Goal: Task Accomplishment & Management: Manage account settings

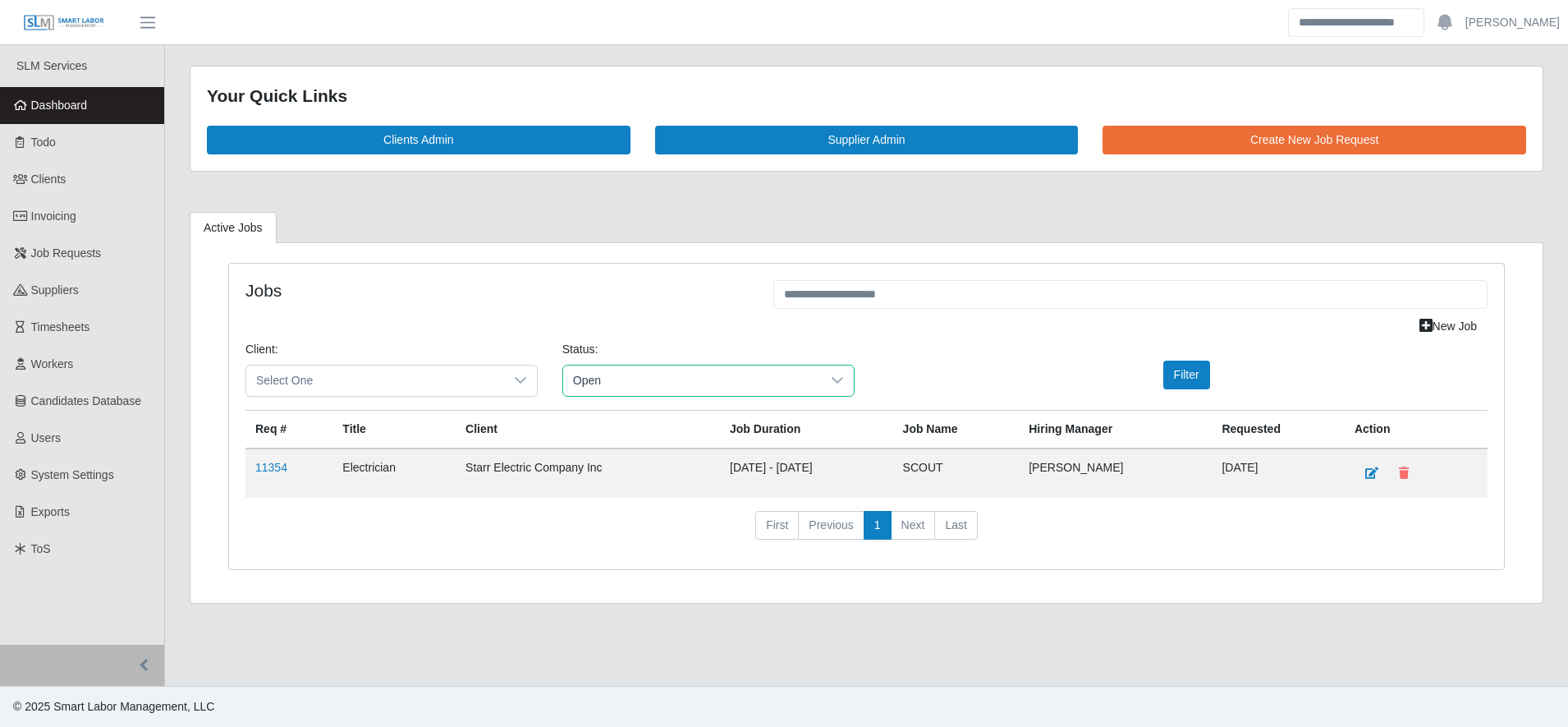
click at [648, 369] on span "Open" at bounding box center [692, 380] width 258 height 30
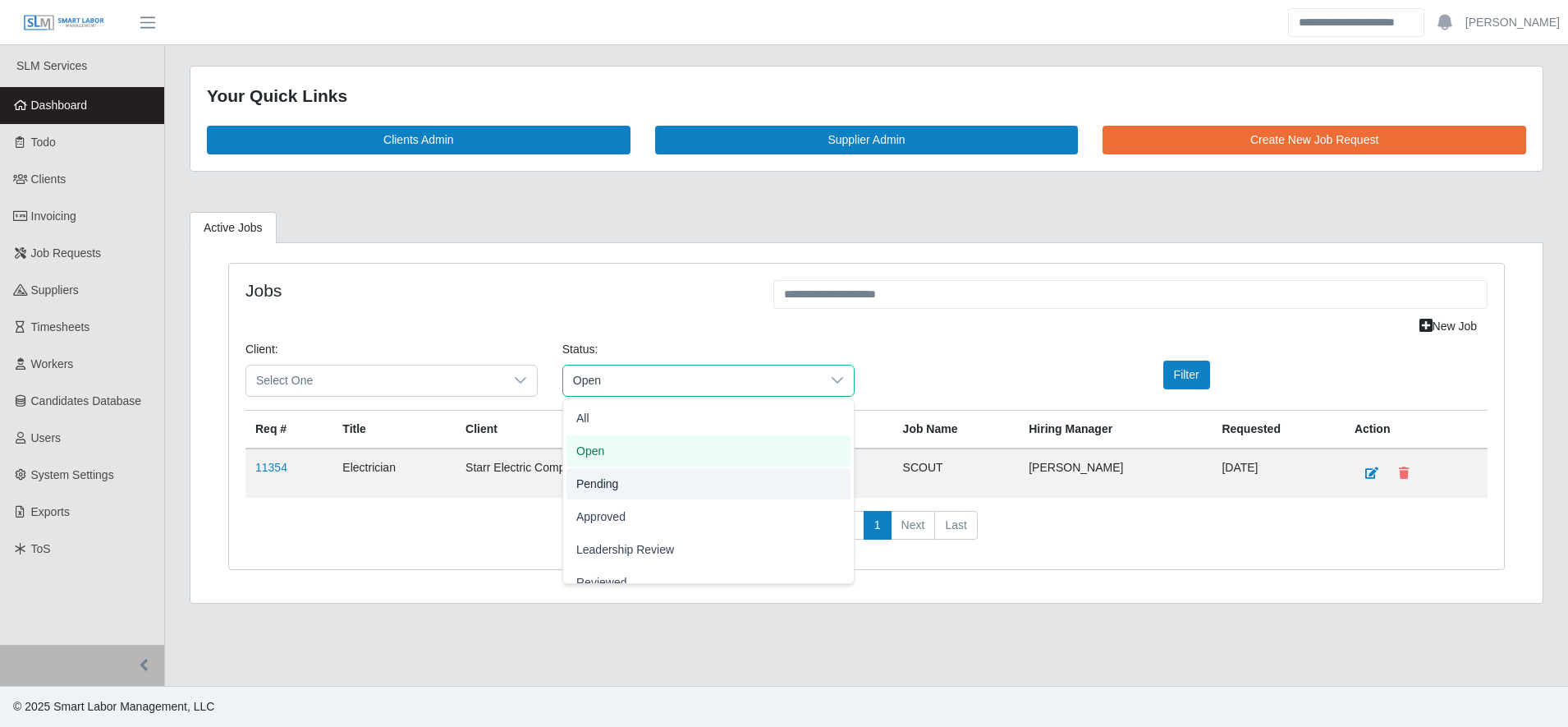
click at [643, 479] on li "Pending" at bounding box center [708, 483] width 284 height 31
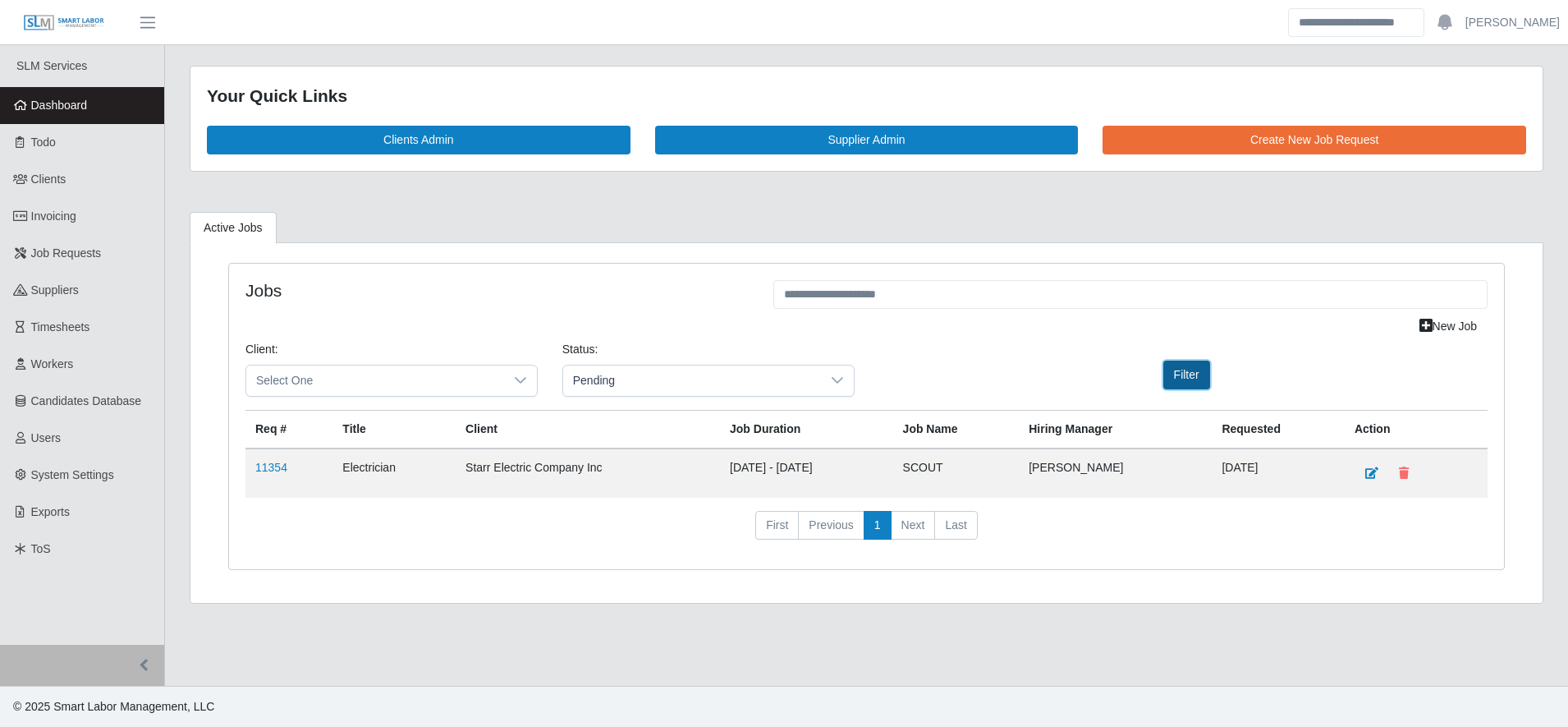
click at [1200, 365] on button "Filter" at bounding box center [1187, 375] width 47 height 29
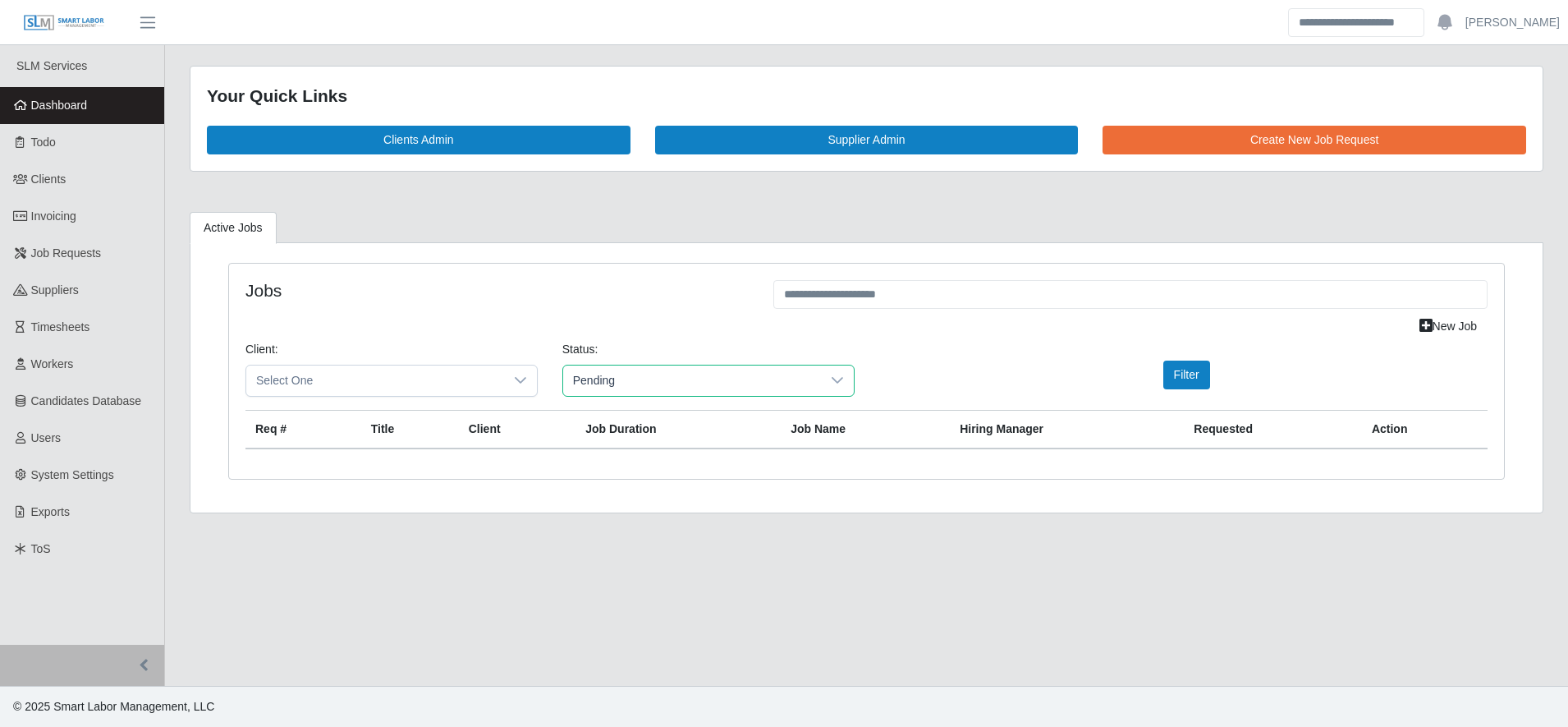
click at [676, 385] on span "Pending" at bounding box center [692, 380] width 258 height 30
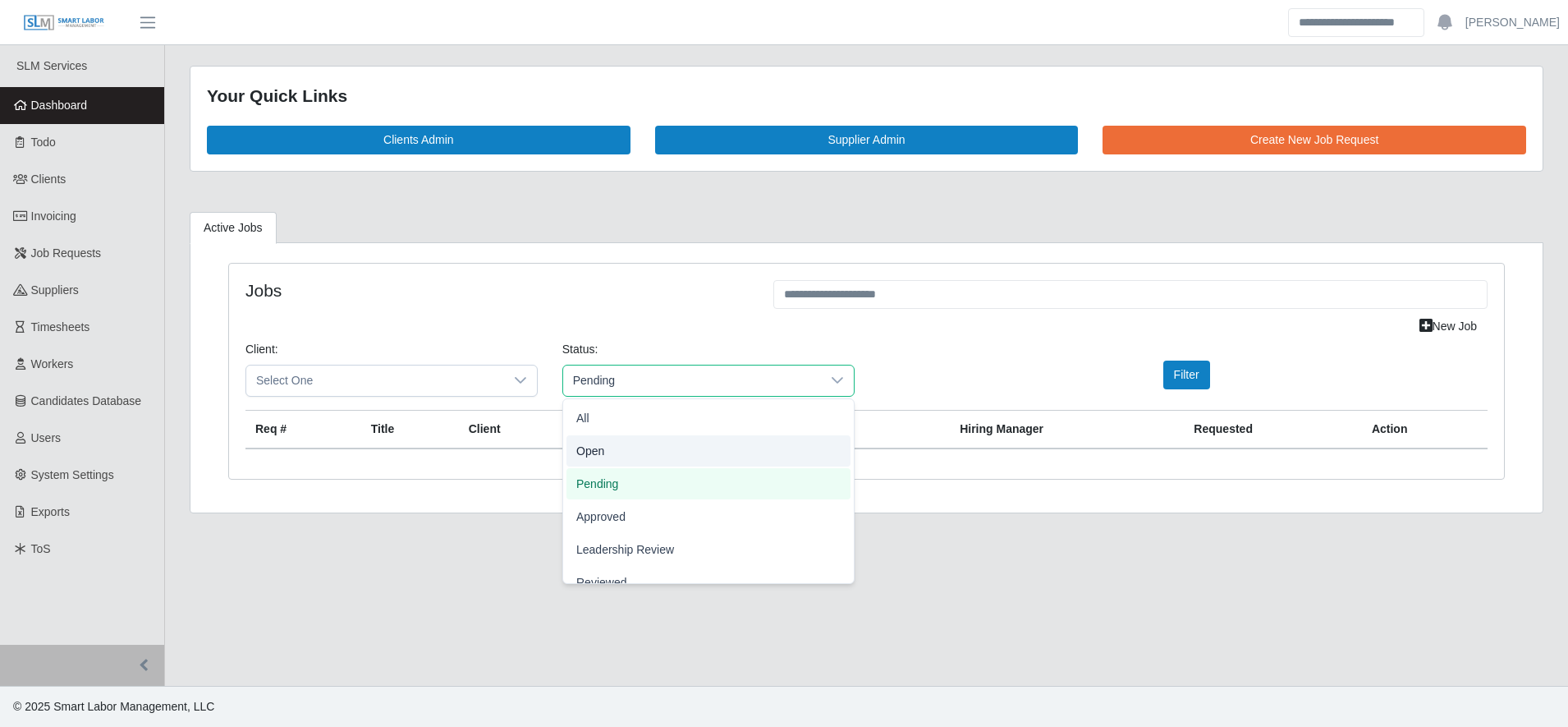
click at [661, 450] on li "Open" at bounding box center [708, 450] width 284 height 31
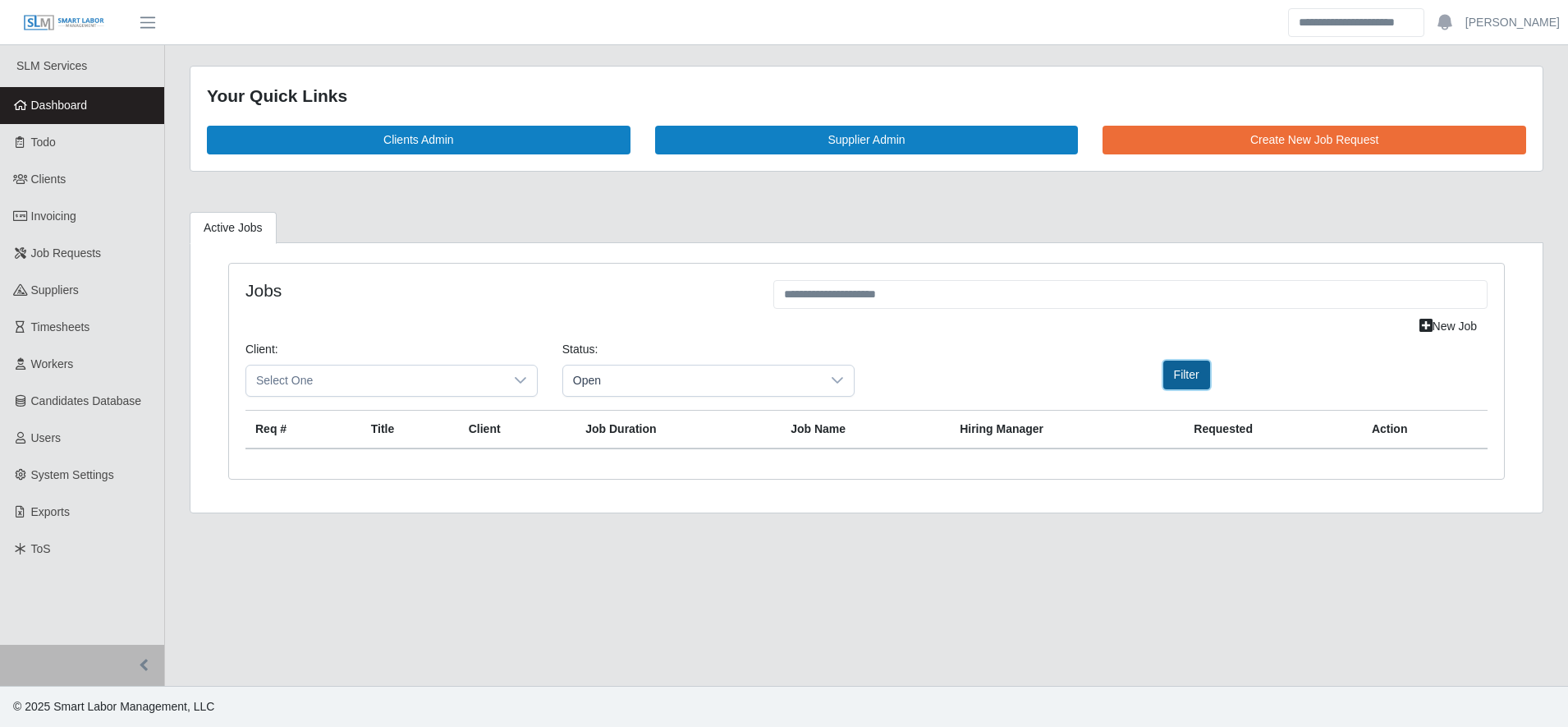
click at [1195, 372] on button "Filter" at bounding box center [1187, 375] width 47 height 29
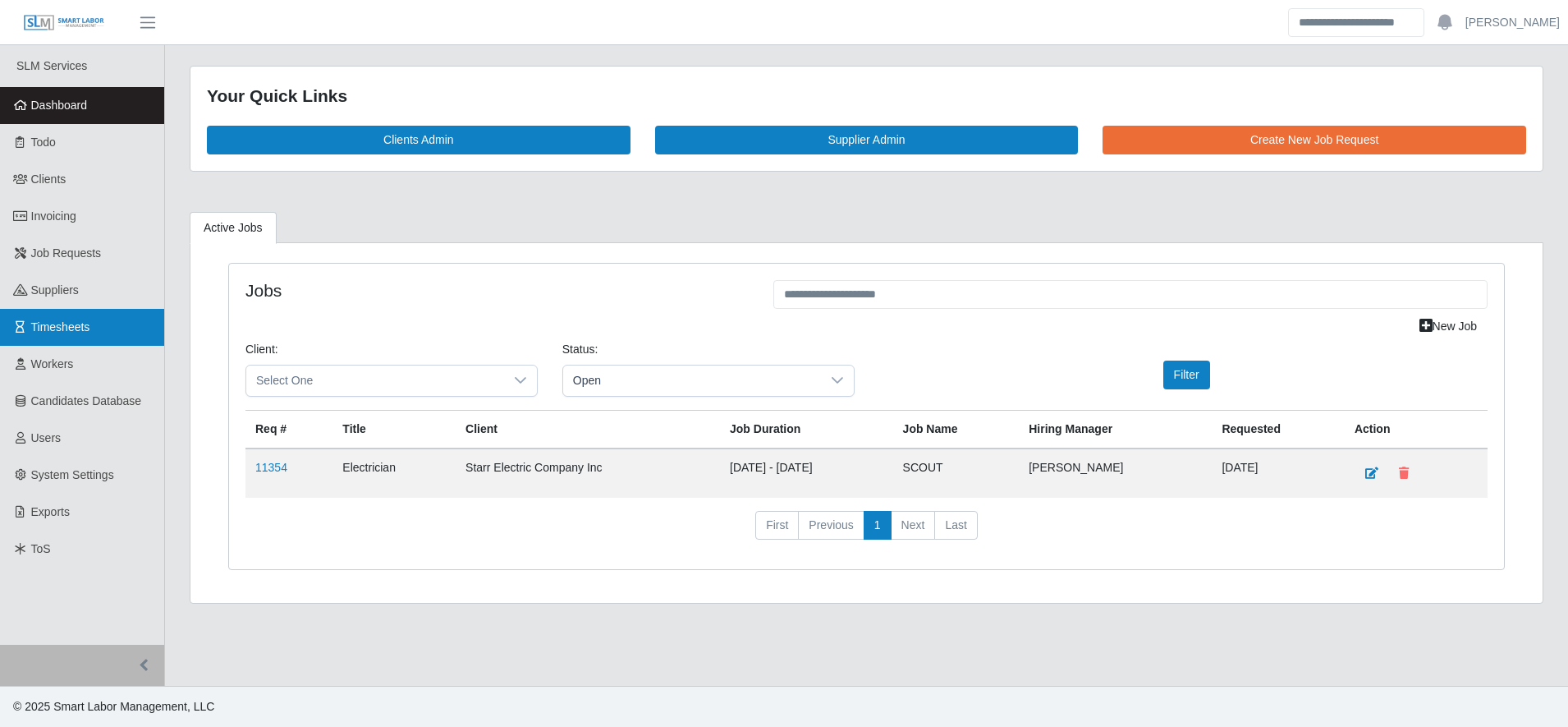
click at [136, 314] on link "Timesheets" at bounding box center [82, 327] width 164 height 37
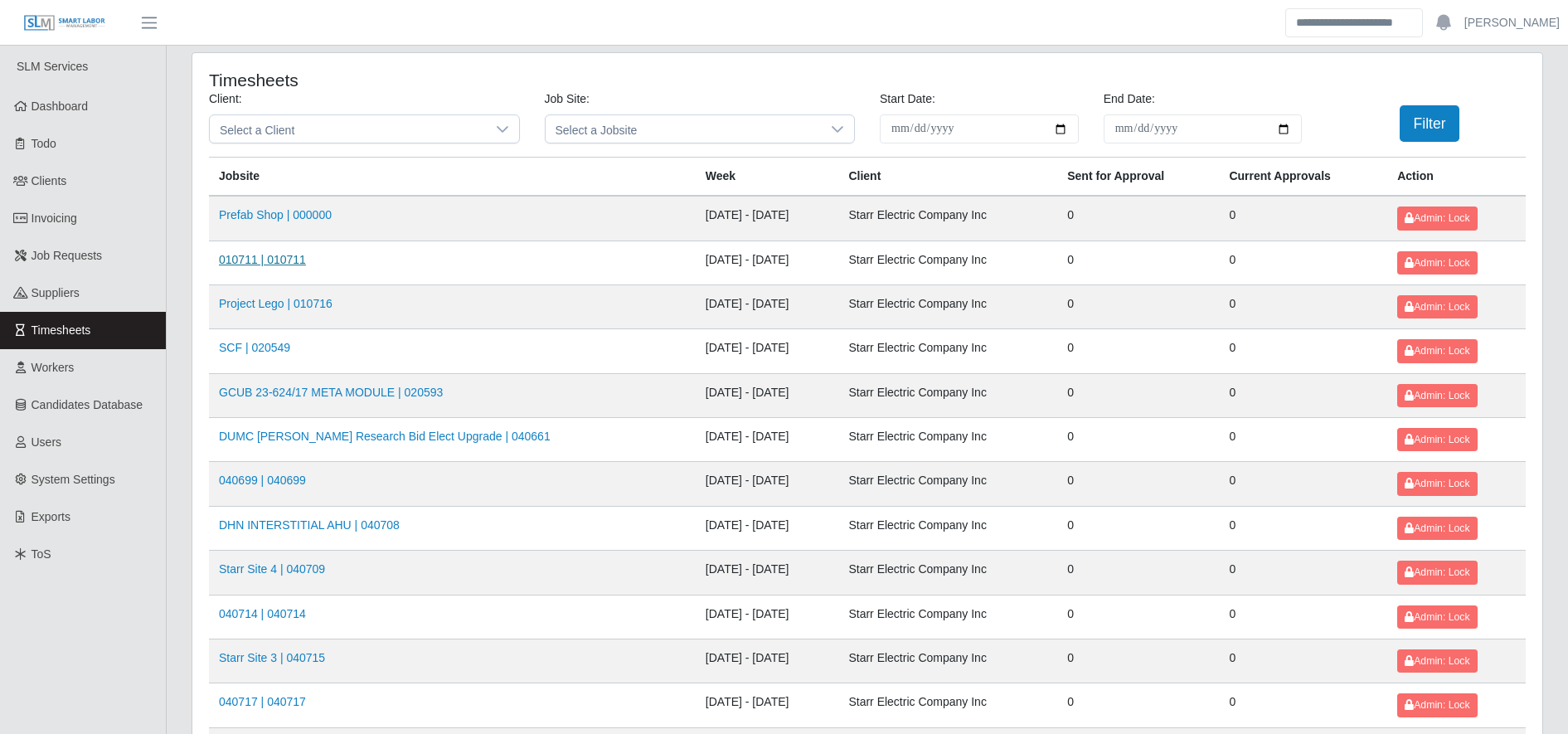
click at [270, 261] on link "010711 | 010711" at bounding box center [262, 260] width 87 height 14
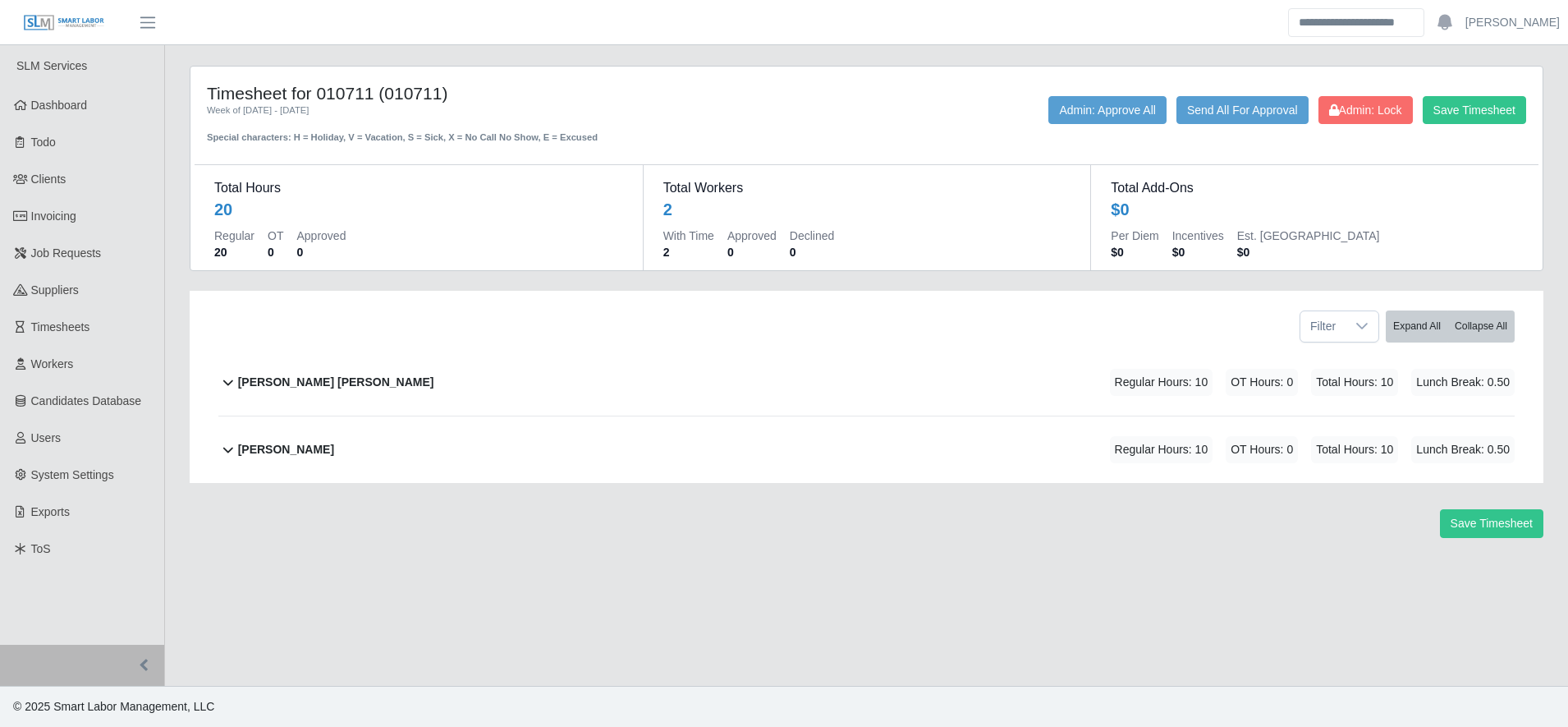
click at [341, 394] on div "[PERSON_NAME] [PERSON_NAME]" at bounding box center [336, 382] width 196 height 27
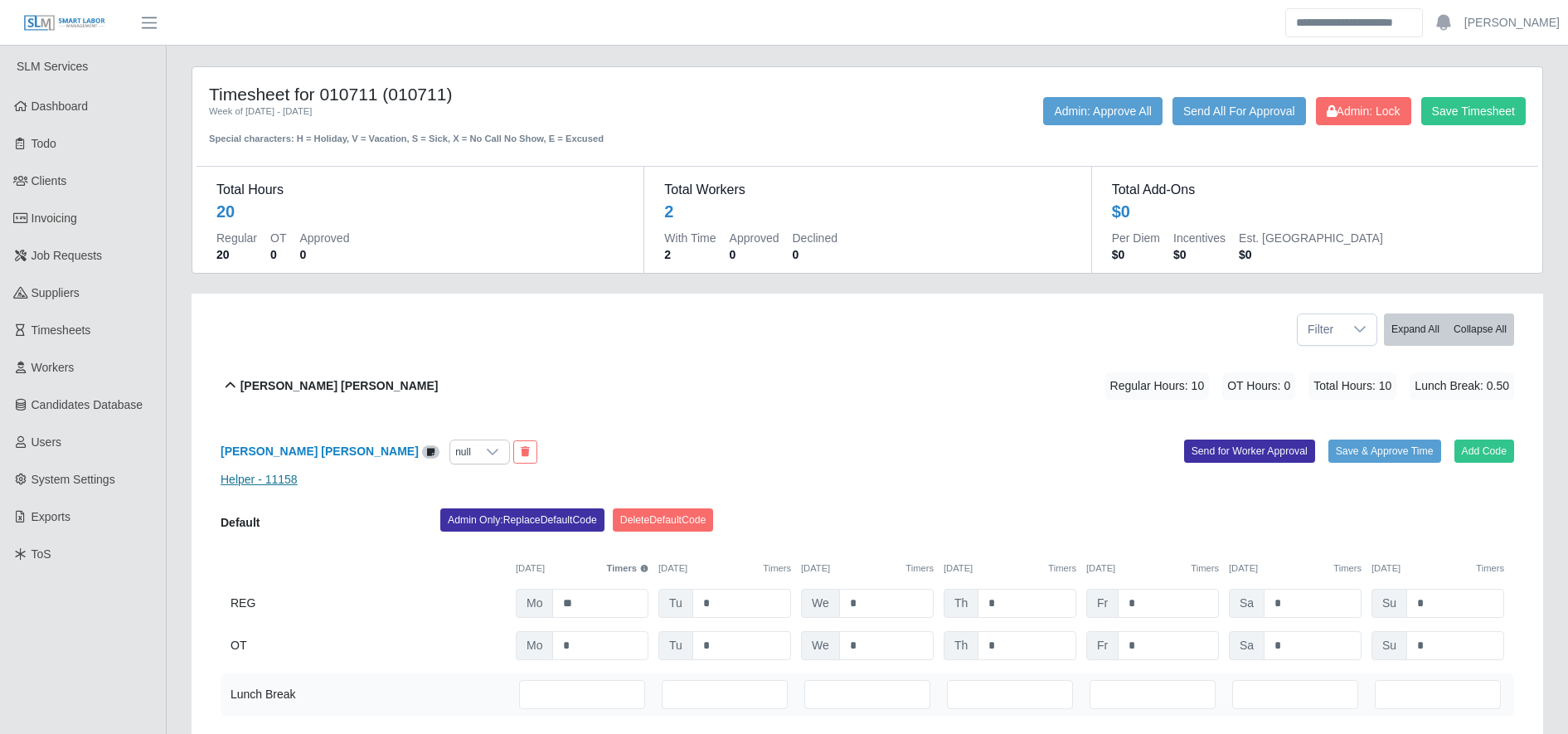
click at [265, 477] on link "Helper - 11158" at bounding box center [259, 479] width 77 height 14
click at [325, 389] on b "Barno Terance Walter" at bounding box center [339, 386] width 198 height 18
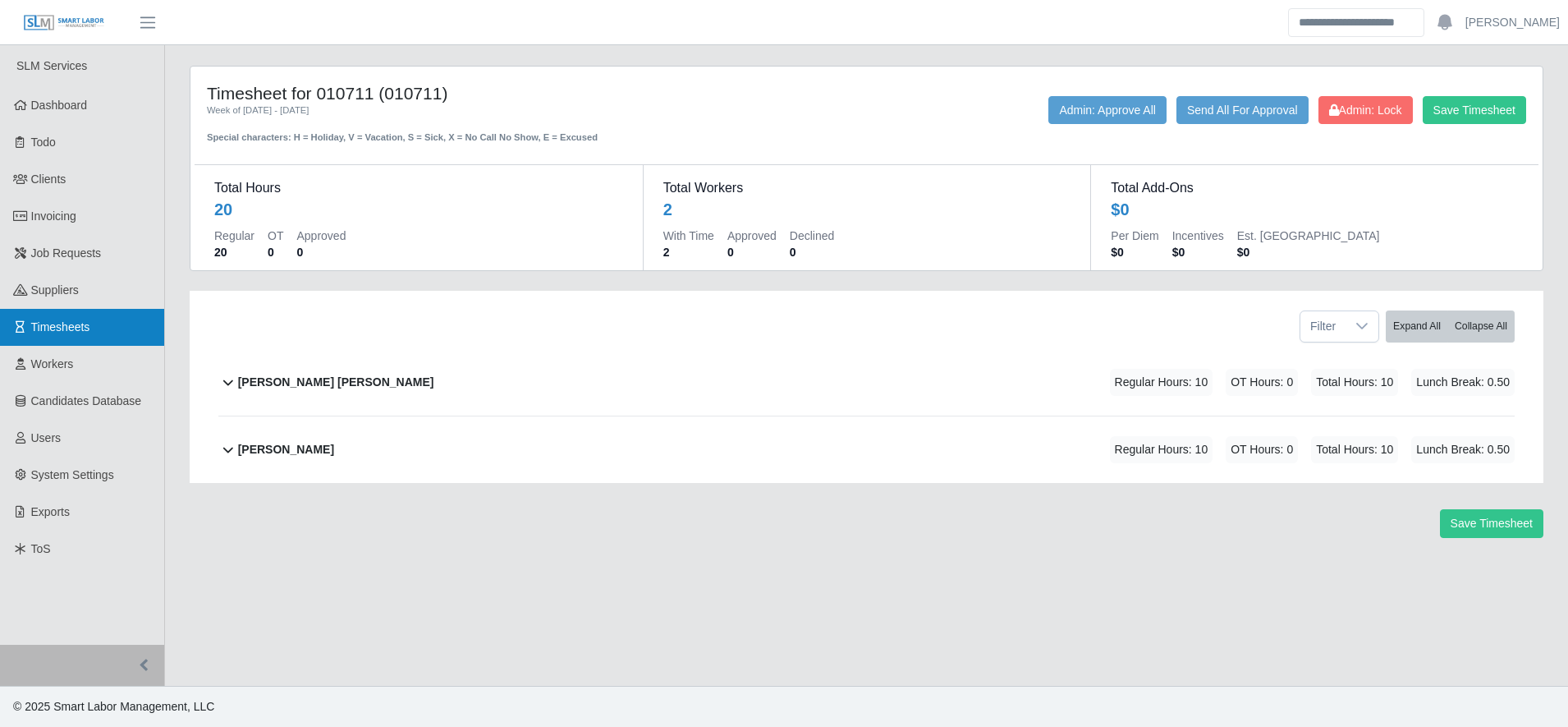
click at [112, 330] on link "Timesheets" at bounding box center [82, 327] width 164 height 37
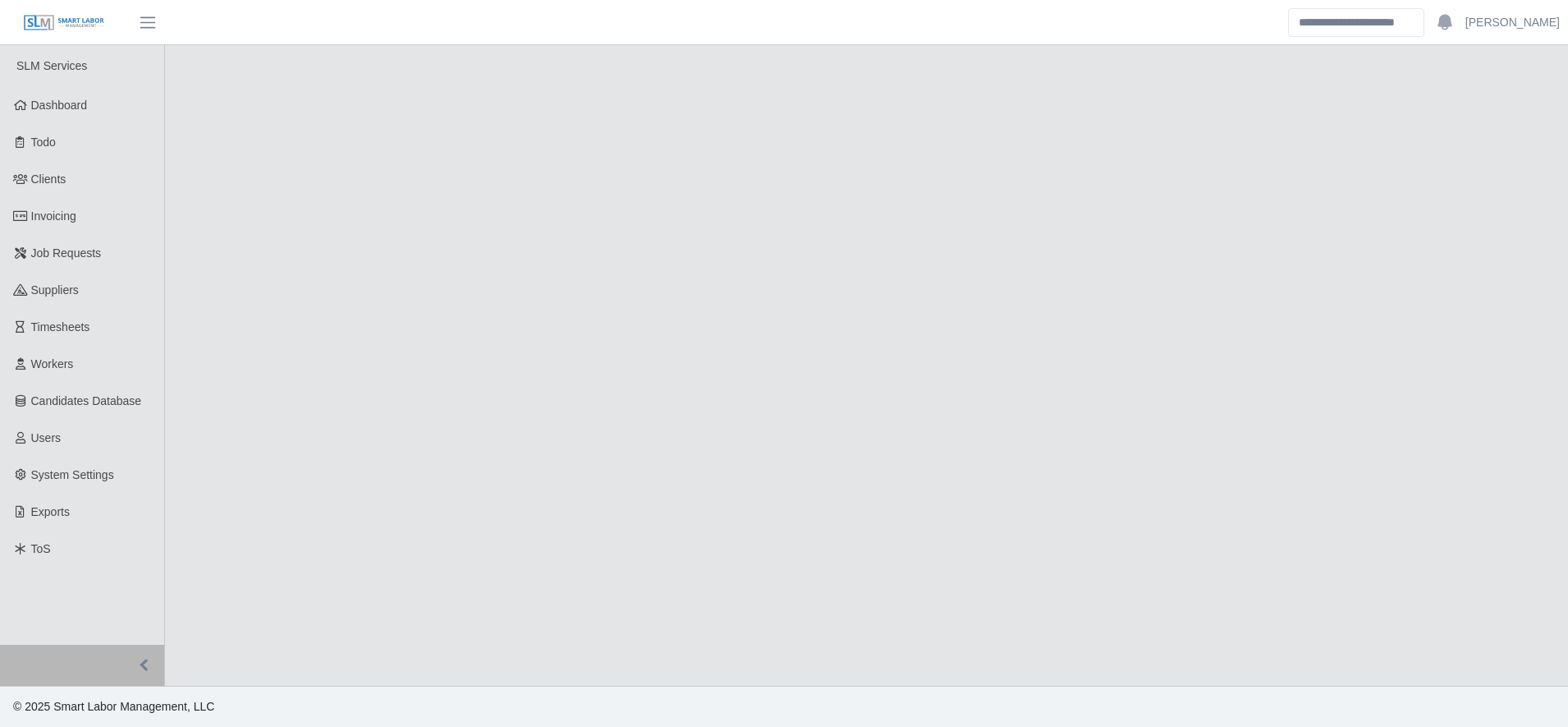
select select "******"
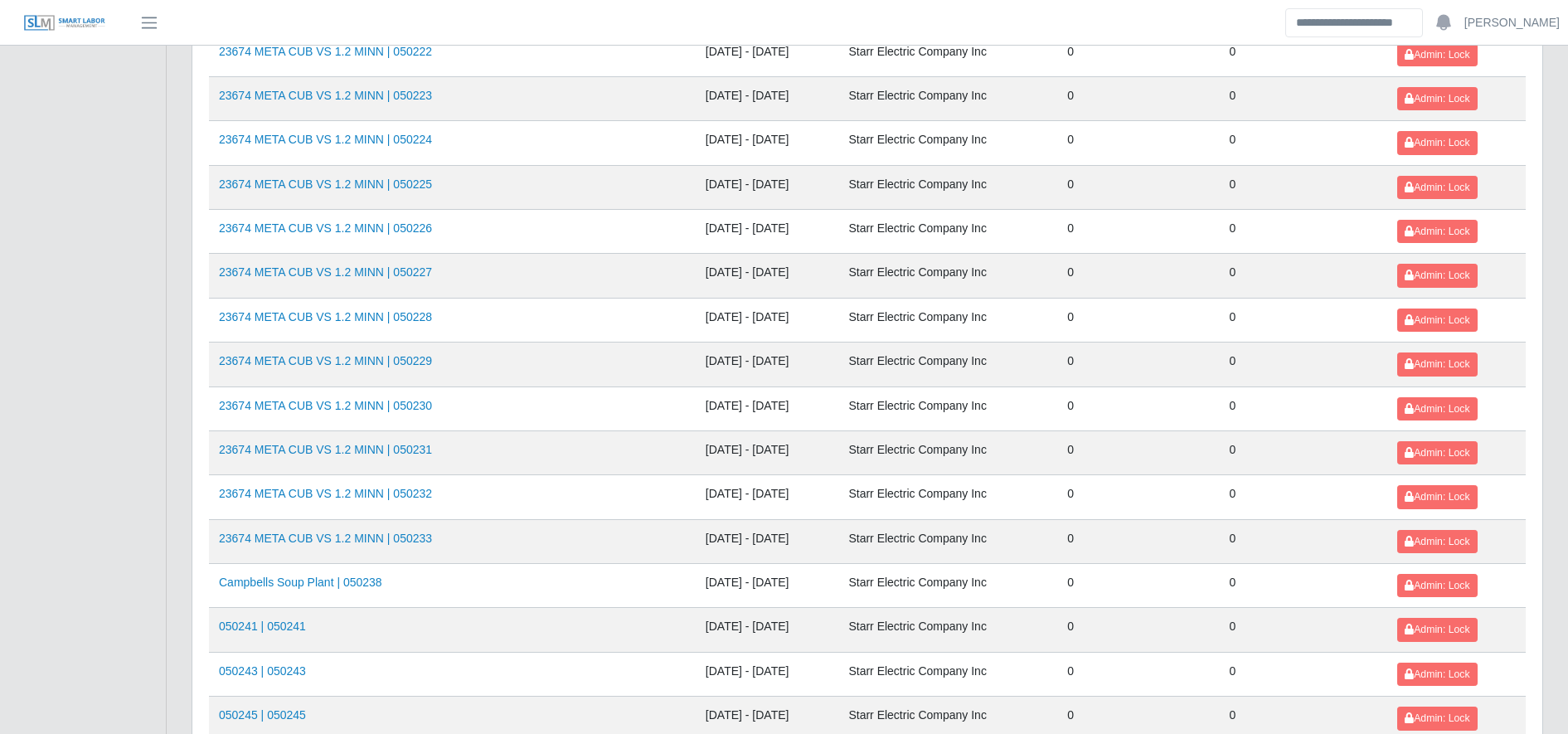
scroll to position [1809, 0]
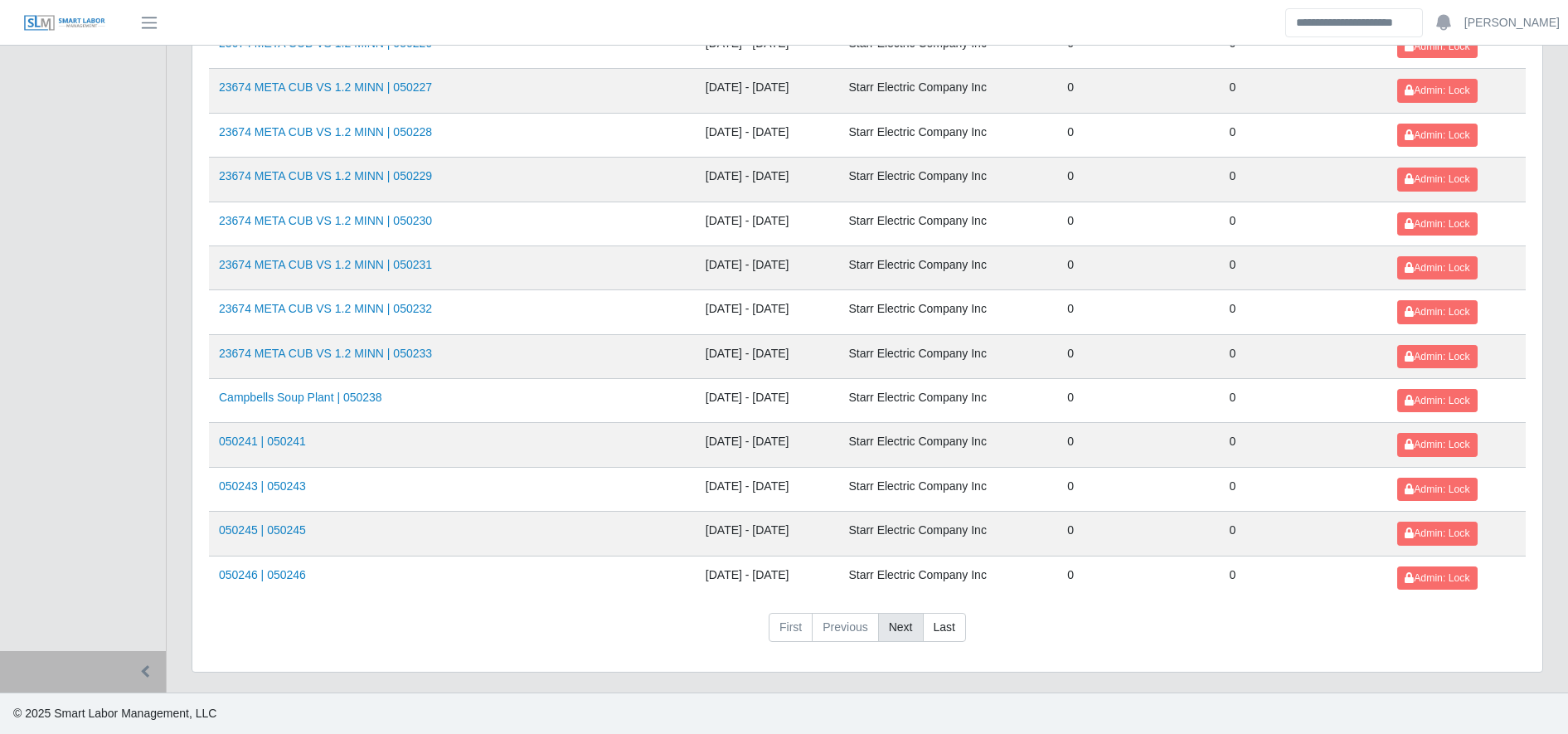
click at [886, 633] on link "Next" at bounding box center [901, 627] width 46 height 29
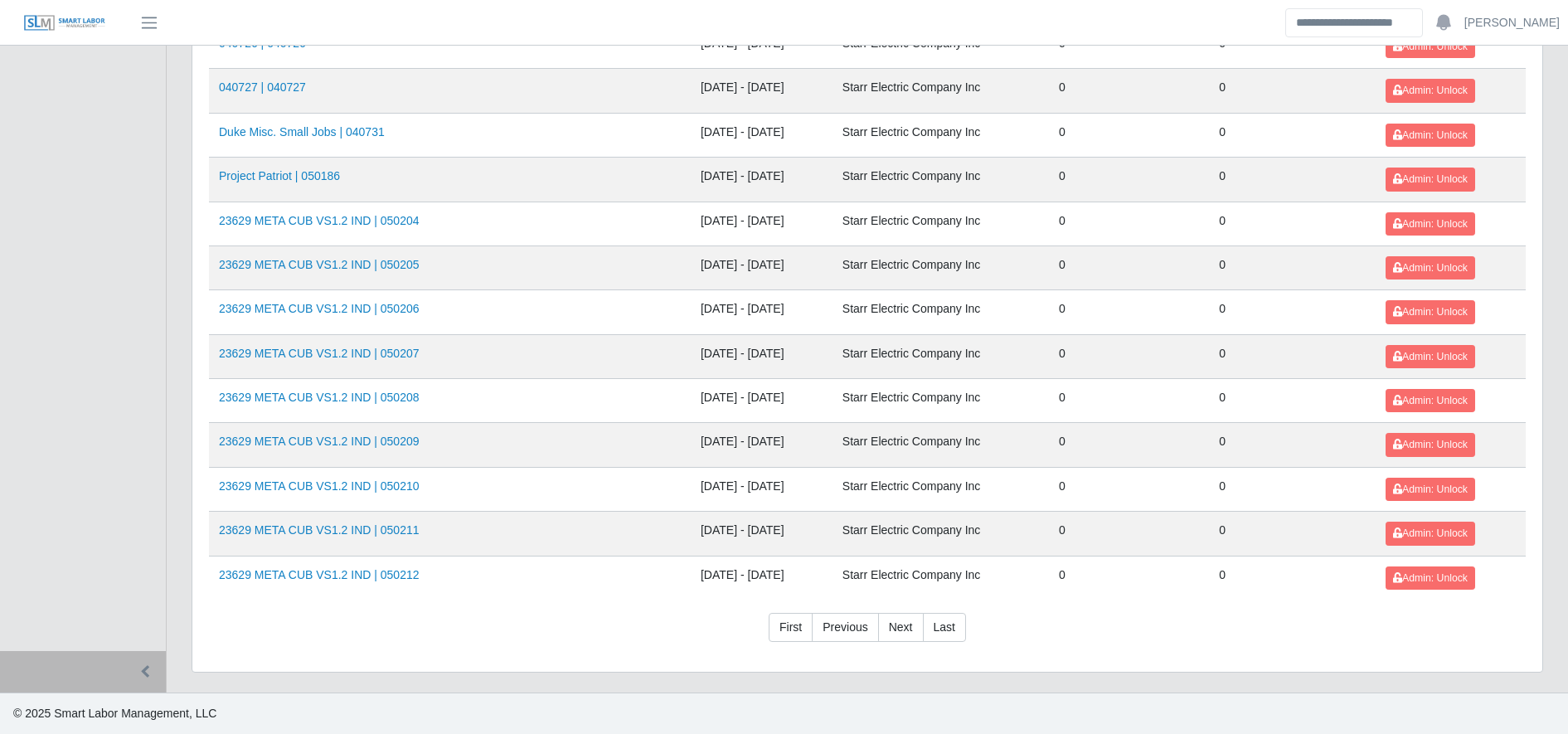
scroll to position [1430, 0]
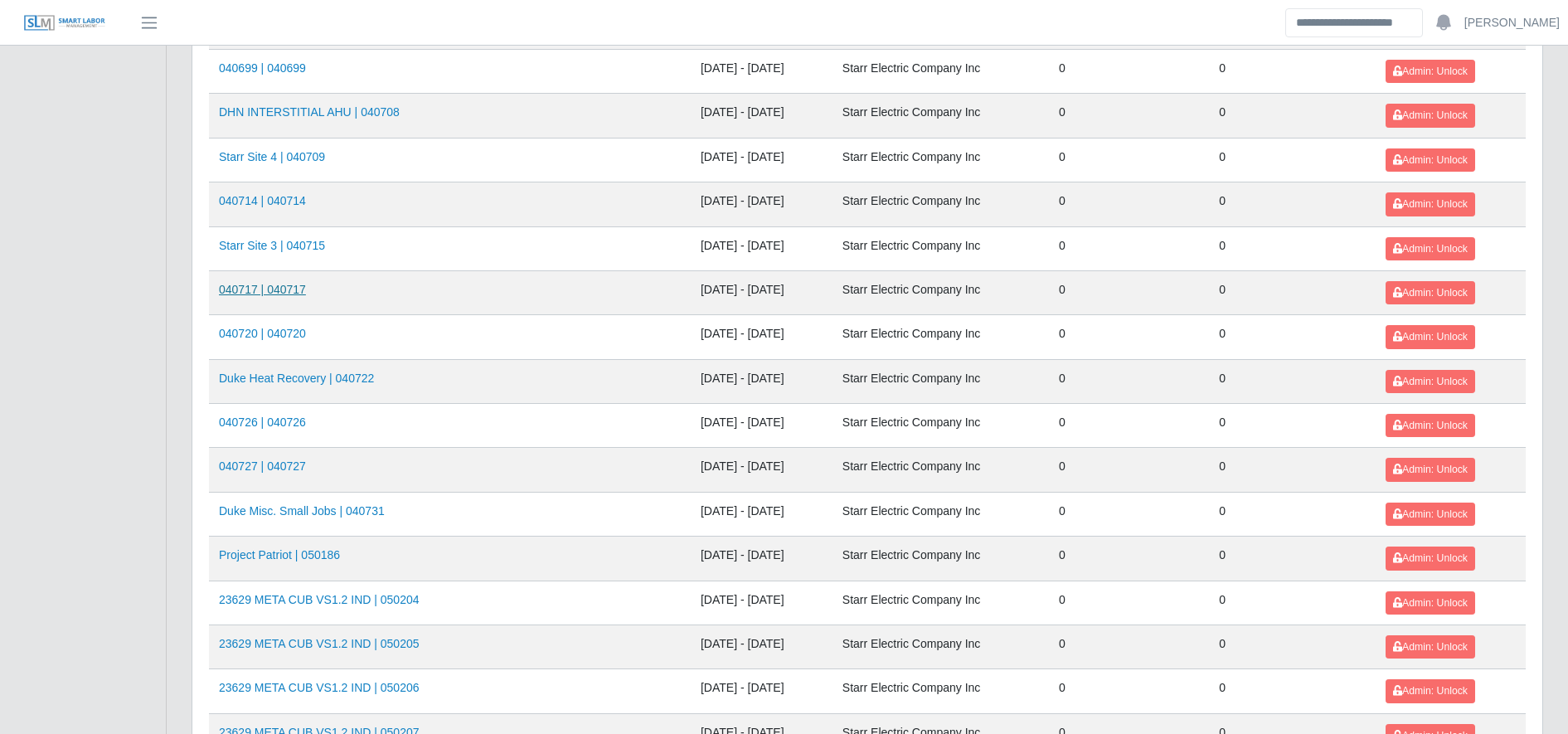
click at [270, 291] on link "040717 | 040717" at bounding box center [262, 289] width 87 height 14
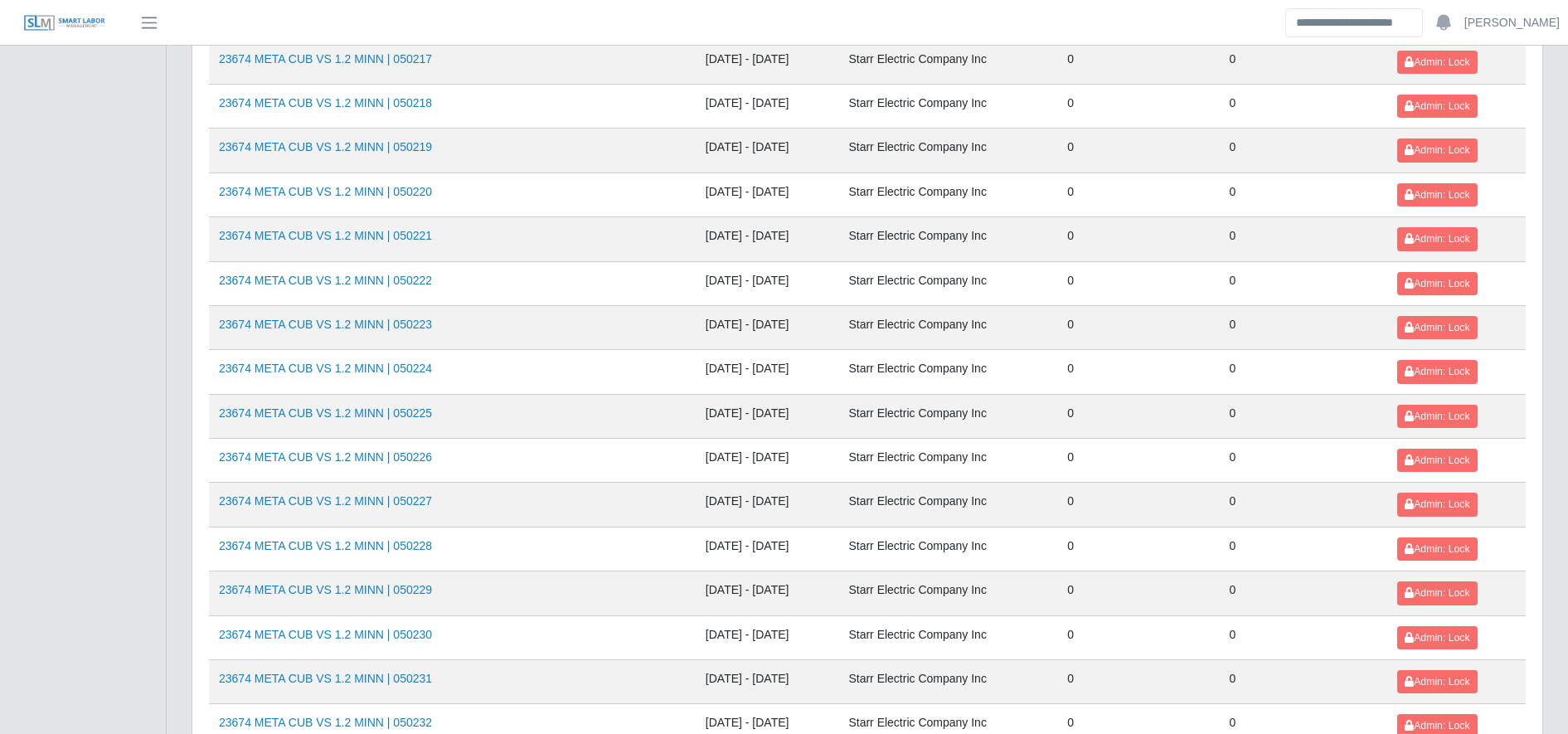
scroll to position [1809, 0]
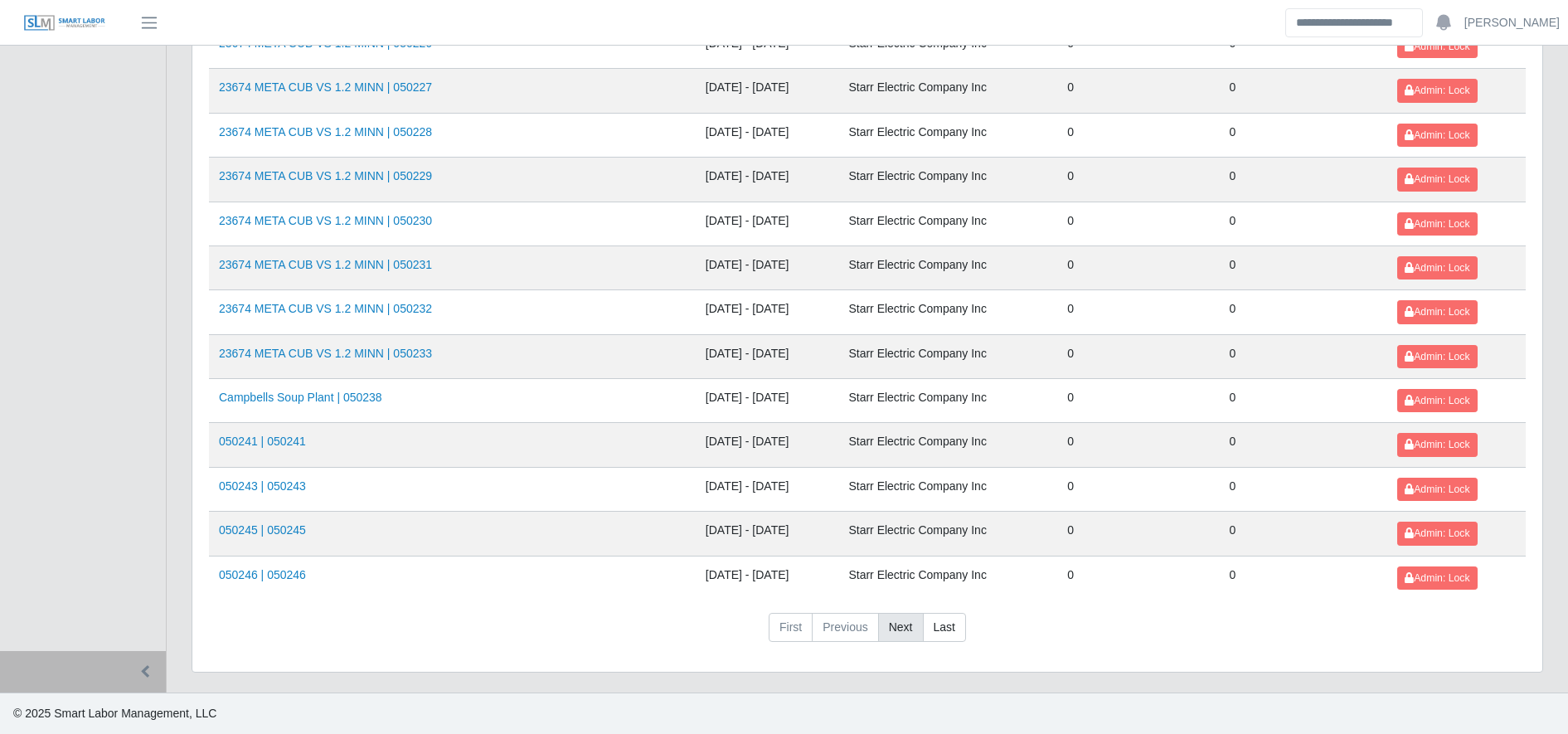
click at [896, 627] on link "Next" at bounding box center [901, 627] width 46 height 29
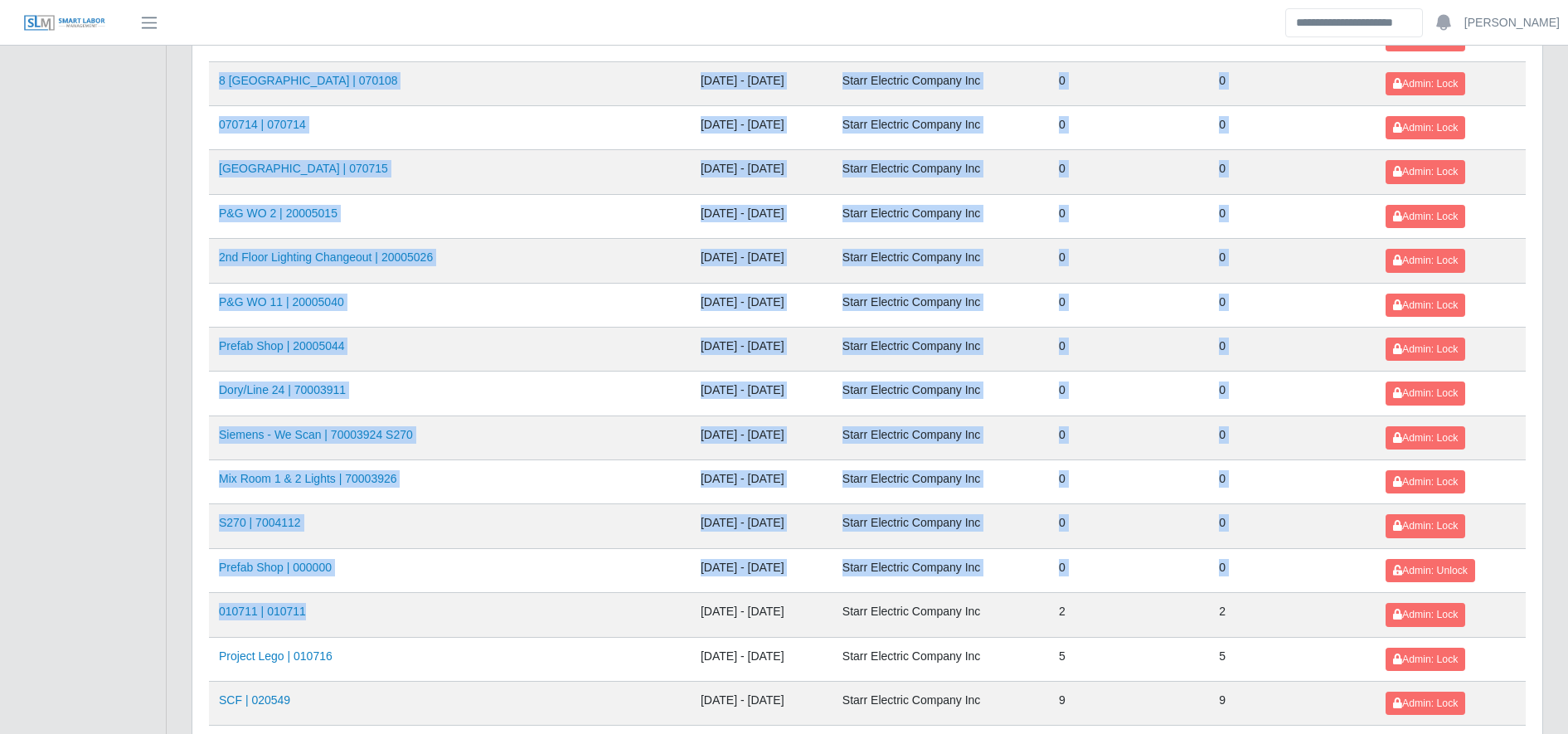
scroll to position [169, 0]
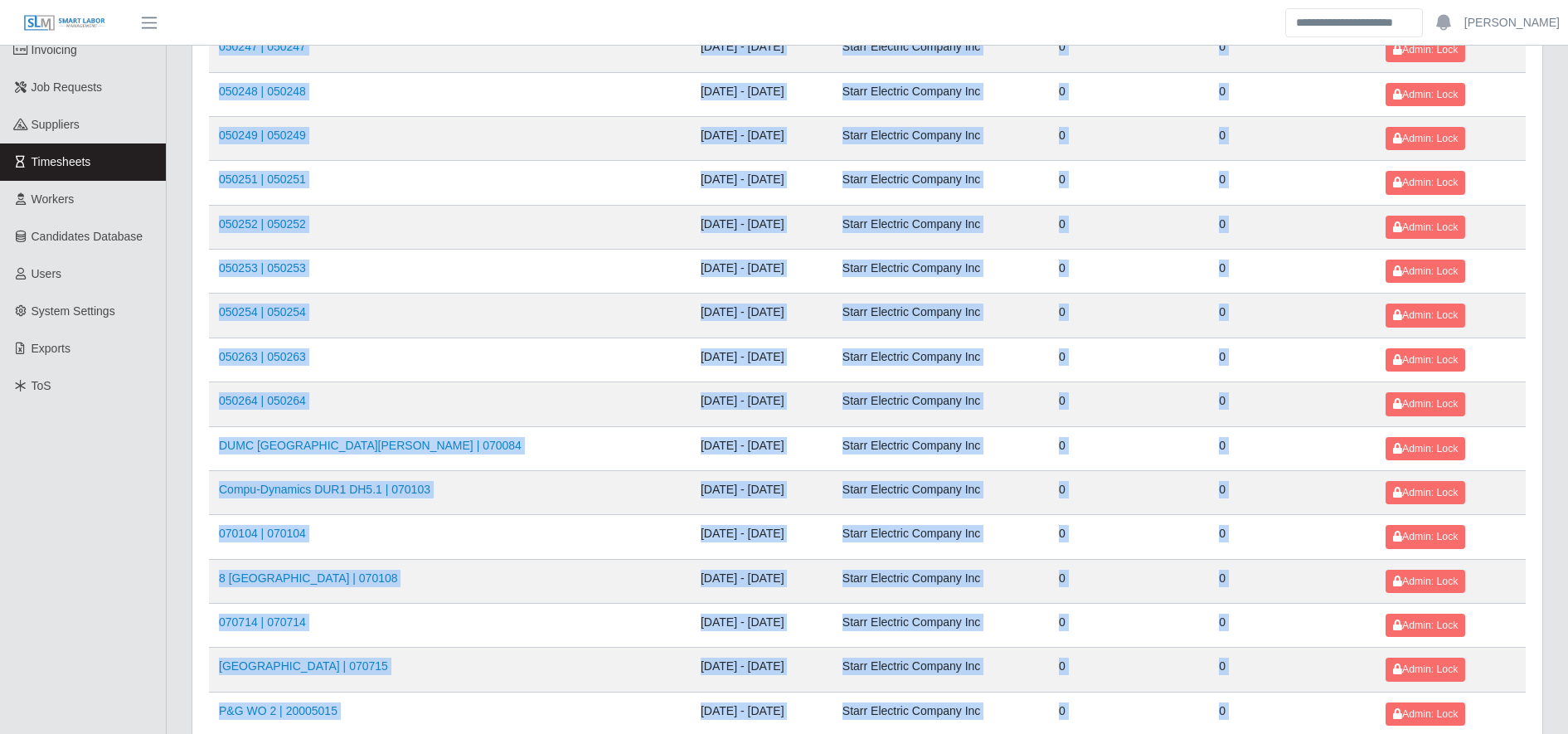
drag, startPoint x: 315, startPoint y: 195, endPoint x: 411, endPoint y: -108, distance: 317.8
click at [411, 0] on html "**********" at bounding box center [784, 198] width 1568 height 734
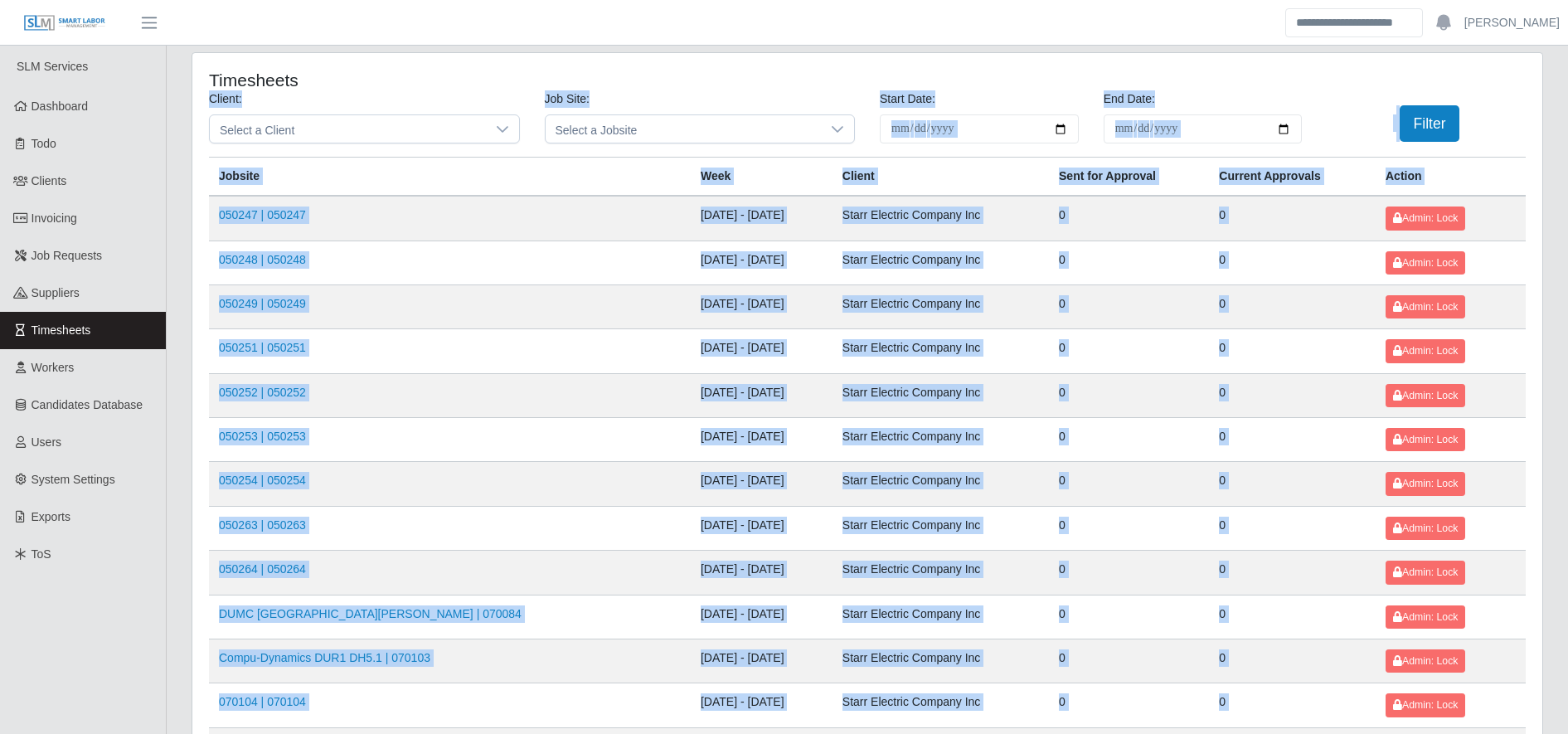
click at [422, 216] on td "050247 | 050247" at bounding box center [450, 219] width 482 height 45
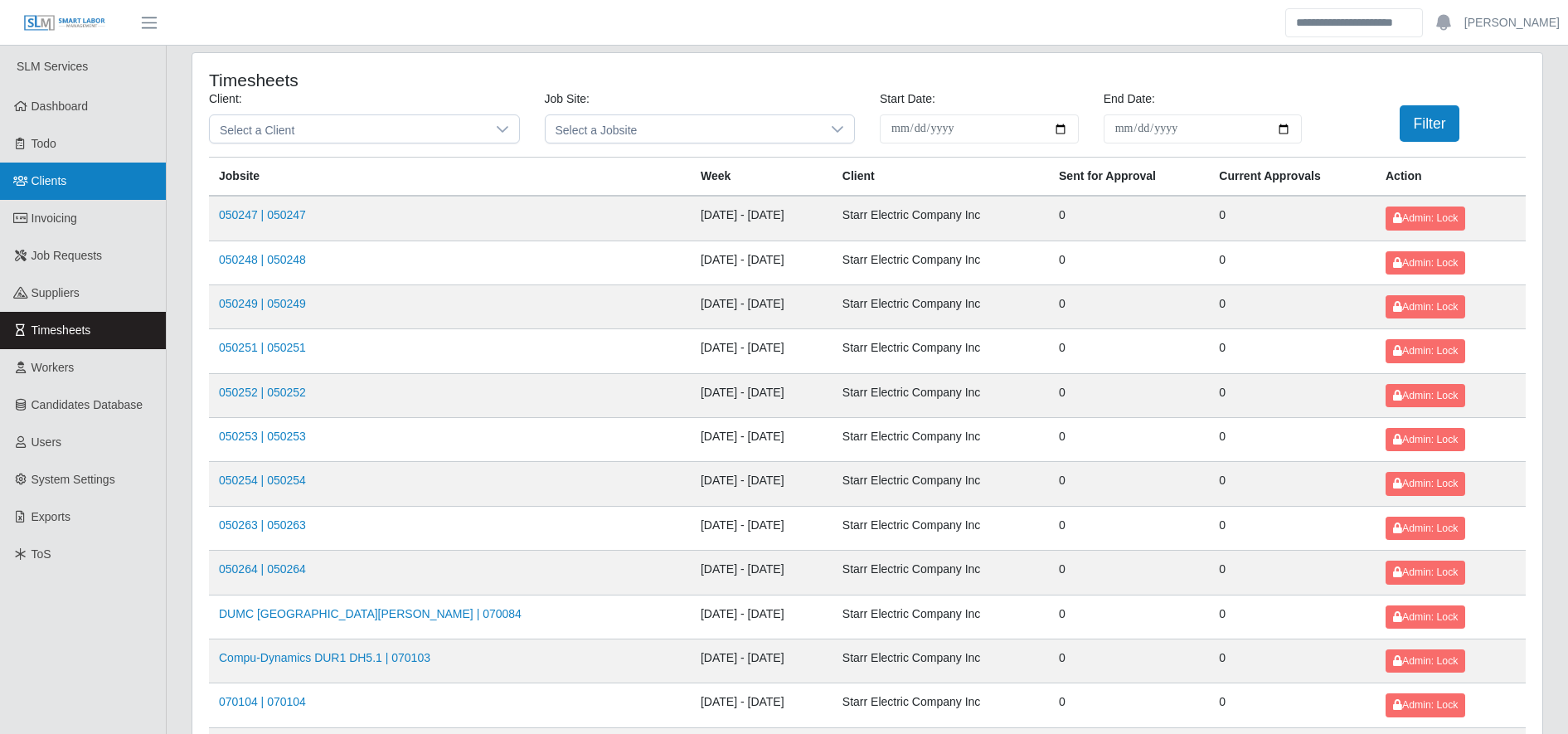
click at [105, 188] on link "Clients" at bounding box center [82, 181] width 166 height 37
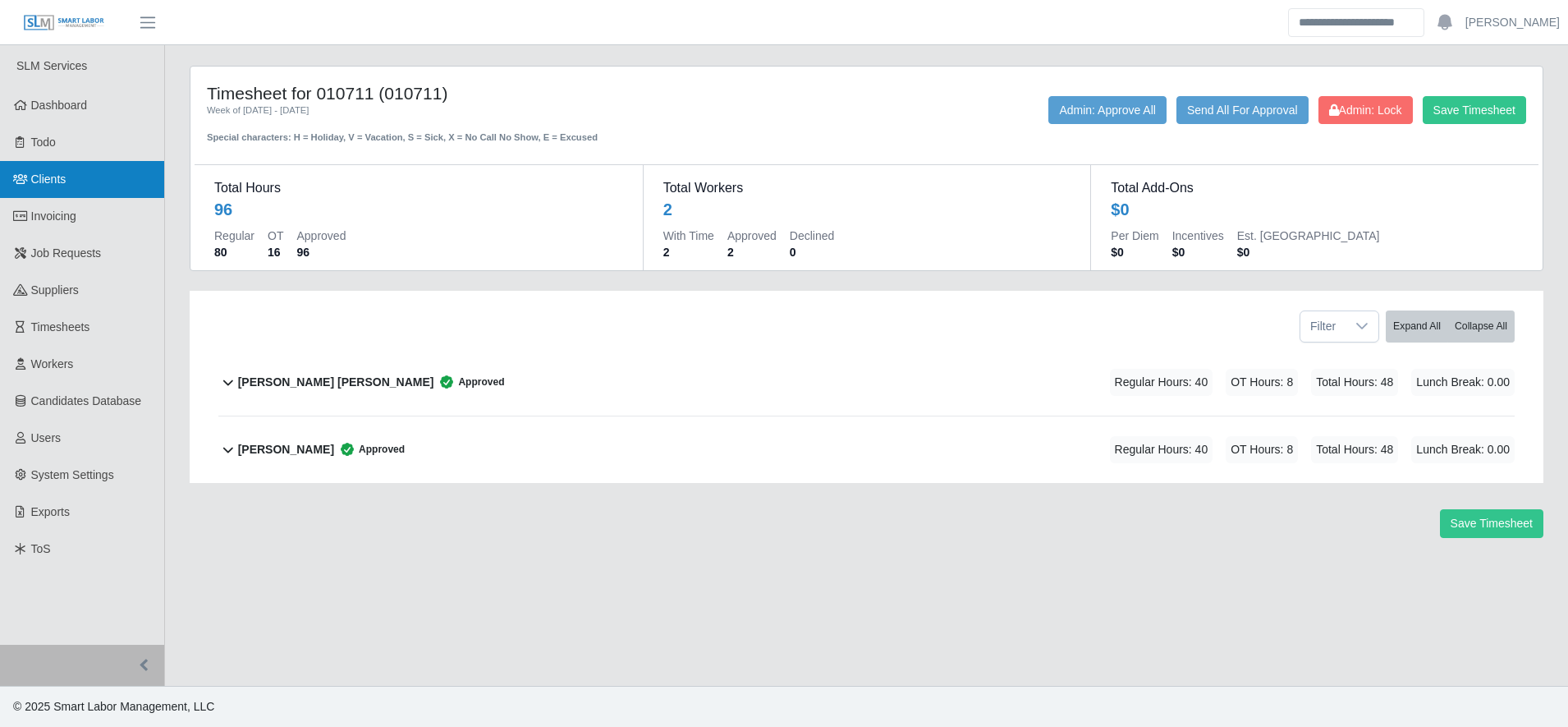
click at [66, 175] on span "Clients" at bounding box center [49, 180] width 35 height 14
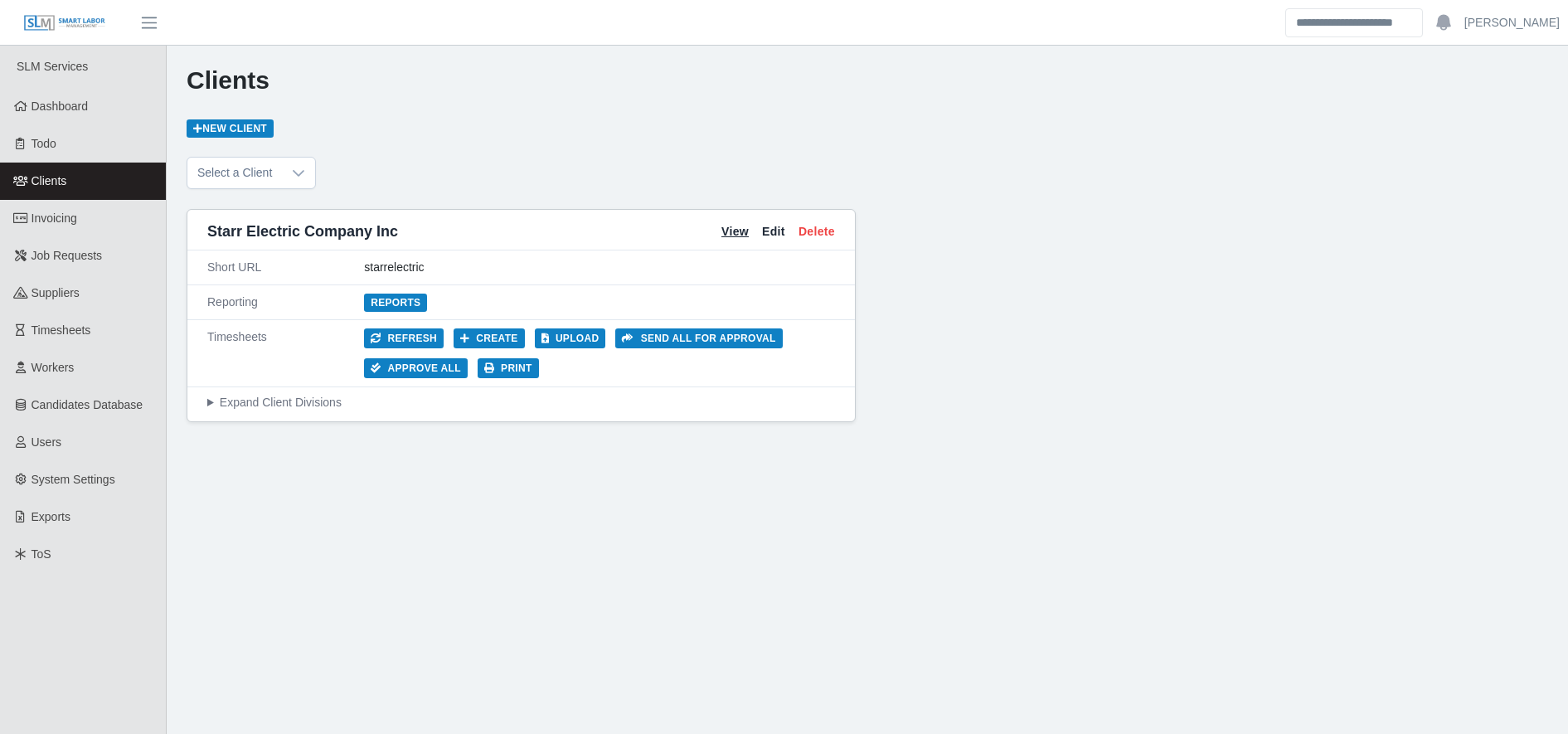
click at [739, 231] on link "View" at bounding box center [735, 232] width 27 height 18
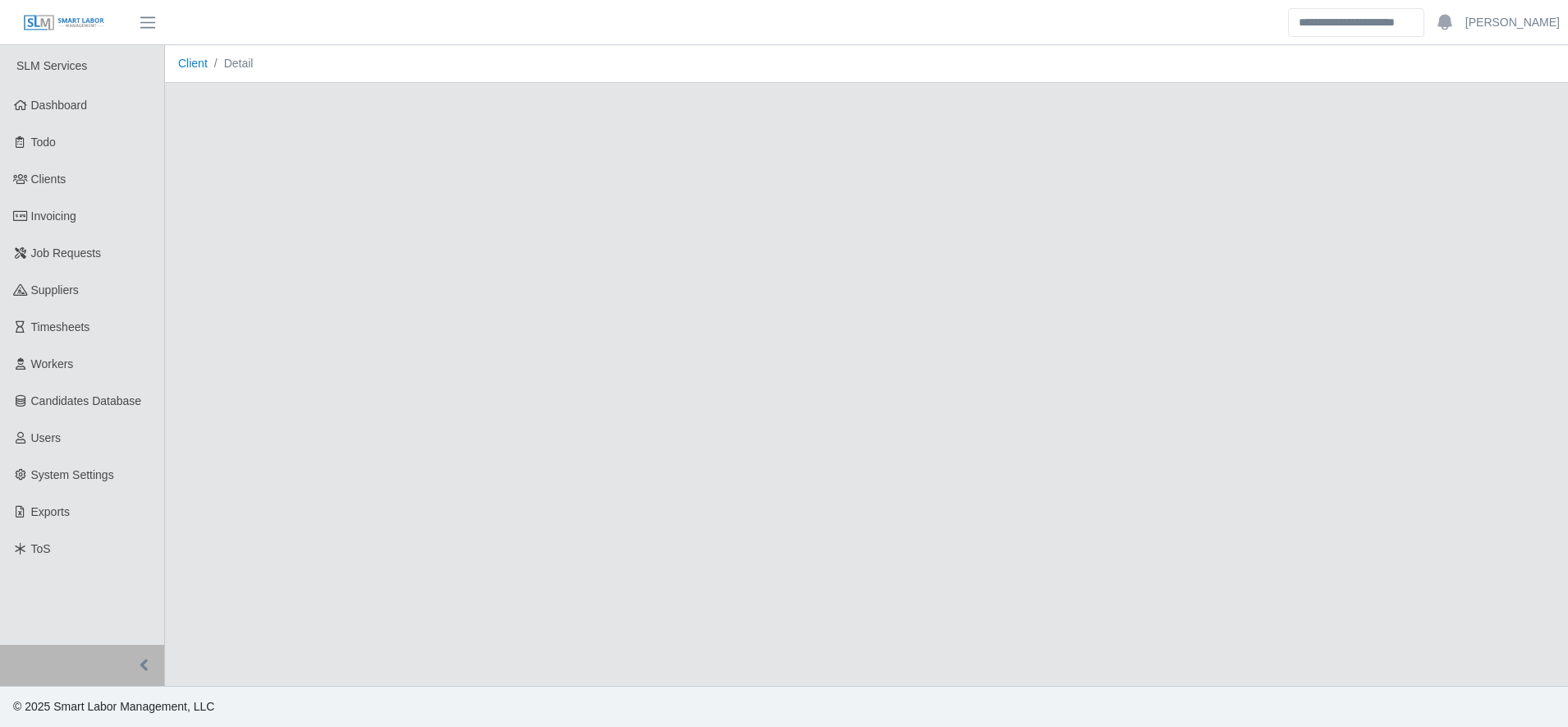
click at [732, 229] on main "Client Detail" at bounding box center [866, 366] width 1403 height 641
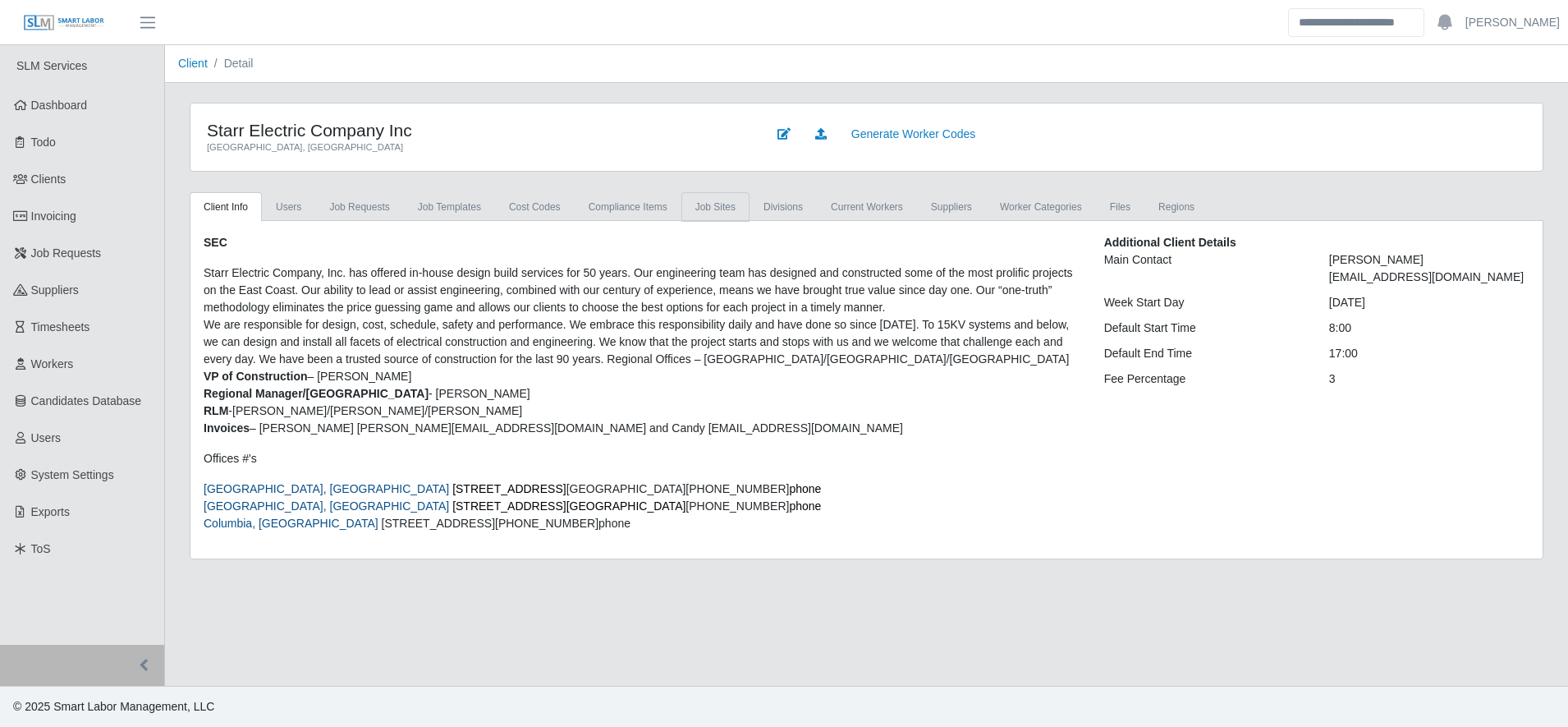
click at [691, 211] on link "job sites" at bounding box center [715, 207] width 68 height 29
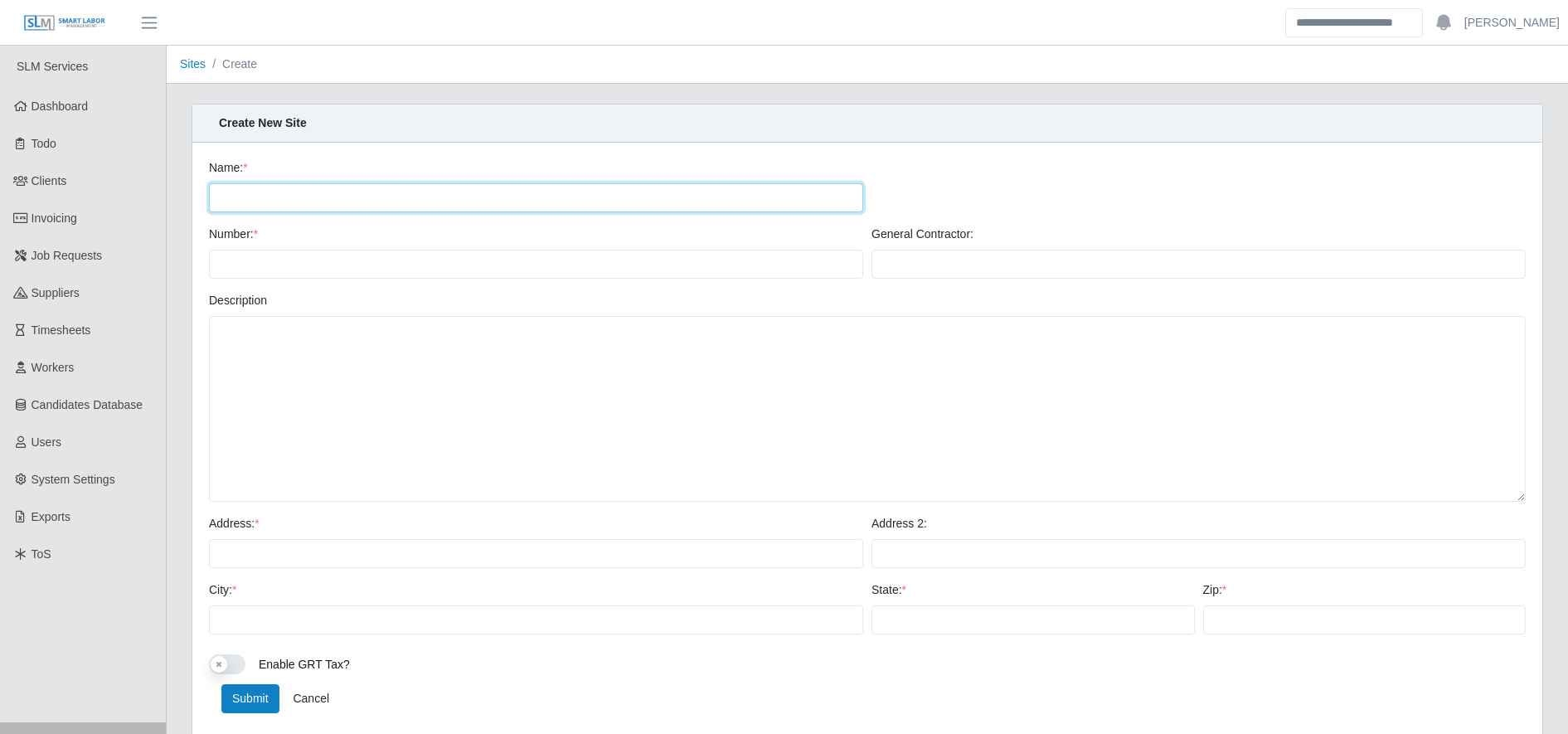
click at [479, 197] on input "Name: *" at bounding box center [536, 198] width 655 height 29
paste input "********"
type input "********"
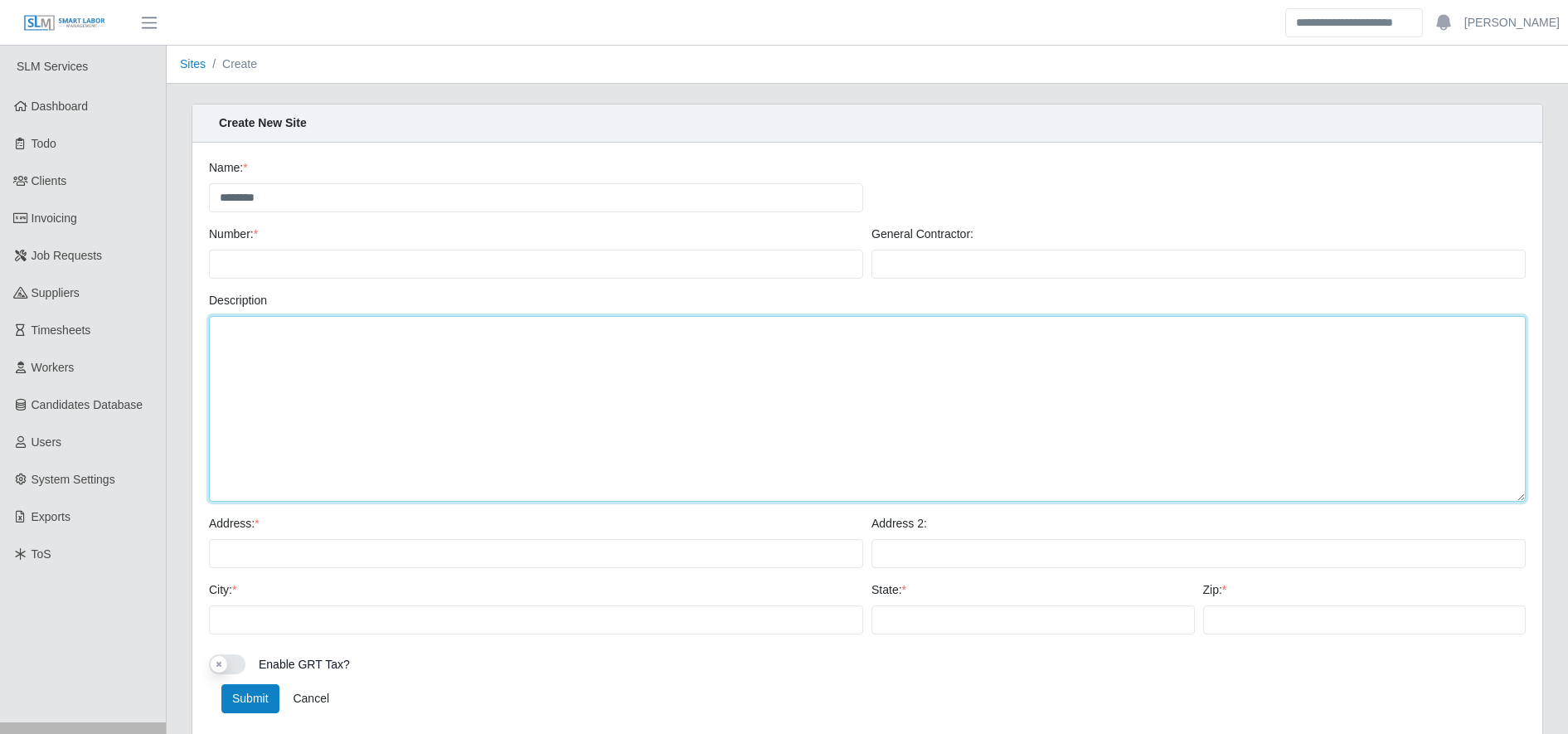
click at [572, 352] on textarea "Description" at bounding box center [866, 409] width 1316 height 186
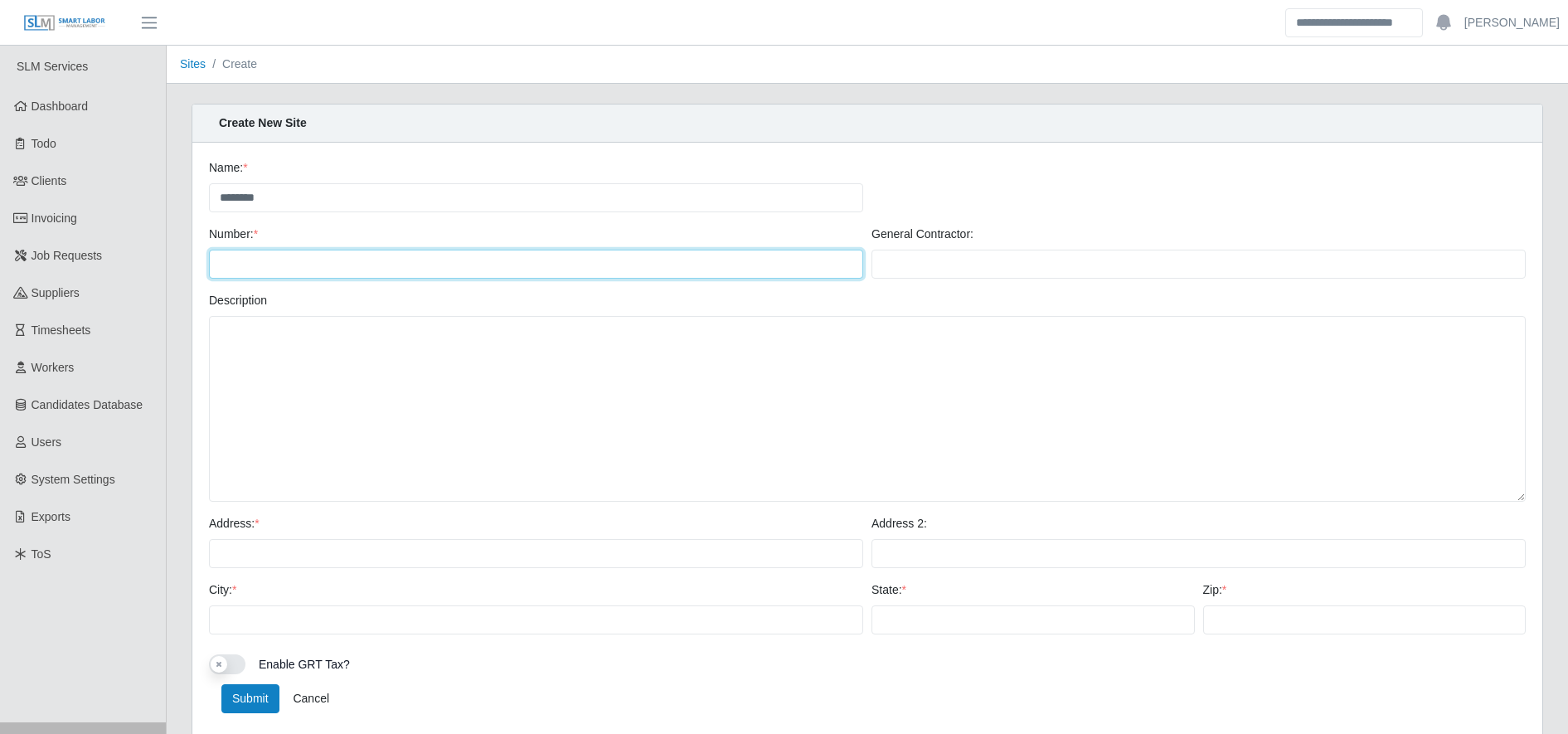
click at [331, 251] on input "Number: *" at bounding box center [536, 265] width 655 height 29
paste input "********"
type input "********"
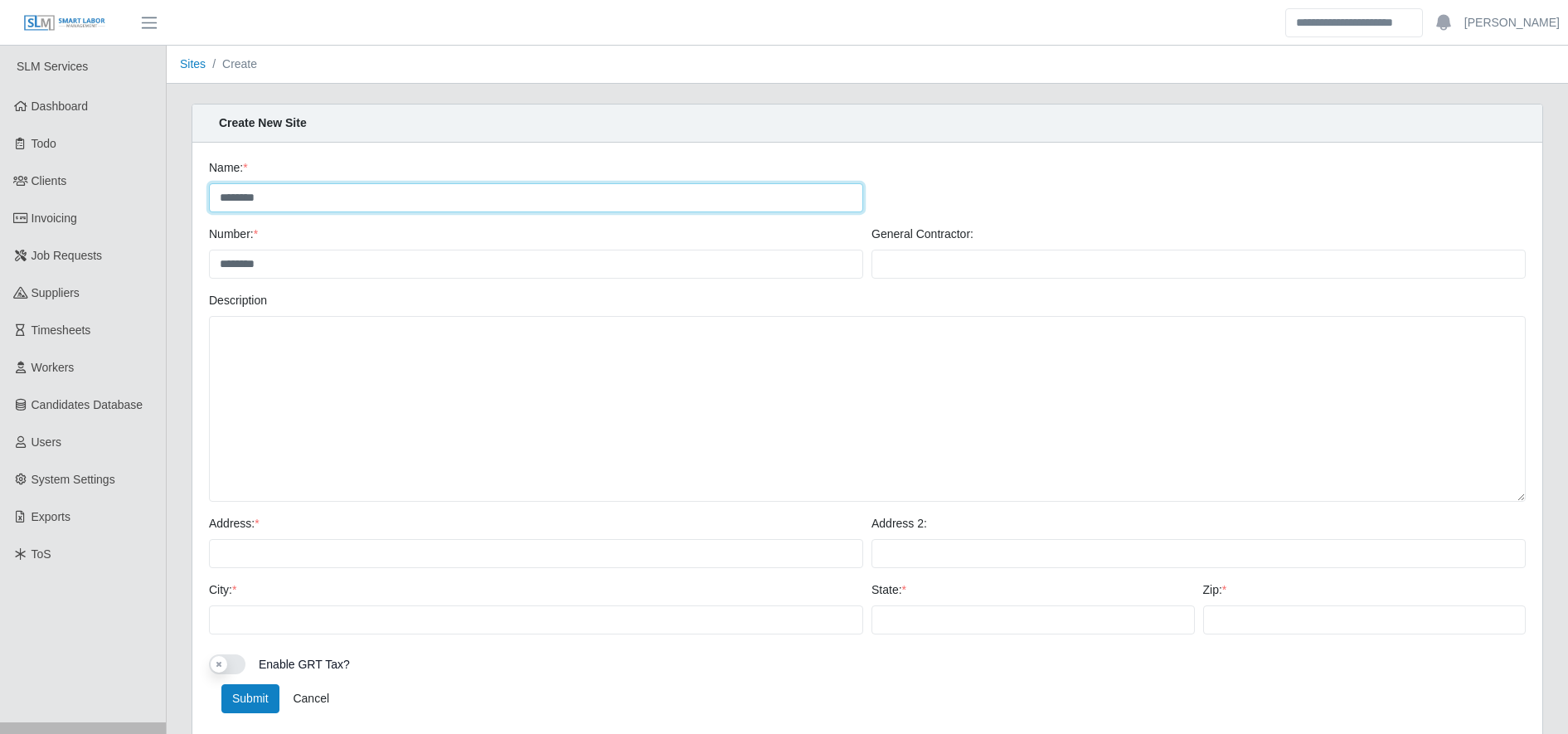
click at [299, 195] on input "********" at bounding box center [536, 198] width 655 height 29
type input "*********"
click at [309, 549] on input "Address: *" at bounding box center [536, 554] width 655 height 29
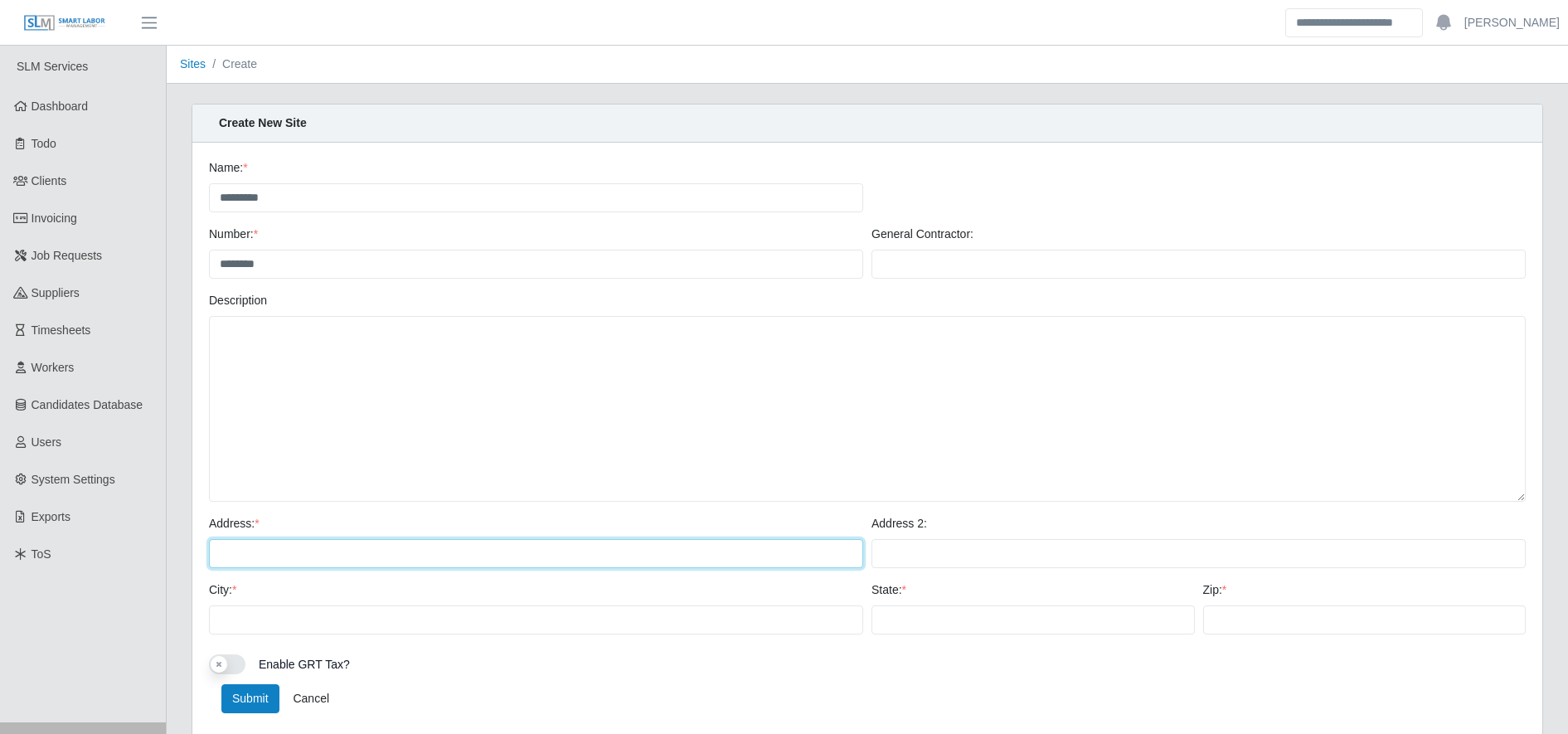
type input "*"
type input "*******"
type input "**"
type input "*****"
click at [254, 710] on button "Submit" at bounding box center [250, 699] width 58 height 29
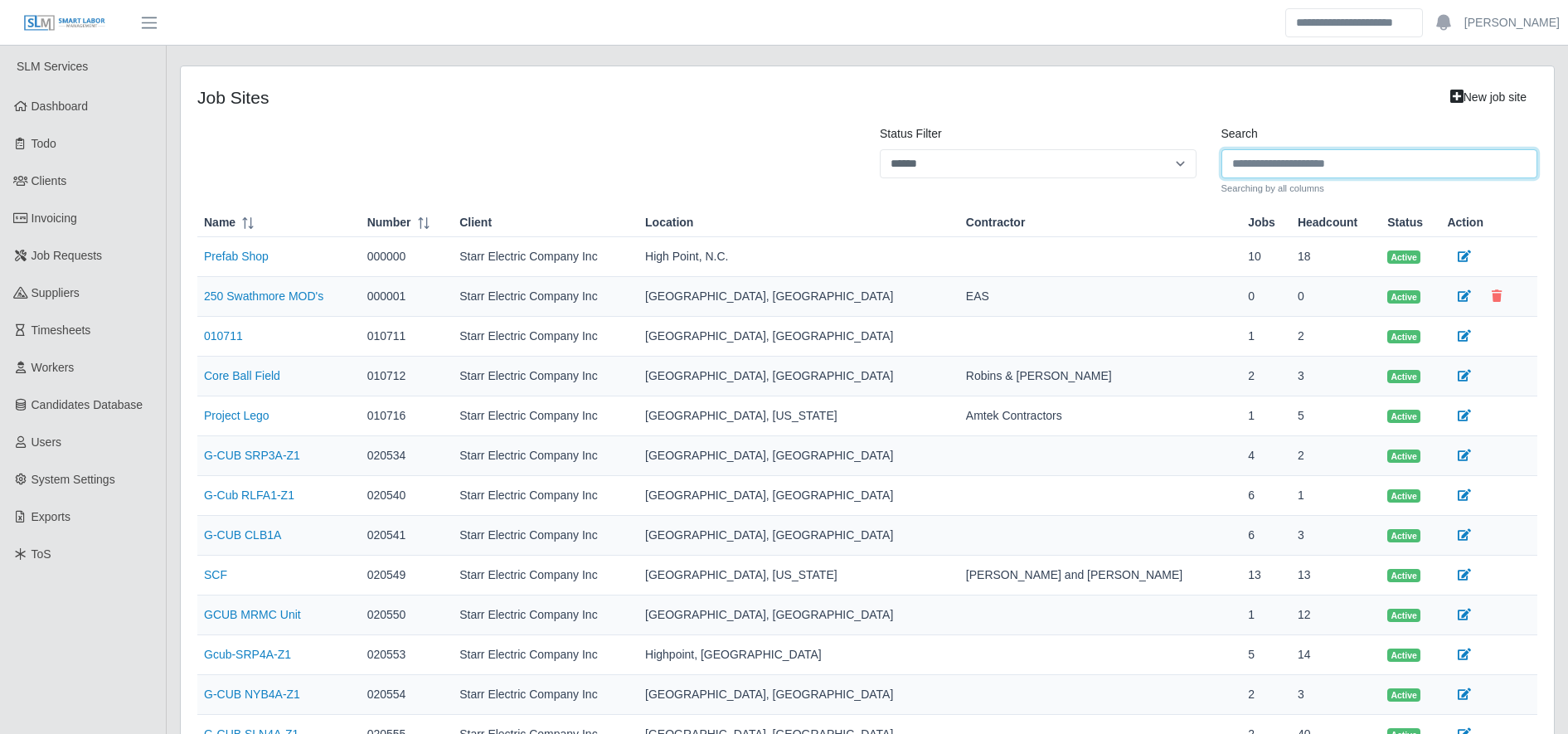
click at [1278, 167] on input "Search" at bounding box center [1379, 164] width 317 height 29
paste input "********"
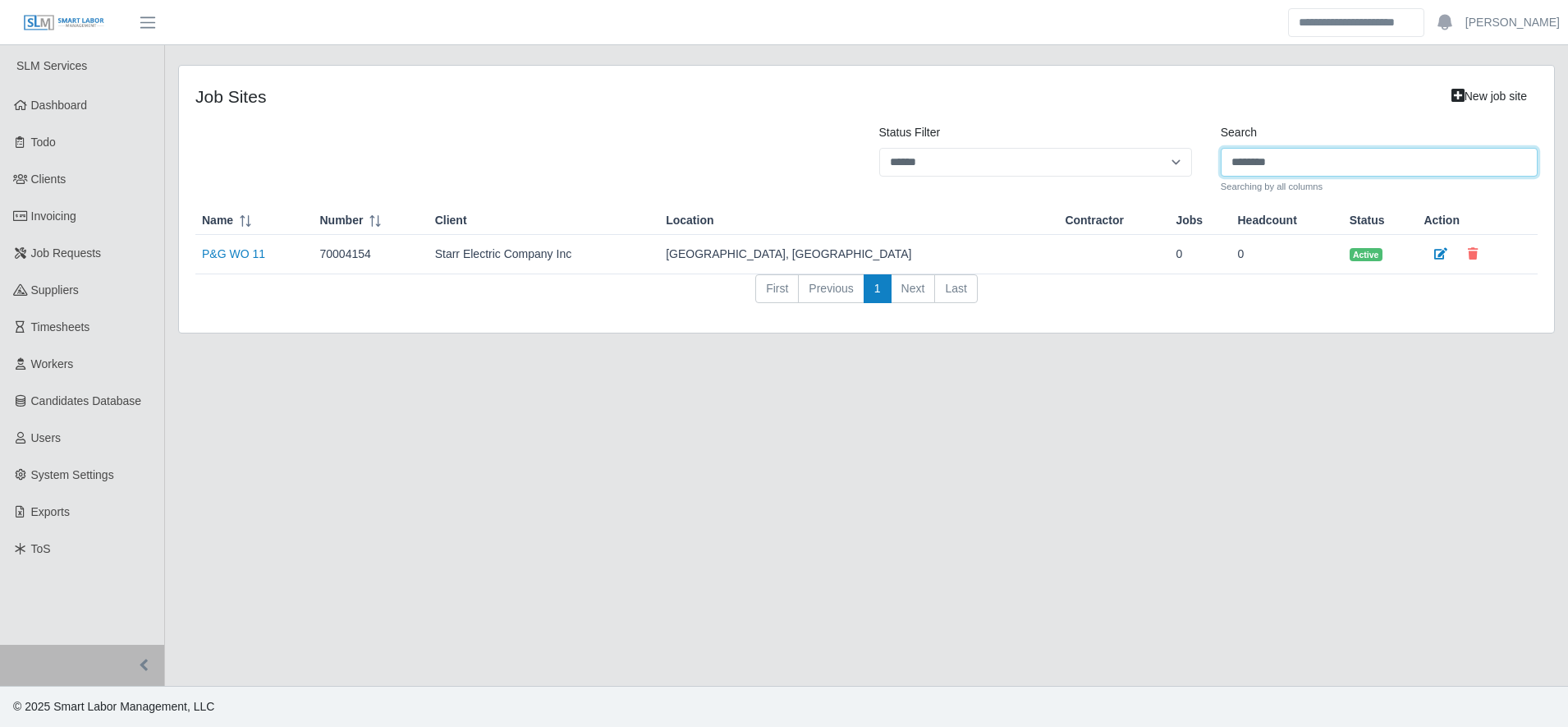
type input "********"
drag, startPoint x: 671, startPoint y: 141, endPoint x: 472, endPoint y: 110, distance: 201.4
click at [472, 110] on div "job sites New job site Status Filter ****** *** ******** Search ******** Search…" at bounding box center [866, 199] width 1375 height 267
click at [243, 252] on link "P&G WO 11" at bounding box center [233, 254] width 63 height 14
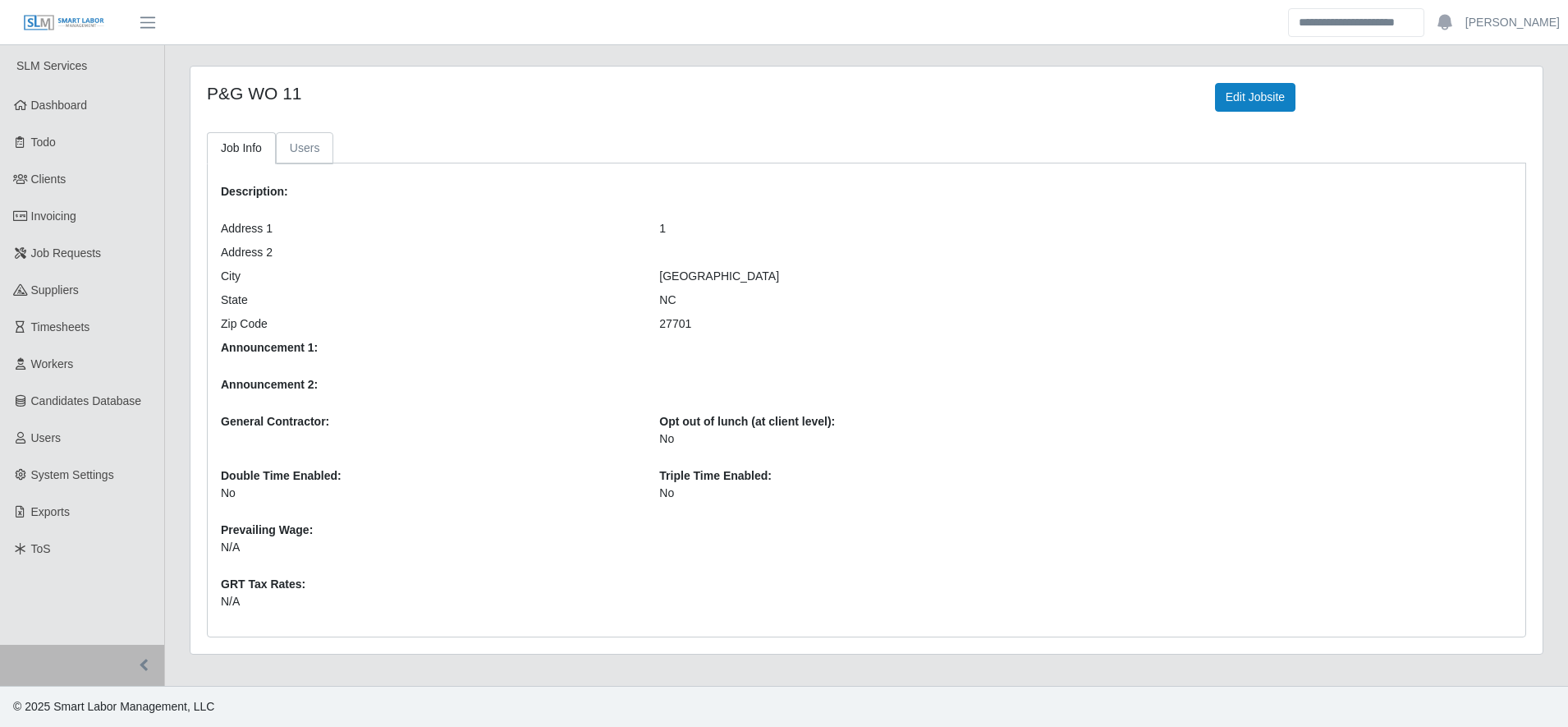
click at [304, 145] on link "Users" at bounding box center [305, 148] width 58 height 32
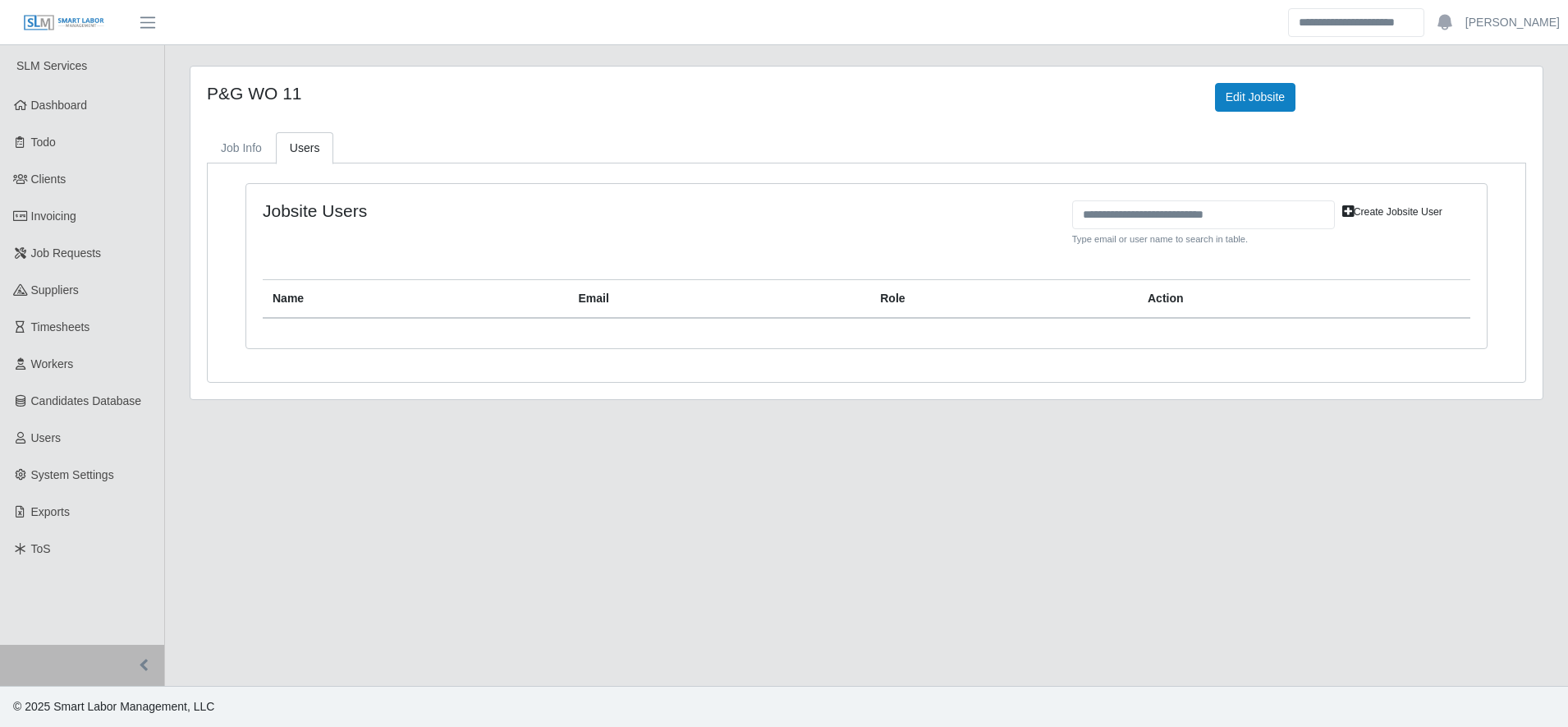
click at [1432, 200] on div "Jobsite Users Type email or user name to search in table. Create Jobsite User N…" at bounding box center [866, 266] width 1240 height 164
click at [1388, 204] on link "Create Jobsite User" at bounding box center [1392, 212] width 114 height 23
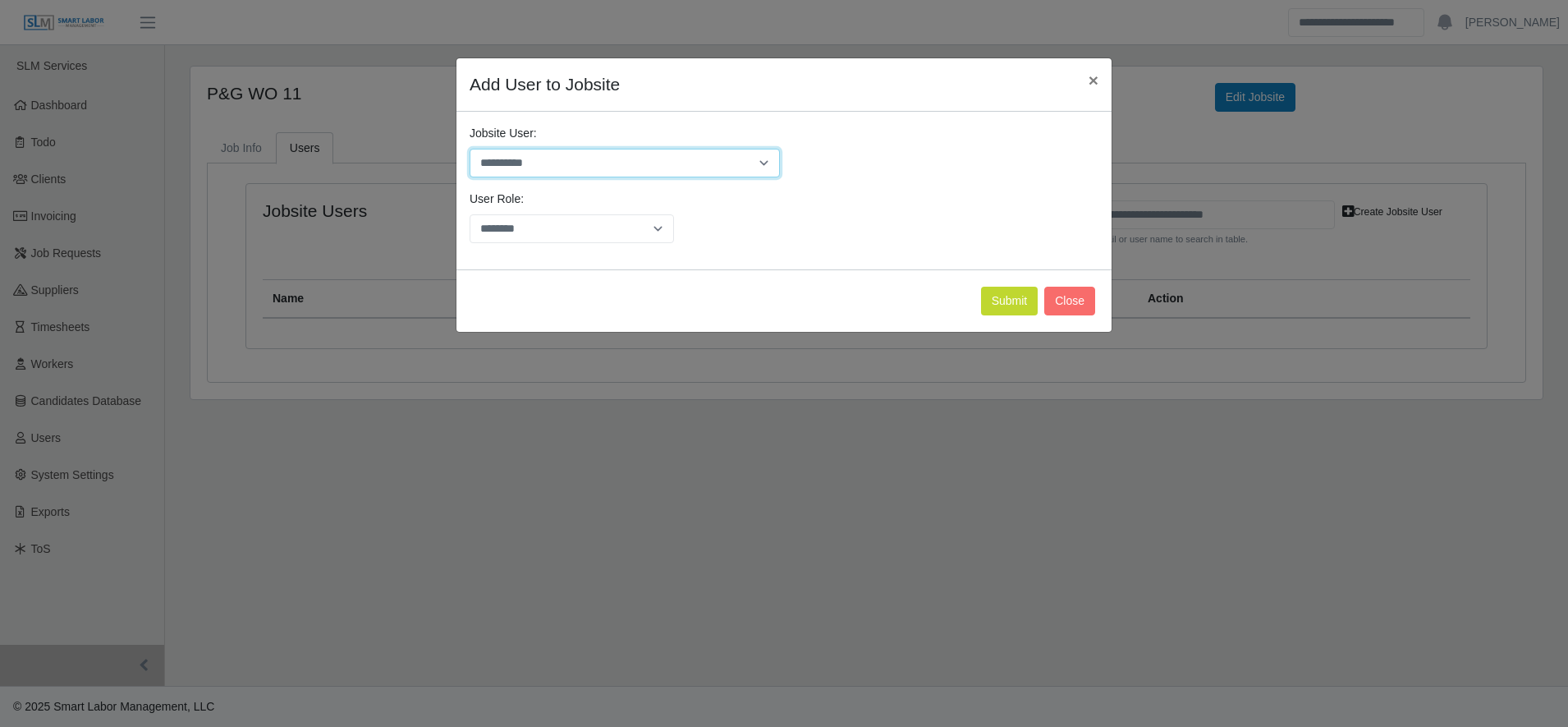
click at [617, 174] on select "**********" at bounding box center [625, 163] width 310 height 29
select select "****"
click at [470, 149] on select "**********" at bounding box center [625, 163] width 310 height 29
click at [995, 292] on button "Submit" at bounding box center [1009, 301] width 57 height 29
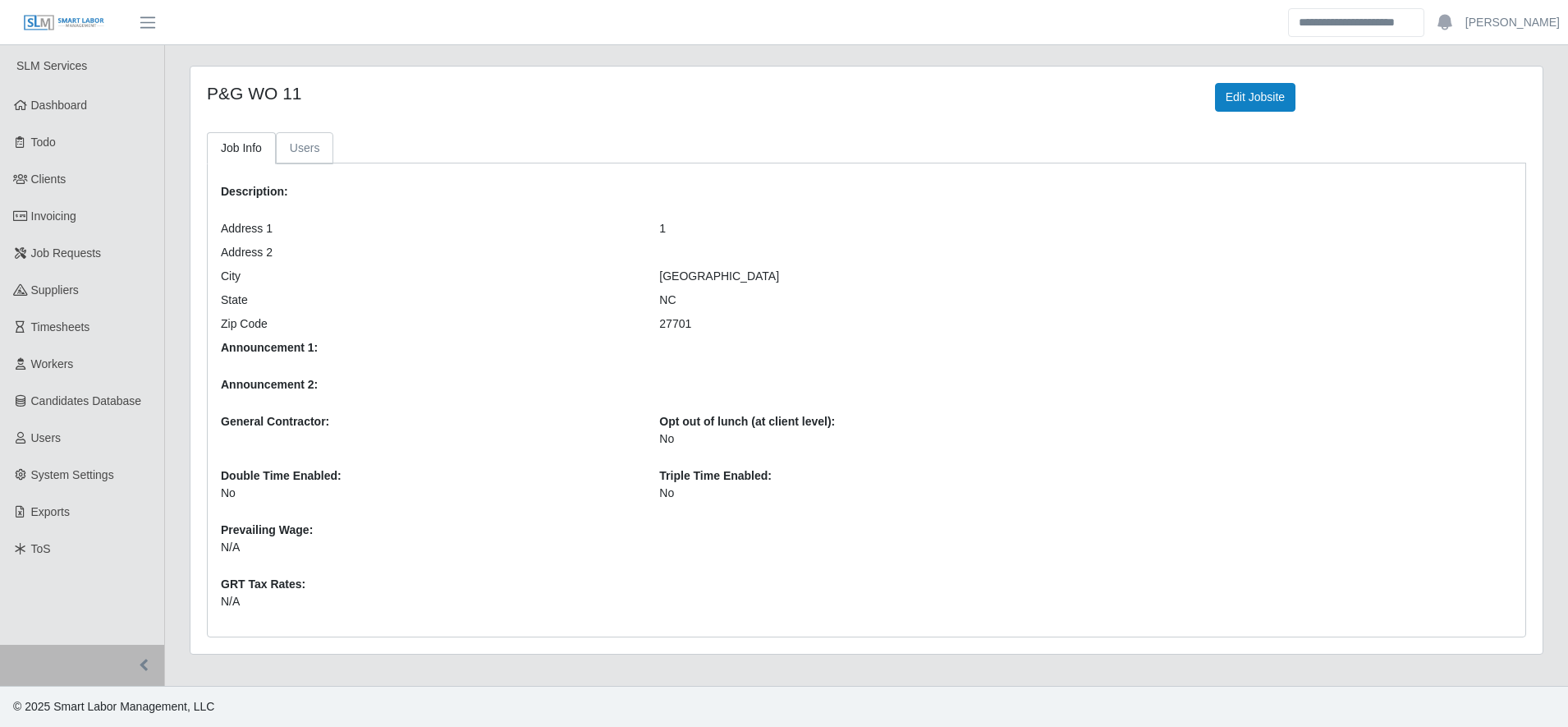
click at [303, 149] on link "Users" at bounding box center [305, 148] width 58 height 32
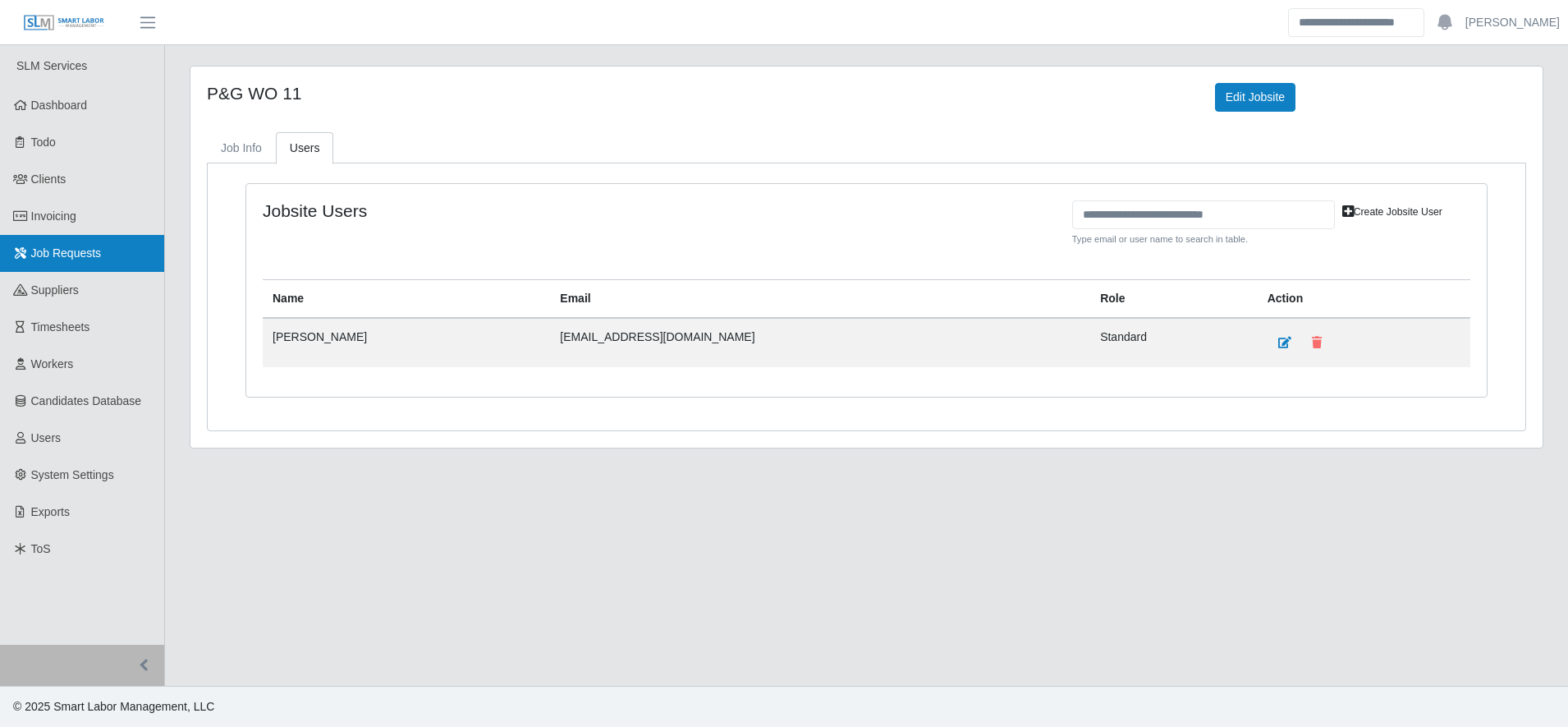
click at [92, 259] on span "Job Requests" at bounding box center [66, 253] width 71 height 14
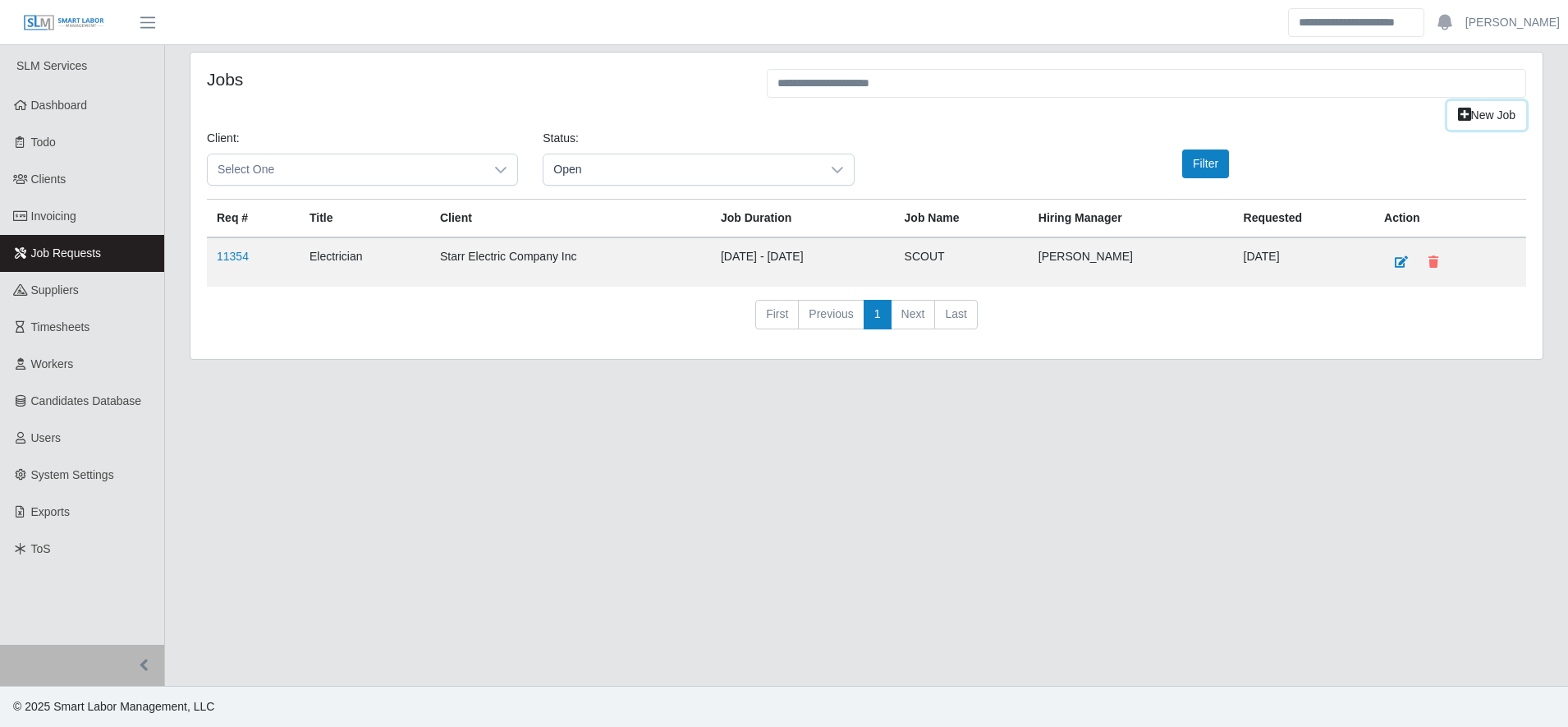
click at [1478, 104] on link "New Job" at bounding box center [1486, 116] width 79 height 29
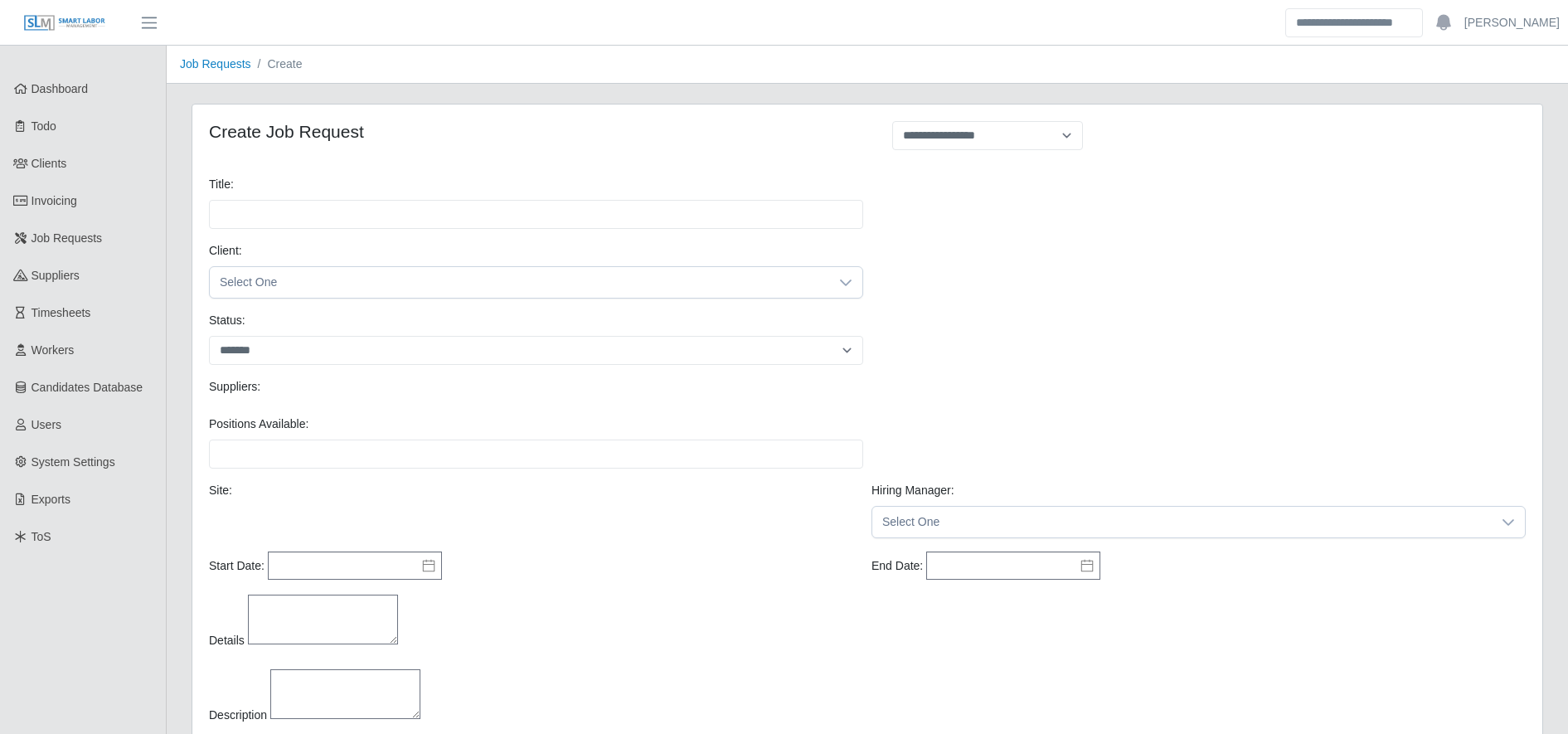
select select
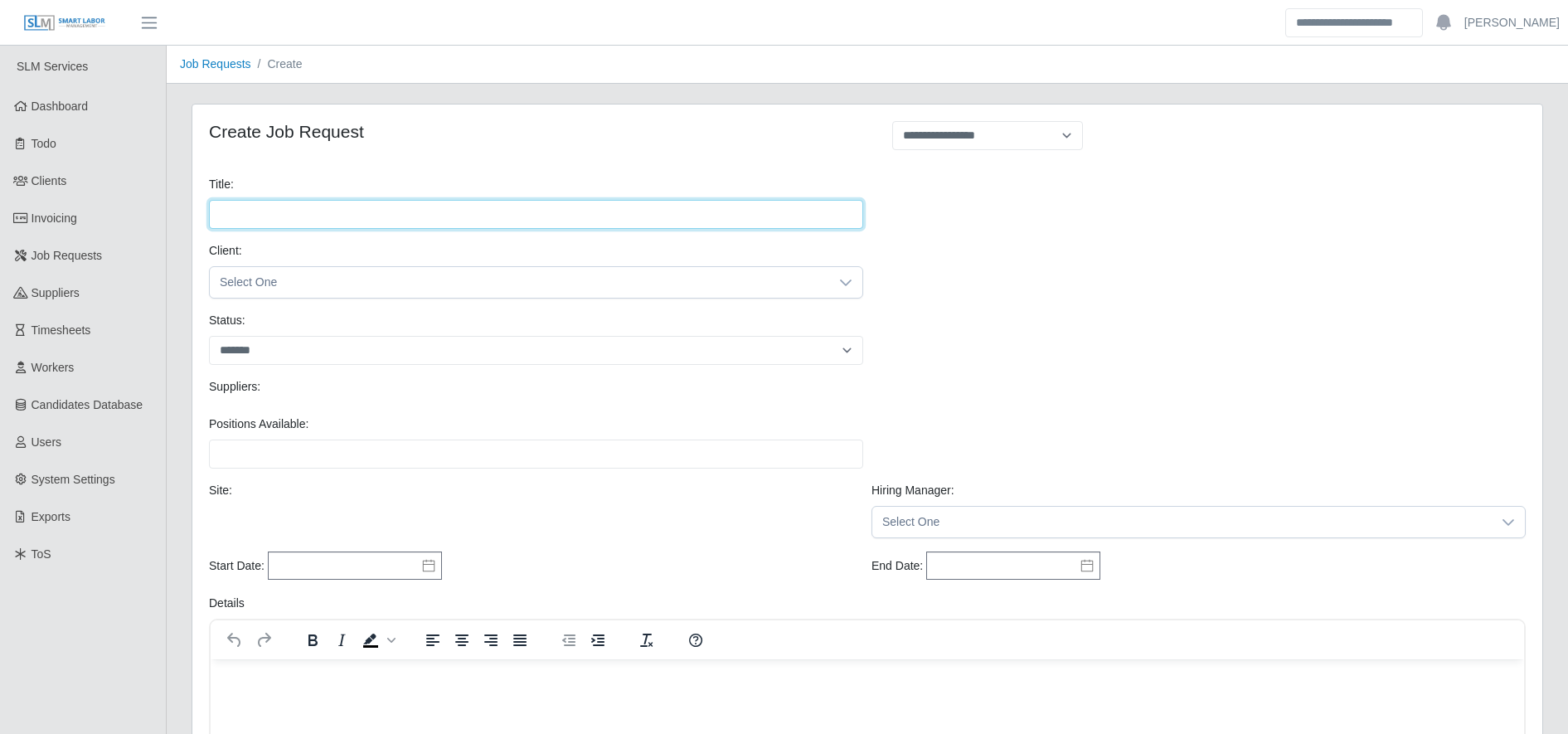
click at [294, 227] on input "Title:" at bounding box center [536, 215] width 655 height 29
click at [283, 213] on input "Title:" at bounding box center [536, 215] width 655 height 29
type input "*"
type input "**********"
click at [325, 291] on span "Select One" at bounding box center [519, 281] width 619 height 30
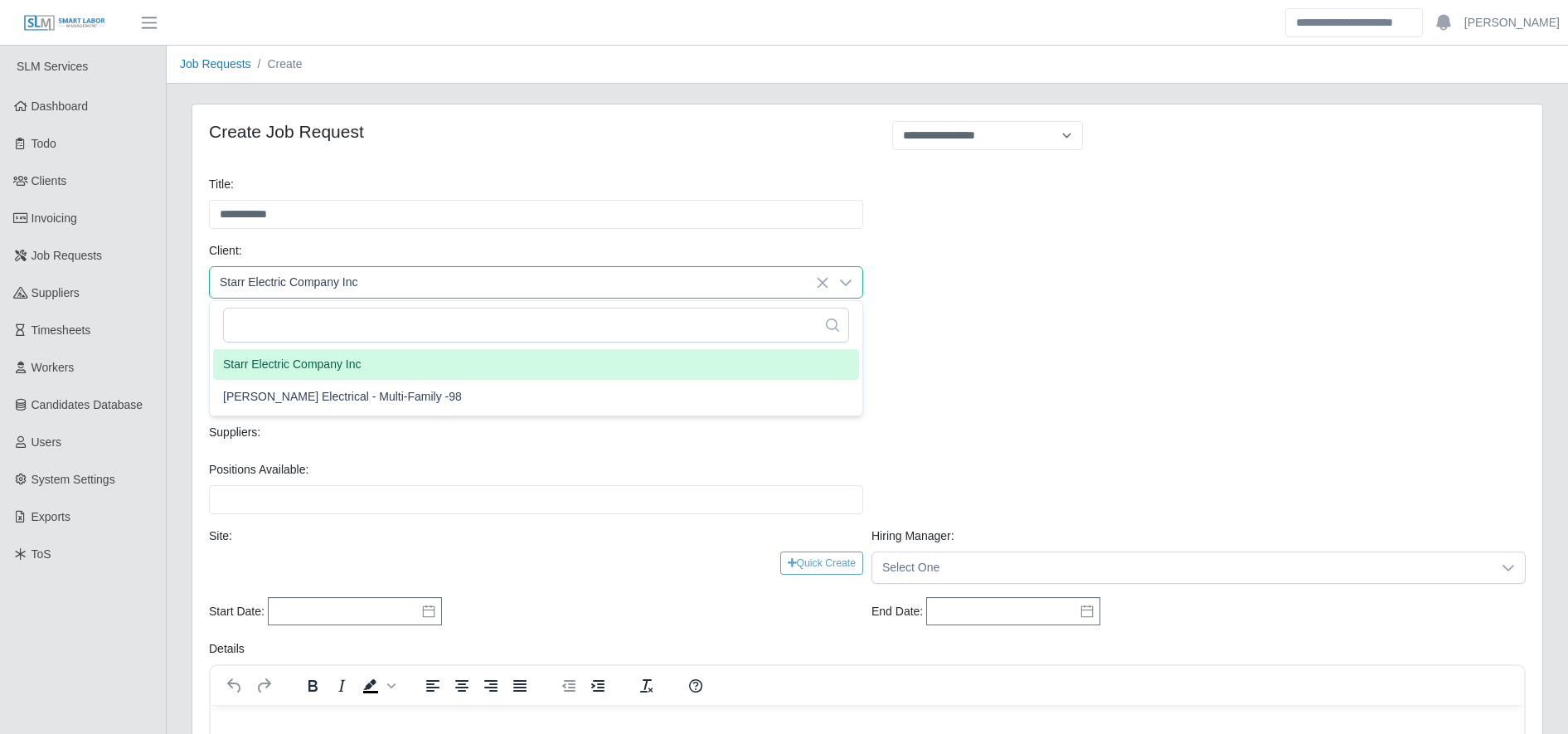
click at [321, 365] on span "Starr Electric Company Inc" at bounding box center [292, 365] width 138 height 18
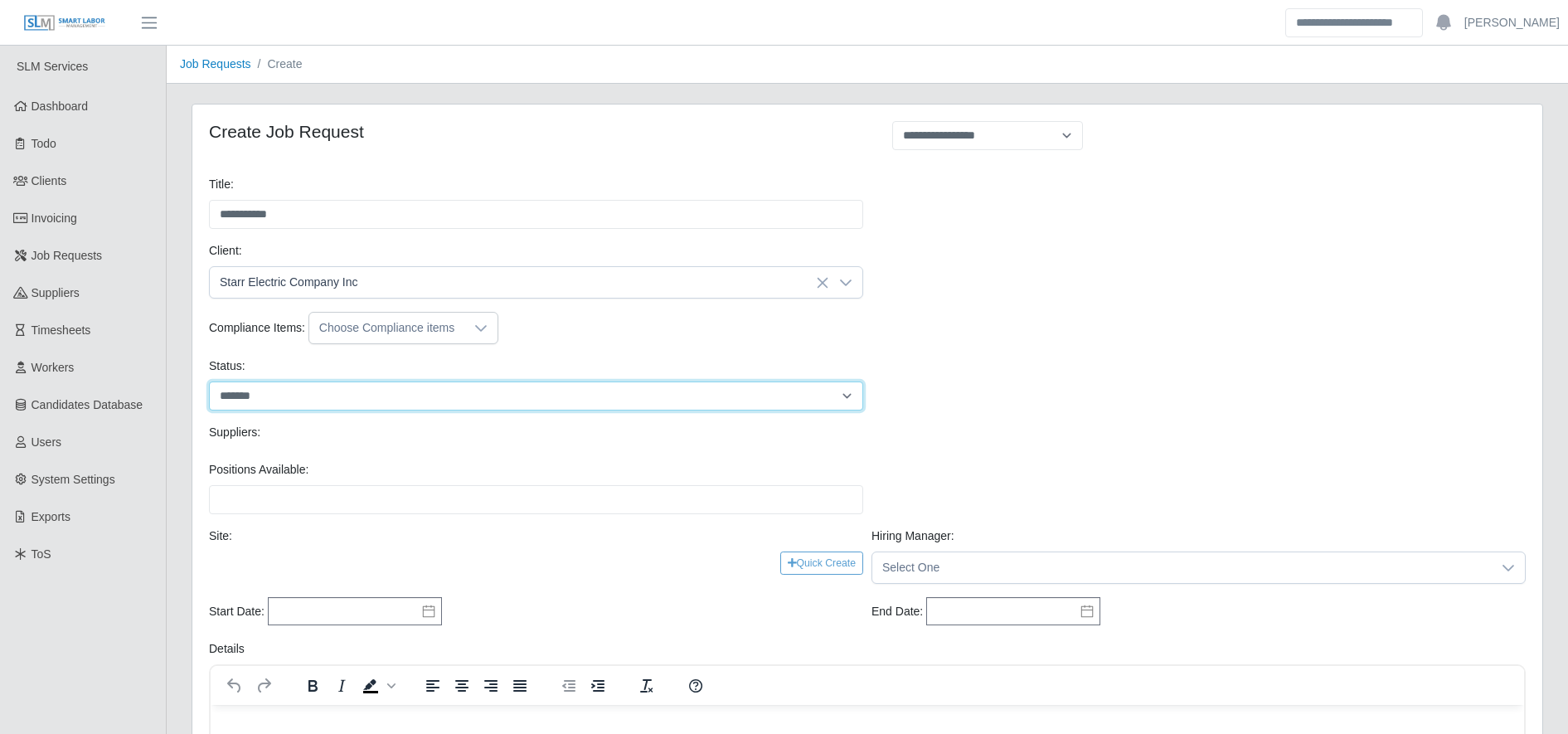
click at [391, 394] on select "******* ****" at bounding box center [536, 396] width 655 height 29
select select "****"
click at [209, 381] on select "******* ****" at bounding box center [536, 396] width 655 height 29
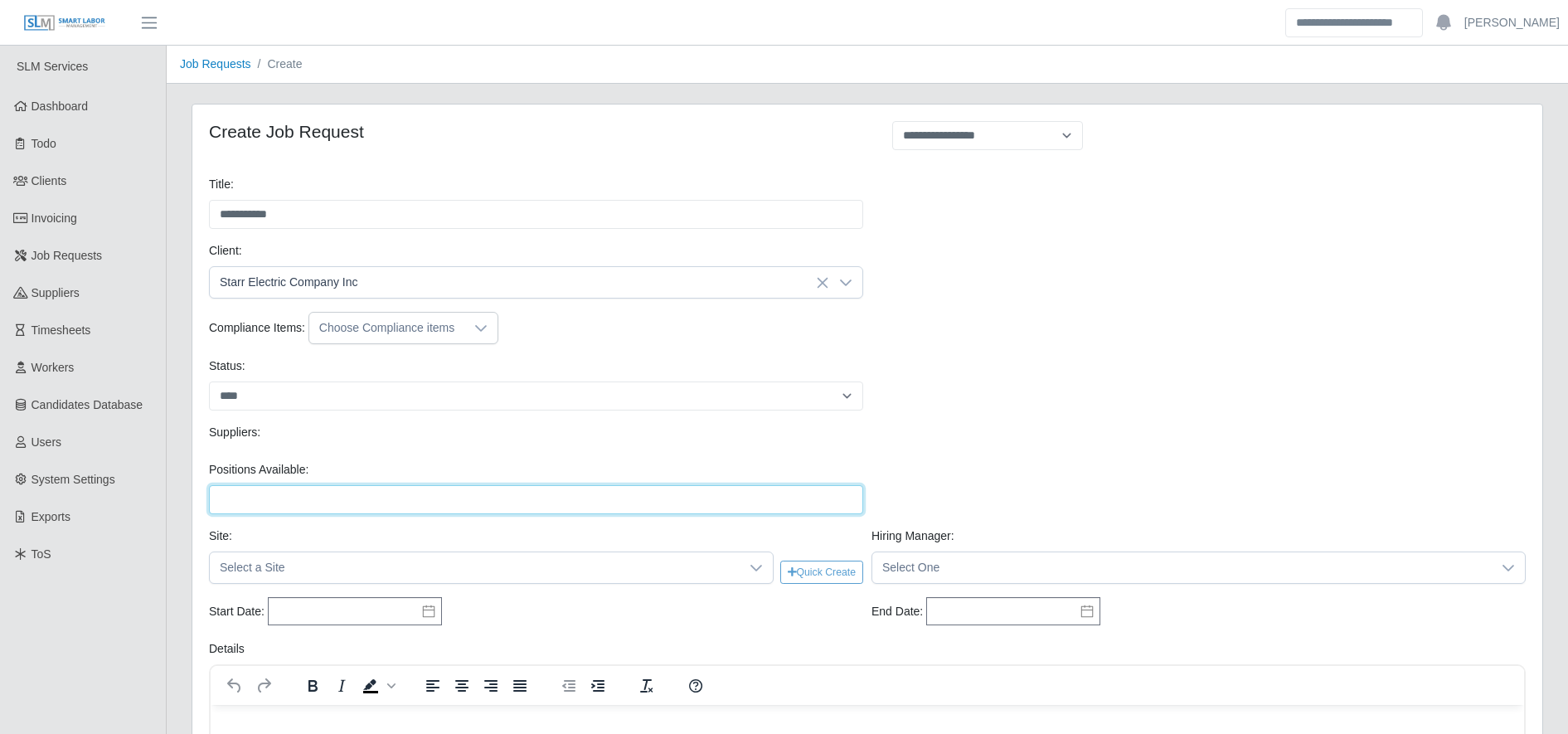
click at [374, 487] on input "Positions Available:" at bounding box center [536, 500] width 655 height 29
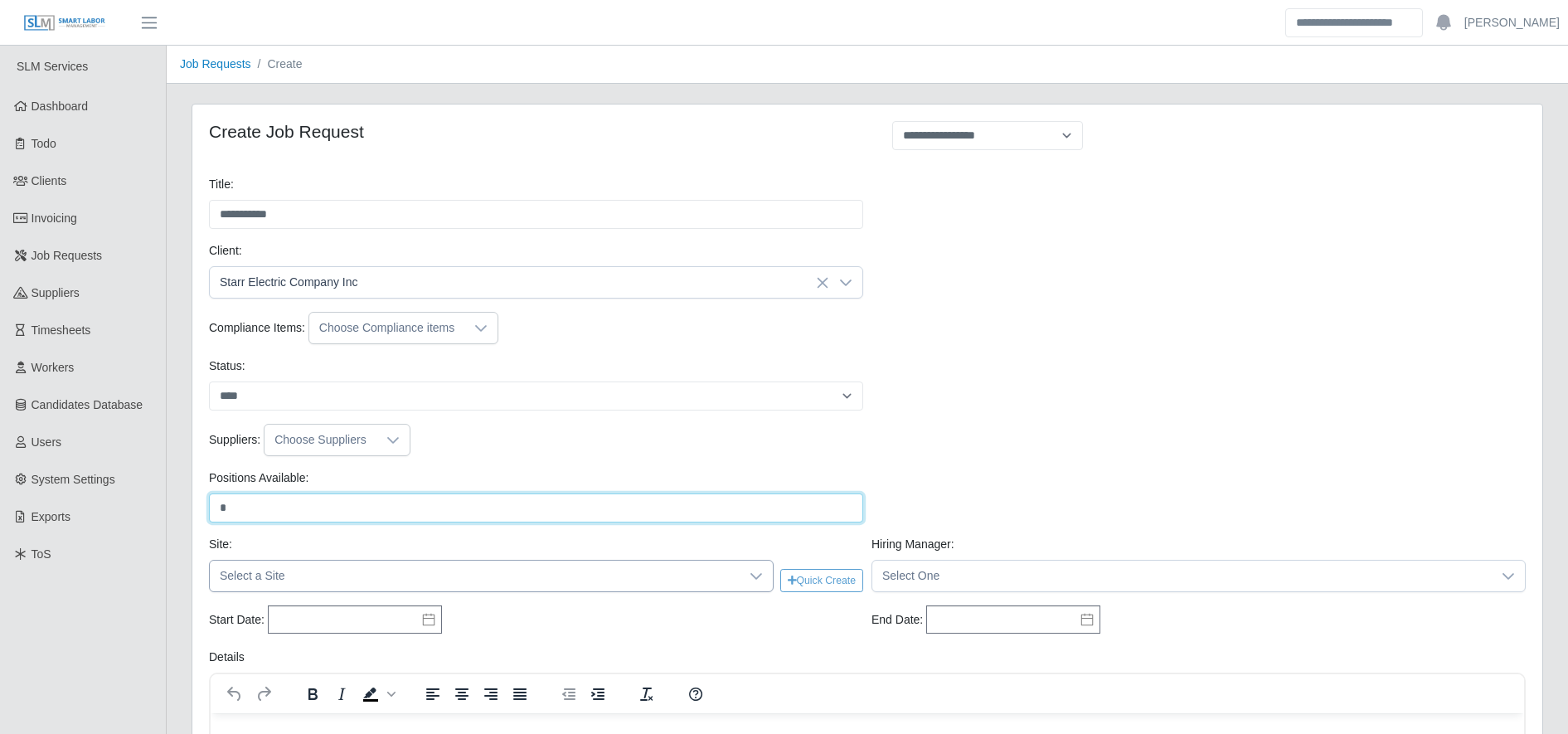
type input "*"
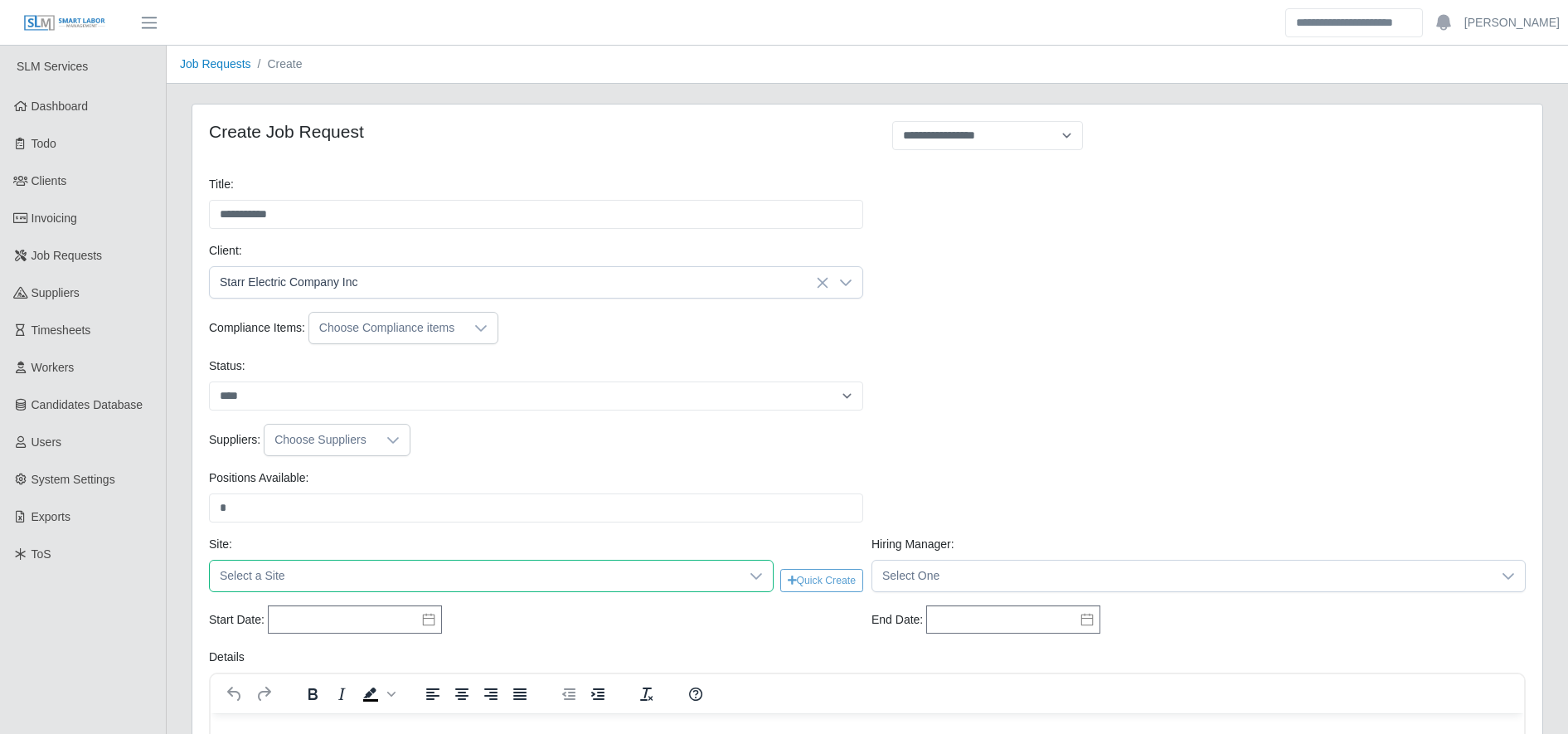
click at [385, 579] on span "Select a Site" at bounding box center [474, 575] width 530 height 30
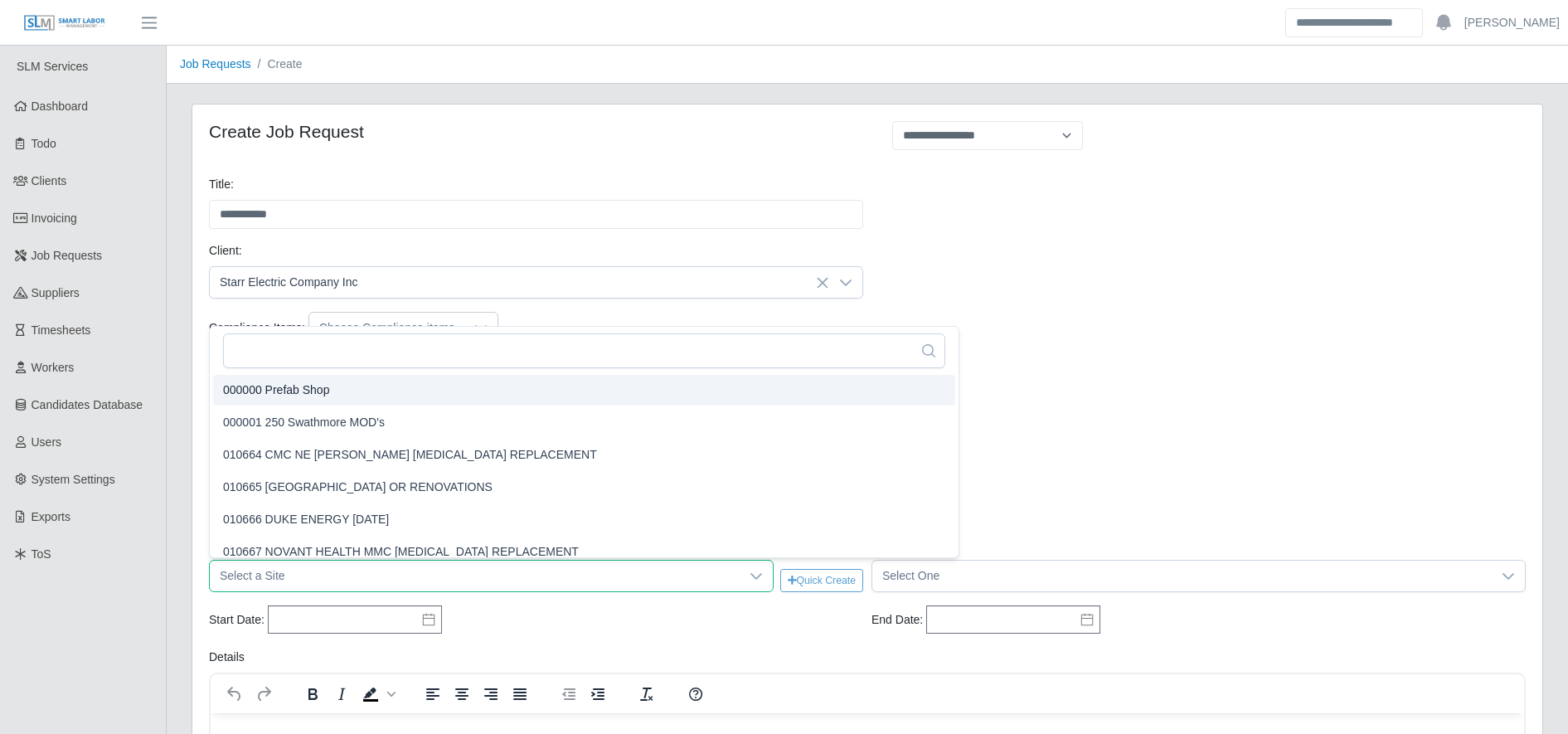
scroll to position [3, 0]
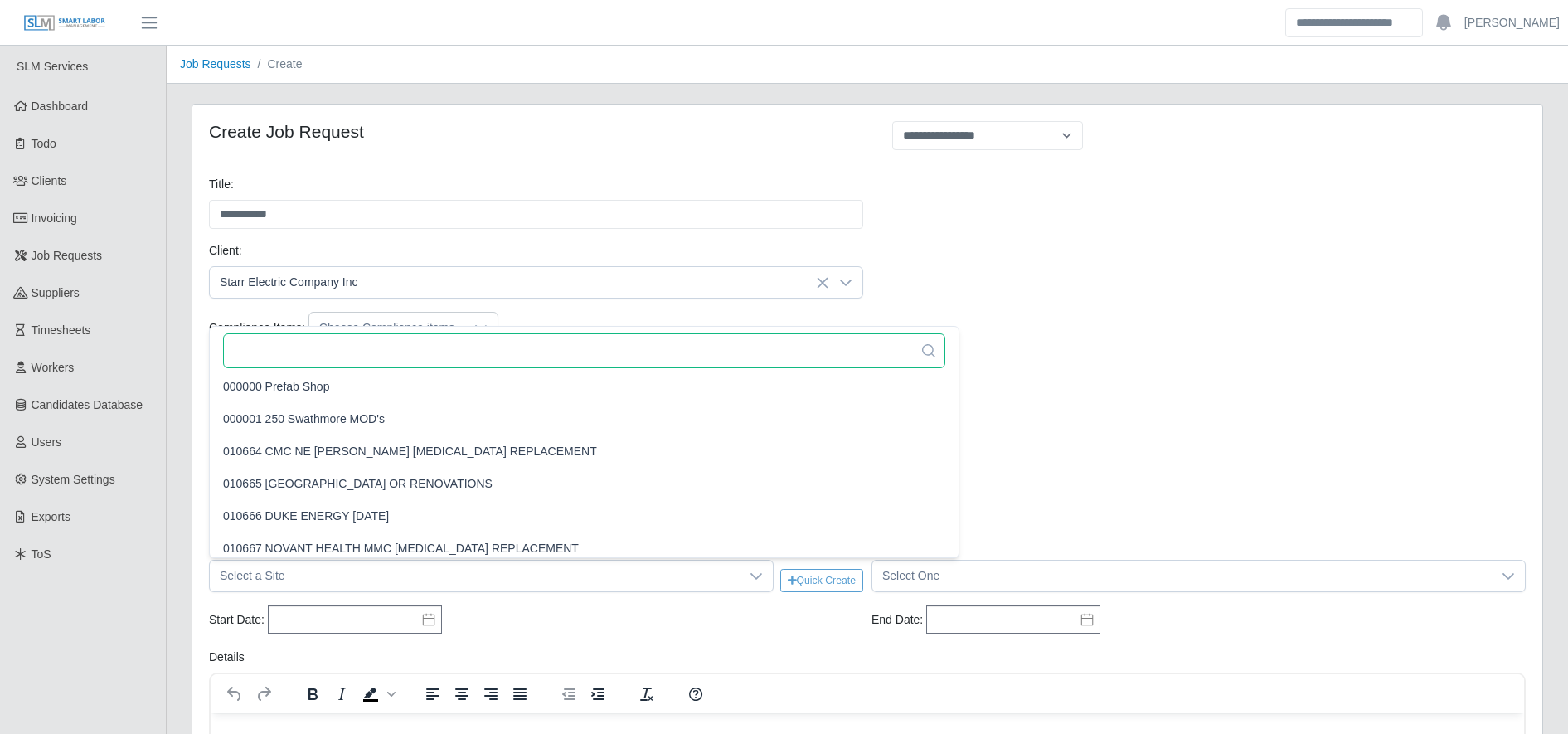
paste input "********"
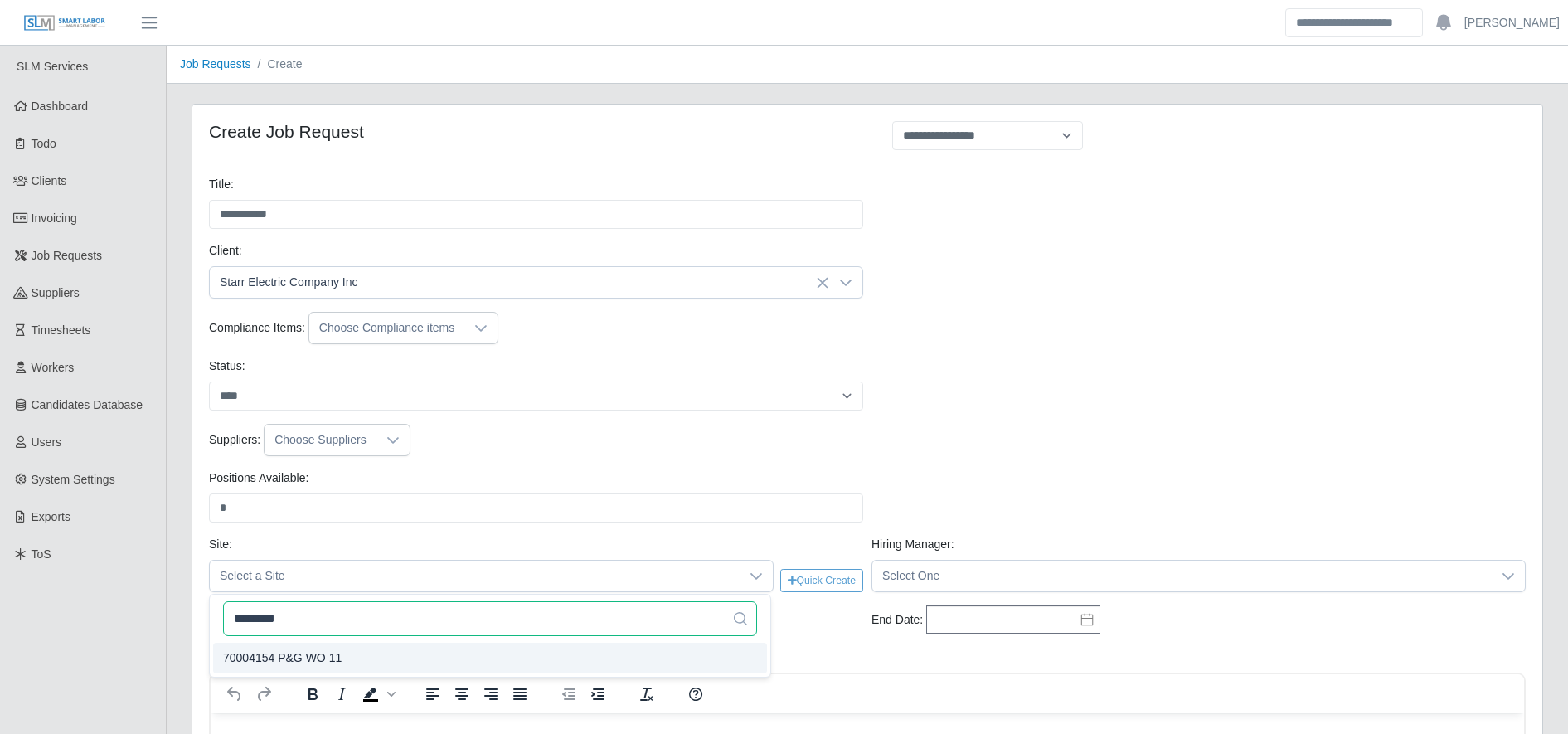
type input "********"
click at [343, 660] on li "70004154 P&G WO 11" at bounding box center [489, 658] width 554 height 30
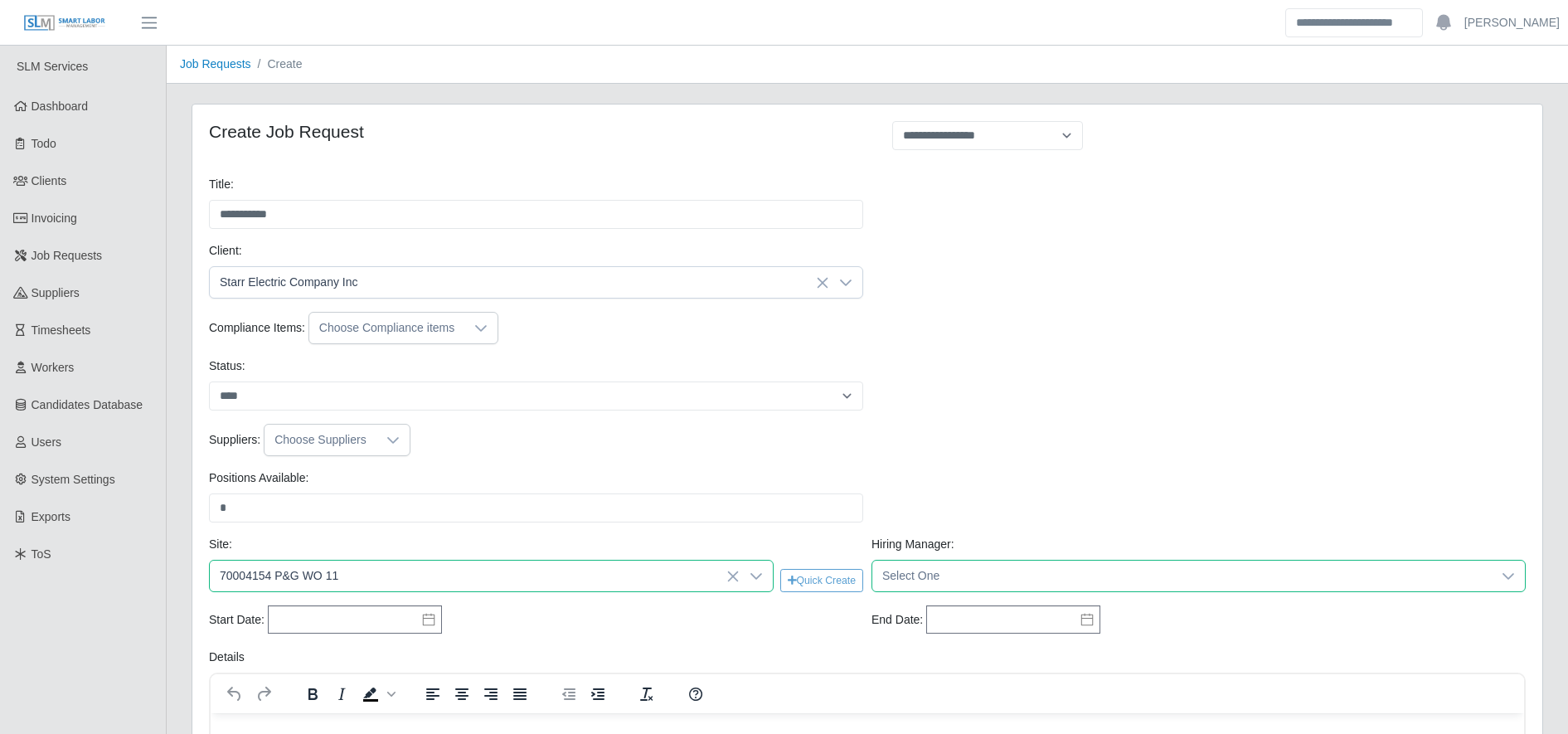
click at [947, 572] on span "Select One" at bounding box center [1182, 575] width 619 height 30
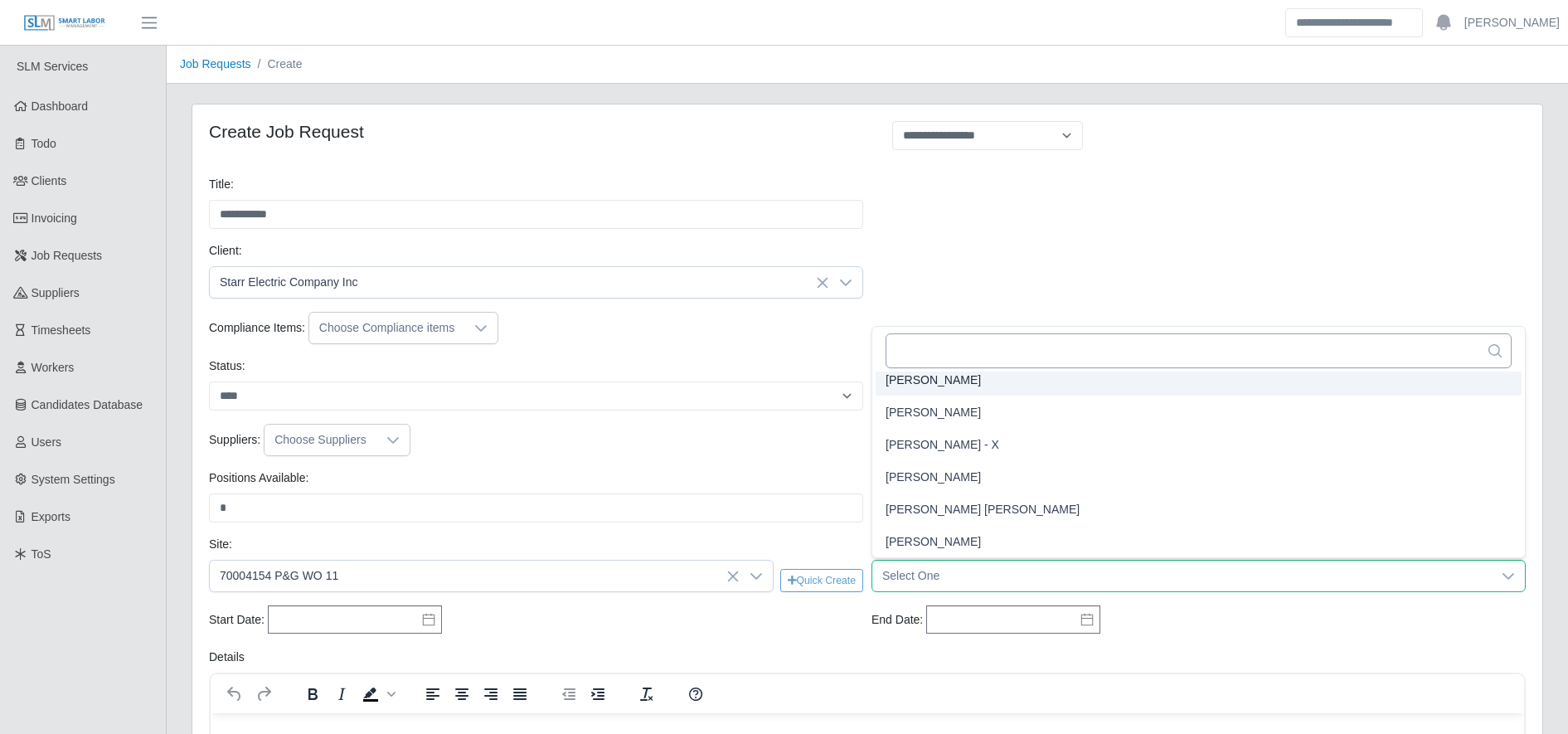
scroll to position [3, 0]
click at [940, 347] on input "text" at bounding box center [1199, 351] width 626 height 35
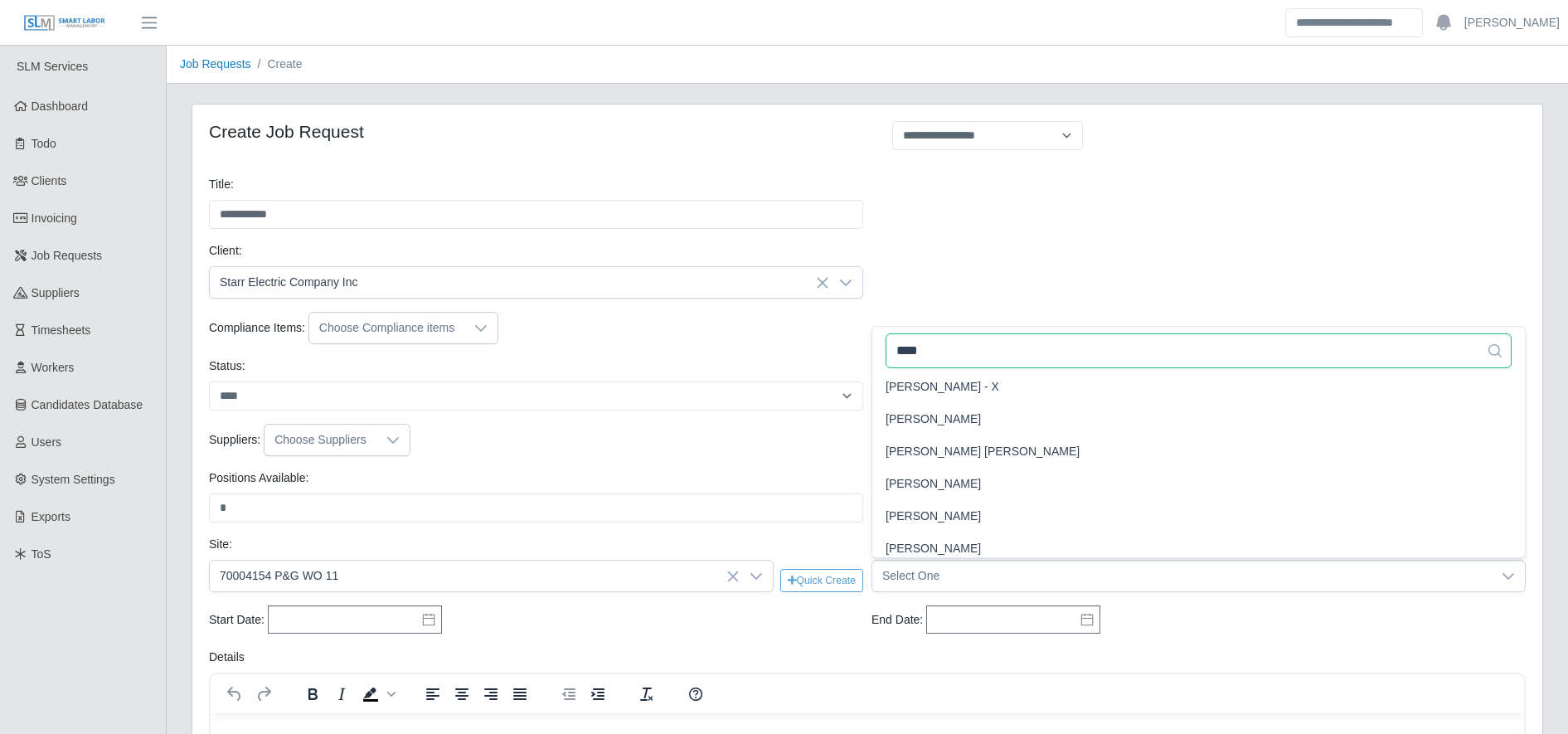
scroll to position [0, 0]
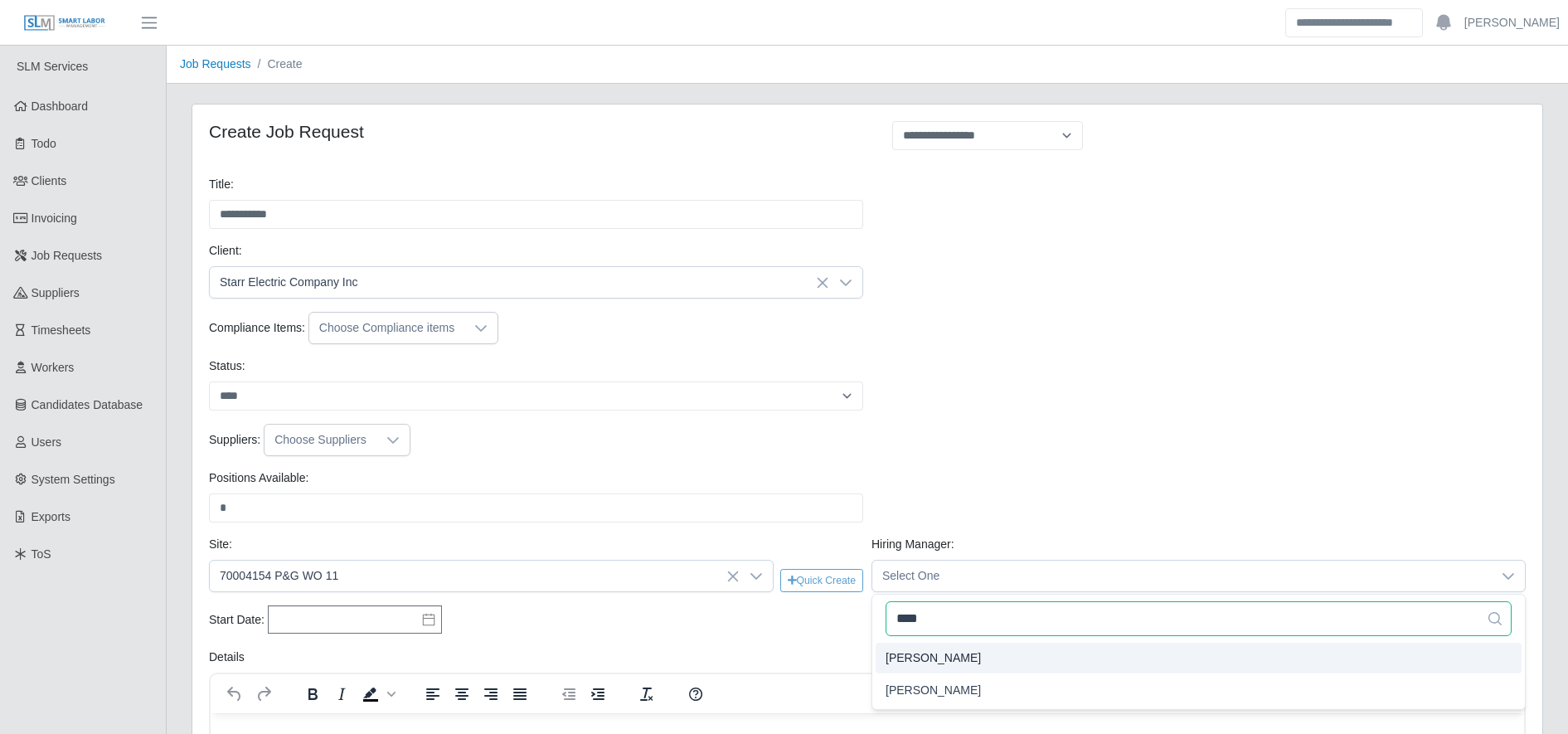
type input "****"
click at [942, 658] on span "Andy Williams" at bounding box center [933, 658] width 95 height 18
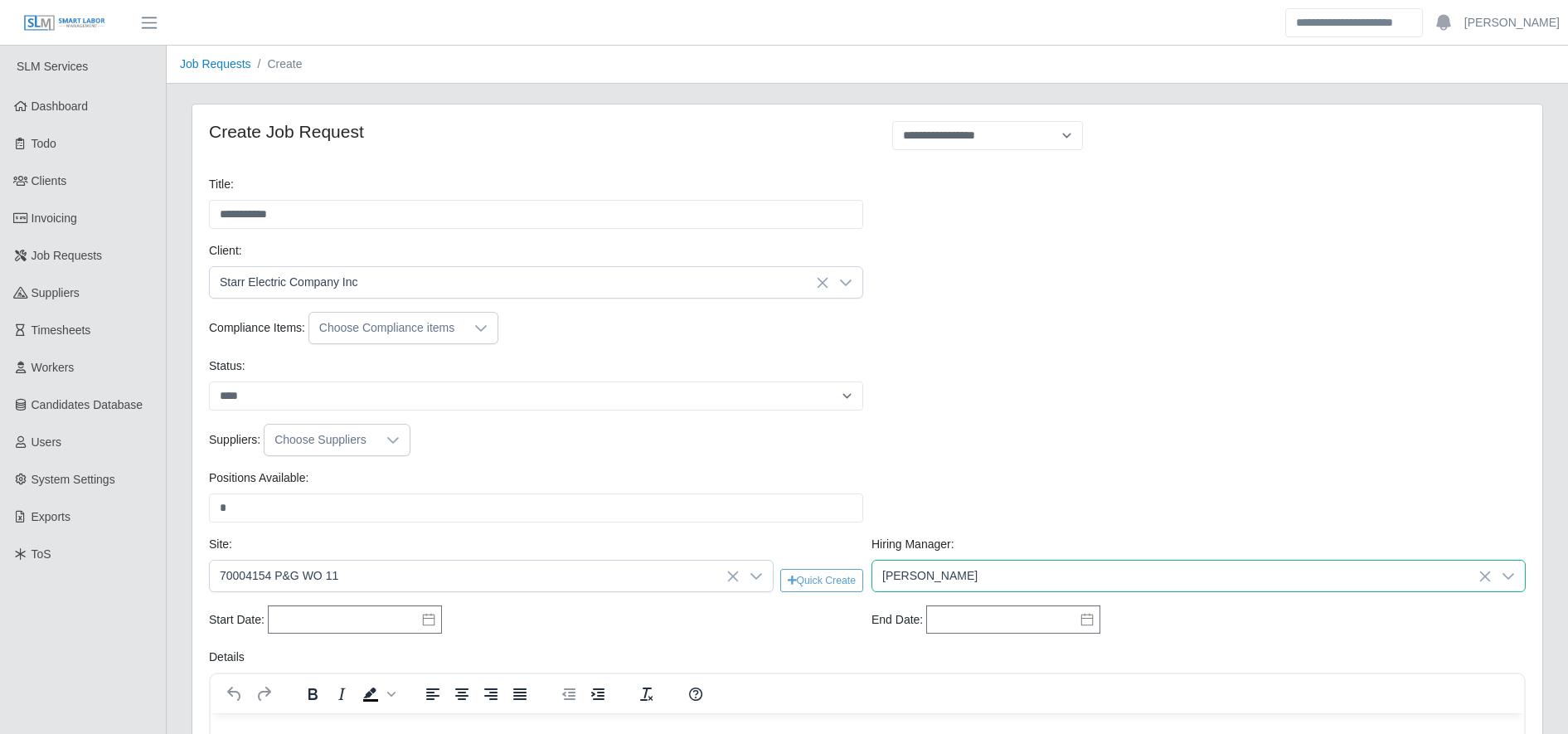
click at [348, 639] on div "Start Date: Please provide a valid start date. End Date: Please provide a valid…" at bounding box center [867, 627] width 1325 height 43
click at [347, 639] on div "Start Date: Please provide a valid start date. End Date: Please provide a valid…" at bounding box center [867, 627] width 1325 height 43
click at [341, 630] on input "text" at bounding box center [355, 619] width 174 height 28
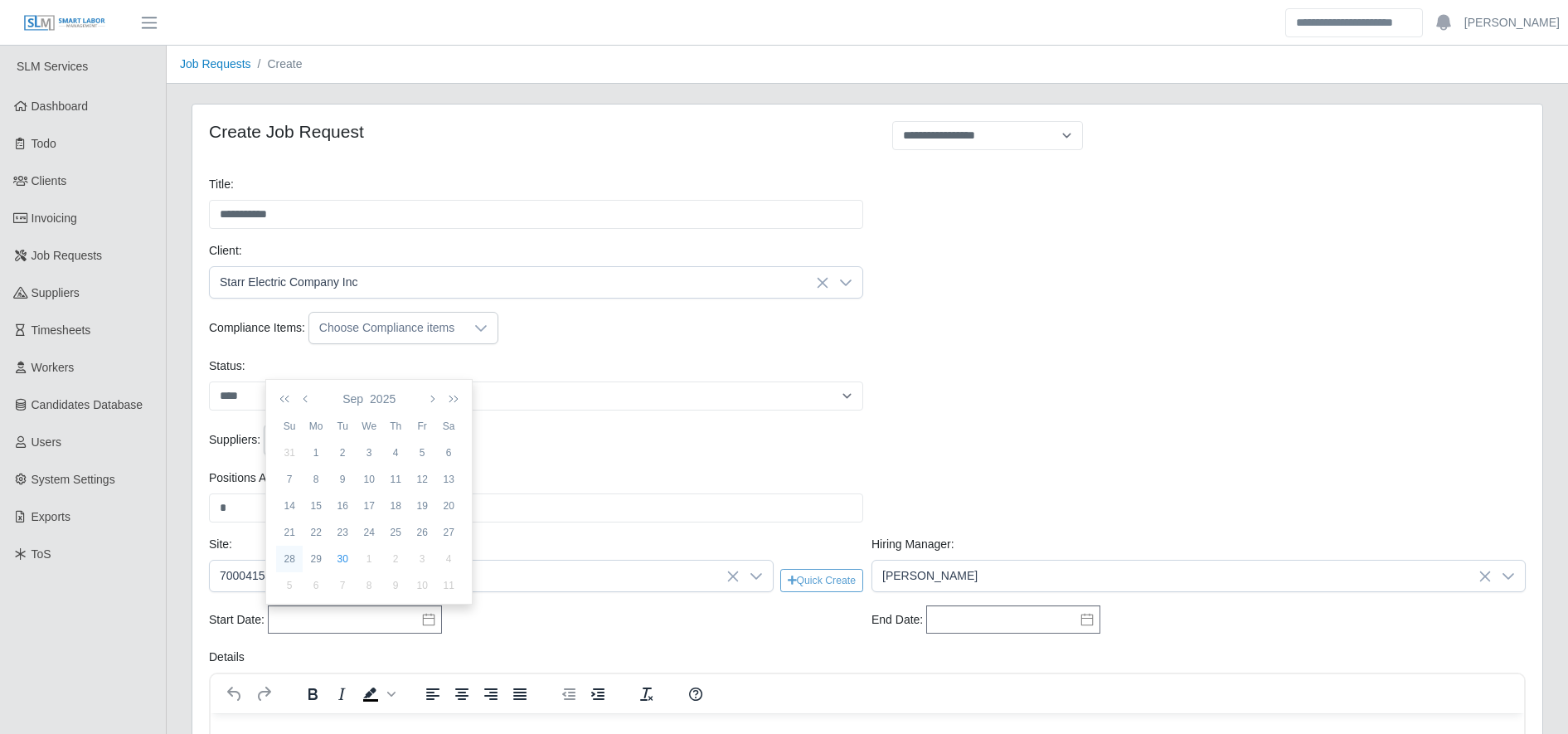
click at [285, 557] on div "28" at bounding box center [289, 559] width 26 height 15
type input "**********"
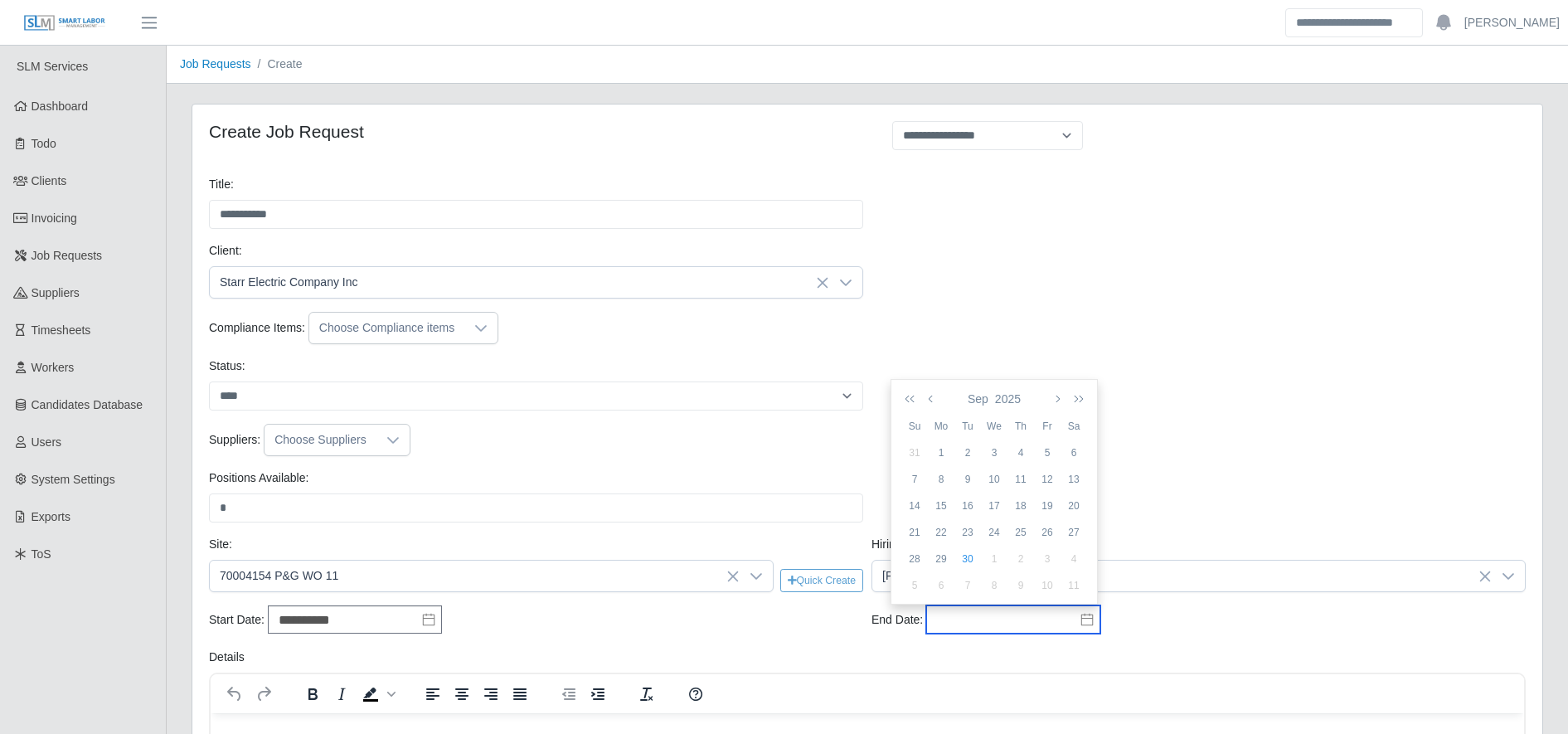
click at [1004, 629] on input "text" at bounding box center [1013, 619] width 174 height 28
click at [1058, 392] on icon "button" at bounding box center [1056, 399] width 8 height 14
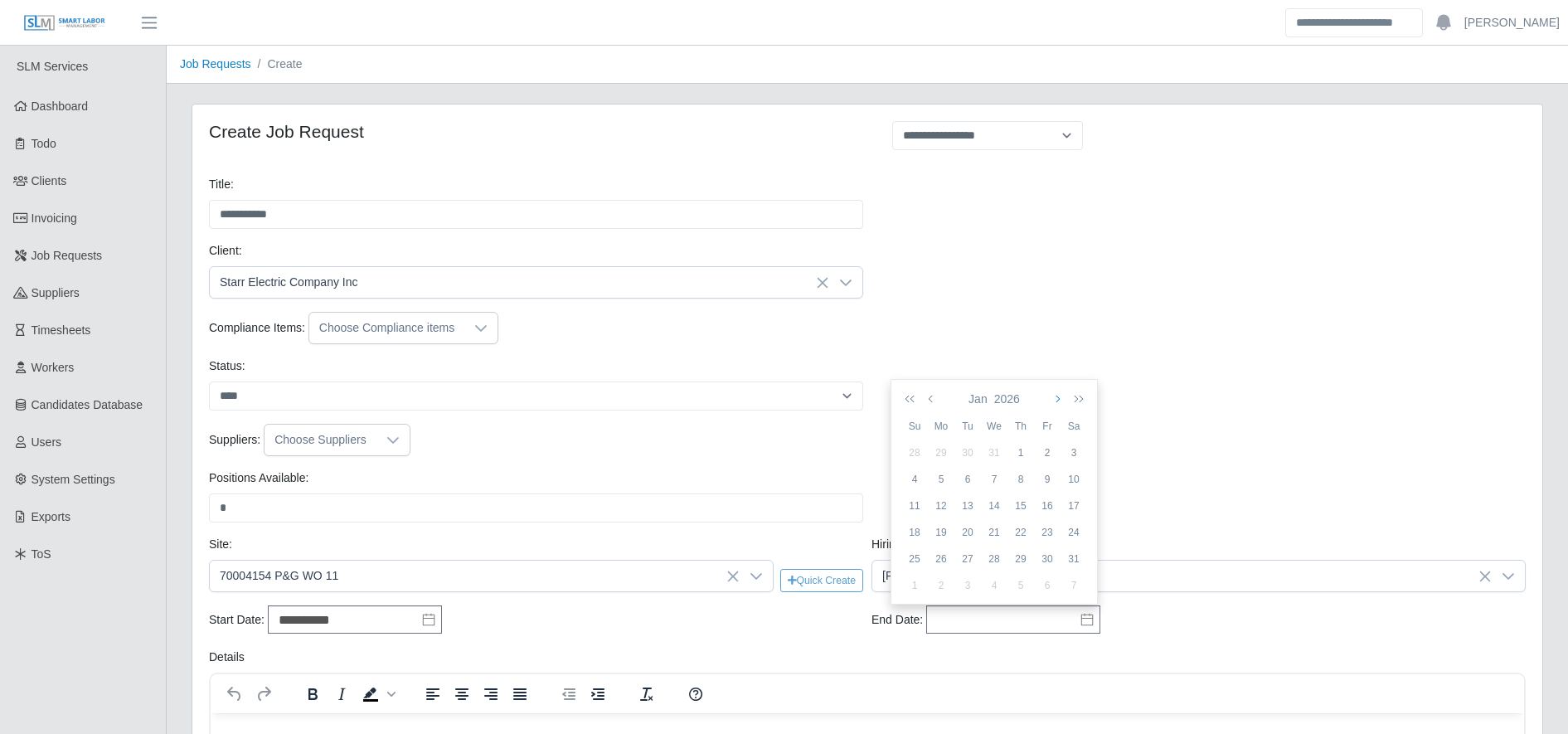
click at [1058, 392] on icon "button" at bounding box center [1056, 399] width 8 height 14
click at [1057, 482] on div "6" at bounding box center [1047, 478] width 26 height 15
type input "**********"
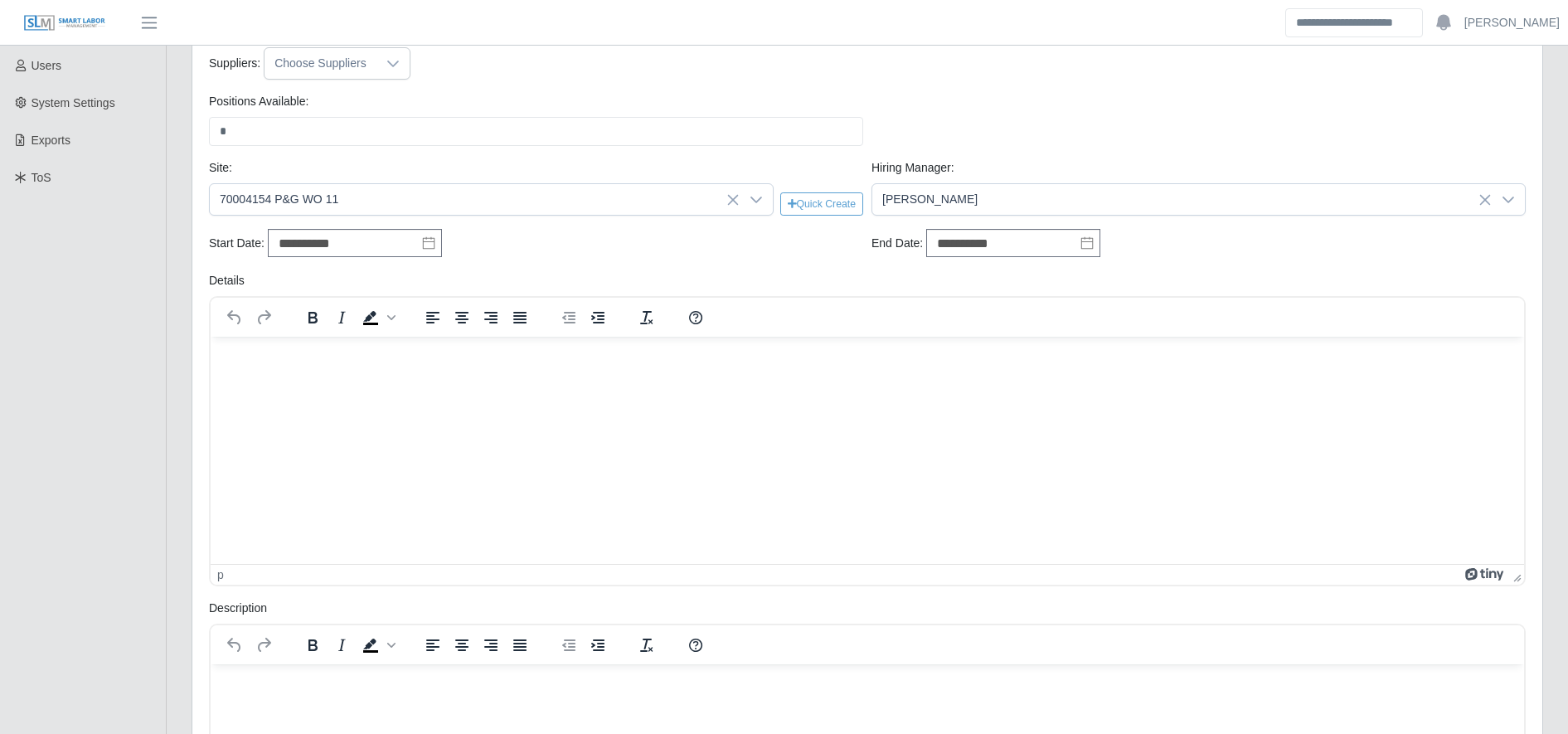
scroll to position [397, 0]
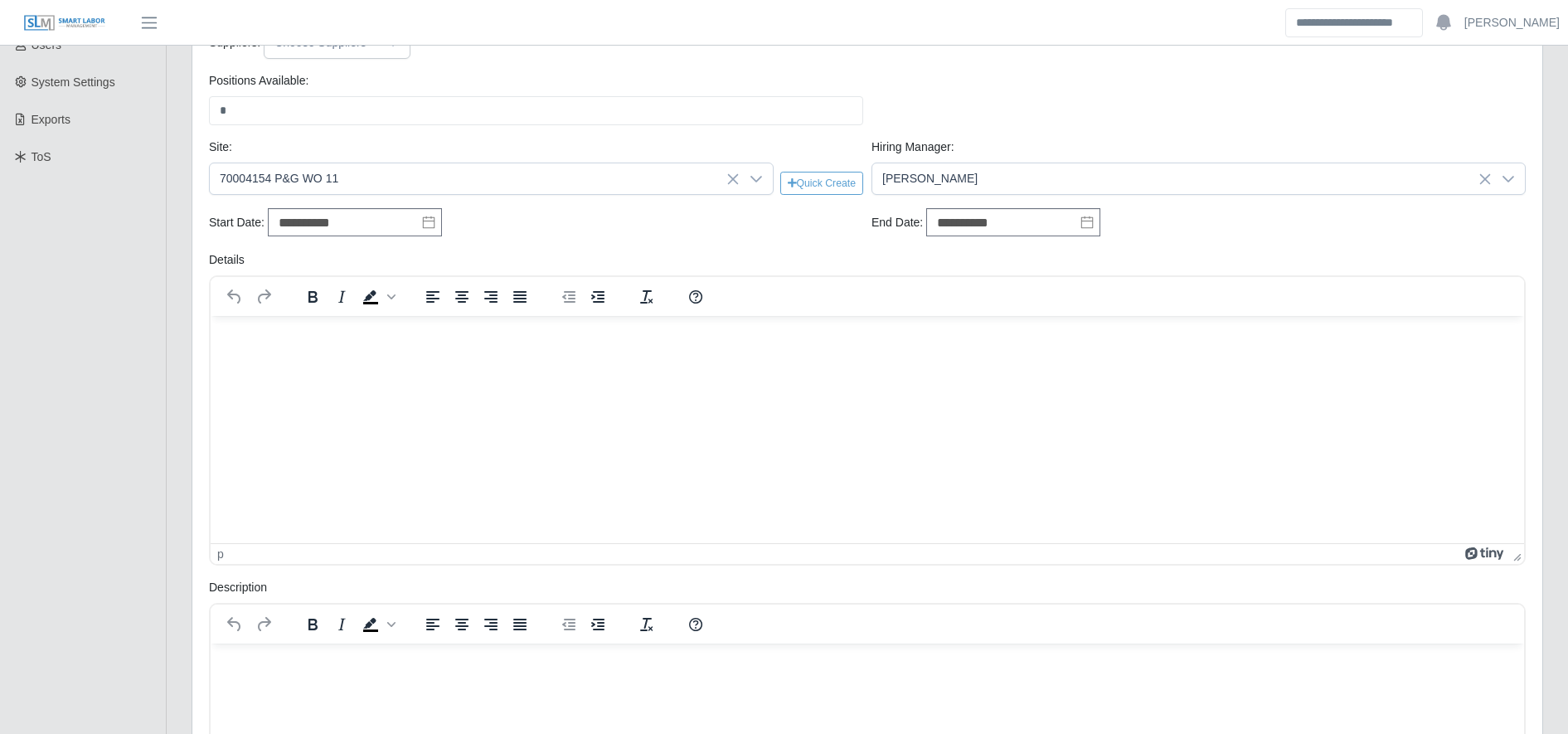
click at [462, 657] on p "Rich Text Area. Press ALT-0 for help." at bounding box center [866, 664] width 1287 height 19
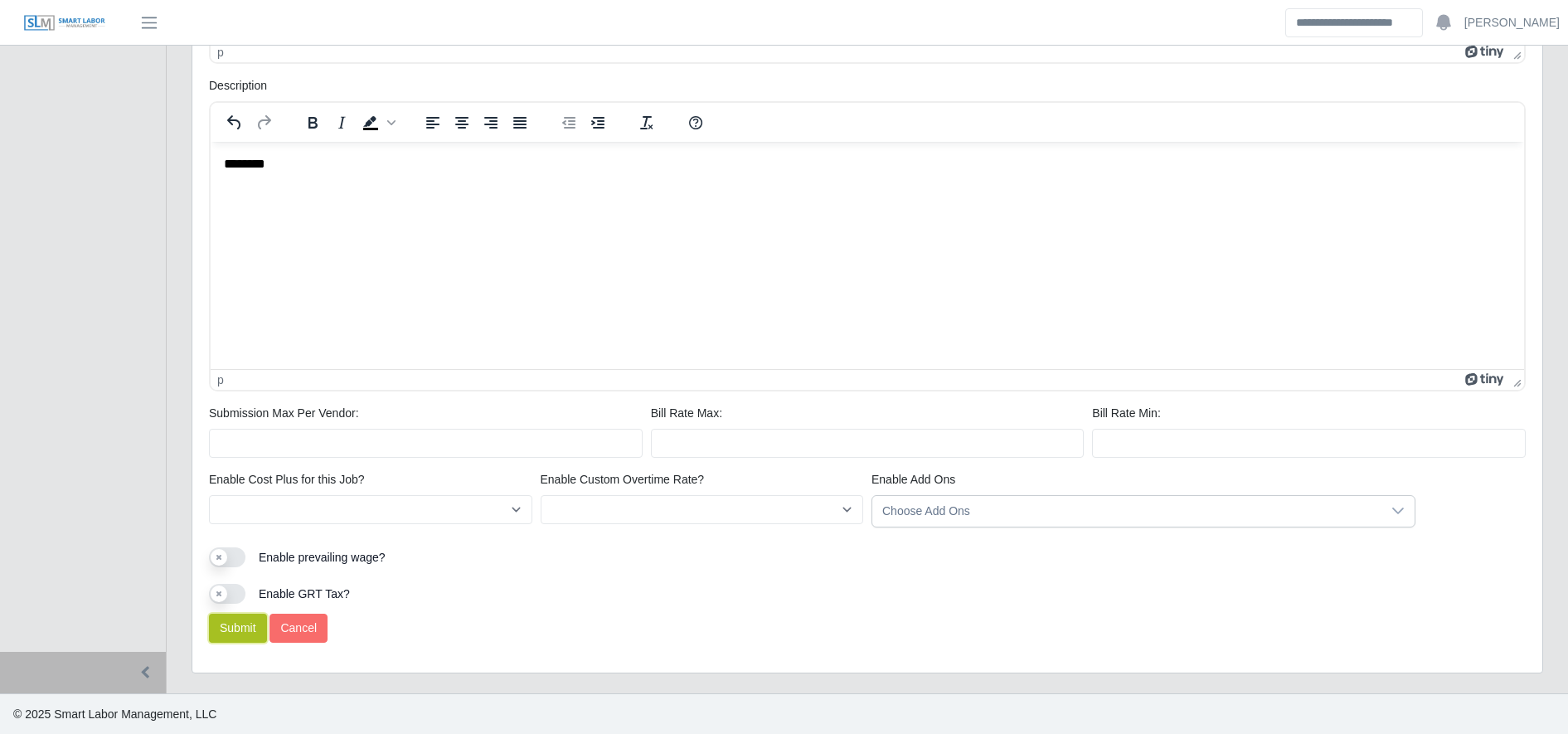
click at [222, 639] on button "Submit" at bounding box center [237, 628] width 58 height 29
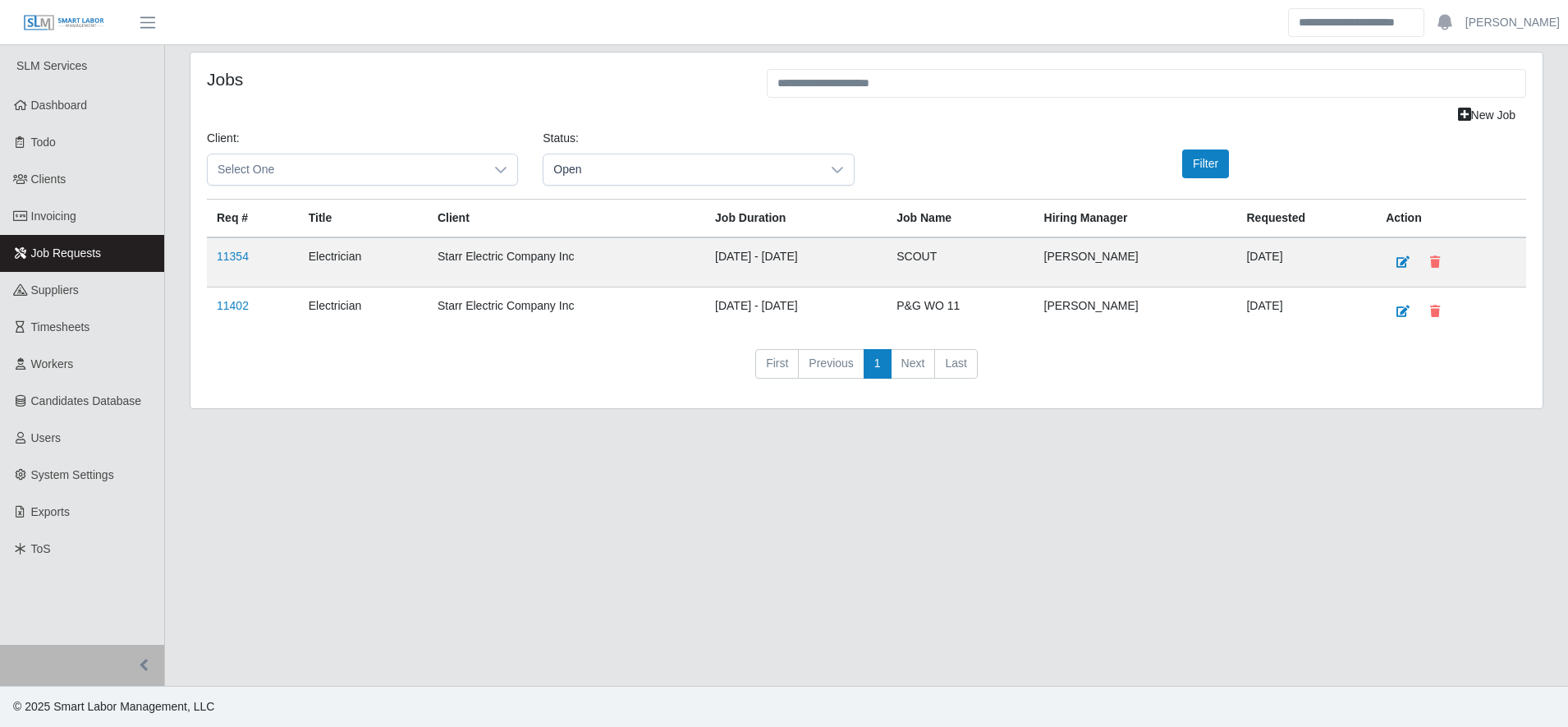
click at [234, 296] on td "11402" at bounding box center [252, 312] width 92 height 50
click at [237, 302] on link "11402" at bounding box center [232, 306] width 32 height 14
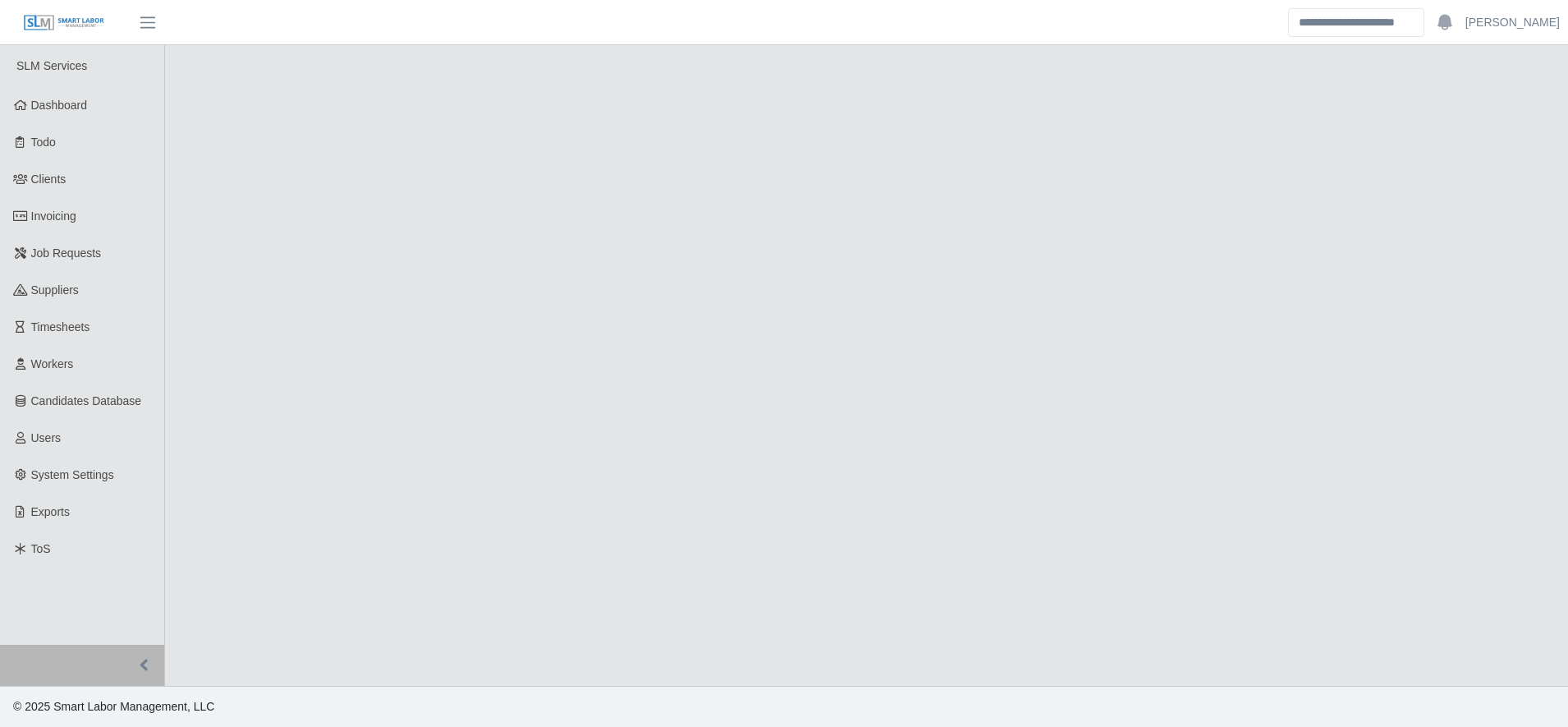
select select "****"
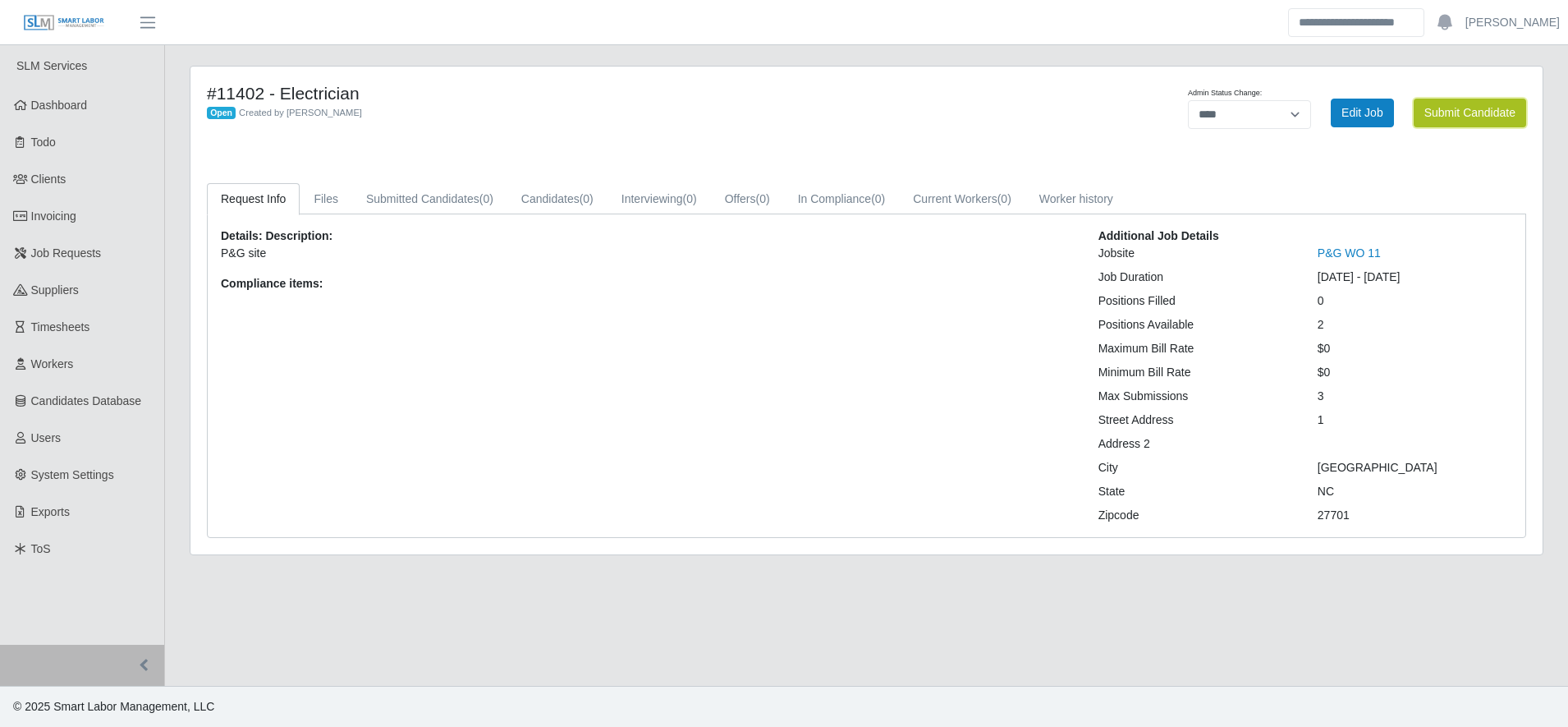
click at [1431, 118] on button "Submit Candidate" at bounding box center [1470, 114] width 113 height 29
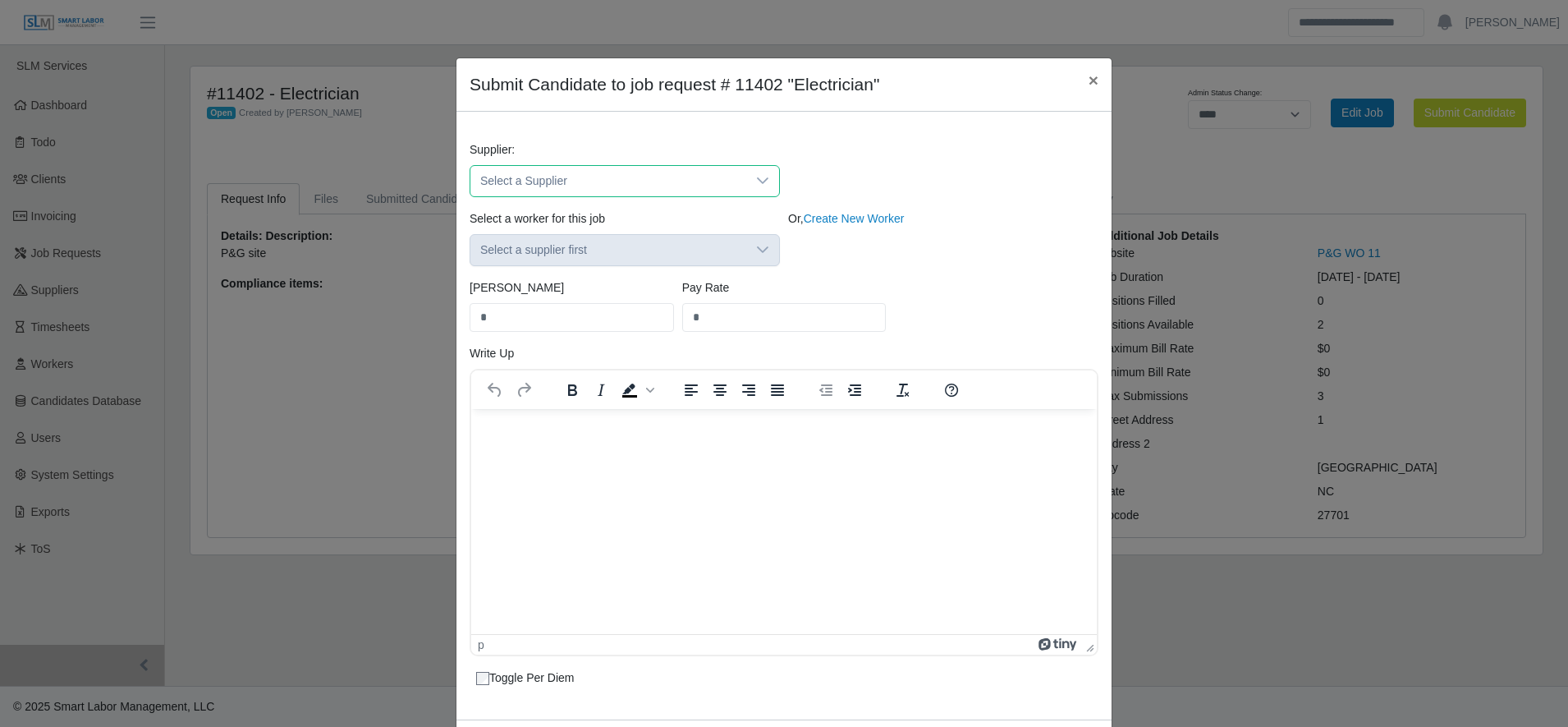
click at [665, 182] on span "Select a Supplier" at bounding box center [608, 181] width 276 height 30
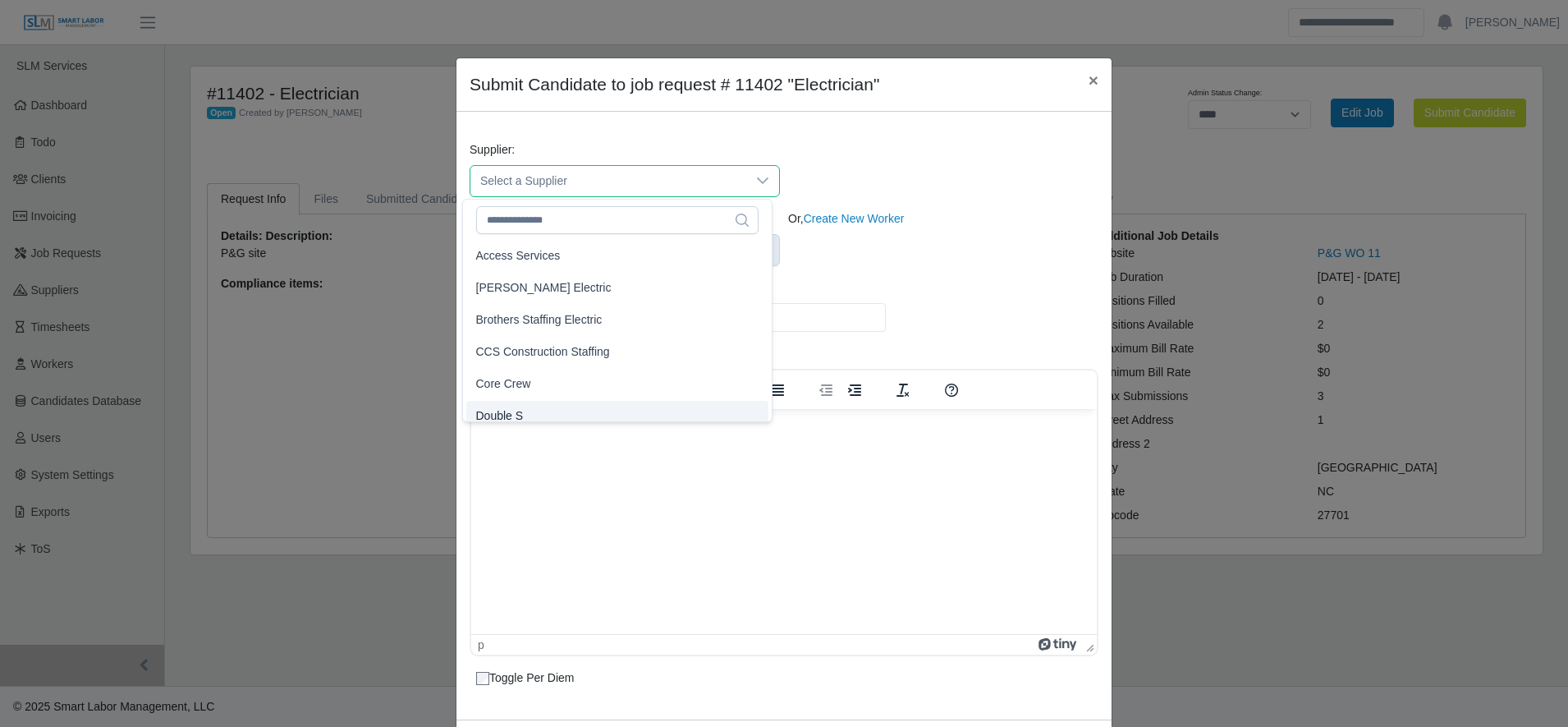
scroll to position [10, 0]
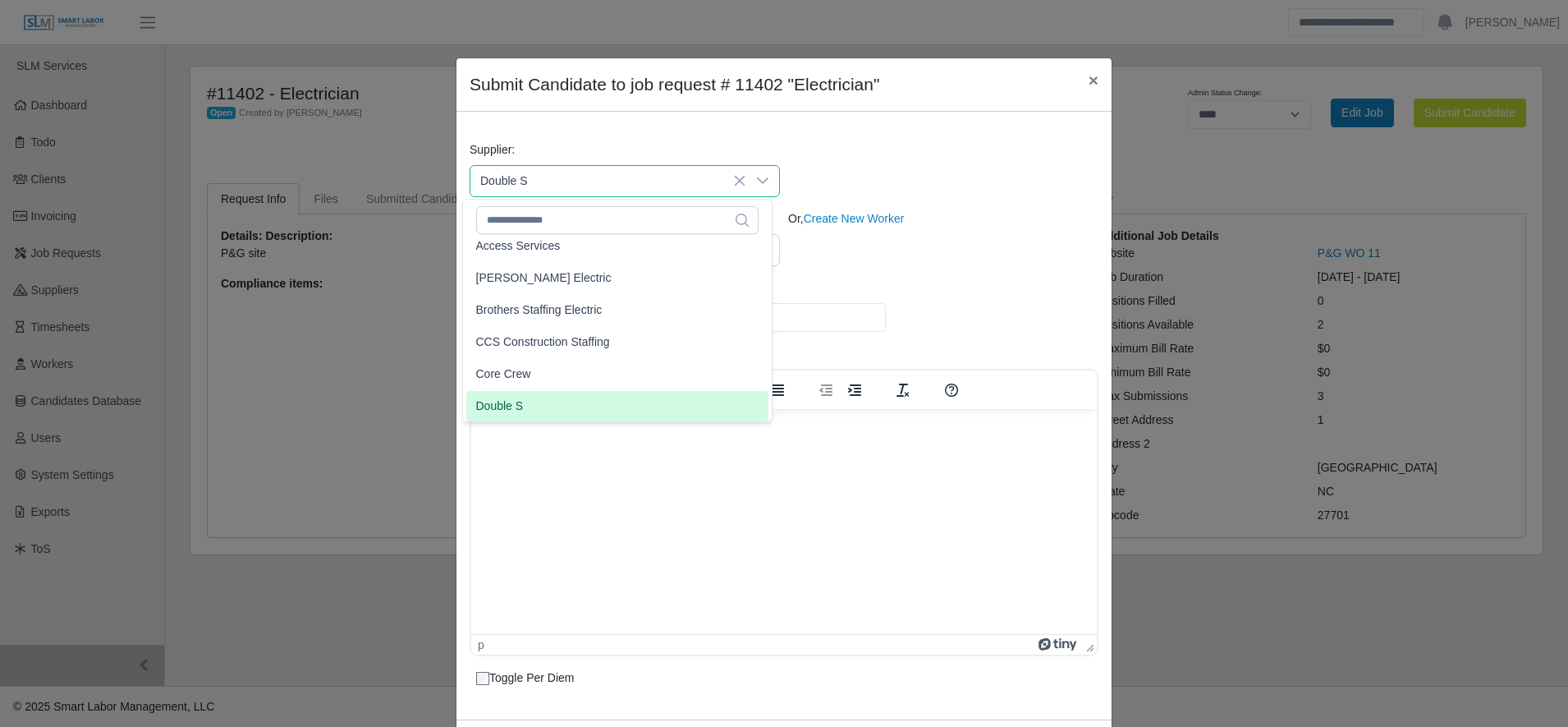
click at [563, 397] on li "Double S" at bounding box center [617, 406] width 302 height 30
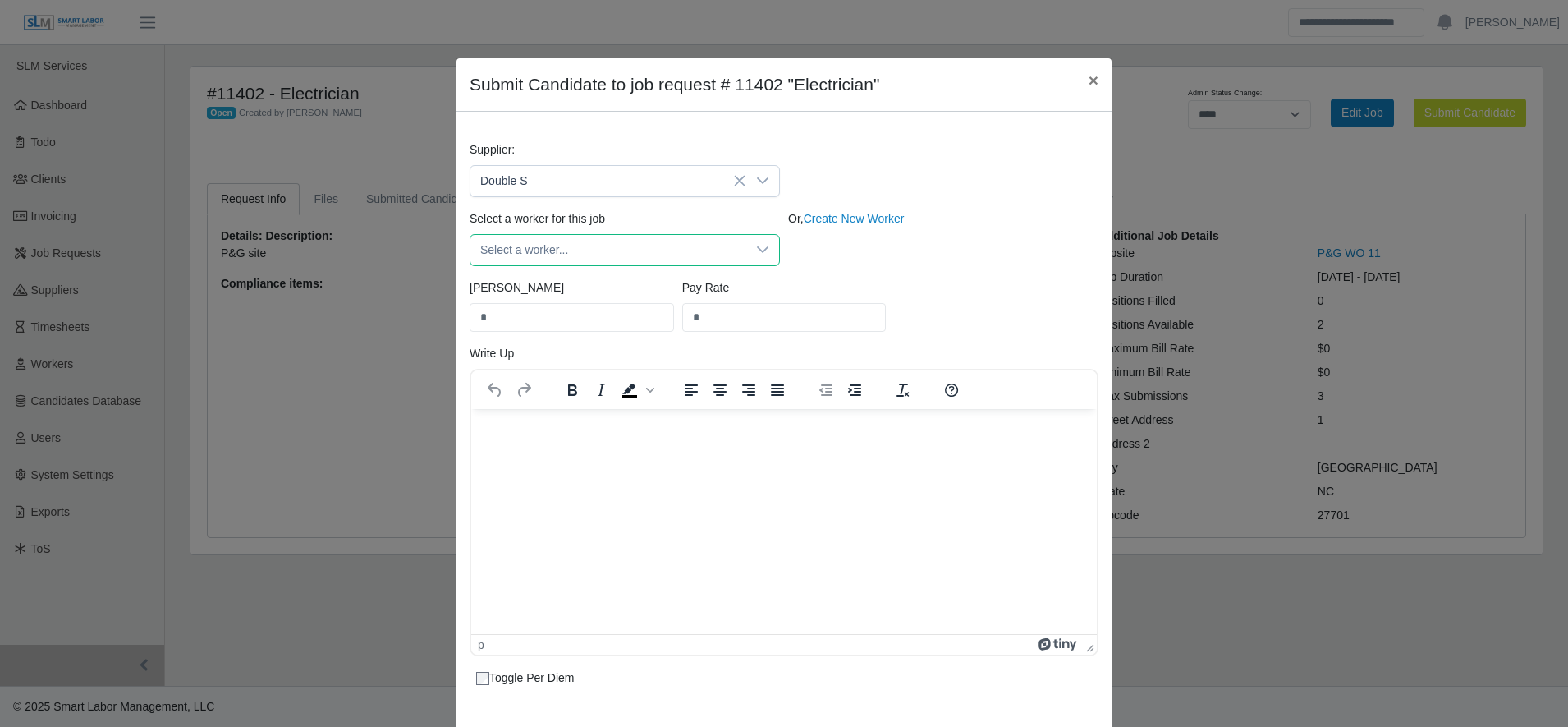
click at [590, 252] on span "Select a worker..." at bounding box center [608, 249] width 276 height 30
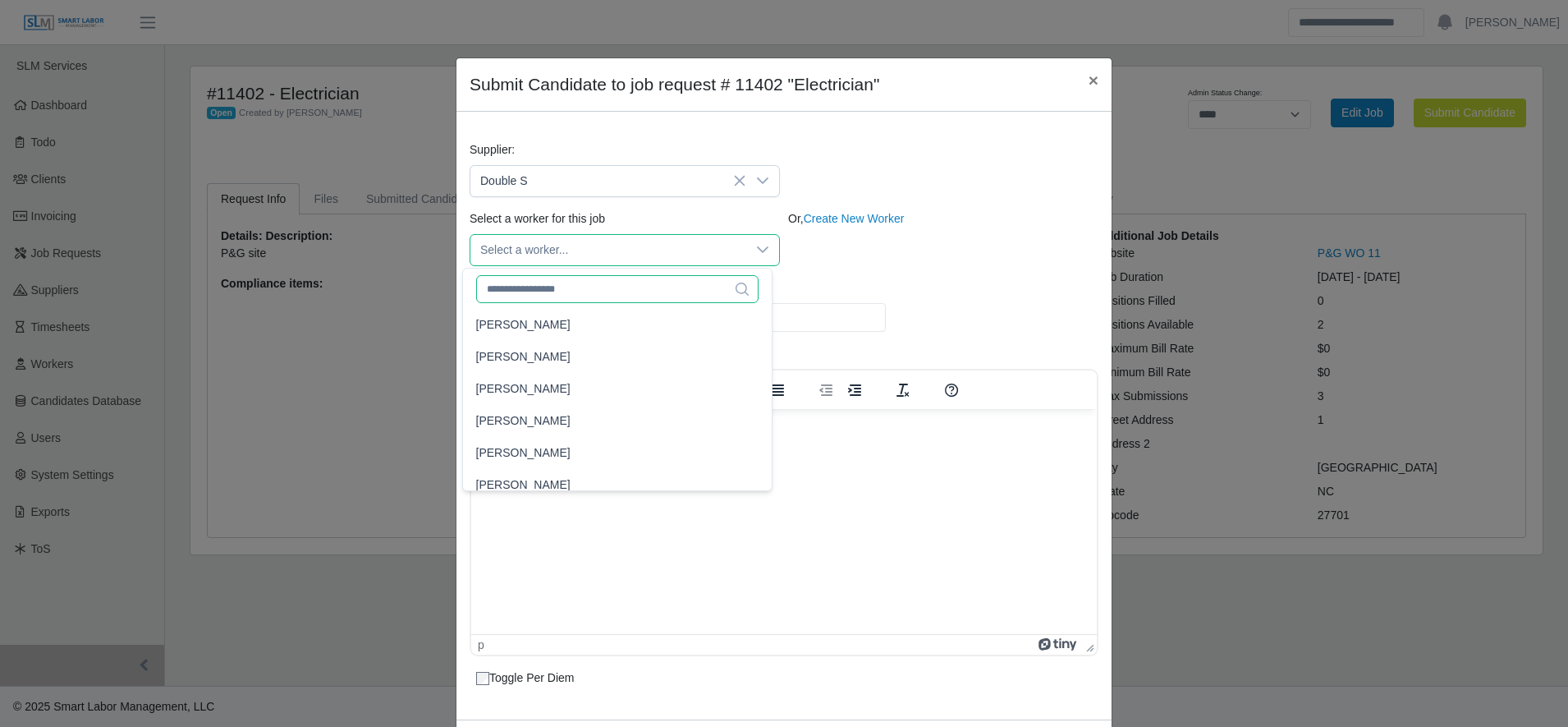
click at [593, 286] on input "text" at bounding box center [617, 288] width 282 height 28
type input "****"
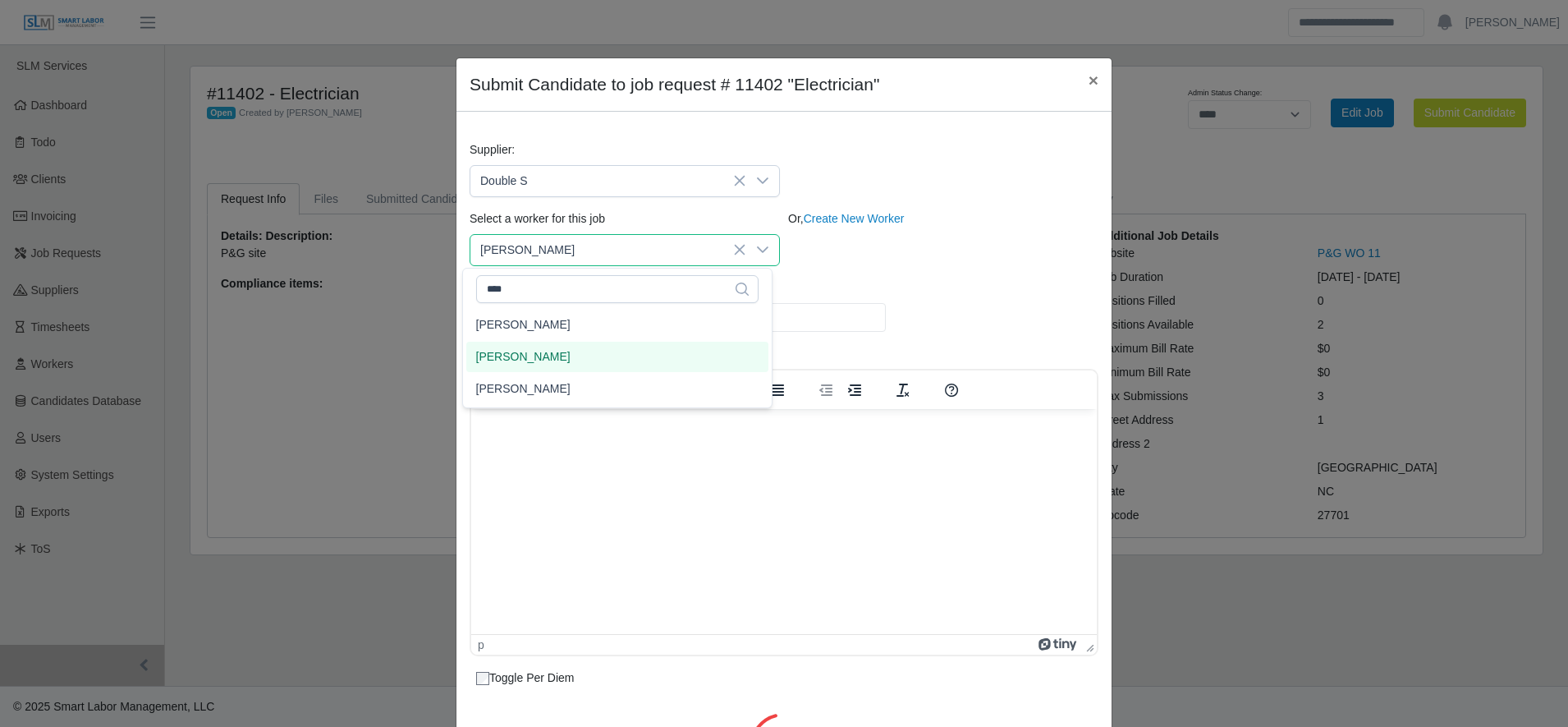
click at [600, 342] on li "[PERSON_NAME]" at bounding box center [617, 356] width 302 height 30
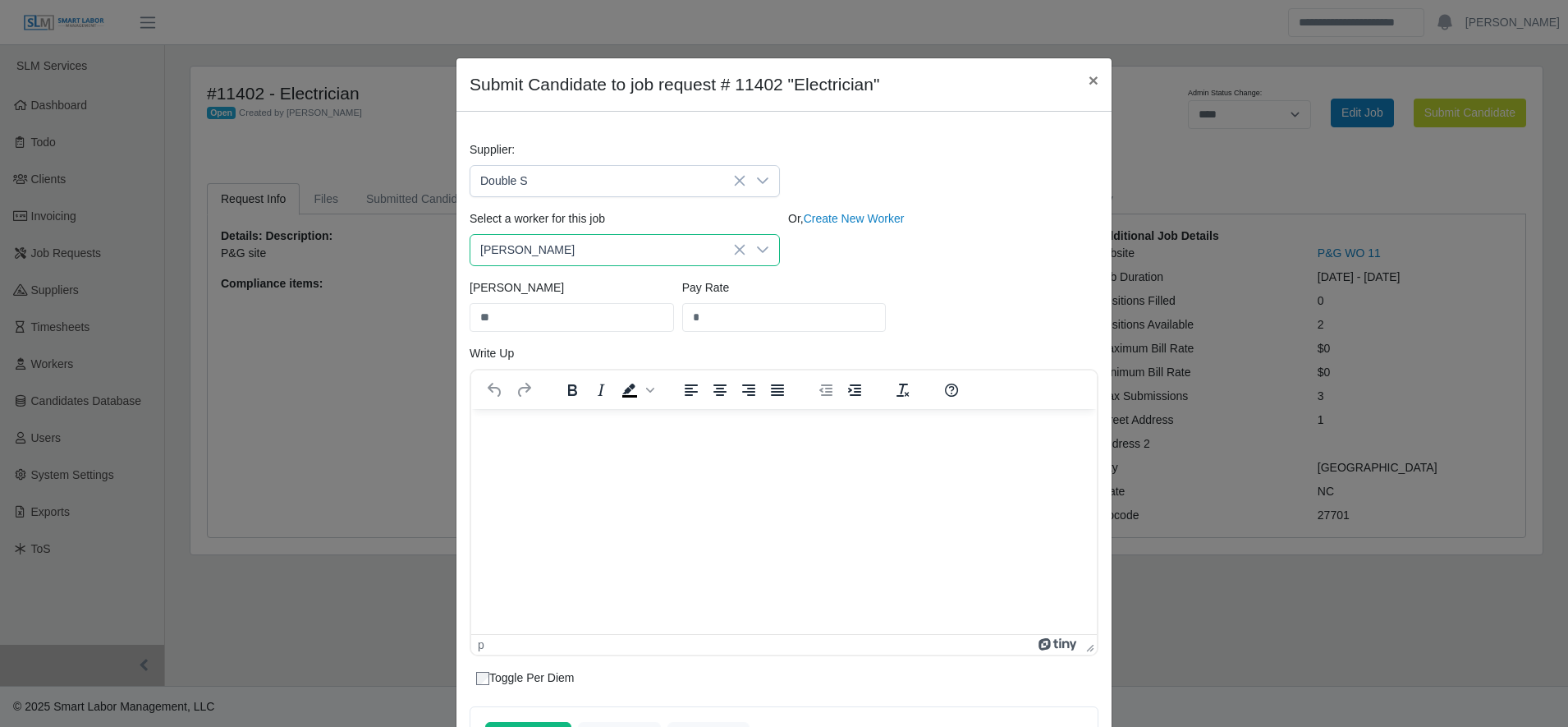
click at [679, 248] on span "Rene Portillo" at bounding box center [608, 249] width 276 height 30
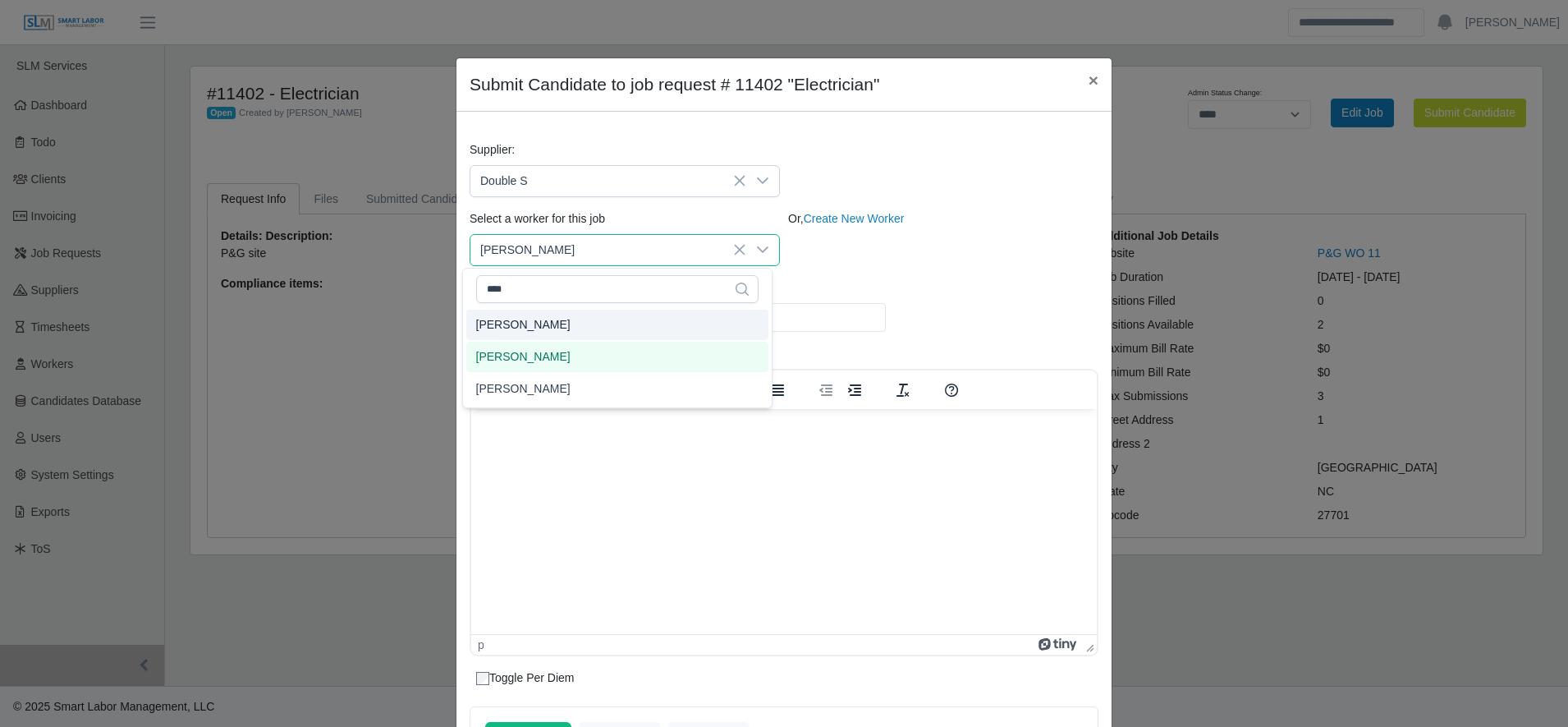
type input "**"
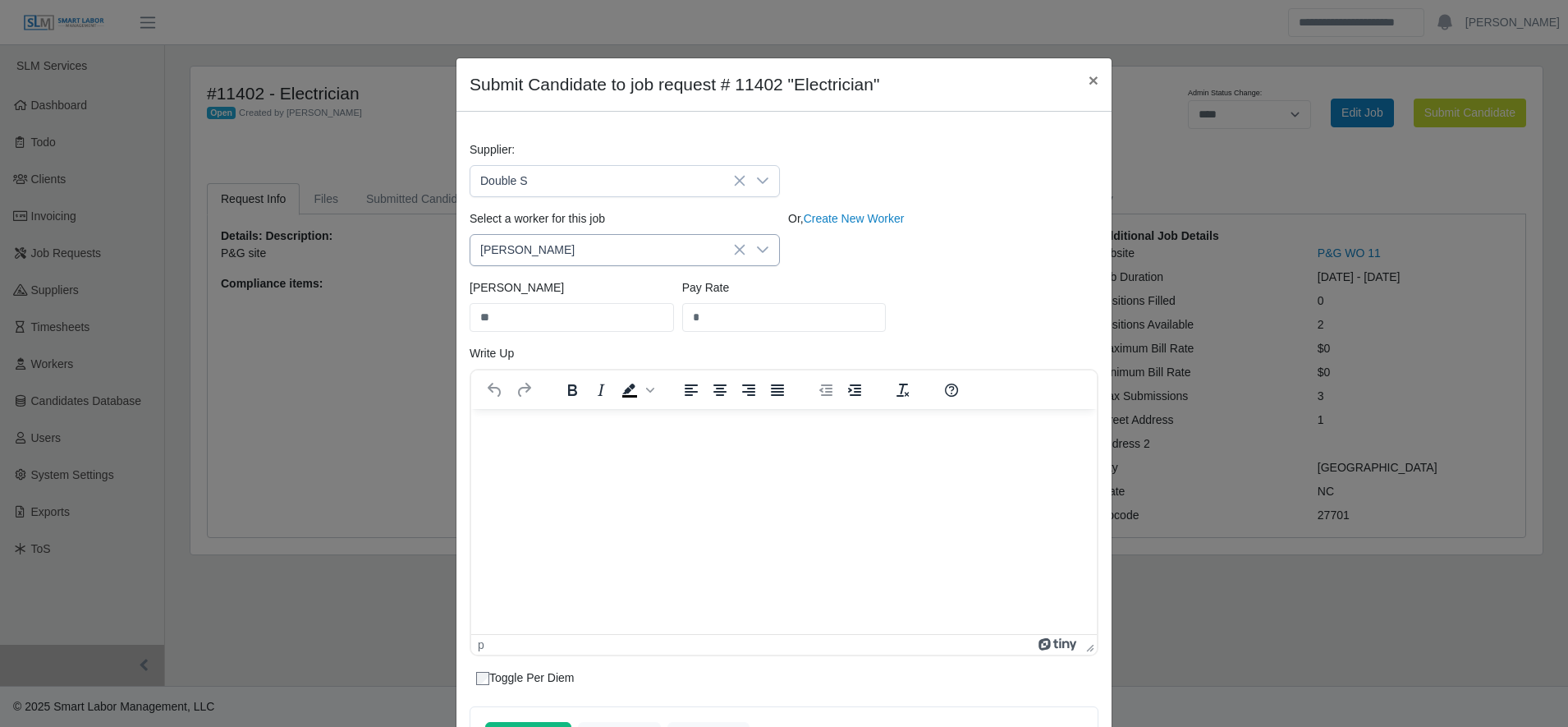
click at [600, 257] on span "Rene Portillo" at bounding box center [608, 249] width 276 height 30
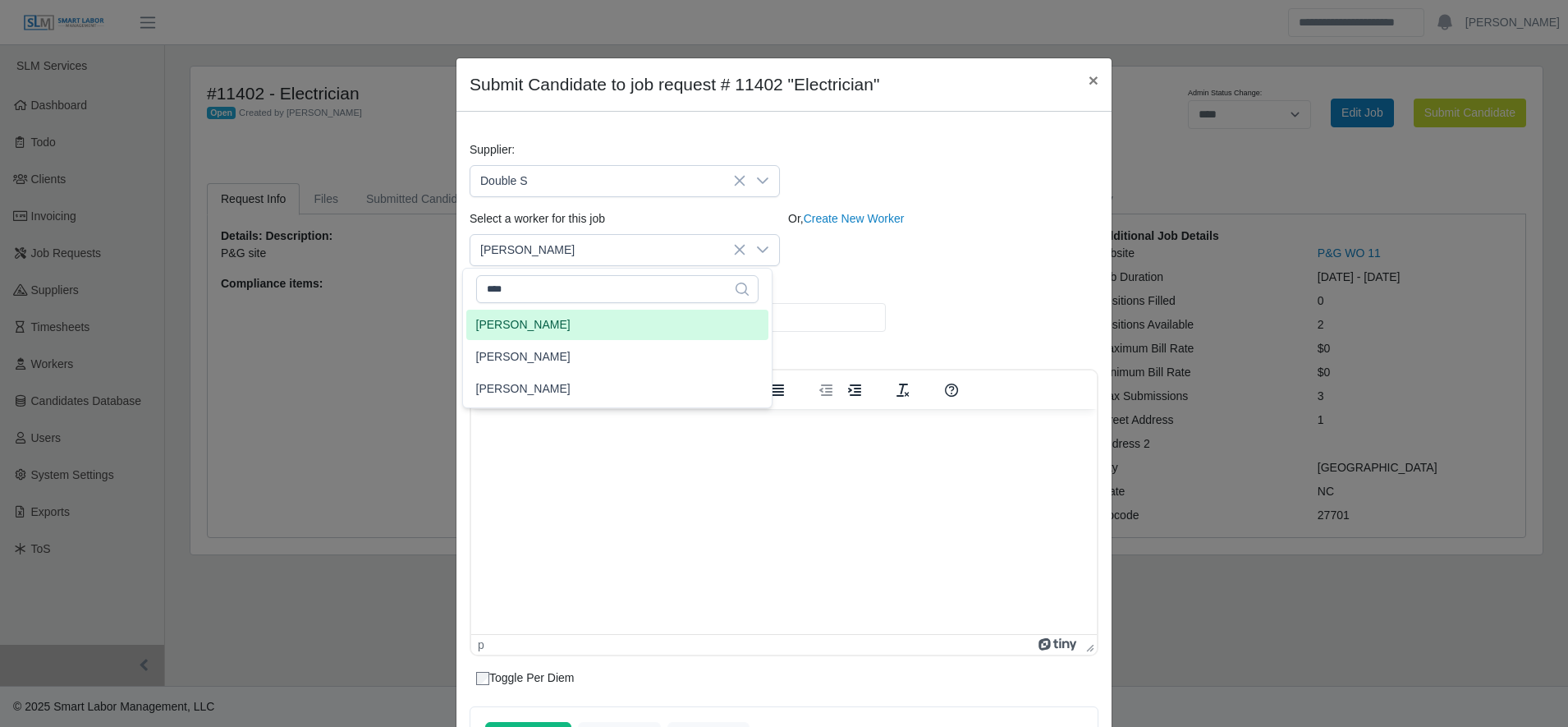
click at [946, 216] on div "Or, Create New Worker" at bounding box center [943, 239] width 318 height 56
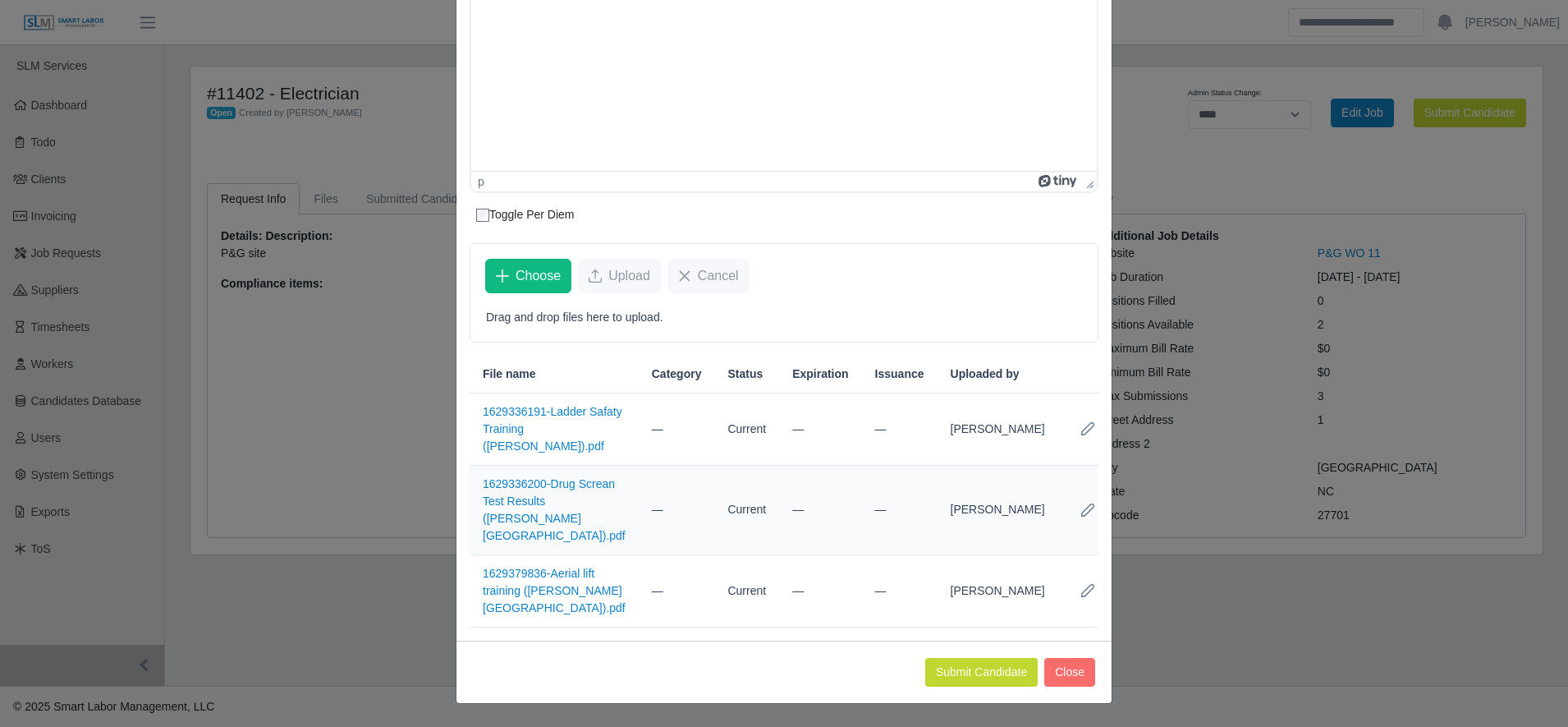
scroll to position [0, 0]
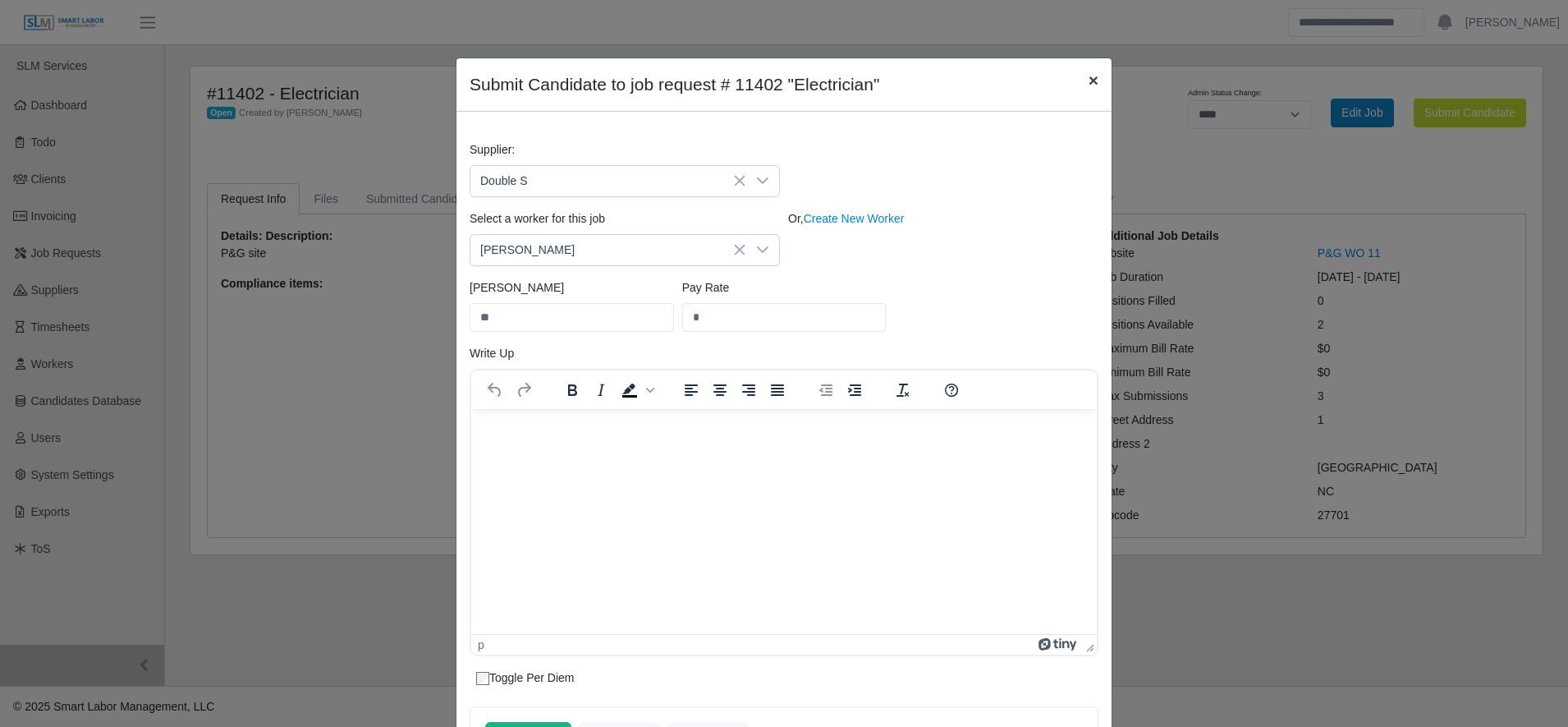
click at [1077, 83] on button "×" at bounding box center [1093, 80] width 36 height 44
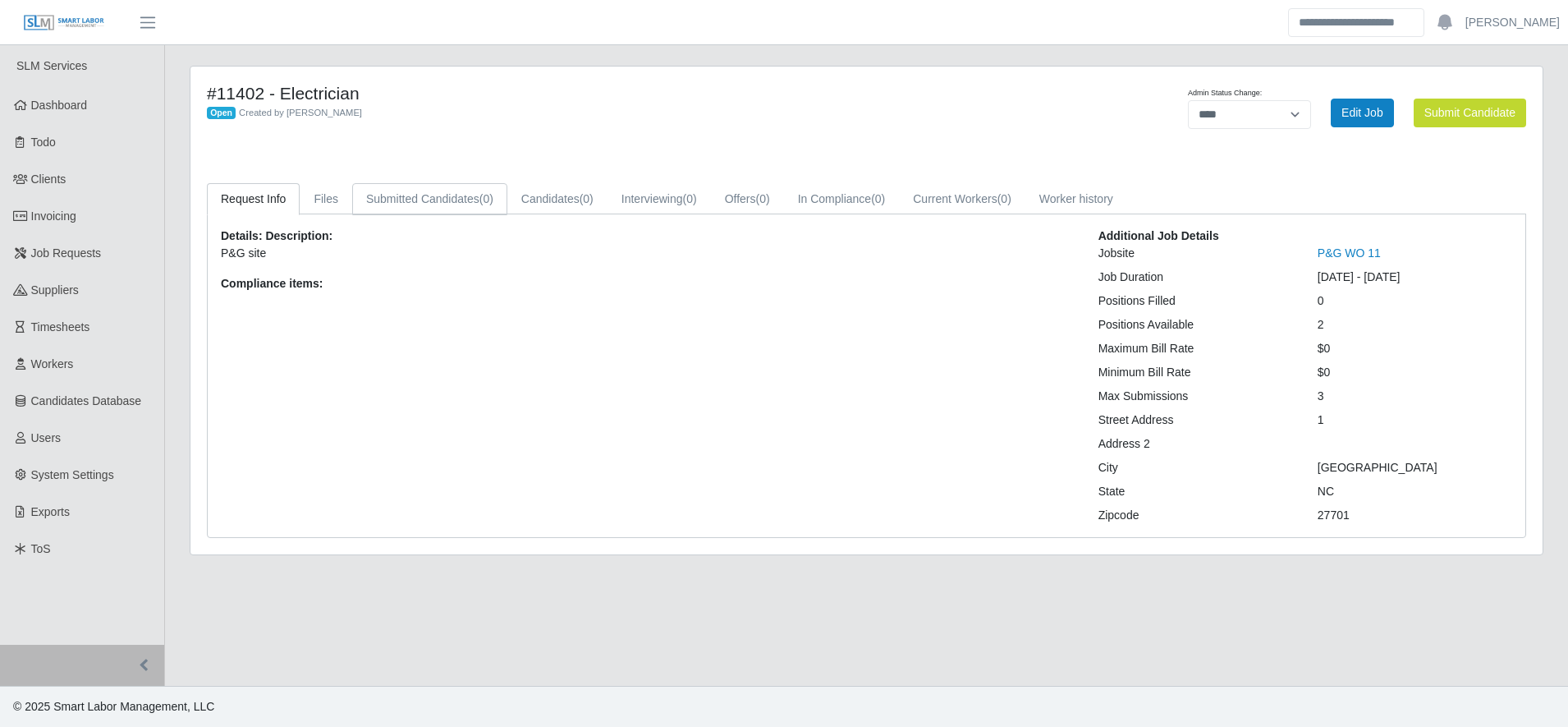
click at [444, 195] on link "Submitted Candidates (0)" at bounding box center [430, 199] width 155 height 32
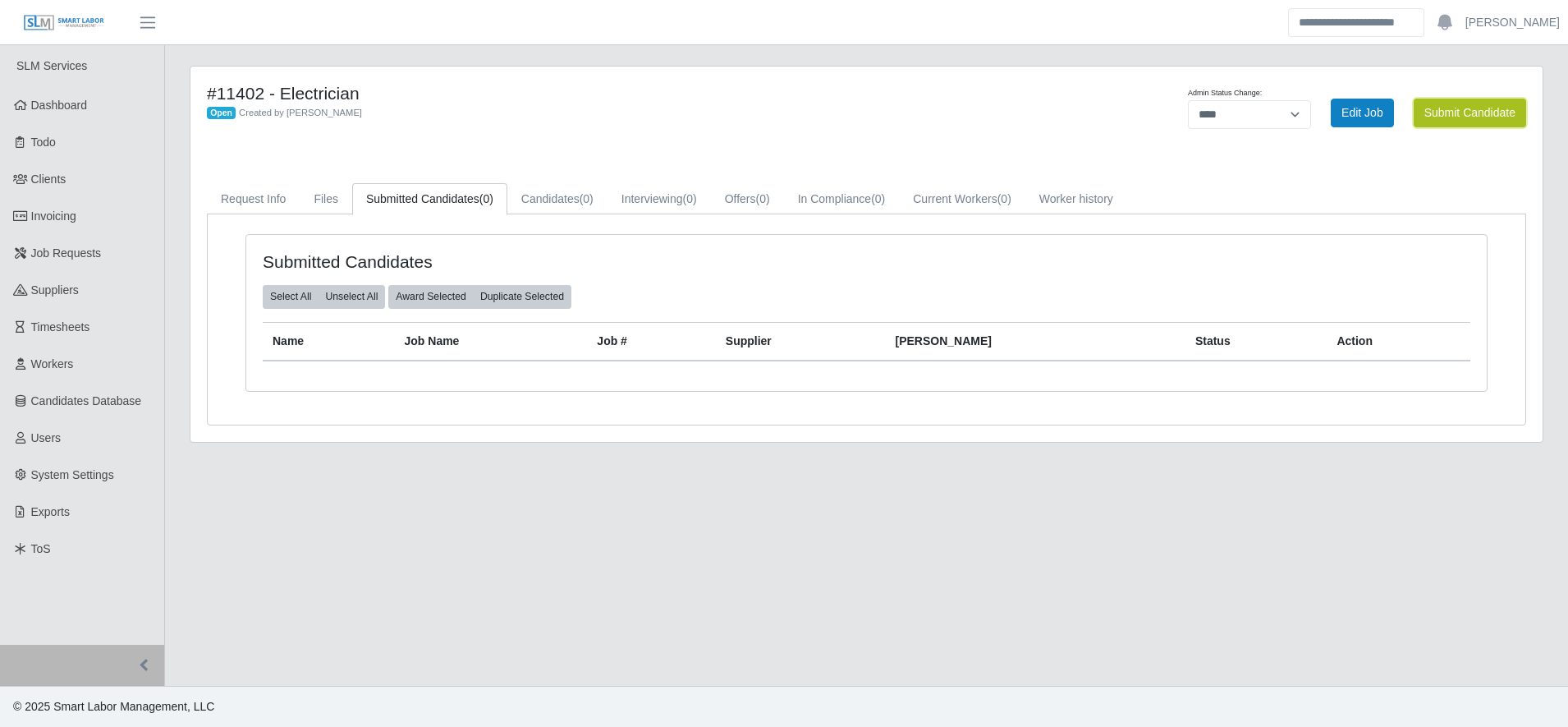
click at [1428, 110] on button "Submit Candidate" at bounding box center [1470, 114] width 113 height 29
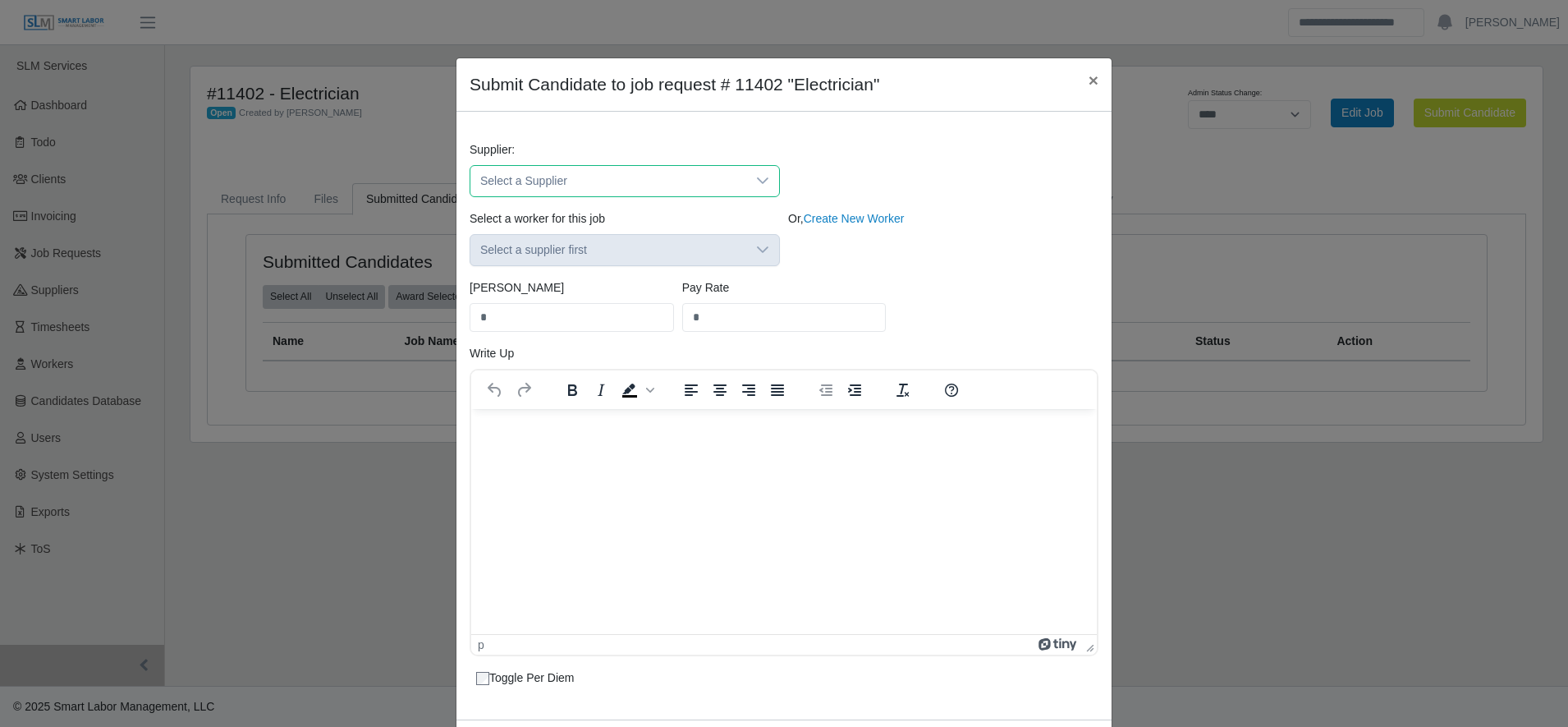
click at [669, 181] on span "Select a Supplier" at bounding box center [608, 181] width 276 height 30
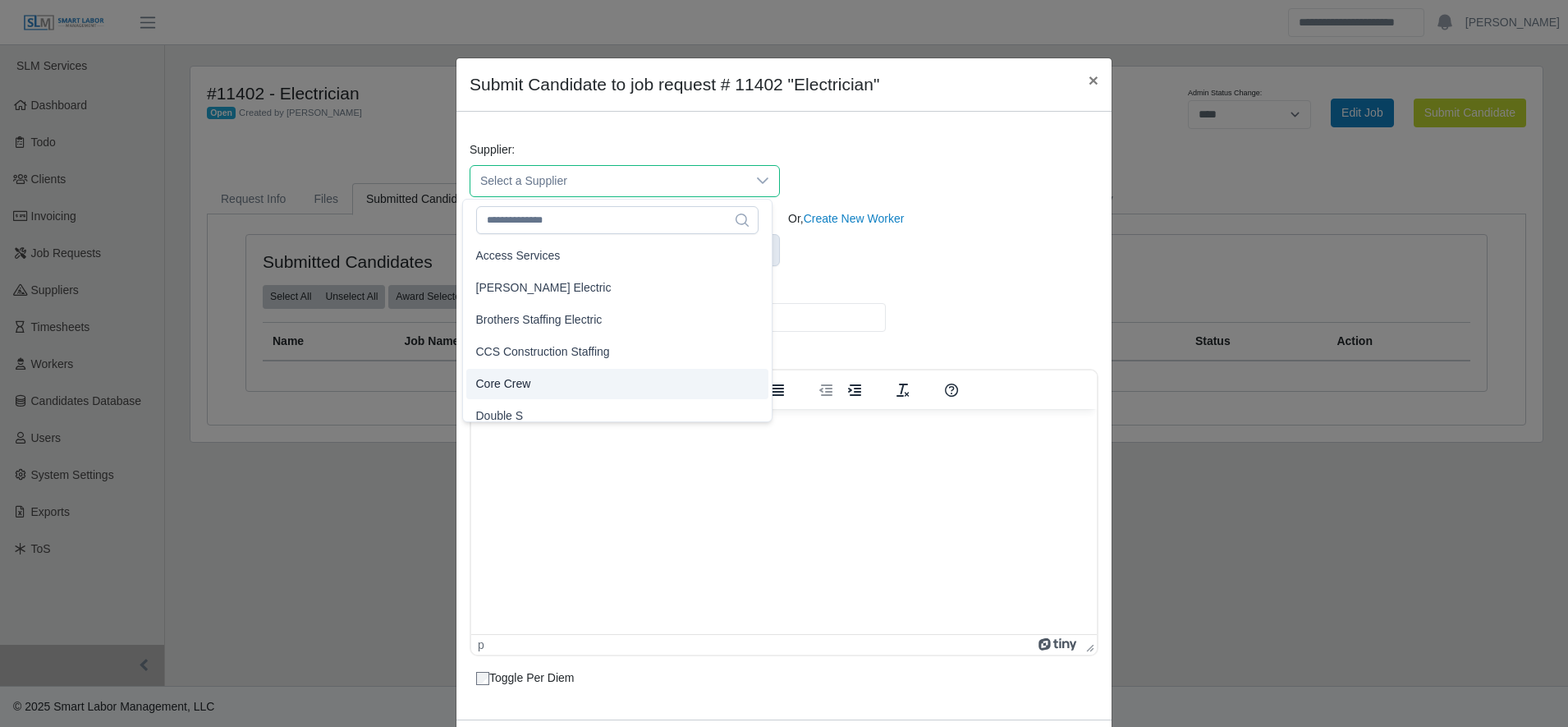
scroll to position [10, 0]
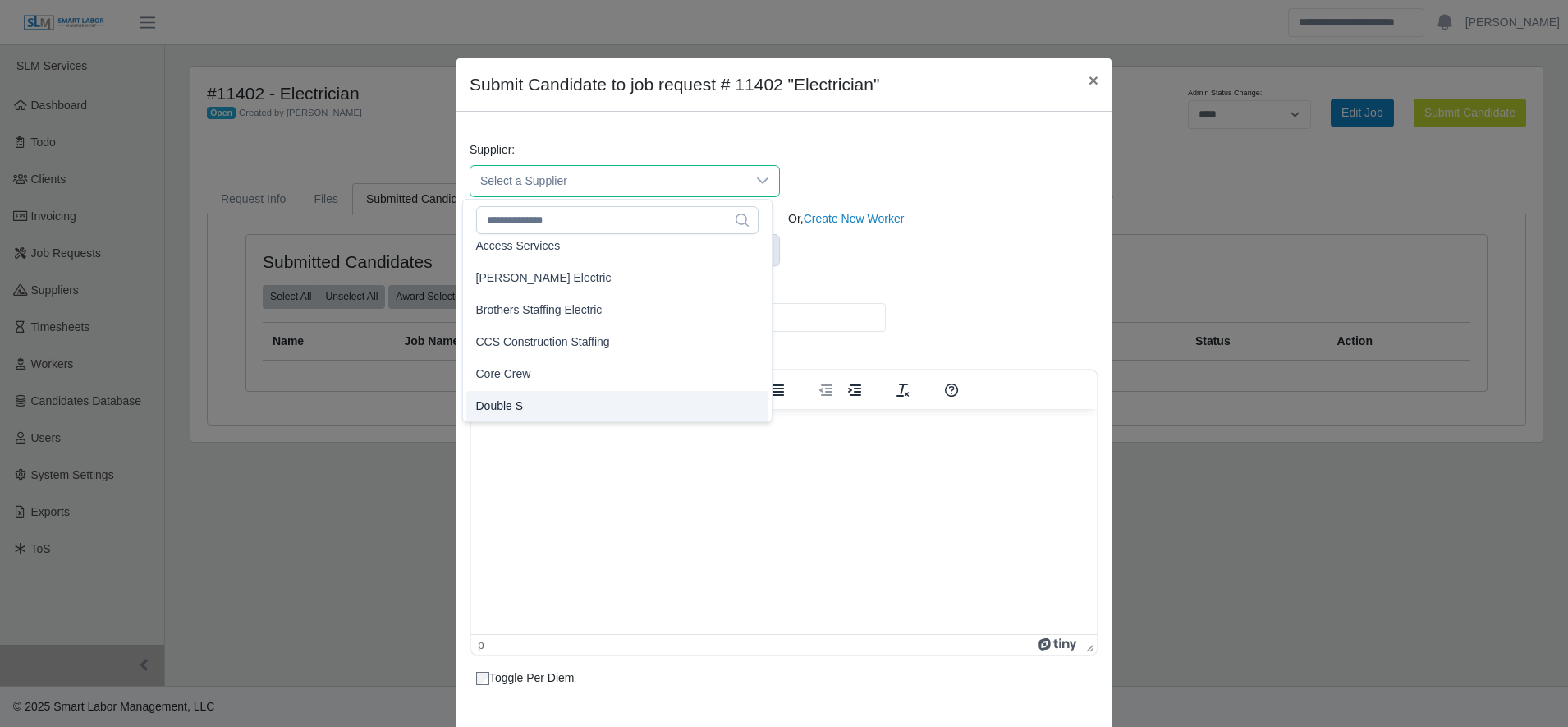
click at [568, 406] on li "Double S" at bounding box center [617, 406] width 302 height 30
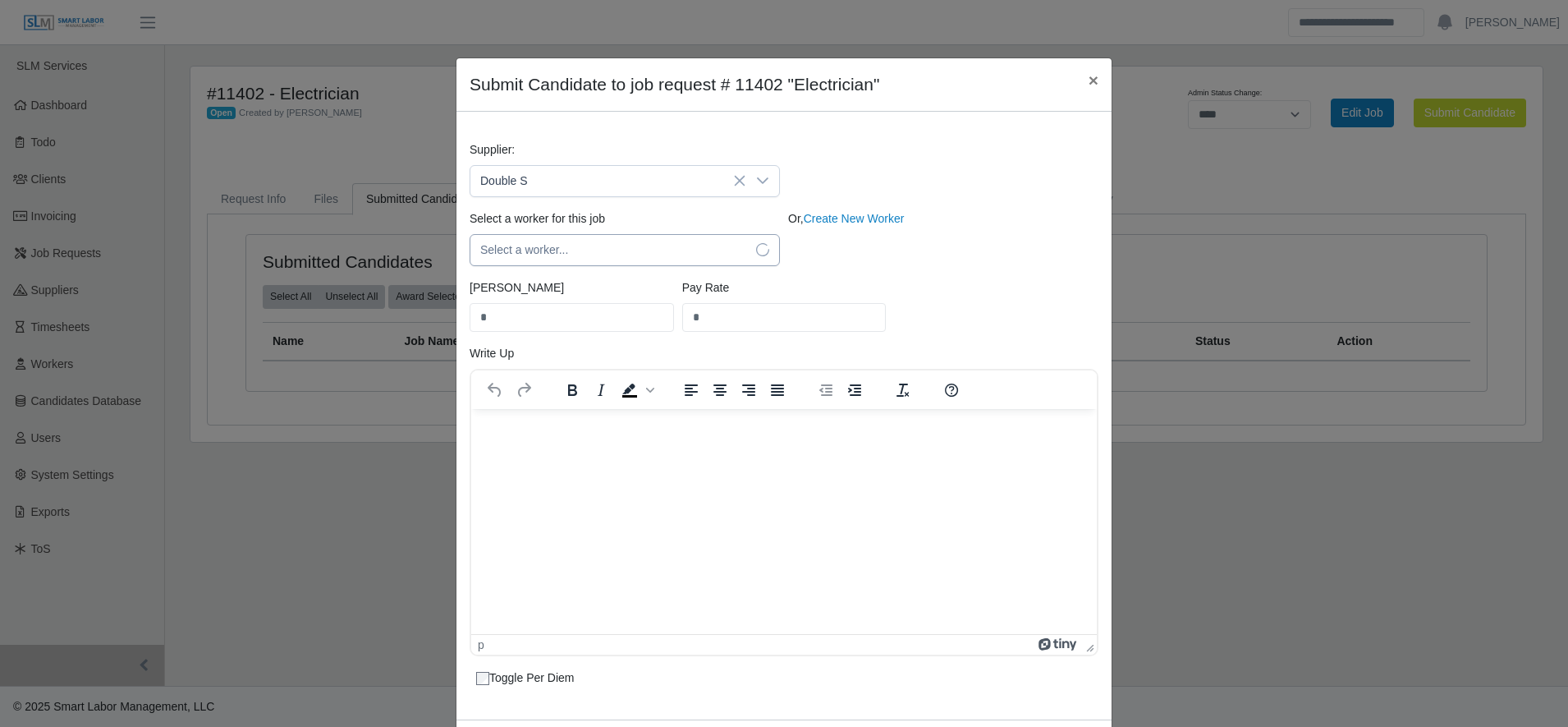
click at [585, 250] on span "Select a worker..." at bounding box center [608, 249] width 276 height 30
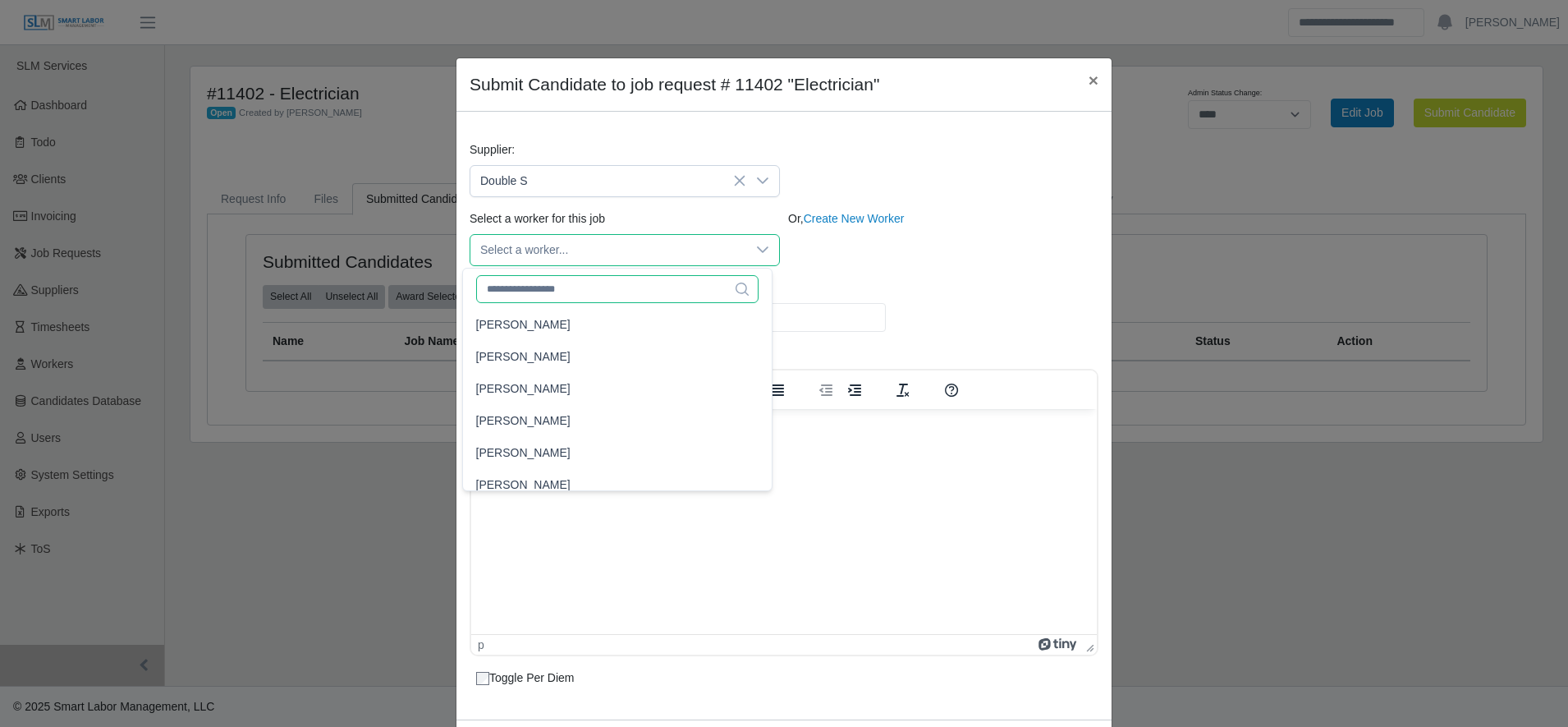
click at [592, 296] on input "text" at bounding box center [617, 288] width 282 height 28
click at [592, 296] on input "*" at bounding box center [617, 288] width 282 height 28
type input "****"
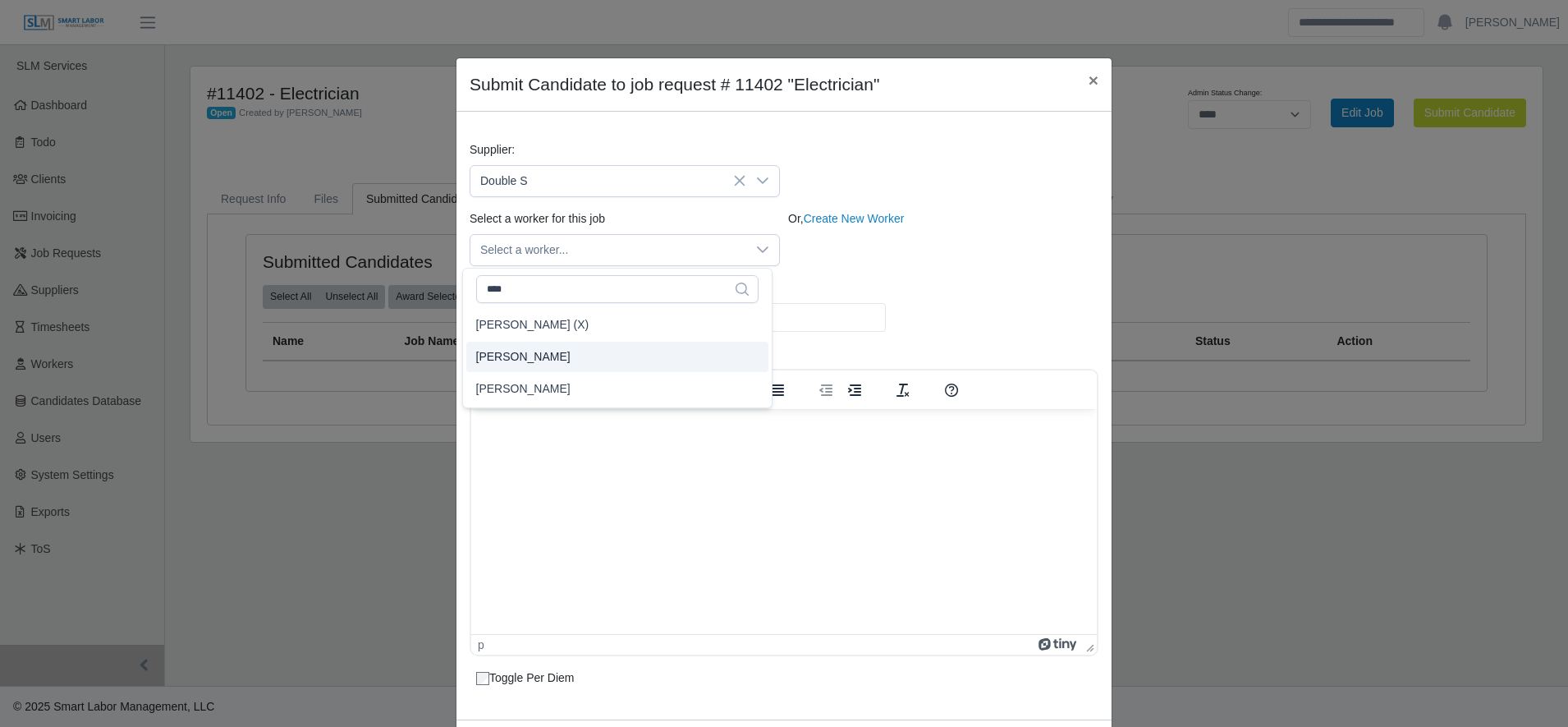
type input "**"
click at [564, 362] on li "Rene Portillo" at bounding box center [617, 356] width 302 height 30
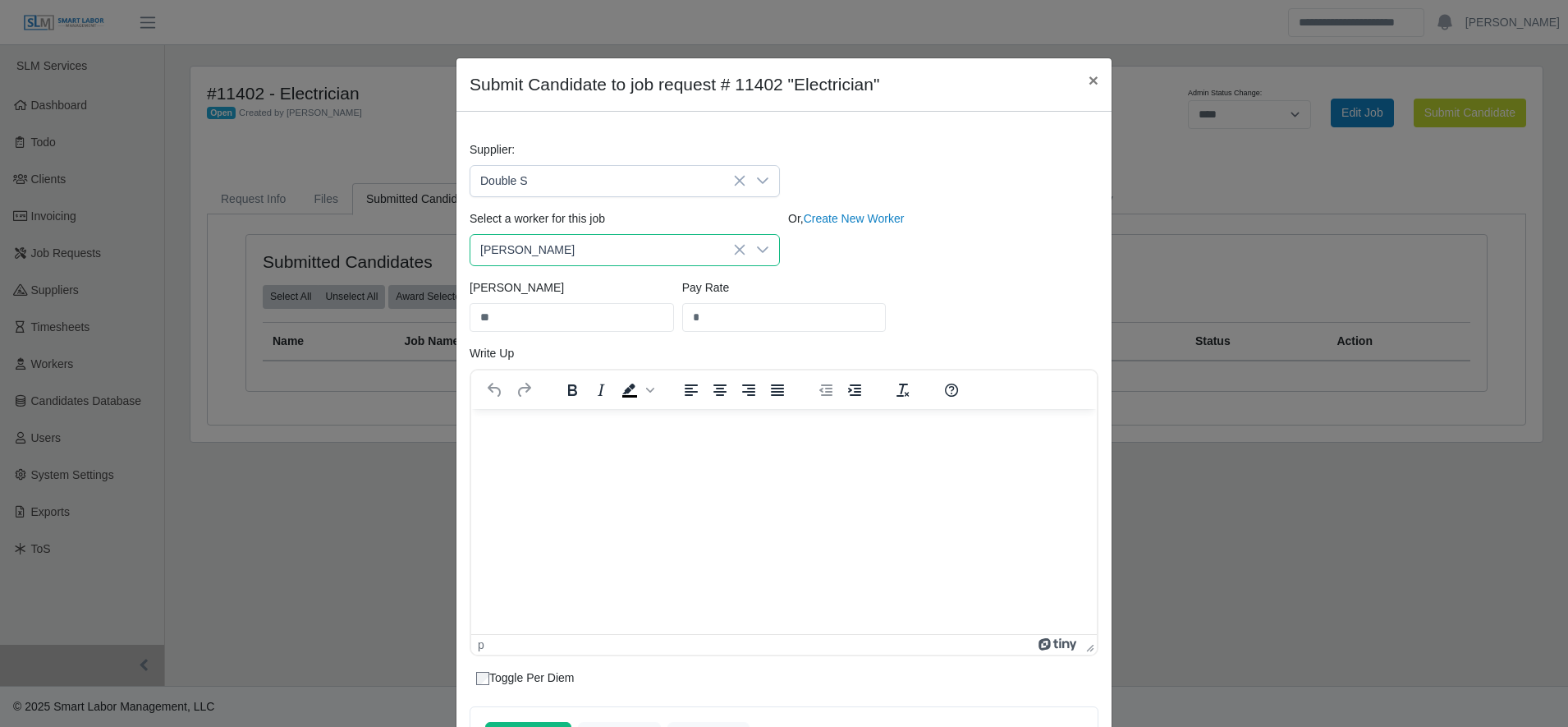
click at [956, 294] on div "Bill Rate ** Pay Rate *" at bounding box center [784, 313] width 637 height 66
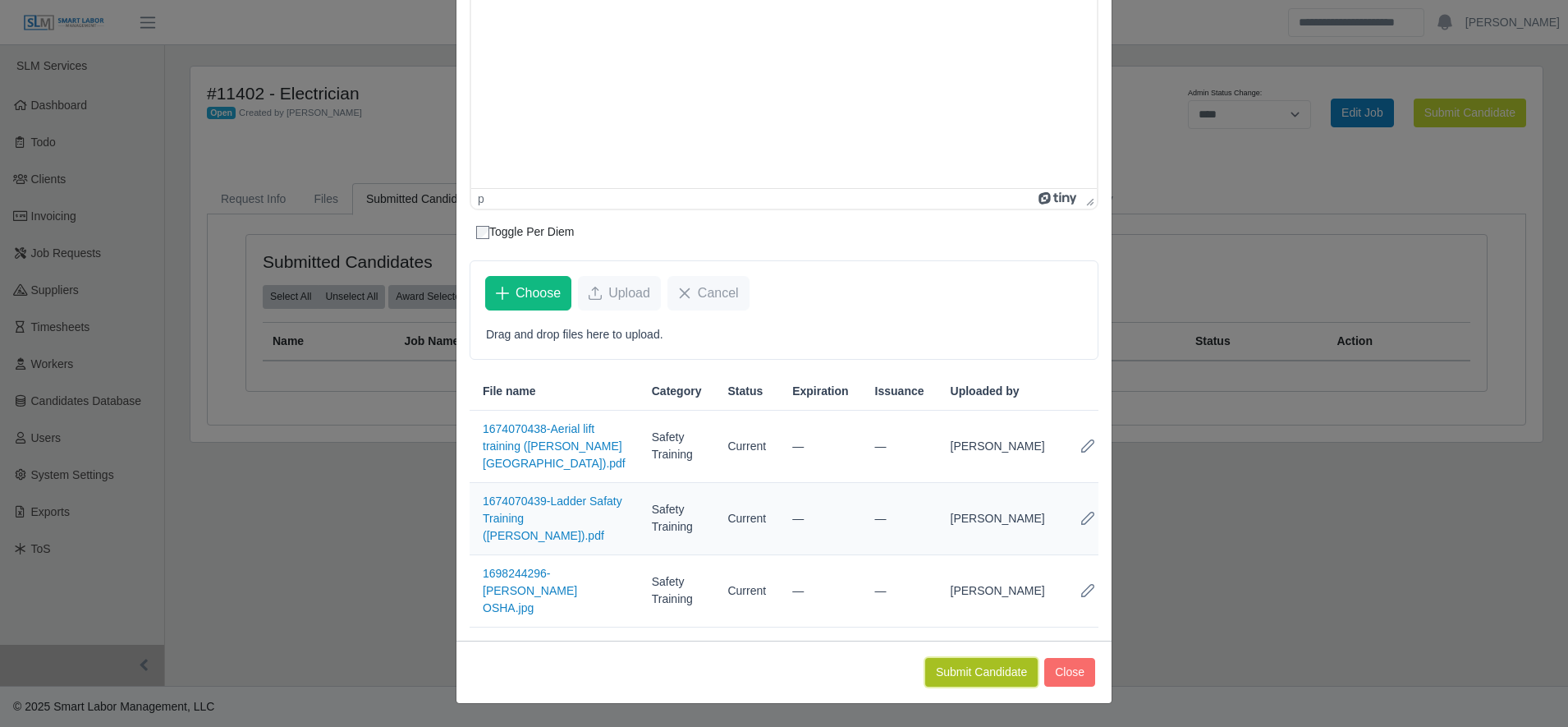
click at [962, 664] on button "Submit Candidate" at bounding box center [981, 673] width 113 height 29
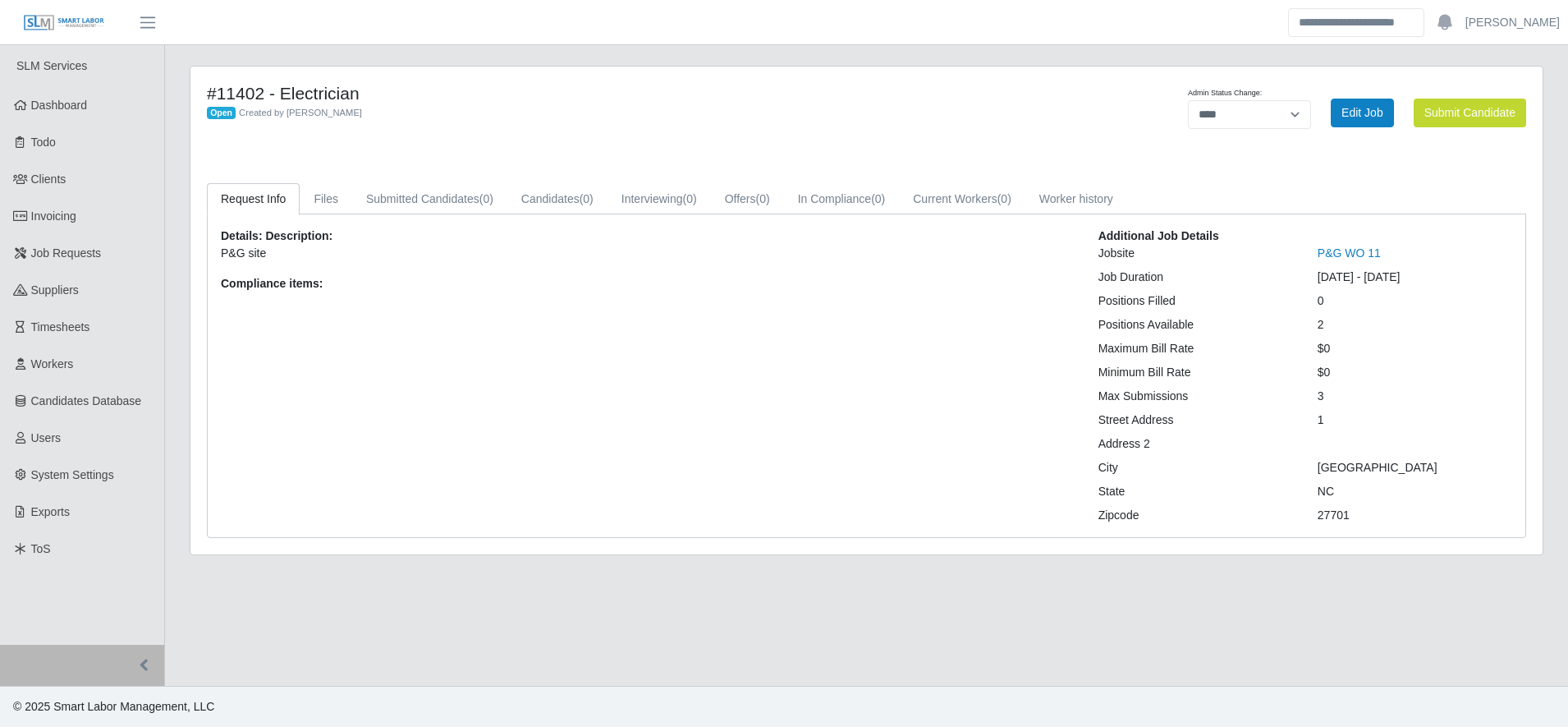
select select "****"
click at [84, 371] on link "Workers" at bounding box center [82, 364] width 164 height 37
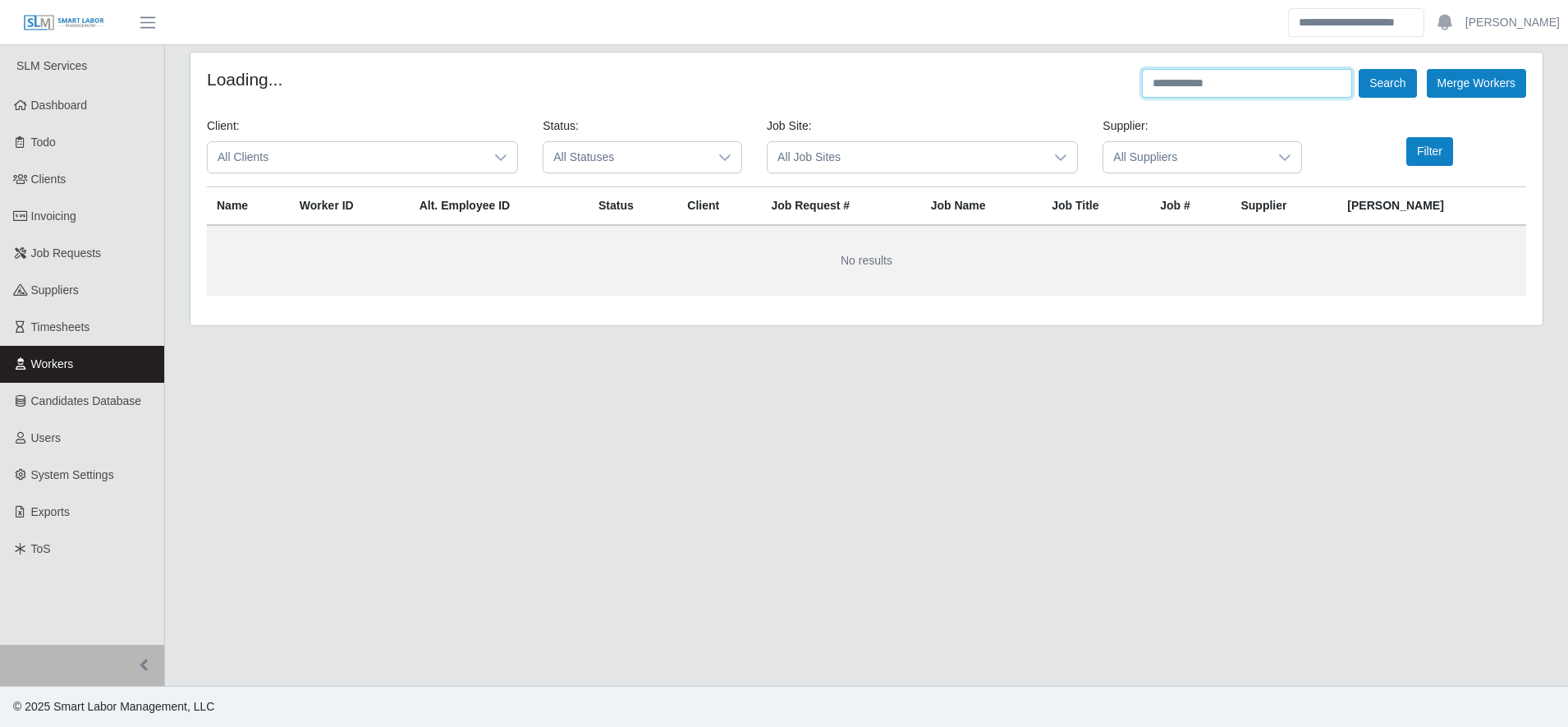
click at [1284, 88] on input "text" at bounding box center [1247, 83] width 211 height 29
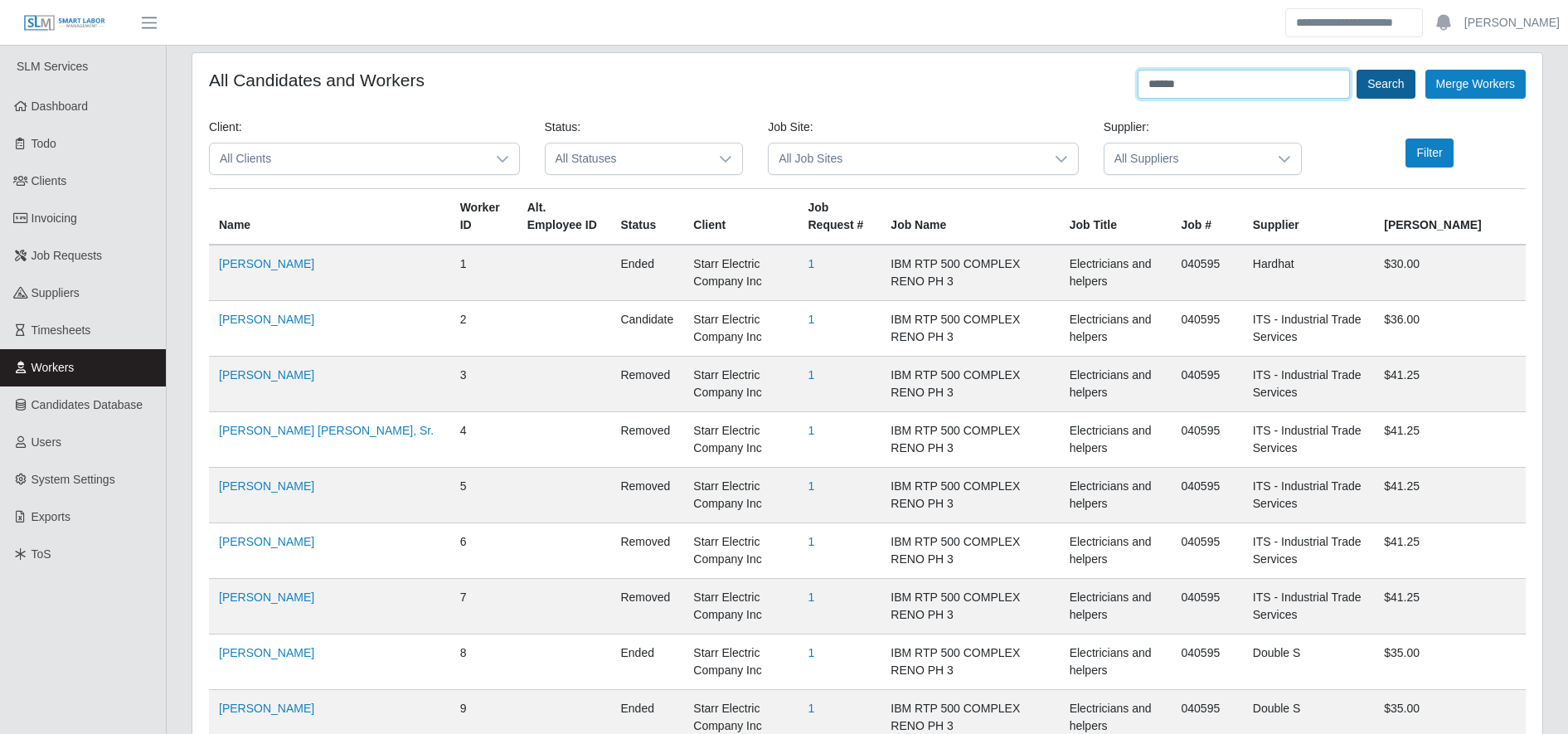
type input "******"
click at [1396, 87] on button "Search" at bounding box center [1385, 84] width 58 height 29
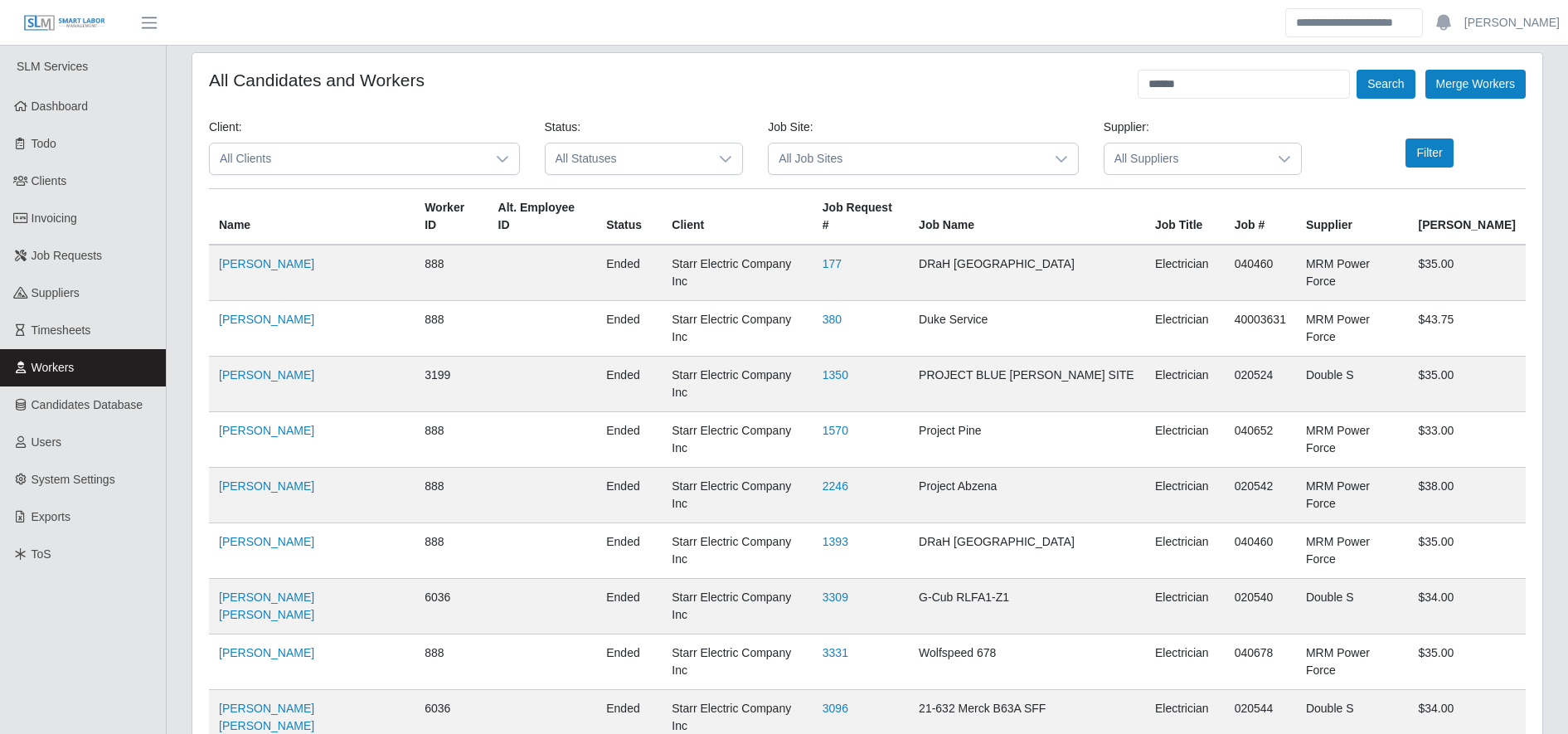
click at [1205, 153] on span "All Suppliers" at bounding box center [1187, 158] width 165 height 30
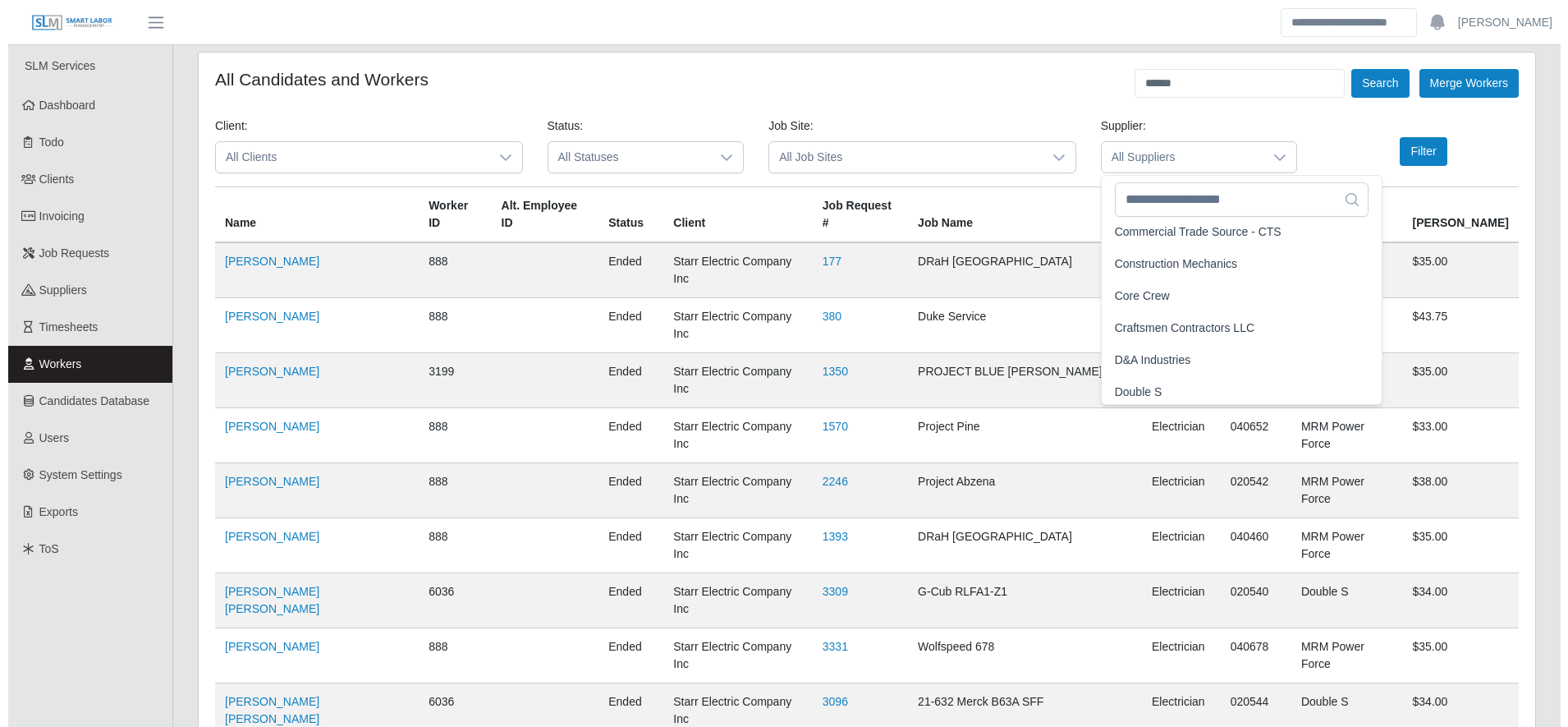
scroll to position [810, 0]
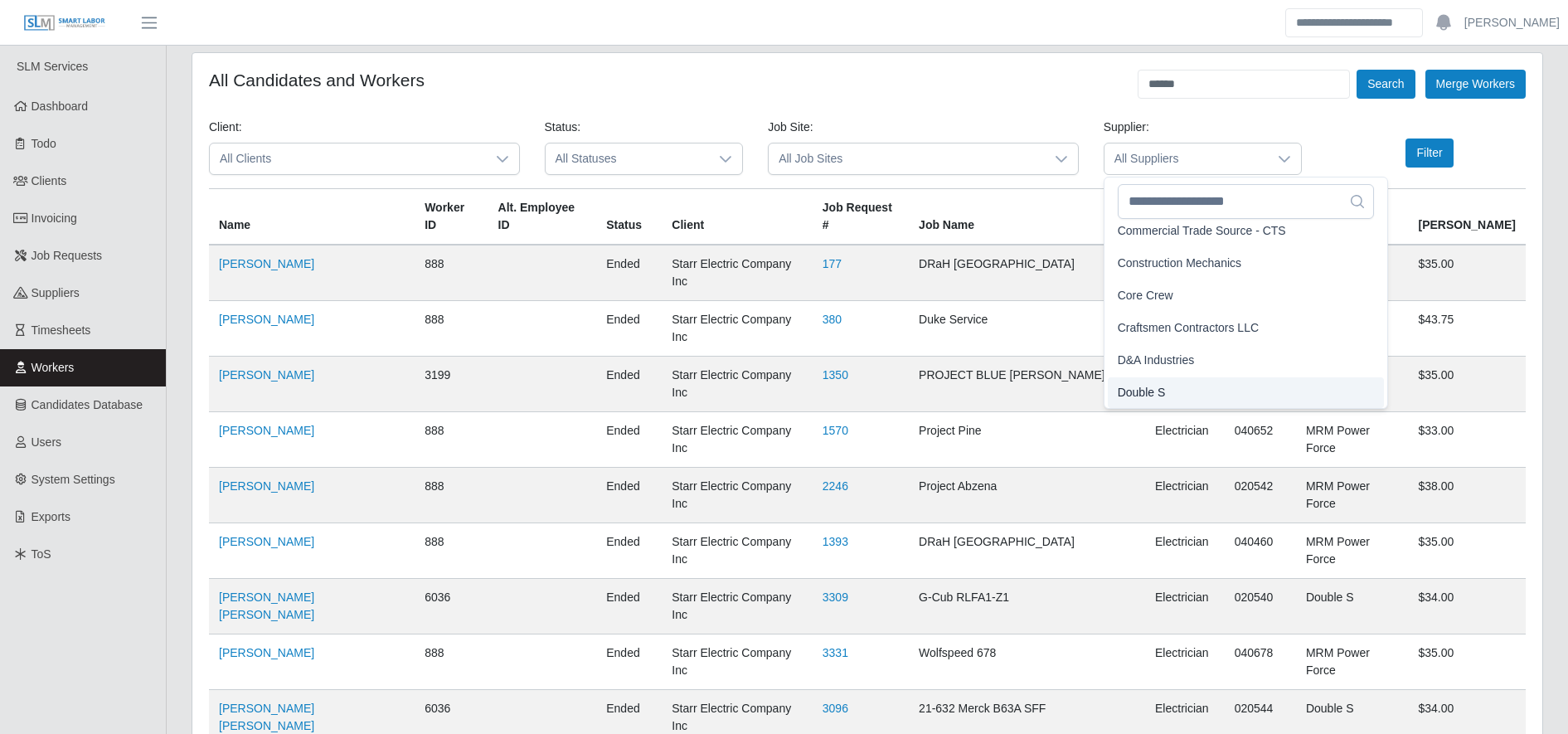
click at [1179, 396] on li "Double S" at bounding box center [1246, 392] width 277 height 30
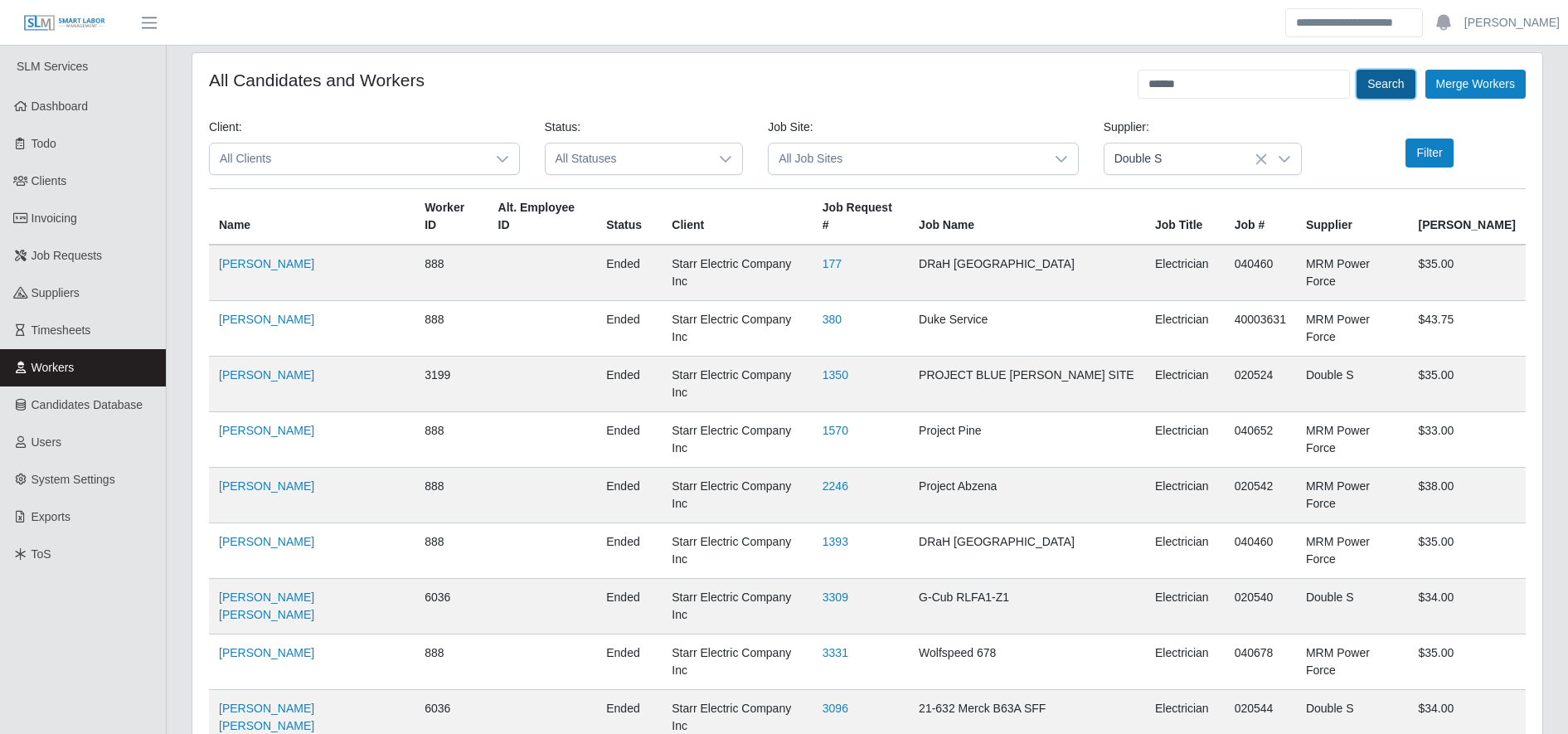
click at [1387, 73] on button "Search" at bounding box center [1385, 84] width 58 height 29
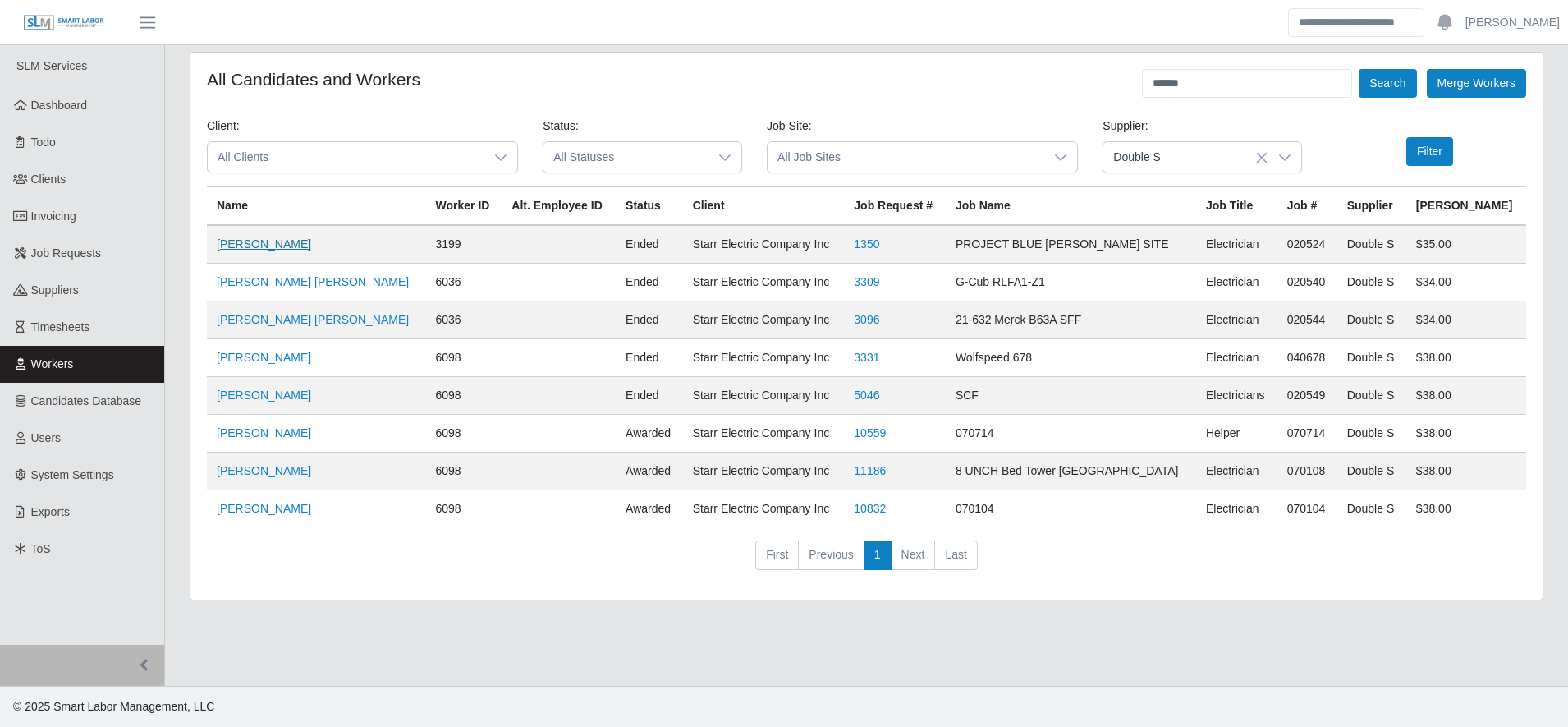
click at [247, 248] on link "[PERSON_NAME]" at bounding box center [263, 244] width 94 height 14
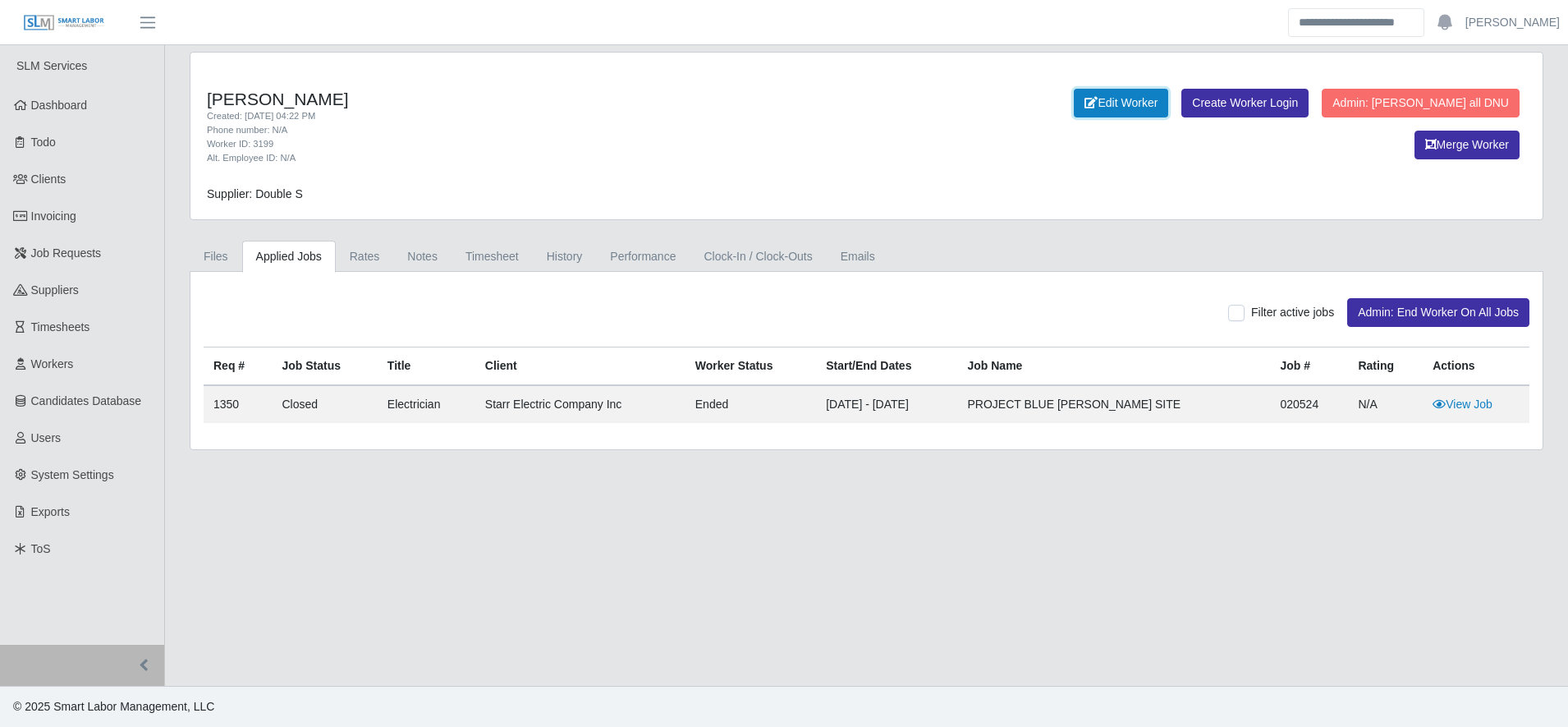
click at [1074, 111] on link "Edit Worker" at bounding box center [1121, 103] width 94 height 29
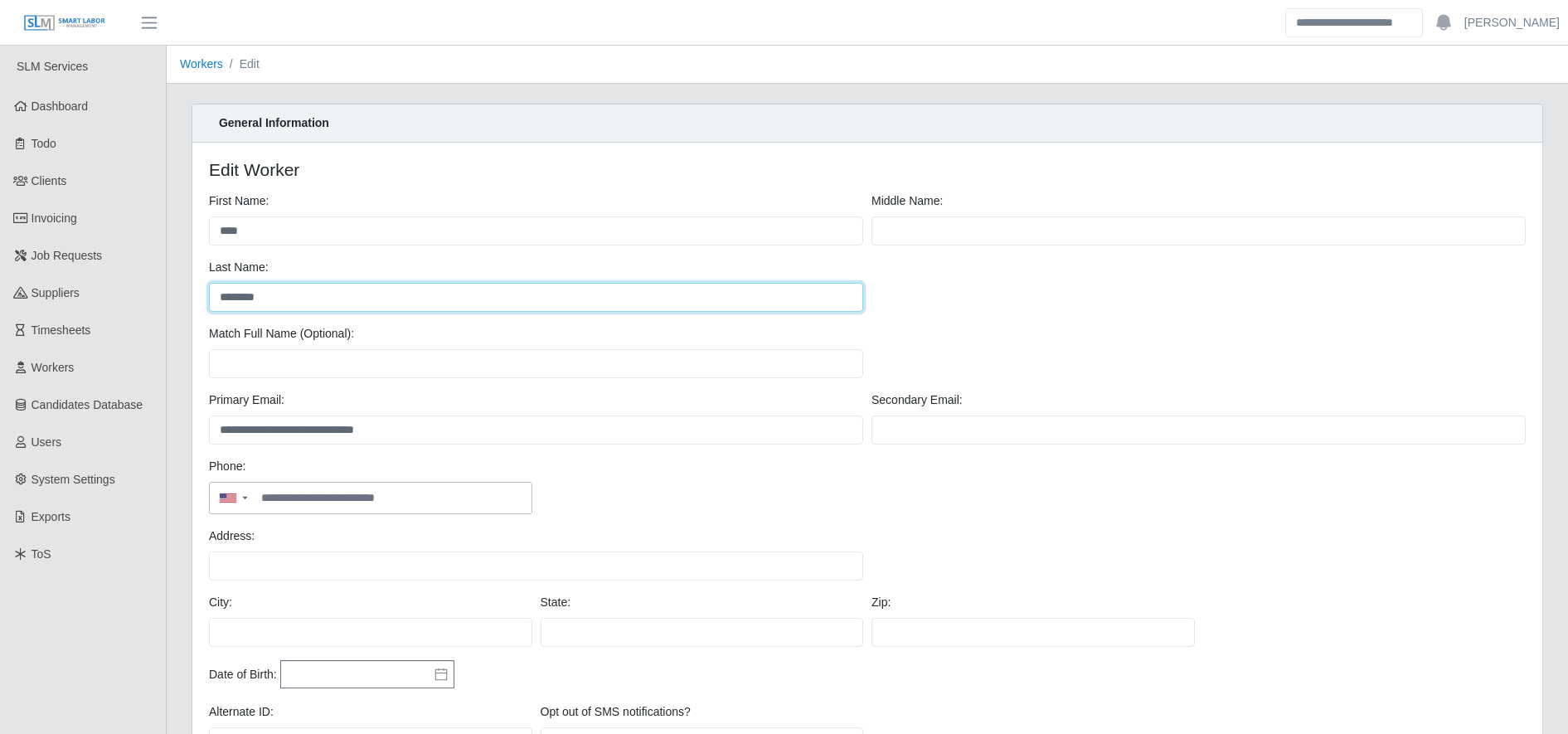
click at [342, 306] on input "********" at bounding box center [536, 297] width 655 height 29
type input "*"
click at [342, 306] on input "Last Name:" at bounding box center [536, 297] width 655 height 29
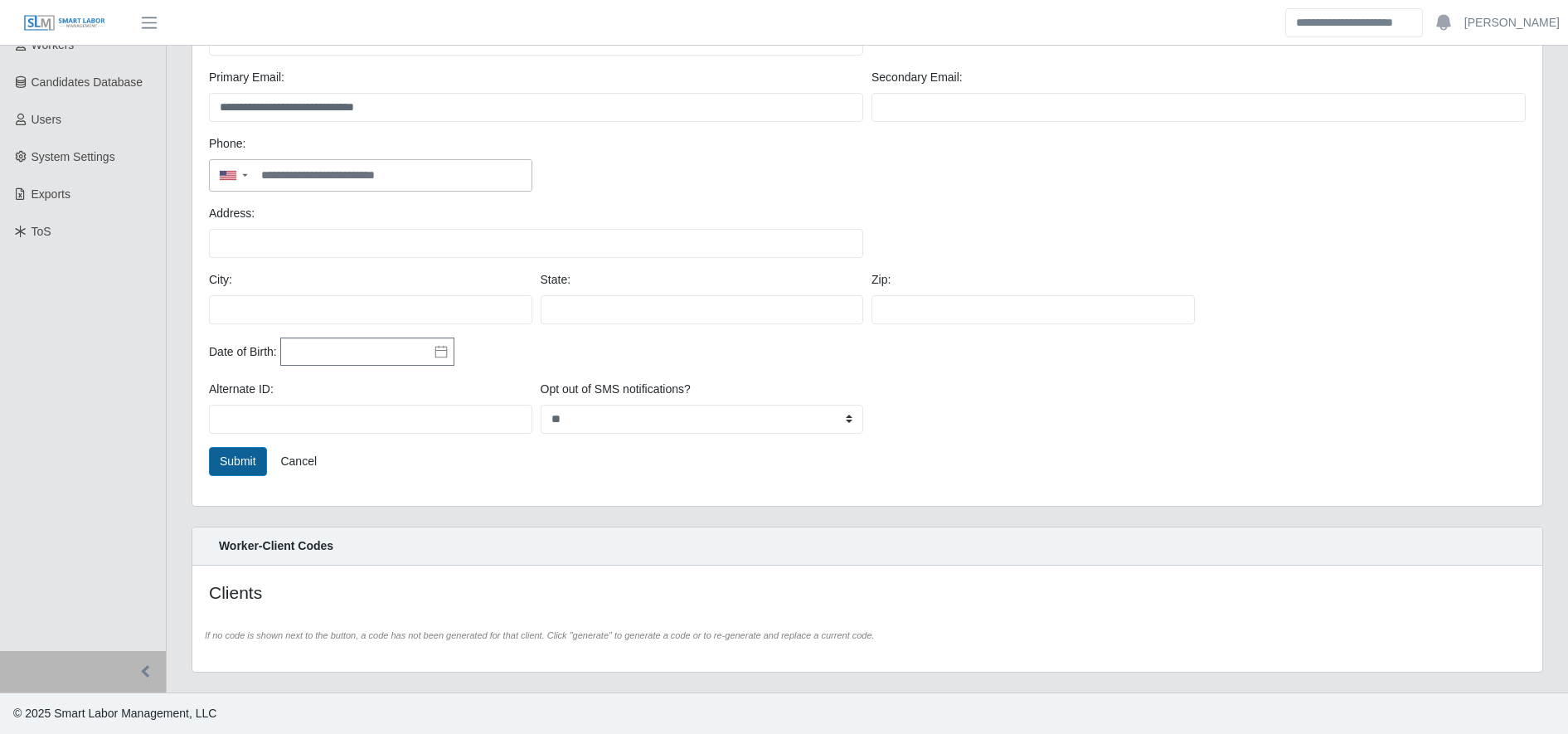
type input "**********"
click at [241, 461] on button "Submit" at bounding box center [237, 462] width 58 height 29
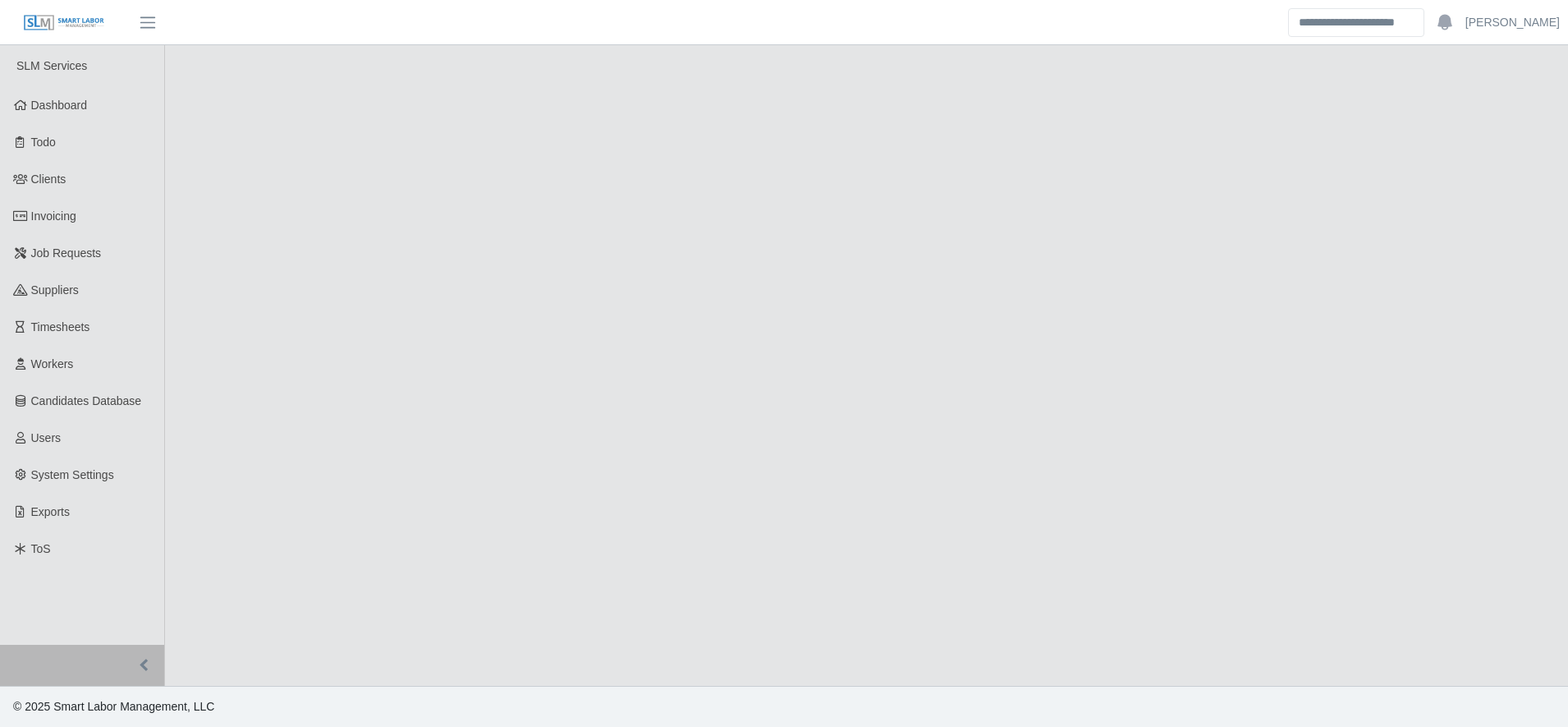
select select "****"
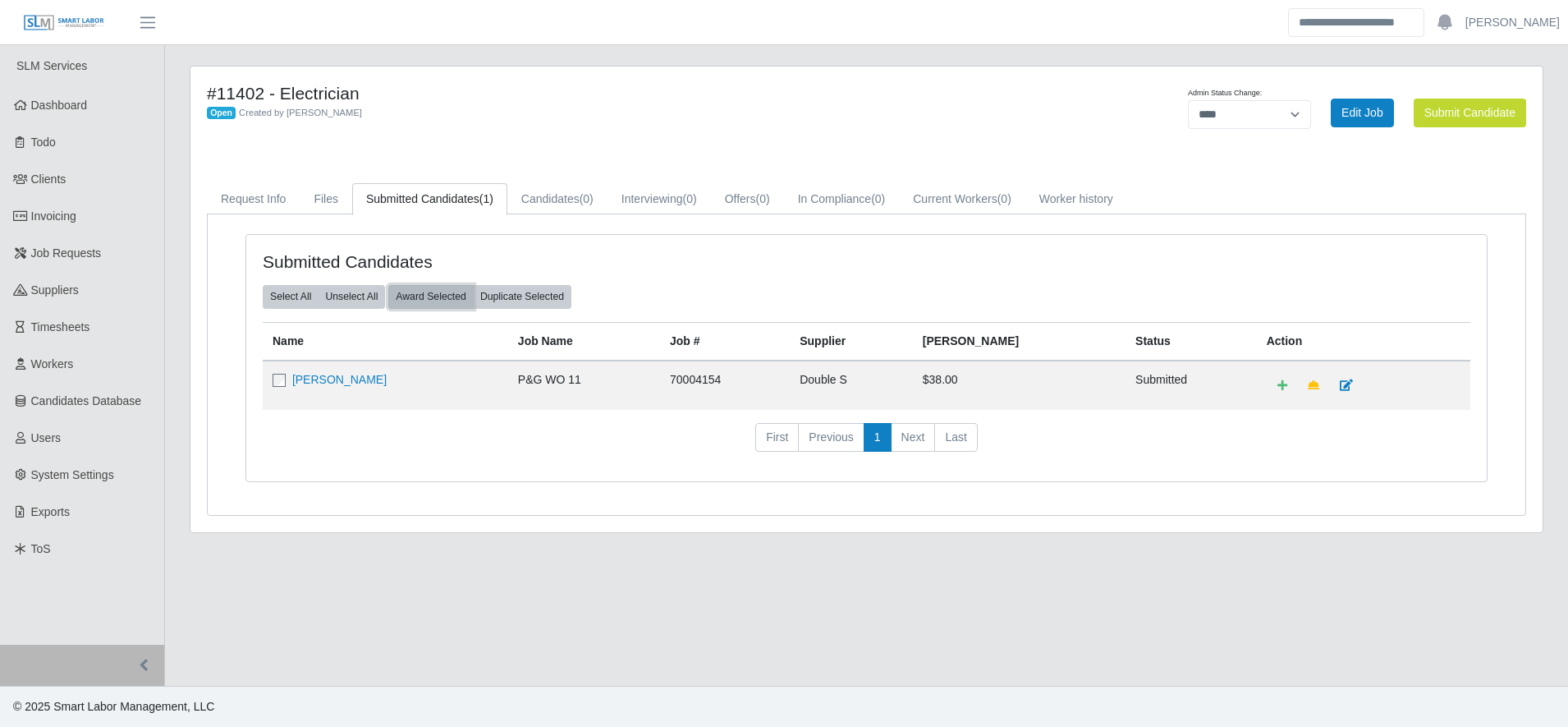
click at [423, 296] on button "Award Selected" at bounding box center [431, 297] width 85 height 23
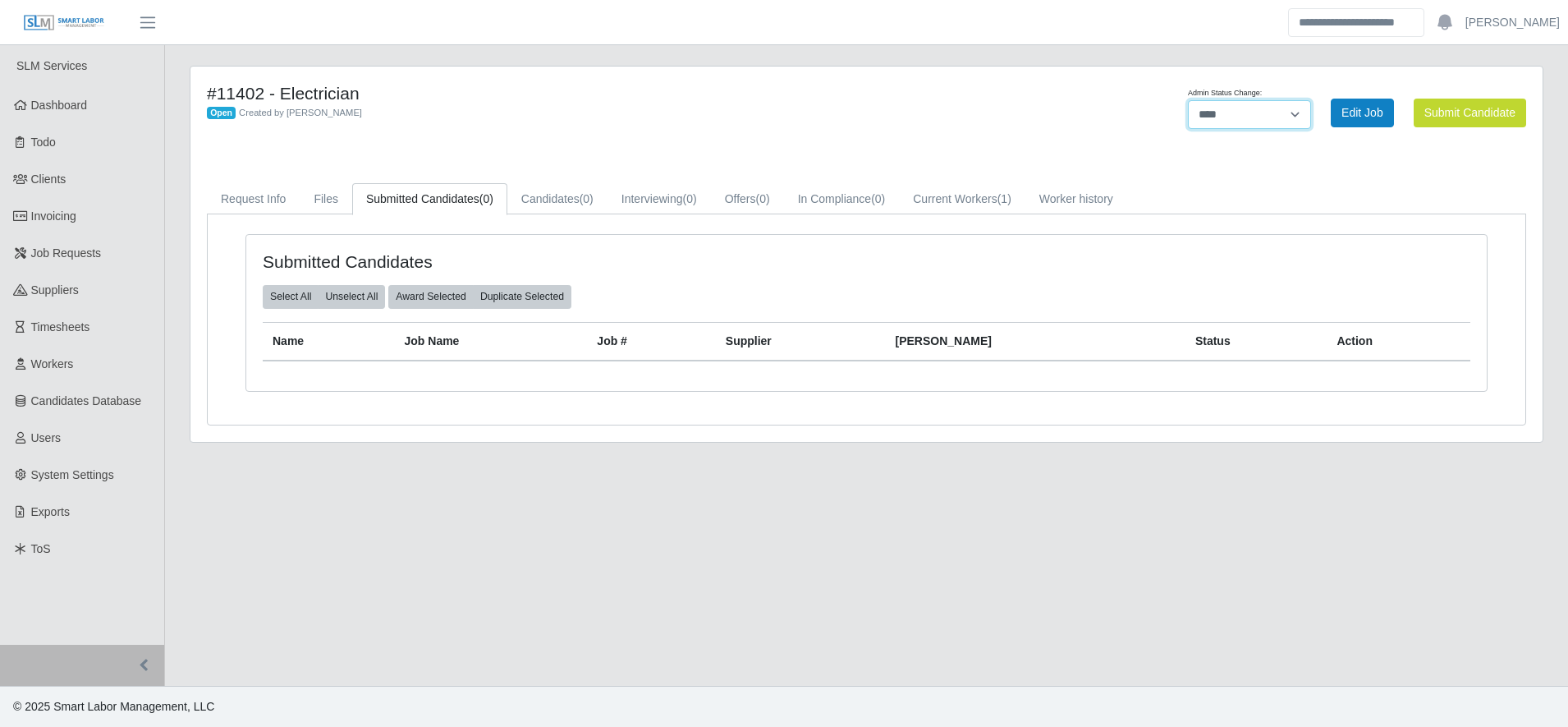
drag, startPoint x: 0, startPoint y: 0, endPoint x: 1233, endPoint y: 110, distance: 1237.9
click at [1233, 110] on select "******* **** ******" at bounding box center [1249, 115] width 123 height 29
click at [1232, 124] on select "******* **** ******" at bounding box center [1249, 115] width 123 height 29
click at [1236, 119] on select "******* **** ******" at bounding box center [1249, 115] width 123 height 29
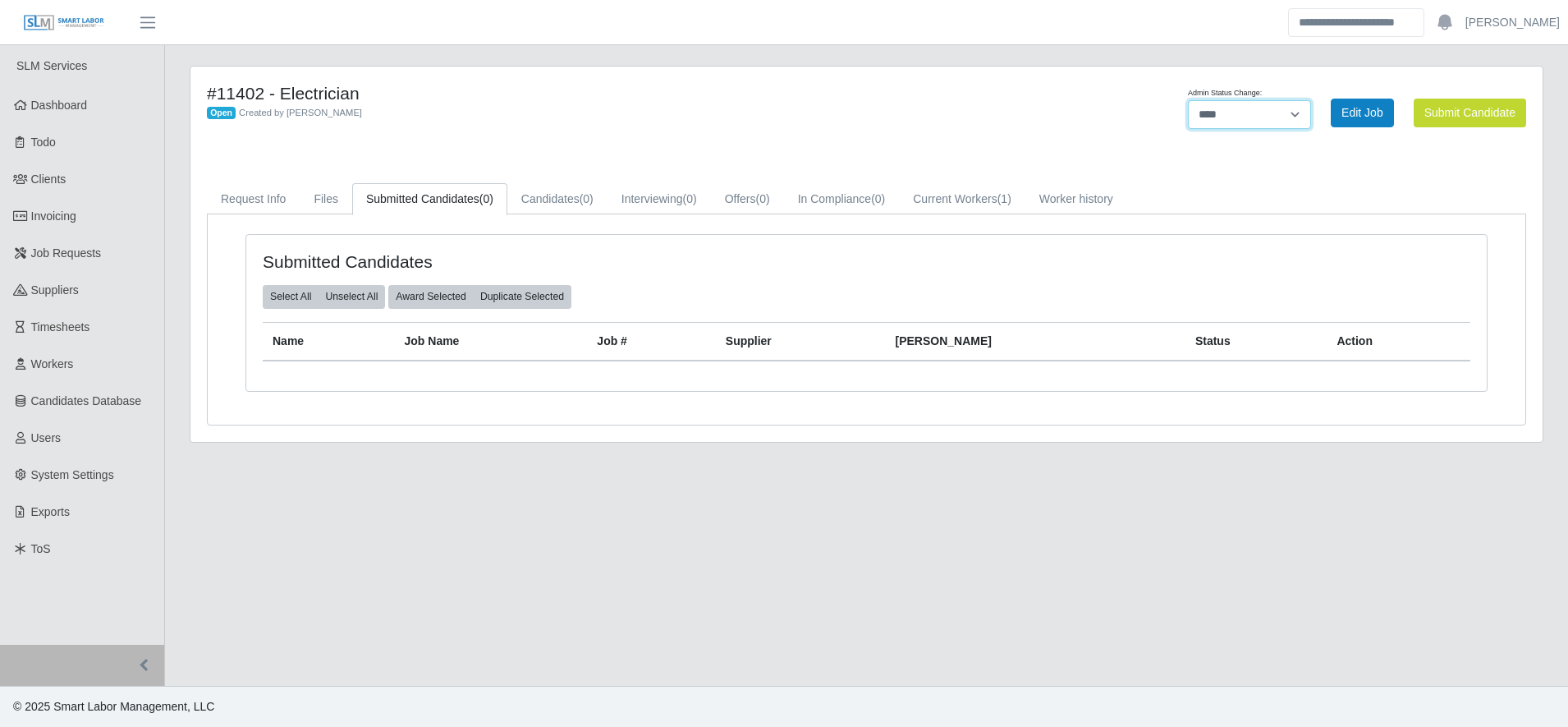
select select "******"
click at [1311, 100] on select "******* **** ******" at bounding box center [1249, 115] width 123 height 29
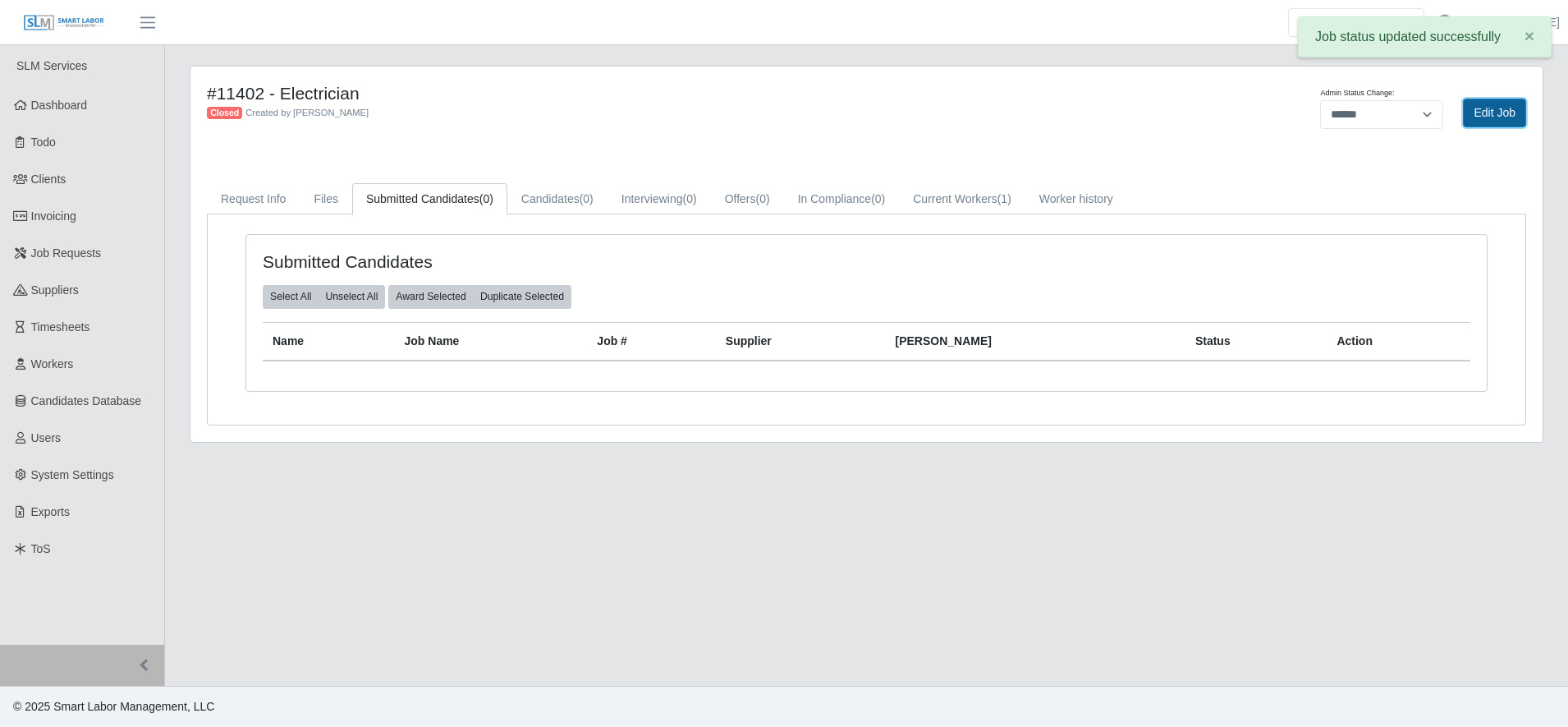
click at [1490, 118] on link "Edit Job" at bounding box center [1494, 114] width 63 height 29
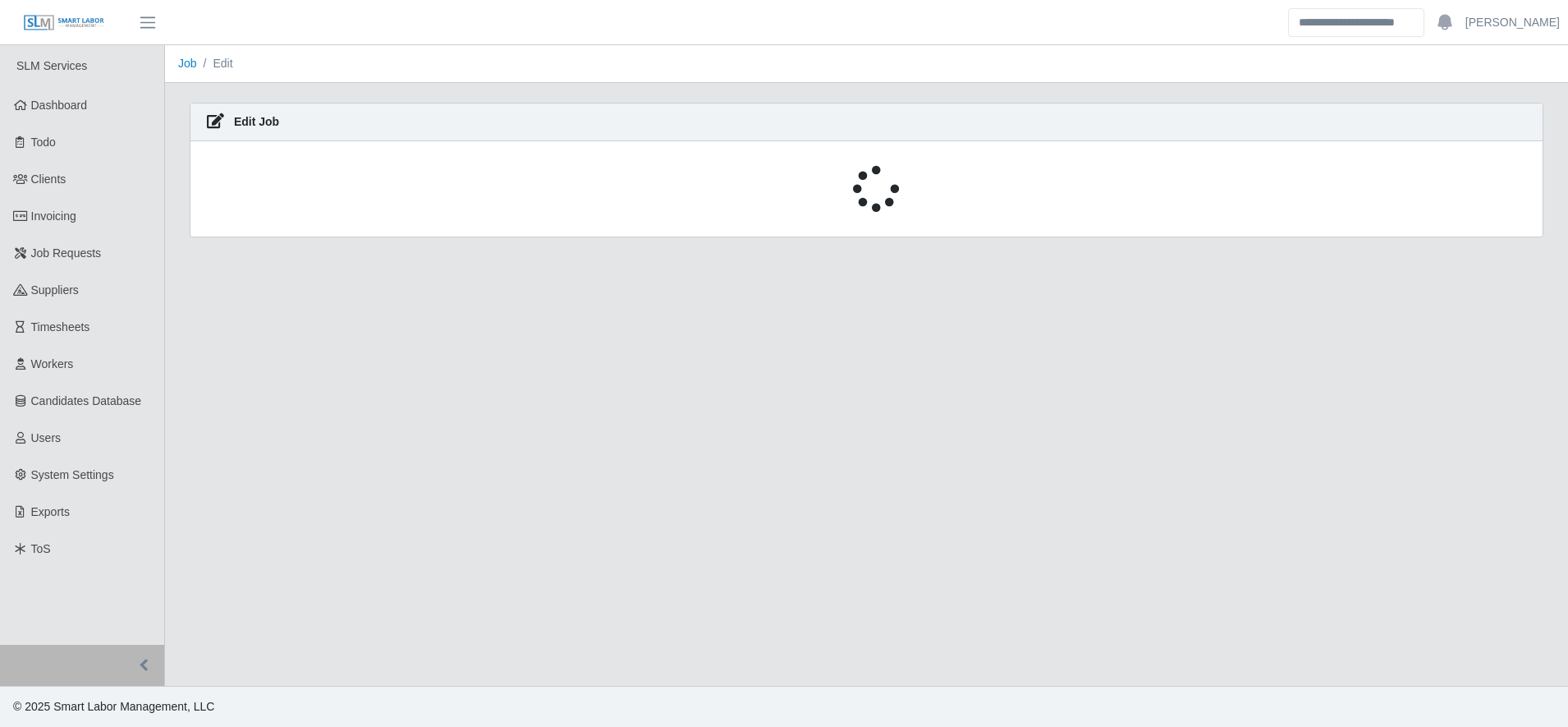
select select "******"
select select "****"
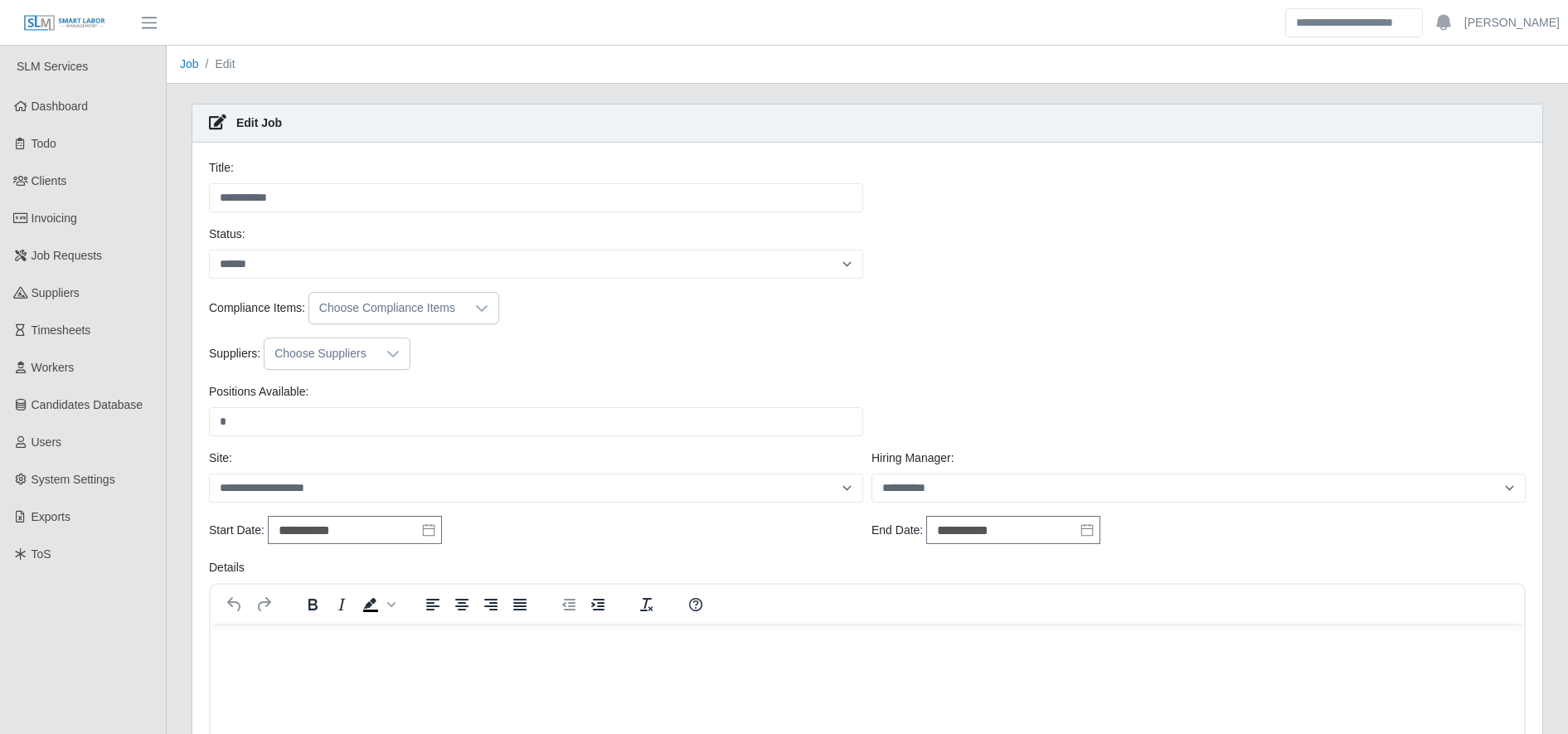
scroll to position [37, 0]
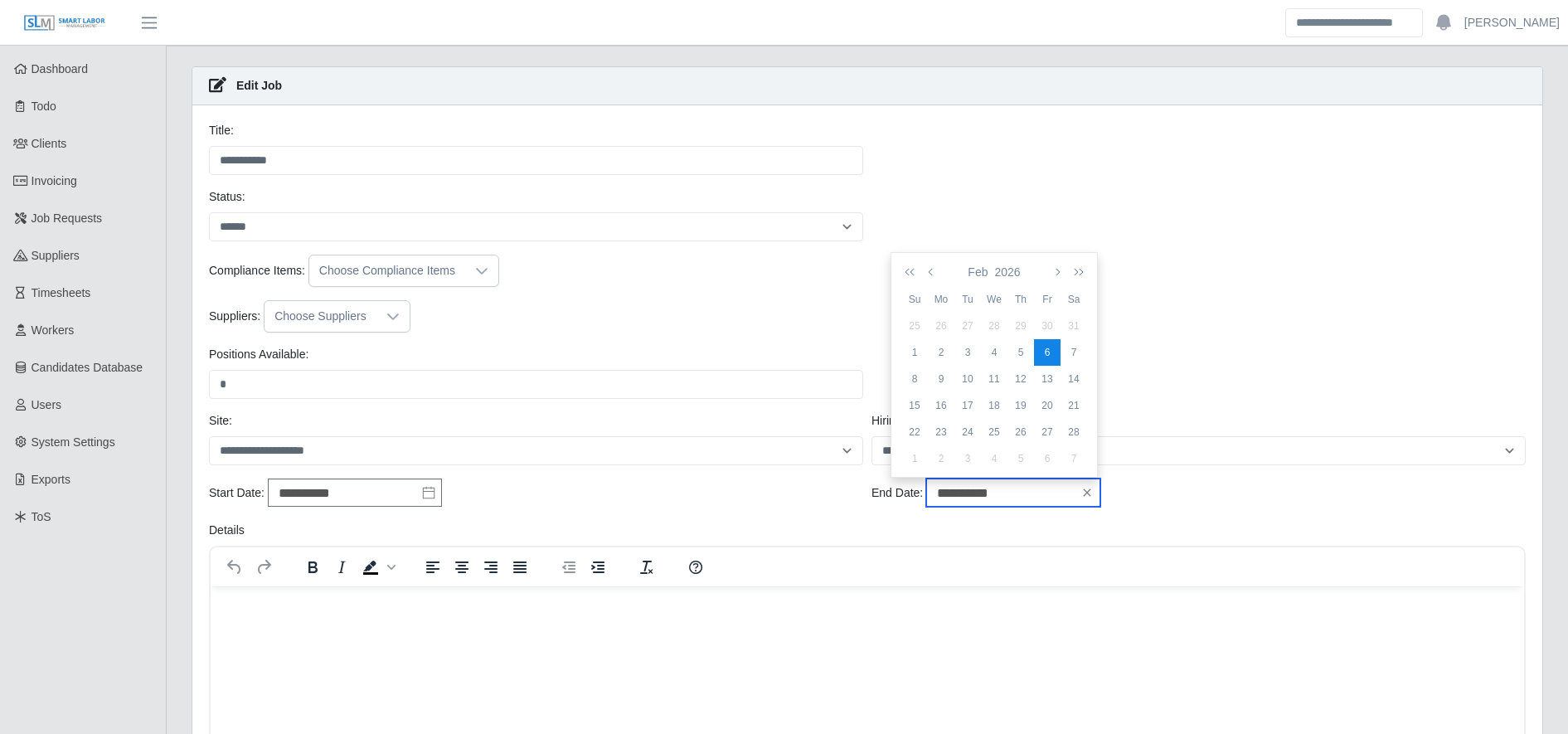
click at [1034, 486] on input "**********" at bounding box center [1013, 492] width 174 height 28
click at [1076, 373] on div "14" at bounding box center [1073, 378] width 26 height 15
type input "**********"
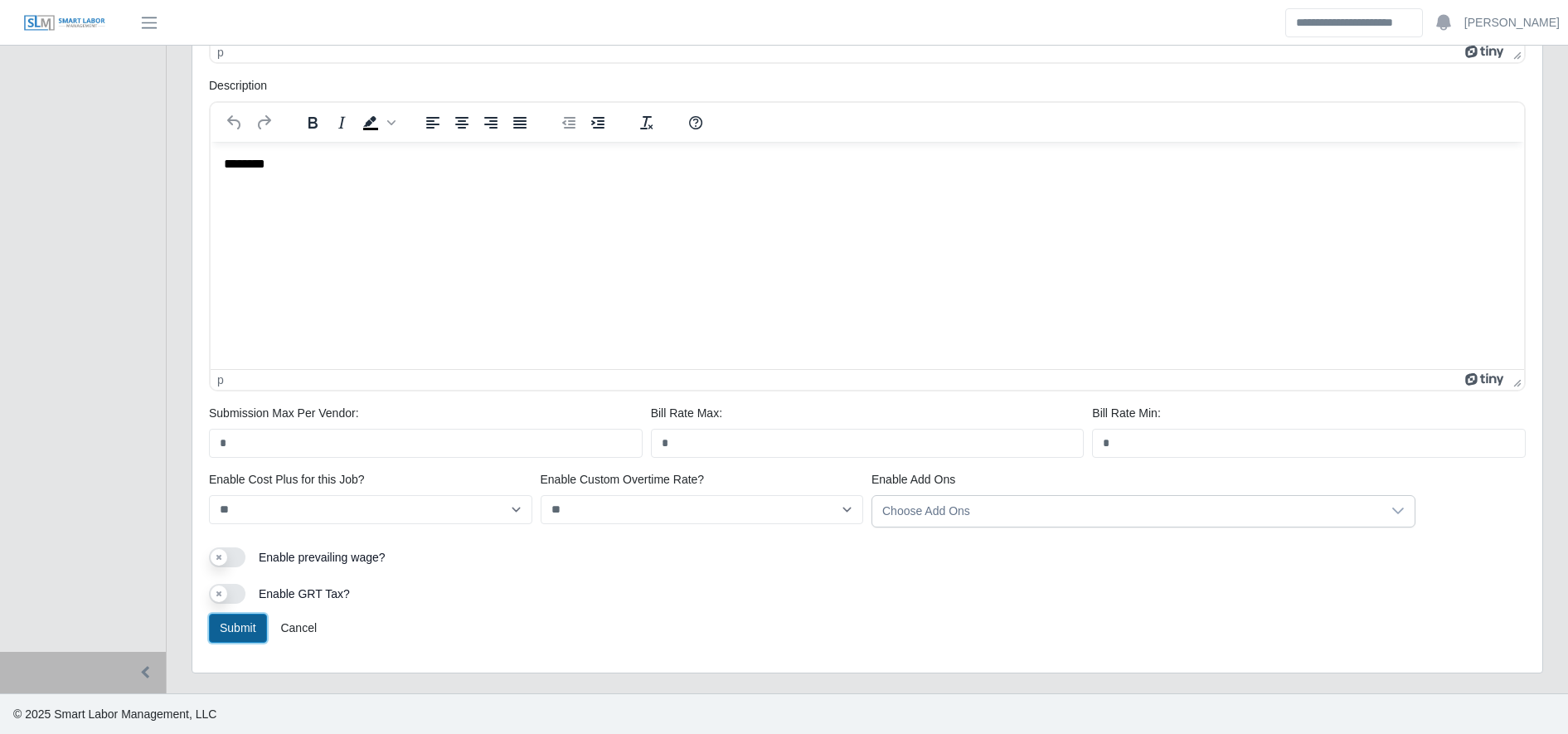
click at [231, 628] on button "Submit" at bounding box center [237, 628] width 58 height 29
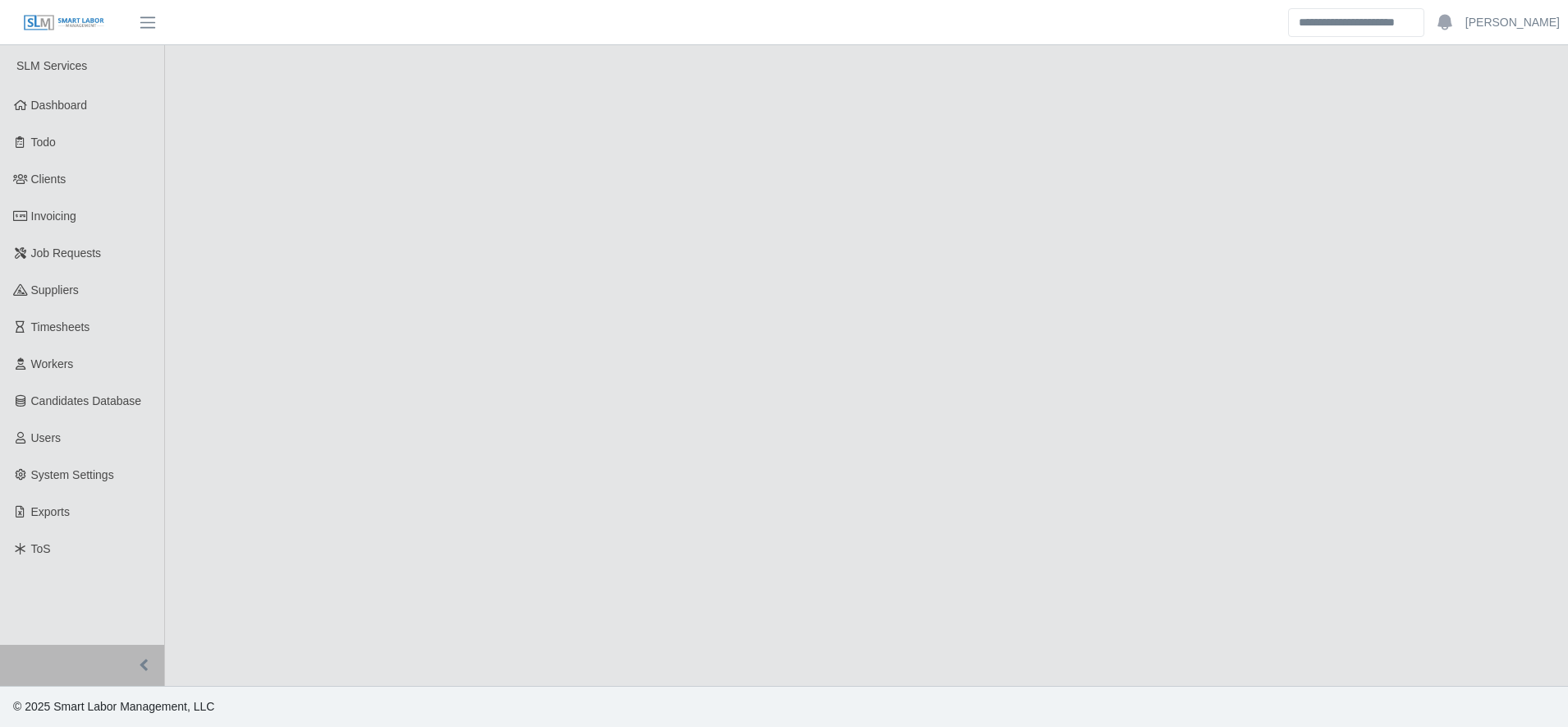
select select "******"
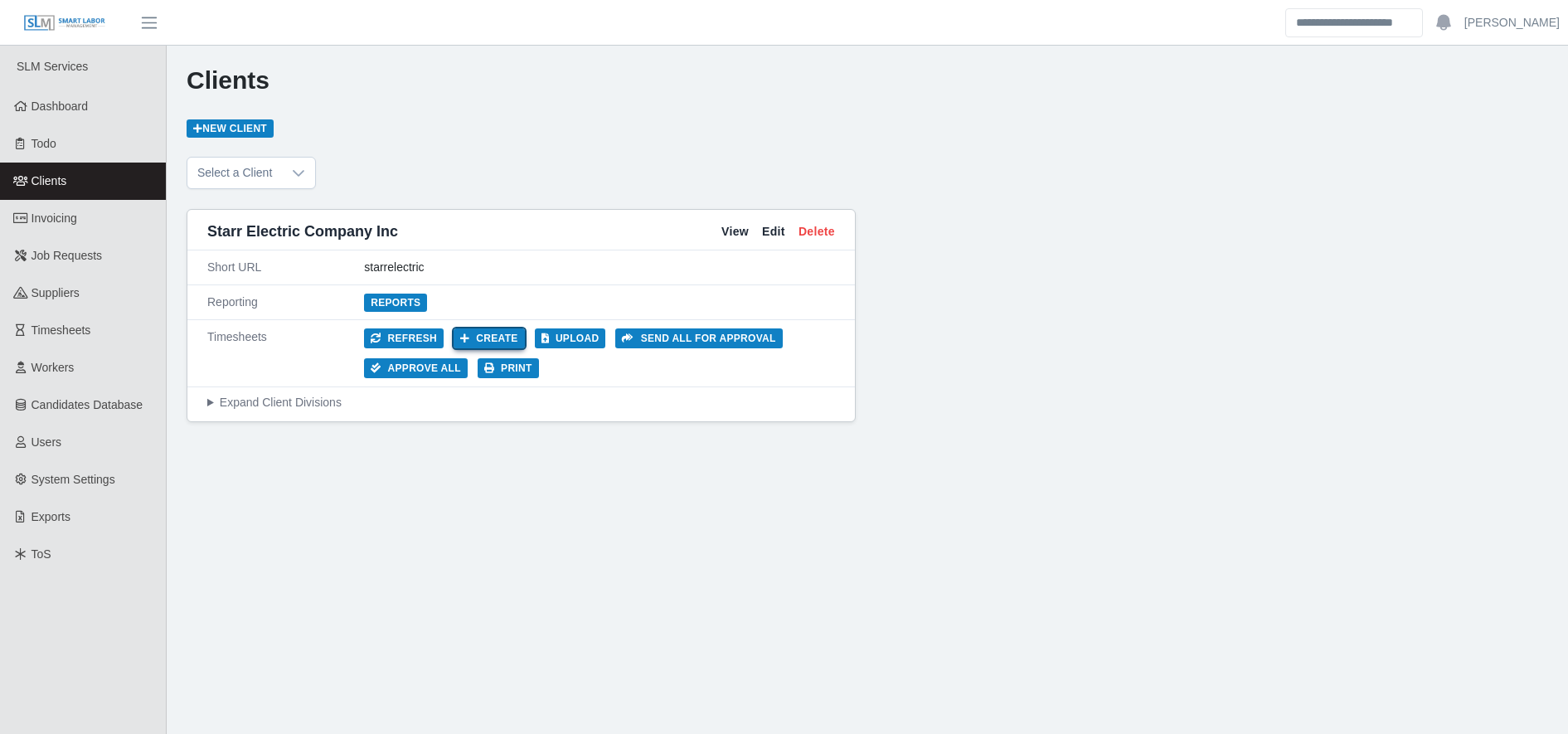
click at [476, 338] on button "Create" at bounding box center [489, 338] width 72 height 20
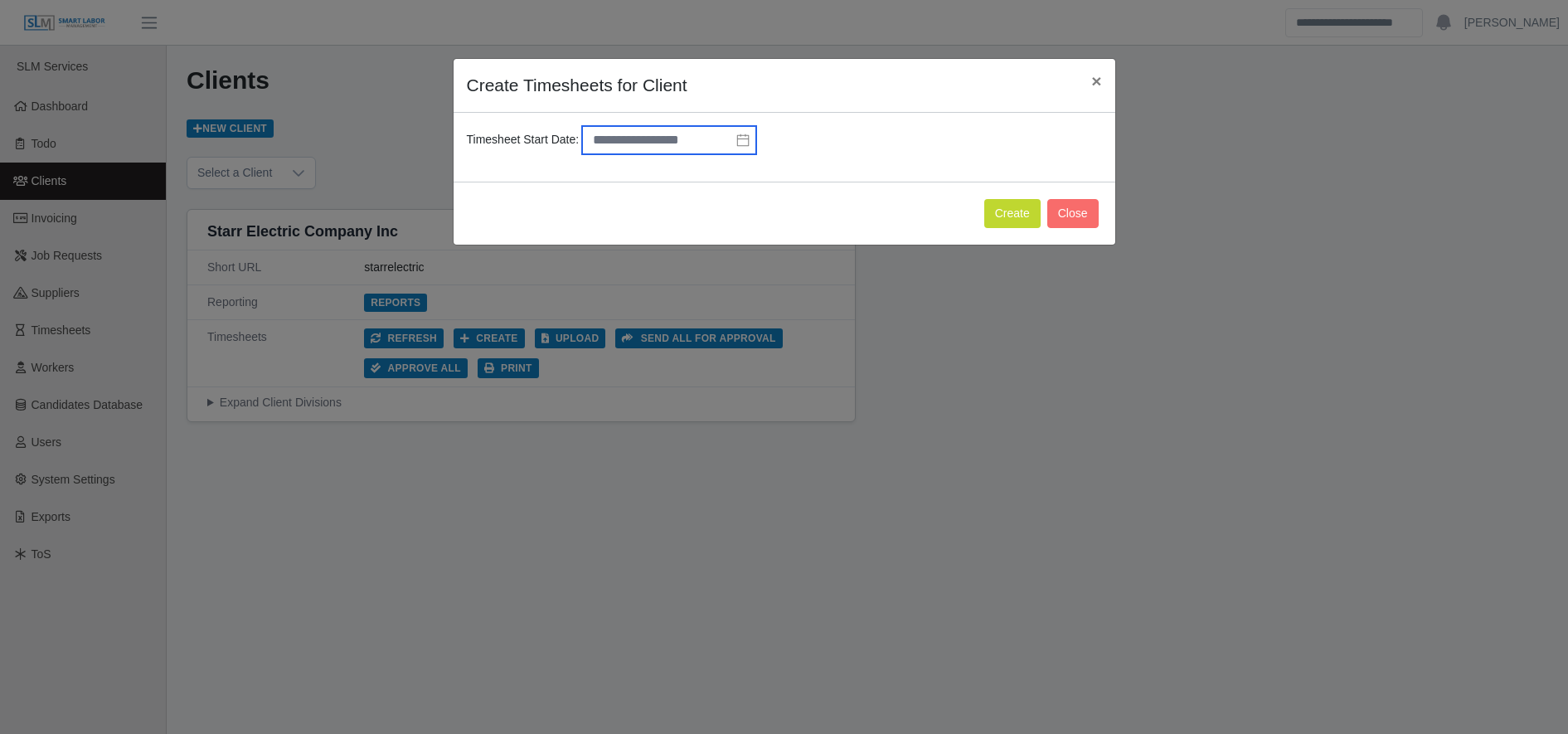
drag, startPoint x: 660, startPoint y: 154, endPoint x: 652, endPoint y: 143, distance: 13.6
click at [652, 143] on input "text" at bounding box center [669, 140] width 174 height 28
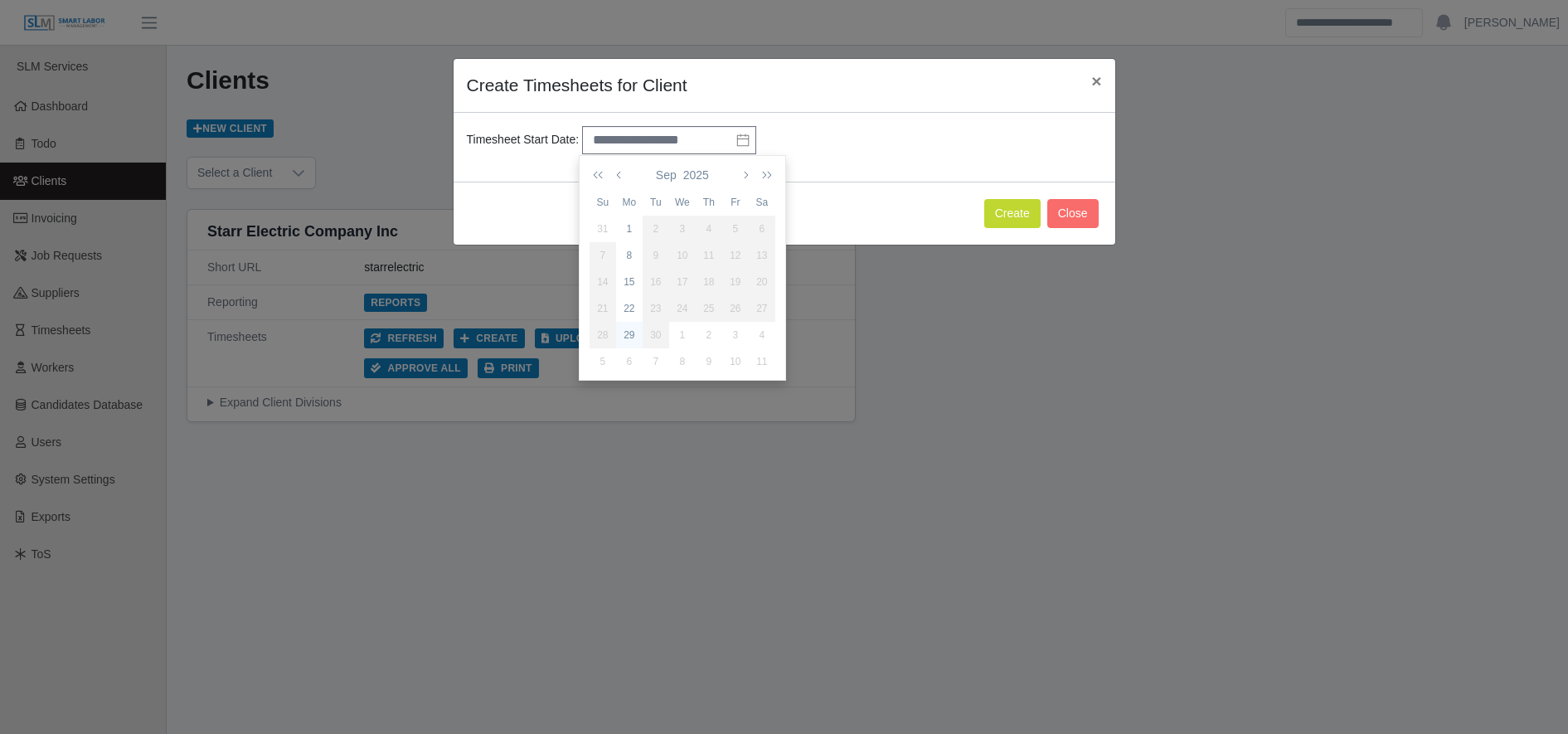
click at [631, 337] on div "29" at bounding box center [629, 334] width 26 height 15
type input "**********"
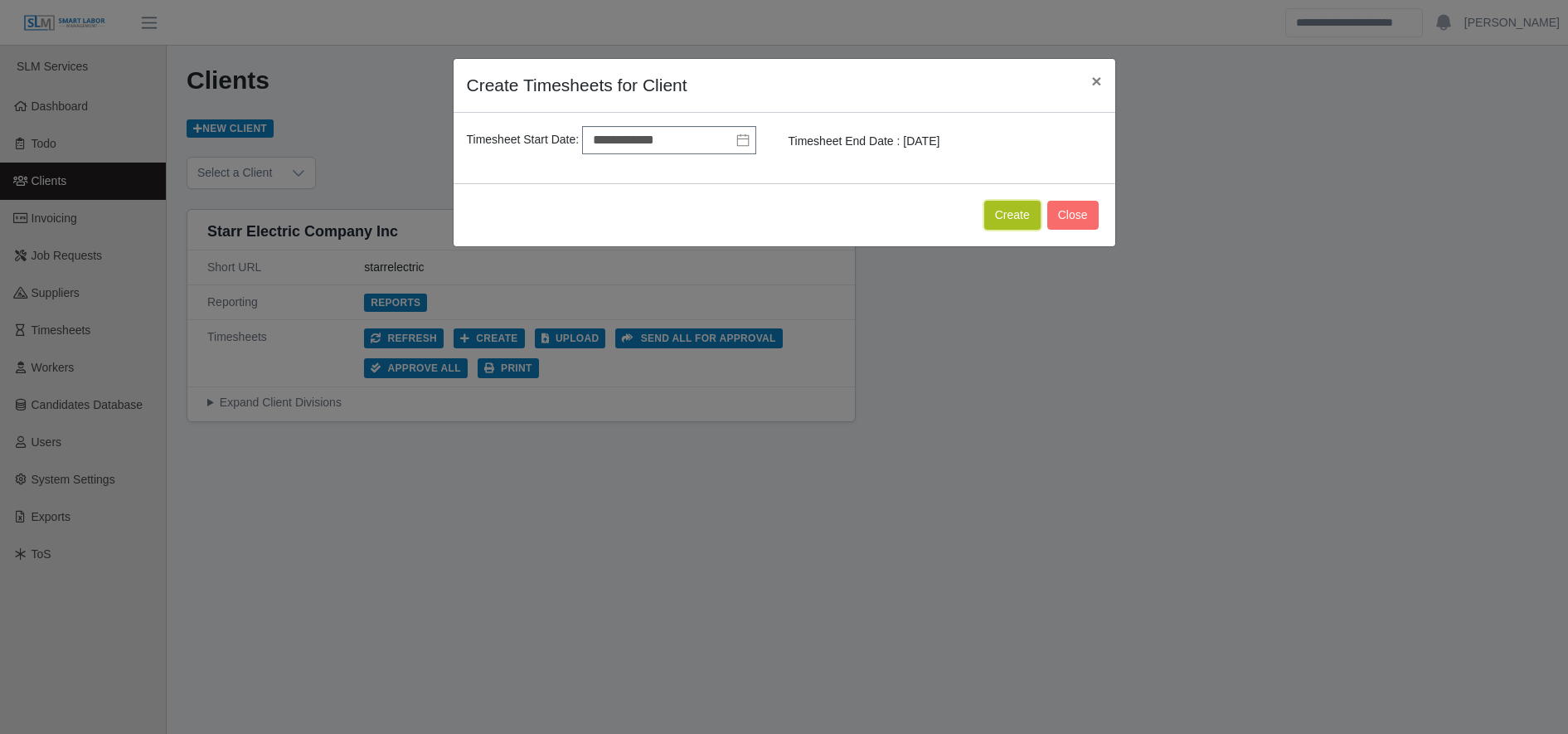
click at [1012, 215] on button "Create" at bounding box center [1012, 216] width 57 height 29
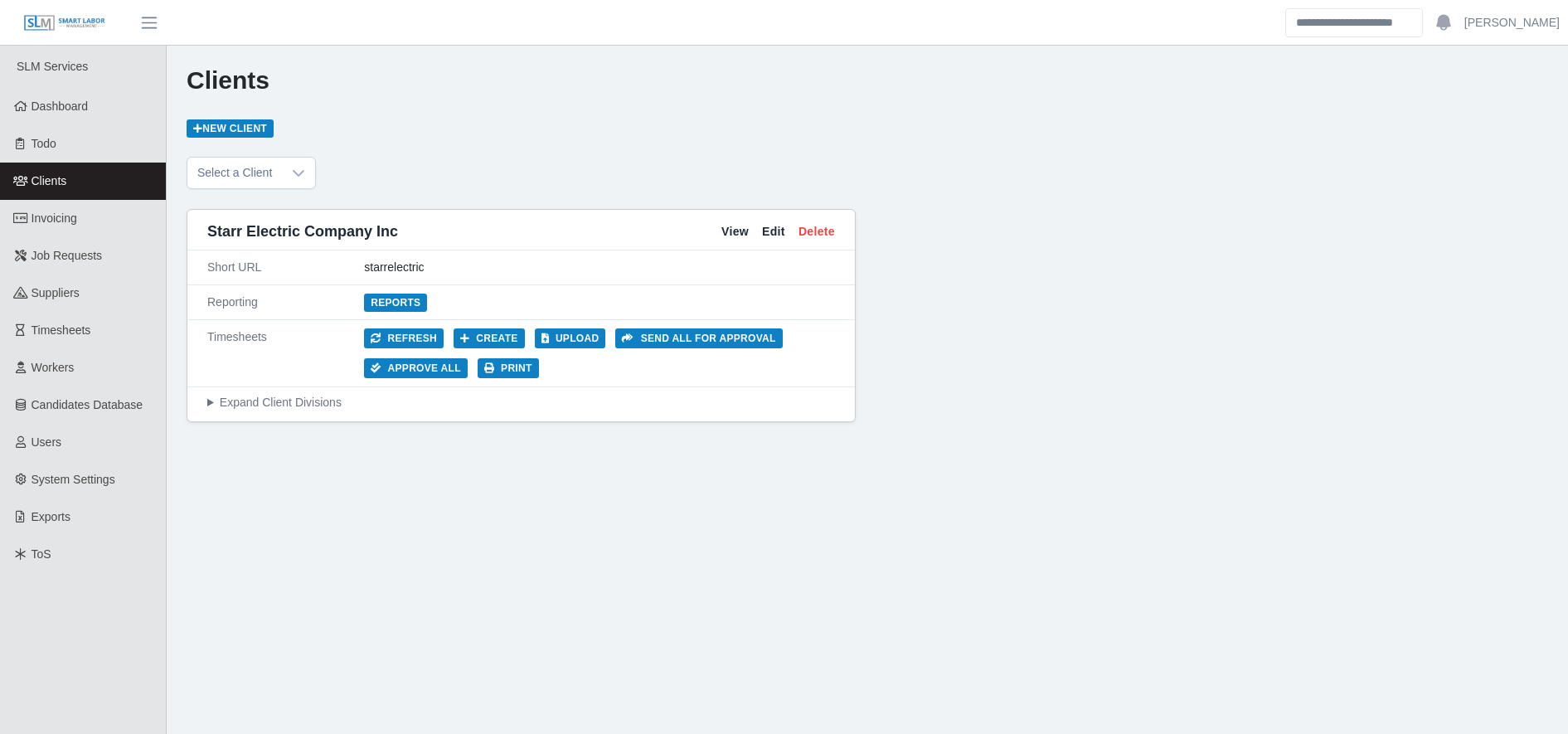
click at [633, 474] on div "Clients New Client Select a Client Starr Electric Company Inc View Edit Delete …" at bounding box center [867, 413] width 1401 height 734
click at [73, 336] on span "Timesheets" at bounding box center [61, 330] width 60 height 14
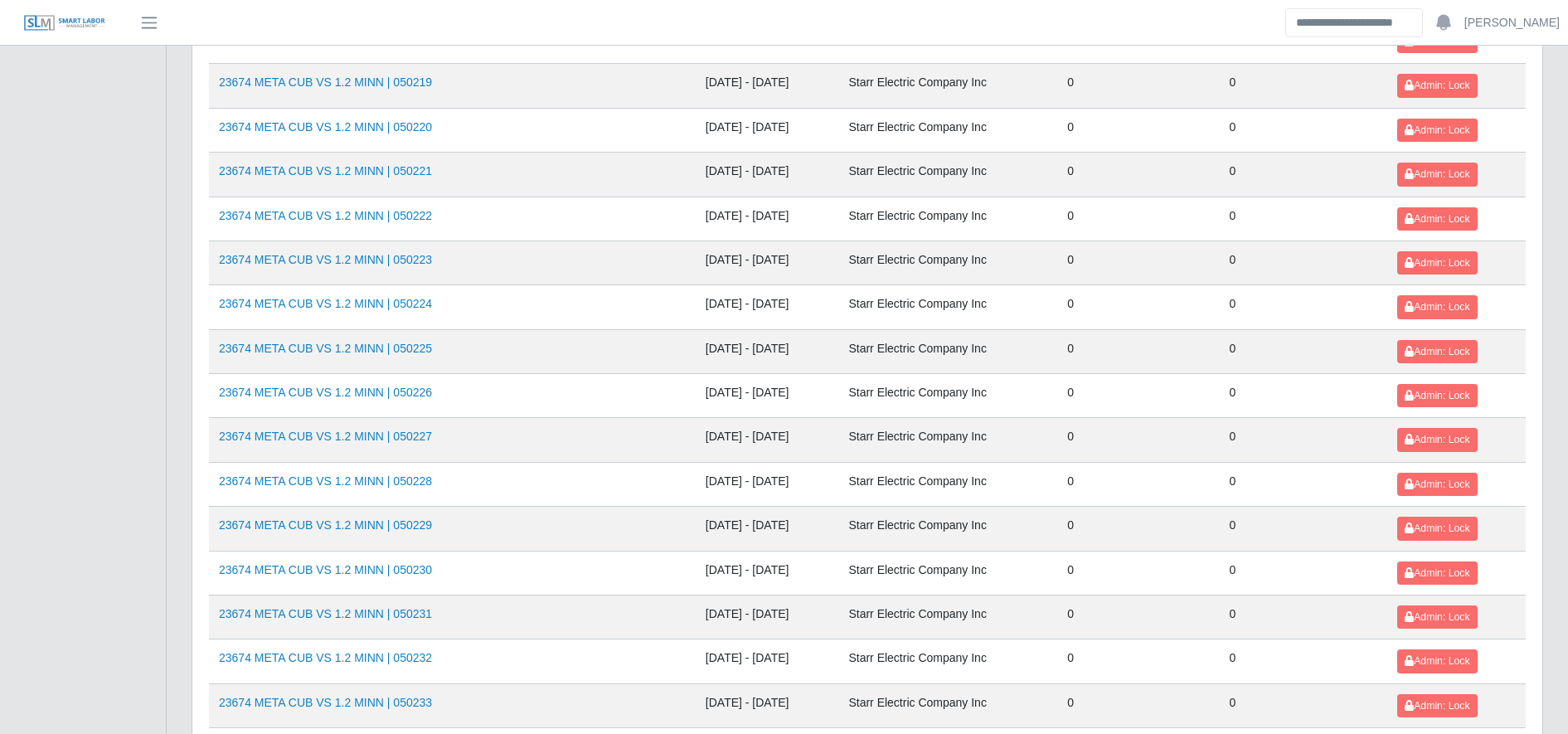
scroll to position [1809, 0]
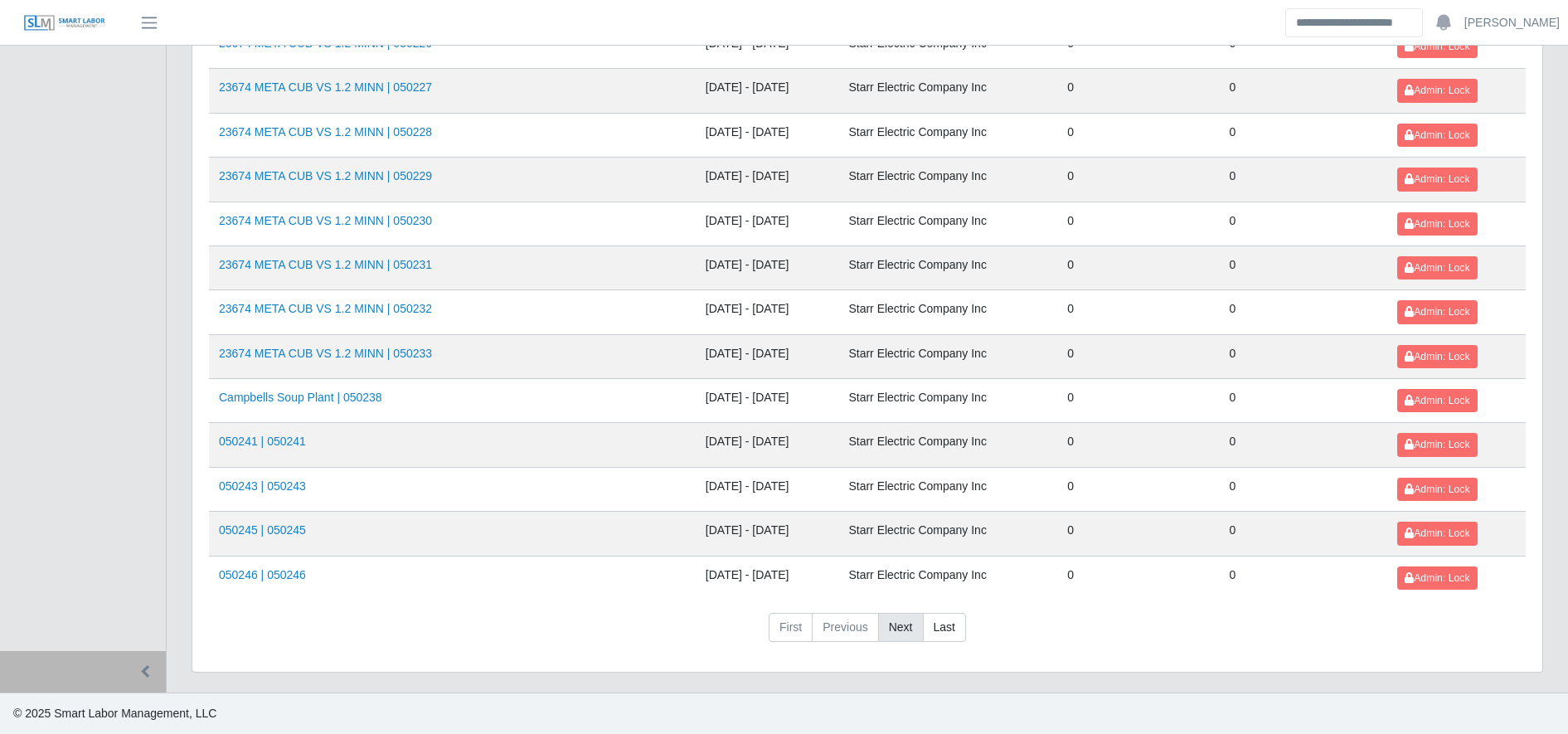
click at [897, 621] on link "Next" at bounding box center [901, 627] width 46 height 29
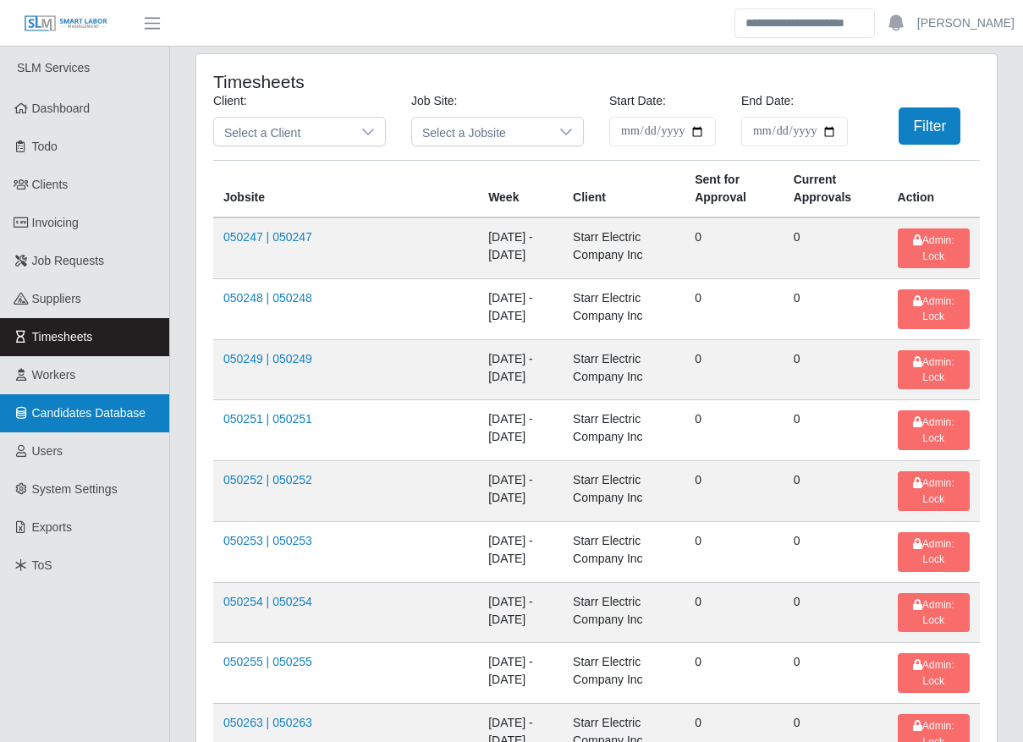
click at [135, 394] on link "Candidates Database" at bounding box center [84, 413] width 169 height 38
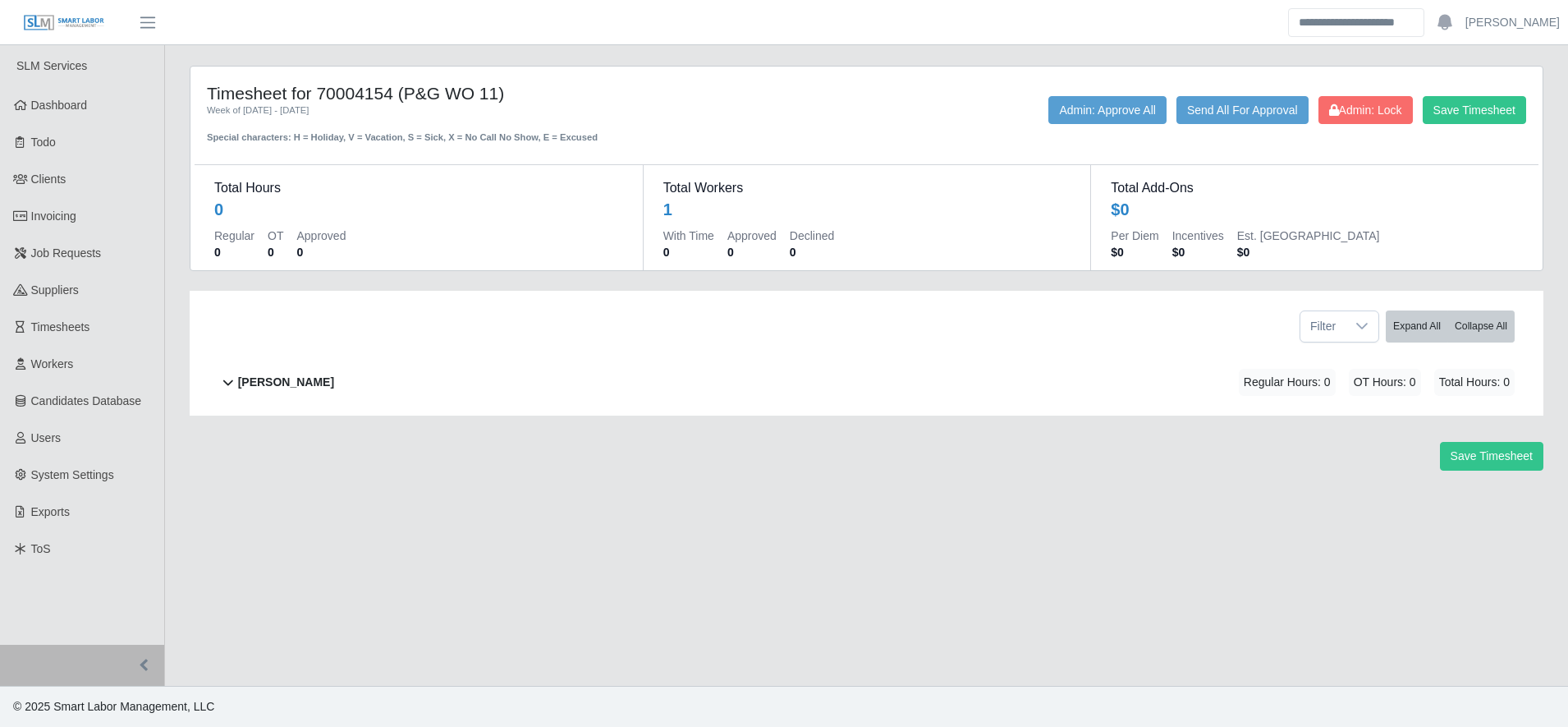
click at [275, 376] on b "[PERSON_NAME]" at bounding box center [285, 382] width 96 height 17
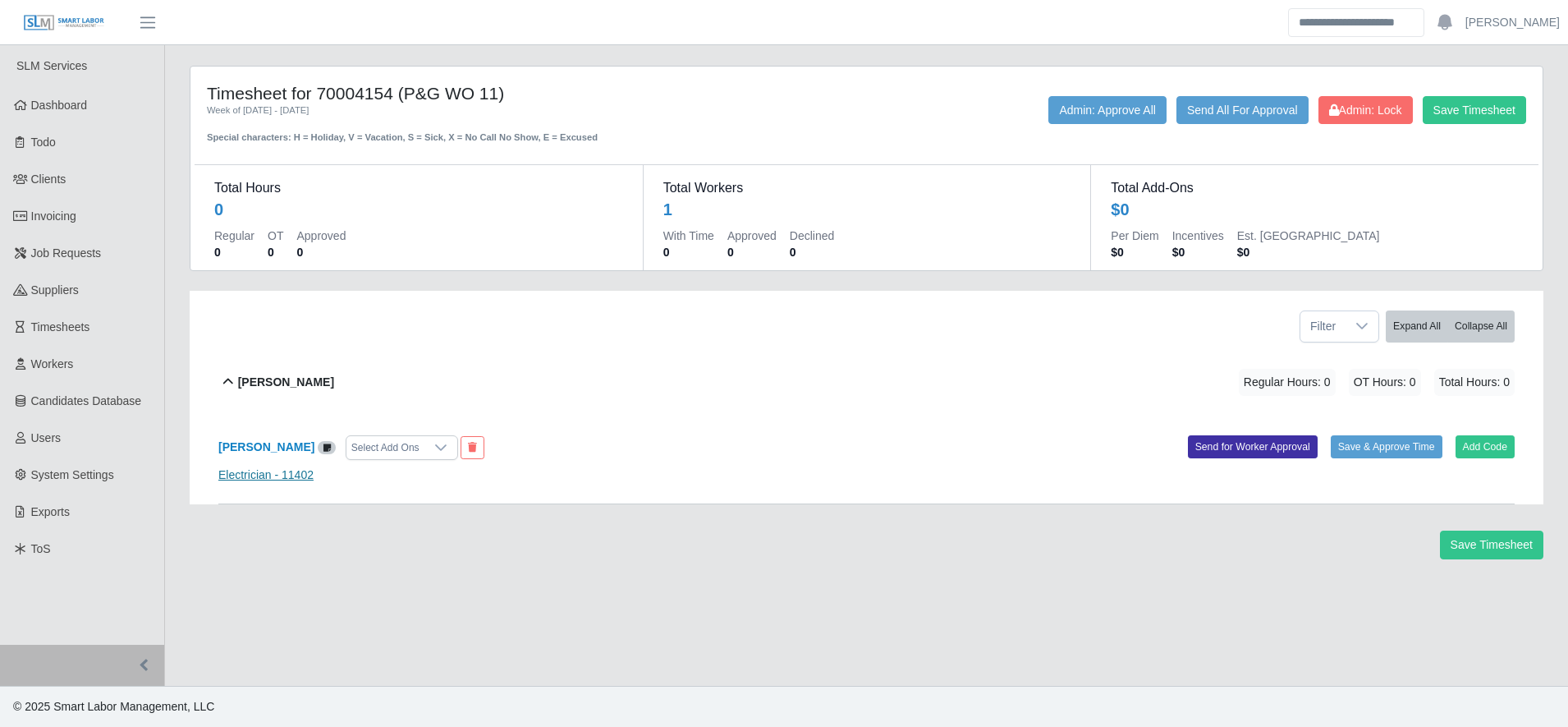
click at [275, 477] on link "Electrician - 11402" at bounding box center [266, 475] width 95 height 14
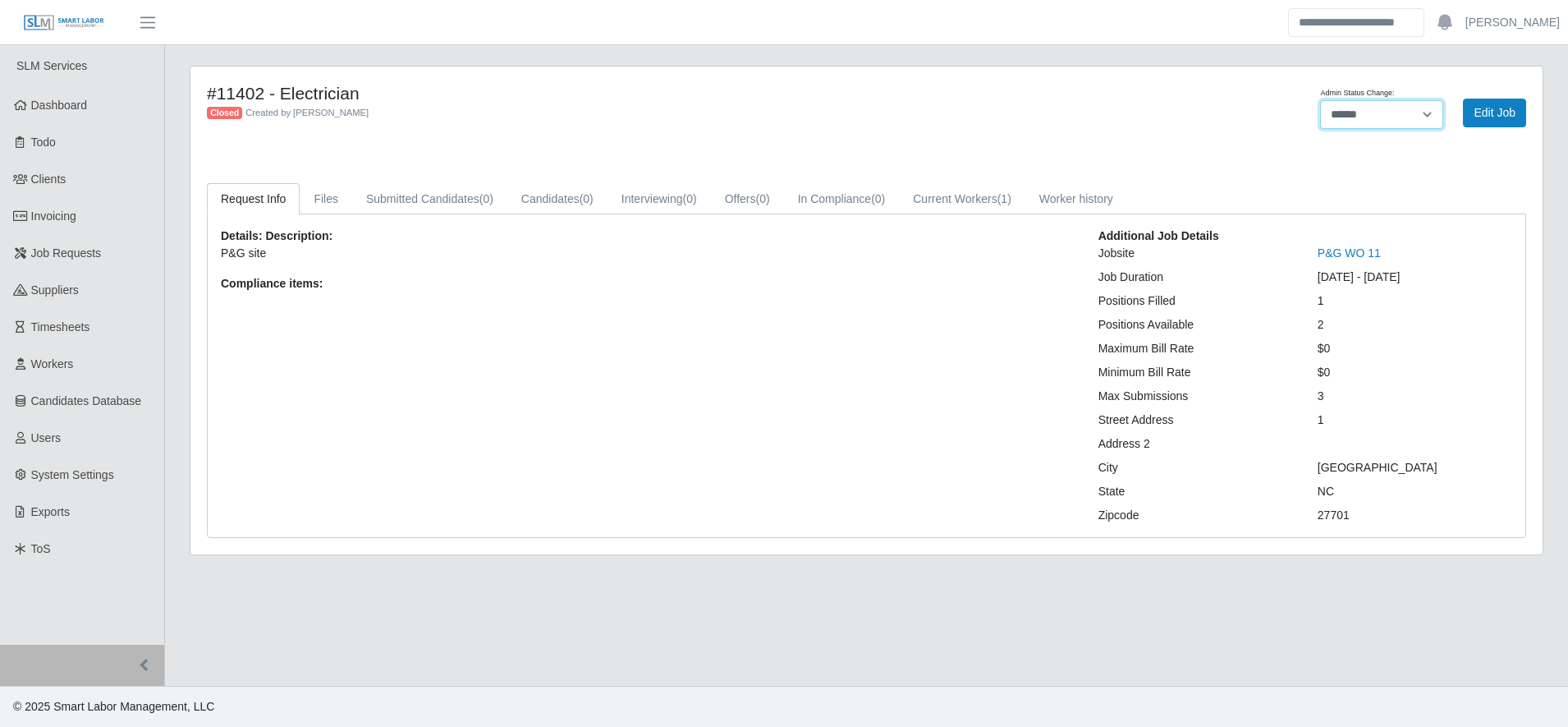
click at [1406, 116] on select "******* **** ******" at bounding box center [1381, 115] width 123 height 29
select select "****"
click at [1320, 100] on select "******* **** ******" at bounding box center [1381, 115] width 123 height 29
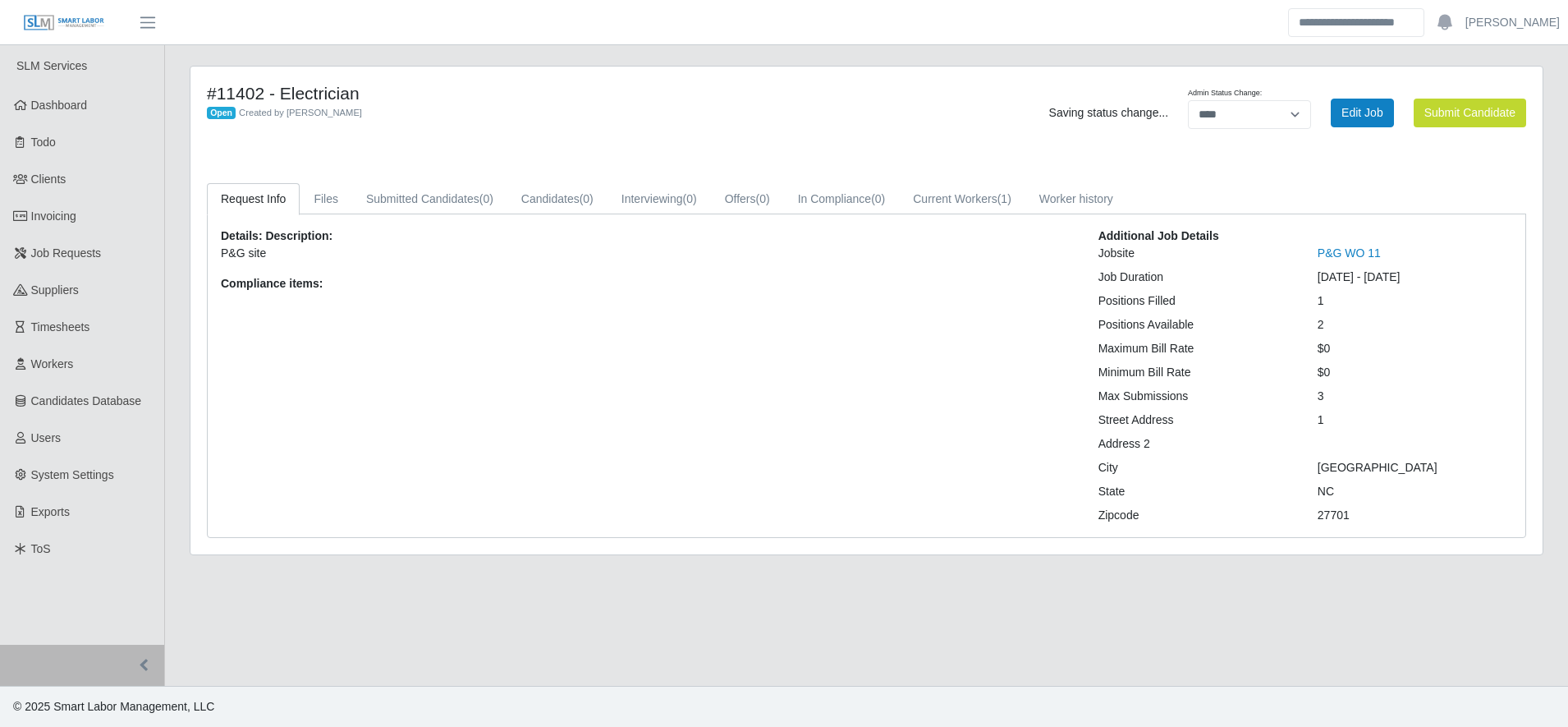
click at [1454, 136] on div "Saving status change... Admin Status Change: ******* **** ****** Edit Job Submi…" at bounding box center [1258, 112] width 560 height 59
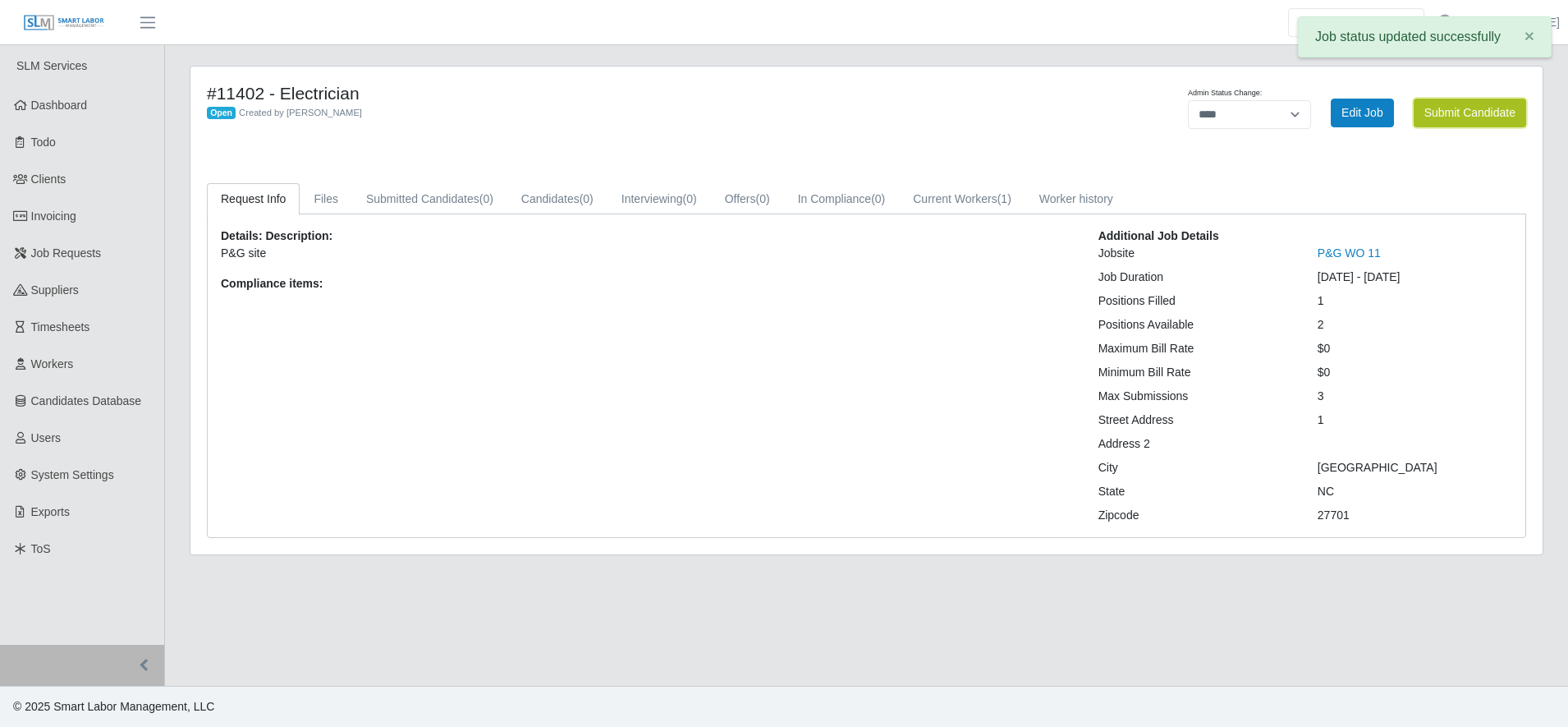
click at [1463, 125] on button "Submit Candidate" at bounding box center [1470, 114] width 113 height 29
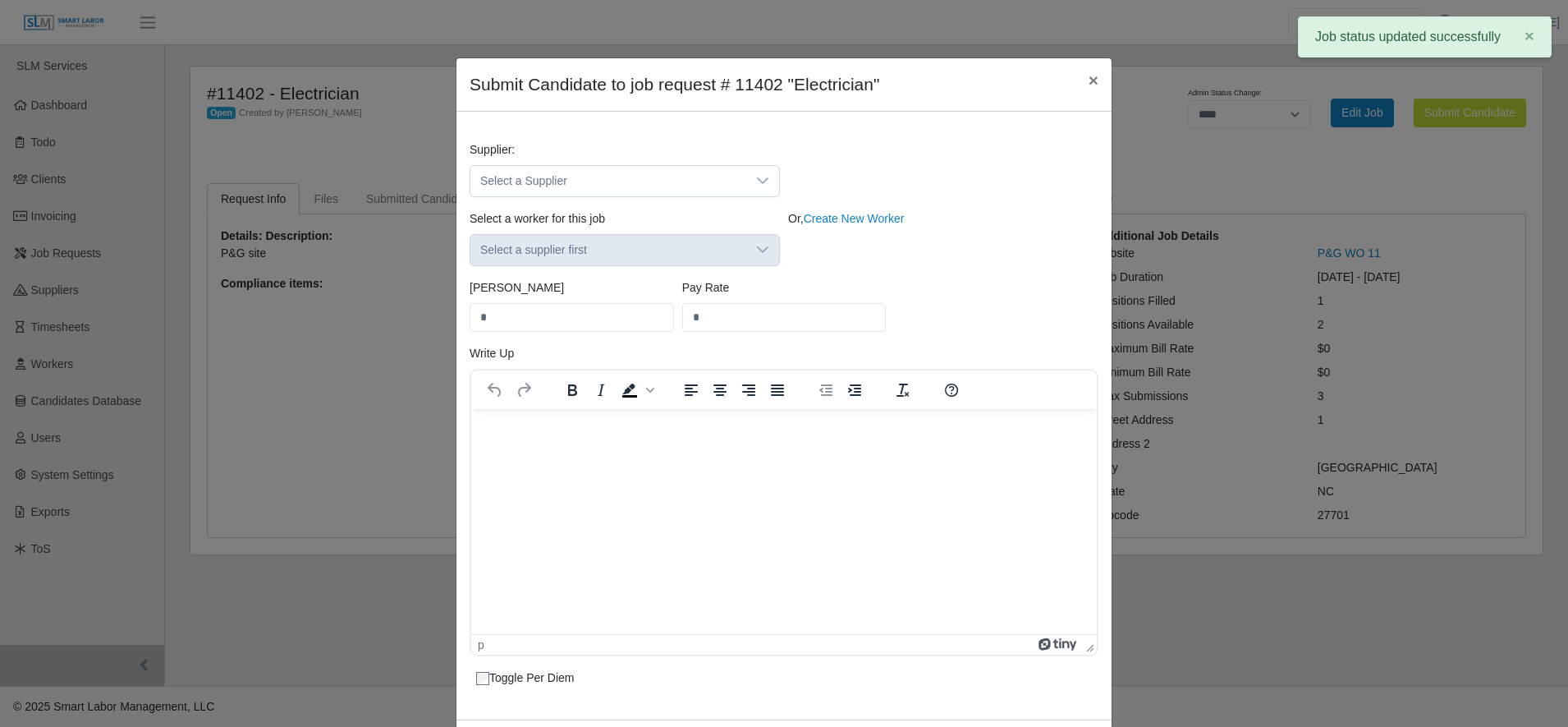
click at [597, 162] on div "Supplier: Select a Supplier" at bounding box center [625, 170] width 318 height 56
click at [600, 172] on span "Select a Supplier" at bounding box center [608, 181] width 276 height 30
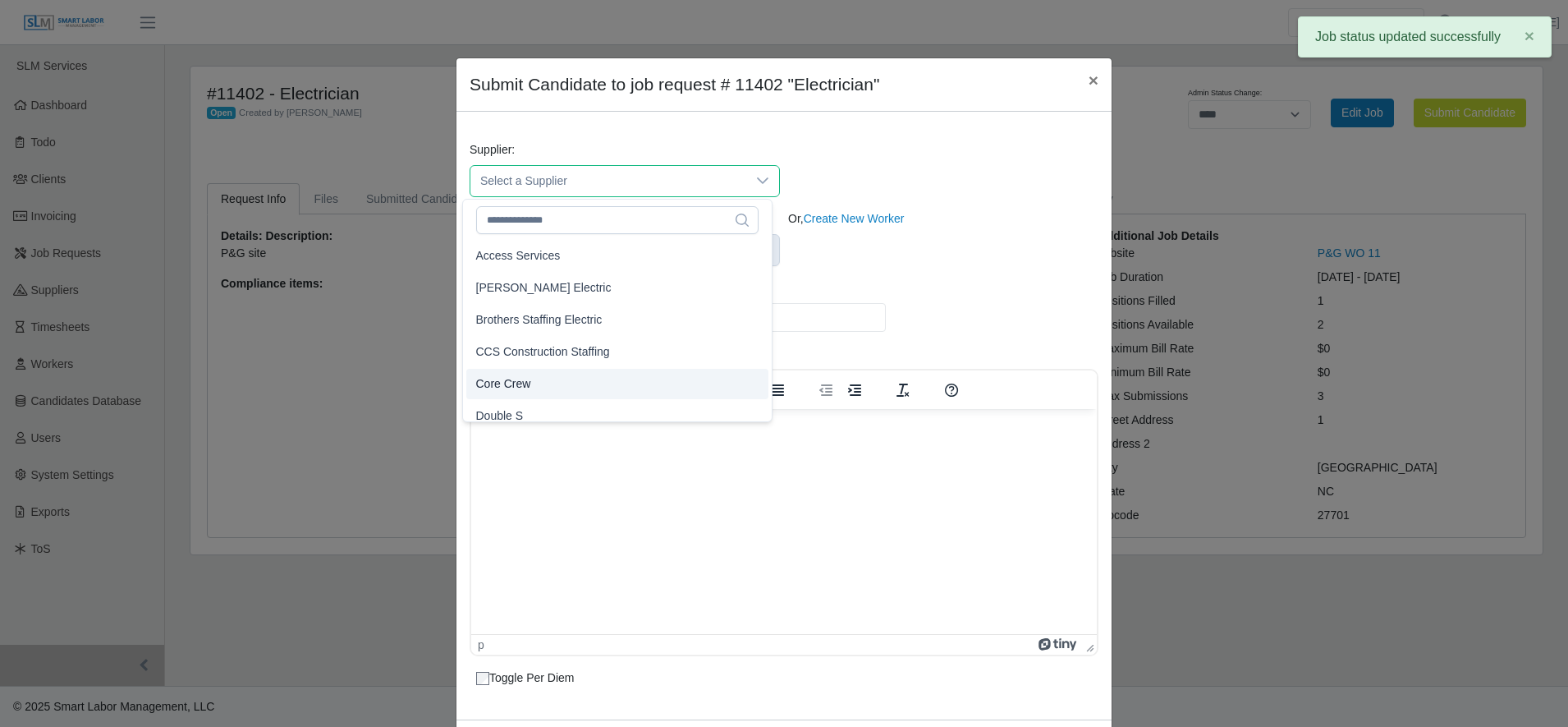
scroll to position [10, 0]
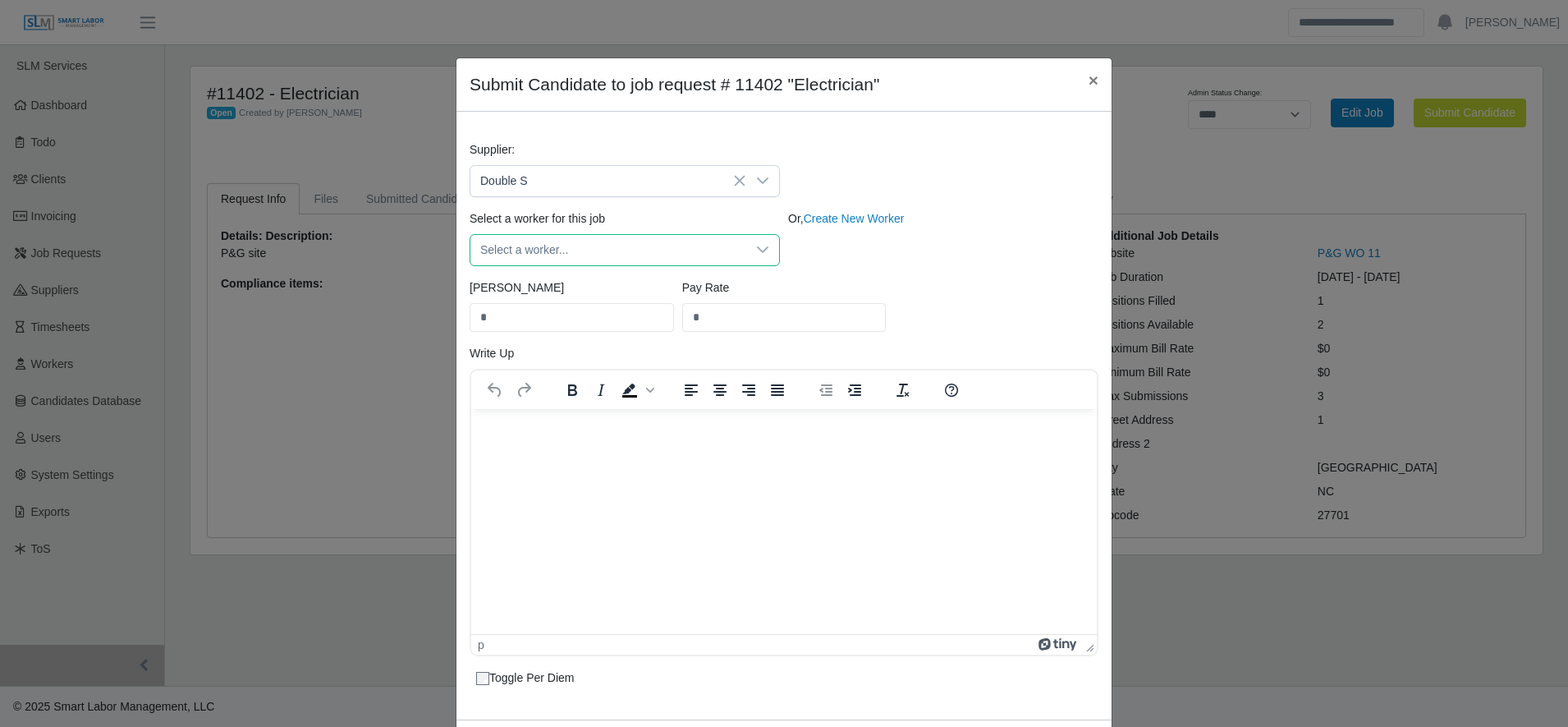
click at [568, 258] on span "Select a worker..." at bounding box center [608, 249] width 276 height 30
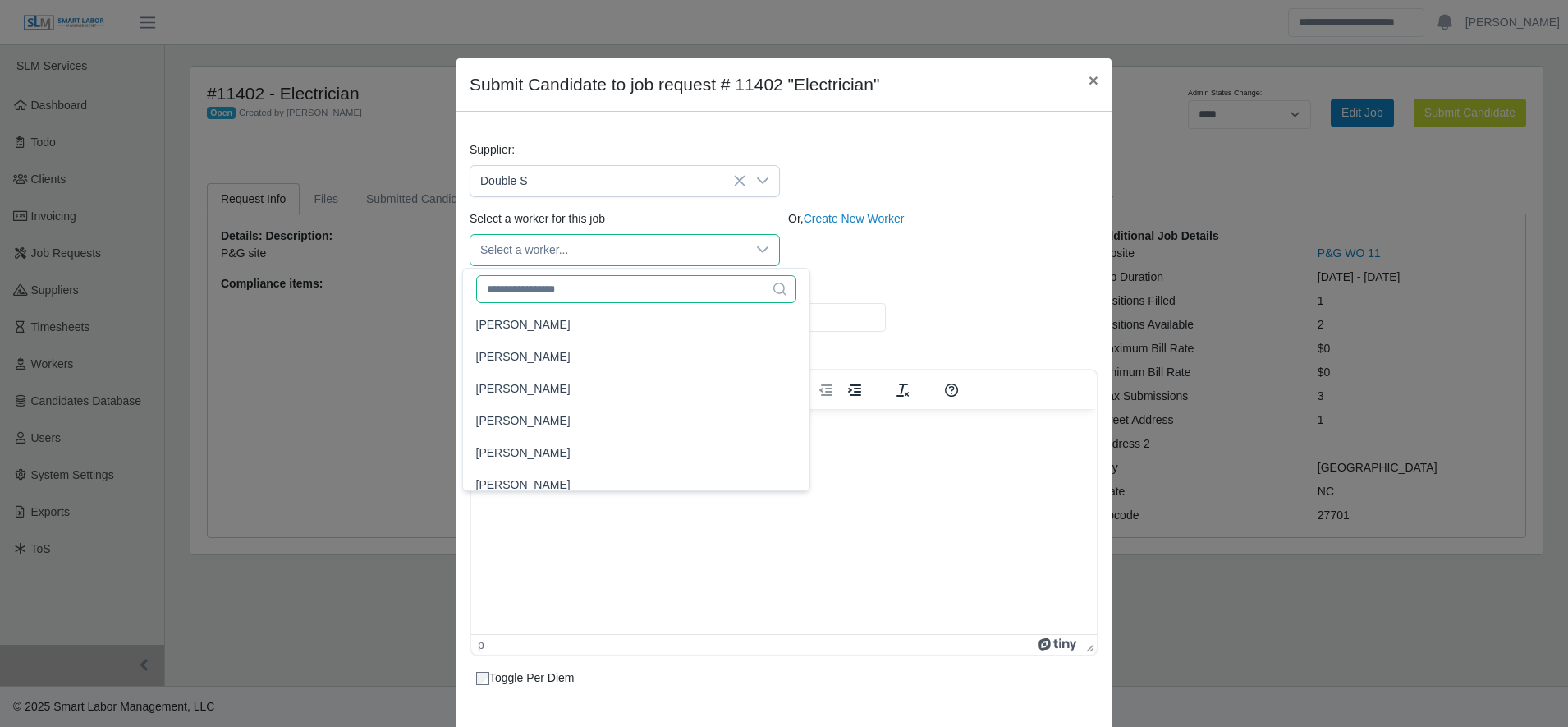
click at [571, 297] on input "text" at bounding box center [637, 288] width 321 height 28
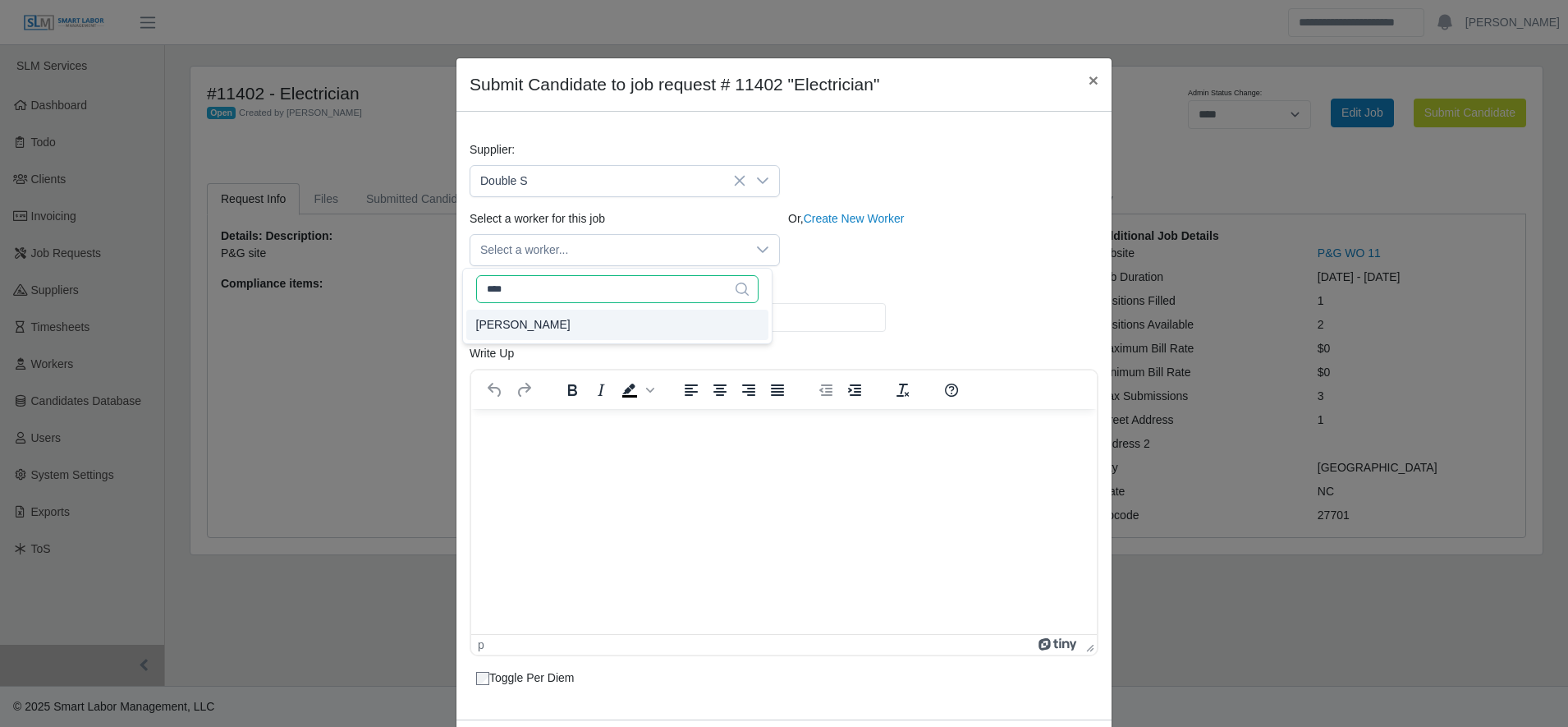
type input "****"
type input "**"
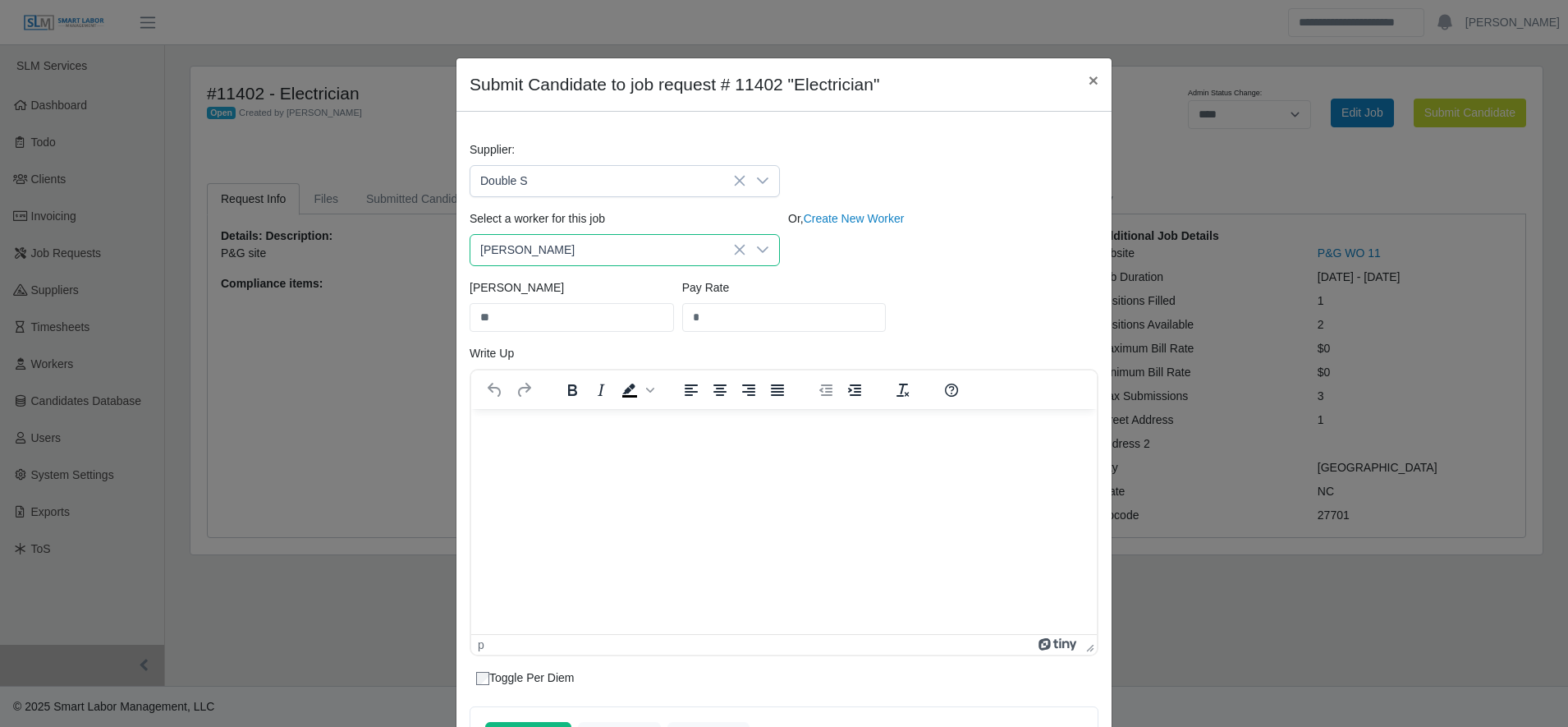
click at [898, 270] on div "Select a worker for this job Isidro Bustamante Rosales Or, Create New Worker" at bounding box center [784, 245] width 637 height 69
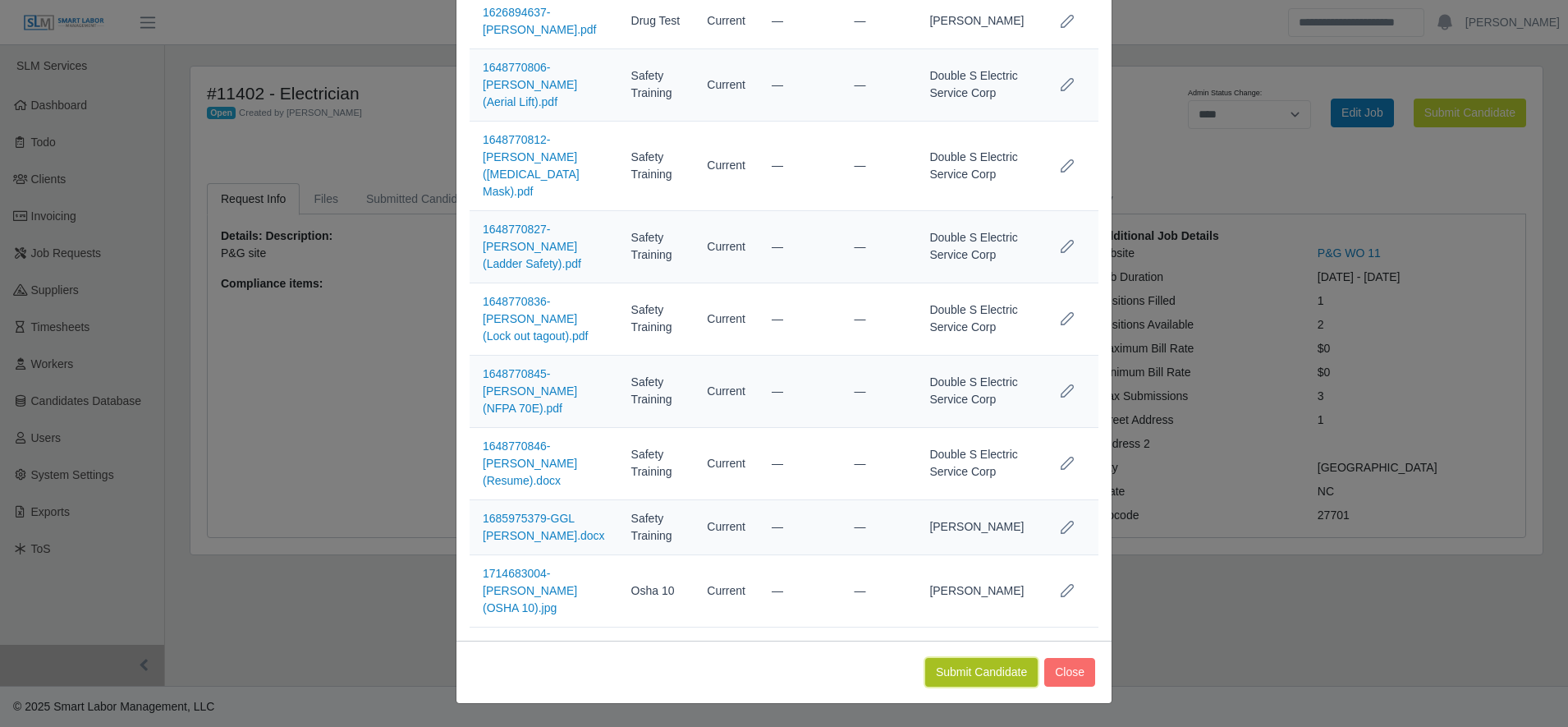
click at [979, 661] on button "Submit Candidate" at bounding box center [981, 673] width 113 height 29
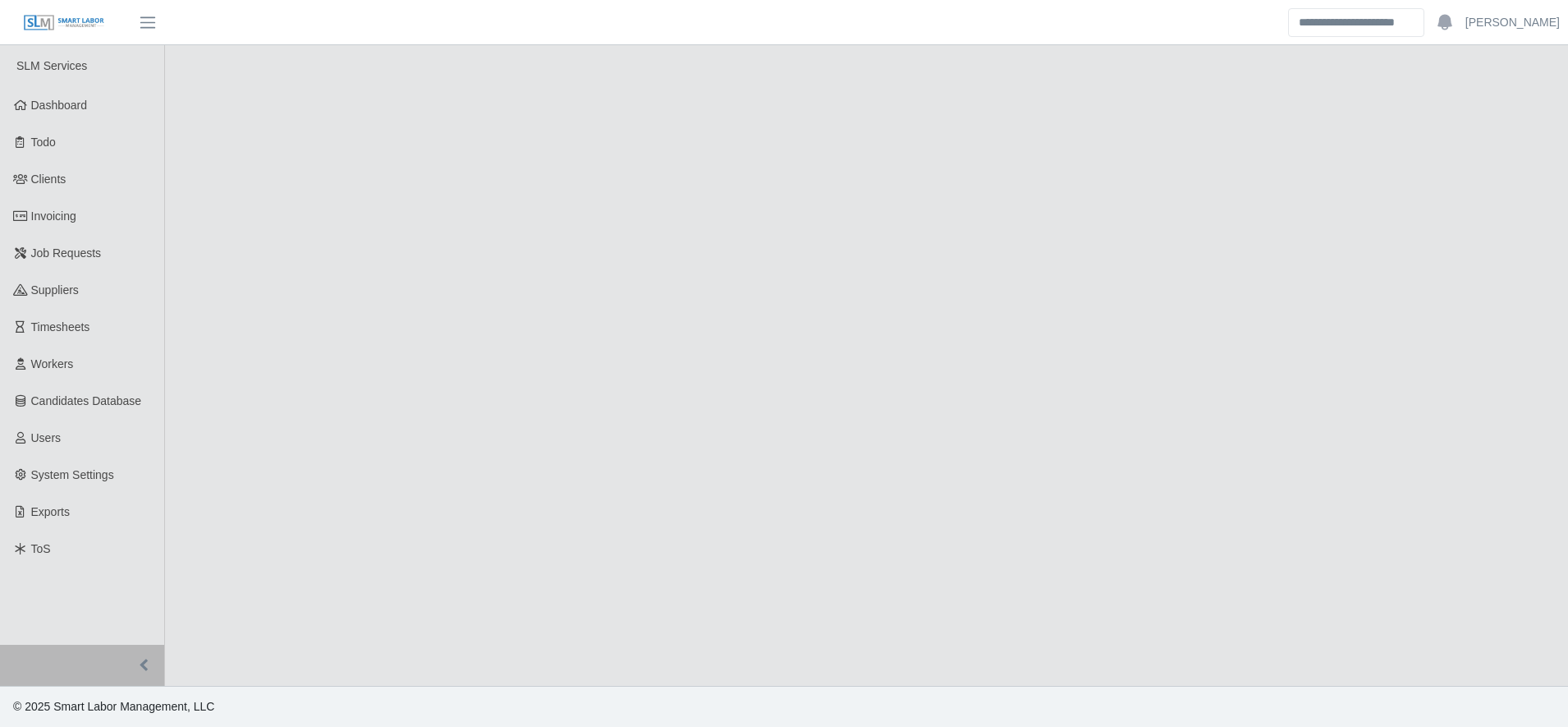
select select "****"
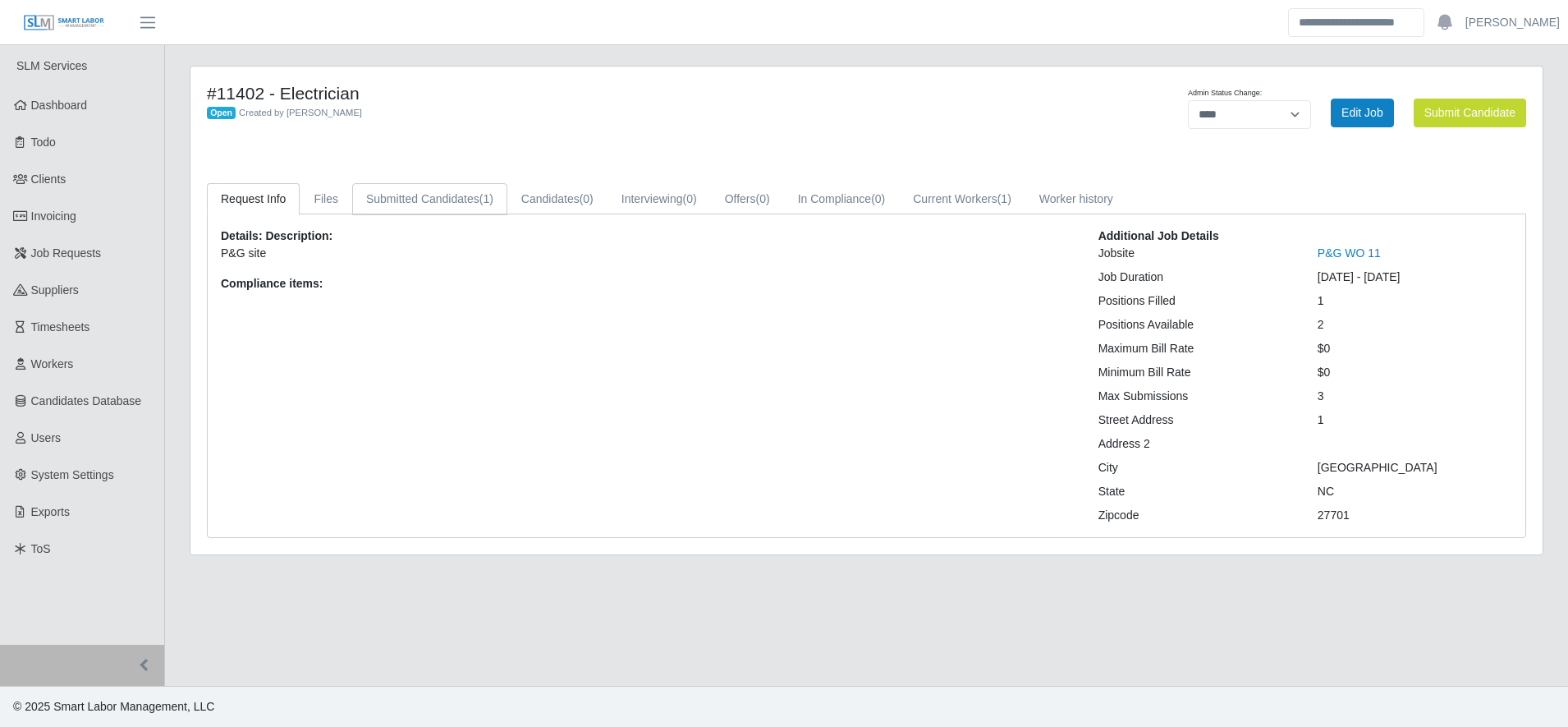
drag, startPoint x: 0, startPoint y: 0, endPoint x: 411, endPoint y: 204, distance: 458.8
click at [411, 204] on link "Submitted Candidates (1)" at bounding box center [430, 199] width 155 height 32
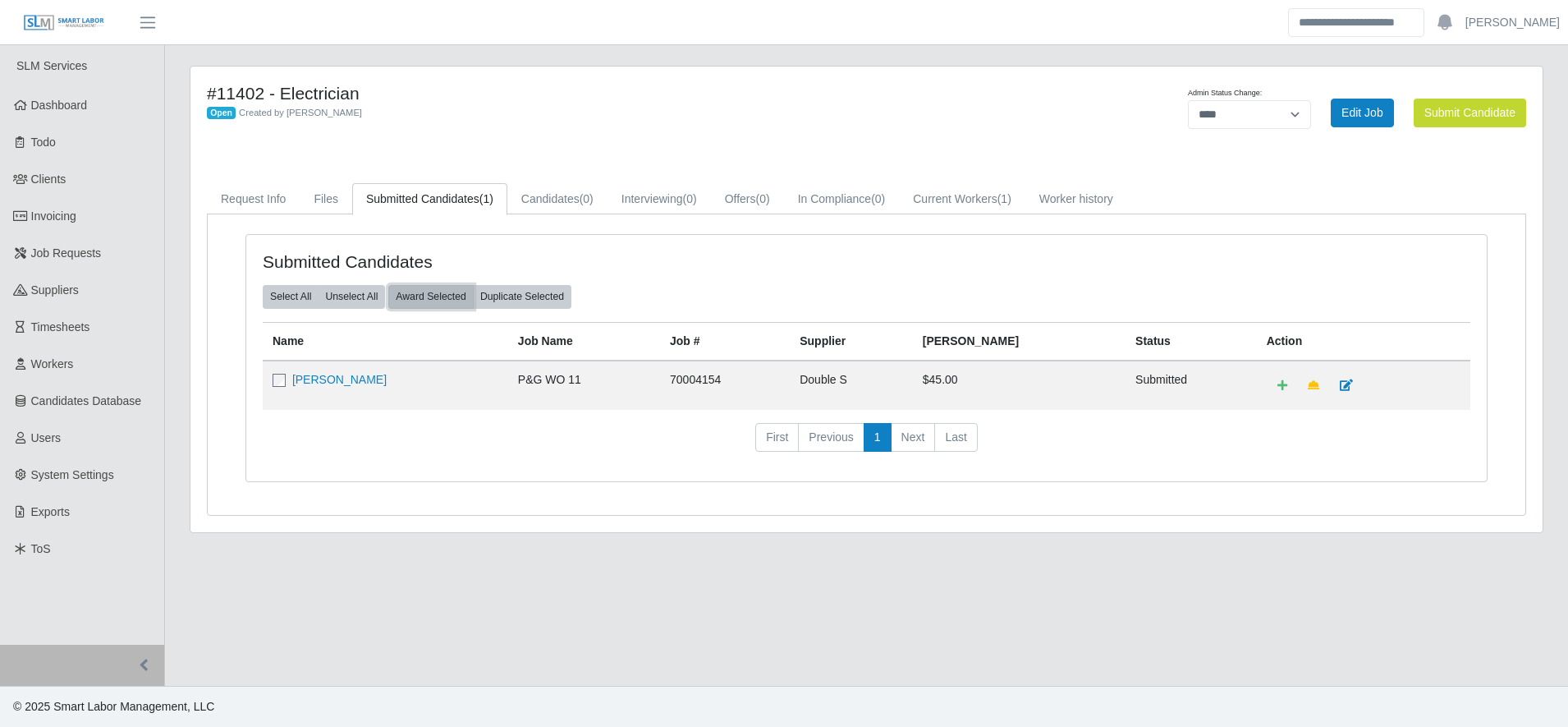
click at [431, 296] on button "Award Selected" at bounding box center [431, 297] width 85 height 23
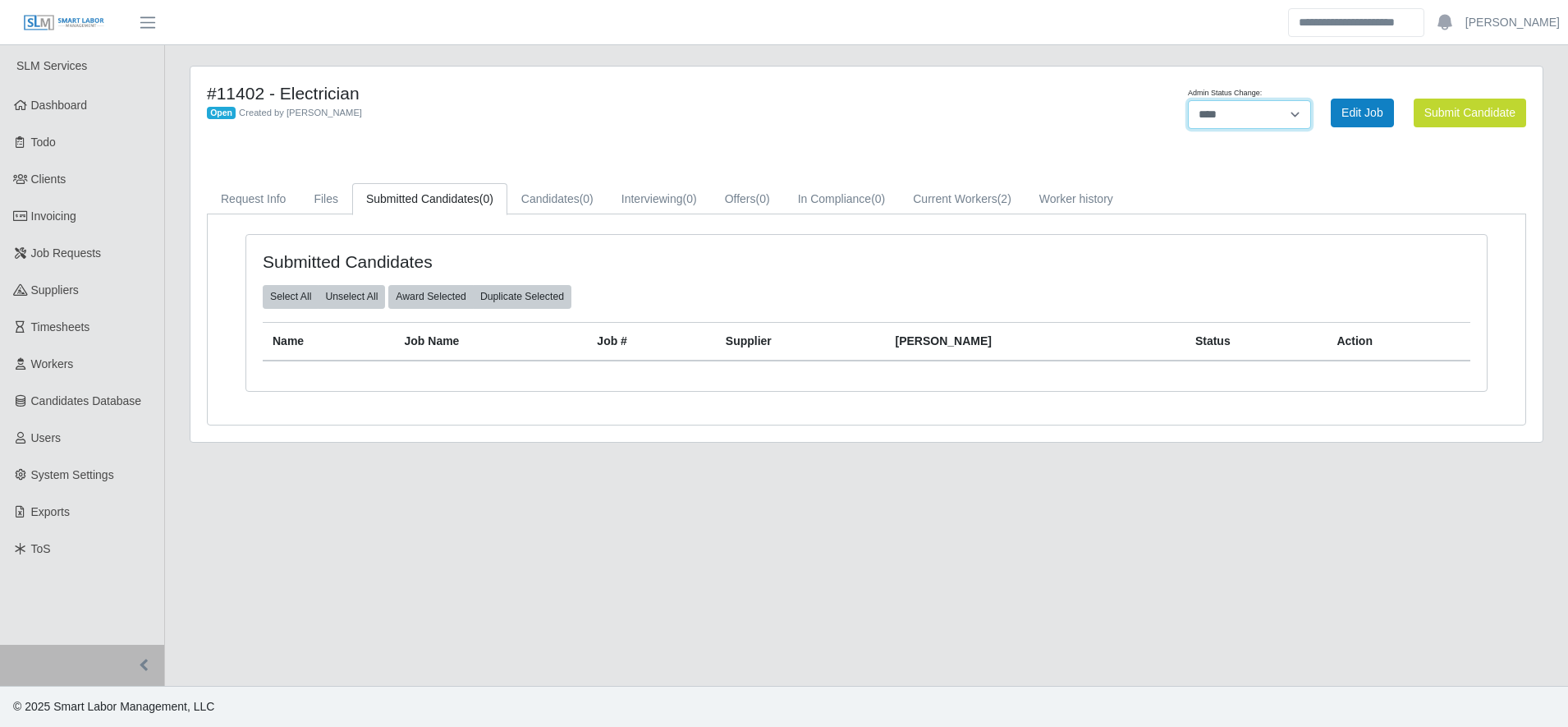
click at [1245, 114] on select "******* **** ******" at bounding box center [1249, 115] width 123 height 29
select select "******"
click at [1311, 100] on select "******* **** ******" at bounding box center [1249, 115] width 123 height 29
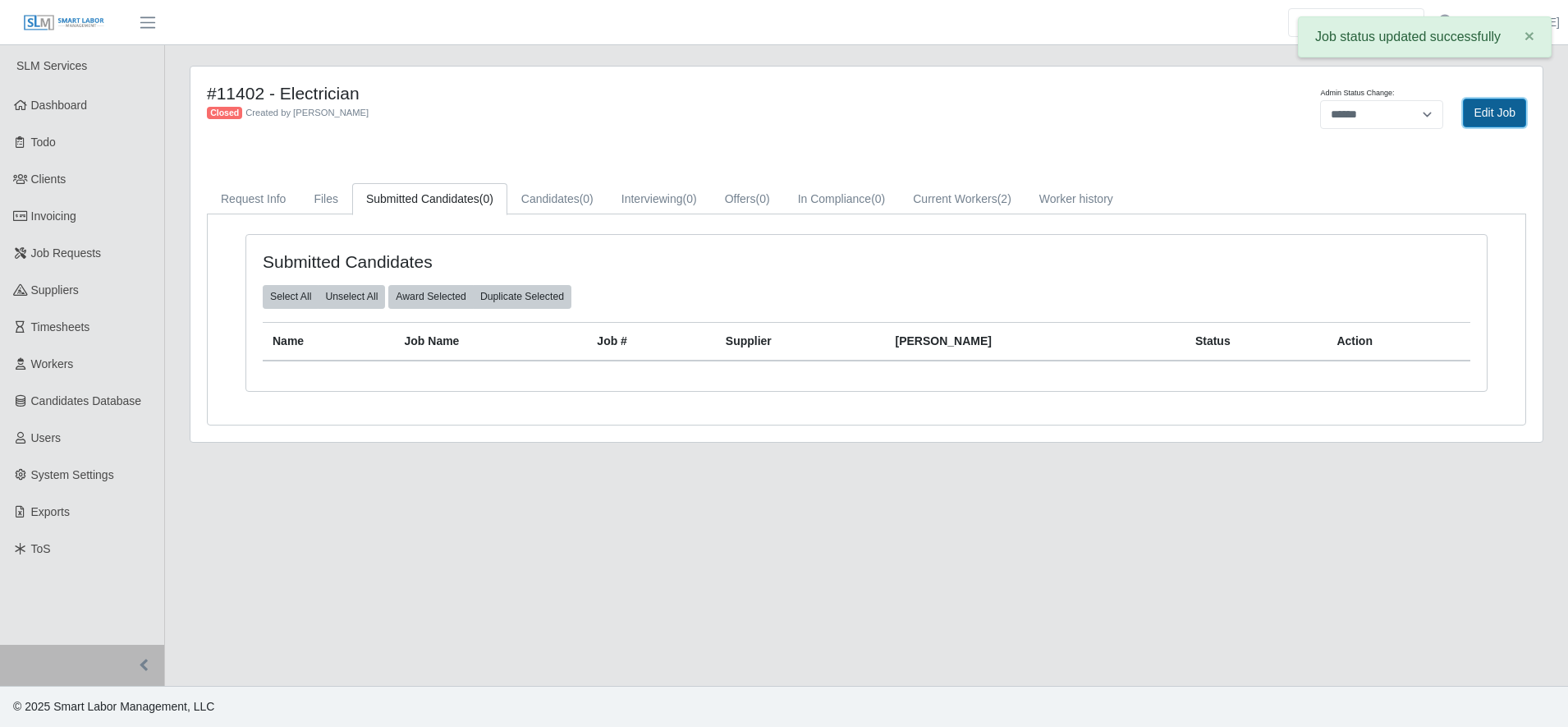
click at [1476, 124] on link "Edit Job" at bounding box center [1494, 114] width 63 height 29
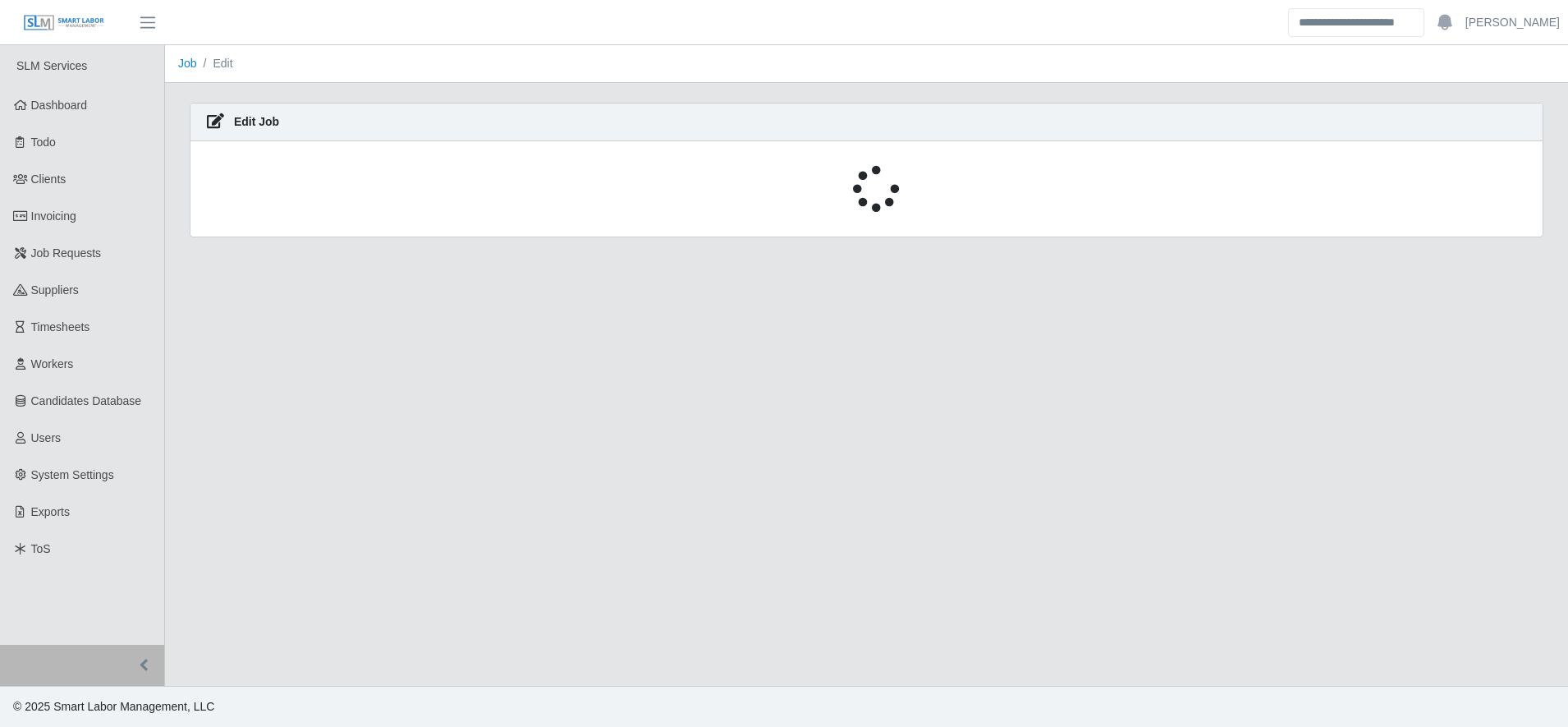
select select "******"
select select "****"
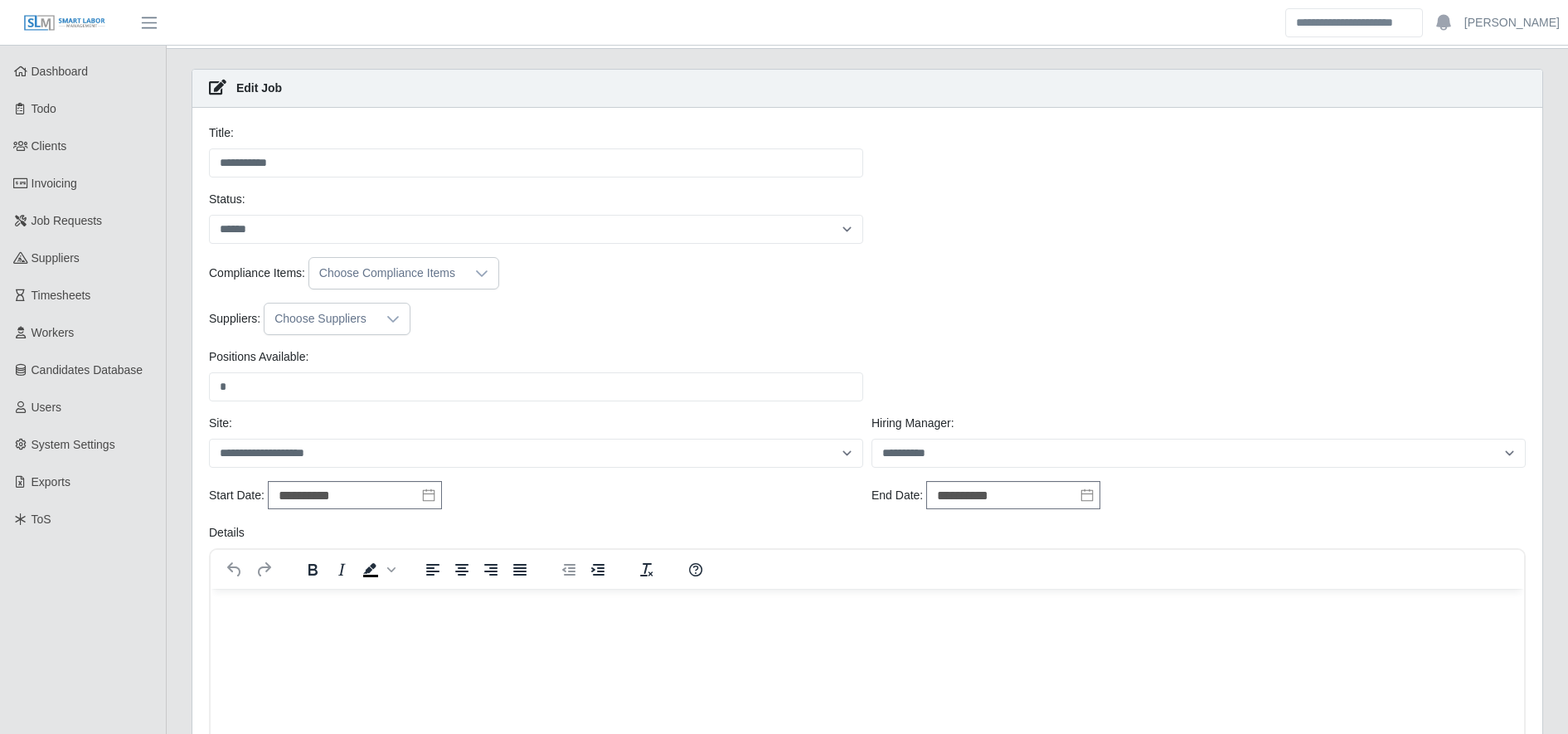
scroll to position [128, 0]
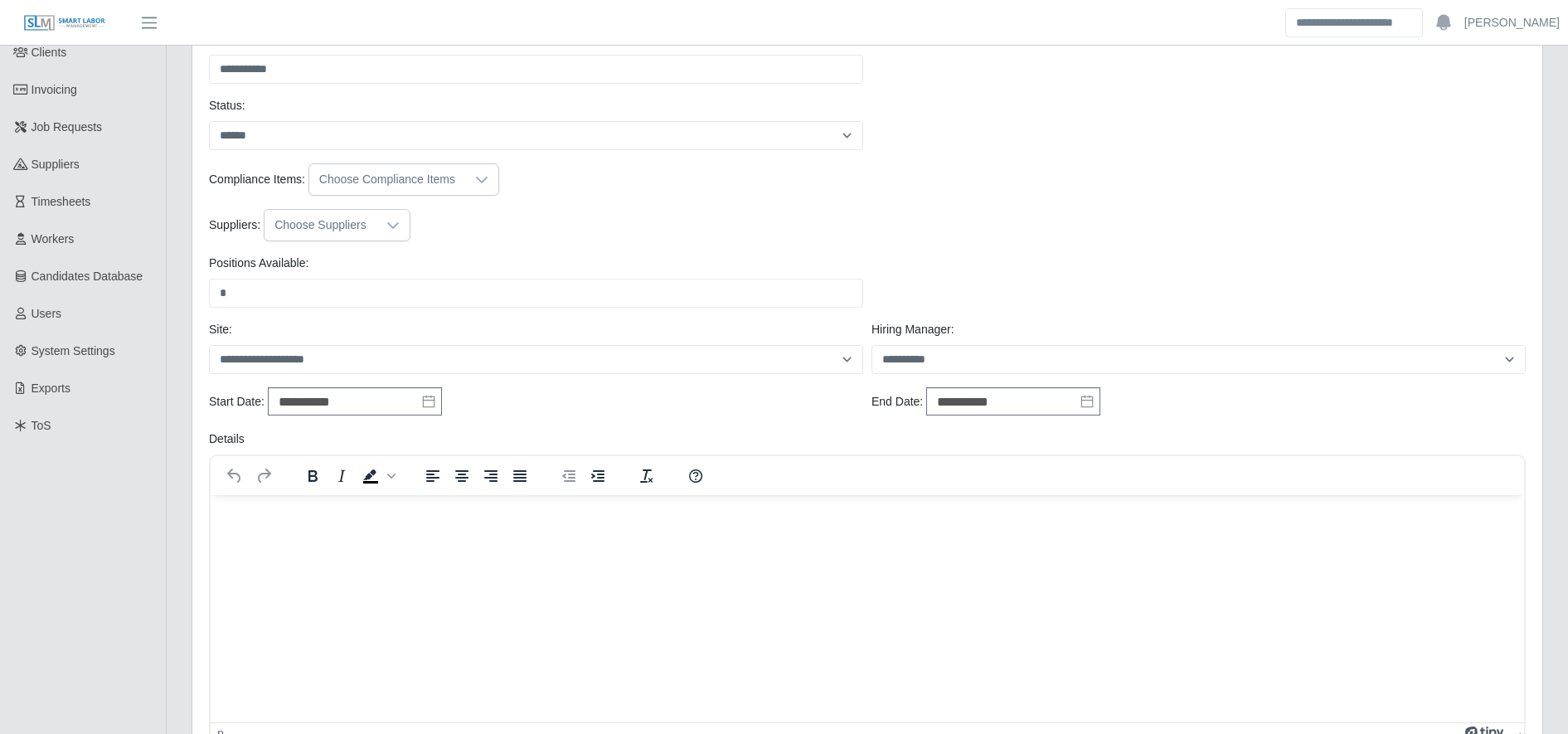
click at [1042, 417] on div "**********" at bounding box center [1199, 402] width 662 height 29
click at [1040, 416] on div "**********" at bounding box center [1199, 402] width 662 height 29
click at [1026, 403] on input "**********" at bounding box center [1013, 401] width 174 height 28
click at [939, 315] on div "16" at bounding box center [941, 314] width 26 height 15
type input "**********"
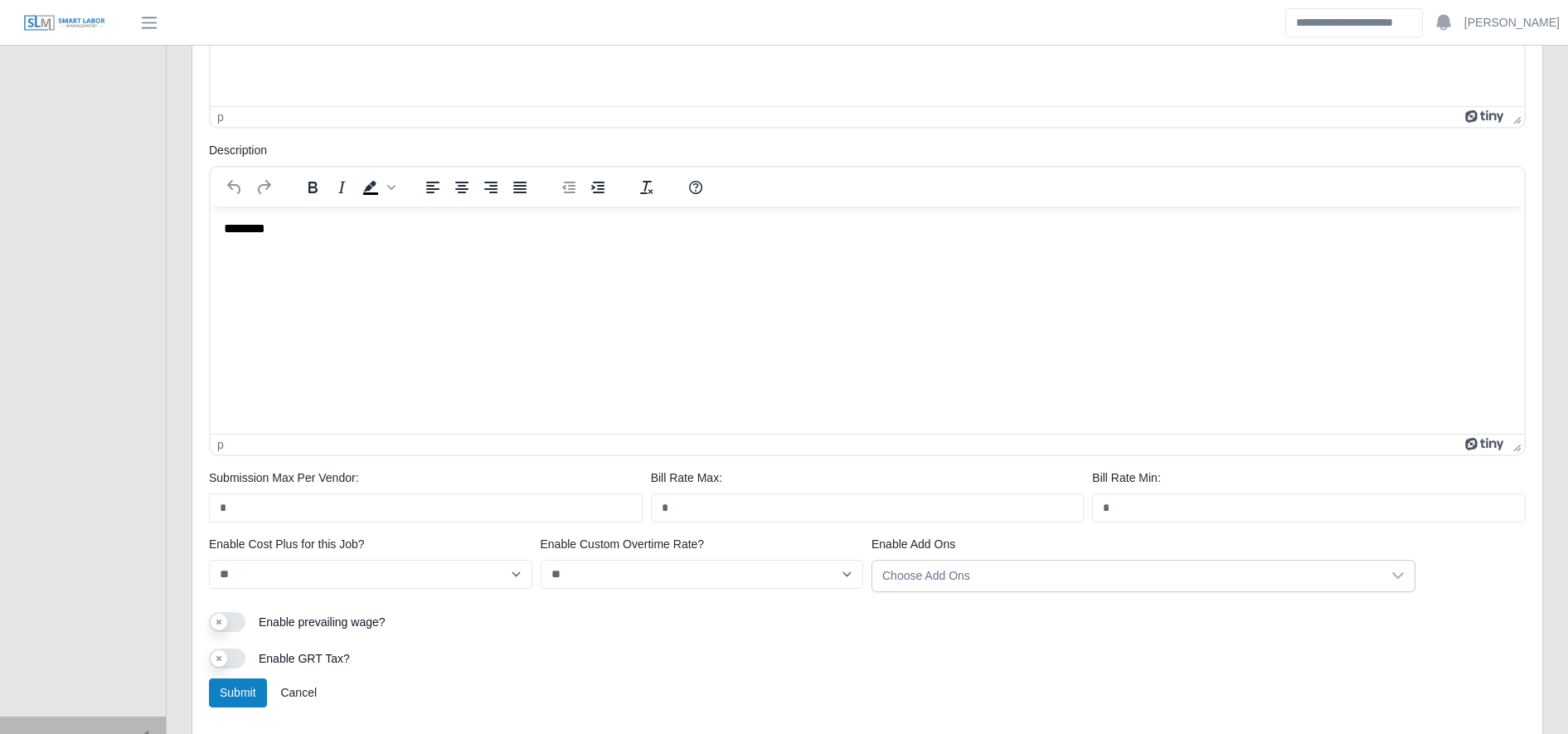
scroll to position [809, 0]
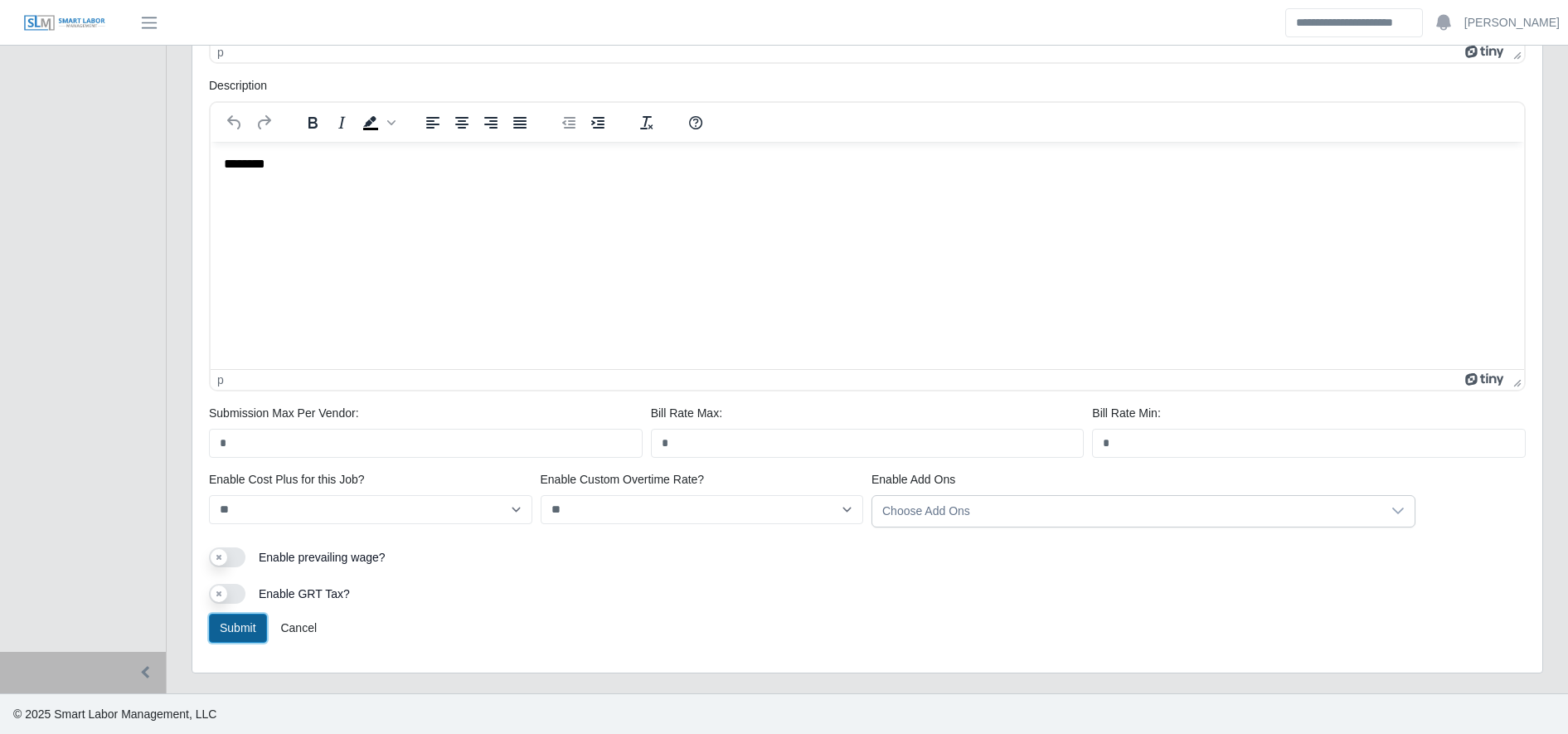
click at [252, 627] on button "Submit" at bounding box center [237, 628] width 58 height 29
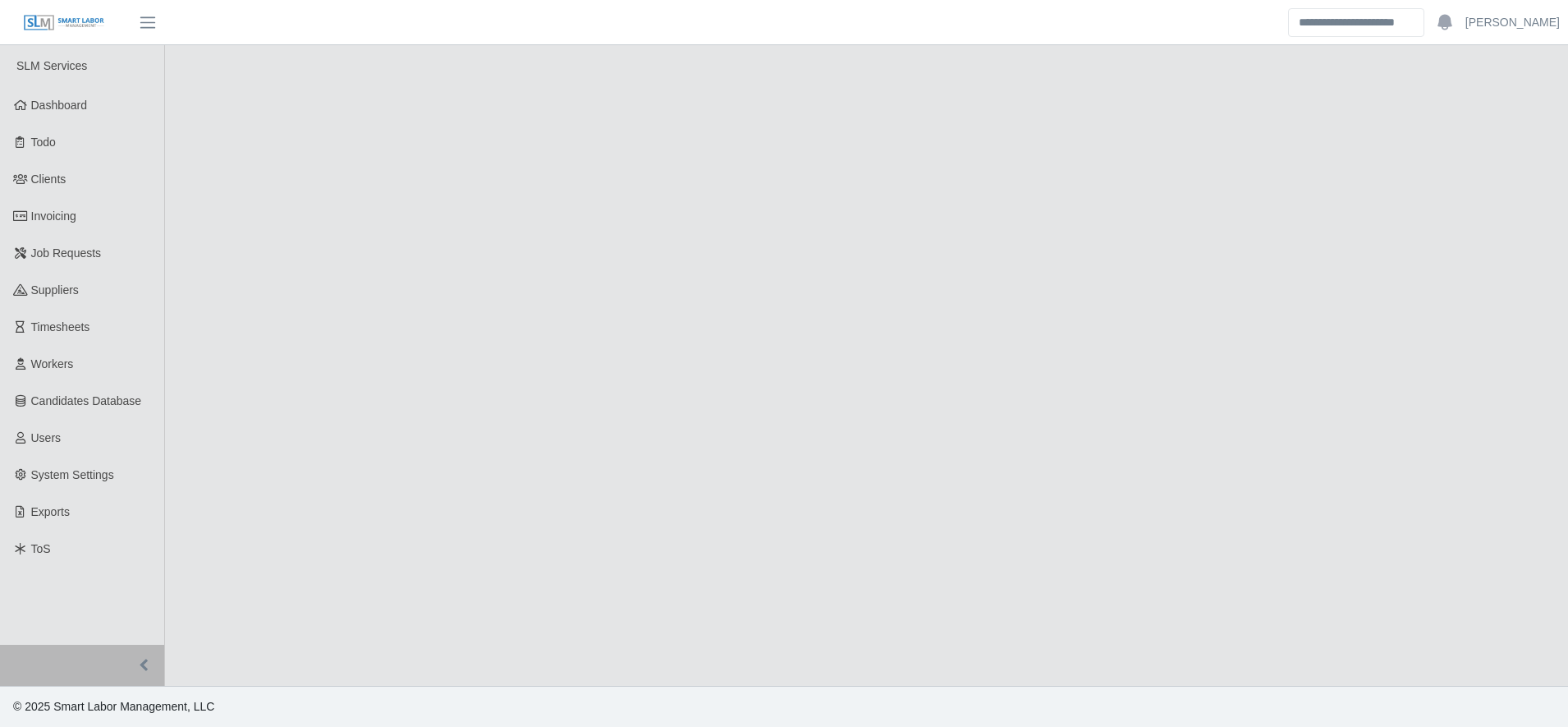
select select "******"
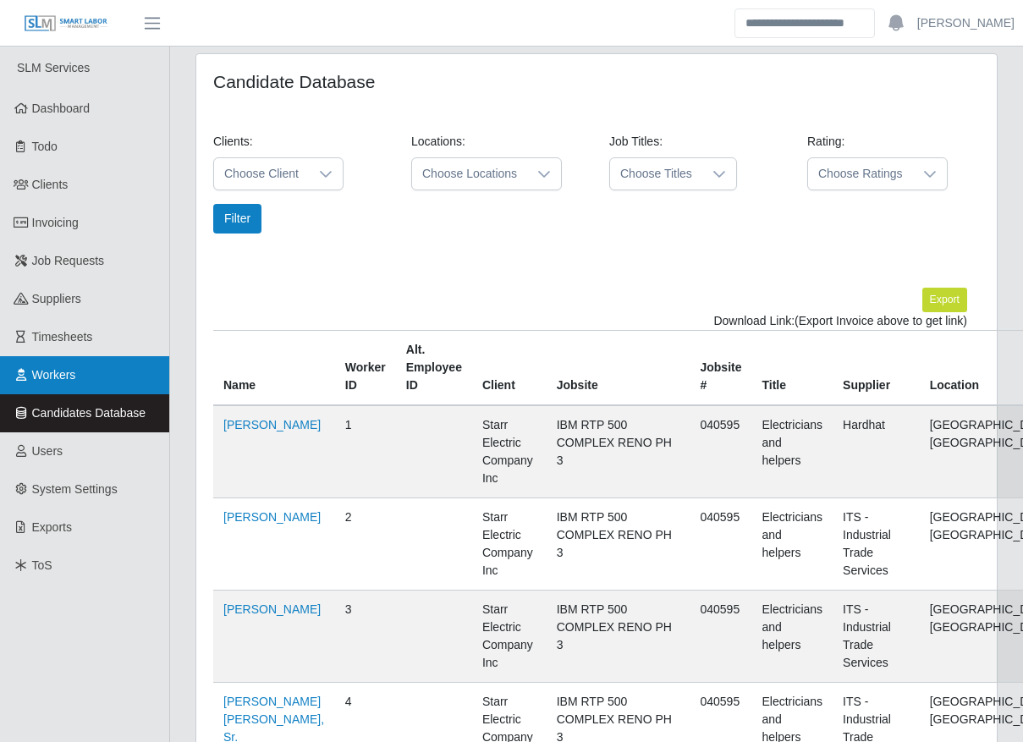
click at [113, 372] on link "Workers" at bounding box center [84, 375] width 169 height 38
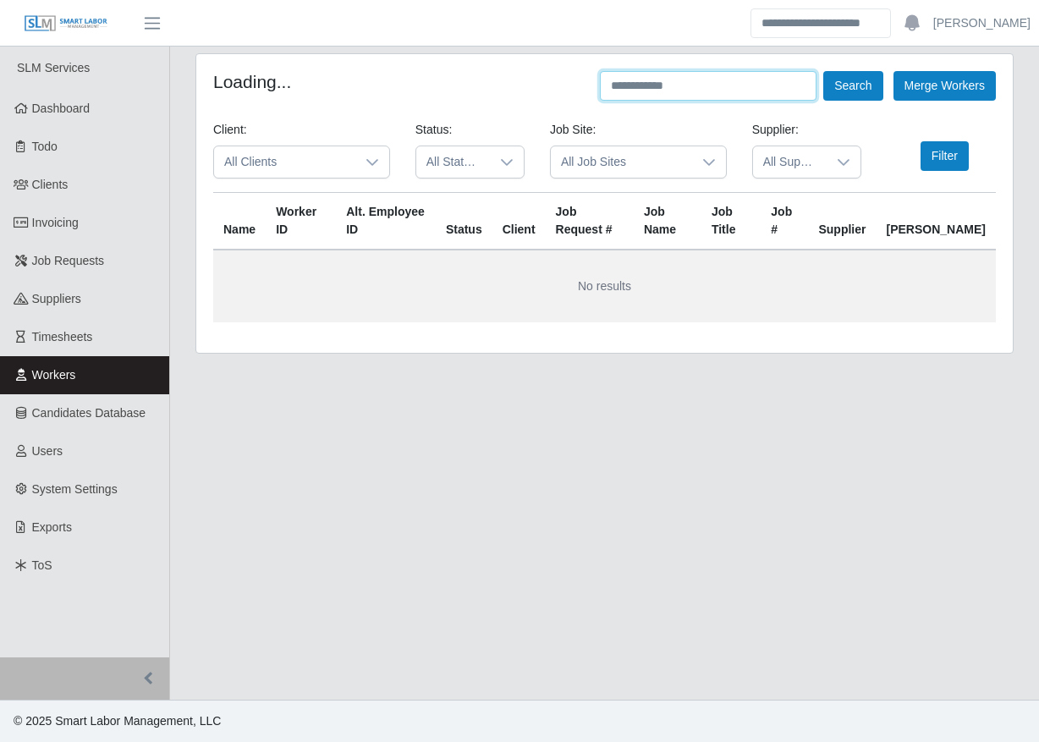
click at [711, 84] on input "text" at bounding box center [708, 86] width 217 height 30
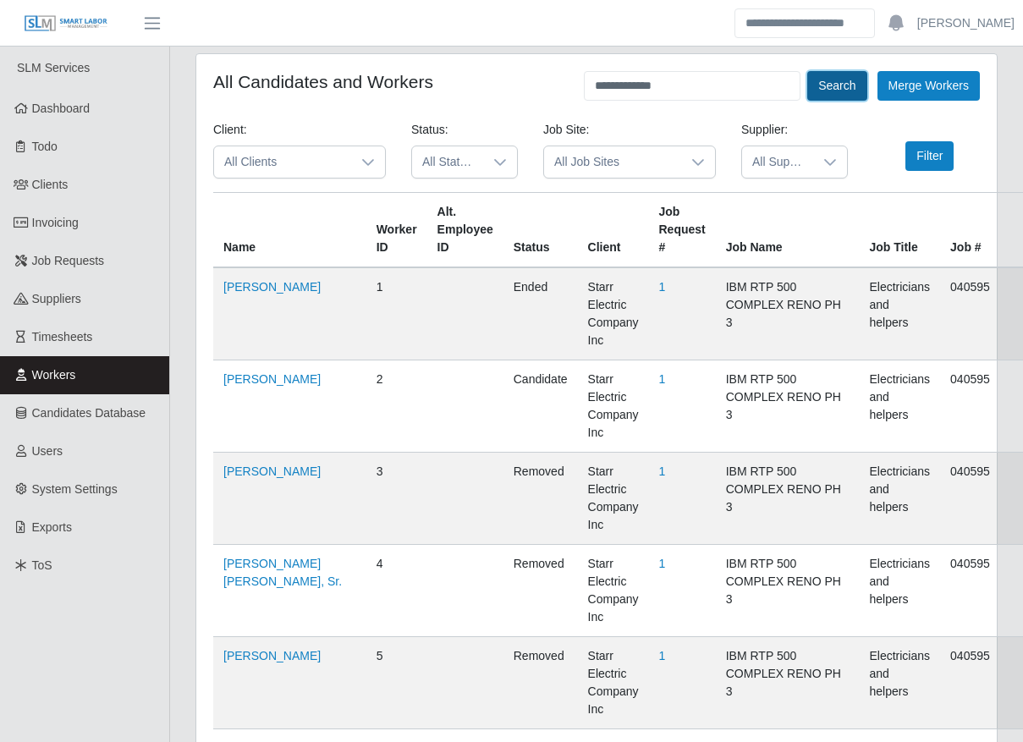
click at [835, 87] on button "Search" at bounding box center [836, 86] width 59 height 30
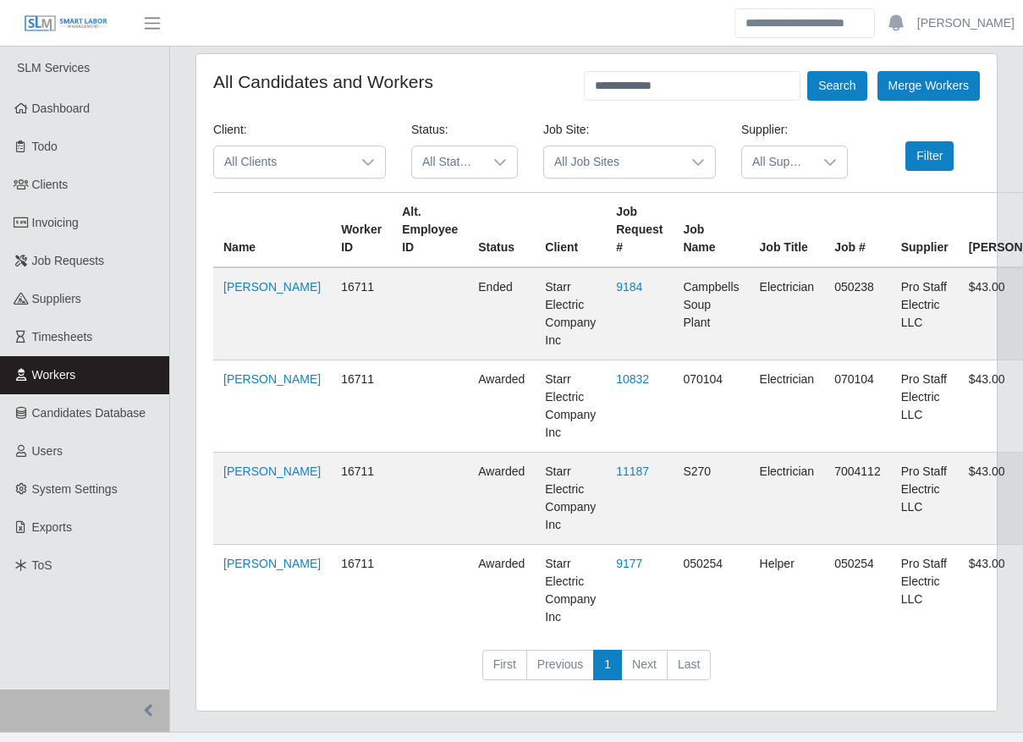
click at [247, 599] on td "[PERSON_NAME]" at bounding box center [272, 591] width 118 height 92
click at [239, 570] on link "[PERSON_NAME]" at bounding box center [271, 564] width 97 height 14
click at [695, 89] on input "**********" at bounding box center [692, 86] width 217 height 30
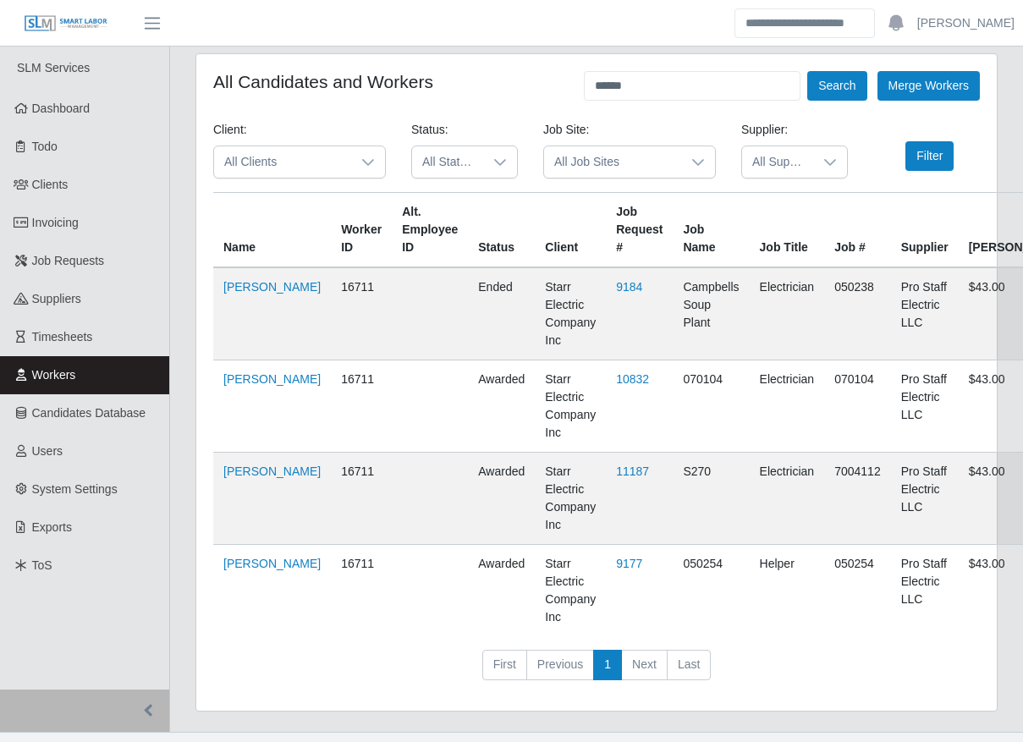
click at [838, 65] on div "All Candidates and Workers ***** Search Merge Workers Client: All Clients Statu…" at bounding box center [596, 382] width 800 height 657
click at [839, 79] on button "Search" at bounding box center [836, 86] width 59 height 30
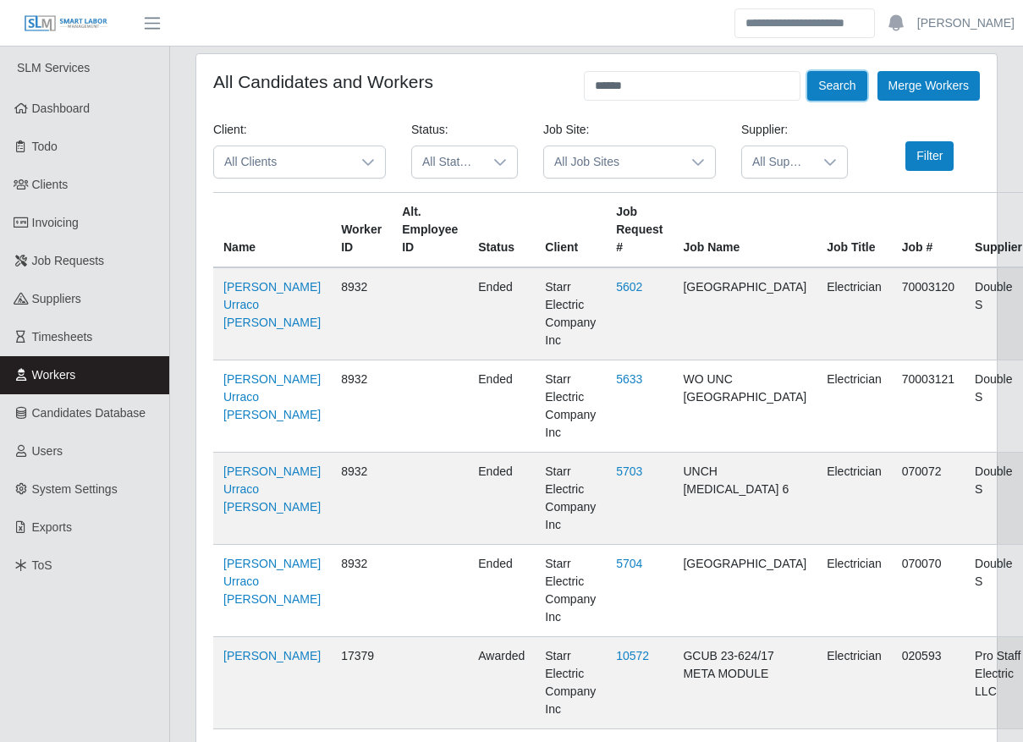
scroll to position [401, 0]
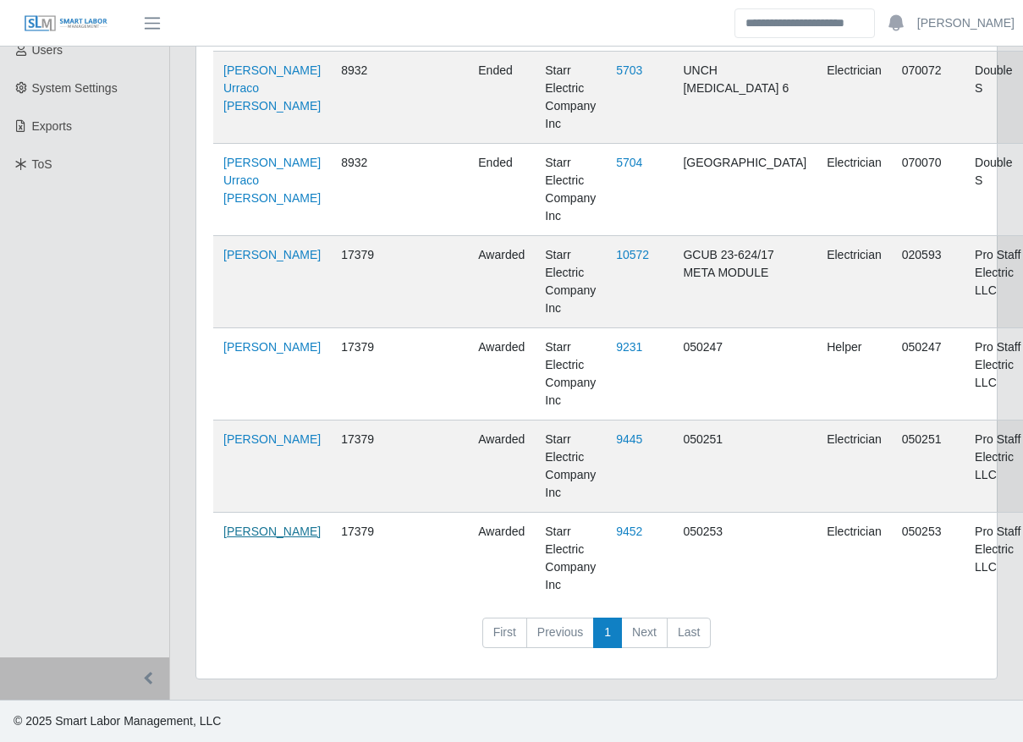
click at [244, 538] on link "Amner Alvarado" at bounding box center [271, 532] width 97 height 14
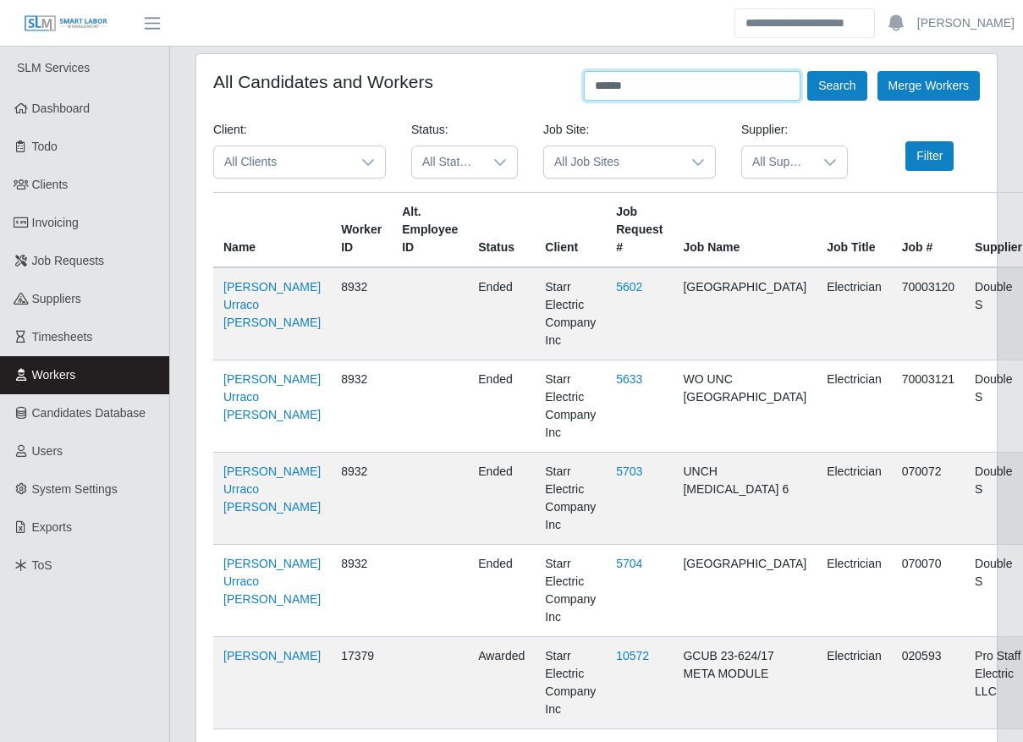
click at [772, 80] on input "*****" at bounding box center [692, 86] width 217 height 30
click at [839, 91] on button "Search" at bounding box center [836, 86] width 59 height 30
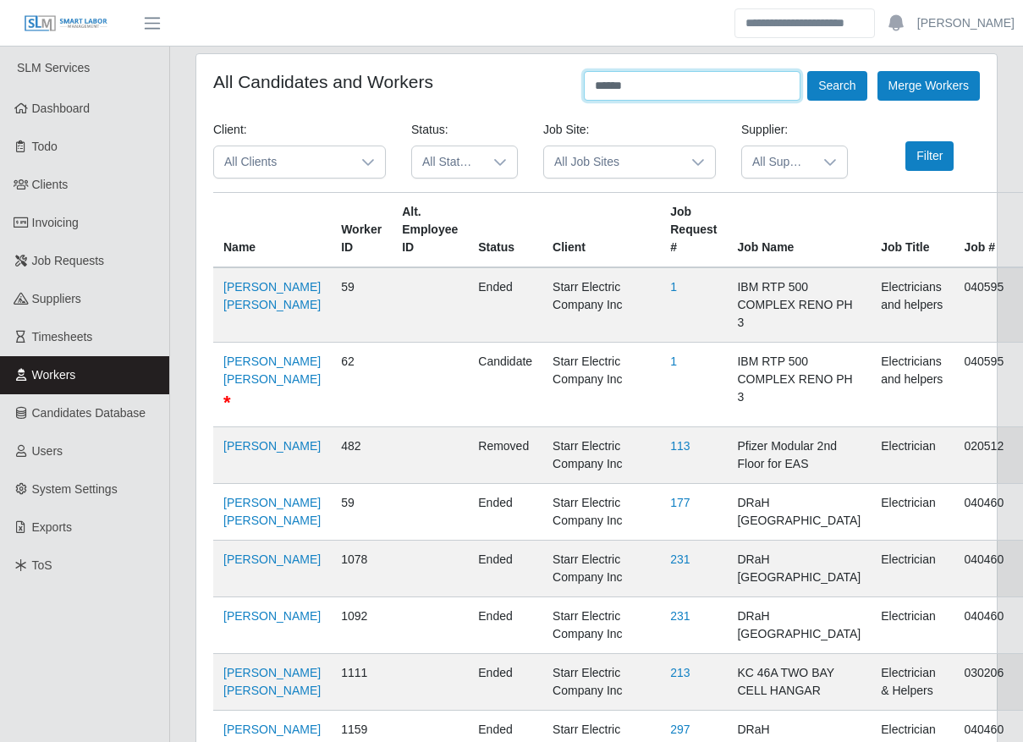
click at [725, 85] on input "******" at bounding box center [692, 86] width 217 height 30
type input "********"
click at [854, 92] on button "Search" at bounding box center [836, 86] width 59 height 30
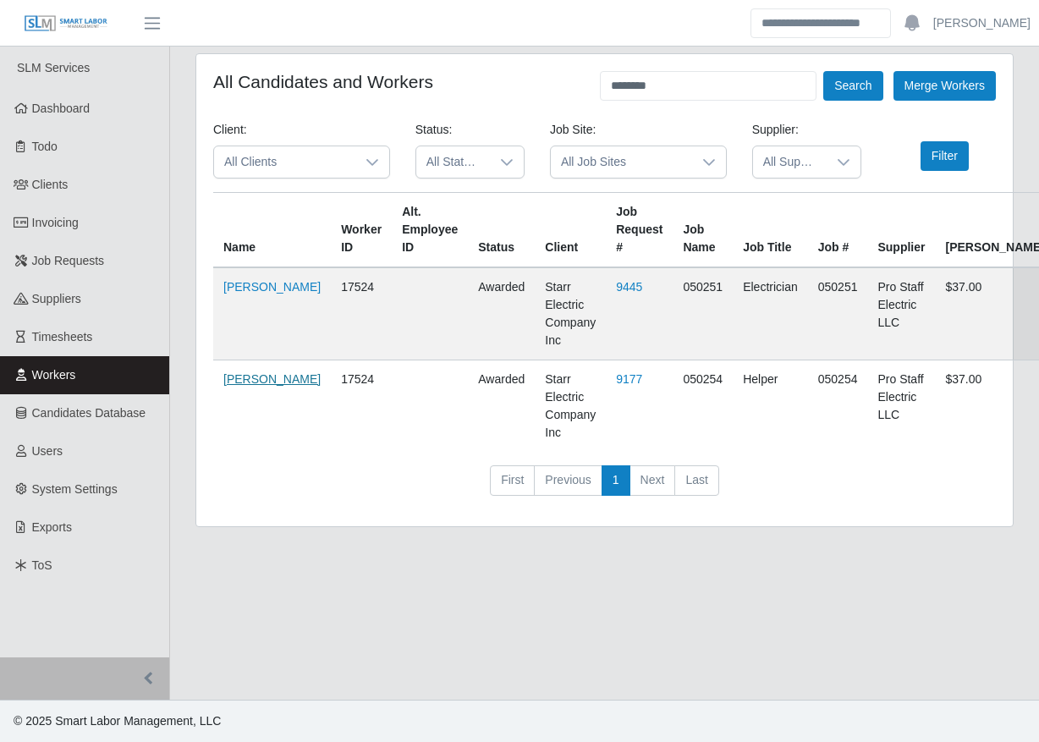
click at [245, 372] on link "[PERSON_NAME]" at bounding box center [271, 379] width 97 height 14
click at [715, 77] on input "********" at bounding box center [708, 86] width 217 height 30
type input "********"
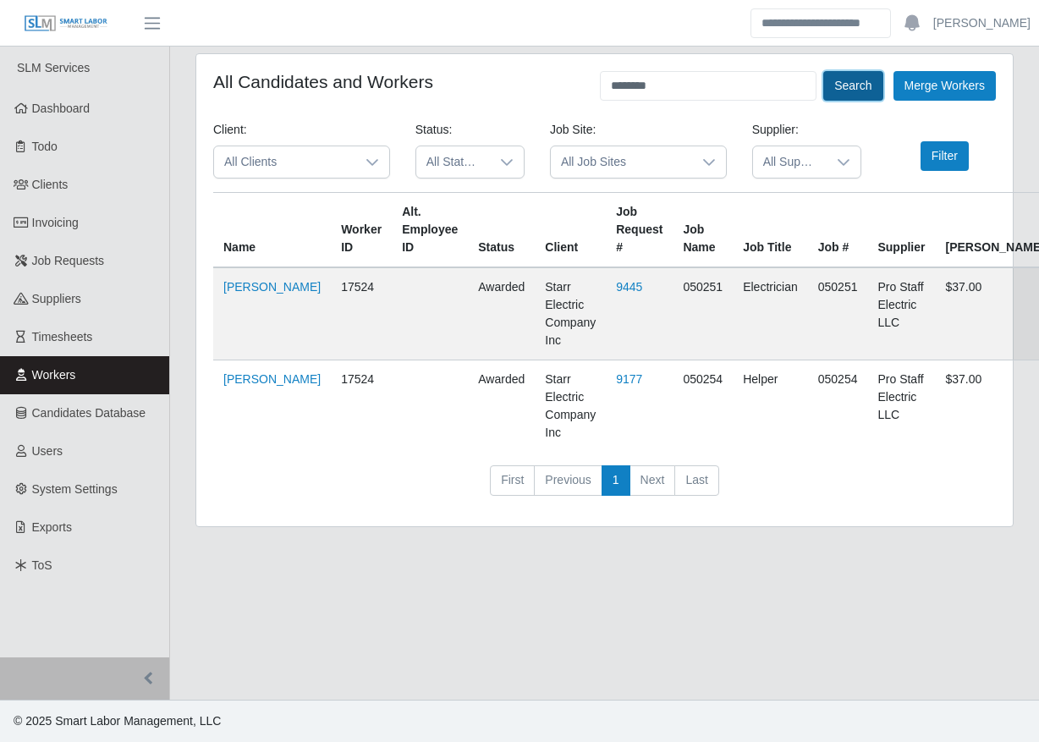
click at [834, 82] on button "Search" at bounding box center [852, 86] width 59 height 30
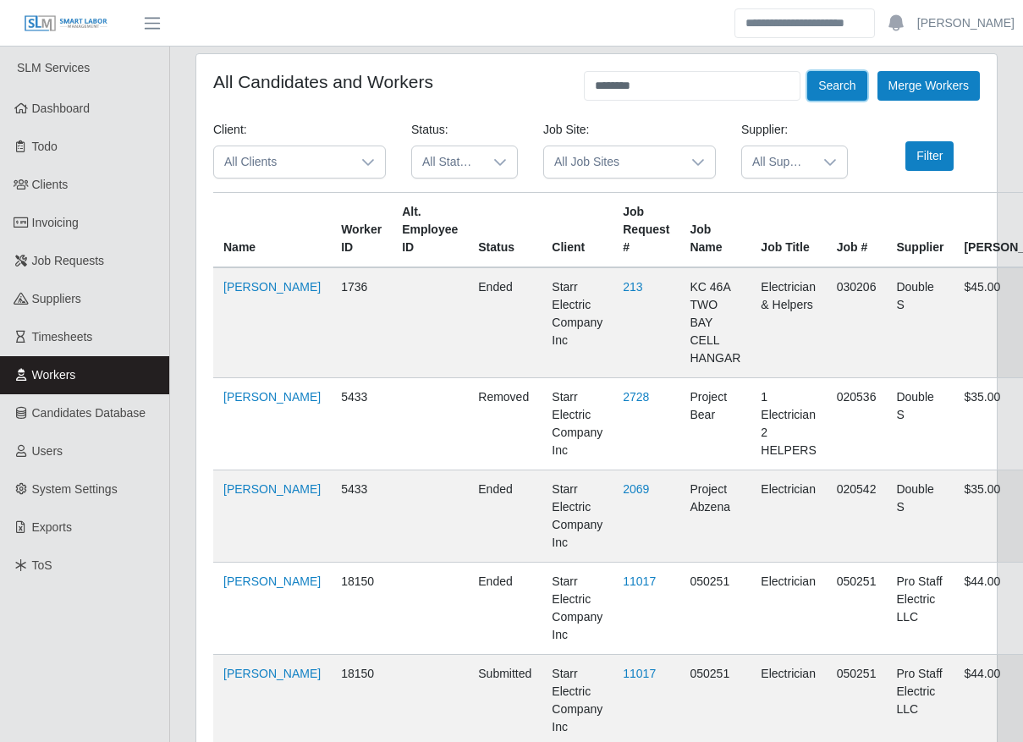
scroll to position [678, 0]
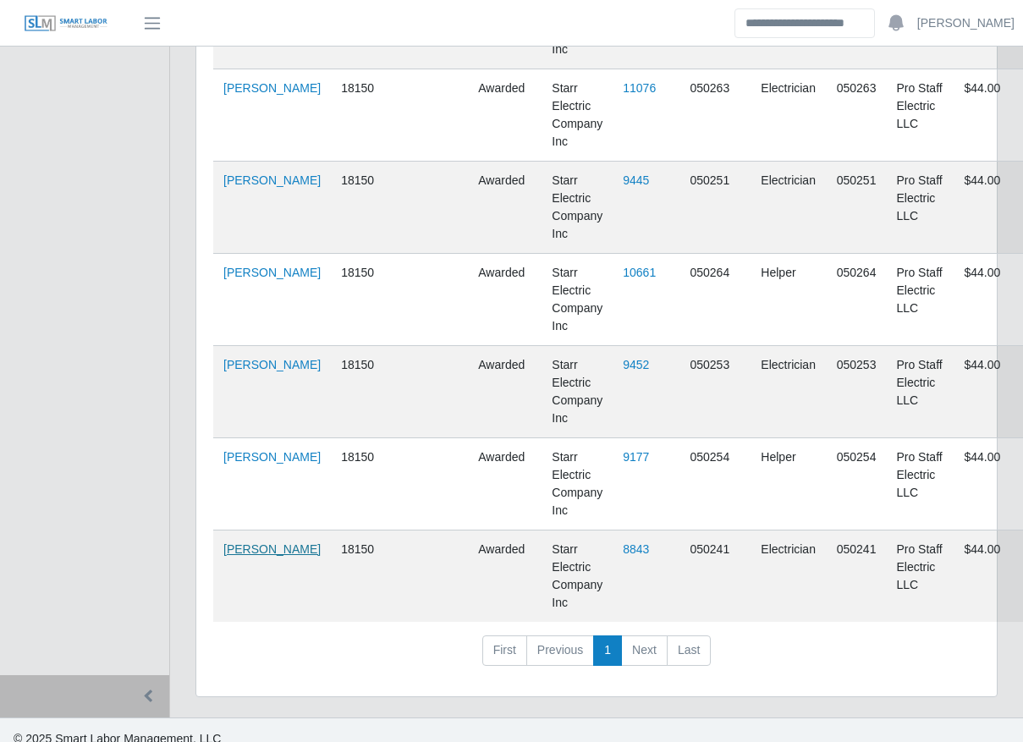
click at [233, 543] on link "Carlos Sierra" at bounding box center [271, 549] width 97 height 14
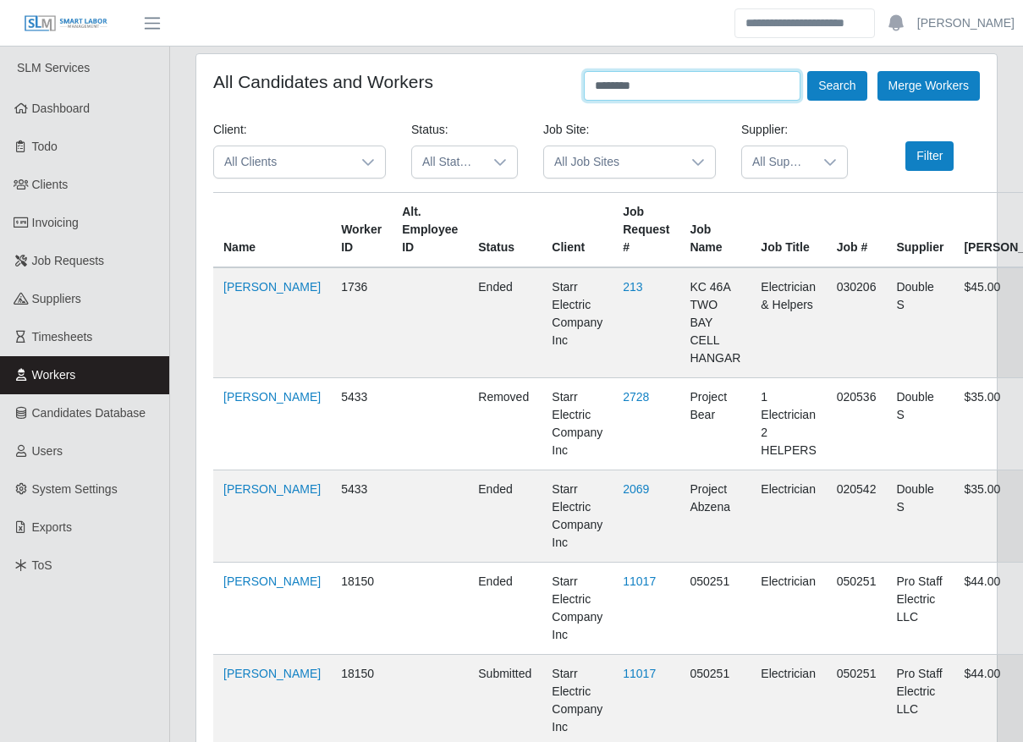
click at [749, 81] on input "********" at bounding box center [692, 86] width 217 height 30
click at [828, 86] on button "Search" at bounding box center [836, 86] width 59 height 30
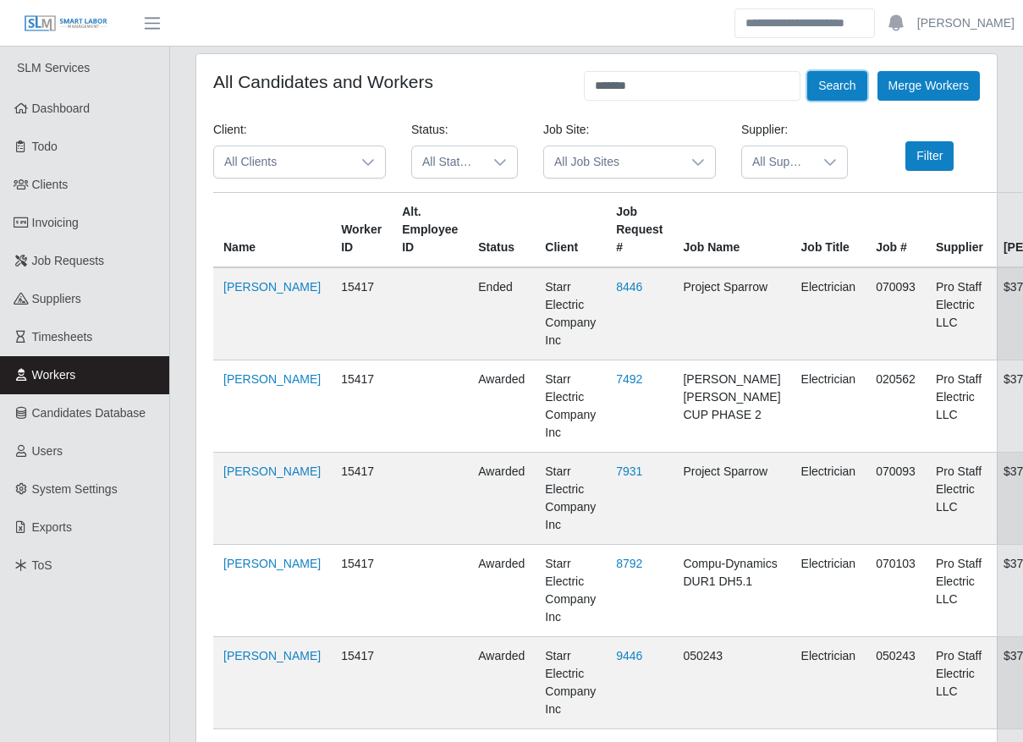
scroll to position [493, 0]
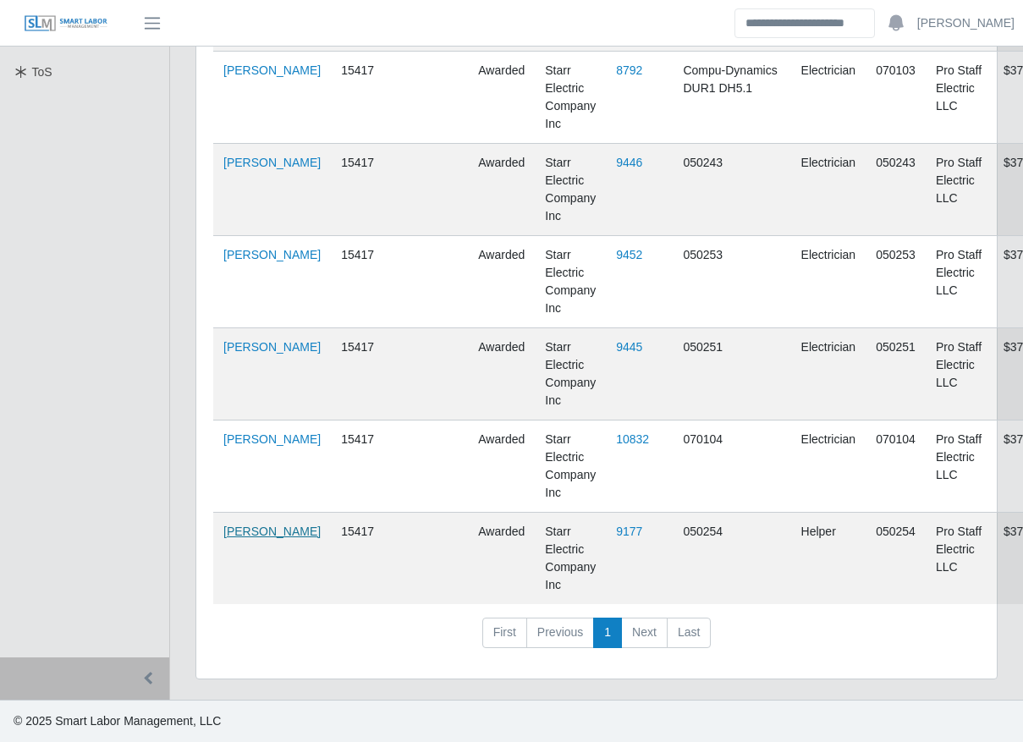
click at [247, 538] on link "Edwin Espinal" at bounding box center [271, 532] width 97 height 14
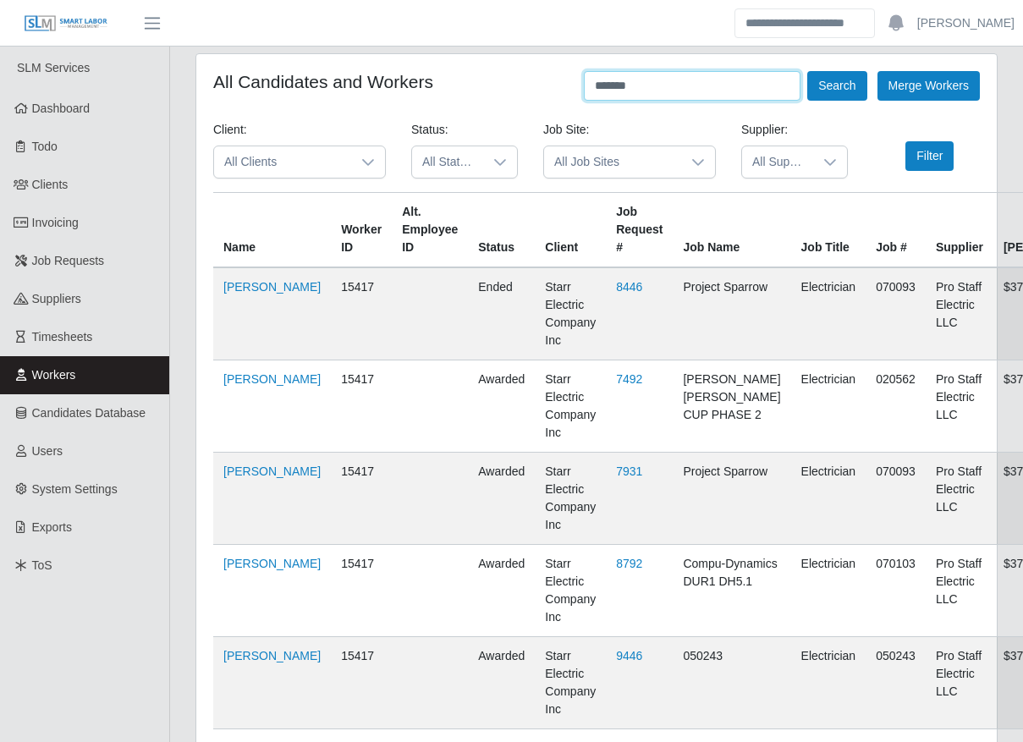
click at [675, 92] on input "*******" at bounding box center [692, 86] width 217 height 30
click at [843, 80] on button "Search" at bounding box center [836, 86] width 59 height 30
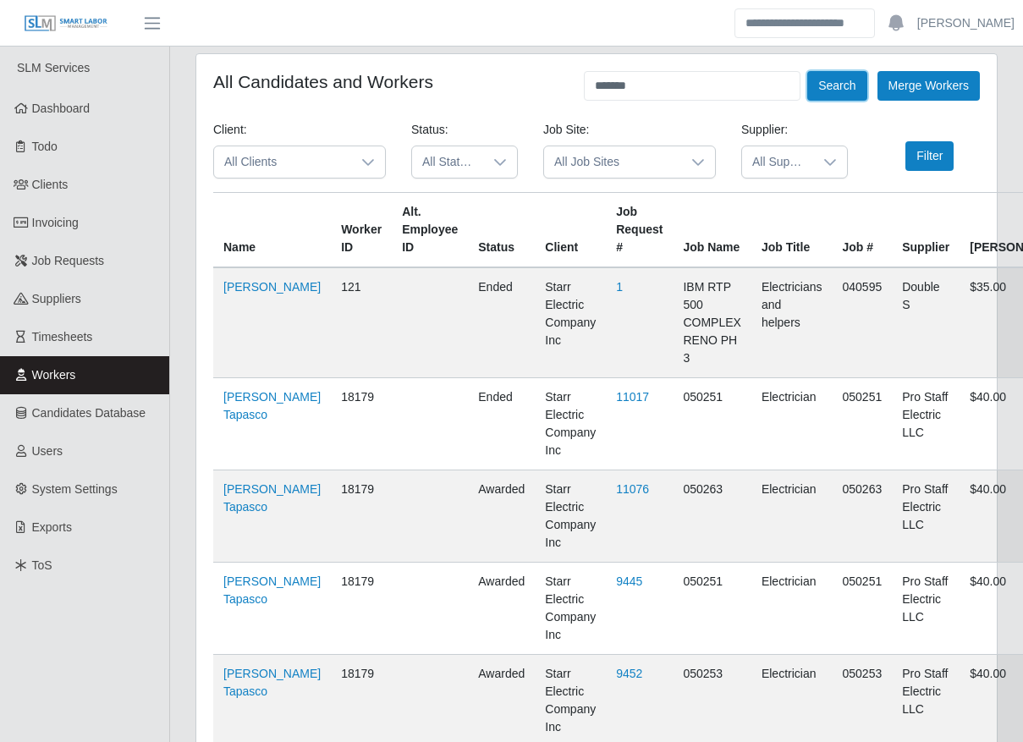
scroll to position [401, 0]
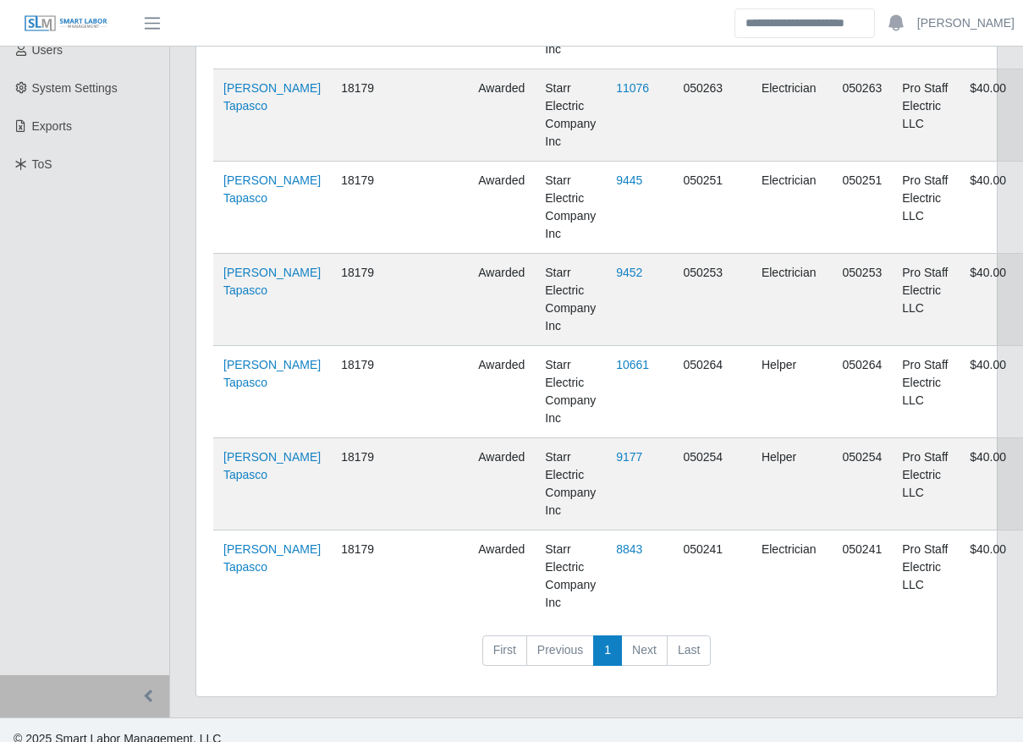
click at [253, 588] on td "[PERSON_NAME] Tapasco" at bounding box center [272, 576] width 118 height 92
click at [233, 548] on link "[PERSON_NAME] Tapasco" at bounding box center [271, 557] width 97 height 31
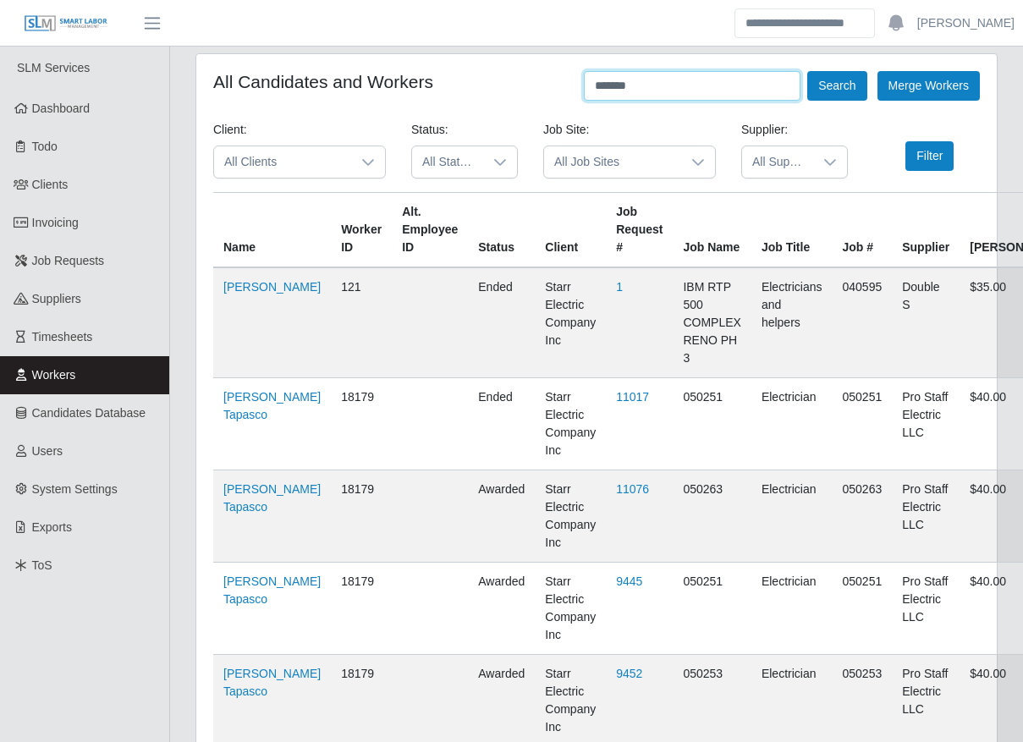
click at [711, 98] on input "*******" at bounding box center [692, 86] width 217 height 30
click at [852, 90] on button "Search" at bounding box center [836, 86] width 59 height 30
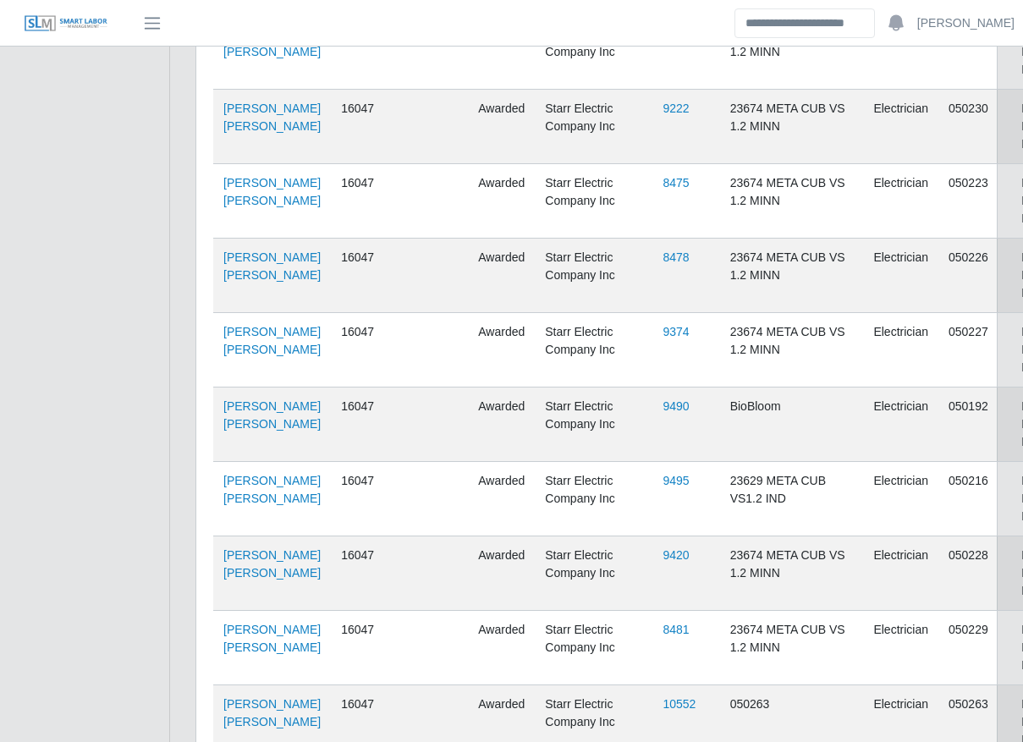
scroll to position [1231, 0]
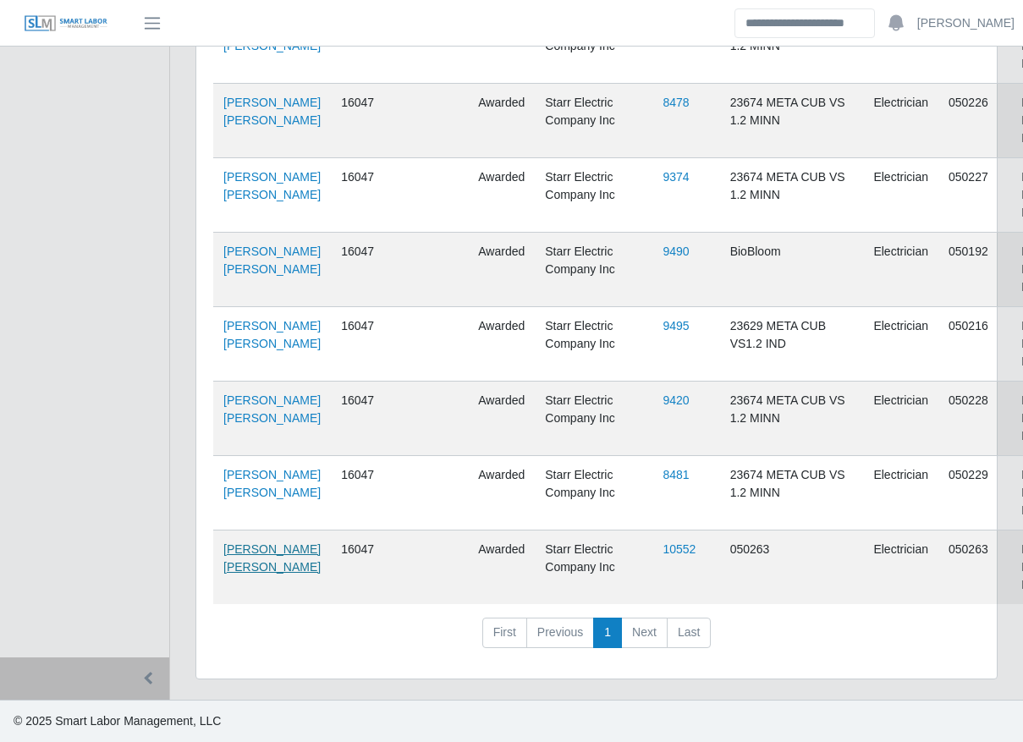
click at [232, 555] on link "[PERSON_NAME] [PERSON_NAME]" at bounding box center [271, 557] width 97 height 31
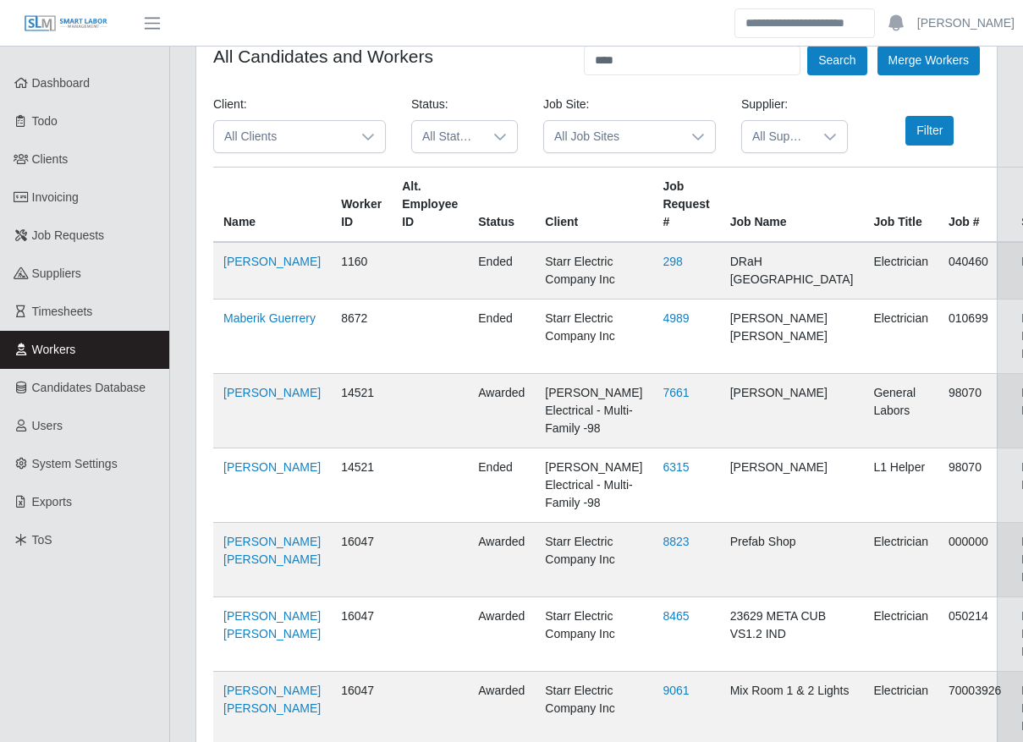
scroll to position [0, 0]
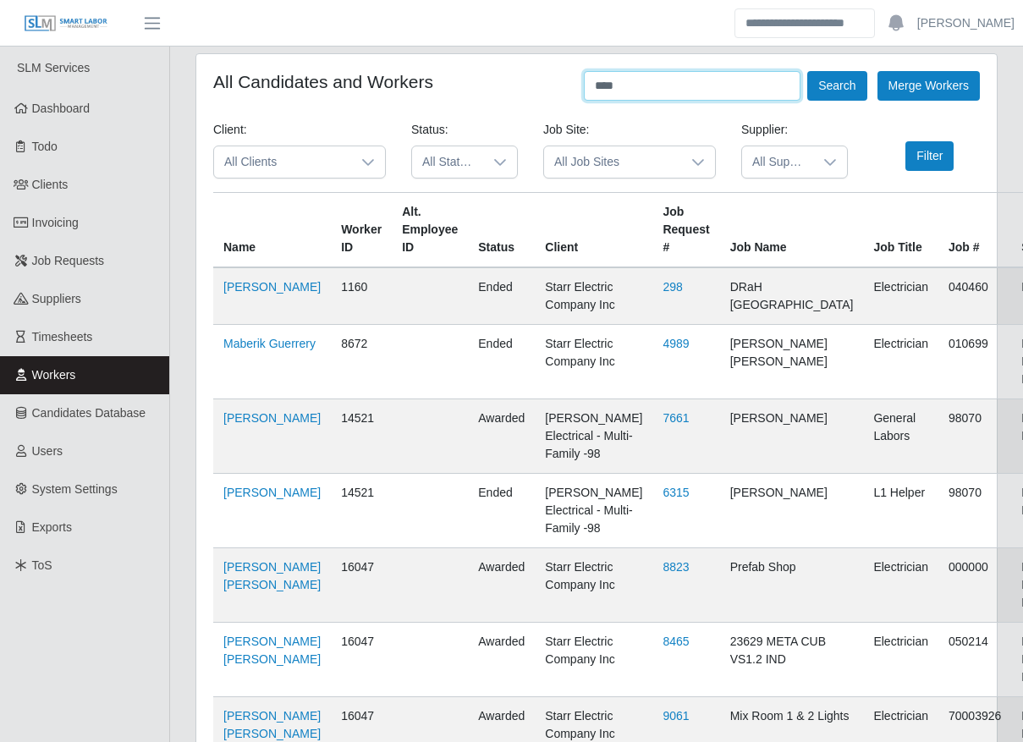
click at [708, 83] on input "****" at bounding box center [692, 86] width 217 height 30
click at [852, 78] on button "Search" at bounding box center [836, 86] width 59 height 30
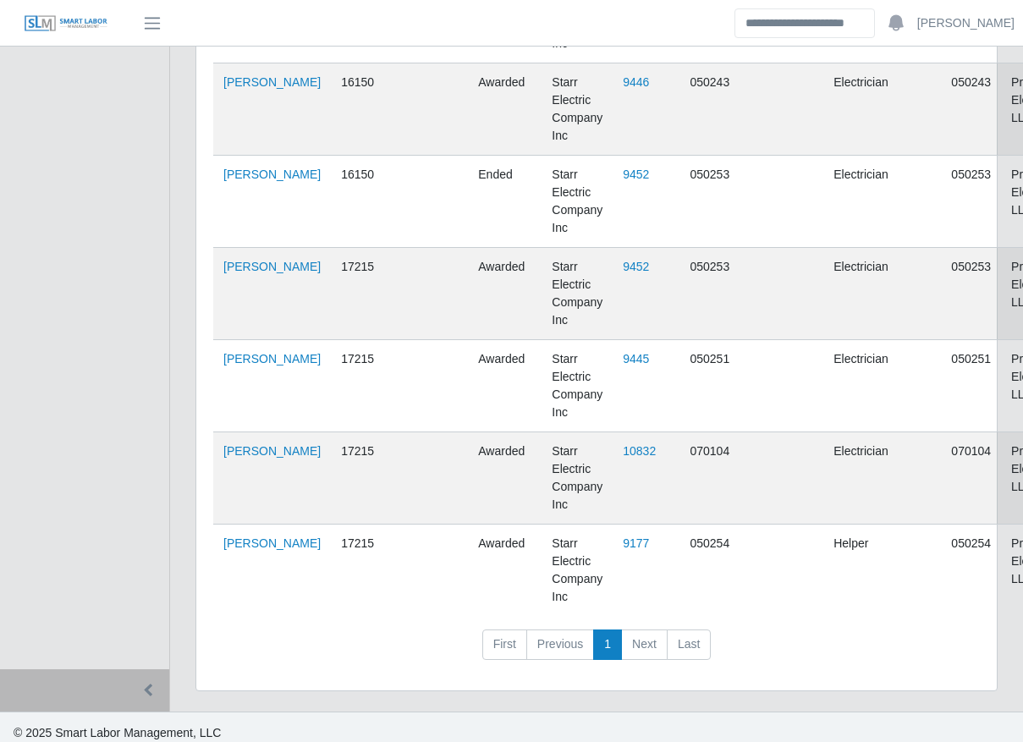
scroll to position [1341, 0]
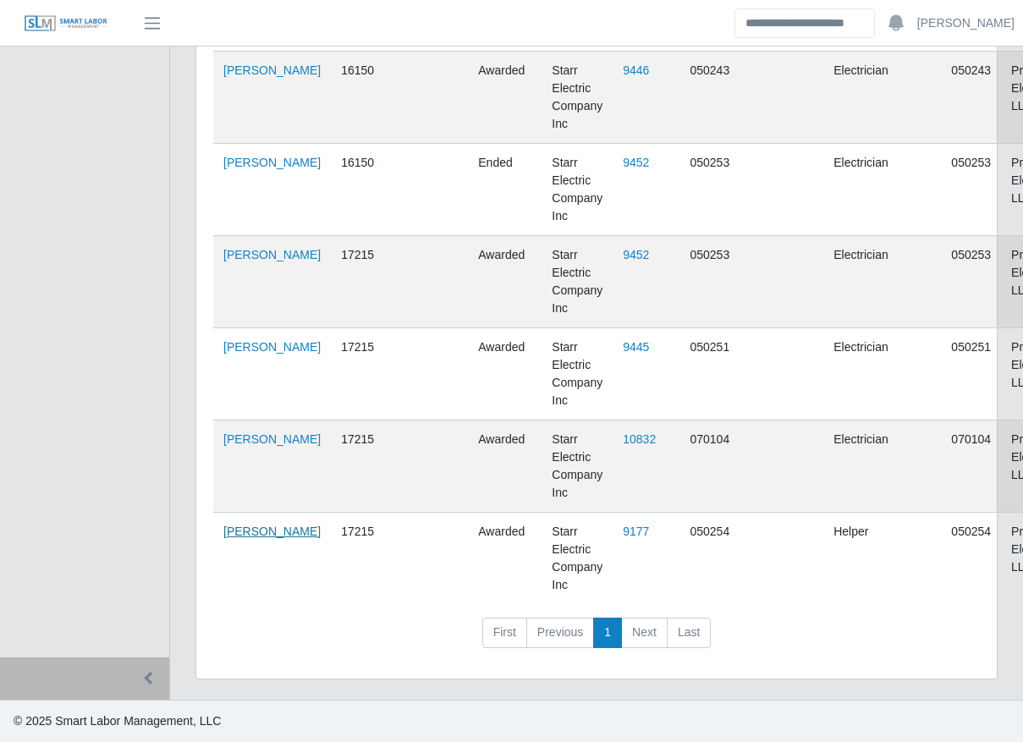
click at [251, 538] on link "Jaime Rivera" at bounding box center [271, 532] width 97 height 14
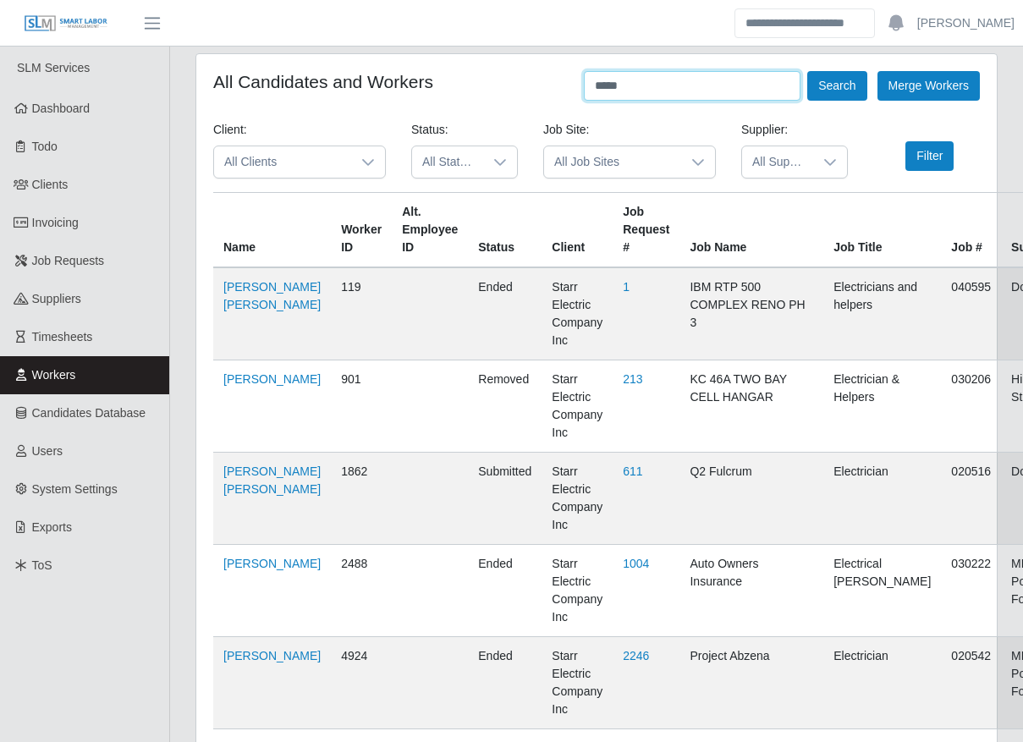
click at [705, 80] on input "*****" at bounding box center [692, 86] width 217 height 30
click at [853, 88] on button "Search" at bounding box center [836, 86] width 59 height 30
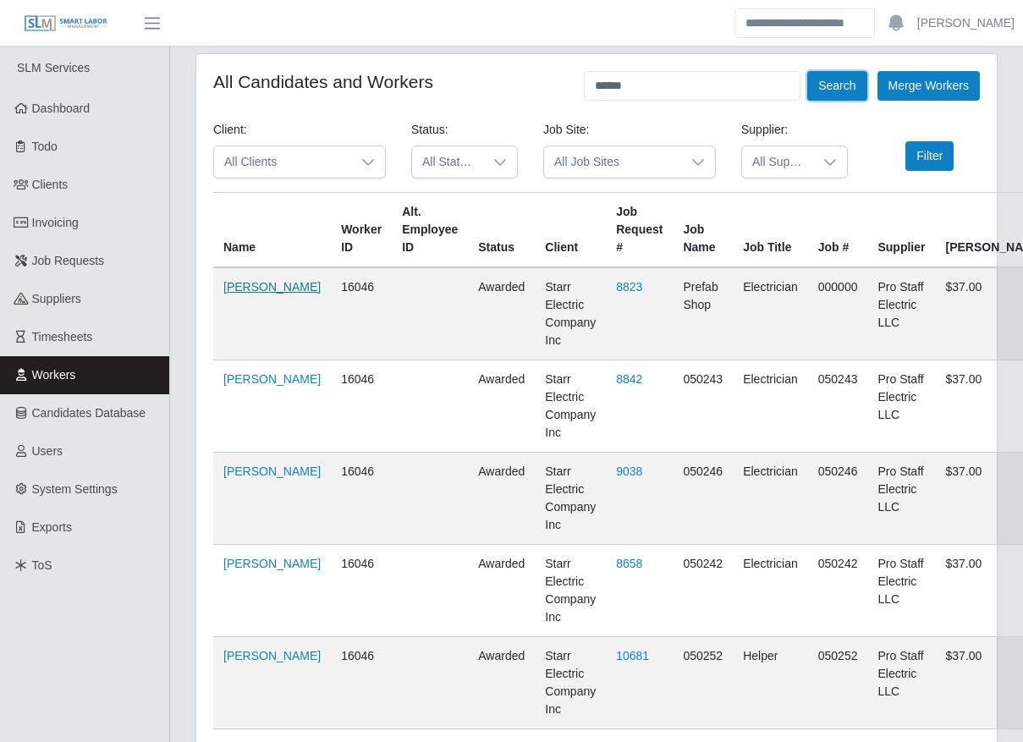
scroll to position [184, 0]
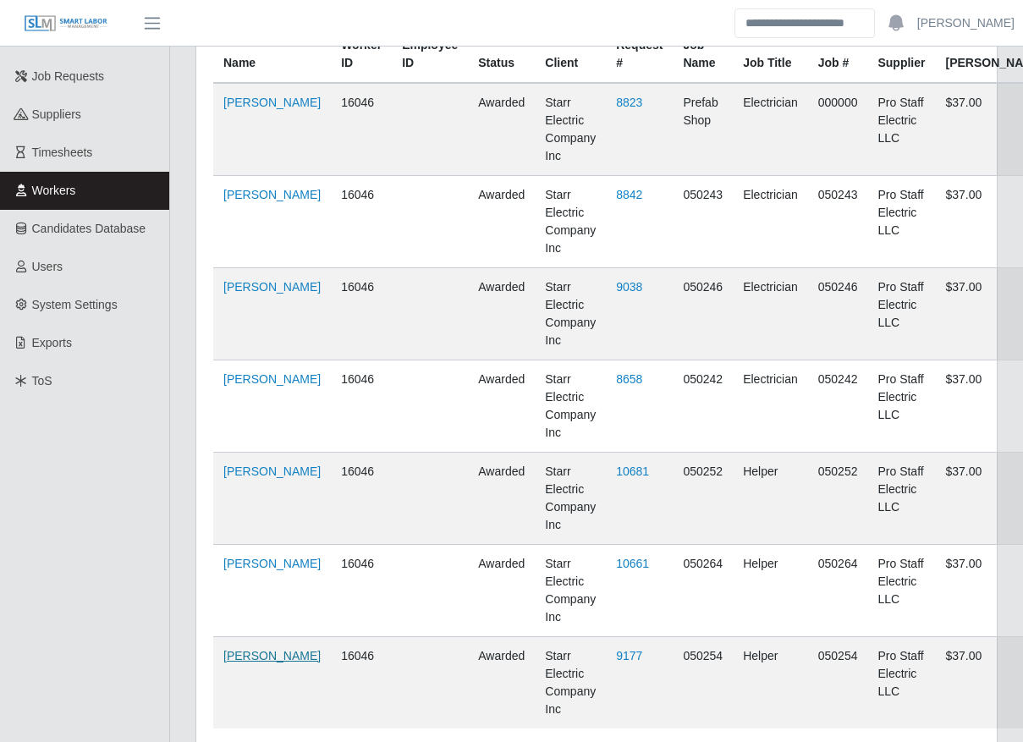
click at [249, 649] on link "Jose Lobato" at bounding box center [271, 656] width 97 height 14
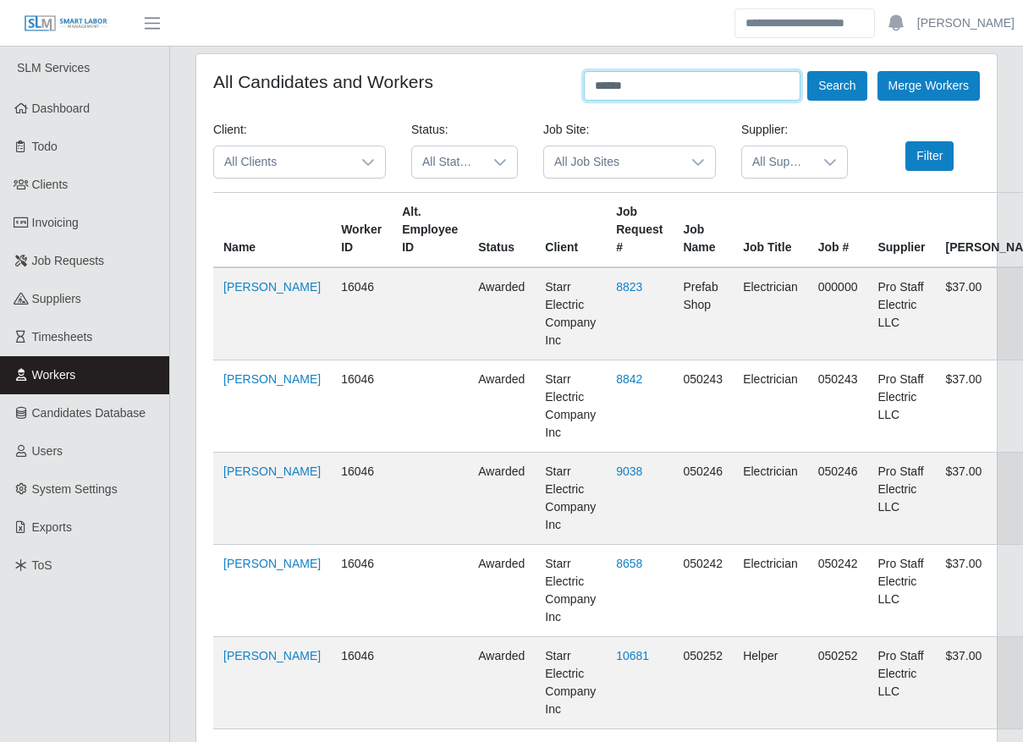
click at [671, 90] on input "******" at bounding box center [692, 86] width 217 height 30
type input "*"
click at [839, 79] on button "Search" at bounding box center [836, 86] width 59 height 30
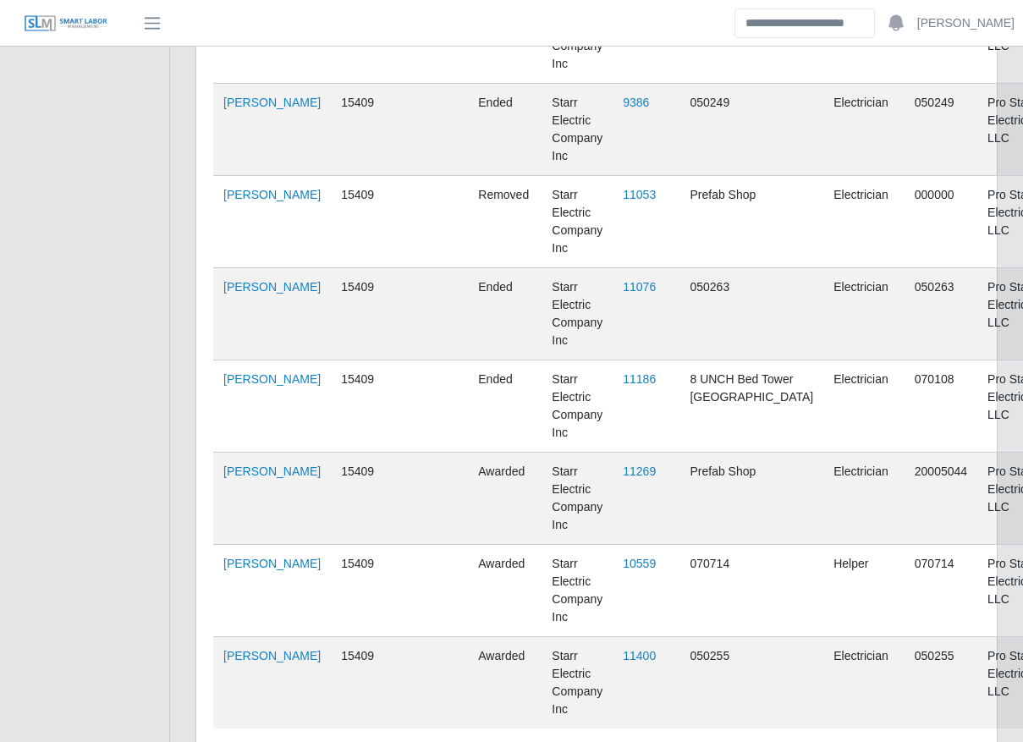
scroll to position [2153, 0]
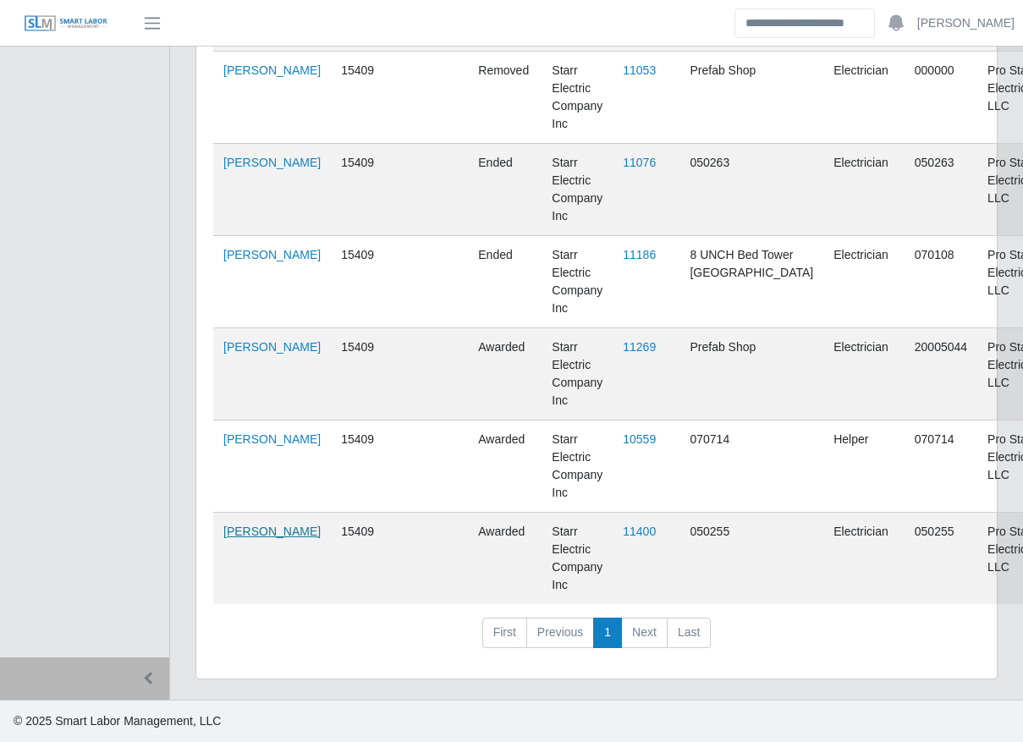
click at [248, 536] on link "[PERSON_NAME]" at bounding box center [271, 532] width 97 height 14
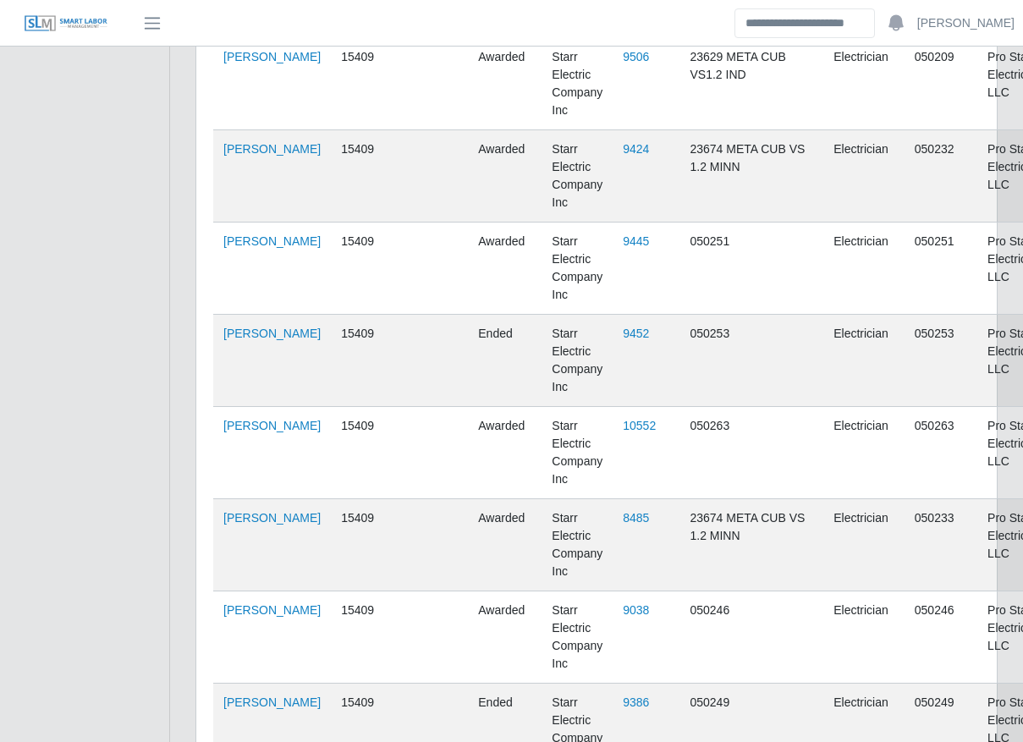
scroll to position [0, 0]
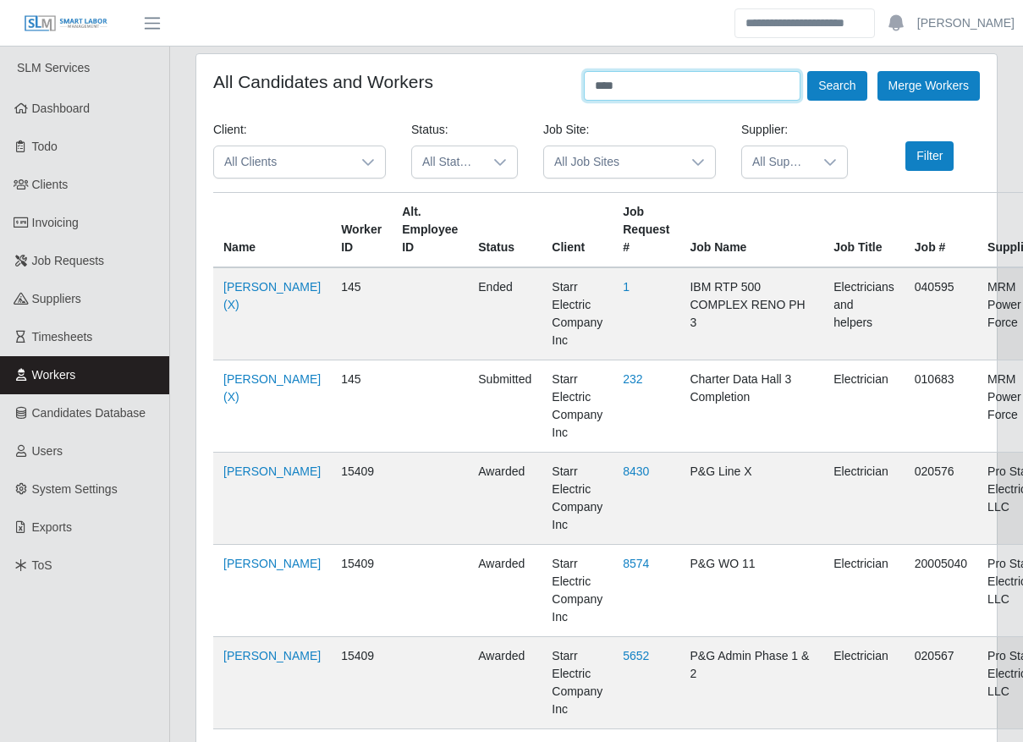
click at [762, 79] on input "****" at bounding box center [692, 86] width 217 height 30
type input "******"
click at [837, 94] on button "Search" at bounding box center [836, 86] width 59 height 30
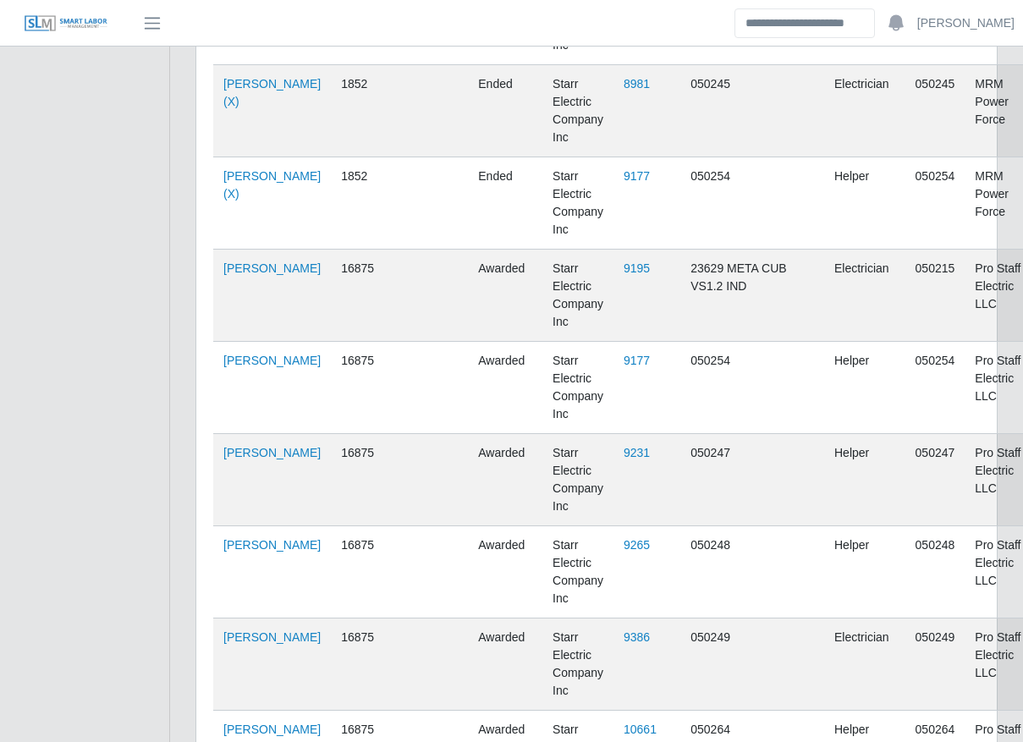
scroll to position [1692, 0]
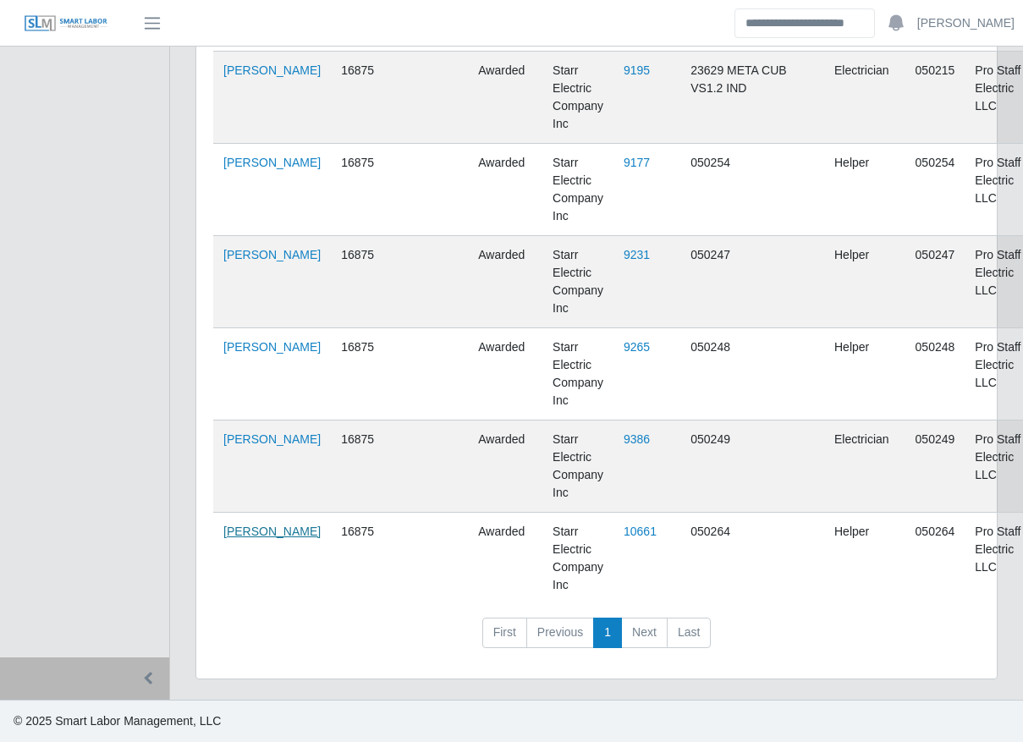
click at [257, 538] on link "Sihony Izaguirre" at bounding box center [271, 532] width 97 height 14
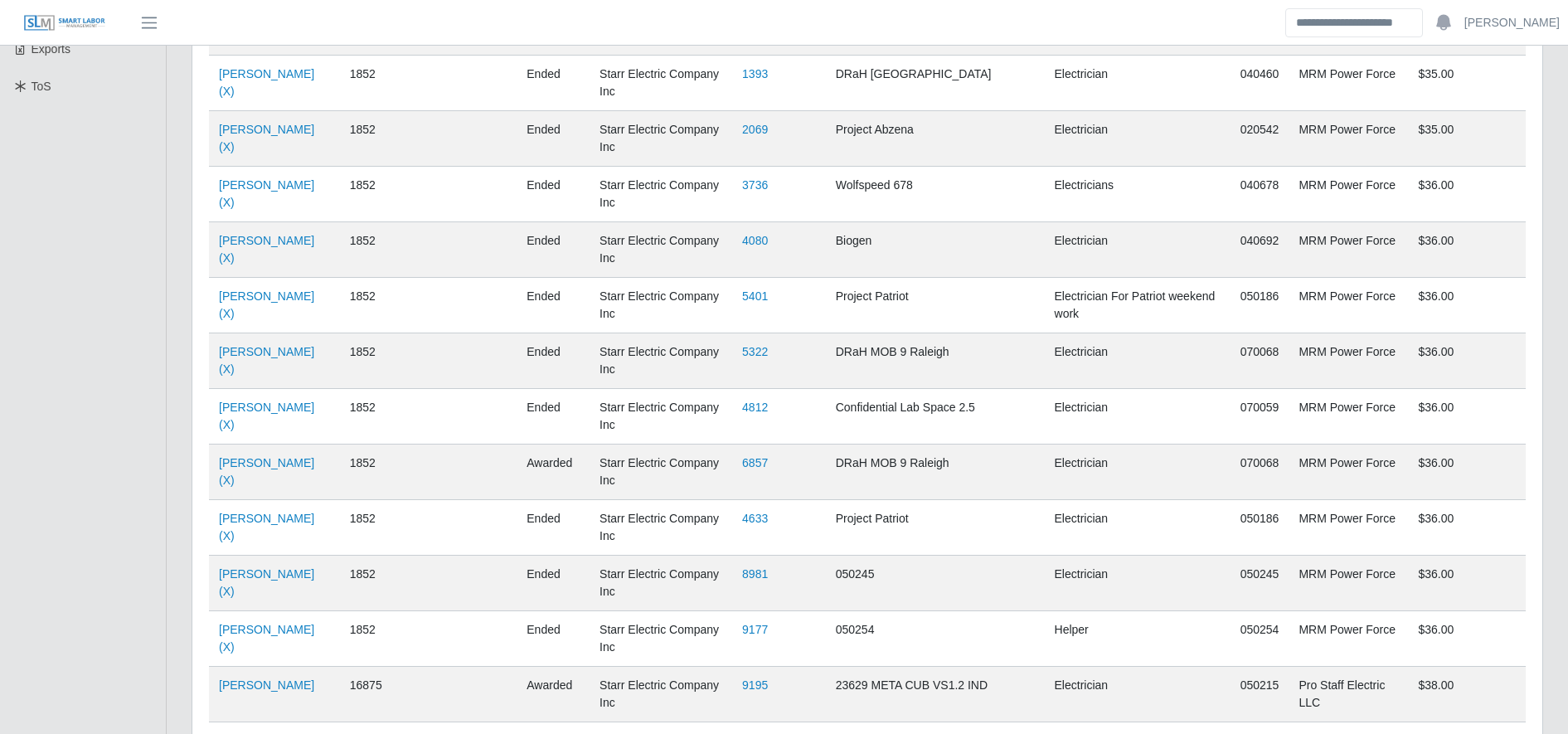
scroll to position [0, 0]
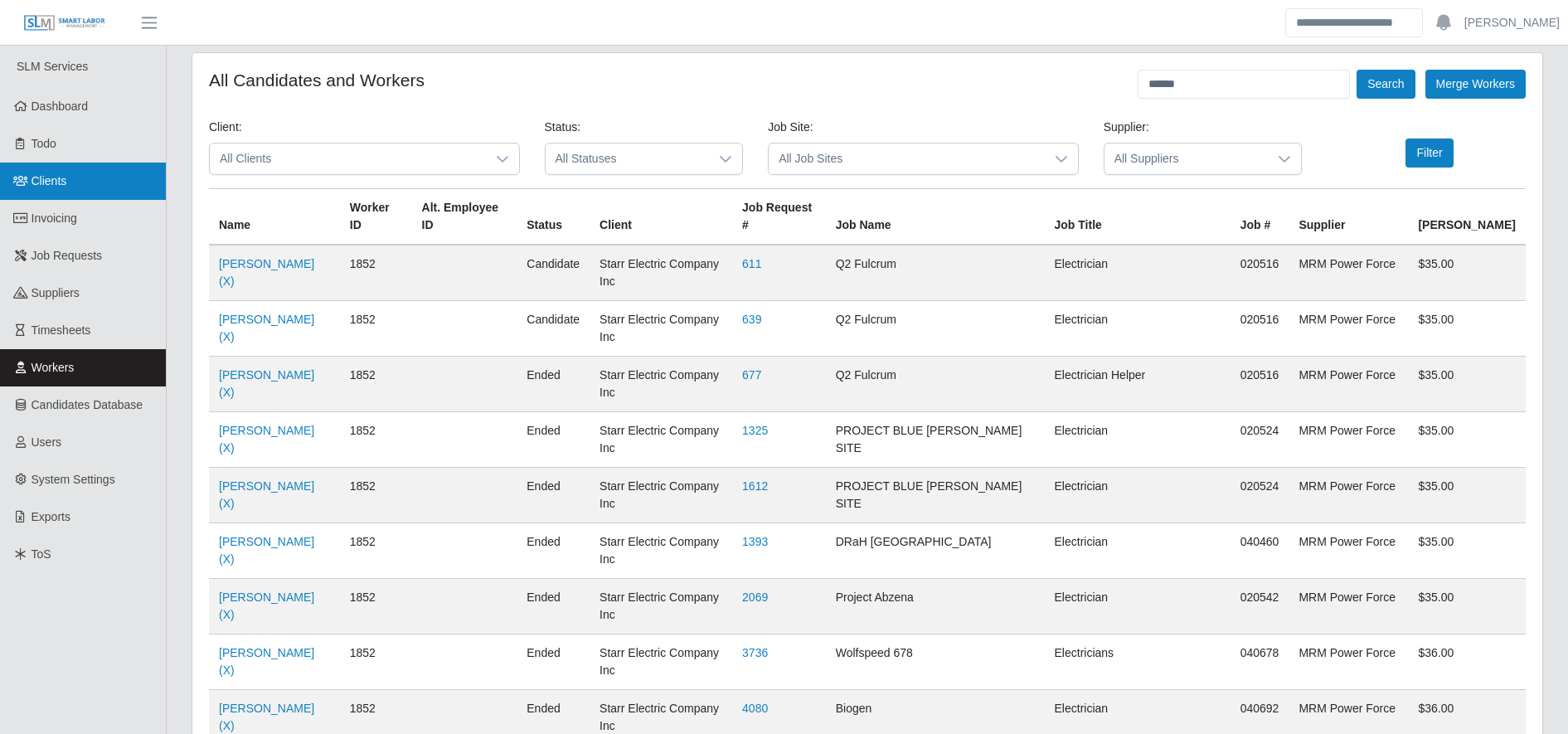
click at [101, 180] on link "Clients" at bounding box center [82, 181] width 166 height 37
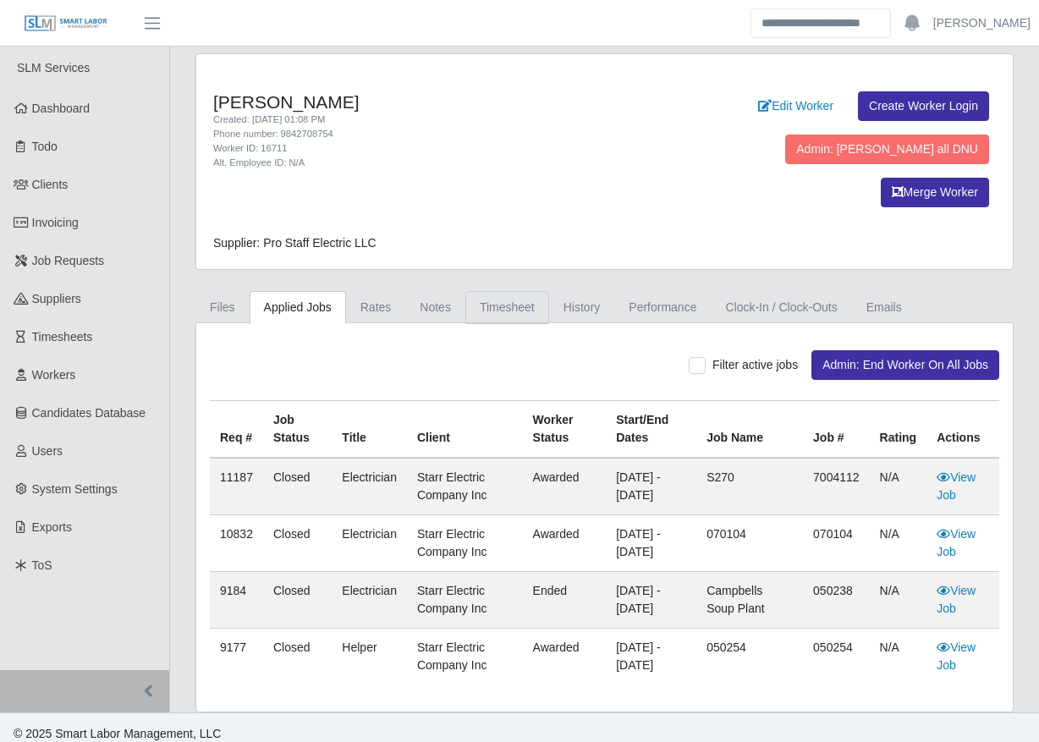
click at [494, 291] on link "Timesheet" at bounding box center [507, 307] width 84 height 33
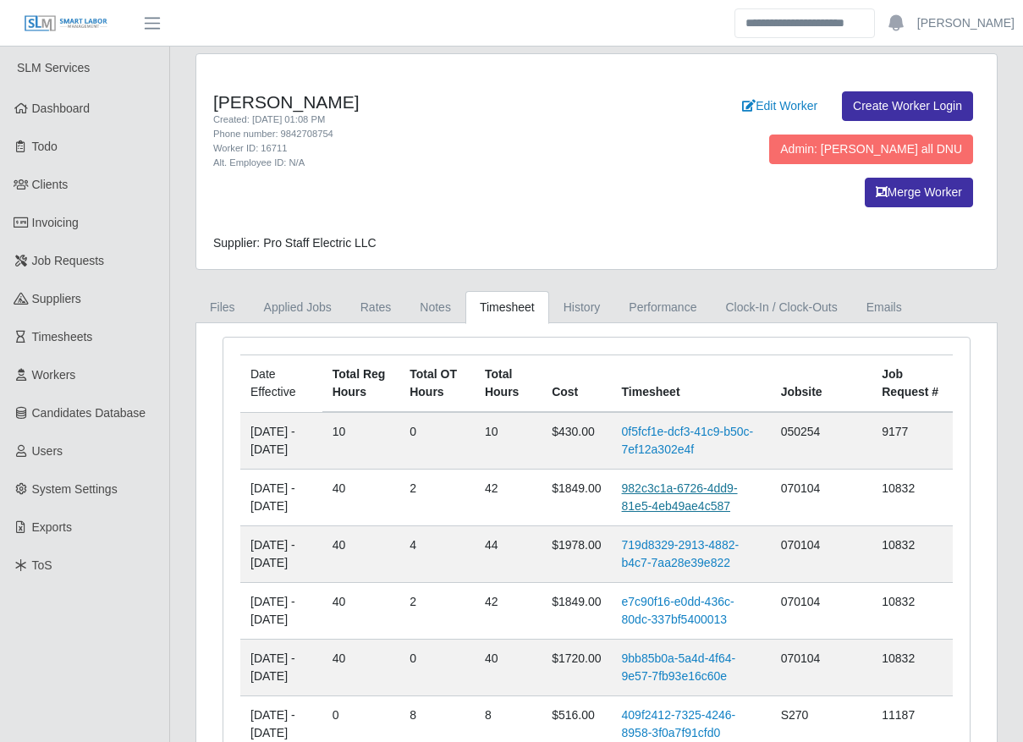
click at [698, 481] on link "982c3c1a-6726-4dd9-81e5-4eb49ae4c587" at bounding box center [680, 496] width 116 height 31
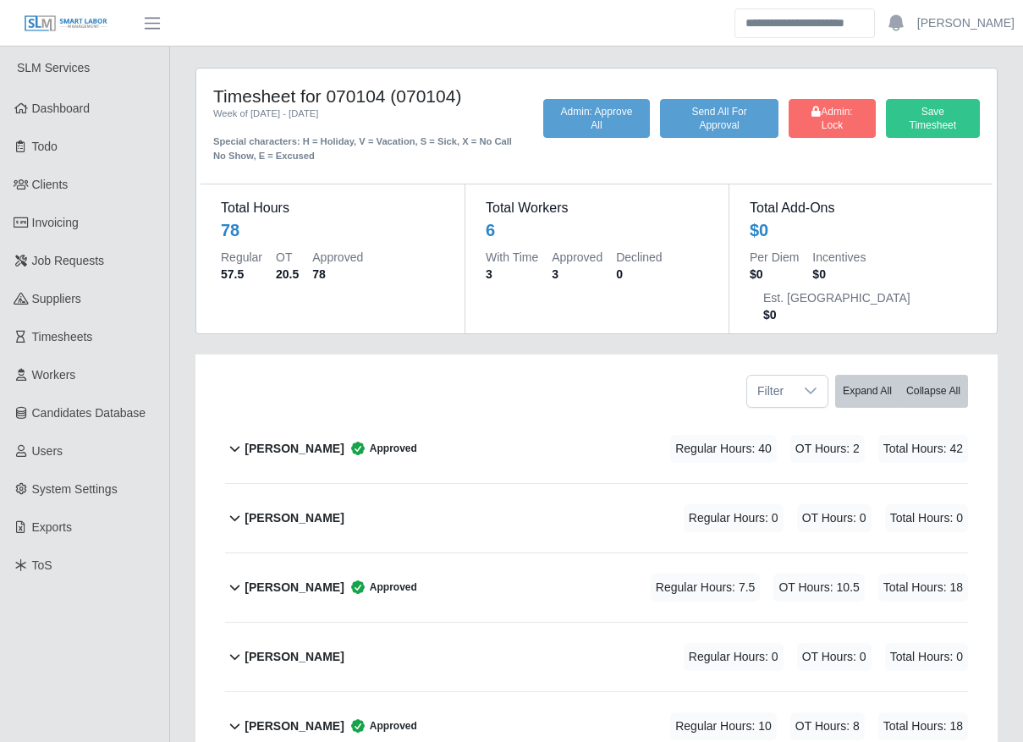
scroll to position [173, 0]
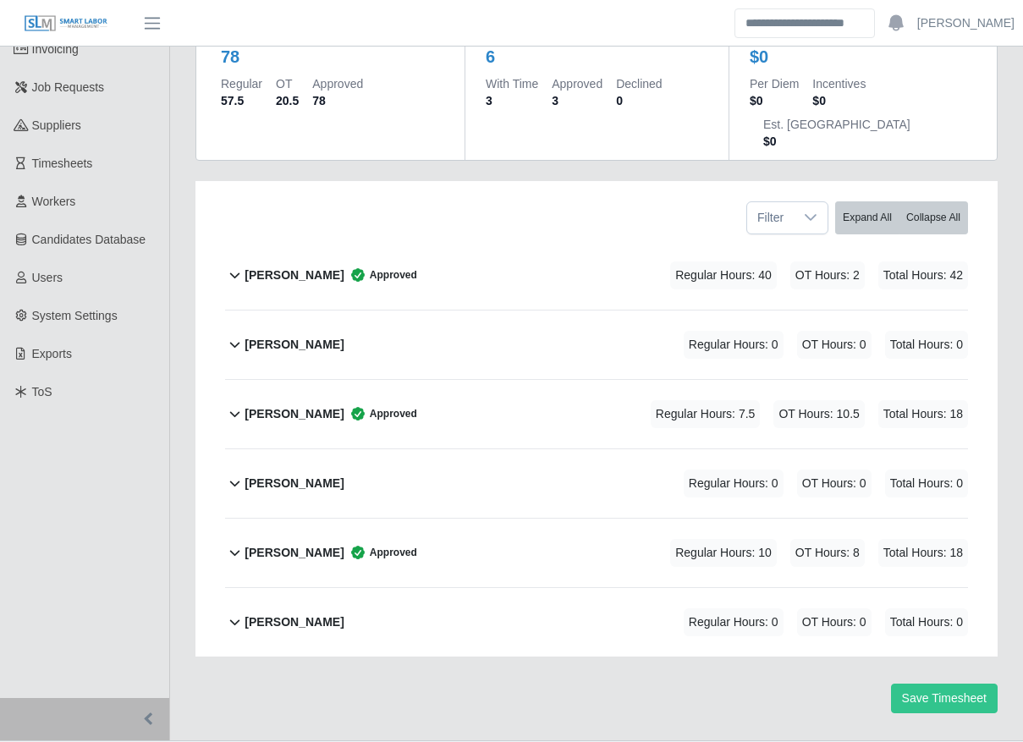
click at [531, 256] on div "[PERSON_NAME] Approved Regular Hours: 40 OT Hours: 2 Total Hours: 42" at bounding box center [605, 275] width 723 height 69
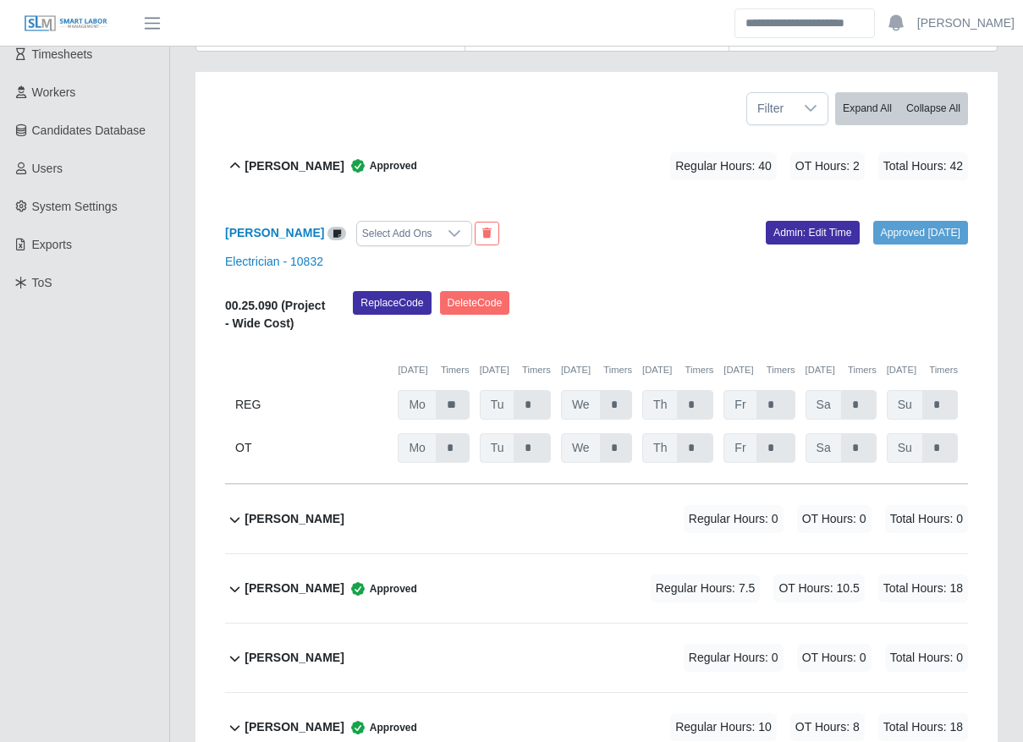
scroll to position [280, 0]
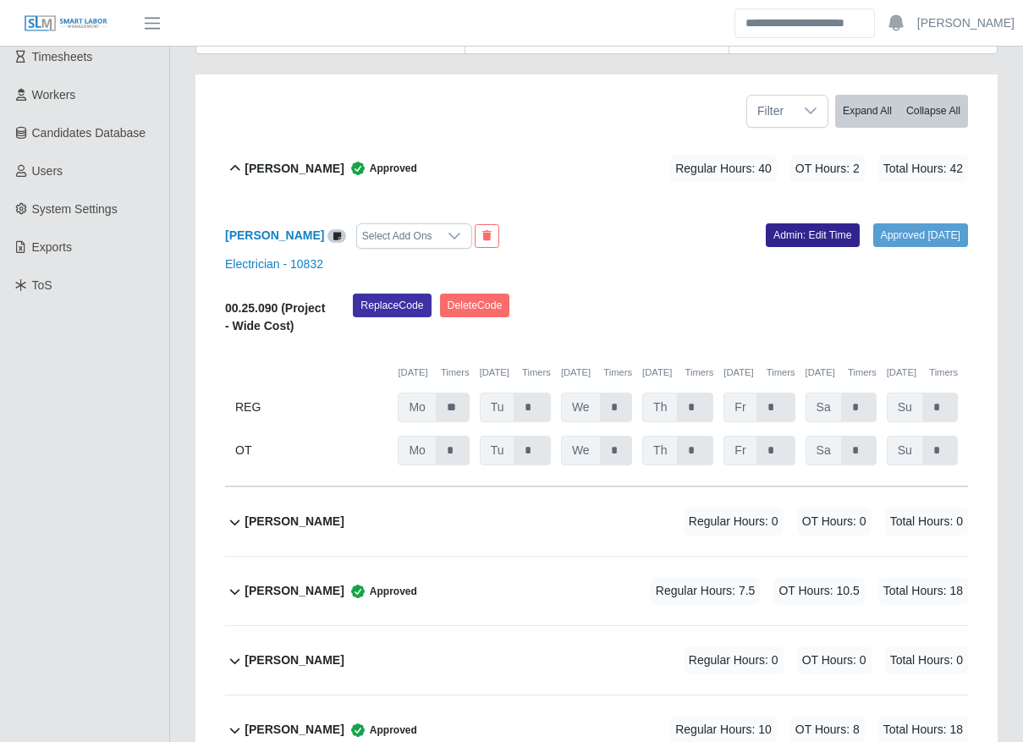
click at [799, 223] on link "Admin: Edit Time" at bounding box center [813, 235] width 94 height 24
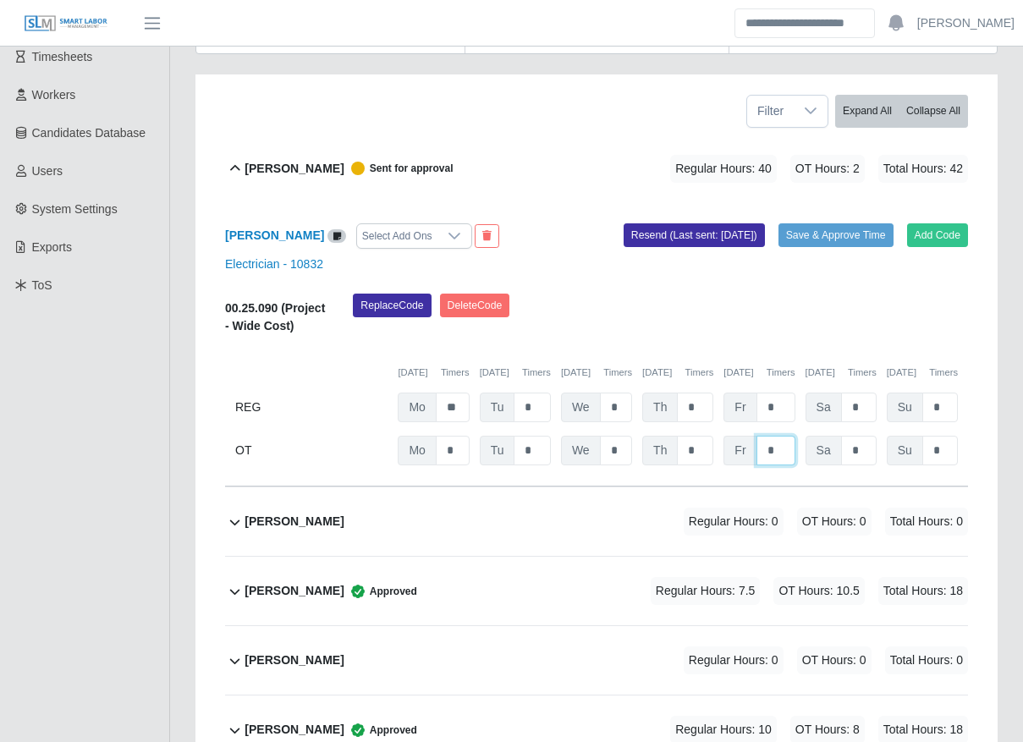
click at [773, 436] on input "*" at bounding box center [775, 451] width 39 height 30
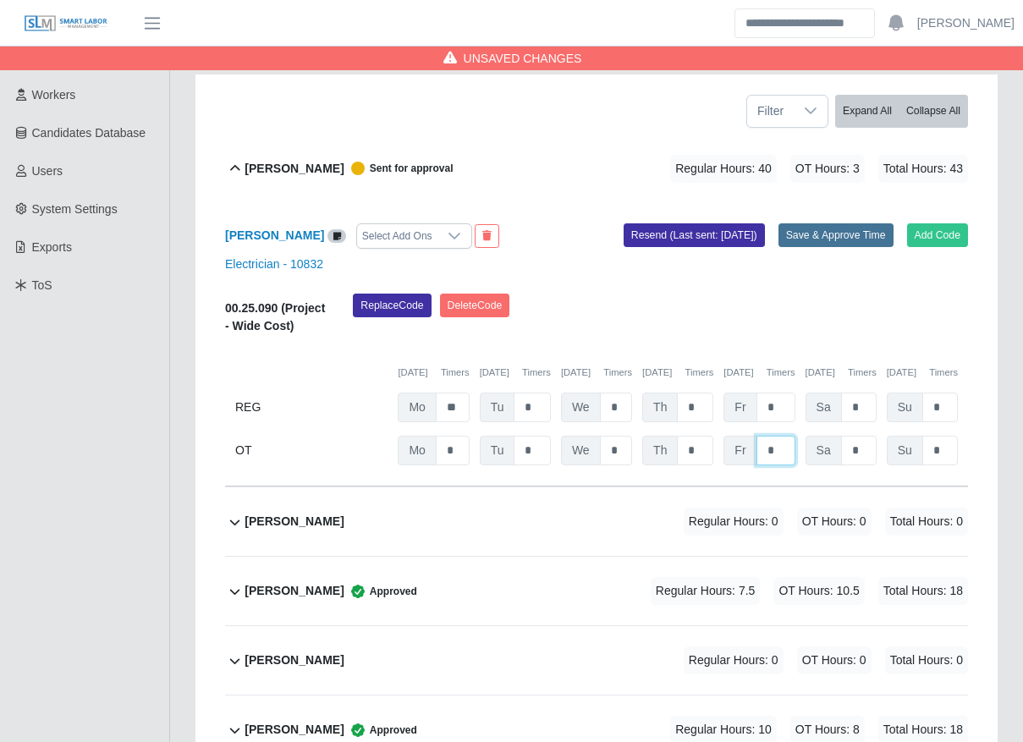
type input "*"
click at [845, 223] on button "Save & Approve Time" at bounding box center [835, 235] width 115 height 24
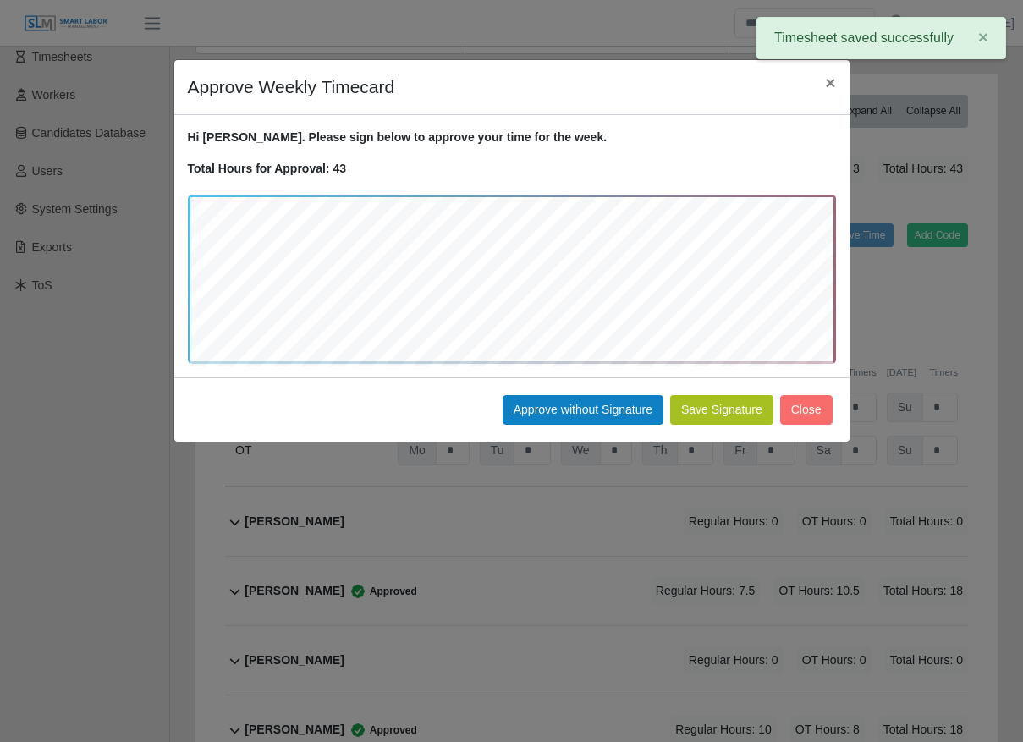
click at [732, 409] on button "Save Signature" at bounding box center [721, 410] width 103 height 30
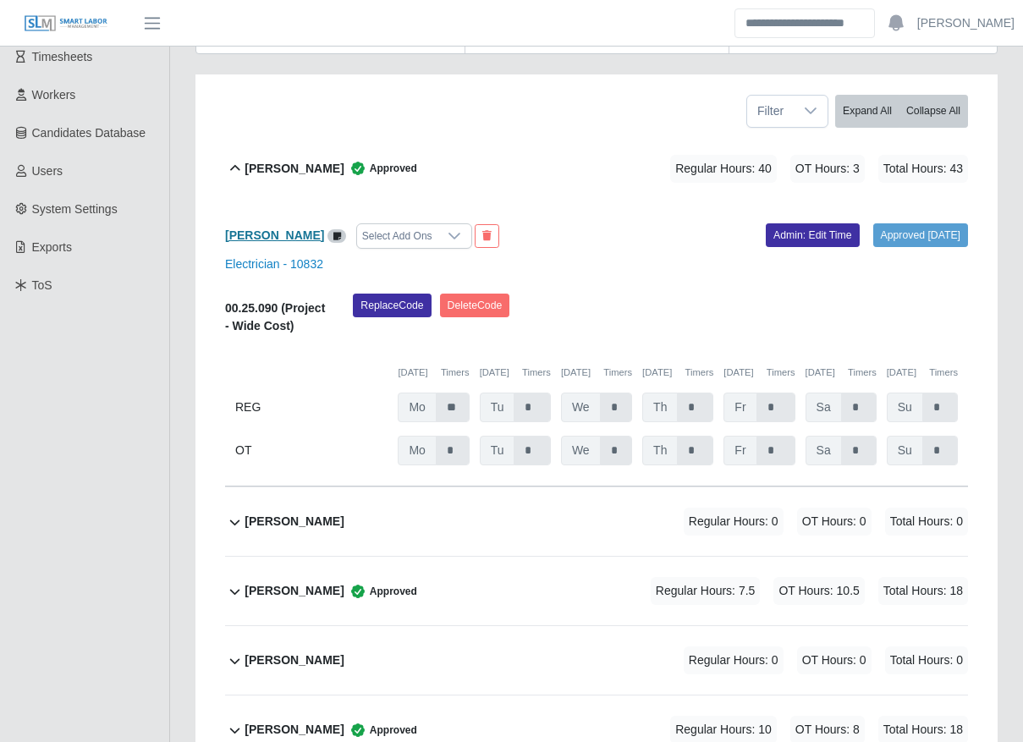
click at [272, 228] on b "Alejandro Gomez" at bounding box center [274, 235] width 99 height 14
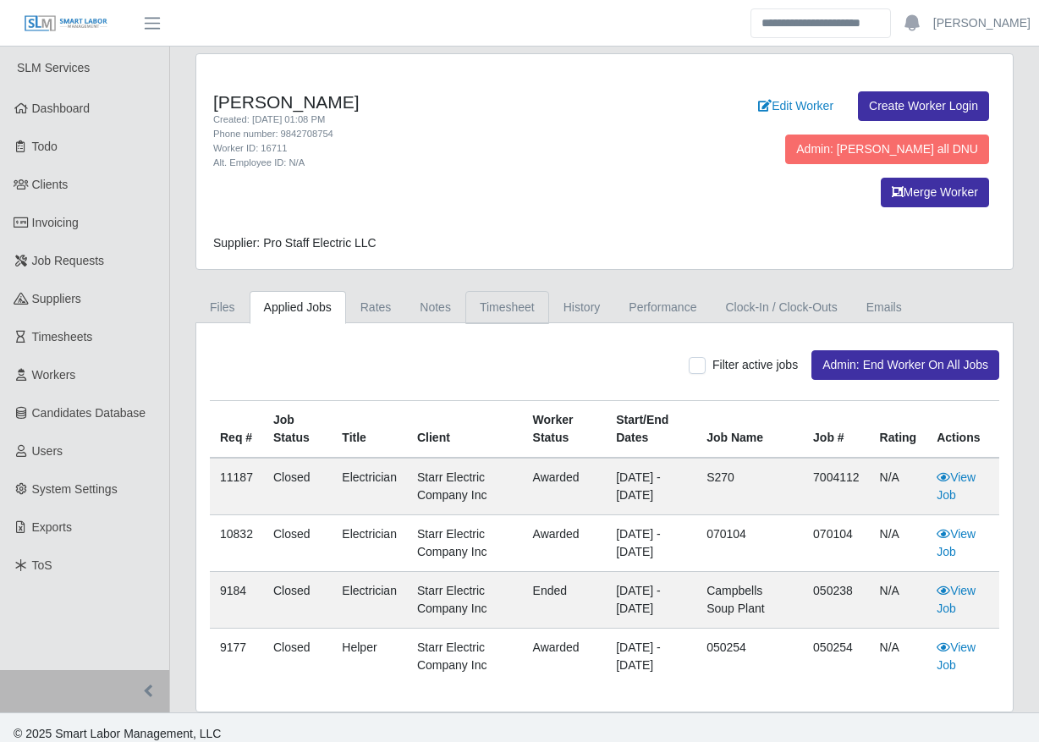
click at [495, 291] on link "Timesheet" at bounding box center [507, 307] width 84 height 33
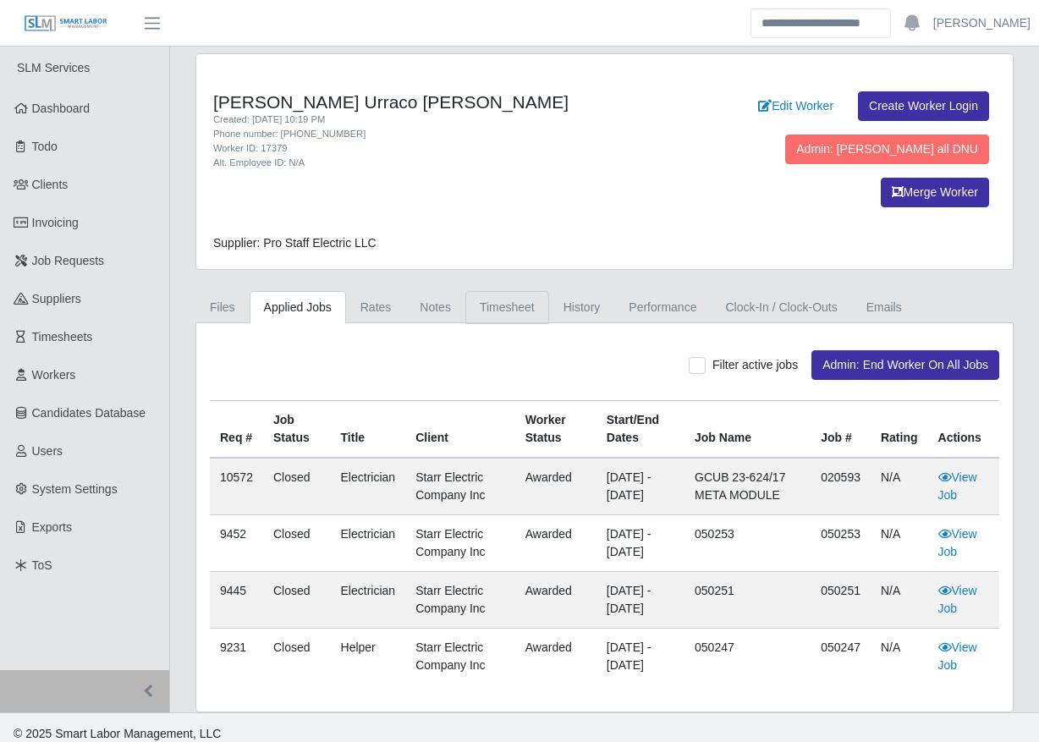
click at [502, 291] on link "Timesheet" at bounding box center [507, 307] width 84 height 33
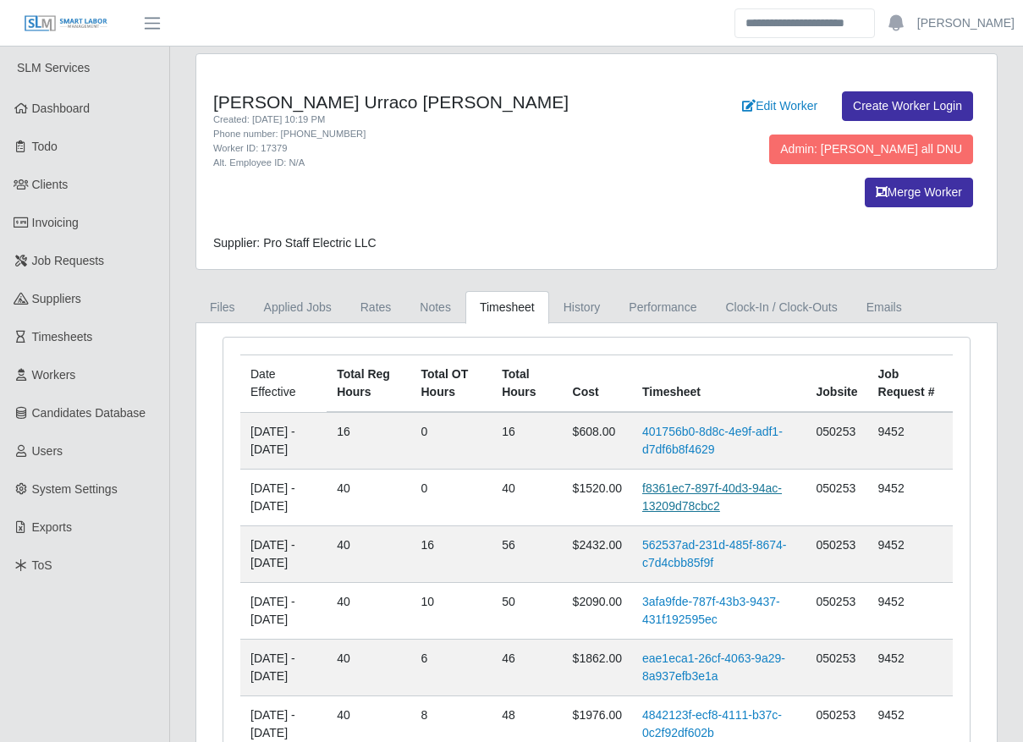
click at [681, 481] on link "f8361ec7-897f-40d3-94ac-13209d78cbc2" at bounding box center [712, 496] width 140 height 31
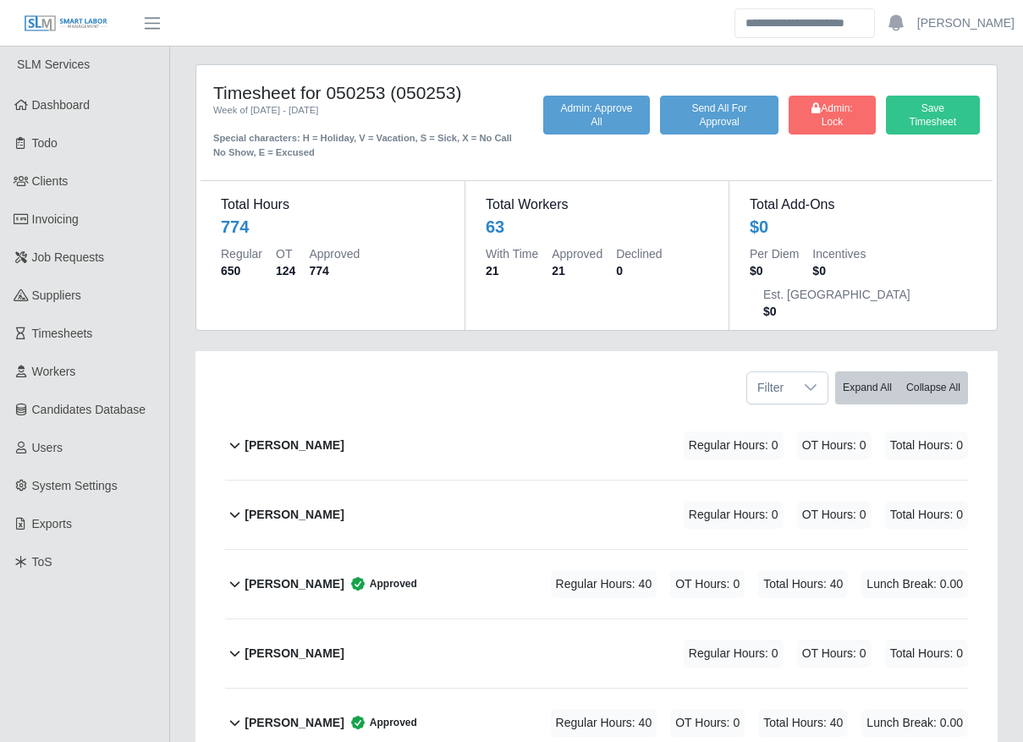
scroll to position [301, 0]
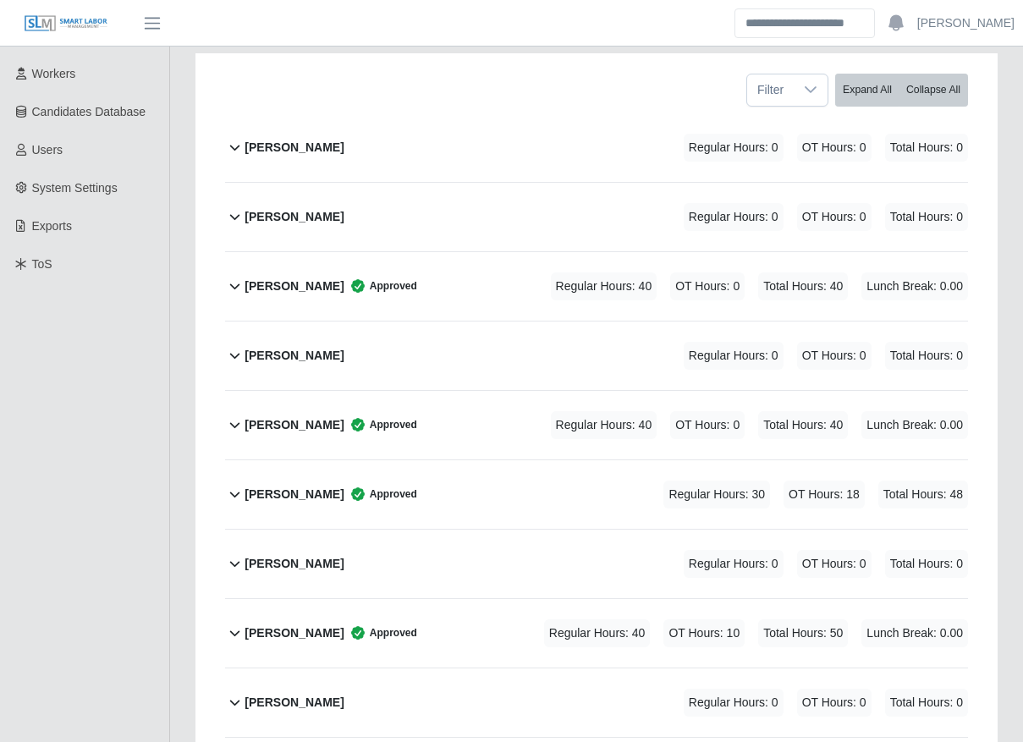
click at [535, 411] on div "Regular Hours: 40 OT Hours: 0 Total Hours: 40 Lunch Break: 0.00" at bounding box center [735, 425] width 464 height 28
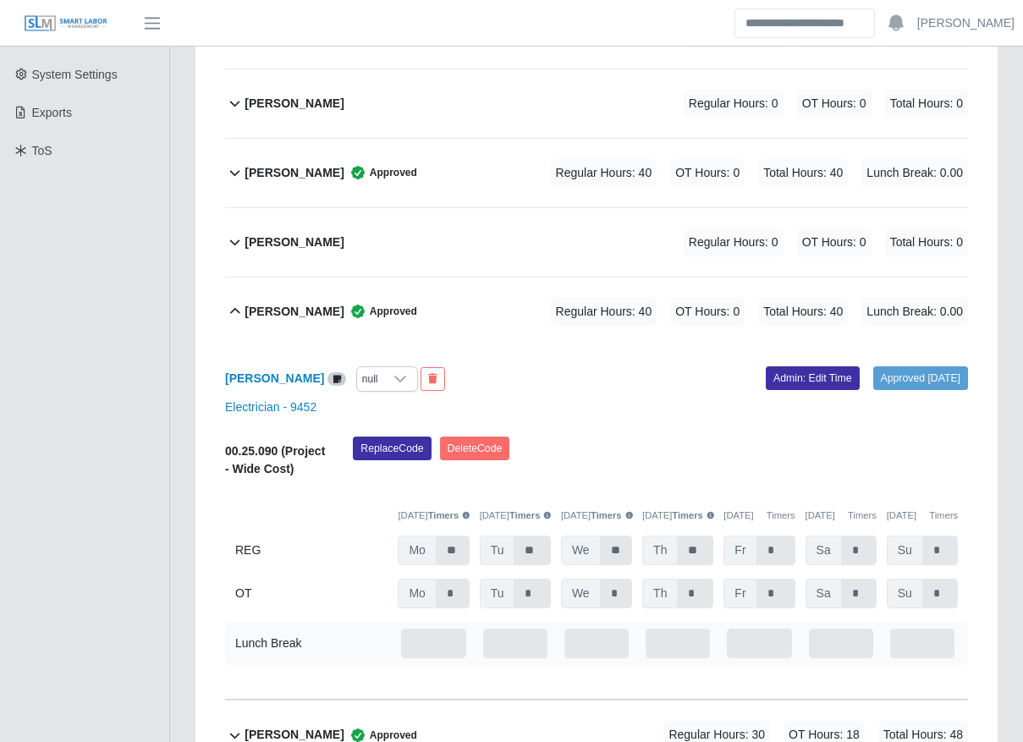
scroll to position [415, 0]
click at [804, 365] on link "Admin: Edit Time" at bounding box center [813, 377] width 94 height 24
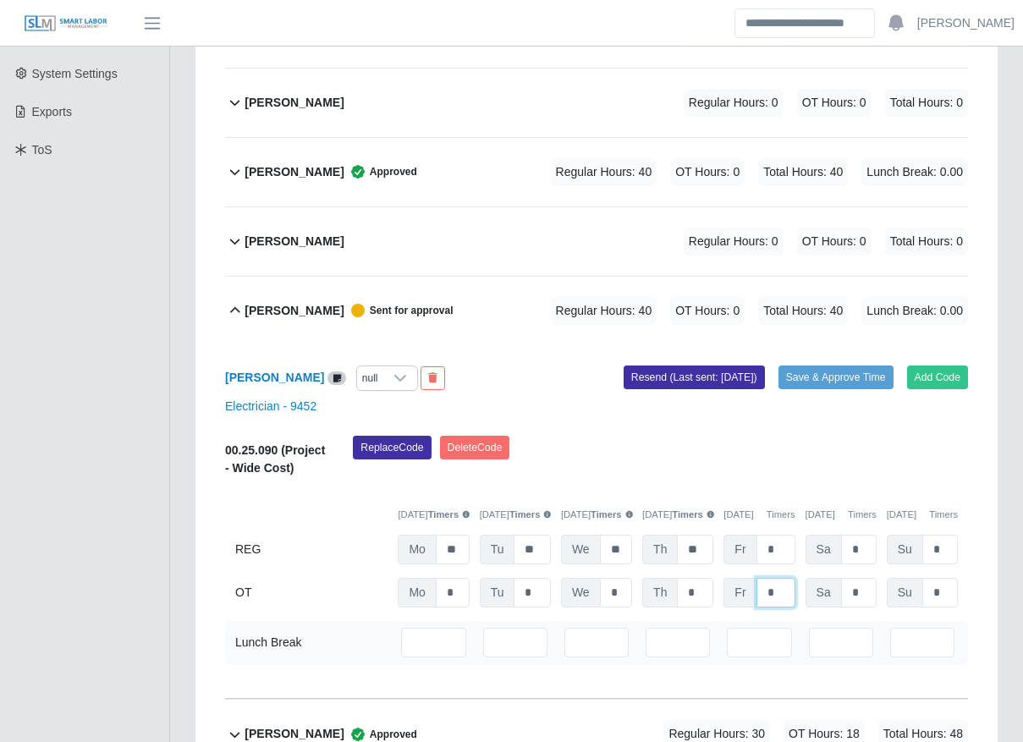
click at [782, 578] on input "*" at bounding box center [775, 593] width 39 height 30
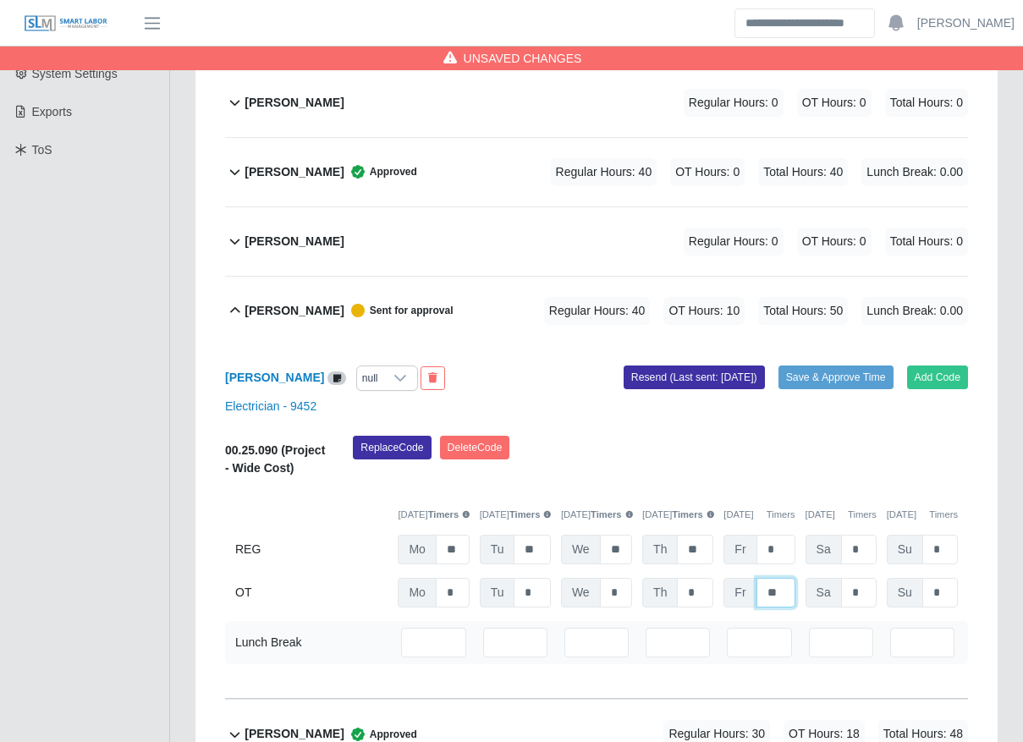
type input "**"
click at [652, 436] on div "Replace Code [GEOGRAPHIC_DATA] Code" at bounding box center [660, 462] width 640 height 52
click at [866, 365] on button "Save & Approve Time" at bounding box center [835, 377] width 115 height 24
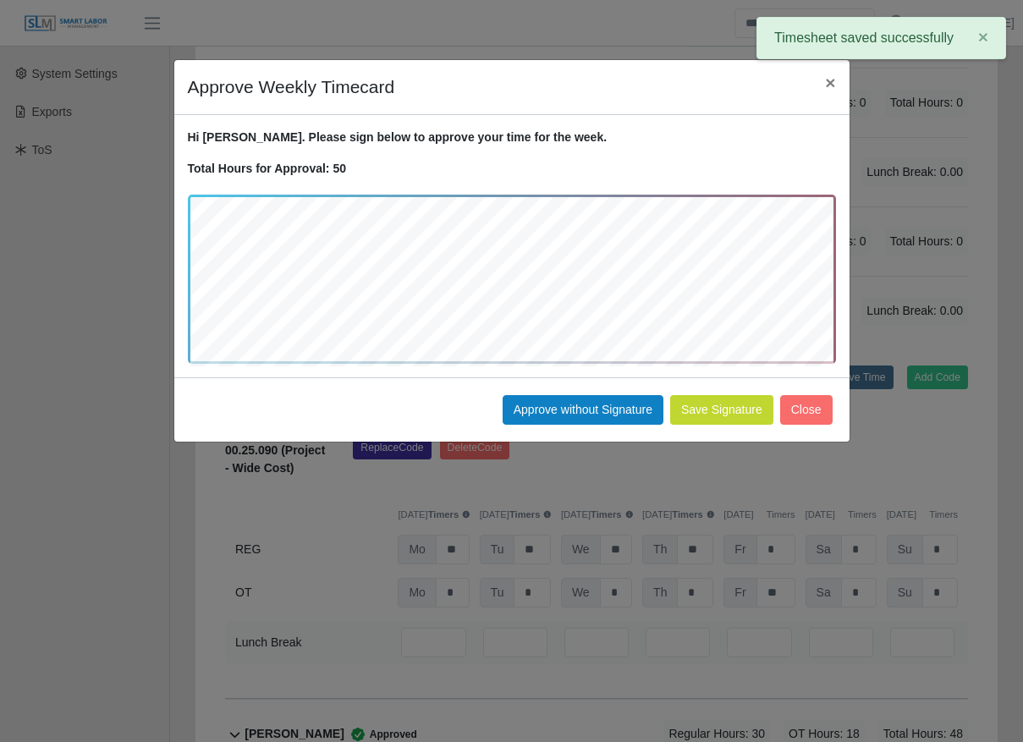
click at [725, 404] on button "Save Signature" at bounding box center [721, 410] width 103 height 30
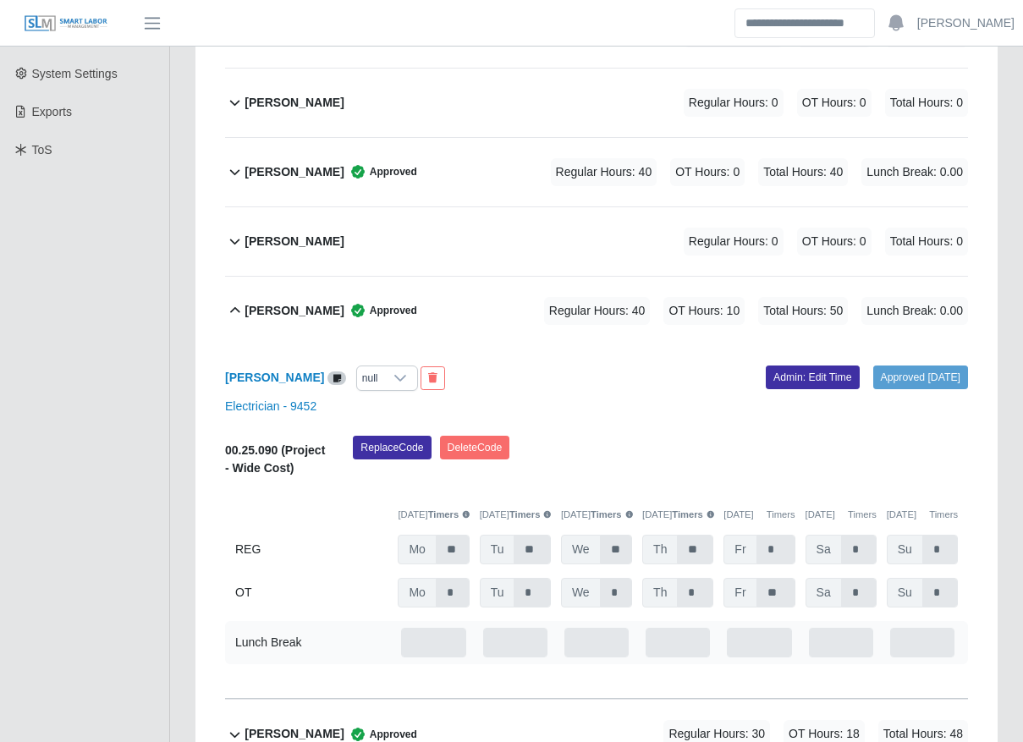
click at [365, 302] on span "Approved" at bounding box center [380, 310] width 73 height 17
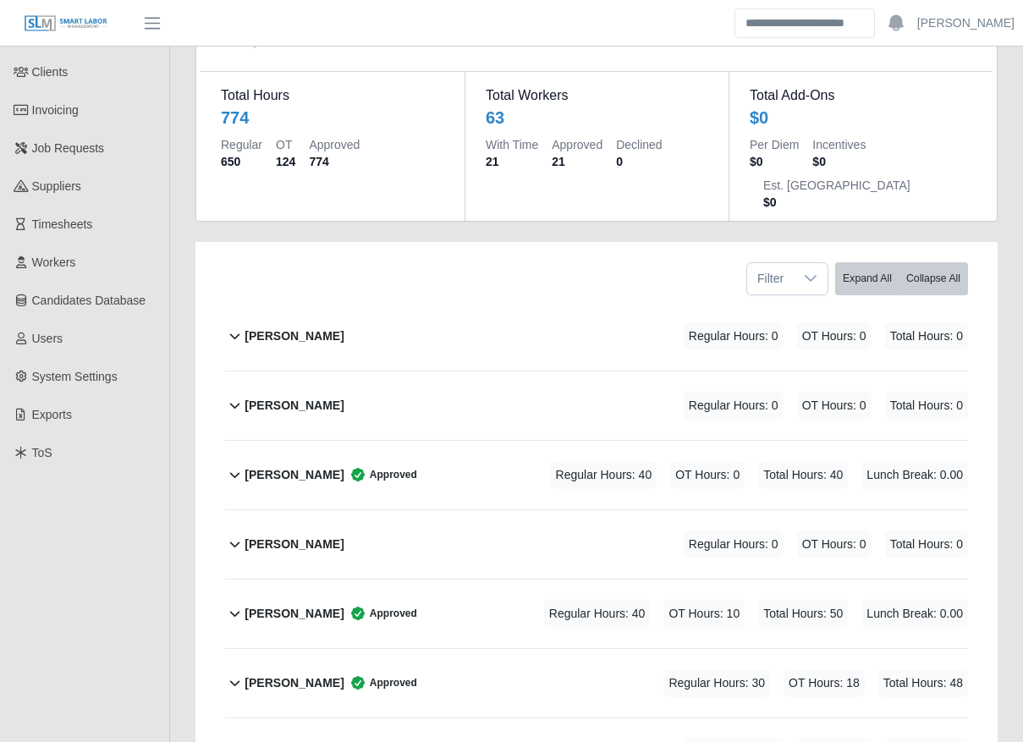
scroll to position [110, 0]
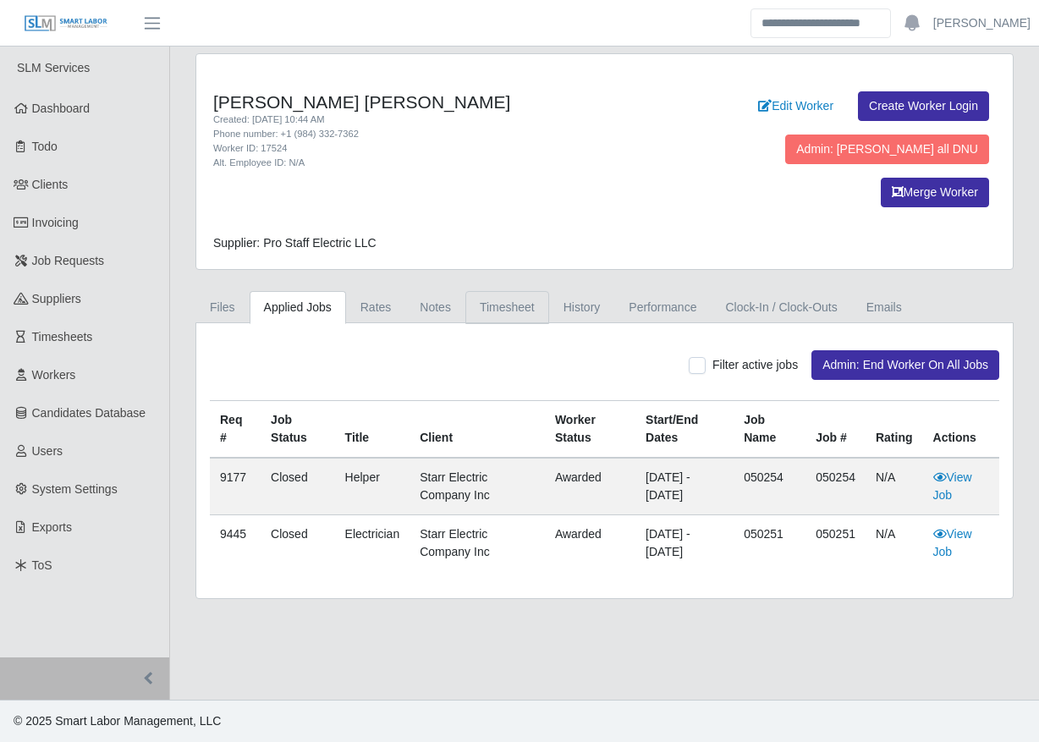
click at [492, 291] on link "Timesheet" at bounding box center [507, 307] width 84 height 33
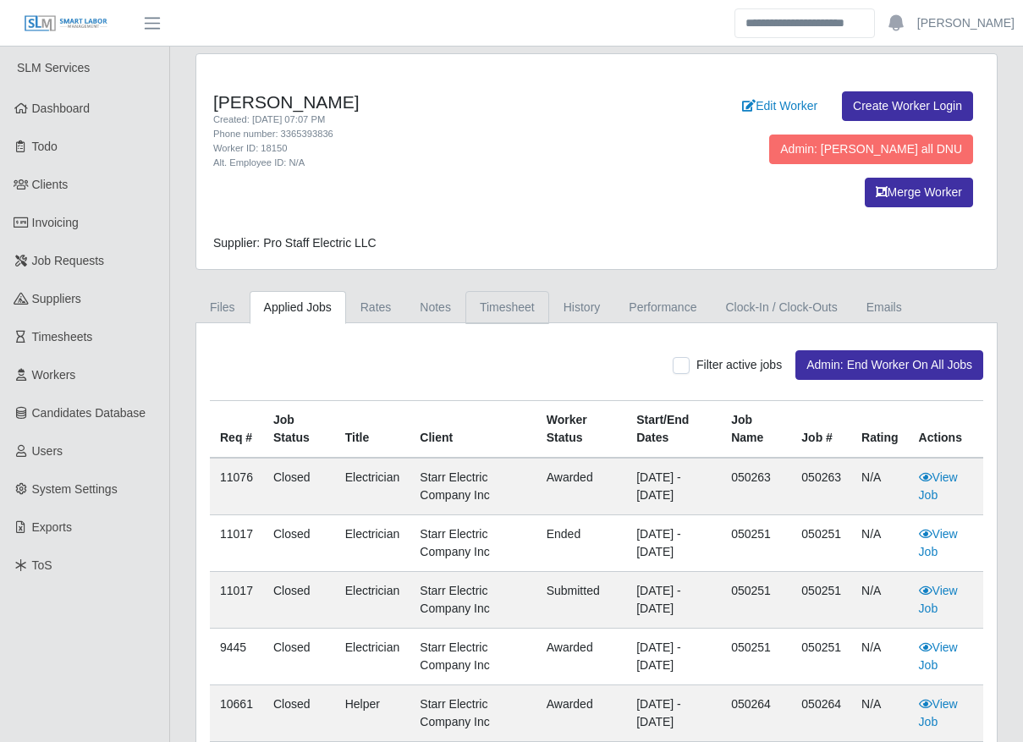
click at [492, 291] on link "Timesheet" at bounding box center [507, 307] width 84 height 33
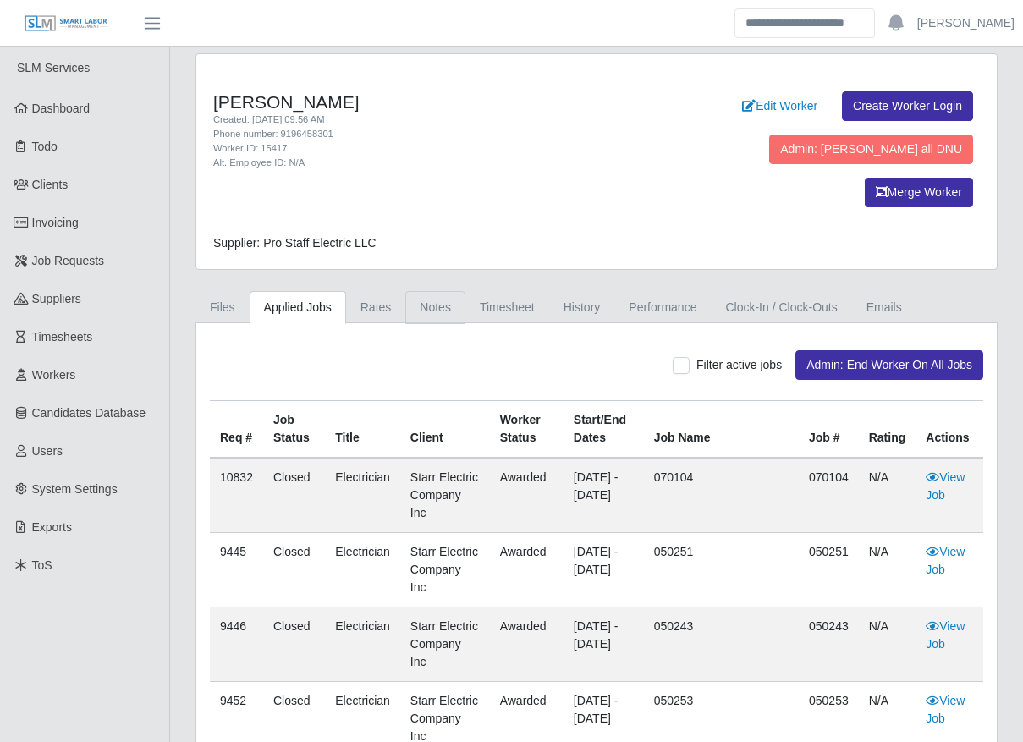
click at [435, 291] on link "Notes" at bounding box center [435, 307] width 60 height 33
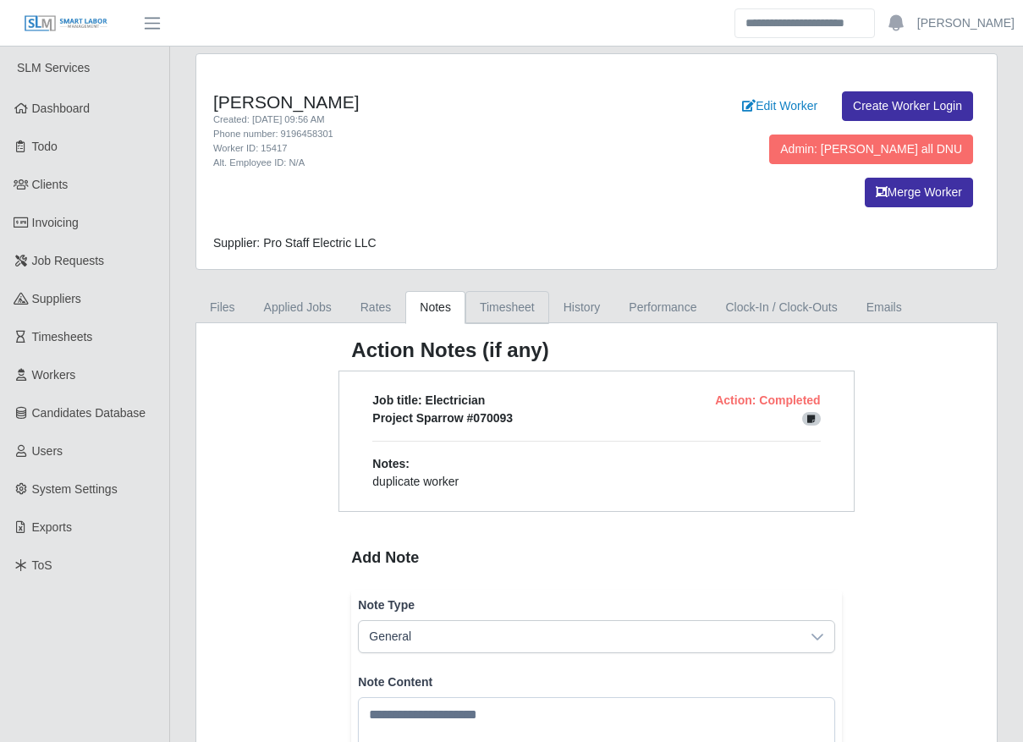
click at [468, 291] on link "Timesheet" at bounding box center [507, 307] width 84 height 33
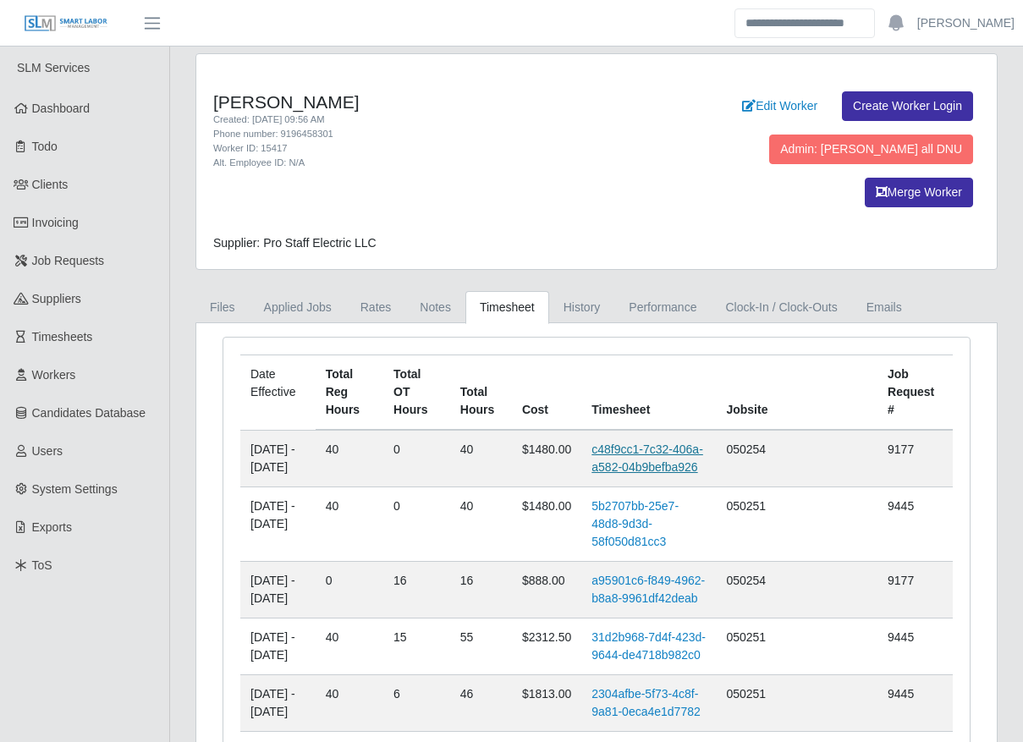
click at [674, 442] on link "c48f9cc1-7c32-406a-a582-04b9befba926" at bounding box center [647, 457] width 112 height 31
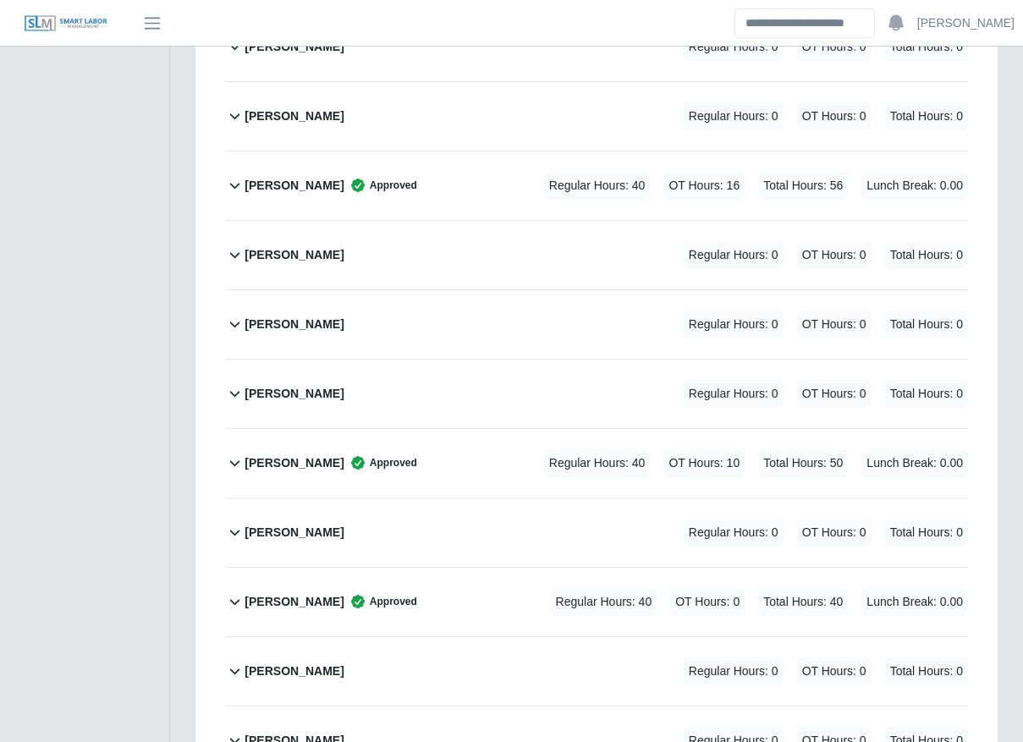
scroll to position [1785, 0]
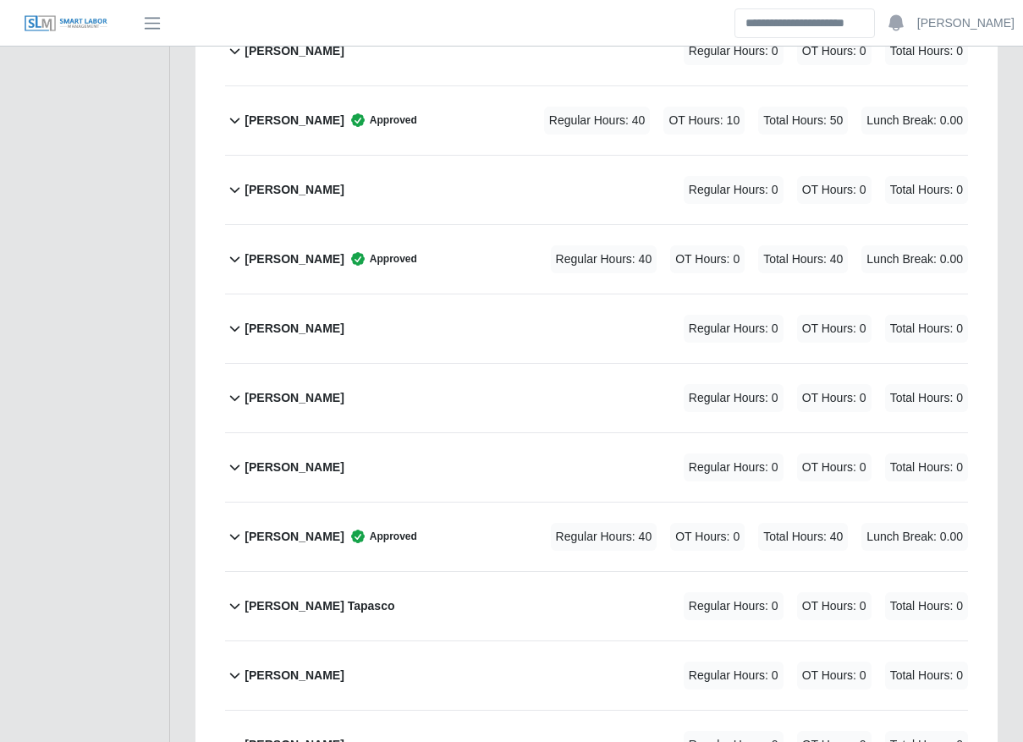
click at [507, 523] on div "Regular Hours: 40 OT Hours: 0 Total Hours: 40 Lunch Break: 0.00" at bounding box center [735, 537] width 464 height 28
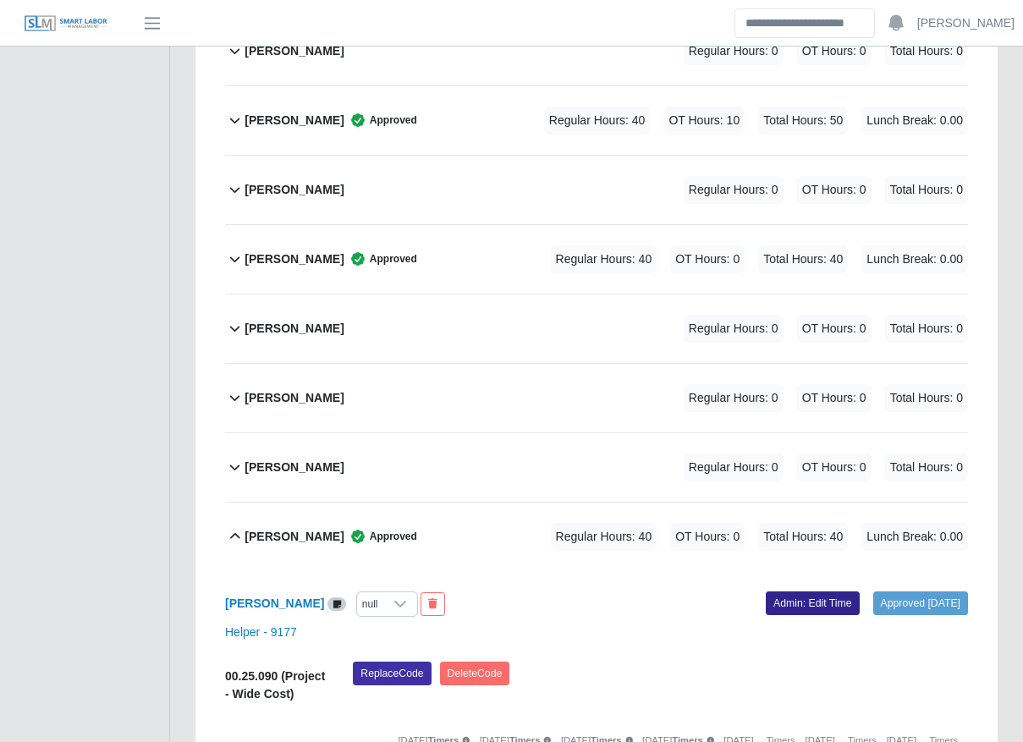
click at [791, 591] on link "Admin: Edit Time" at bounding box center [813, 603] width 94 height 24
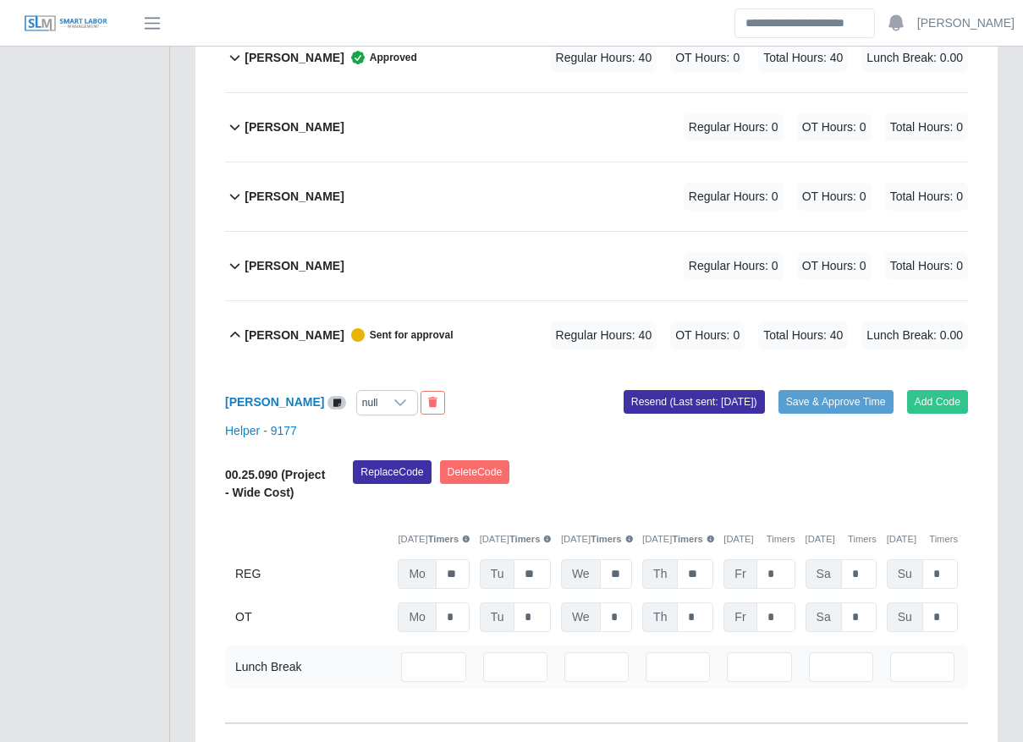
scroll to position [1988, 0]
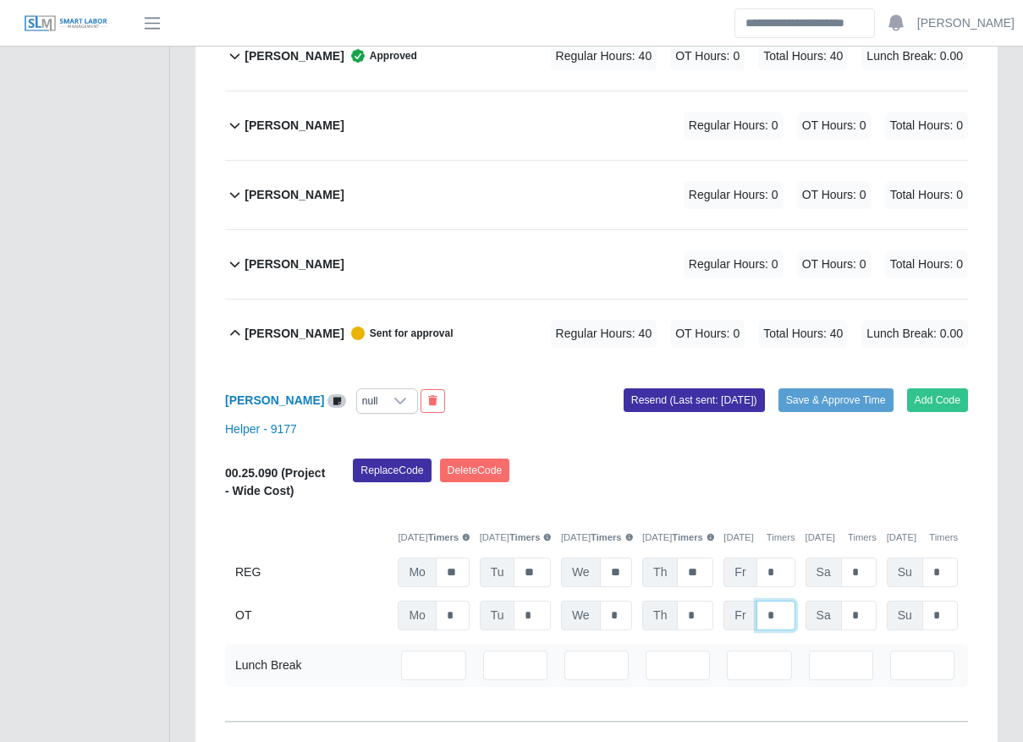
click at [779, 601] on input "*" at bounding box center [775, 616] width 39 height 30
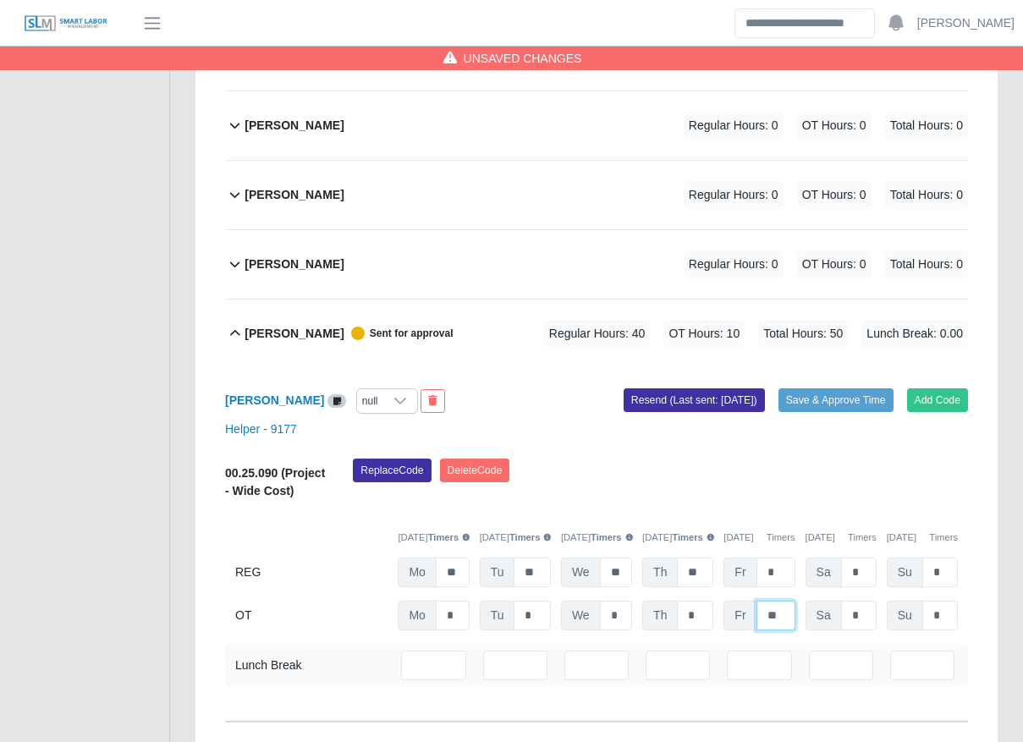
type input "**"
click at [675, 459] on div "Replace Code Delete Code" at bounding box center [660, 485] width 640 height 52
click at [843, 388] on button "Save & Approve Time" at bounding box center [835, 400] width 115 height 24
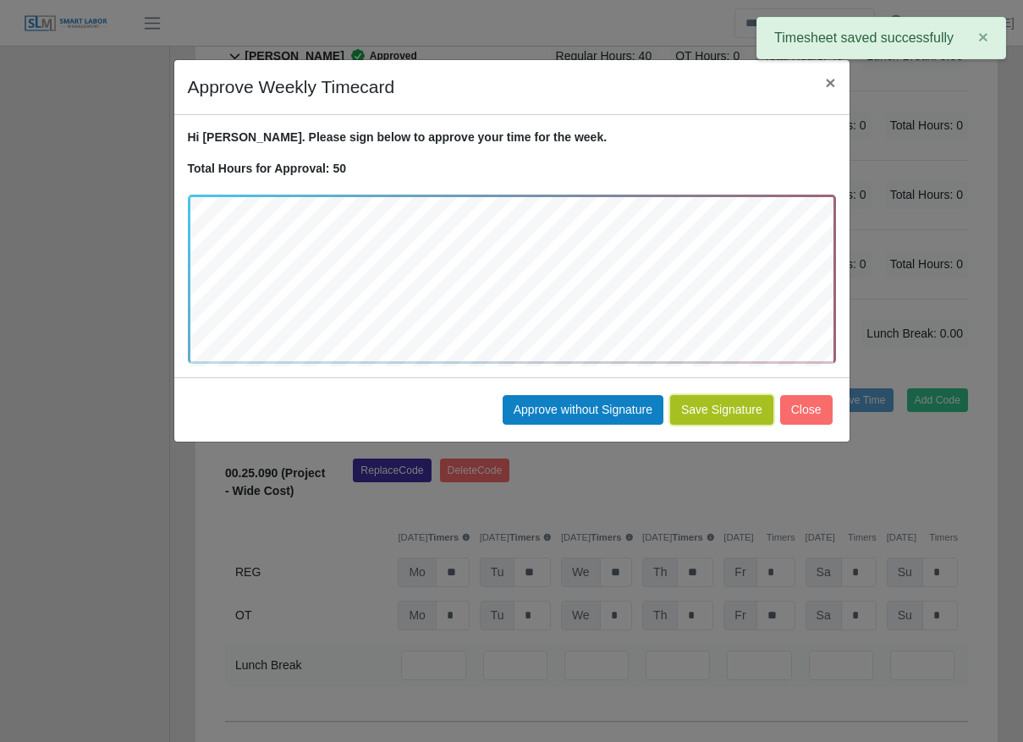
click at [710, 409] on button "Save Signature" at bounding box center [721, 410] width 103 height 30
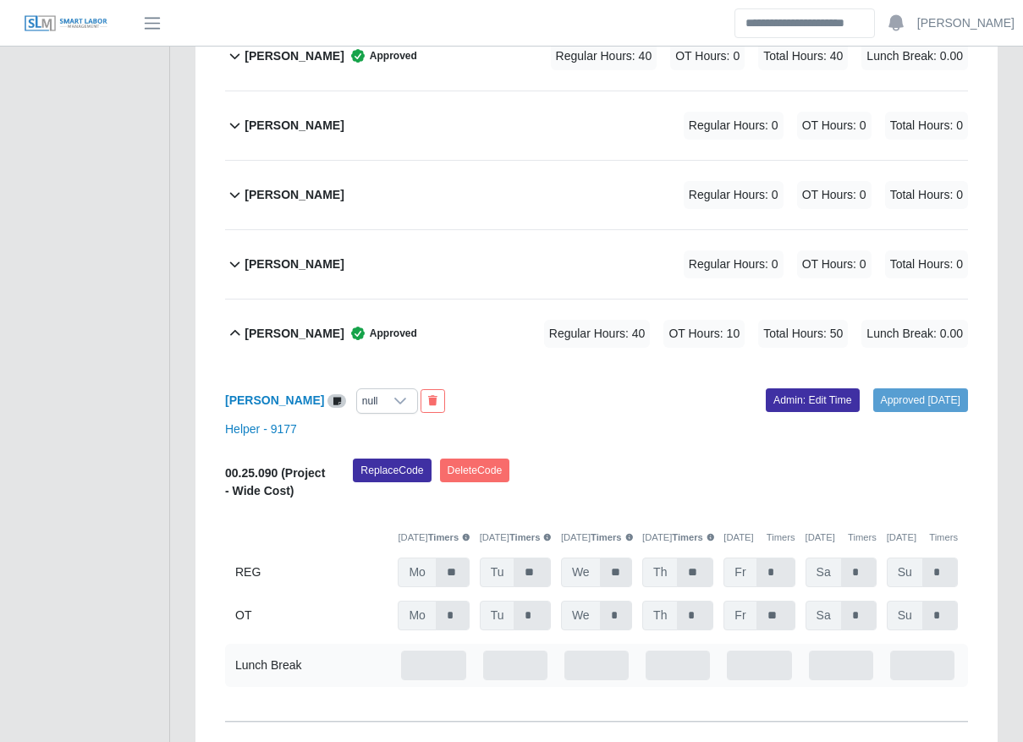
click at [437, 299] on div "Edwin Espinal Approved Regular Hours: 40 OT Hours: 10 Total Hours: 50 Lunch Bre…" at bounding box center [605, 333] width 723 height 69
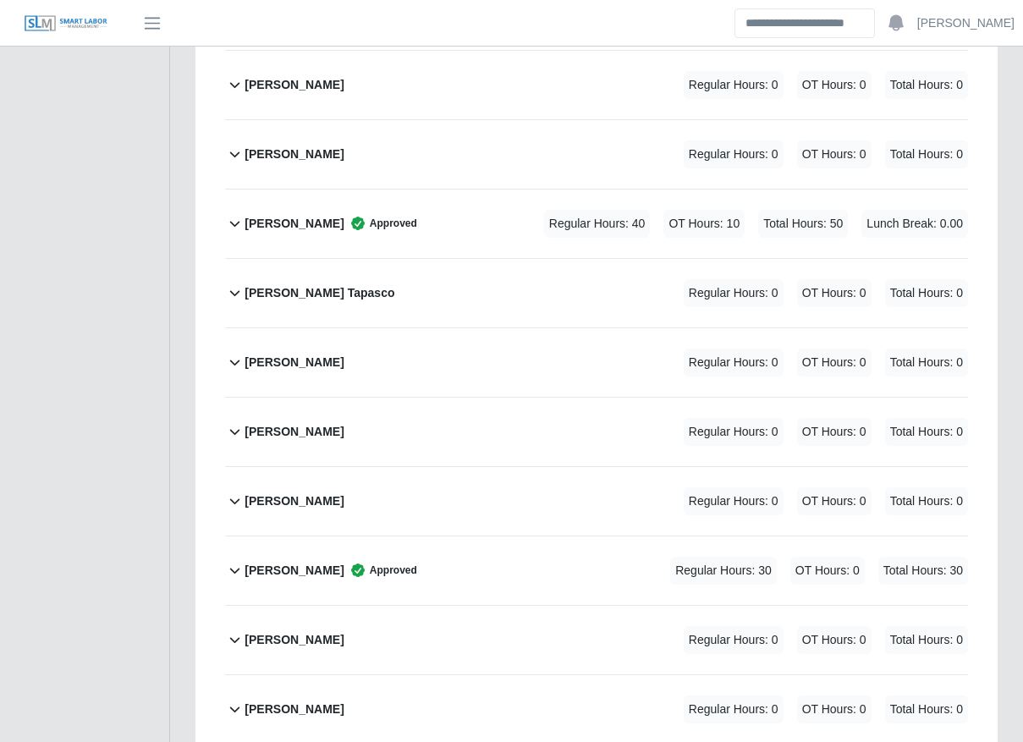
scroll to position [2099, 0]
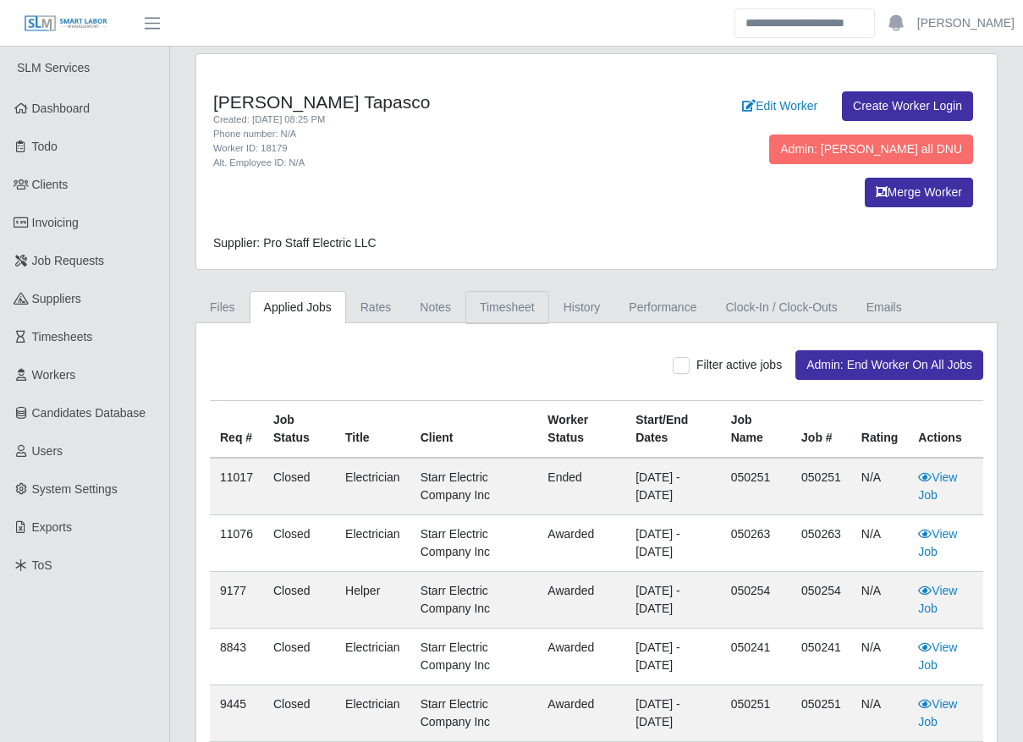
click at [497, 291] on link "Timesheet" at bounding box center [507, 307] width 84 height 33
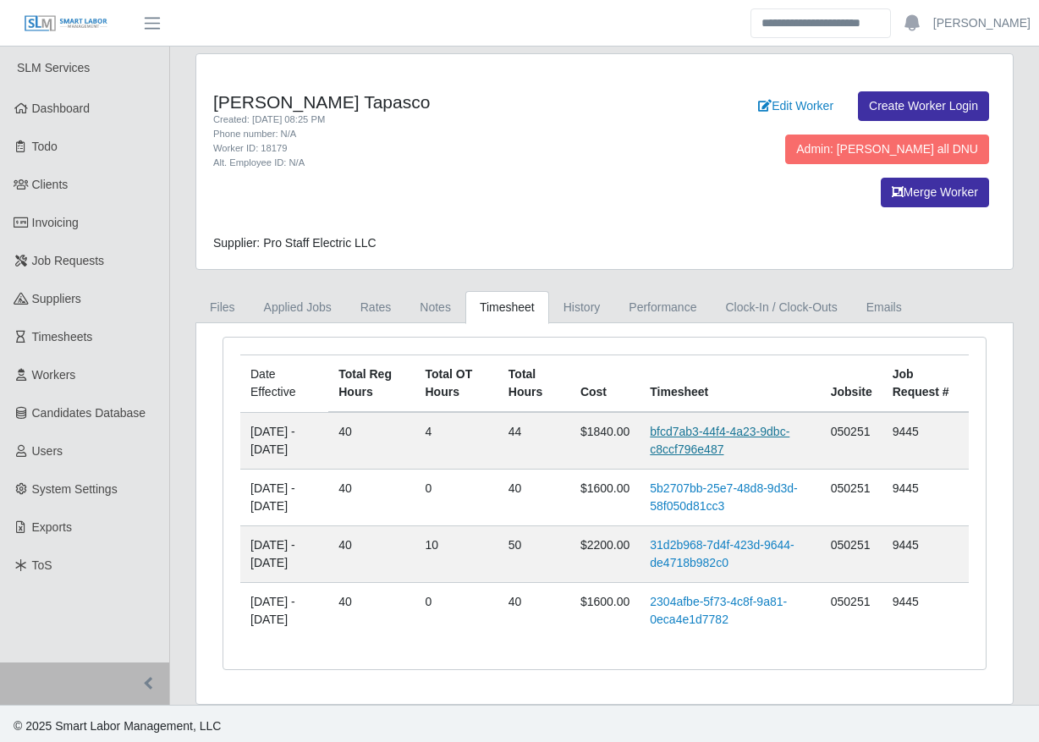
click at [706, 425] on link "bfcd7ab3-44f4-4a23-9dbc-c8ccf796e487" at bounding box center [720, 440] width 140 height 31
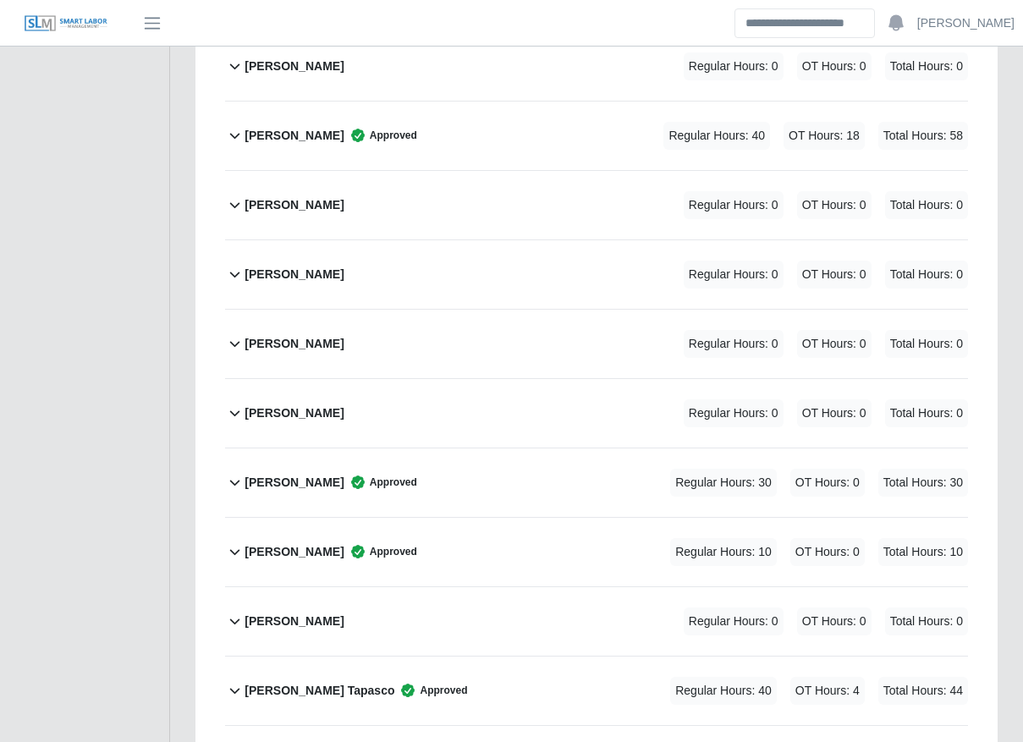
scroll to position [1439, 0]
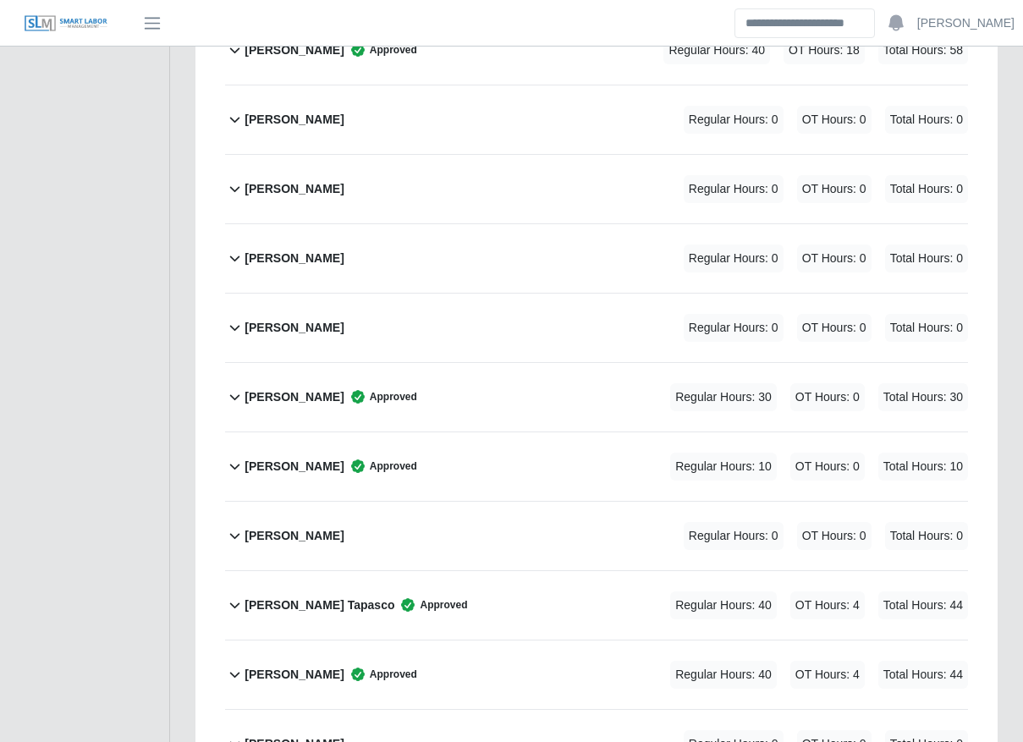
click at [536, 571] on div "[PERSON_NAME] Tapasco Approved Regular Hours: 40 OT Hours: 4 Total Hours: 44" at bounding box center [605, 605] width 723 height 69
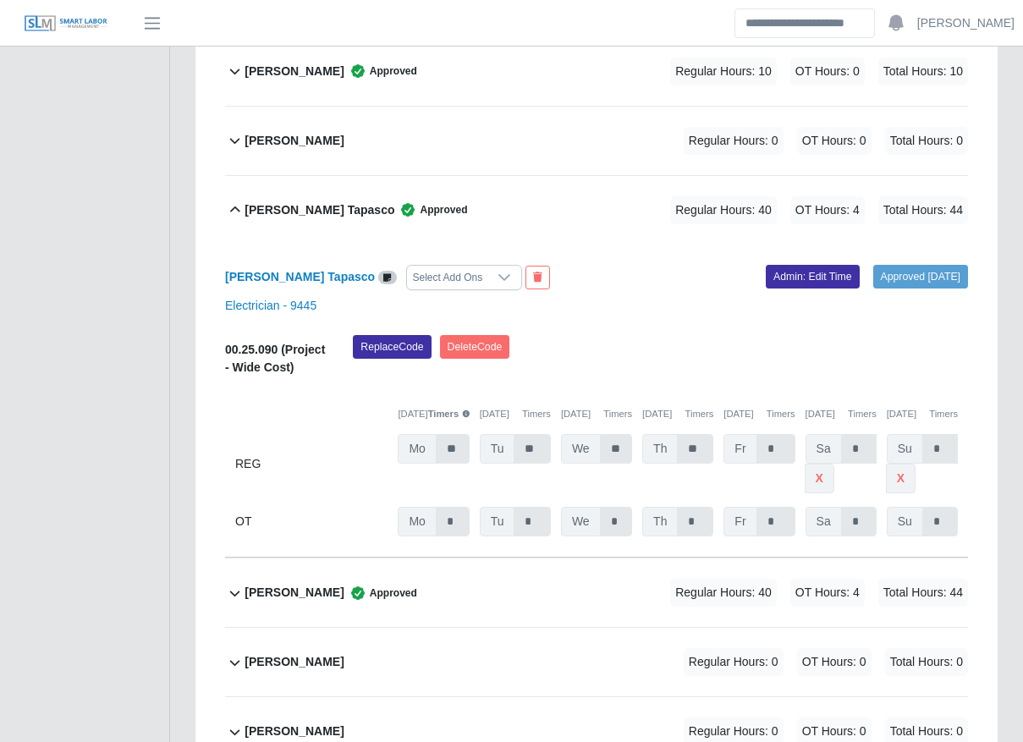
scroll to position [1835, 0]
click at [777, 264] on link "Admin: Edit Time" at bounding box center [813, 276] width 94 height 24
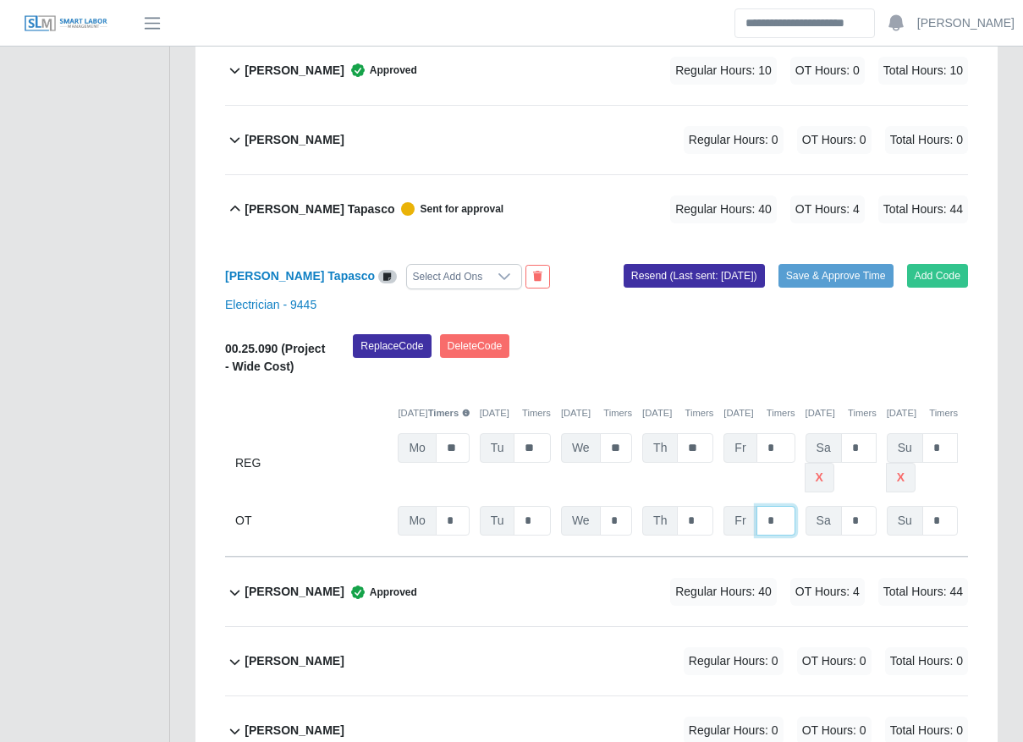
click at [768, 506] on input "*" at bounding box center [775, 521] width 39 height 30
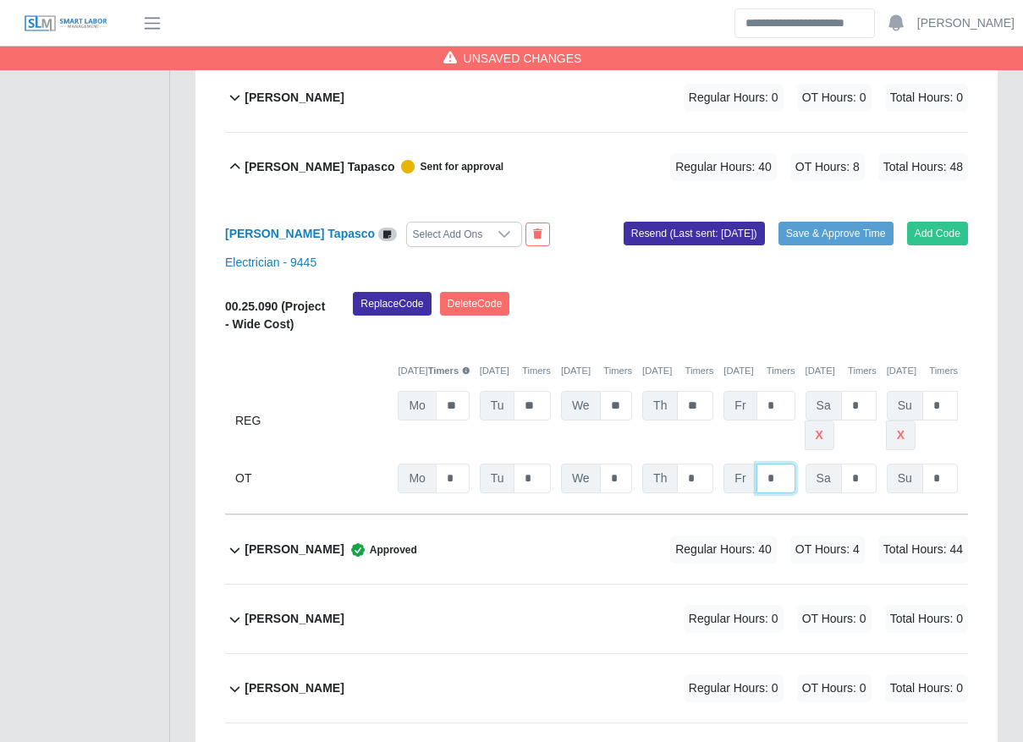
type input "*"
click at [648, 541] on div "Regular Hours: 40 OT Hours: 4 Total Hours: 44" at bounding box center [795, 550] width 345 height 28
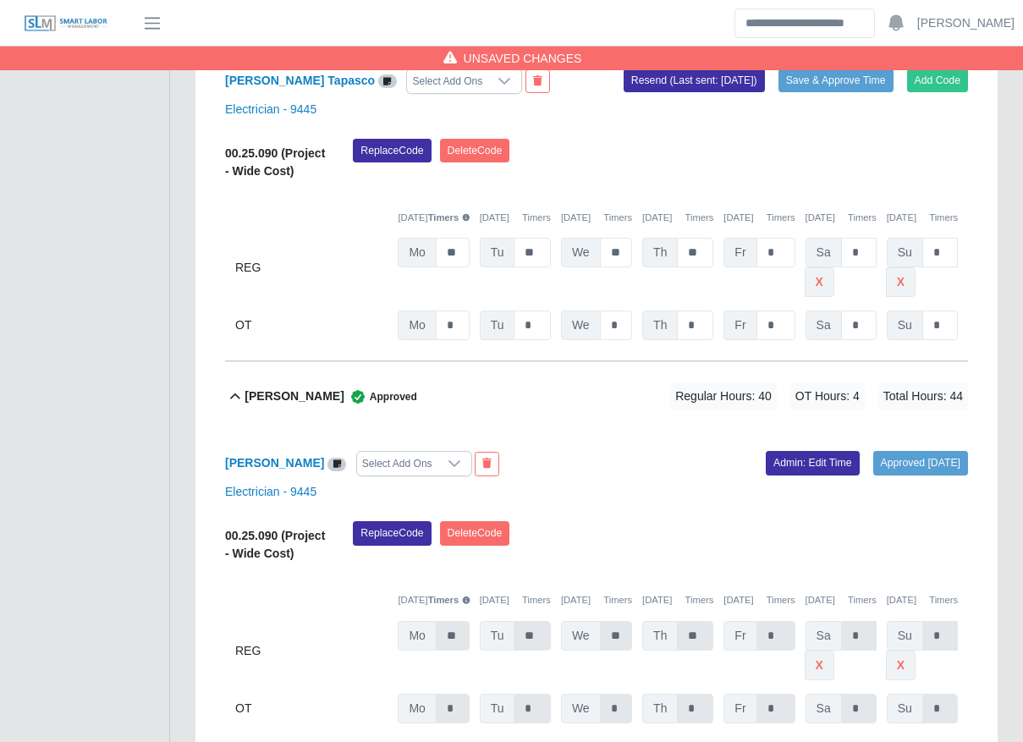
scroll to position [2031, 0]
click at [795, 450] on link "Admin: Edit Time" at bounding box center [813, 462] width 94 height 24
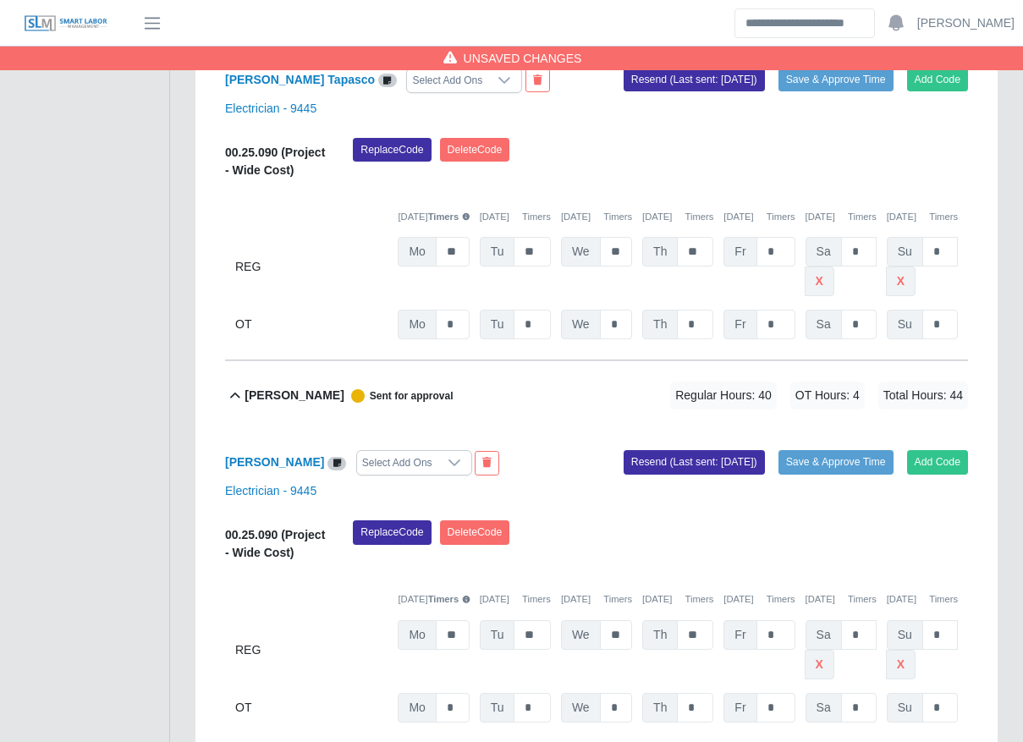
click at [795, 450] on button "Save & Approve Time" at bounding box center [835, 462] width 115 height 24
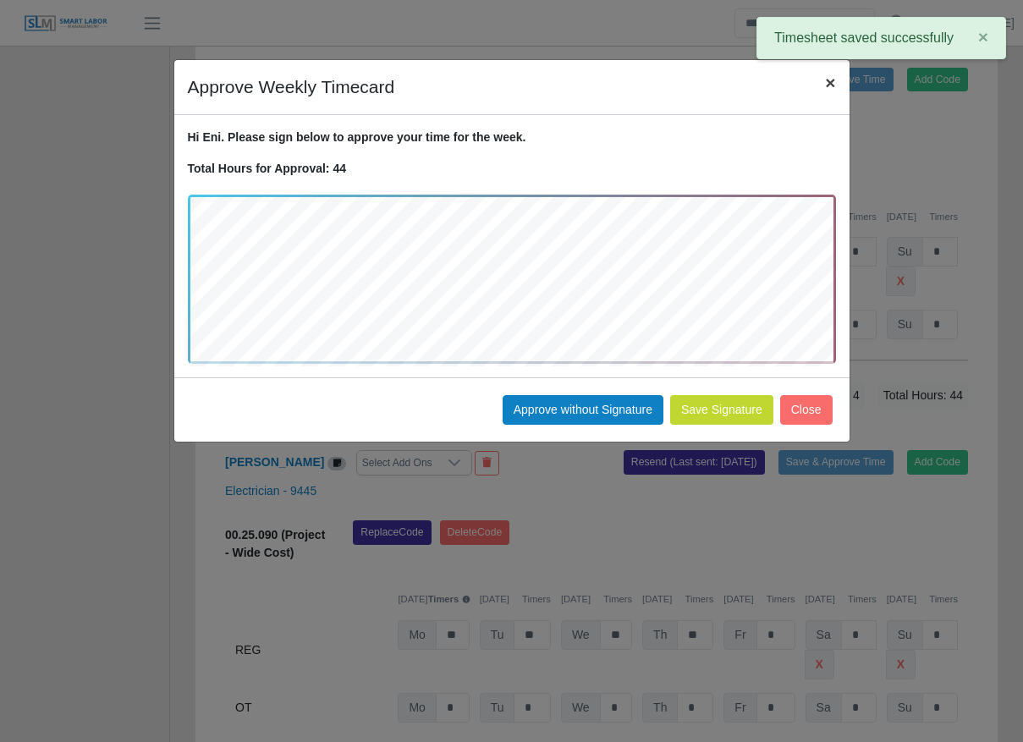
click at [832, 82] on span "×" at bounding box center [830, 82] width 10 height 19
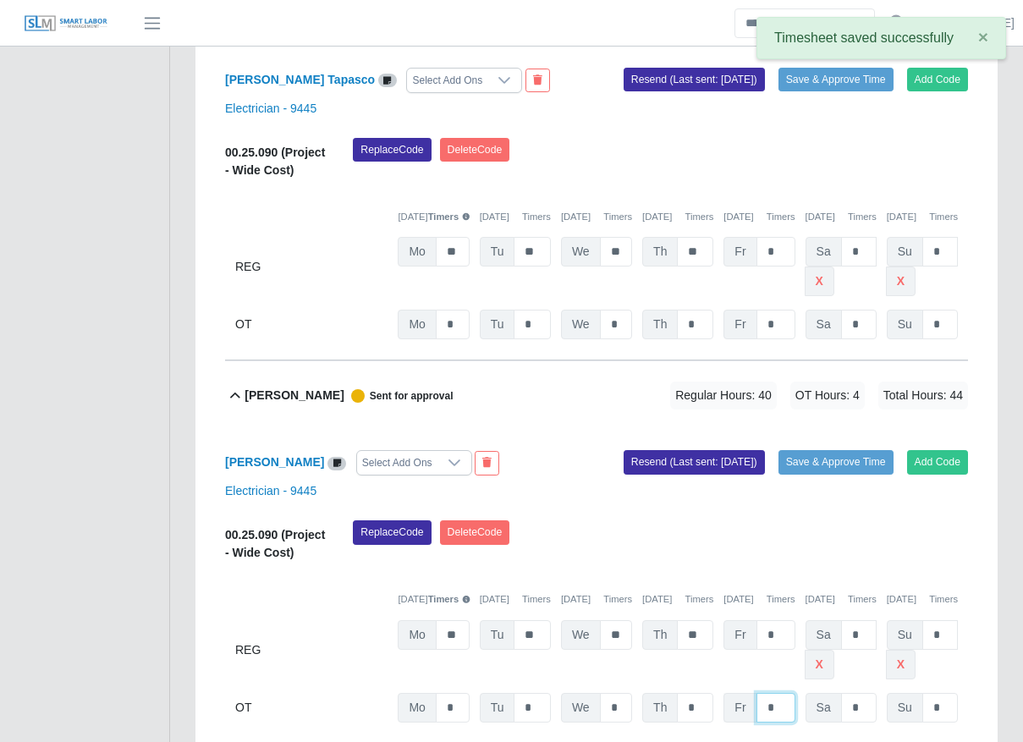
click at [788, 710] on input "*" at bounding box center [775, 708] width 39 height 30
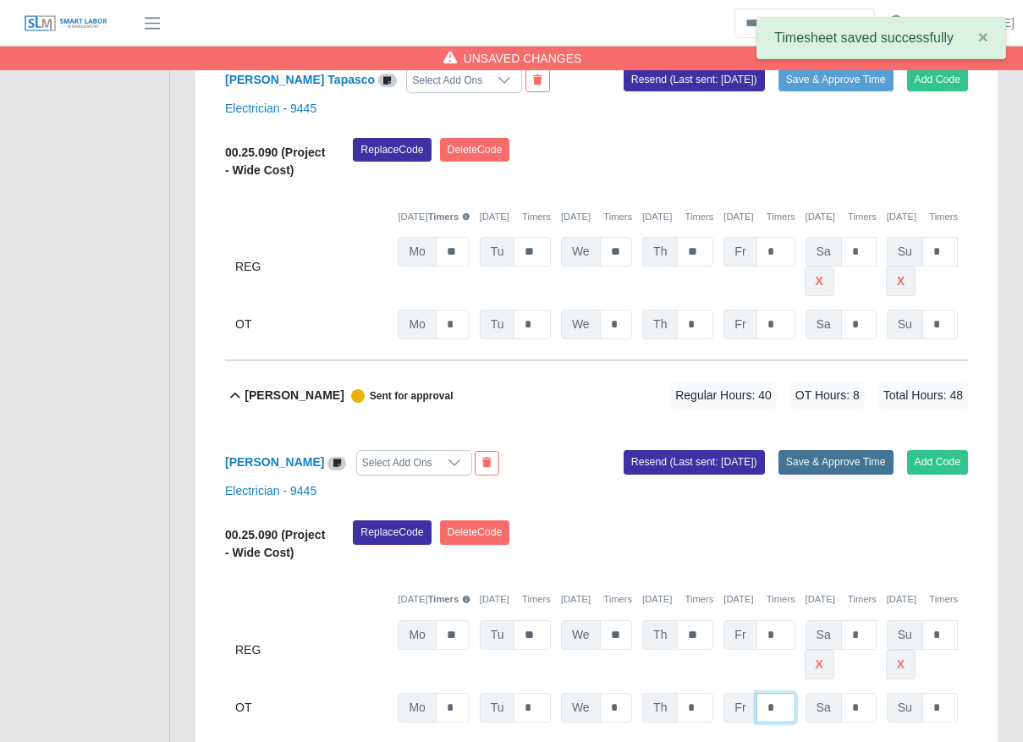
type input "*"
click at [845, 450] on button "Save & Approve Time" at bounding box center [835, 462] width 115 height 24
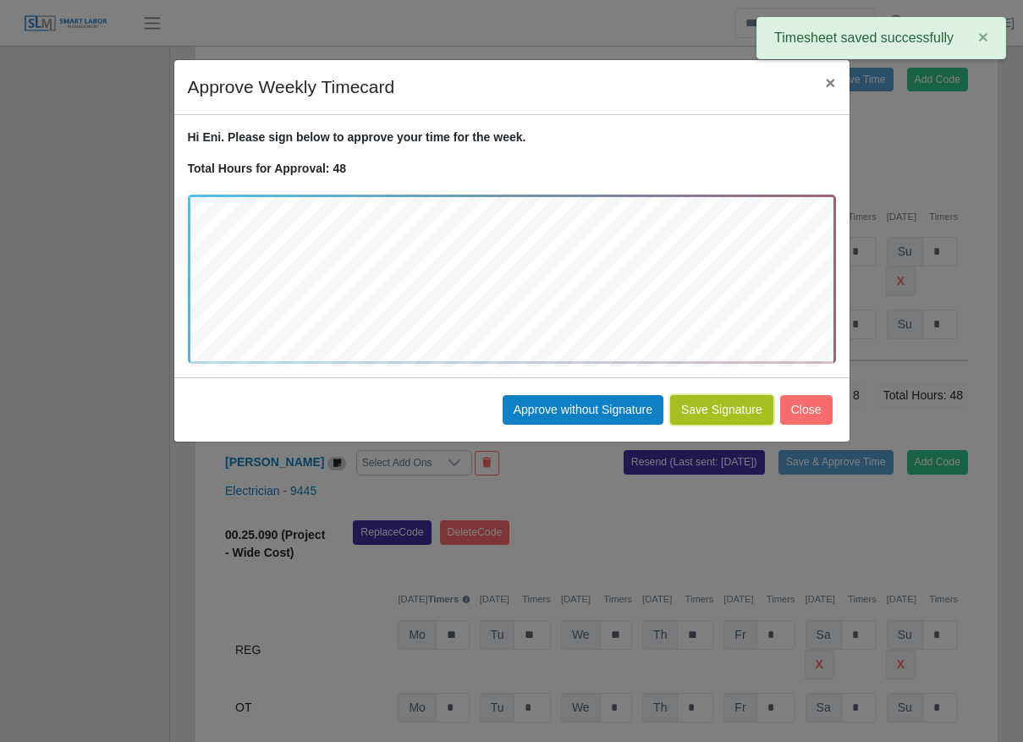
click at [729, 412] on button "Save Signature" at bounding box center [721, 410] width 103 height 30
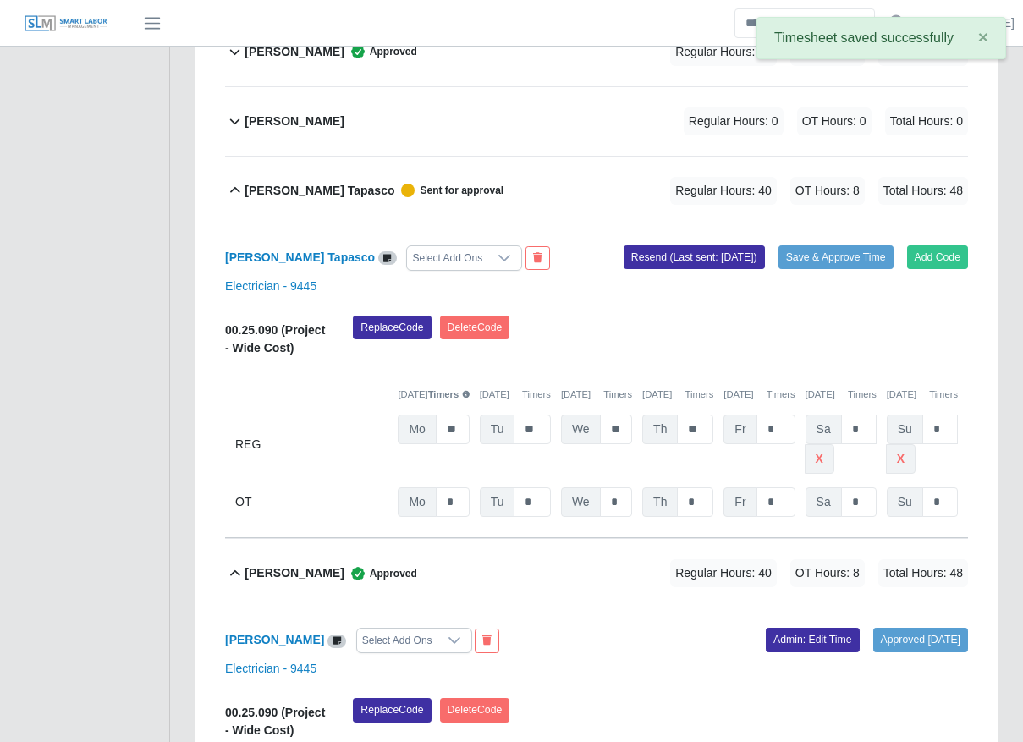
scroll to position [1852, 0]
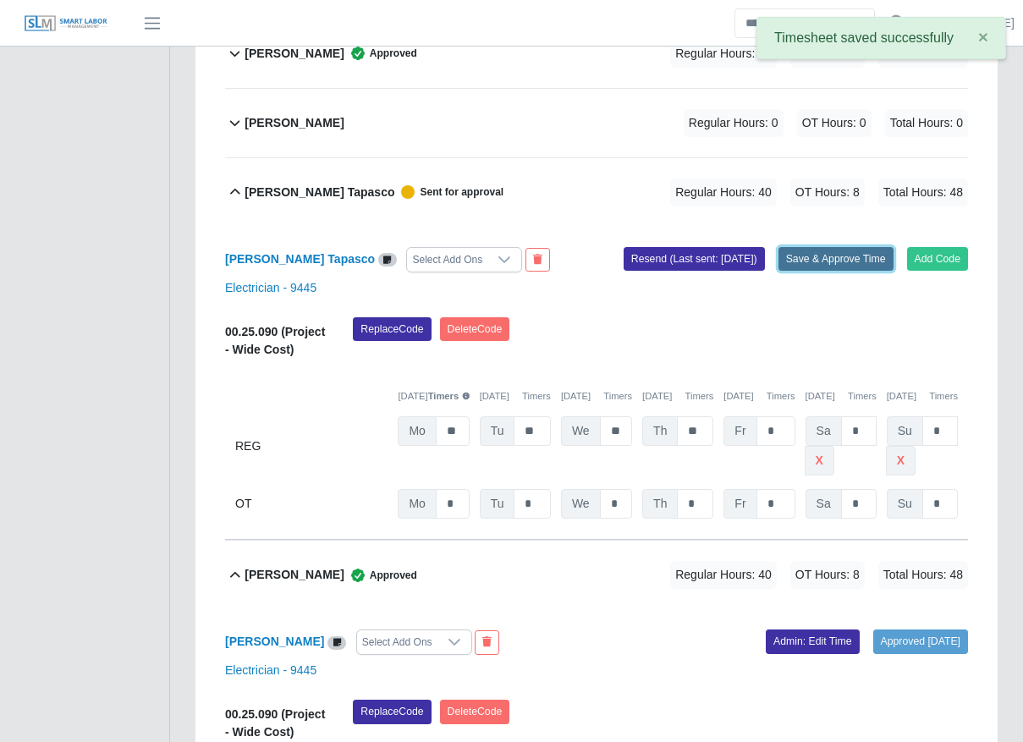
click at [824, 247] on button "Save & Approve Time" at bounding box center [835, 259] width 115 height 24
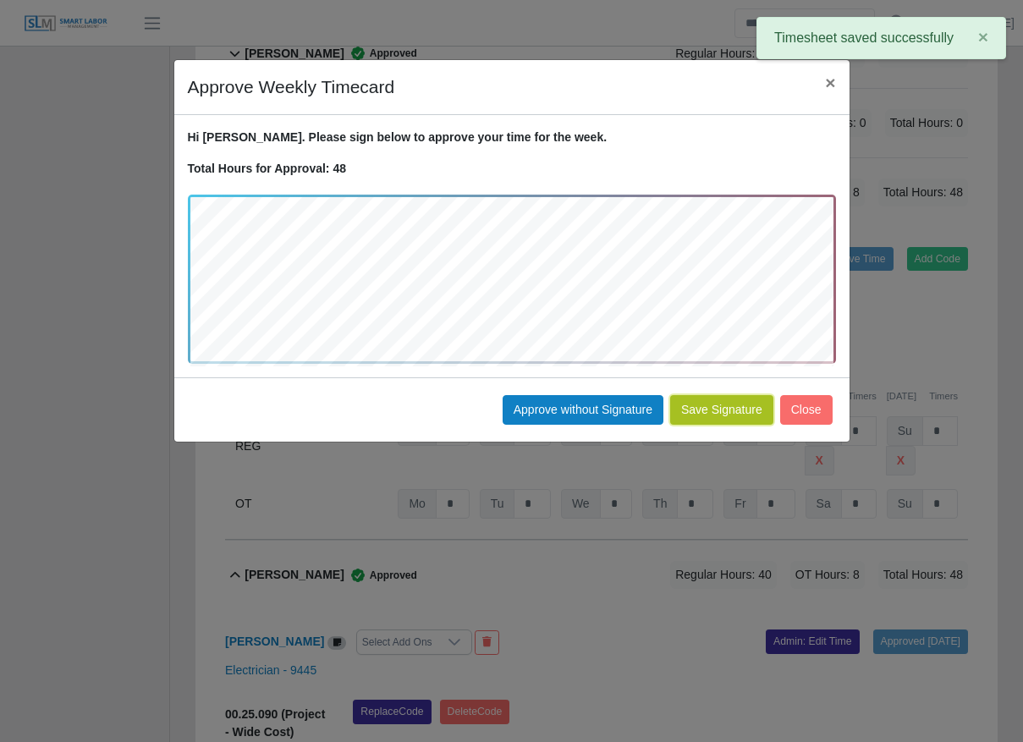
click at [720, 409] on button "Save Signature" at bounding box center [721, 410] width 103 height 30
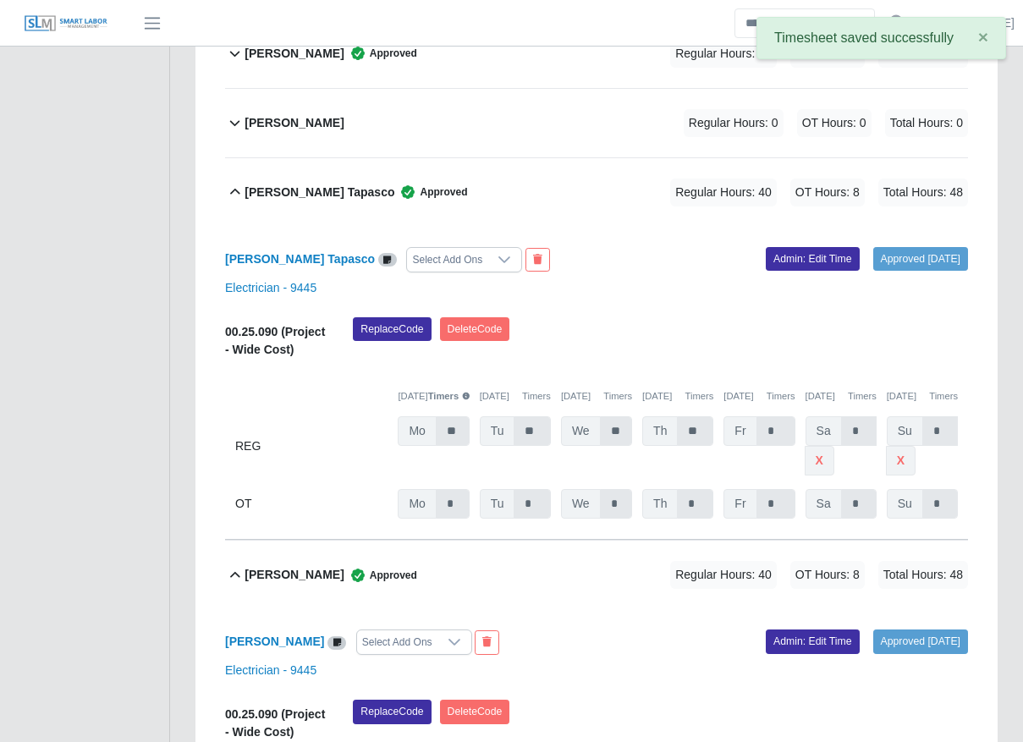
click at [457, 173] on div "Emerson Diaz Tapasco Approved Regular Hours: 40 OT Hours: 8 Total Hours: 48" at bounding box center [605, 192] width 723 height 69
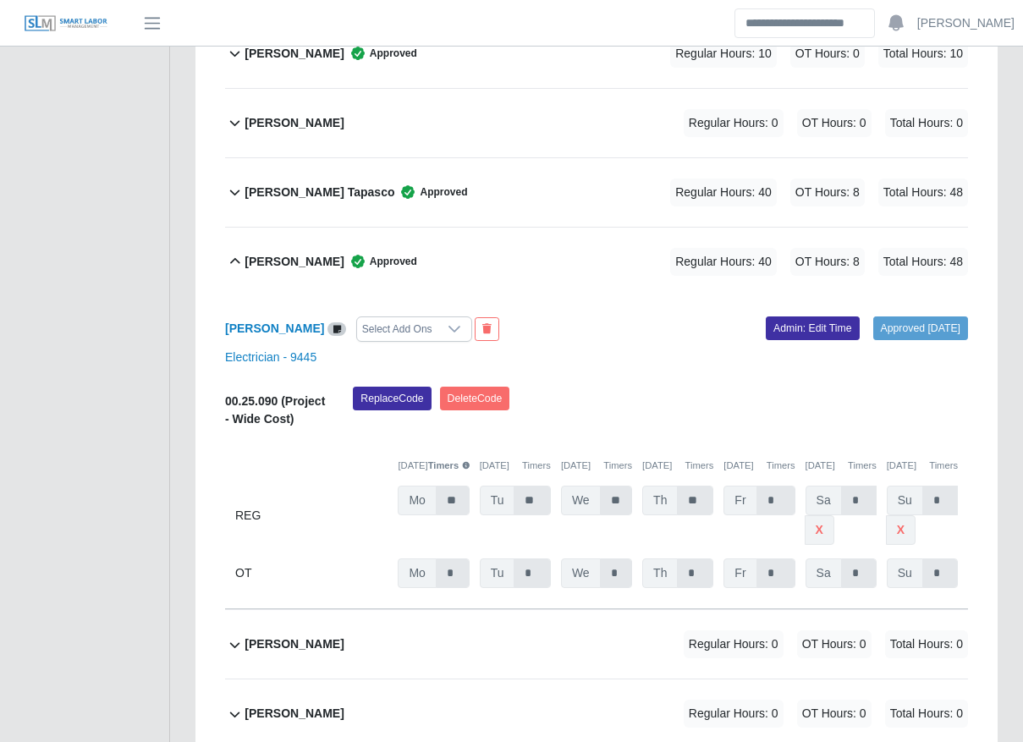
click at [288, 246] on div "Eni Zelaya Approved Regular Hours: 40 OT Hours: 8 Total Hours: 48" at bounding box center [605, 262] width 723 height 69
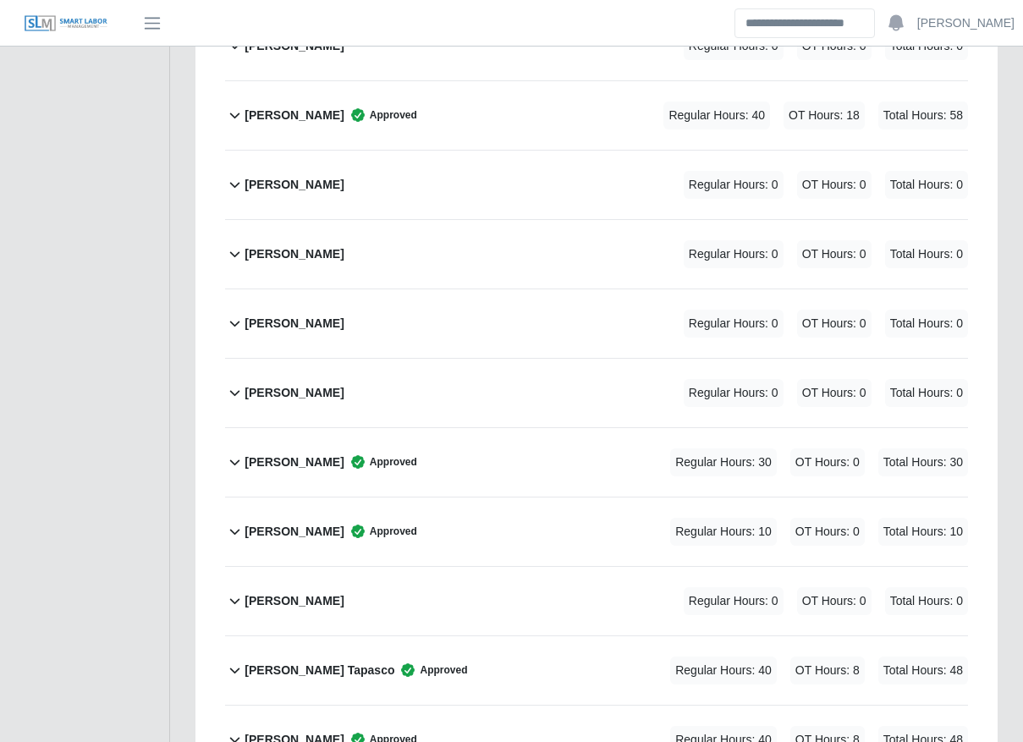
scroll to position [1364, 0]
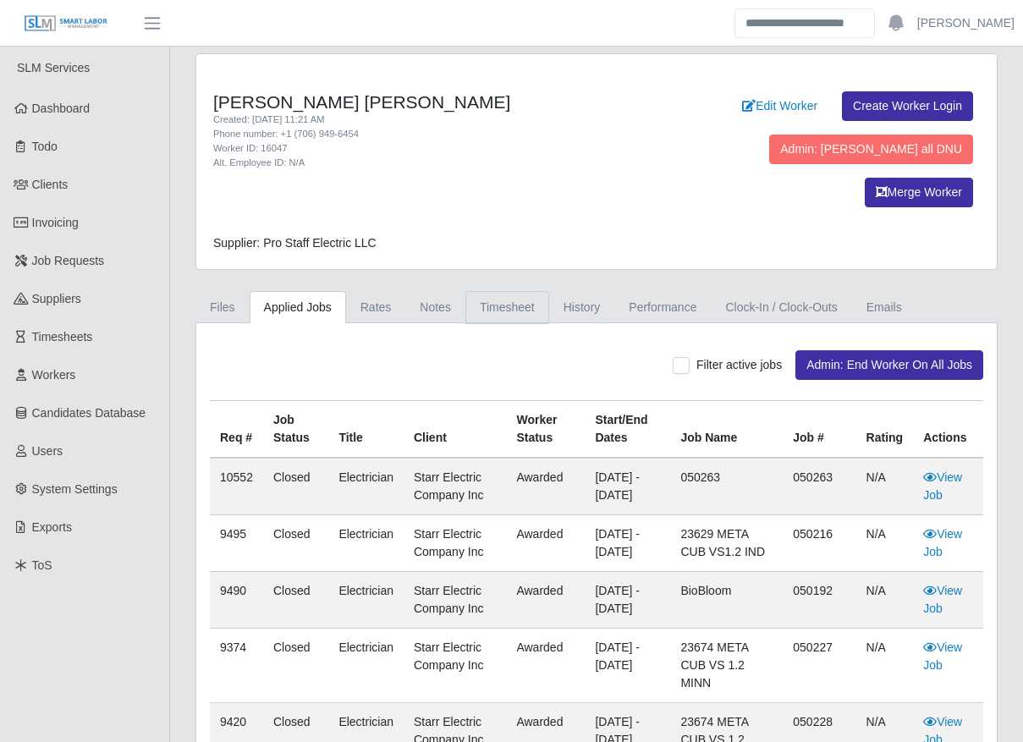
click at [490, 291] on link "Timesheet" at bounding box center [507, 307] width 84 height 33
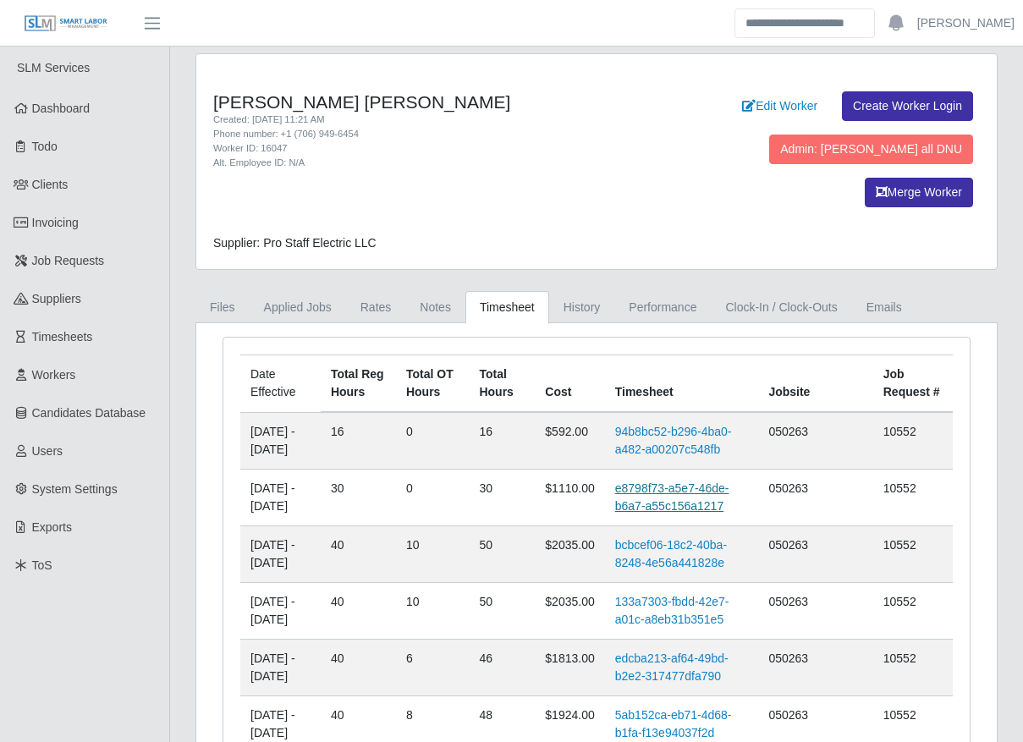
click at [685, 481] on link "e8798f73-a5e7-46de-b6a7-a55c156a1217" at bounding box center [672, 496] width 114 height 31
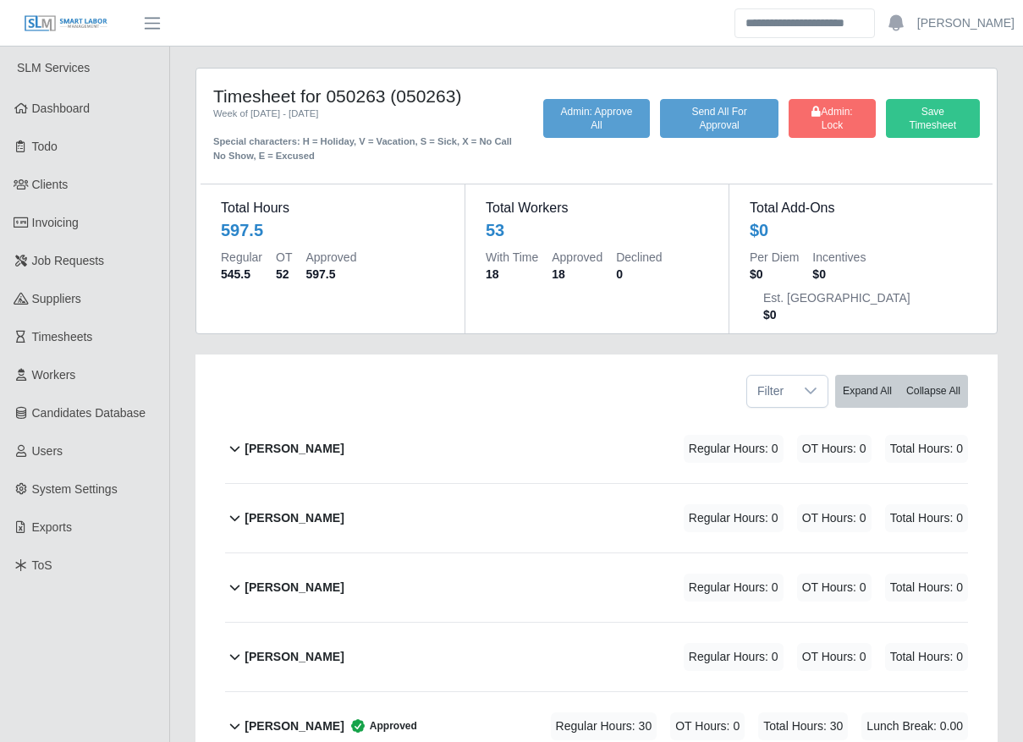
click at [443, 425] on div "[PERSON_NAME] Regular Hours: 0 OT Hours: 0 Total Hours: 0" at bounding box center [605, 449] width 723 height 69
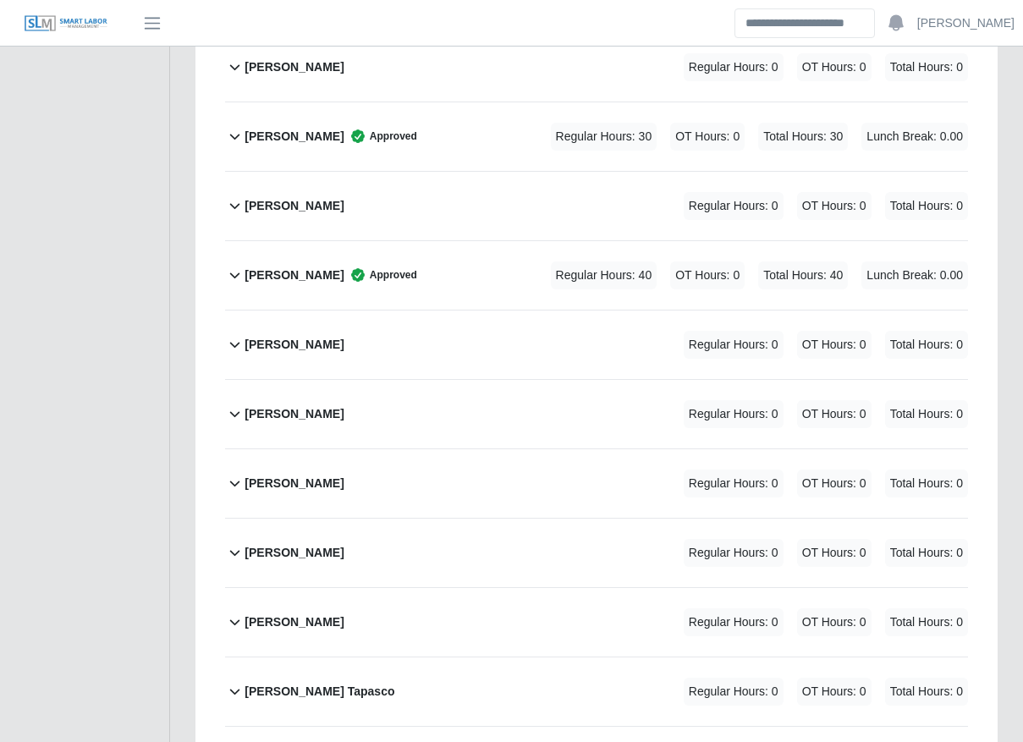
scroll to position [1202, 0]
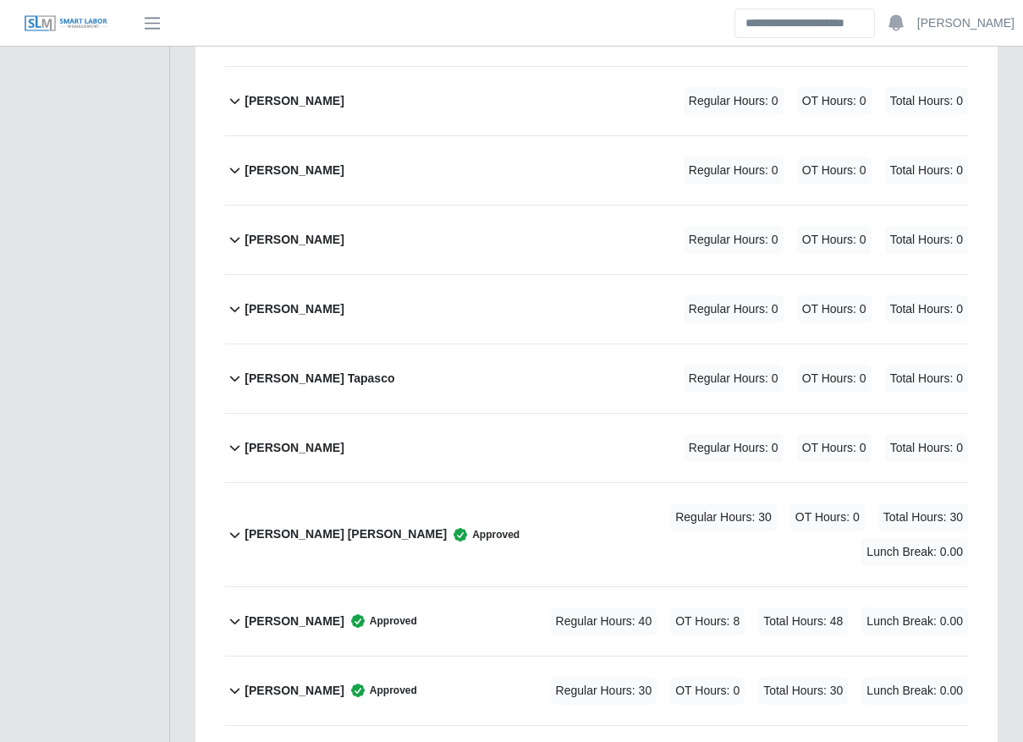
click at [417, 492] on div "[PERSON_NAME] [PERSON_NAME] Approved Regular Hours: 30 OT Hours: 0 Total Hours:…" at bounding box center [605, 534] width 723 height 103
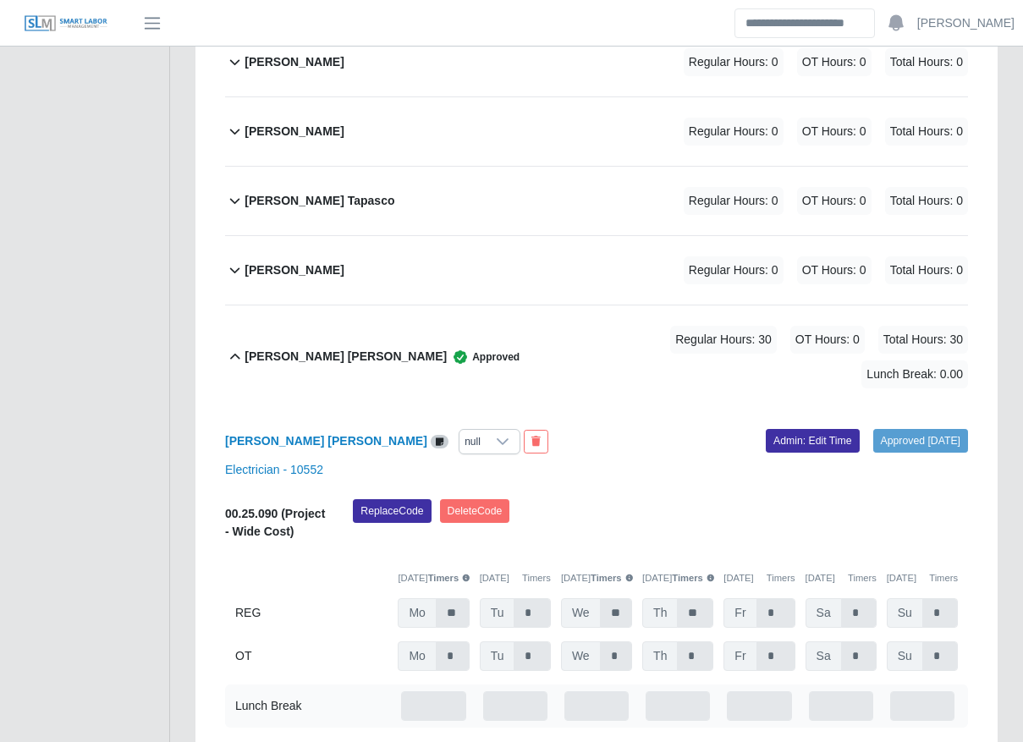
scroll to position [1398, 0]
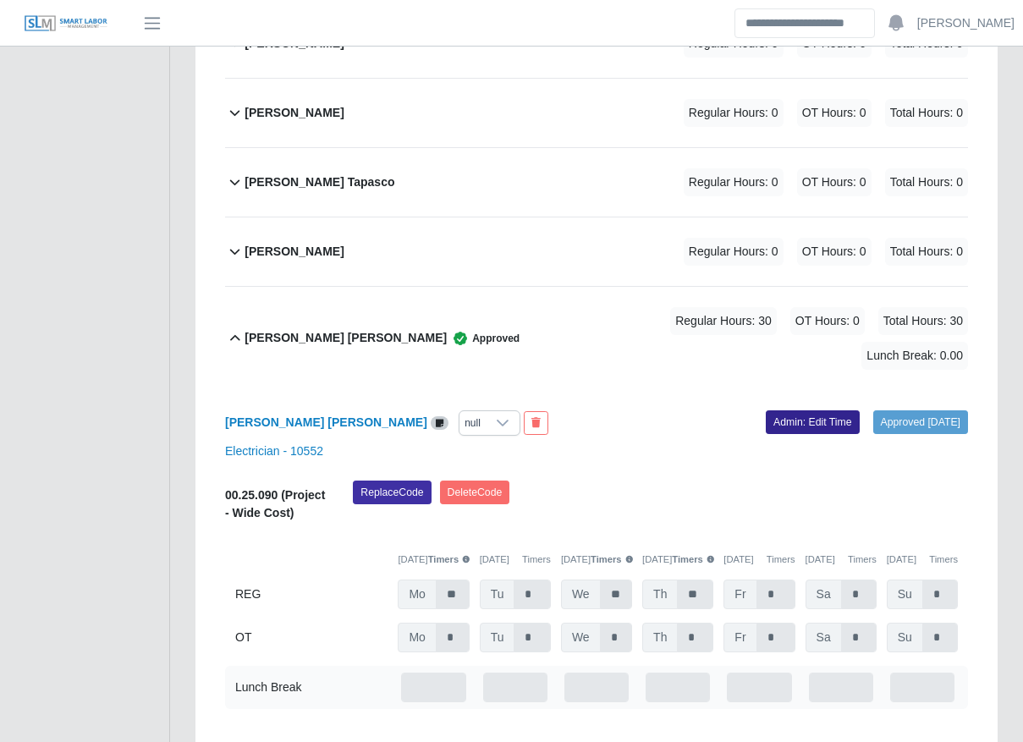
click at [785, 410] on link "Admin: Edit Time" at bounding box center [813, 422] width 94 height 24
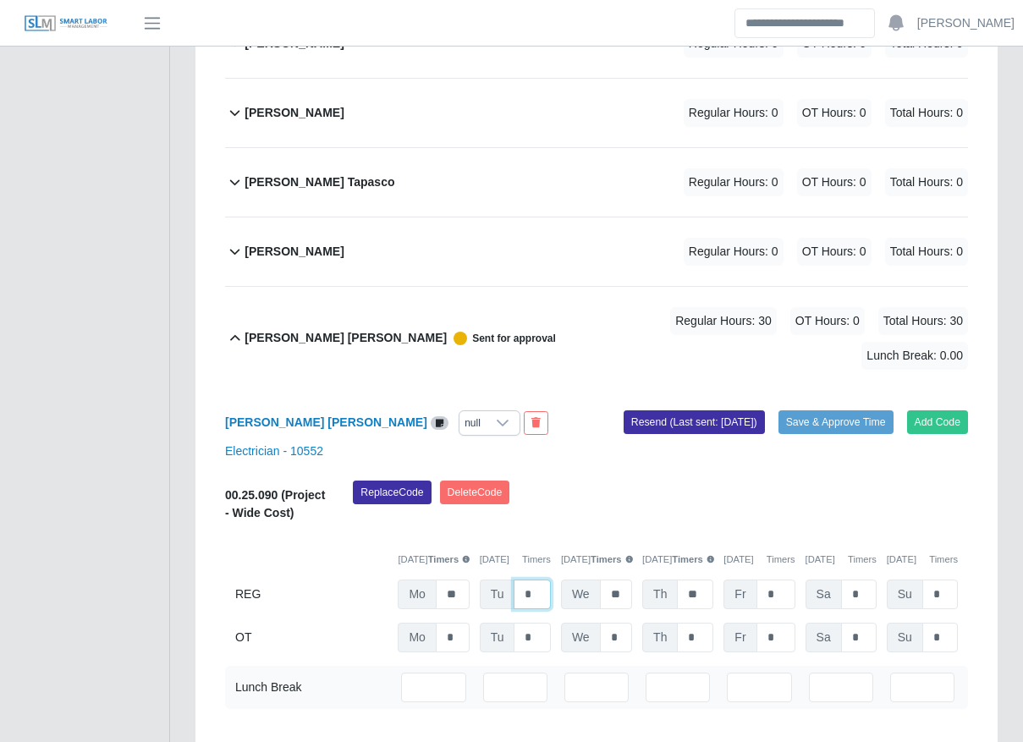
click at [536, 580] on input "*" at bounding box center [532, 595] width 36 height 30
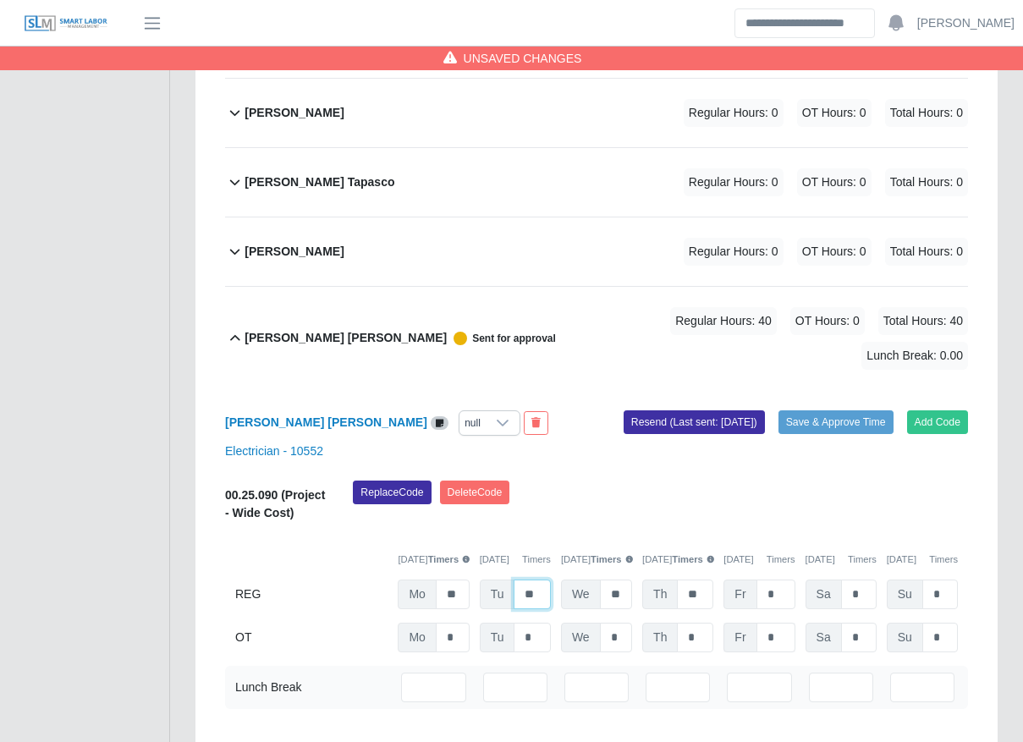
type input "**"
click at [793, 623] on input "*" at bounding box center [775, 638] width 39 height 30
type input "**"
click at [607, 481] on div "Replace Code [GEOGRAPHIC_DATA] Code" at bounding box center [660, 507] width 640 height 52
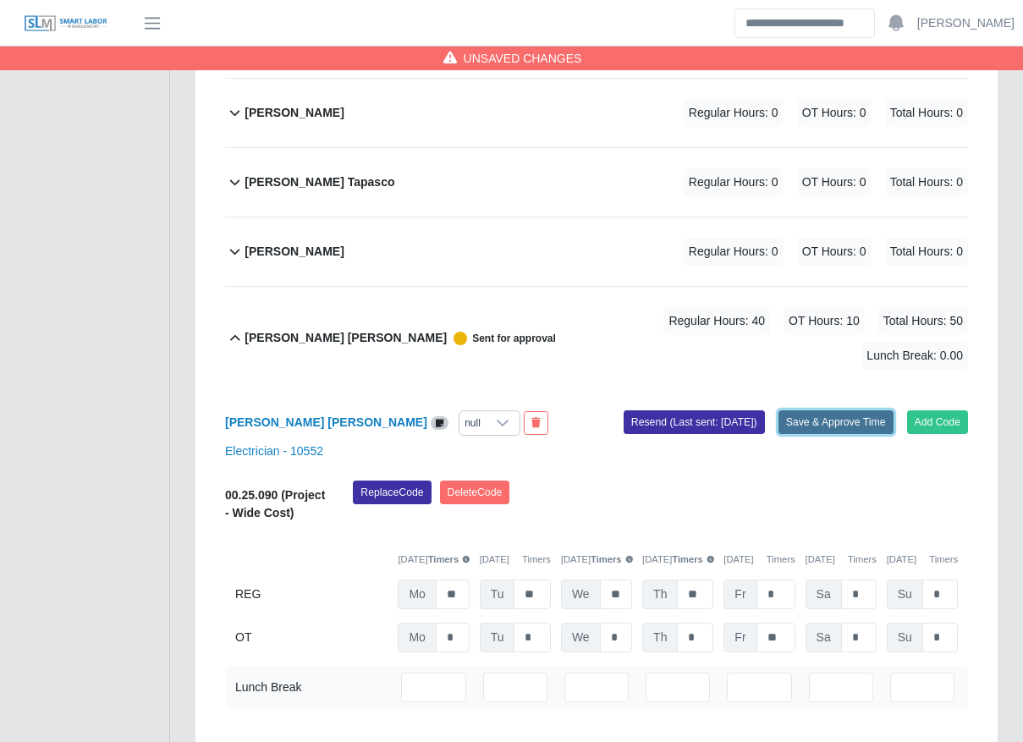
click at [869, 410] on button "Save & Approve Time" at bounding box center [835, 422] width 115 height 24
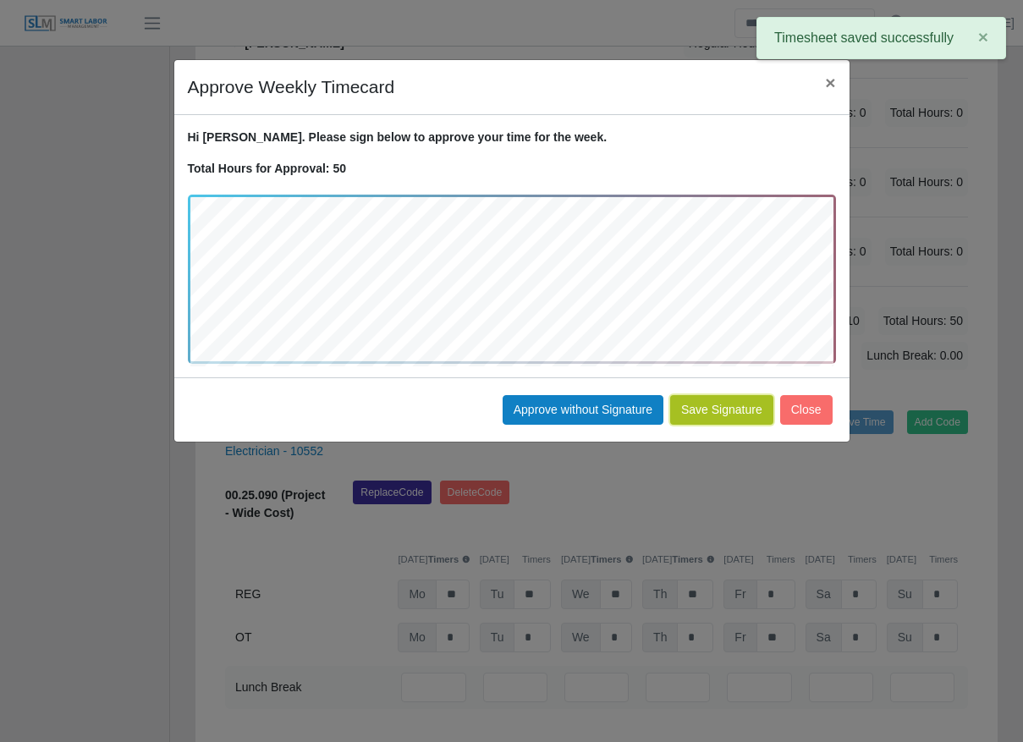
click at [700, 416] on button "Save Signature" at bounding box center [721, 410] width 103 height 30
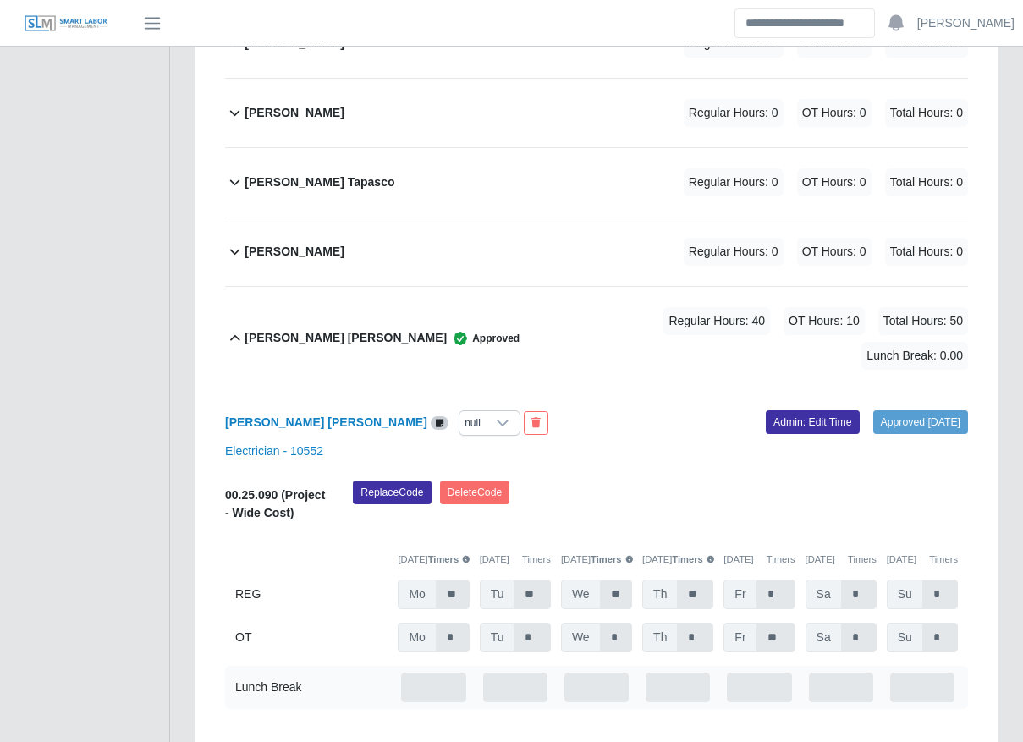
click at [406, 299] on div "[PERSON_NAME] [PERSON_NAME] Approved Regular Hours: 40 OT Hours: 10 Total Hours…" at bounding box center [605, 338] width 723 height 103
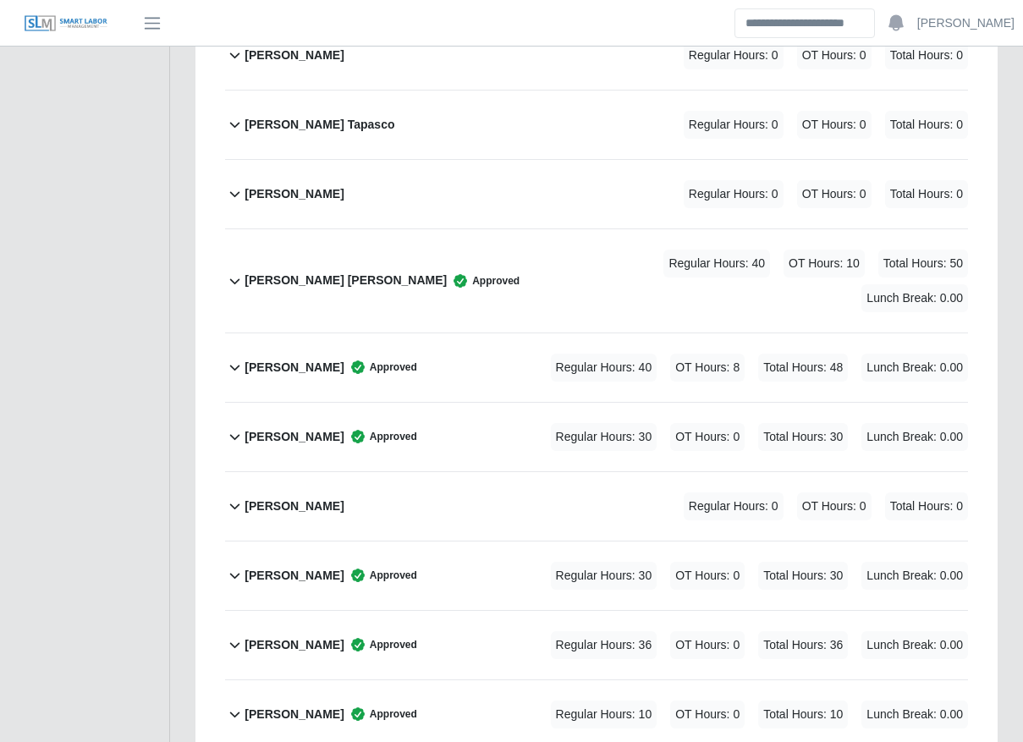
scroll to position [1458, 0]
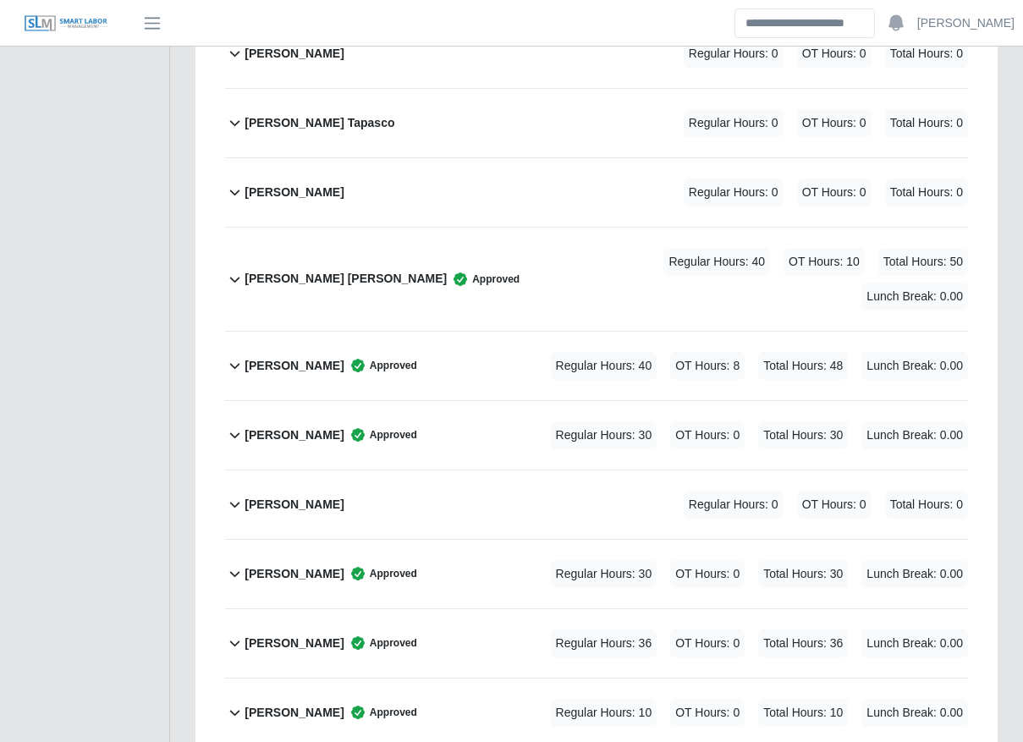
click at [473, 609] on div "[PERSON_NAME] Approved Regular Hours: 36 OT Hours: 0 Total Hours: 36 Lunch Brea…" at bounding box center [605, 643] width 723 height 69
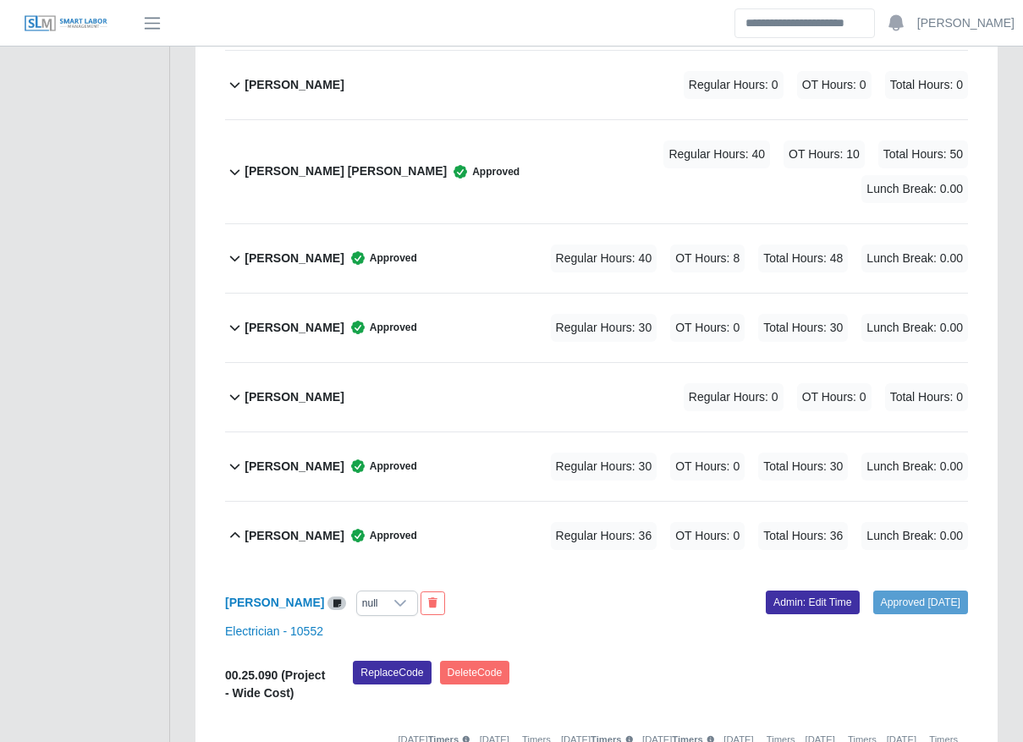
scroll to position [1570, 0]
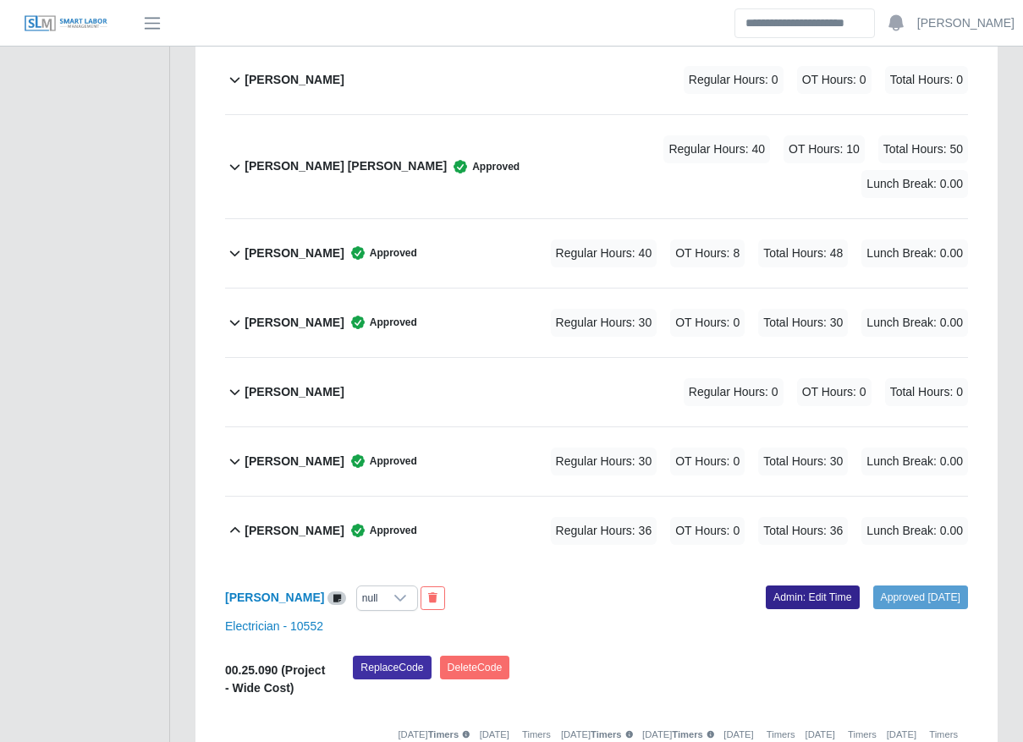
click at [783, 585] on link "Admin: Edit Time" at bounding box center [813, 597] width 94 height 24
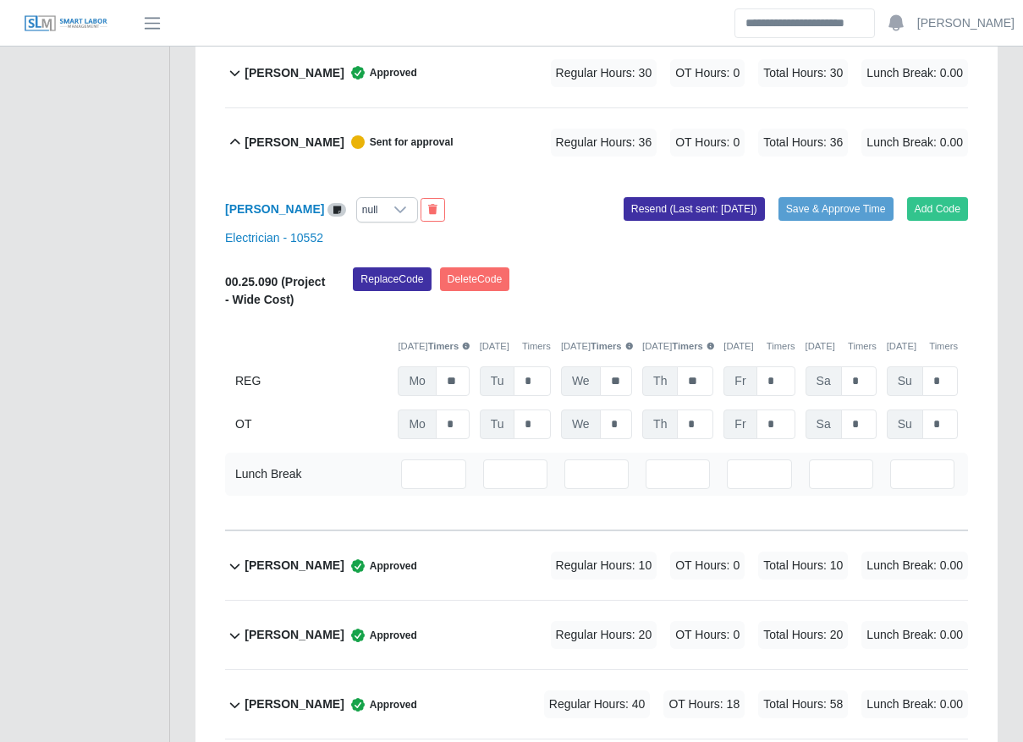
scroll to position [1964, 0]
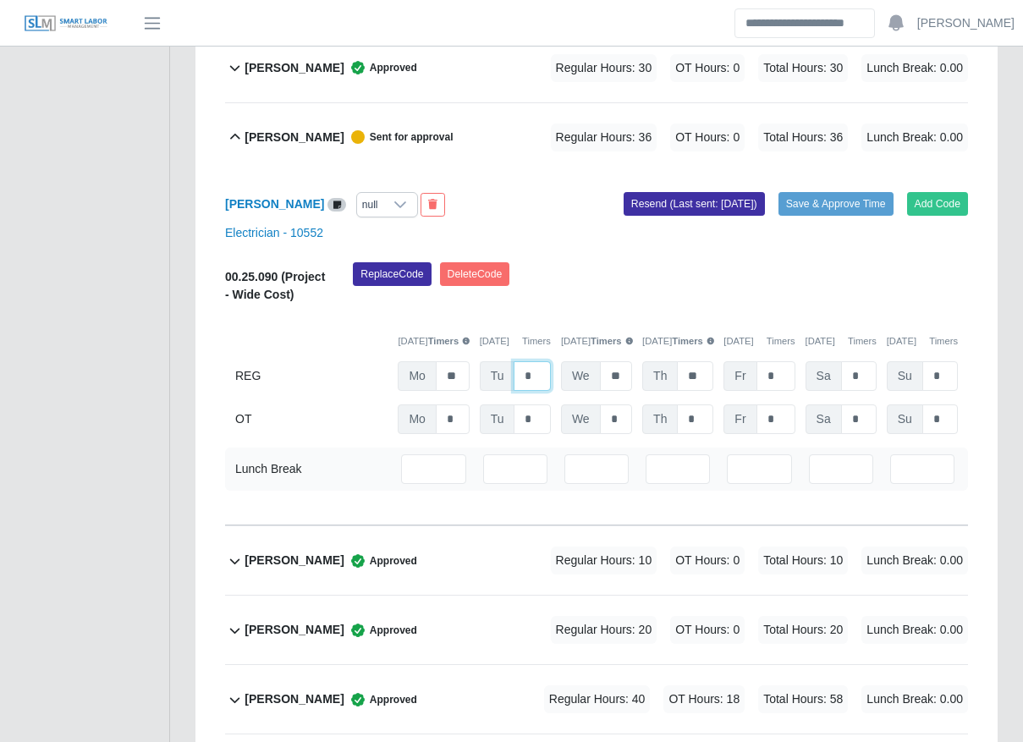
click at [529, 361] on input "*" at bounding box center [532, 376] width 36 height 30
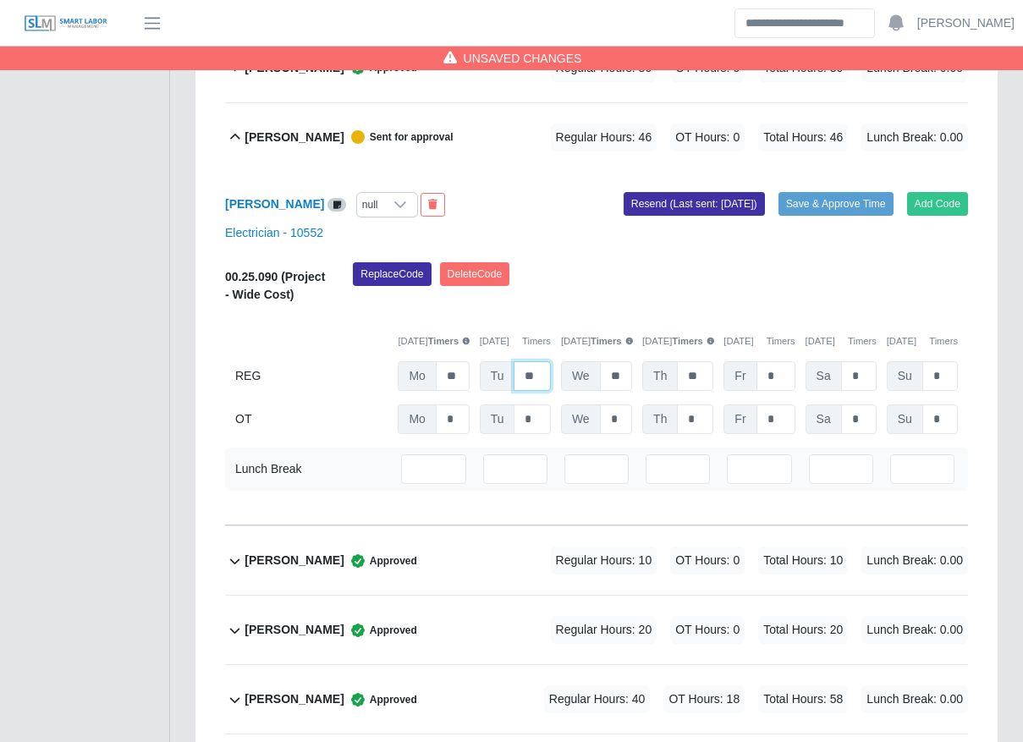
type input "**"
click at [860, 361] on input "*" at bounding box center [859, 376] width 36 height 30
type input "*"
click at [783, 404] on input "*" at bounding box center [775, 419] width 39 height 30
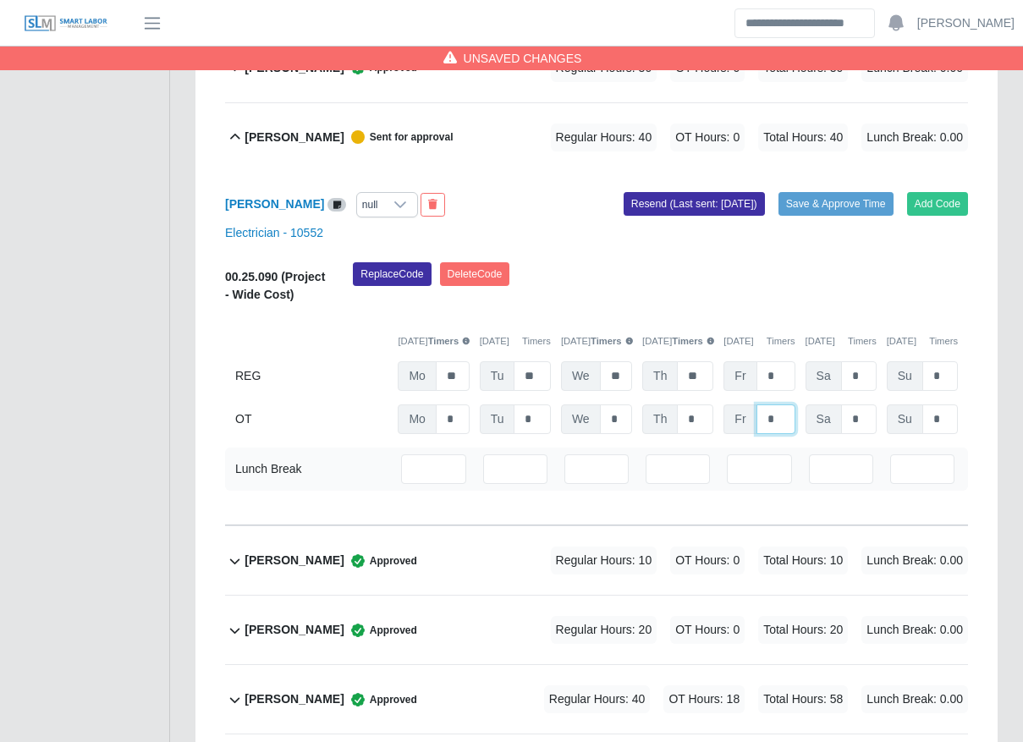
click at [783, 404] on input "*" at bounding box center [775, 419] width 39 height 30
type input "*"
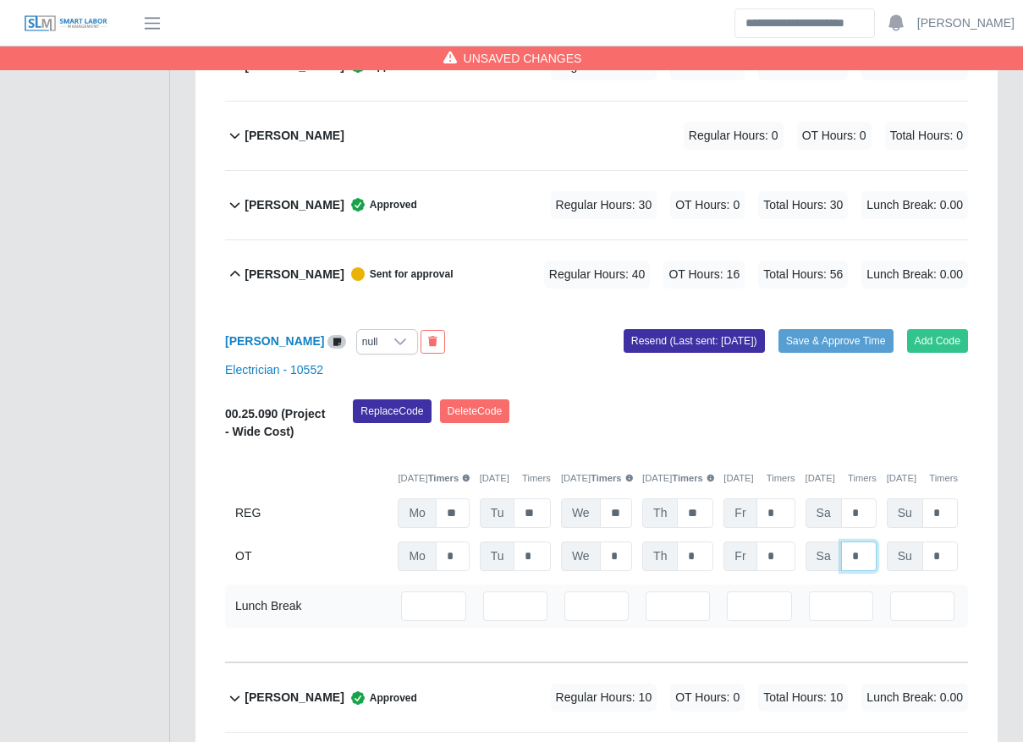
scroll to position [1826, 0]
type input "*"
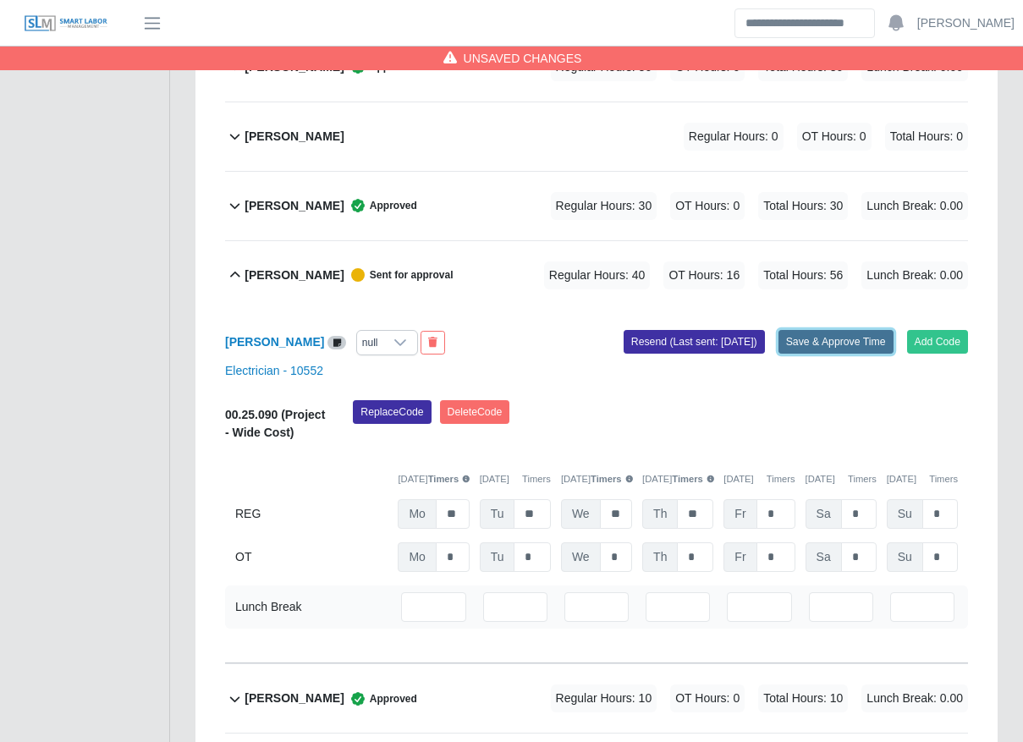
click at [817, 330] on button "Save & Approve Time" at bounding box center [835, 342] width 115 height 24
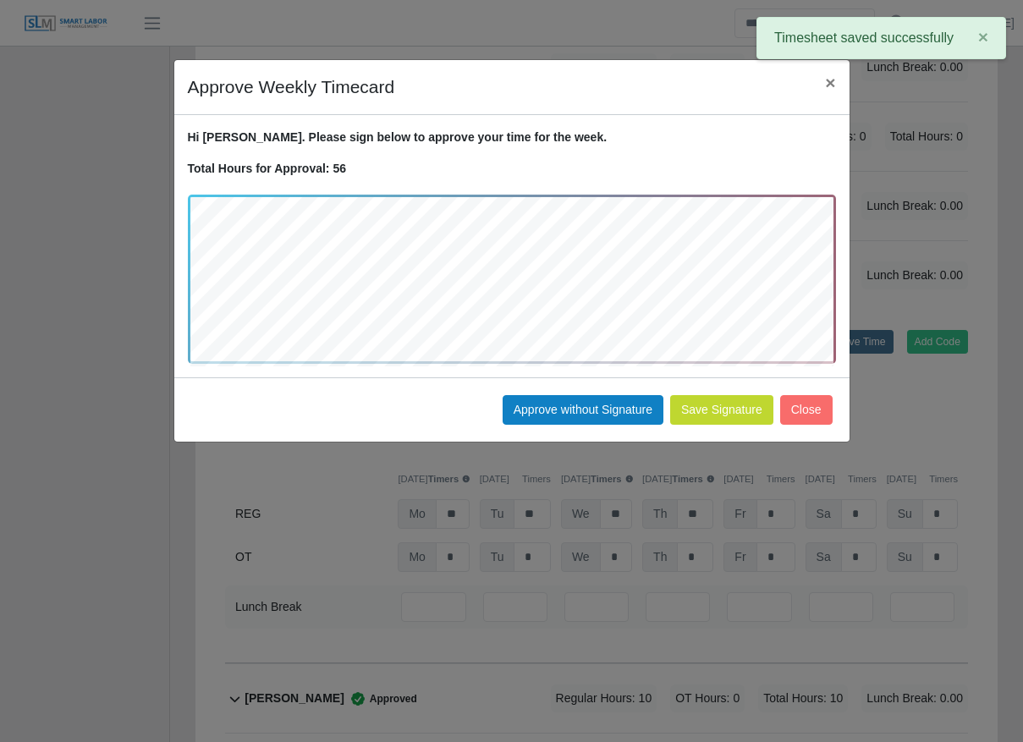
click at [730, 415] on button "Save Signature" at bounding box center [721, 410] width 103 height 30
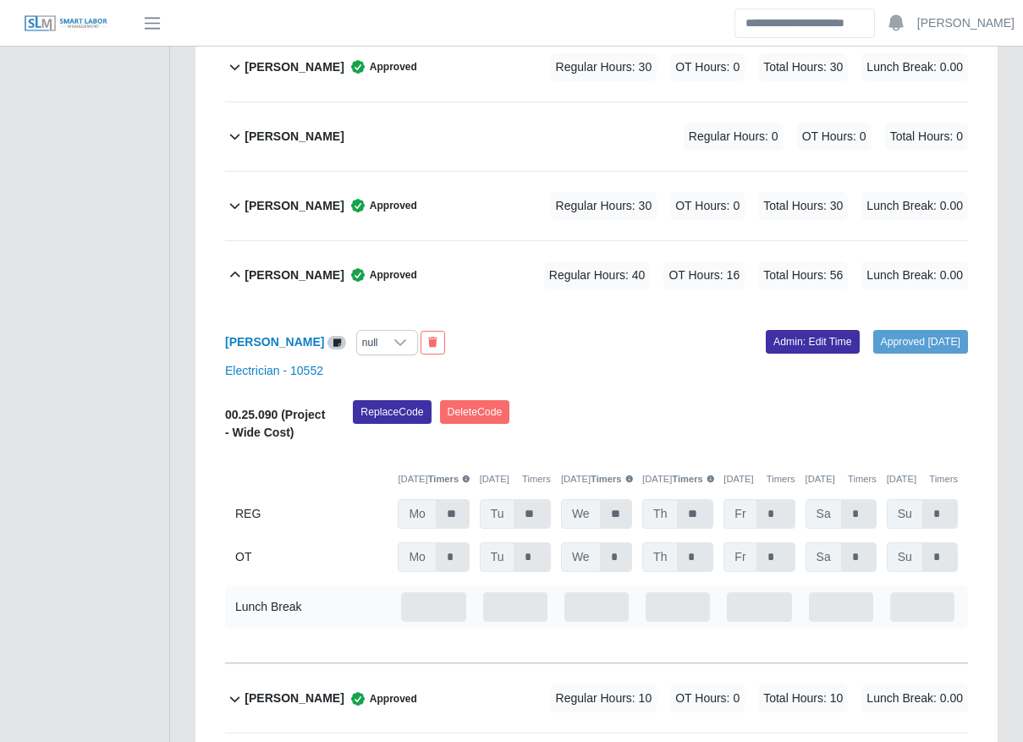
click at [404, 241] on div "Hoguer Mata Approved Regular Hours: 40 OT Hours: 16 Total Hours: 56 Lunch Break…" at bounding box center [605, 275] width 723 height 69
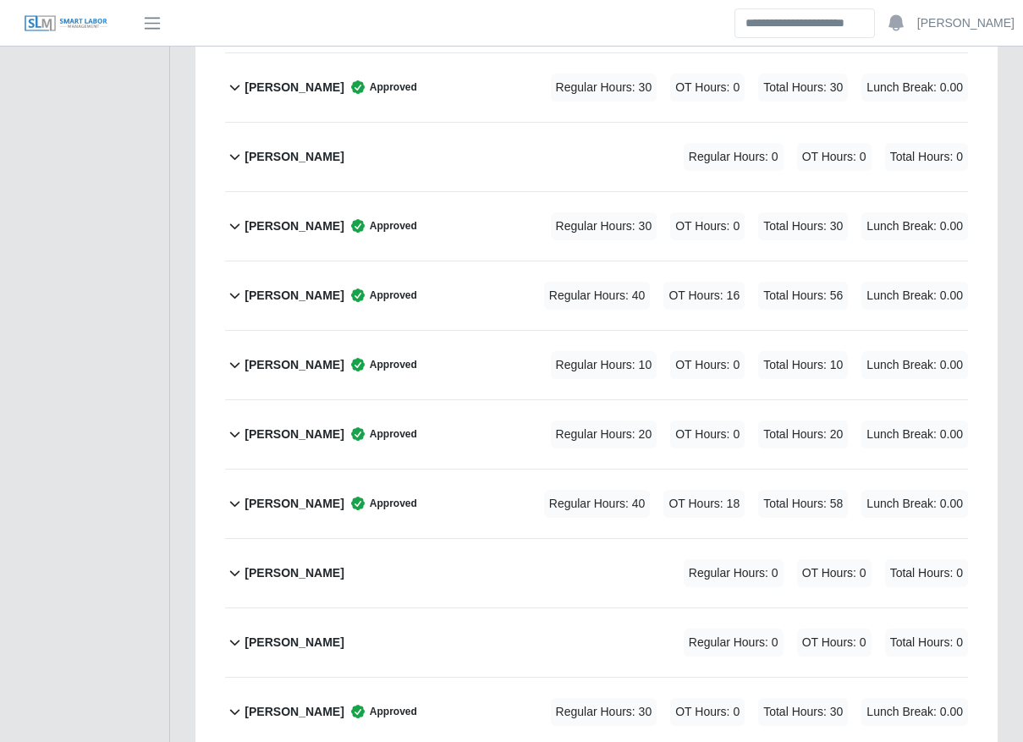
scroll to position [1805, 0]
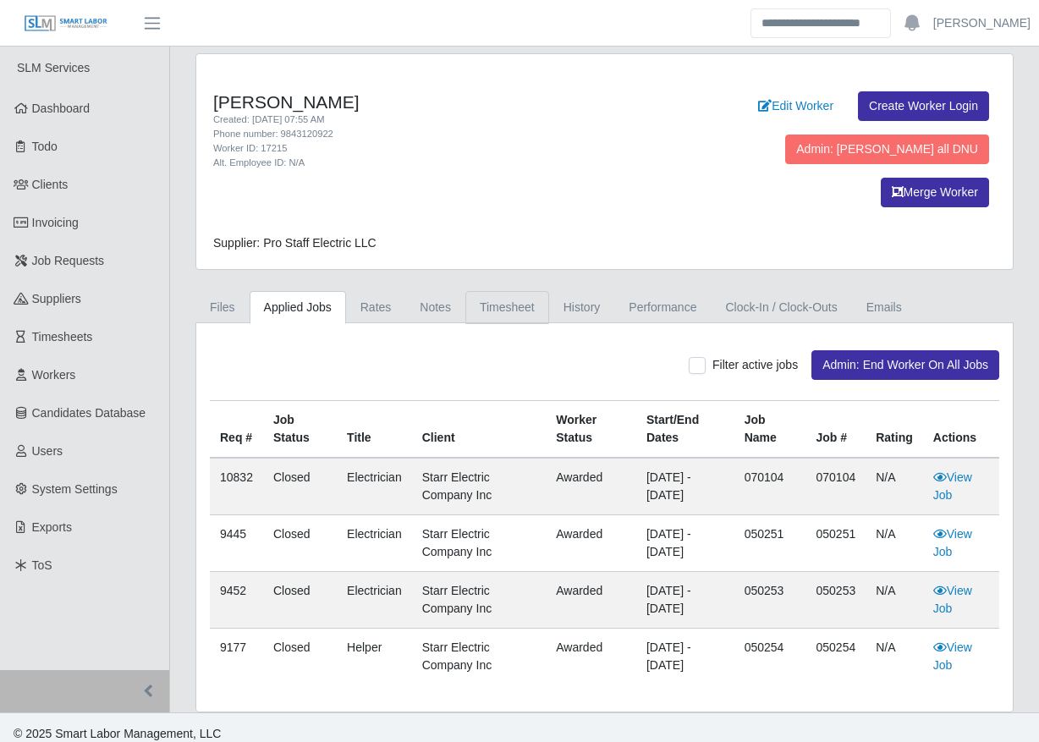
click at [469, 291] on link "Timesheet" at bounding box center [507, 307] width 84 height 33
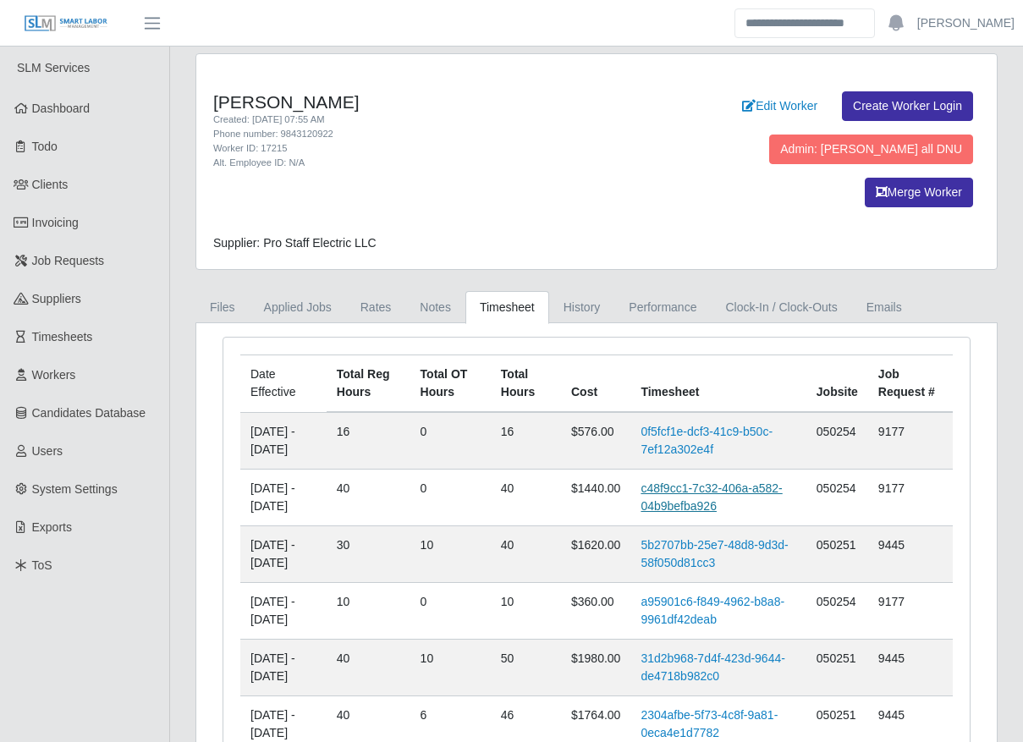
click at [723, 481] on link "c48f9cc1-7c32-406a-a582-04b9befba926" at bounding box center [710, 496] width 141 height 31
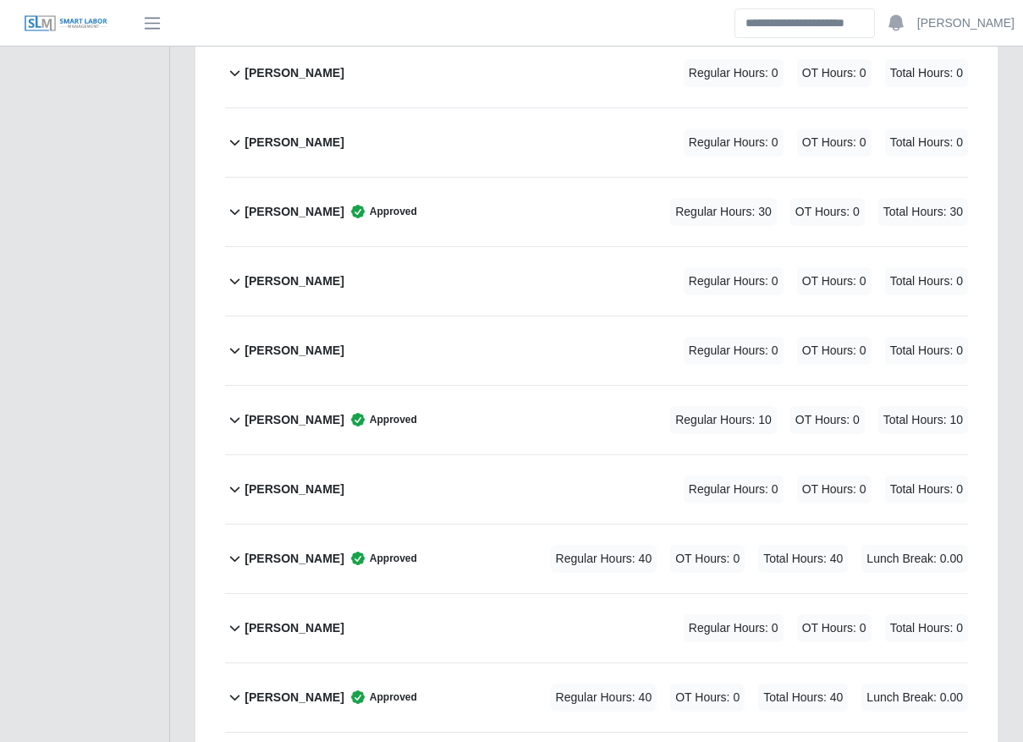
scroll to position [2458, 0]
click at [528, 544] on div "Regular Hours: 40 OT Hours: 0 Total Hours: 40 Lunch Break: 0.00" at bounding box center [735, 558] width 464 height 28
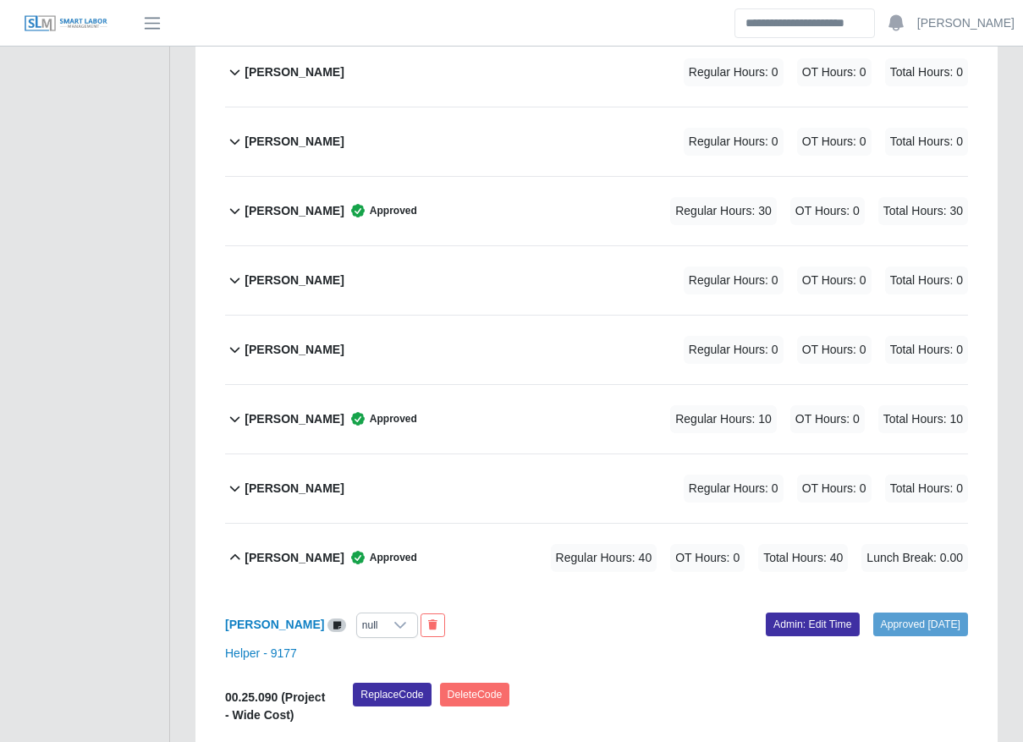
scroll to position [2680, 0]
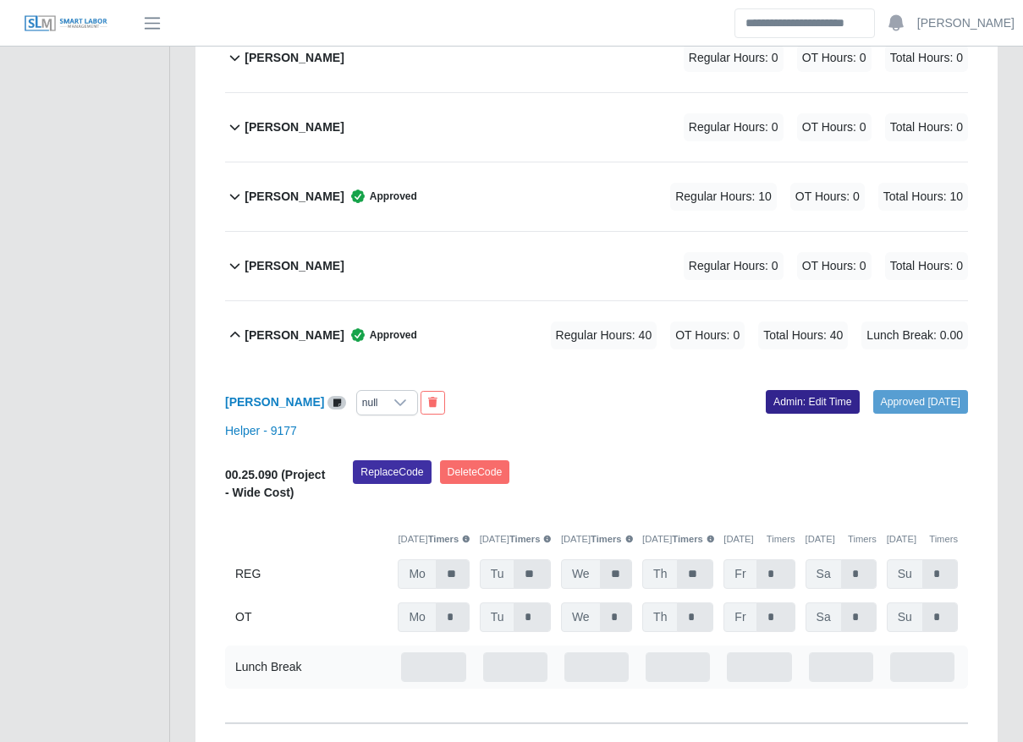
click at [772, 390] on link "Admin: Edit Time" at bounding box center [813, 402] width 94 height 24
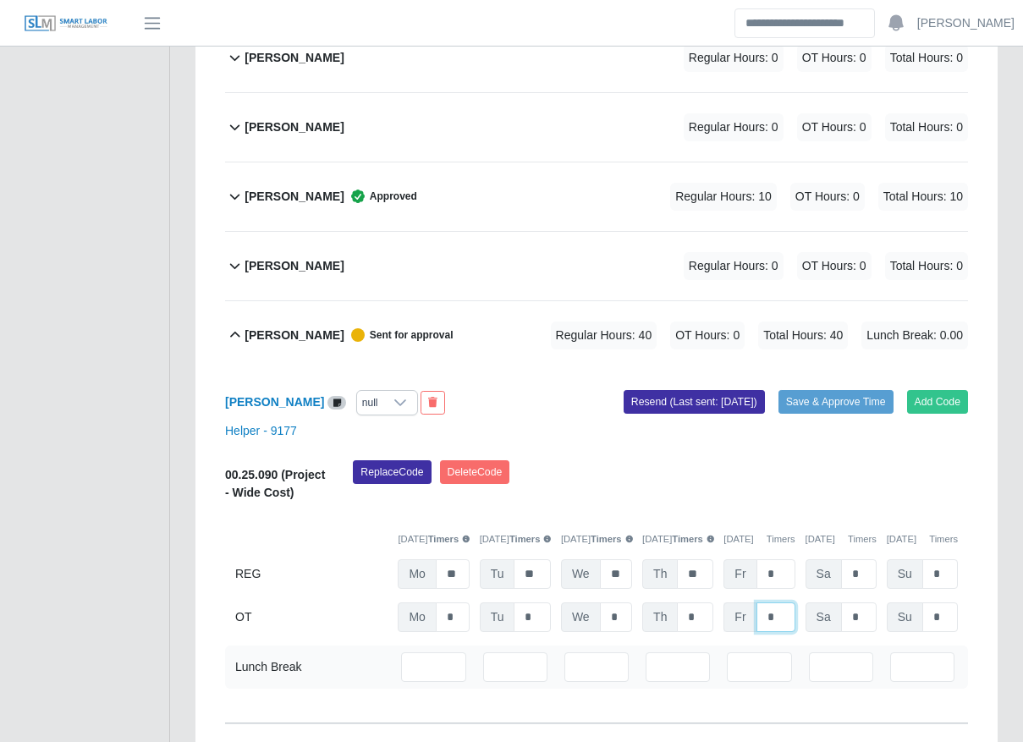
click at [777, 602] on input "*" at bounding box center [775, 617] width 39 height 30
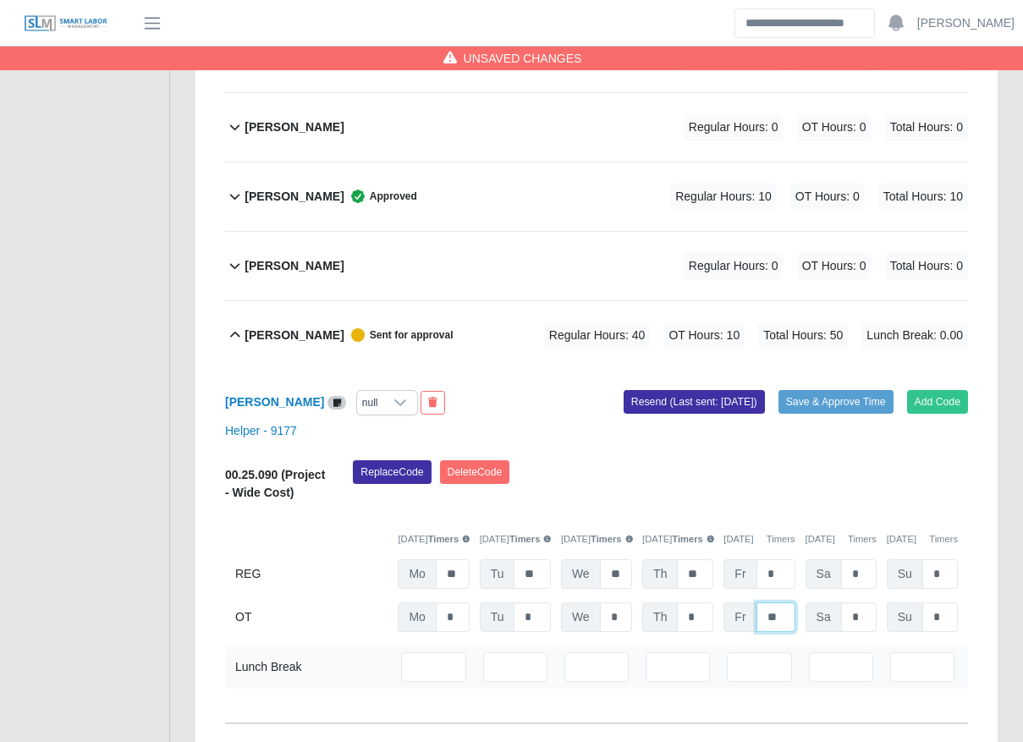
type input "**"
click at [823, 422] on div "Helper - 9177" at bounding box center [596, 431] width 768 height 18
click at [792, 390] on button "Save & Approve Time" at bounding box center [835, 402] width 115 height 24
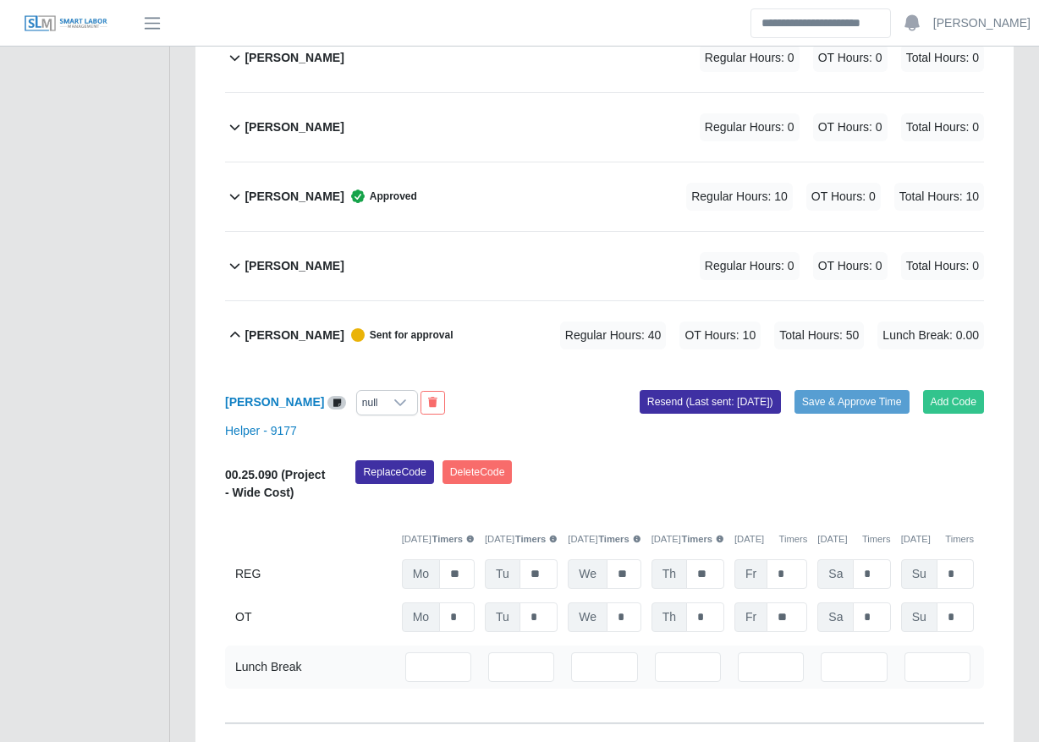
click at [440, 232] on div "Ivan Blanco Jr. Regular Hours: 0 OT Hours: 0 Total Hours: 0" at bounding box center [613, 266] width 739 height 69
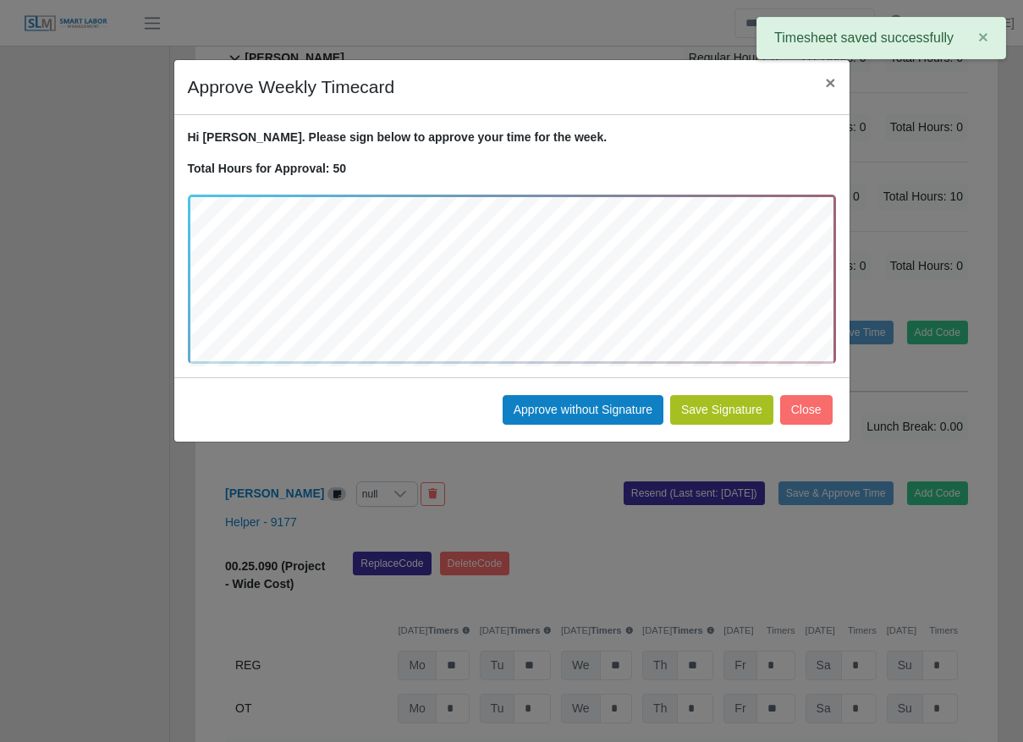
click at [756, 408] on button "Save Signature" at bounding box center [721, 410] width 103 height 30
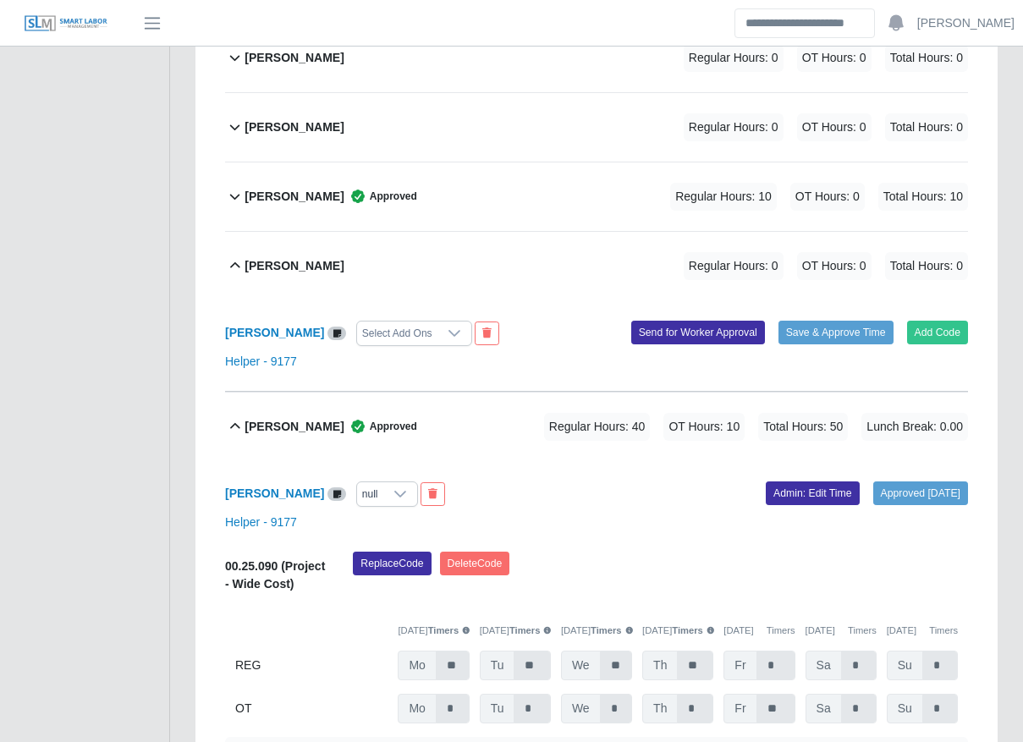
click at [413, 393] on div "Jaime Rivera Approved Regular Hours: 40 OT Hours: 10 Total Hours: 50 Lunch Brea…" at bounding box center [605, 427] width 723 height 69
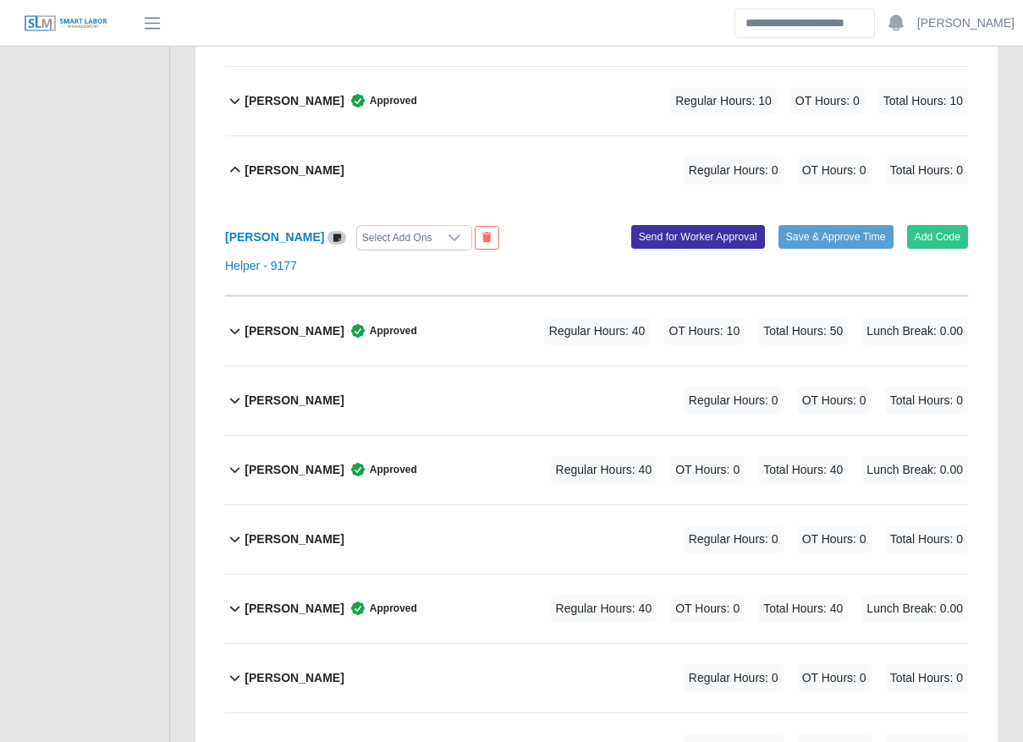
scroll to position [2777, 0]
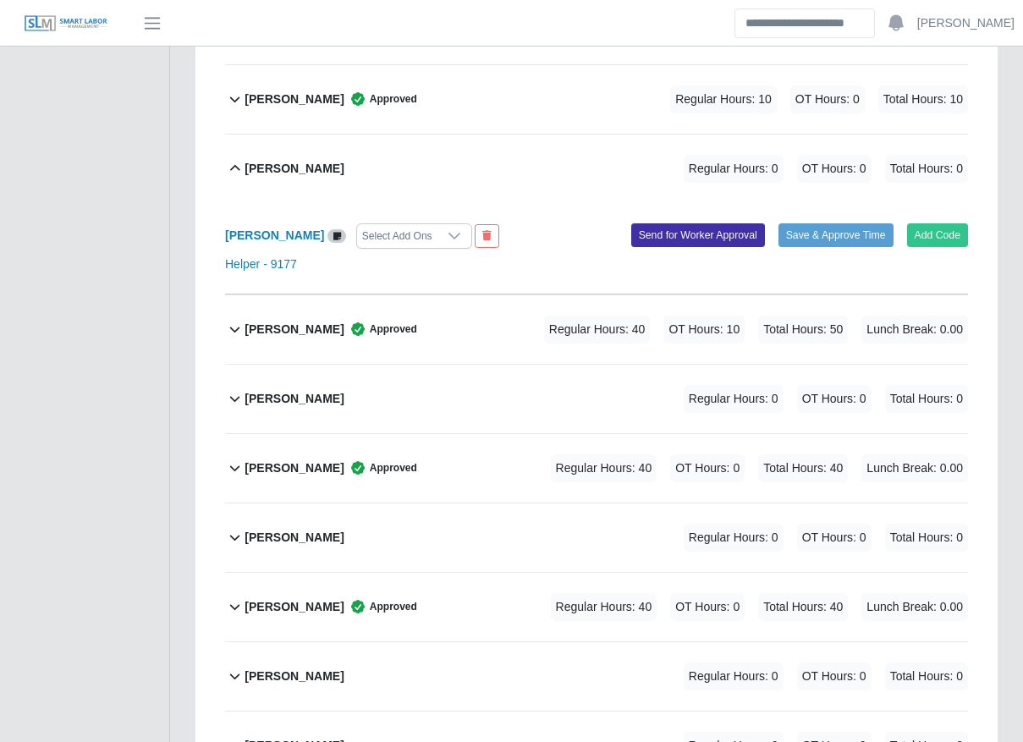
click at [409, 573] on div "Jorge Valera Approved Regular Hours: 40 OT Hours: 0 Total Hours: 40 Lunch Break…" at bounding box center [605, 607] width 723 height 69
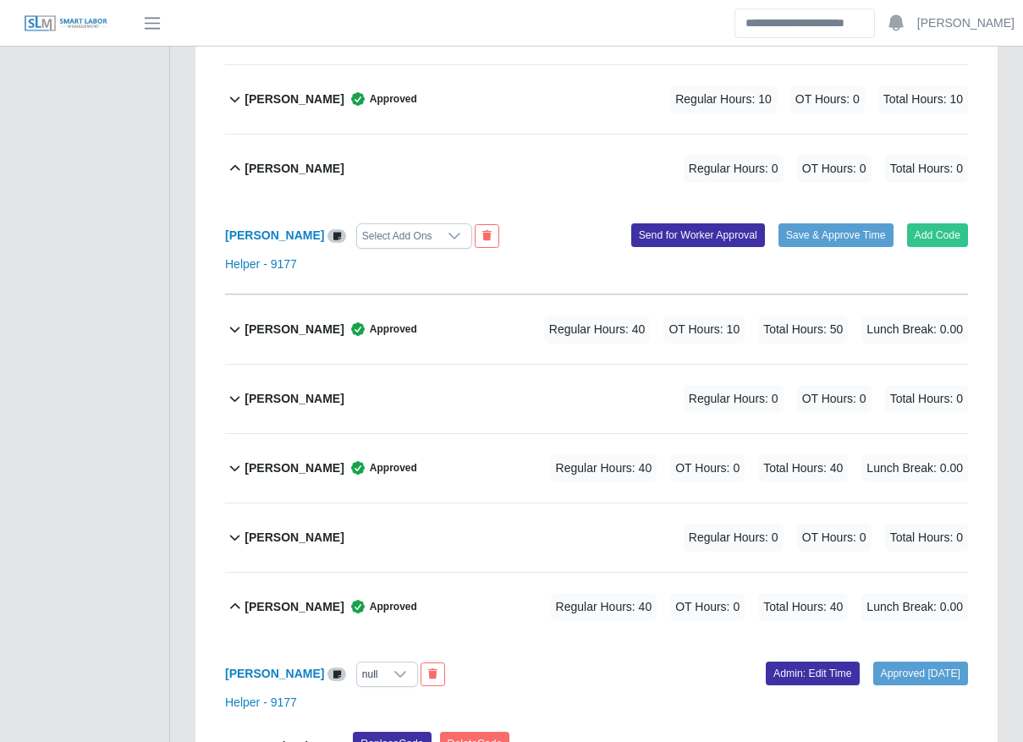
scroll to position [2997, 0]
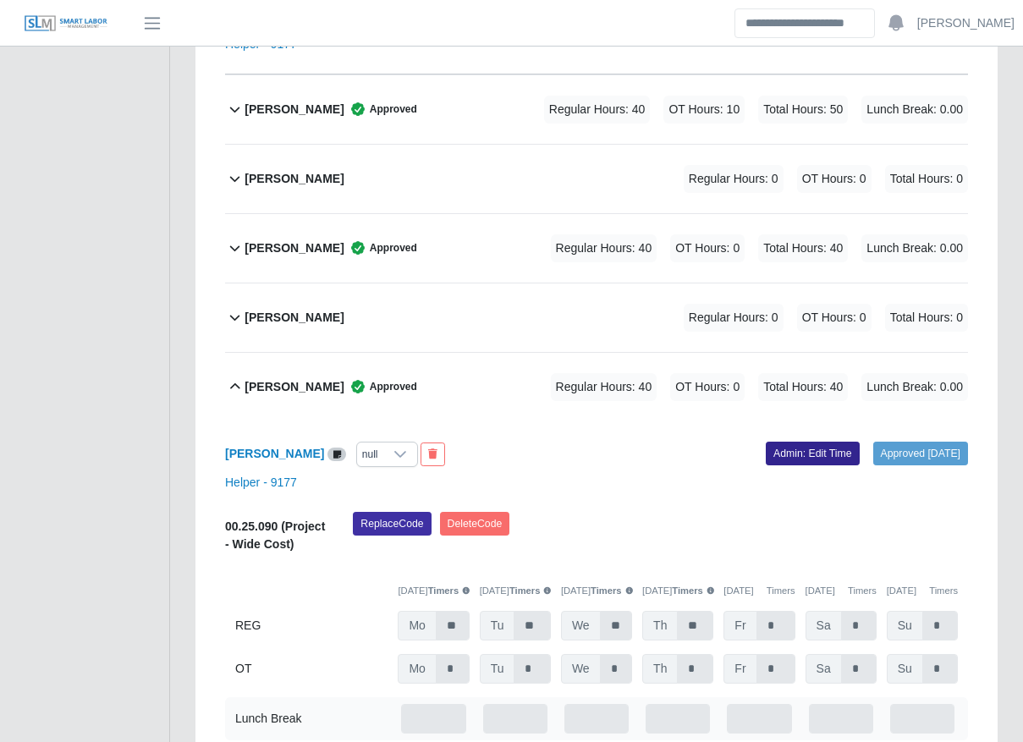
click at [792, 442] on link "Admin: Edit Time" at bounding box center [813, 454] width 94 height 24
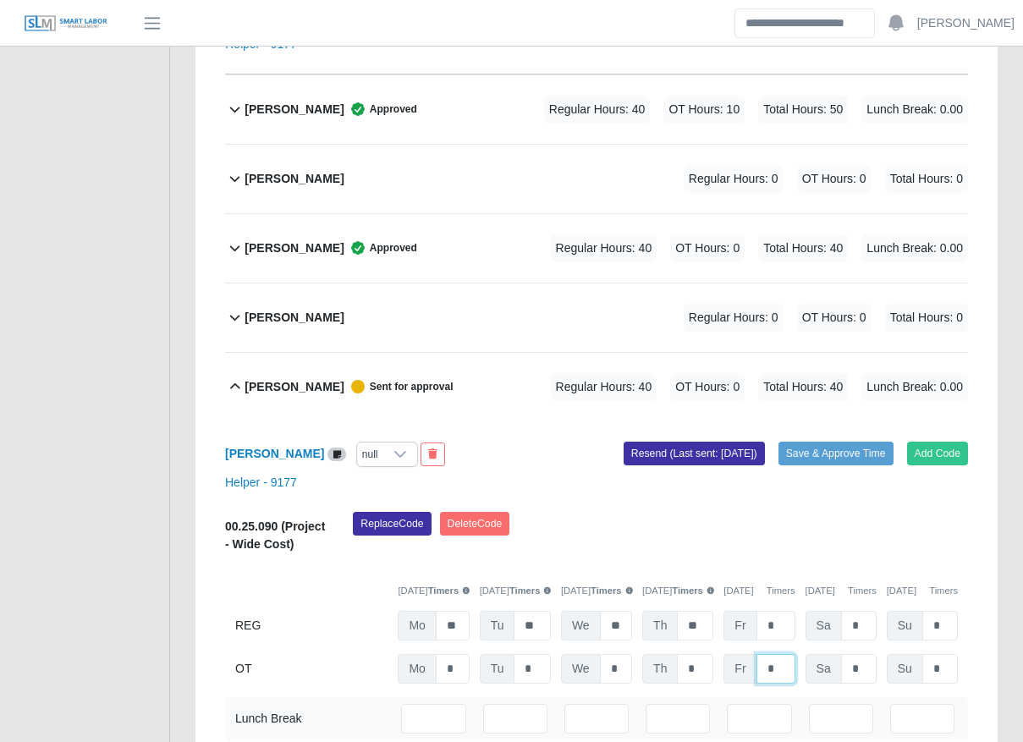
click at [783, 656] on input "*" at bounding box center [775, 669] width 39 height 30
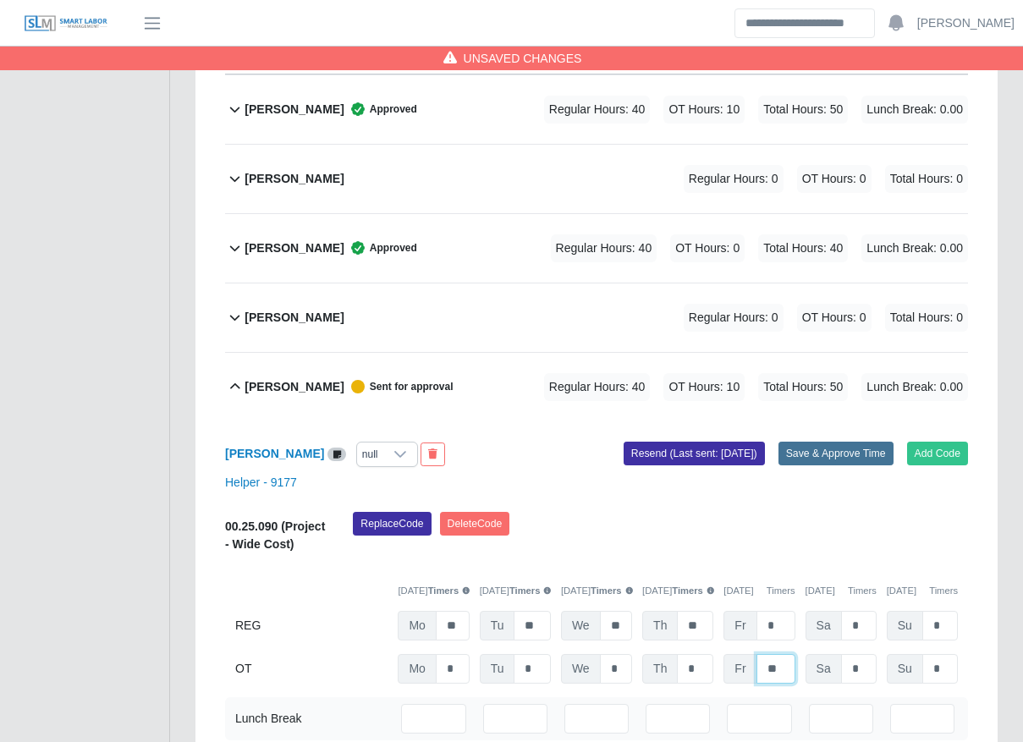
type input "**"
click at [786, 442] on button "Save & Approve Time" at bounding box center [835, 454] width 115 height 24
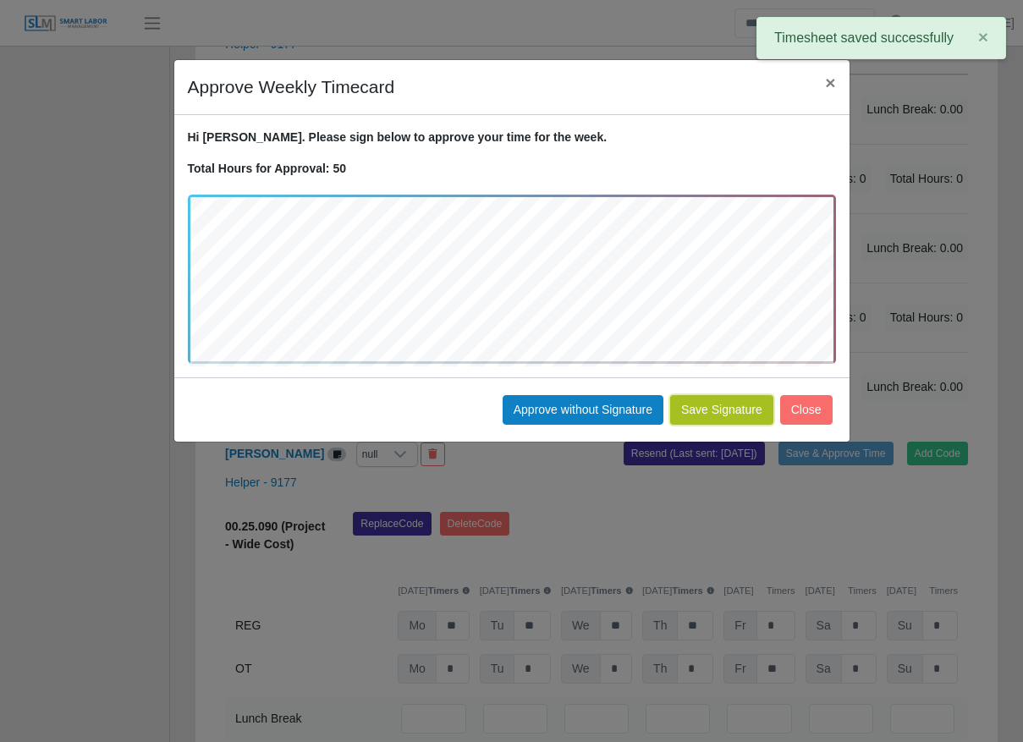
click at [733, 418] on button "Save Signature" at bounding box center [721, 410] width 103 height 30
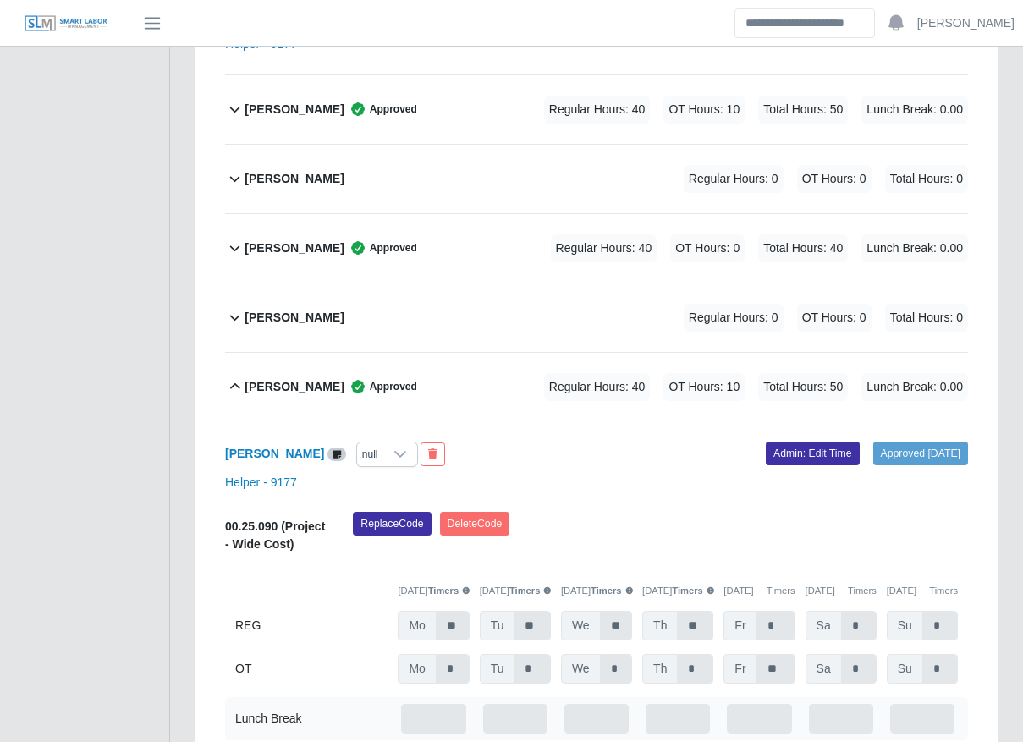
click at [344, 378] on span "Approved" at bounding box center [380, 386] width 73 height 17
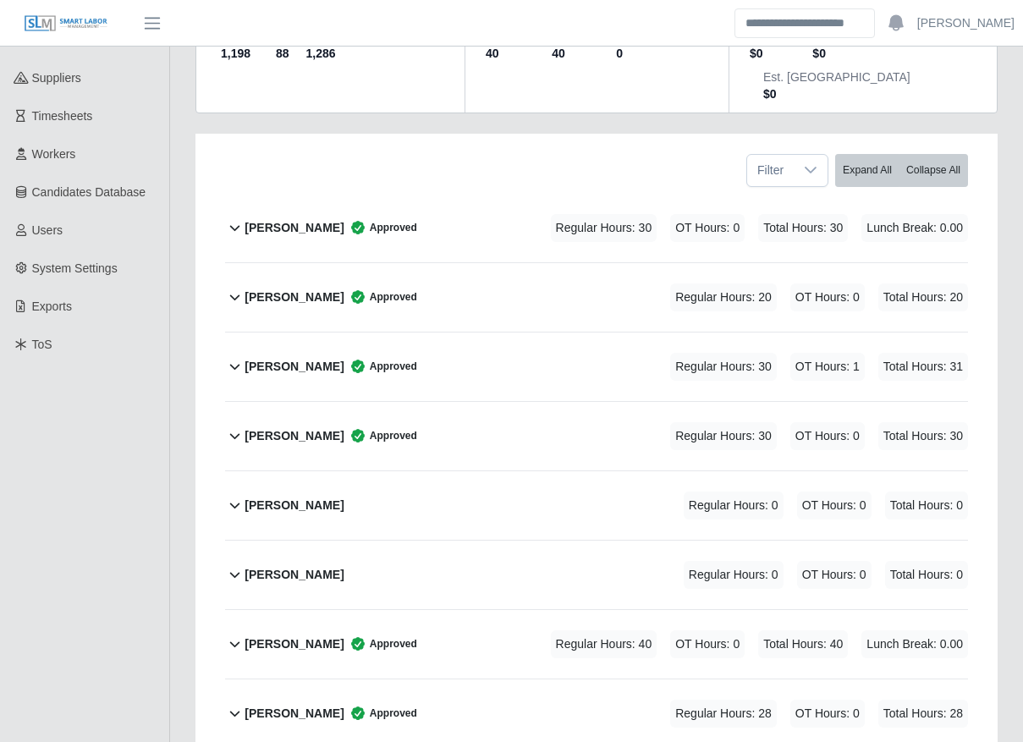
scroll to position [0, 0]
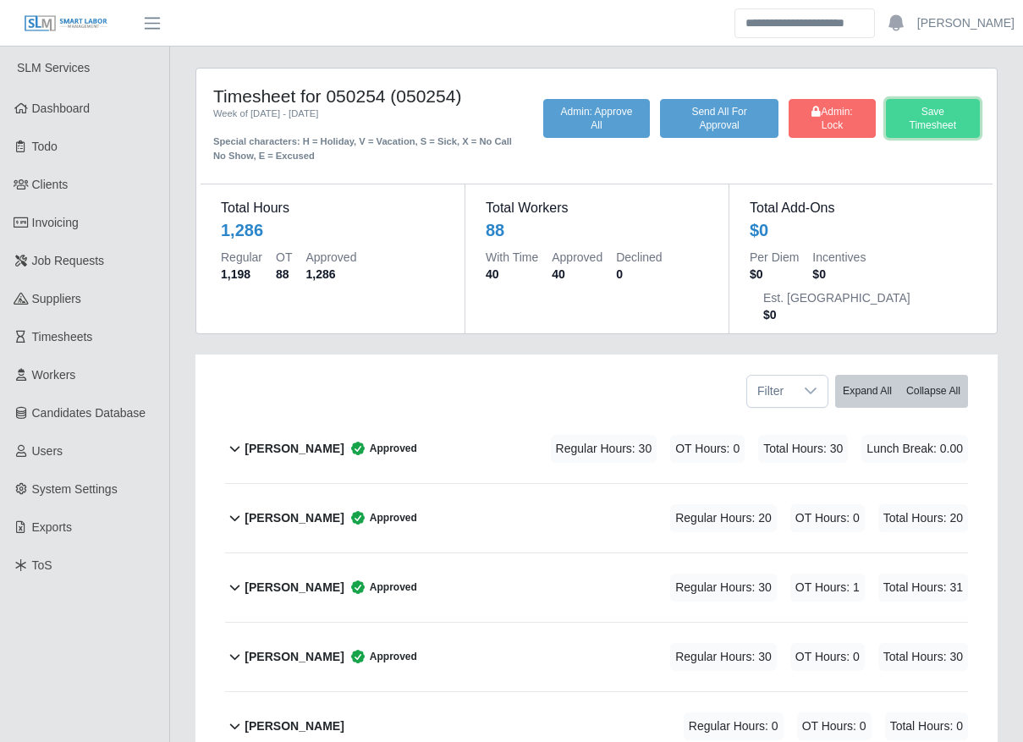
click at [929, 127] on button "Save Timesheet" at bounding box center [933, 118] width 94 height 39
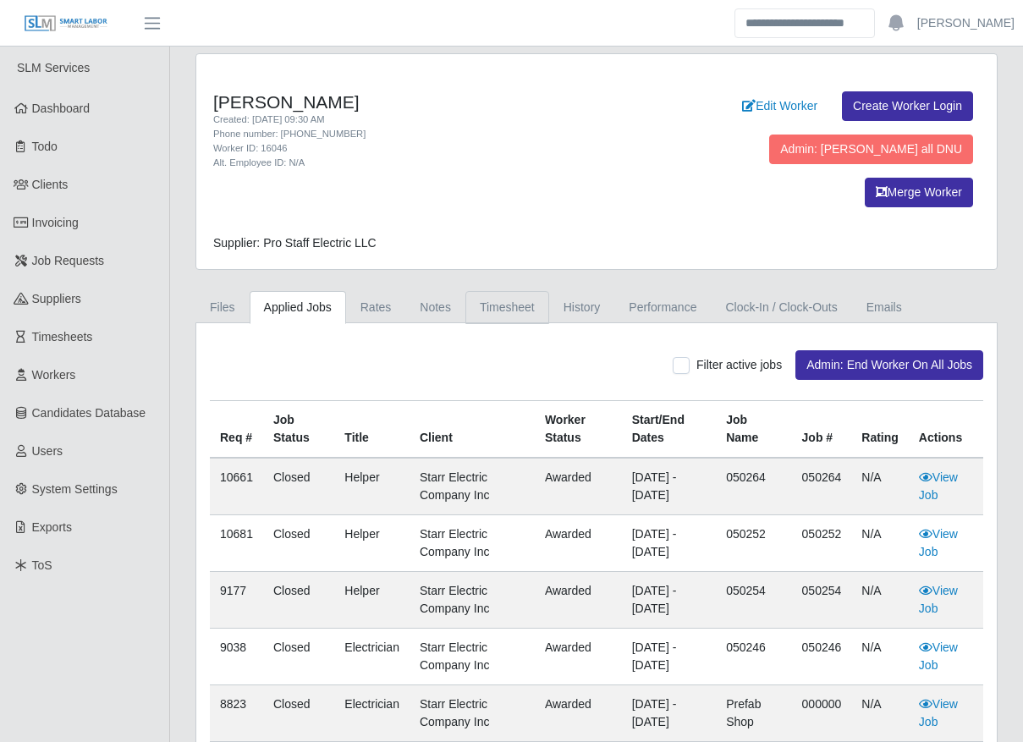
click at [484, 291] on link "Timesheet" at bounding box center [507, 307] width 84 height 33
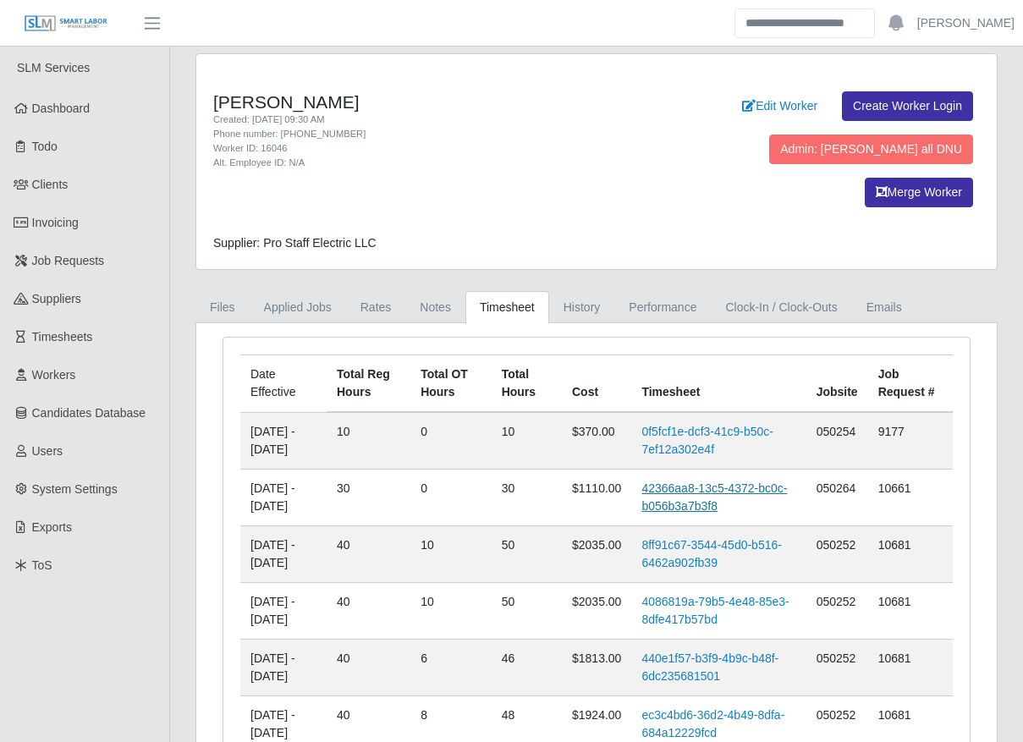
click at [676, 481] on link "42366aa8-13c5-4372-bc0c-b056b3a7b3f8" at bounding box center [714, 496] width 146 height 31
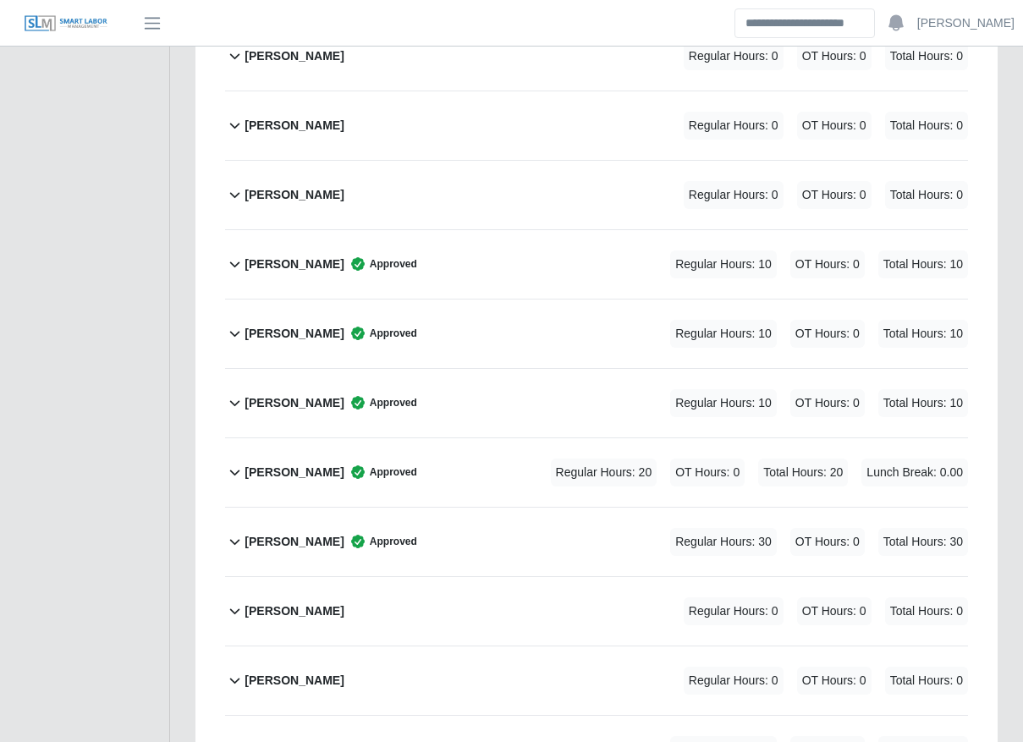
scroll to position [2564, 0]
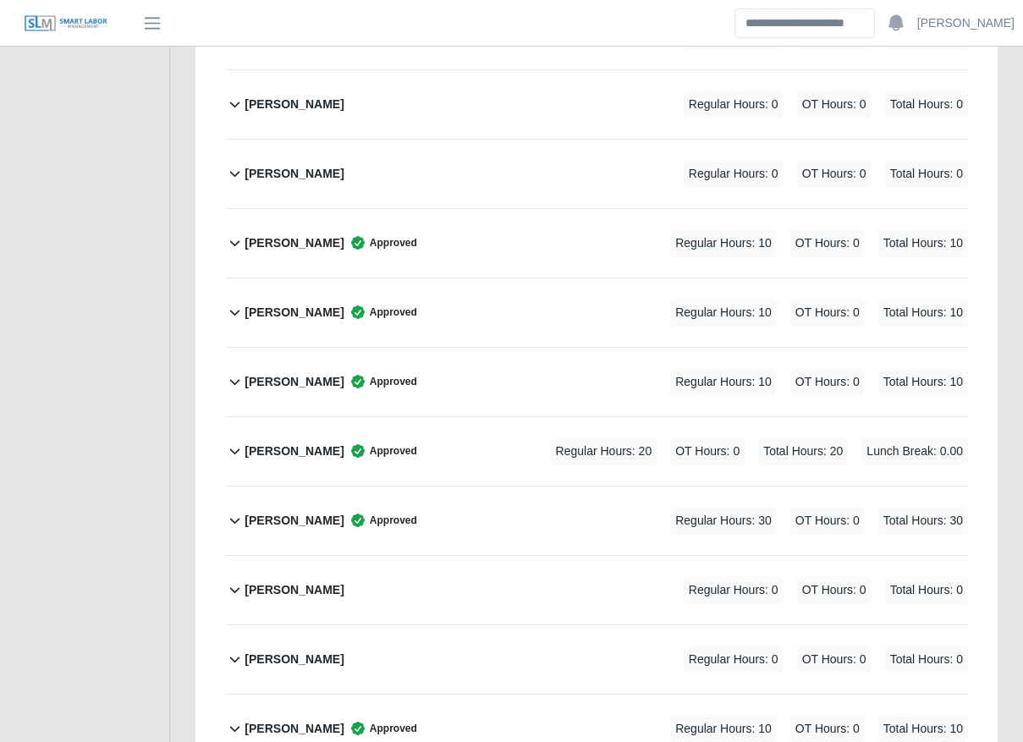
click at [439, 489] on div "[PERSON_NAME] Approved Regular Hours: 30 OT Hours: 0 Total Hours: 30" at bounding box center [605, 520] width 723 height 69
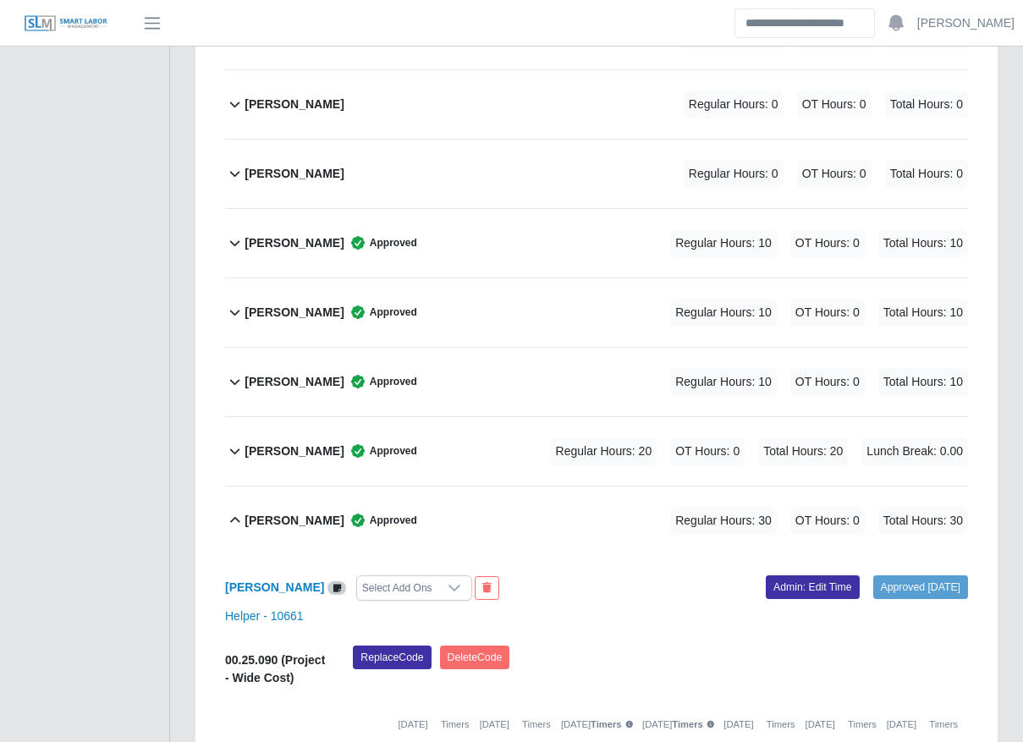
click at [799, 555] on div "[PERSON_NAME] Select Add Ons Approved [DATE] Admin: Edit Time Helper - 10661 00…" at bounding box center [596, 697] width 743 height 284
click at [801, 575] on link "Admin: Edit Time" at bounding box center [813, 587] width 94 height 24
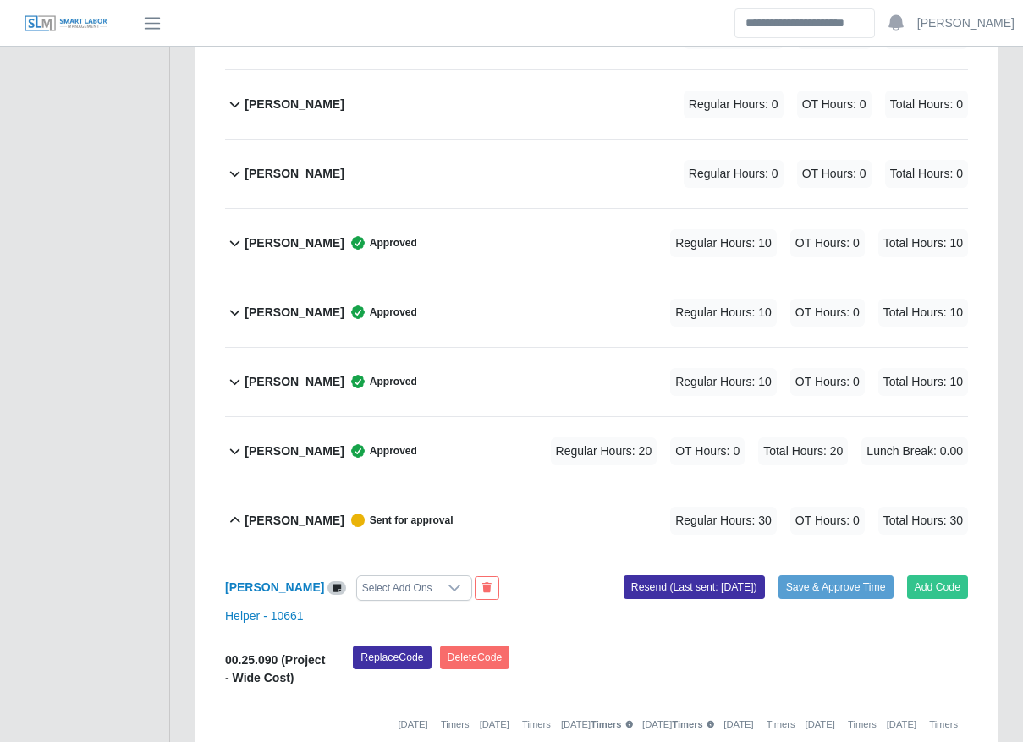
scroll to position [2752, 0]
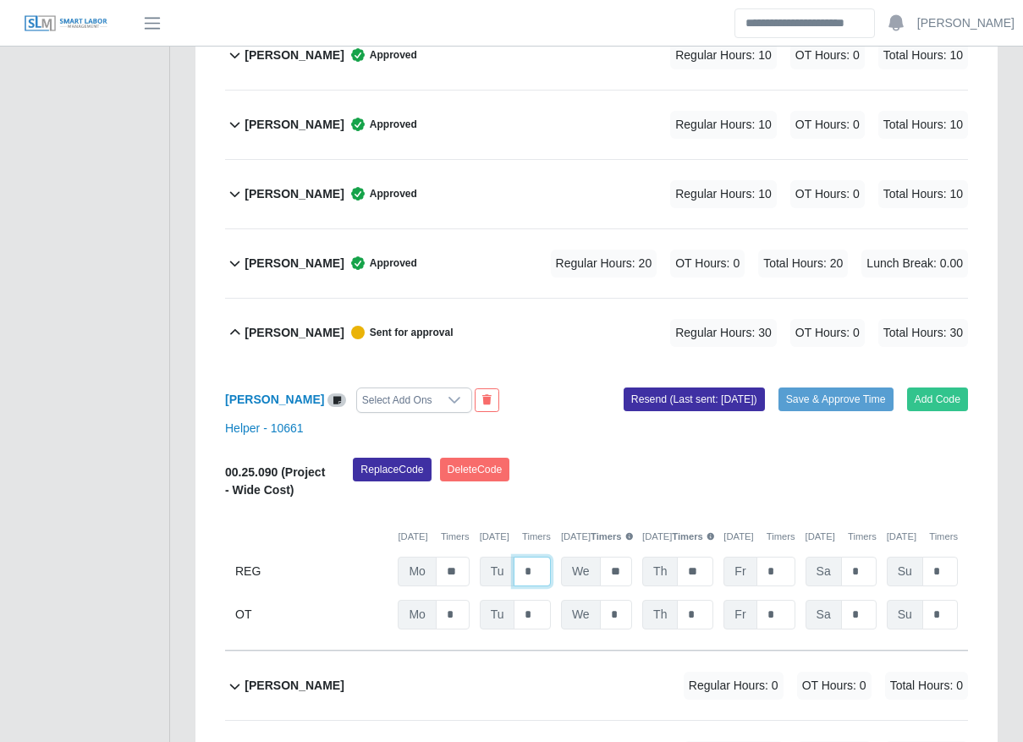
click at [527, 557] on input "*" at bounding box center [532, 572] width 36 height 30
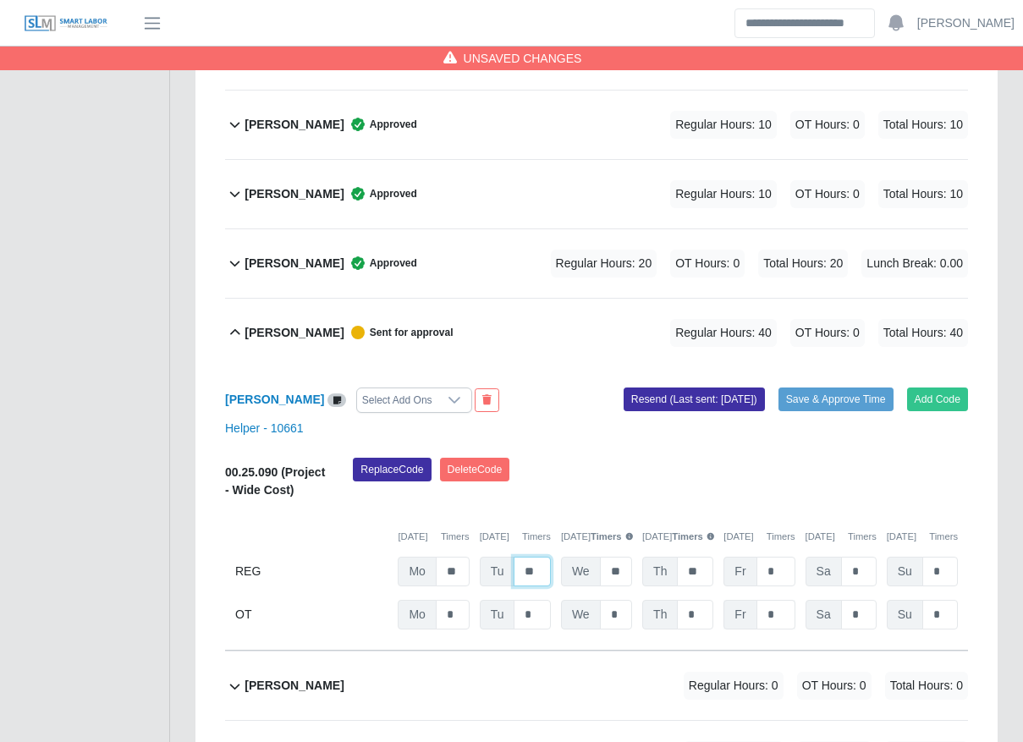
type input "**"
click at [768, 600] on input "*" at bounding box center [775, 615] width 39 height 30
type input "**"
click at [784, 387] on button "Save & Approve Time" at bounding box center [835, 399] width 115 height 24
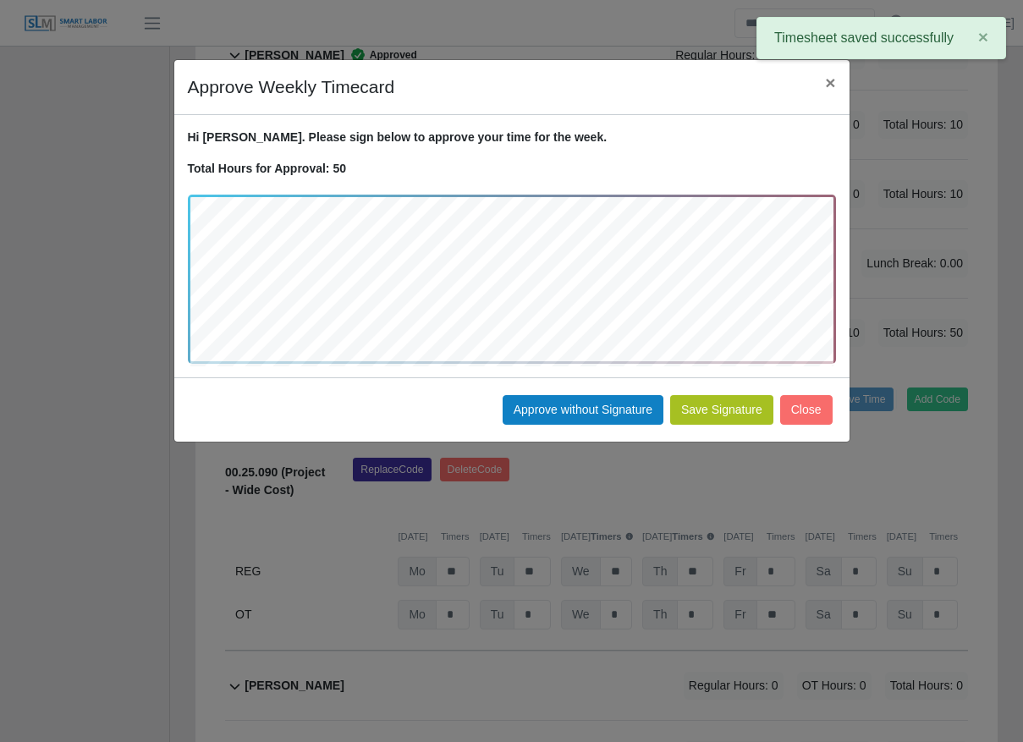
click at [733, 418] on button "Save Signature" at bounding box center [721, 410] width 103 height 30
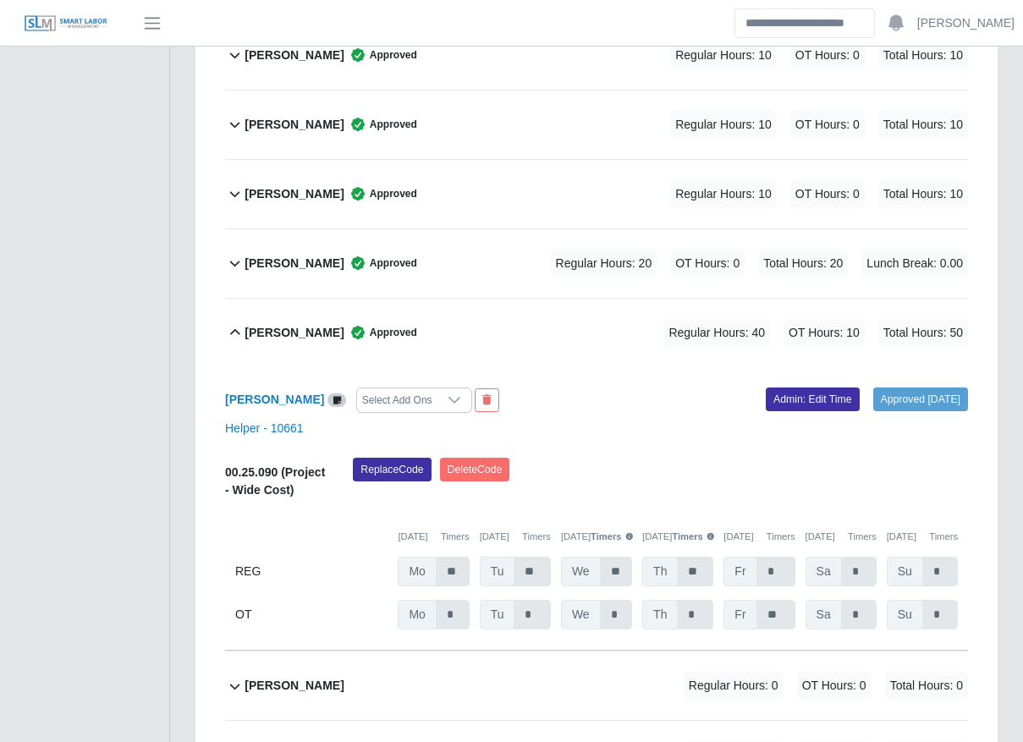
click at [448, 299] on div "Jose Lobato Approved Regular Hours: 40 OT Hours: 10 Total Hours: 50" at bounding box center [605, 333] width 723 height 69
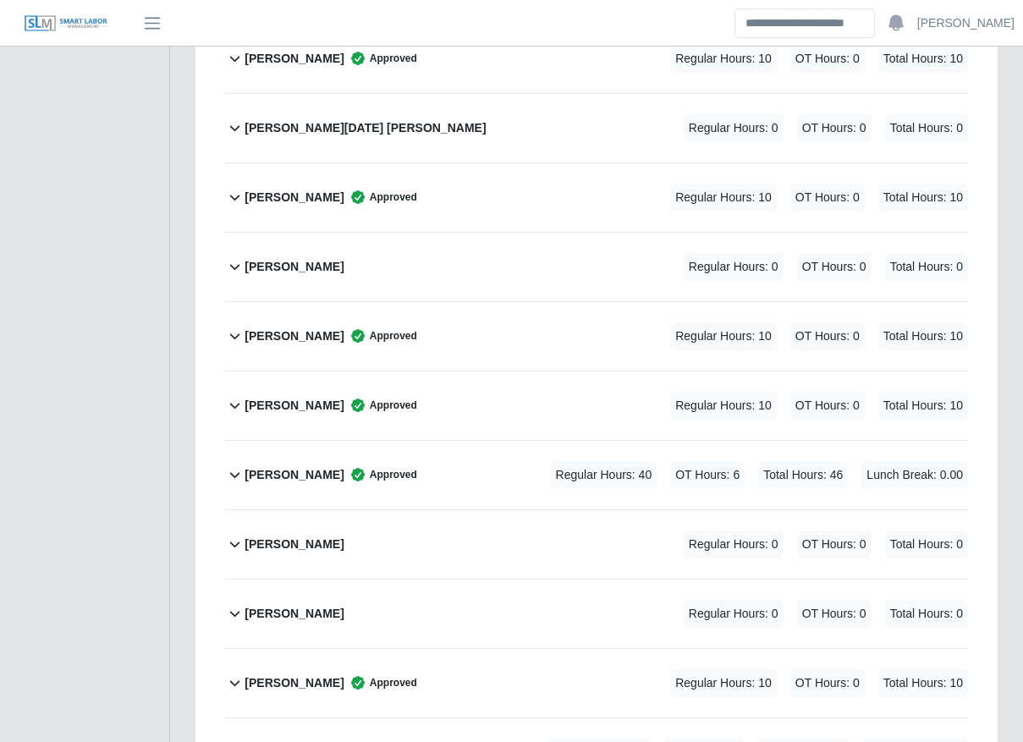
scroll to position [4752, 0]
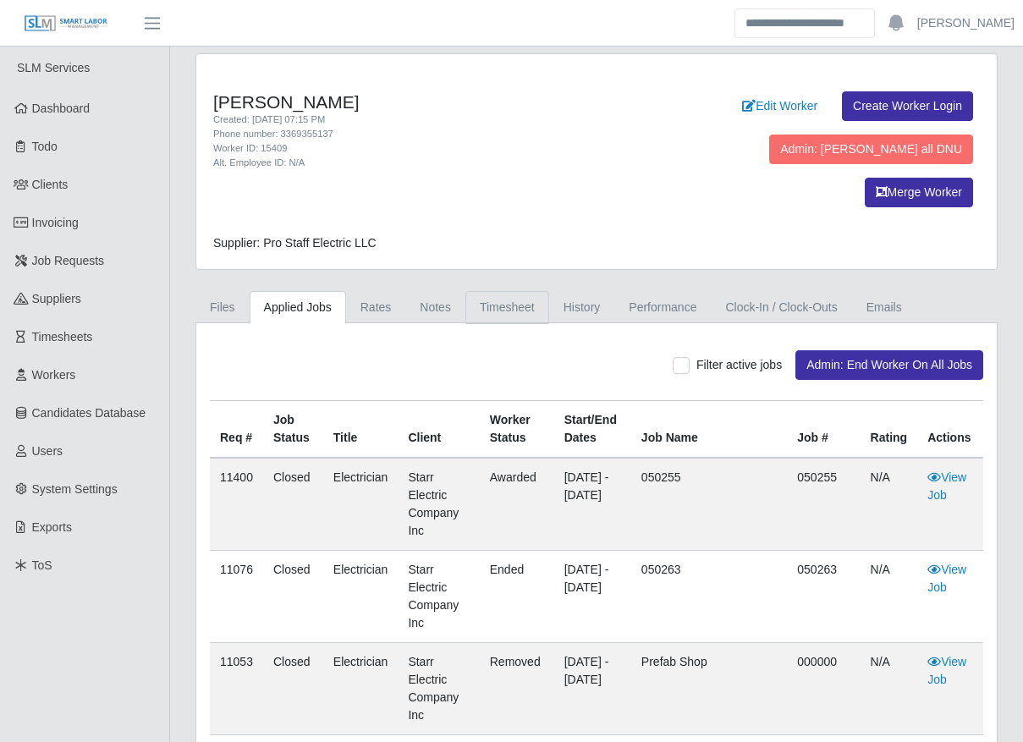
click at [502, 291] on link "Timesheet" at bounding box center [507, 307] width 84 height 33
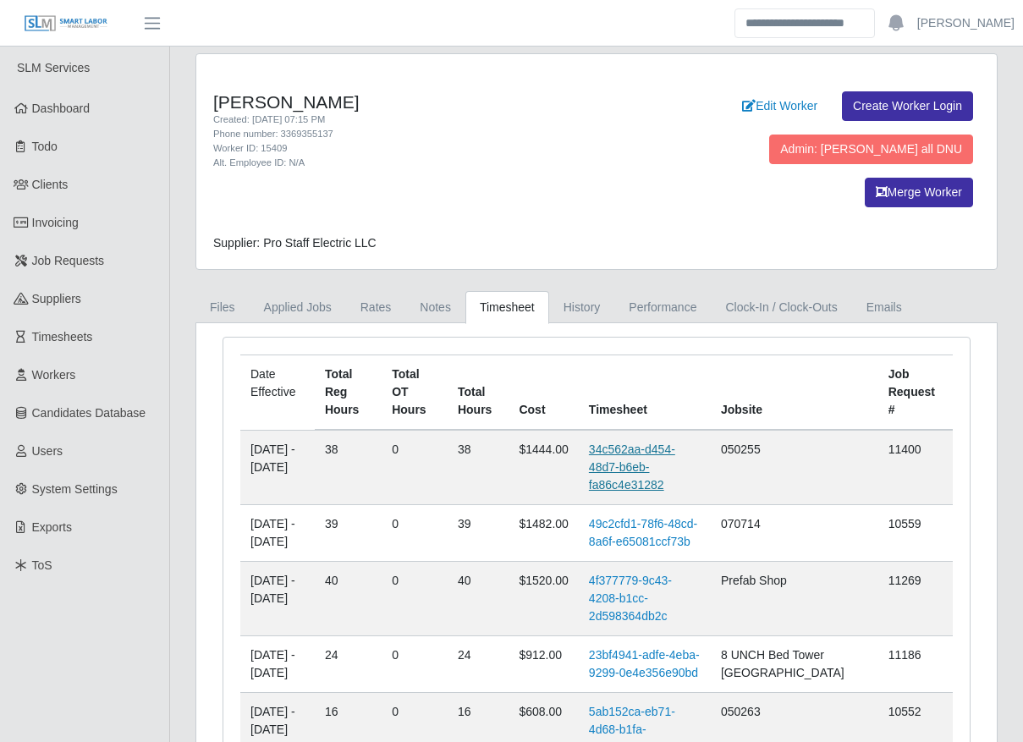
click at [663, 442] on link "34c562aa-d454-48d7-b6eb-fa86c4e31282" at bounding box center [632, 466] width 86 height 49
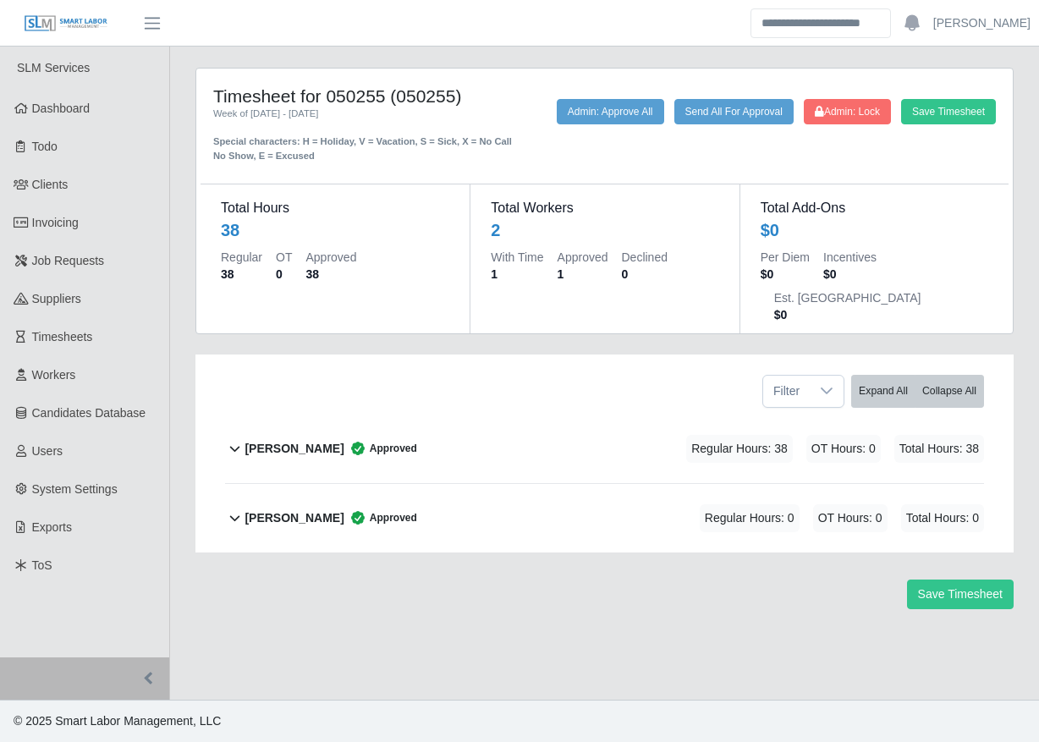
click at [483, 415] on div "[PERSON_NAME] Approved Regular Hours: 38 OT Hours: 0 Total Hours: 38" at bounding box center [613, 449] width 739 height 69
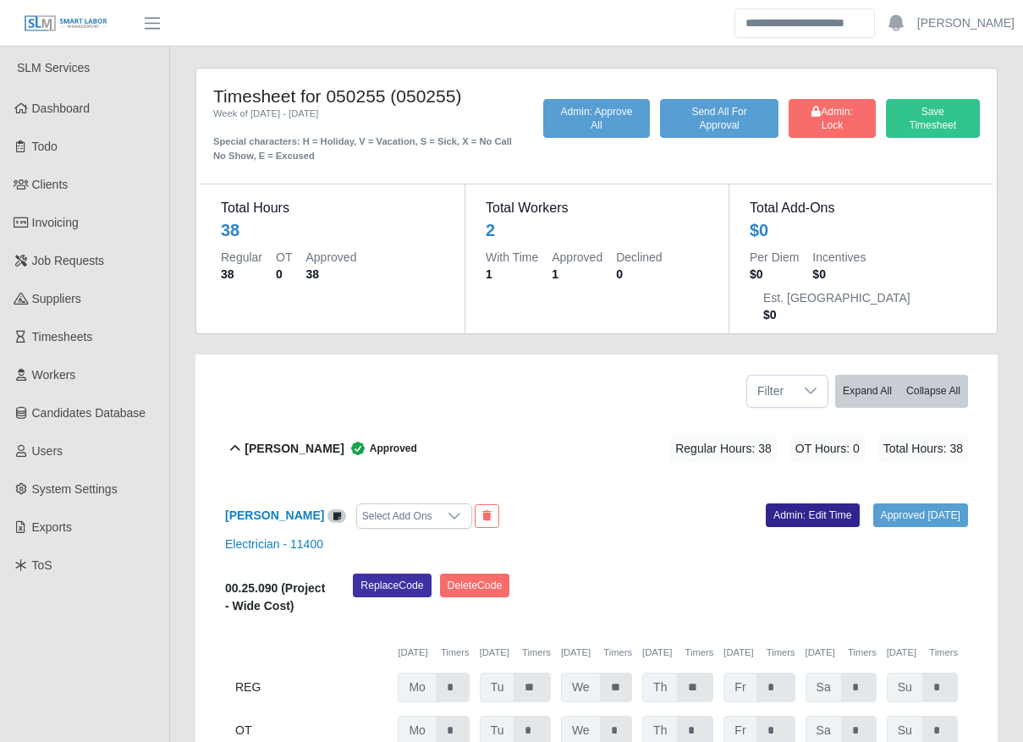
click at [783, 503] on link "Admin: Edit Time" at bounding box center [813, 515] width 94 height 24
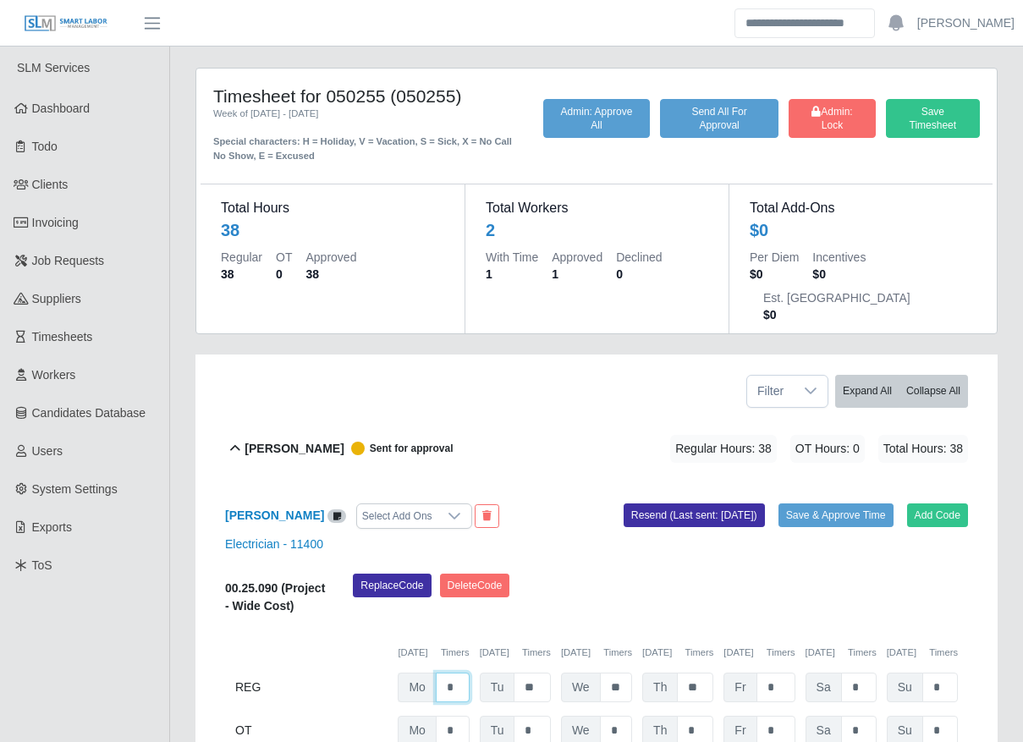
click at [455, 673] on input "*" at bounding box center [453, 688] width 34 height 30
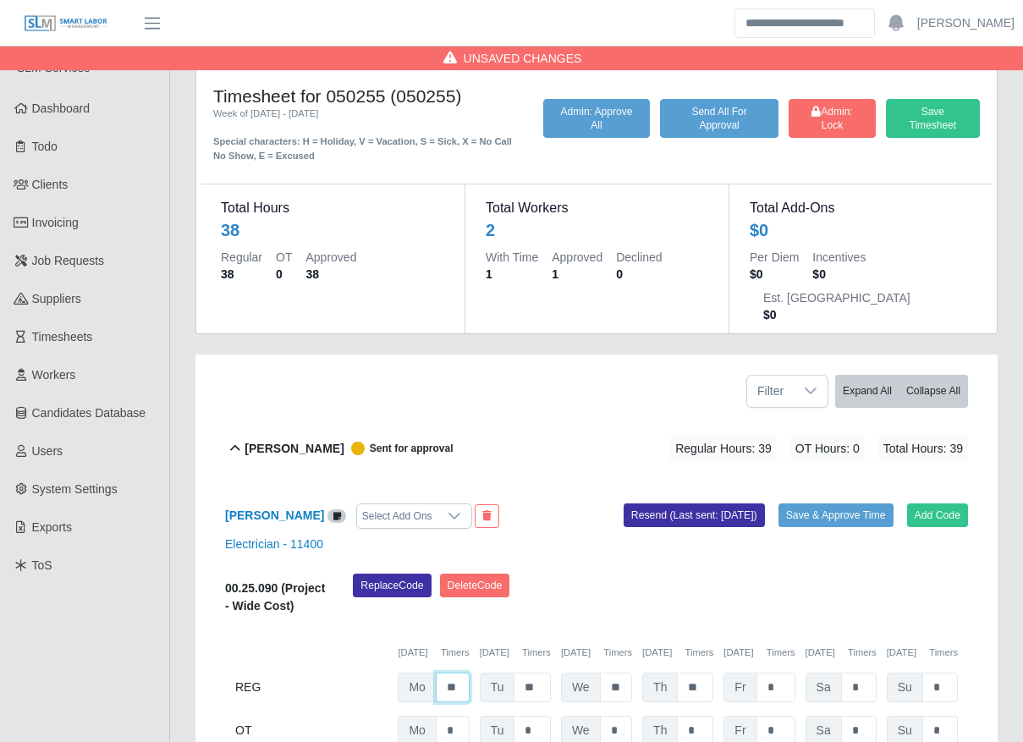
scroll to position [0, 2]
type input "**"
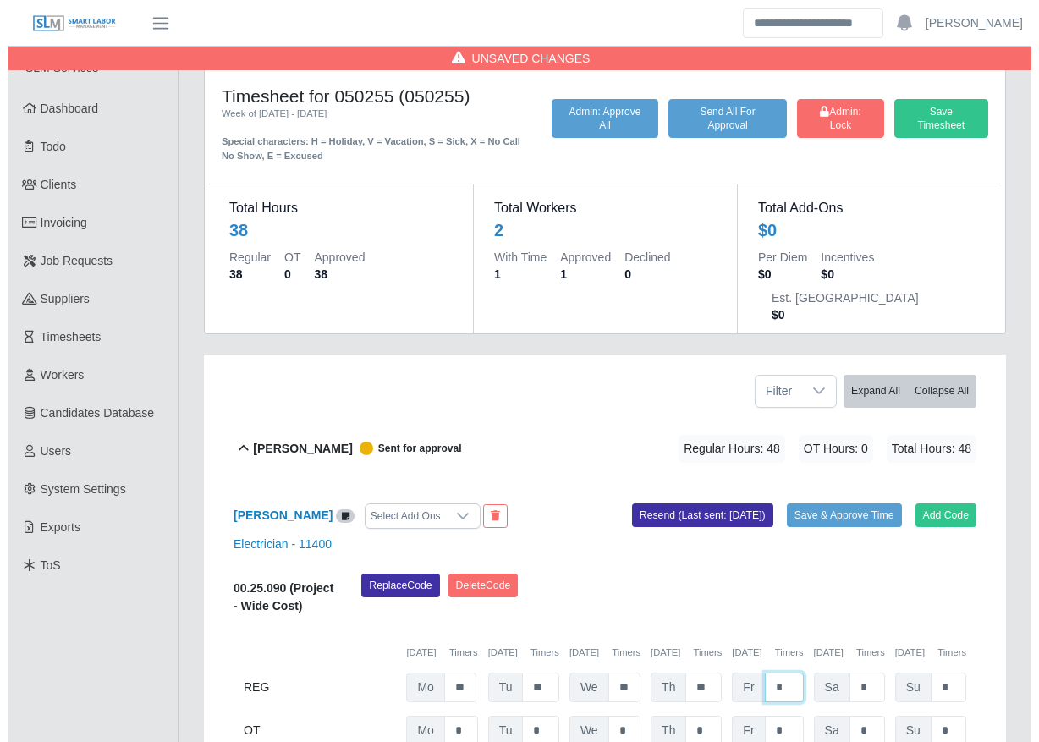
scroll to position [0, 0]
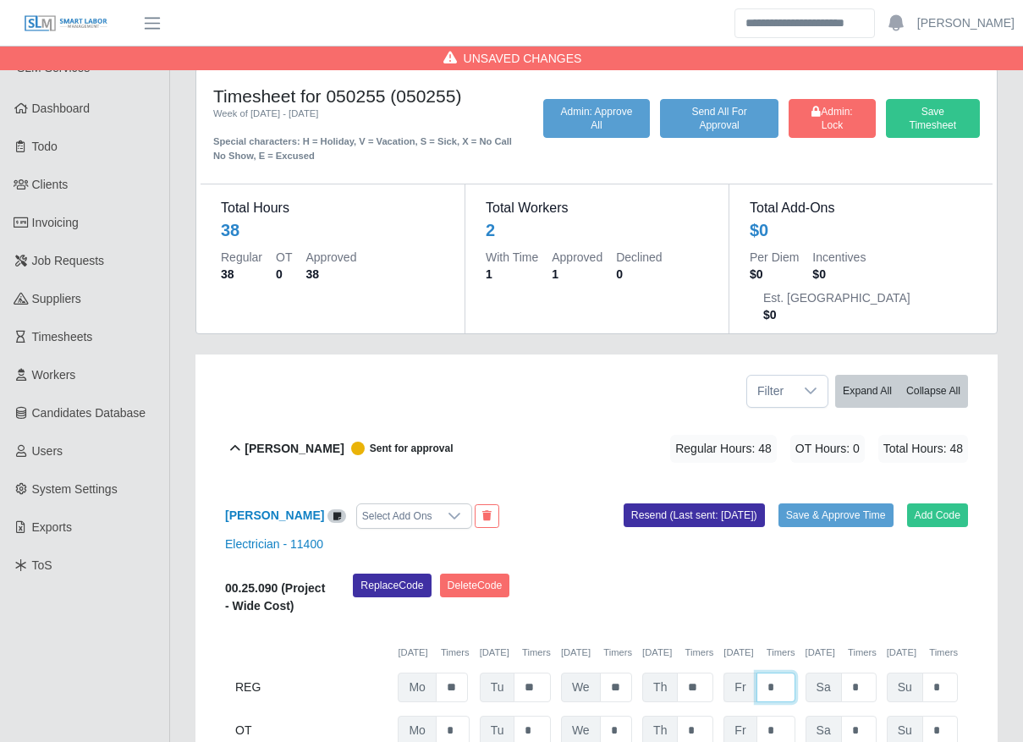
click at [766, 673] on input "*" at bounding box center [775, 688] width 39 height 30
type input "*"
click at [769, 716] on input "*" at bounding box center [775, 731] width 39 height 30
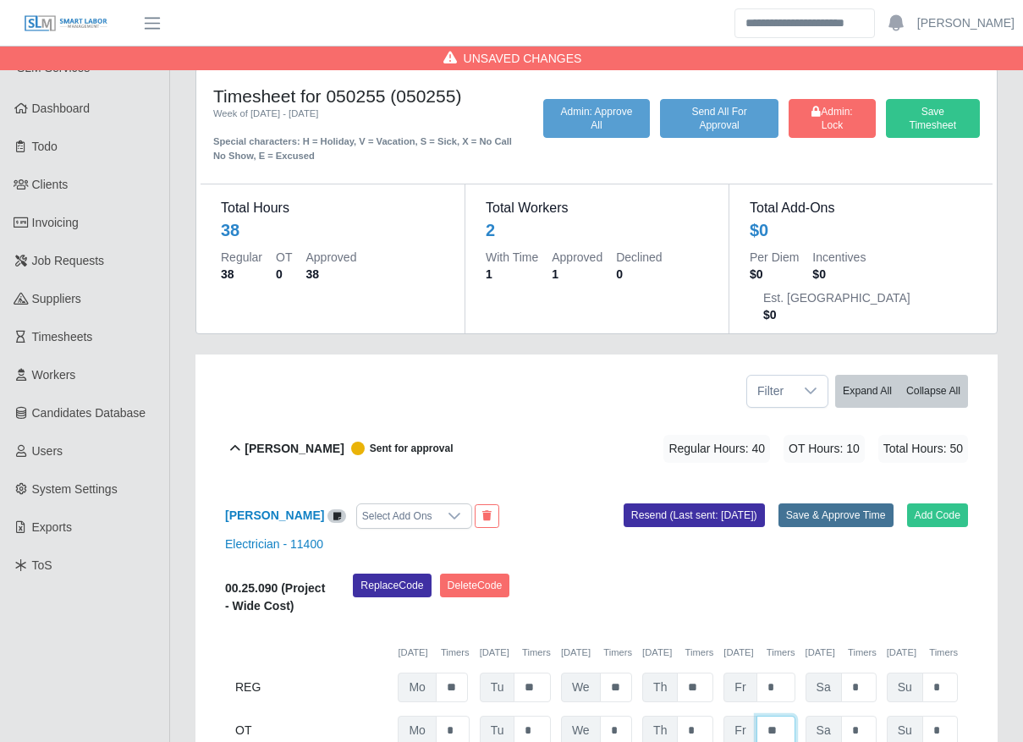
type input "**"
click at [799, 503] on button "Save & Approve Time" at bounding box center [835, 515] width 115 height 24
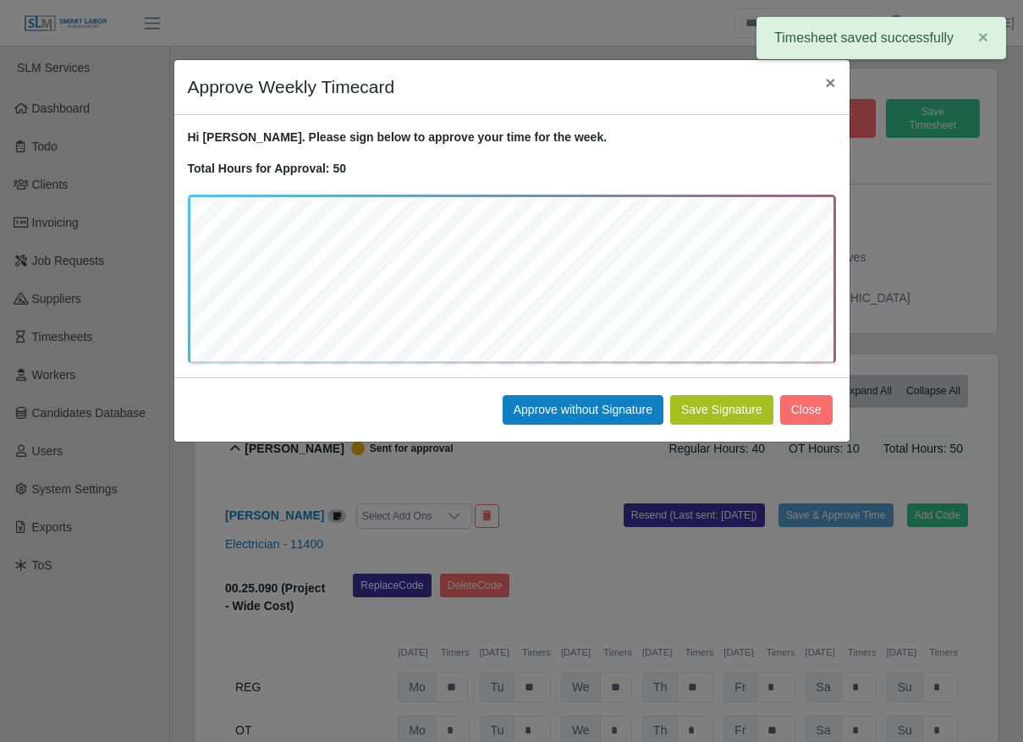
click at [724, 417] on button "Save Signature" at bounding box center [721, 410] width 103 height 30
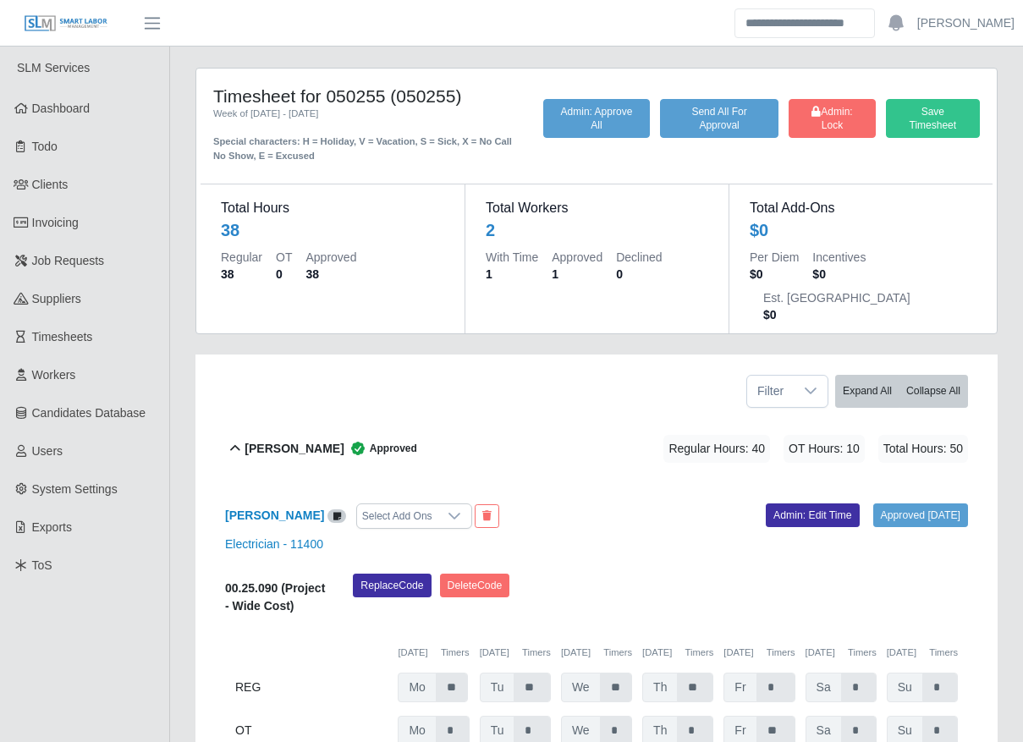
click at [484, 415] on div "[PERSON_NAME] Approved Regular Hours: 40 OT Hours: 10 Total Hours: 50" at bounding box center [605, 449] width 723 height 69
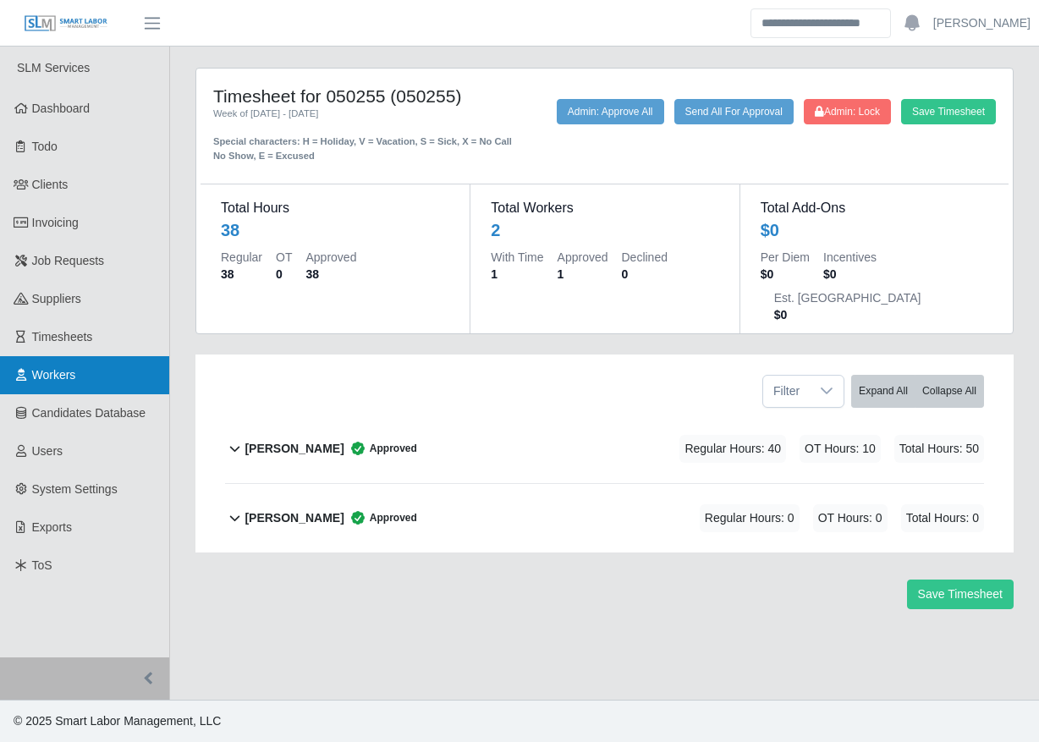
click at [88, 375] on link "Workers" at bounding box center [84, 375] width 169 height 38
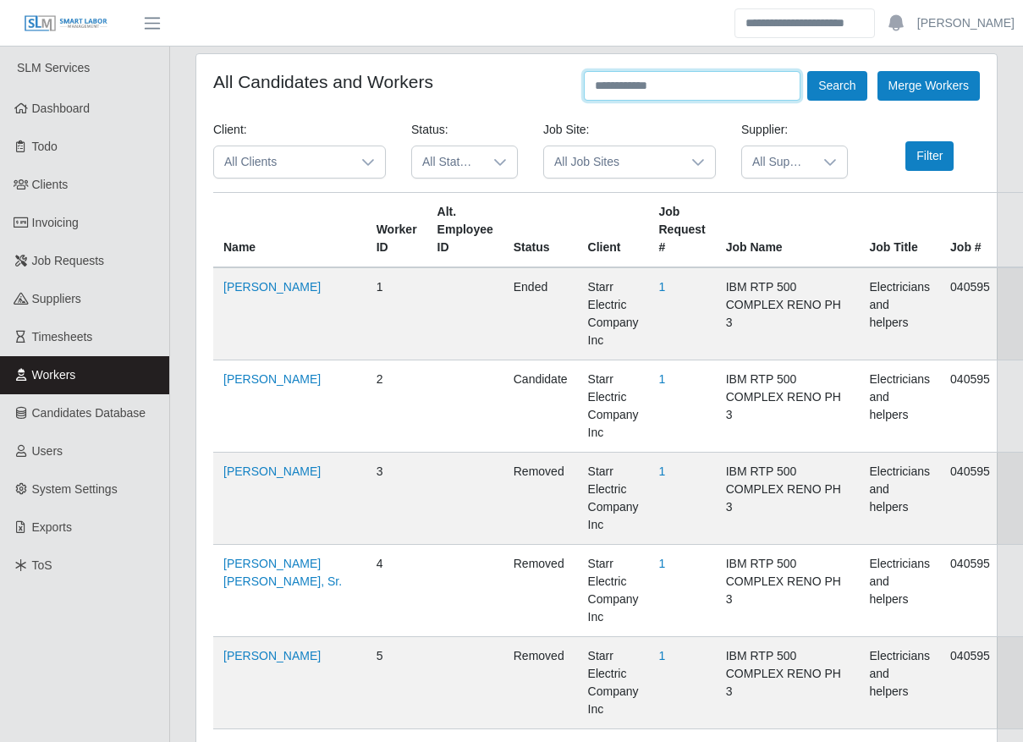
click at [692, 87] on input "text" at bounding box center [692, 86] width 217 height 30
type input "******"
click at [829, 82] on button "Search" at bounding box center [836, 86] width 59 height 30
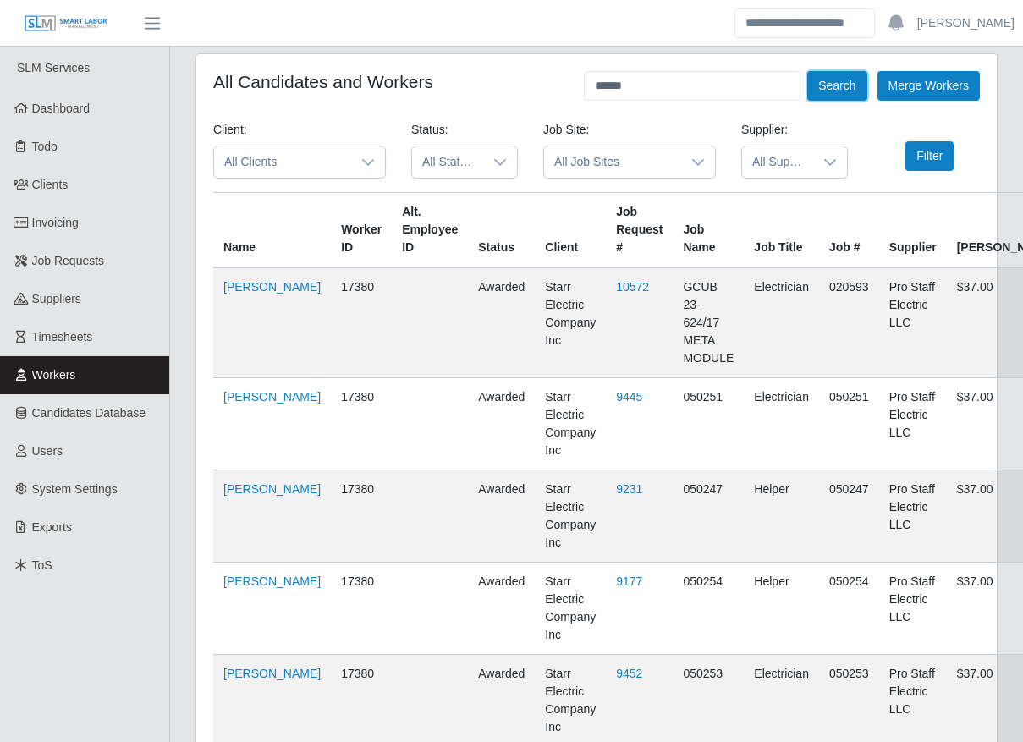
scroll to position [124, 0]
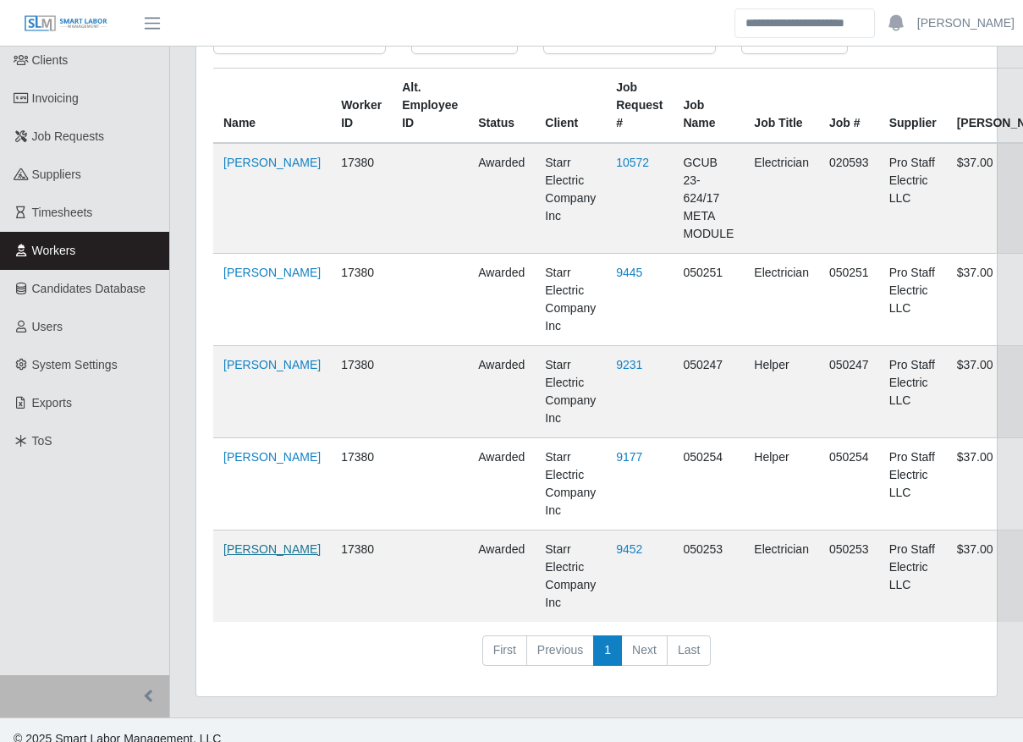
click at [242, 542] on link "Saul Murillo" at bounding box center [271, 549] width 97 height 14
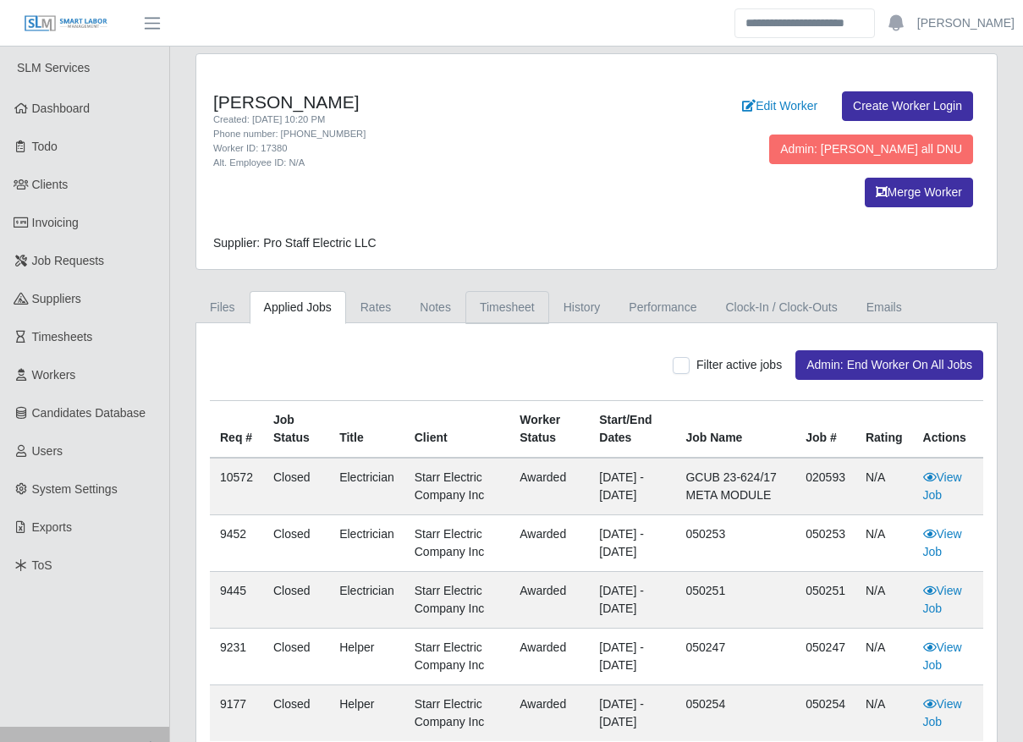
click at [508, 291] on link "Timesheet" at bounding box center [507, 307] width 84 height 33
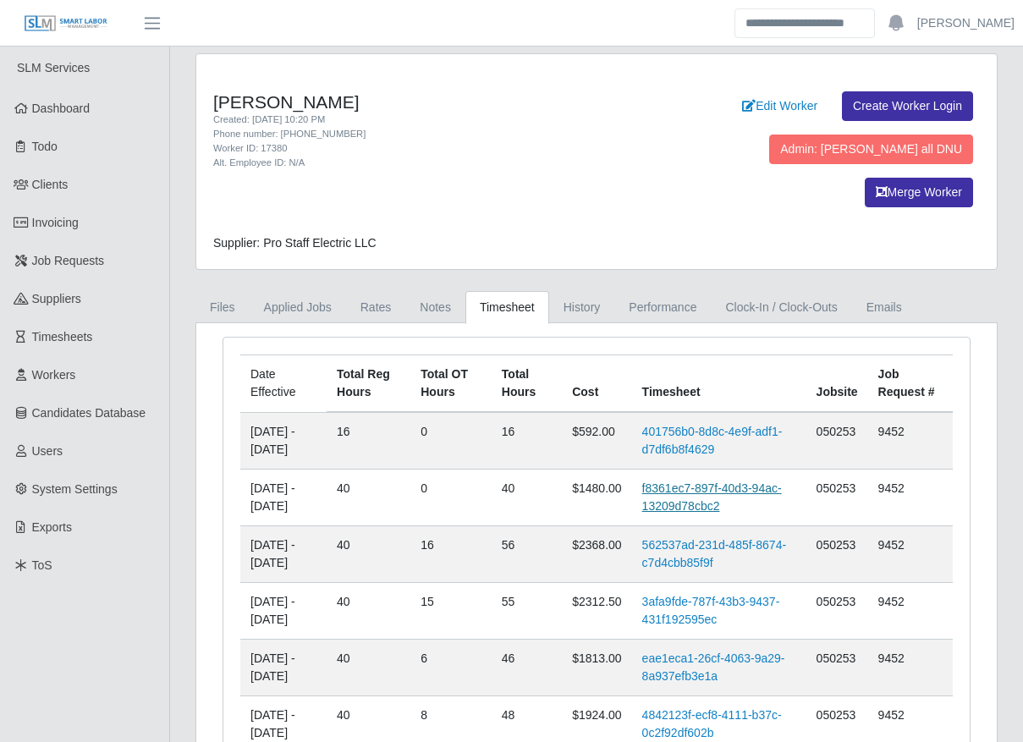
click at [692, 481] on link "f8361ec7-897f-40d3-94ac-13209d78cbc2" at bounding box center [712, 496] width 140 height 31
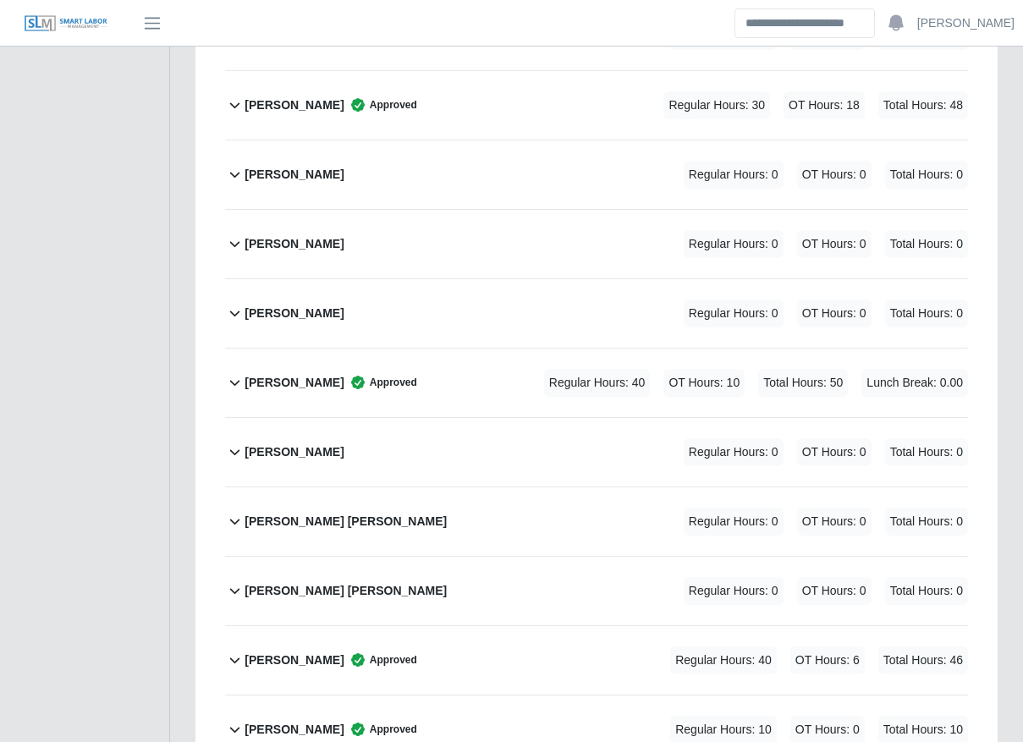
scroll to position [4128, 0]
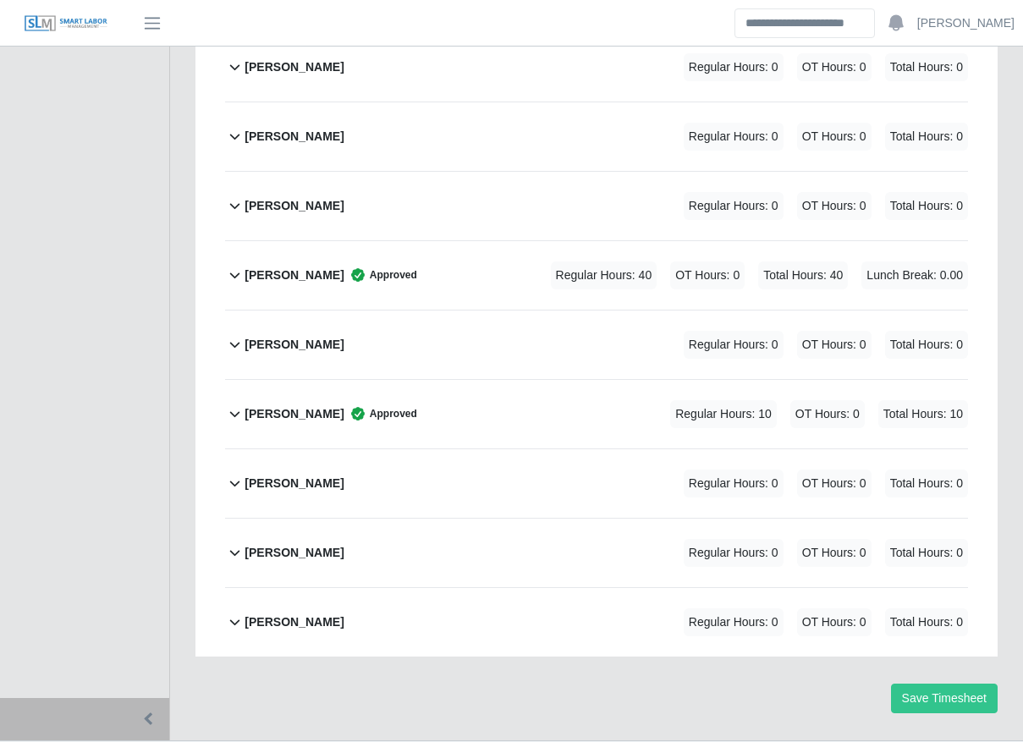
click at [457, 241] on div "Saul Murillo Approved Regular Hours: 40 OT Hours: 0 Total Hours: 40 Lunch Break…" at bounding box center [605, 275] width 723 height 69
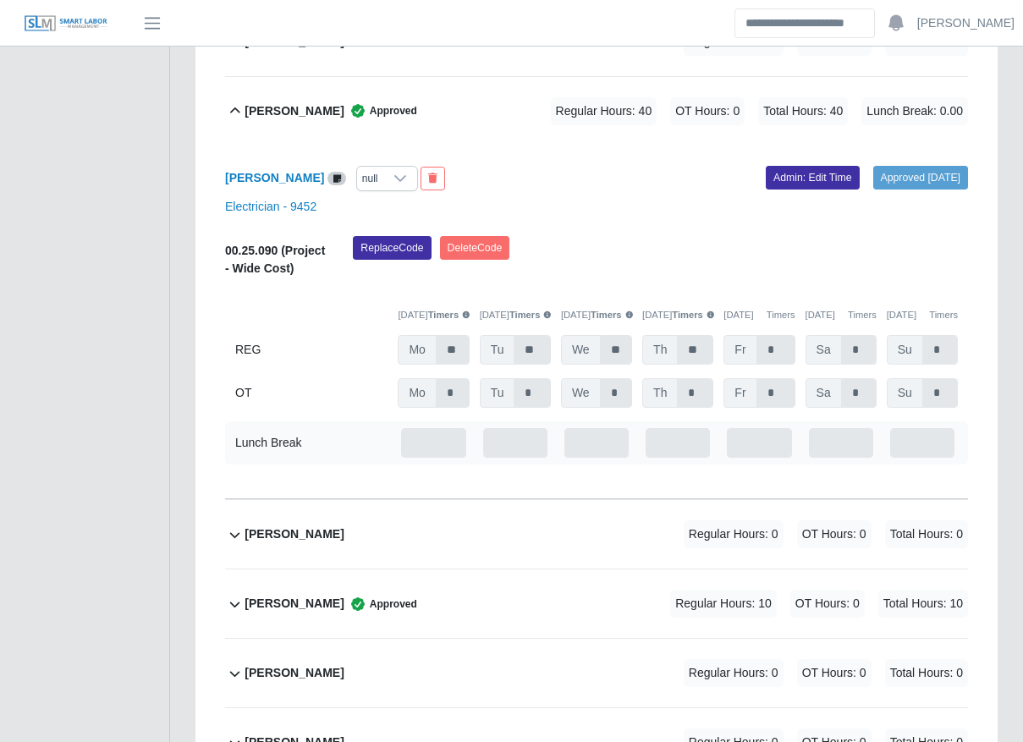
scroll to position [4258, 0]
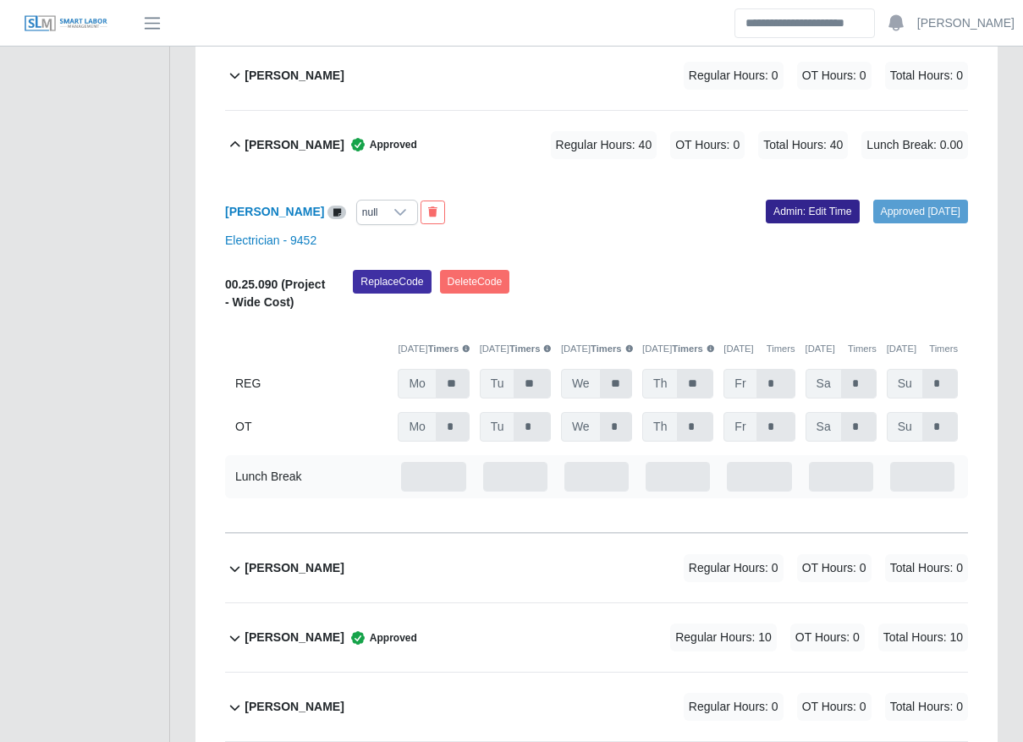
click at [814, 200] on link "Admin: Edit Time" at bounding box center [813, 212] width 94 height 24
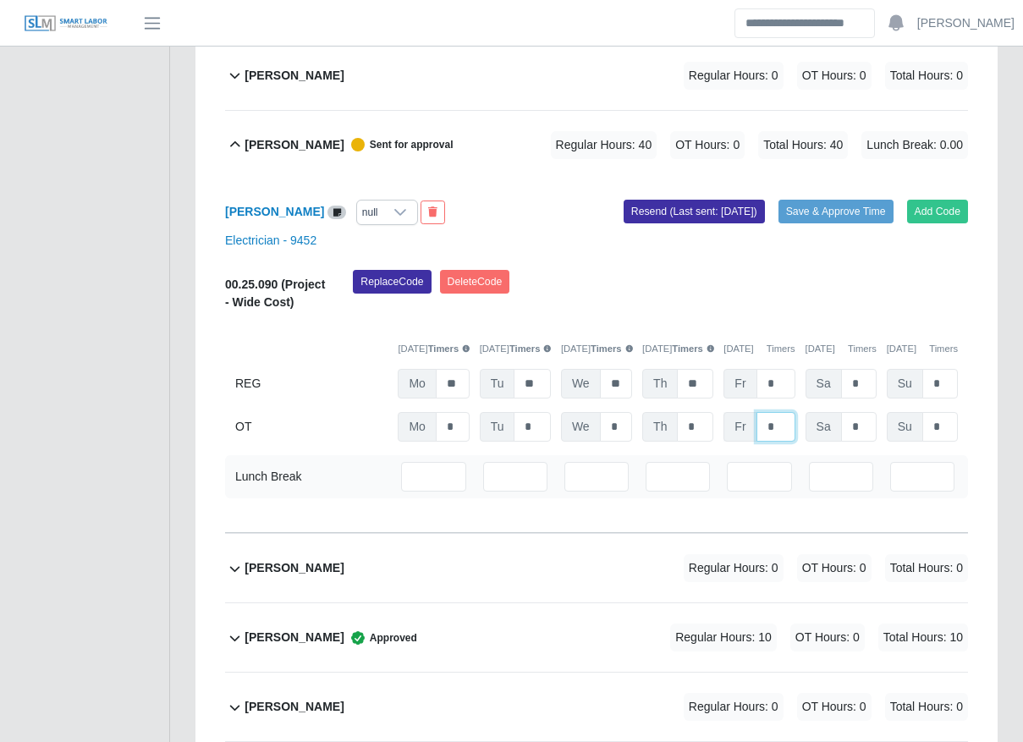
click at [772, 412] on input "*" at bounding box center [775, 427] width 39 height 30
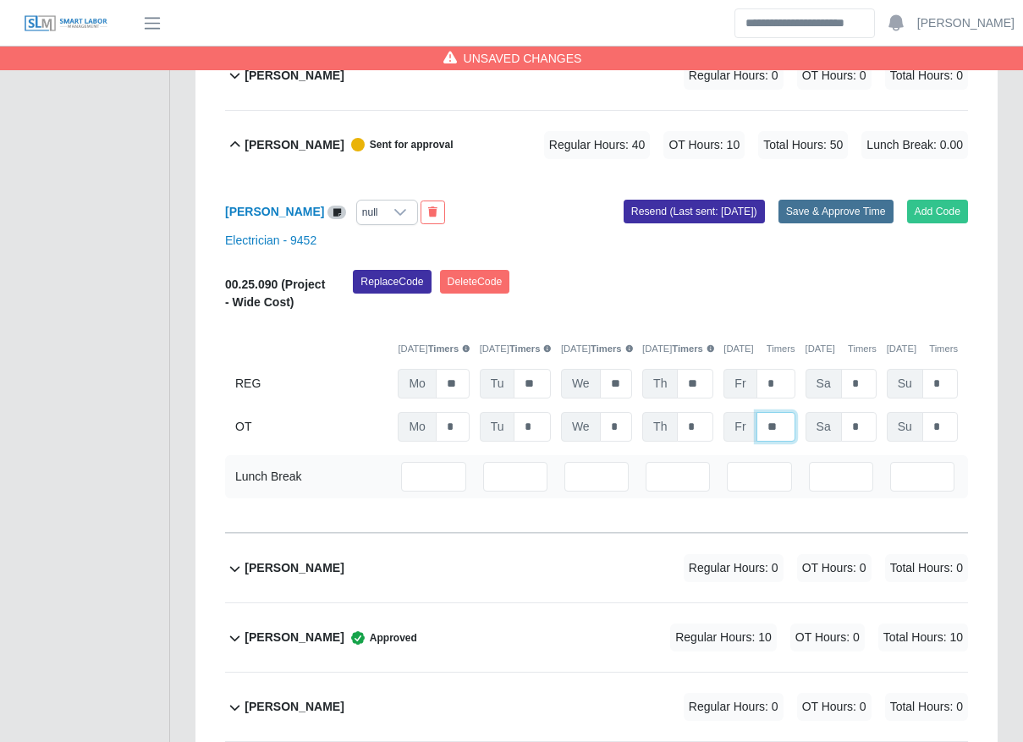
type input "**"
click at [787, 200] on button "Save & Approve Time" at bounding box center [835, 212] width 115 height 24
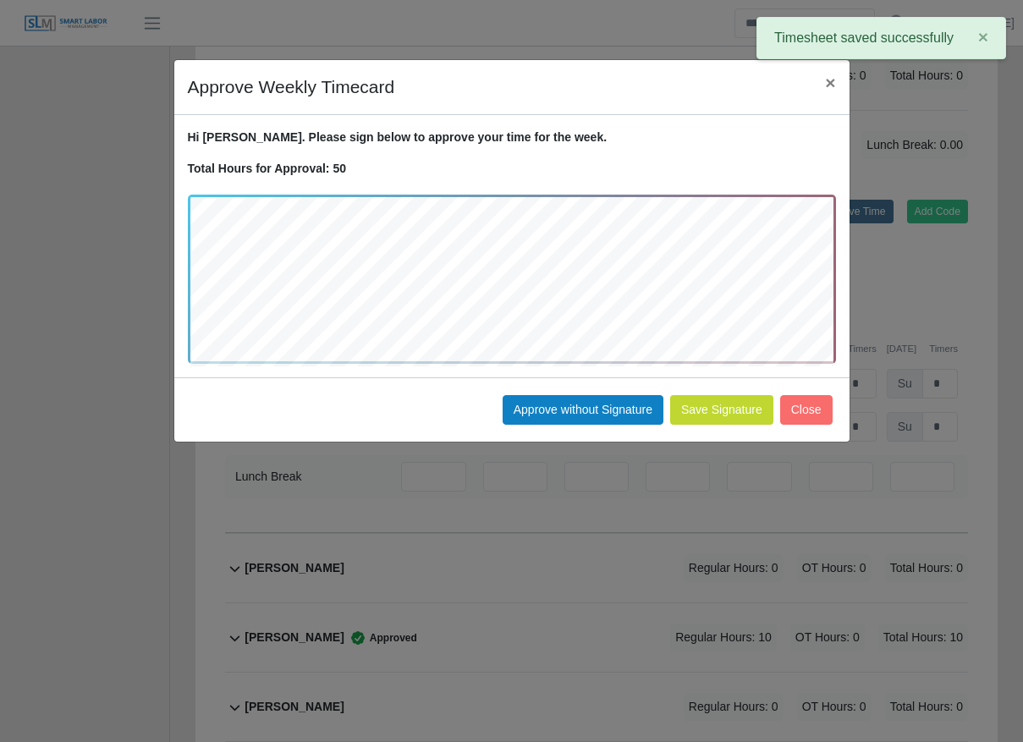
click at [726, 412] on button "Save Signature" at bounding box center [721, 410] width 103 height 30
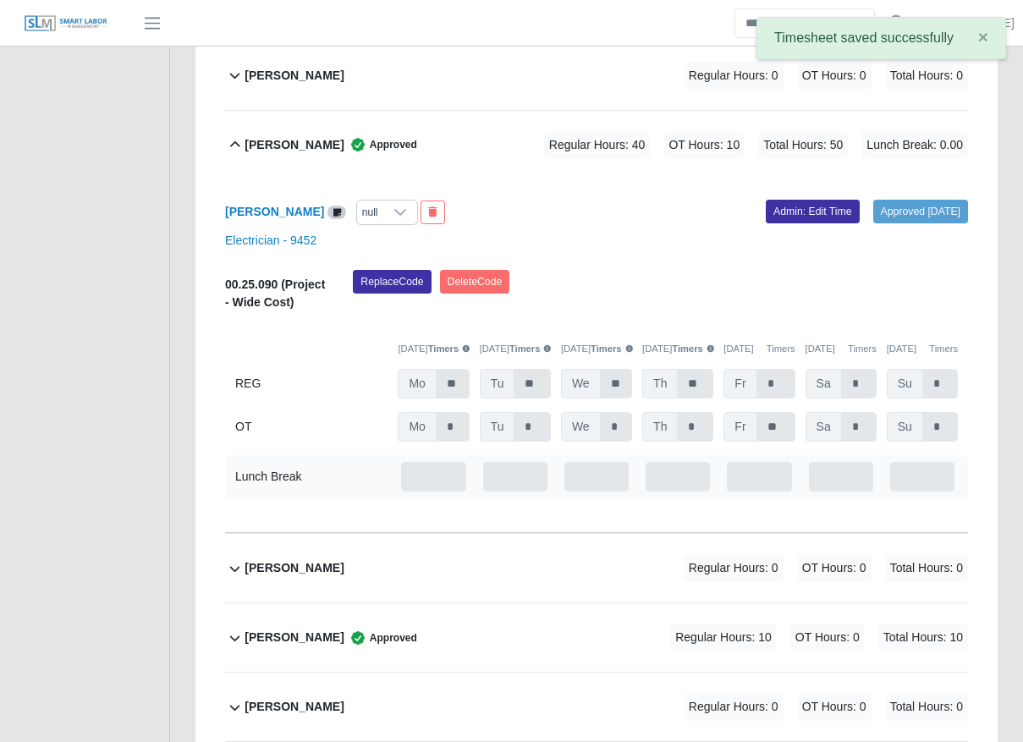
click at [305, 136] on b "Saul Murillo" at bounding box center [293, 145] width 99 height 18
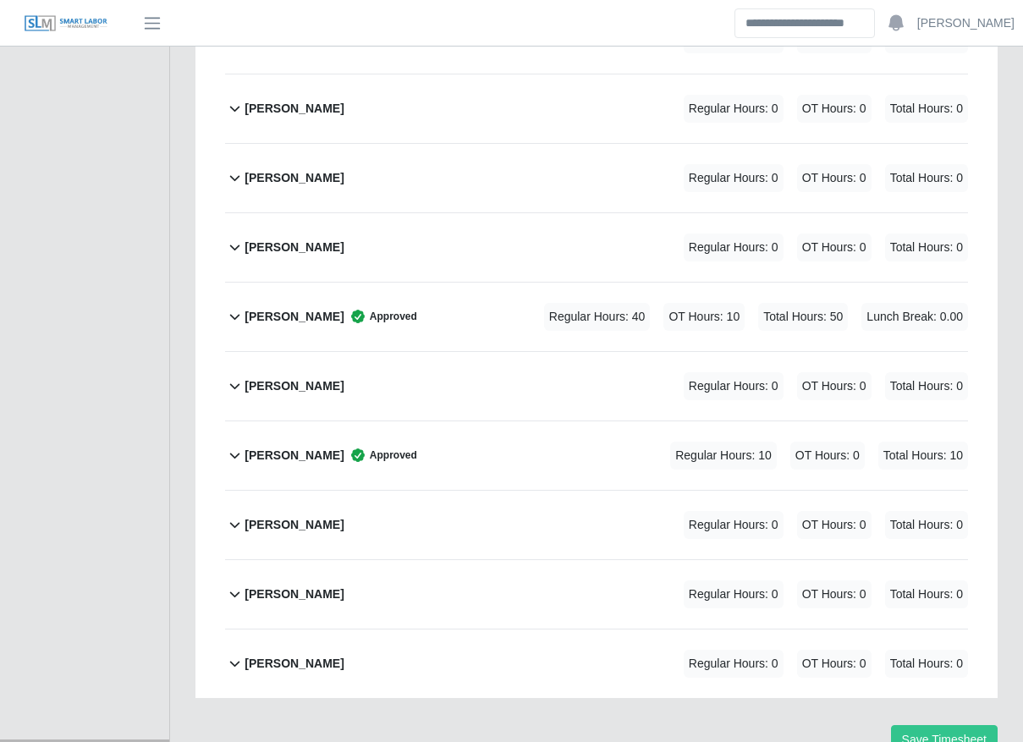
scroll to position [4082, 0]
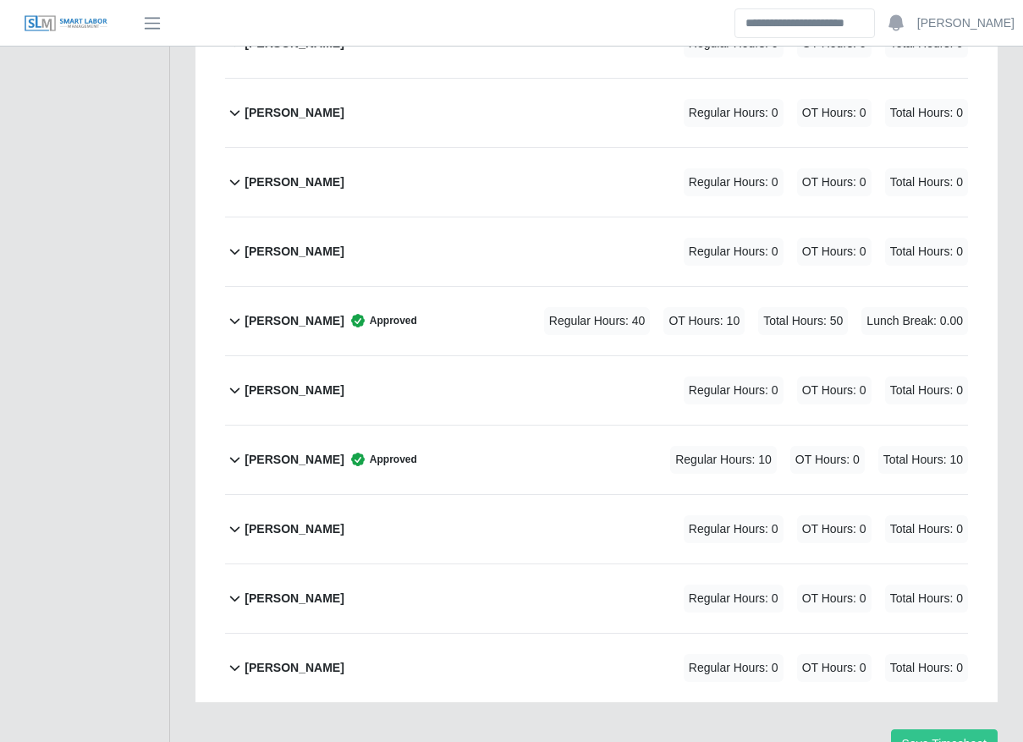
click at [437, 426] on div "Suany Mejia Approved Regular Hours: 10 OT Hours: 0 Total Hours: 10" at bounding box center [605, 460] width 723 height 69
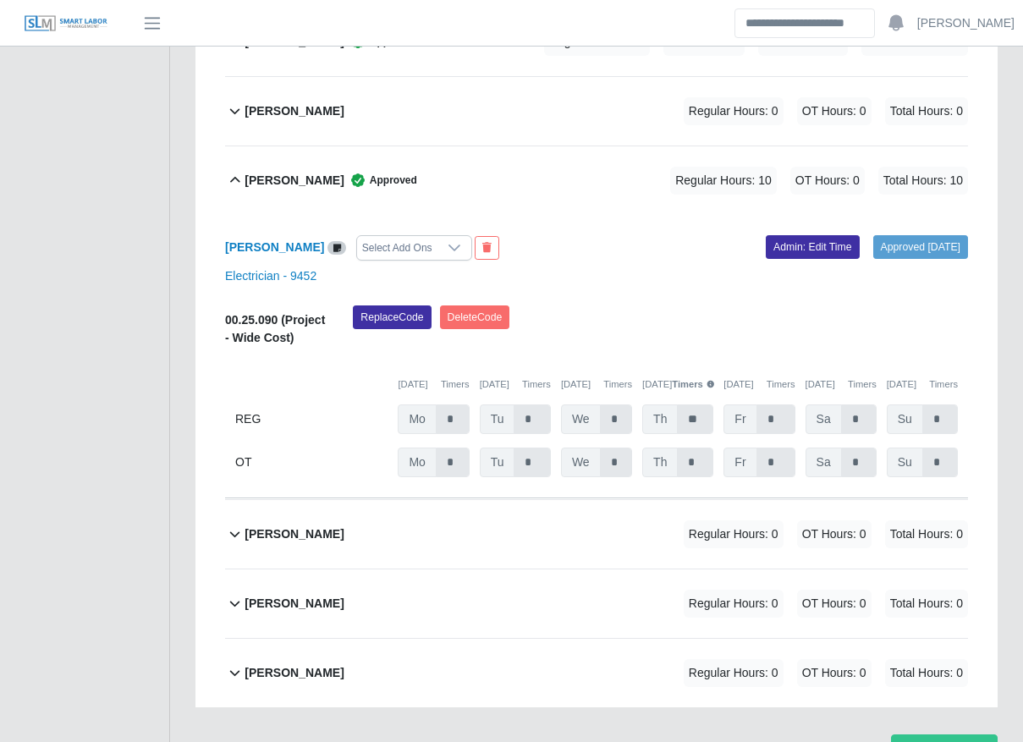
scroll to position [4366, 0]
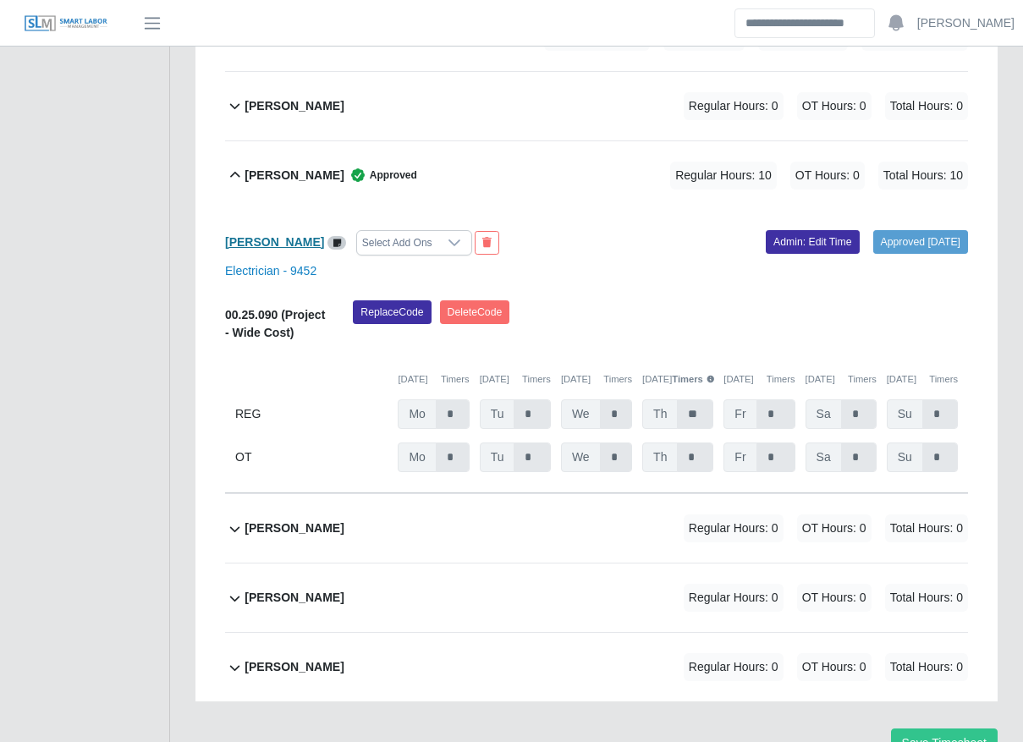
click at [254, 235] on b "[PERSON_NAME]" at bounding box center [274, 242] width 99 height 14
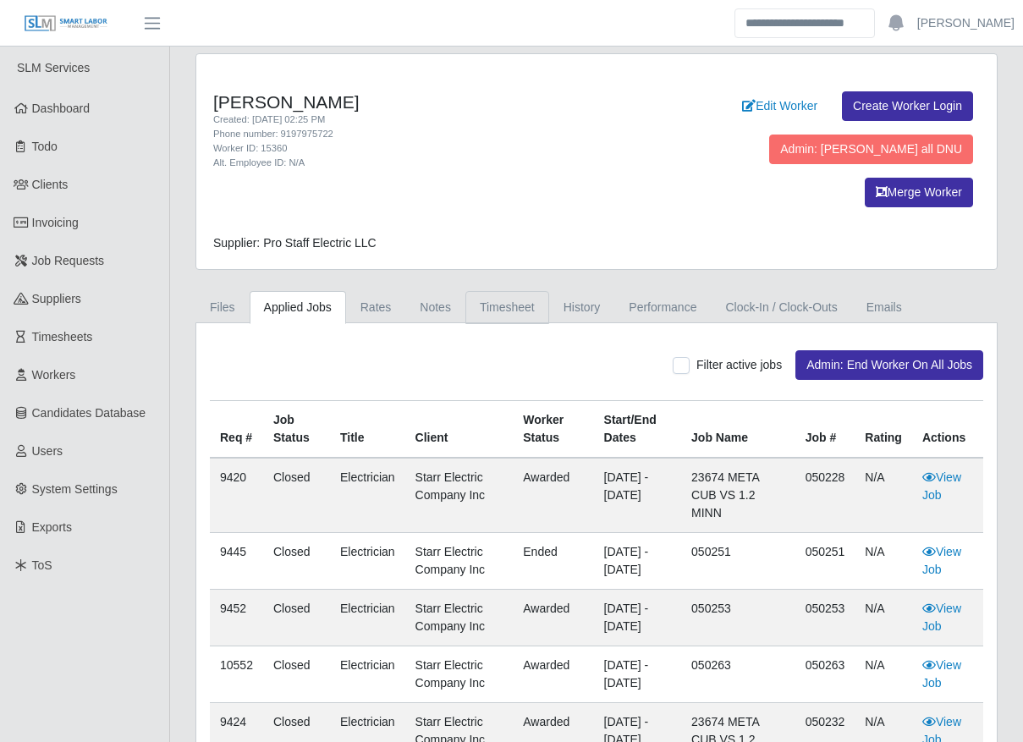
click at [498, 291] on link "Timesheet" at bounding box center [507, 307] width 84 height 33
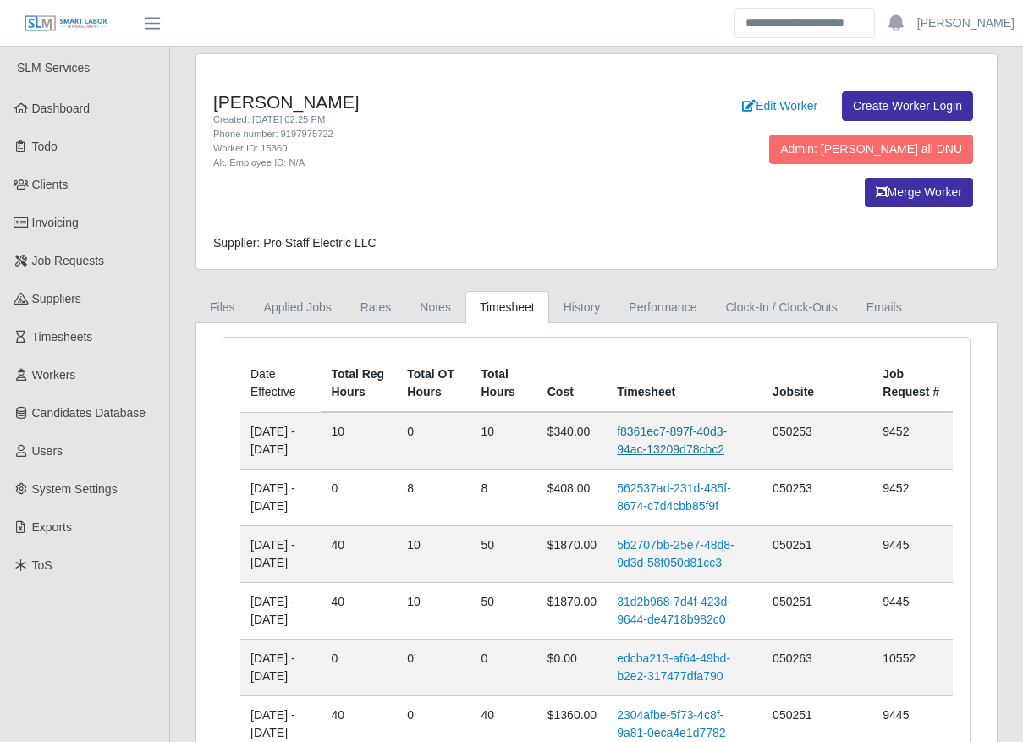
click at [668, 425] on link "f8361ec7-897f-40d3-94ac-13209d78cbc2" at bounding box center [672, 440] width 110 height 31
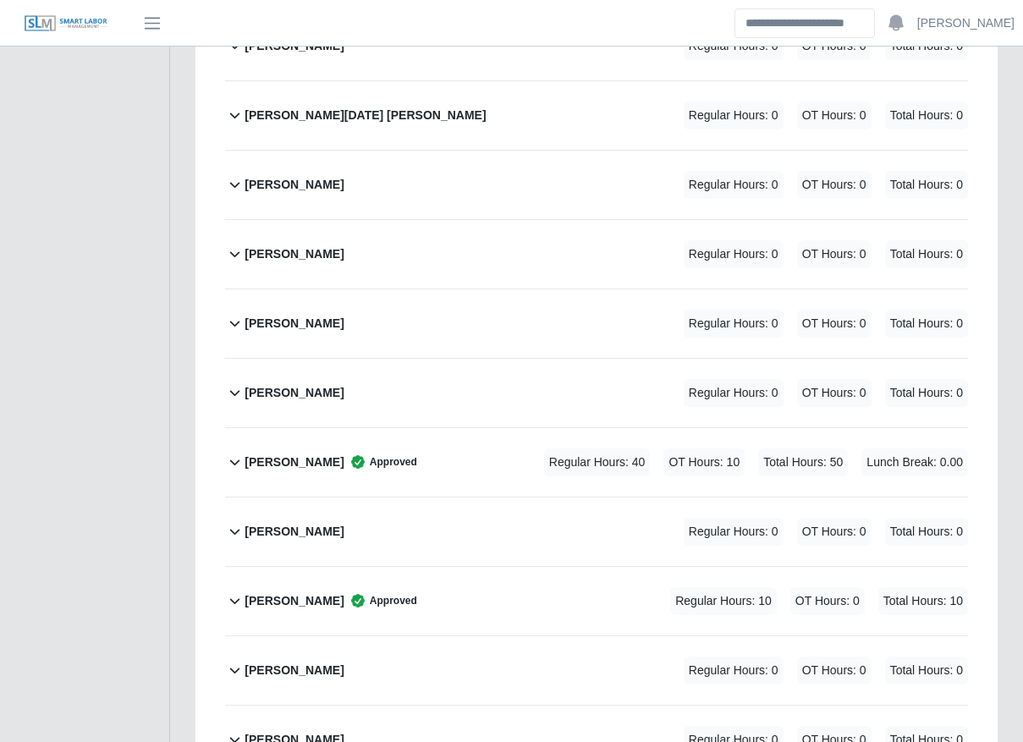
scroll to position [4128, 0]
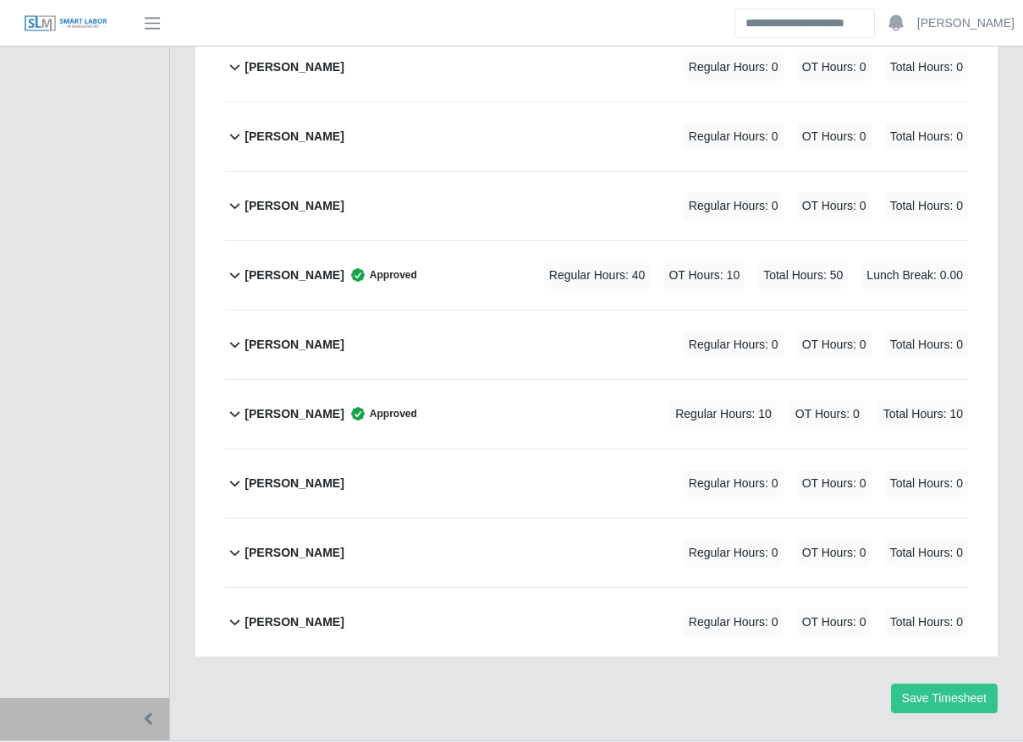
click at [487, 380] on div "Suany Mejia Approved Regular Hours: 10 OT Hours: 0 Total Hours: 10" at bounding box center [605, 414] width 723 height 69
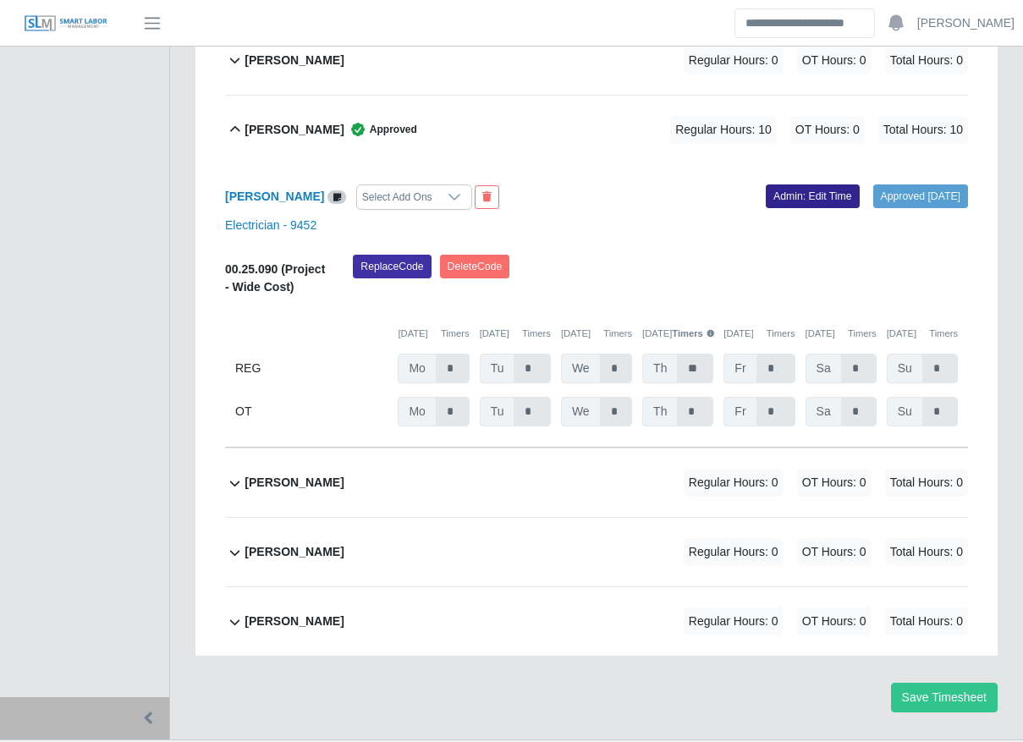
click at [766, 184] on link "Admin: Edit Time" at bounding box center [813, 196] width 94 height 24
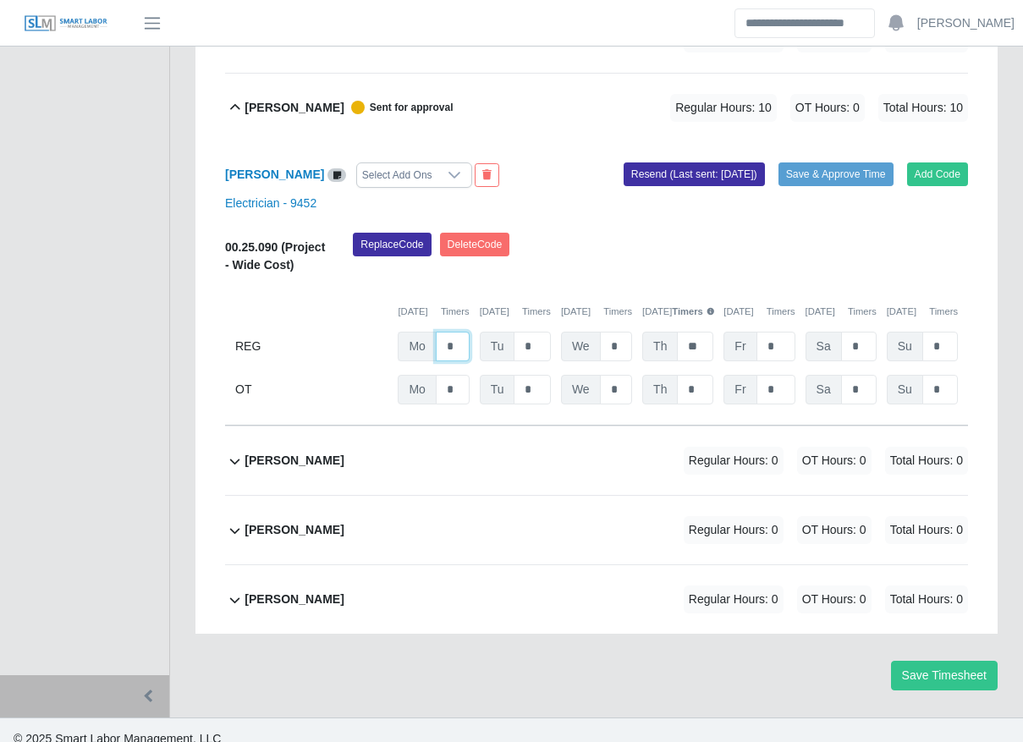
click at [461, 332] on input "*" at bounding box center [453, 347] width 34 height 30
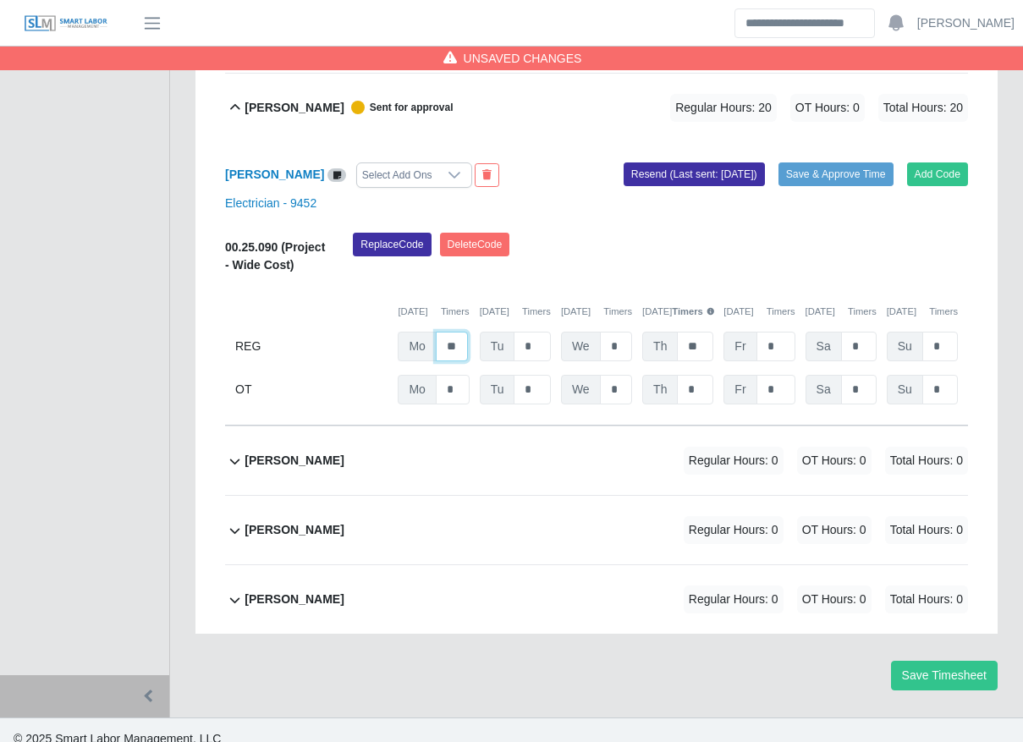
type input "**"
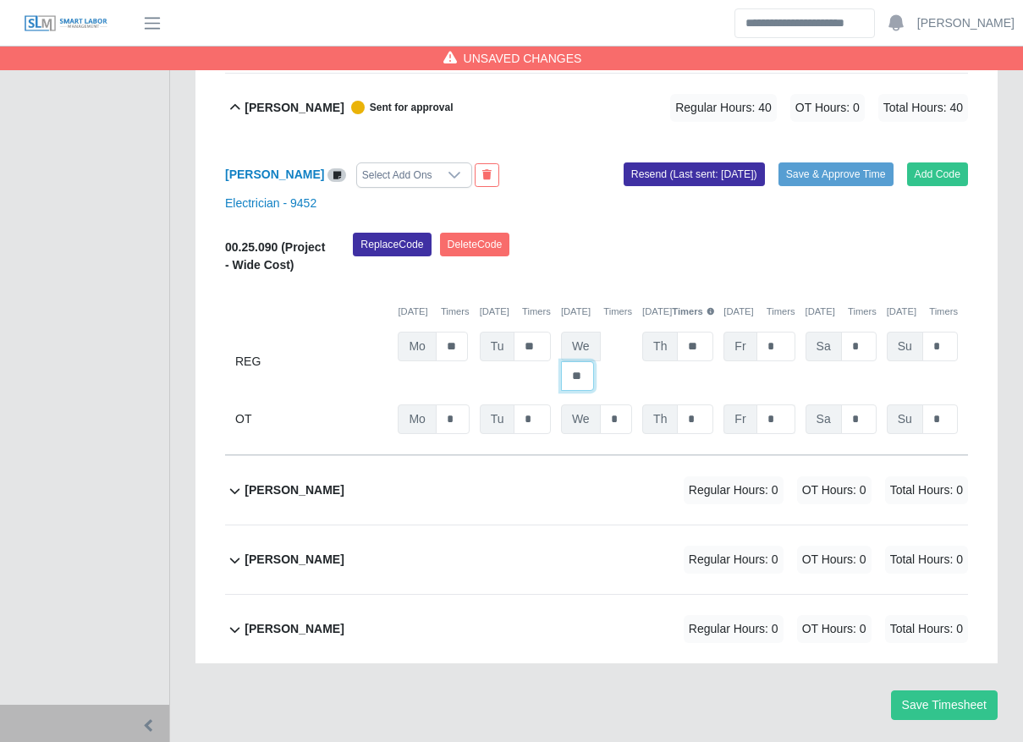
type input "**"
click at [748, 404] on span "Fr" at bounding box center [739, 419] width 33 height 30
drag, startPoint x: 748, startPoint y: 369, endPoint x: 759, endPoint y: 369, distance: 11.0
click at [759, 404] on div "Fr *" at bounding box center [758, 419] width 71 height 30
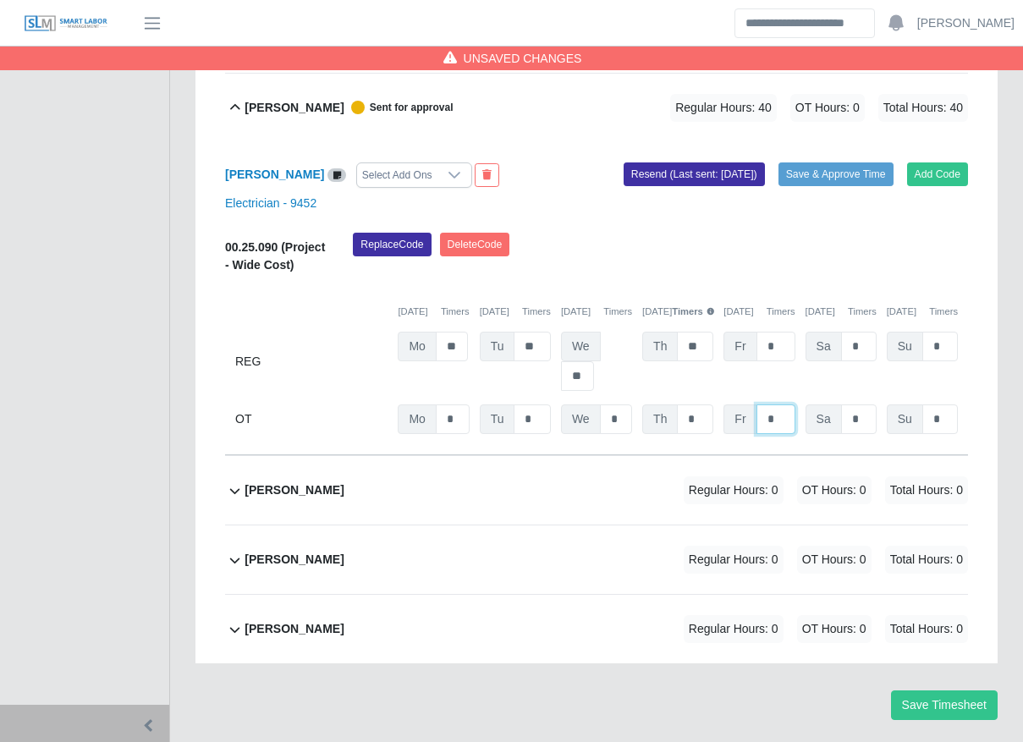
click at [759, 404] on input "*" at bounding box center [775, 419] width 39 height 30
type input "**"
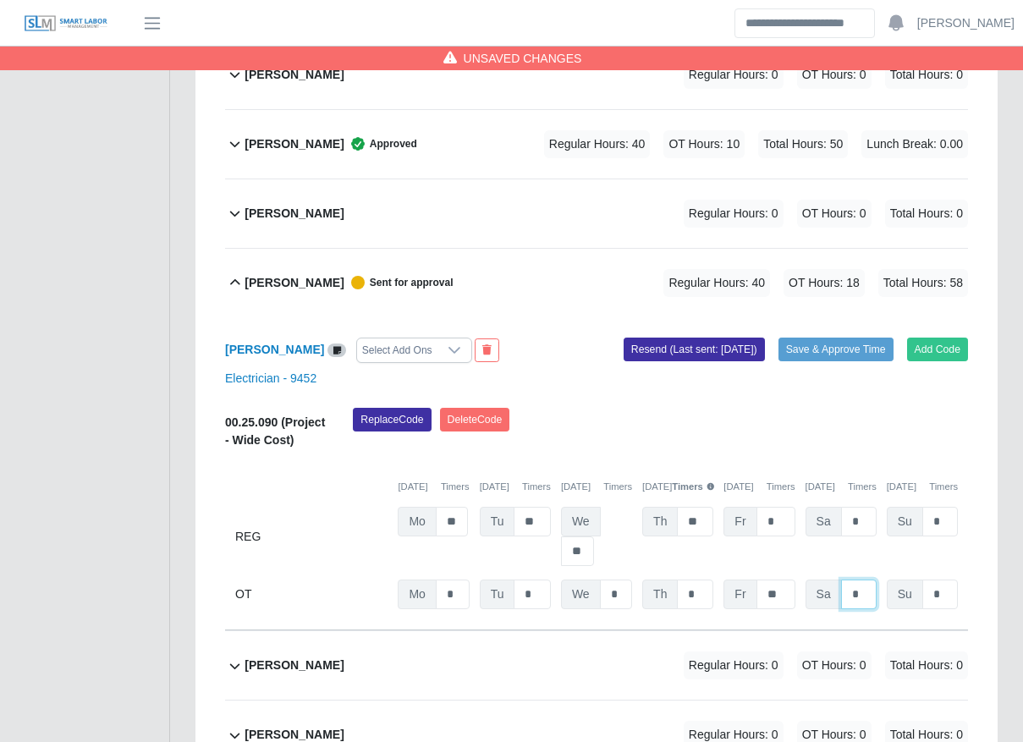
scroll to position [4257, 0]
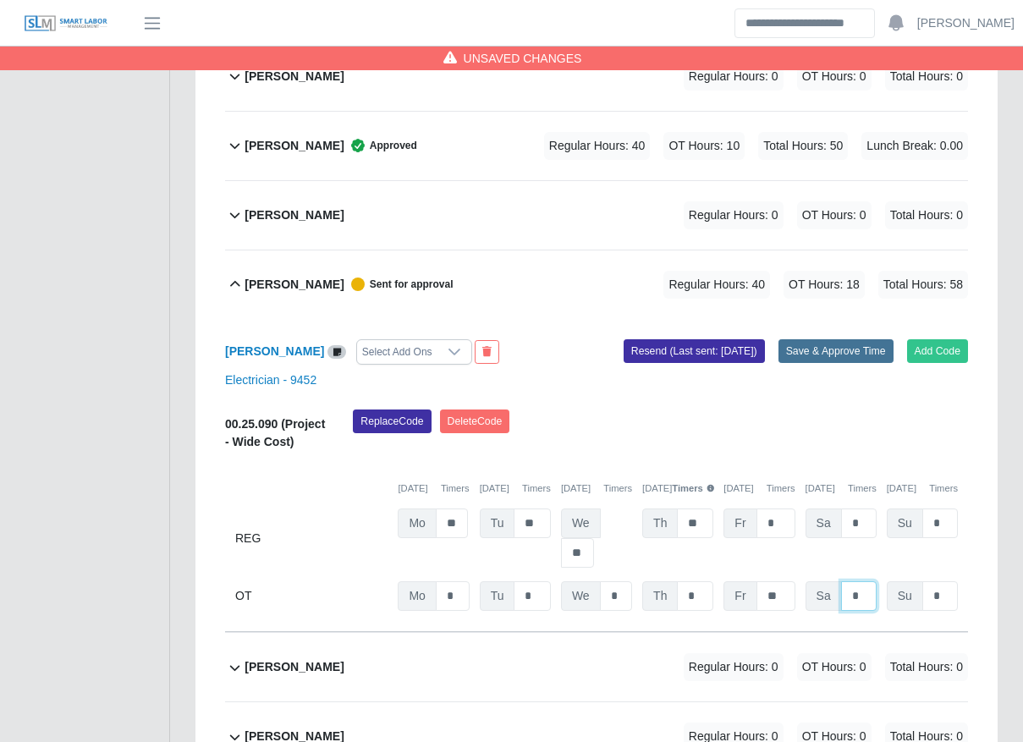
type input "*"
click at [789, 339] on button "Save & Approve Time" at bounding box center [835, 351] width 115 height 24
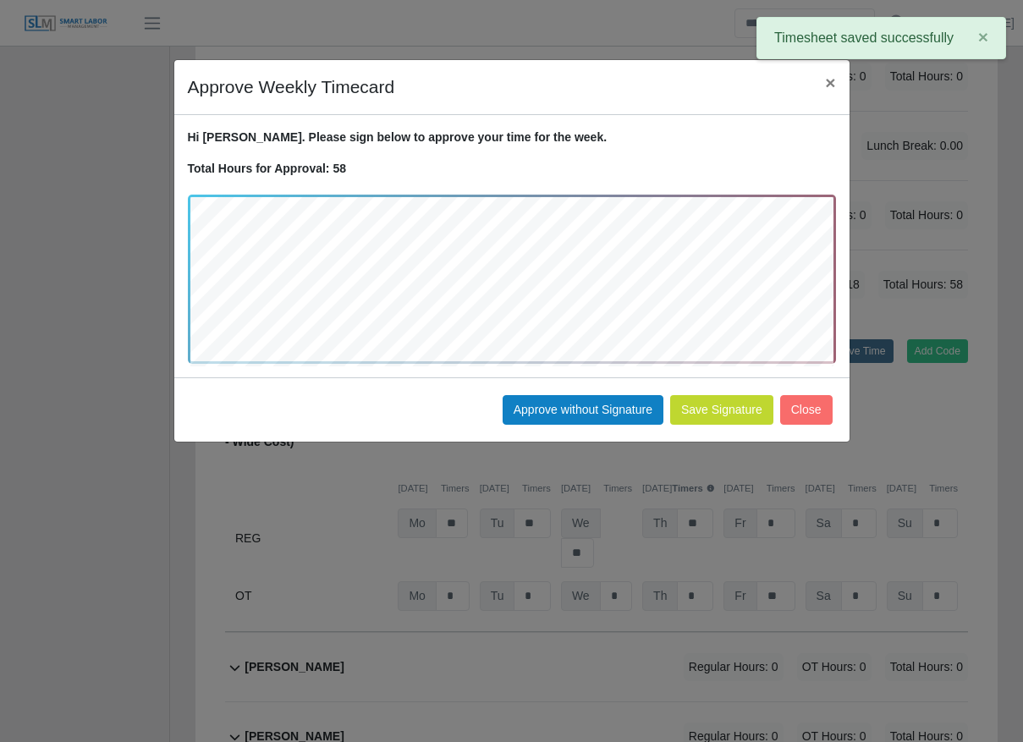
click at [725, 409] on button "Save Signature" at bounding box center [721, 410] width 103 height 30
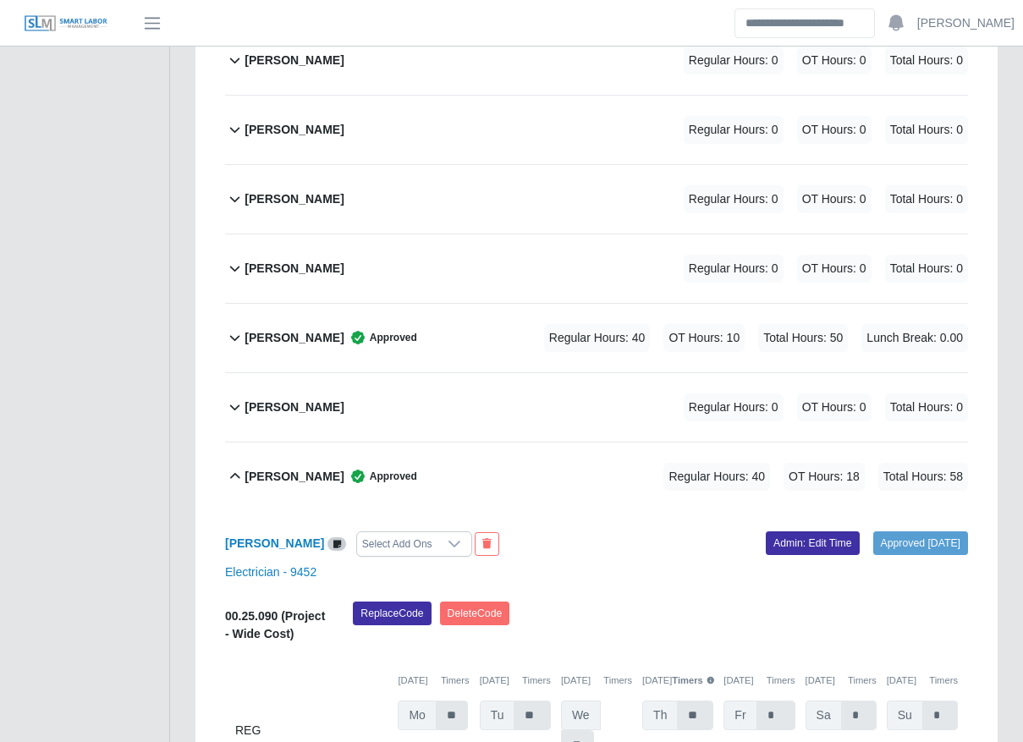
scroll to position [4041, 0]
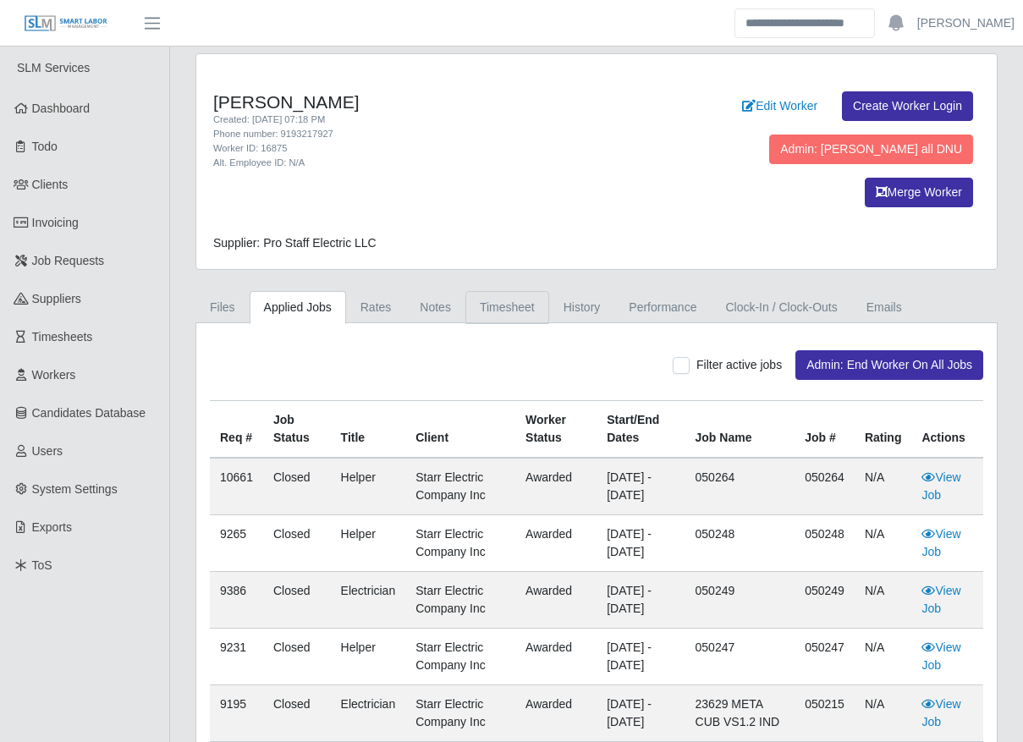
click at [497, 291] on link "Timesheet" at bounding box center [507, 307] width 84 height 33
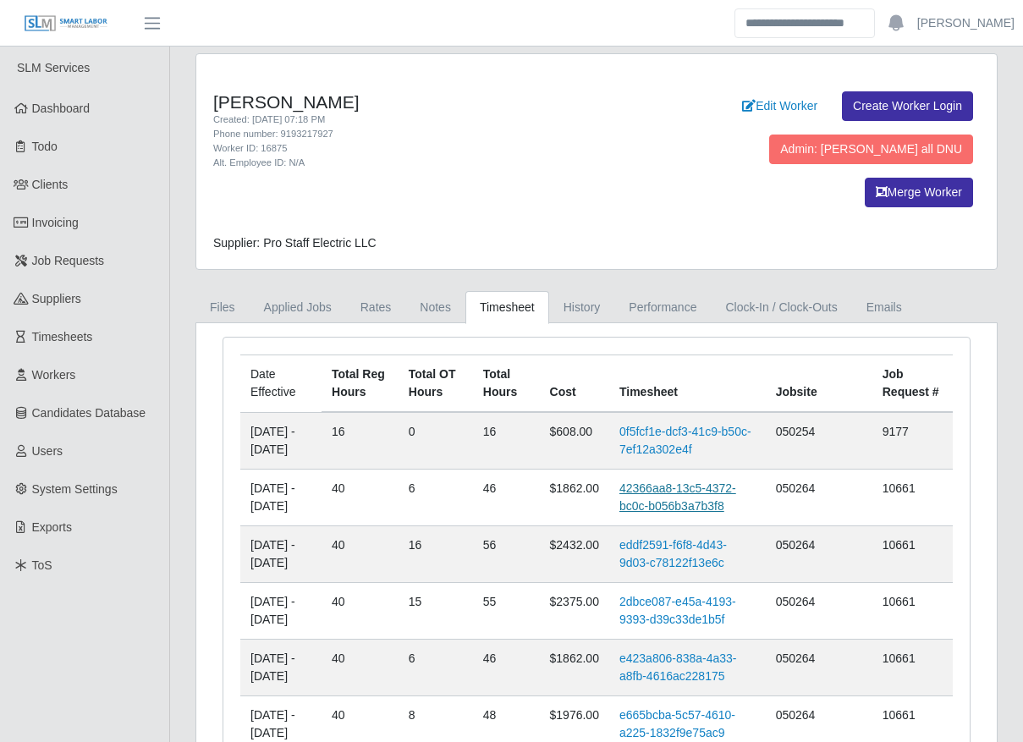
click at [673, 481] on link "42366aa8-13c5-4372-bc0c-b056b3a7b3f8" at bounding box center [677, 496] width 117 height 31
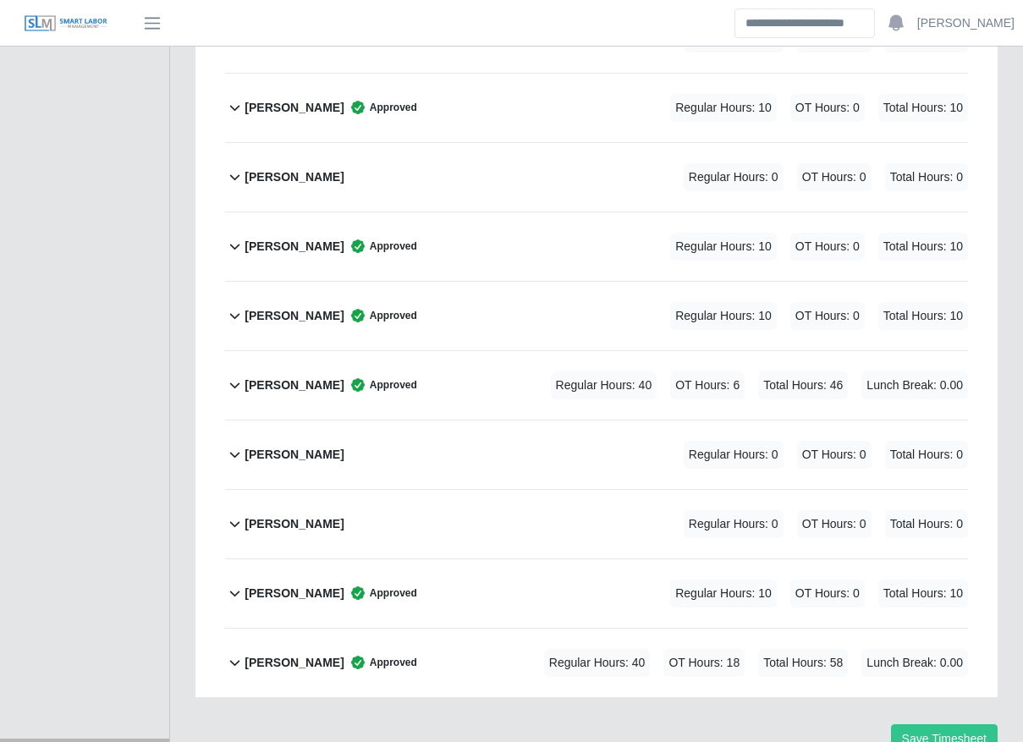
scroll to position [4752, 0]
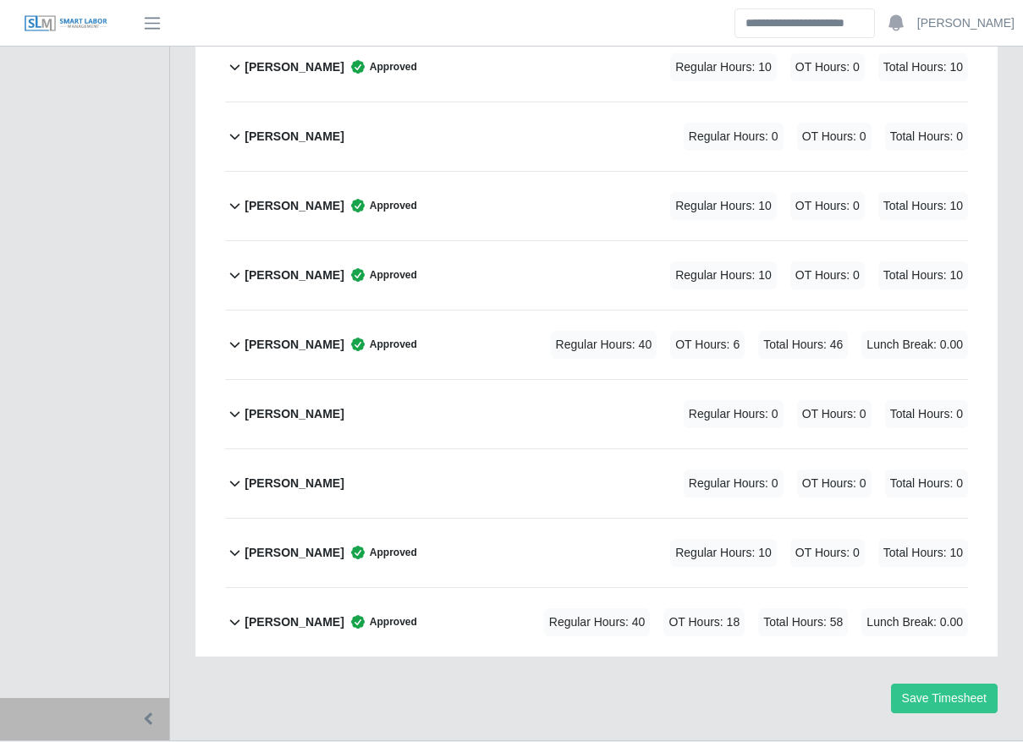
click at [481, 310] on div "Sihony Izaguirre Approved Regular Hours: 40 OT Hours: 6 Total Hours: 46 Lunch B…" at bounding box center [605, 344] width 723 height 69
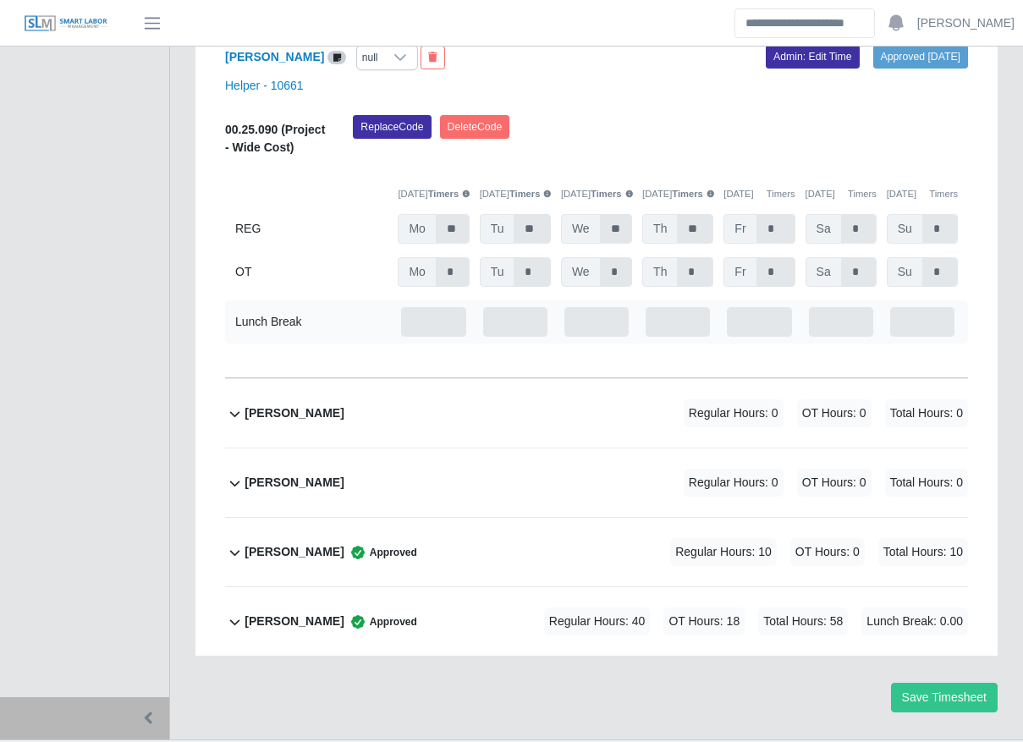
scroll to position [4903, 0]
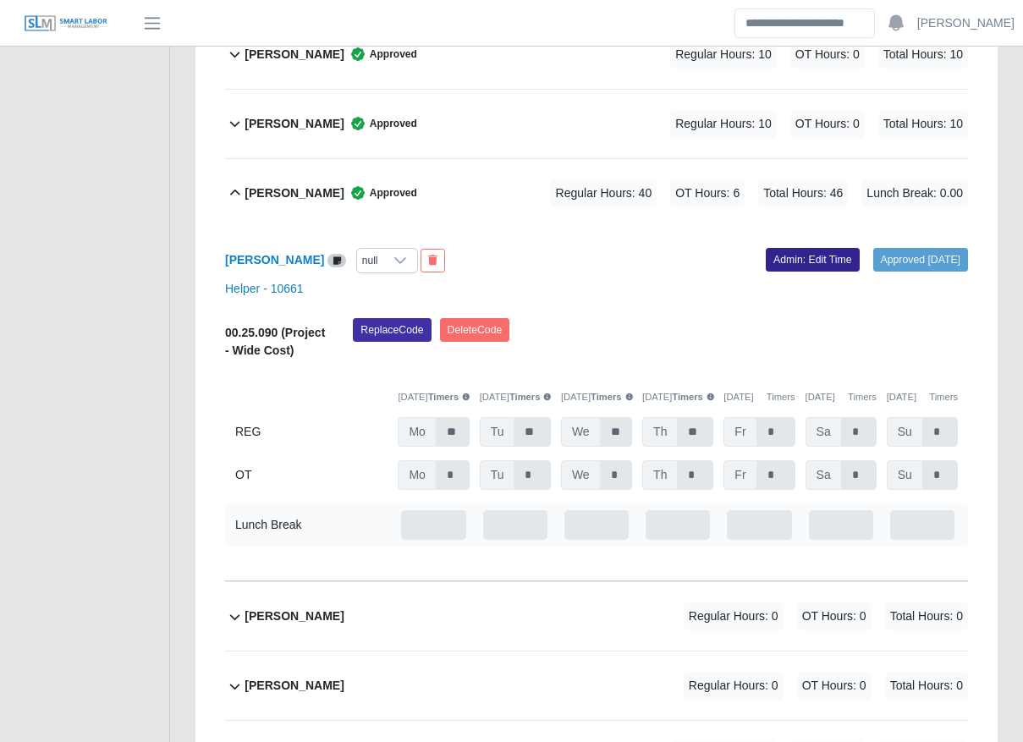
click at [802, 248] on link "Admin: Edit Time" at bounding box center [813, 260] width 94 height 24
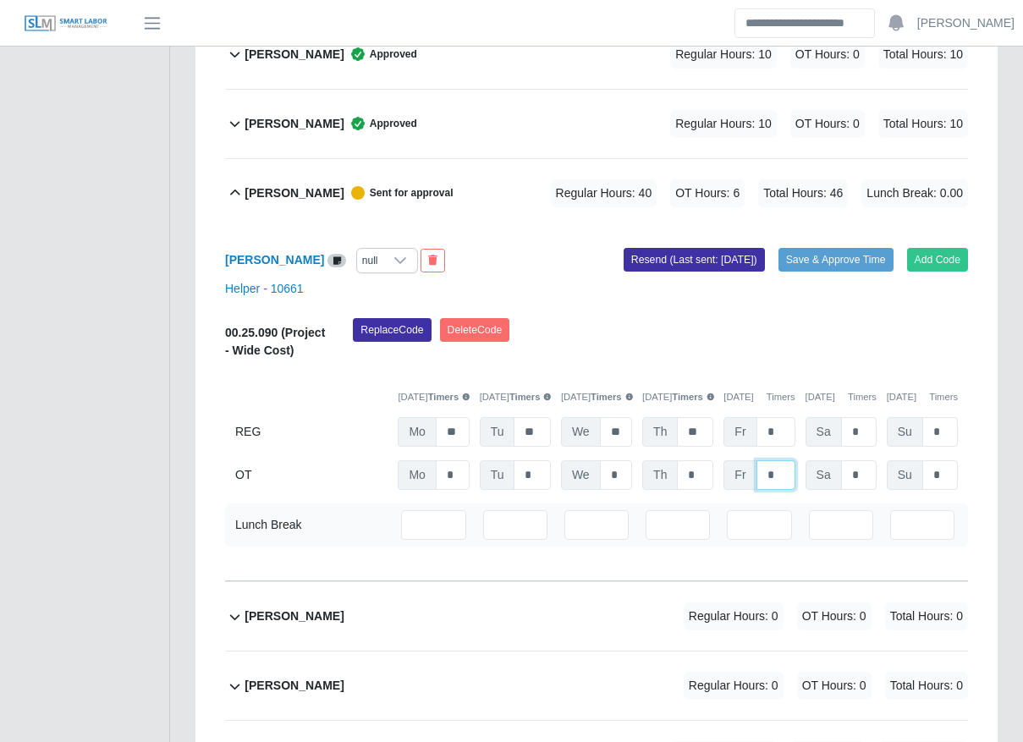
click at [781, 460] on input "*" at bounding box center [775, 475] width 39 height 30
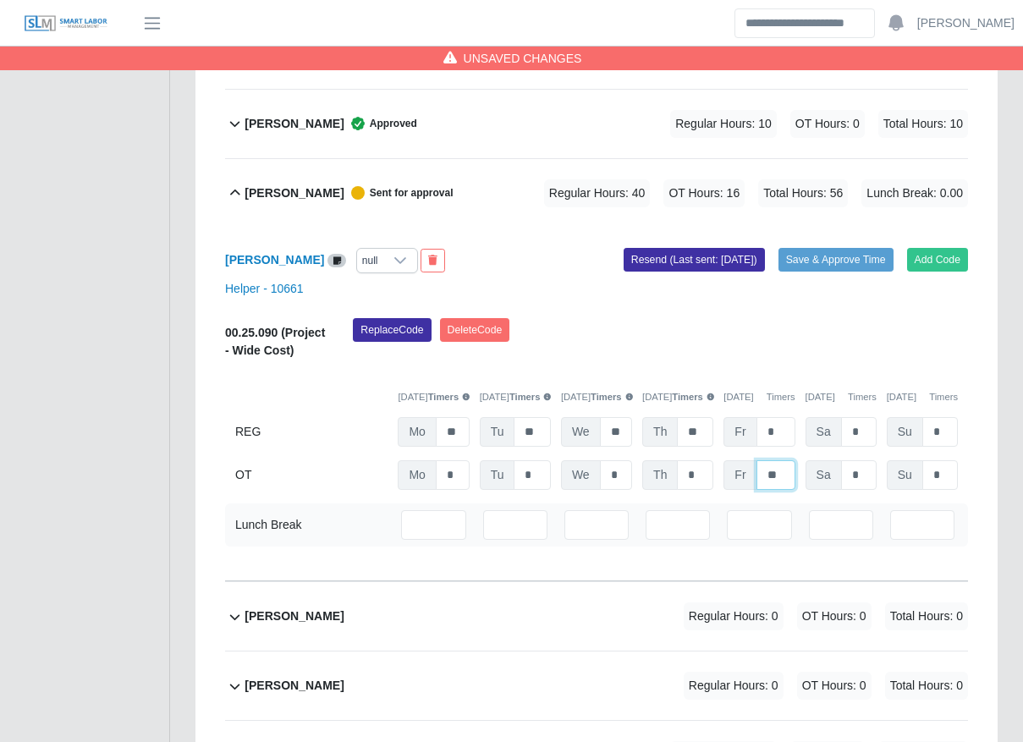
type input "**"
click at [832, 228] on div "Sihony Izaguirre null Add Code Save & Approve Time Resend (Last sent: 09/29/202…" at bounding box center [596, 405] width 743 height 354
click at [836, 248] on button "Save & Approve Time" at bounding box center [835, 260] width 115 height 24
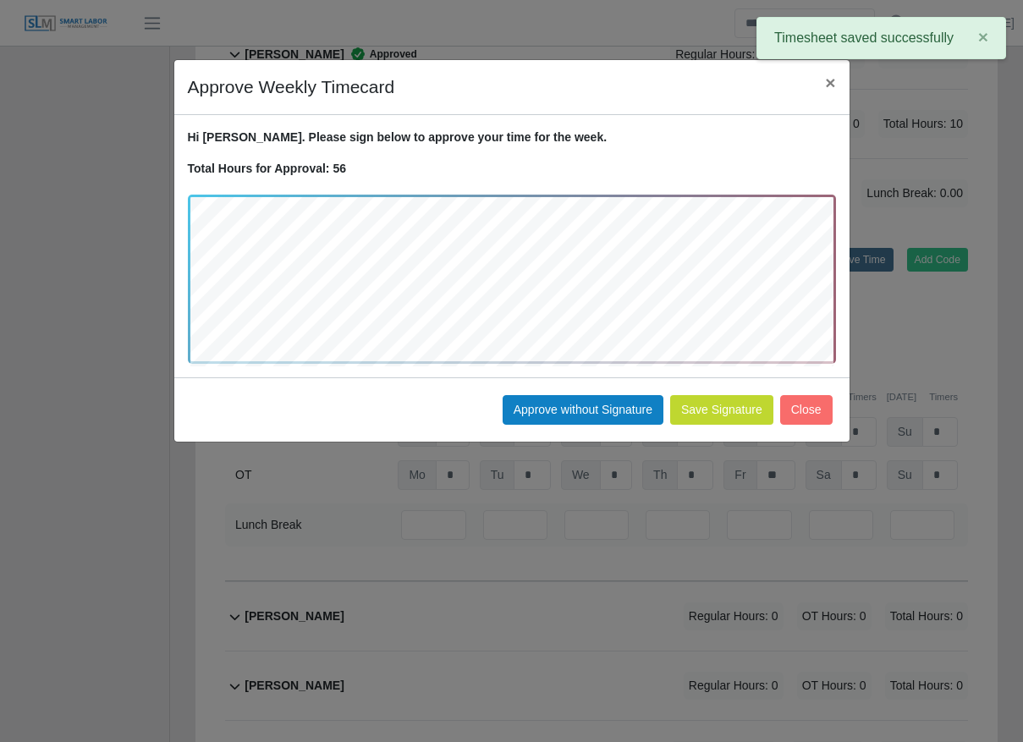
click at [725, 409] on button "Save Signature" at bounding box center [721, 410] width 103 height 30
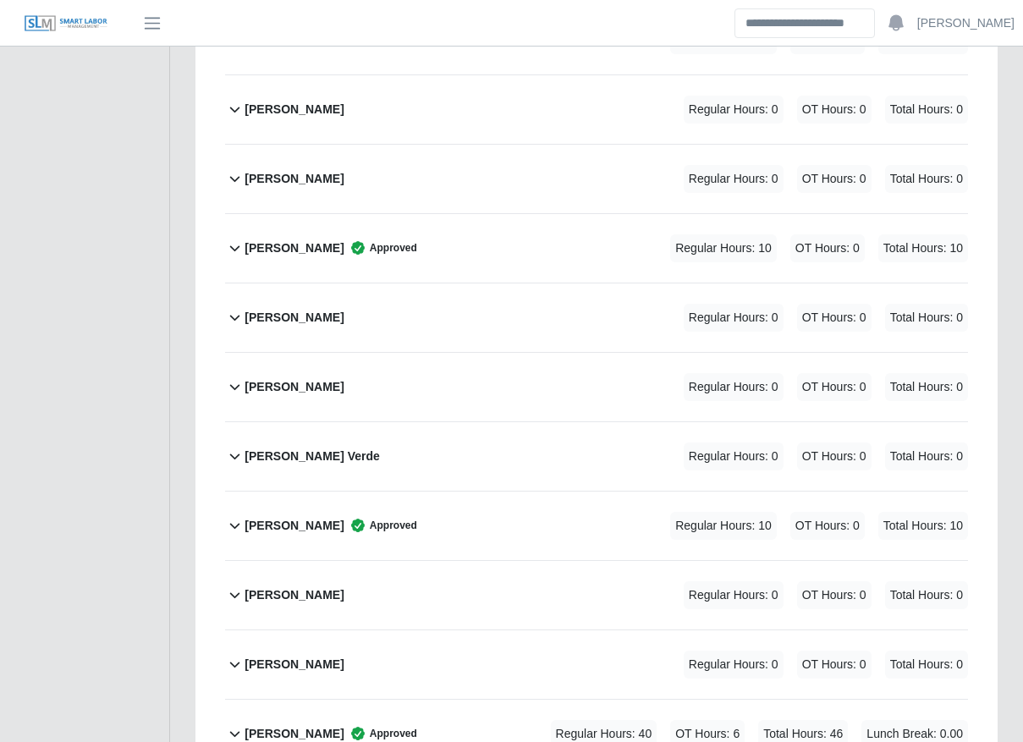
scroll to position [0, 0]
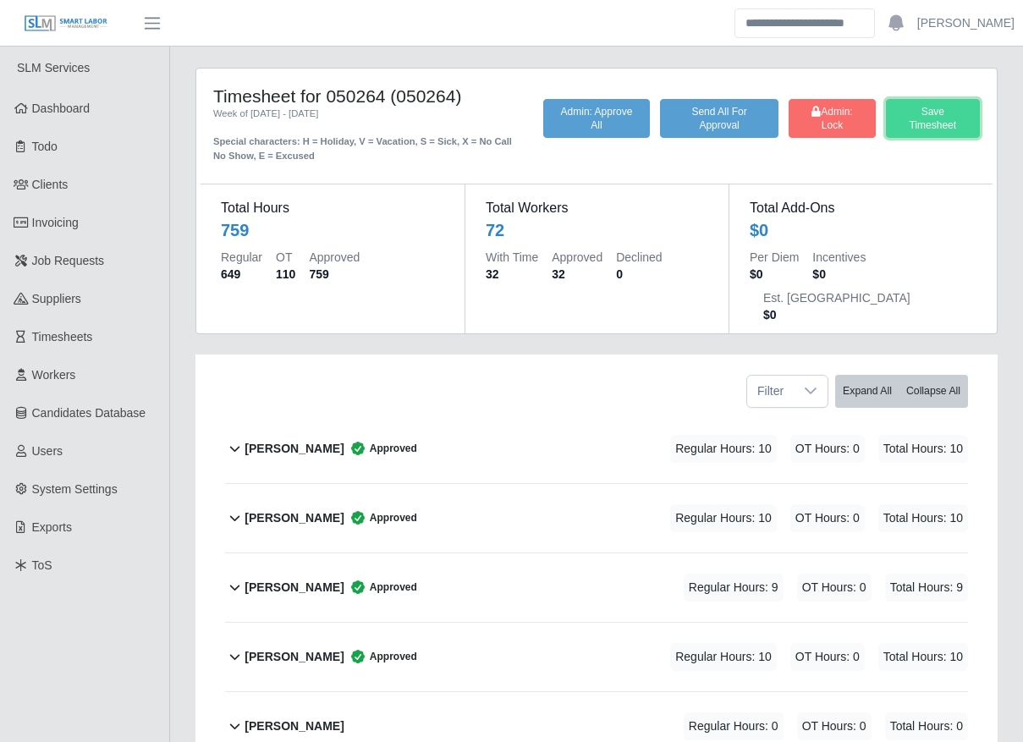
click at [926, 121] on button "Save Timesheet" at bounding box center [933, 118] width 94 height 39
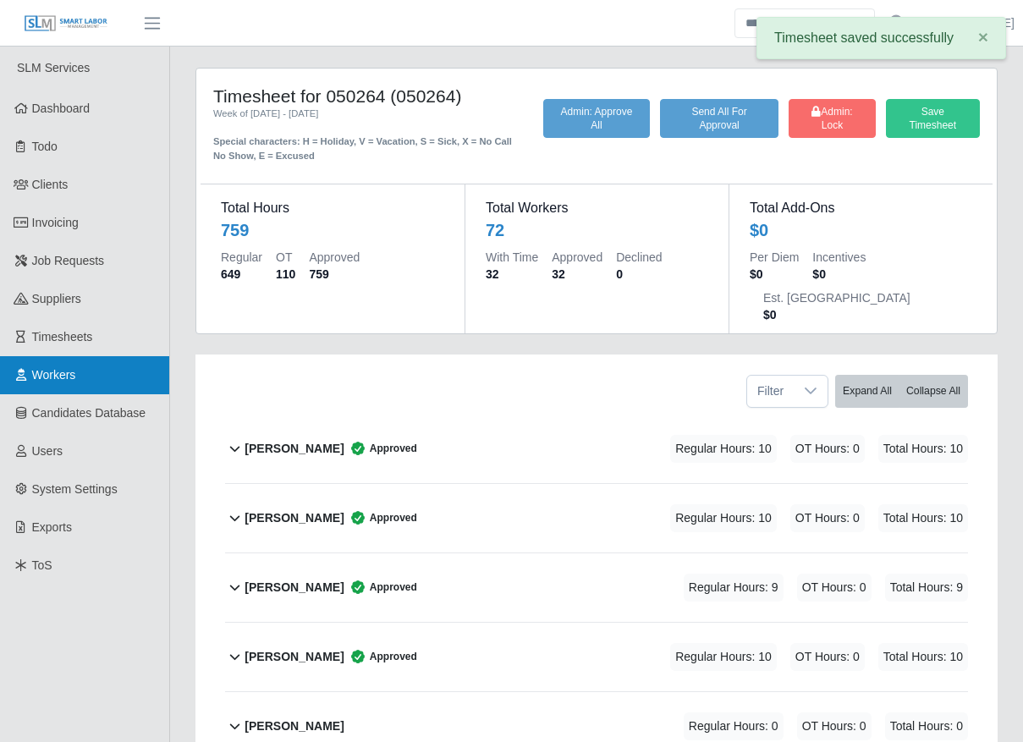
click at [96, 376] on link "Workers" at bounding box center [84, 375] width 169 height 38
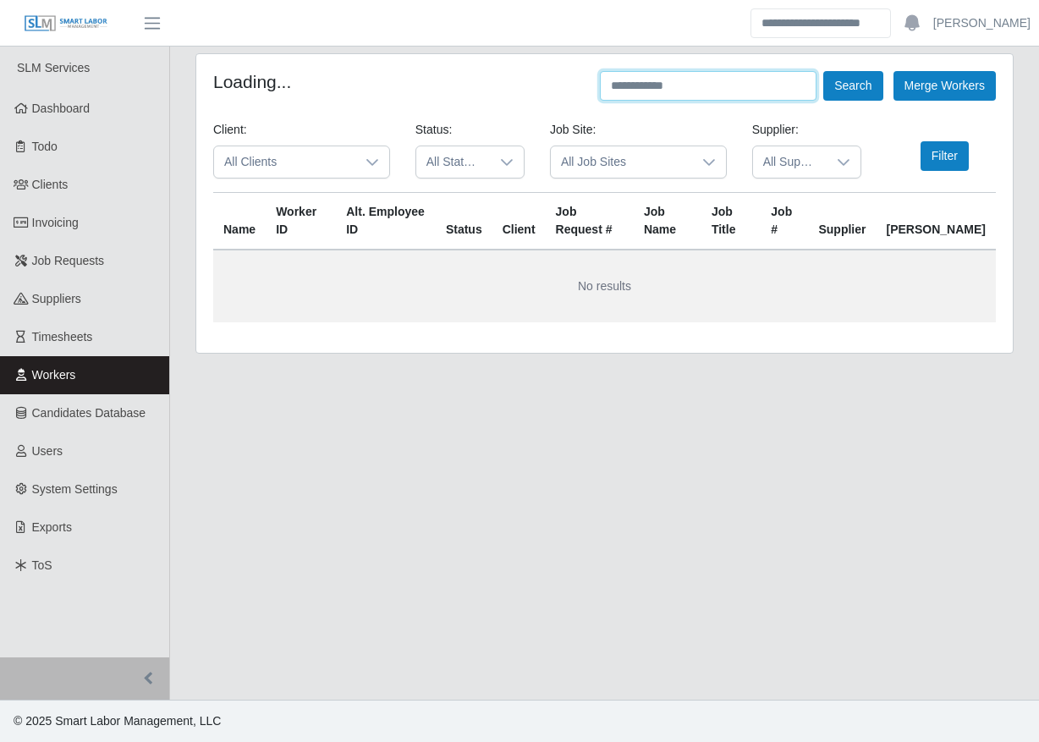
click at [757, 80] on input "text" at bounding box center [708, 86] width 217 height 30
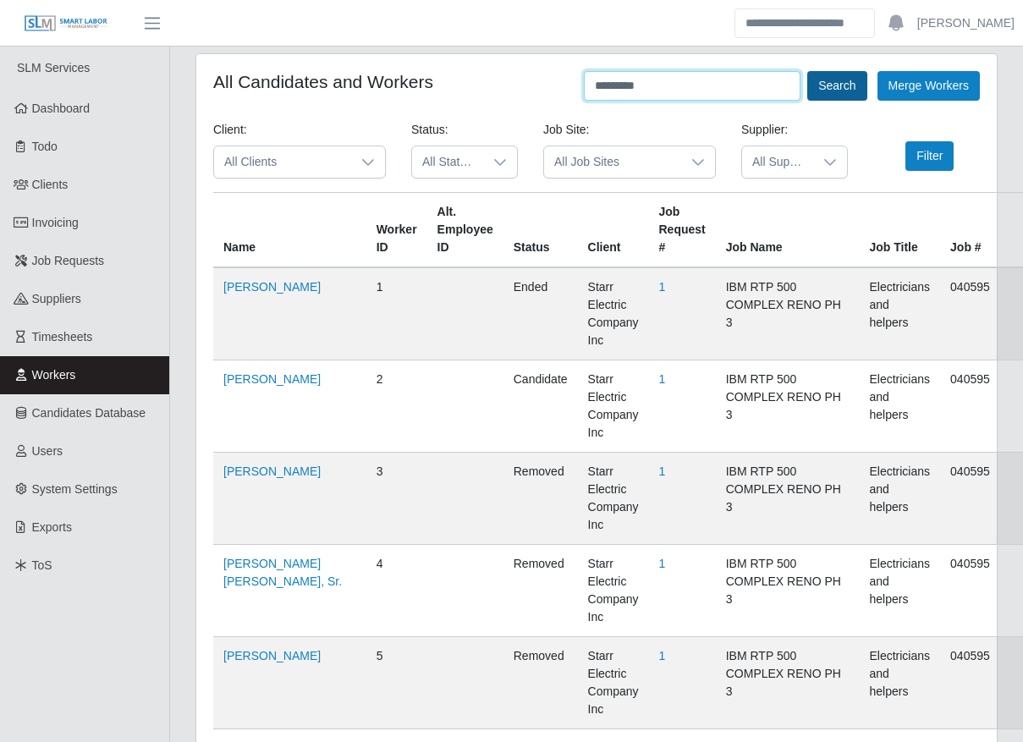
type input "*********"
click at [839, 99] on button "Search" at bounding box center [836, 86] width 59 height 30
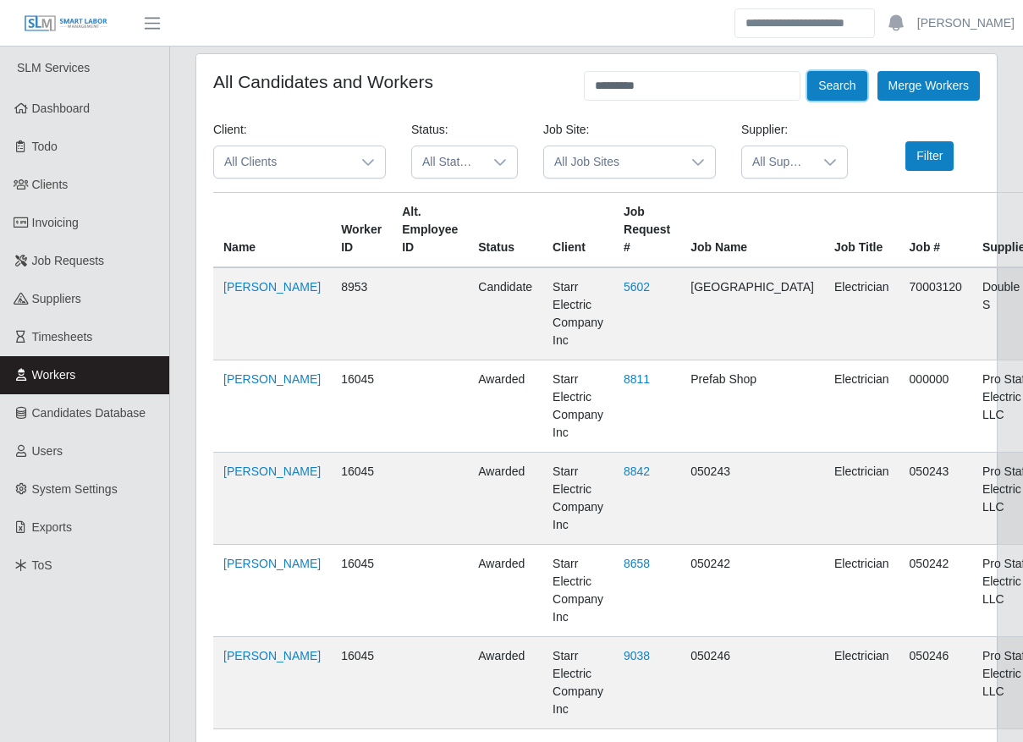
scroll to position [309, 0]
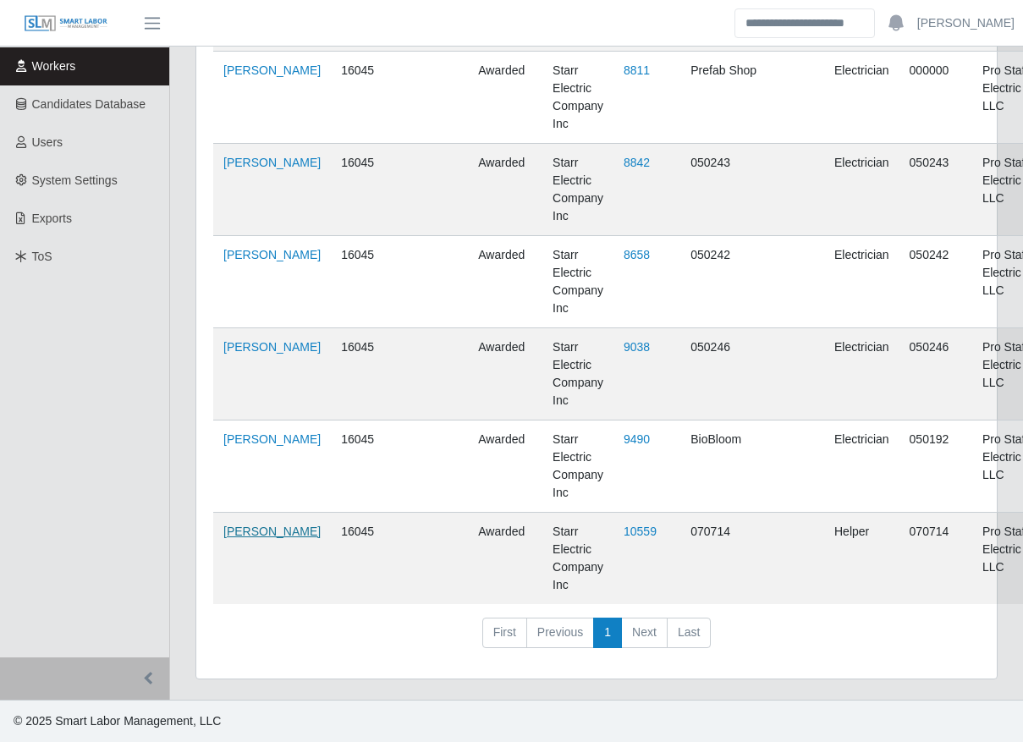
click at [232, 538] on link "[PERSON_NAME]" at bounding box center [271, 532] width 97 height 14
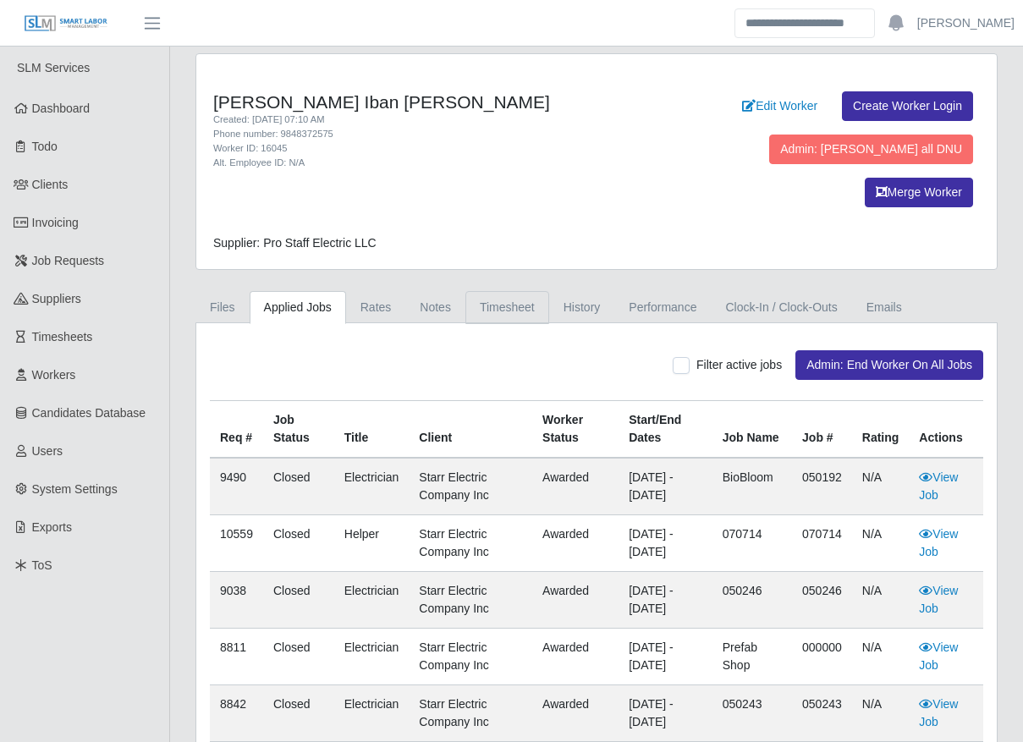
click at [477, 291] on link "Timesheet" at bounding box center [507, 307] width 84 height 33
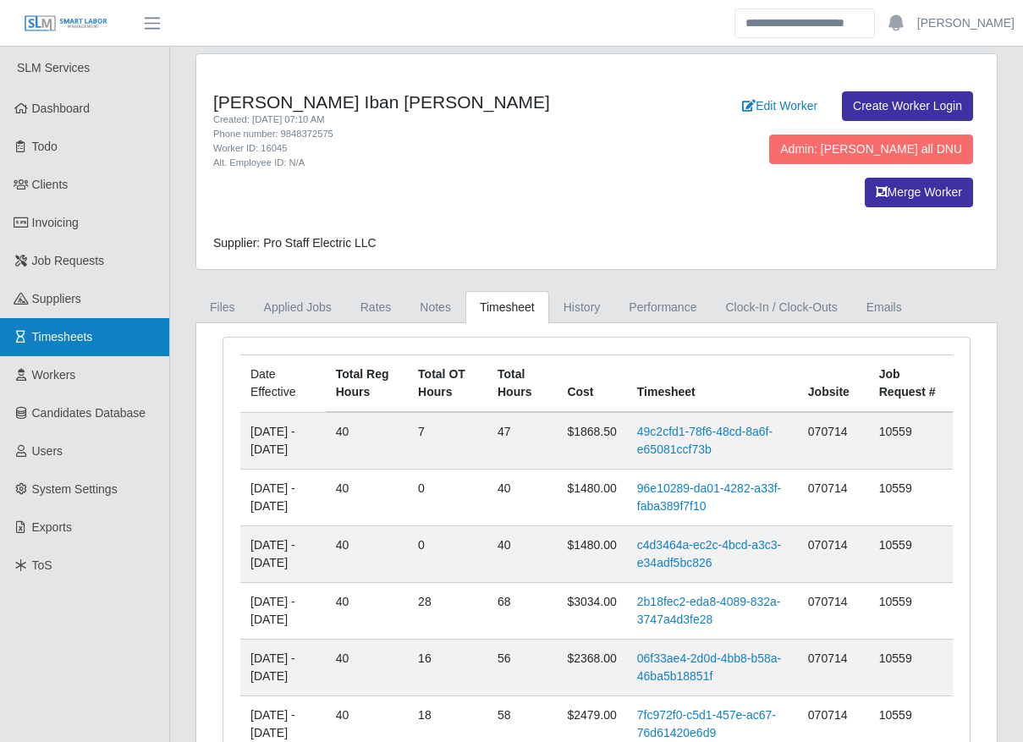
click at [96, 347] on link "Timesheets" at bounding box center [84, 337] width 169 height 38
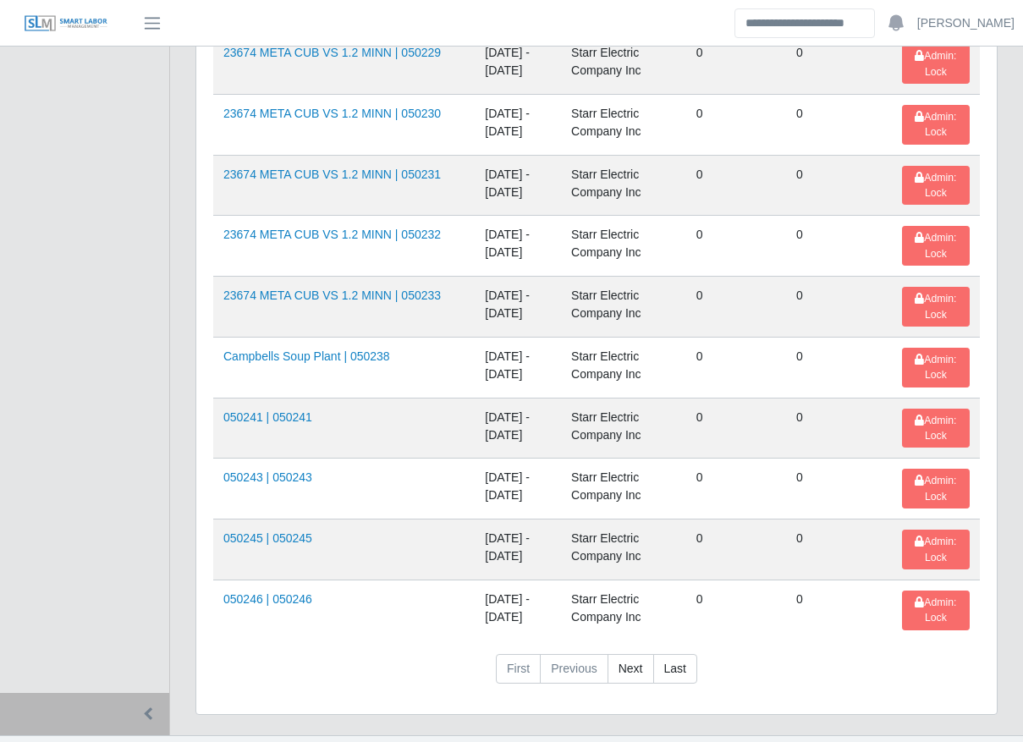
scroll to position [2648, 0]
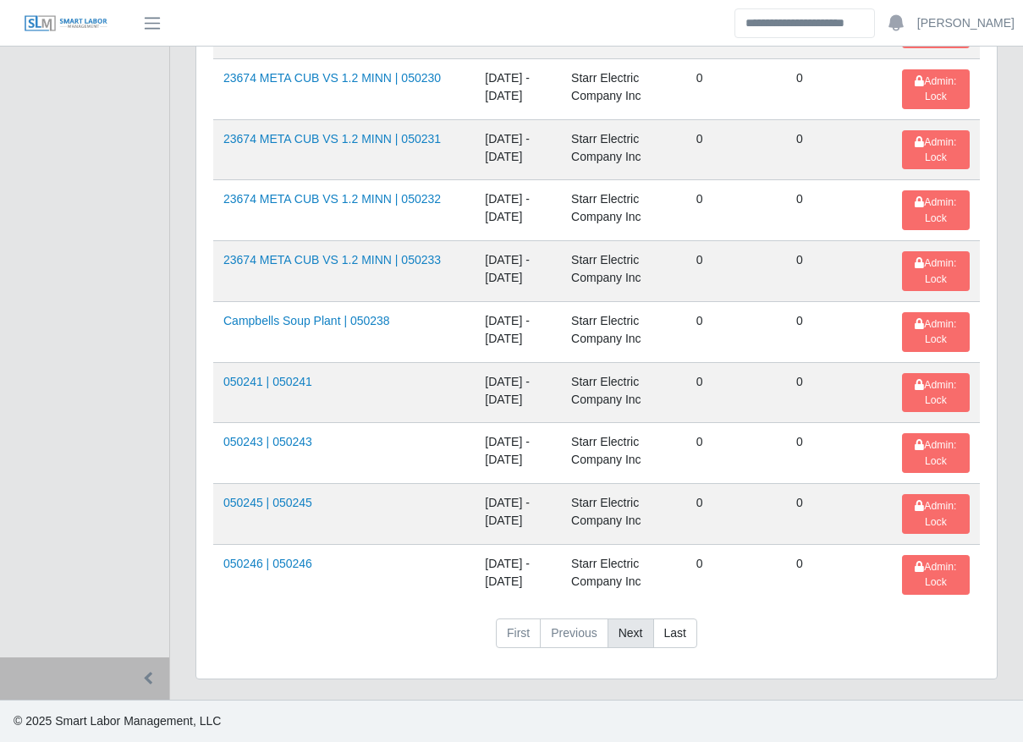
click at [635, 639] on link "Next" at bounding box center [630, 633] width 47 height 30
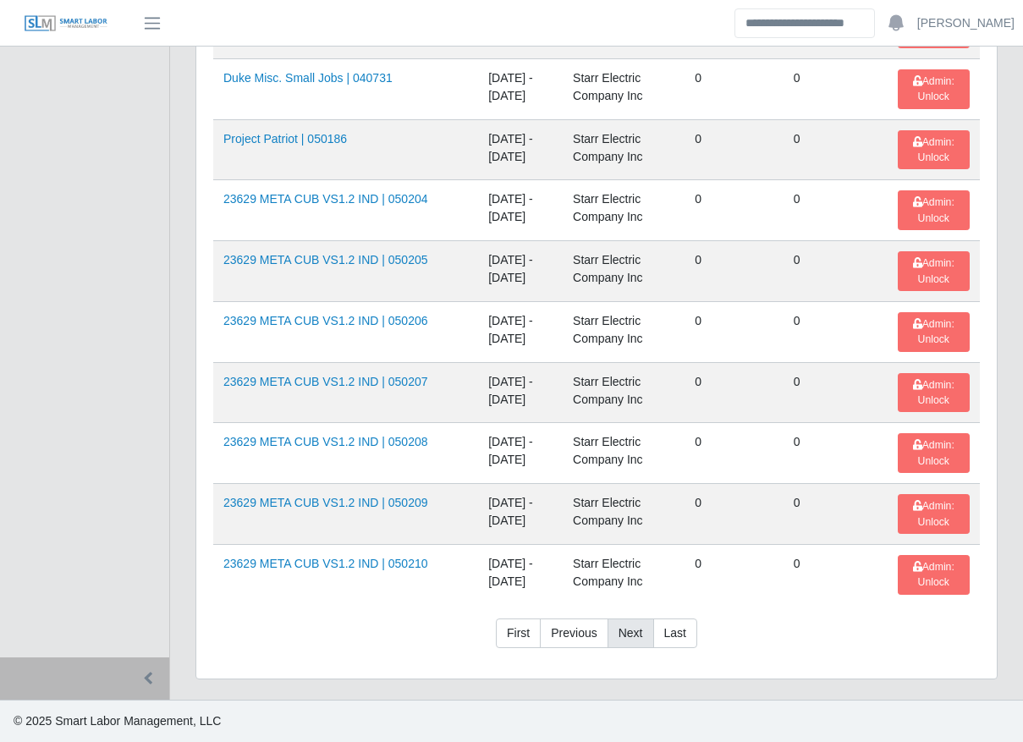
click at [625, 631] on link "Next" at bounding box center [630, 633] width 47 height 30
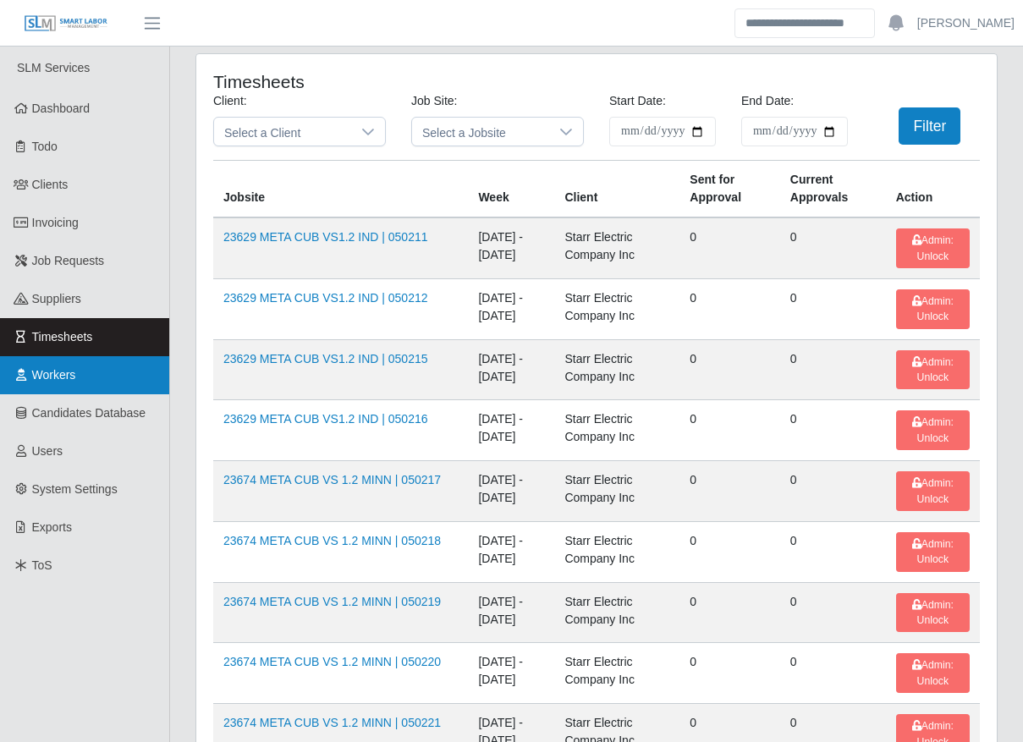
click at [96, 371] on link "Workers" at bounding box center [84, 375] width 169 height 38
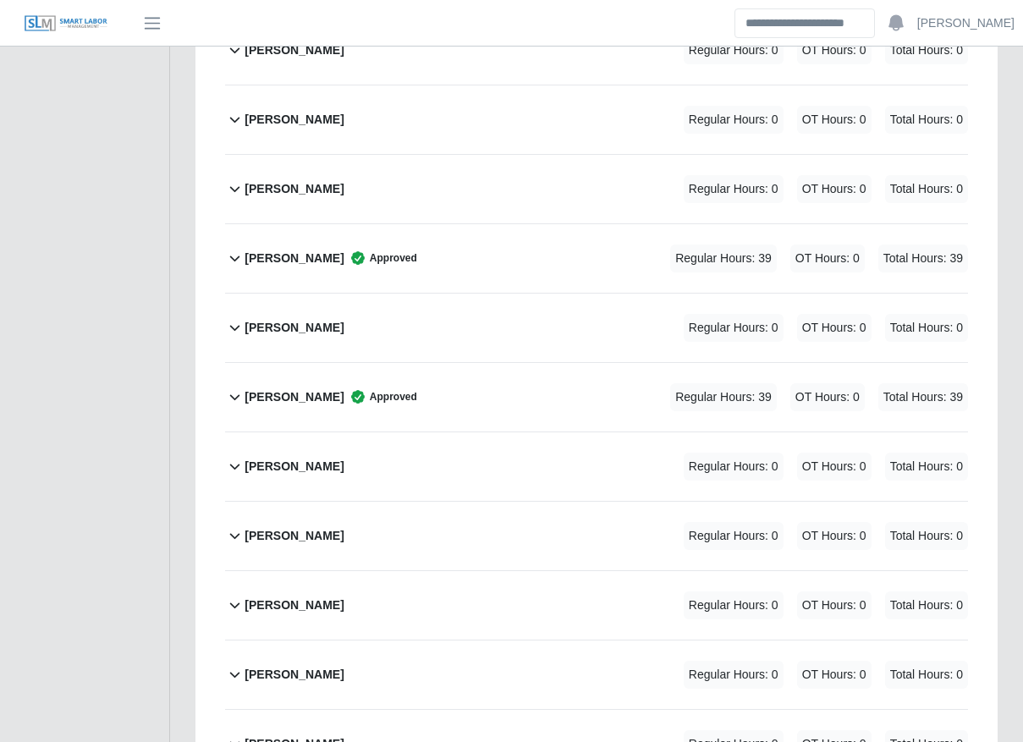
scroll to position [655, 0]
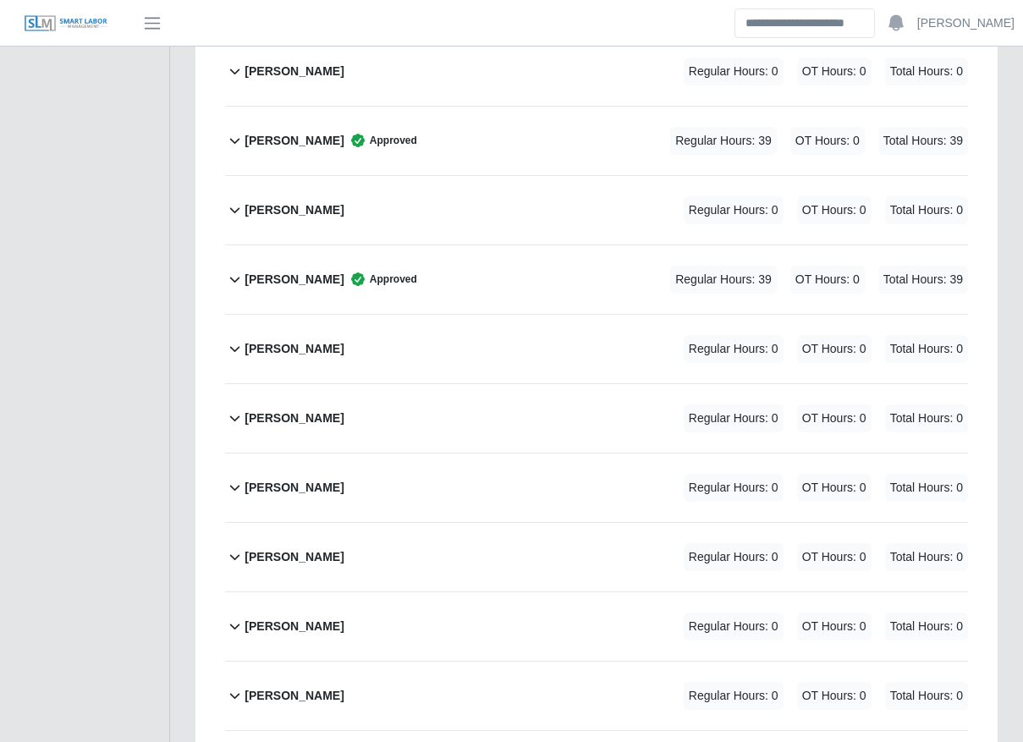
click at [525, 176] on div "[PERSON_NAME] Regular Hours: 0 OT Hours: 0 Total Hours: 0" at bounding box center [605, 210] width 723 height 69
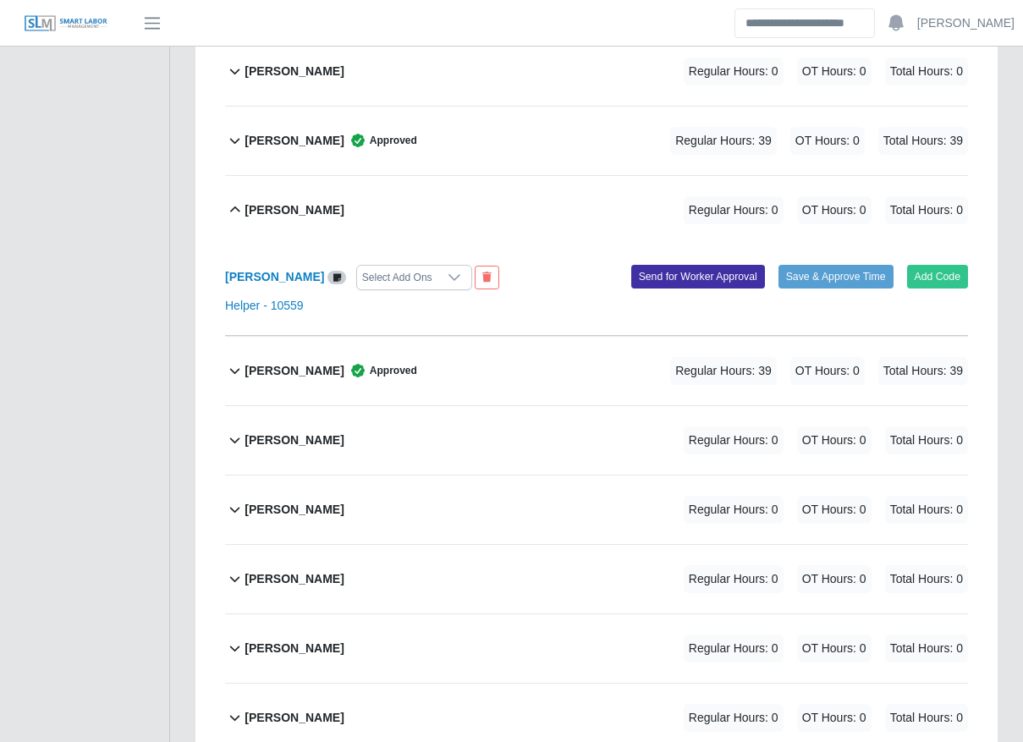
click at [524, 406] on div "[PERSON_NAME] Regular Hours: 0 OT Hours: 0 Total Hours: 0" at bounding box center [605, 440] width 723 height 69
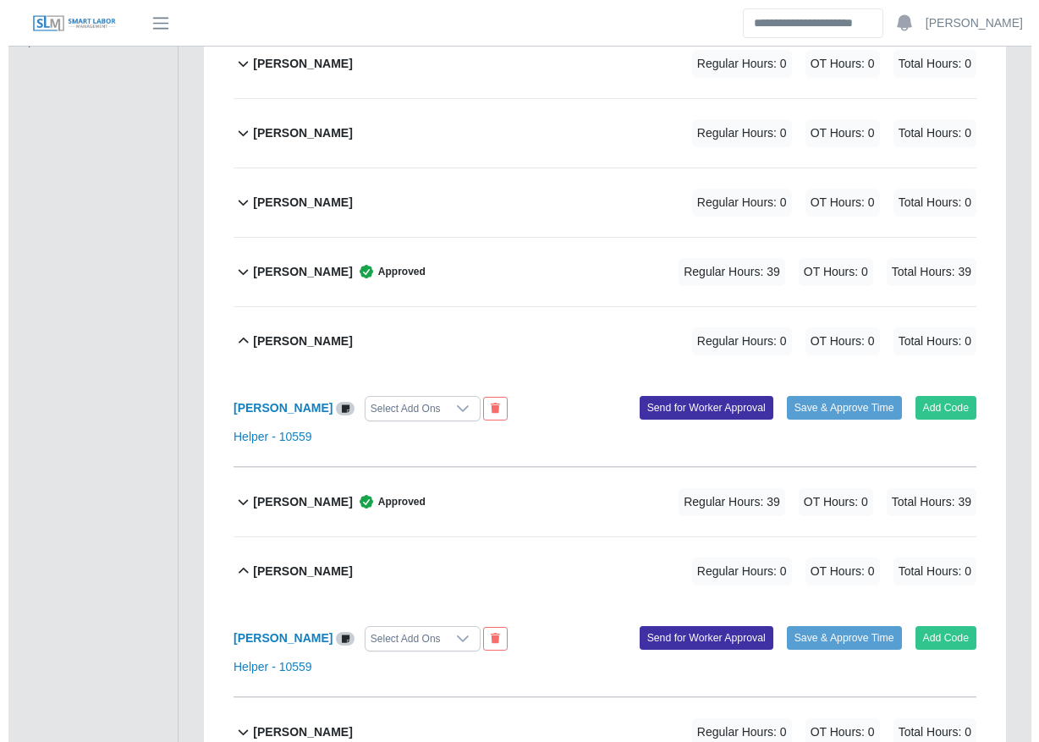
scroll to position [525, 0]
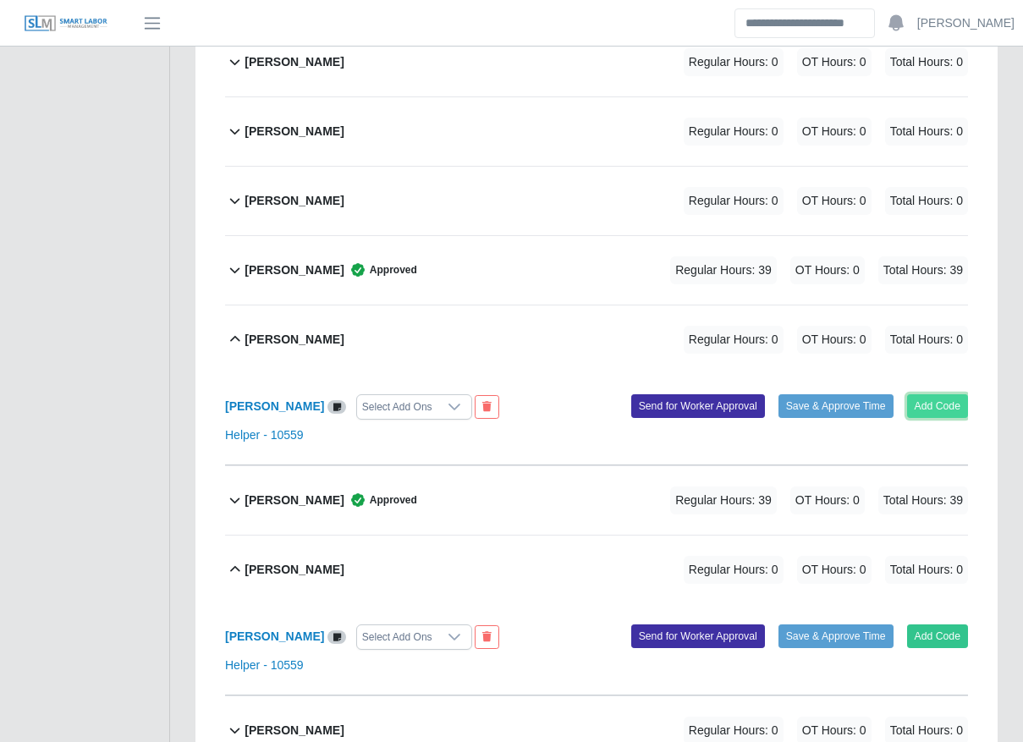
click at [955, 394] on button "Add Code" at bounding box center [938, 406] width 62 height 24
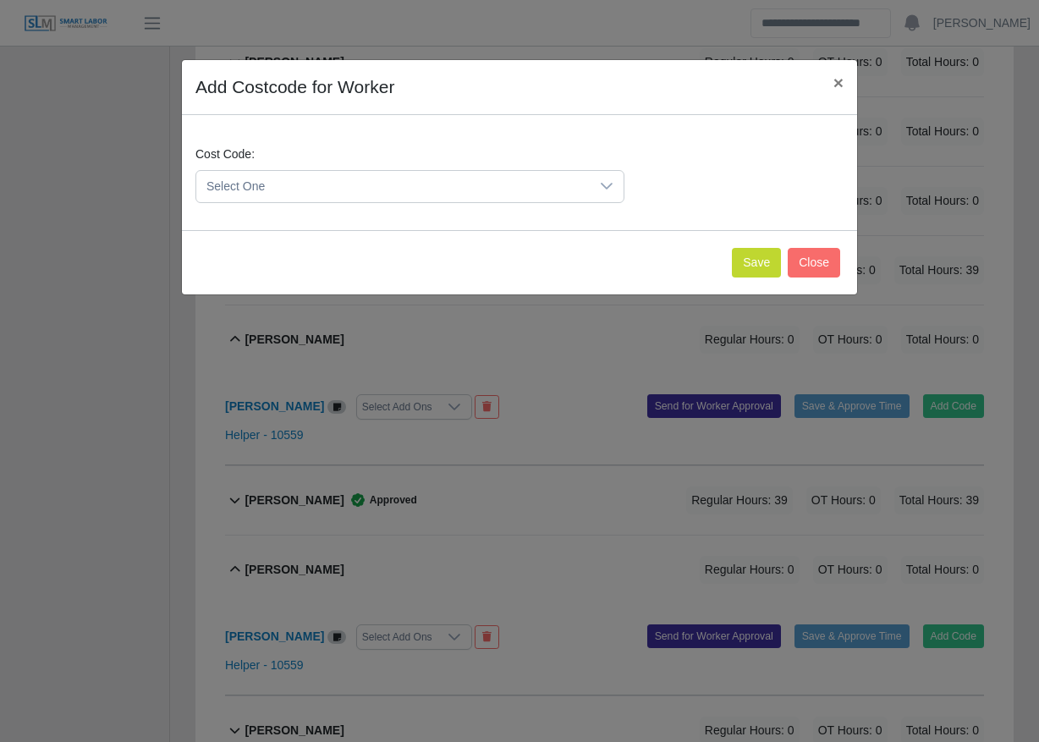
click at [466, 175] on span "Select One" at bounding box center [392, 186] width 393 height 31
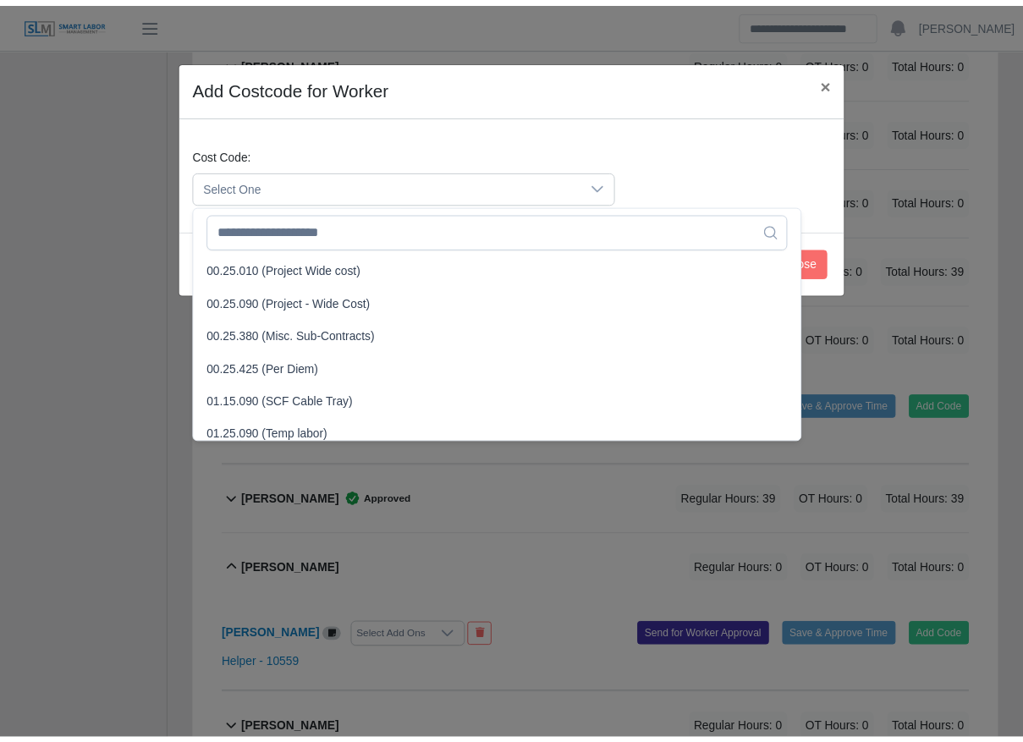
scroll to position [563, 0]
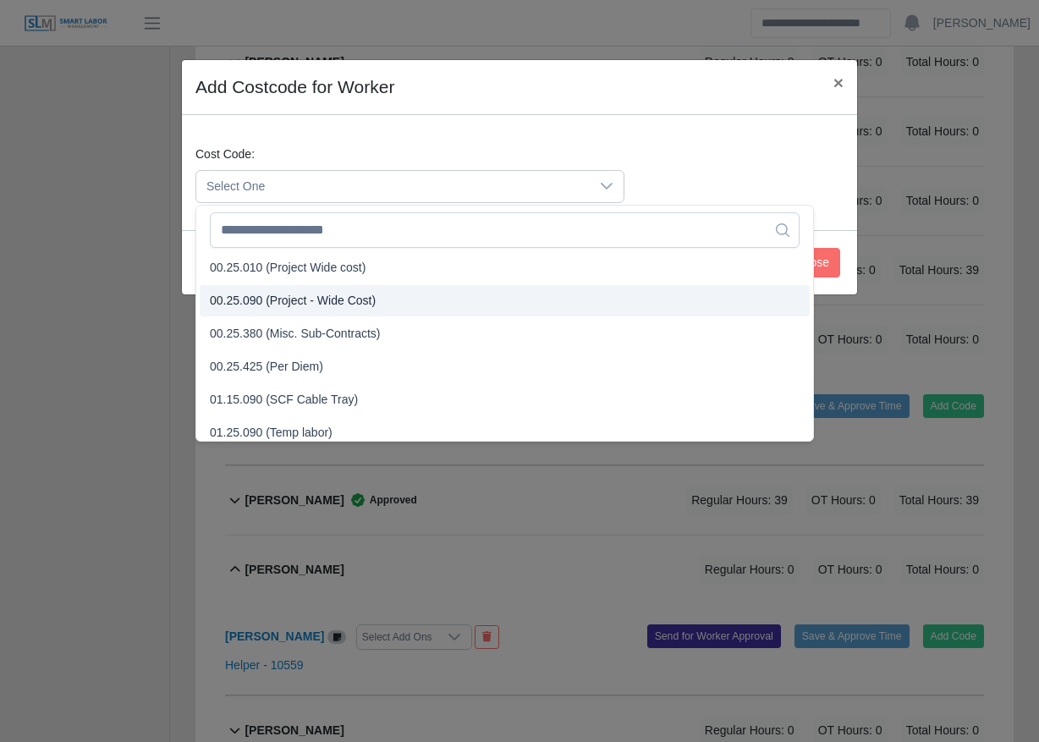
click at [408, 305] on li "00.25.090 (Project - Wide Cost)" at bounding box center [505, 300] width 610 height 31
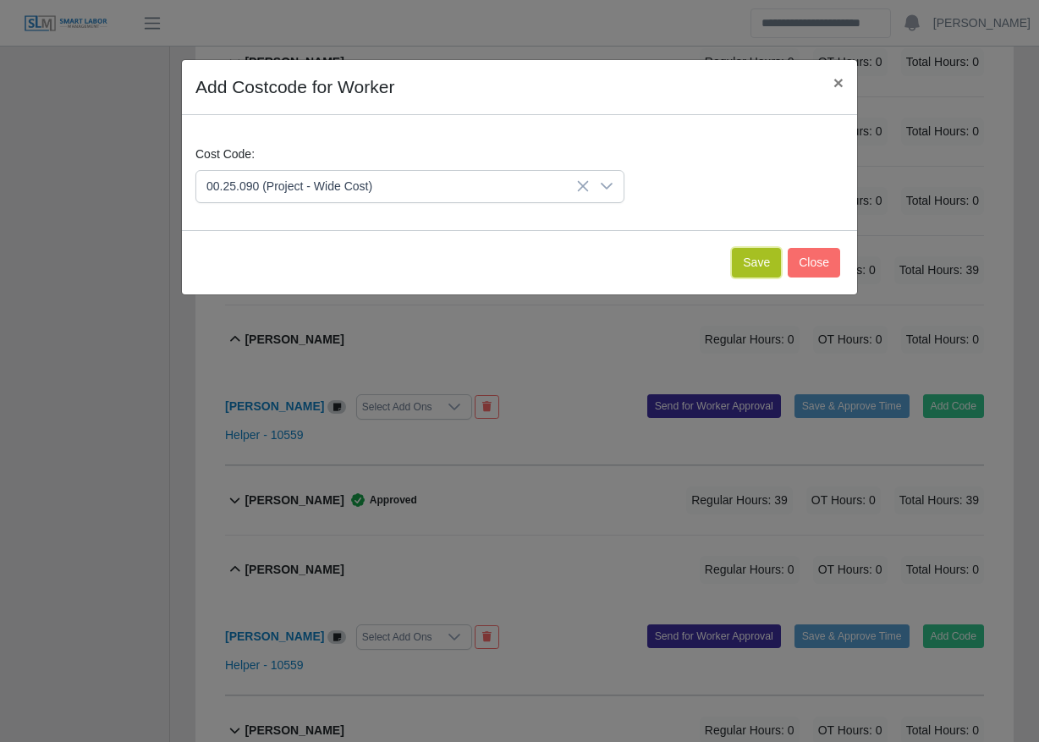
click at [770, 255] on button "Save" at bounding box center [756, 263] width 49 height 30
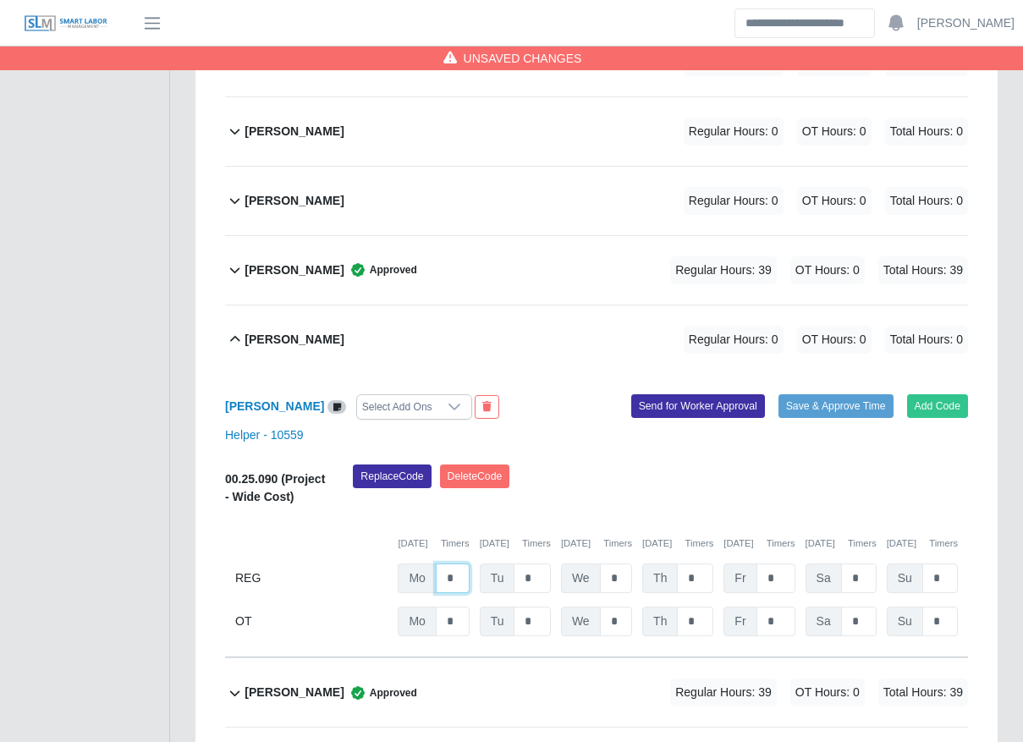
click at [455, 563] on input "*" at bounding box center [453, 578] width 34 height 30
type input "**"
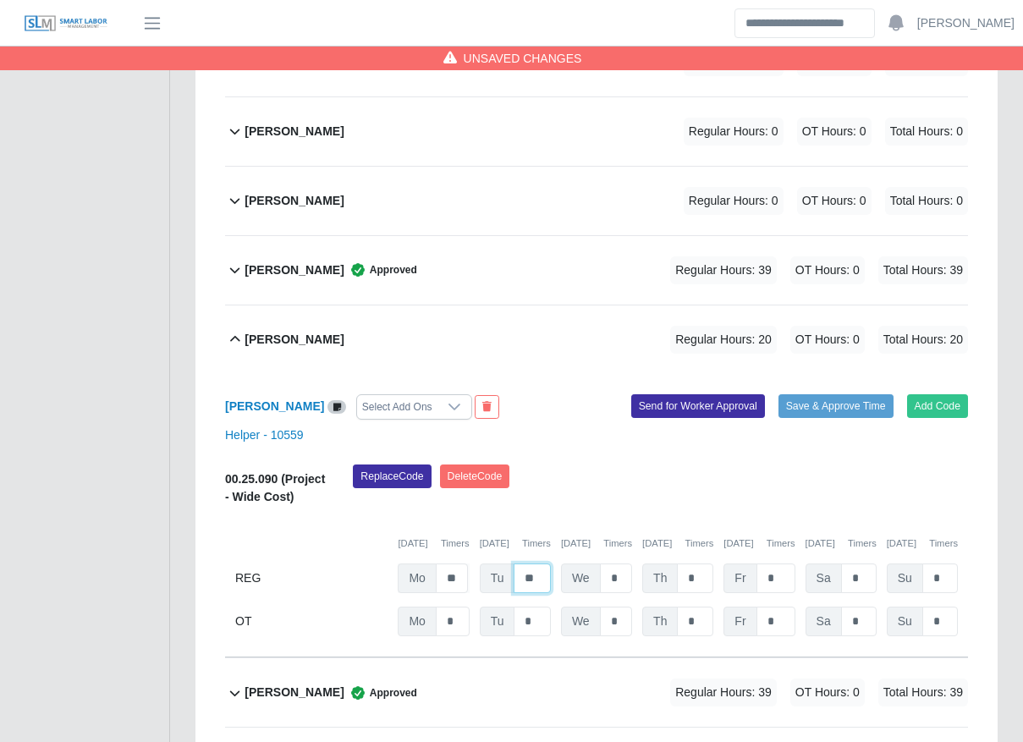
type input "**"
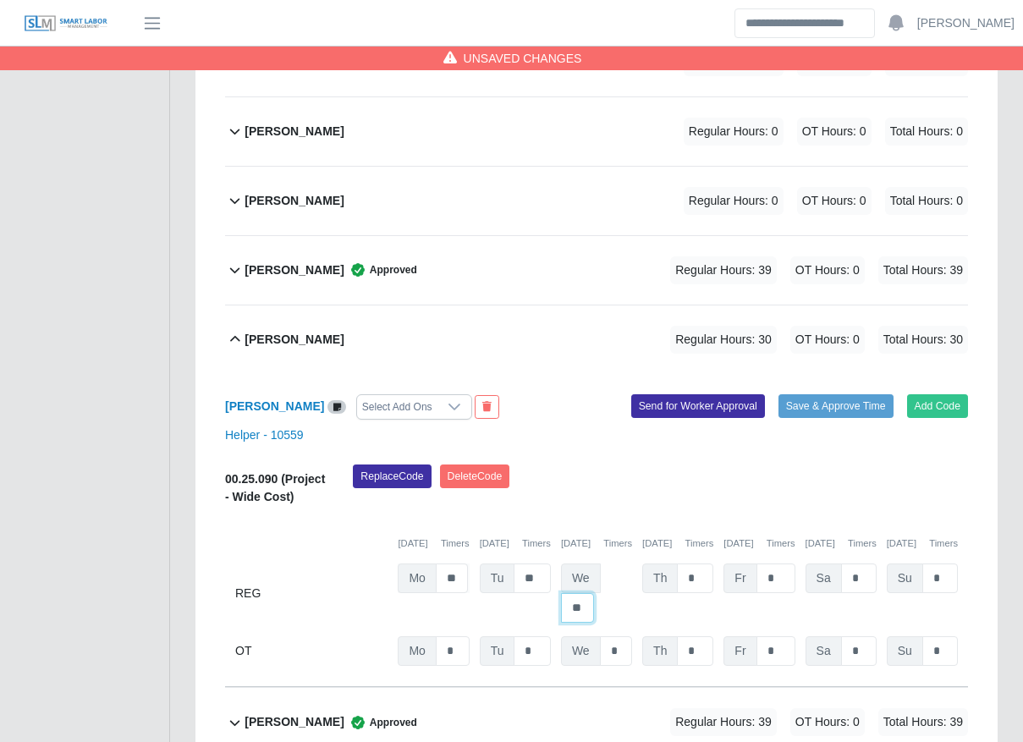
type input "**"
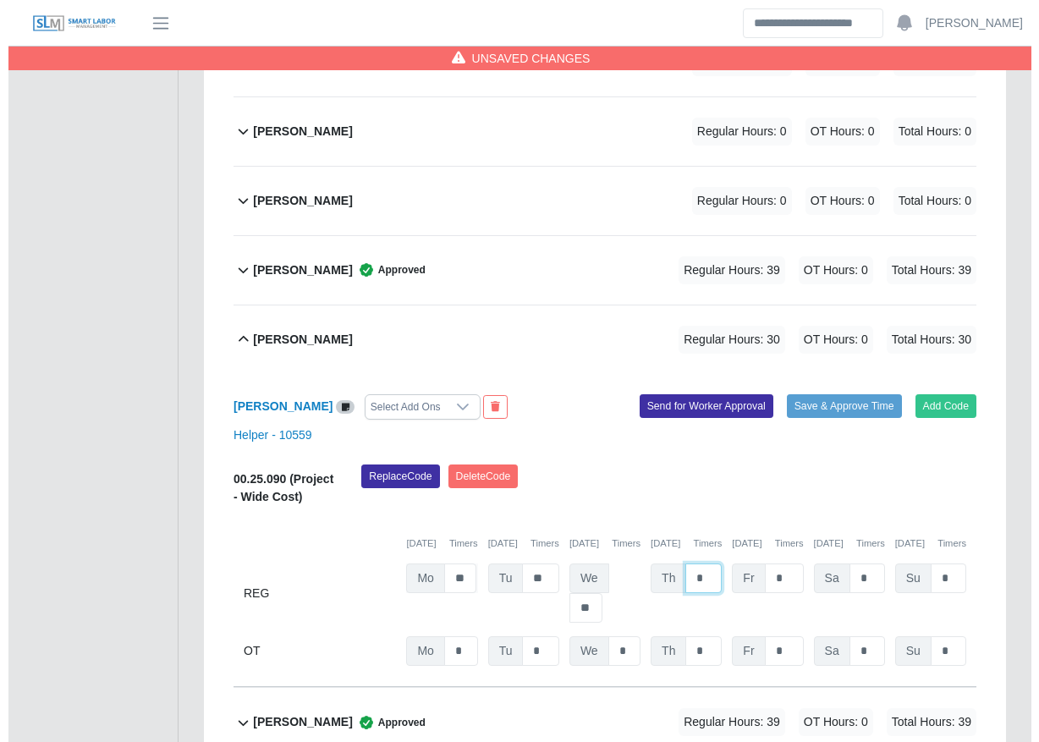
scroll to position [0, 0]
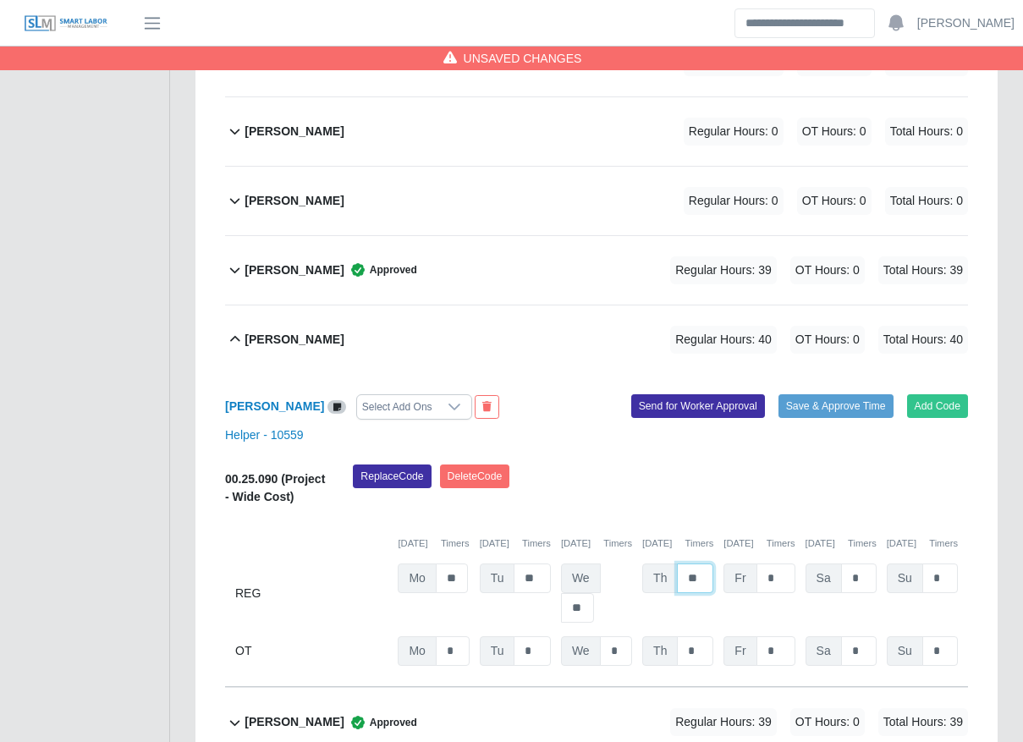
type input "**"
click at [582, 464] on div "Replace Code Delete Code" at bounding box center [660, 490] width 640 height 52
click at [849, 394] on button "Save & Approve Time" at bounding box center [835, 406] width 115 height 24
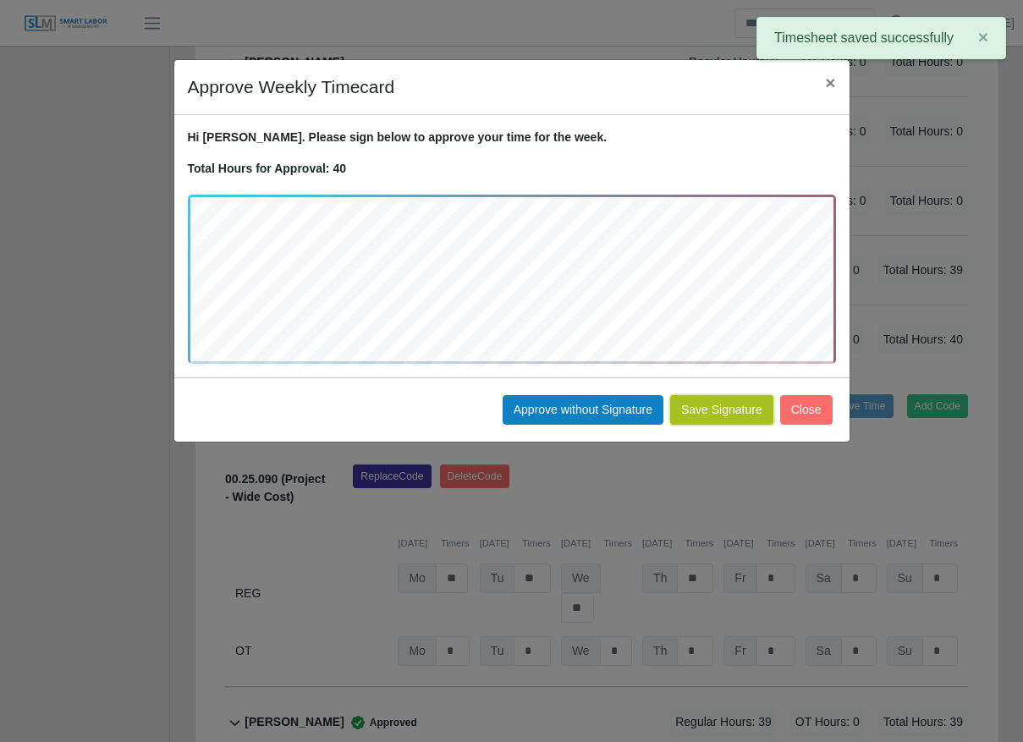
click at [747, 401] on button "Save Signature" at bounding box center [721, 410] width 103 height 30
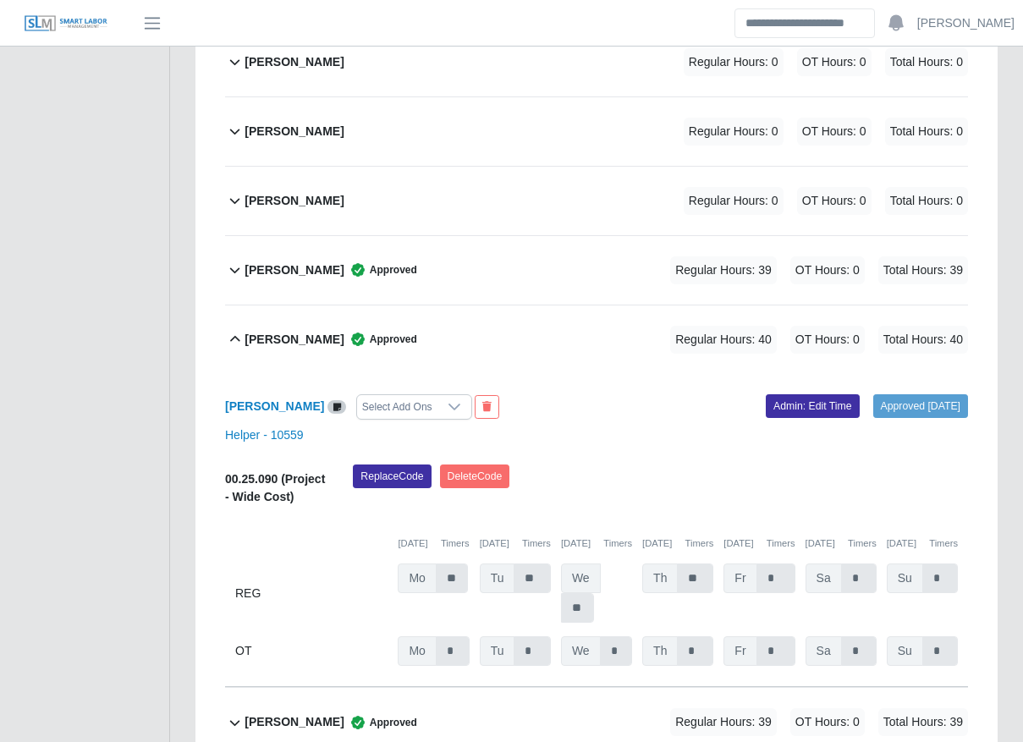
click at [349, 331] on icon at bounding box center [357, 339] width 17 height 17
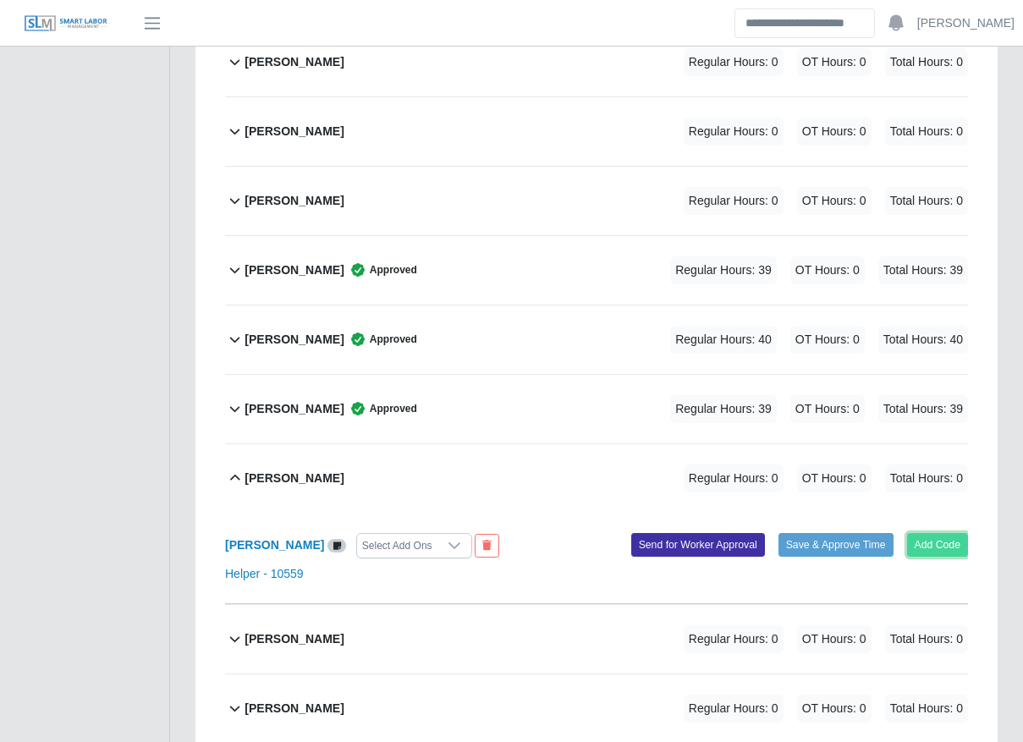
click at [952, 533] on button "Add Code" at bounding box center [938, 545] width 62 height 24
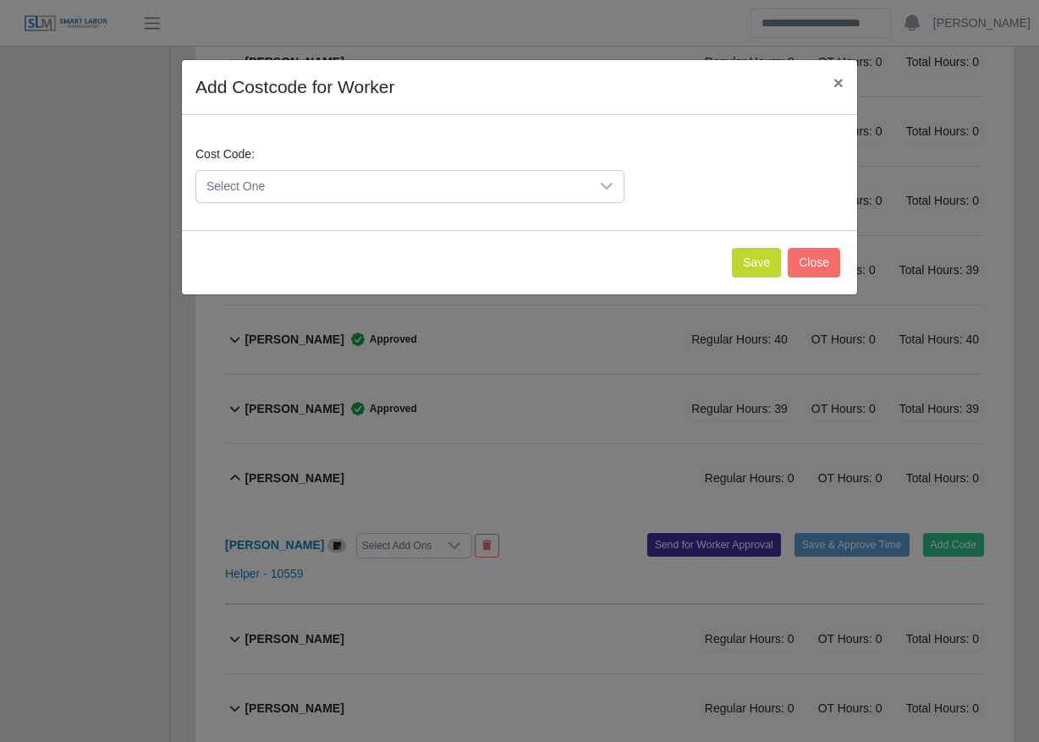
click at [508, 181] on span "Select One" at bounding box center [392, 186] width 393 height 31
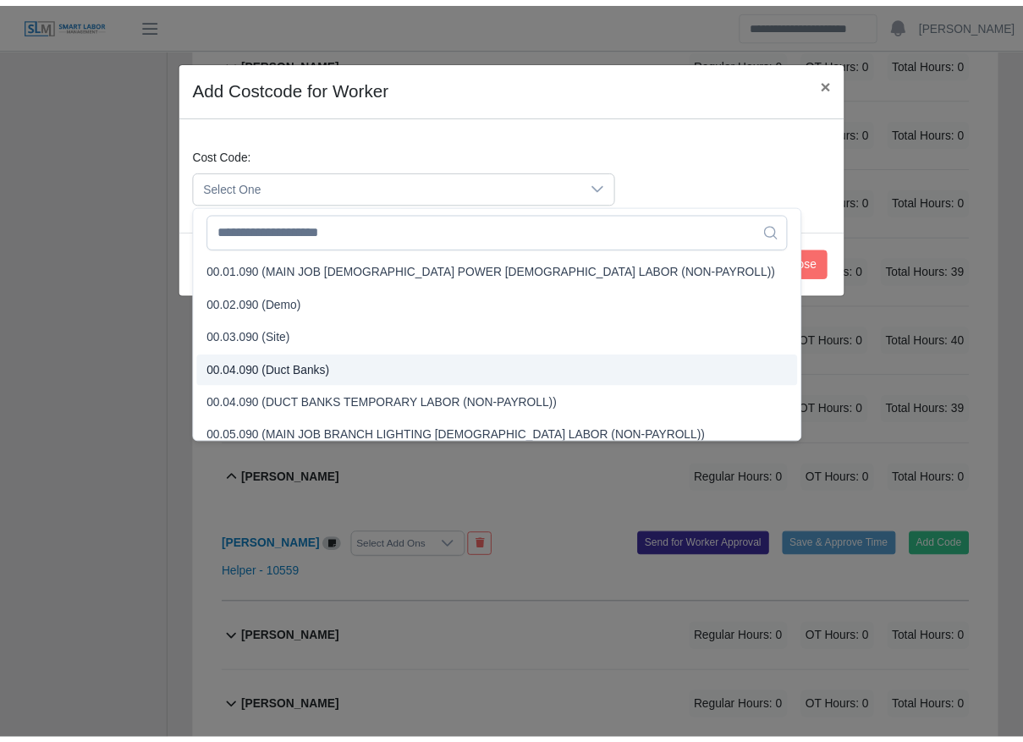
scroll to position [470, 0]
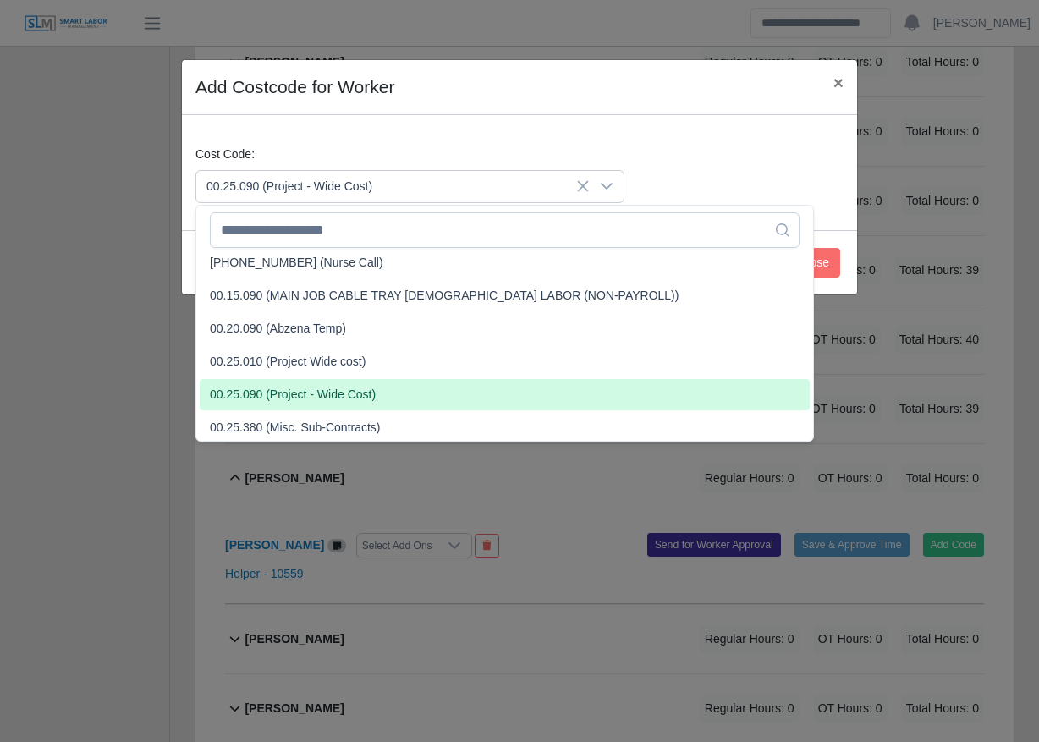
click at [376, 387] on li "00.25.090 (Project - Wide Cost)" at bounding box center [505, 394] width 610 height 31
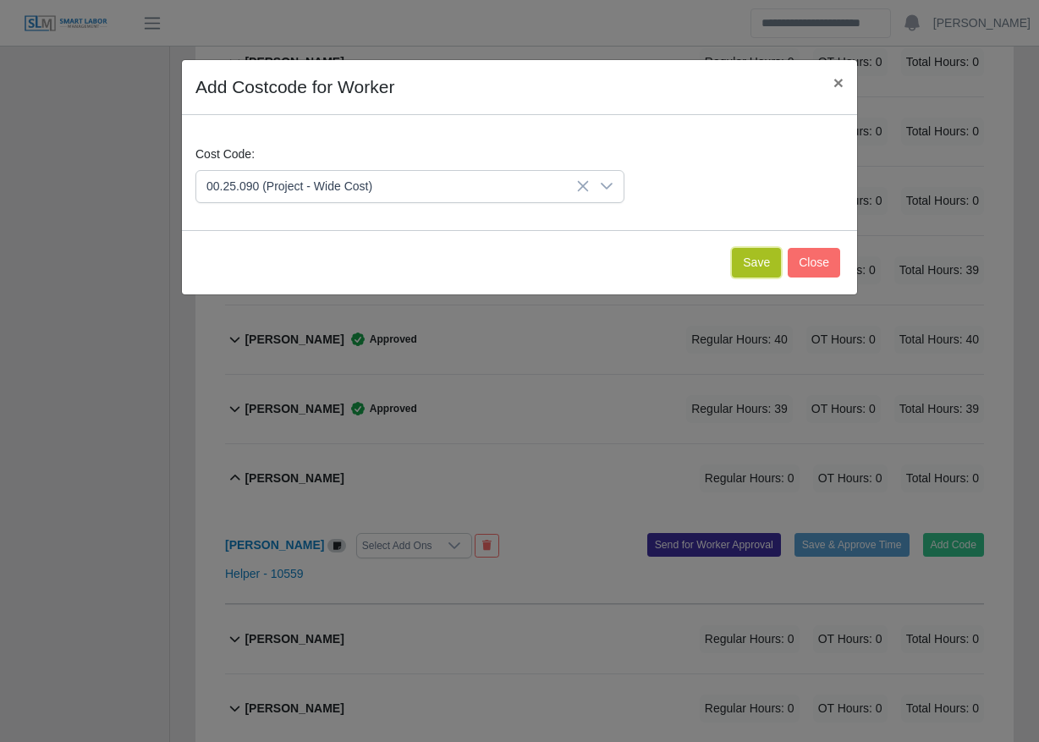
click at [766, 260] on button "Save" at bounding box center [756, 263] width 49 height 30
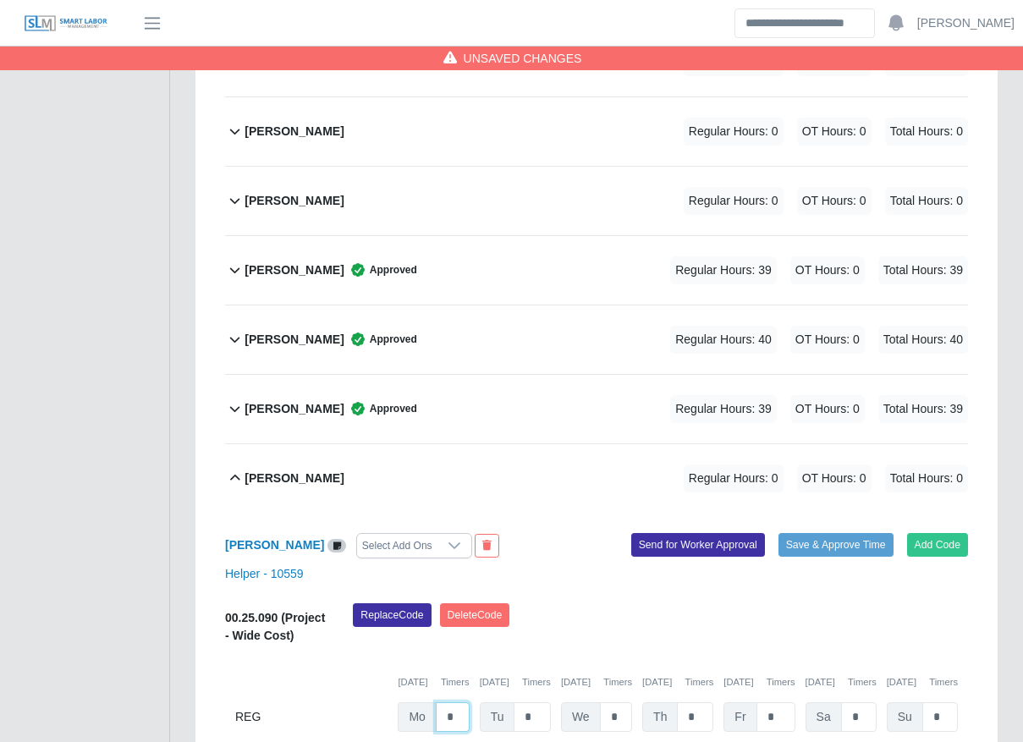
click at [456, 702] on input "*" at bounding box center [453, 717] width 34 height 30
type input "**"
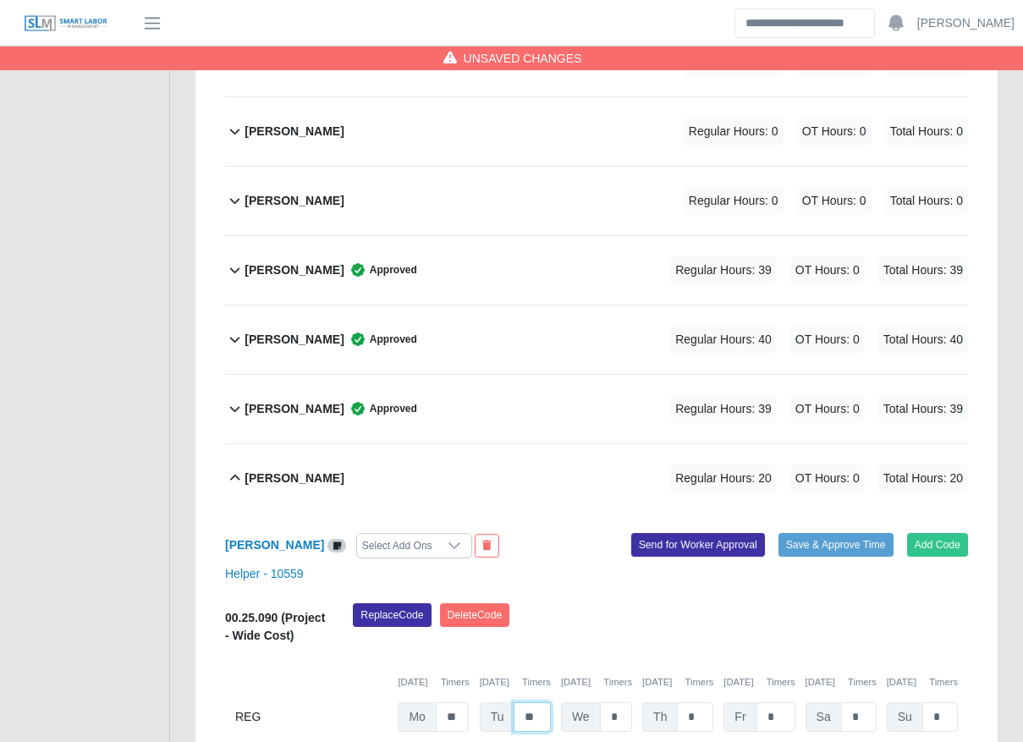
type input "**"
click at [125, 486] on ul "SLM Services Dashboard Todo Clients Invoicing Job Requests Suppliers Timesheets…" at bounding box center [84, 575] width 169 height 2109
click at [871, 533] on button "Save & Approve Time" at bounding box center [835, 545] width 115 height 24
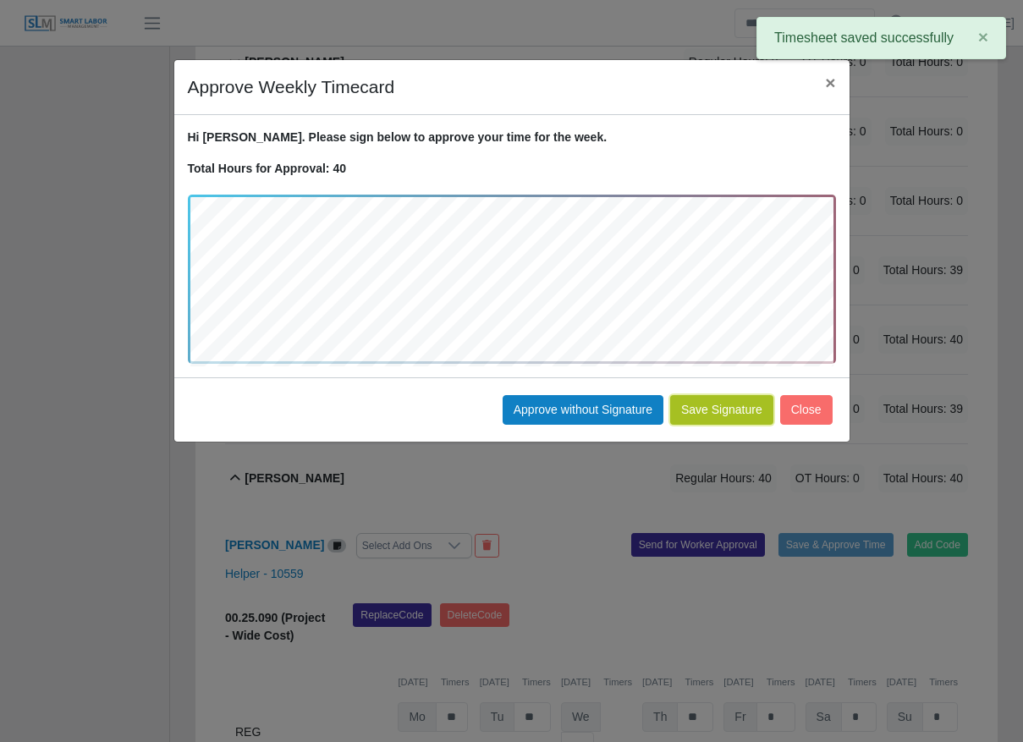
click at [726, 404] on button "Save Signature" at bounding box center [721, 410] width 103 height 30
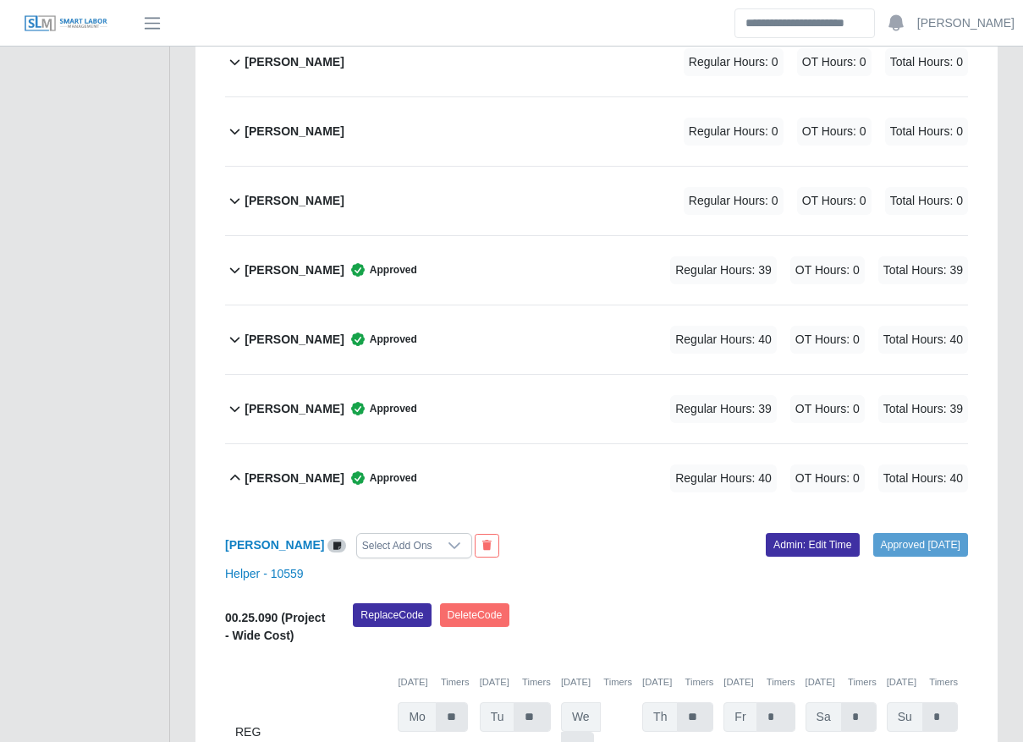
click at [456, 444] on div "Linton Marcias Approved Regular Hours: 40 OT Hours: 0 Total Hours: 40" at bounding box center [605, 478] width 723 height 69
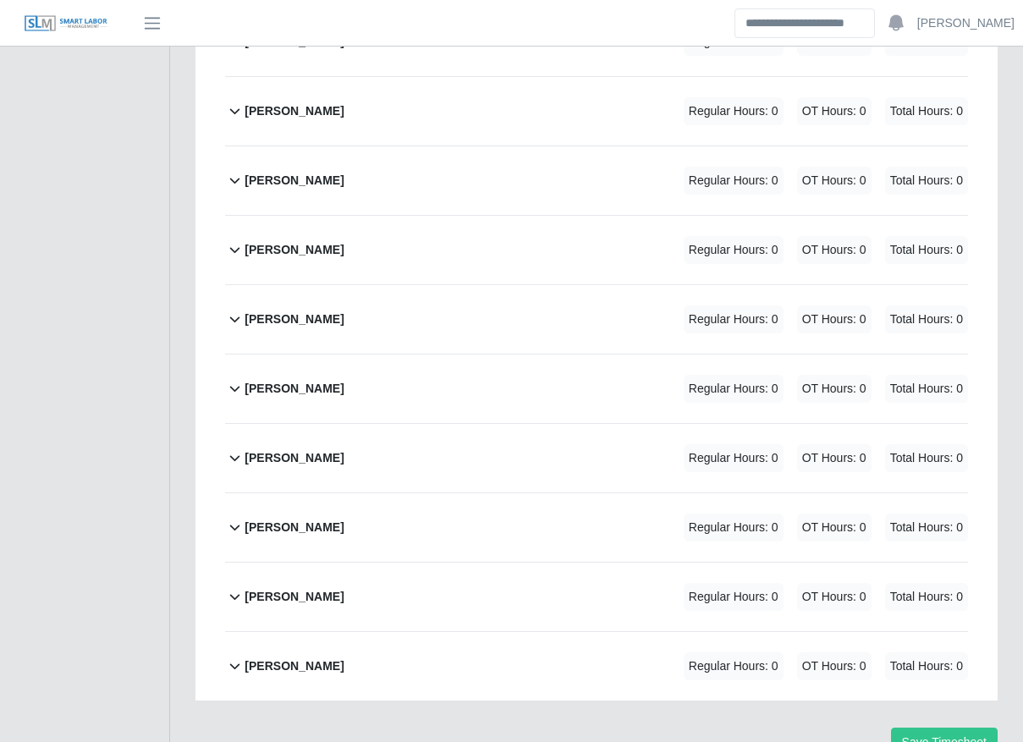
scroll to position [1103, 0]
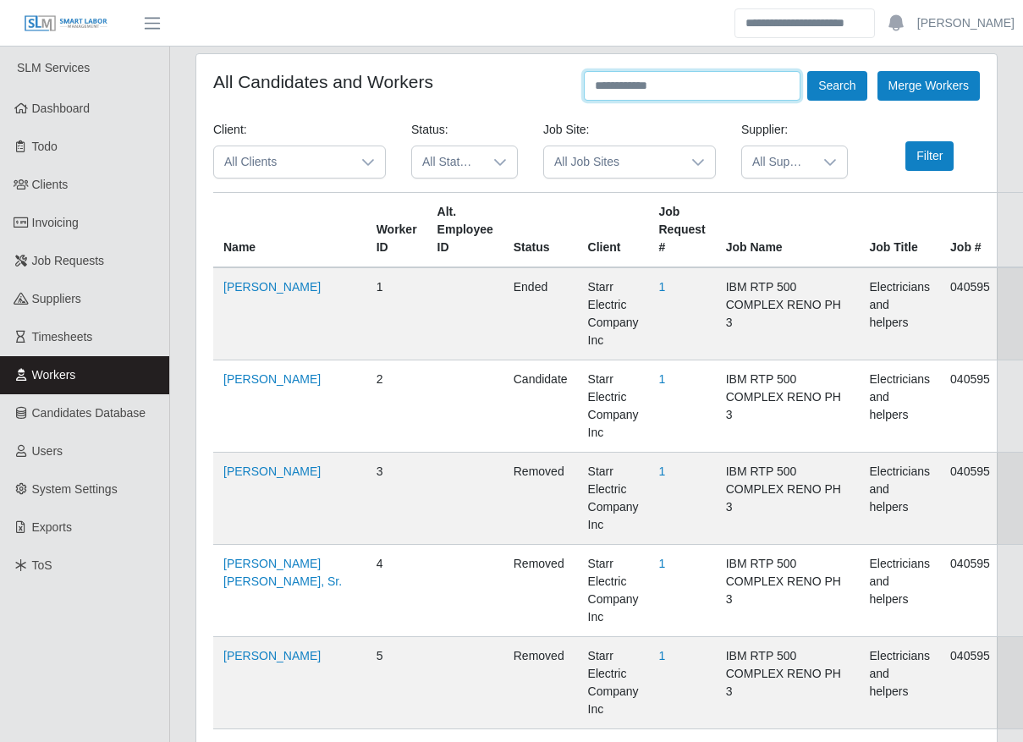
click at [752, 89] on input "text" at bounding box center [692, 86] width 217 height 30
type input "******"
click at [837, 93] on button "Search" at bounding box center [836, 86] width 59 height 30
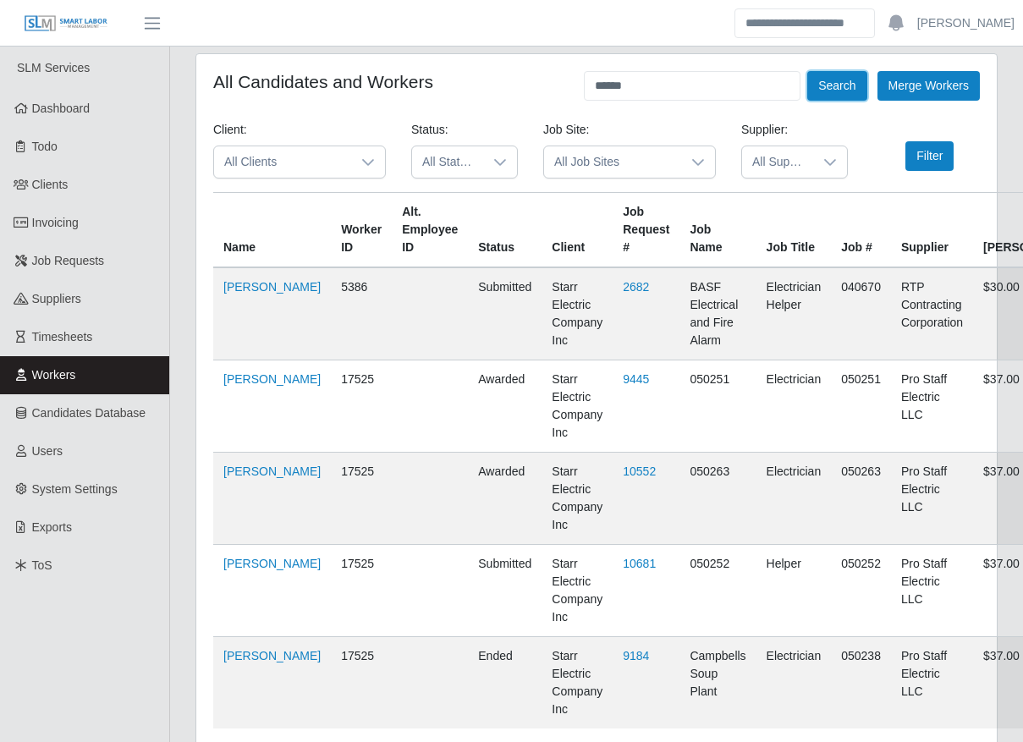
scroll to position [124, 0]
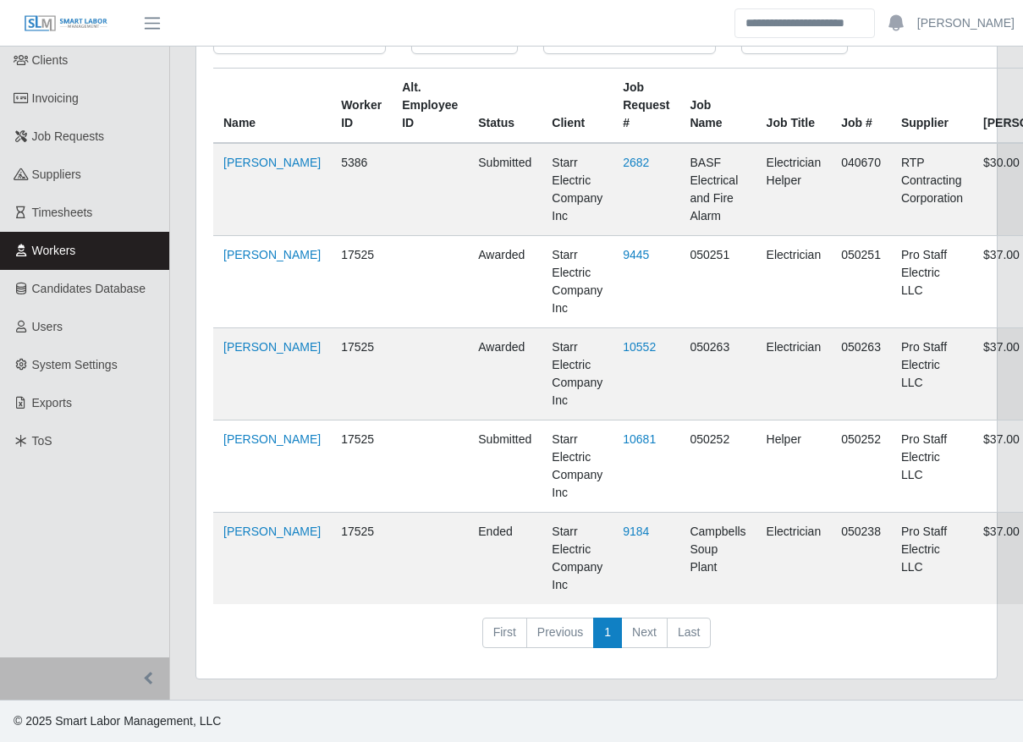
click at [264, 540] on td "[PERSON_NAME]" at bounding box center [272, 559] width 118 height 92
click at [266, 538] on link "[PERSON_NAME]" at bounding box center [271, 532] width 97 height 14
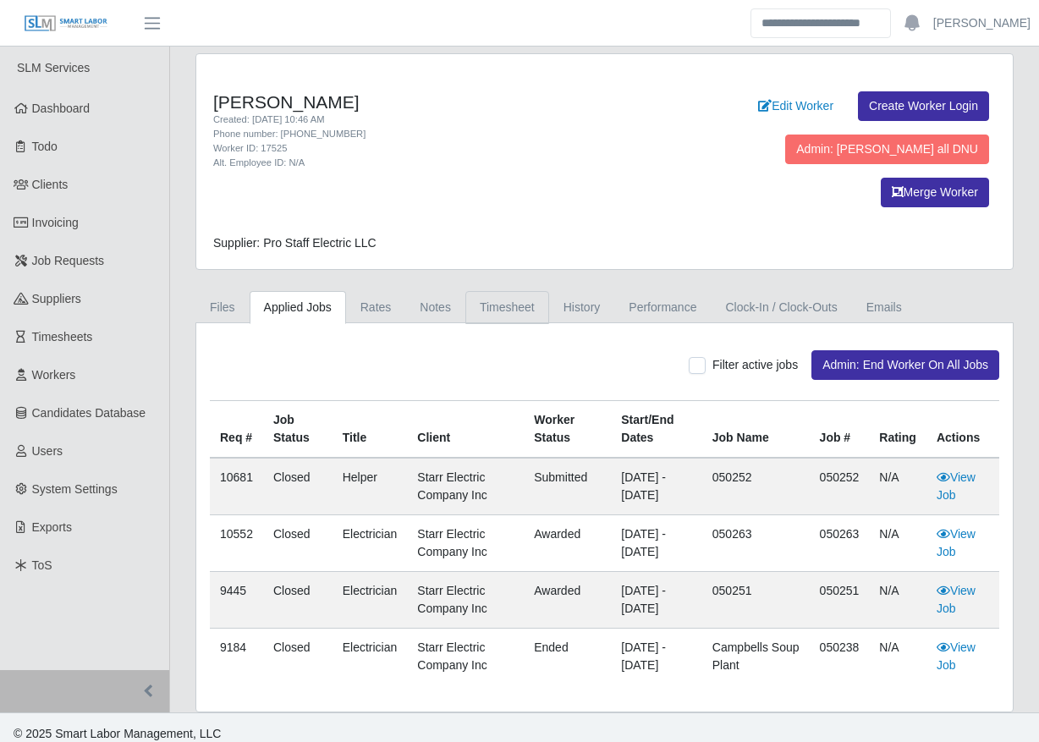
click at [485, 291] on link "Timesheet" at bounding box center [507, 307] width 84 height 33
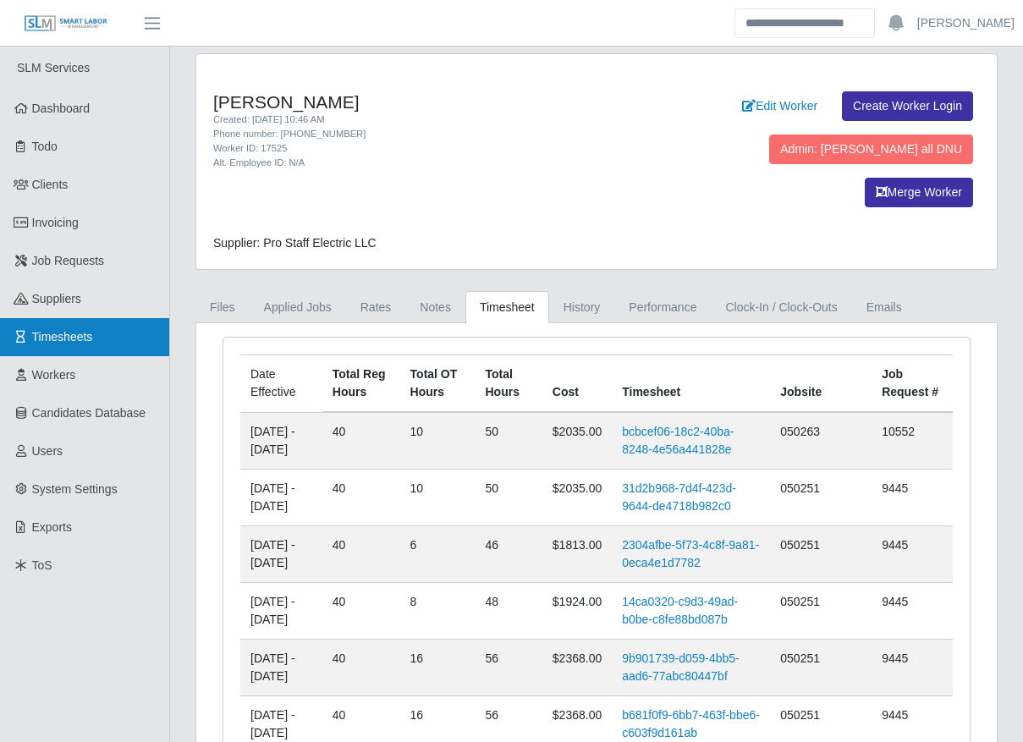
click at [135, 327] on link "Timesheets" at bounding box center [84, 337] width 169 height 38
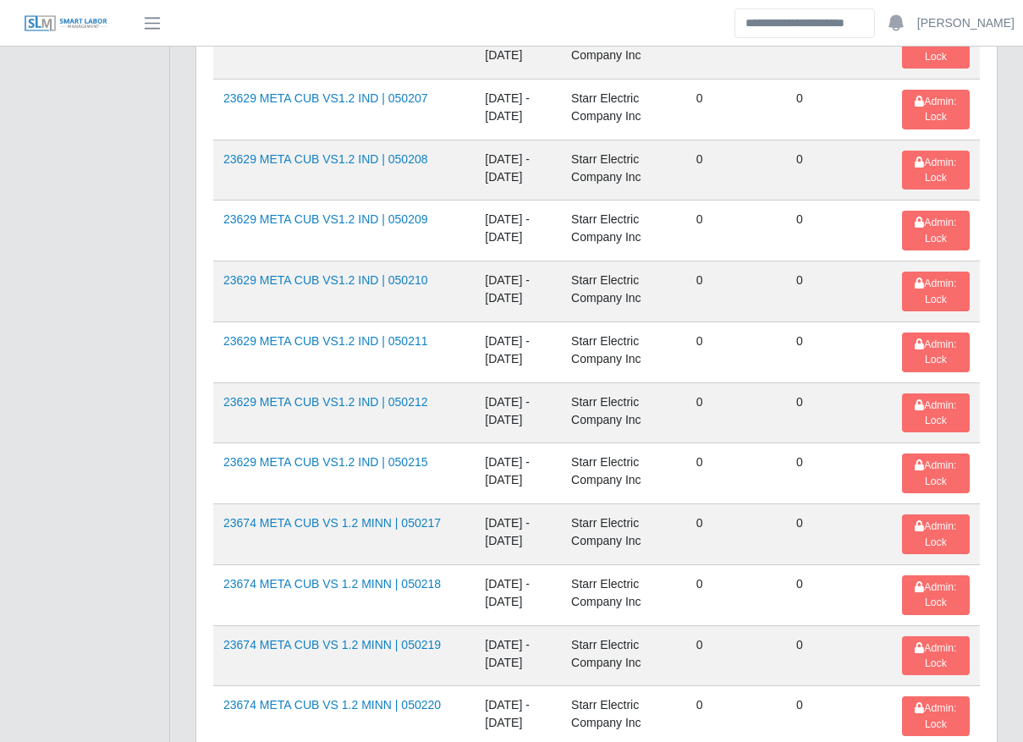
scroll to position [2648, 0]
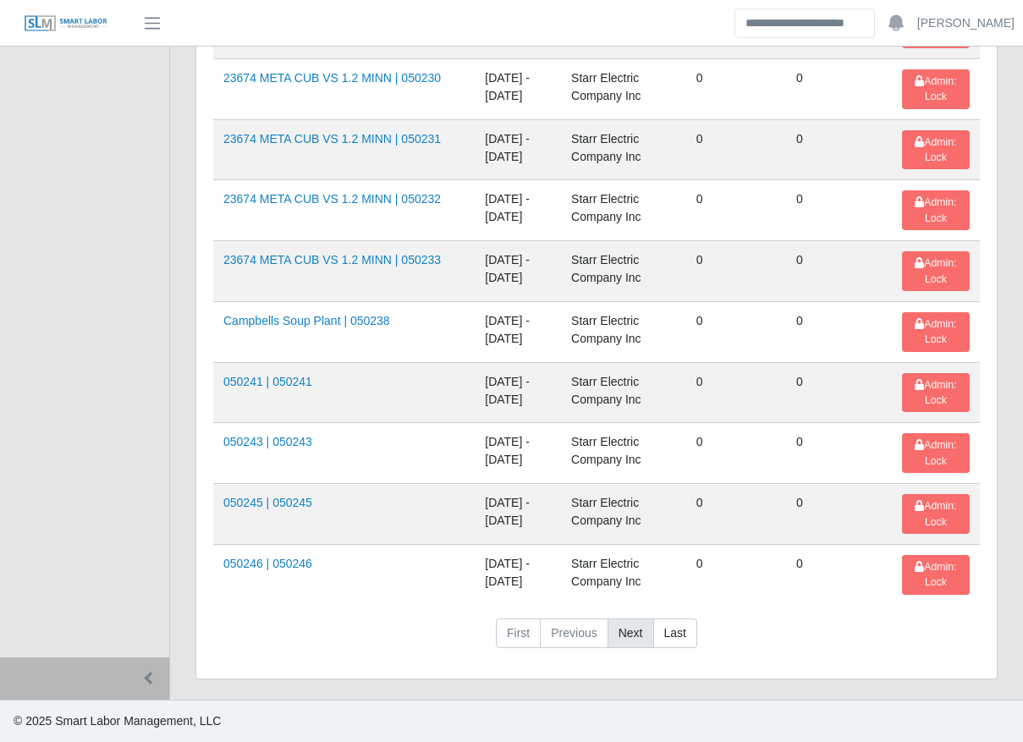
click at [633, 624] on link "Next" at bounding box center [630, 633] width 47 height 30
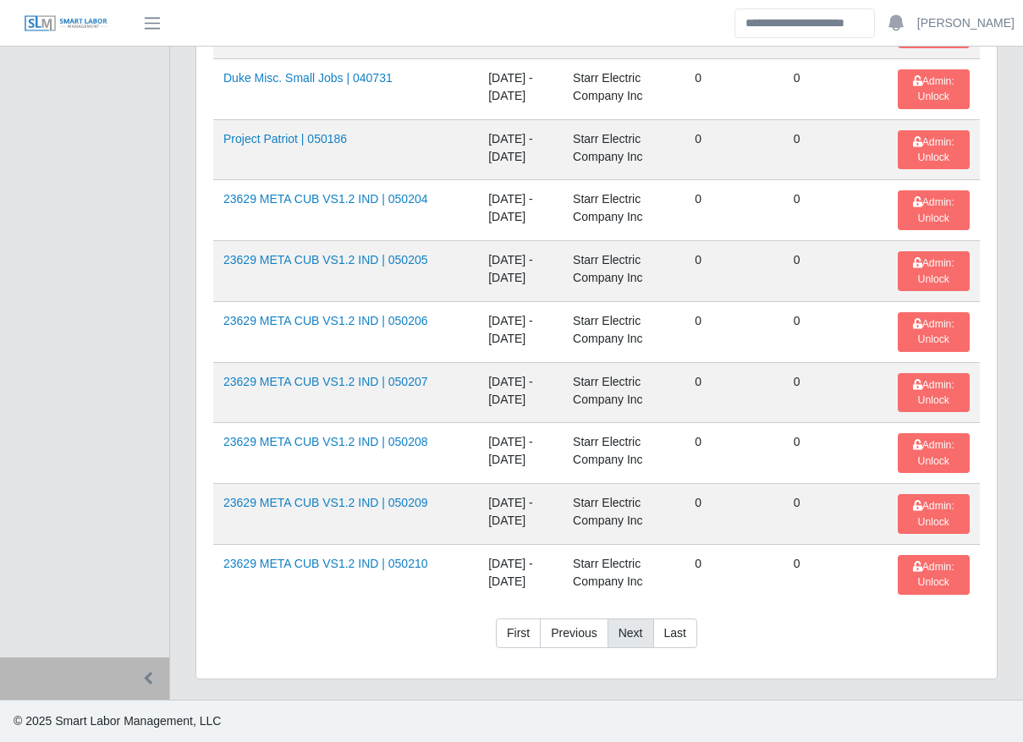
click at [633, 624] on link "Next" at bounding box center [630, 633] width 47 height 30
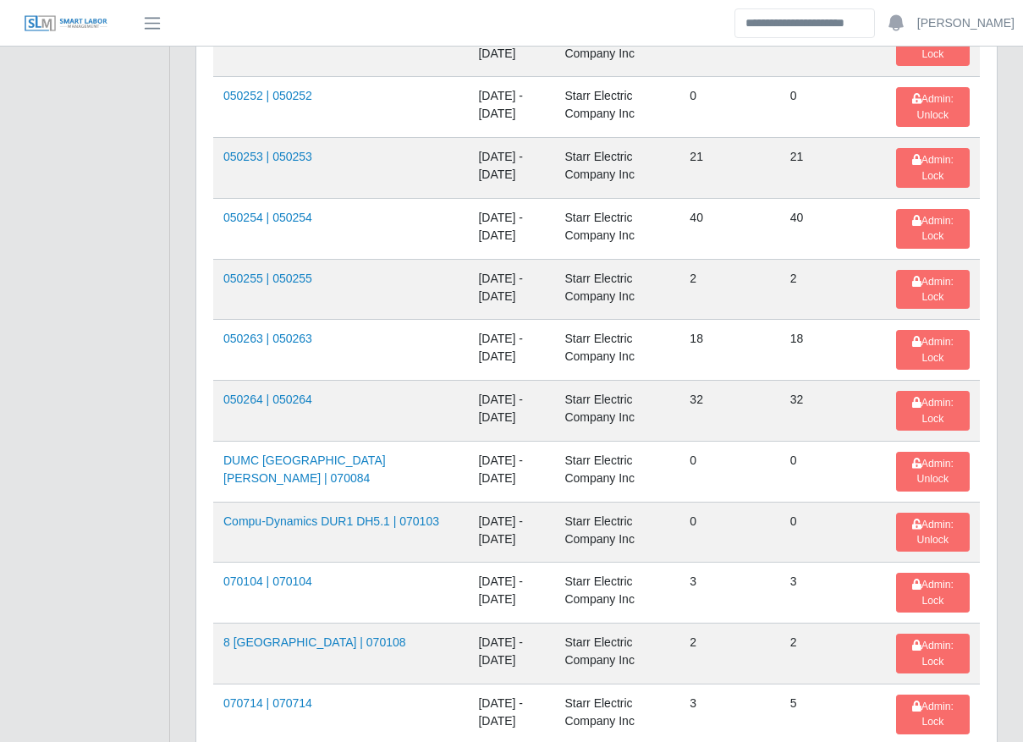
scroll to position [2024, 0]
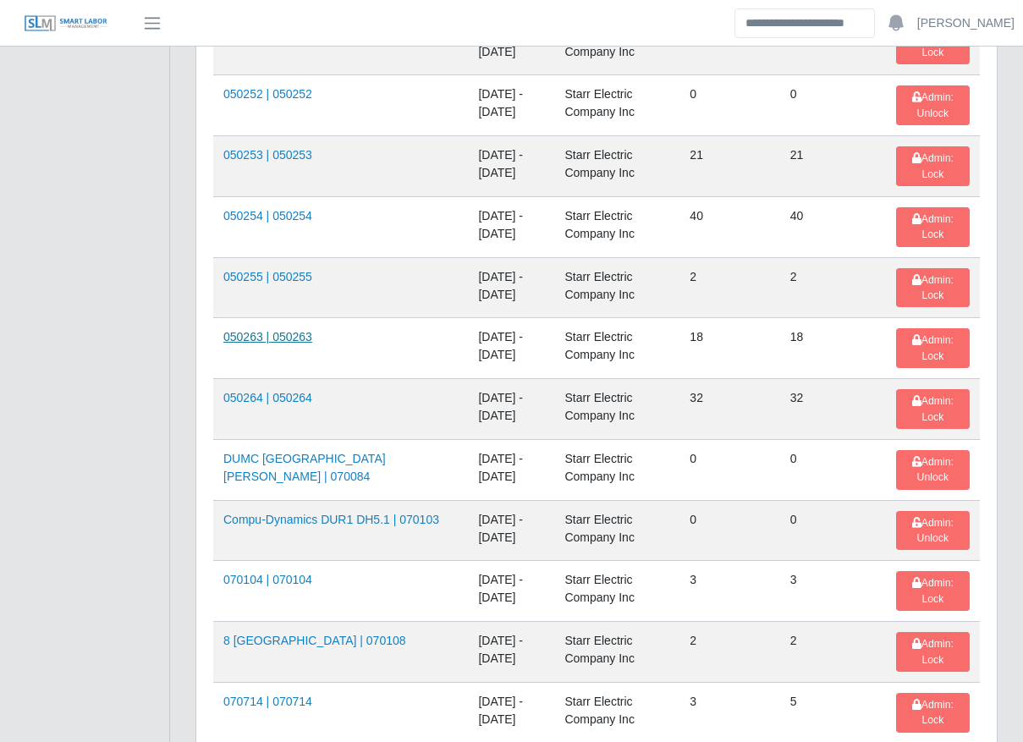
click at [288, 341] on link "050263 | 050263" at bounding box center [267, 337] width 89 height 14
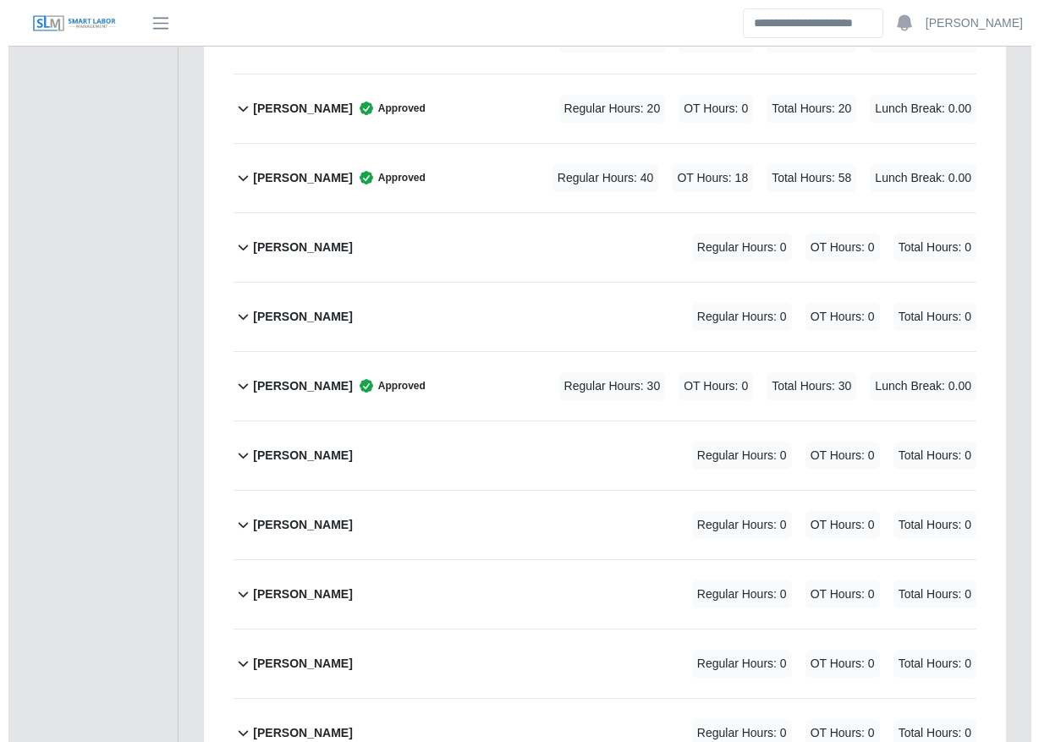
scroll to position [2041, 0]
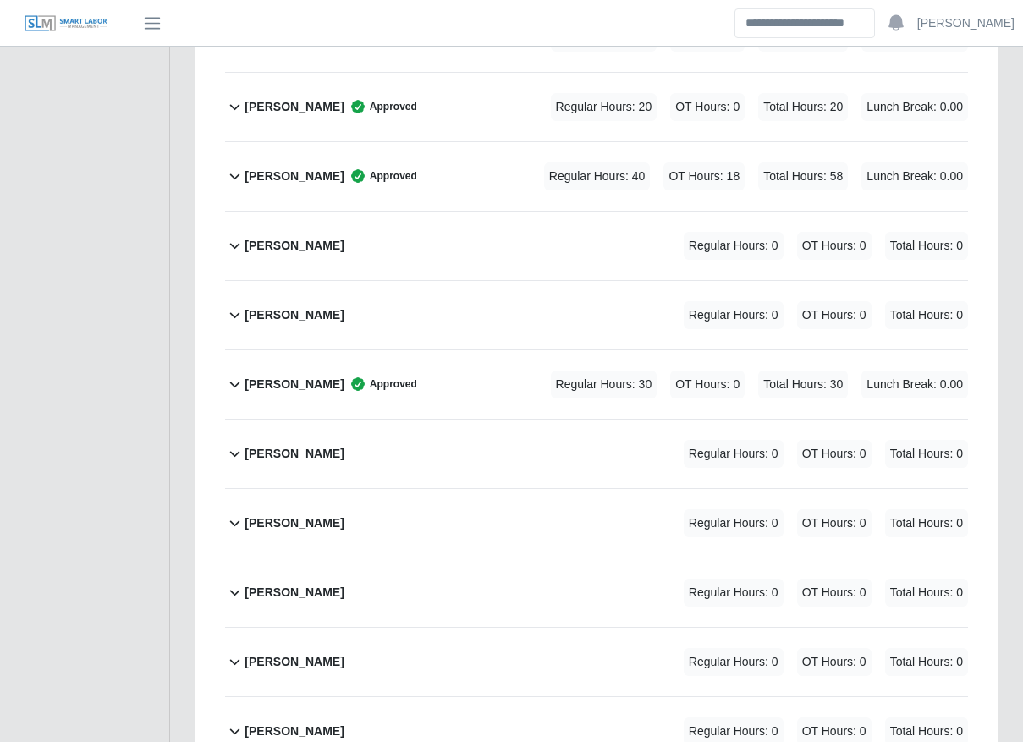
click at [463, 420] on div "[PERSON_NAME] Regular Hours: 0 OT Hours: 0 Total Hours: 0" at bounding box center [605, 454] width 723 height 69
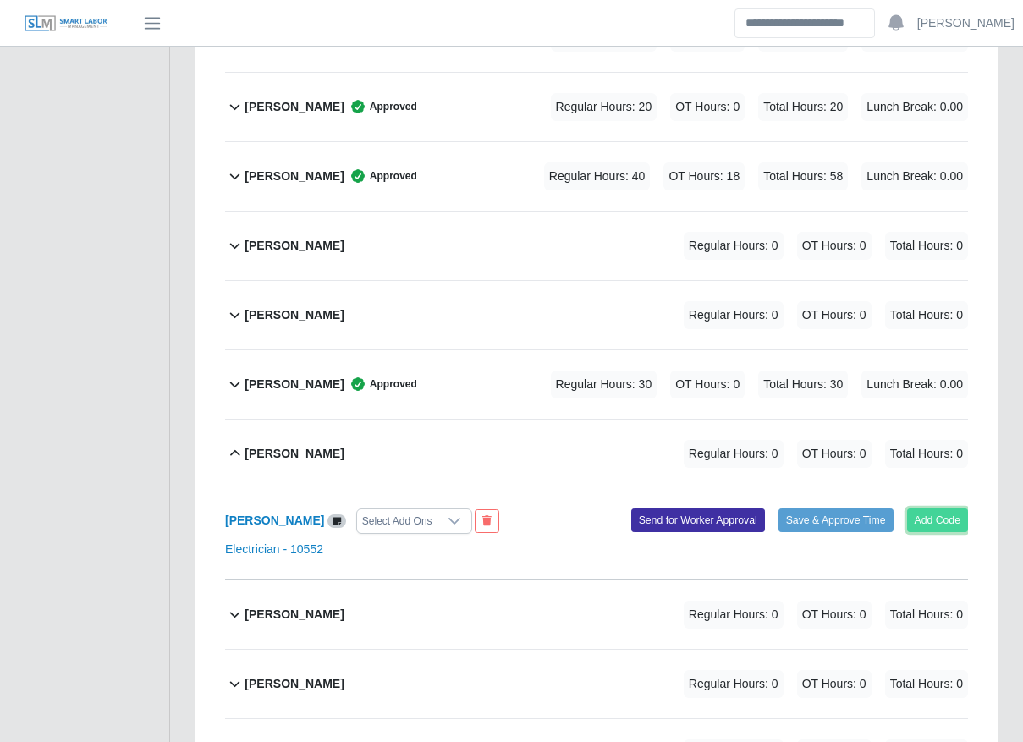
click at [948, 508] on button "Add Code" at bounding box center [938, 520] width 62 height 24
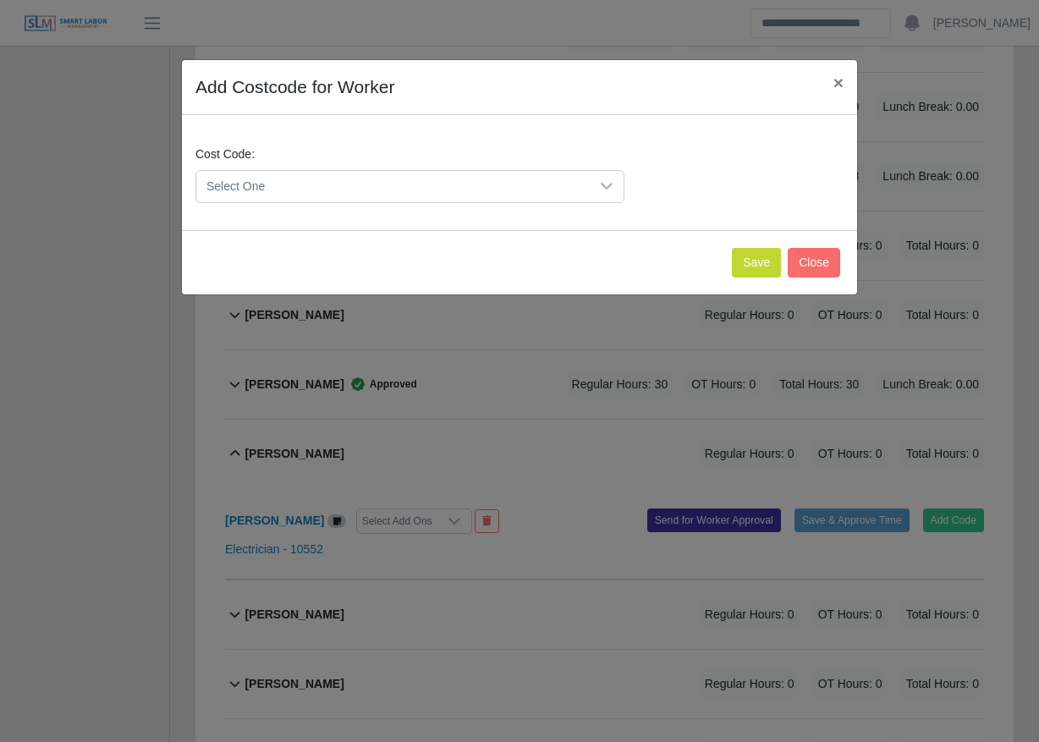
click at [445, 173] on span "Select One" at bounding box center [392, 186] width 393 height 31
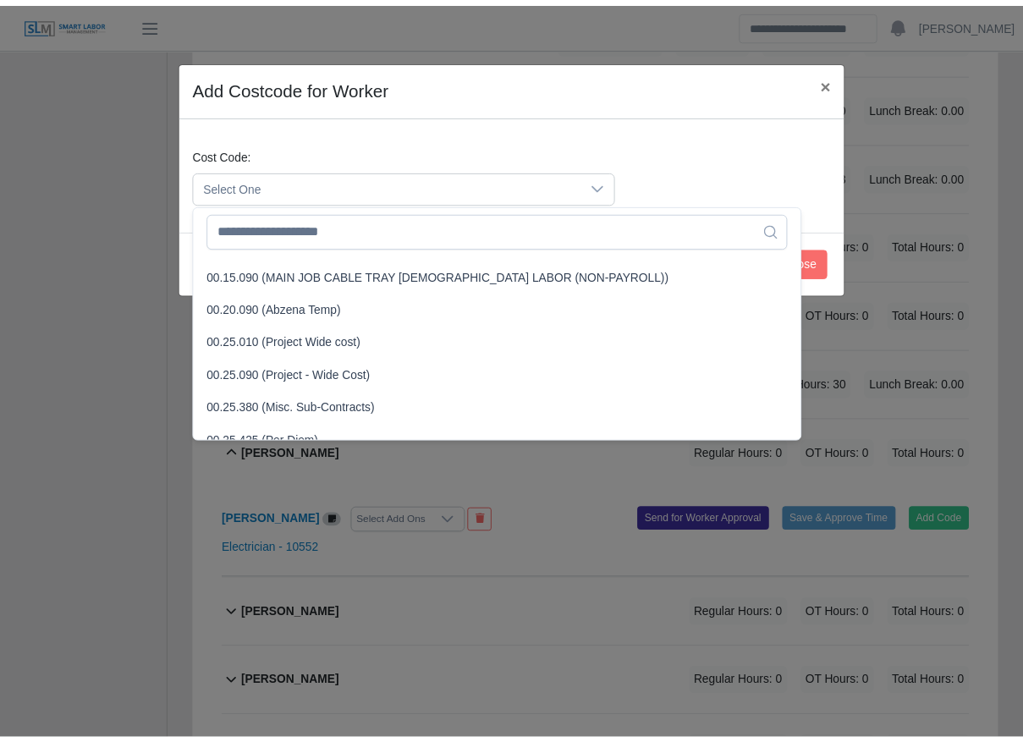
scroll to position [546, 0]
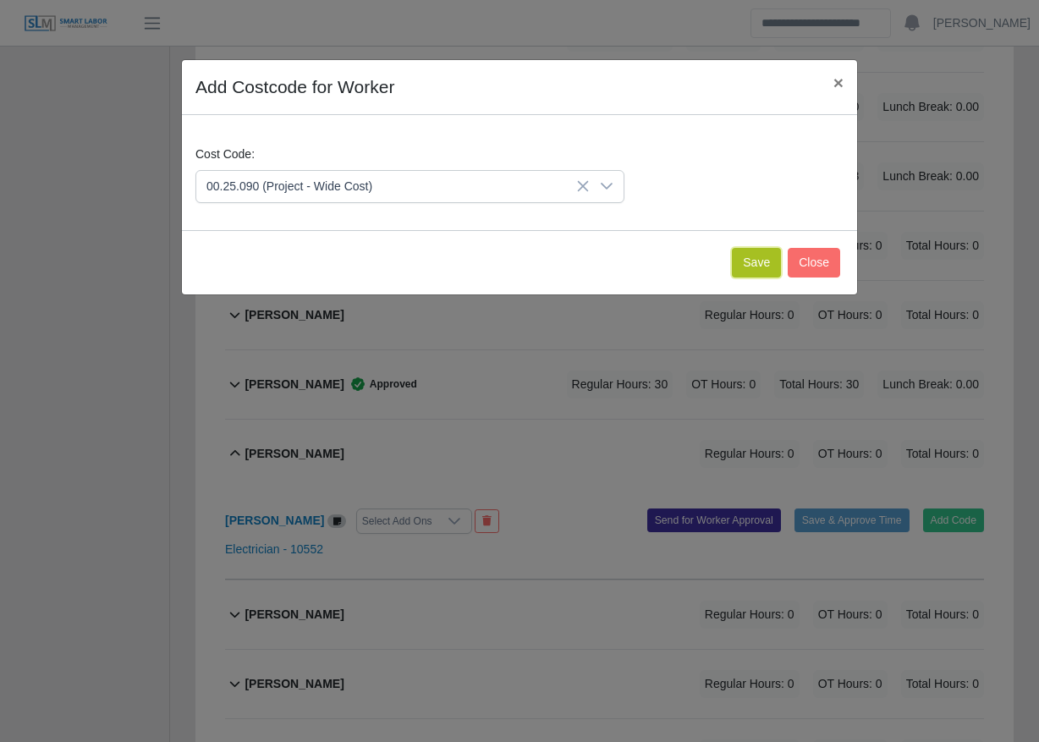
click at [767, 268] on button "Save" at bounding box center [756, 263] width 49 height 30
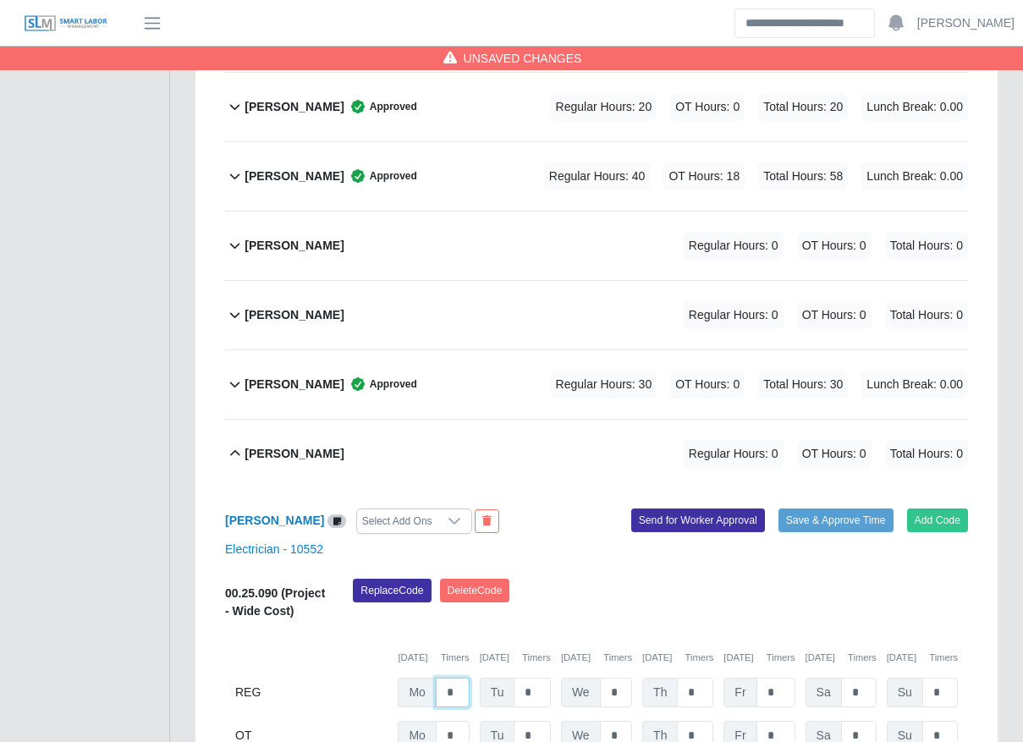
click at [455, 678] on input "*" at bounding box center [453, 693] width 34 height 30
type input "**"
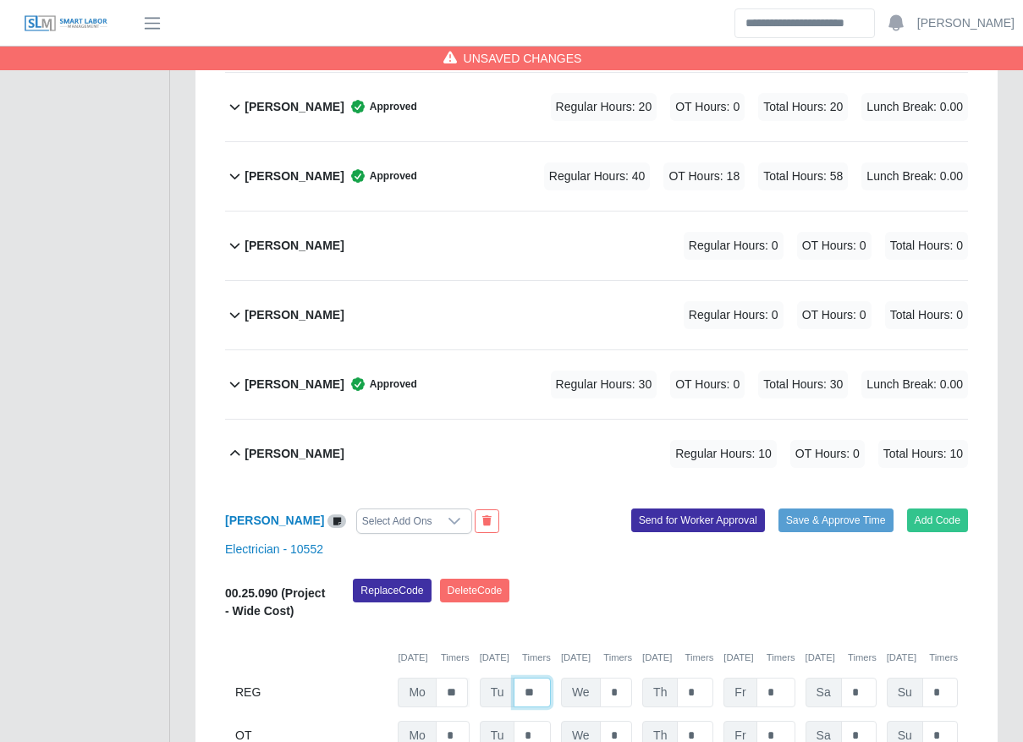
type input "**"
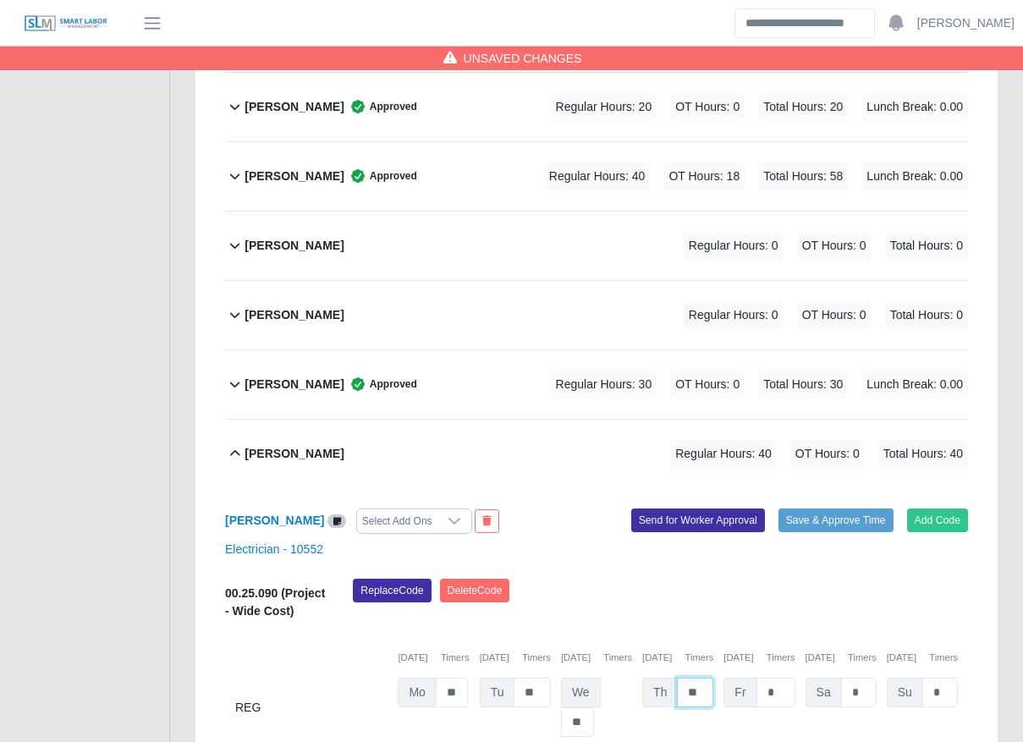
type input "**"
click at [658, 630] on div "09/22/2025 Timers 09/23/2025 Timers 09/24/2025 Timers 09/25/2025 Timers 09/26/2…" at bounding box center [596, 647] width 743 height 35
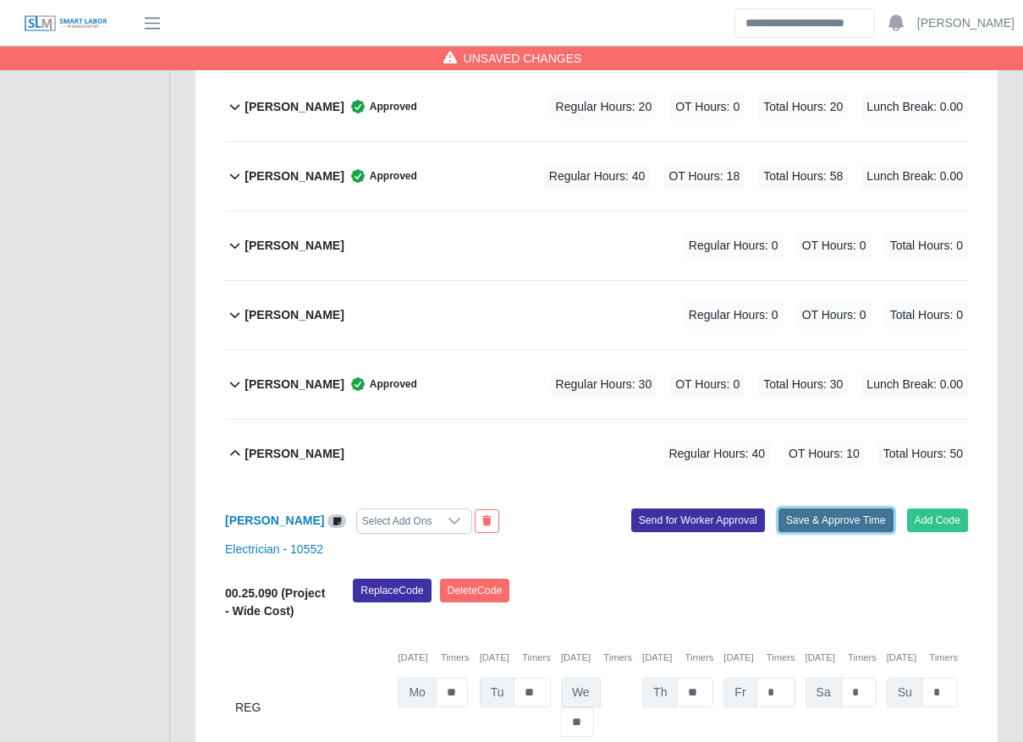
click at [848, 508] on button "Save & Approve Time" at bounding box center [835, 520] width 115 height 24
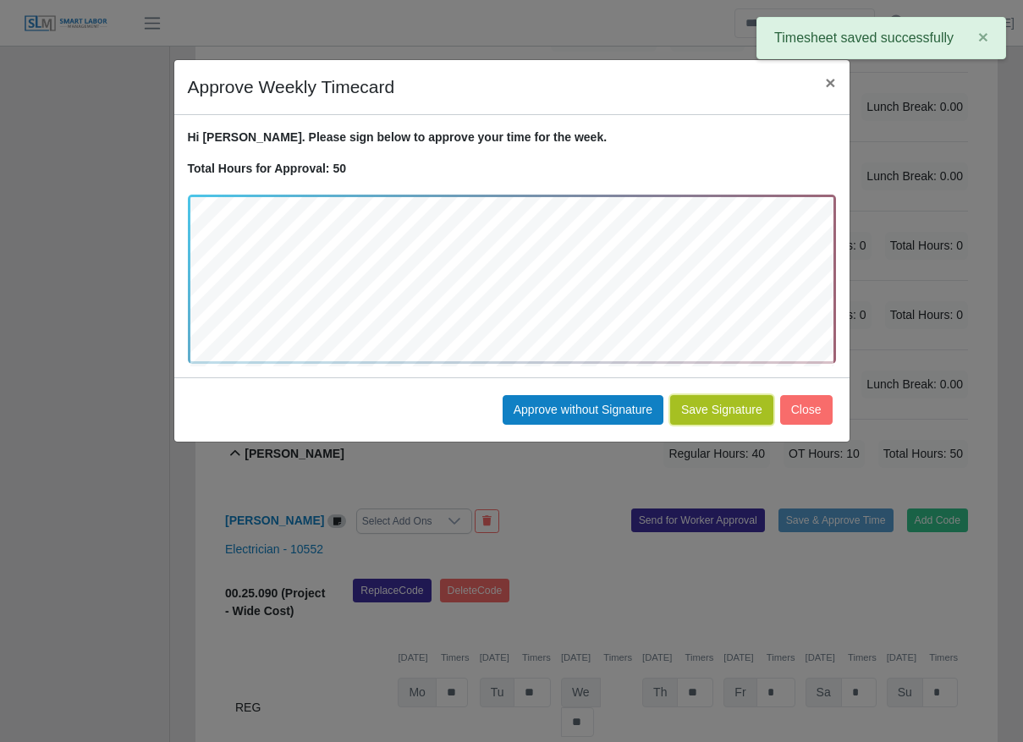
click at [748, 416] on button "Save Signature" at bounding box center [721, 410] width 103 height 30
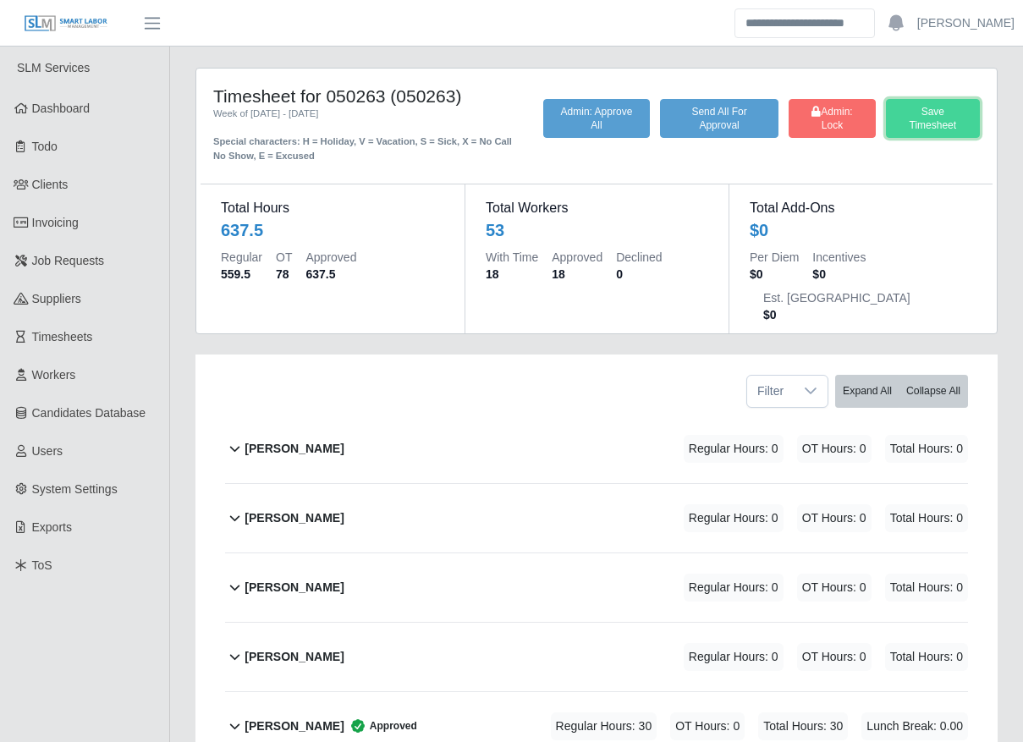
click at [967, 135] on button "Save Timesheet" at bounding box center [933, 118] width 94 height 39
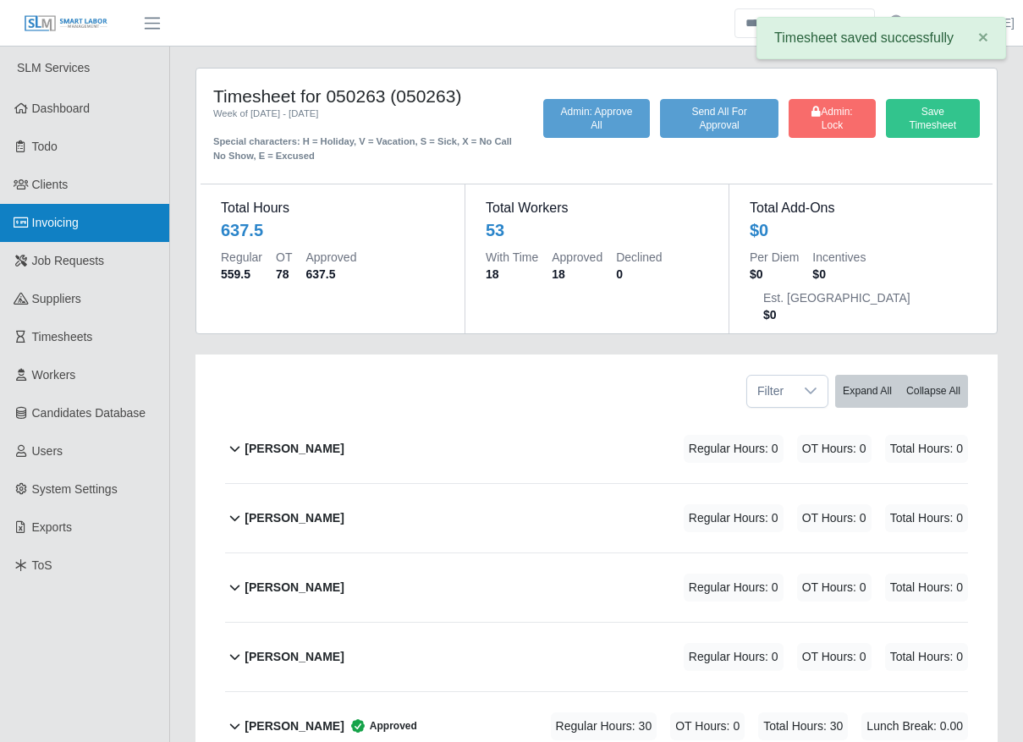
click at [40, 233] on link "Invoicing" at bounding box center [84, 223] width 169 height 38
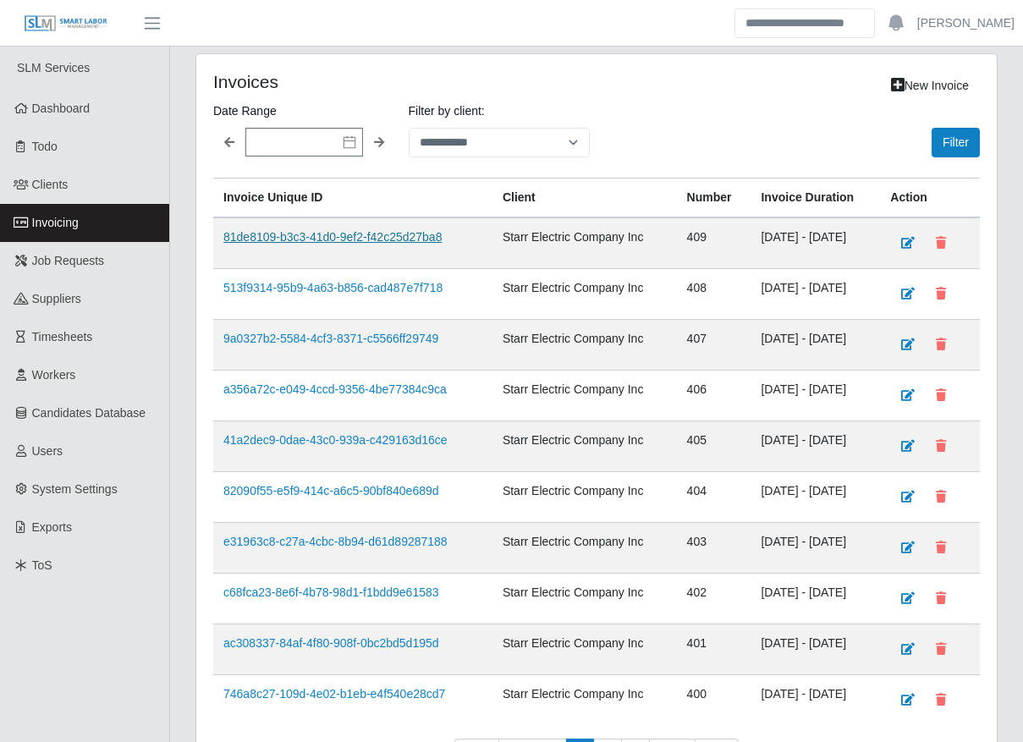
click at [415, 240] on link "81de8109-b3c3-41d0-9ef2-f42c25d27ba8" at bounding box center [332, 237] width 218 height 14
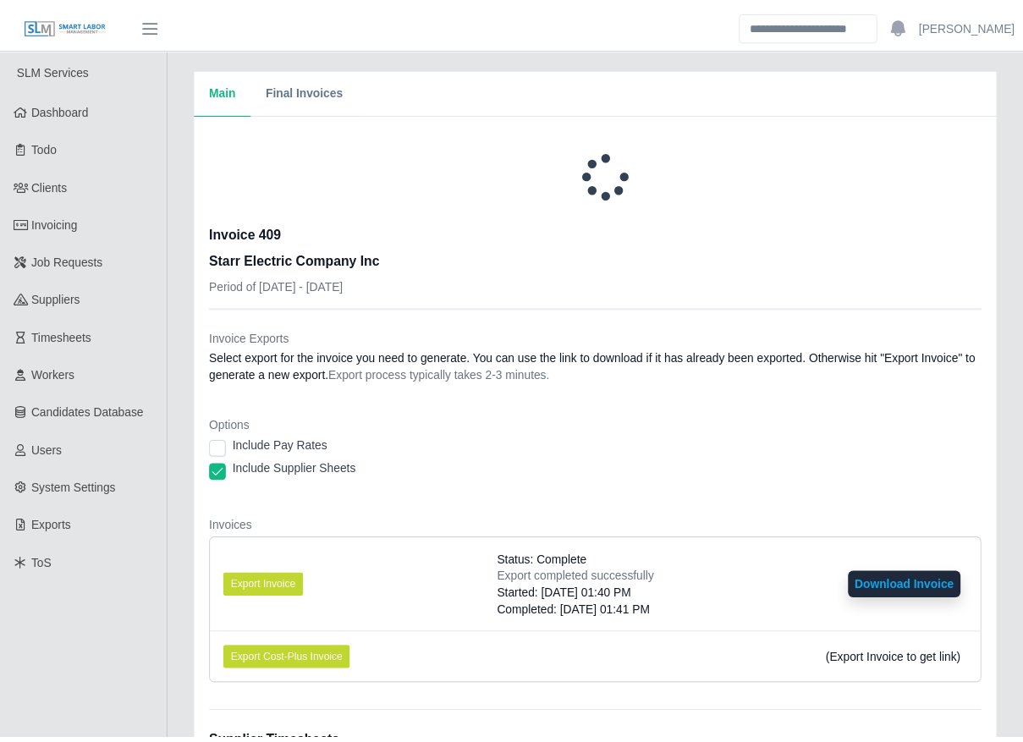
scroll to position [371, 0]
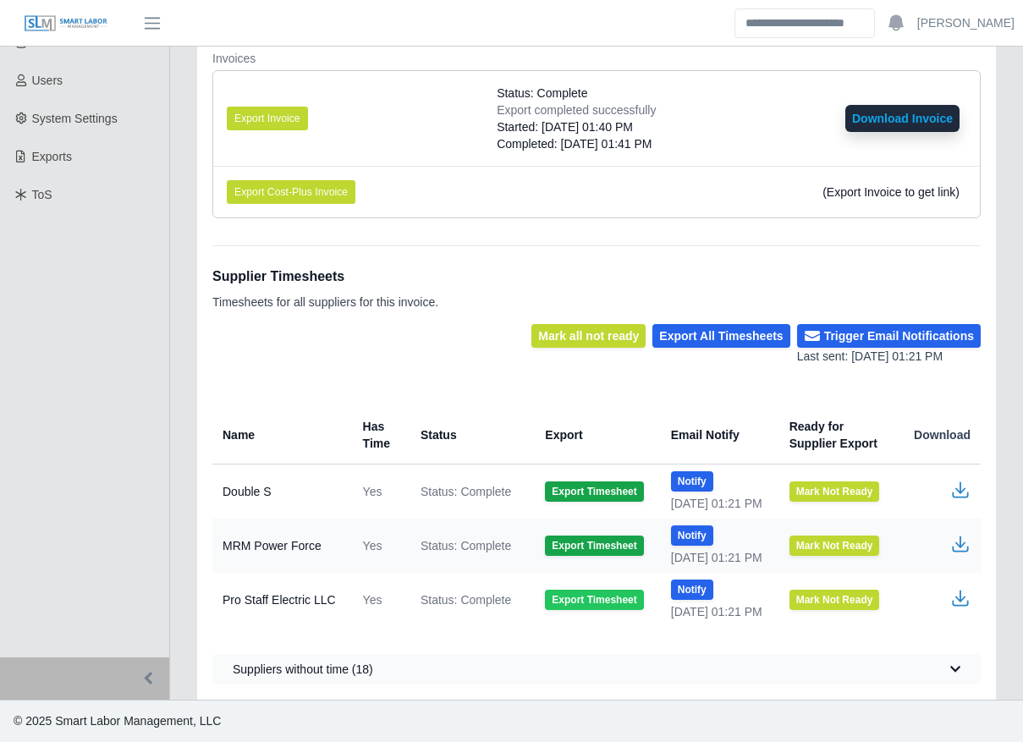
click at [611, 600] on button "Export Timesheet" at bounding box center [594, 600] width 98 height 20
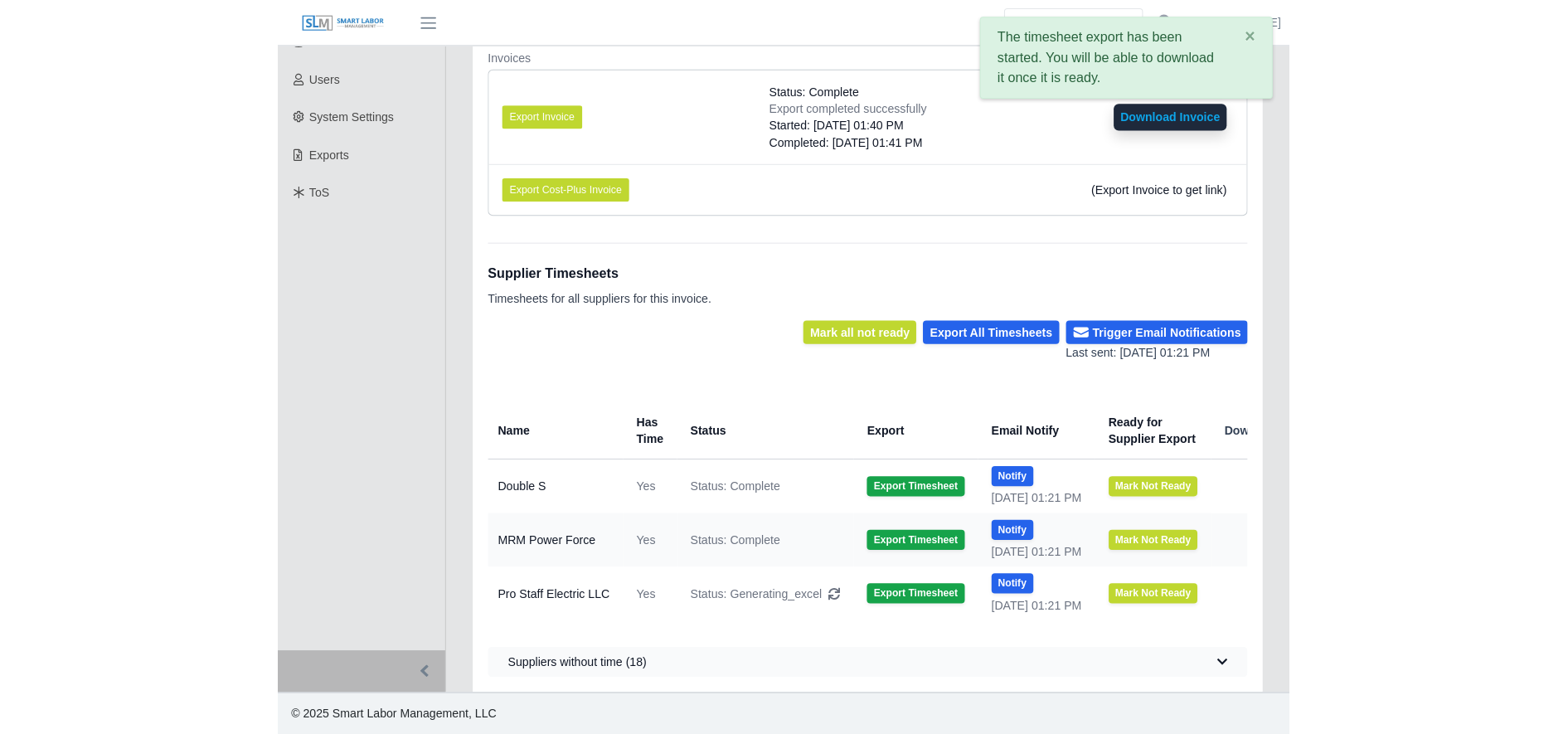
scroll to position [324, 0]
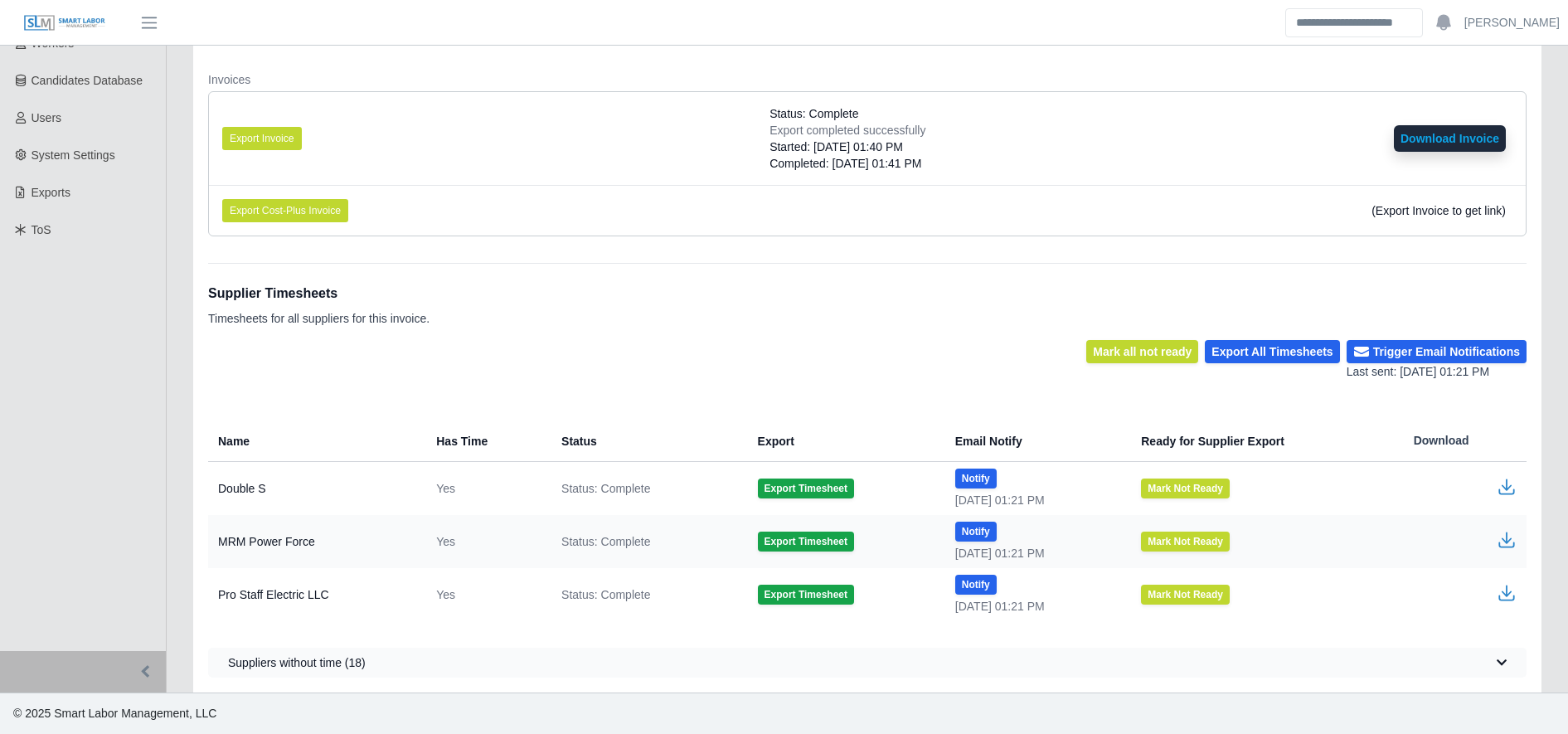
click at [1017, 594] on icon "button" at bounding box center [1506, 593] width 20 height 20
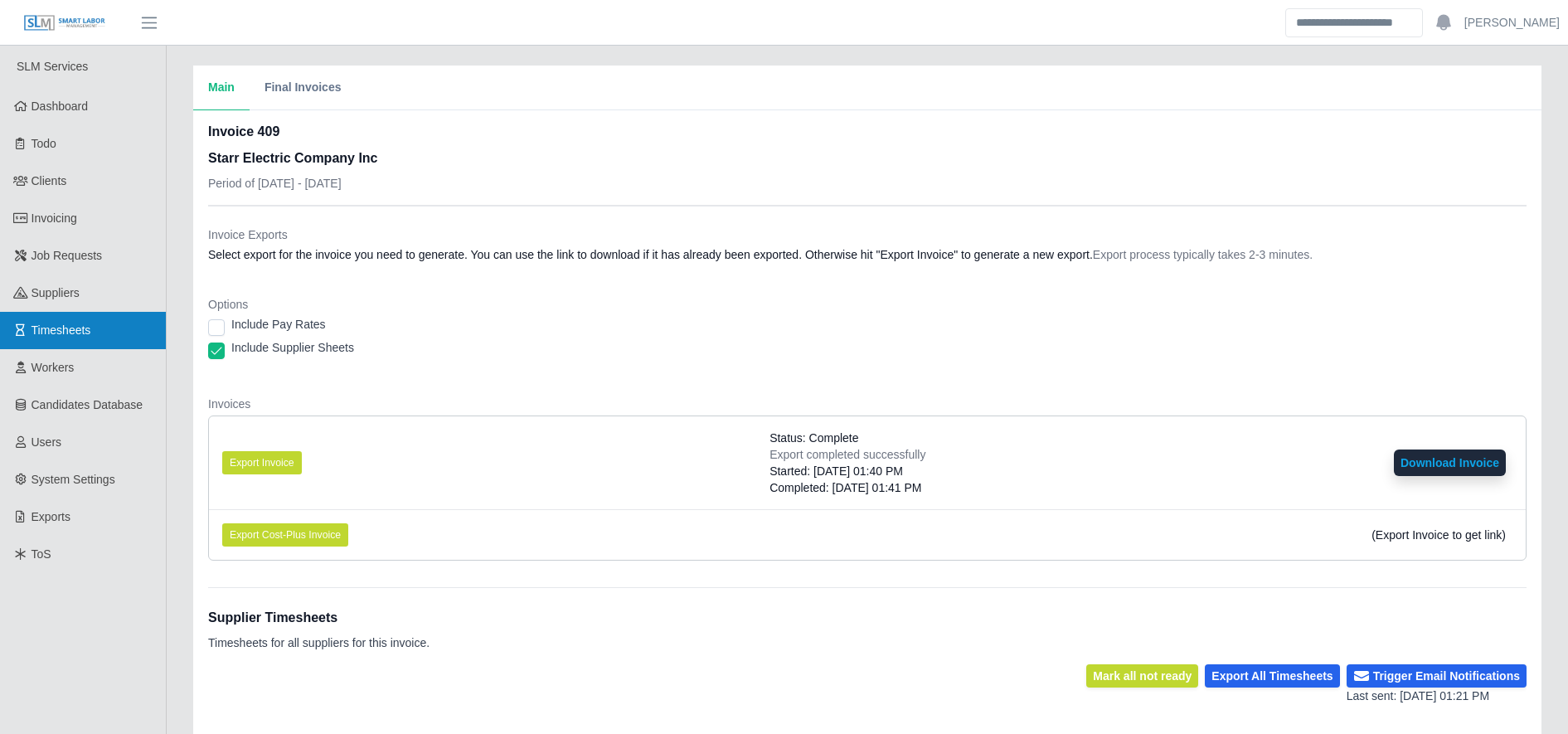
click at [101, 339] on link "Timesheets" at bounding box center [82, 330] width 166 height 37
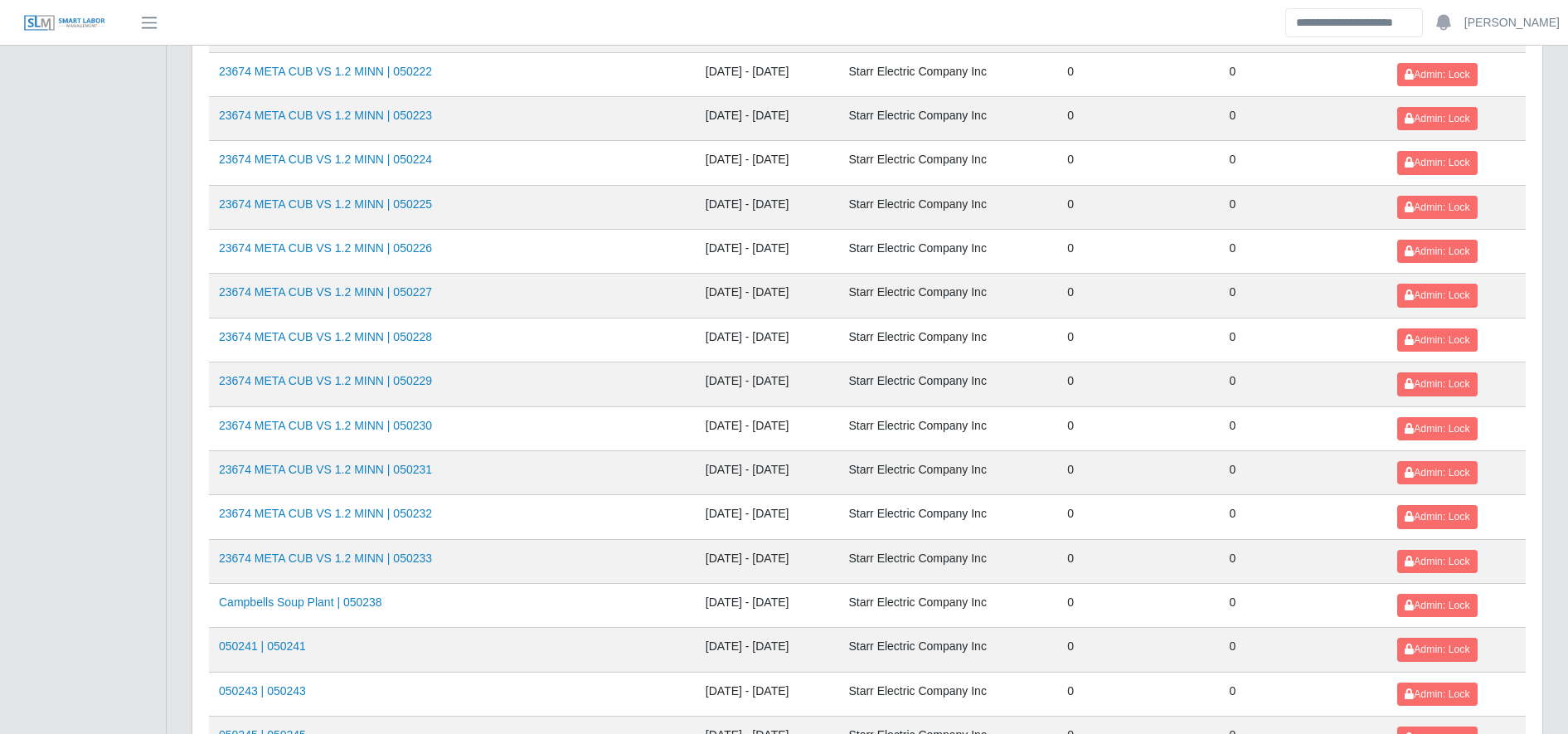
scroll to position [1809, 0]
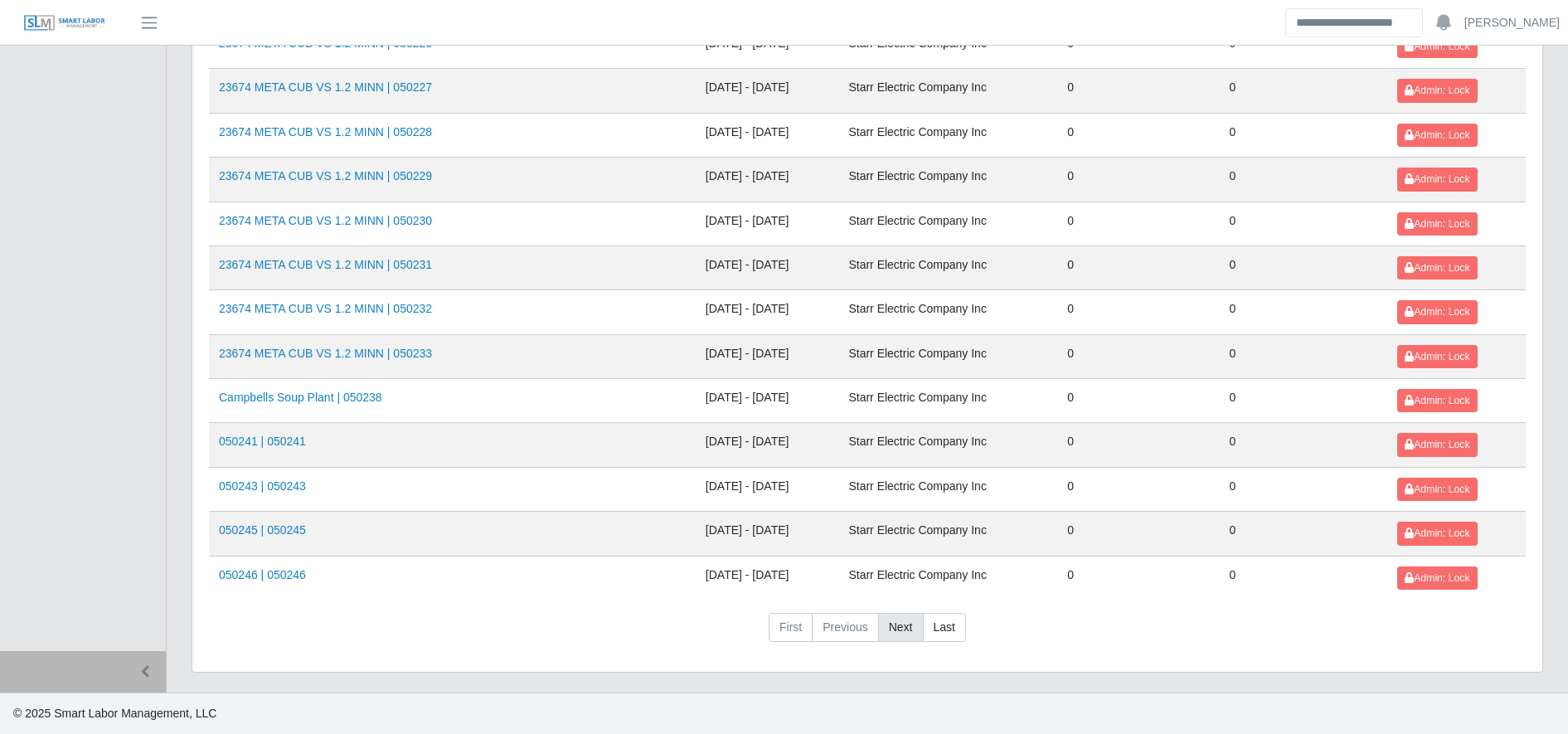
click at [901, 622] on link "Next" at bounding box center [901, 627] width 46 height 29
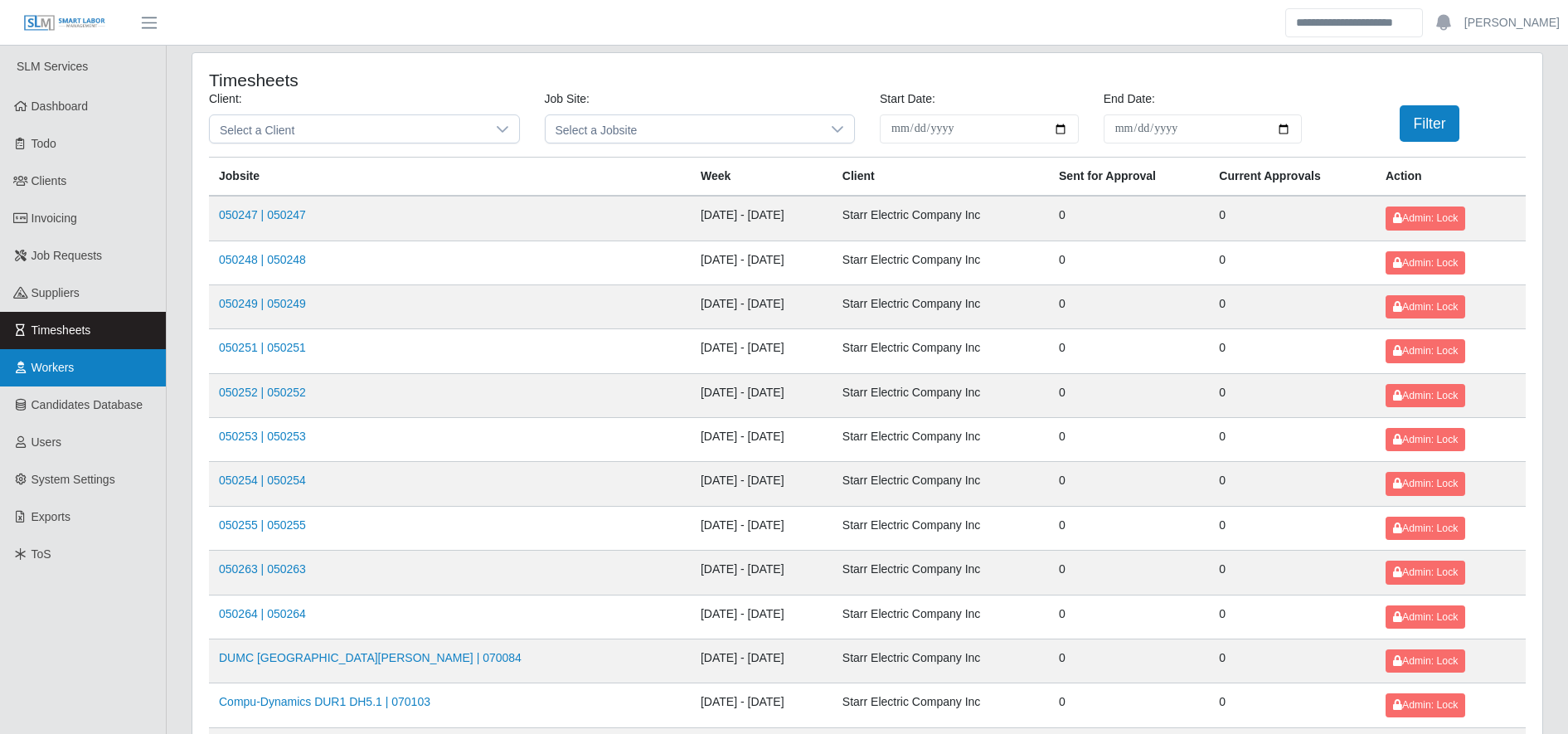
click at [93, 381] on link "Workers" at bounding box center [82, 367] width 166 height 37
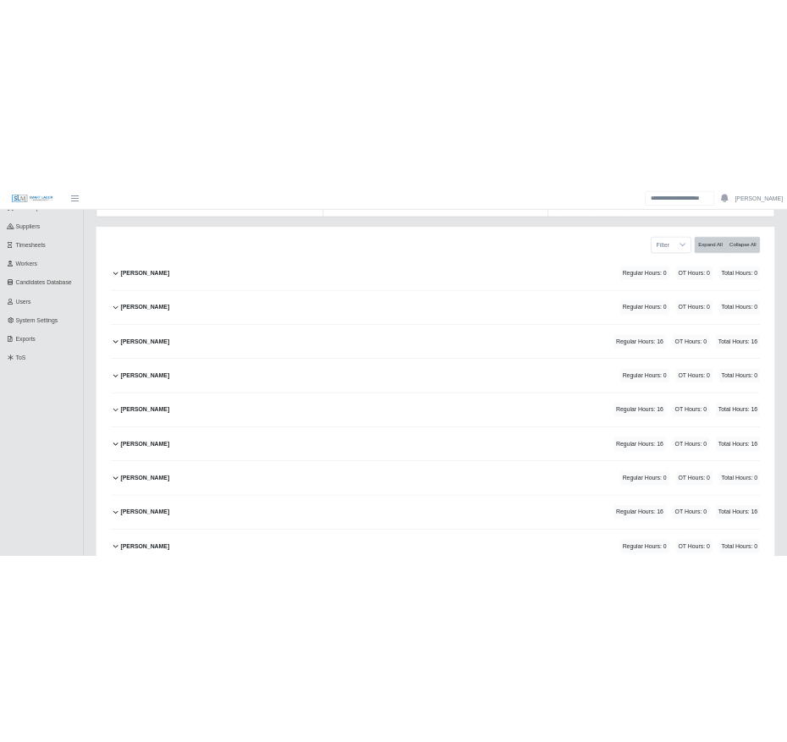
scroll to position [15, 0]
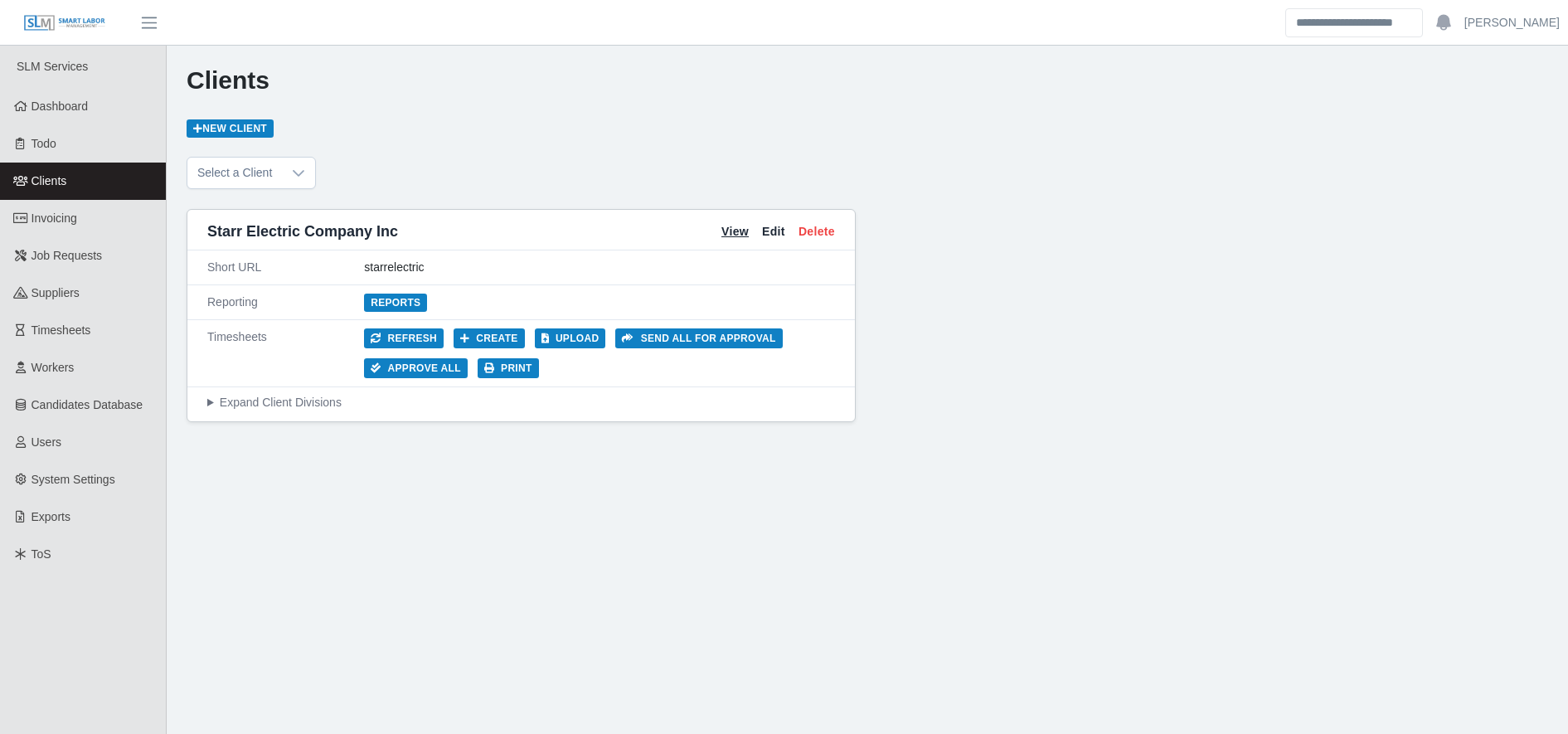
click at [735, 227] on link "View" at bounding box center [735, 232] width 27 height 18
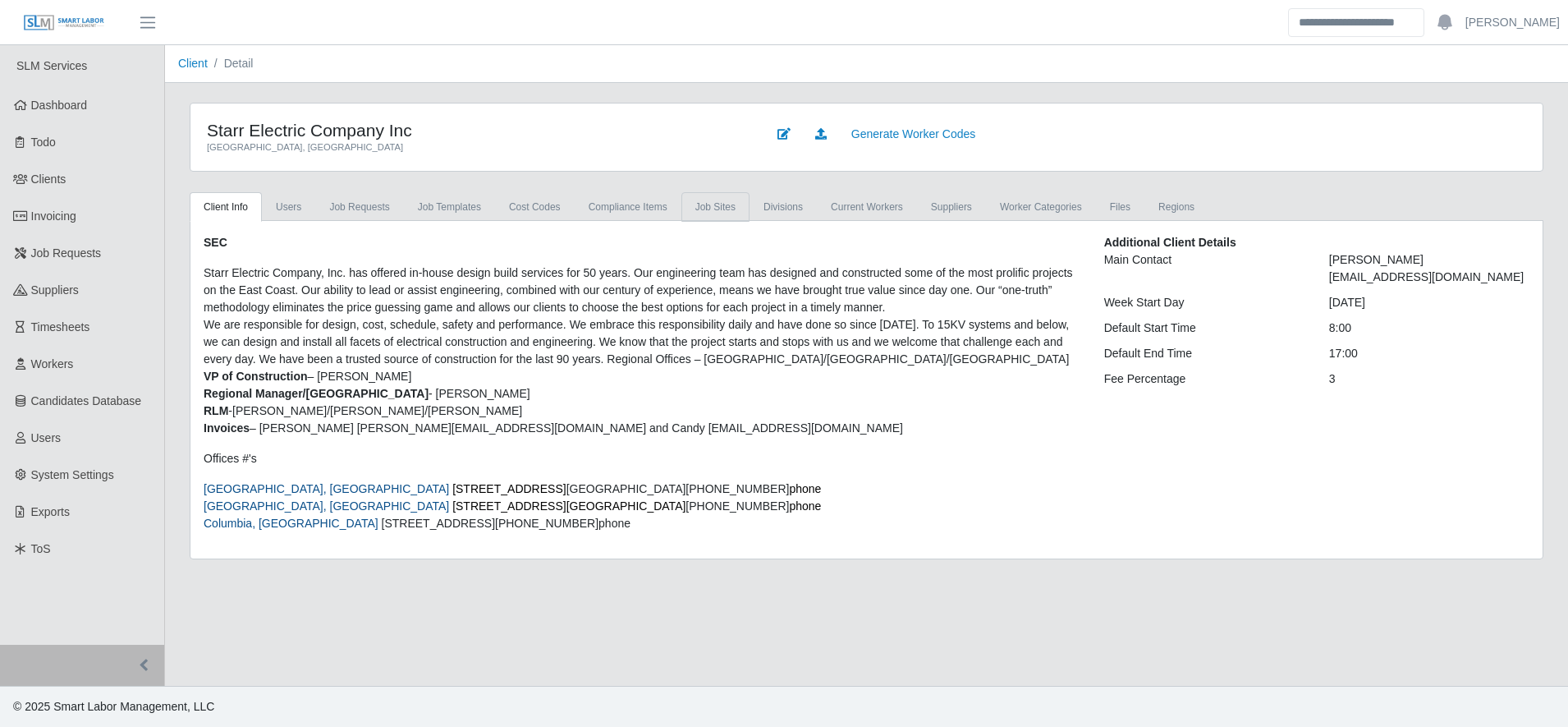
click at [709, 205] on link "job sites" at bounding box center [715, 207] width 68 height 29
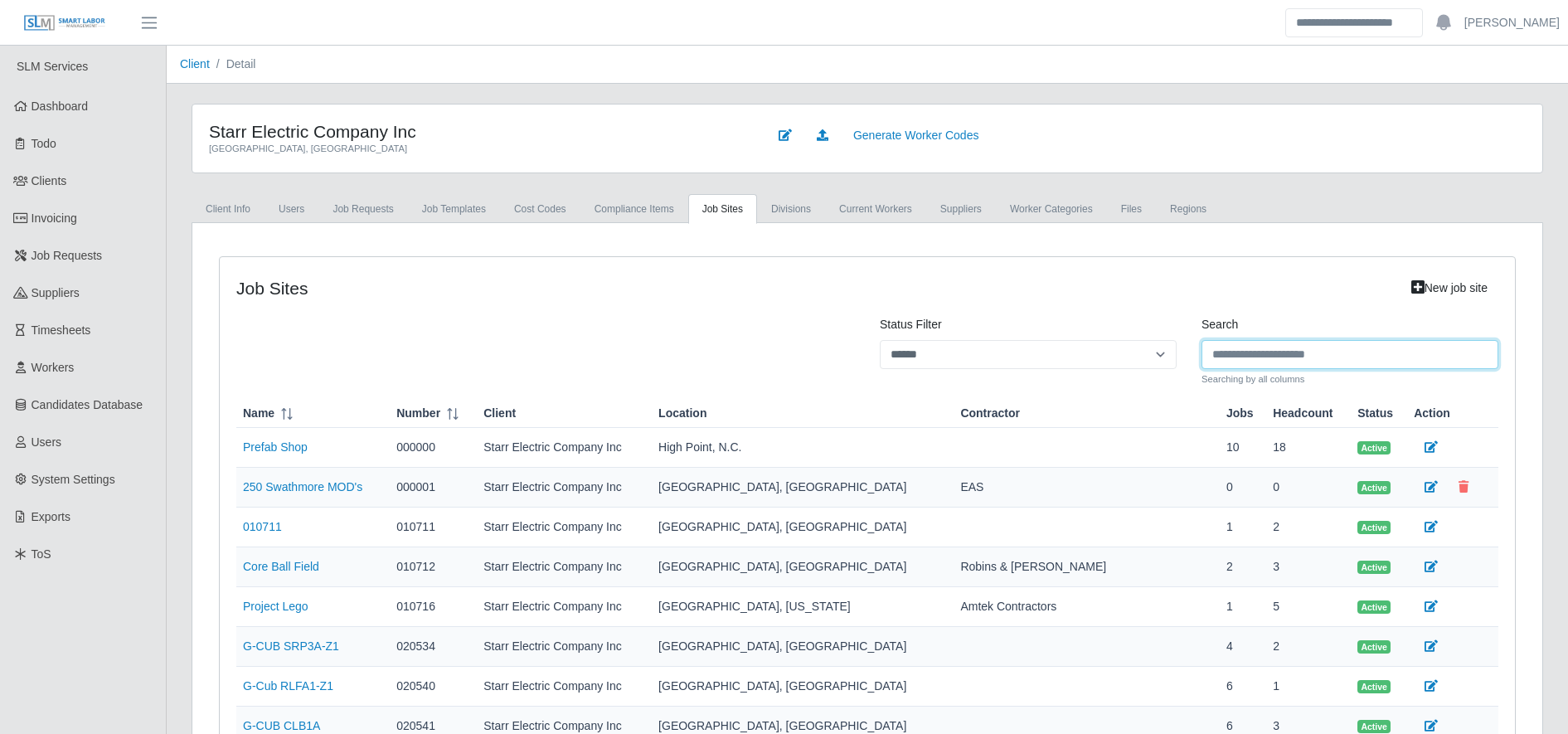
click at [1268, 352] on input "Search" at bounding box center [1349, 355] width 297 height 29
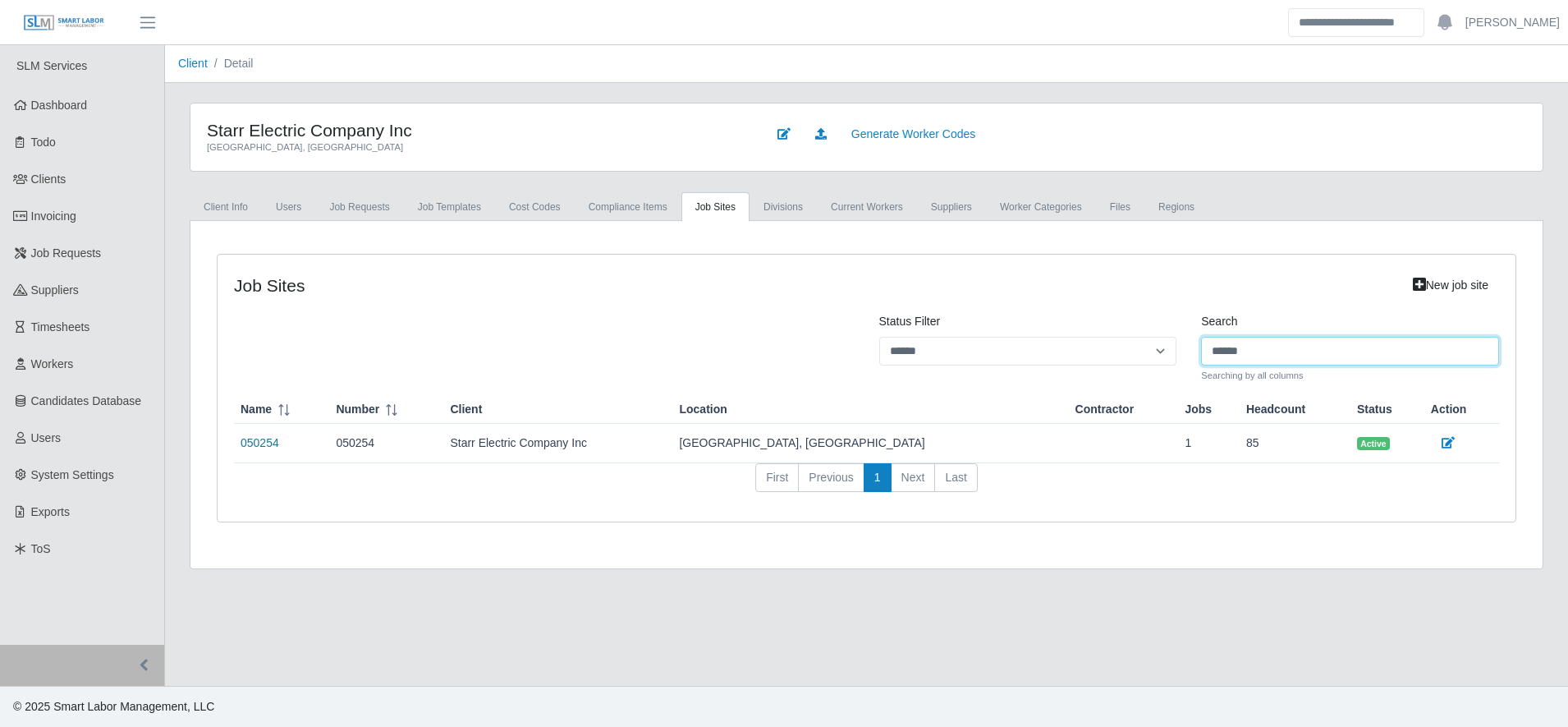
type input "******"
click at [252, 440] on link "050254" at bounding box center [260, 443] width 39 height 14
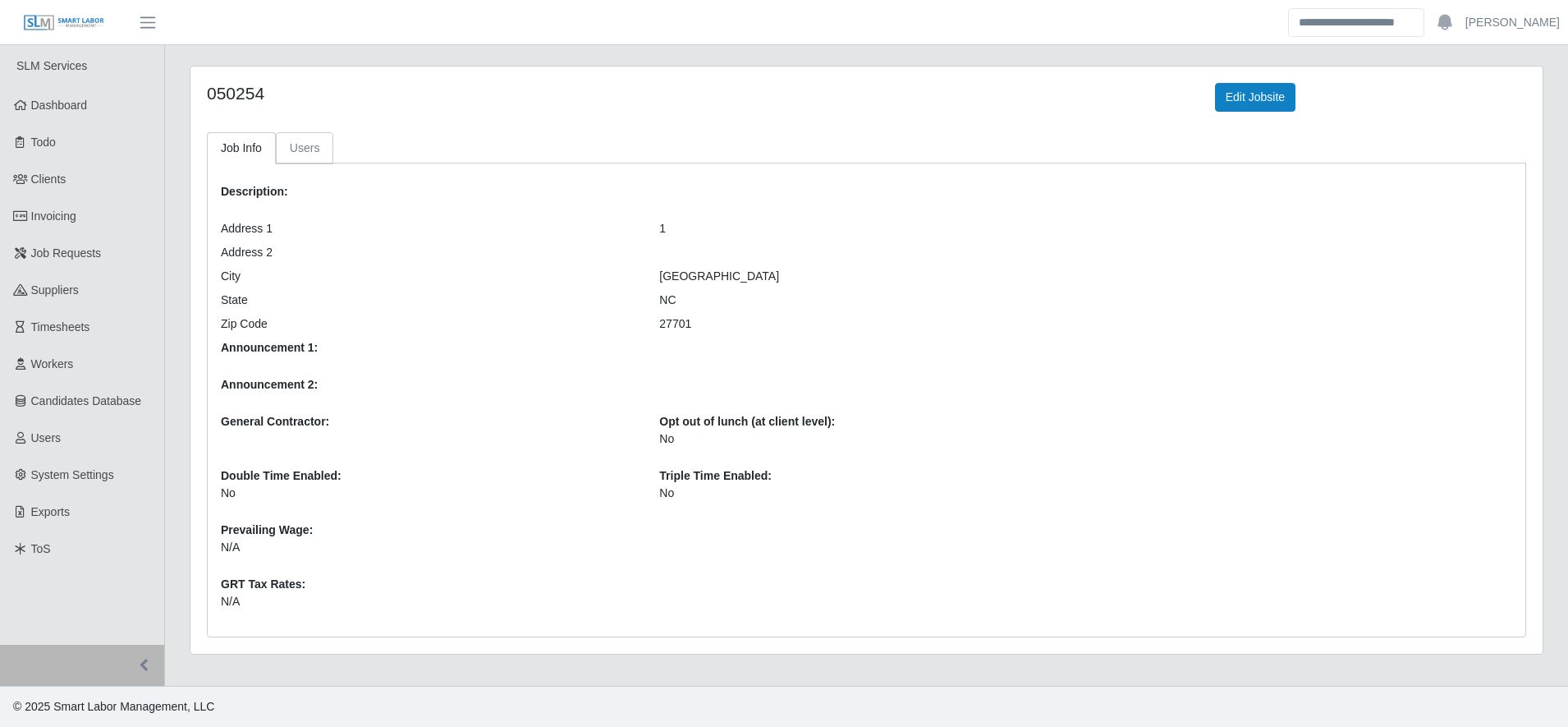
click at [296, 148] on link "Users" at bounding box center [305, 148] width 58 height 32
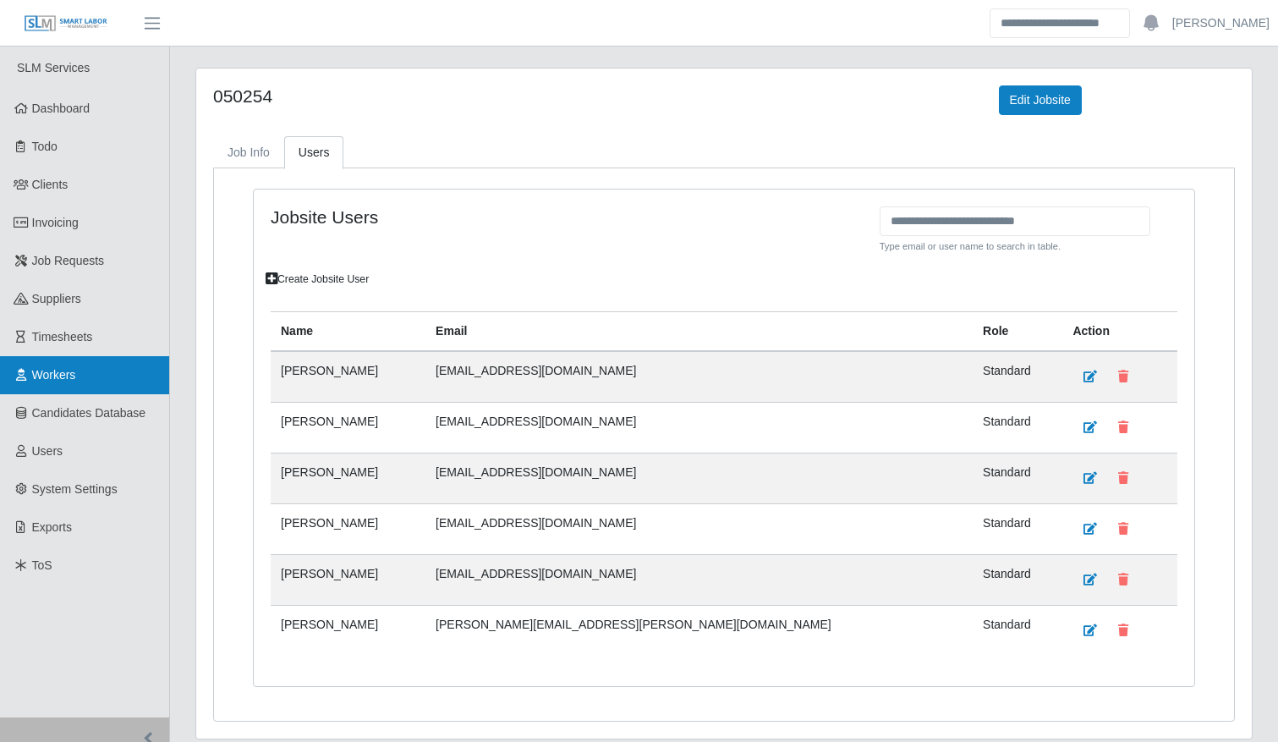
click at [48, 382] on span "Workers" at bounding box center [54, 375] width 44 height 14
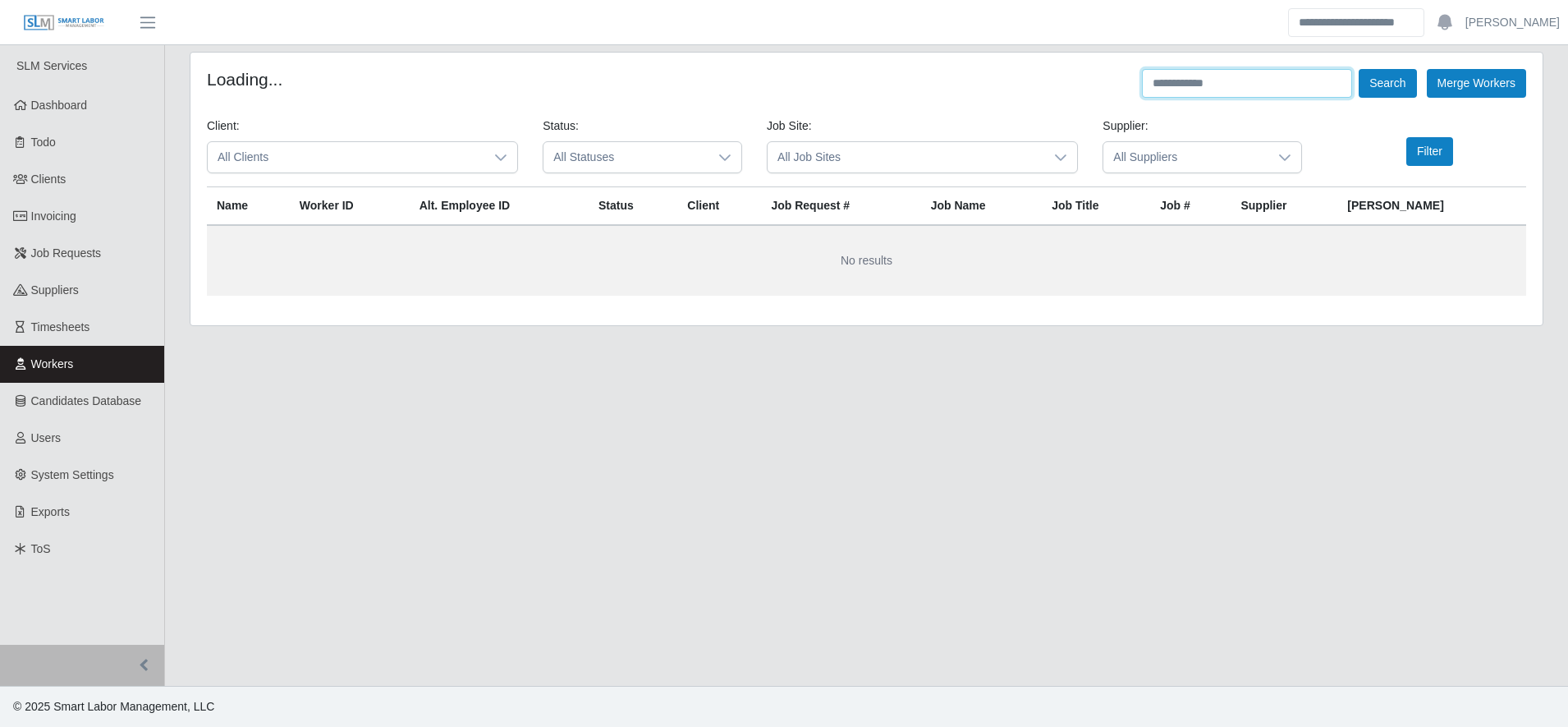
click at [1184, 96] on input "text" at bounding box center [1247, 83] width 211 height 29
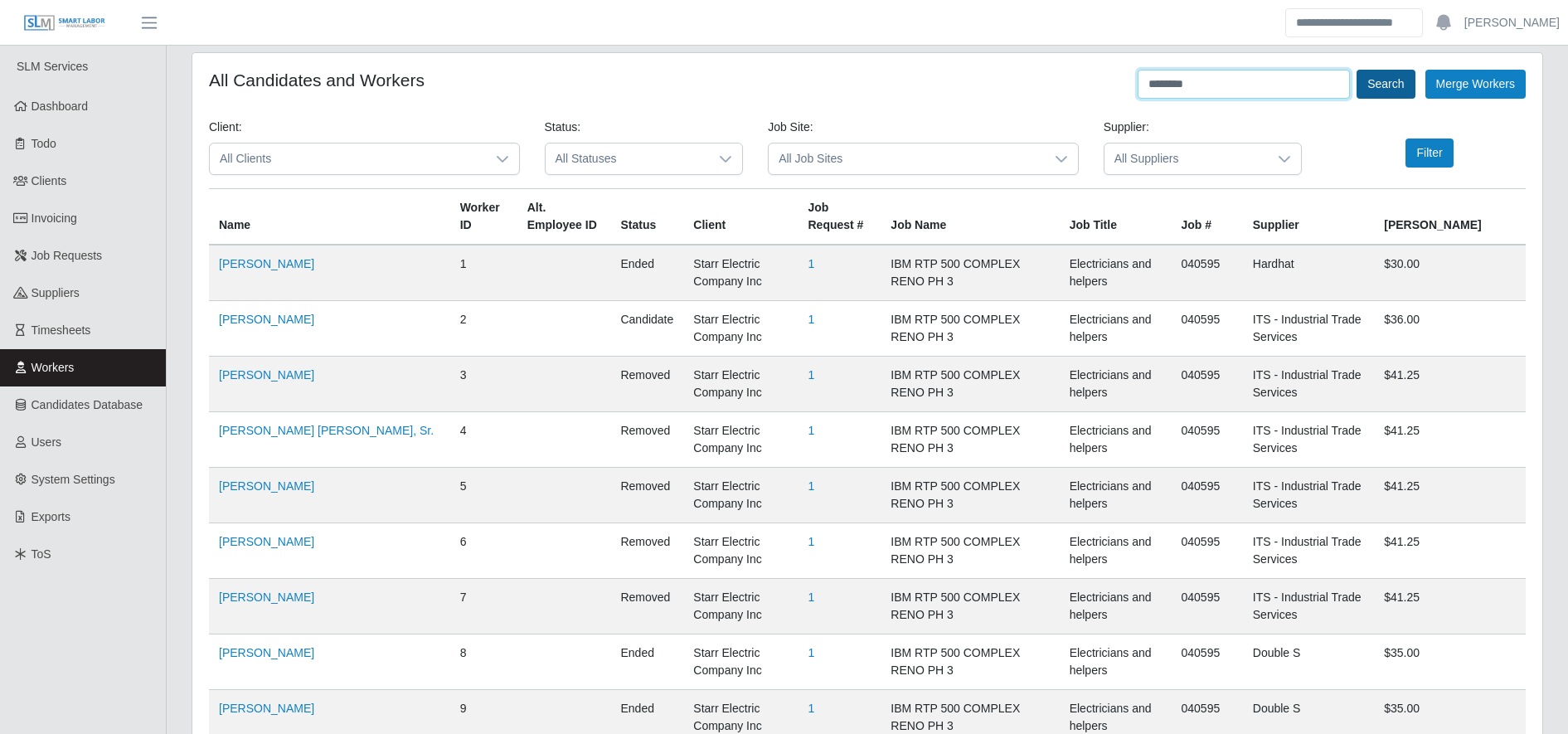
type input "********"
click at [1376, 82] on button "Search" at bounding box center [1385, 84] width 58 height 29
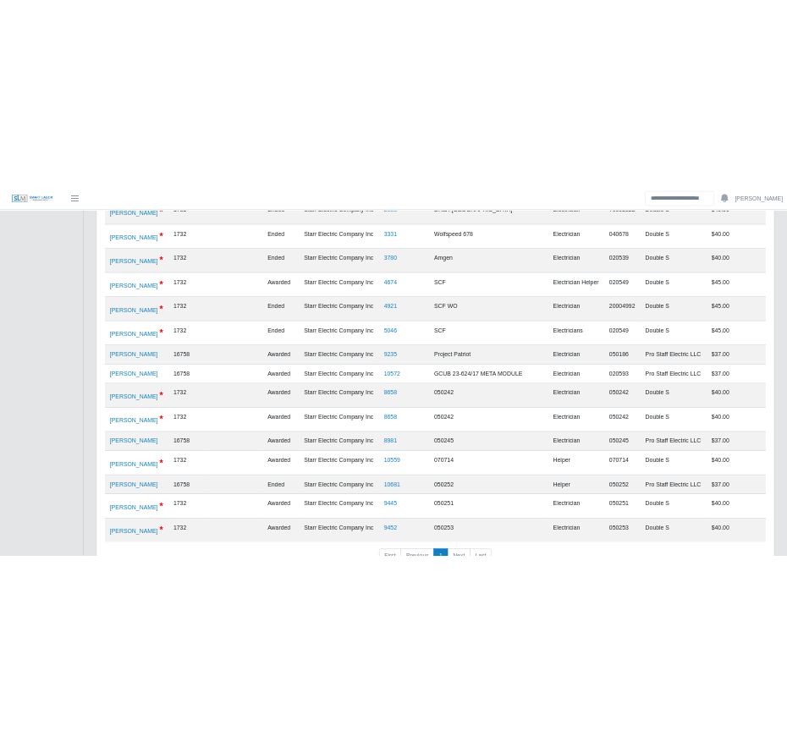
scroll to position [678, 0]
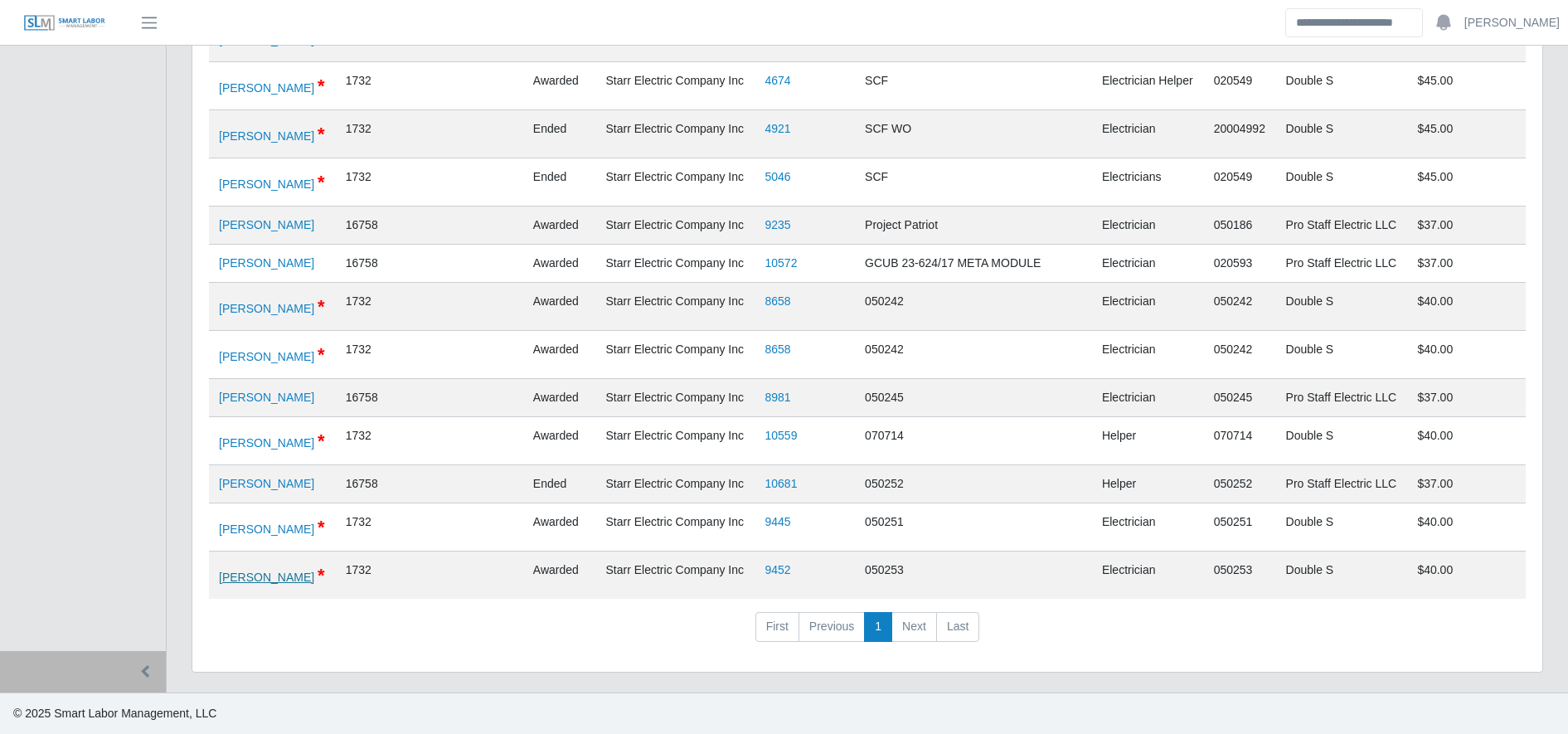
click at [280, 572] on link "[PERSON_NAME]" at bounding box center [266, 577] width 95 height 14
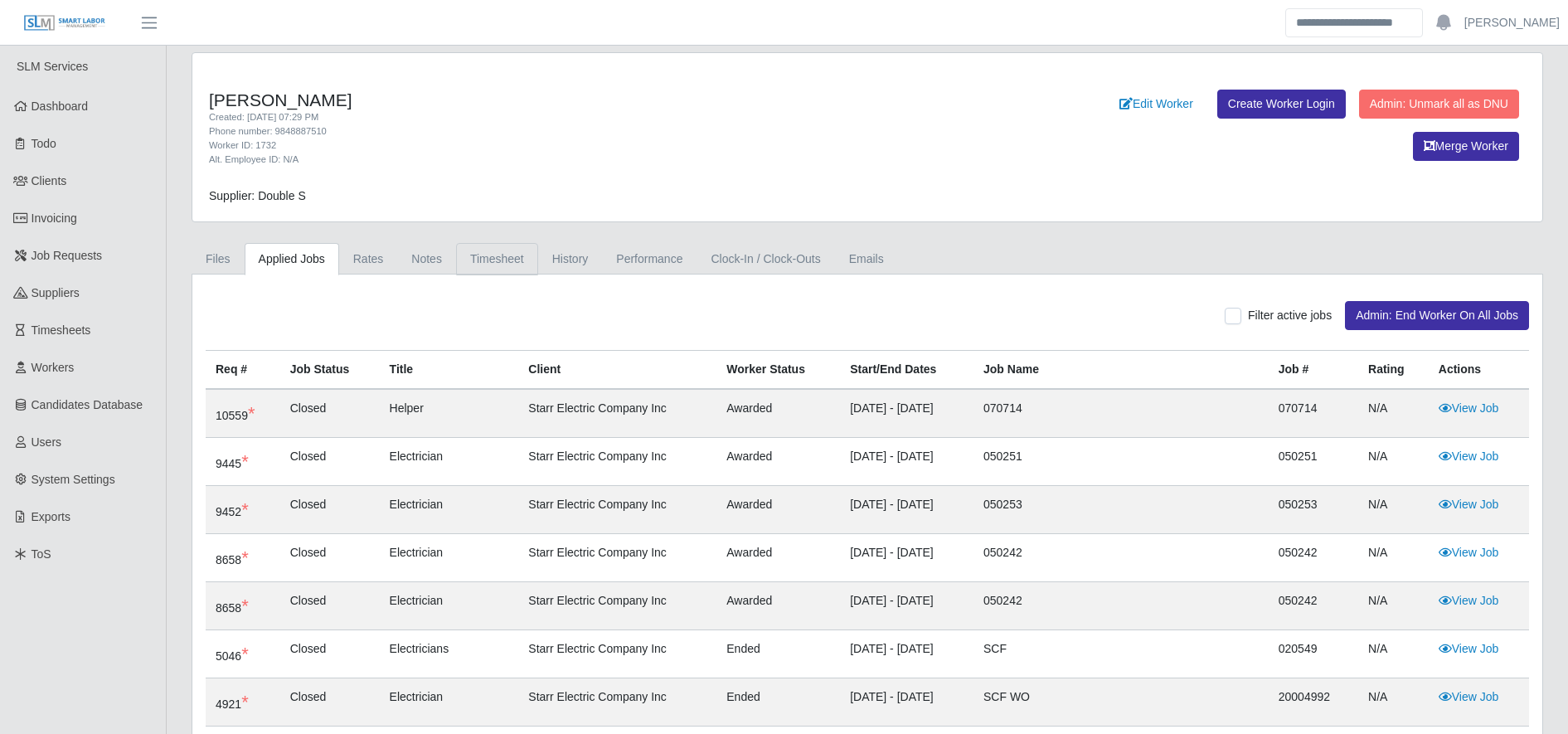
click at [492, 256] on link "Timesheet" at bounding box center [497, 259] width 82 height 32
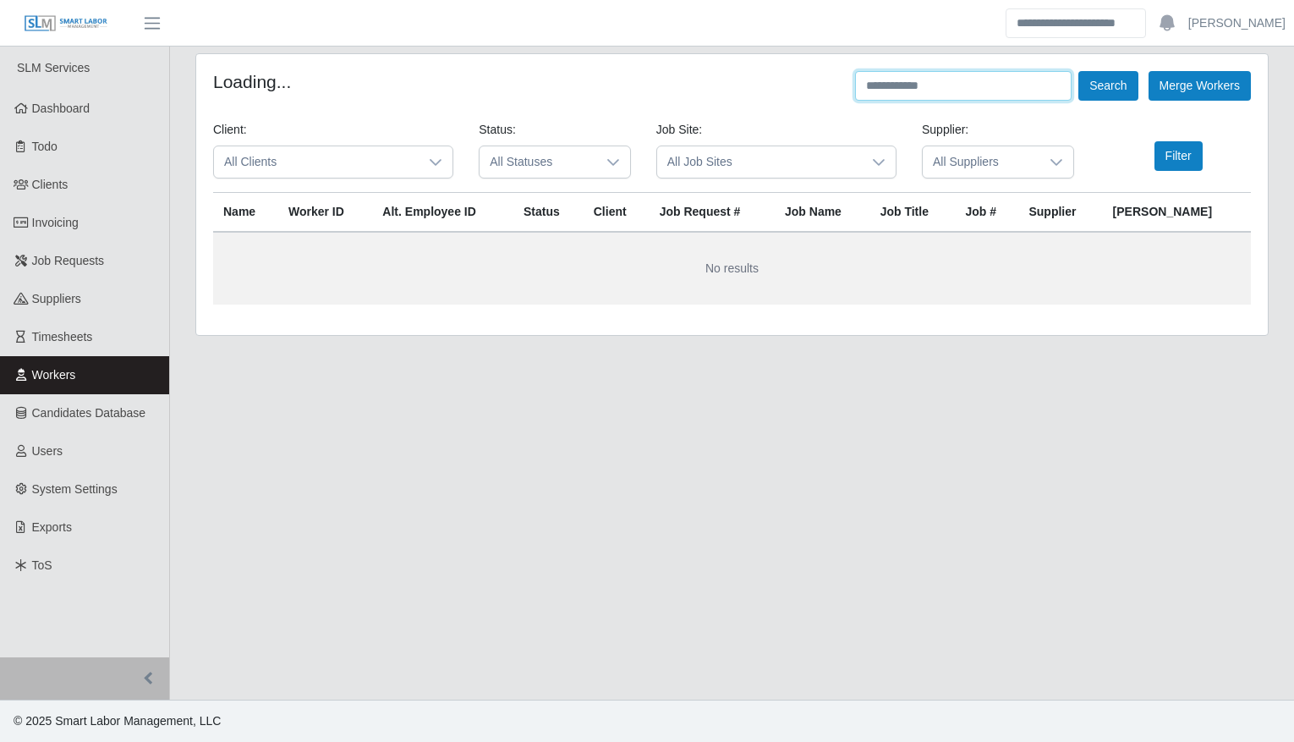
click at [981, 85] on input "text" at bounding box center [963, 86] width 217 height 30
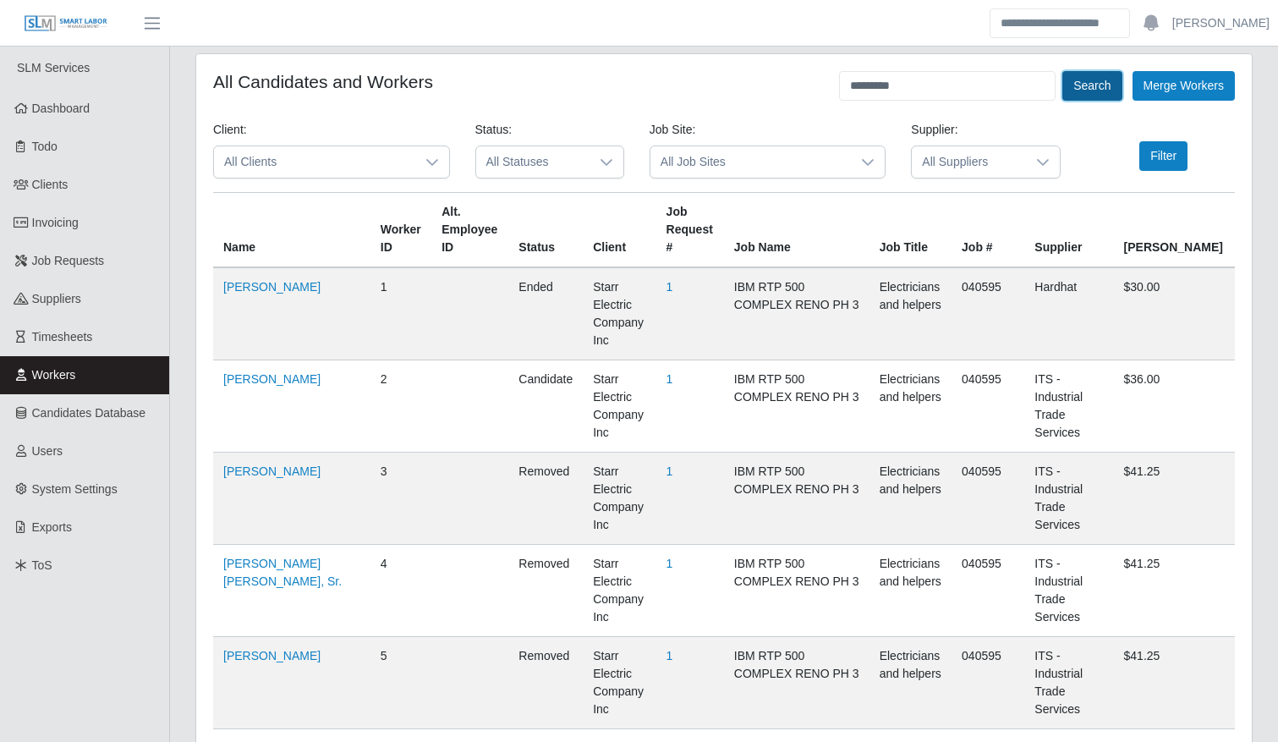
click at [1093, 87] on button "Search" at bounding box center [1092, 86] width 59 height 30
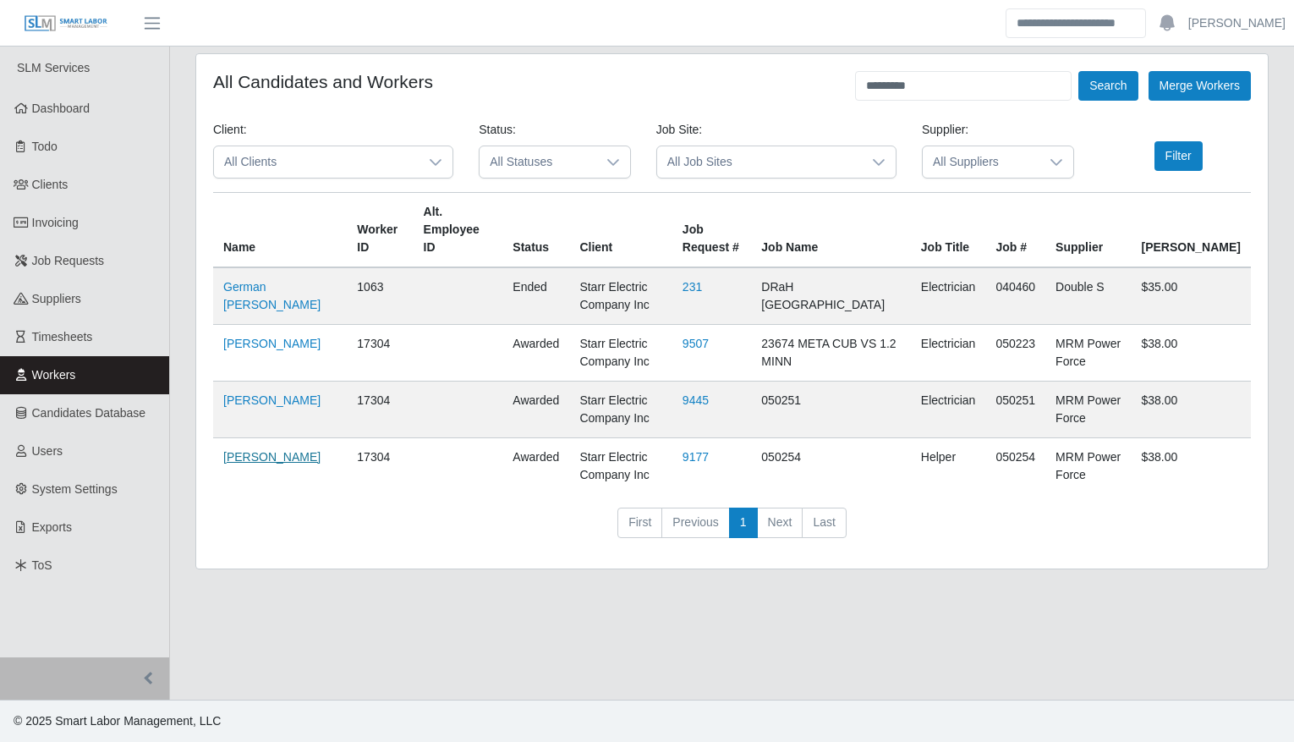
click at [266, 450] on link "[PERSON_NAME]" at bounding box center [271, 457] width 97 height 14
click at [948, 85] on input "*********" at bounding box center [963, 86] width 217 height 30
type input "*"
click at [1092, 92] on button "Search" at bounding box center [1108, 86] width 59 height 30
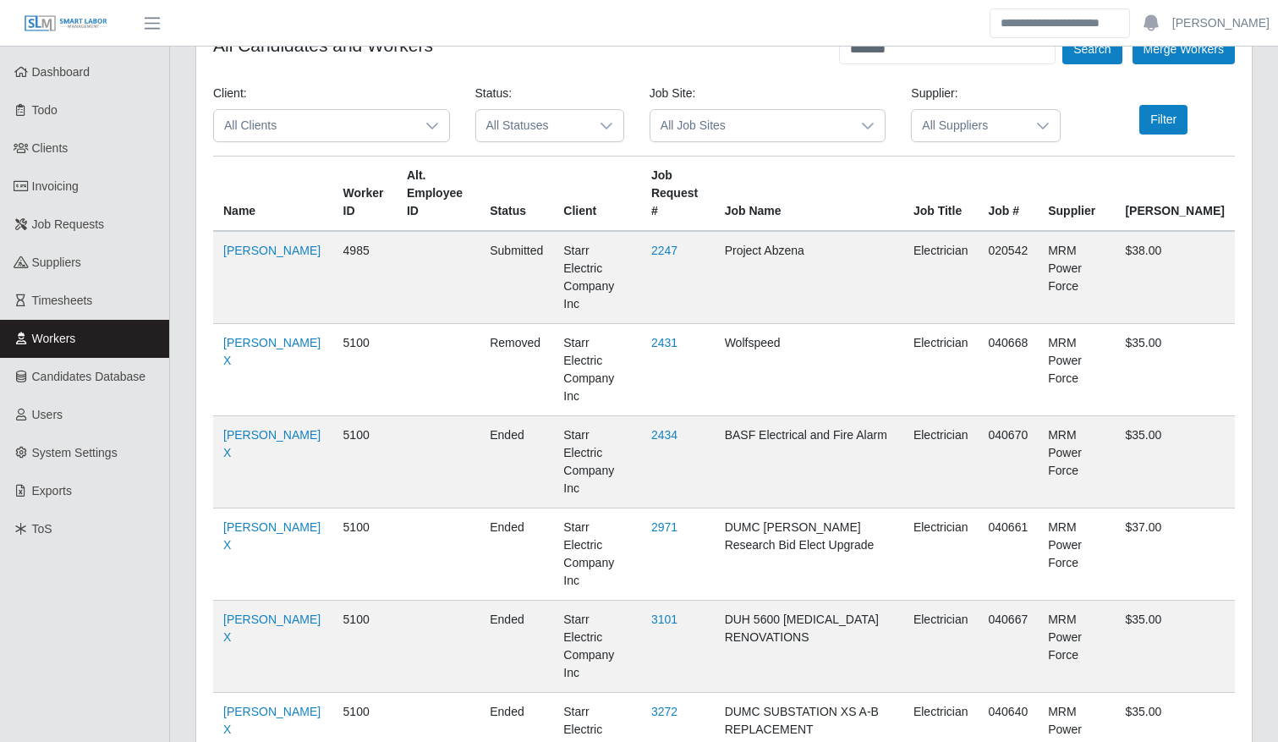
scroll to position [0, 0]
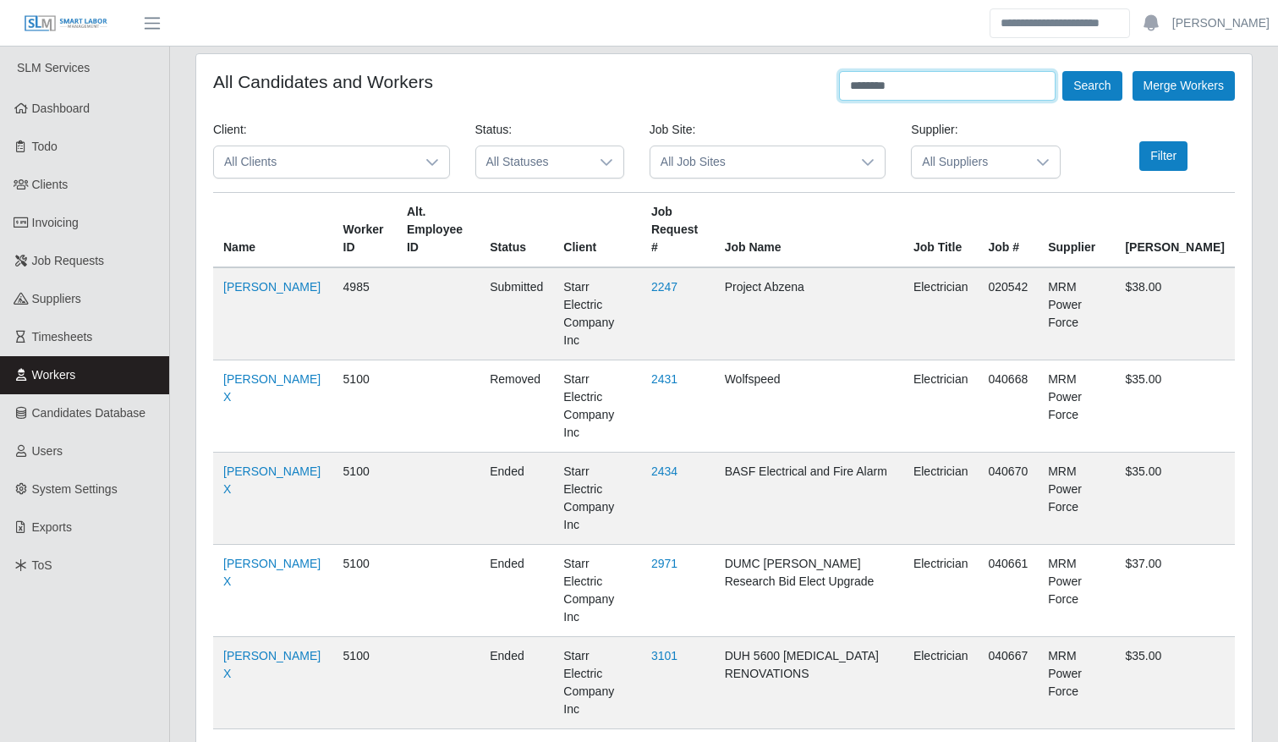
click at [921, 75] on input "********" at bounding box center [947, 86] width 217 height 30
click at [1096, 85] on button "Search" at bounding box center [1092, 86] width 59 height 30
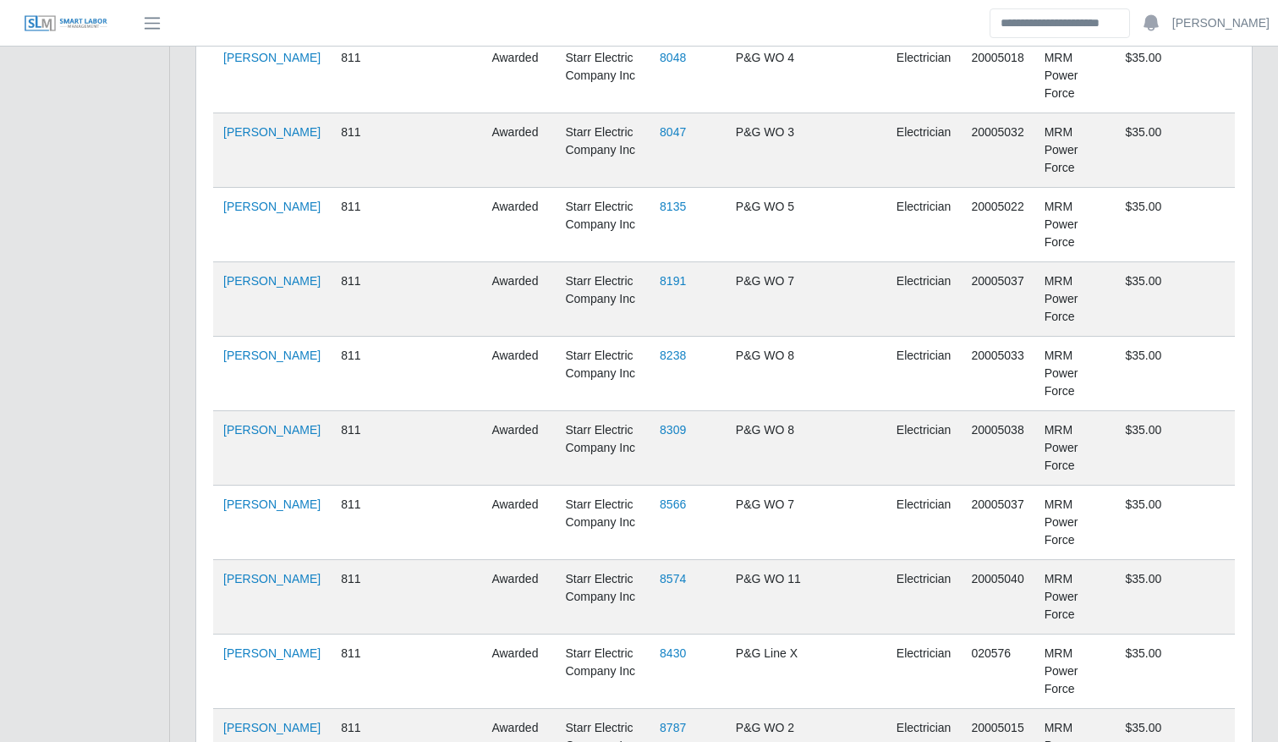
scroll to position [1006, 0]
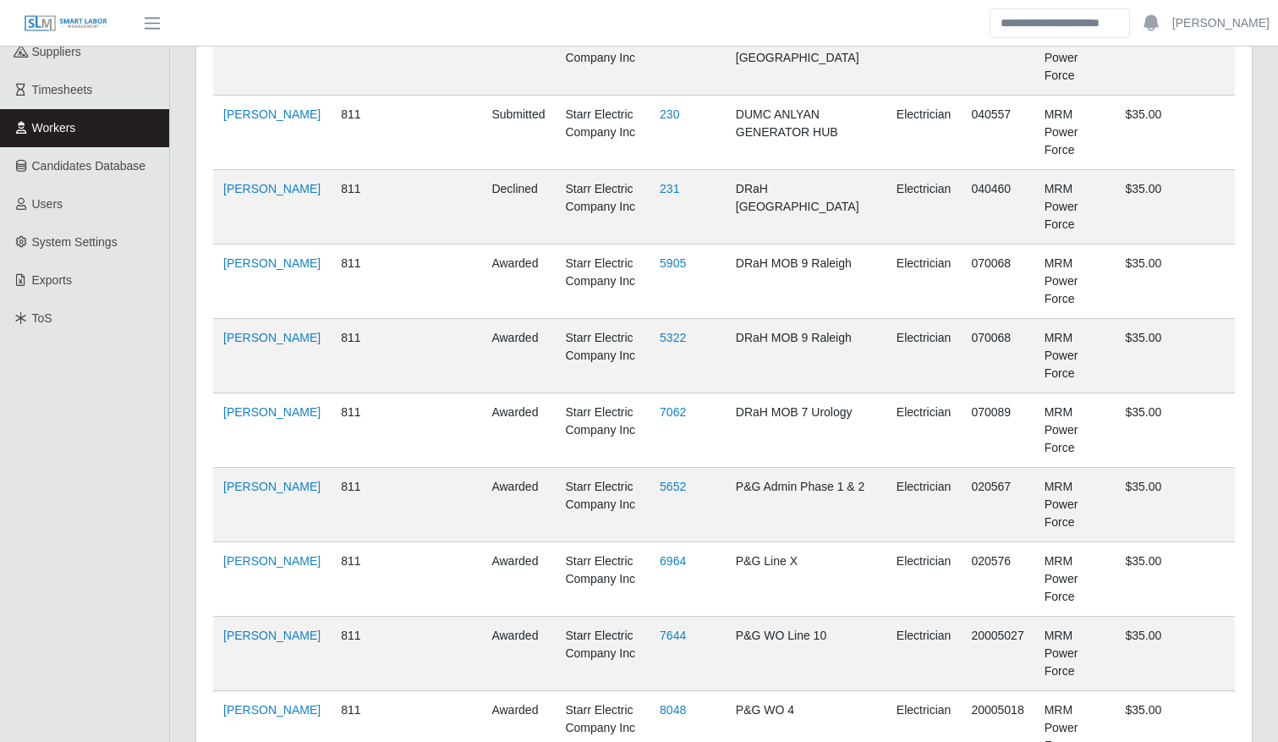
scroll to position [0, 0]
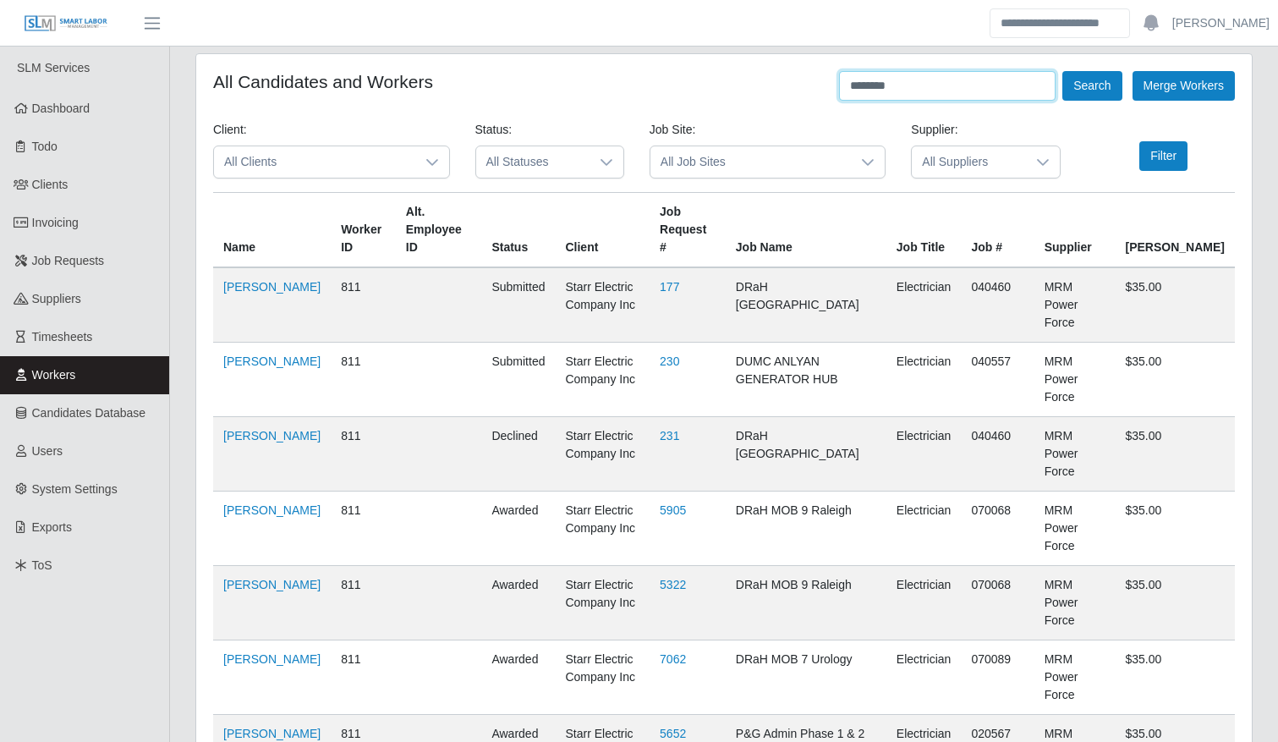
click at [931, 79] on input "********" at bounding box center [947, 86] width 217 height 30
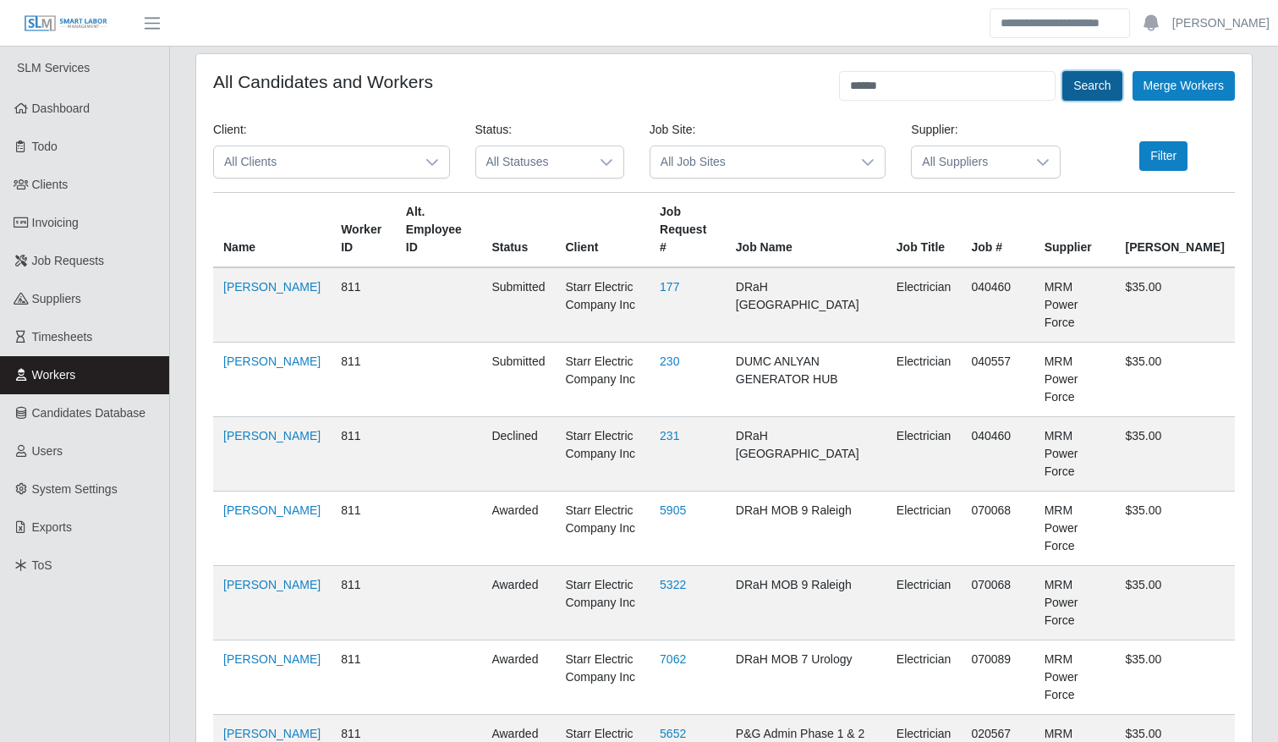
click at [1081, 87] on button "Search" at bounding box center [1092, 86] width 59 height 30
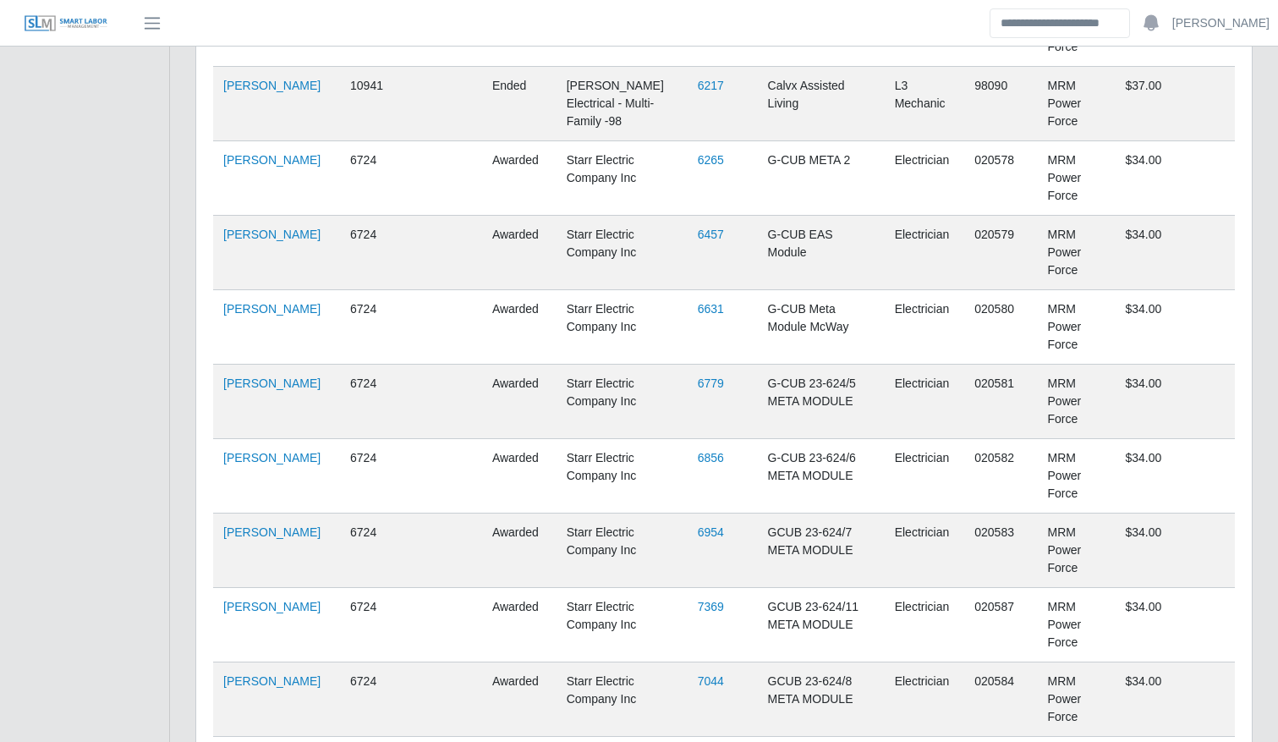
scroll to position [5030, 0]
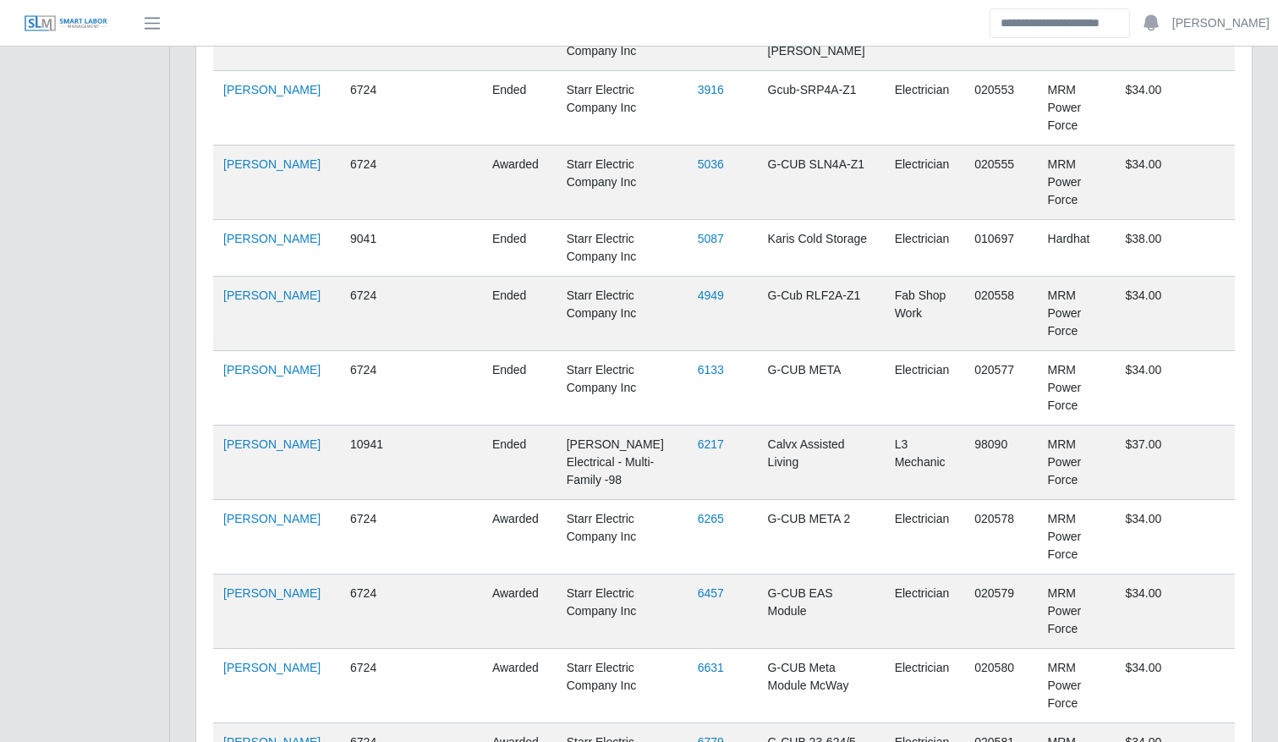
scroll to position [0, 0]
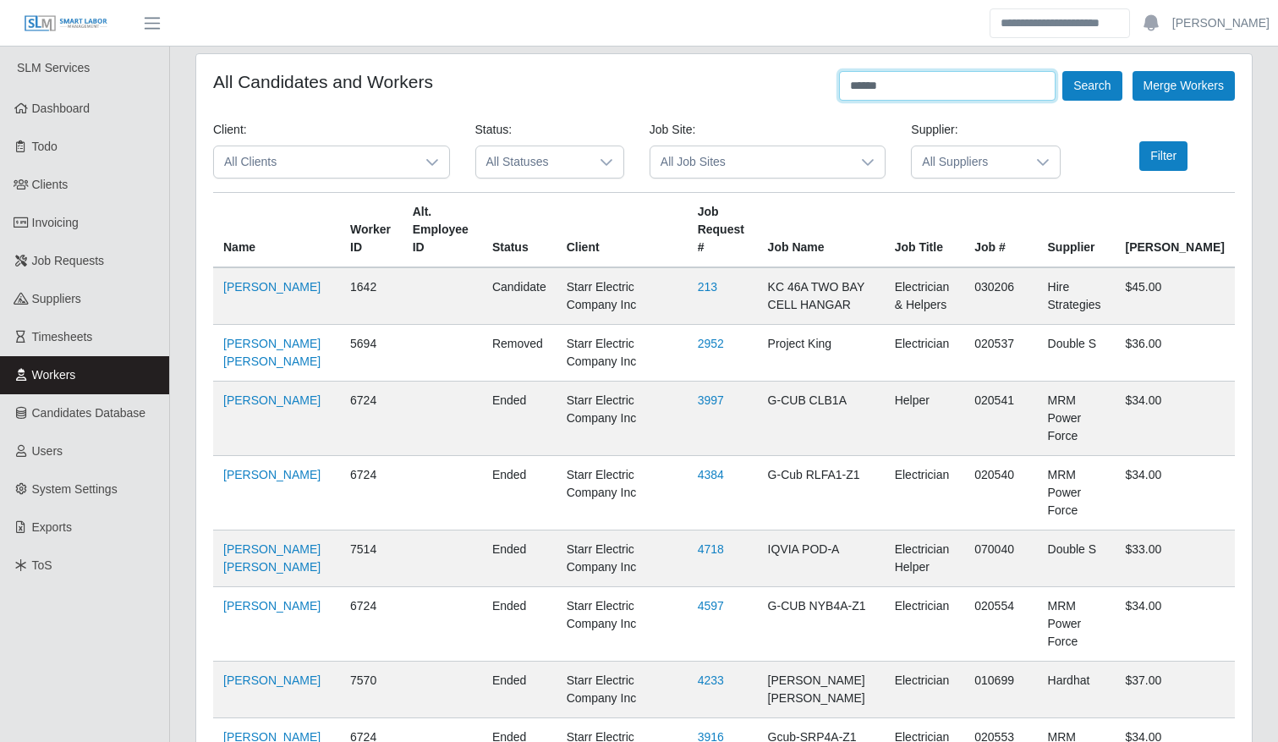
click at [972, 76] on input "******" at bounding box center [947, 86] width 217 height 30
click at [1093, 81] on button "Search" at bounding box center [1092, 86] width 59 height 30
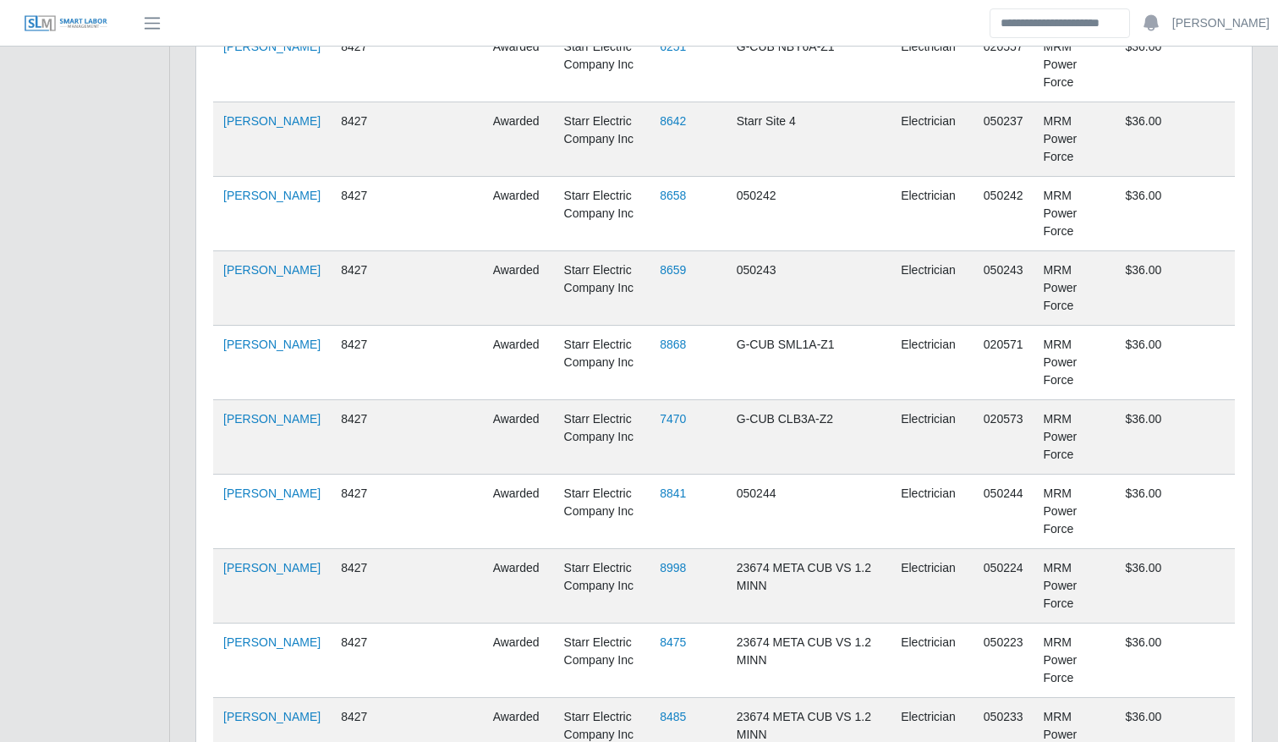
scroll to position [1890, 0]
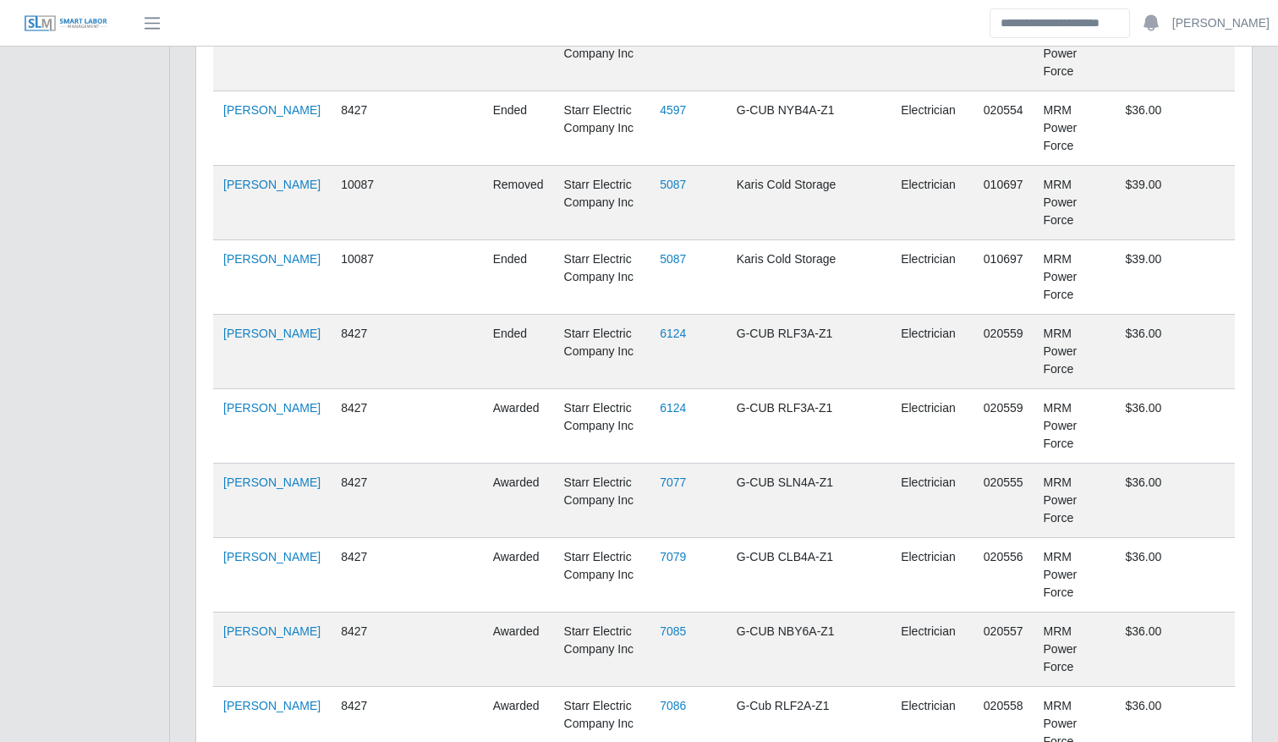
scroll to position [0, 0]
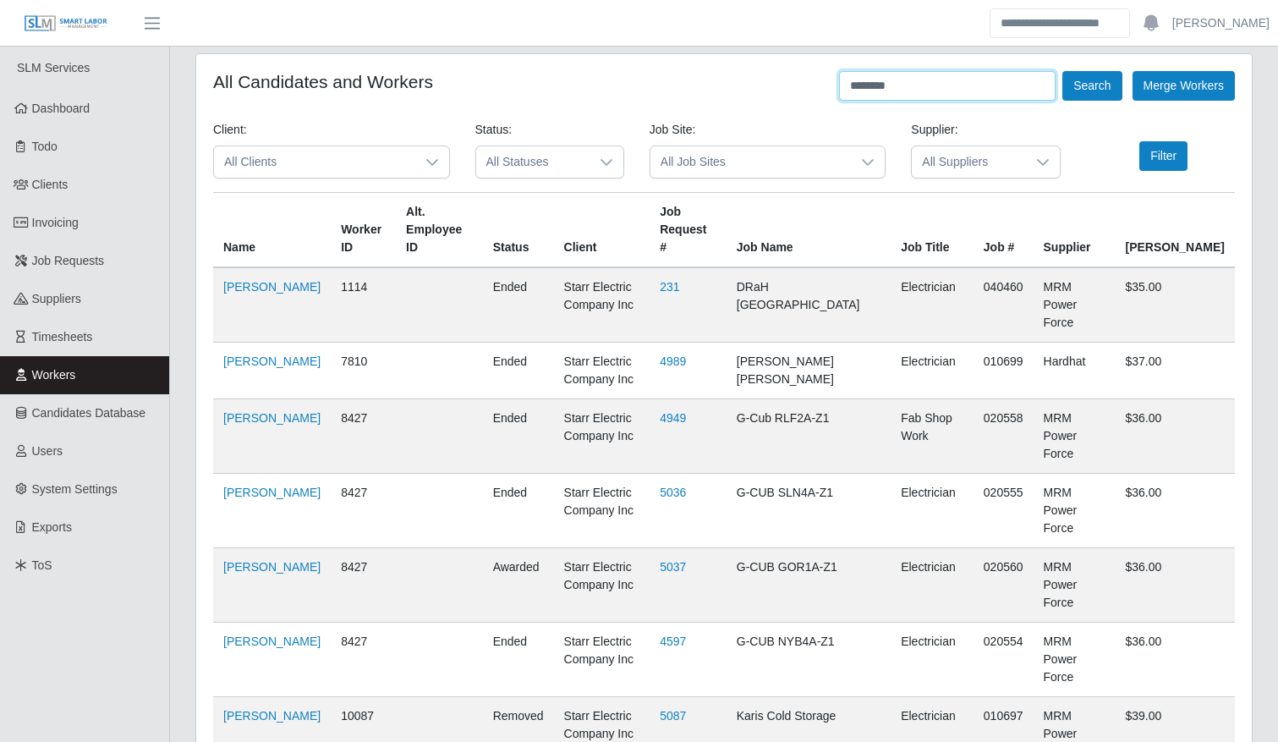
click at [953, 88] on input "********" at bounding box center [947, 86] width 217 height 30
type input "*****"
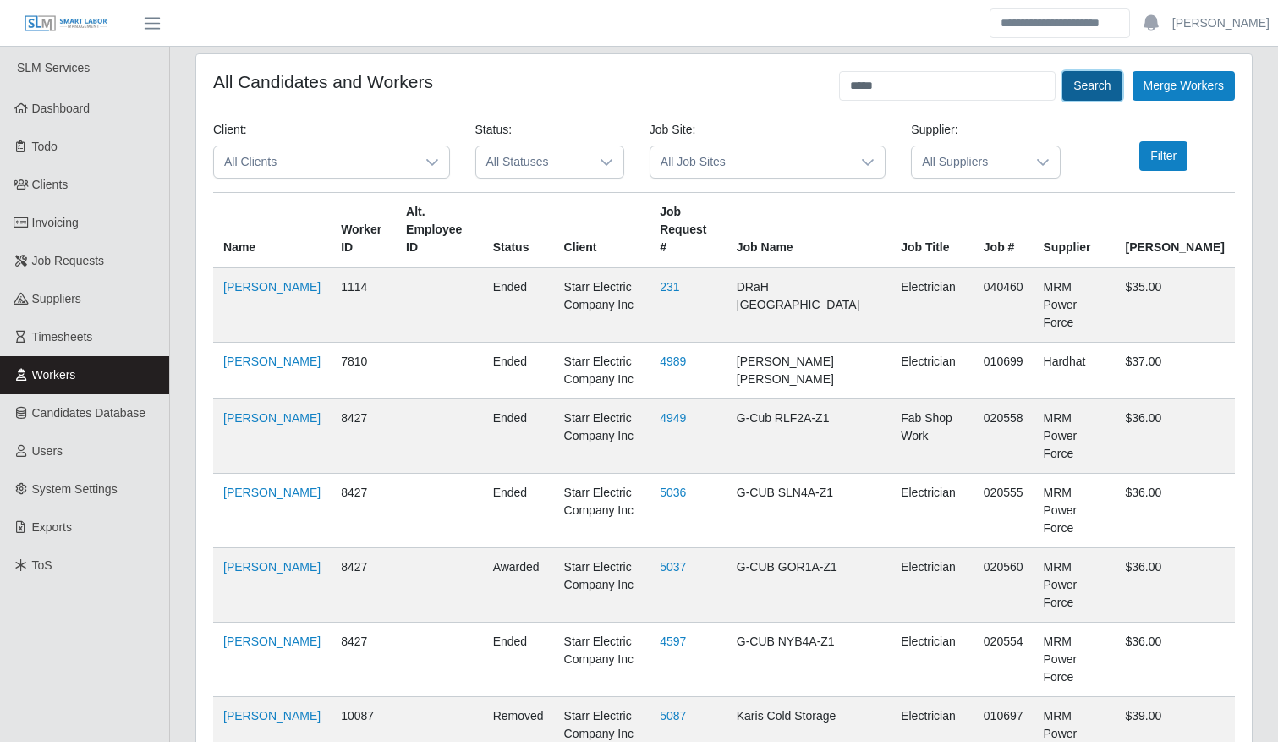
click at [1082, 88] on button "Search" at bounding box center [1092, 86] width 59 height 30
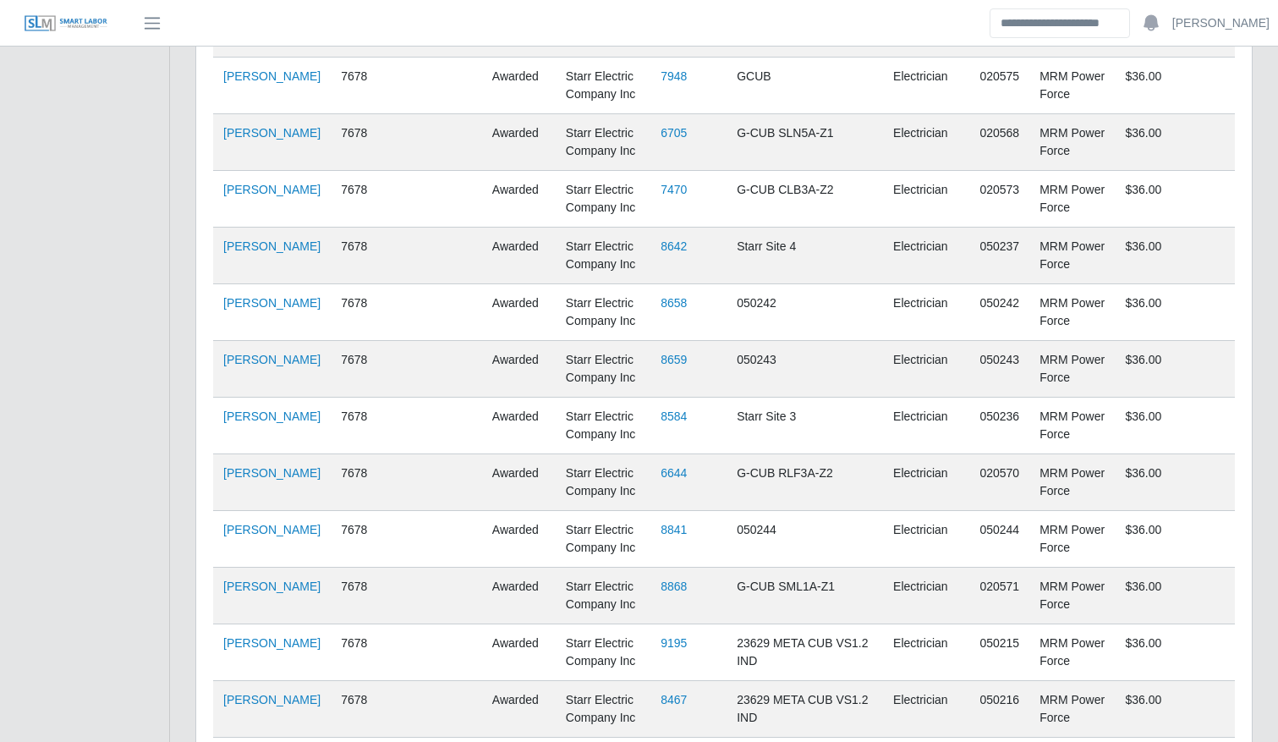
scroll to position [2026, 0]
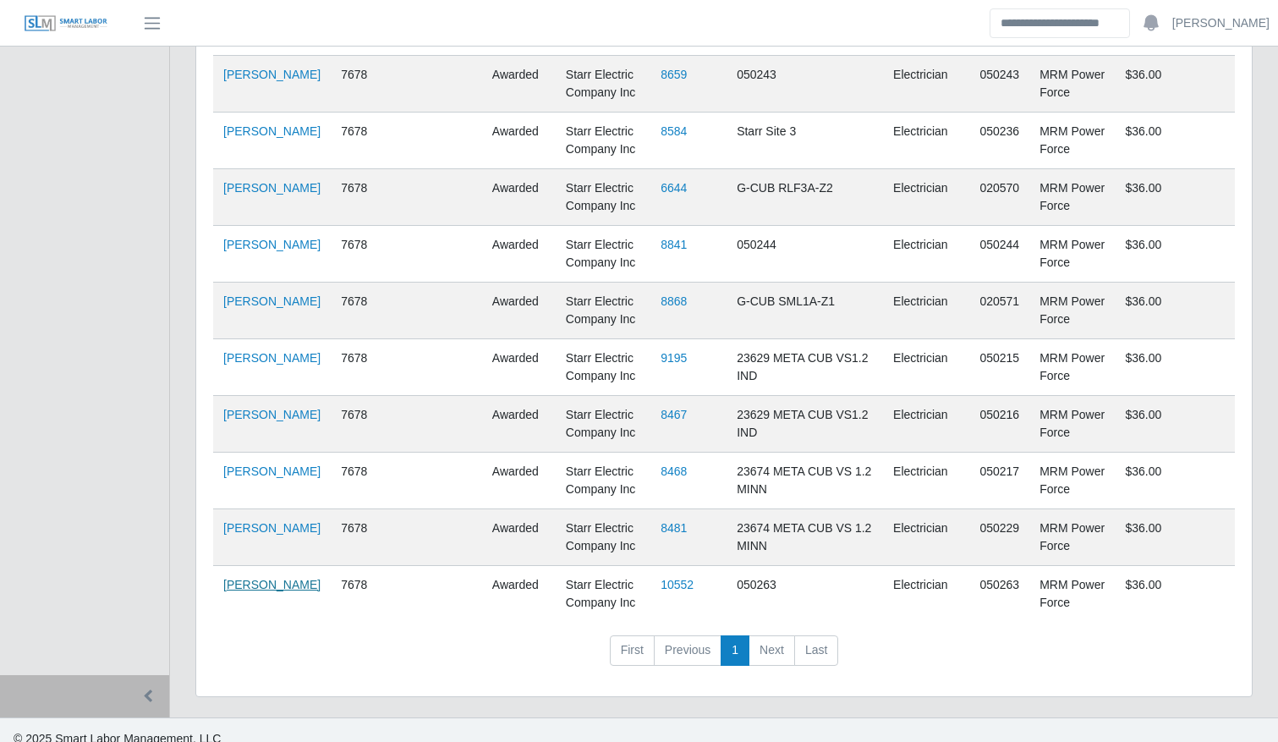
click at [241, 585] on link "Erlyn Álvarez Pérez" at bounding box center [271, 585] width 97 height 14
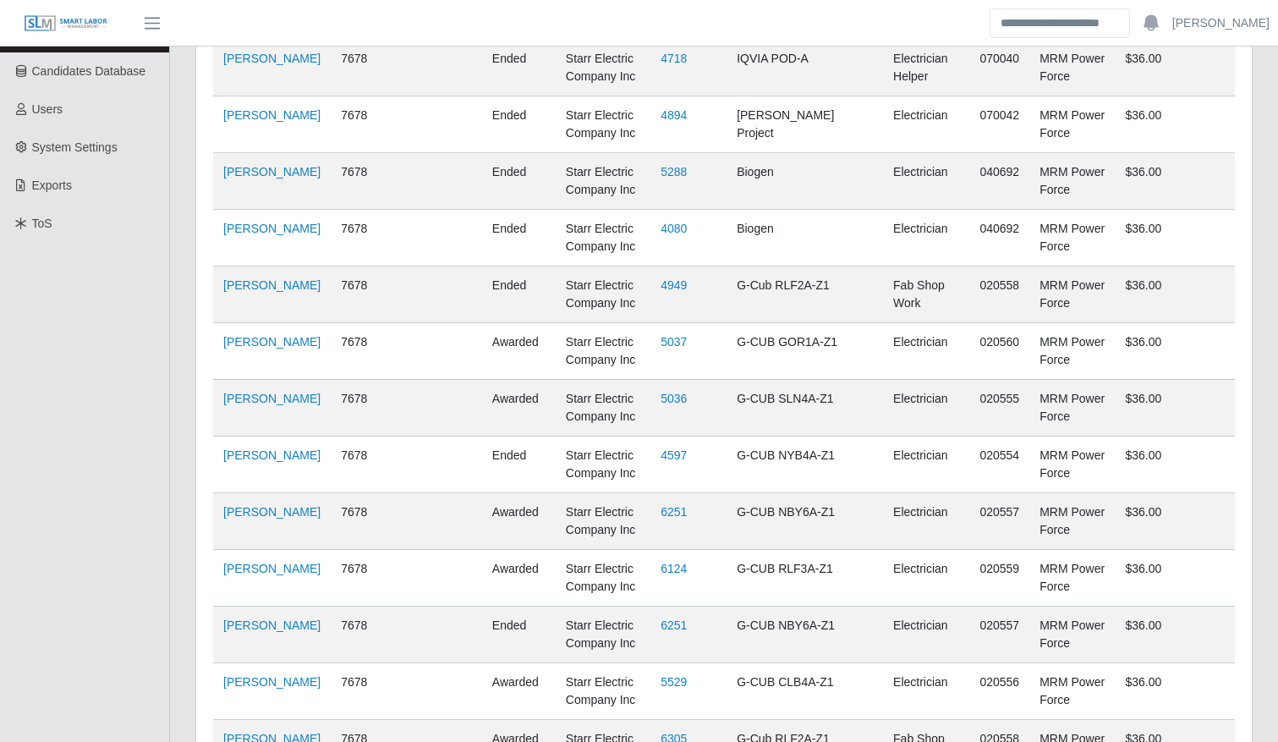
scroll to position [0, 0]
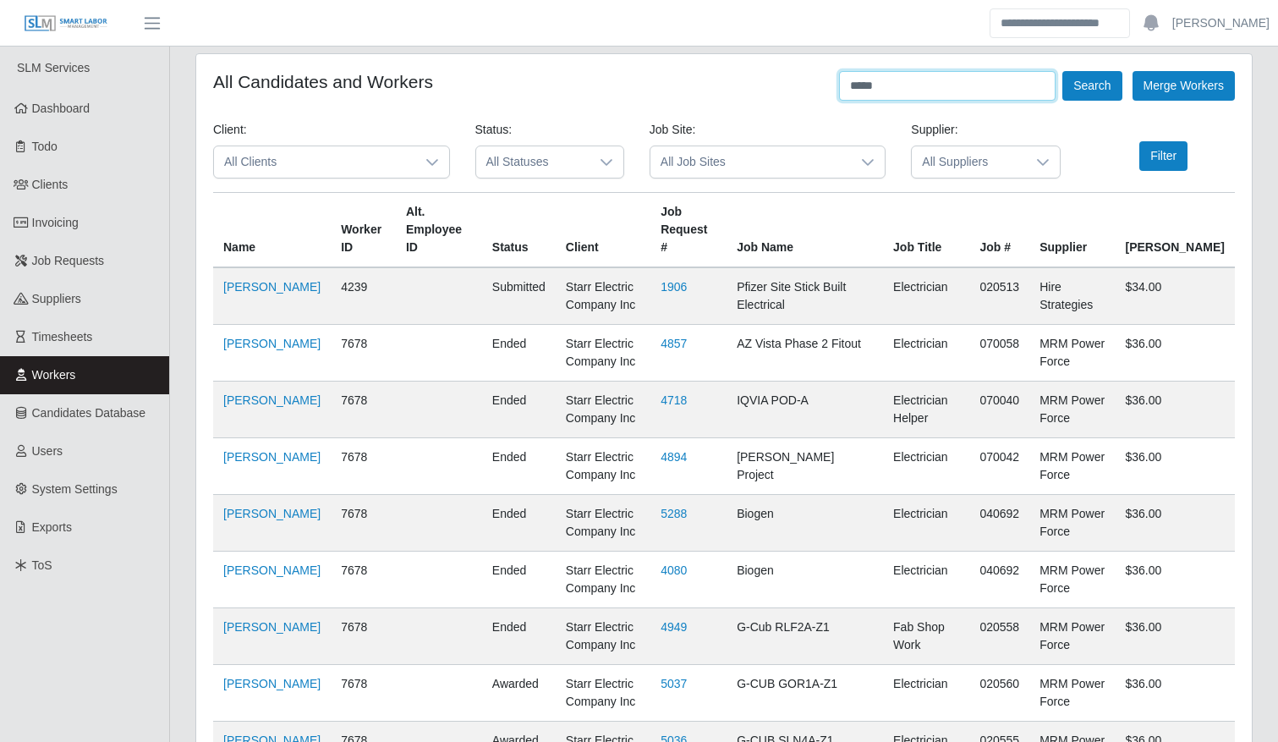
click at [903, 89] on input "*****" at bounding box center [947, 86] width 217 height 30
click at [903, 89] on input "text" at bounding box center [947, 86] width 217 height 30
click at [1098, 96] on button "Search" at bounding box center [1092, 86] width 59 height 30
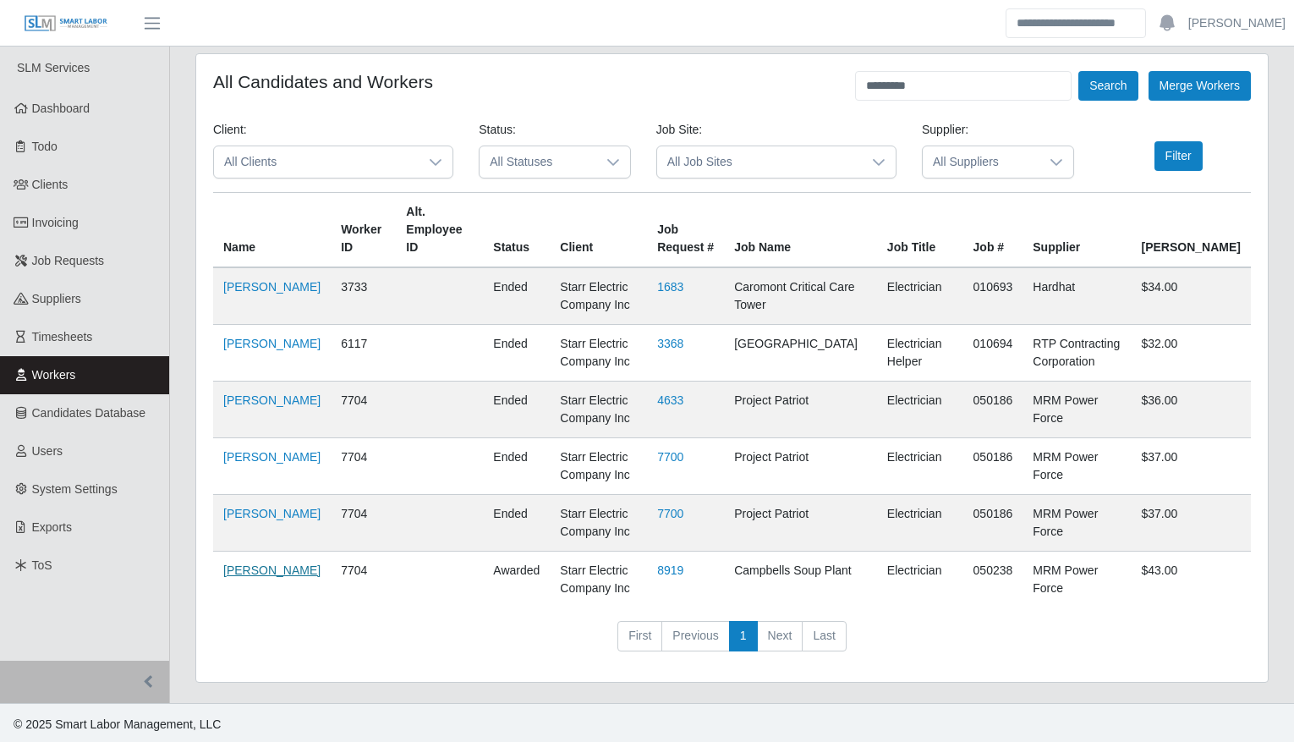
click at [260, 563] on link "Angel Alvares" at bounding box center [271, 570] width 97 height 14
click at [928, 71] on input "*********" at bounding box center [963, 86] width 217 height 30
click at [1118, 79] on button "Search" at bounding box center [1108, 86] width 59 height 30
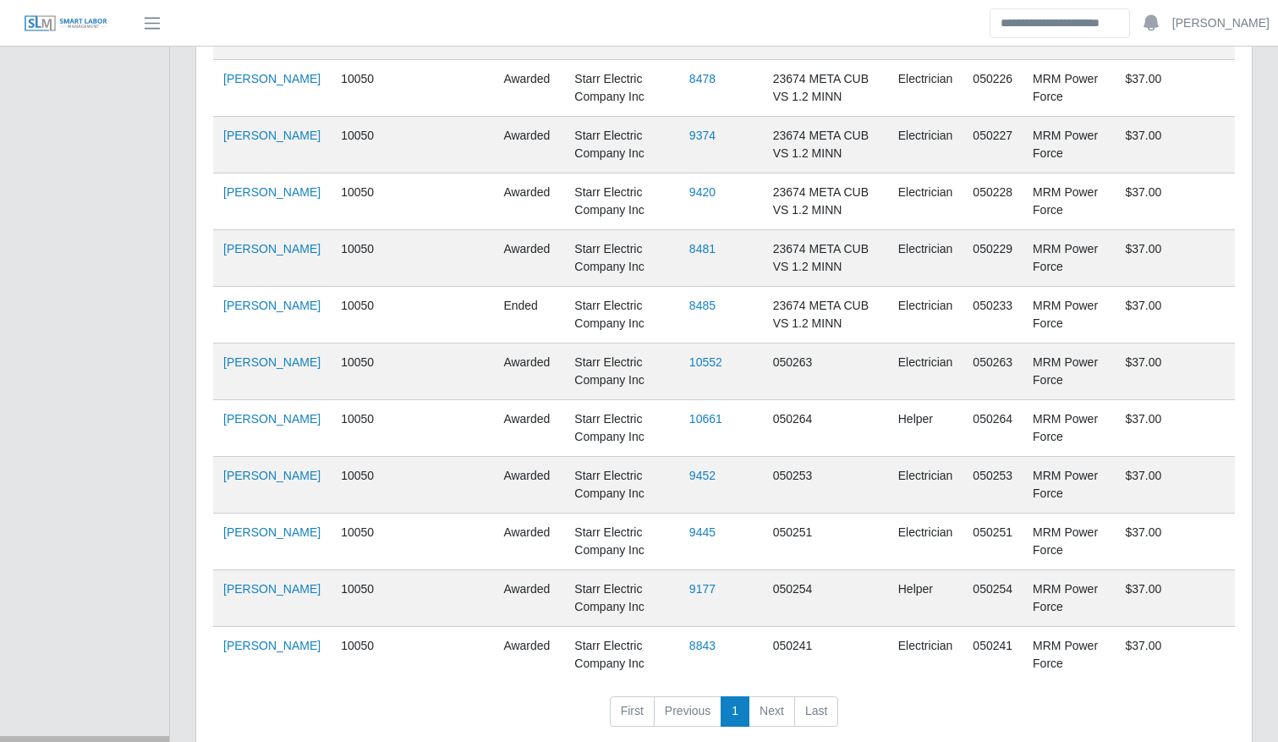
scroll to position [1573, 0]
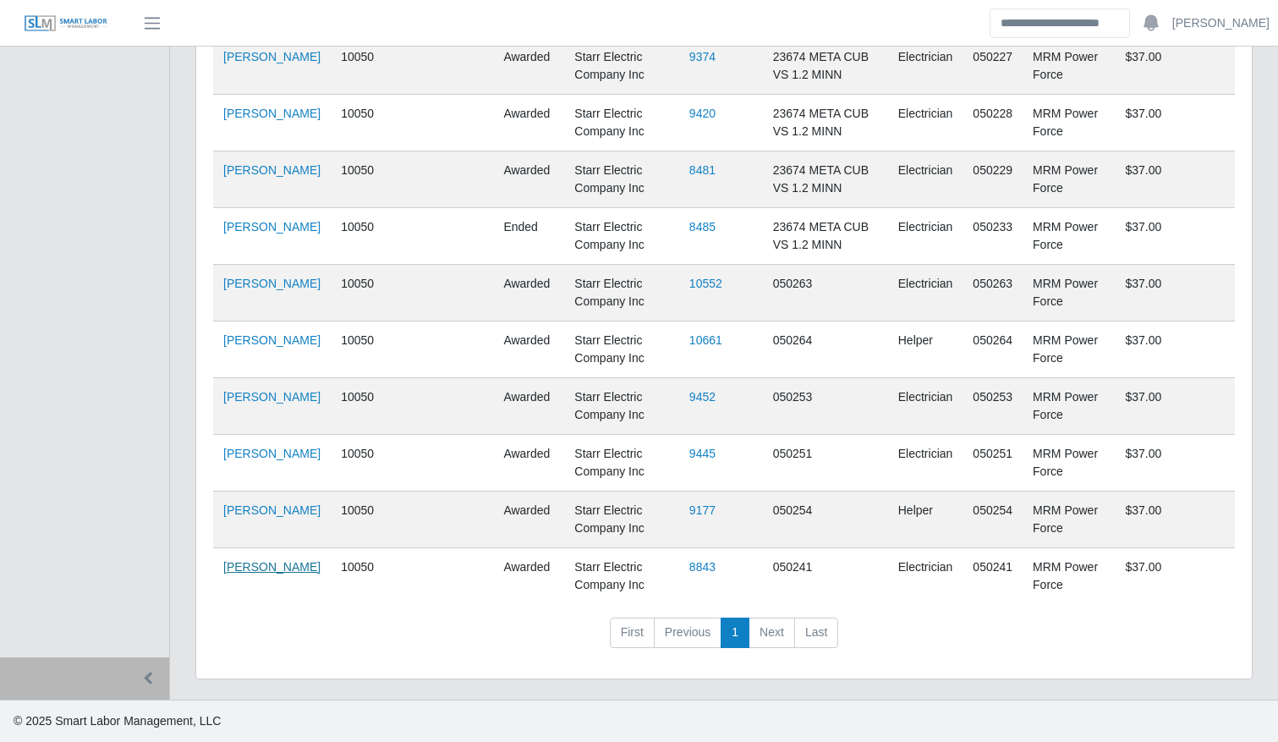
click at [239, 574] on link "[PERSON_NAME]" at bounding box center [271, 567] width 97 height 14
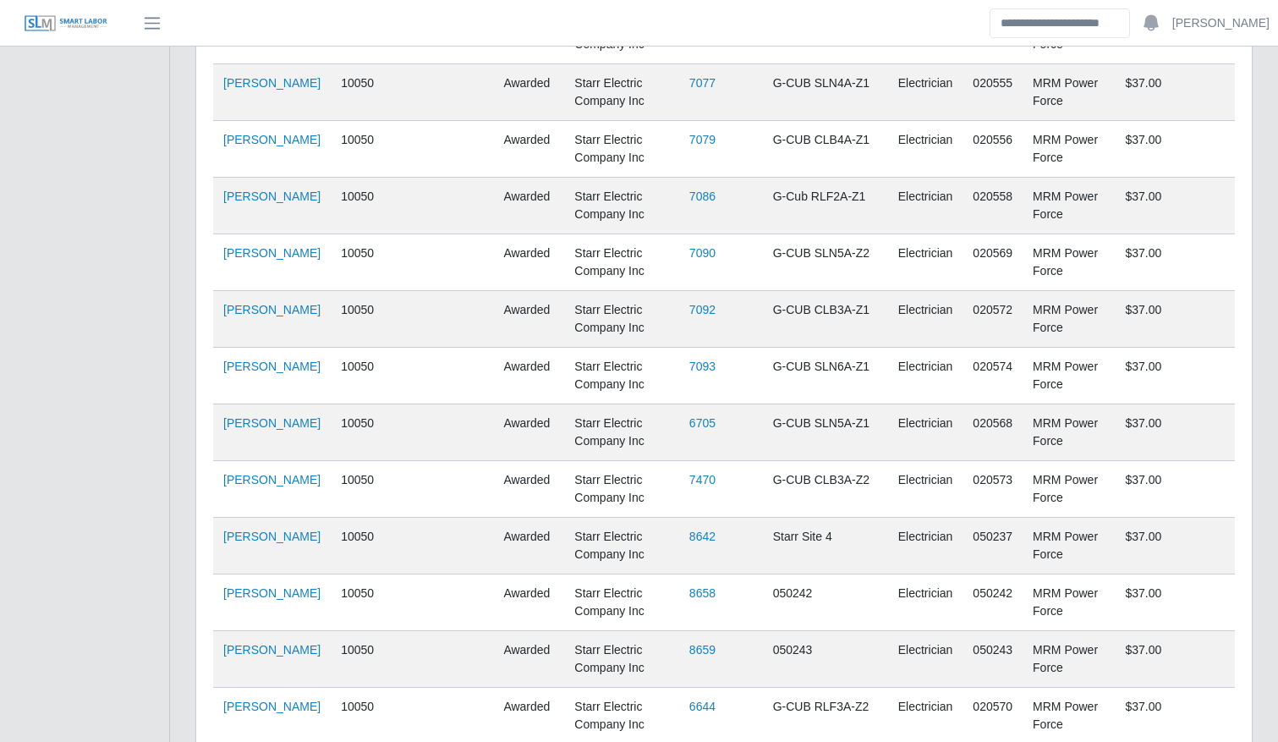
scroll to position [0, 0]
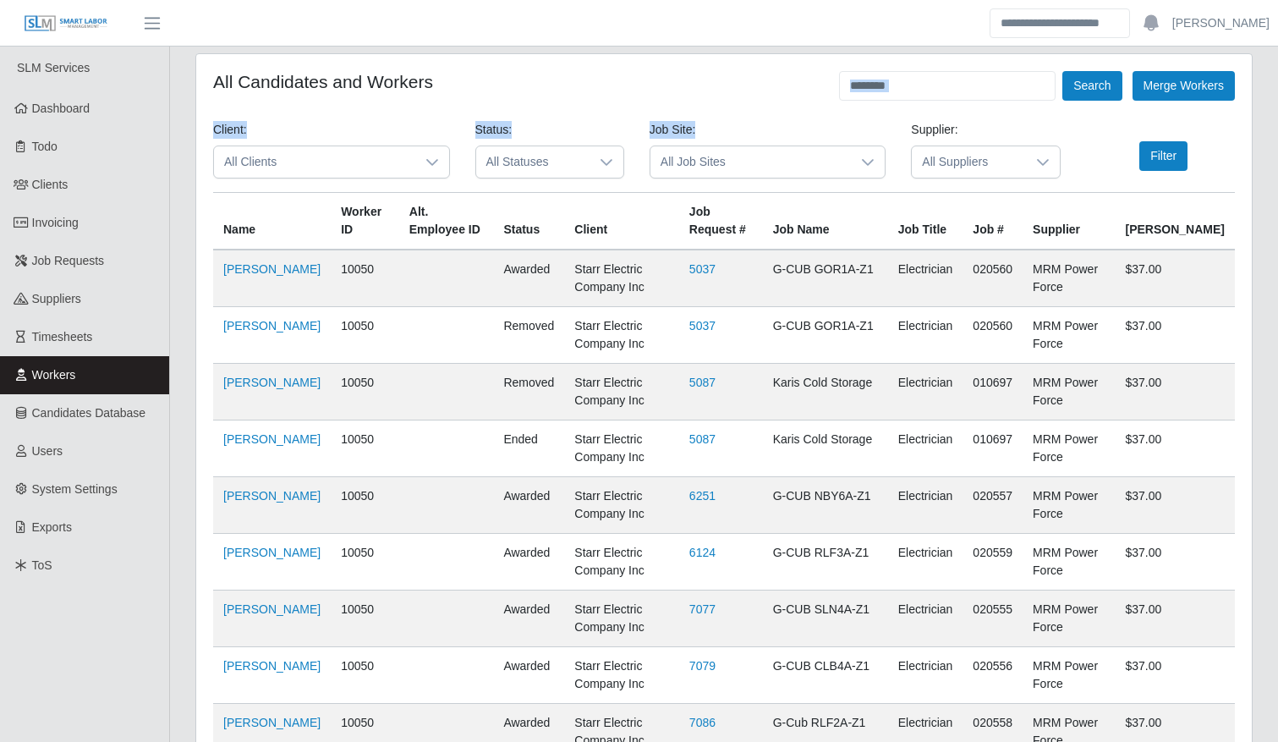
click at [923, 91] on input "********" at bounding box center [947, 86] width 217 height 30
click at [1107, 84] on button "Search" at bounding box center [1092, 86] width 59 height 30
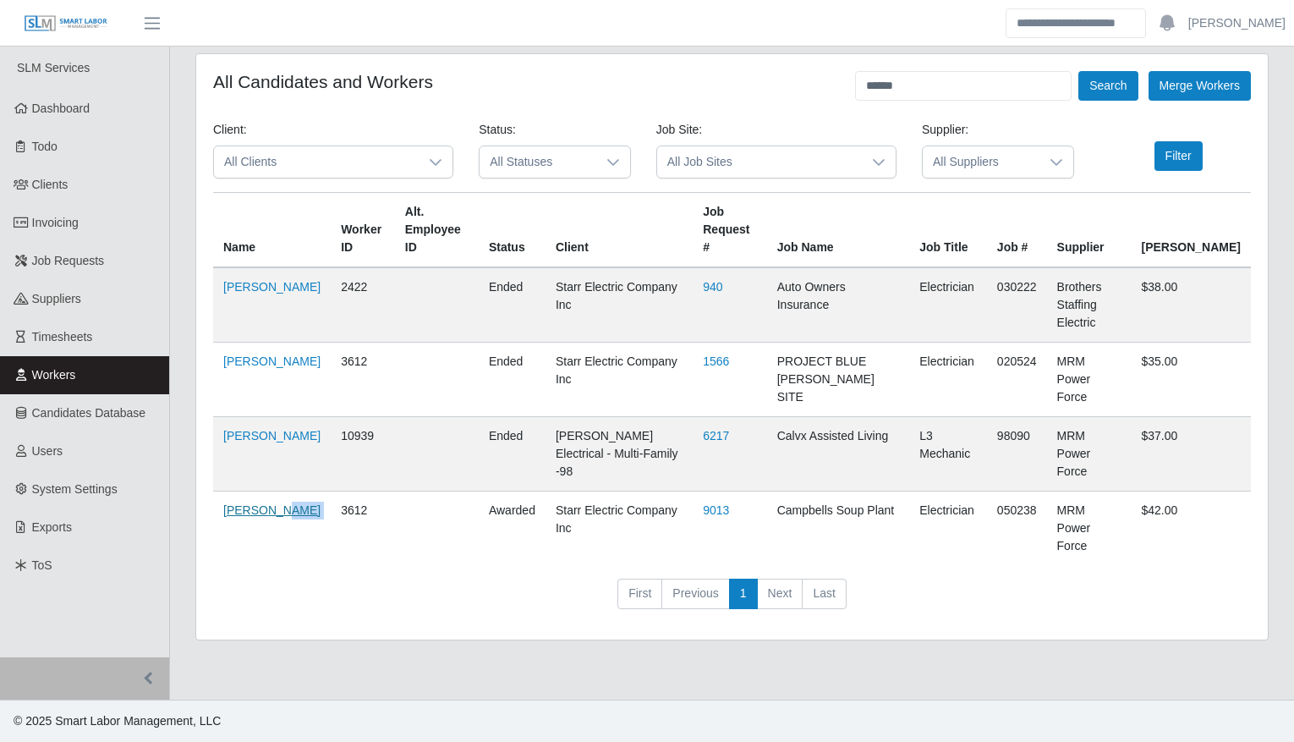
drag, startPoint x: 338, startPoint y: 472, endPoint x: 263, endPoint y: 442, distance: 80.9
click at [263, 492] on tr "Isaias Melgar 3612 awarded Starr Electric Company Inc 9013 Campbells Soup Plant…" at bounding box center [732, 529] width 1038 height 74
click at [263, 503] on link "Isaias Melgar" at bounding box center [271, 510] width 97 height 14
click at [926, 91] on input "******" at bounding box center [963, 86] width 217 height 30
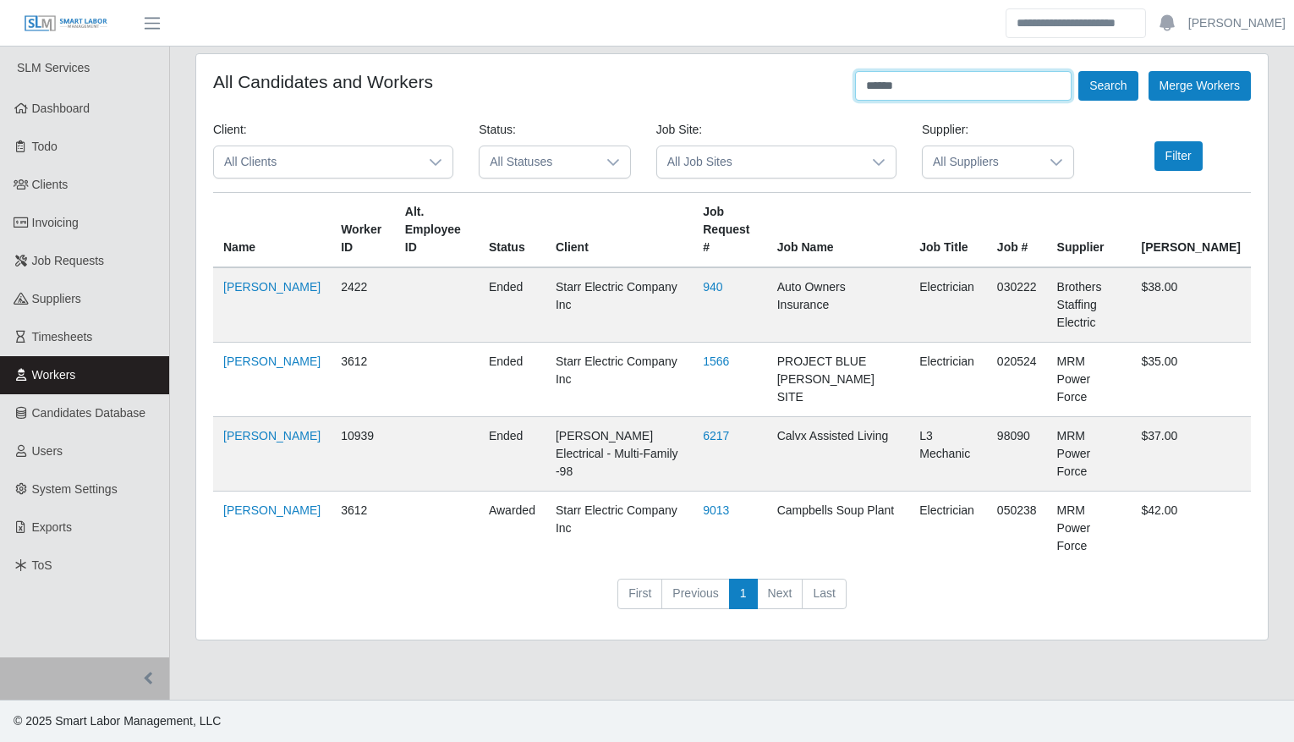
click at [926, 91] on input "******" at bounding box center [963, 86] width 217 height 30
click at [1128, 90] on button "Search" at bounding box center [1108, 86] width 59 height 30
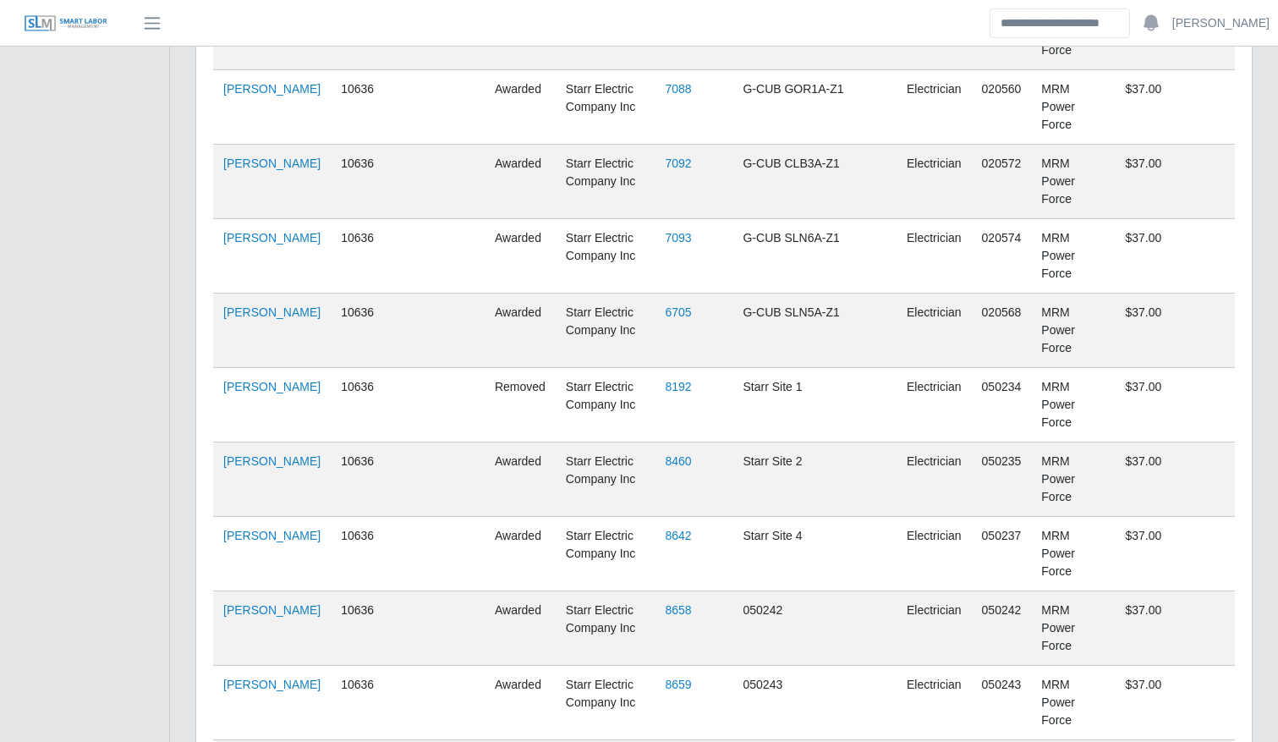
scroll to position [893, 0]
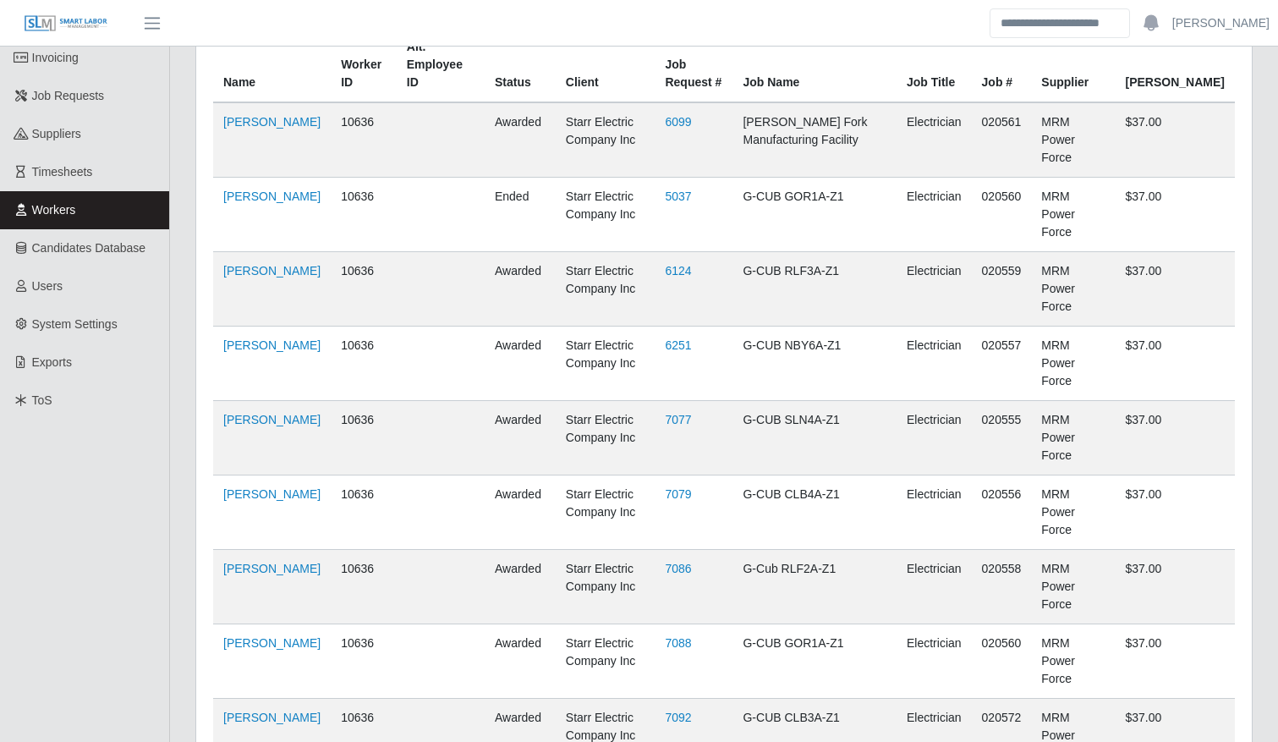
scroll to position [0, 0]
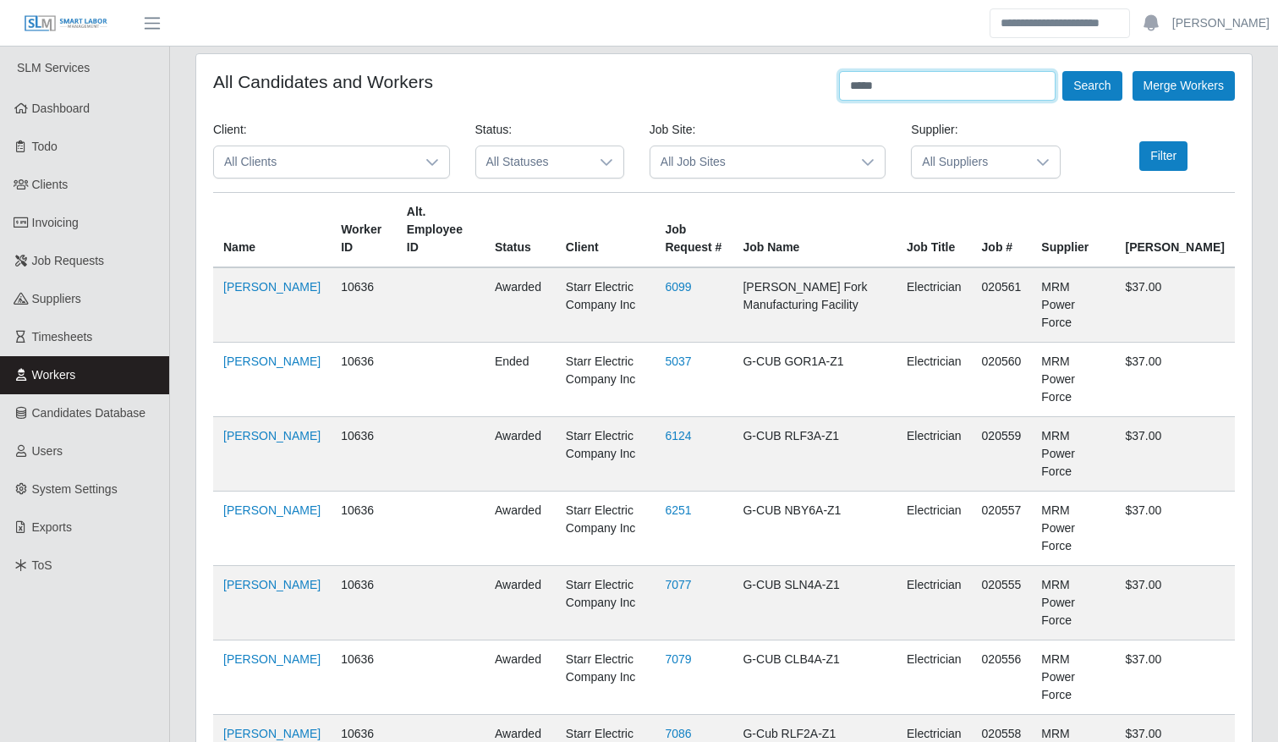
click at [912, 79] on input "*****" at bounding box center [947, 86] width 217 height 30
click at [1105, 78] on button "Search" at bounding box center [1092, 86] width 59 height 30
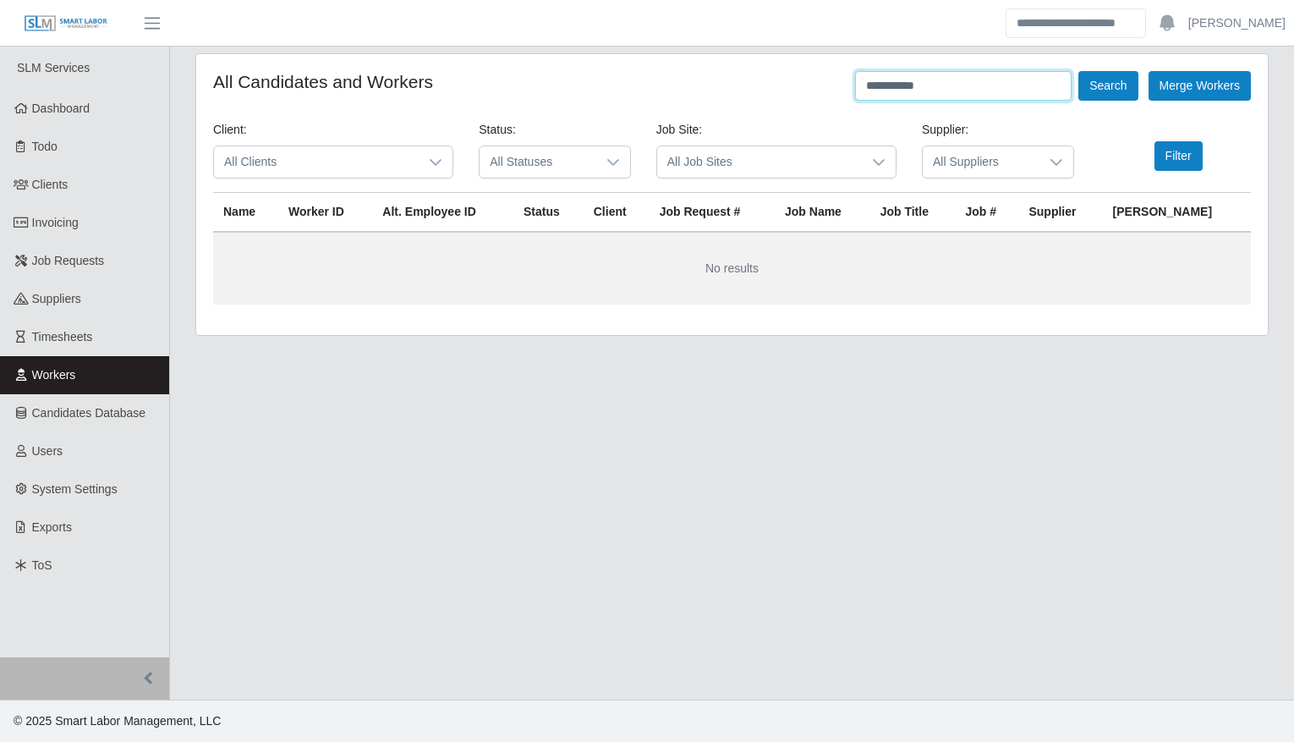
click at [933, 94] on input "**********" at bounding box center [963, 86] width 217 height 30
type input "*"
click at [1103, 83] on button "Search" at bounding box center [1108, 86] width 59 height 30
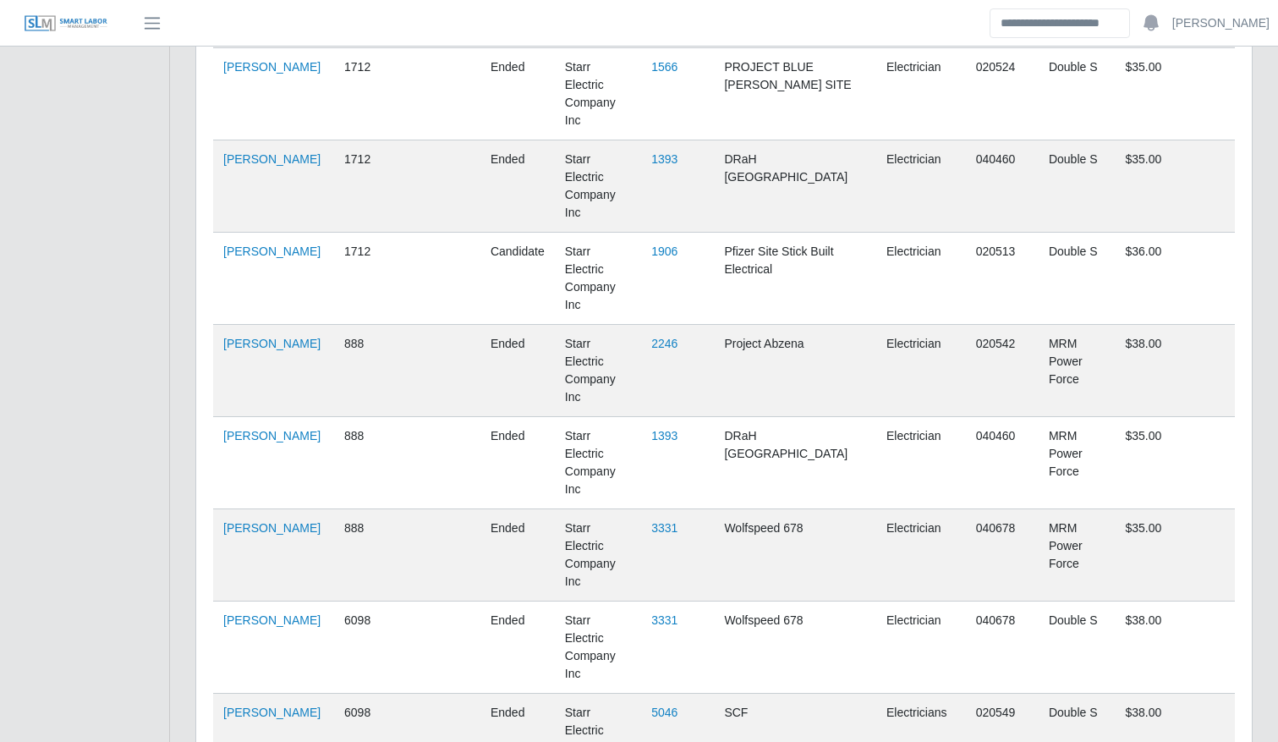
scroll to position [949, 0]
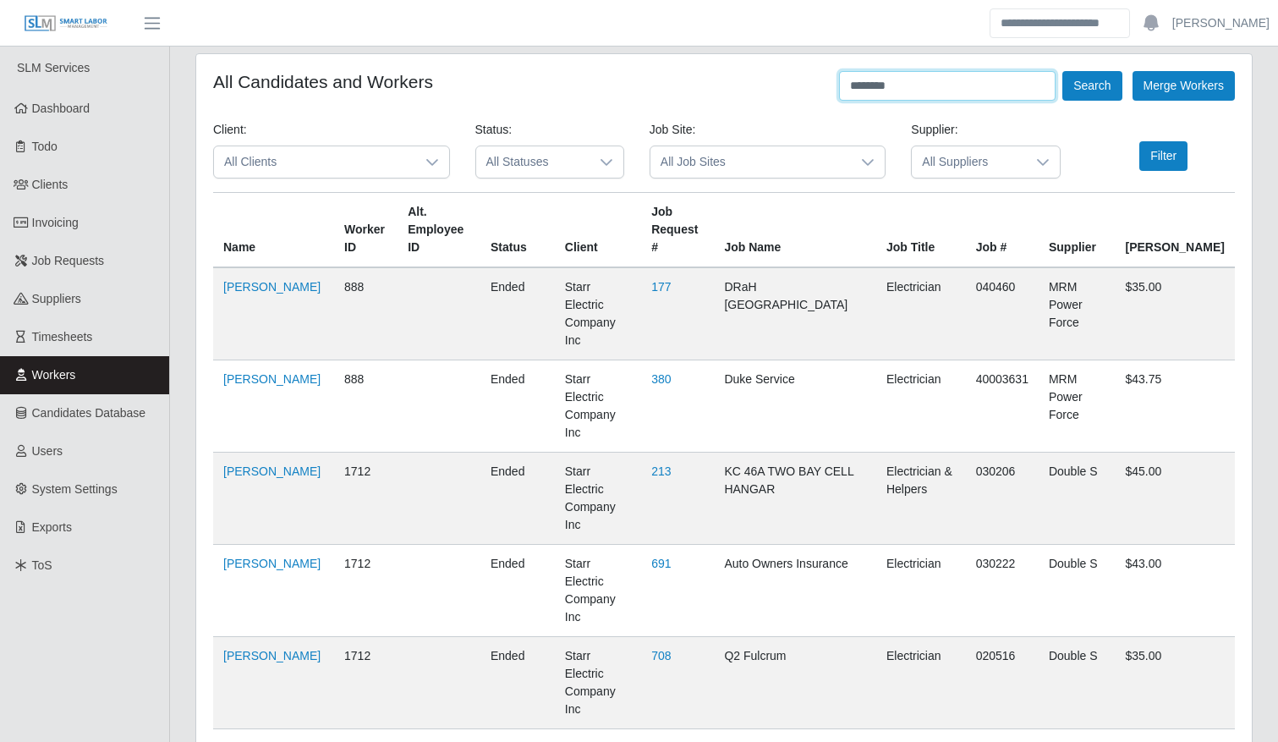
click at [909, 96] on input "********" at bounding box center [947, 86] width 217 height 30
click at [1094, 71] on button "Search" at bounding box center [1092, 86] width 59 height 30
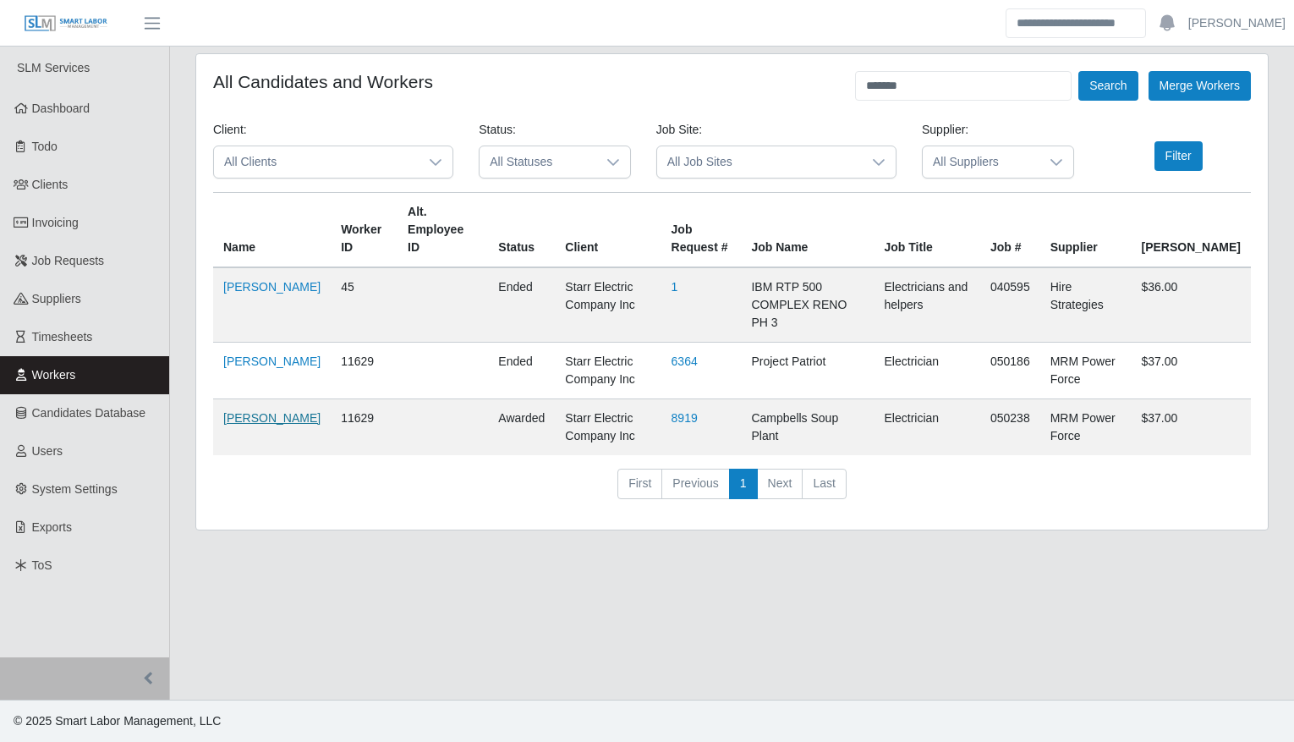
click at [238, 411] on link "Jose Guardado" at bounding box center [271, 418] width 97 height 14
drag, startPoint x: 896, startPoint y: 170, endPoint x: 944, endPoint y: 86, distance: 96.6
click at [944, 86] on div "All Candidates and Workers ******* Search Merge Workers Client: All Clients Sta…" at bounding box center [732, 291] width 1072 height 475
click at [944, 86] on input "*******" at bounding box center [963, 86] width 217 height 30
click at [1113, 76] on button "Search" at bounding box center [1108, 86] width 59 height 30
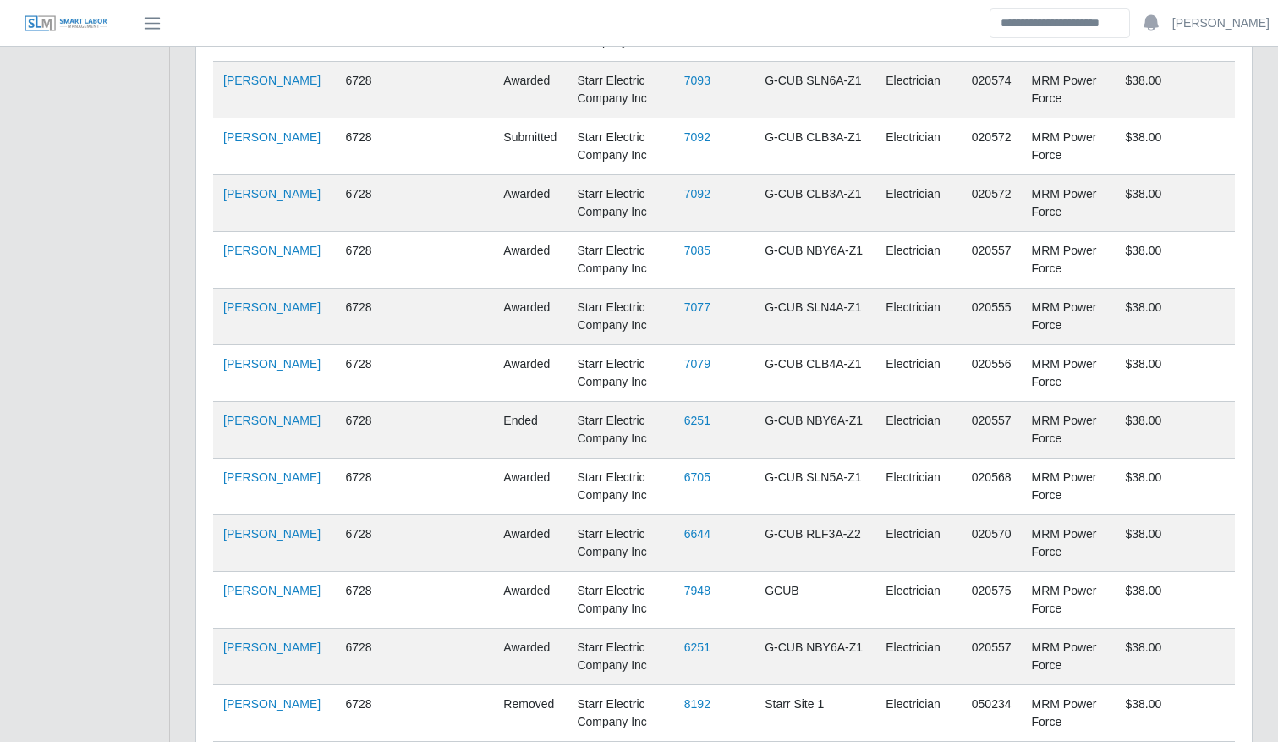
scroll to position [1970, 0]
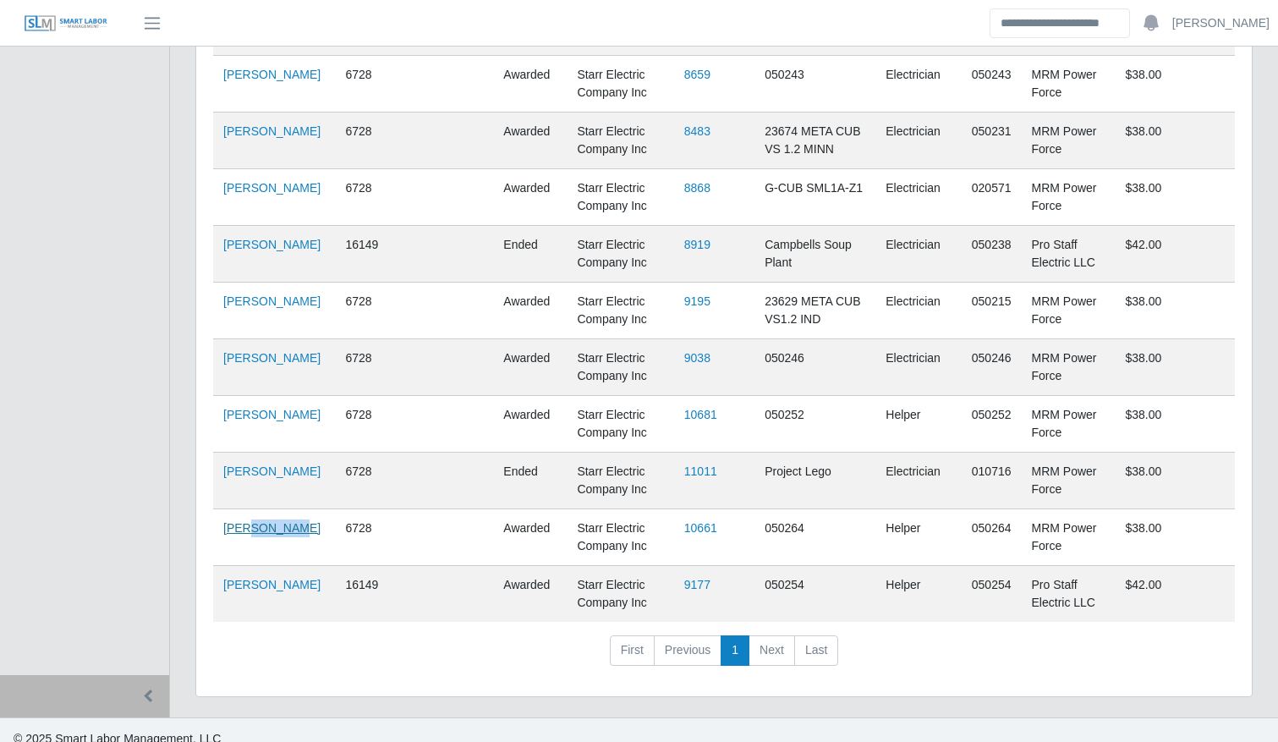
drag, startPoint x: 250, startPoint y: 513, endPoint x: 261, endPoint y: 526, distance: 16.9
click at [261, 526] on td "Jose Hernandez" at bounding box center [274, 537] width 122 height 57
click at [261, 526] on link "Jose Hernandez" at bounding box center [271, 528] width 97 height 14
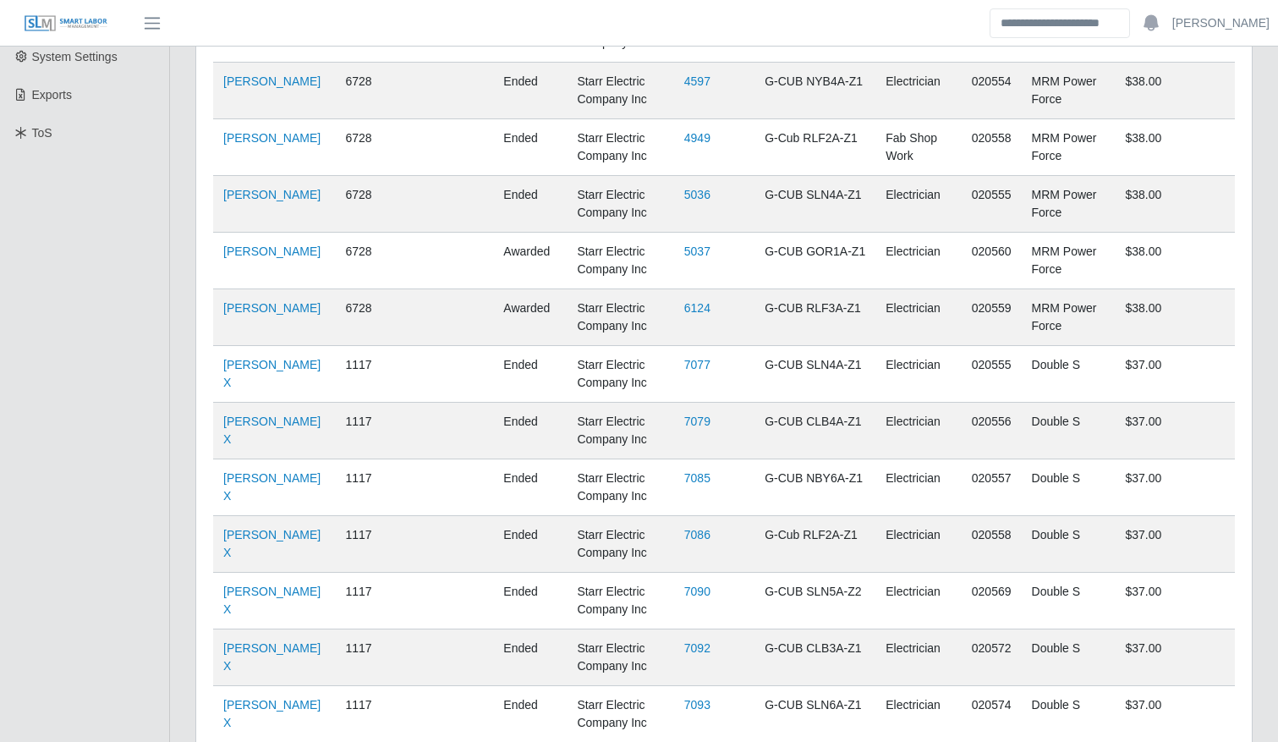
scroll to position [0, 0]
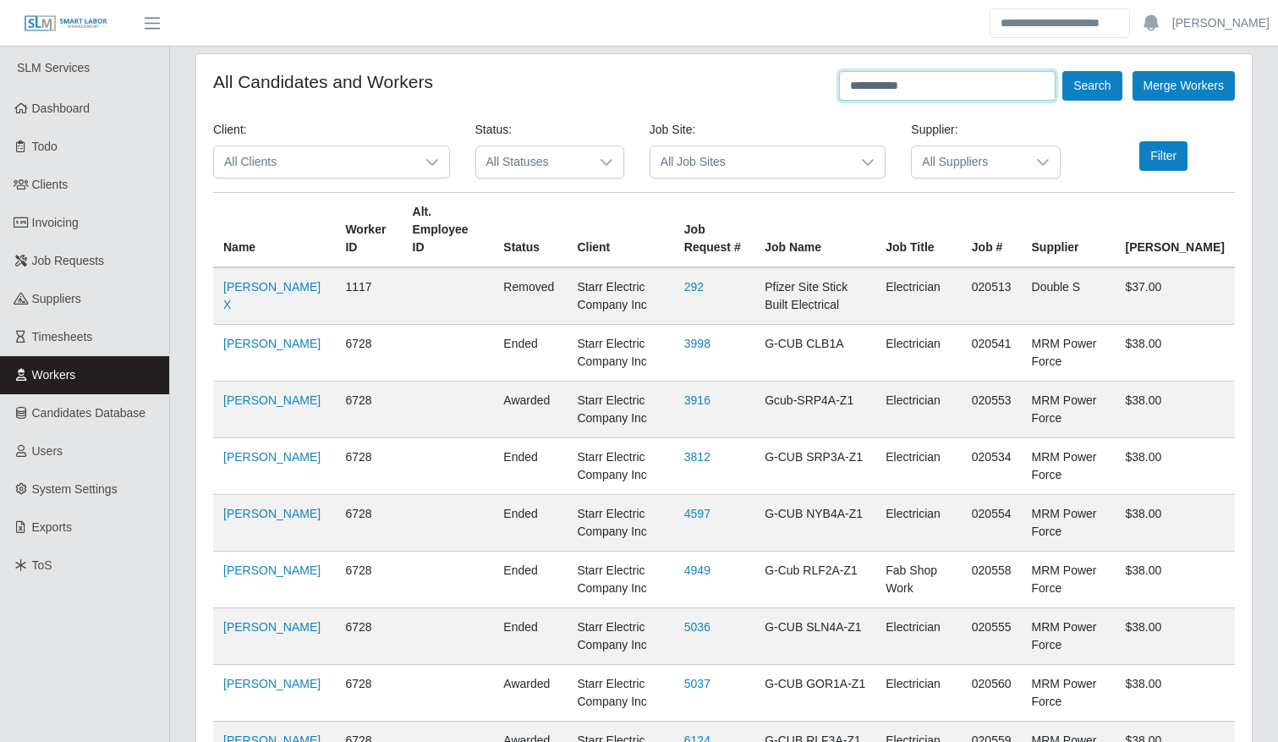
click at [942, 76] on input "**********" at bounding box center [947, 86] width 217 height 30
click at [1069, 82] on button "Search" at bounding box center [1092, 86] width 59 height 30
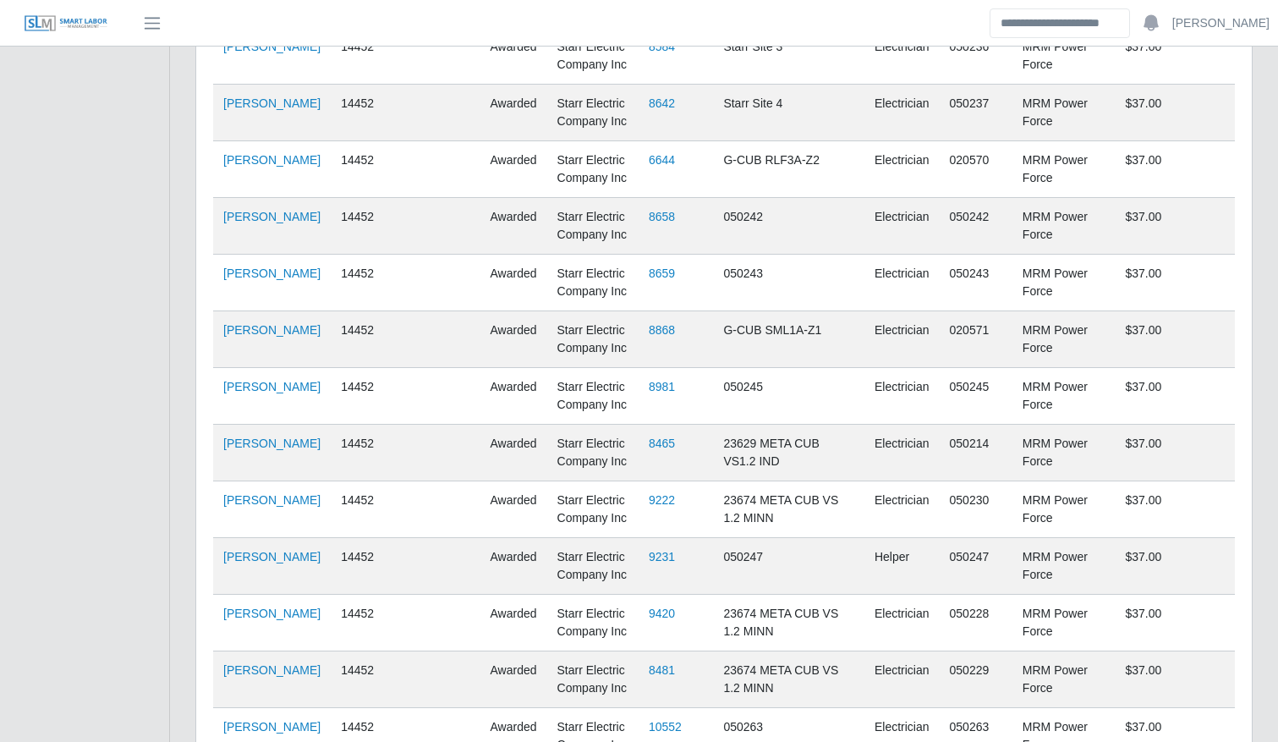
scroll to position [893, 0]
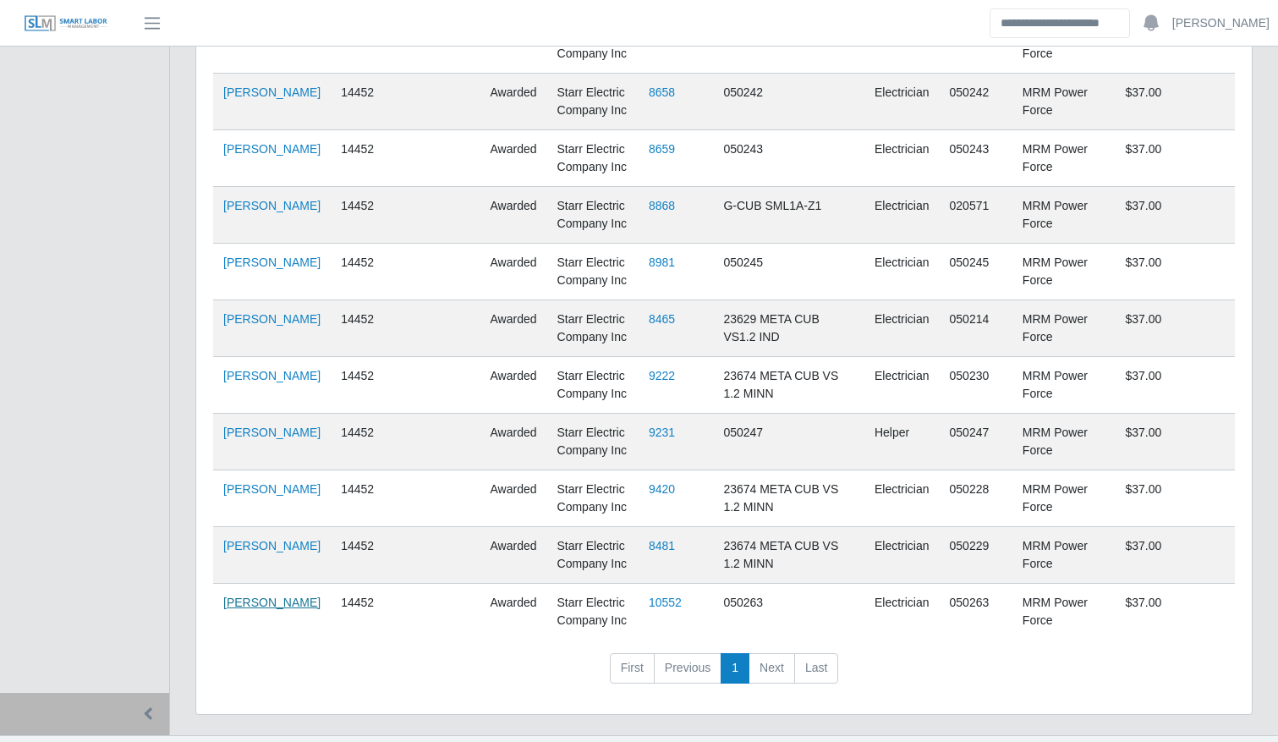
click at [239, 596] on link "Jose Odanis Bardales" at bounding box center [271, 603] width 97 height 14
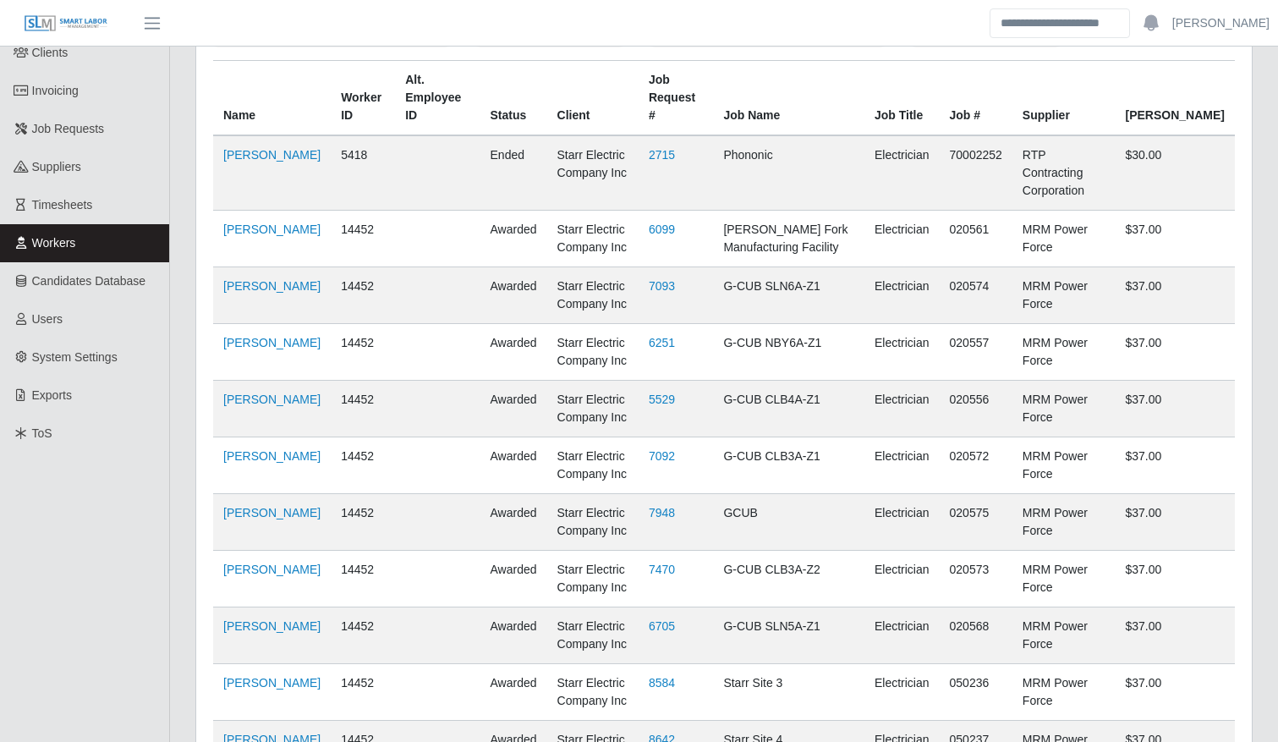
scroll to position [0, 0]
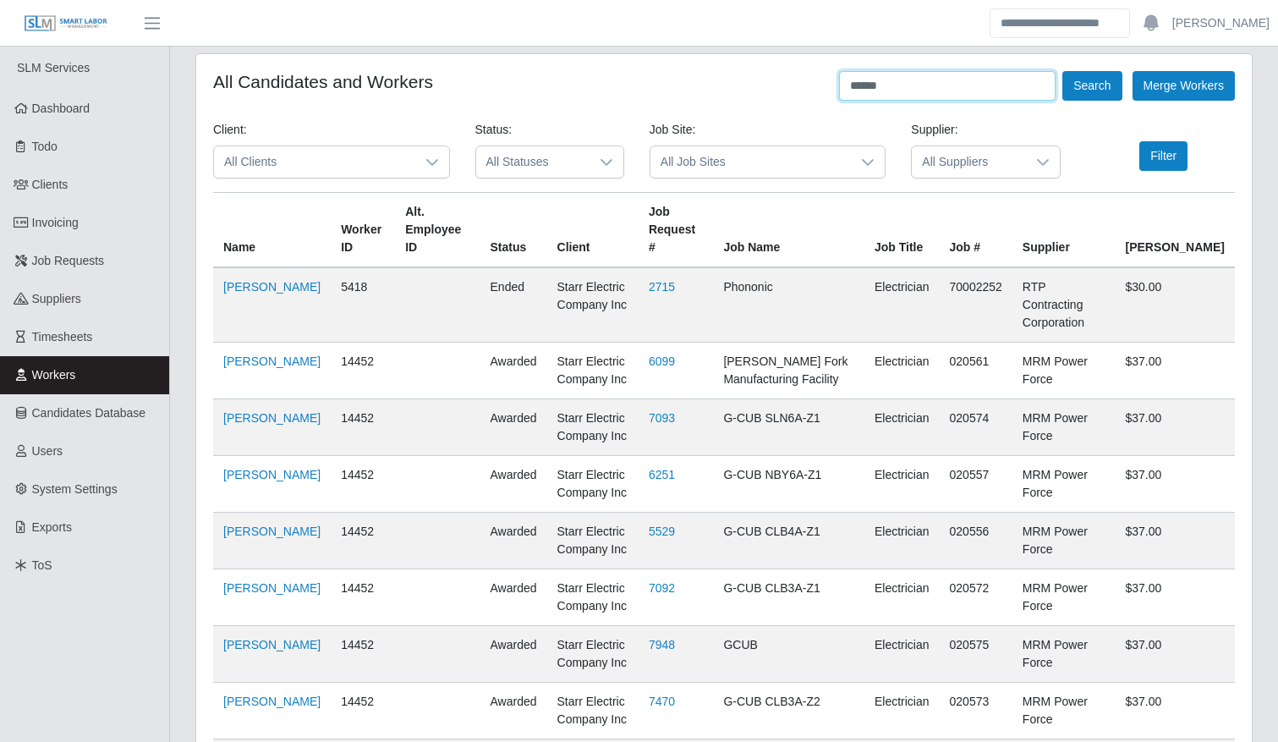
click at [977, 73] on input "******" at bounding box center [947, 86] width 217 height 30
click at [1079, 81] on button "Search" at bounding box center [1092, 86] width 59 height 30
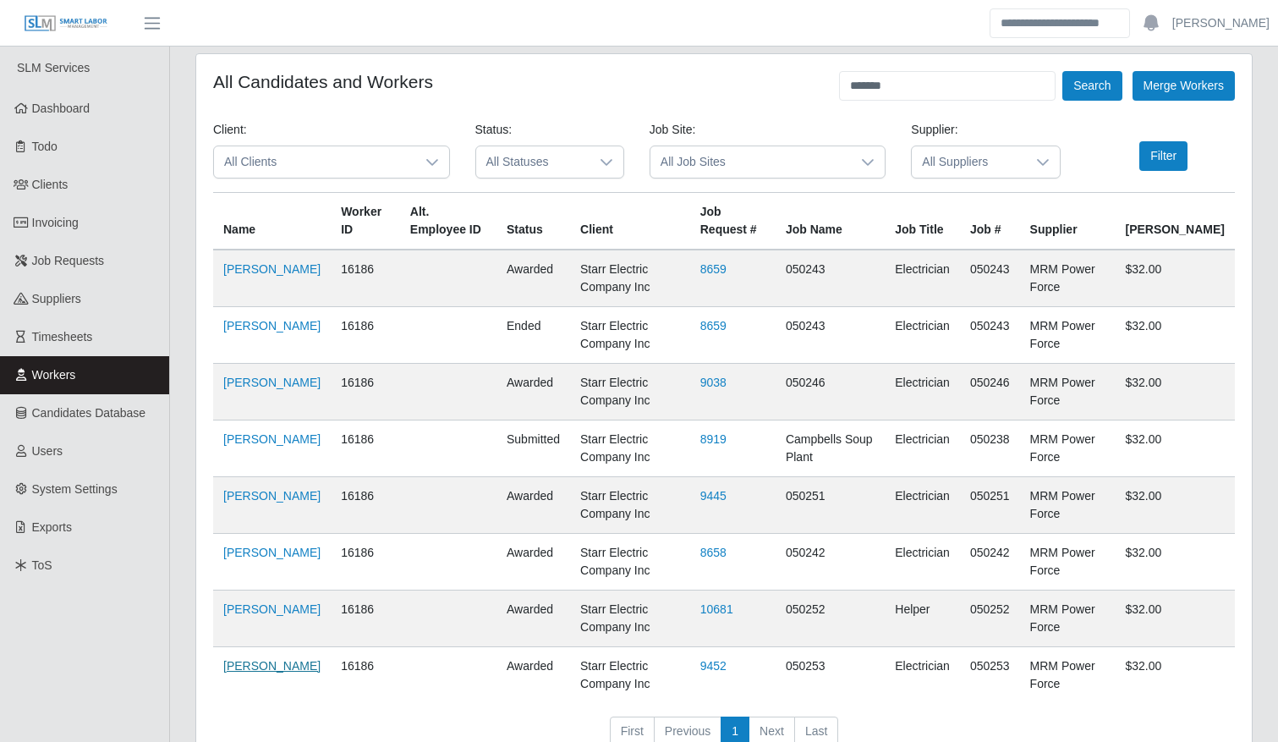
click at [246, 673] on link "Josue Dominguez" at bounding box center [271, 666] width 97 height 14
click at [934, 77] on input "*******" at bounding box center [947, 86] width 217 height 30
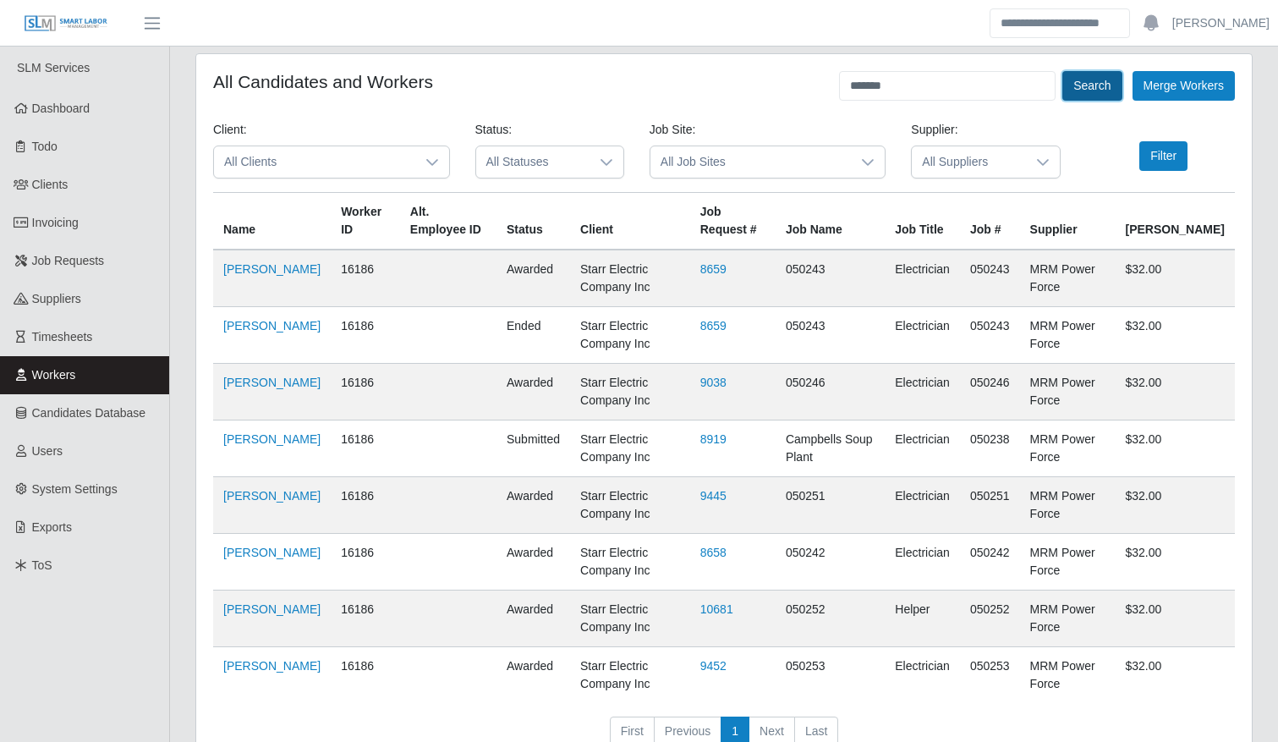
click at [1098, 80] on button "Search" at bounding box center [1092, 86] width 59 height 30
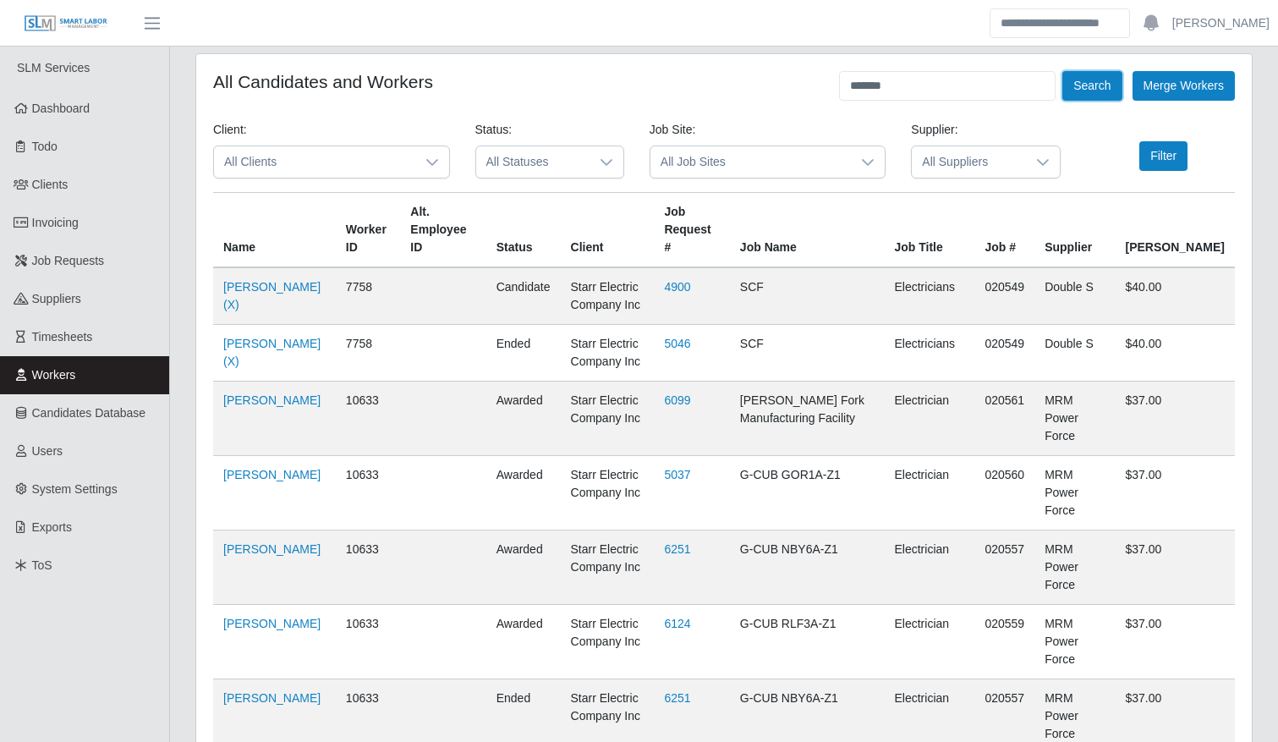
scroll to position [1063, 0]
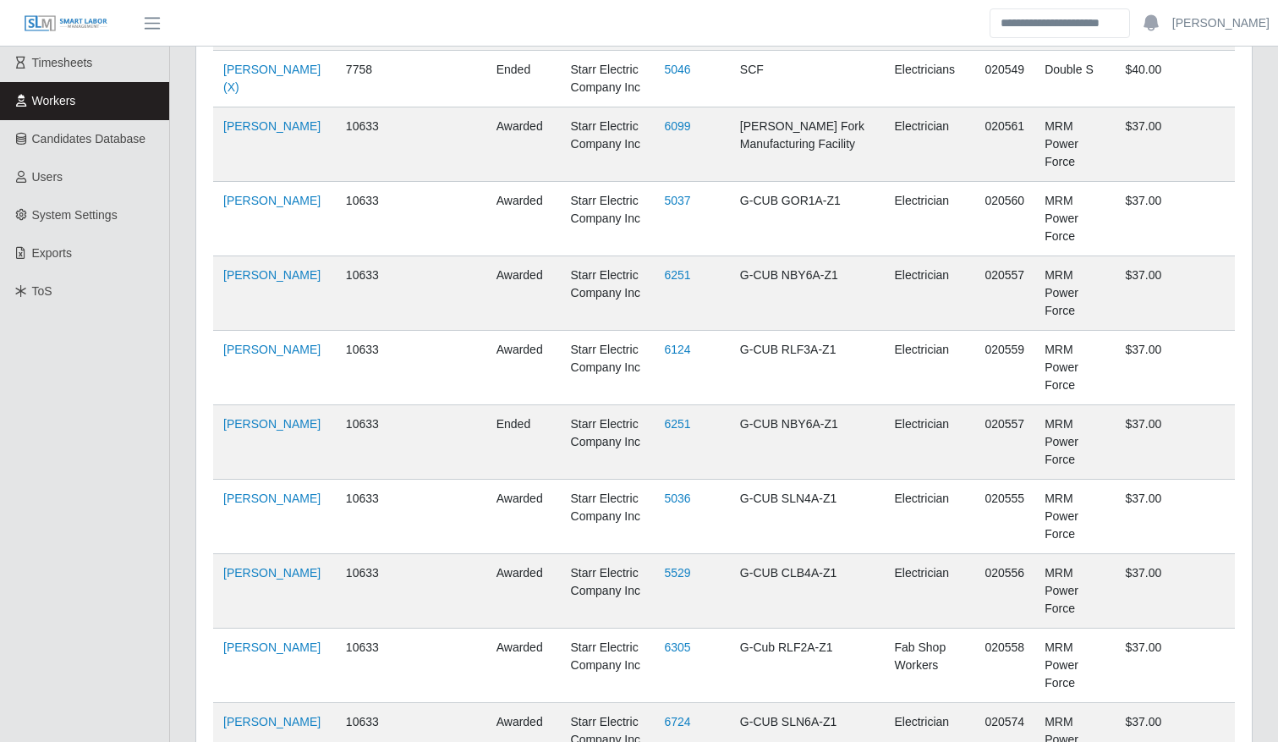
scroll to position [0, 0]
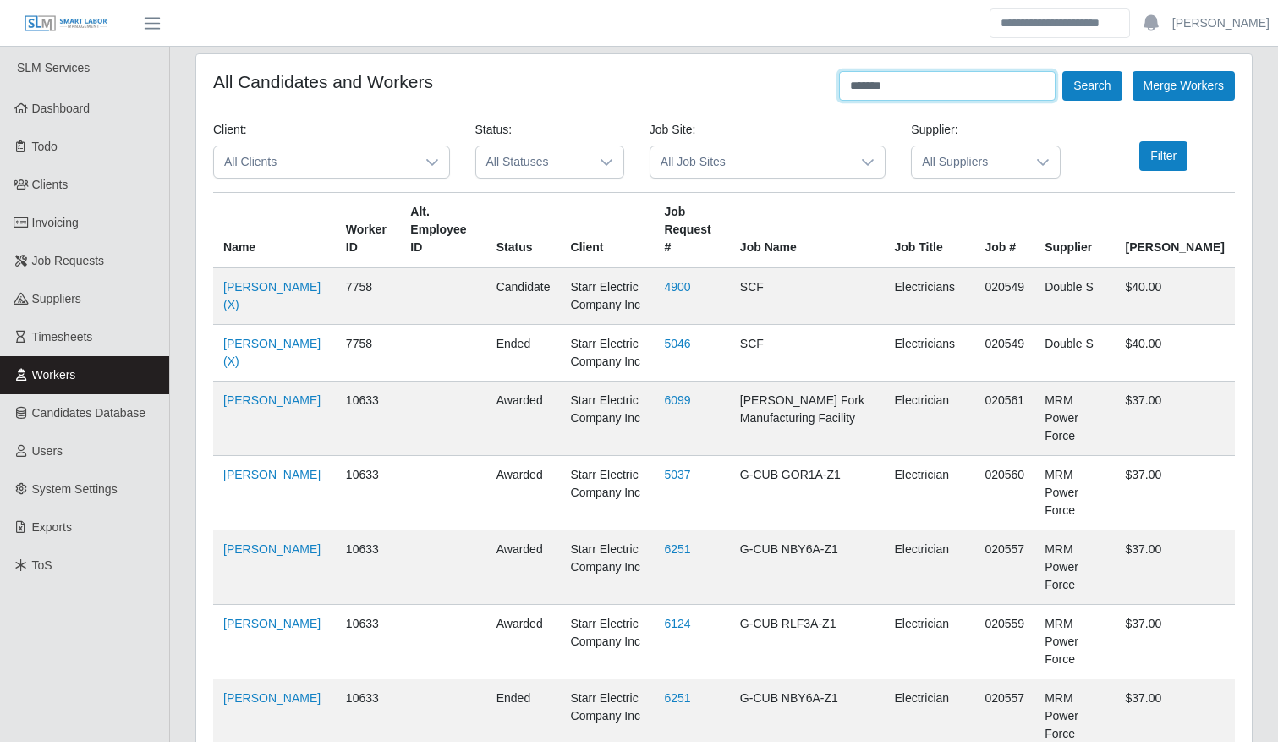
click at [914, 85] on input "*******" at bounding box center [947, 86] width 217 height 30
click at [1104, 84] on button "Search" at bounding box center [1092, 86] width 59 height 30
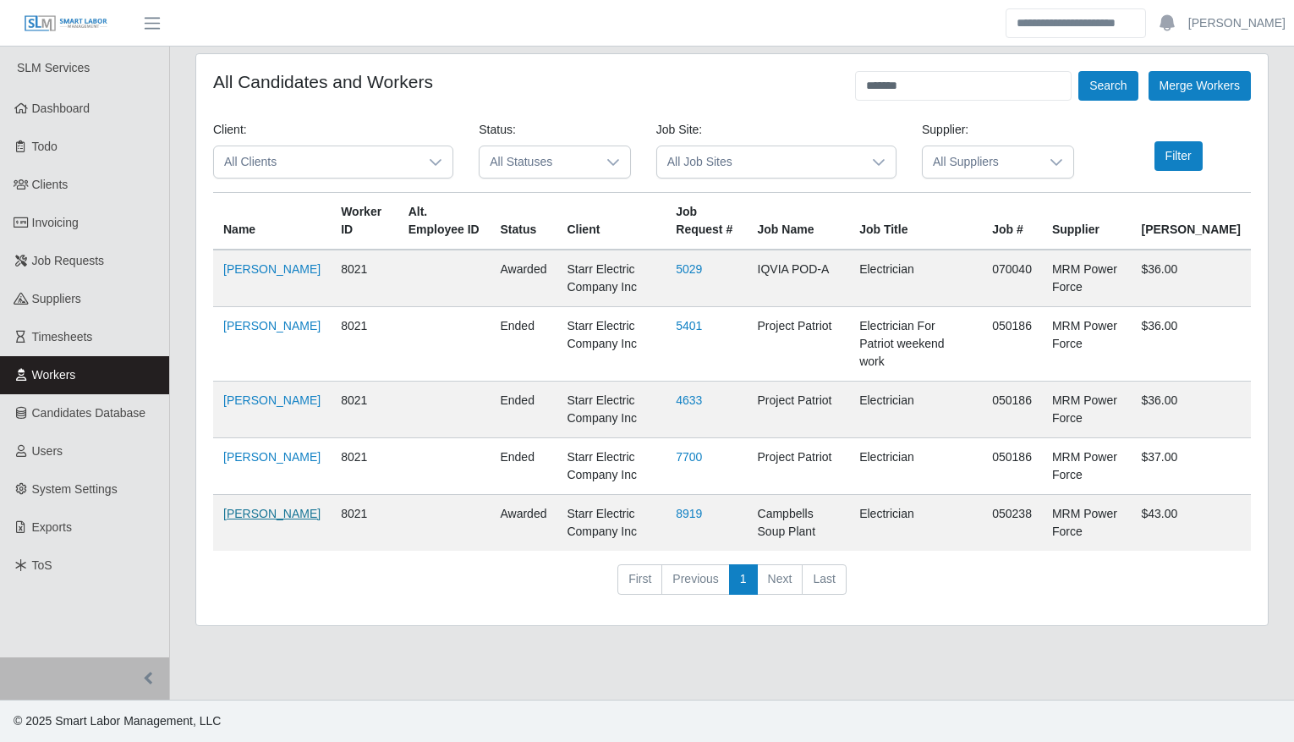
click at [247, 507] on link "Mario Hernandez" at bounding box center [271, 514] width 97 height 14
click at [972, 82] on input "*******" at bounding box center [963, 86] width 217 height 30
click at [1123, 76] on button "Search" at bounding box center [1108, 86] width 59 height 30
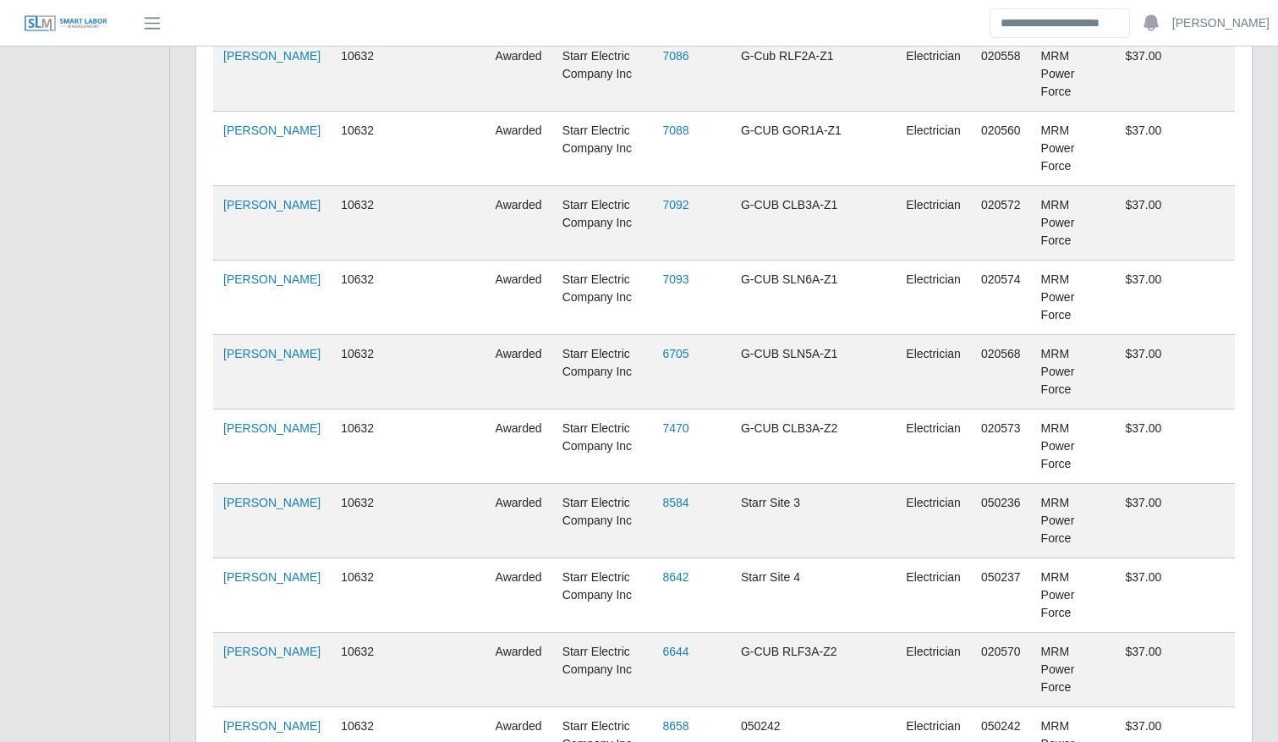
scroll to position [1006, 0]
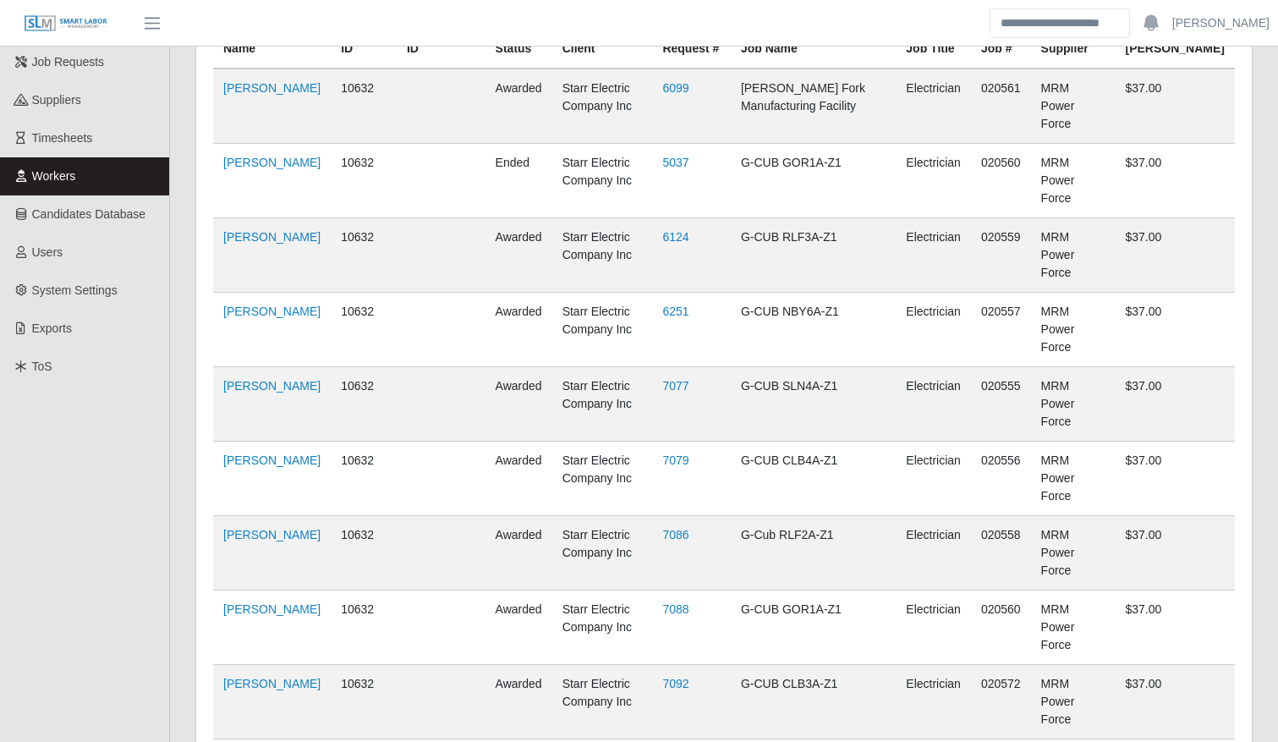
scroll to position [0, 0]
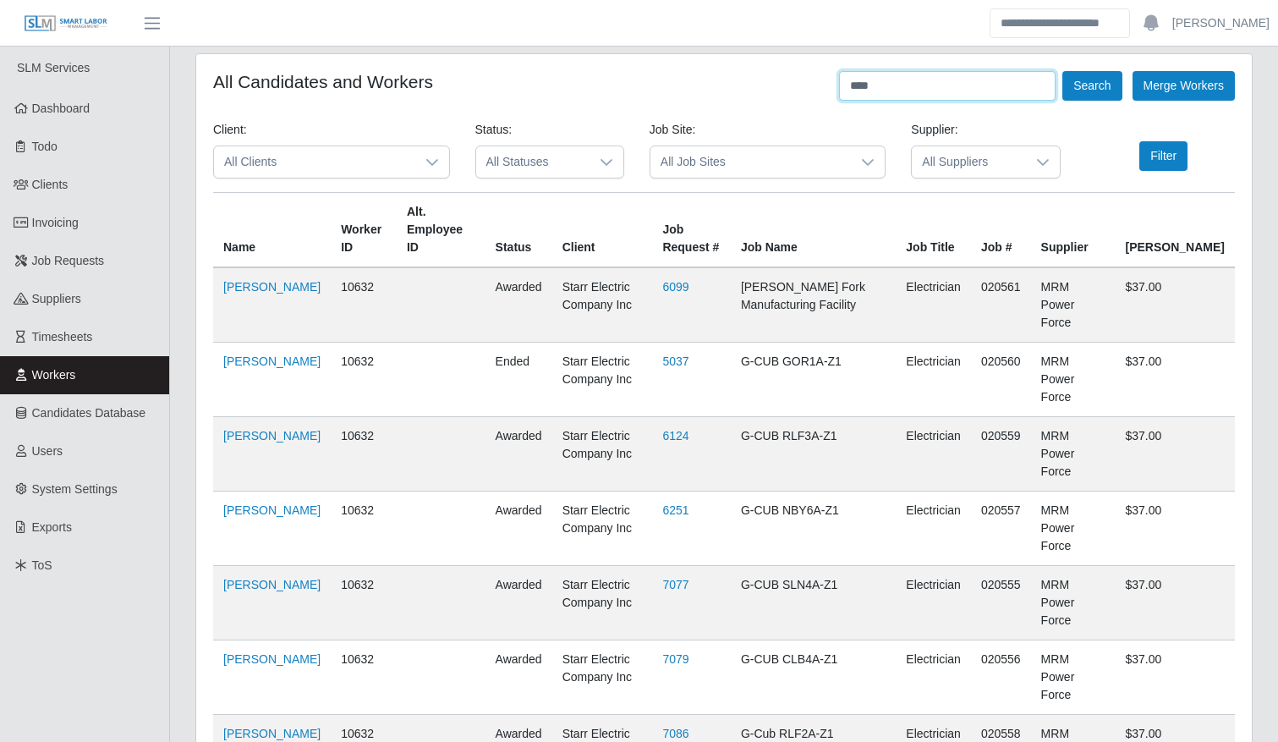
click at [999, 90] on input "****" at bounding box center [947, 86] width 217 height 30
type input "*******"
click at [1086, 90] on button "Search" at bounding box center [1092, 86] width 59 height 30
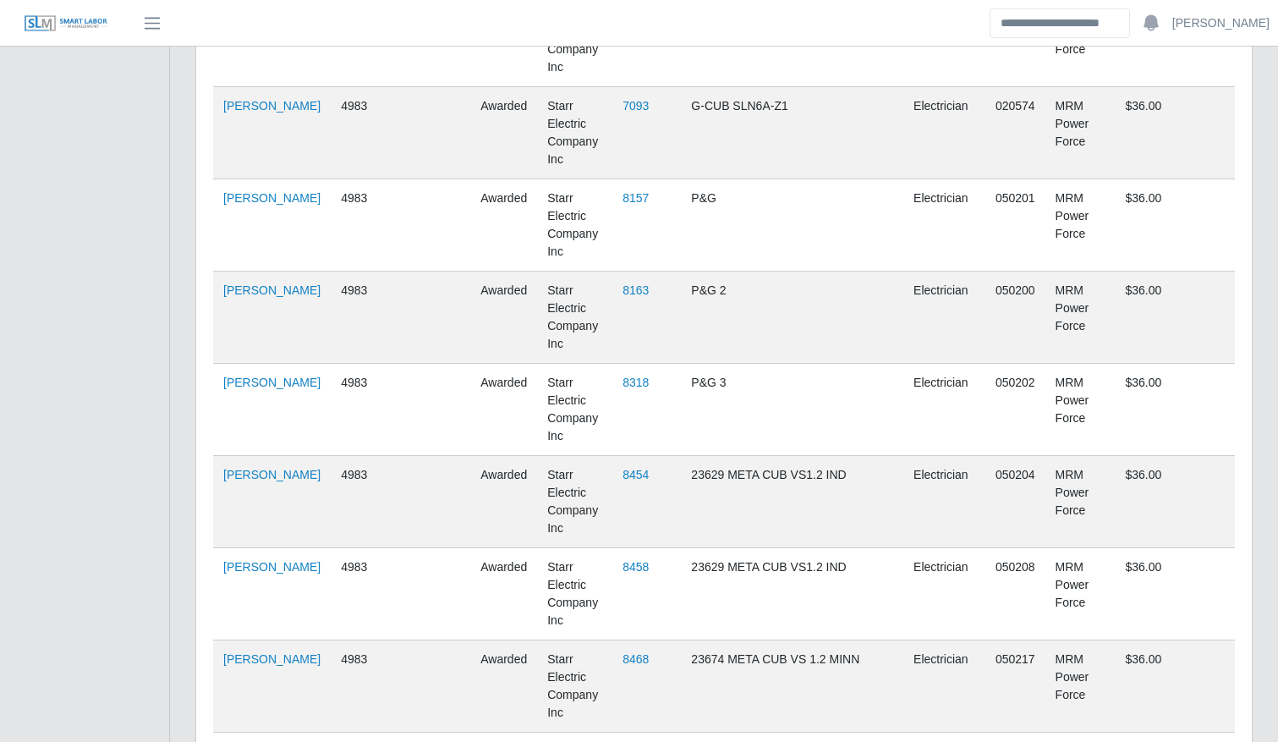
scroll to position [3046, 0]
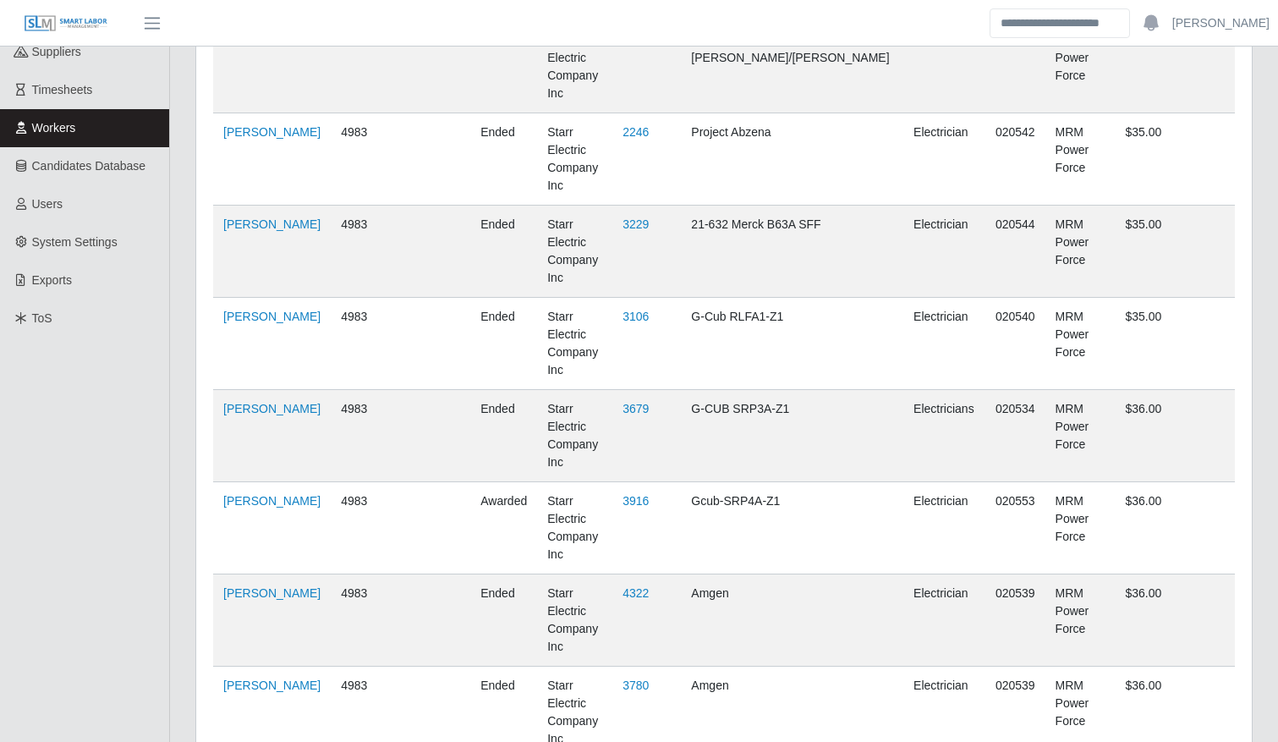
scroll to position [0, 0]
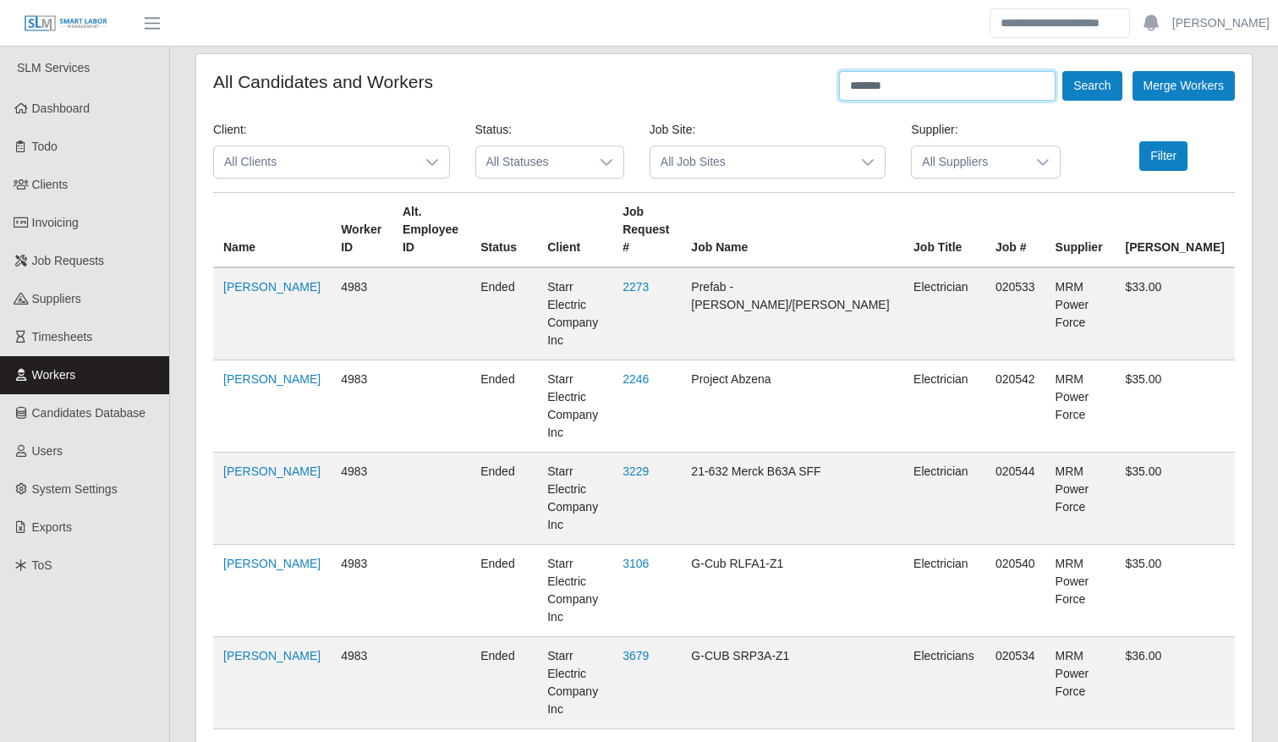
click at [940, 85] on input "*******" at bounding box center [947, 86] width 217 height 30
click at [1091, 71] on button "Search" at bounding box center [1092, 86] width 59 height 30
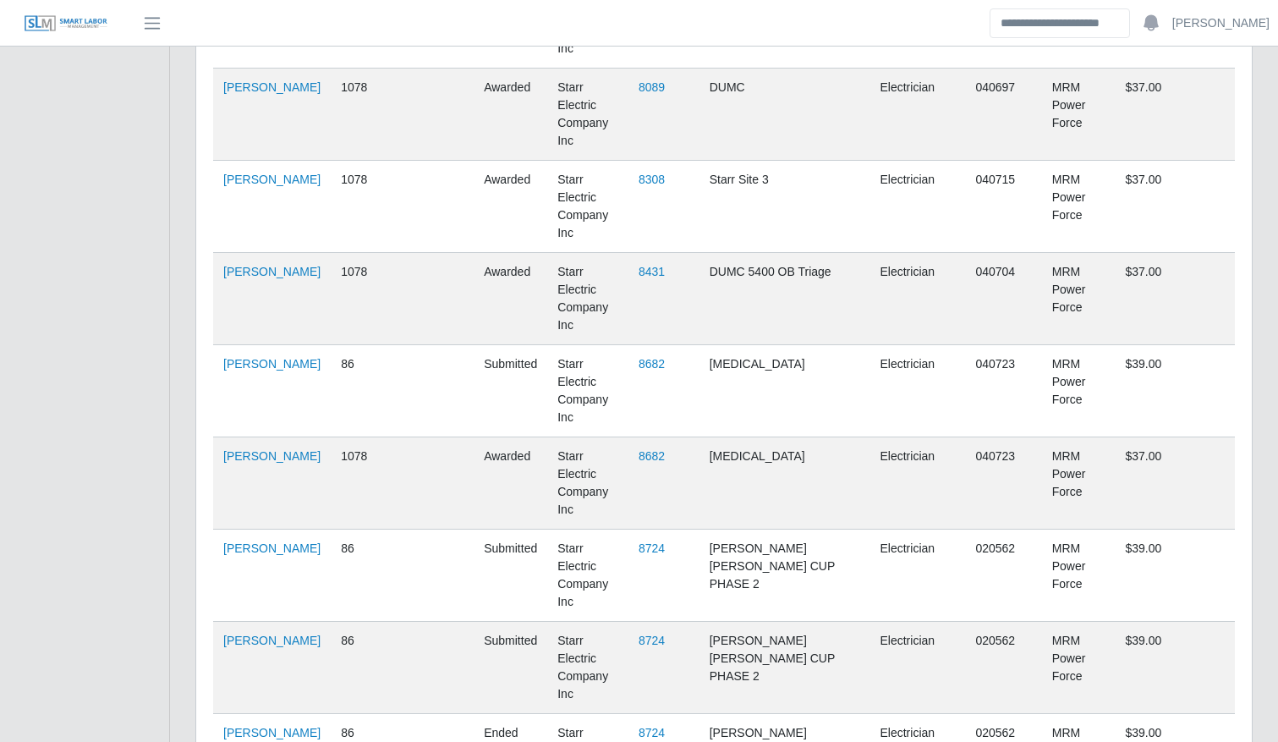
scroll to position [6587, 0]
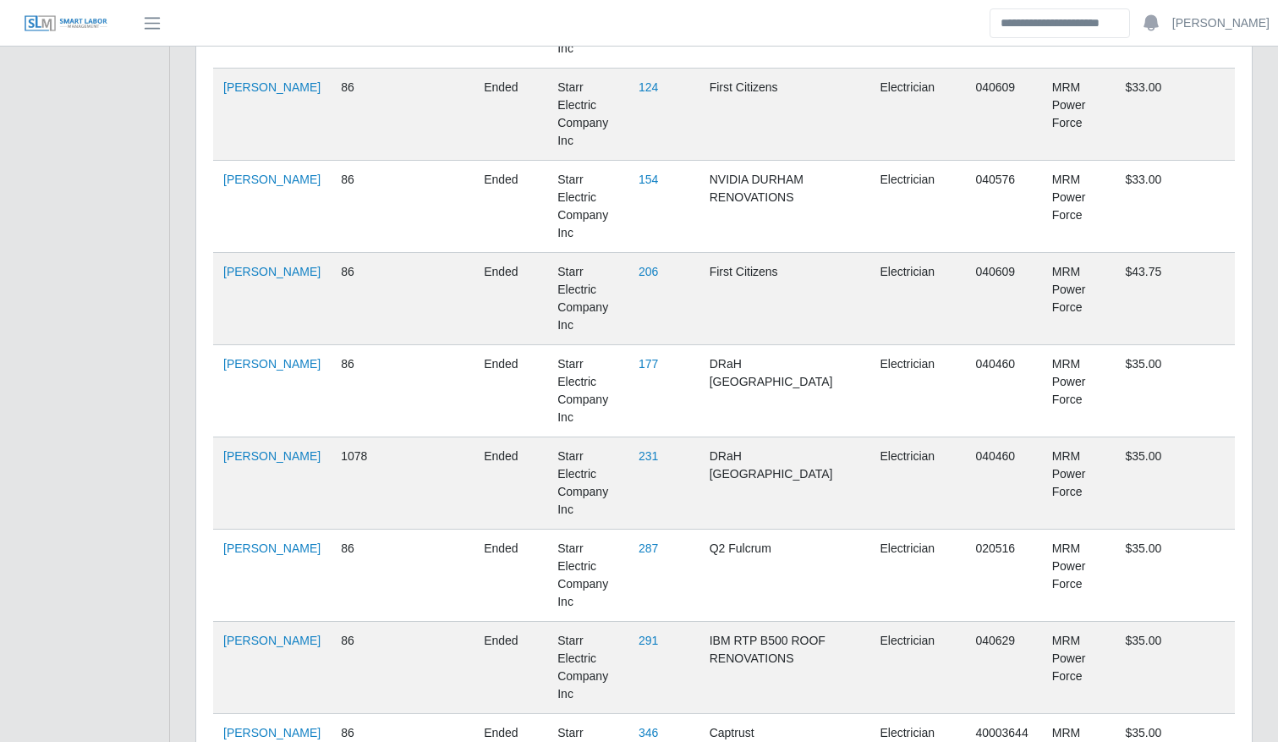
scroll to position [0, 0]
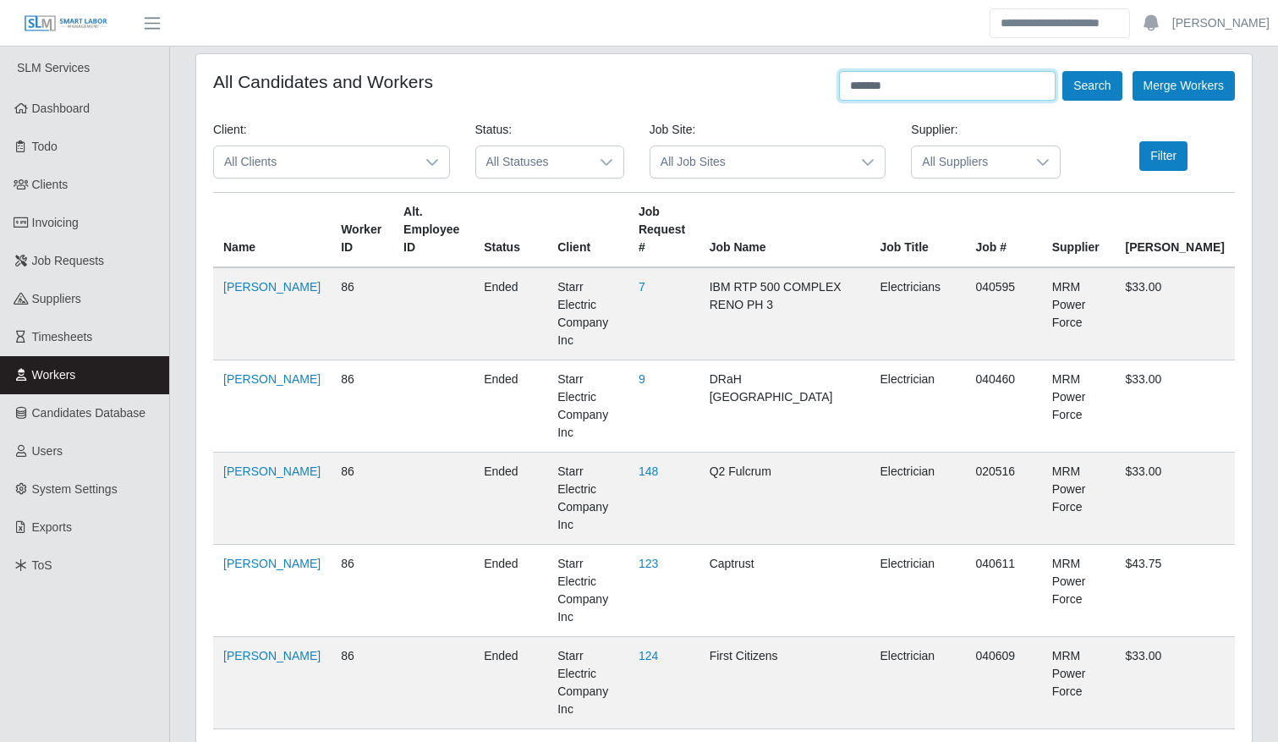
click at [966, 75] on input "*******" at bounding box center [947, 86] width 217 height 30
type input "******"
click at [1085, 90] on button "Search" at bounding box center [1092, 86] width 59 height 30
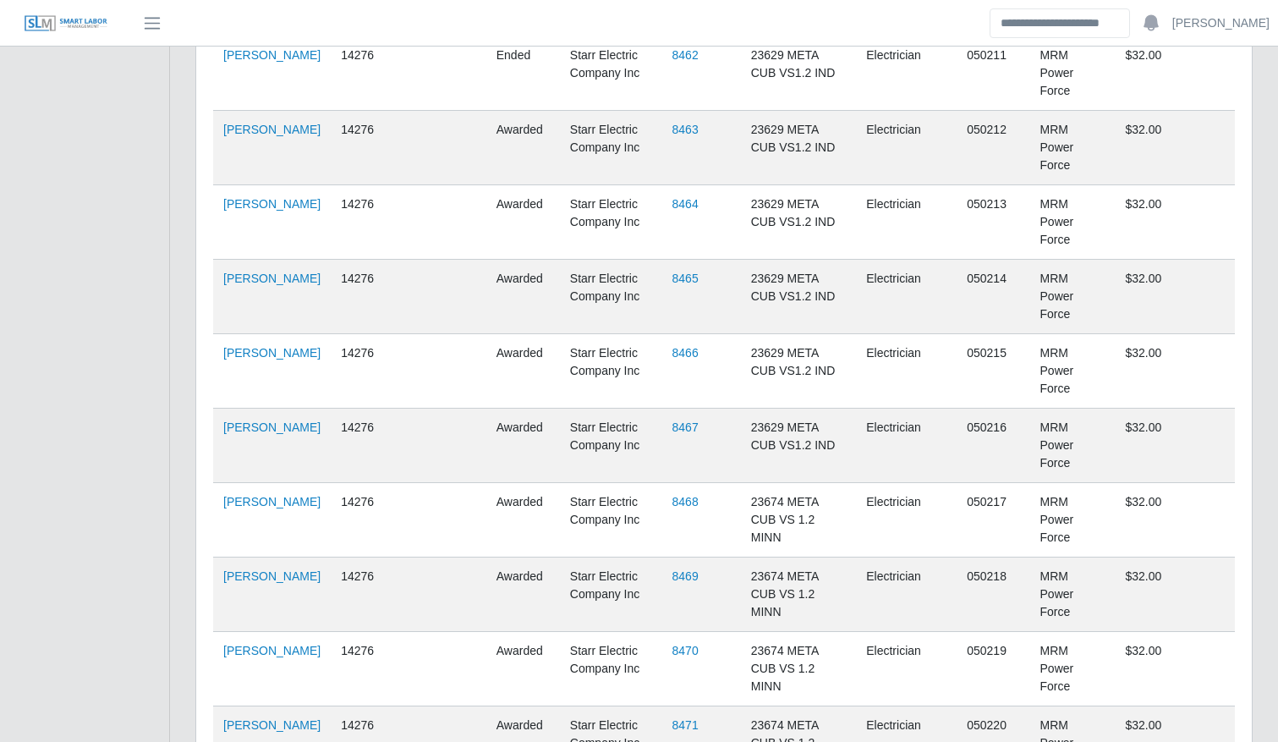
scroll to position [3147, 0]
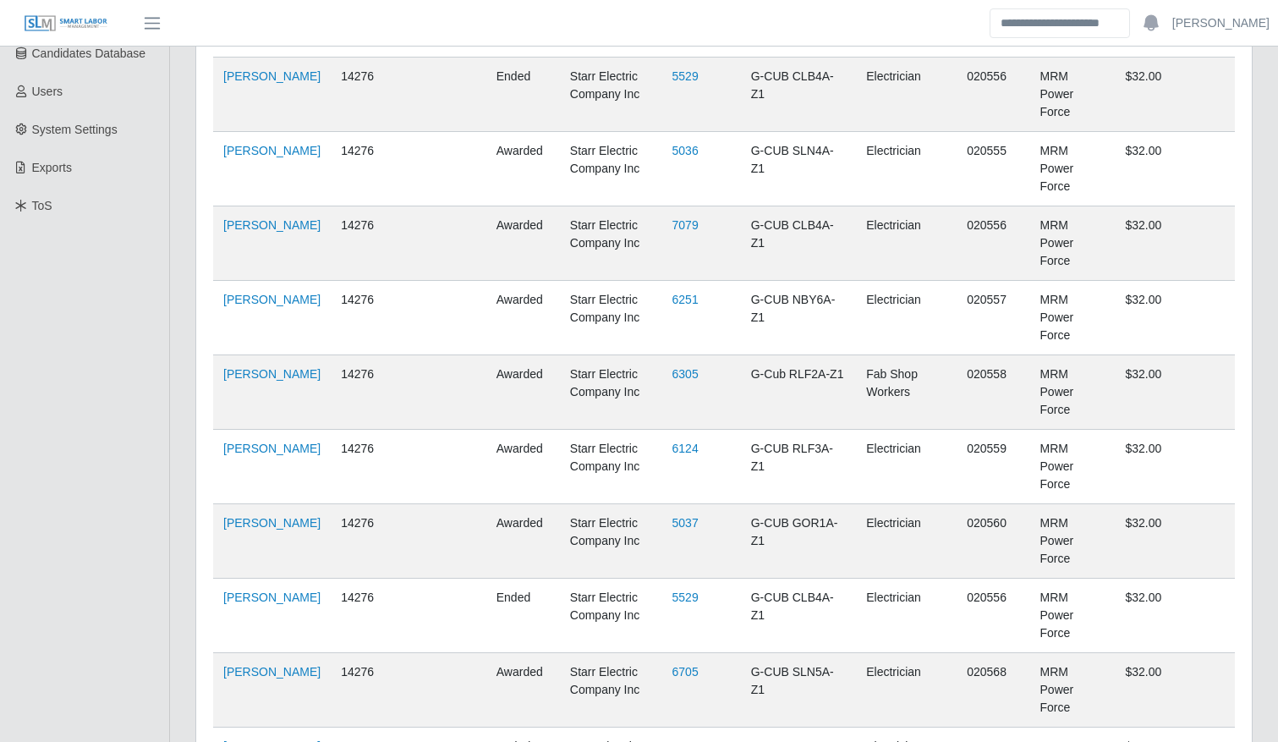
scroll to position [0, 0]
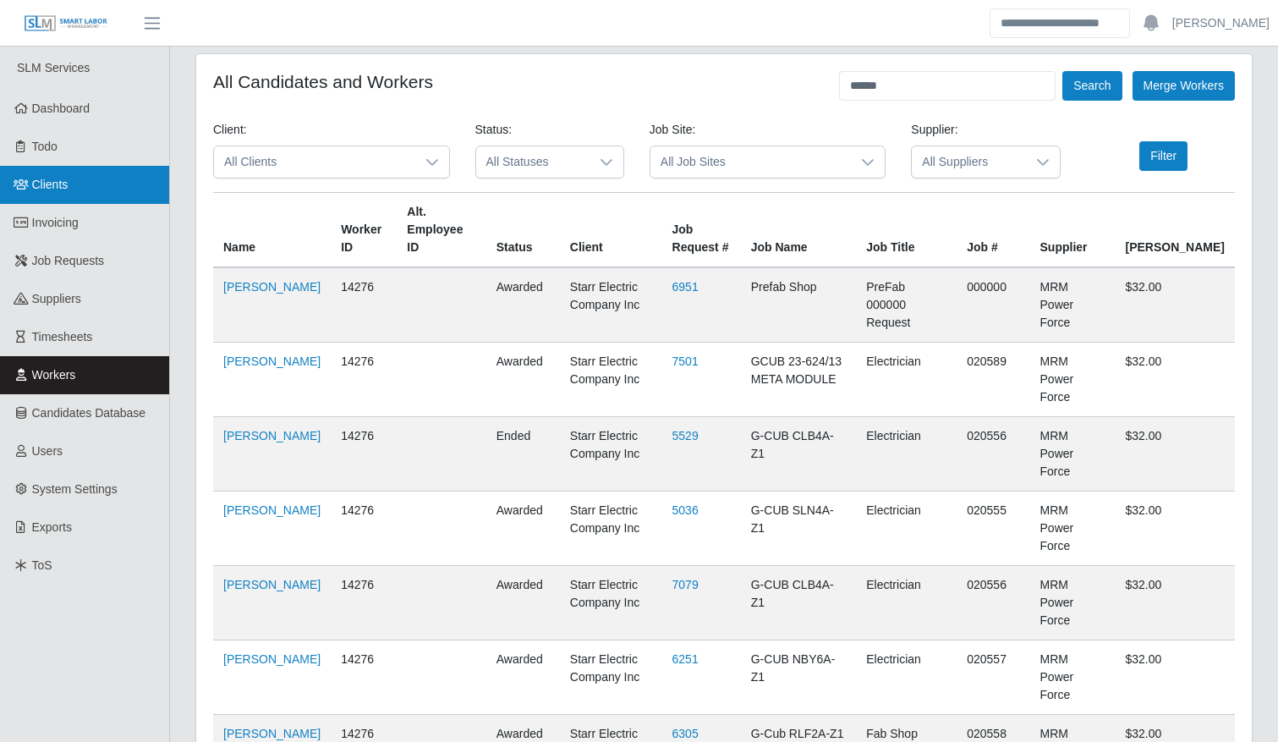
click at [74, 167] on link "Clients" at bounding box center [84, 185] width 169 height 38
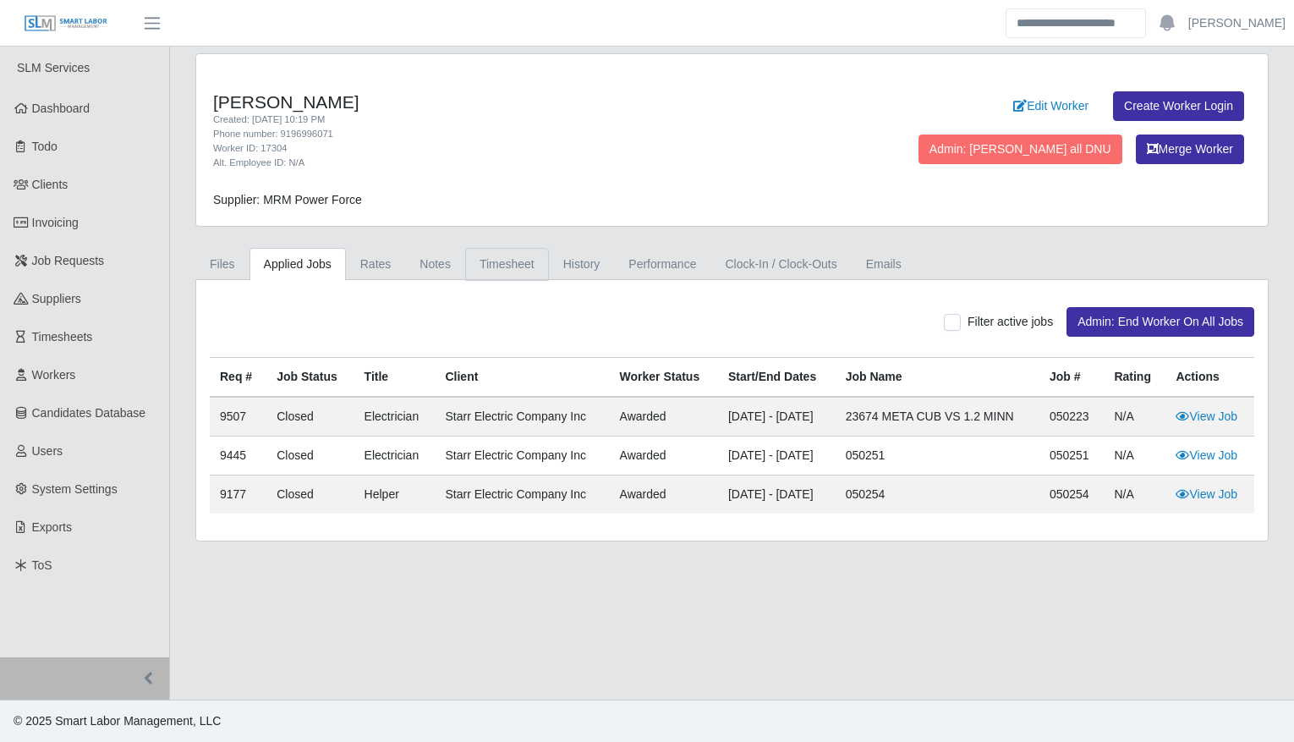
click at [501, 262] on link "Timesheet" at bounding box center [507, 264] width 84 height 33
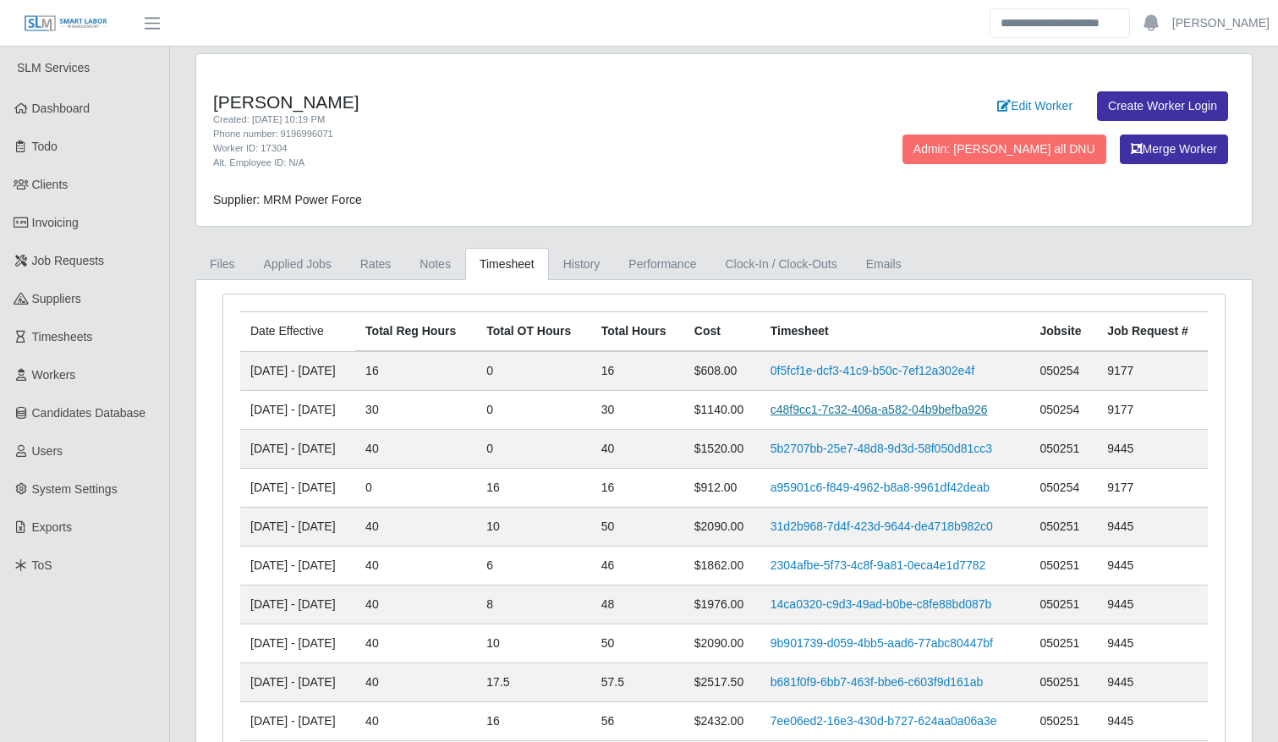
click at [825, 416] on link "c48f9cc1-7c32-406a-a582-04b9befba926" at bounding box center [879, 410] width 217 height 14
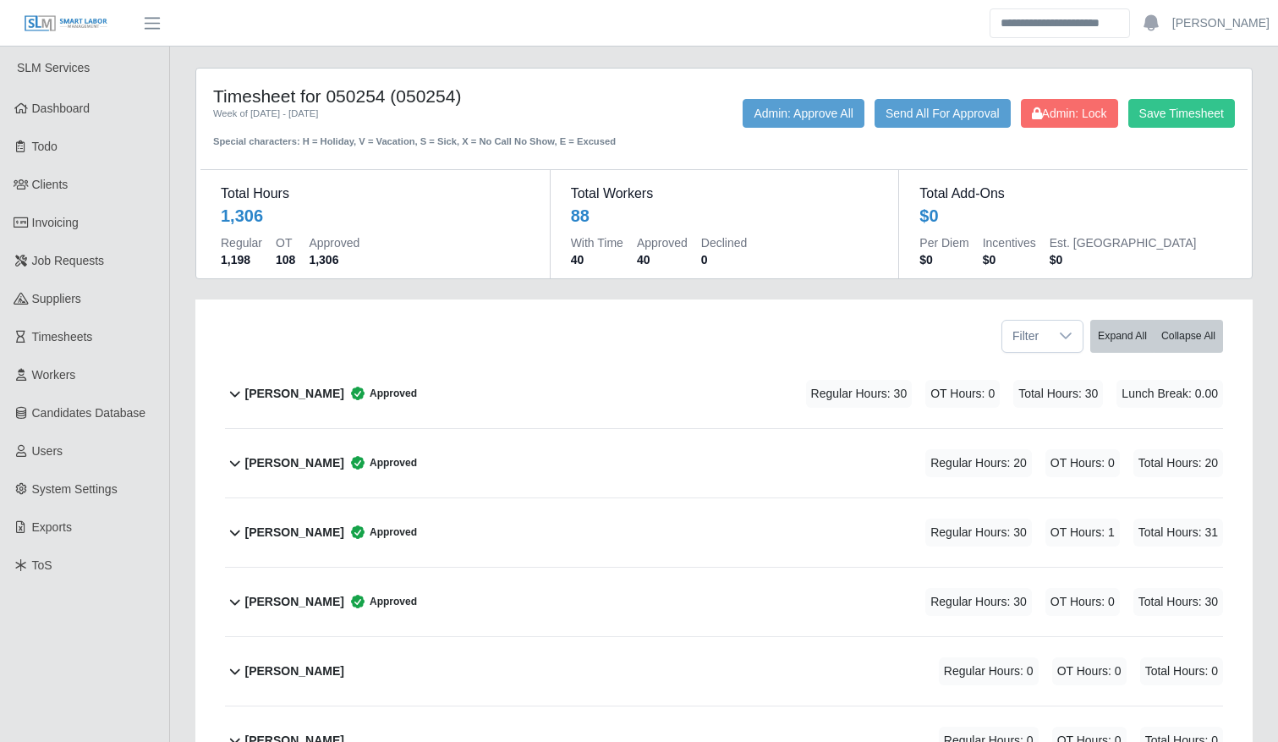
click at [452, 403] on div "[PERSON_NAME] Approved Regular Hours: 30 OT Hours: 0 Total Hours: 30 Lunch Brea…" at bounding box center [734, 394] width 978 height 69
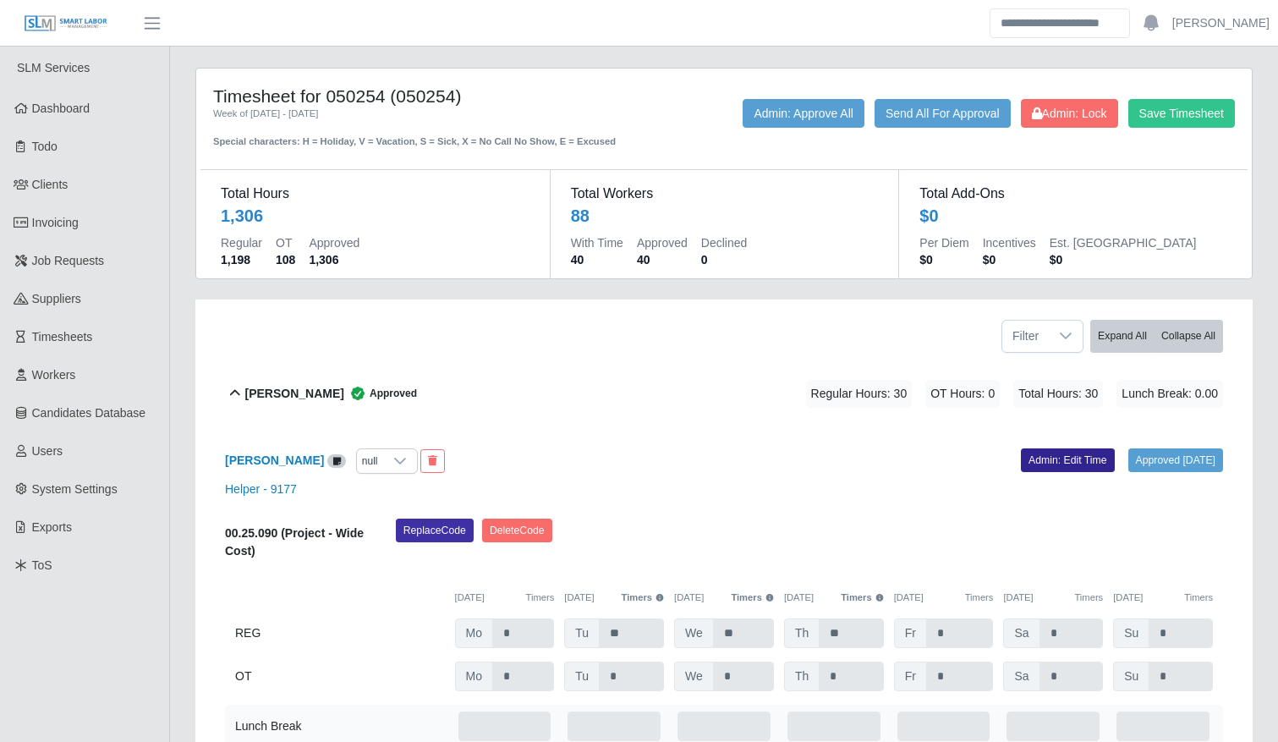
click at [1048, 464] on link "Admin: Edit Time" at bounding box center [1068, 460] width 94 height 24
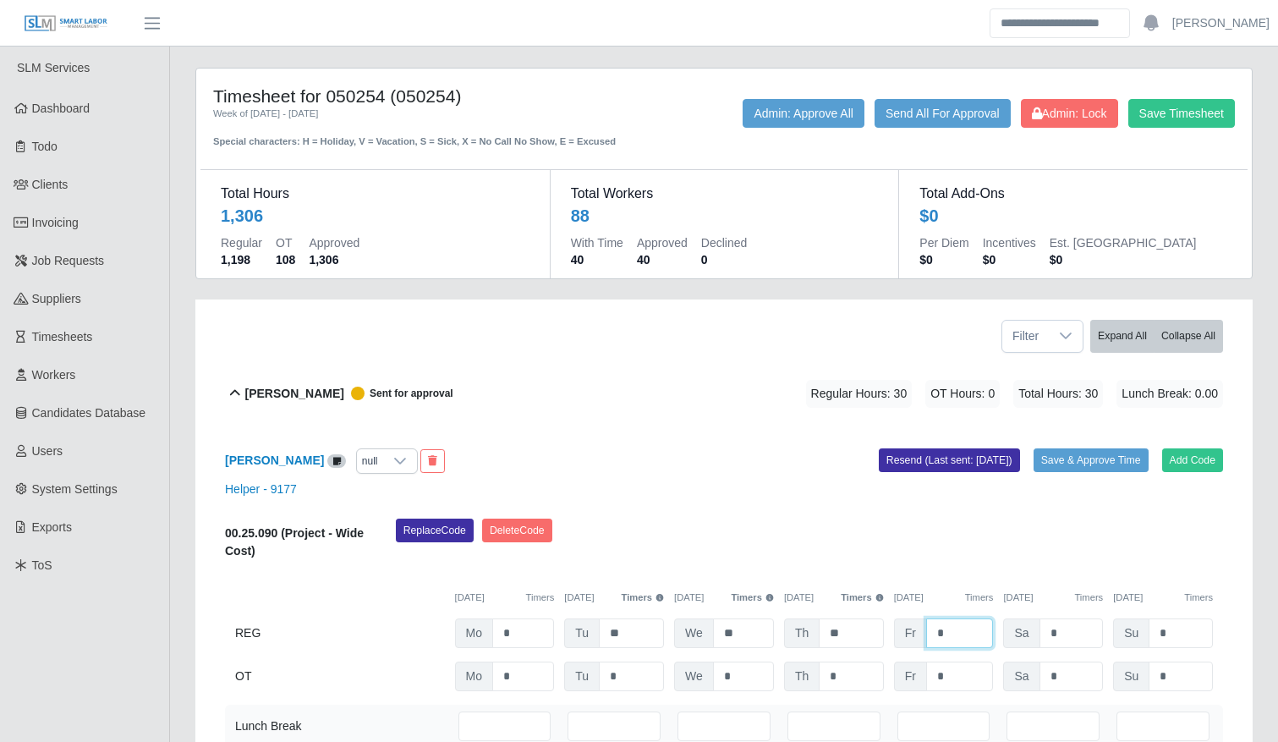
click at [955, 629] on input "*" at bounding box center [960, 633] width 68 height 30
click at [523, 626] on input "*" at bounding box center [523, 633] width 62 height 30
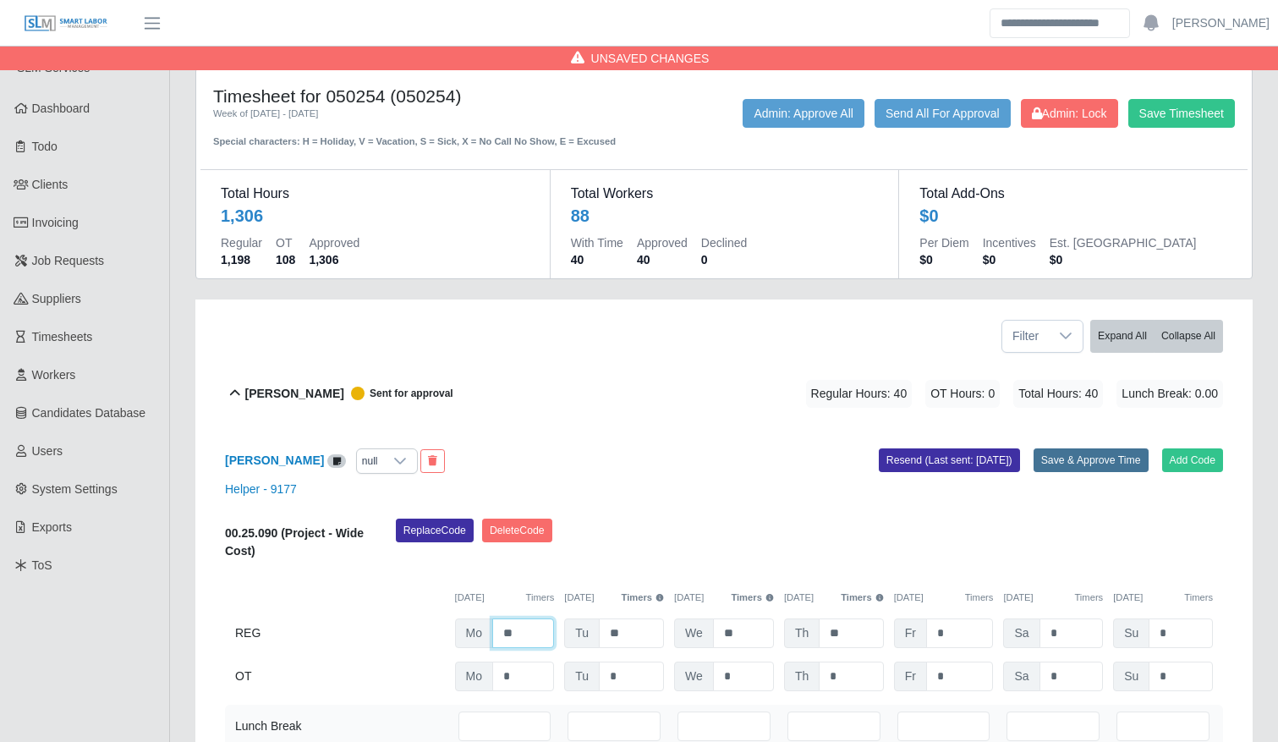
type input "**"
click at [1103, 457] on button "Save & Approve Time" at bounding box center [1091, 460] width 115 height 24
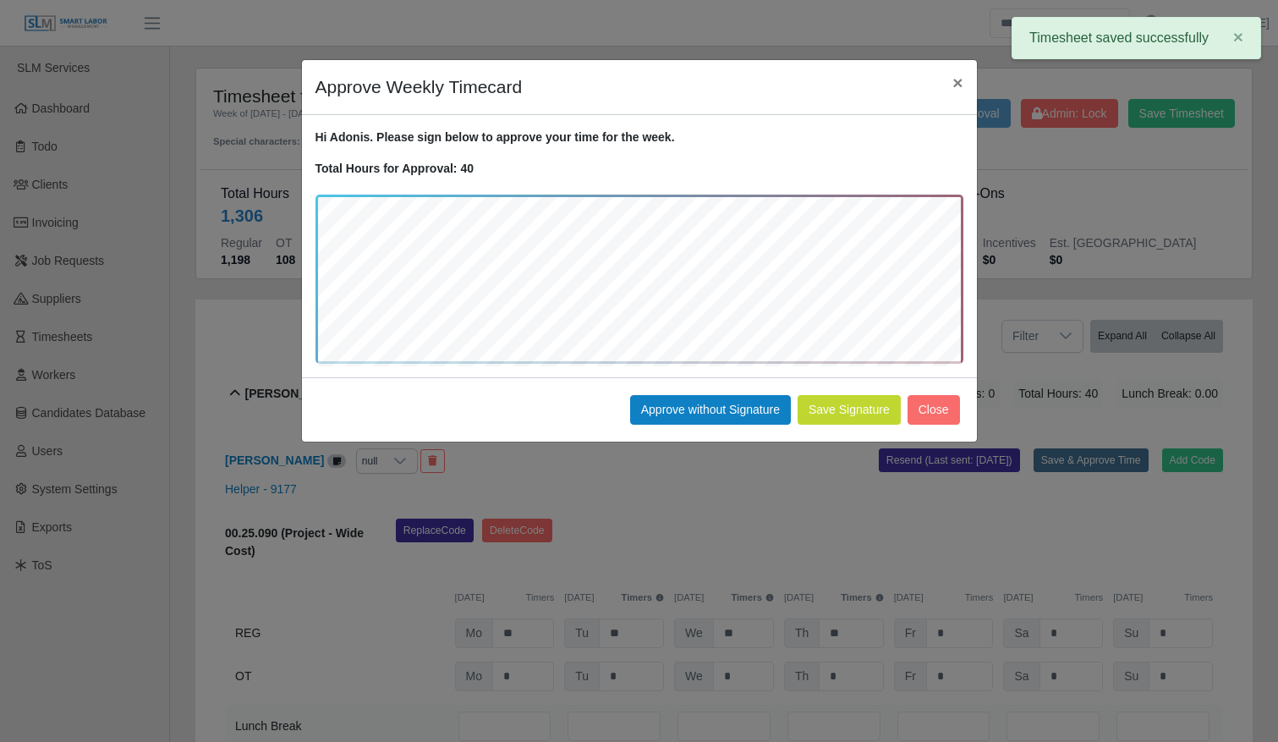
click at [864, 414] on button "Save Signature" at bounding box center [849, 410] width 103 height 30
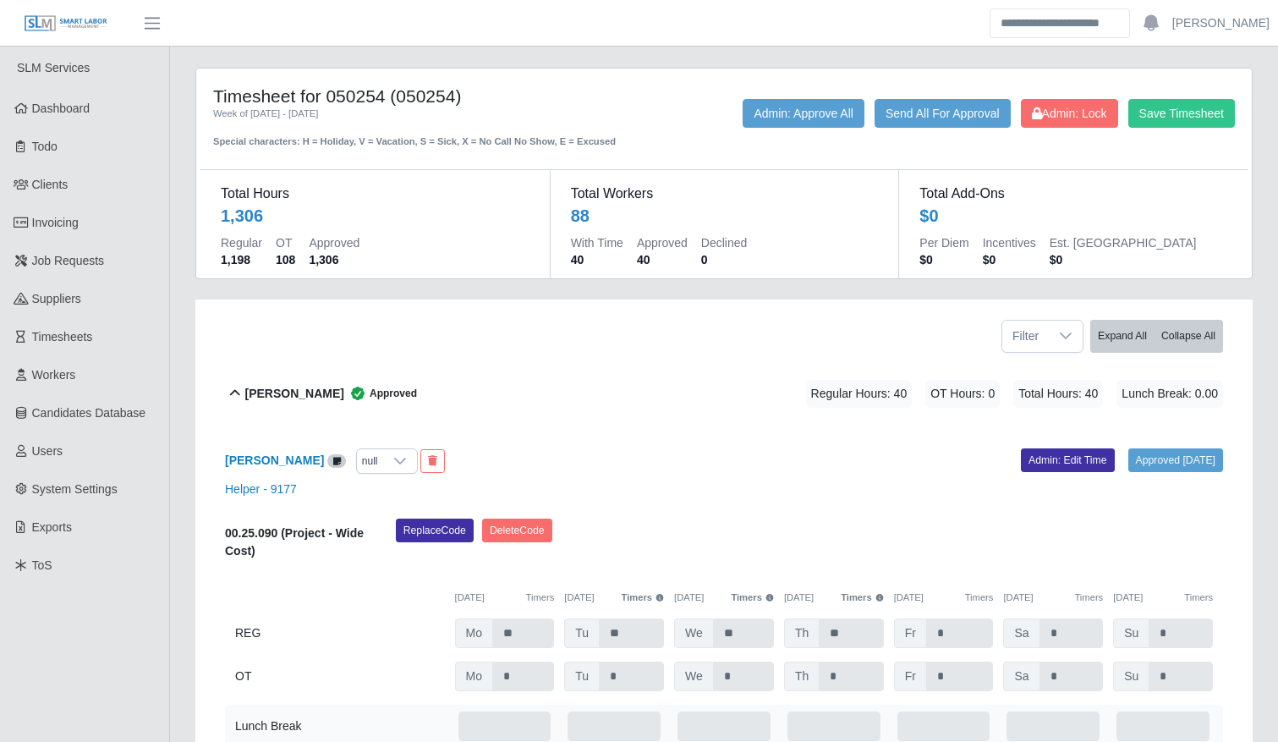
click at [382, 368] on div "[PERSON_NAME] Approved Regular Hours: 40 OT Hours: 0 Total Hours: 40 Lunch Brea…" at bounding box center [734, 394] width 978 height 69
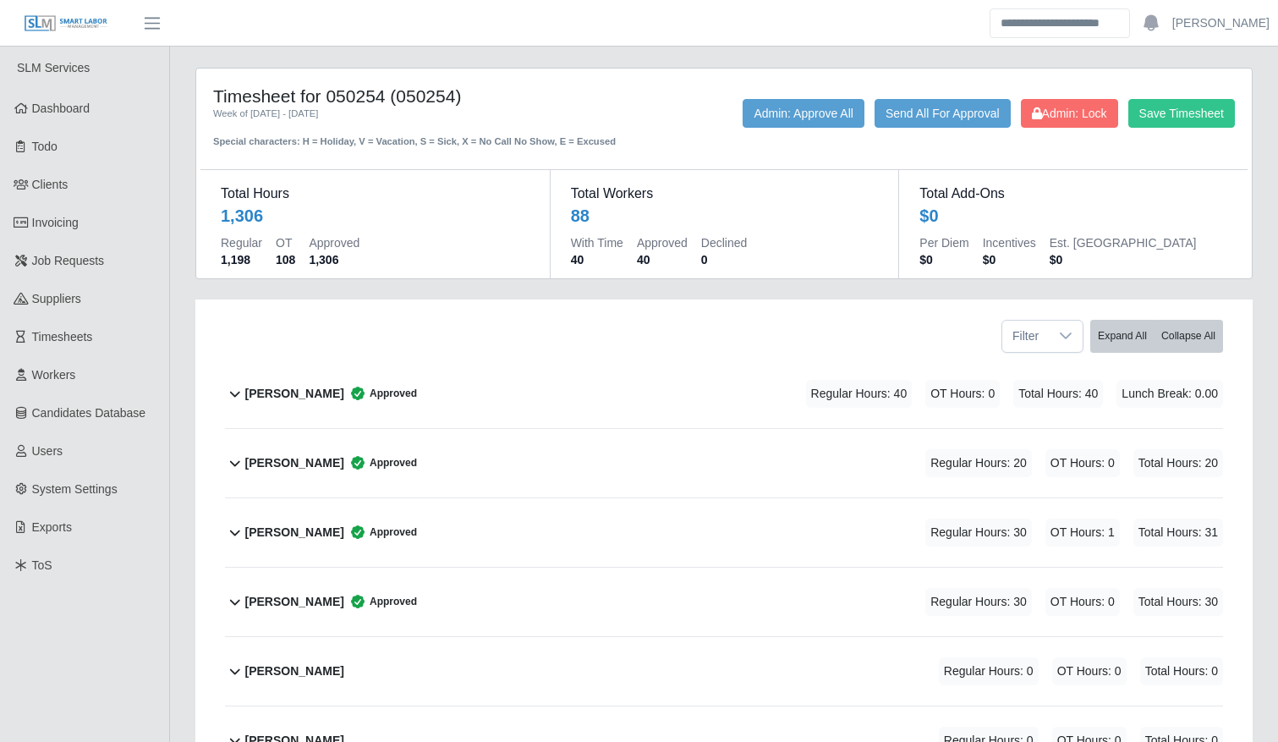
click at [497, 541] on div "[PERSON_NAME] Approved Regular Hours: 30 OT Hours: 1 Total Hours: 31" at bounding box center [734, 532] width 978 height 69
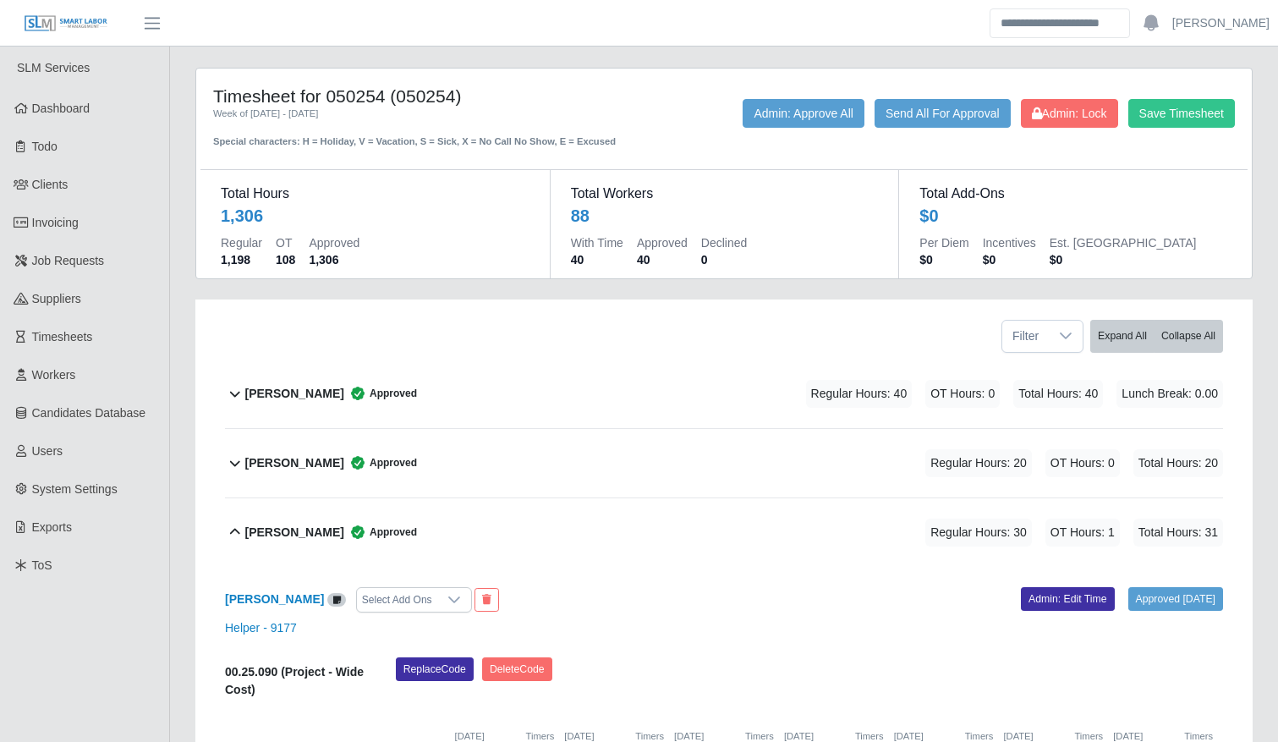
scroll to position [217, 0]
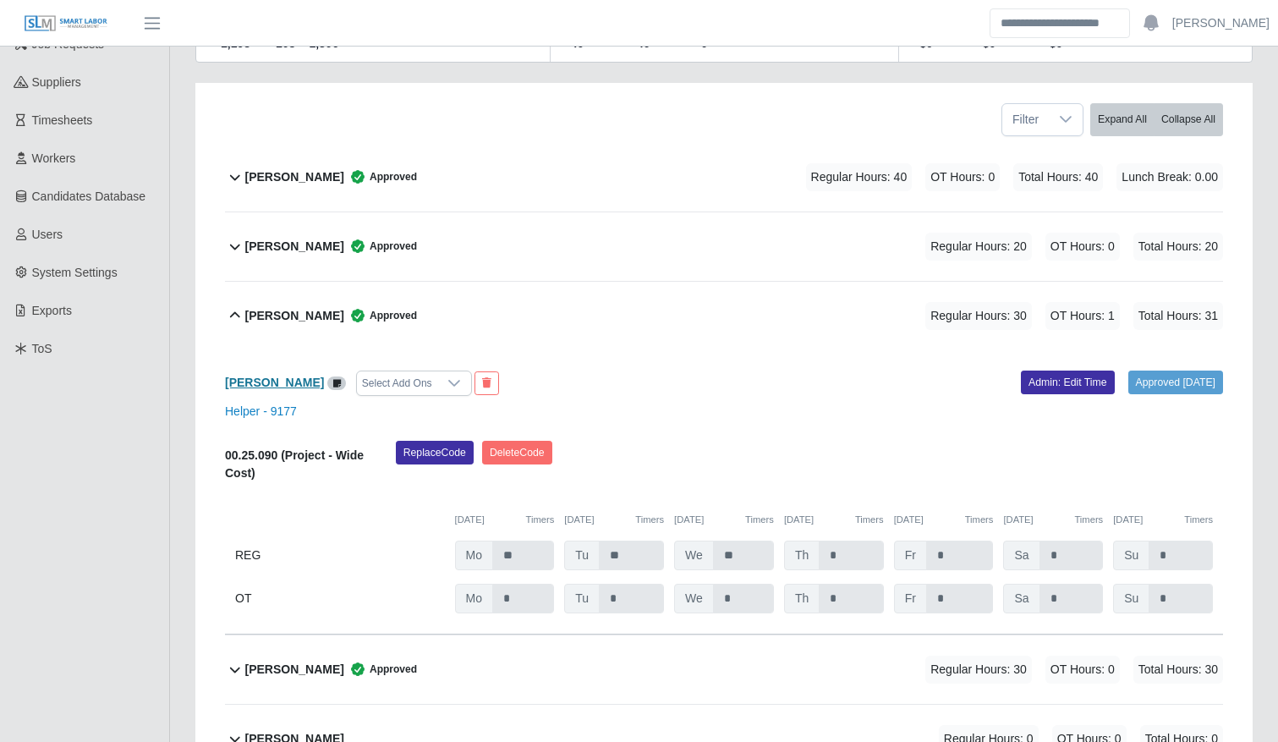
click at [272, 383] on b "[PERSON_NAME]" at bounding box center [274, 383] width 99 height 14
click at [363, 308] on icon at bounding box center [357, 315] width 17 height 17
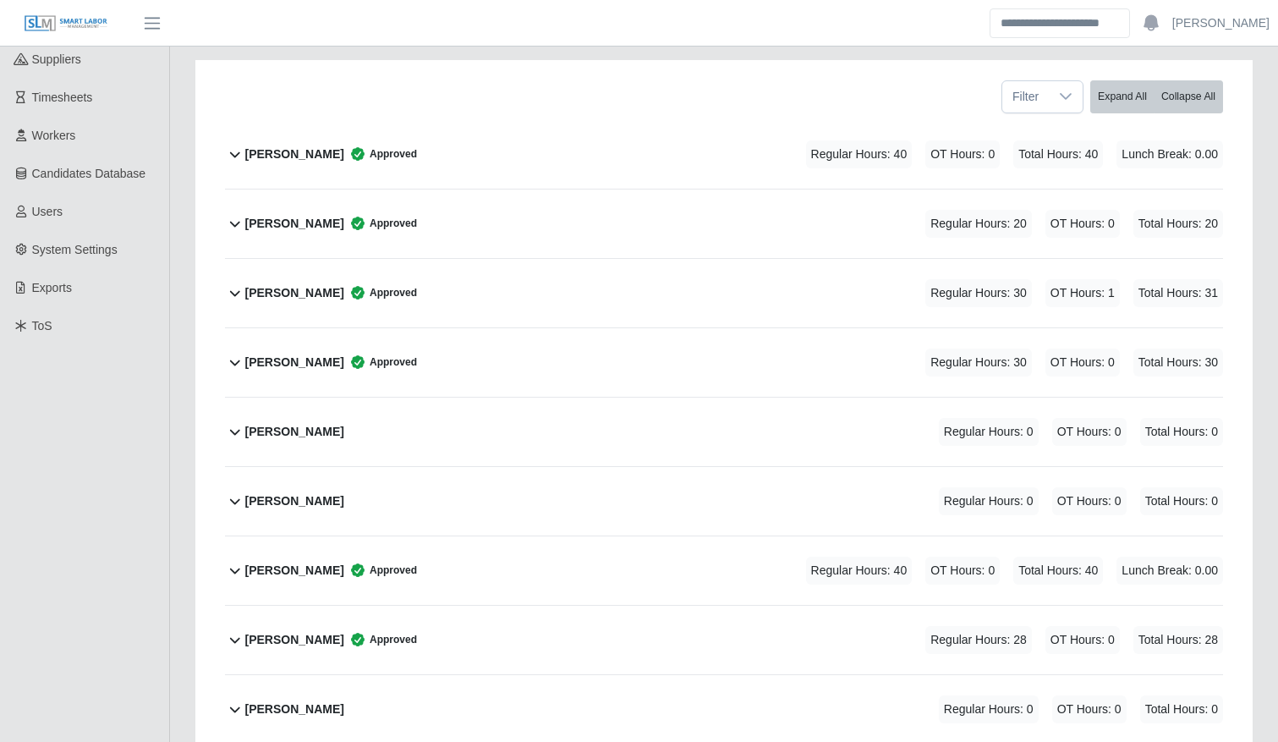
scroll to position [240, 0]
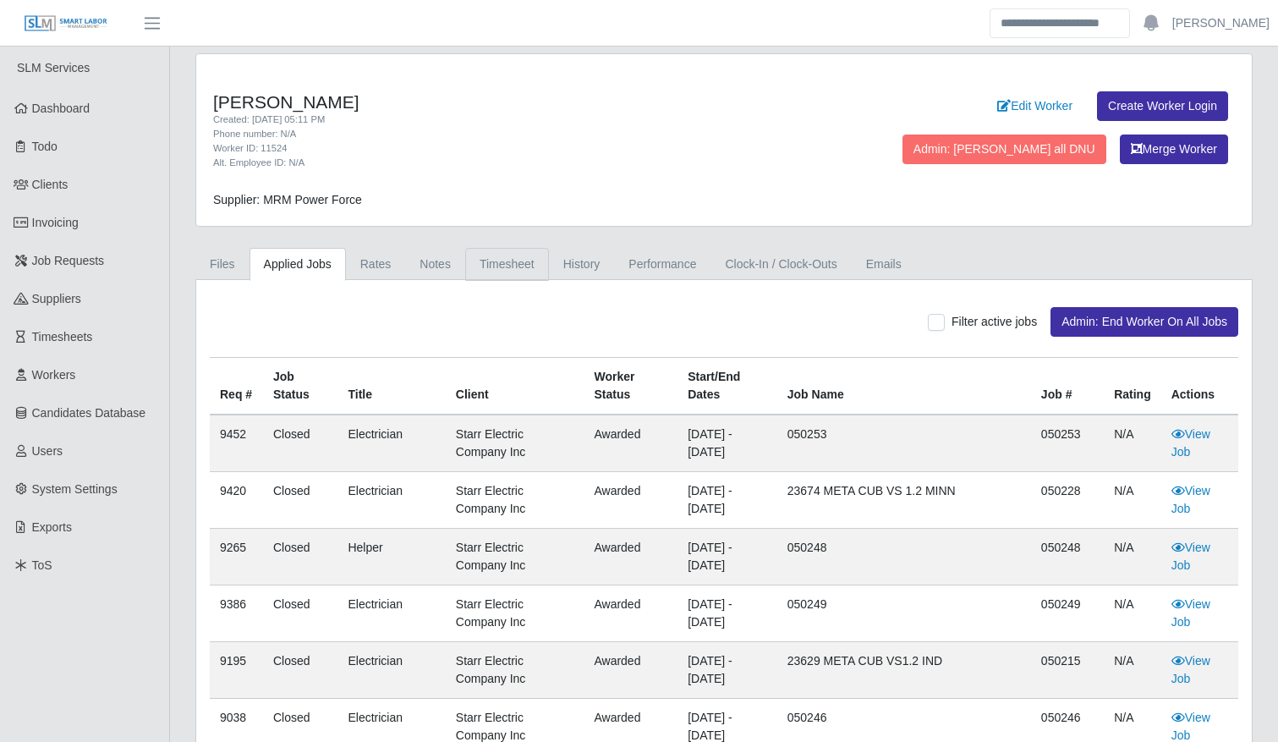
click at [472, 269] on link "Timesheet" at bounding box center [507, 264] width 84 height 33
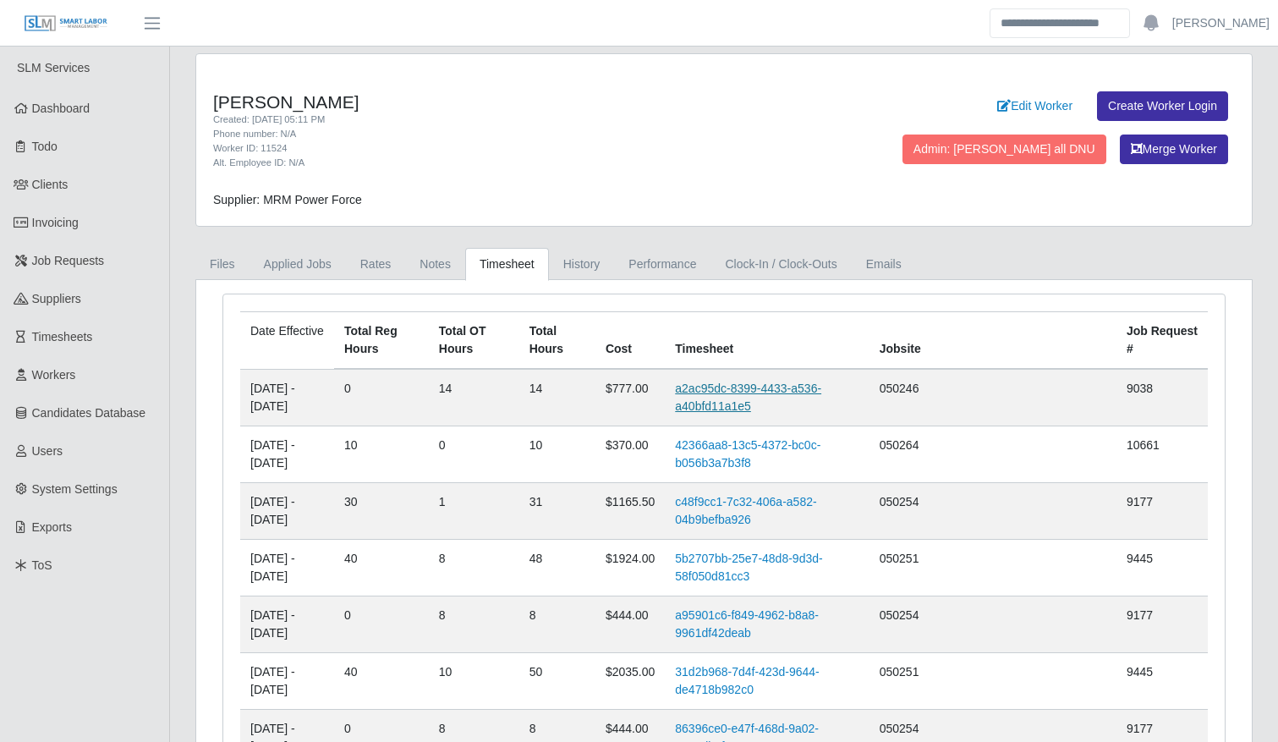
click at [765, 382] on link "a2ac95dc-8399-4433-a536-a40bfd11a1e5" at bounding box center [748, 397] width 146 height 31
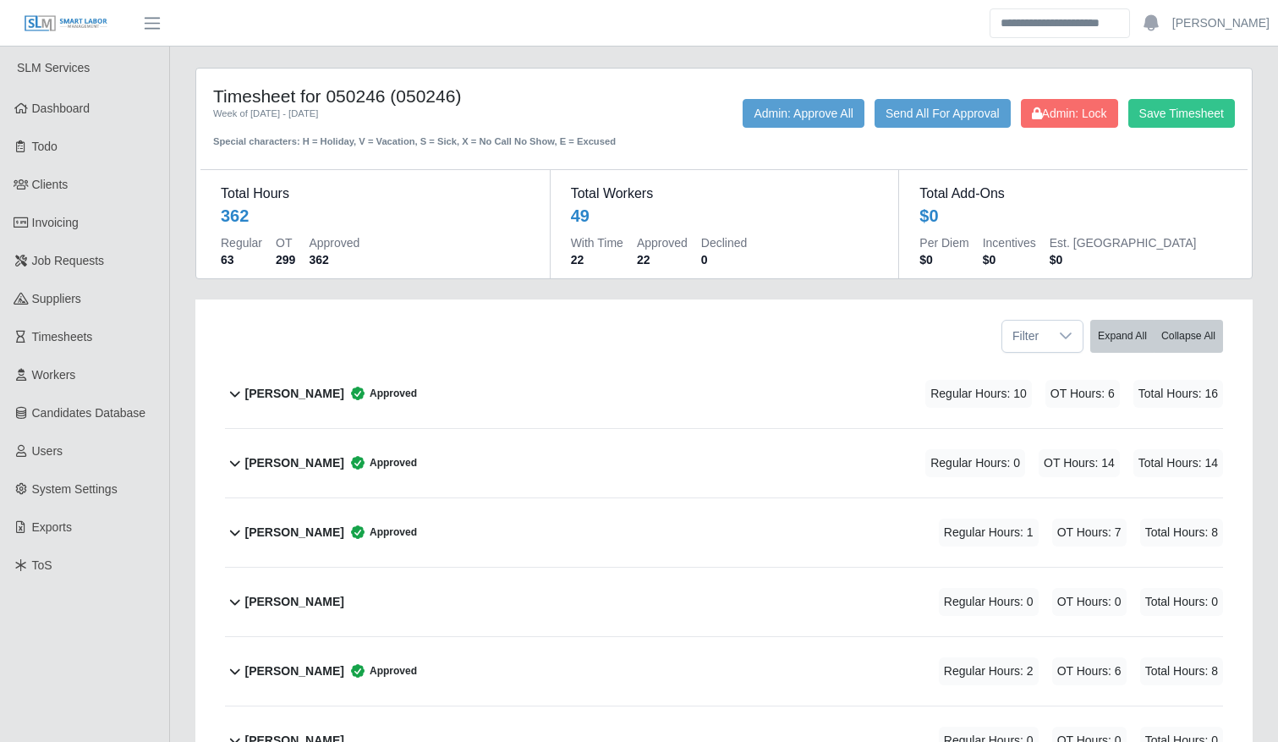
click at [634, 472] on div "[PERSON_NAME] Approved Regular Hours: 0 OT Hours: 14 Total Hours: 14" at bounding box center [734, 463] width 978 height 69
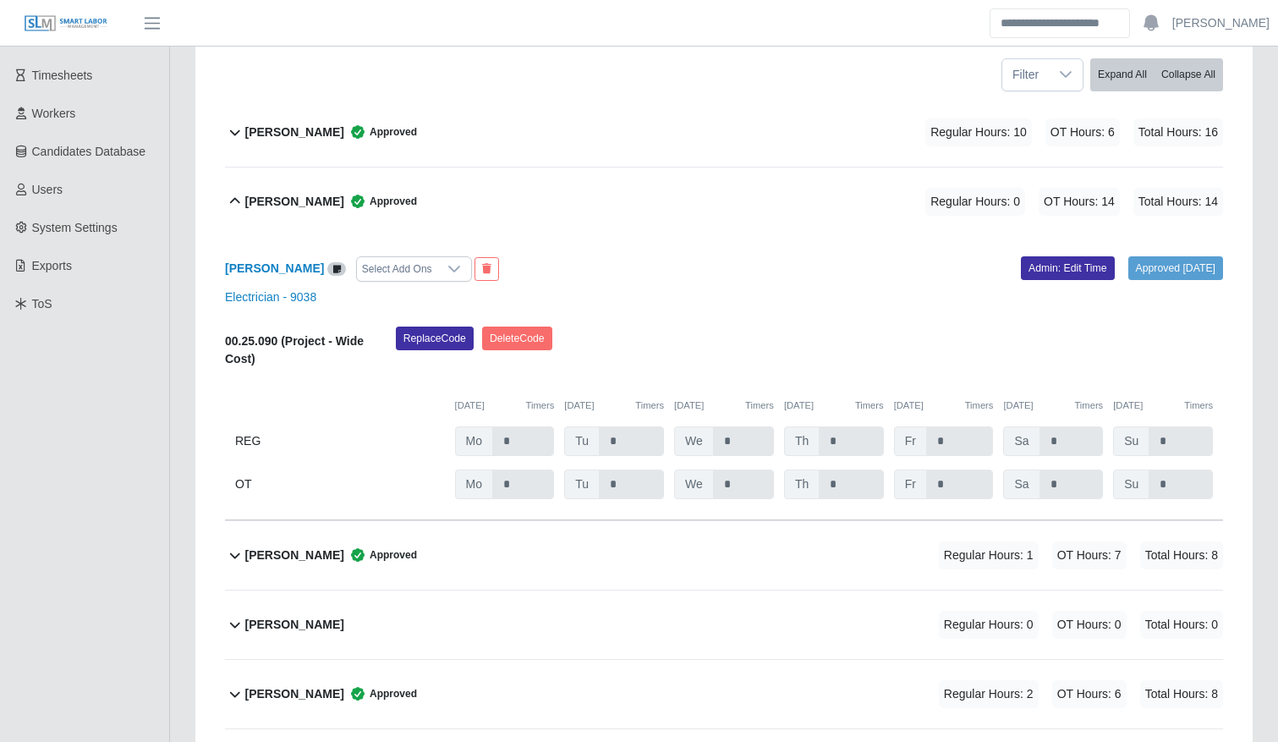
scroll to position [262, 0]
click at [1052, 272] on link "Admin: Edit Time" at bounding box center [1068, 267] width 94 height 24
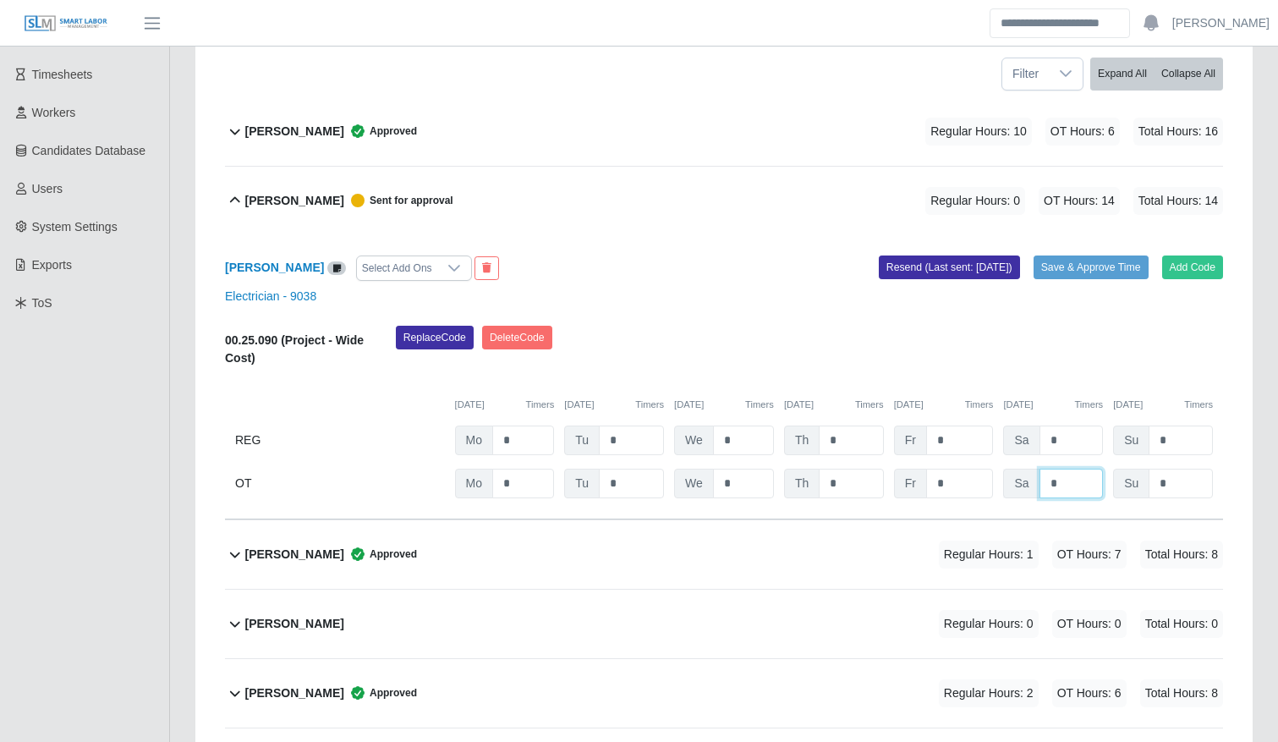
click at [1062, 490] on input "*" at bounding box center [1072, 484] width 64 height 30
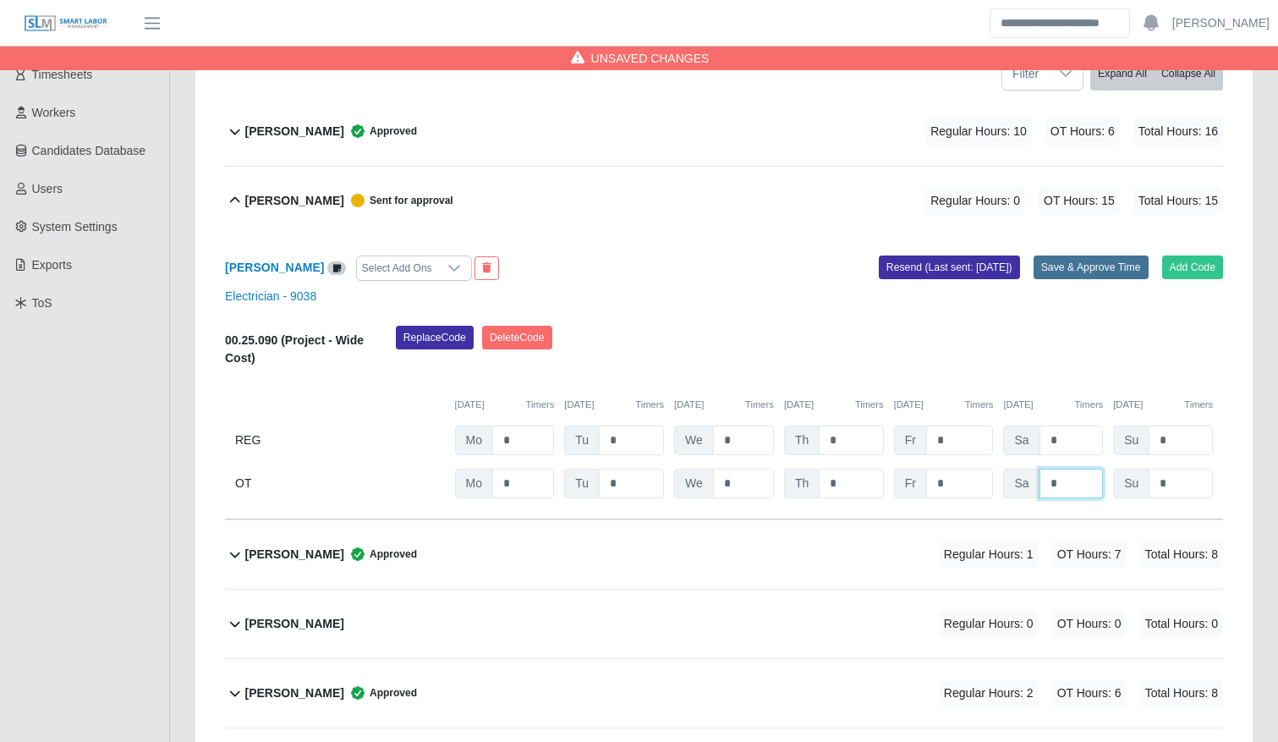
type input "*"
click at [1114, 260] on button "Save & Approve Time" at bounding box center [1091, 267] width 115 height 24
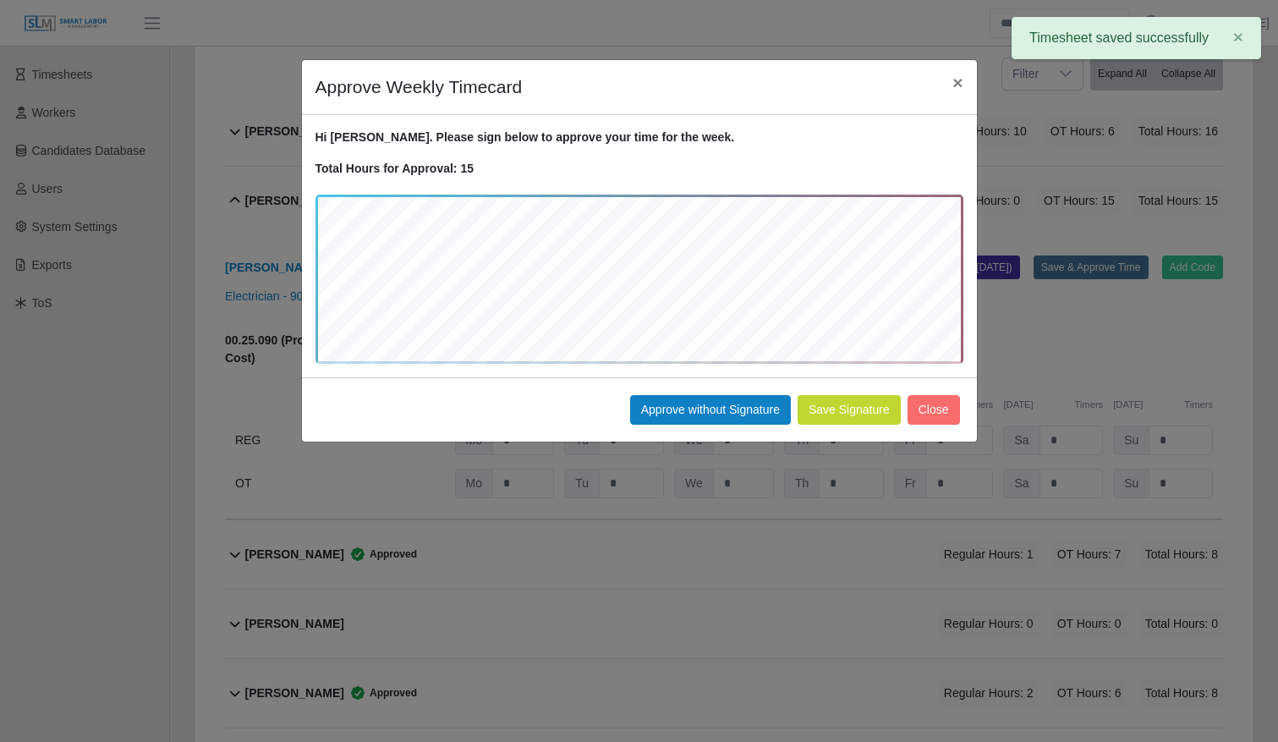
click at [844, 417] on button "Save Signature" at bounding box center [849, 410] width 103 height 30
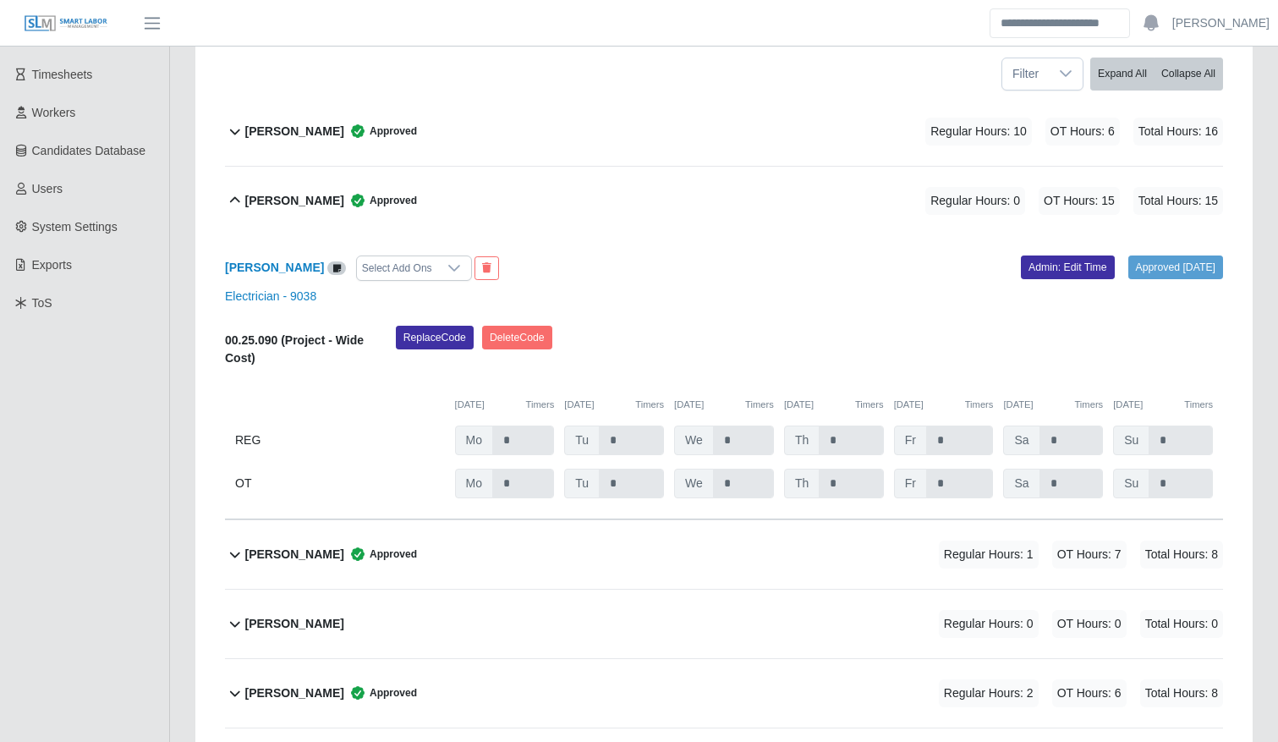
click at [321, 205] on b "Alejandro Alvares" at bounding box center [294, 201] width 99 height 18
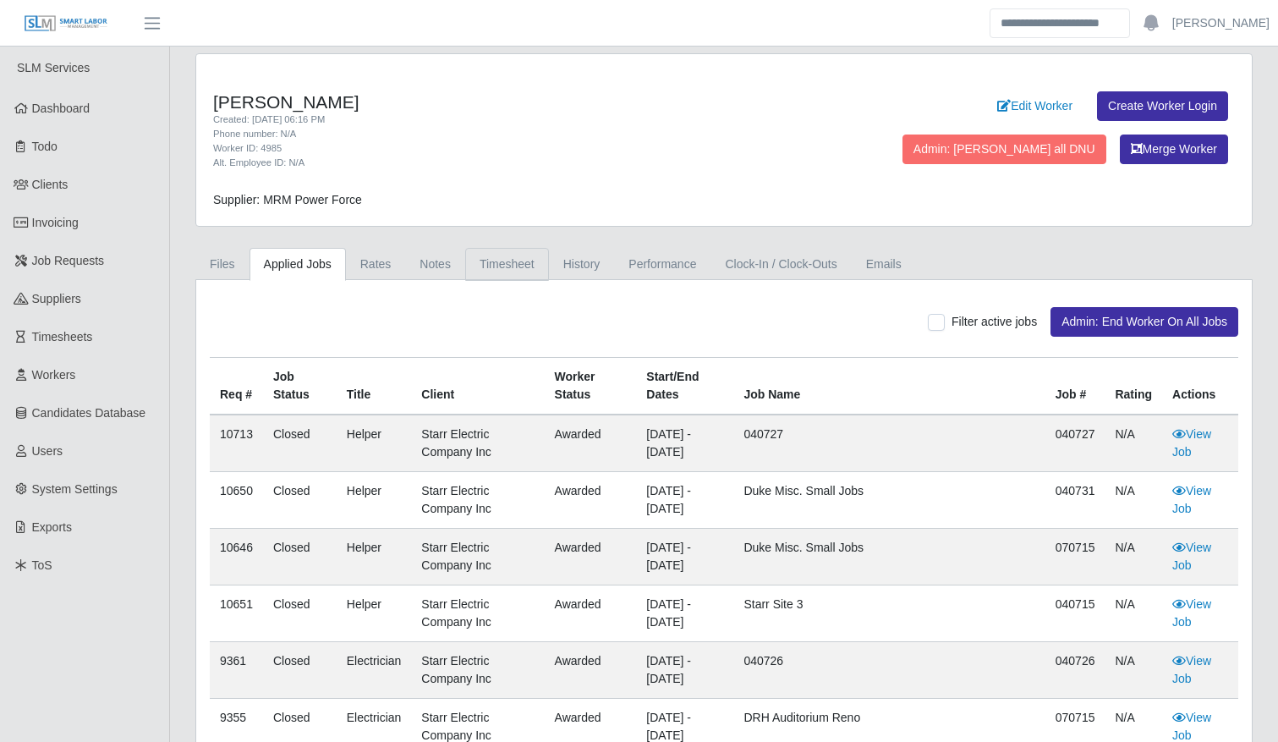
click at [520, 263] on link "Timesheet" at bounding box center [507, 264] width 84 height 33
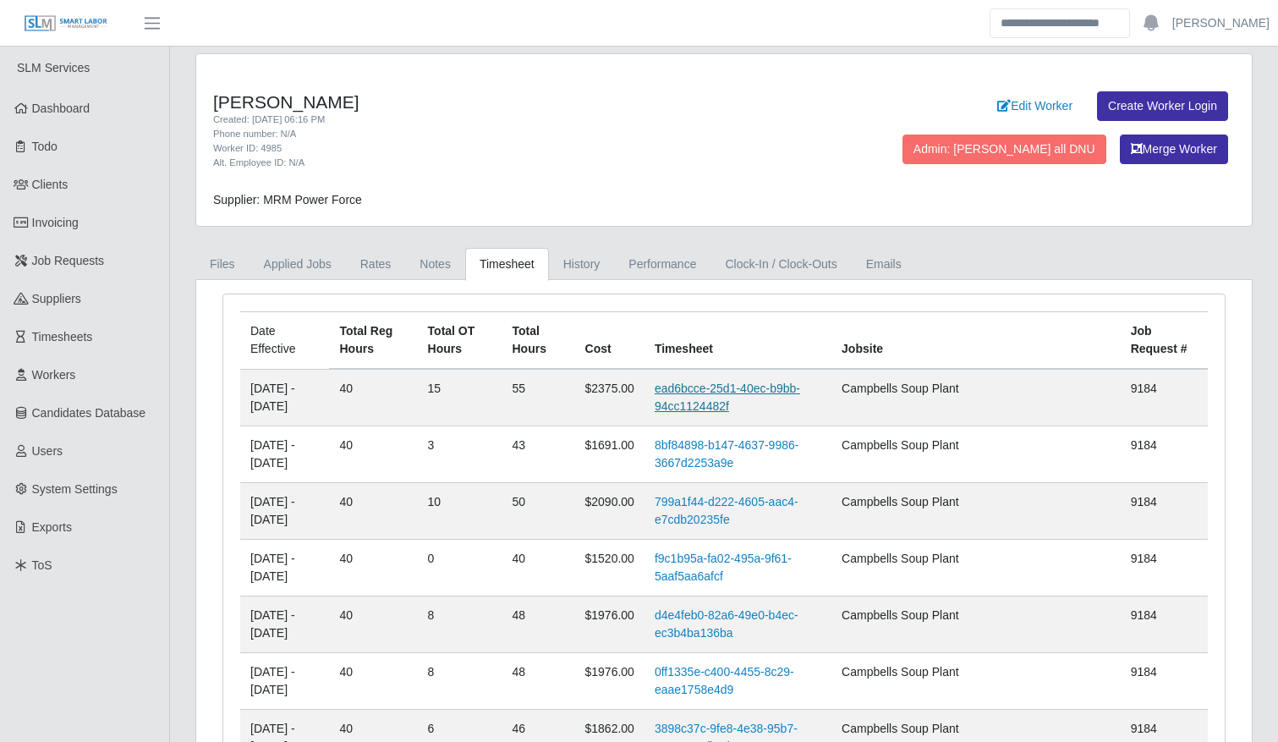
click at [711, 410] on link "ead6bcce-25d1-40ec-b9bb-94cc1124482f" at bounding box center [728, 397] width 146 height 31
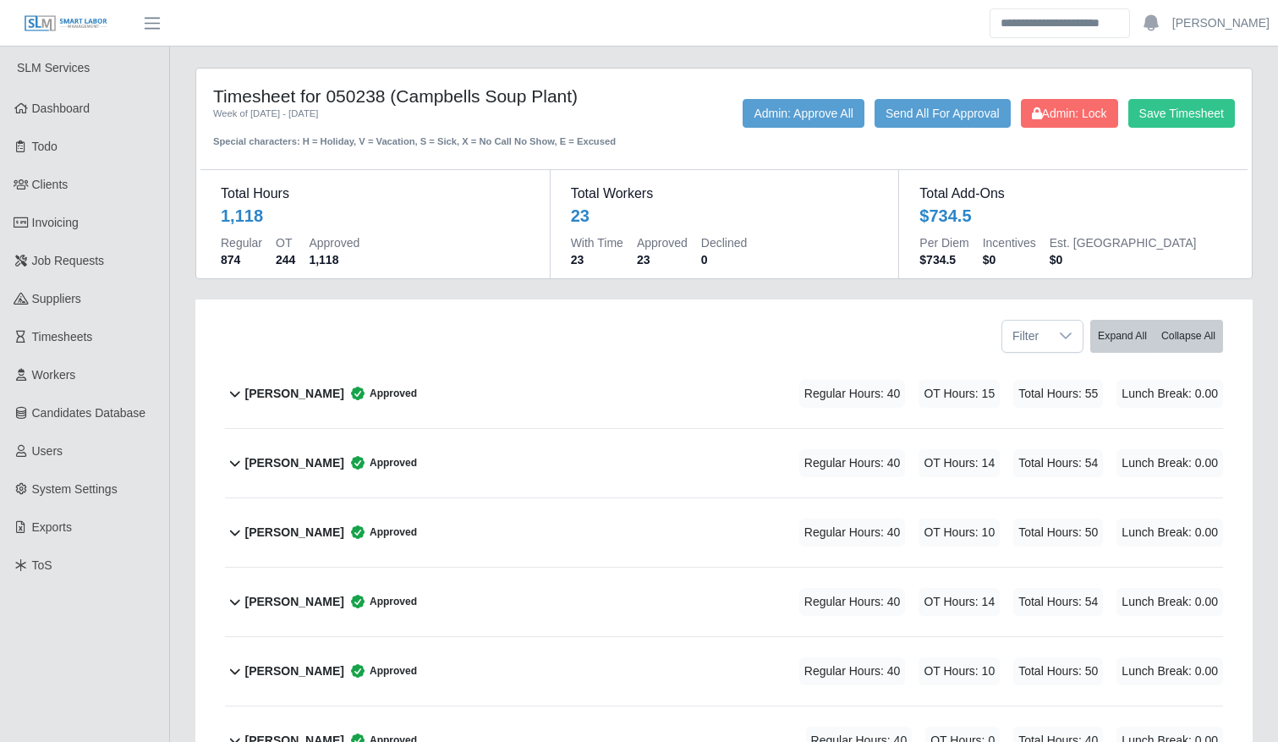
click at [694, 393] on div "[PERSON_NAME] Approved Regular Hours: 40 OT Hours: 15 Total Hours: 55 Lunch Bre…" at bounding box center [734, 394] width 978 height 69
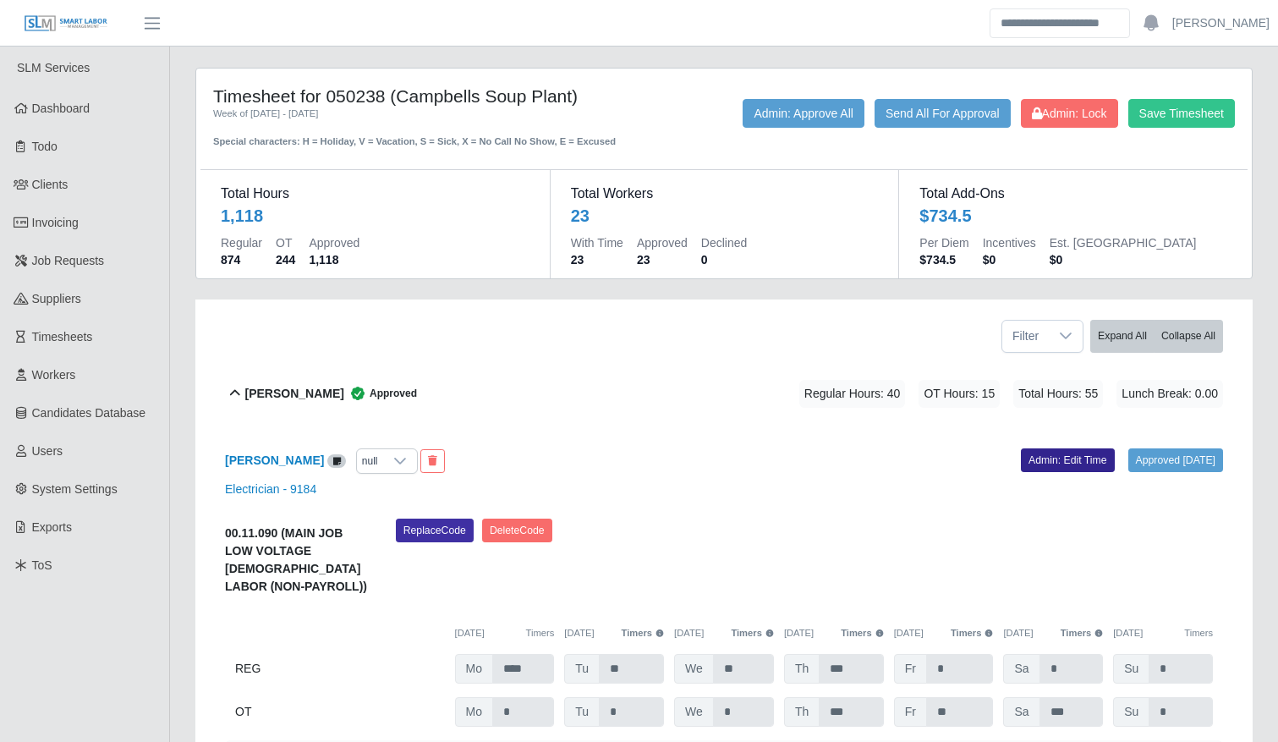
click at [1023, 471] on link "Admin: Edit Time" at bounding box center [1068, 460] width 94 height 24
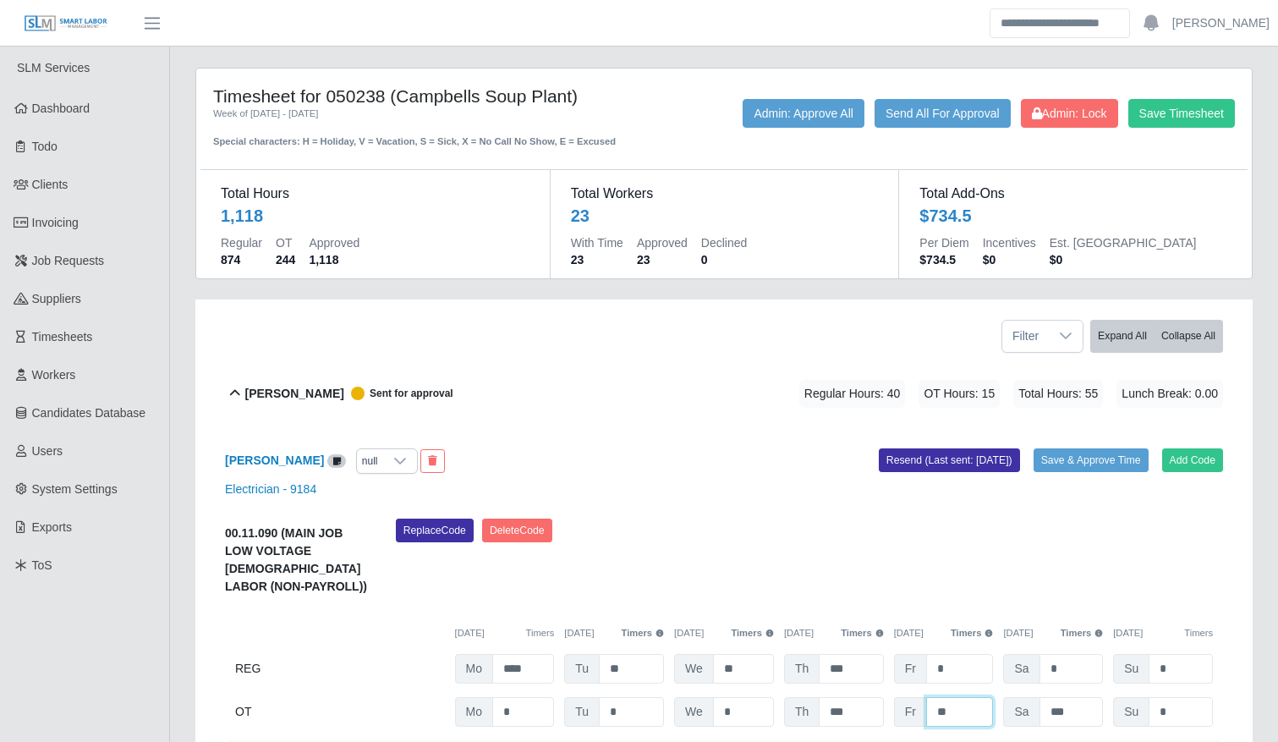
click at [965, 709] on input "**" at bounding box center [960, 712] width 68 height 30
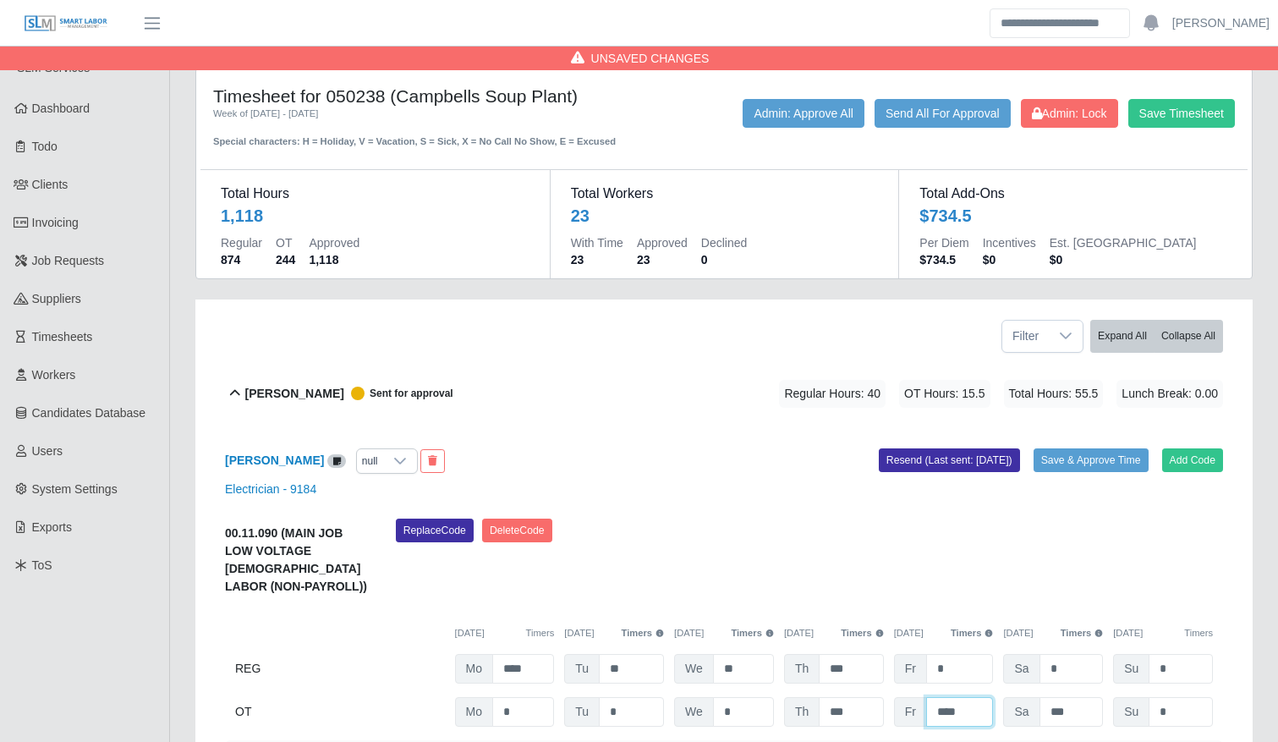
type input "****"
click at [1092, 445] on div "Andres Hernandez null Add Code Save & Approve Time Resend (Last sent: 09/29/202…" at bounding box center [724, 623] width 998 height 390
click at [1099, 462] on button "Save & Approve Time" at bounding box center [1091, 460] width 115 height 24
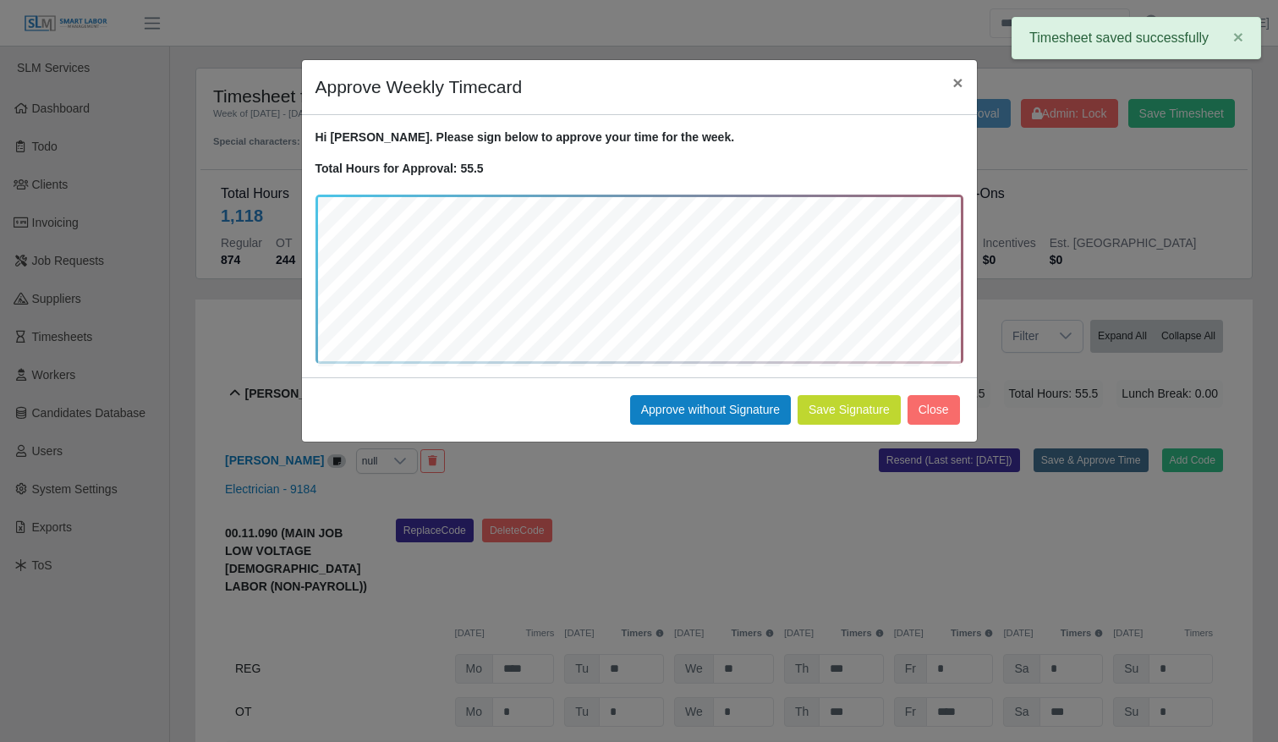
click at [857, 405] on button "Save Signature" at bounding box center [849, 410] width 103 height 30
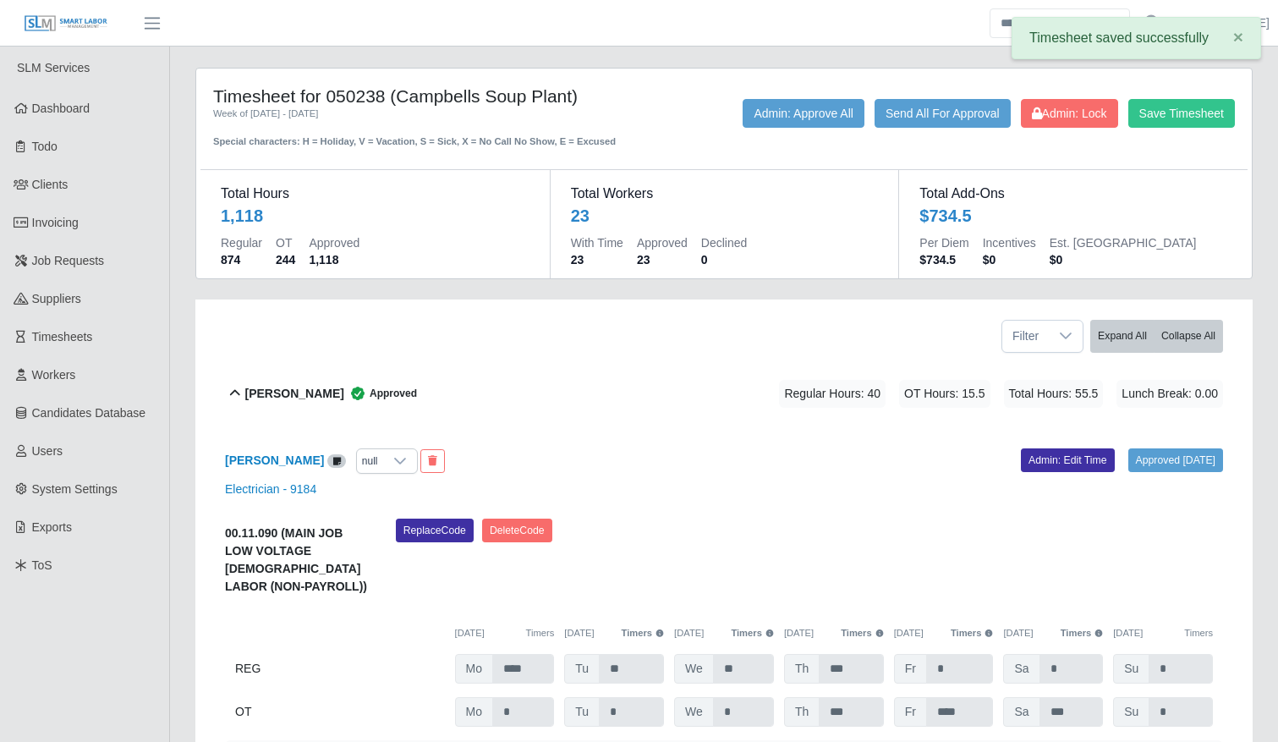
click at [385, 399] on span "Approved" at bounding box center [380, 393] width 73 height 17
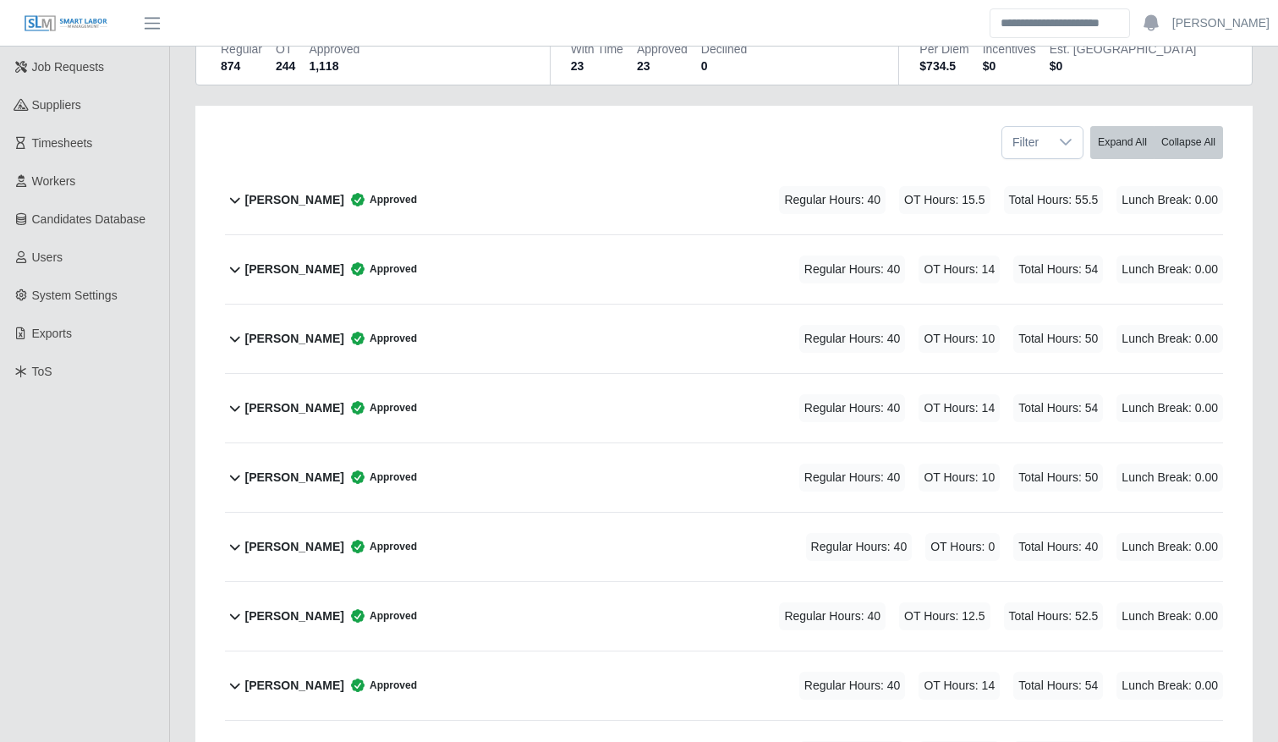
scroll to position [195, 0]
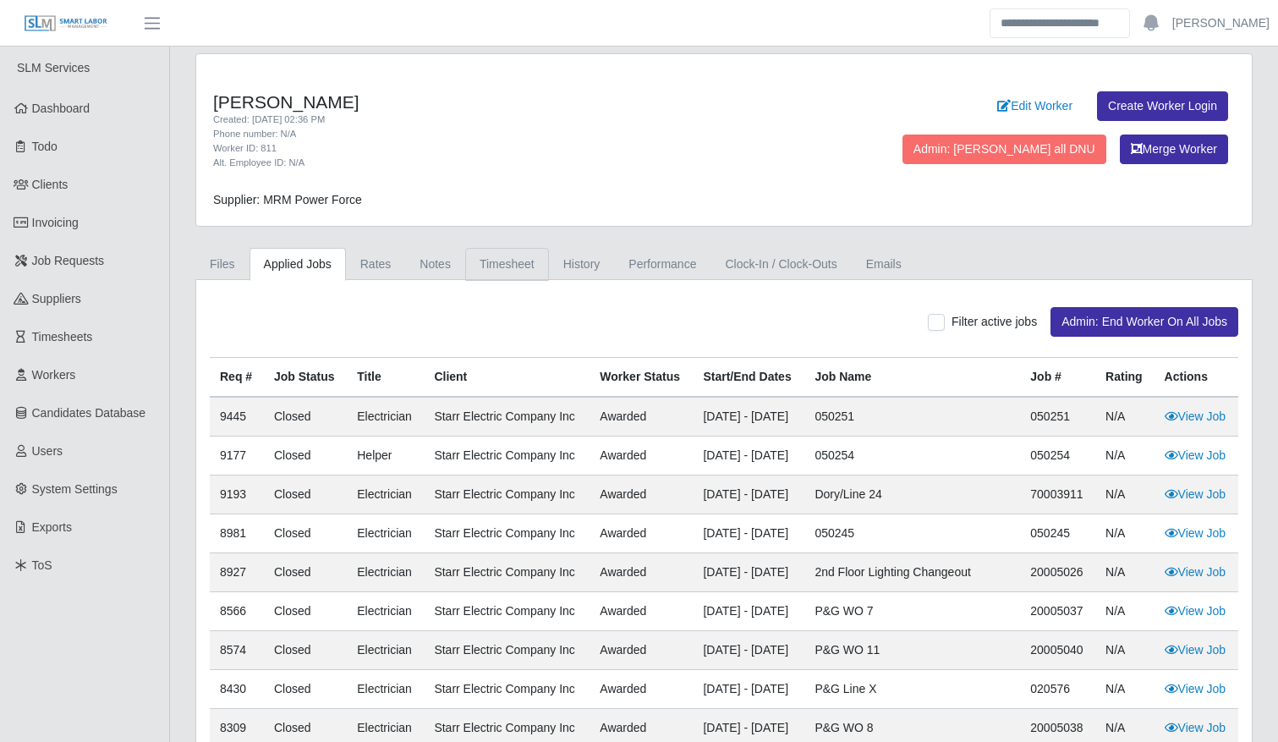
click at [498, 259] on link "Timesheet" at bounding box center [507, 264] width 84 height 33
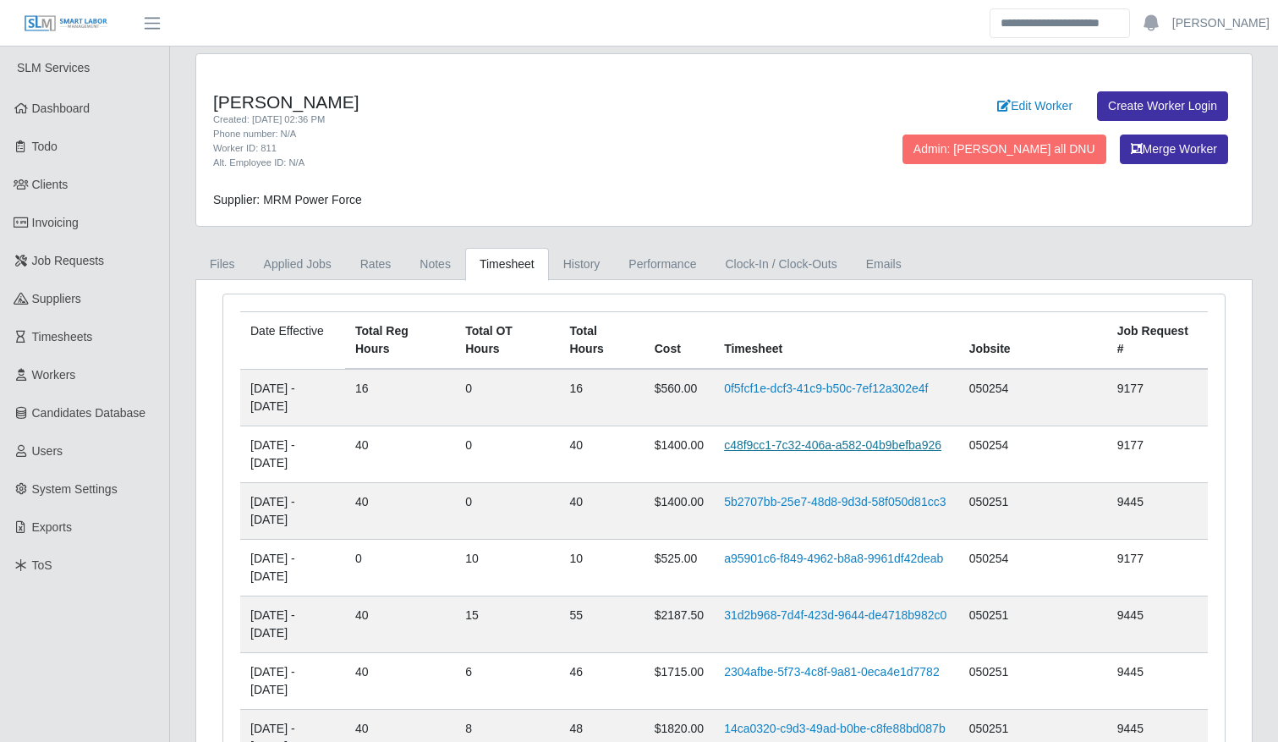
click at [789, 452] on link "c48f9cc1-7c32-406a-a582-04b9befba926" at bounding box center [832, 445] width 217 height 14
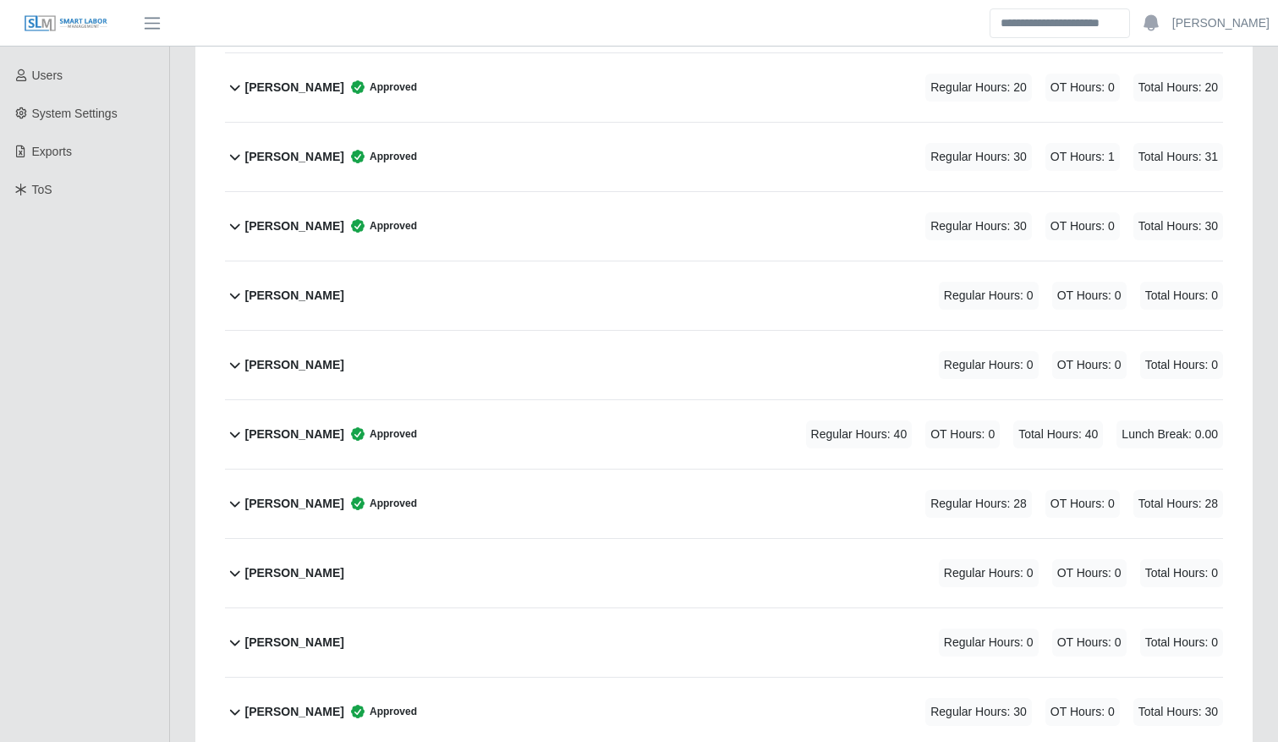
scroll to position [376, 0]
click at [593, 441] on div "[PERSON_NAME] Approved Regular Hours: 40 OT Hours: 0 Total Hours: 40 Lunch Brea…" at bounding box center [734, 433] width 978 height 69
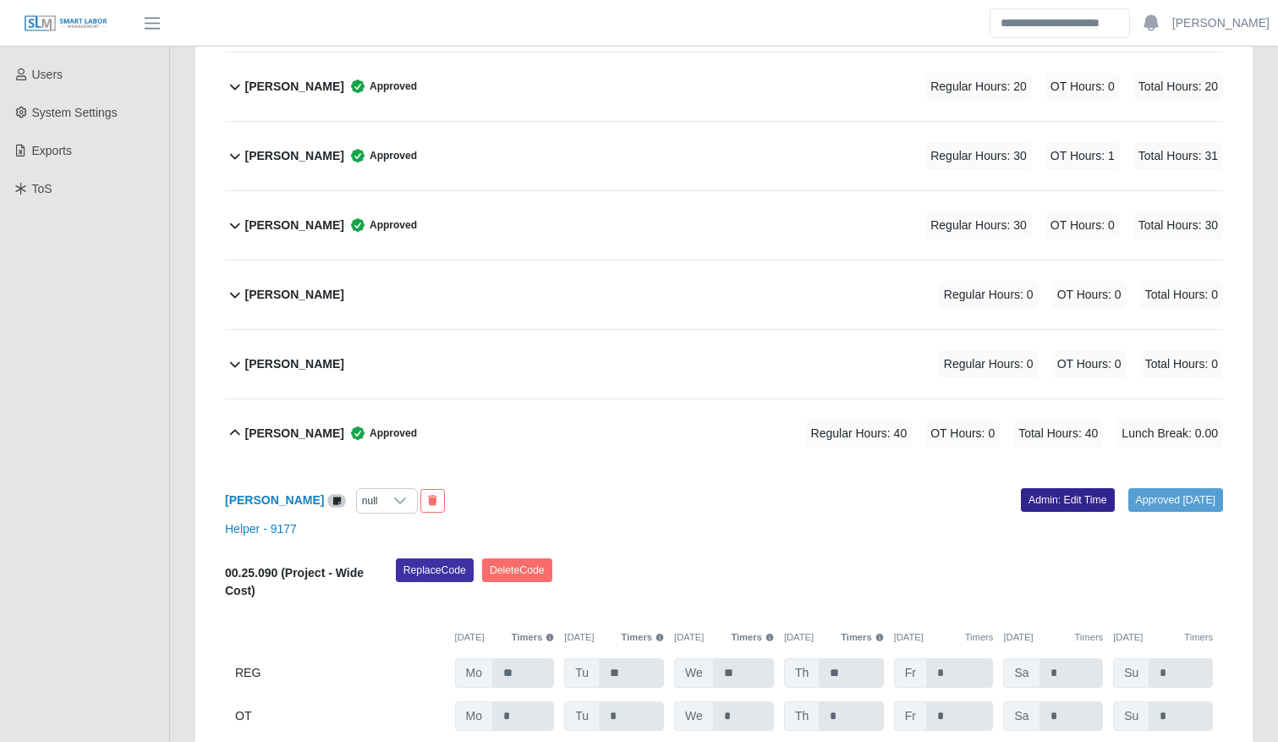
click at [1047, 497] on link "Admin: Edit Time" at bounding box center [1068, 500] width 94 height 24
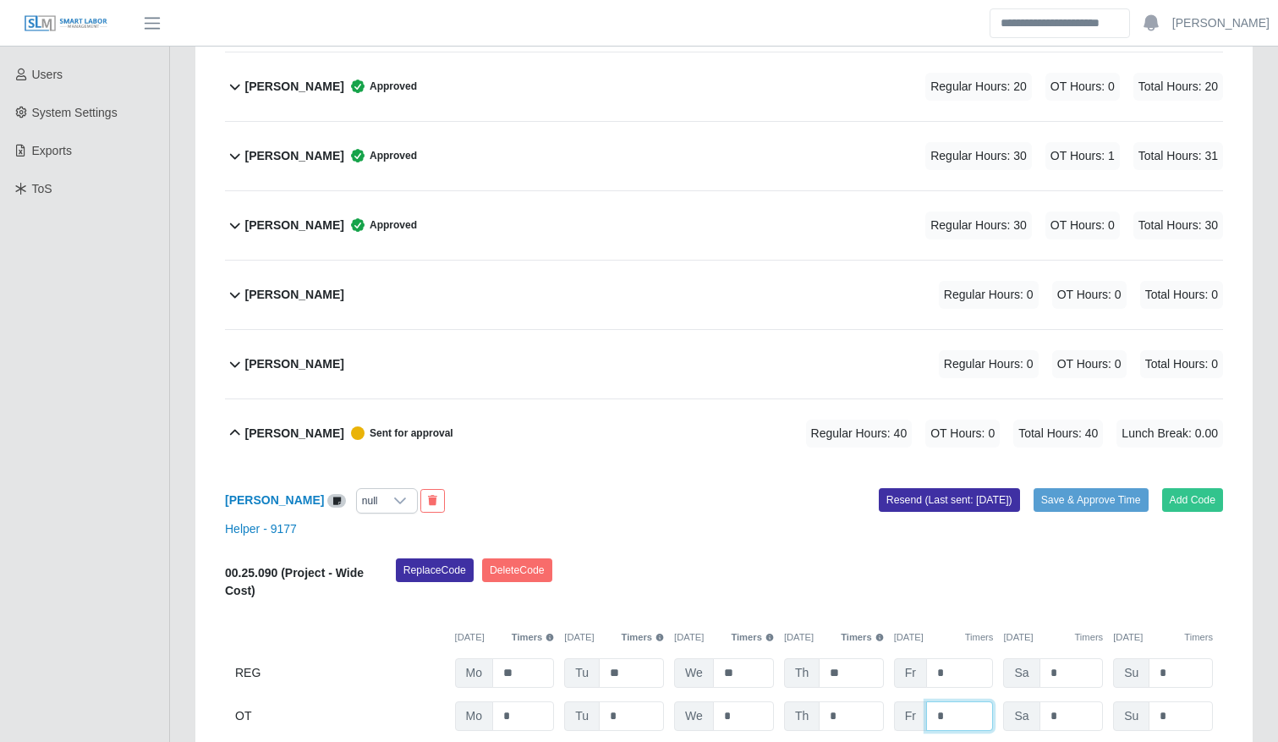
click at [971, 716] on input "*" at bounding box center [960, 716] width 68 height 30
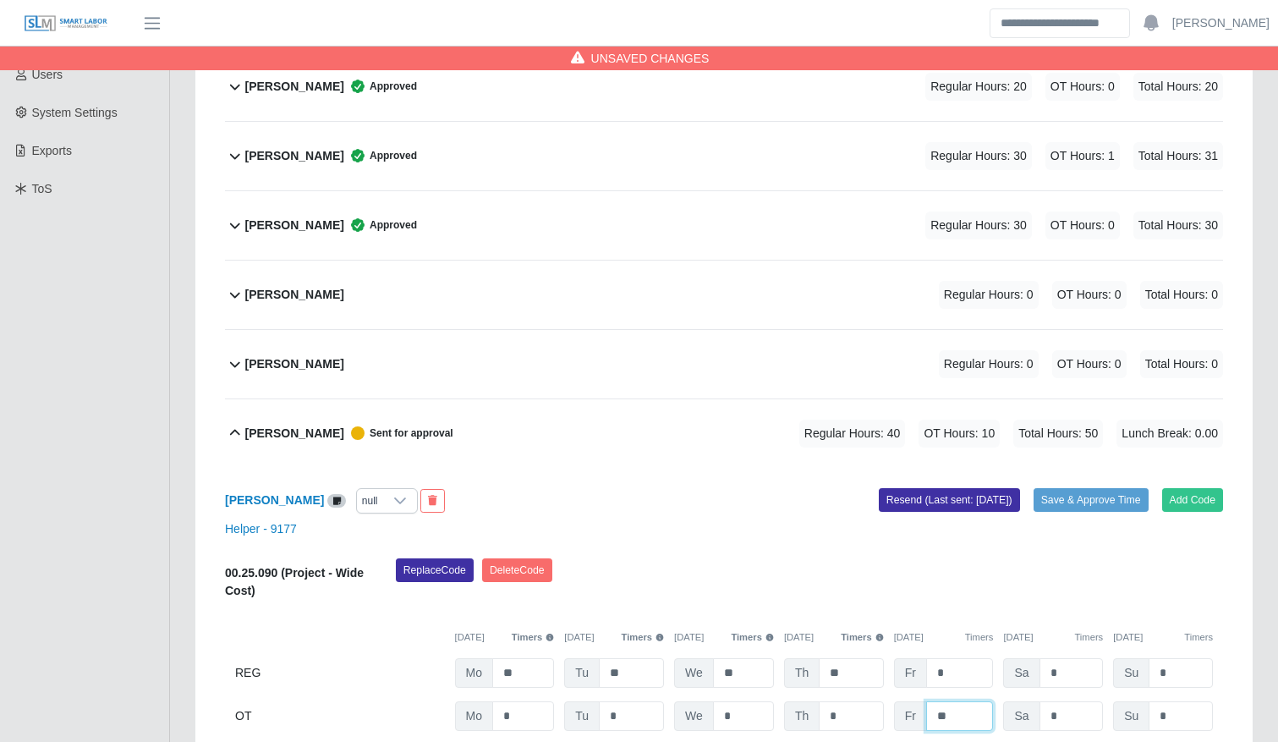
type input "**"
click at [799, 537] on div "Helper - 9177" at bounding box center [724, 529] width 1024 height 18
click at [1113, 490] on button "Save & Approve Time" at bounding box center [1091, 500] width 115 height 24
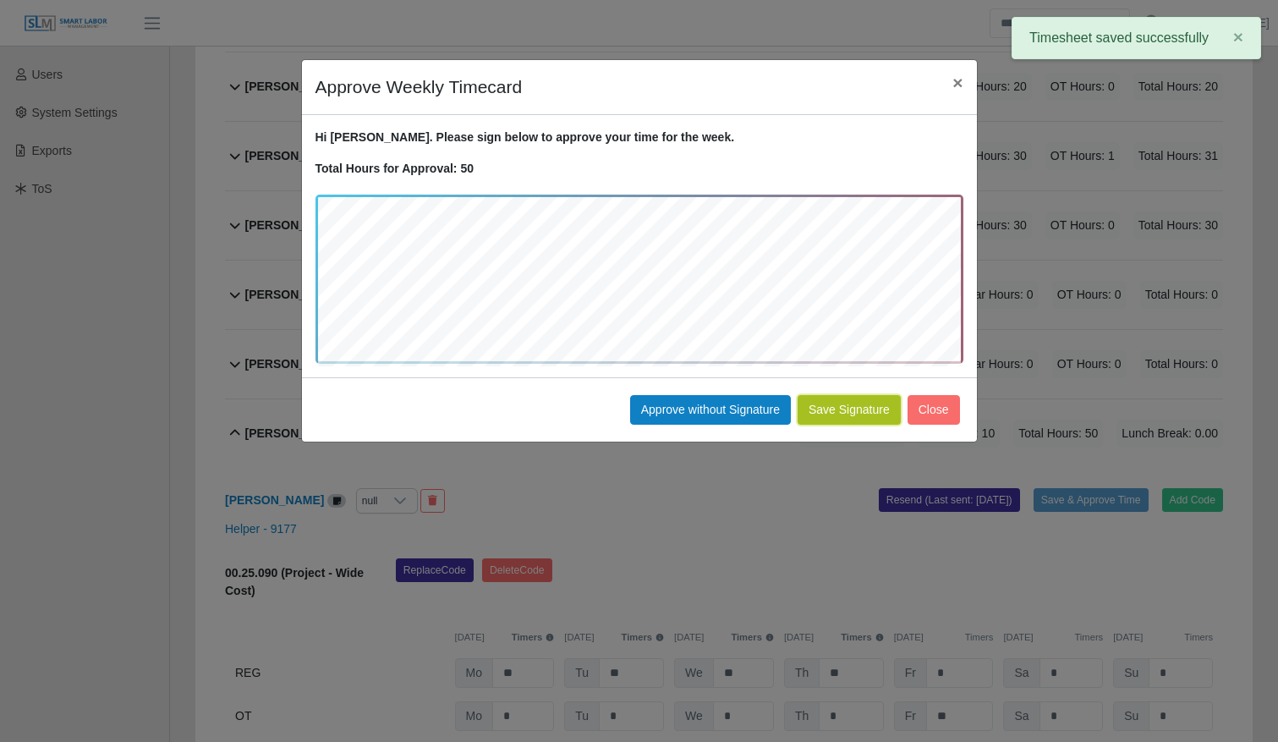
click at [863, 416] on button "Save Signature" at bounding box center [849, 410] width 103 height 30
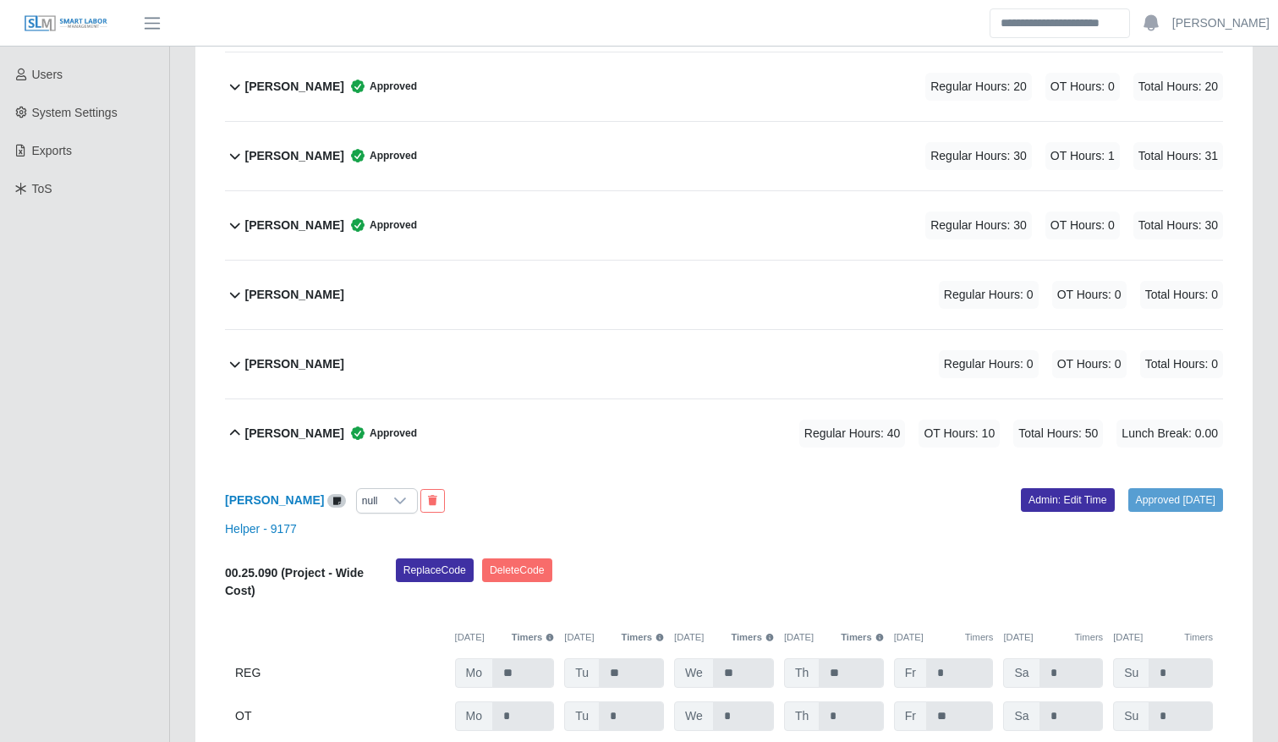
click at [431, 445] on div "Andres ulises Perez Approved Regular Hours: 40 OT Hours: 10 Total Hours: 50 Lun…" at bounding box center [734, 433] width 978 height 69
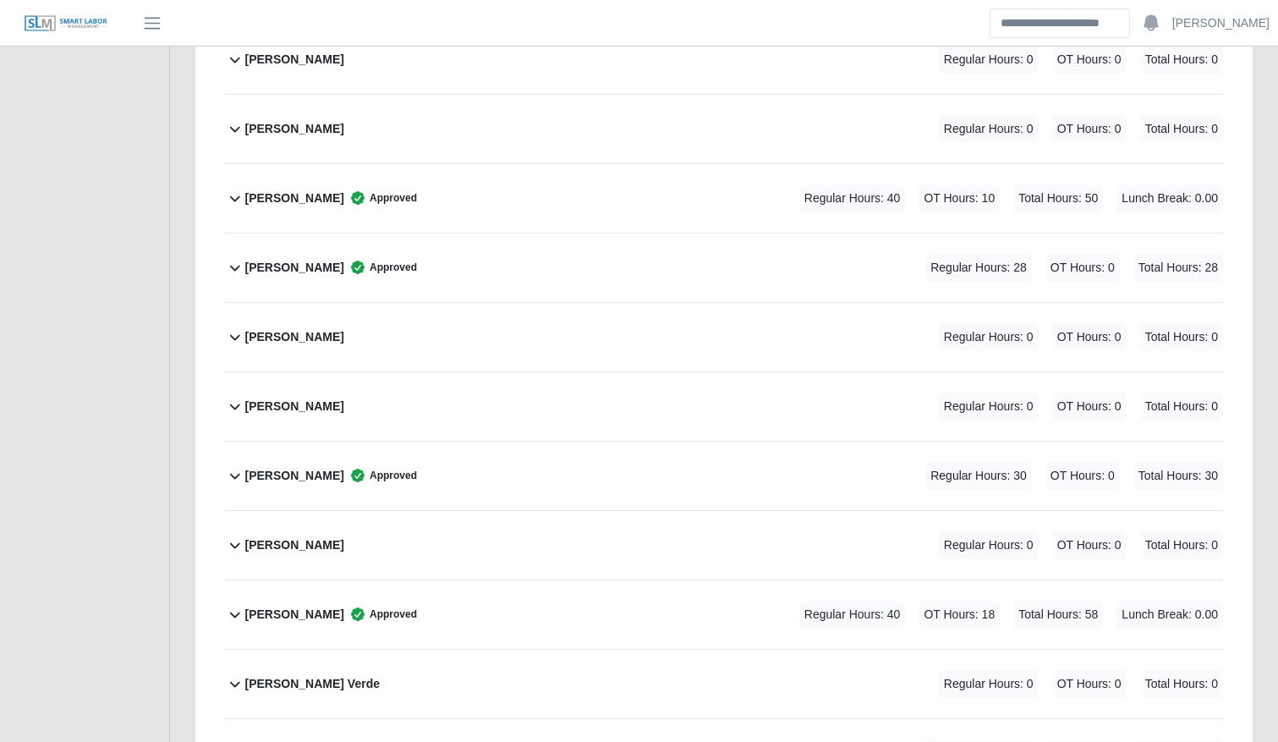
scroll to position [616, 0]
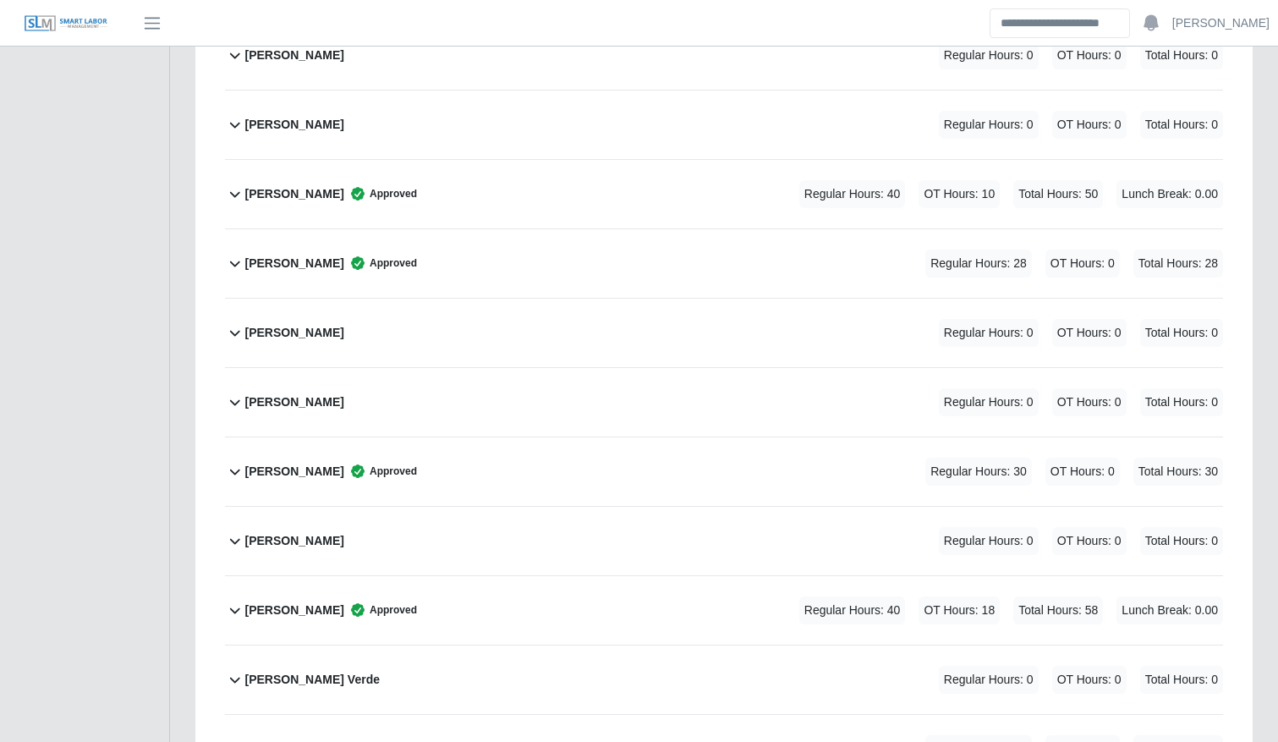
click at [419, 545] on div "Angel Gustavo Meraz Reyes Regular Hours: 0 OT Hours: 0 Total Hours: 0" at bounding box center [734, 541] width 978 height 69
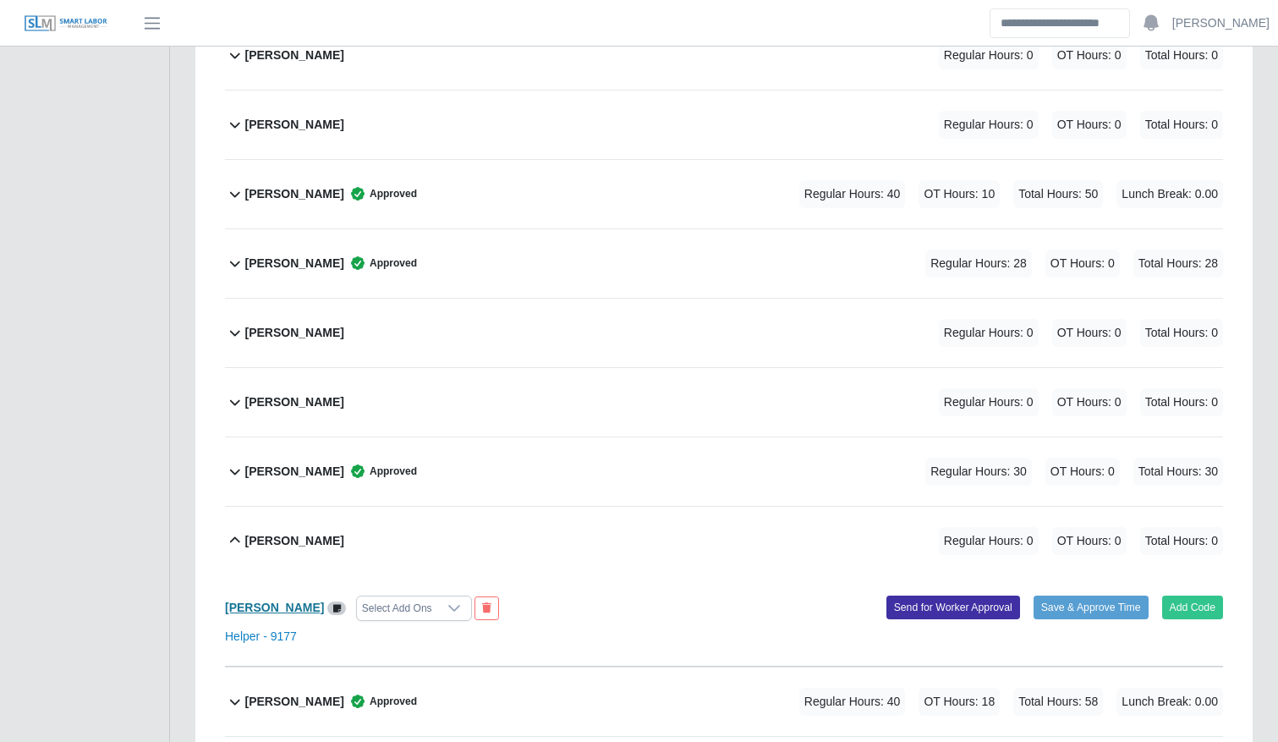
click at [291, 603] on b "Angel Gustavo Meraz Reyes" at bounding box center [274, 608] width 99 height 14
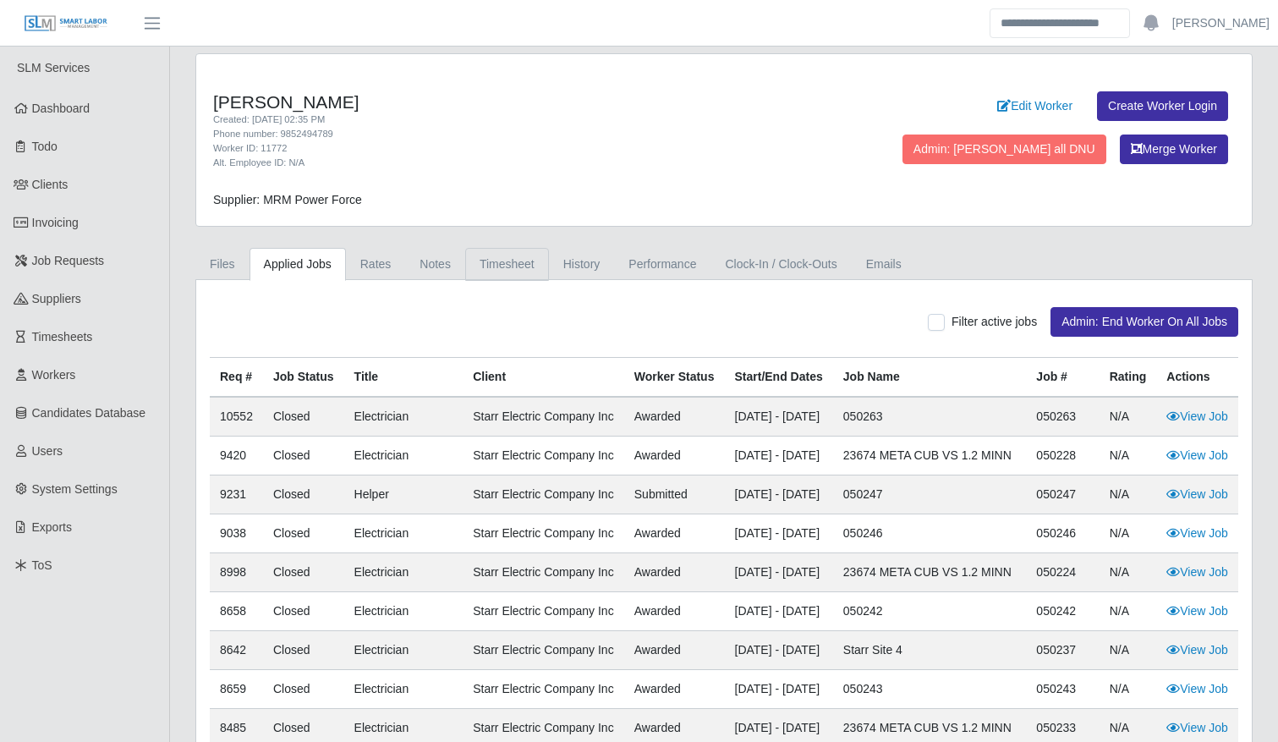
click at [503, 260] on link "Timesheet" at bounding box center [507, 264] width 84 height 33
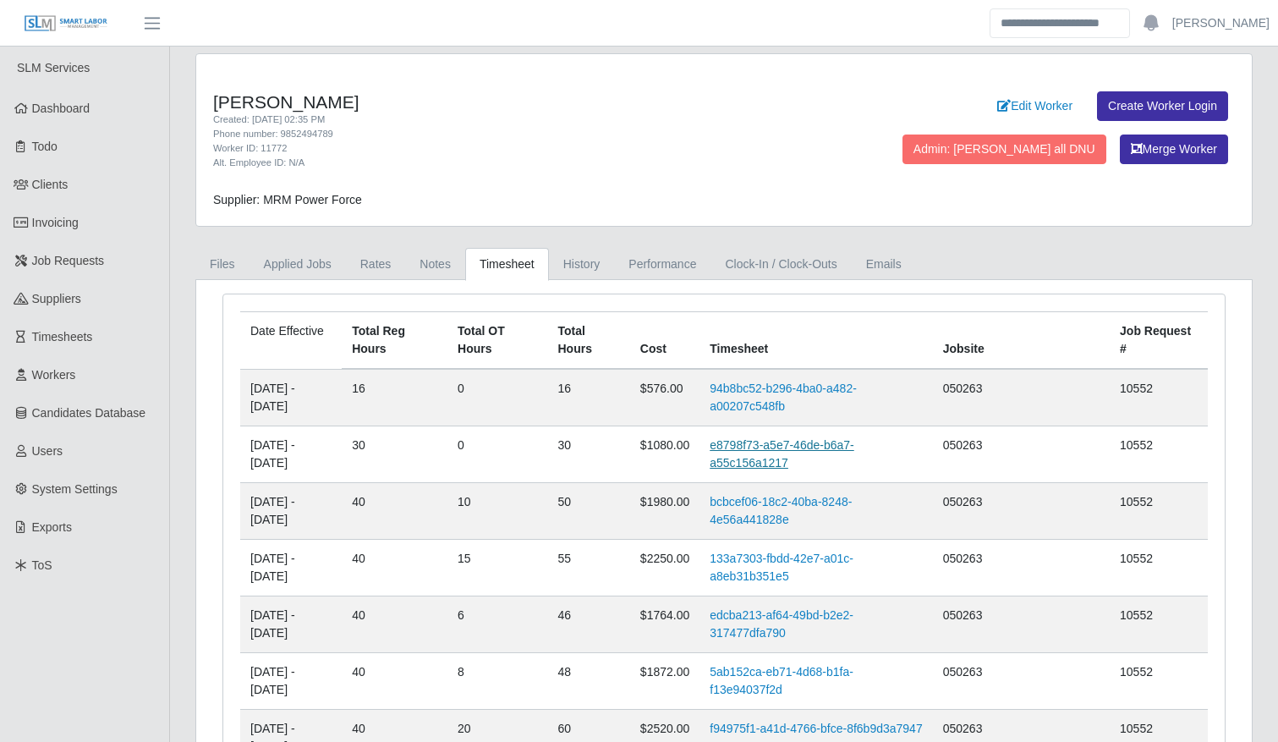
click at [801, 455] on link "e8798f73-a5e7-46de-b6a7-a55c156a1217" at bounding box center [782, 453] width 144 height 31
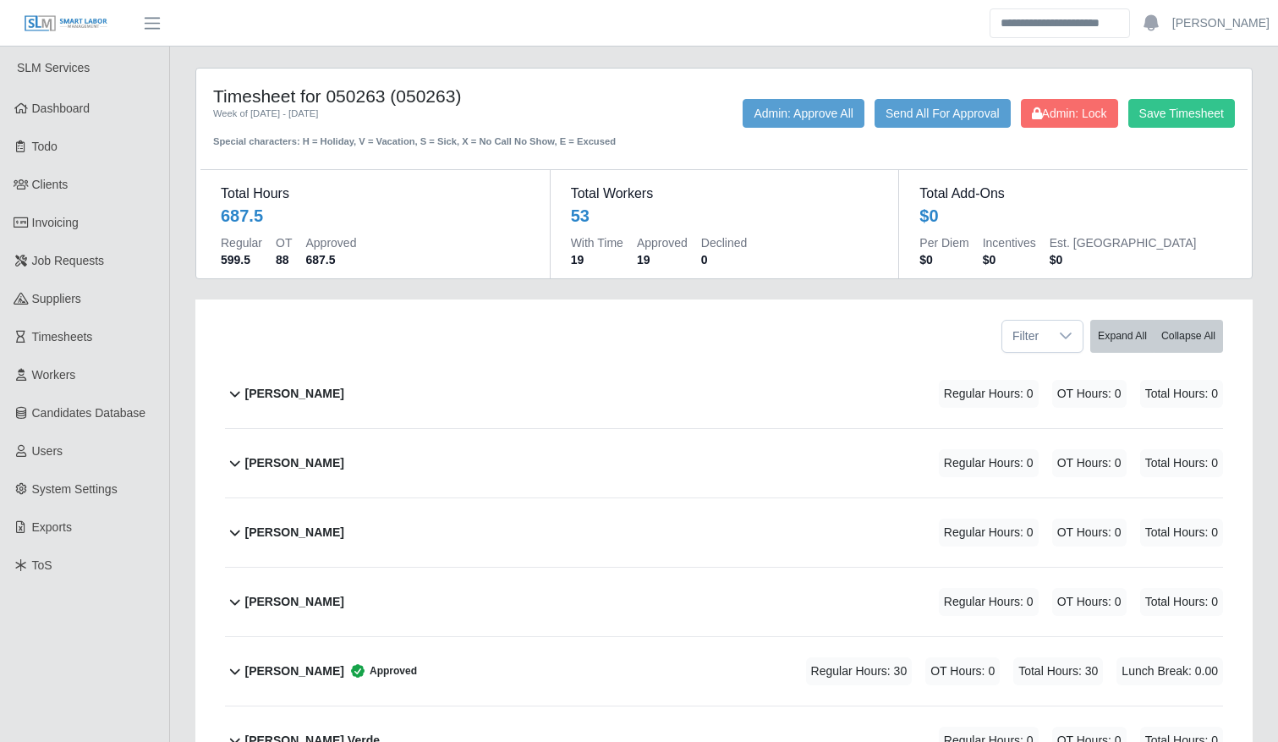
scroll to position [263, 0]
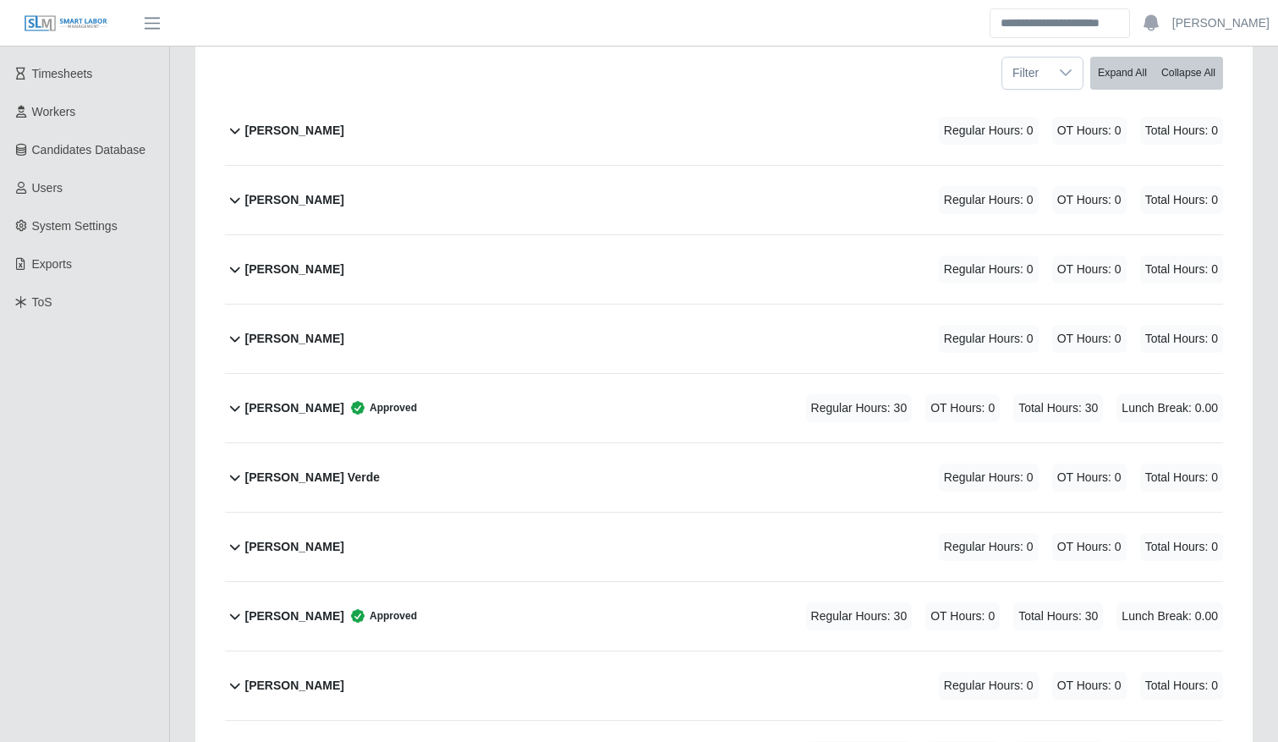
click at [591, 400] on div "Angel Gustavo Meraz Reyes Approved Regular Hours: 30 OT Hours: 0 Total Hours: 3…" at bounding box center [734, 408] width 978 height 69
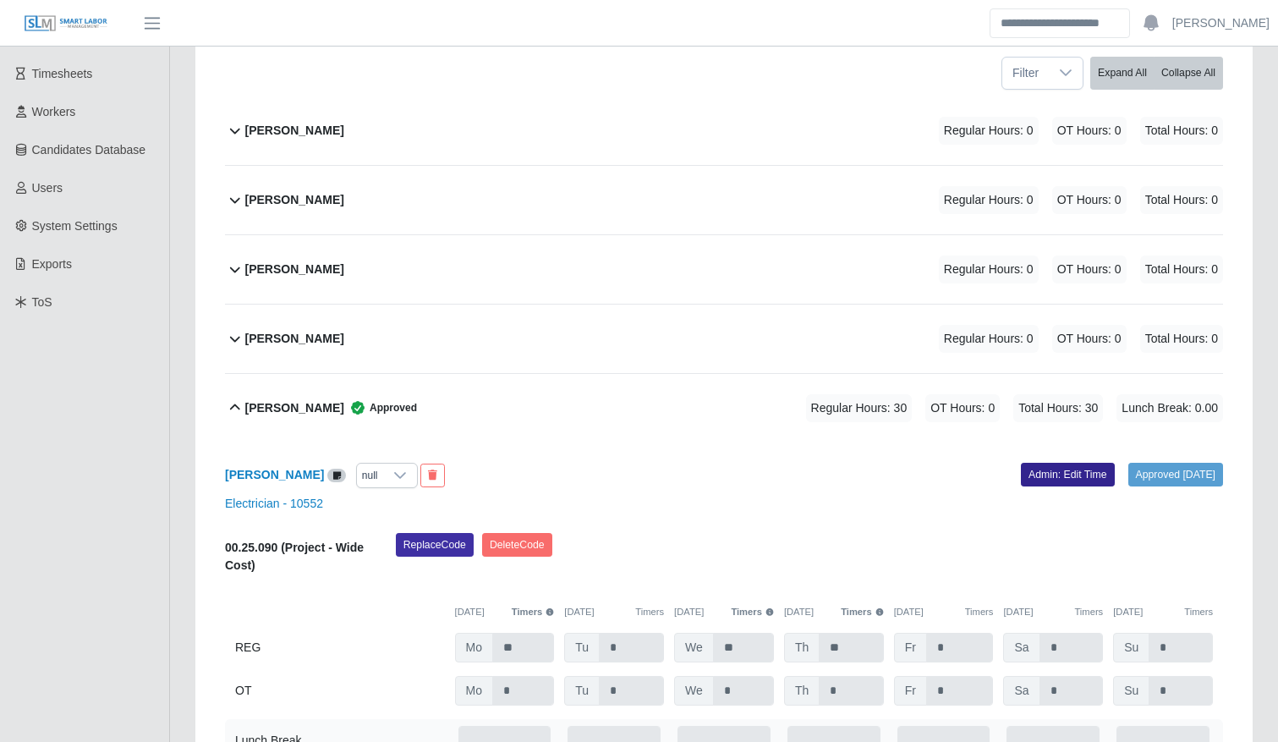
click at [1040, 468] on div "Angel Gustavo Meraz Reyes null Approved 09/29/2025 Admin: Edit Time Electrician…" at bounding box center [724, 619] width 998 height 354
click at [1040, 468] on link "Admin: Edit Time" at bounding box center [1068, 475] width 94 height 24
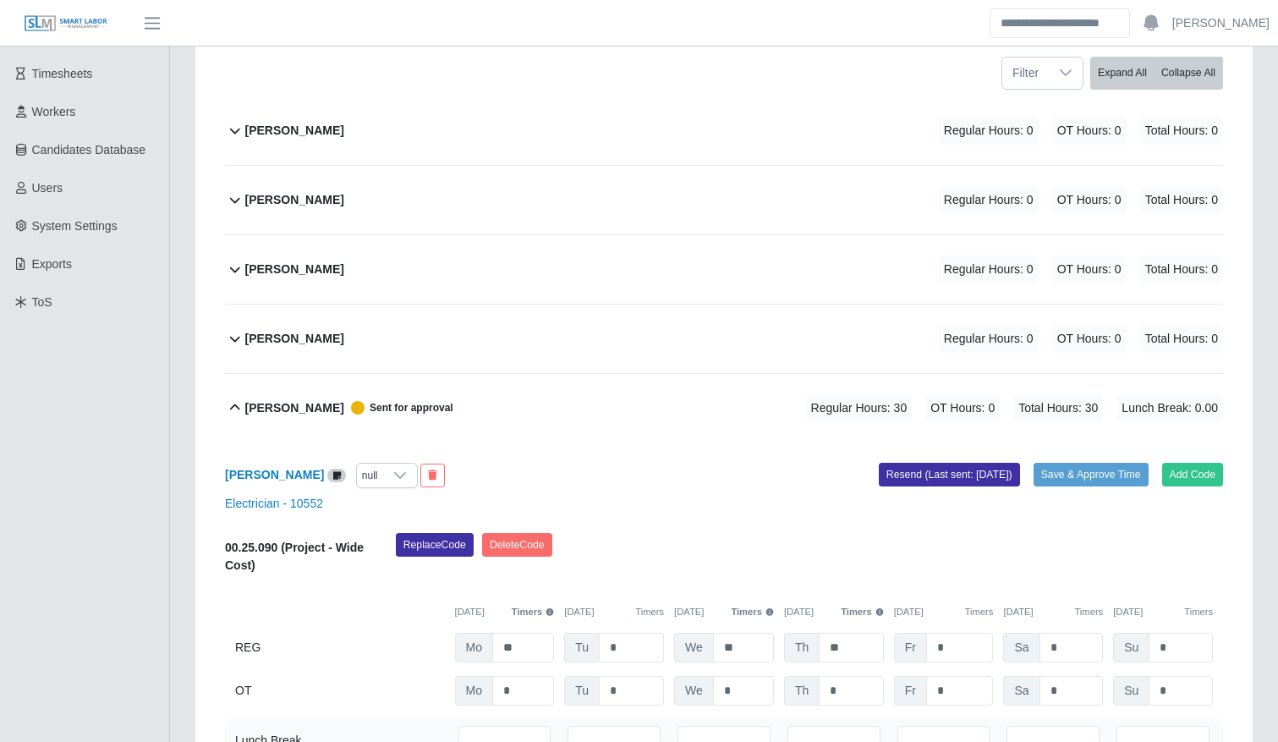
click at [646, 637] on div "00.25.090 (Project - Wide Cost) Replace Code Delete Code 09/22/2025 Timers 09/2…" at bounding box center [724, 619] width 998 height 173
click at [646, 637] on input "*" at bounding box center [631, 648] width 65 height 30
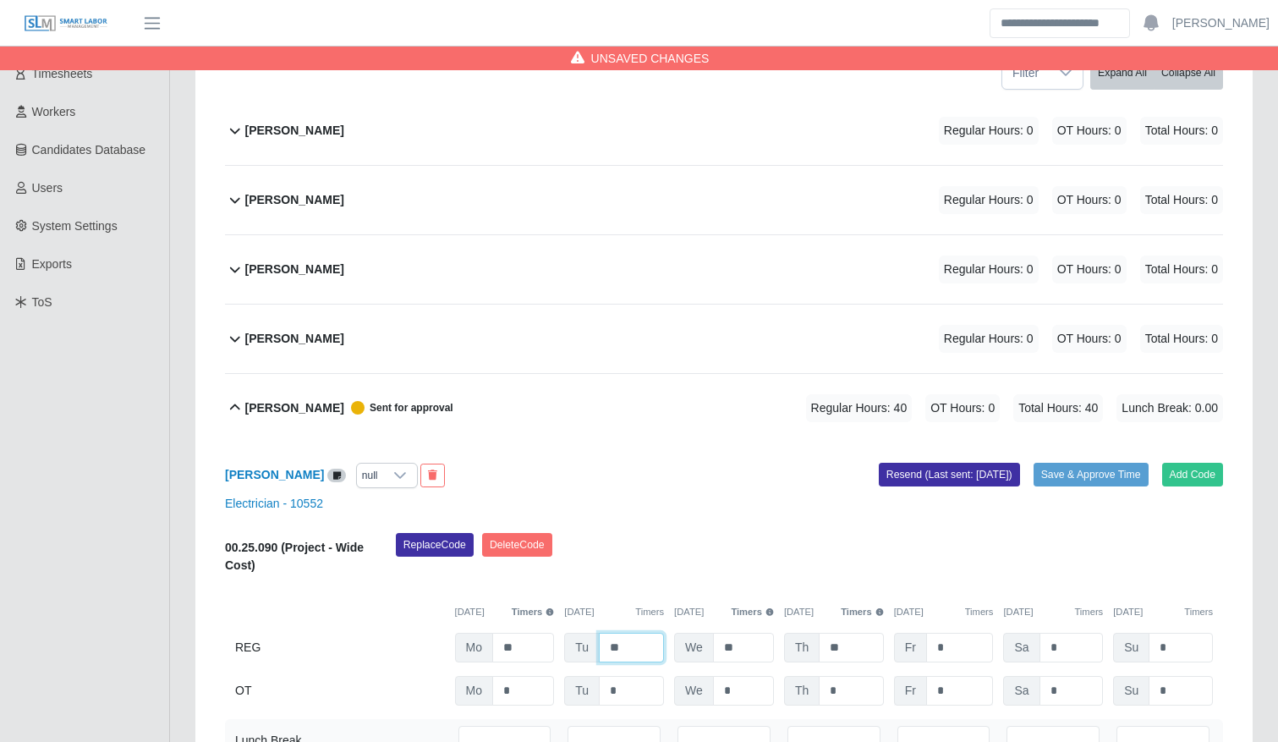
type input "**"
click at [965, 684] on input "*" at bounding box center [960, 691] width 68 height 30
type input "**"
click at [867, 509] on div "Electrician - 10552" at bounding box center [724, 504] width 1024 height 18
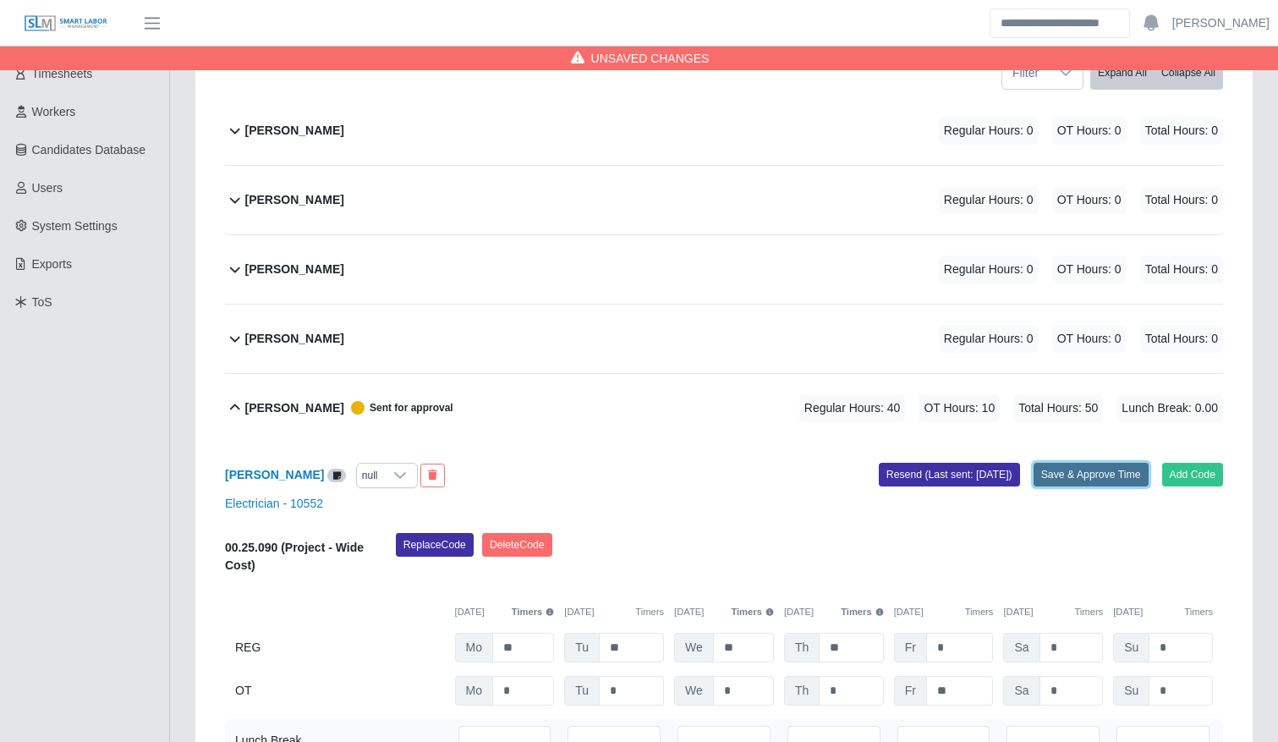
click at [1100, 466] on button "Save & Approve Time" at bounding box center [1091, 475] width 115 height 24
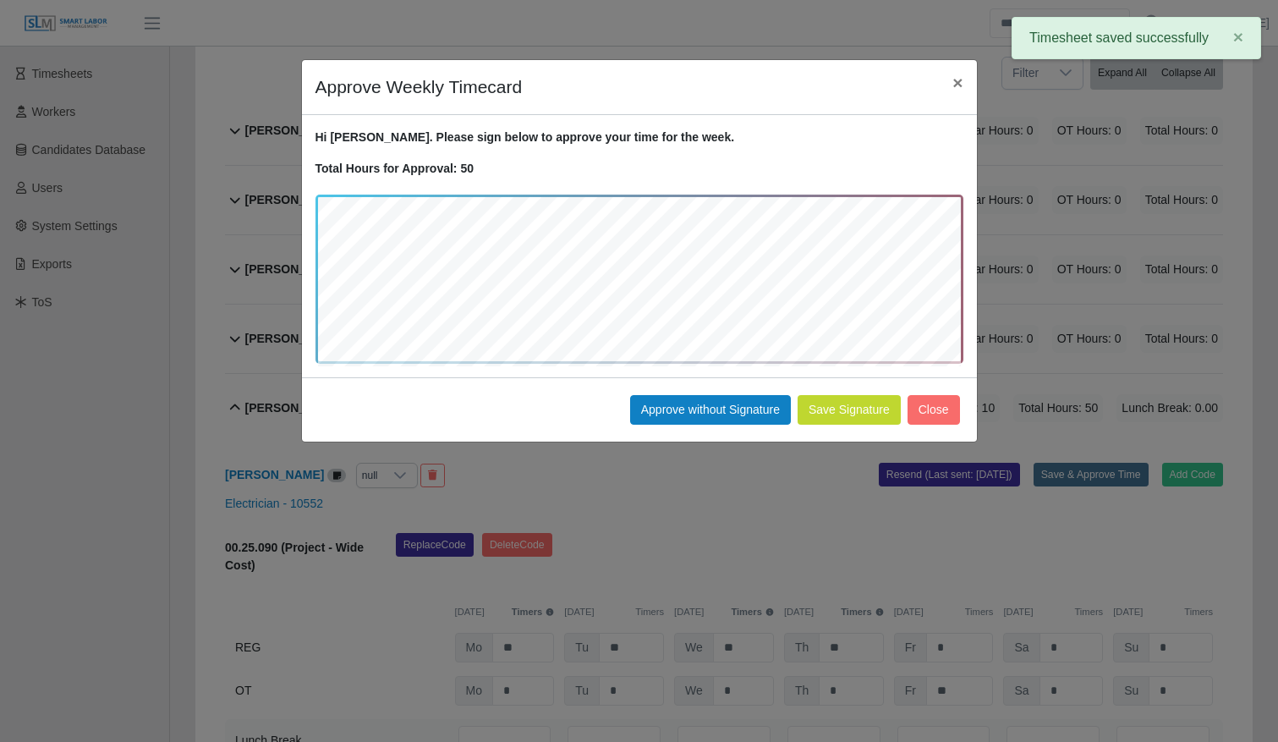
click at [851, 405] on button "Save Signature" at bounding box center [849, 410] width 103 height 30
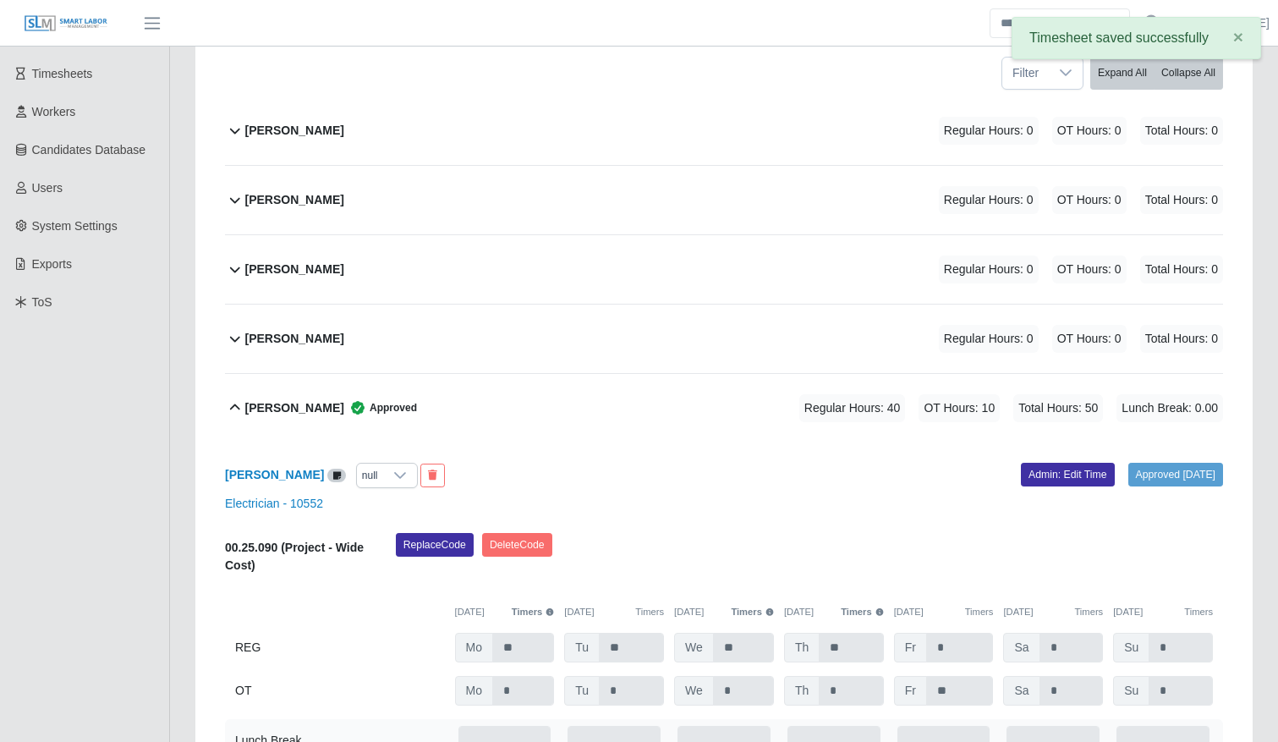
click at [417, 414] on span "Approved" at bounding box center [380, 407] width 73 height 17
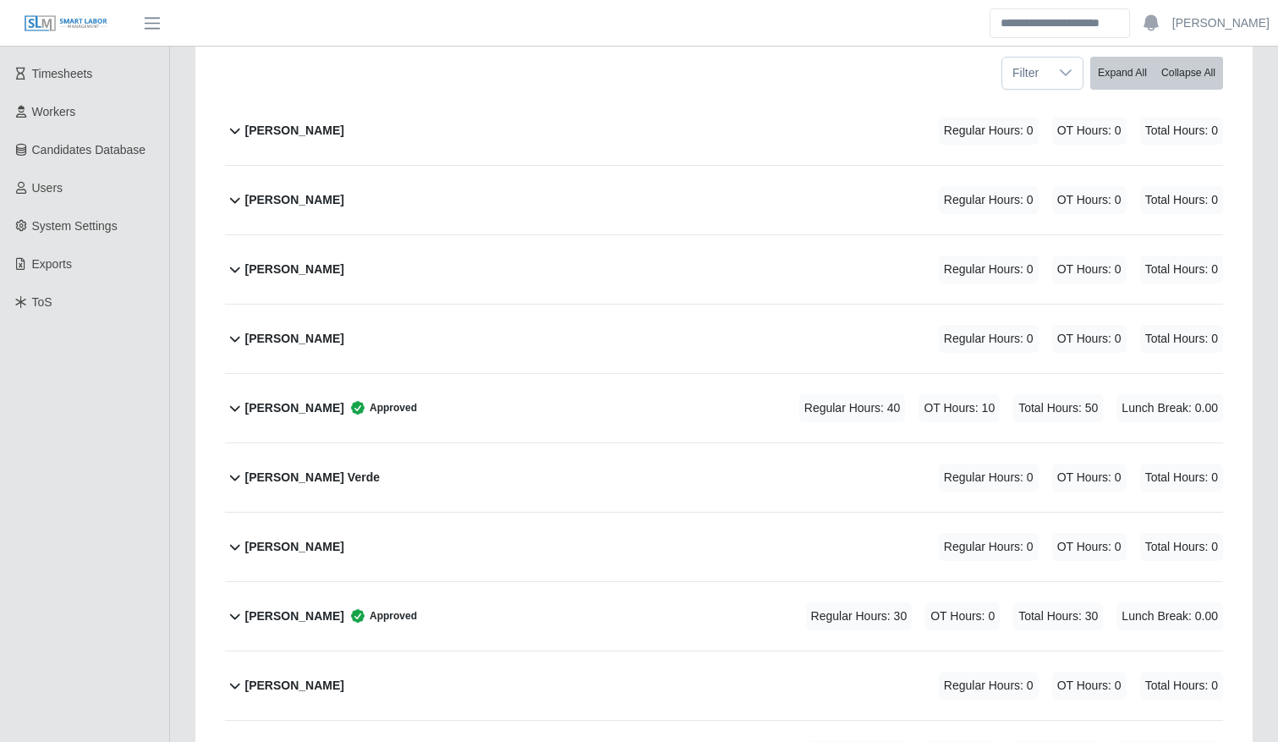
click at [371, 265] on div "Angel Melgar Regular Hours: 0 OT Hours: 0 Total Hours: 0" at bounding box center [734, 269] width 978 height 69
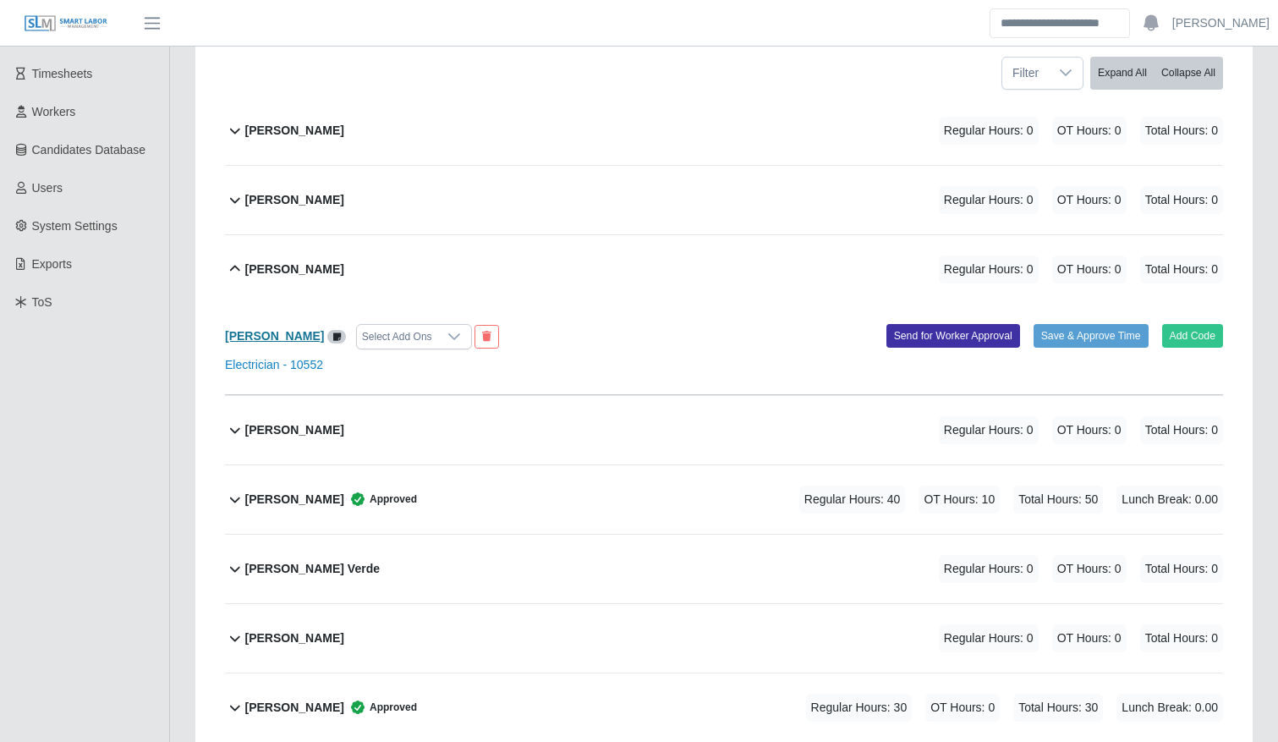
click at [277, 343] on b "Angel Melgar" at bounding box center [274, 336] width 99 height 14
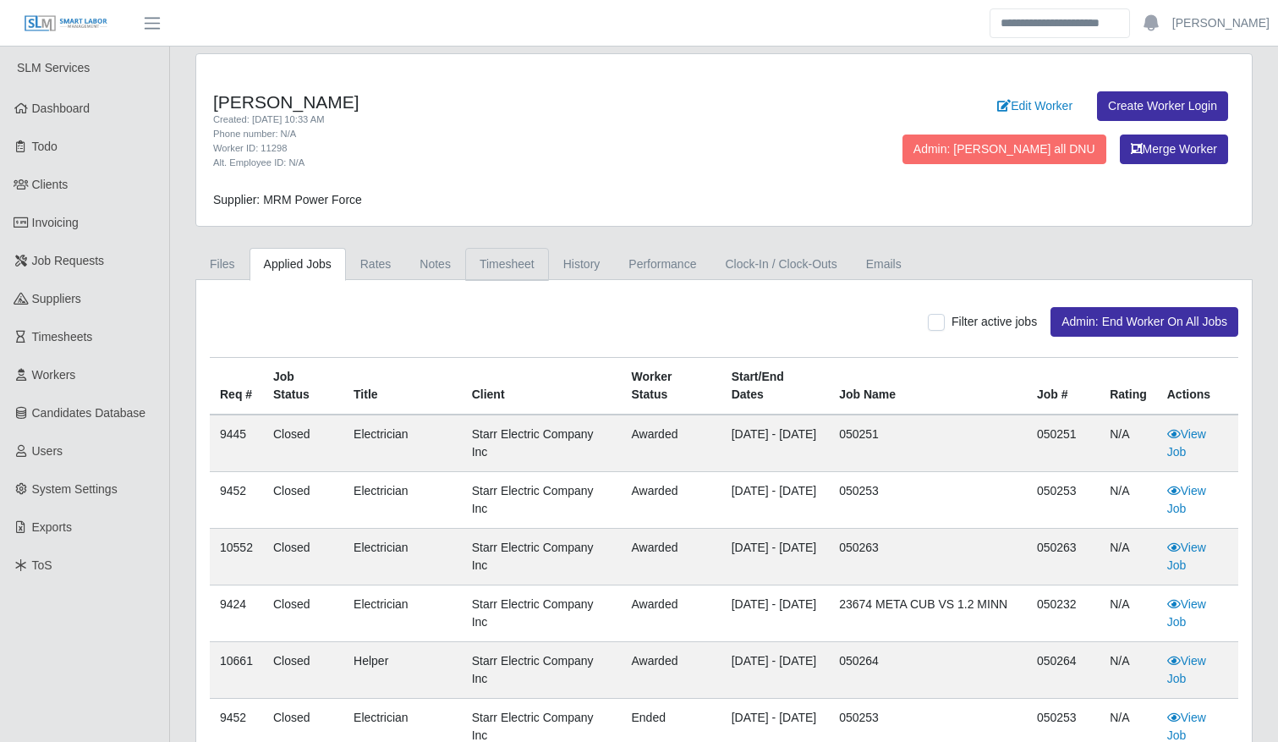
click at [505, 272] on link "Timesheet" at bounding box center [507, 264] width 84 height 33
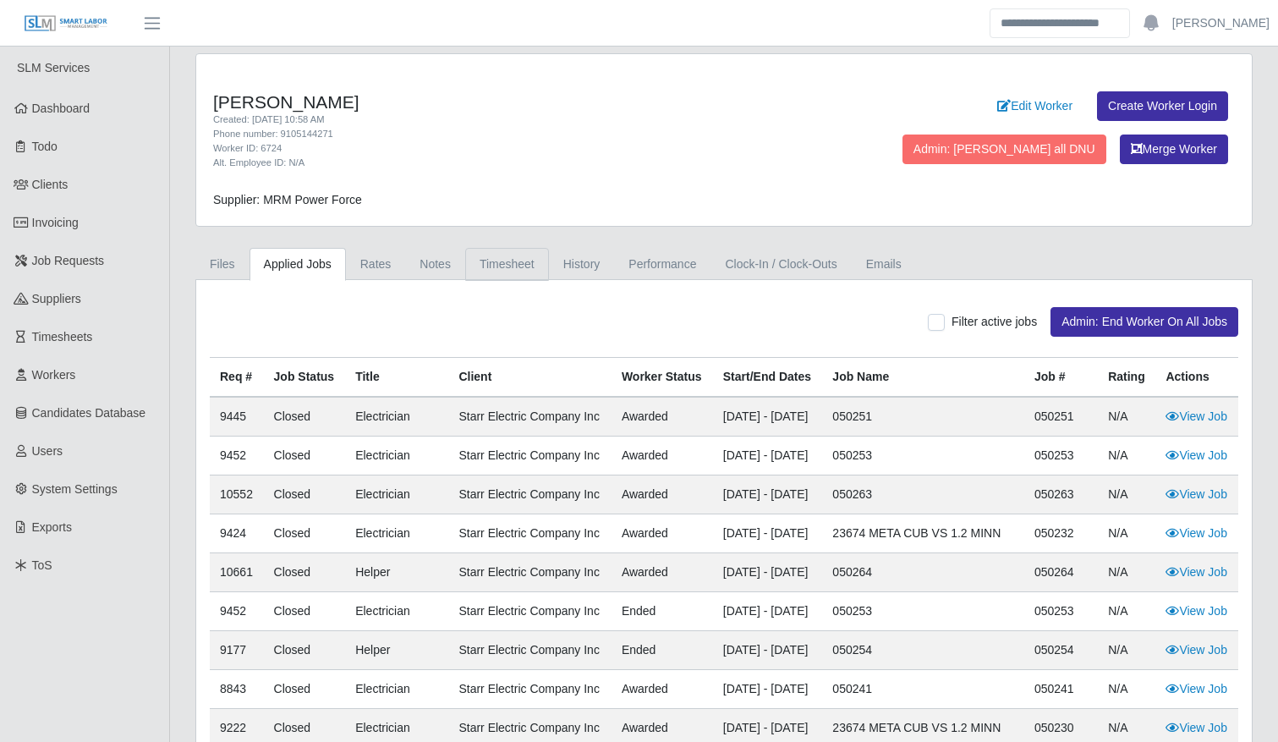
click at [507, 267] on link "Timesheet" at bounding box center [507, 264] width 84 height 33
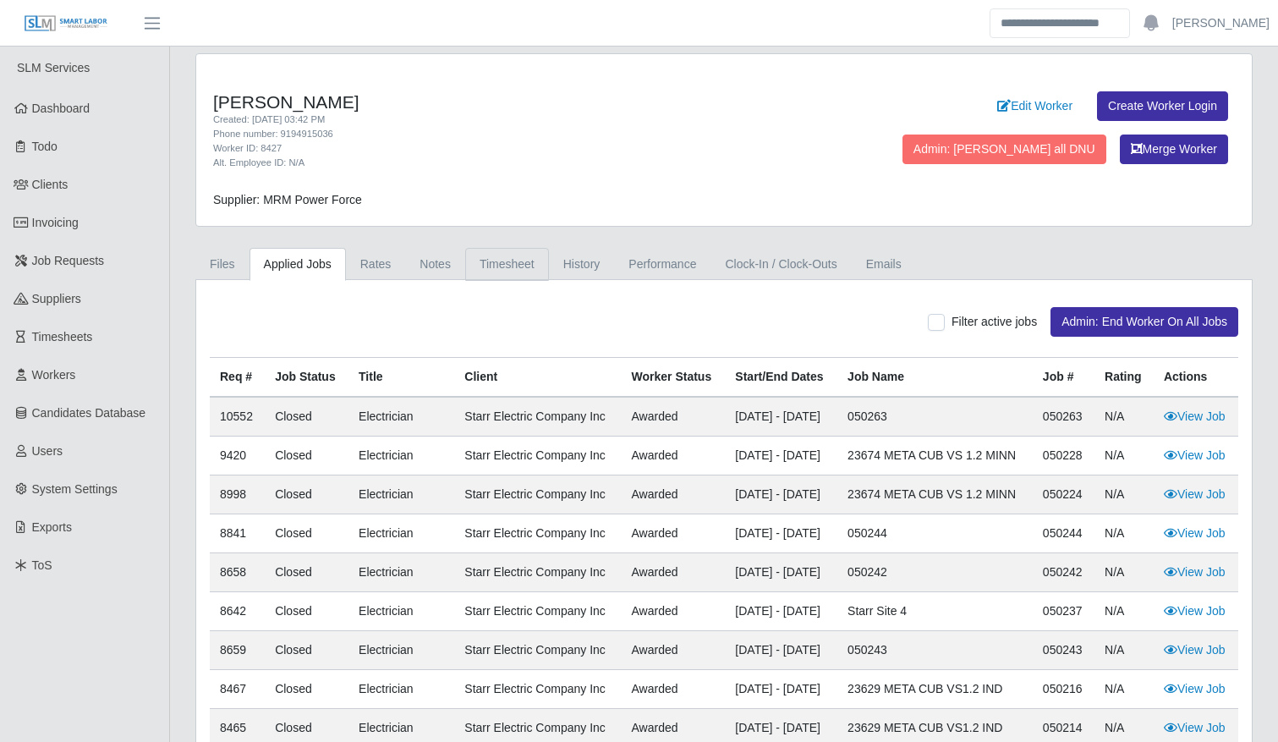
click at [507, 255] on link "Timesheet" at bounding box center [507, 264] width 84 height 33
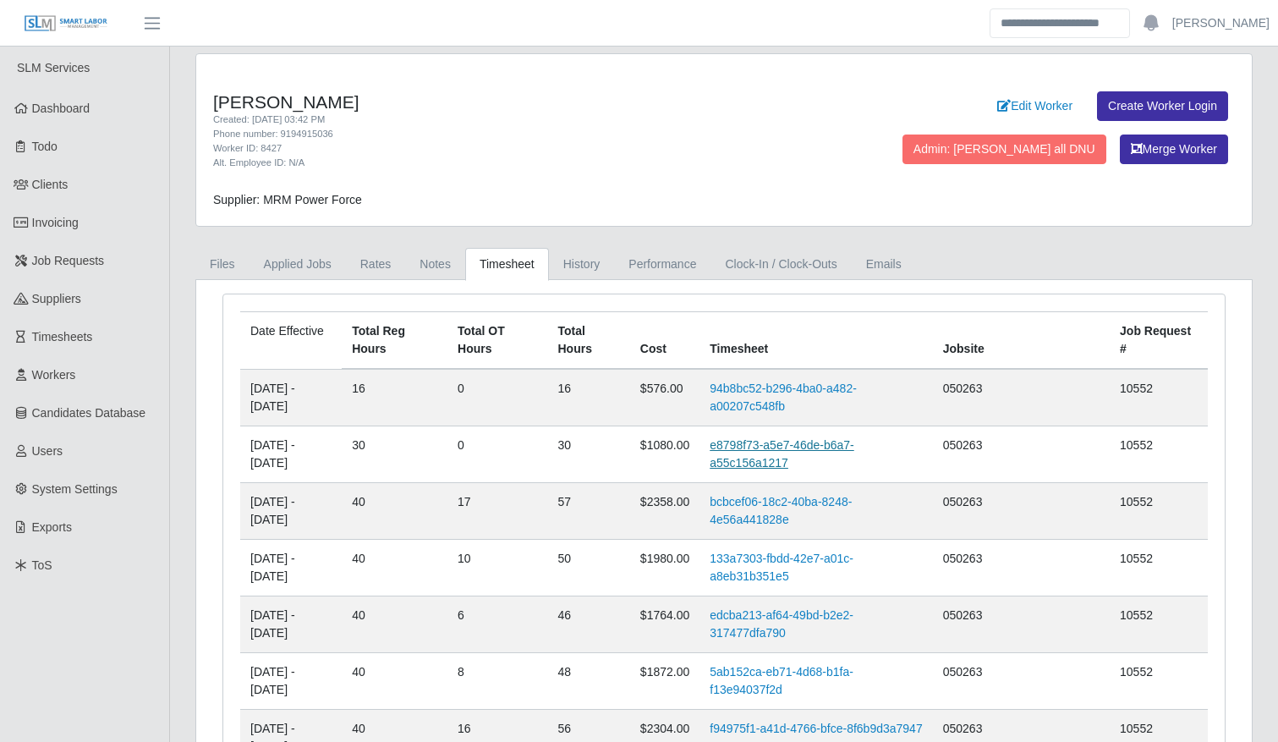
click at [739, 464] on link "e8798f73-a5e7-46de-b6a7-a55c156a1217" at bounding box center [782, 453] width 144 height 31
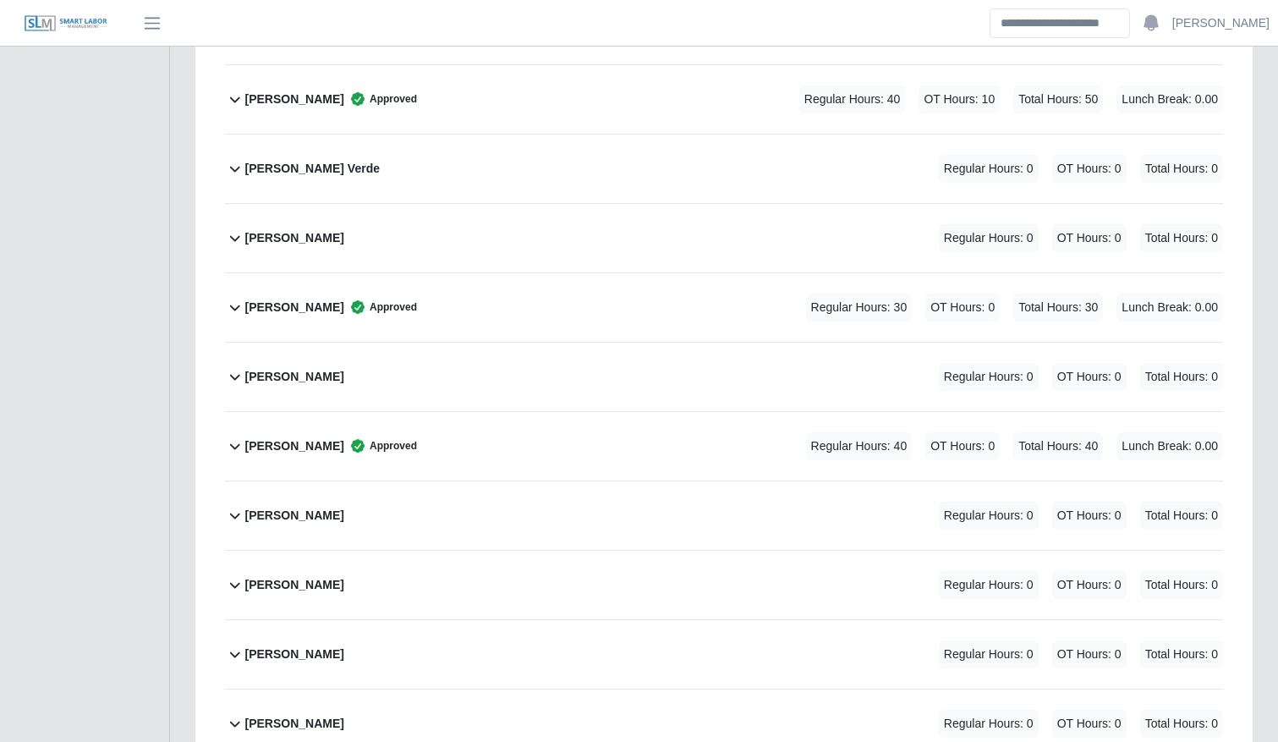
scroll to position [574, 0]
click at [475, 304] on div "Carlos Granado Meza Approved Regular Hours: 30 OT Hours: 0 Total Hours: 30 Lunc…" at bounding box center [734, 306] width 978 height 69
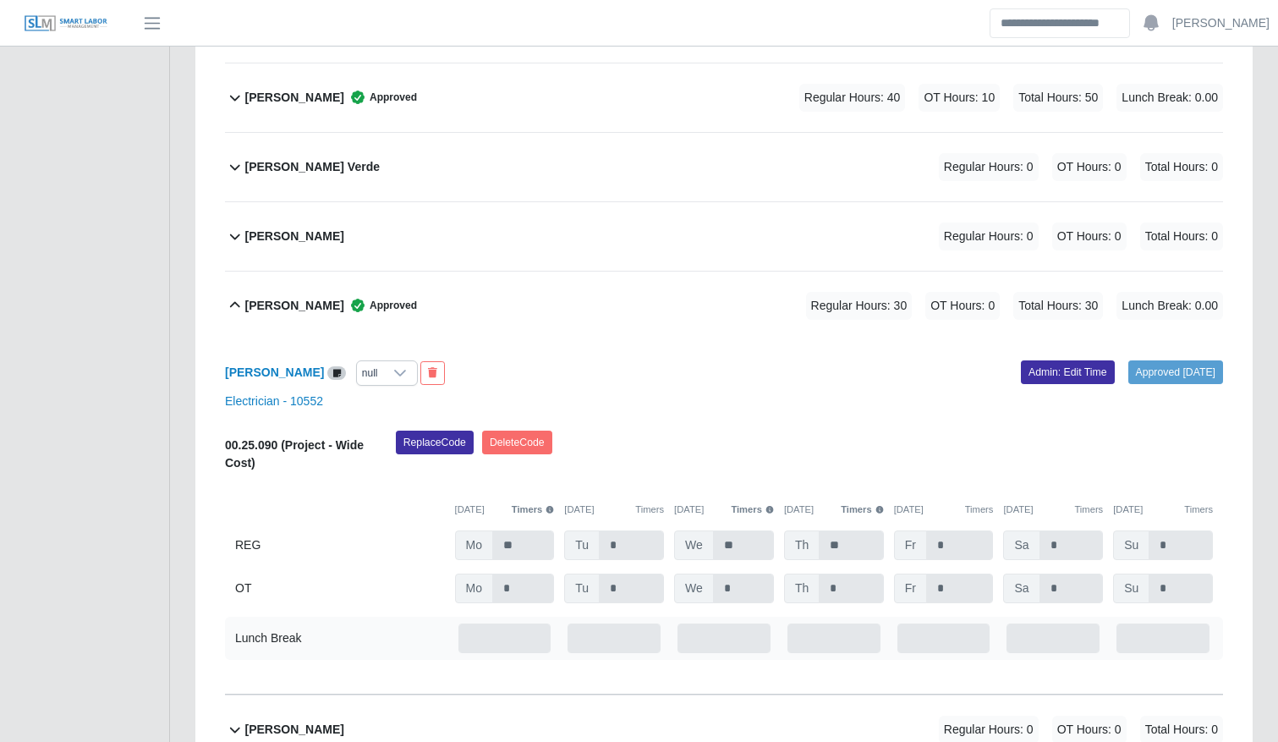
click at [1053, 358] on div "Carlos Granado Meza null Approved 09/29/2025 Admin: Edit Time Electrician - 105…" at bounding box center [724, 517] width 998 height 354
click at [1053, 362] on link "Admin: Edit Time" at bounding box center [1068, 372] width 94 height 24
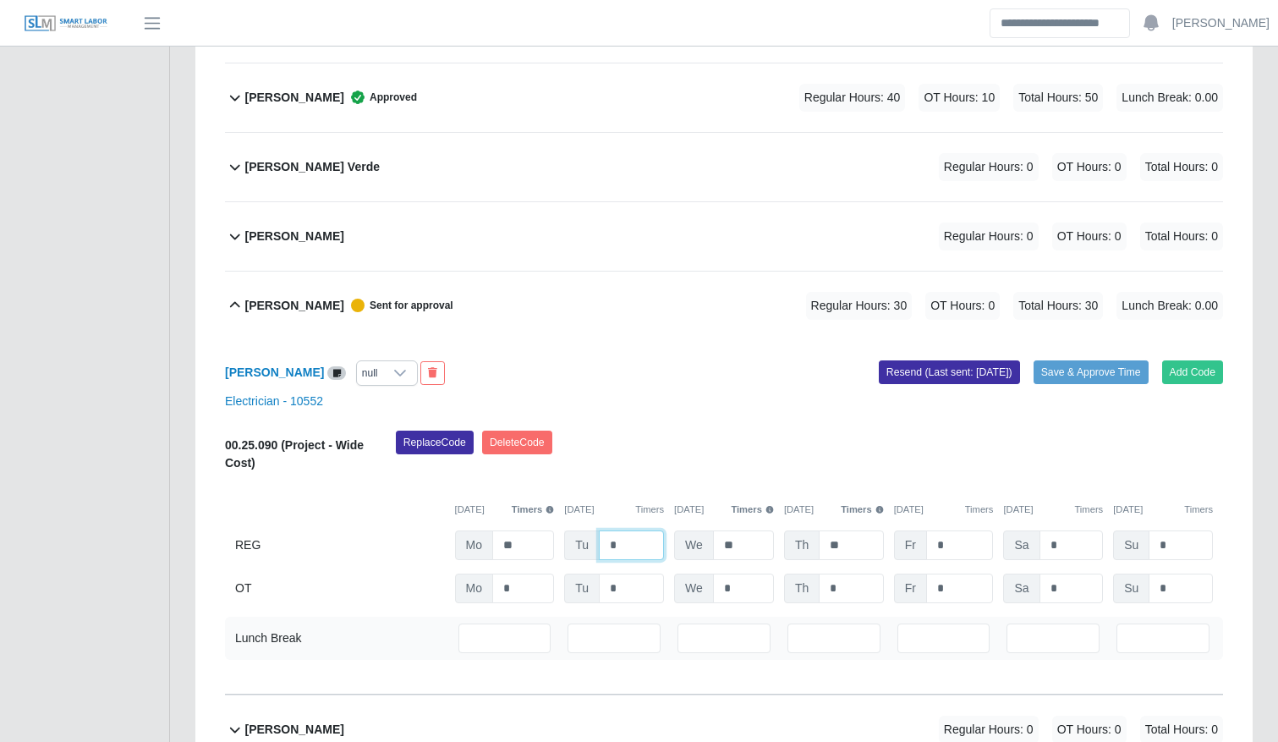
click at [651, 543] on input "*" at bounding box center [631, 545] width 65 height 30
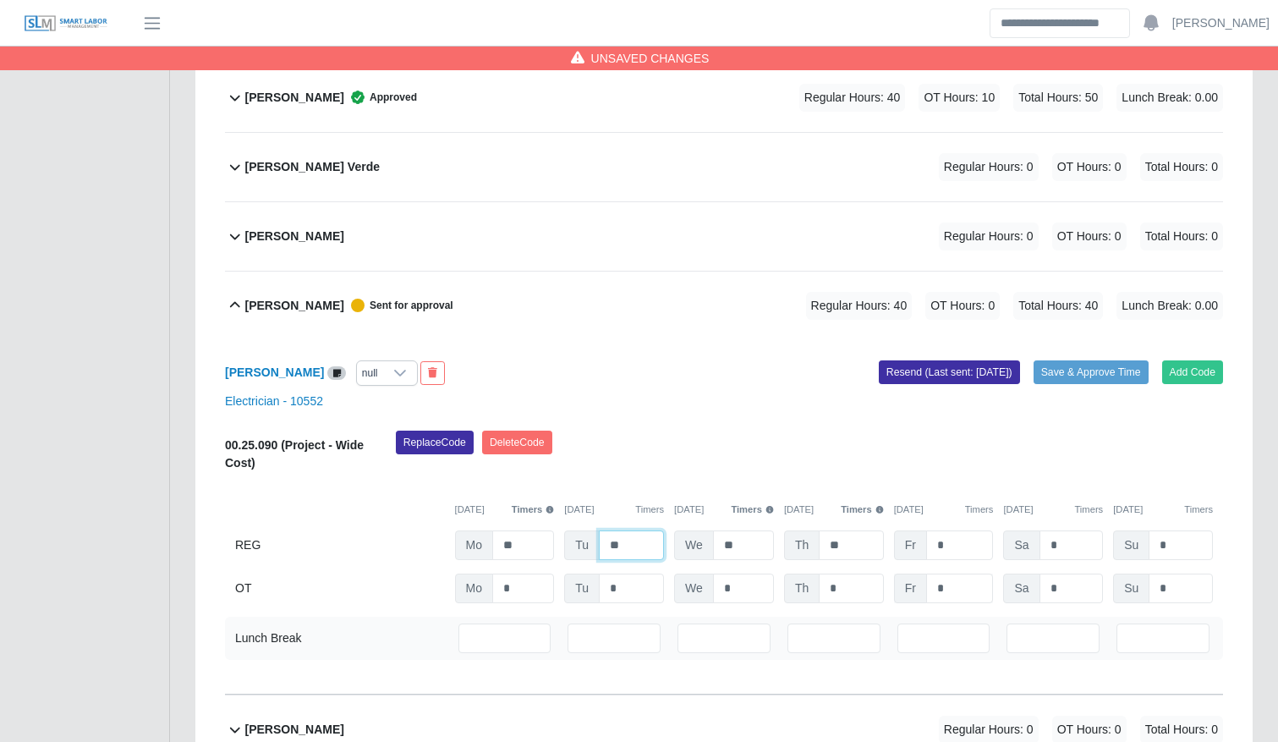
type input "**"
click at [944, 586] on input "*" at bounding box center [960, 589] width 68 height 30
type input "**"
click at [1135, 380] on button "Save & Approve Time" at bounding box center [1091, 372] width 115 height 24
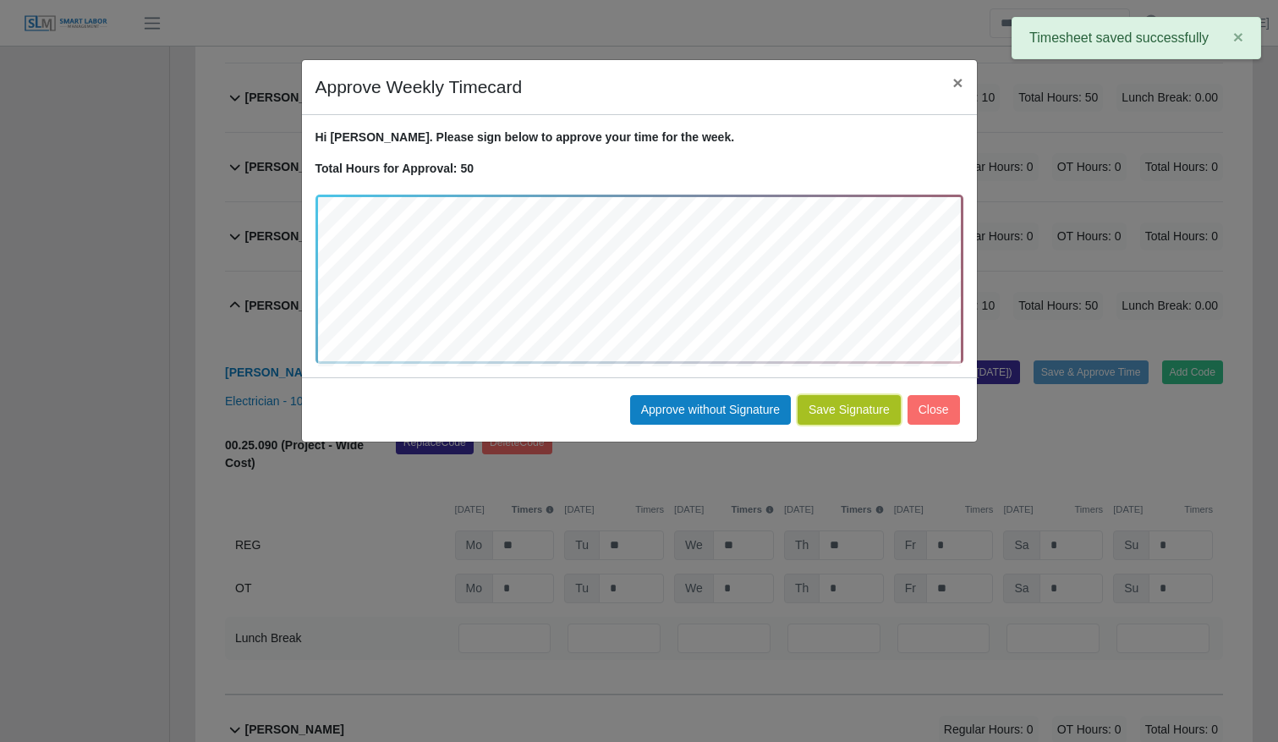
click at [851, 405] on button "Save Signature" at bounding box center [849, 410] width 103 height 30
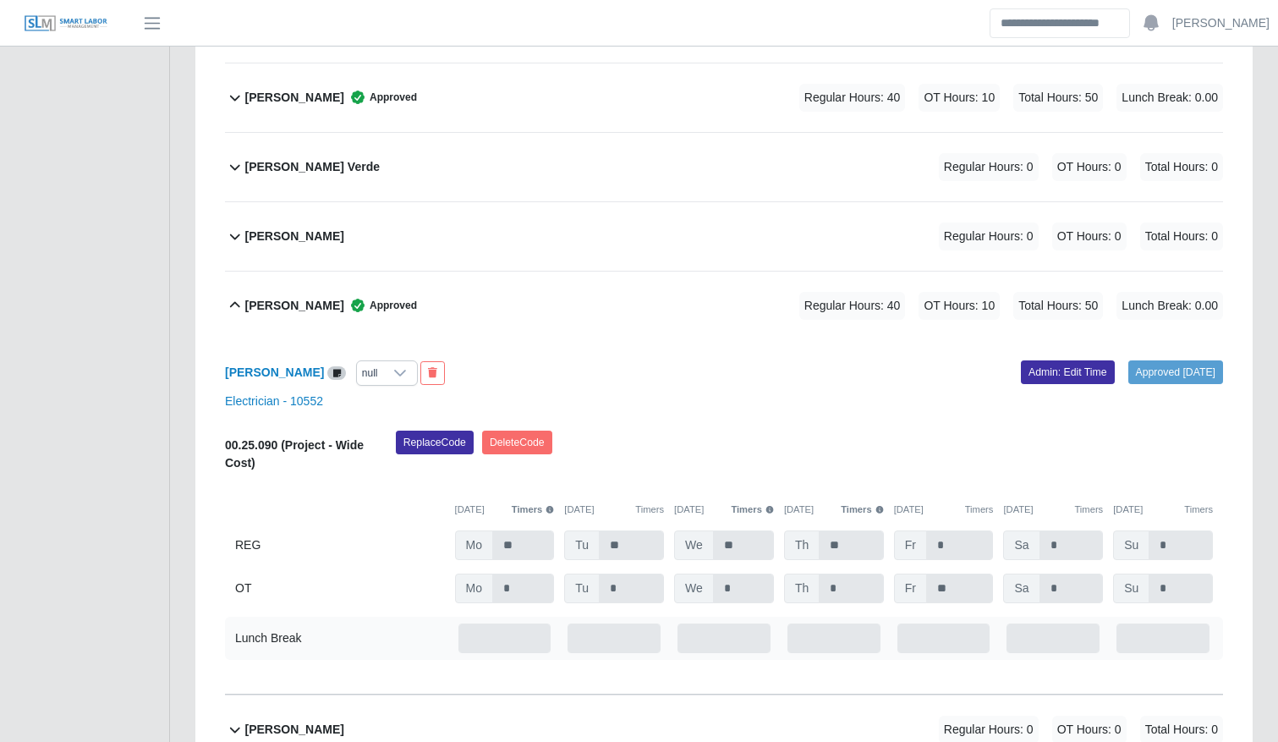
click at [600, 304] on div "Carlos Granado Meza Approved Regular Hours: 40 OT Hours: 10 Total Hours: 50 Lun…" at bounding box center [734, 306] width 978 height 69
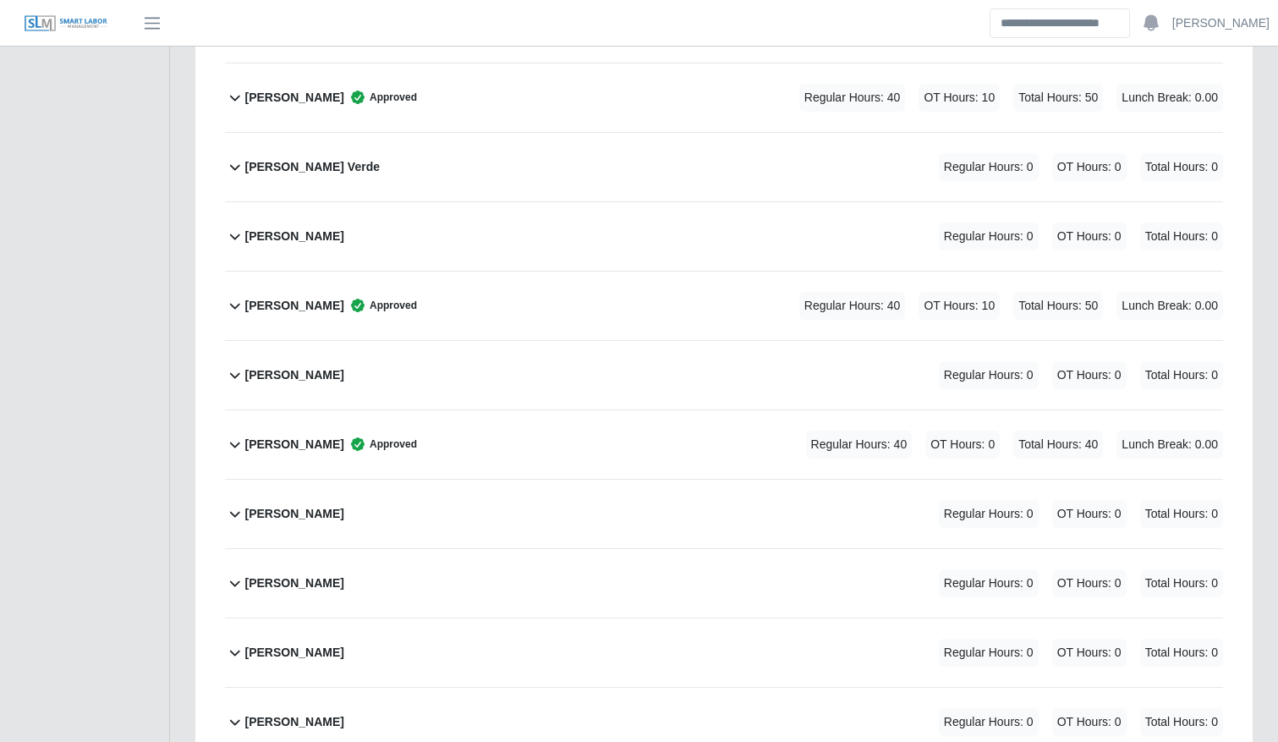
click at [463, 515] on div "Edin Meza Regular Hours: 0 OT Hours: 0 Total Hours: 0" at bounding box center [734, 514] width 978 height 69
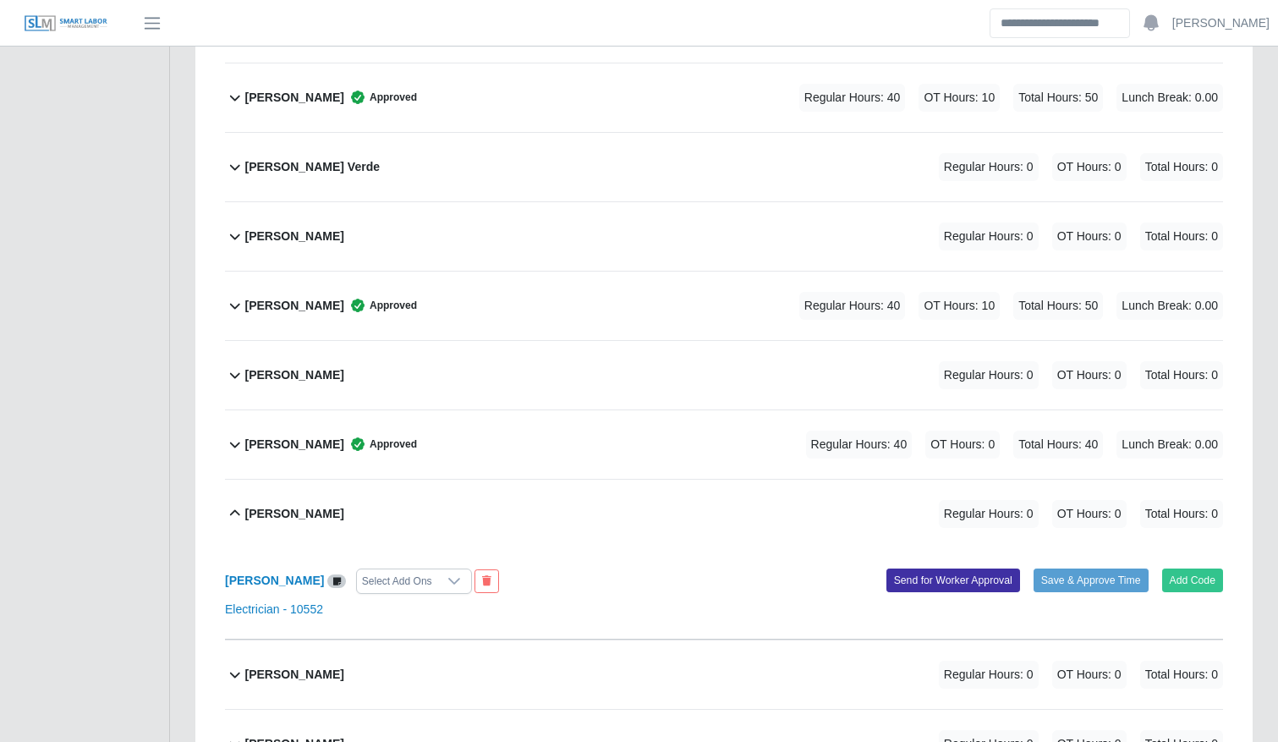
click at [255, 570] on div "Edin Meza Select Add Ons" at bounding box center [468, 581] width 512 height 25
click at [259, 580] on b "[PERSON_NAME]" at bounding box center [274, 581] width 99 height 14
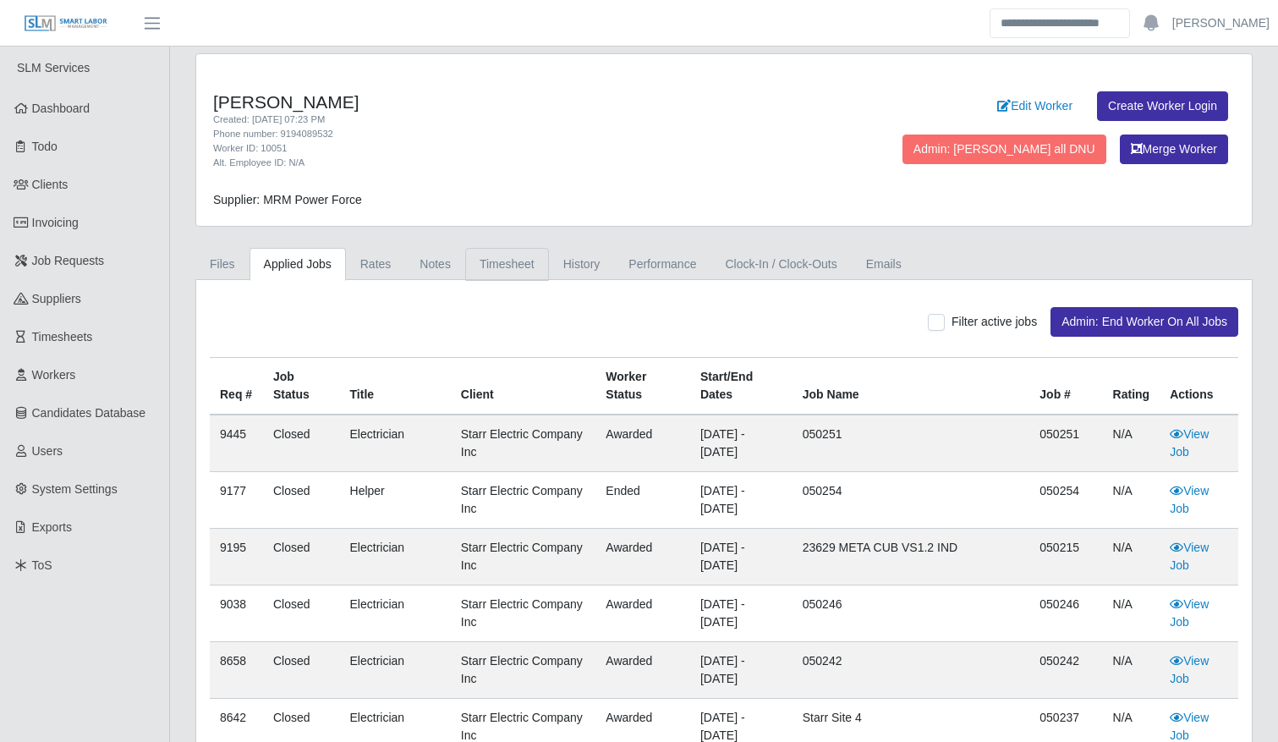
click at [512, 252] on link "Timesheet" at bounding box center [507, 264] width 84 height 33
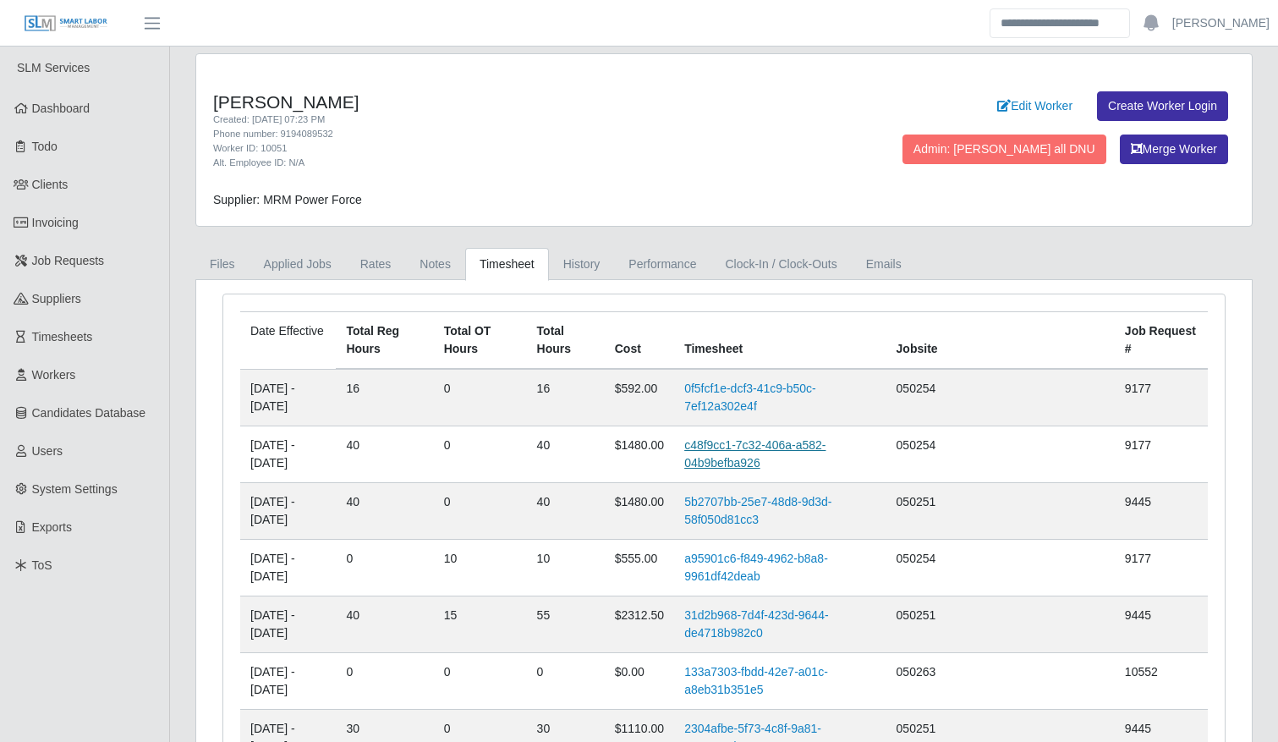
click at [785, 466] on link "c48f9cc1-7c32-406a-a582-04b9befba926" at bounding box center [754, 453] width 141 height 31
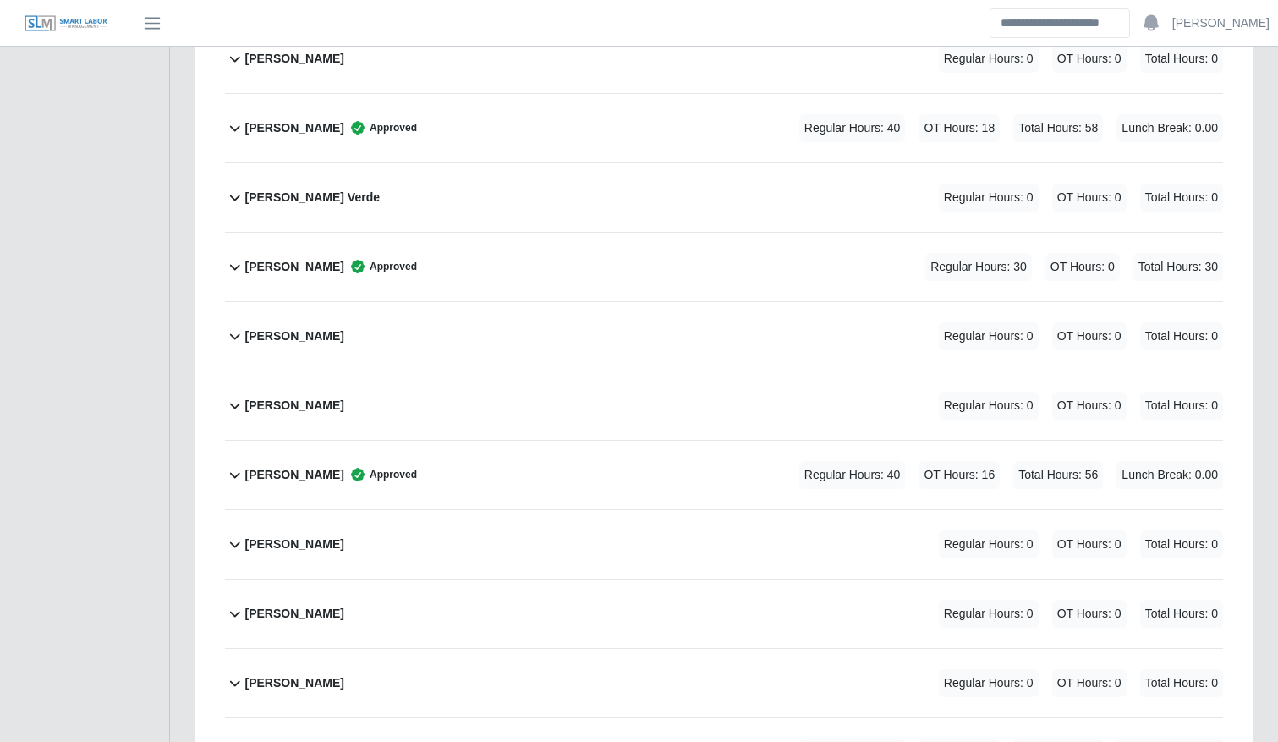
scroll to position [1705, 0]
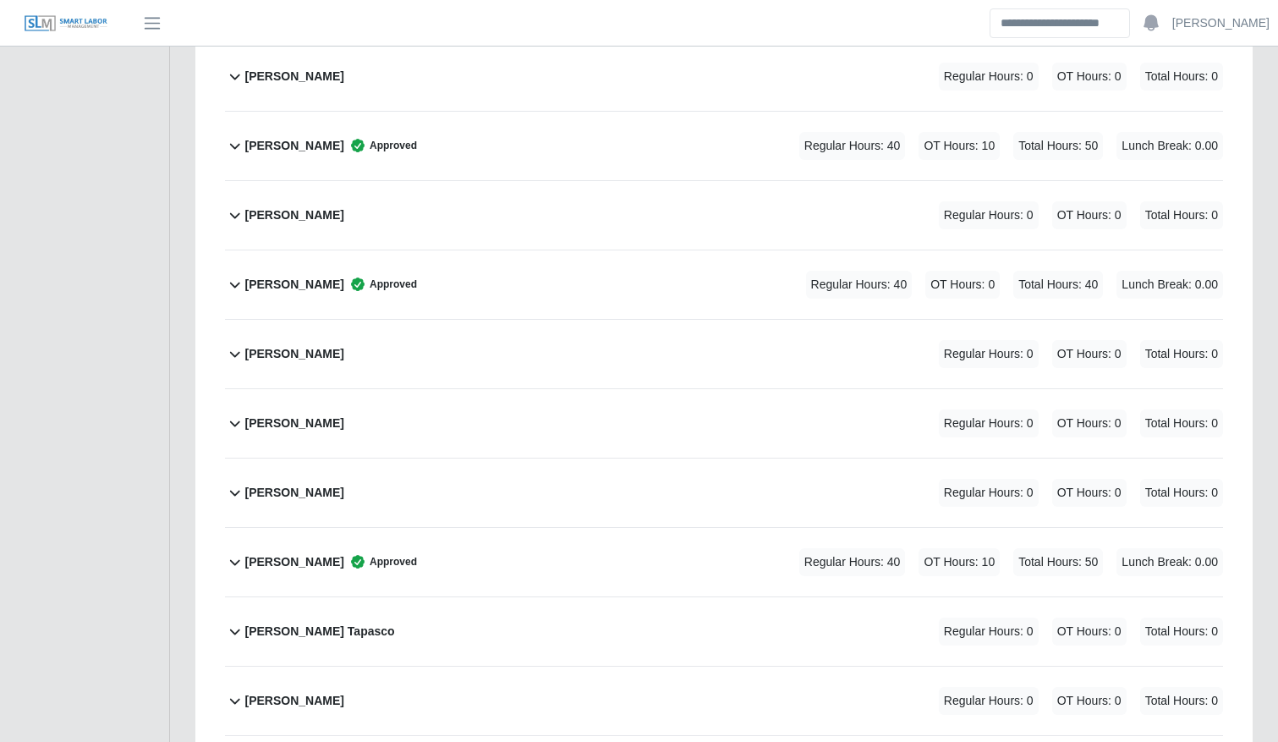
click at [512, 300] on div "Edin Meza Approved Regular Hours: 40 OT Hours: 0 Total Hours: 40 Lunch Break: 0…" at bounding box center [734, 284] width 978 height 69
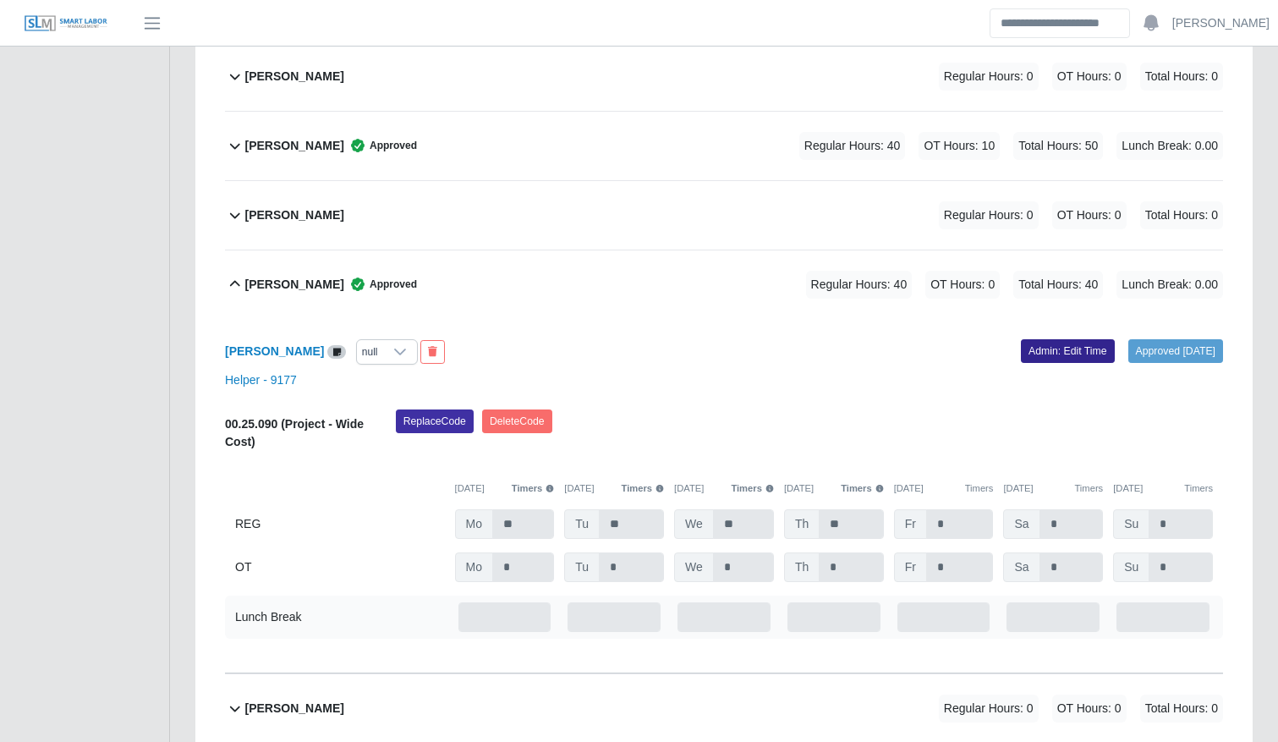
click at [1021, 351] on link "Admin: Edit Time" at bounding box center [1068, 351] width 94 height 24
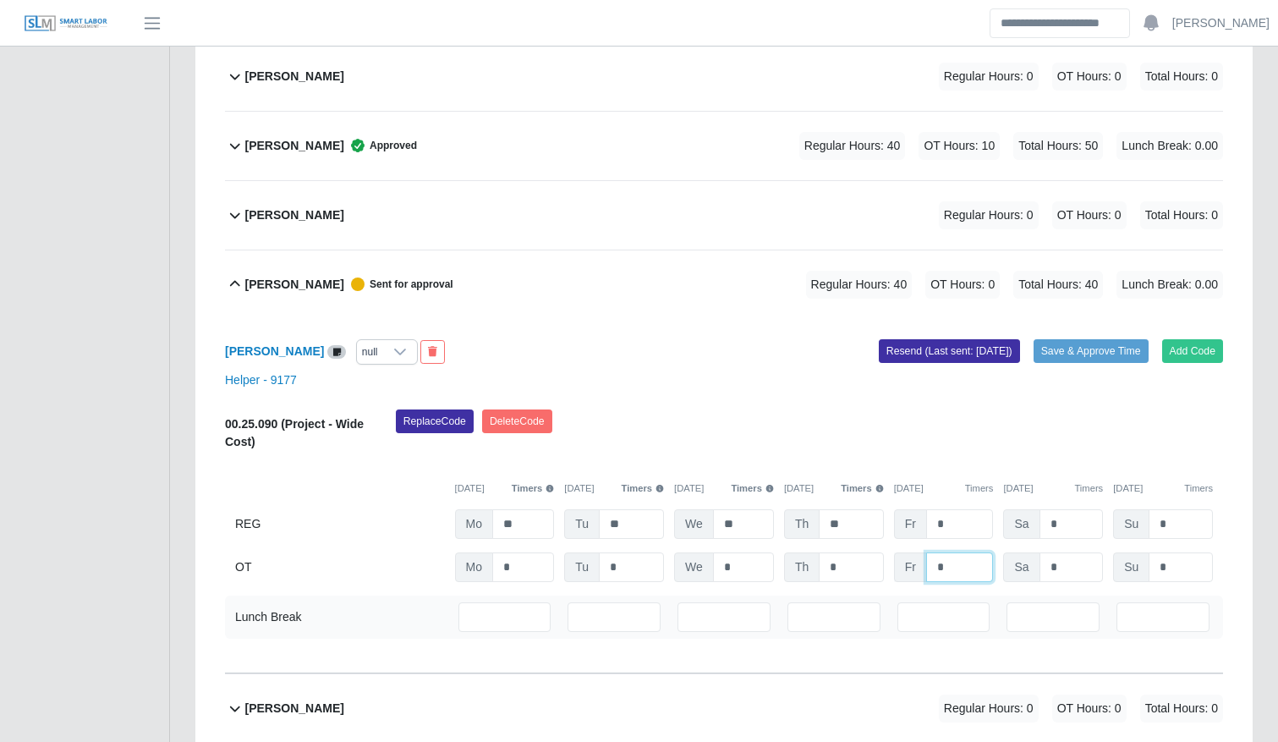
click at [971, 562] on input "*" at bounding box center [960, 567] width 68 height 30
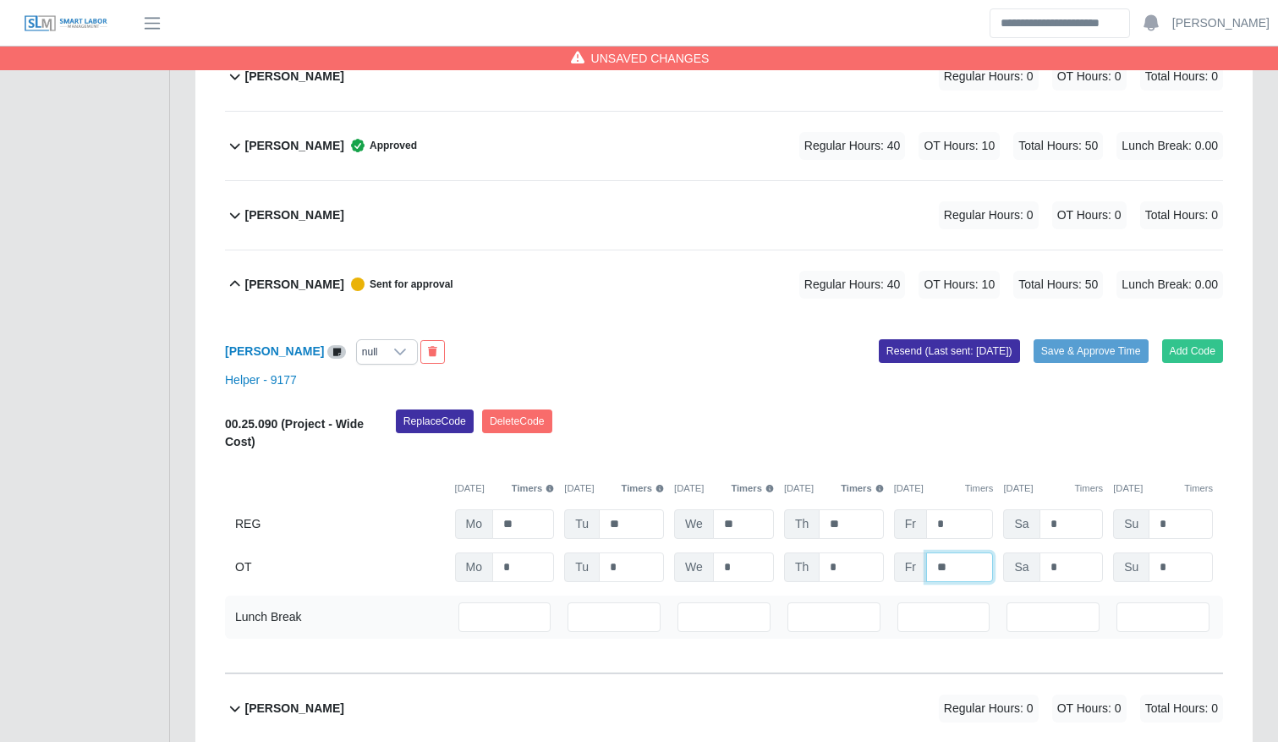
type input "**"
click at [700, 352] on div "Edin Meza null" at bounding box center [468, 351] width 512 height 25
click at [1104, 358] on button "Save & Approve Time" at bounding box center [1091, 351] width 115 height 24
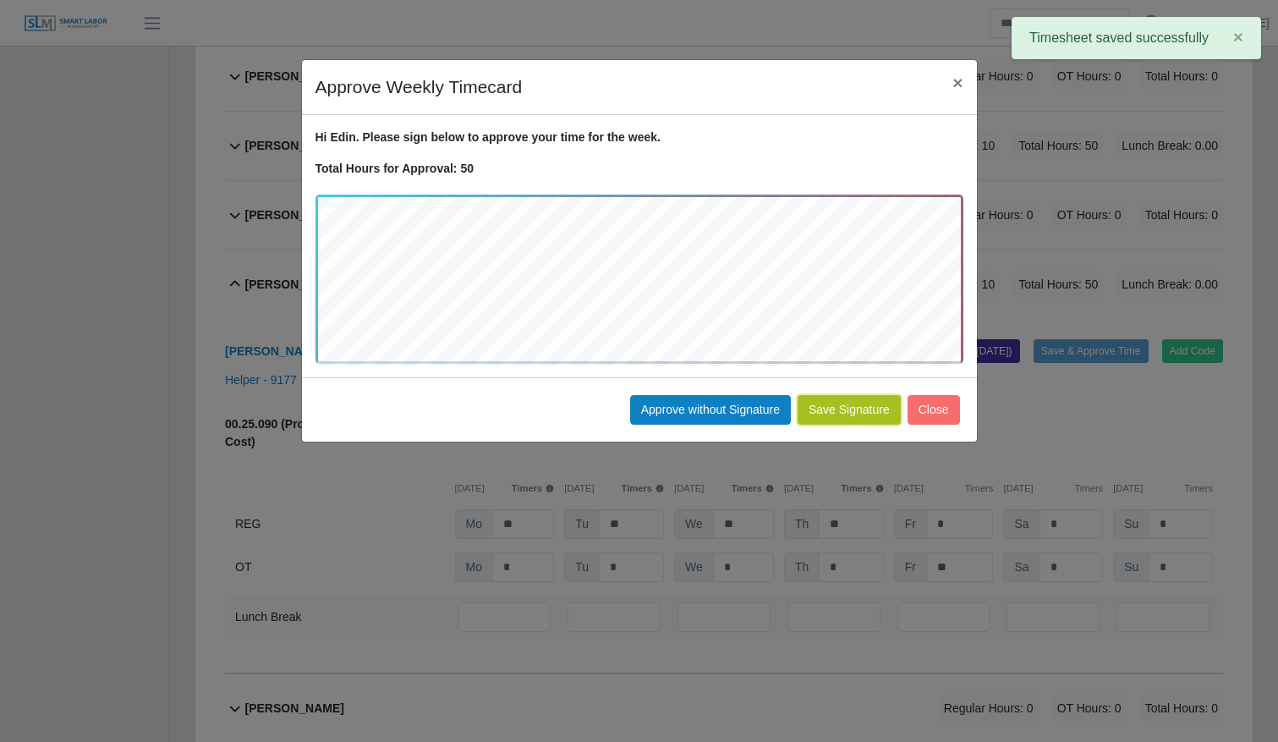
click at [865, 407] on button "Save Signature" at bounding box center [849, 410] width 103 height 30
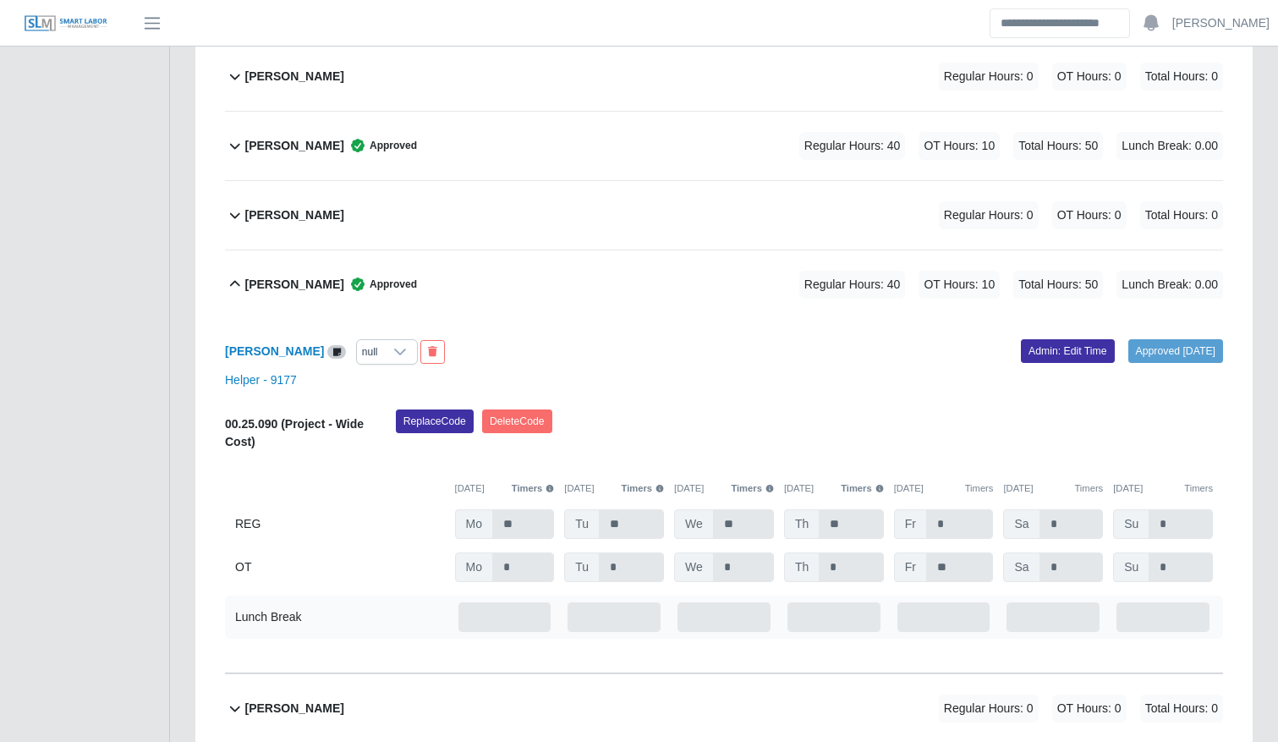
click at [385, 228] on div "Edgar Chirinos Regular Hours: 0 OT Hours: 0 Total Hours: 0" at bounding box center [734, 215] width 978 height 69
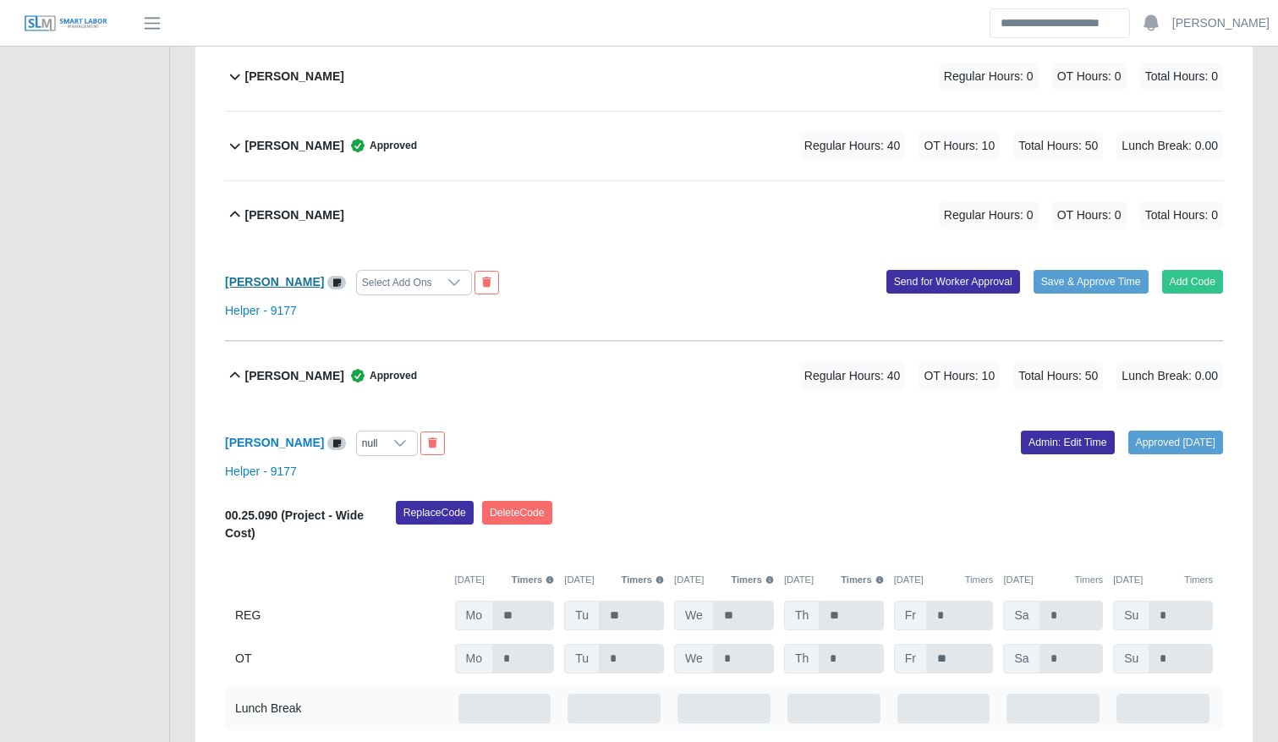
click at [281, 283] on b "Edgar Chirinos" at bounding box center [274, 282] width 99 height 14
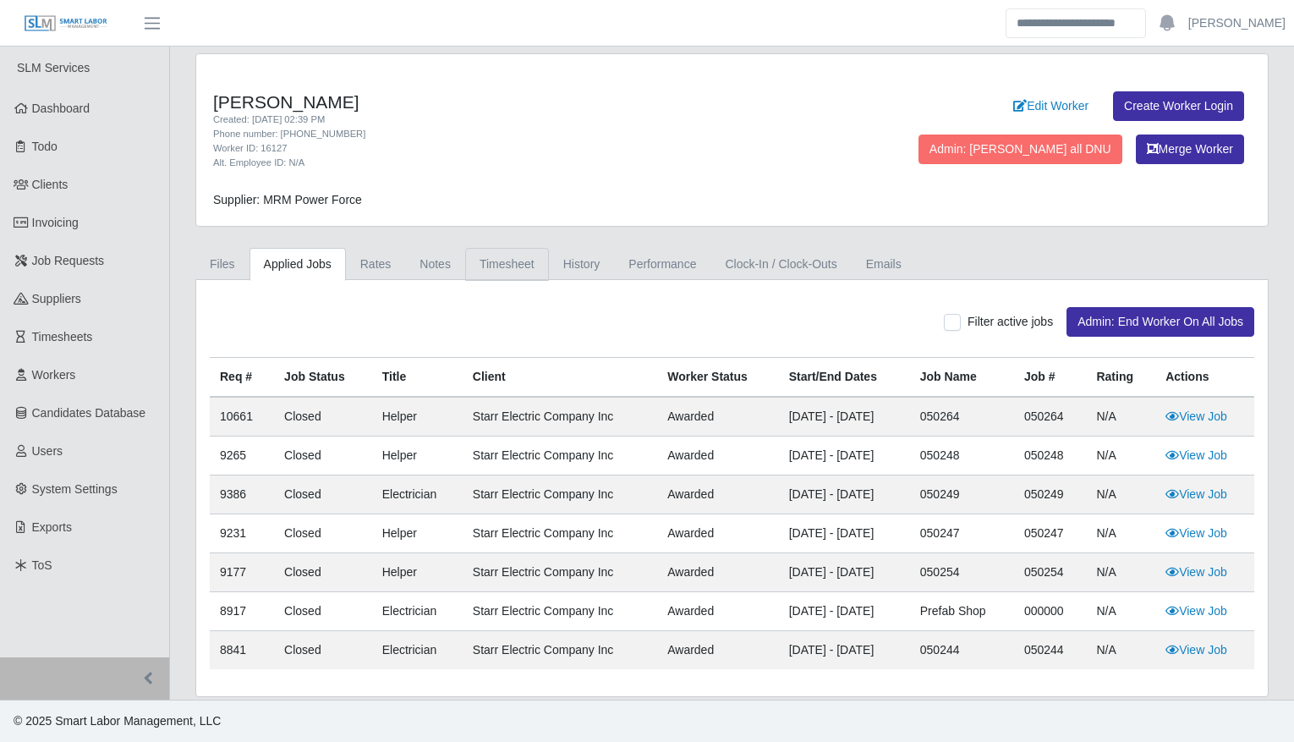
click at [495, 274] on link "Timesheet" at bounding box center [507, 264] width 84 height 33
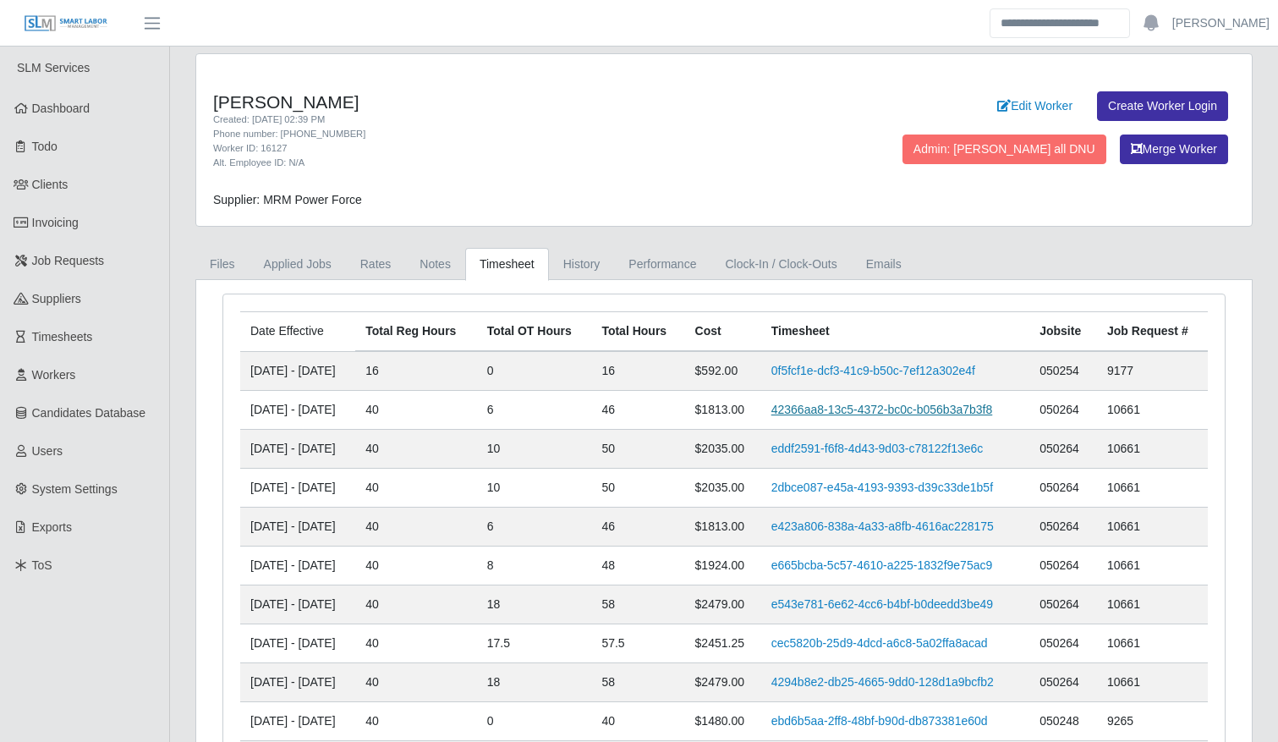
click at [806, 411] on link "42366aa8-13c5-4372-bc0c-b056b3a7b3f8" at bounding box center [883, 410] width 222 height 14
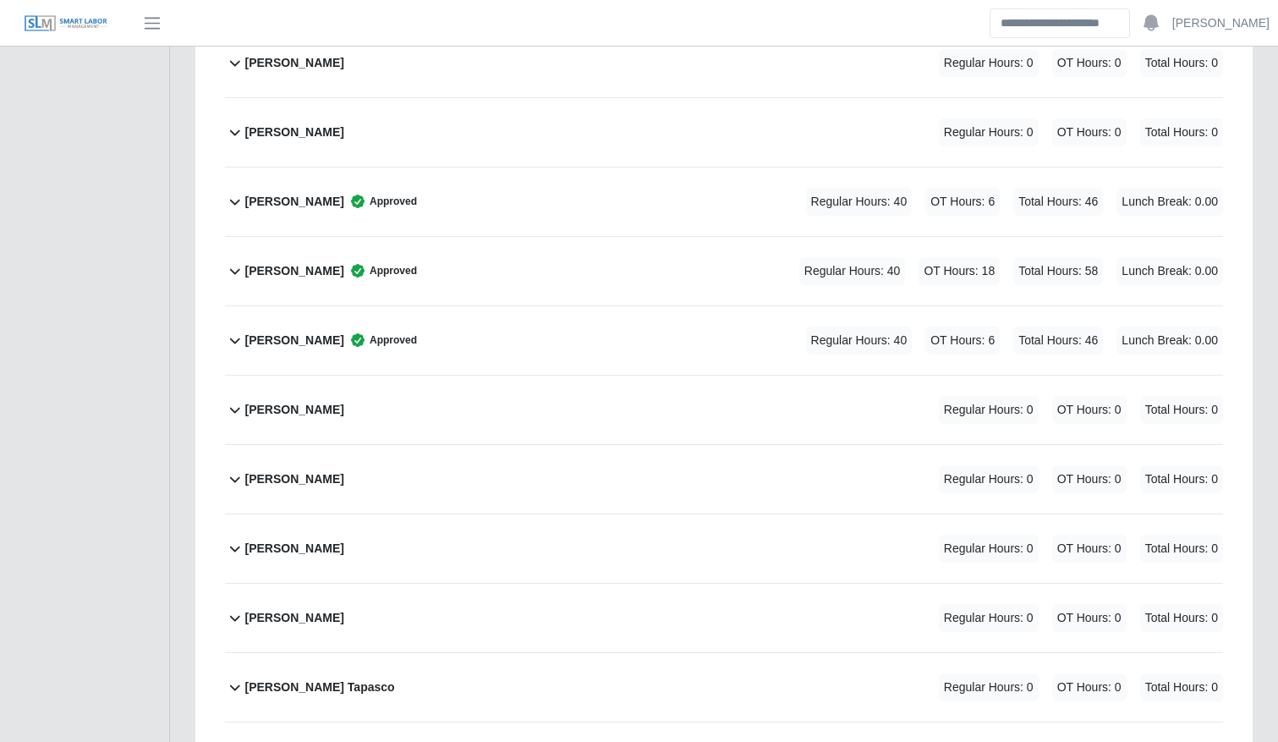
scroll to position [1112, 0]
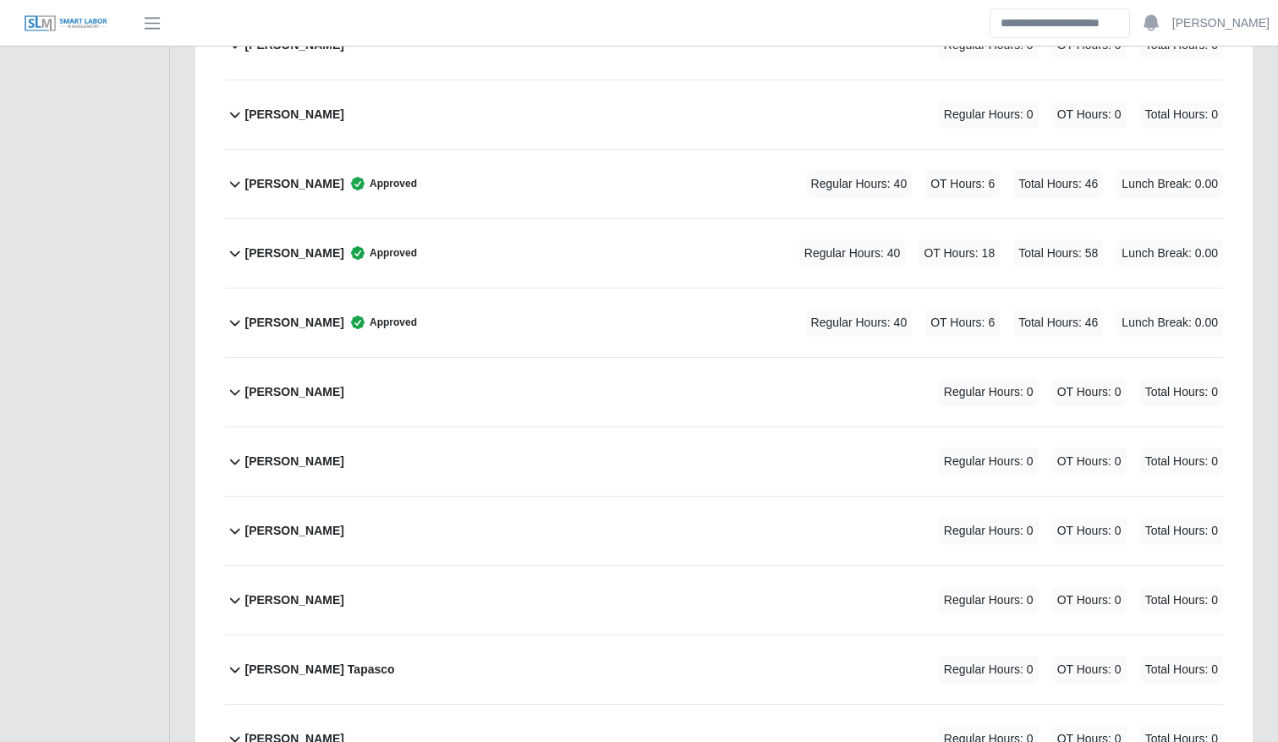
click at [469, 315] on div "[PERSON_NAME] Approved Regular Hours: 40 OT Hours: 6 Total Hours: 46 Lunch Brea…" at bounding box center [734, 322] width 978 height 69
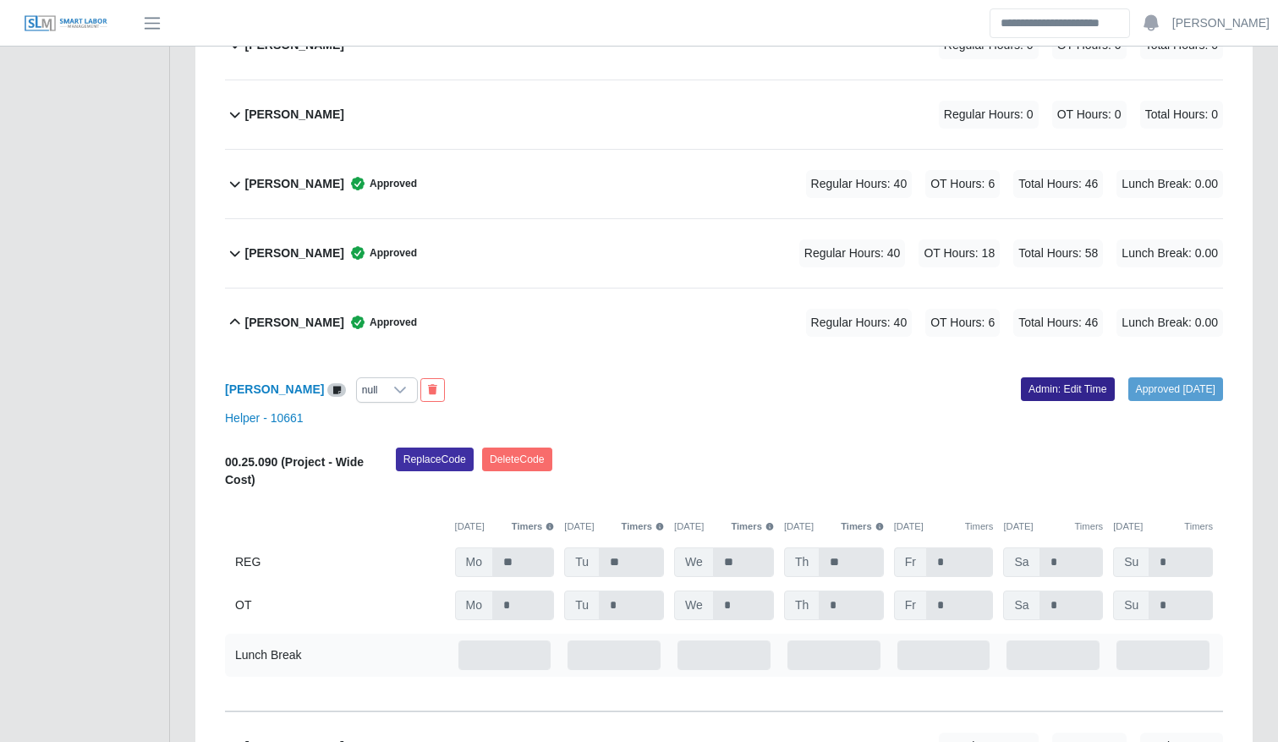
click at [1031, 387] on link "Admin: Edit Time" at bounding box center [1068, 389] width 94 height 24
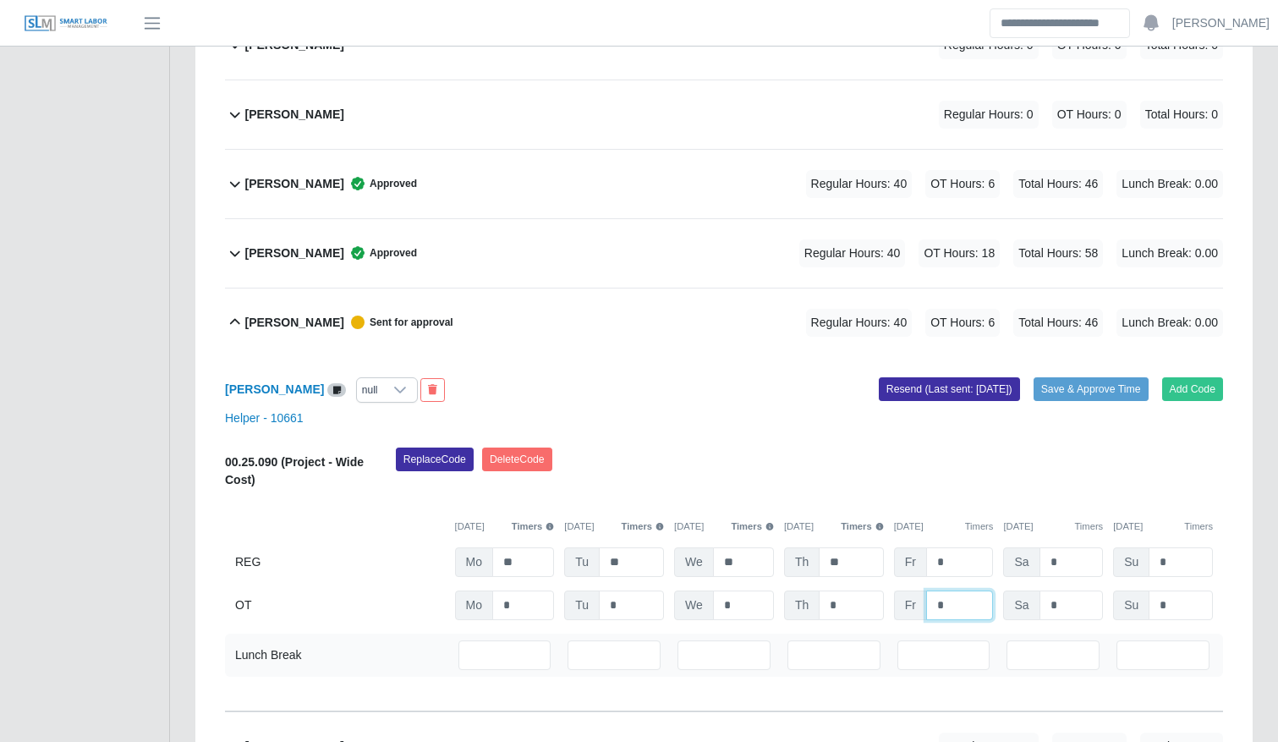
click at [949, 611] on input "*" at bounding box center [960, 606] width 68 height 30
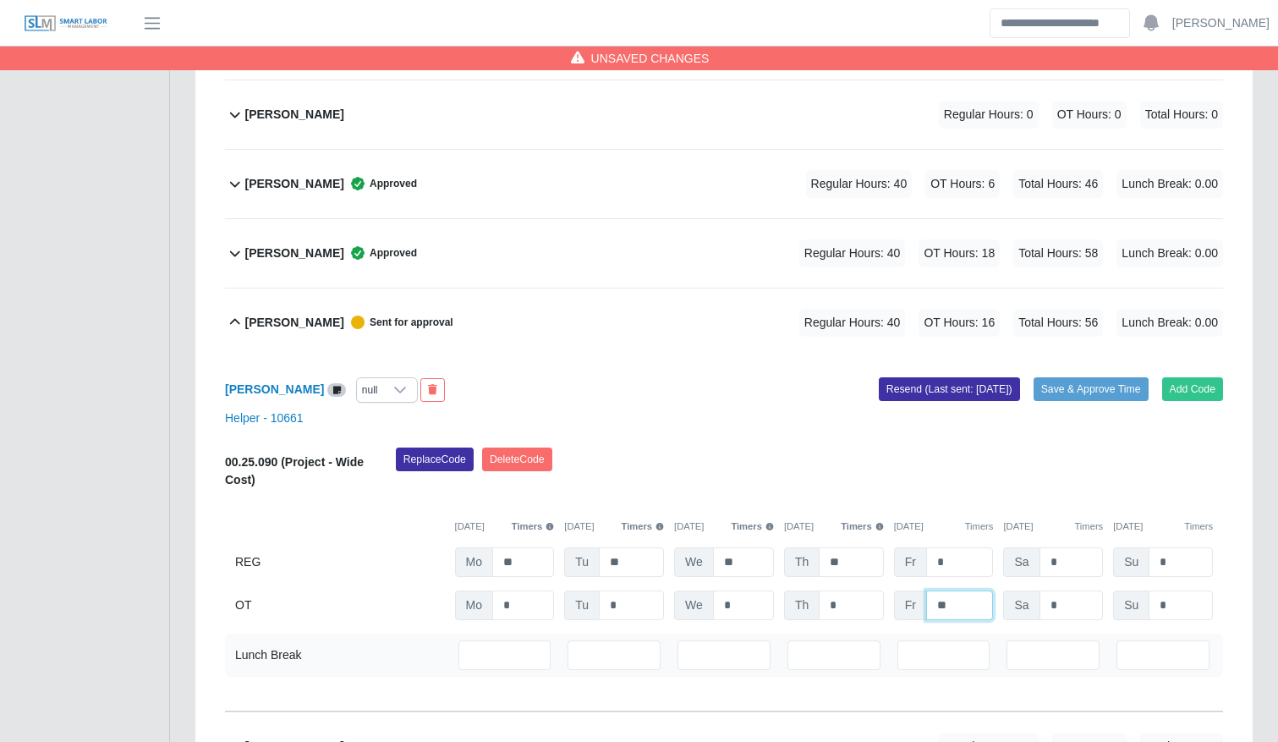
type input "**"
click at [708, 484] on div "Replace Code [GEOGRAPHIC_DATA] Code" at bounding box center [809, 474] width 853 height 52
click at [1083, 384] on button "Save & Approve Time" at bounding box center [1091, 389] width 115 height 24
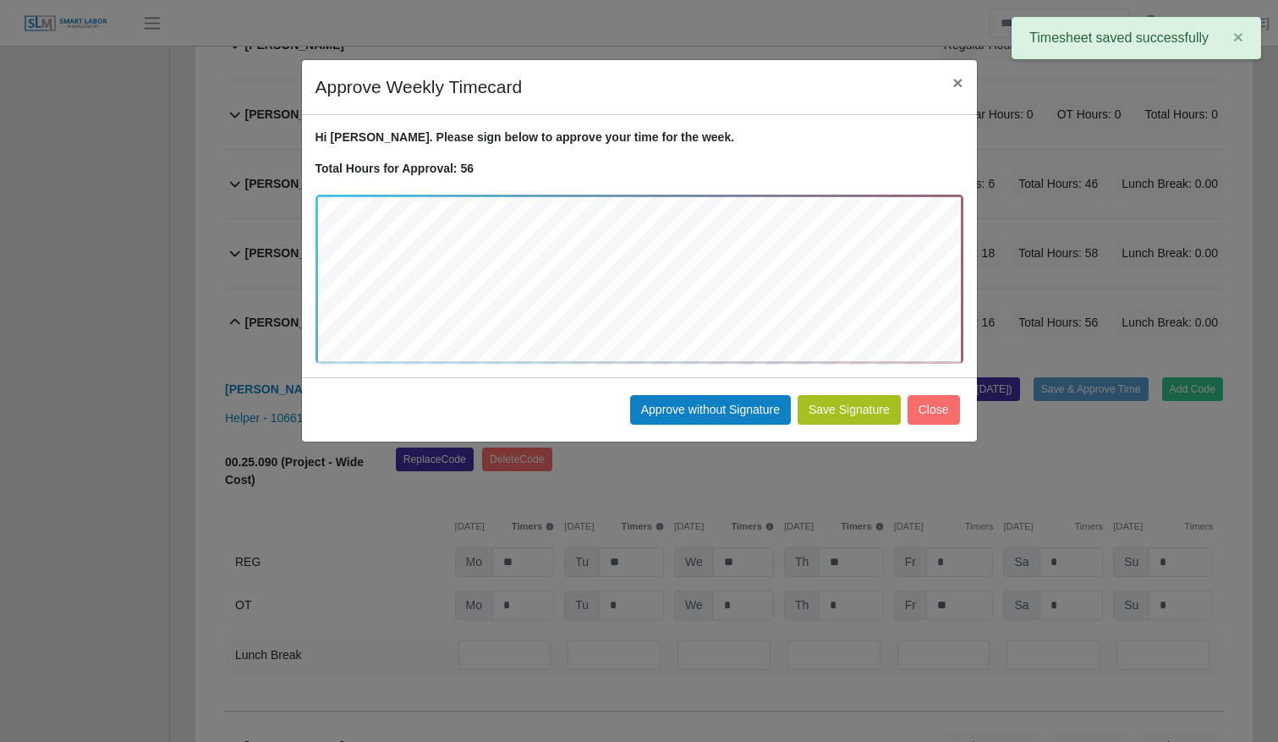
click at [851, 405] on button "Save Signature" at bounding box center [849, 410] width 103 height 30
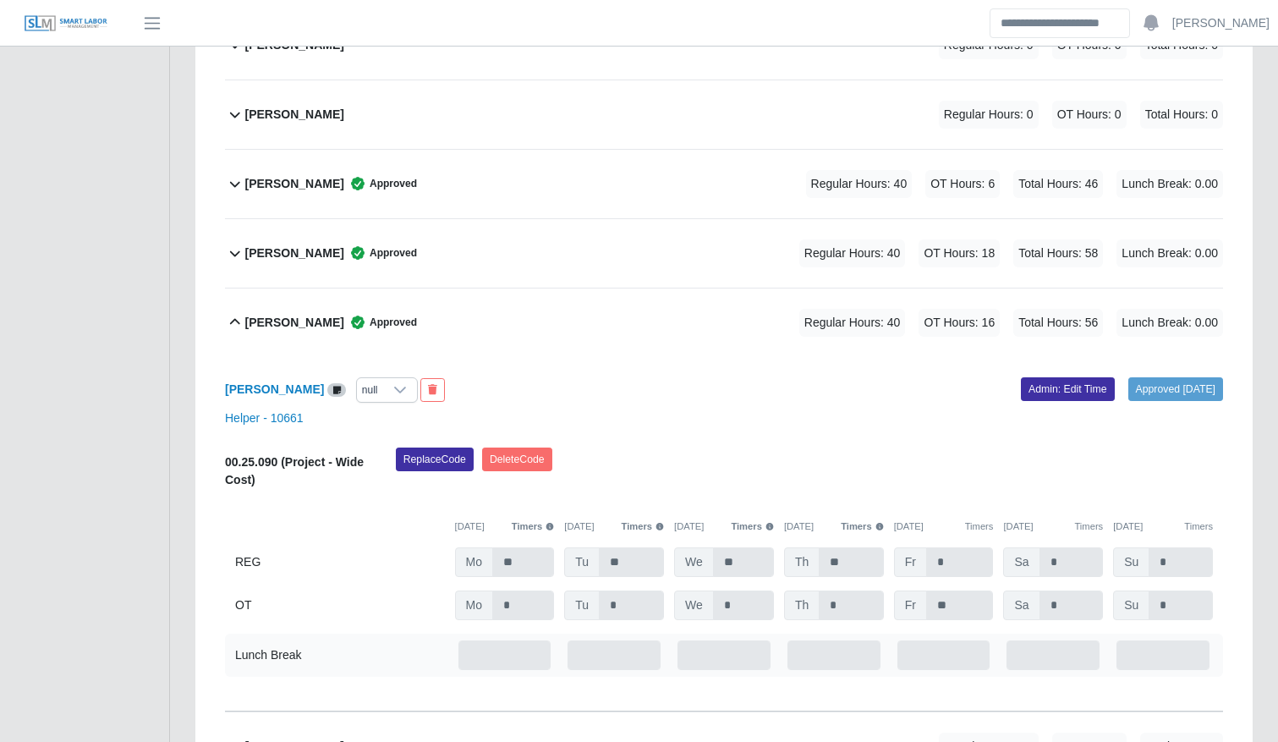
click at [354, 325] on span "Approved" at bounding box center [380, 322] width 73 height 17
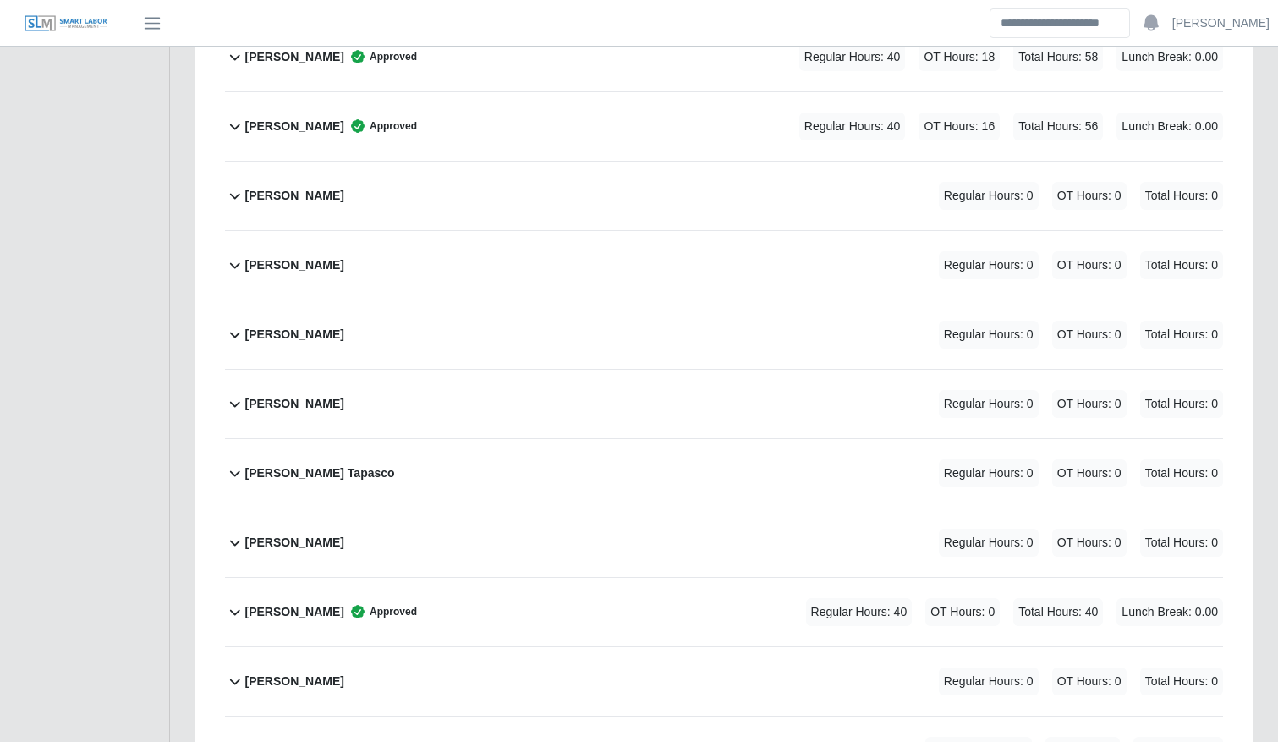
scroll to position [1310, 0]
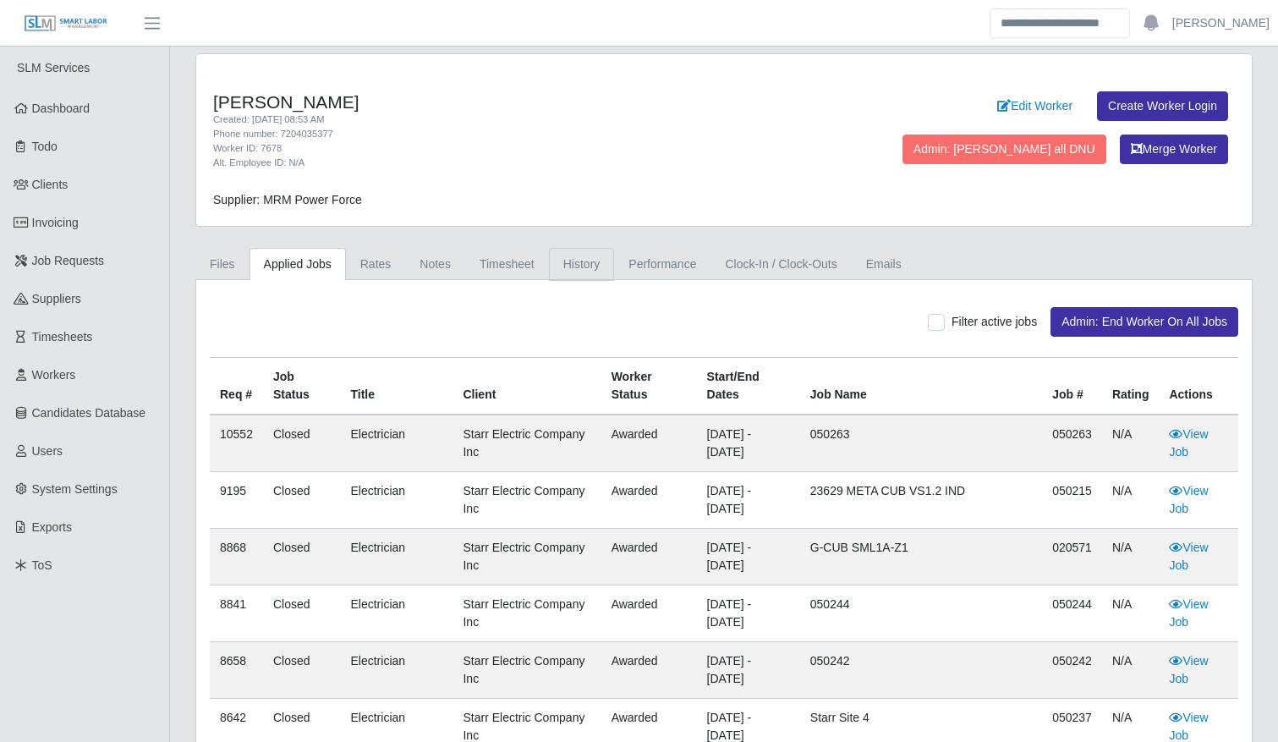
click at [559, 261] on link "History" at bounding box center [582, 264] width 66 height 33
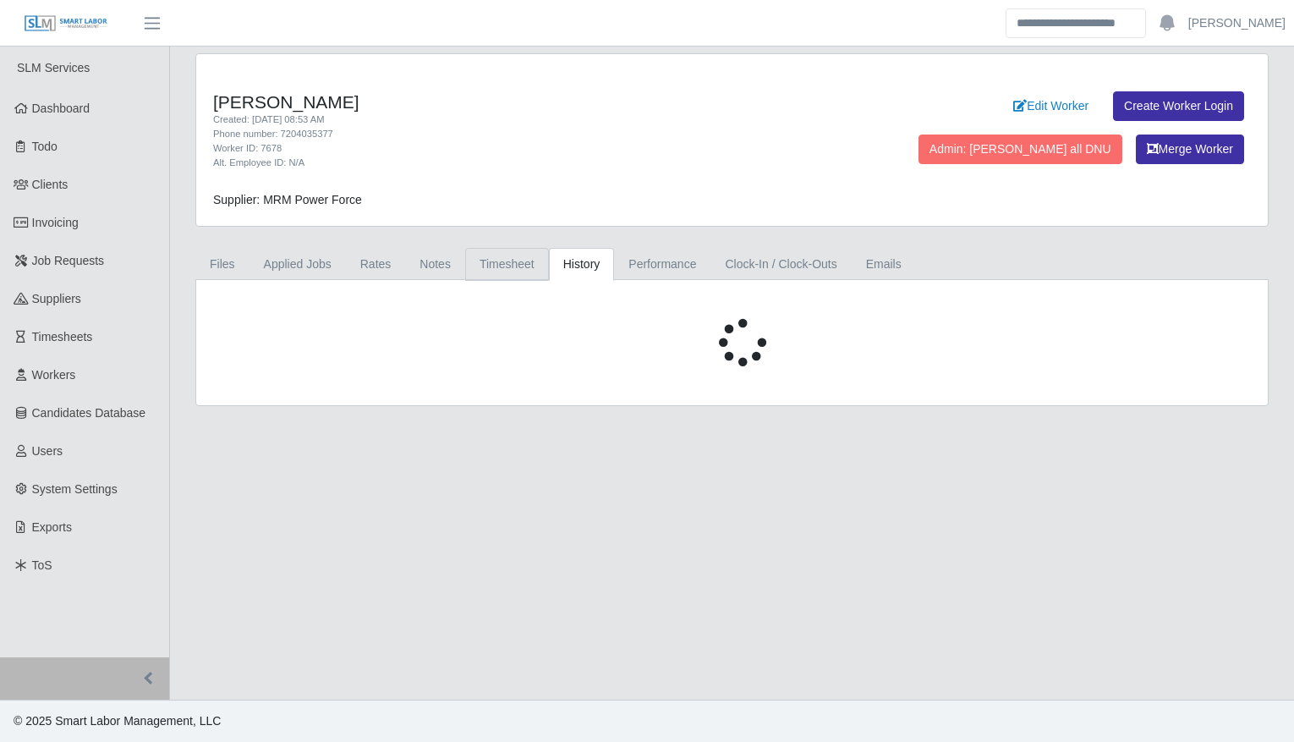
click at [526, 265] on link "Timesheet" at bounding box center [507, 264] width 84 height 33
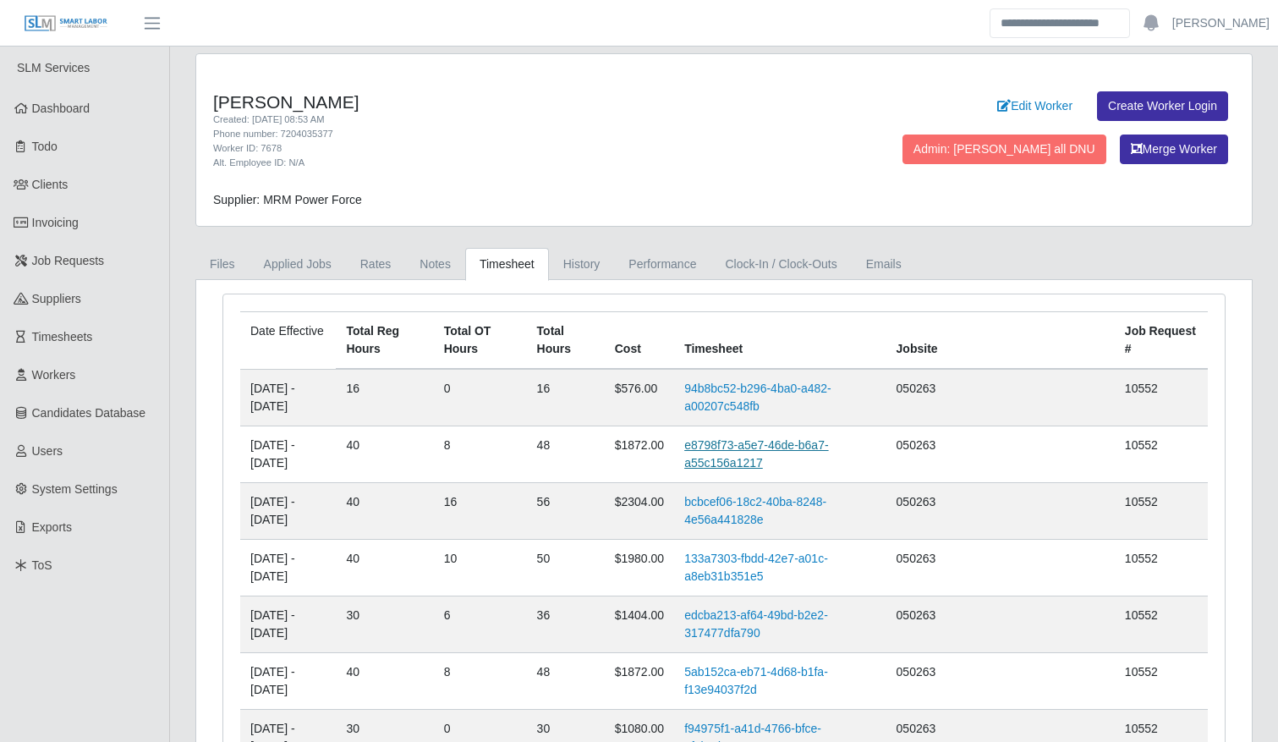
click at [772, 455] on link "e8798f73-a5e7-46de-b6a7-a55c156a1217" at bounding box center [756, 453] width 144 height 31
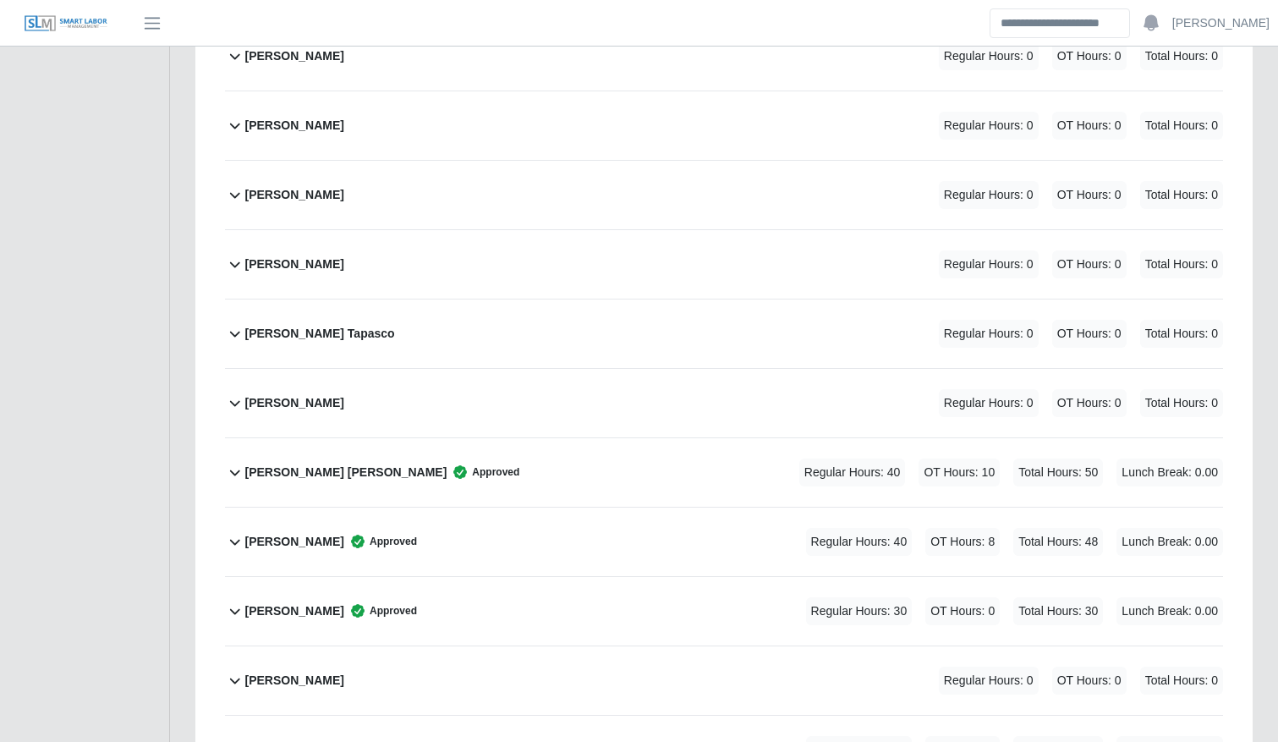
scroll to position [1118, 0]
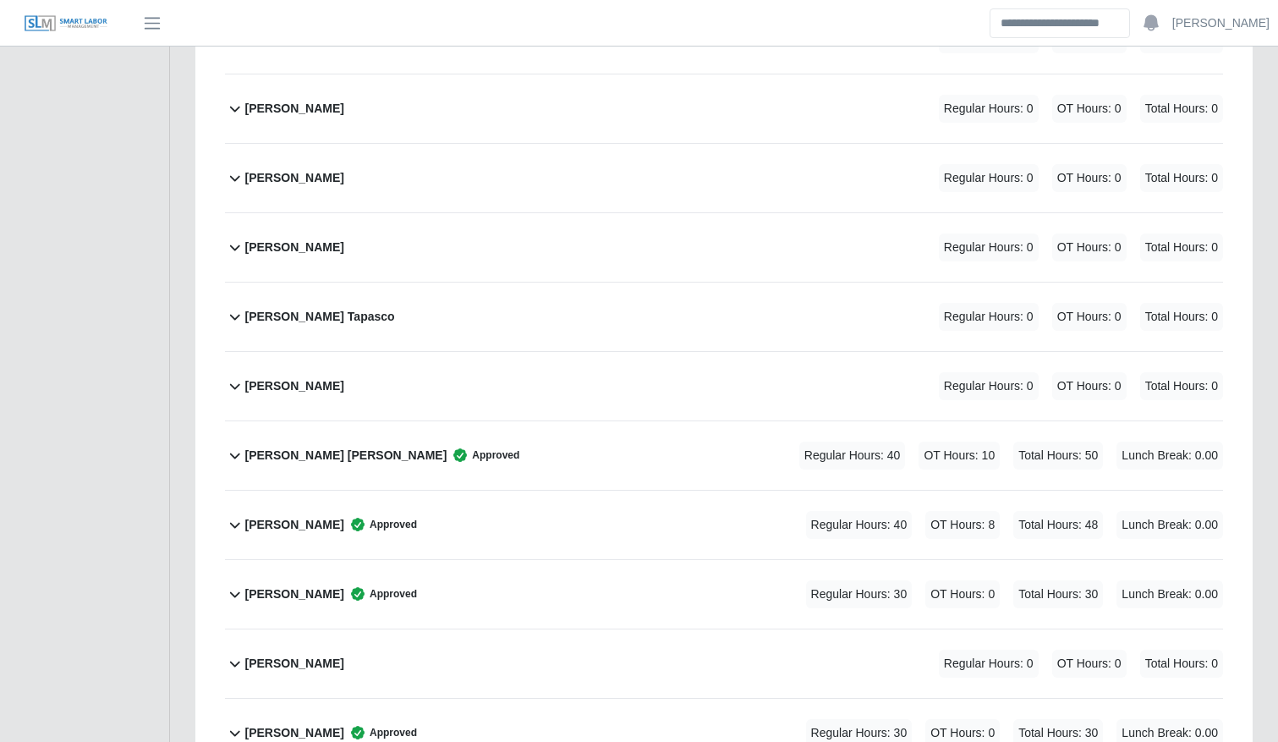
click at [602, 539] on div "[PERSON_NAME] Approved Regular Hours: 40 OT Hours: 8 Total Hours: 48 Lunch Brea…" at bounding box center [734, 525] width 978 height 69
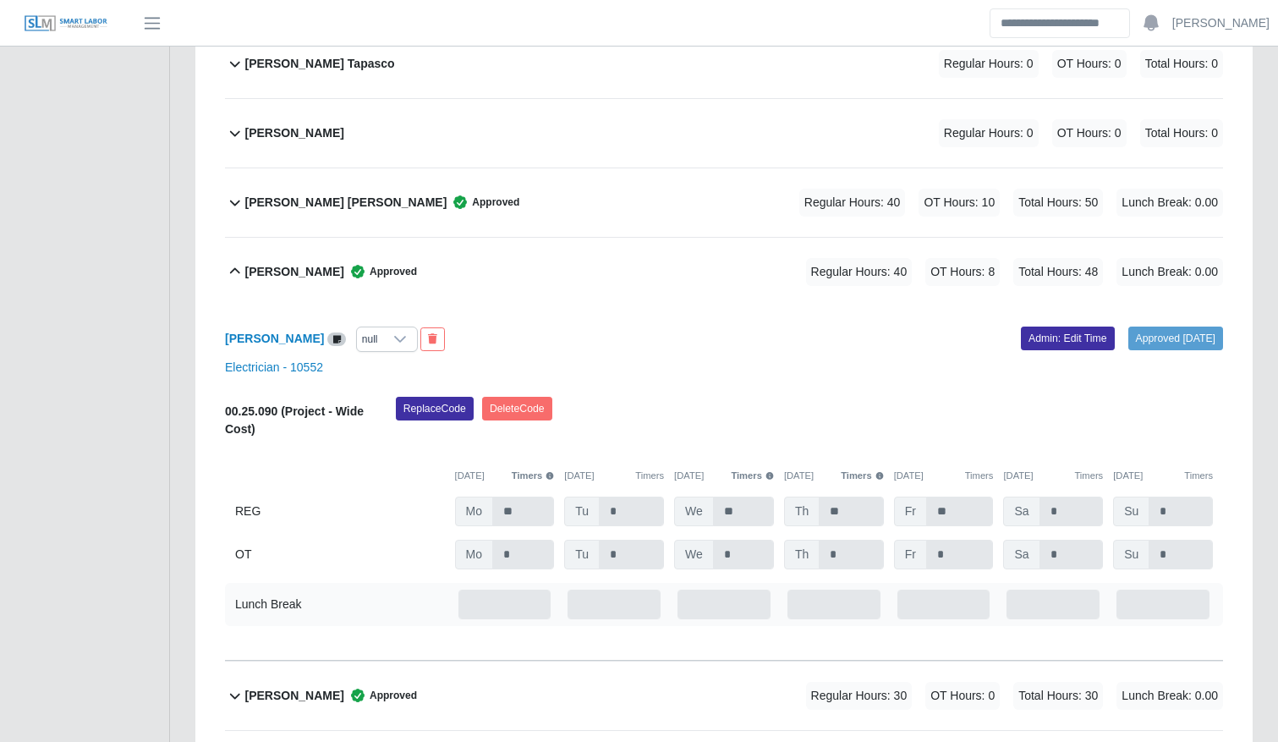
scroll to position [1371, 0]
click at [1048, 343] on link "Admin: Edit Time" at bounding box center [1068, 338] width 94 height 24
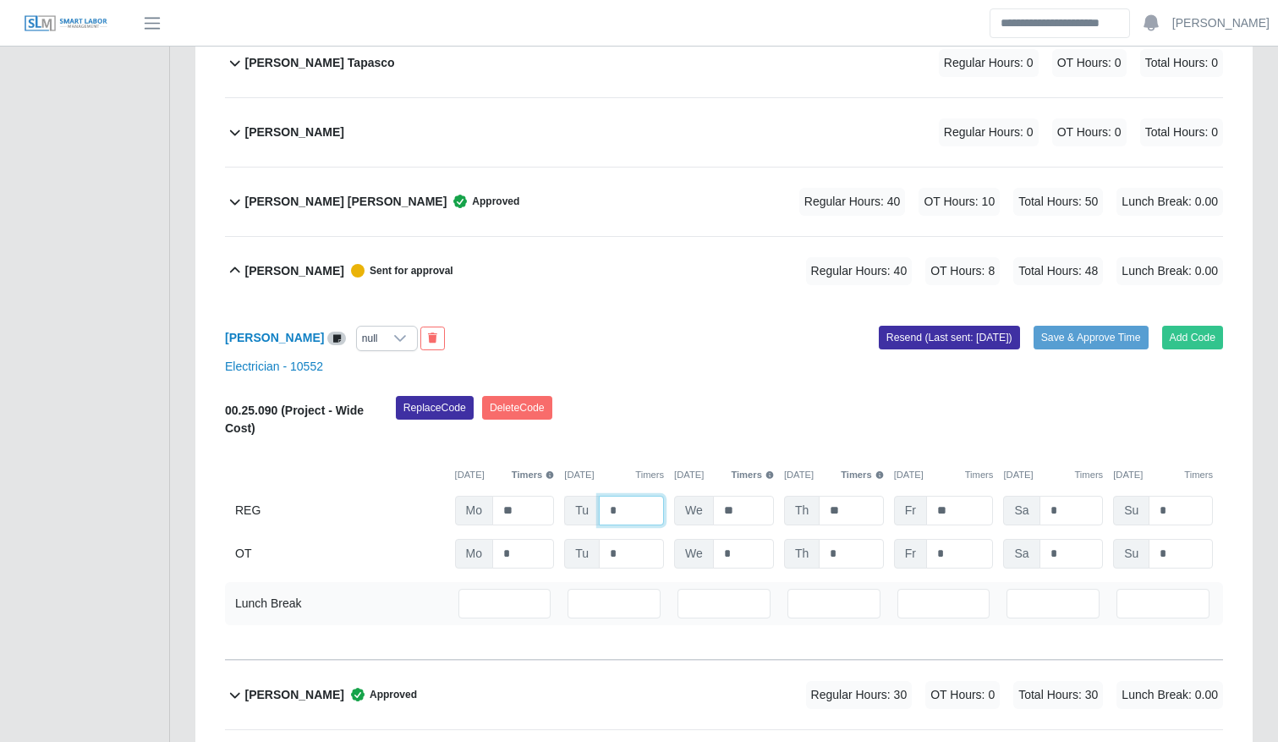
click at [650, 522] on input "*" at bounding box center [631, 511] width 65 height 30
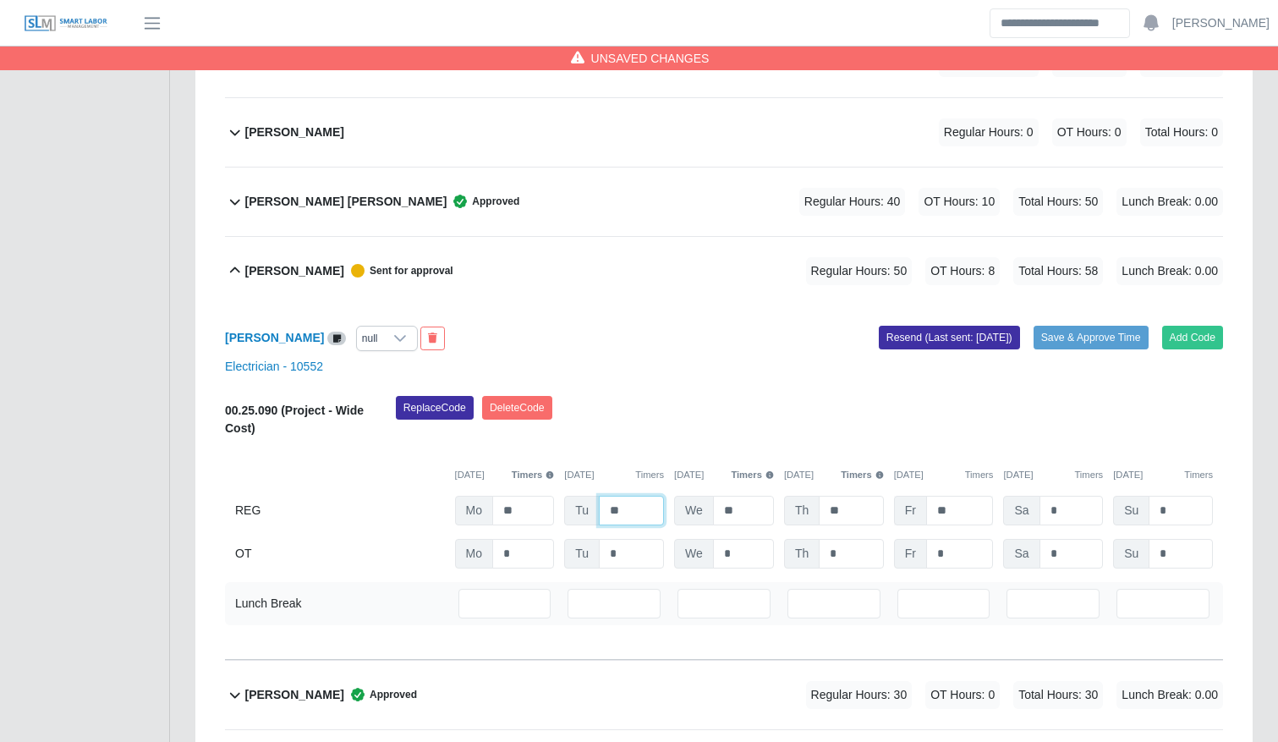
type input "**"
click at [973, 505] on input "**" at bounding box center [960, 511] width 68 height 30
type input "*"
click at [970, 552] on input "*" at bounding box center [960, 554] width 68 height 30
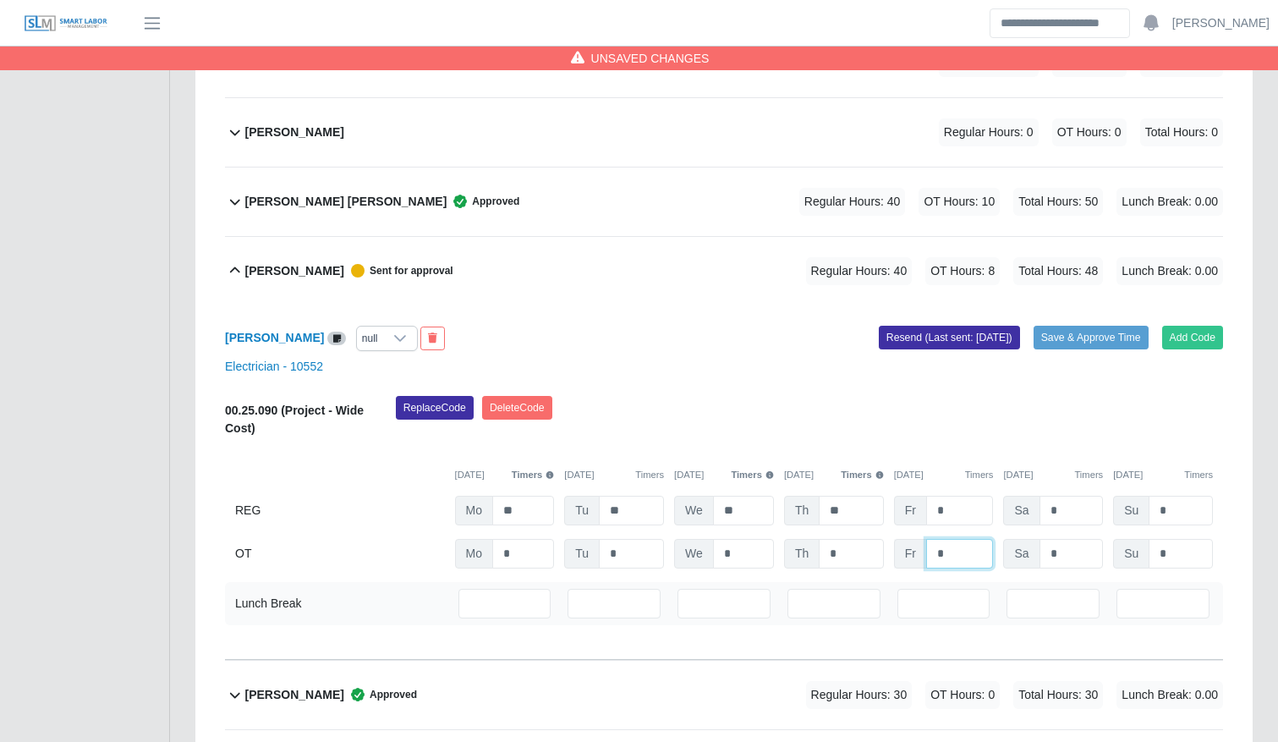
click at [970, 552] on input "*" at bounding box center [960, 554] width 68 height 30
type input "**"
click at [813, 413] on div "Replace Code [GEOGRAPHIC_DATA] Code" at bounding box center [809, 422] width 853 height 52
click at [1110, 355] on div "[PERSON_NAME] null Add Code Save & Approve Time Resend (Last sent: [DATE]) Elec…" at bounding box center [724, 482] width 998 height 354
click at [1101, 341] on button "Save & Approve Time" at bounding box center [1091, 338] width 115 height 24
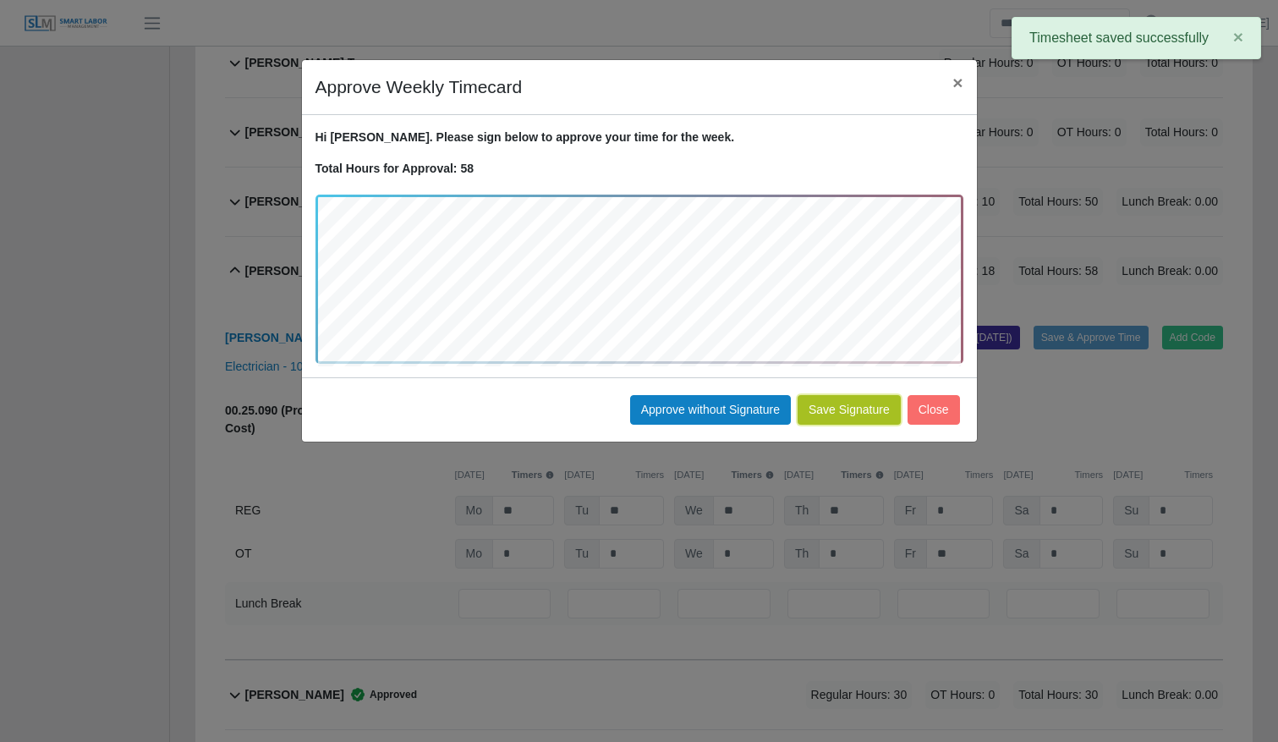
click at [851, 405] on button "Save Signature" at bounding box center [849, 410] width 103 height 30
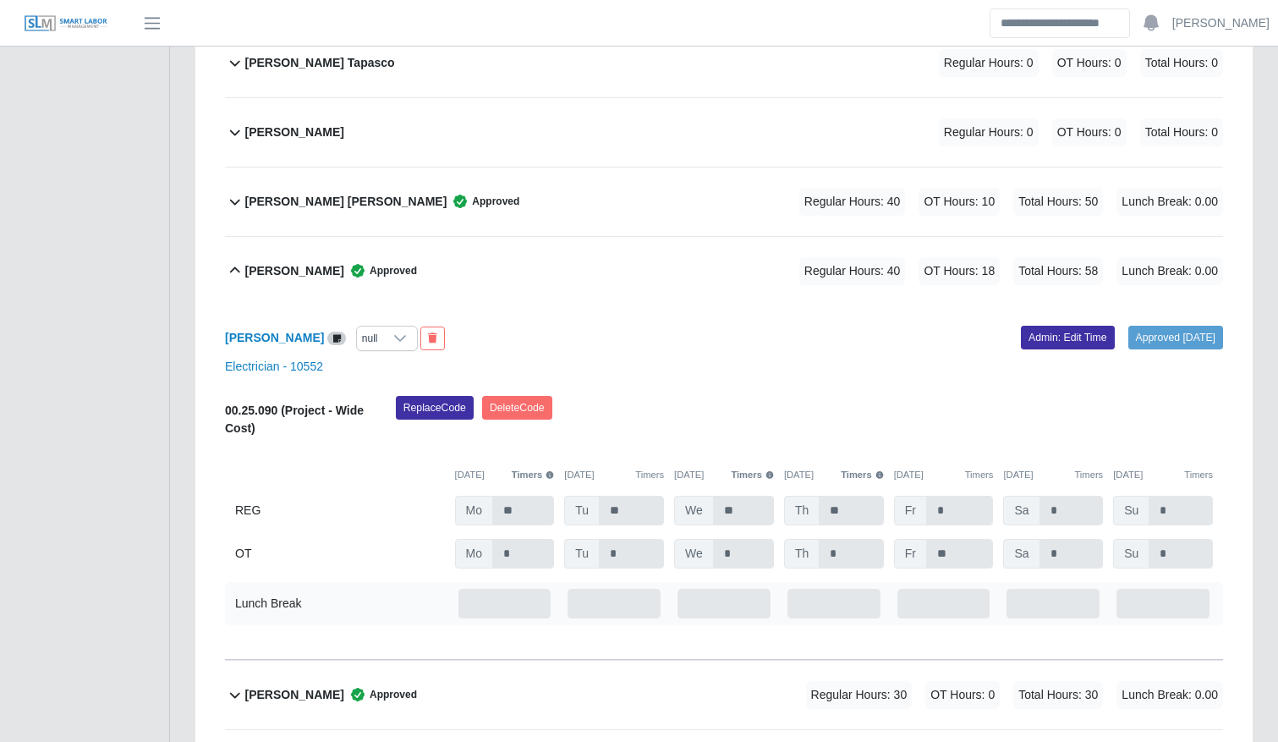
click at [365, 263] on icon at bounding box center [357, 270] width 17 height 17
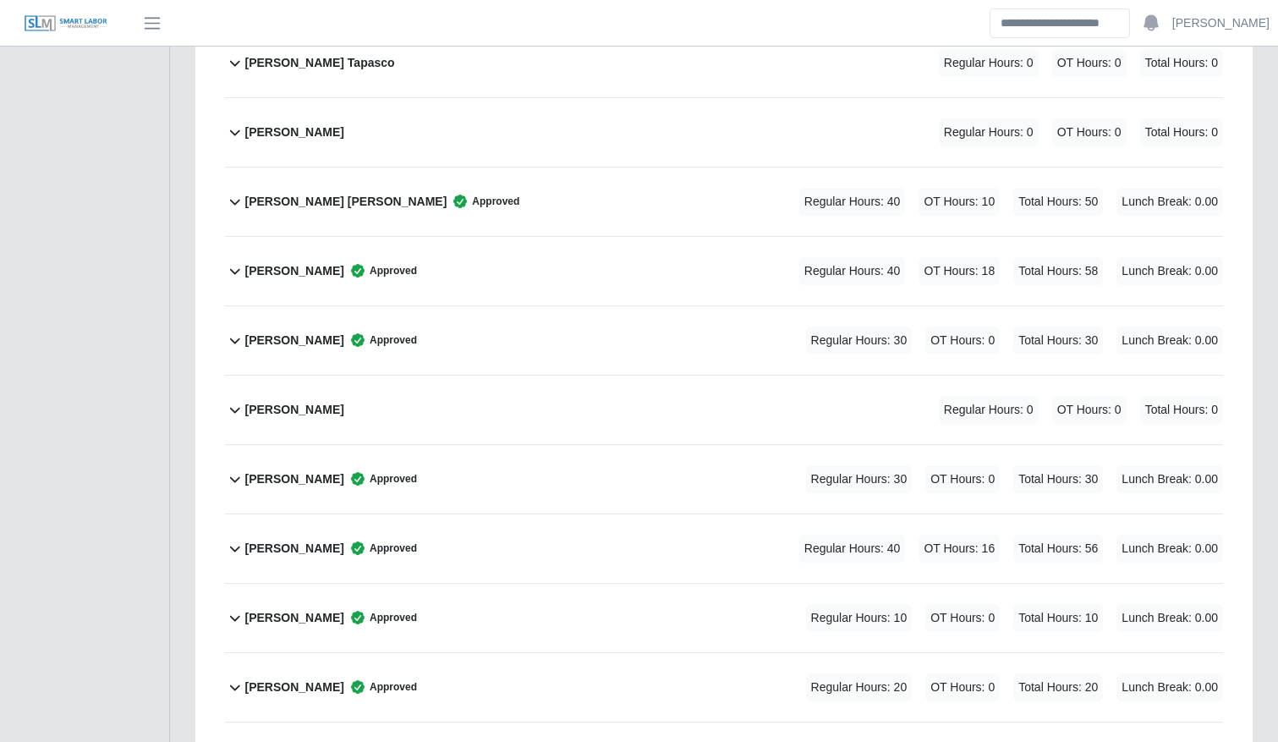
click at [402, 356] on div "[PERSON_NAME] Approved Regular Hours: 30 OT Hours: 0 Total Hours: 30 Lunch Brea…" at bounding box center [734, 340] width 978 height 69
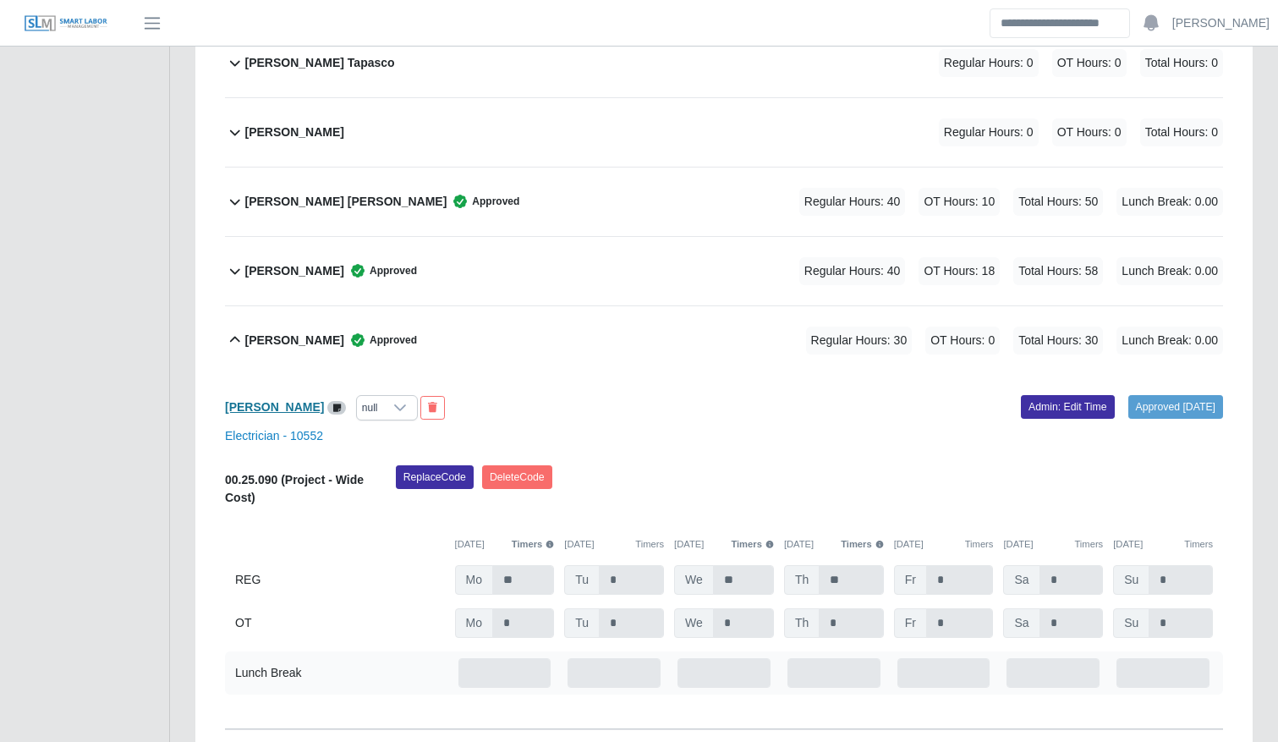
click at [266, 409] on b "[PERSON_NAME]" at bounding box center [274, 407] width 99 height 14
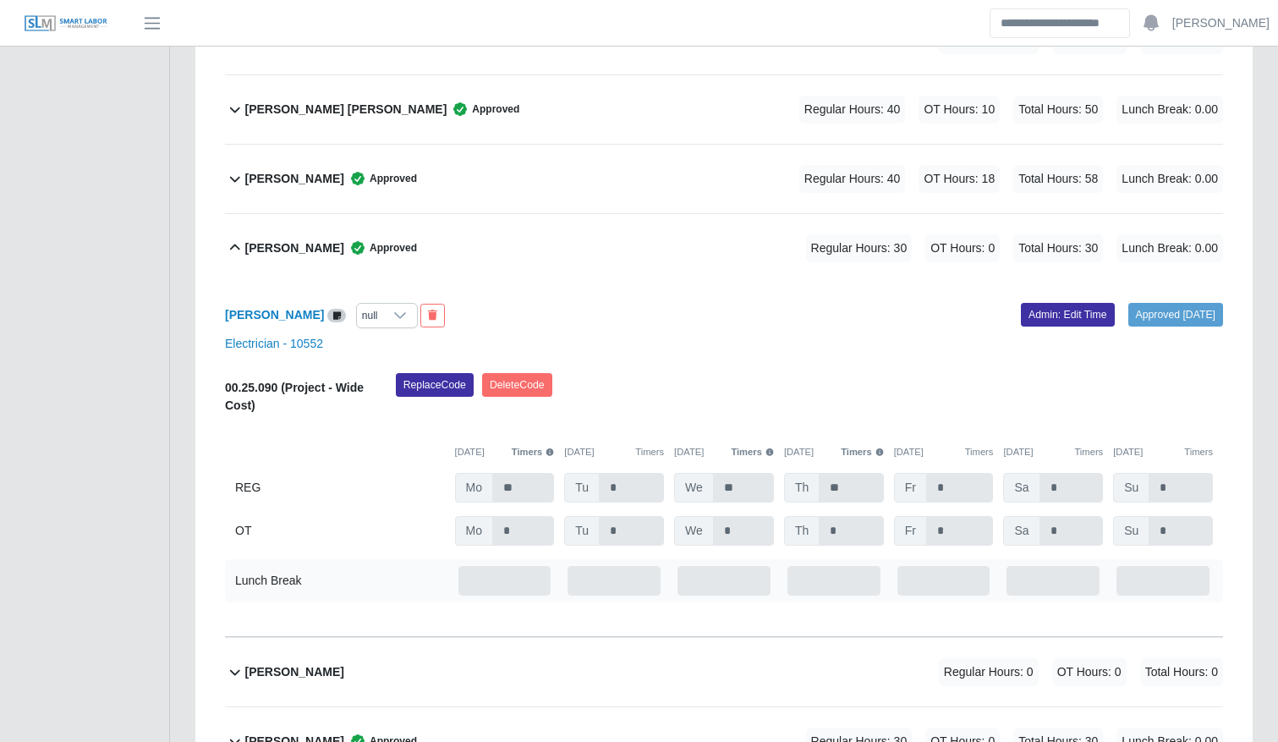
scroll to position [1464, 0]
click at [1057, 321] on link "Admin: Edit Time" at bounding box center [1068, 314] width 94 height 24
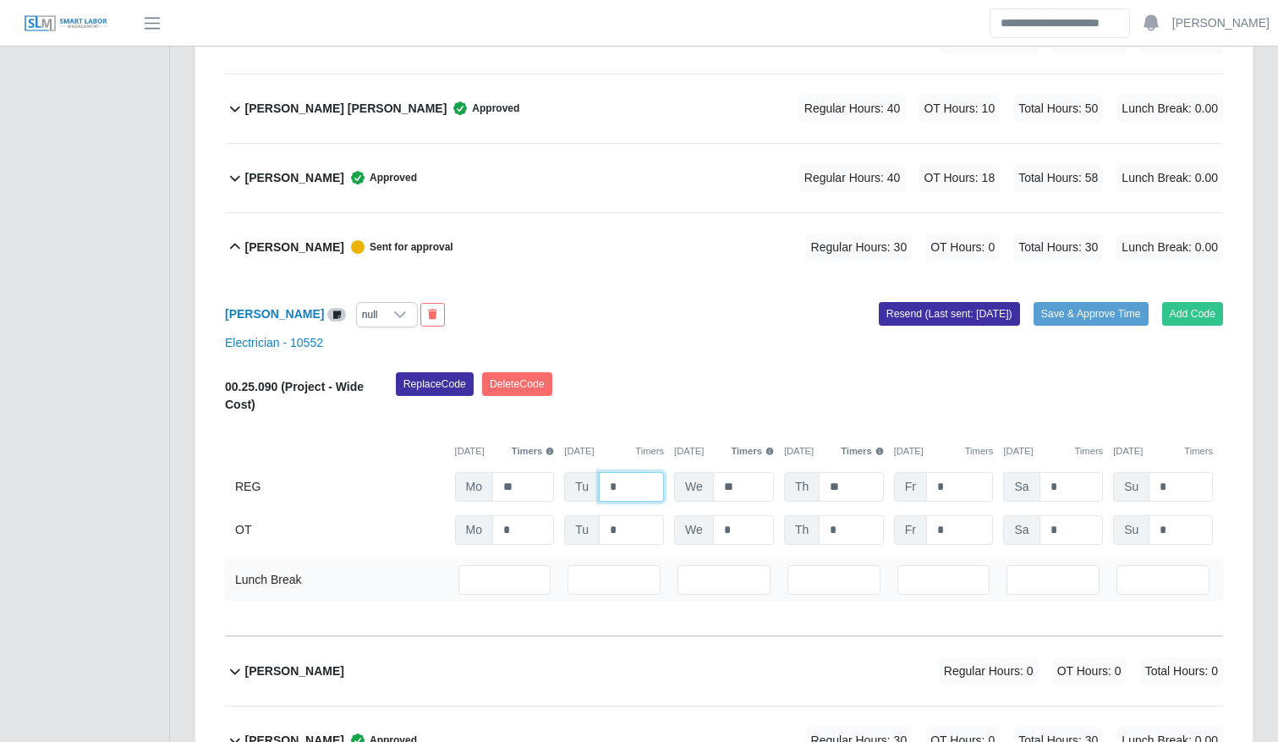
click at [644, 501] on input "*" at bounding box center [631, 487] width 65 height 30
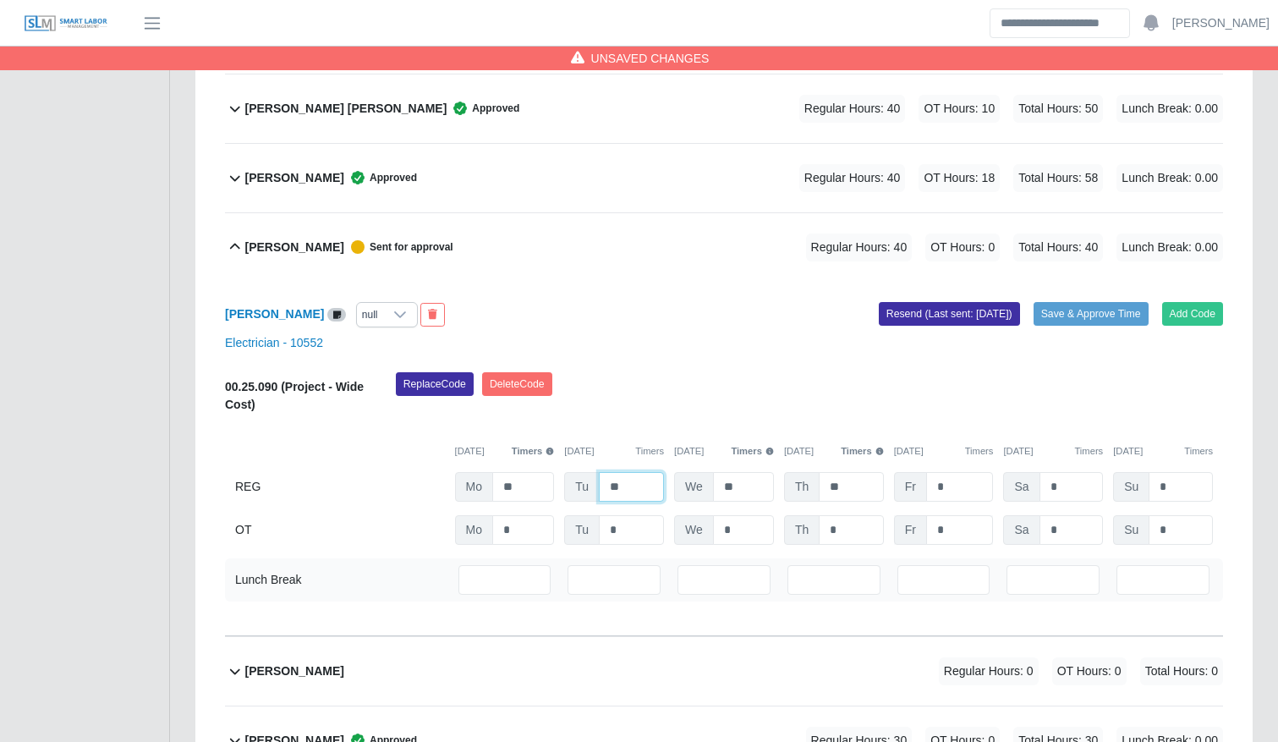
type input "**"
click at [937, 527] on input "*" at bounding box center [960, 530] width 68 height 30
type input "**"
type input "***"
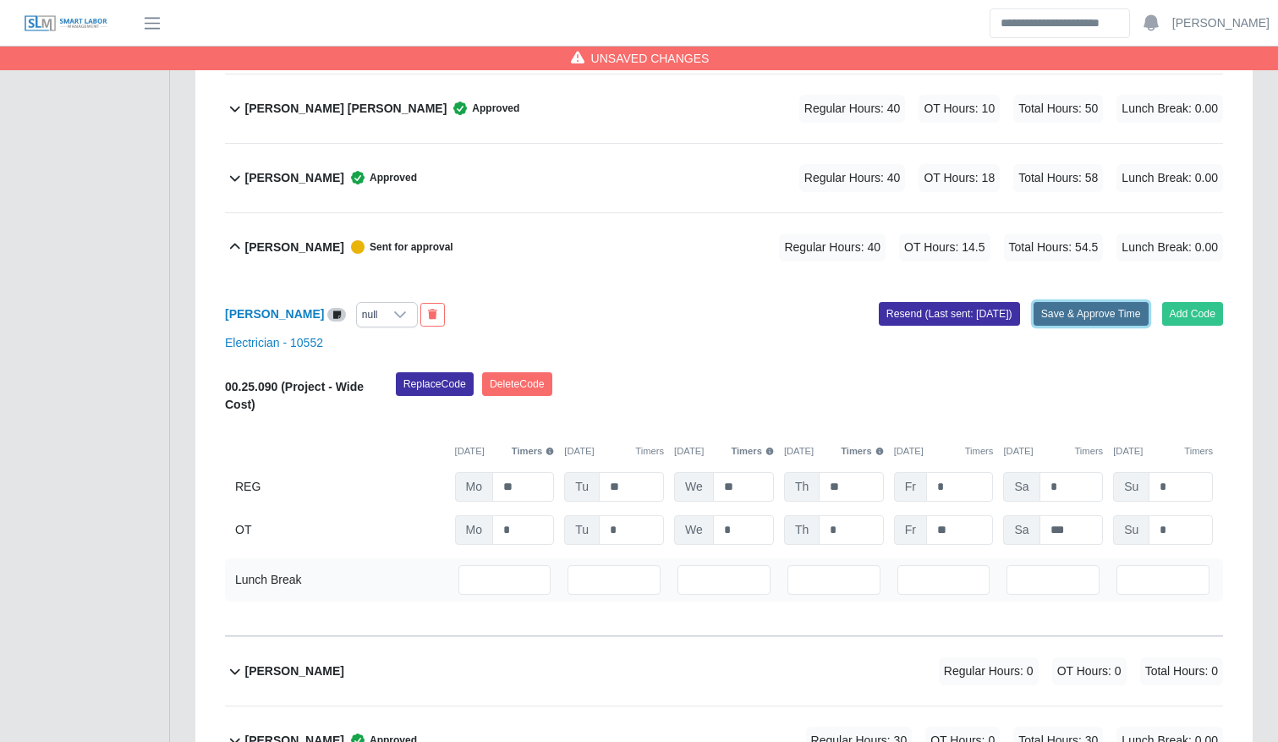
click at [1082, 317] on button "Save & Approve Time" at bounding box center [1091, 314] width 115 height 24
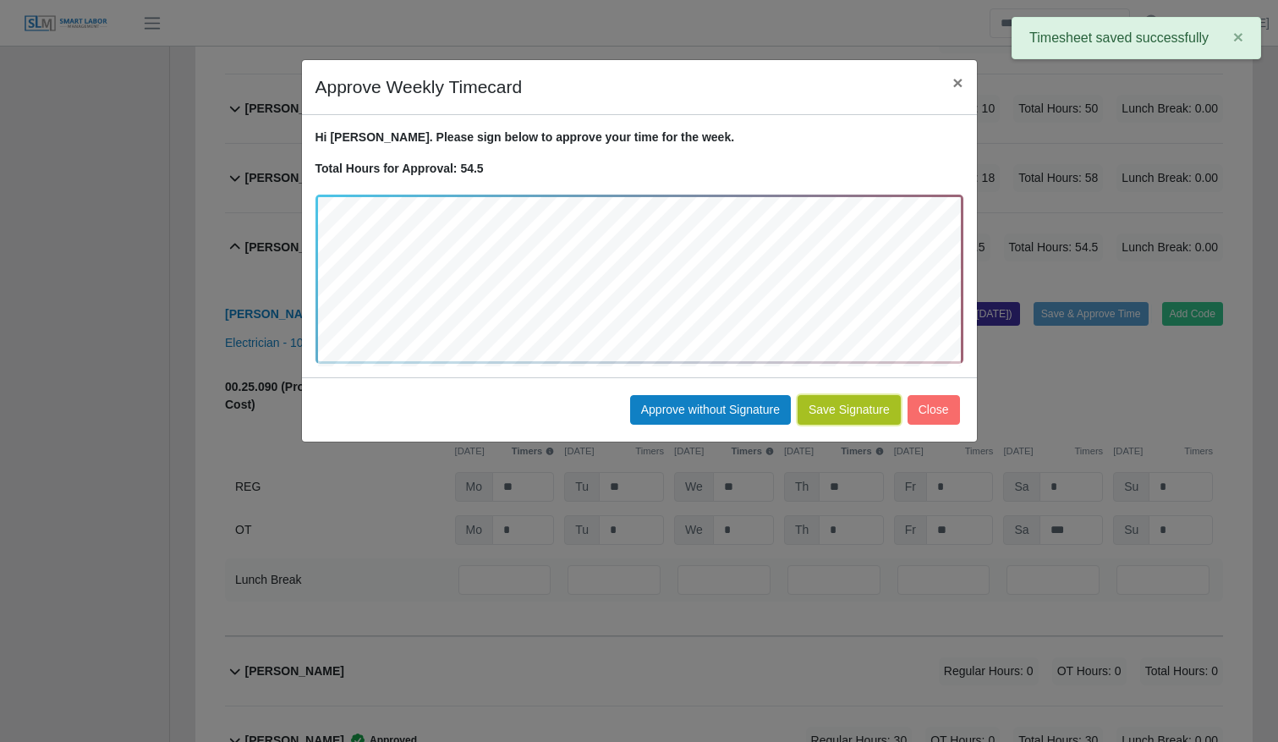
click at [842, 411] on button "Save Signature" at bounding box center [849, 410] width 103 height 30
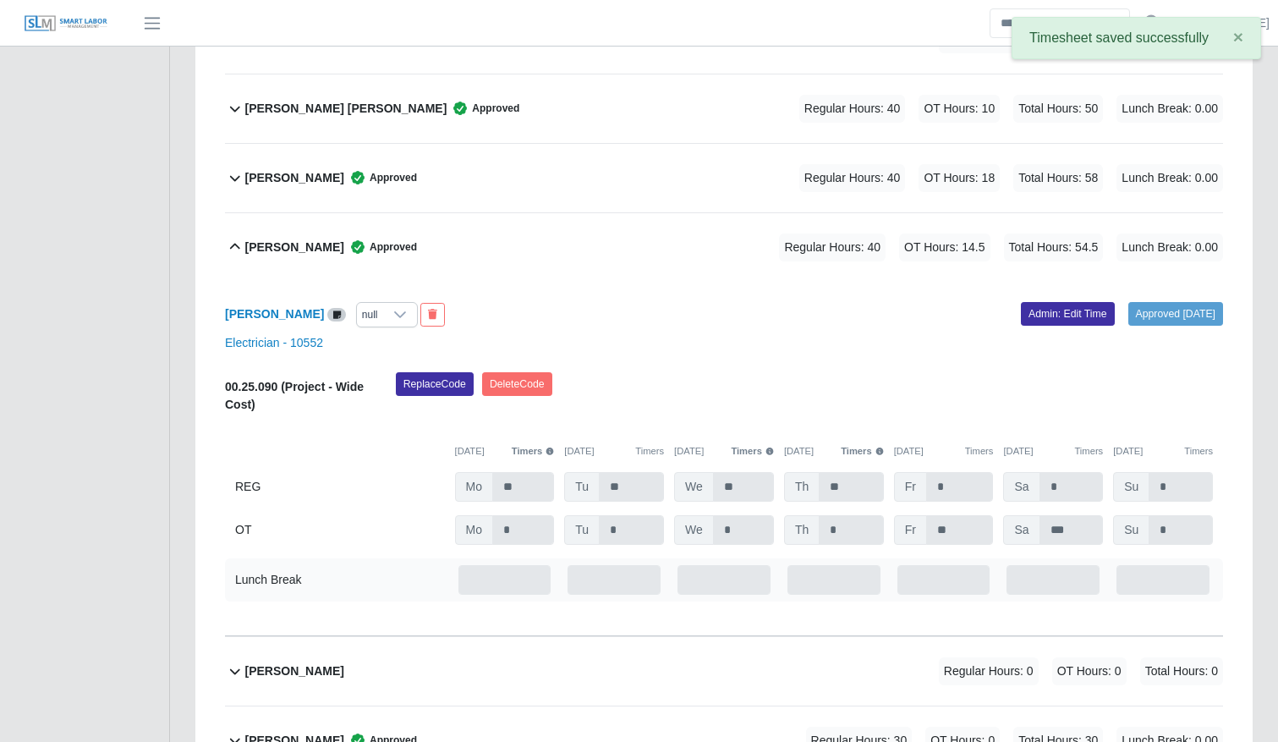
click at [349, 250] on span "Approved" at bounding box center [380, 247] width 73 height 17
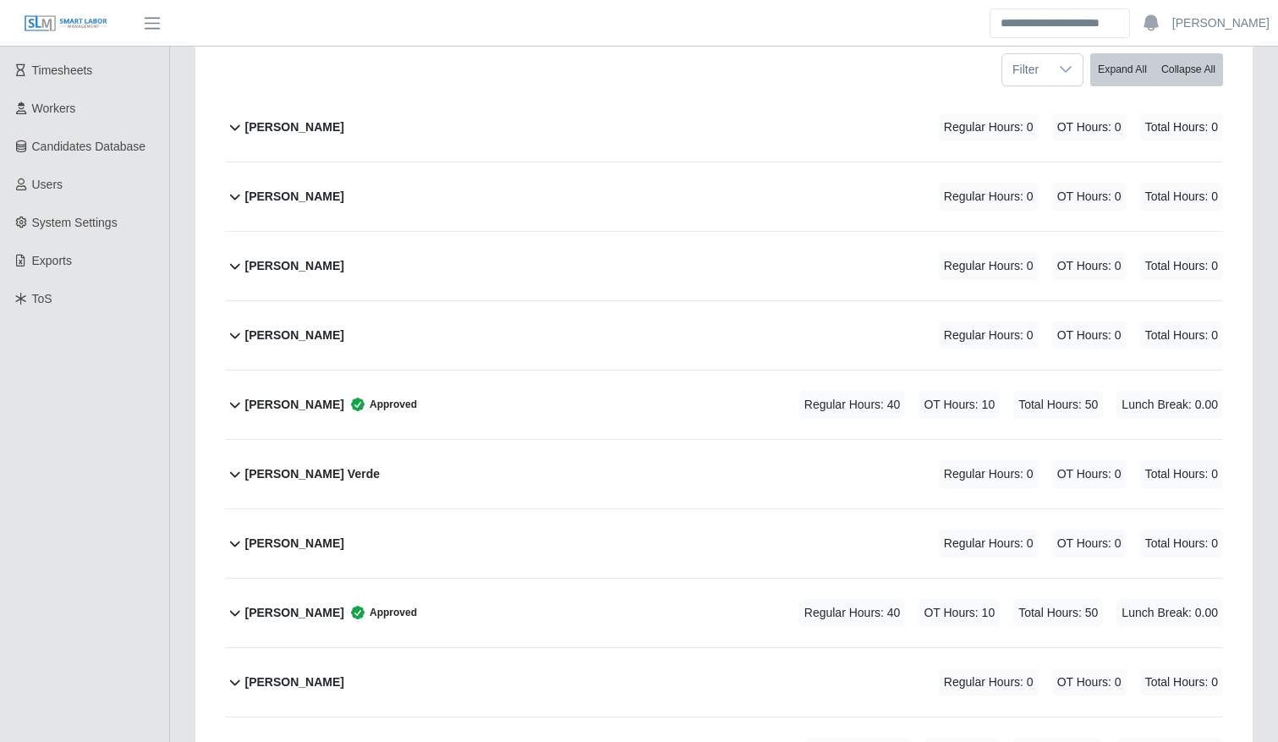
scroll to position [0, 0]
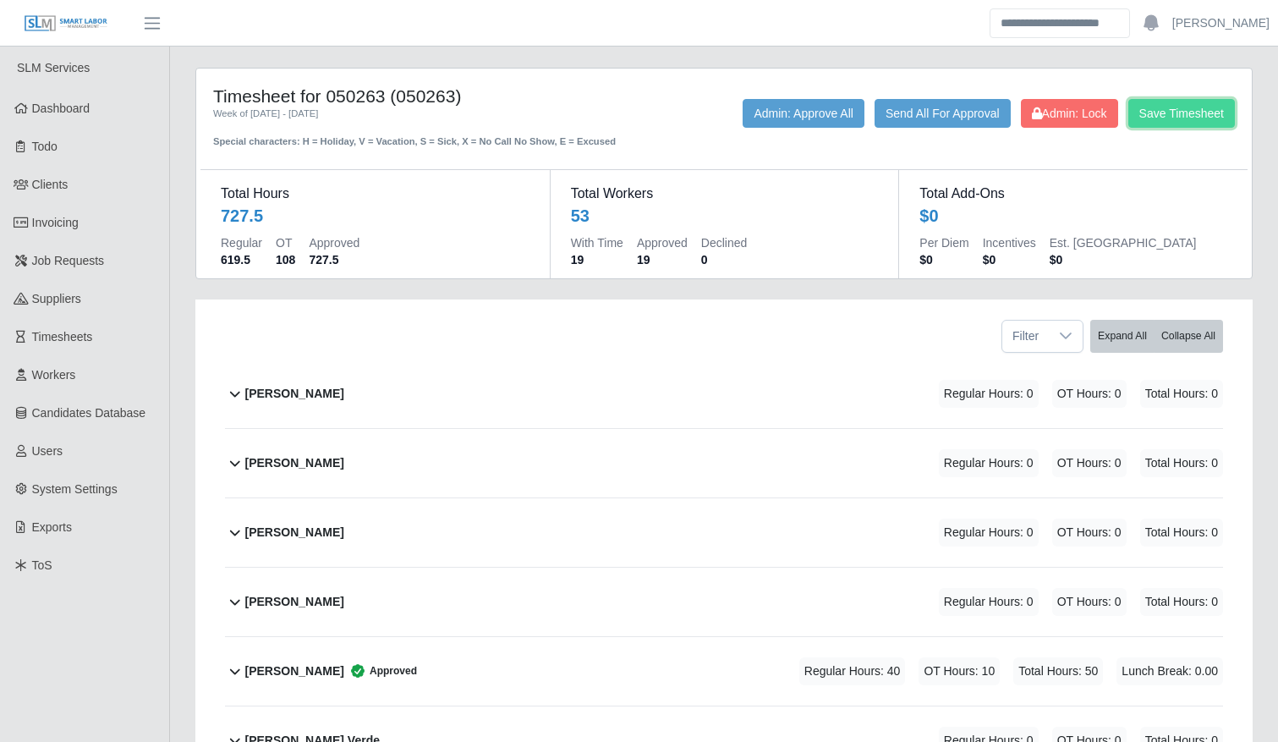
click at [1193, 107] on button "Save Timesheet" at bounding box center [1182, 113] width 107 height 29
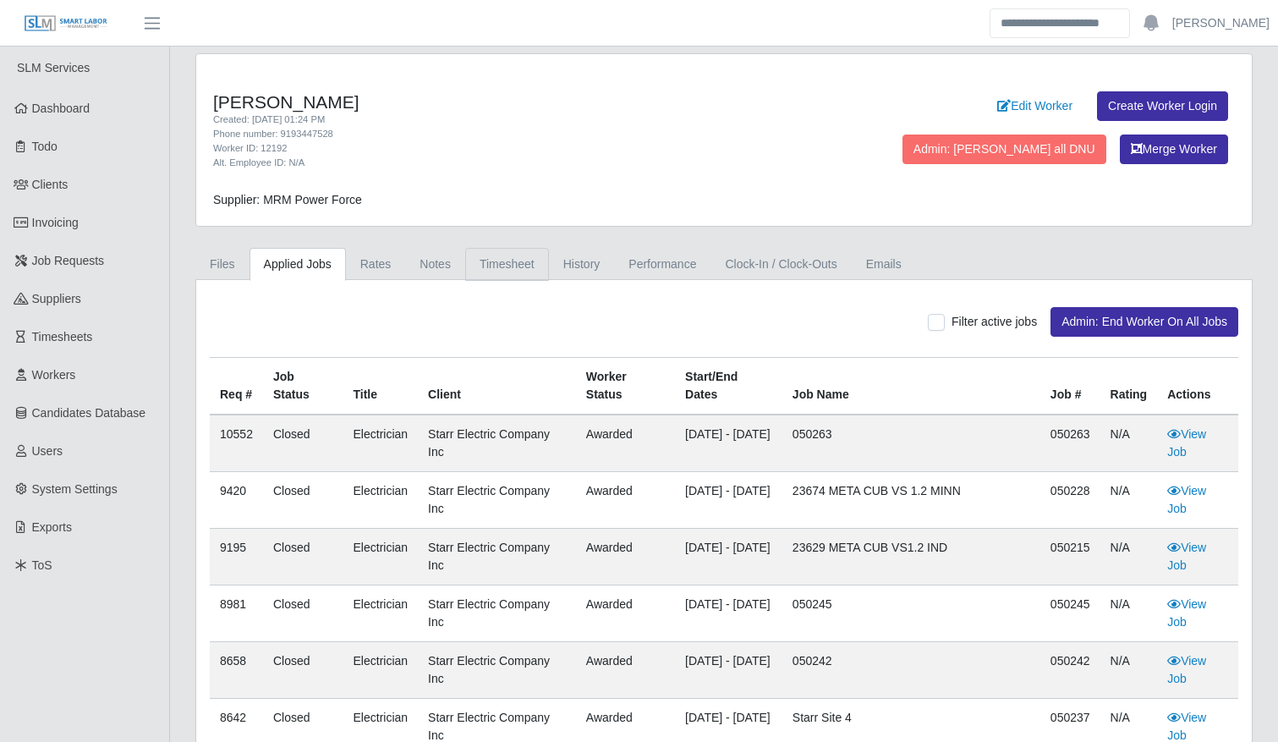
click at [496, 257] on link "Timesheet" at bounding box center [507, 264] width 84 height 33
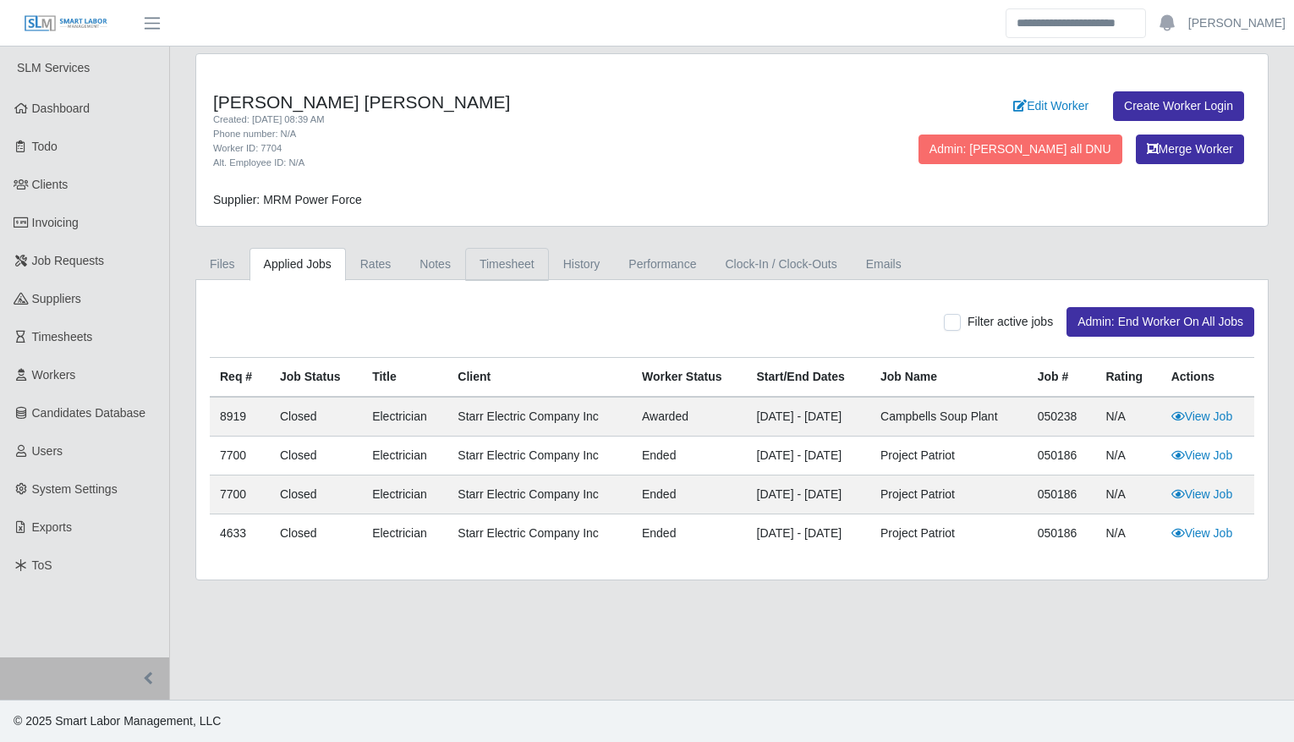
click at [491, 258] on link "Timesheet" at bounding box center [507, 264] width 84 height 33
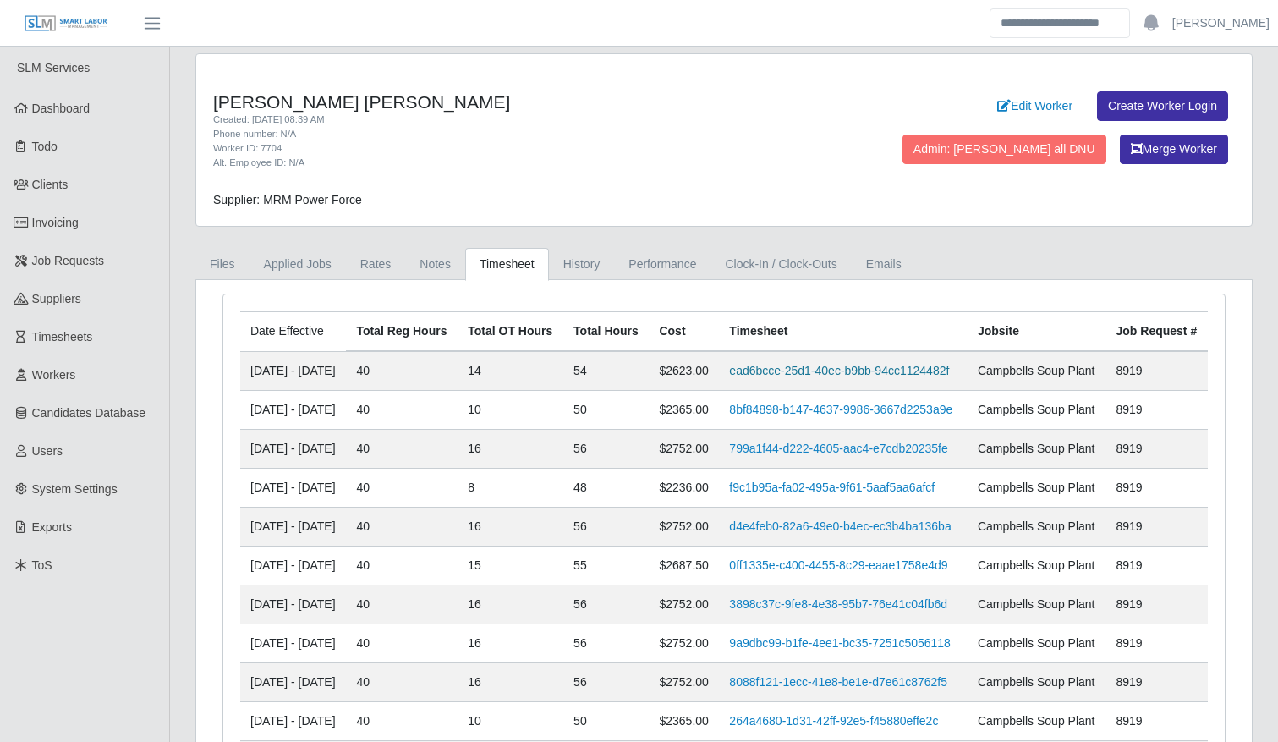
click at [808, 377] on link "ead6bcce-25d1-40ec-b9bb-94cc1124482f" at bounding box center [839, 371] width 220 height 14
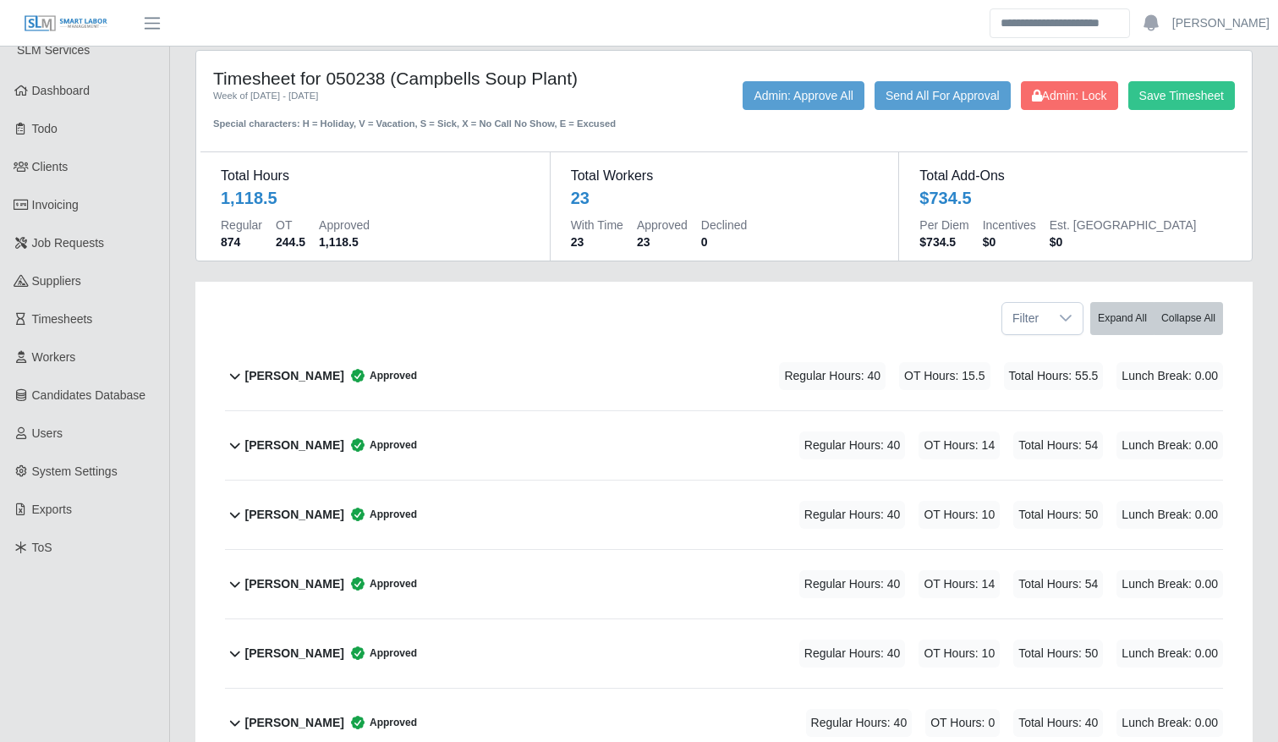
scroll to position [22, 0]
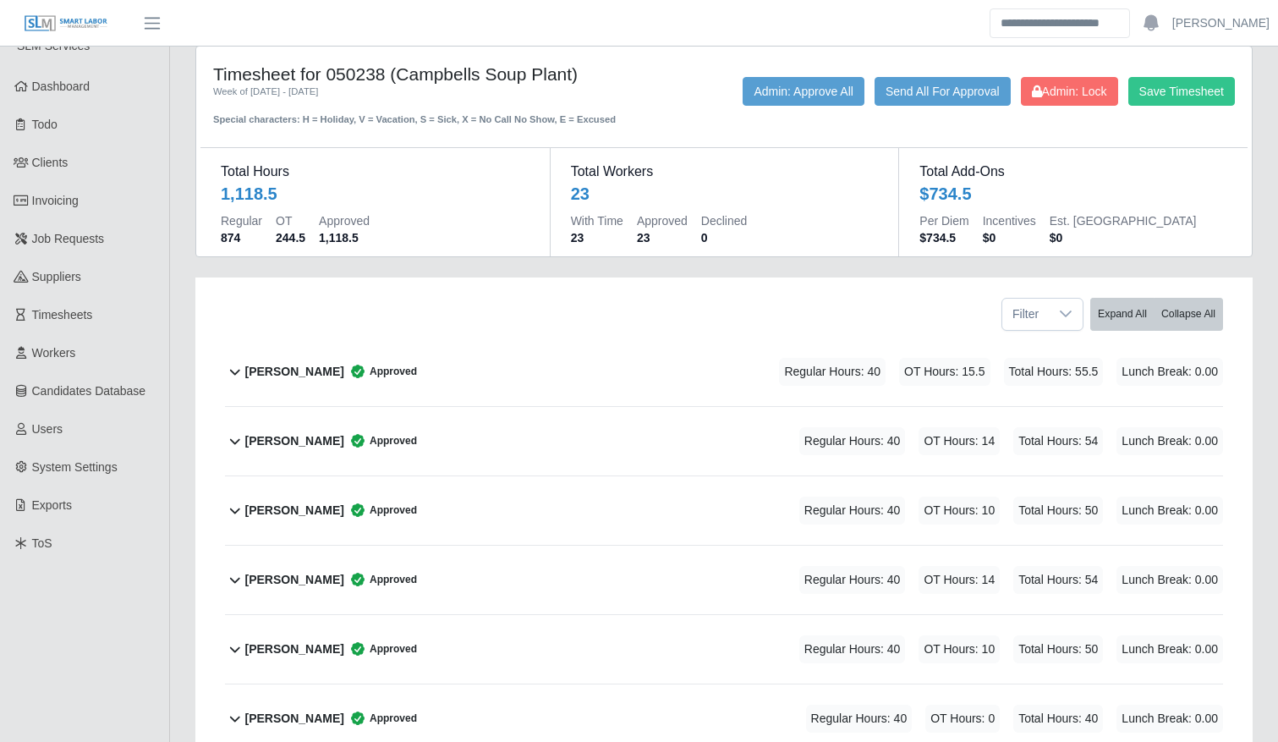
click at [732, 407] on div "[PERSON_NAME] Approved Regular Hours: 40 OT Hours: 14 Total Hours: 54 Lunch Bre…" at bounding box center [734, 441] width 978 height 69
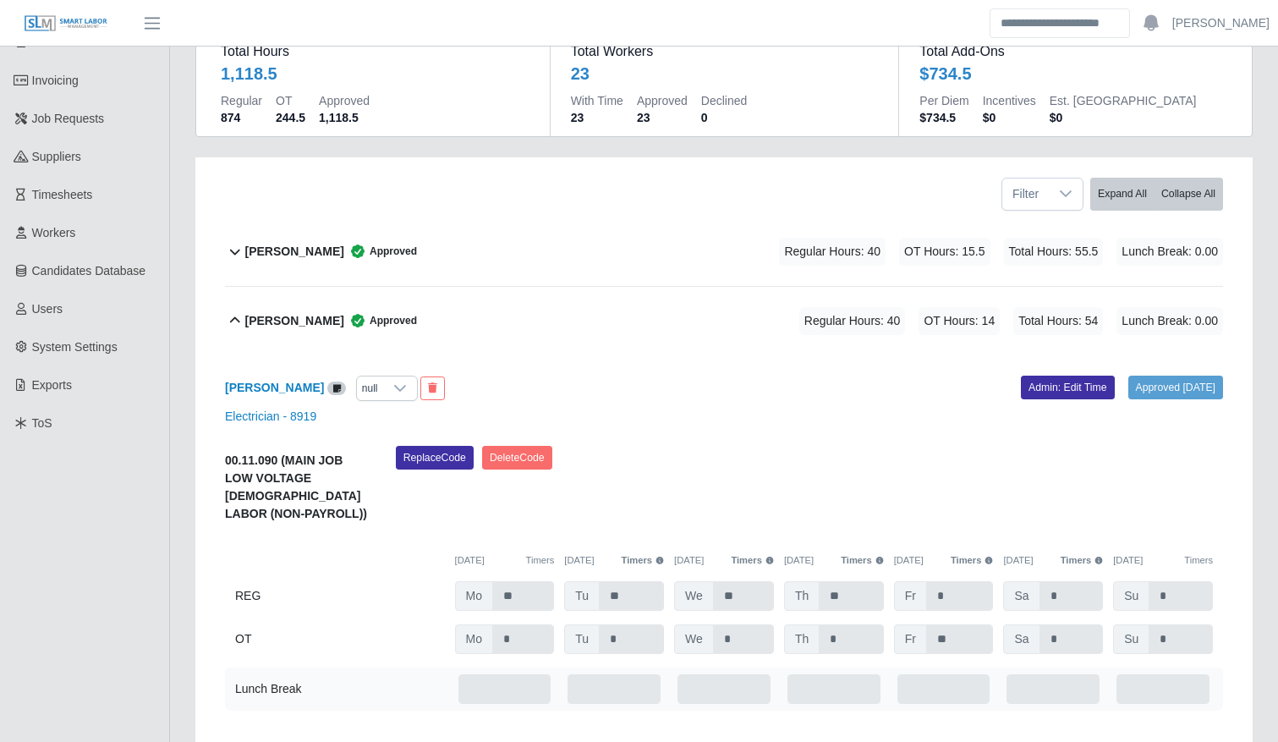
scroll to position [144, 0]
click at [1041, 393] on link "Admin: Edit Time" at bounding box center [1068, 386] width 94 height 24
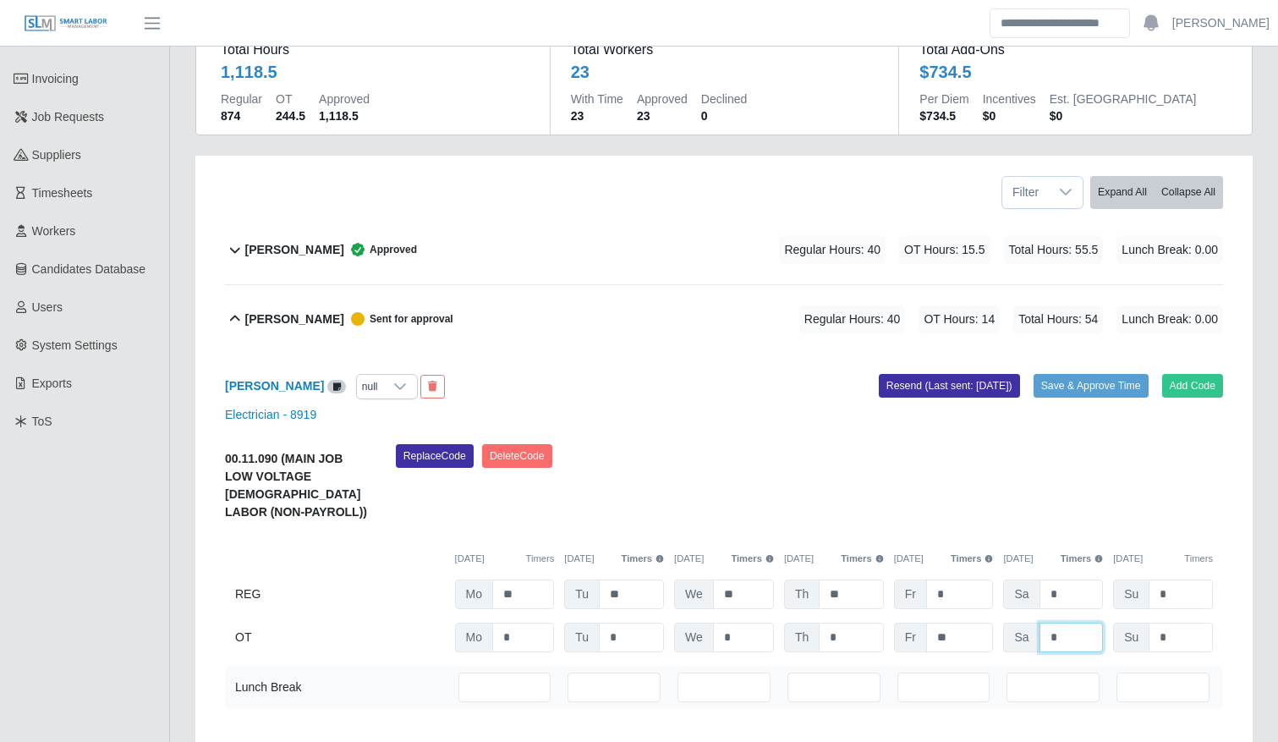
click at [1052, 629] on input "*" at bounding box center [1072, 638] width 64 height 30
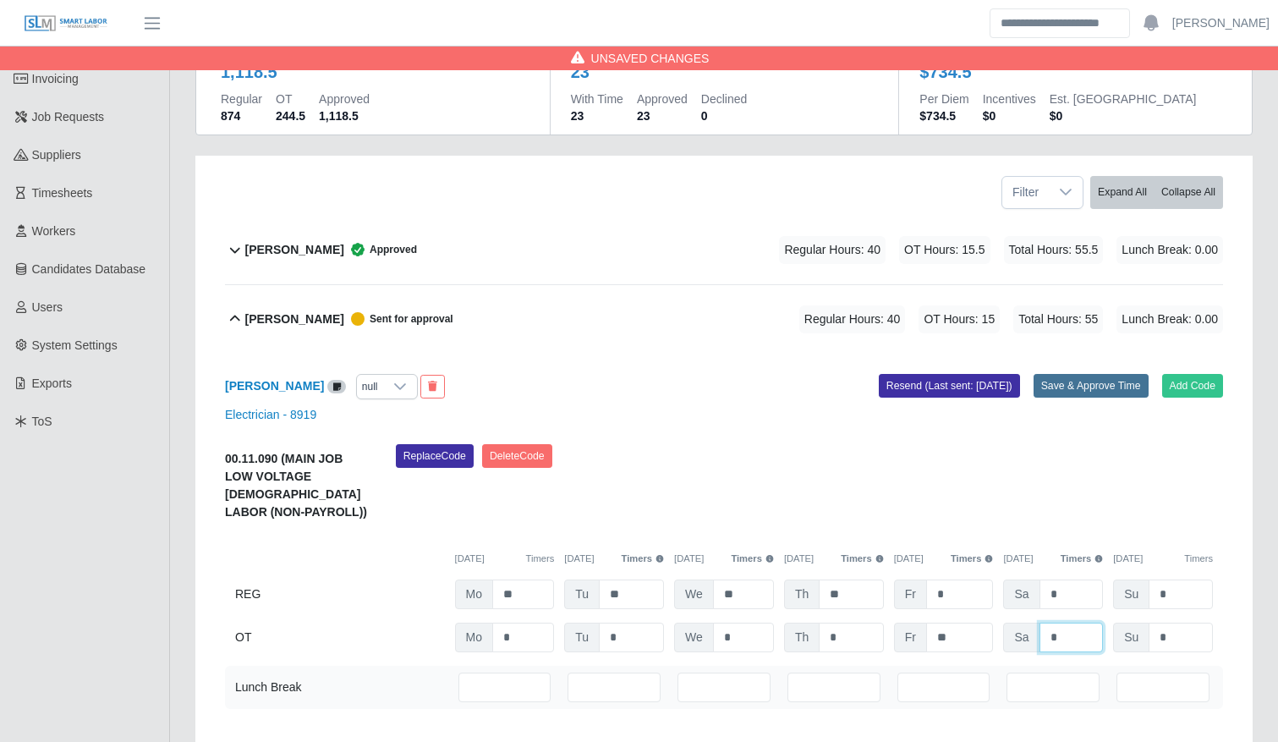
type input "*"
click at [1107, 385] on button "Save & Approve Time" at bounding box center [1091, 386] width 115 height 24
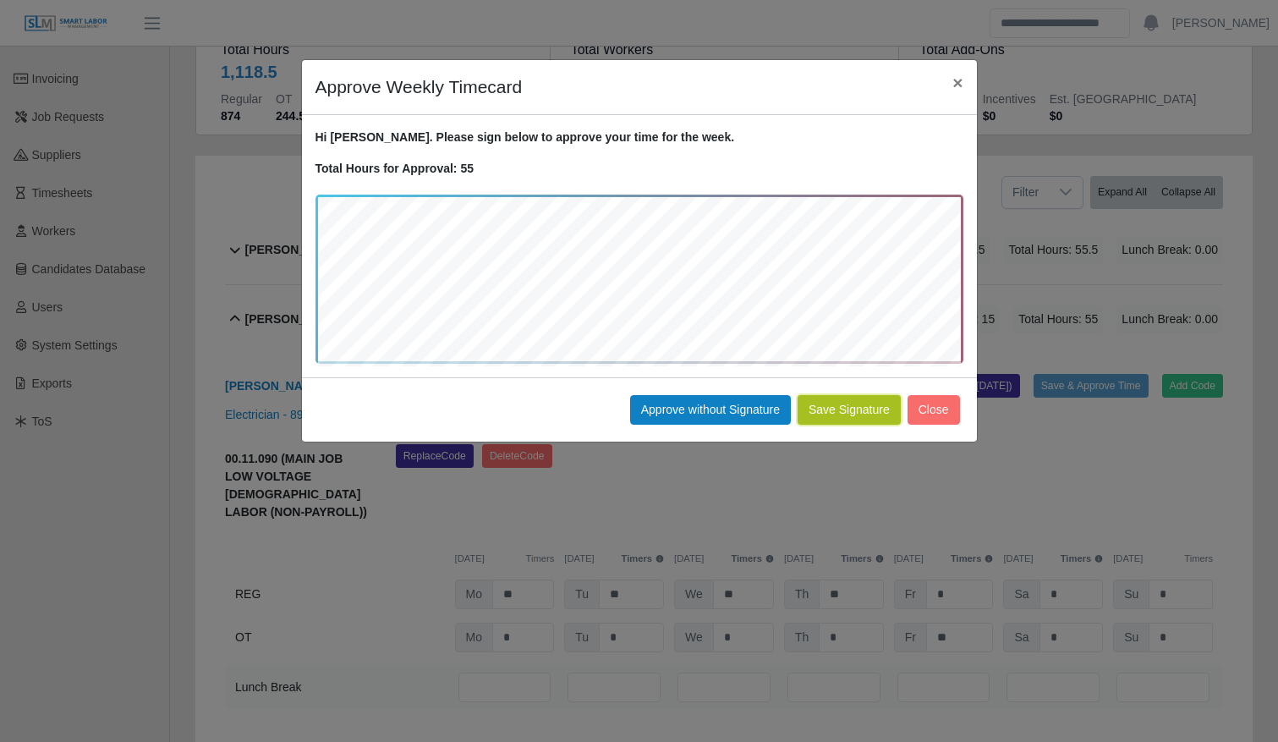
click at [850, 416] on button "Save Signature" at bounding box center [849, 410] width 103 height 30
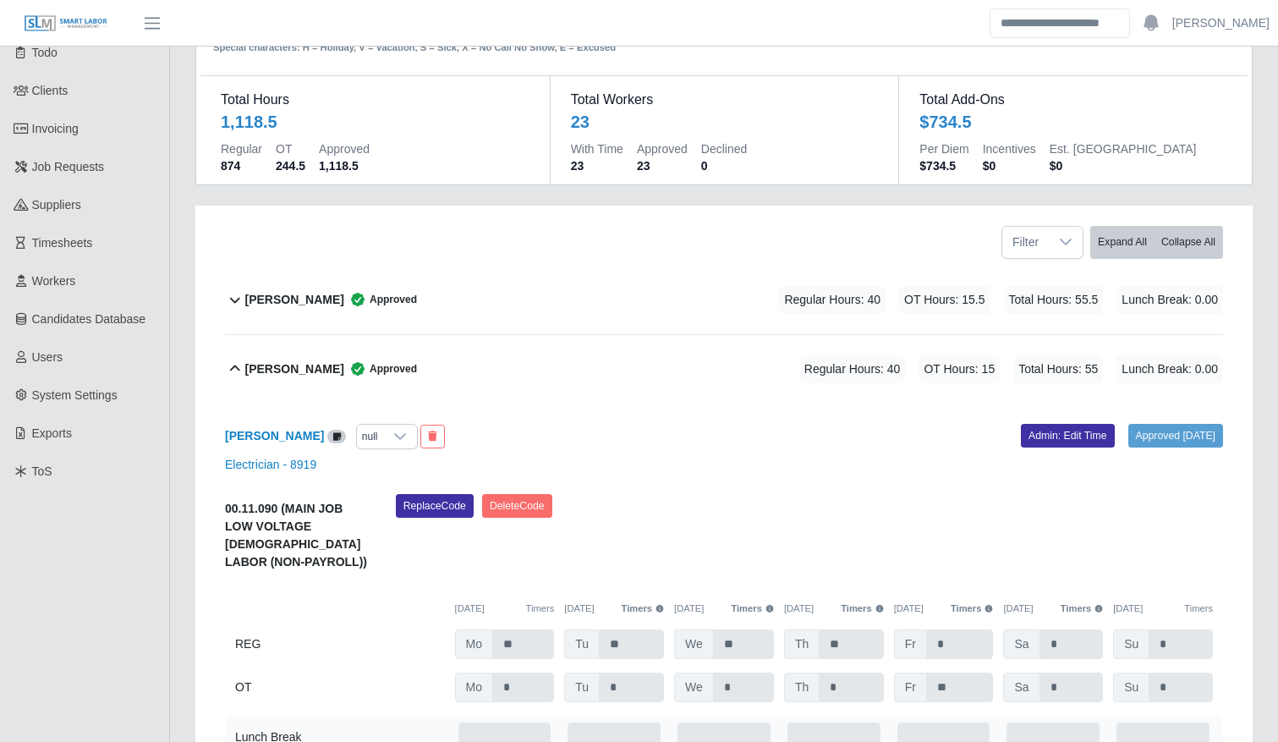
scroll to position [0, 0]
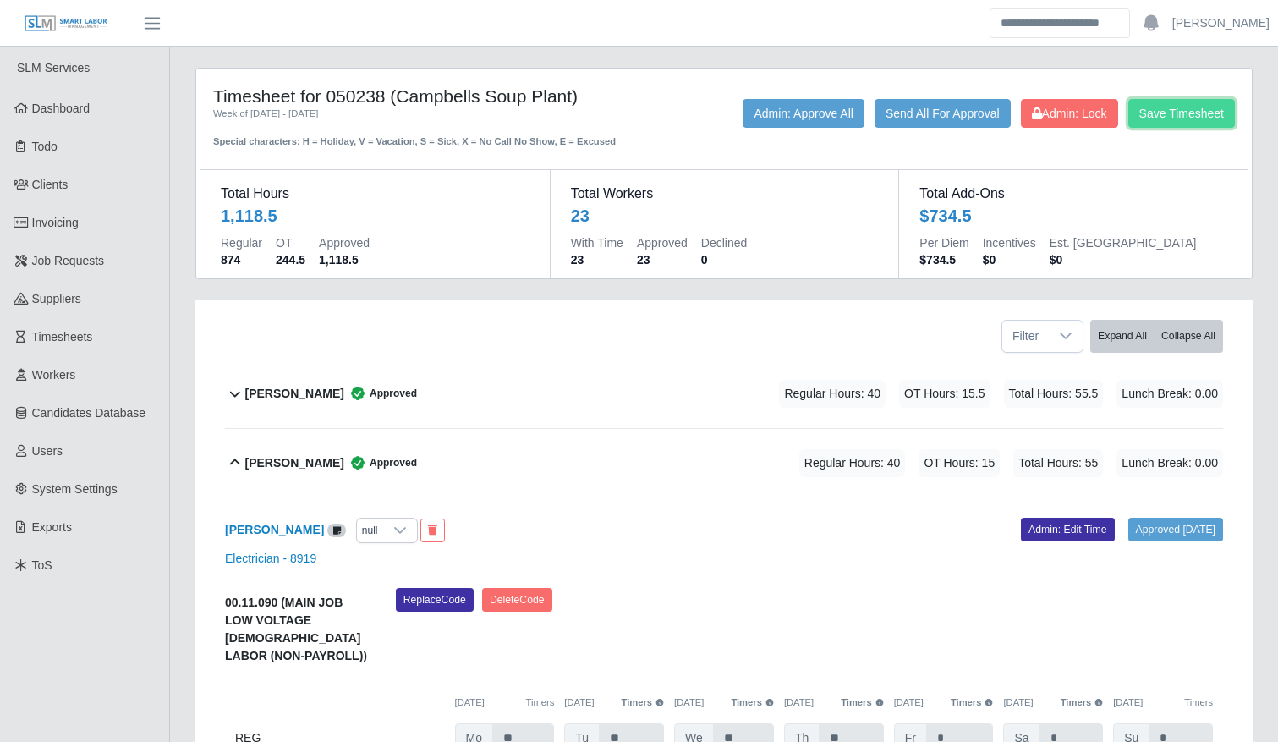
click at [1206, 111] on button "Save Timesheet" at bounding box center [1182, 113] width 107 height 29
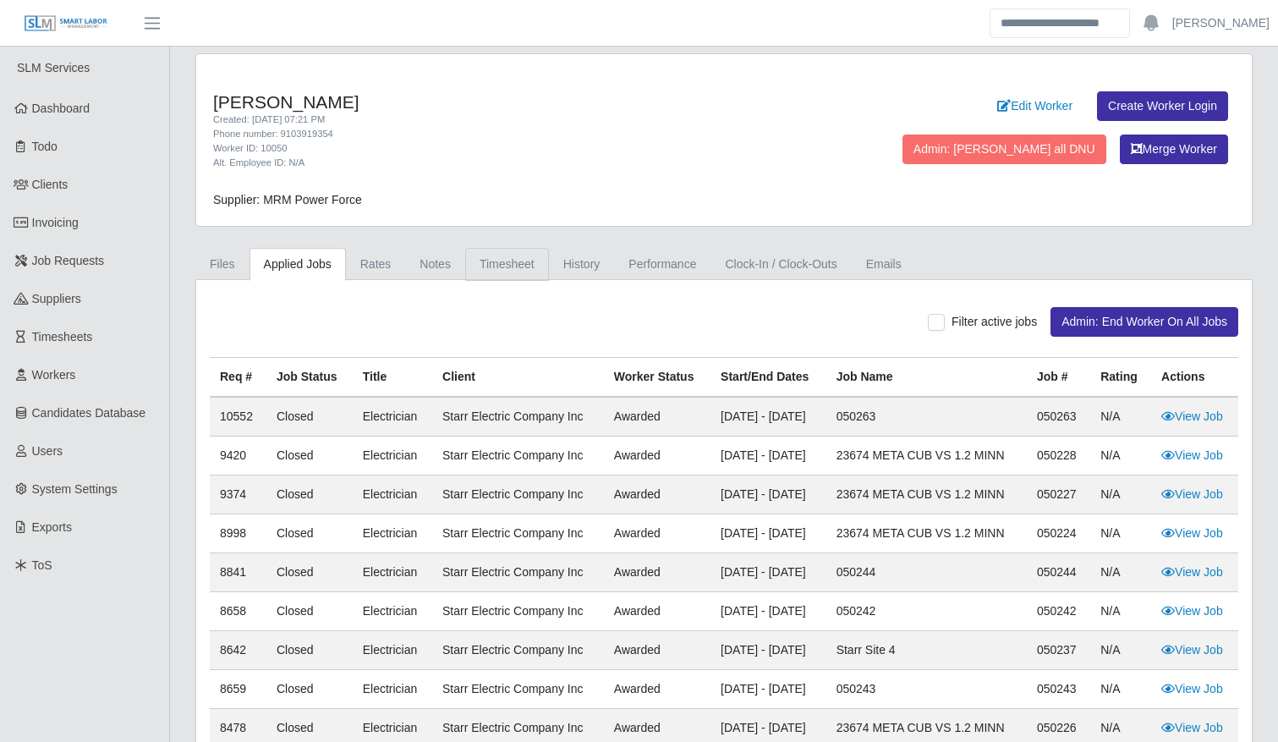
click at [503, 262] on link "Timesheet" at bounding box center [507, 264] width 84 height 33
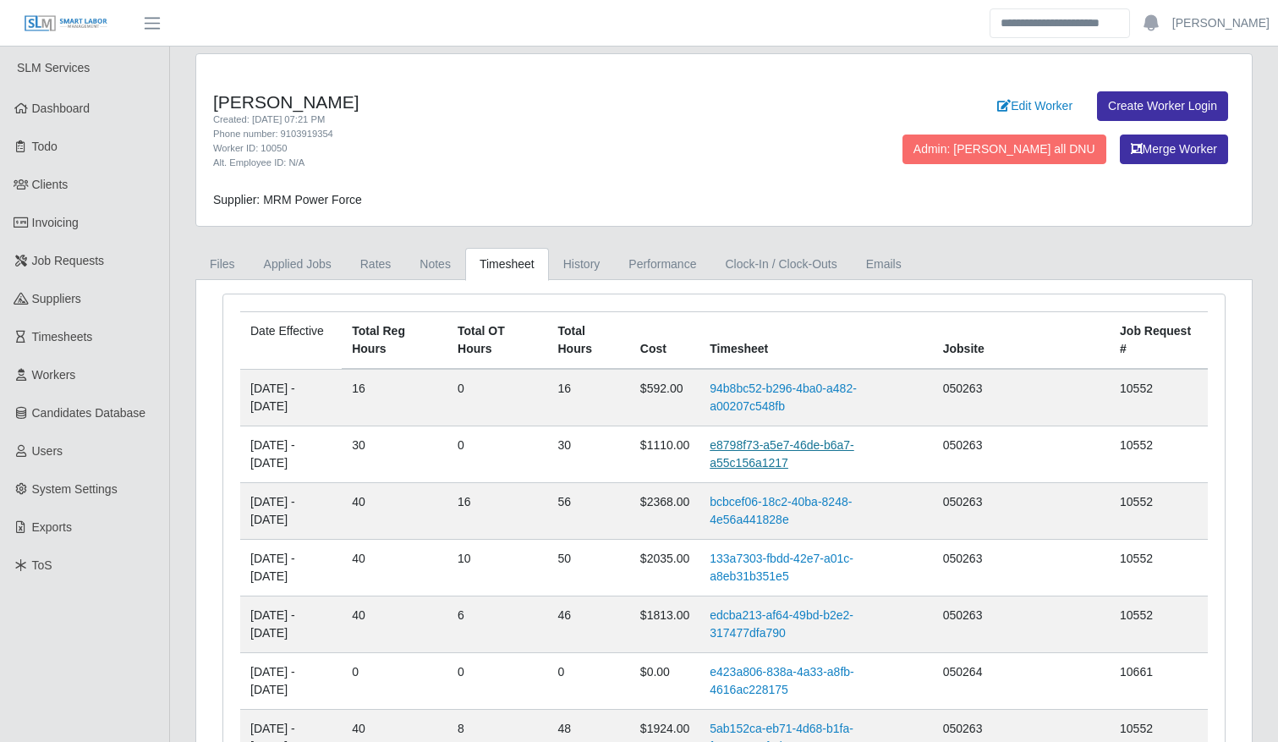
click at [748, 457] on link "e8798f73-a5e7-46de-b6a7-a55c156a1217" at bounding box center [782, 453] width 144 height 31
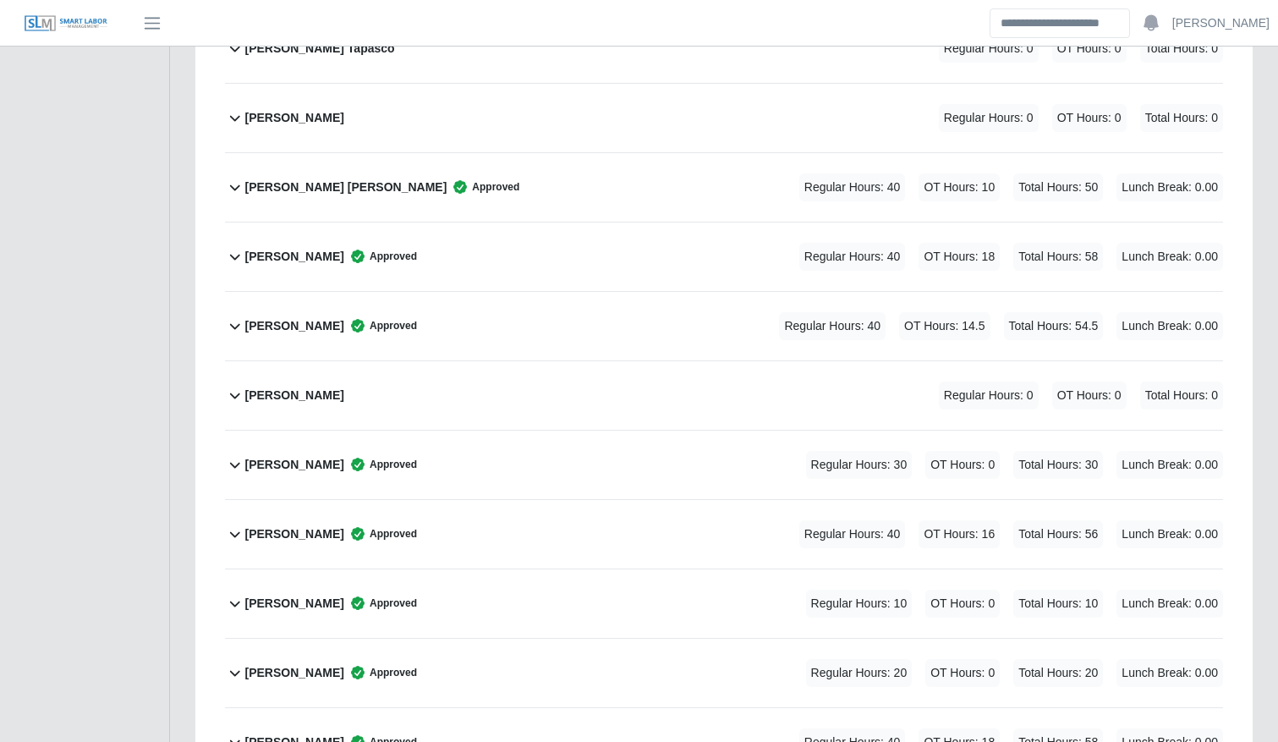
scroll to position [1388, 0]
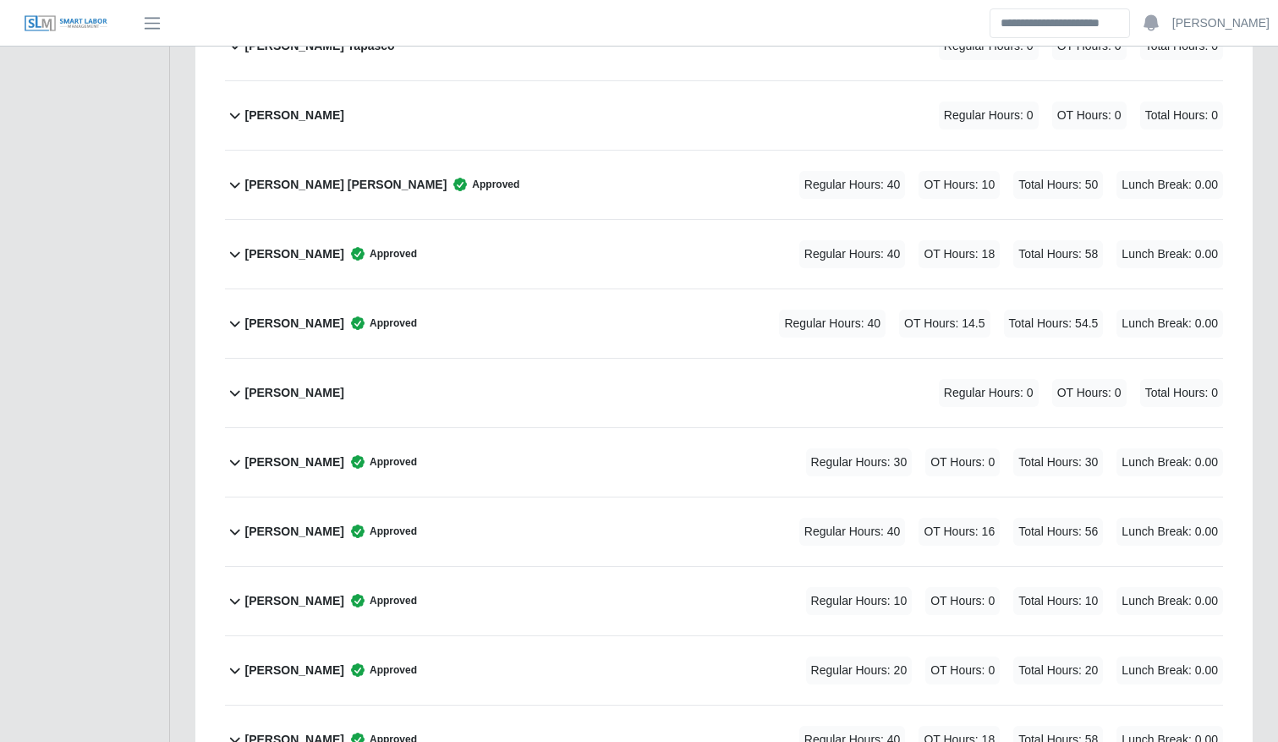
click at [569, 458] on div "Hernesto Reyes Approved Regular Hours: 30 OT Hours: 0 Total Hours: 30 Lunch Bre…" at bounding box center [734, 462] width 978 height 69
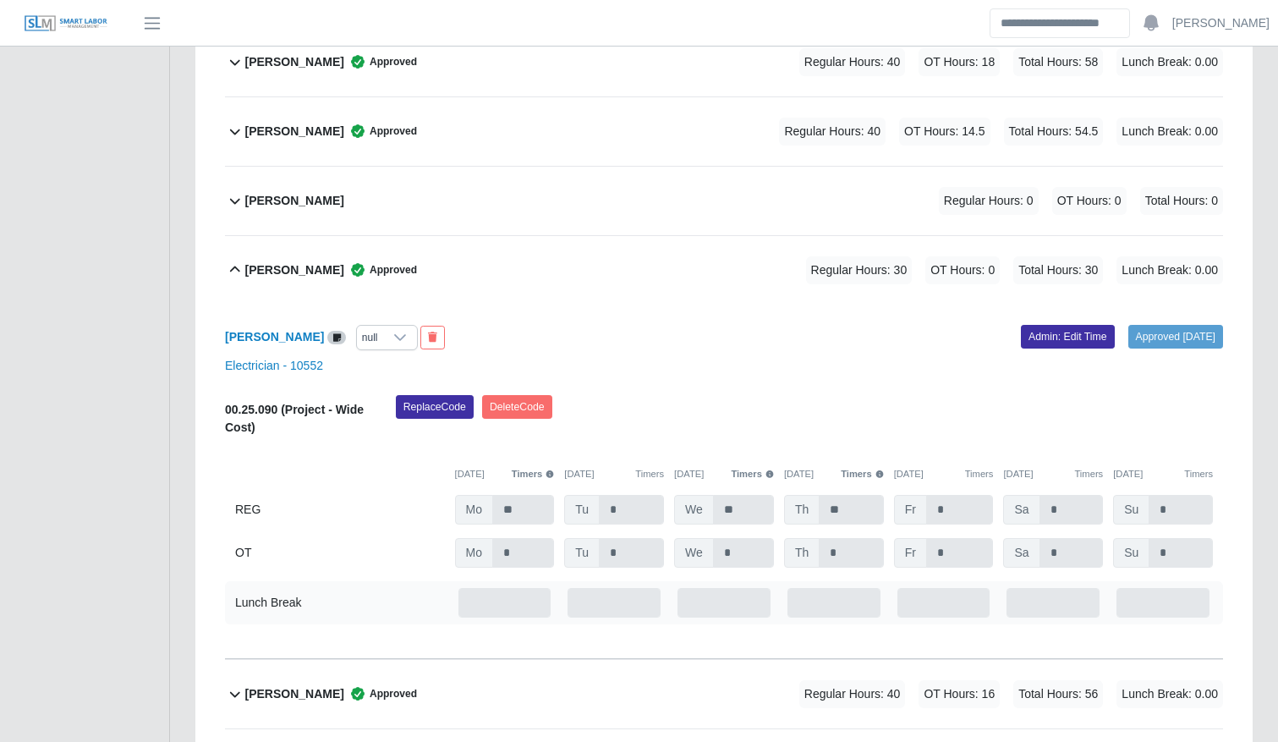
scroll to position [1583, 0]
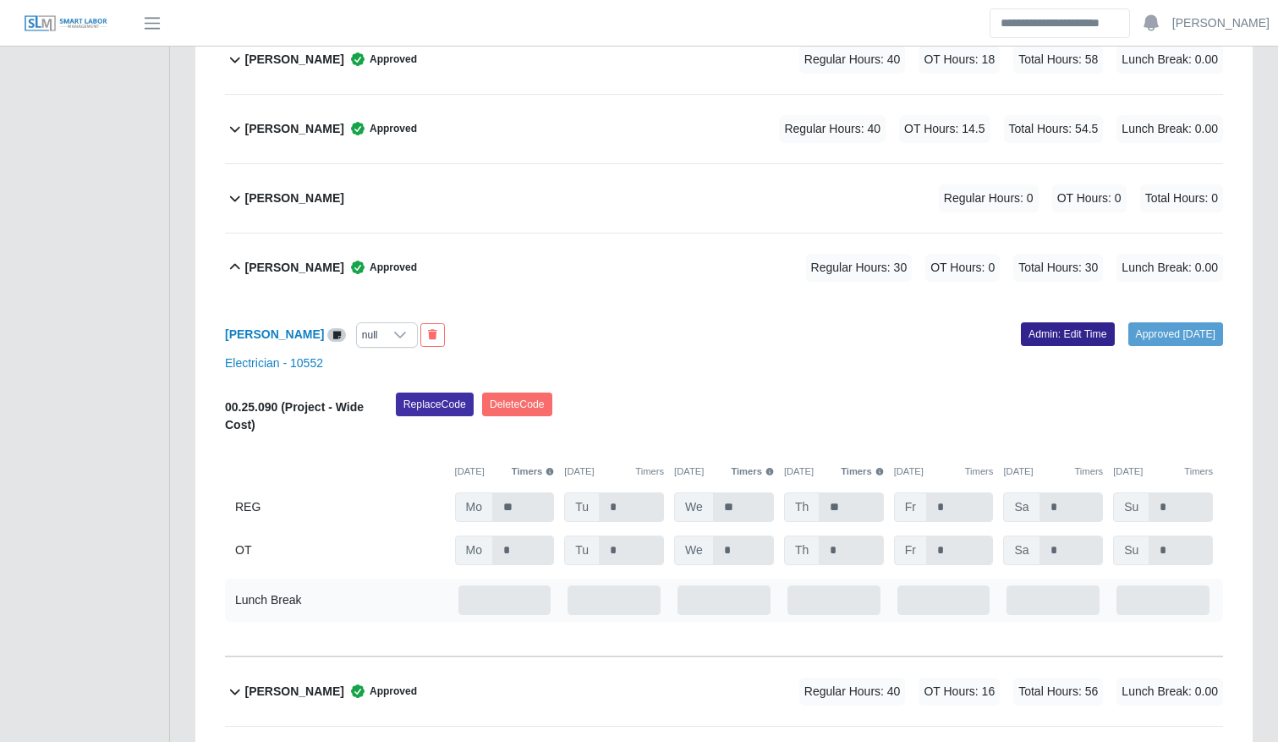
click at [1062, 329] on link "Admin: Edit Time" at bounding box center [1068, 334] width 94 height 24
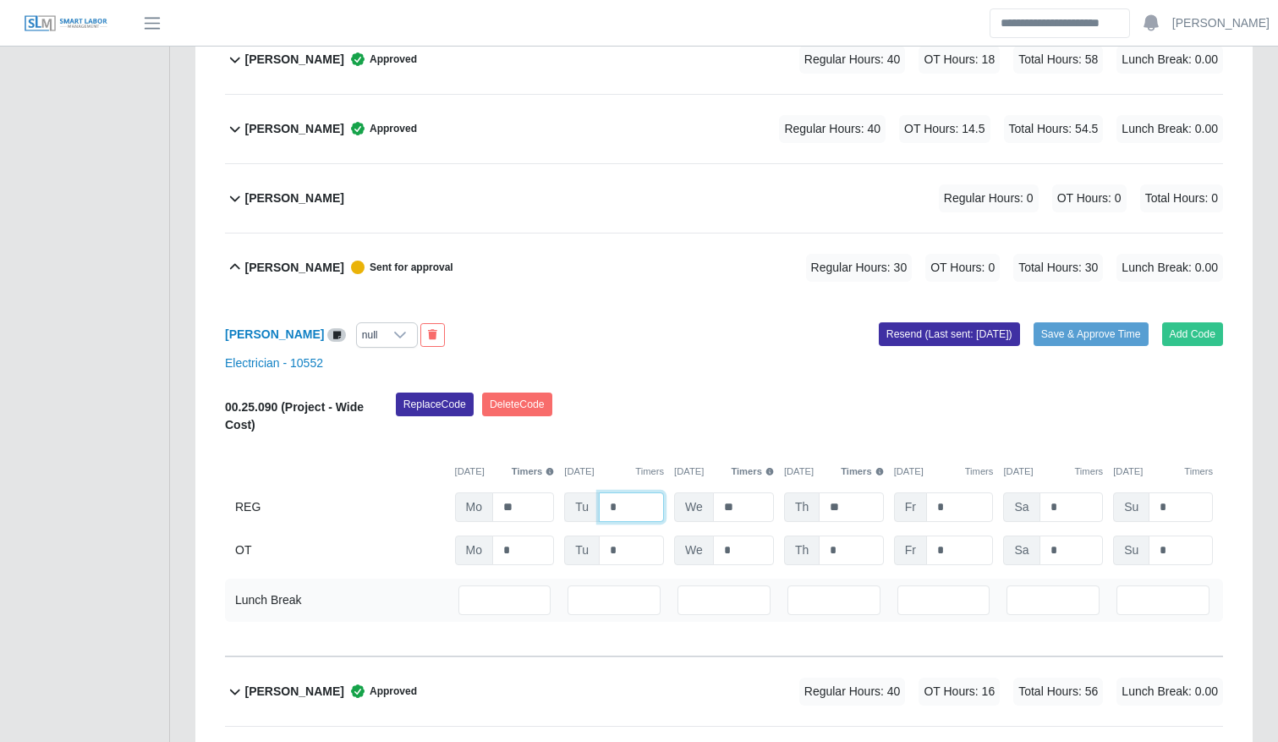
click at [656, 500] on input "*" at bounding box center [631, 507] width 65 height 30
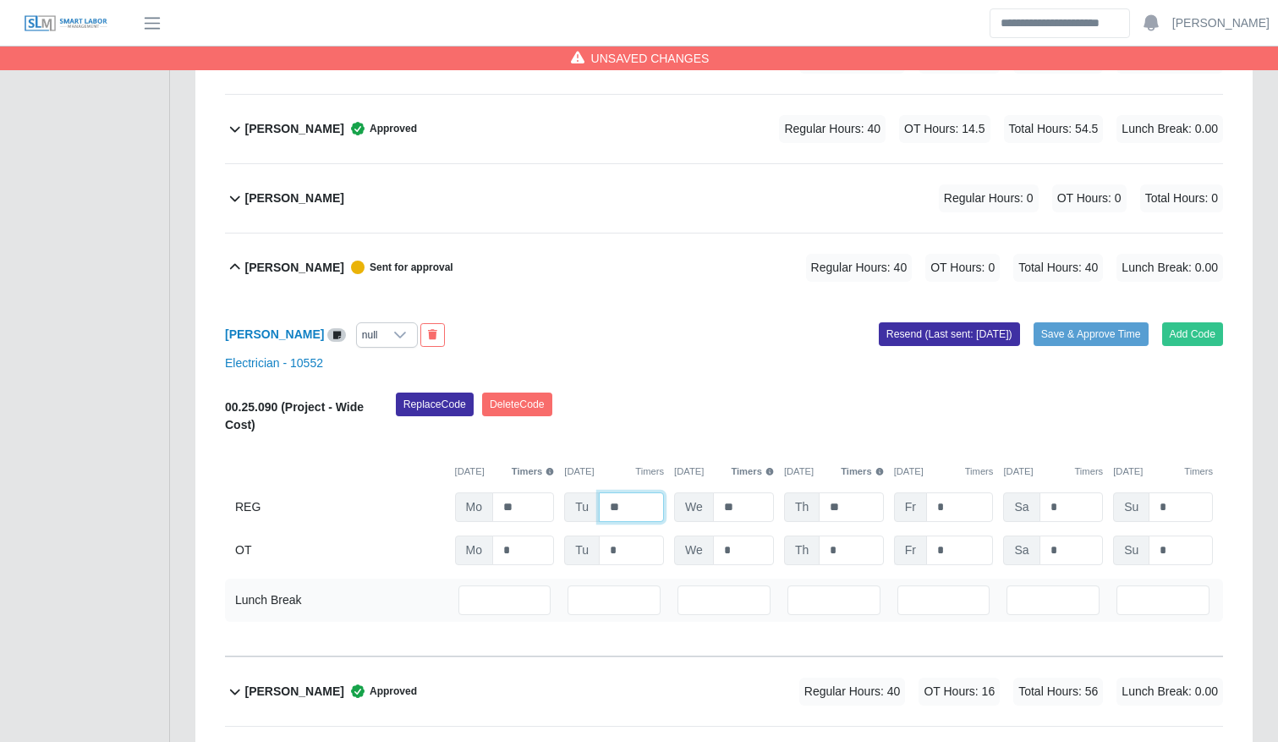
type input "**"
click at [954, 542] on input "*" at bounding box center [960, 551] width 68 height 30
type input "**"
click at [1089, 328] on button "Save & Approve Time" at bounding box center [1091, 334] width 115 height 24
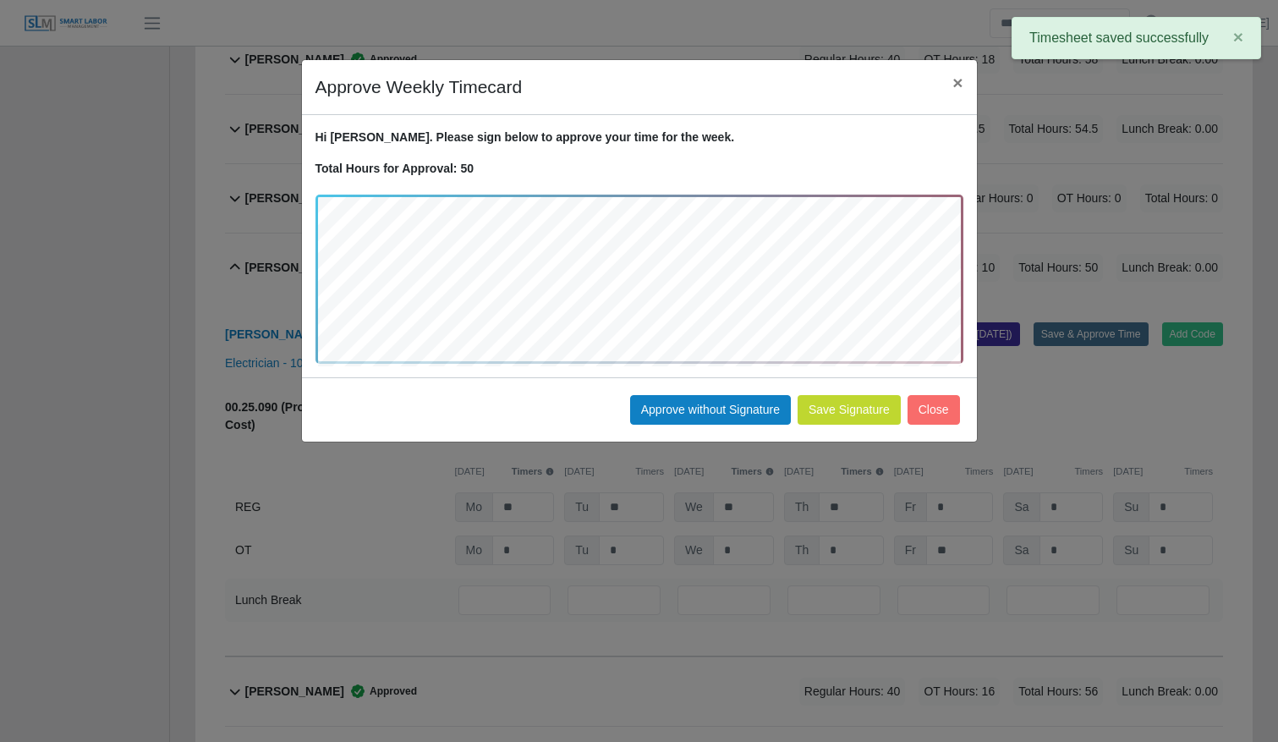
click at [865, 407] on button "Save Signature" at bounding box center [849, 410] width 103 height 30
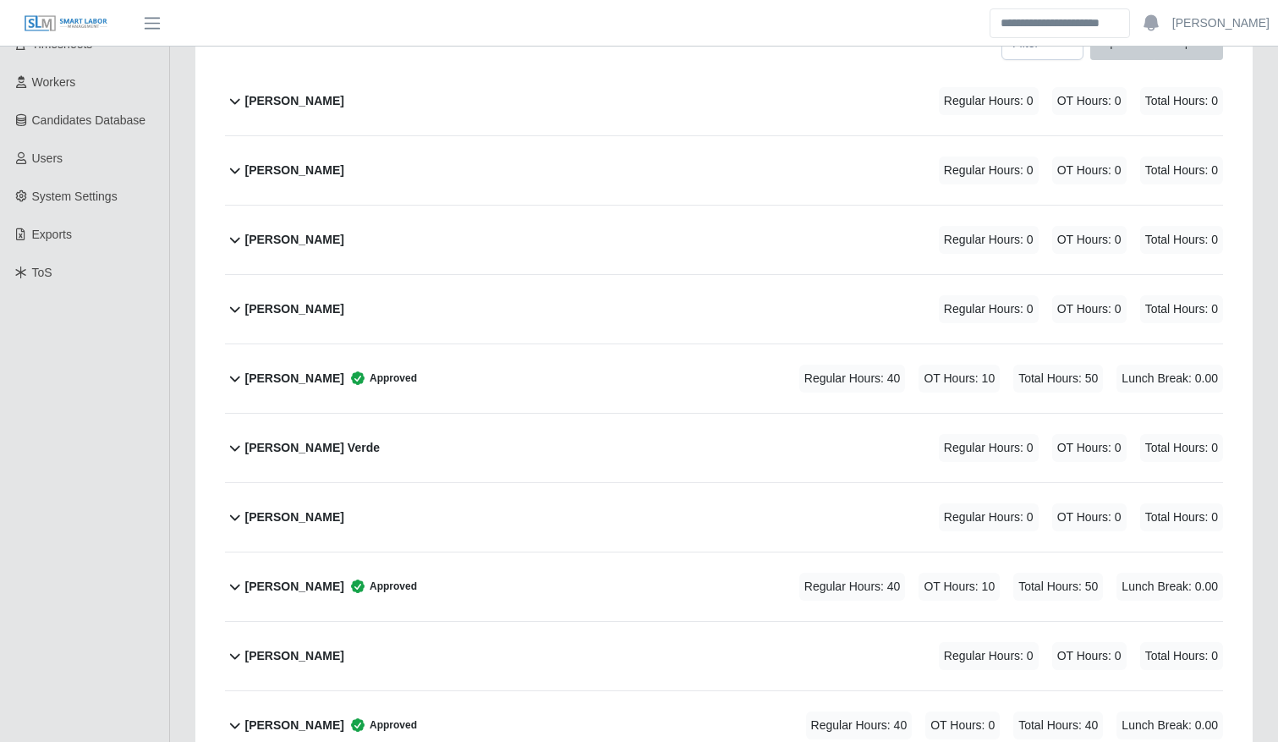
scroll to position [241, 0]
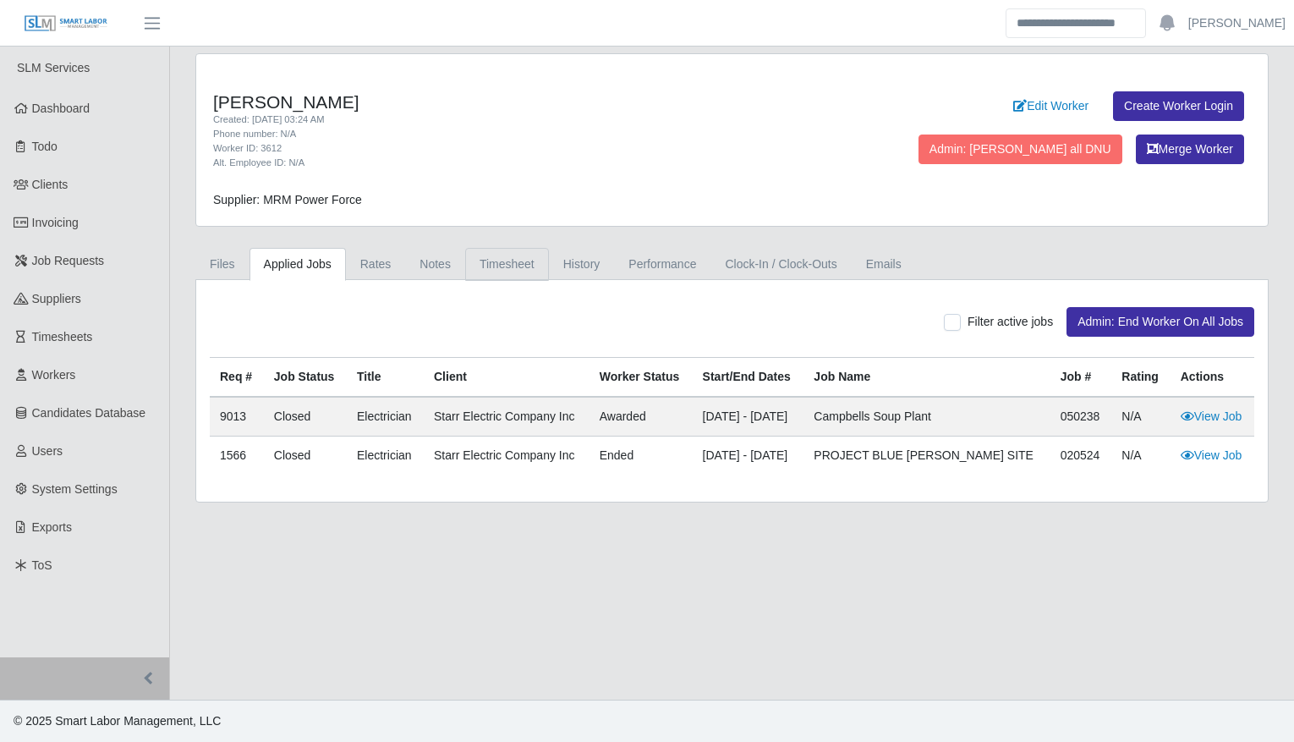
click at [508, 256] on link "Timesheet" at bounding box center [507, 264] width 84 height 33
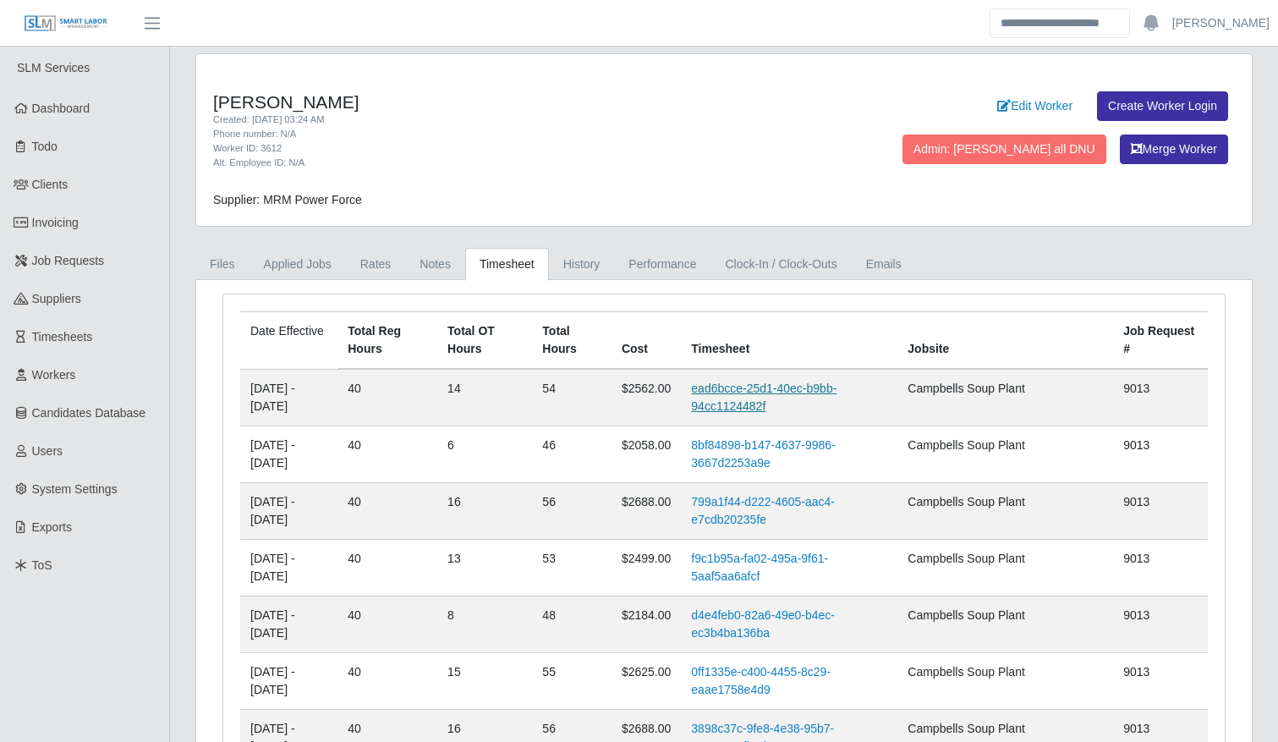
click at [803, 388] on link "ead6bcce-25d1-40ec-b9bb-94cc1124482f" at bounding box center [764, 397] width 146 height 31
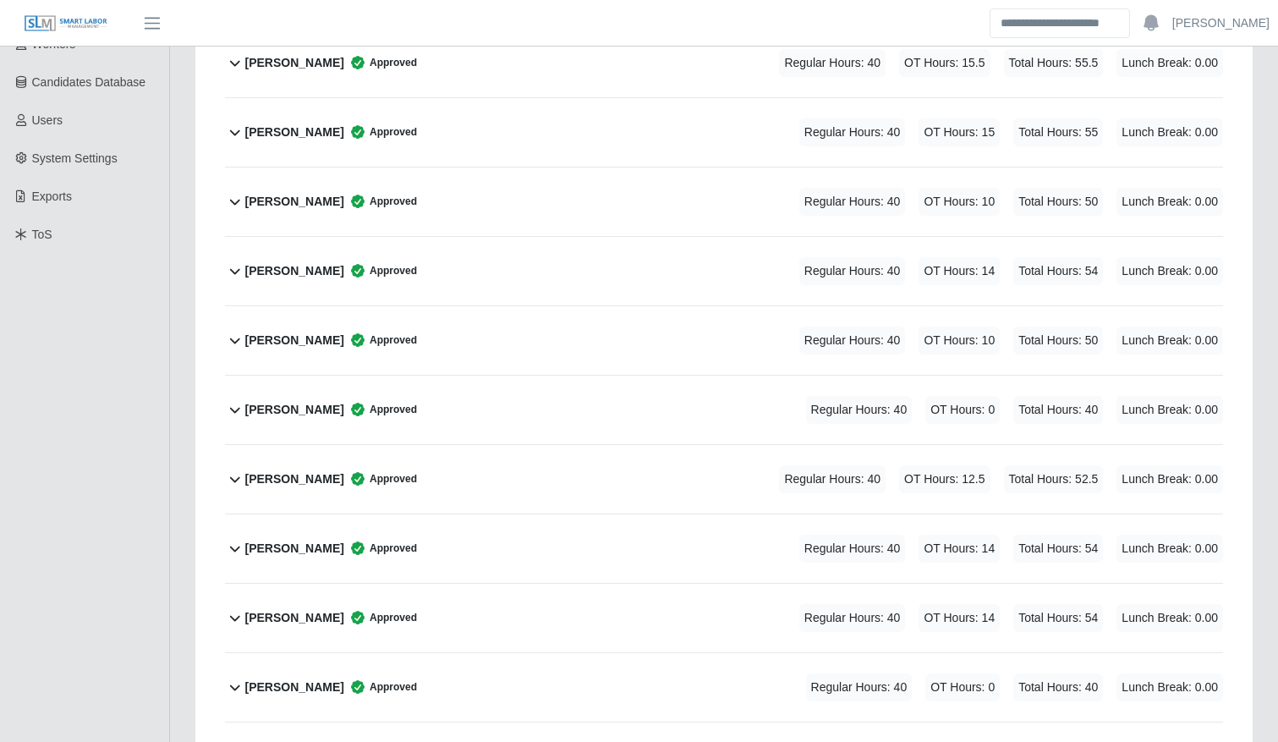
scroll to position [332, 0]
click at [704, 531] on div "[PERSON_NAME] Approved Regular Hours: 40 OT Hours: 14 Total Hours: 54 Lunch Bre…" at bounding box center [734, 547] width 978 height 69
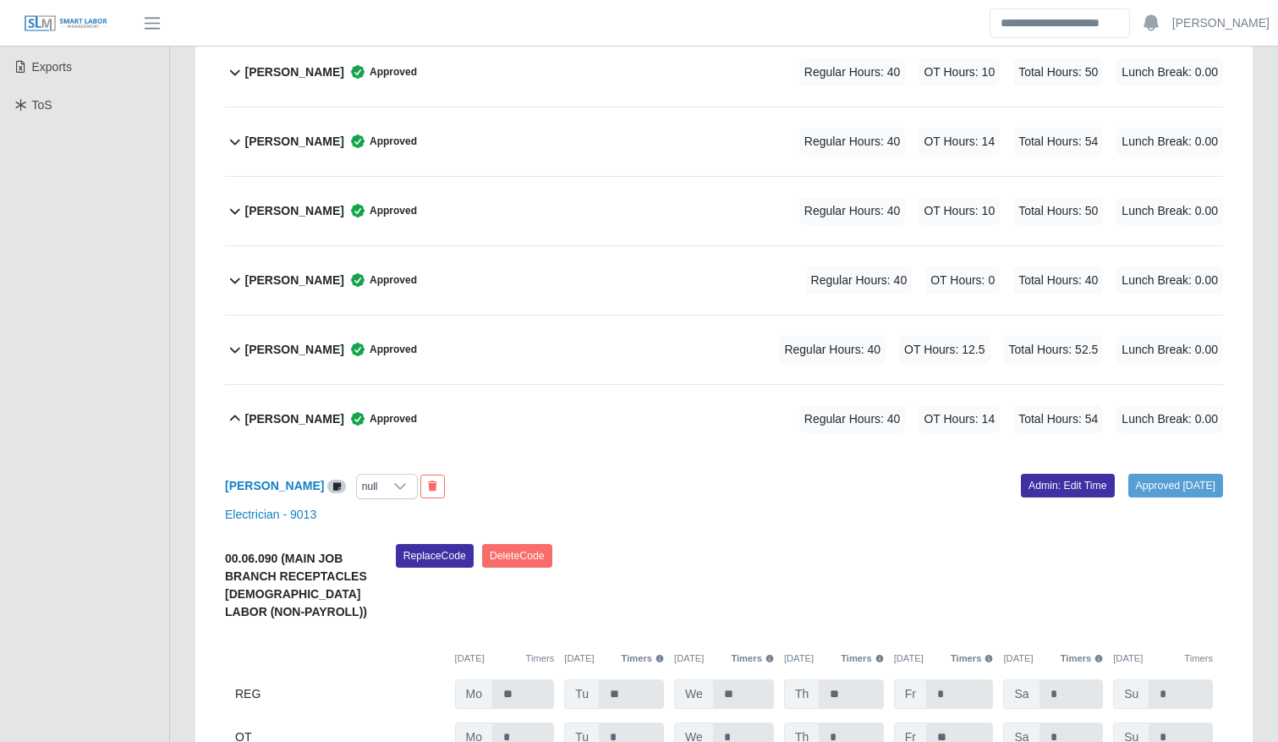
scroll to position [461, 0]
click at [1054, 488] on link "Admin: Edit Time" at bounding box center [1068, 485] width 94 height 24
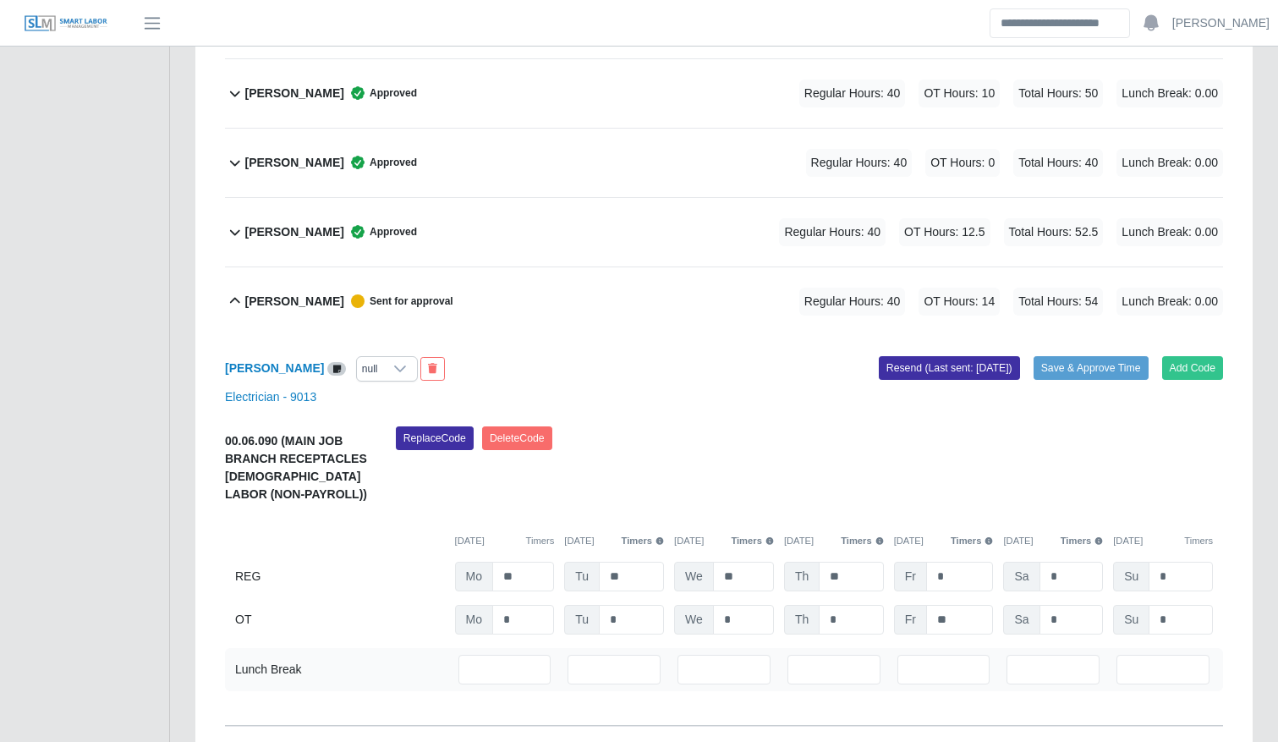
scroll to position [579, 0]
click at [1069, 620] on input "*" at bounding box center [1072, 619] width 64 height 30
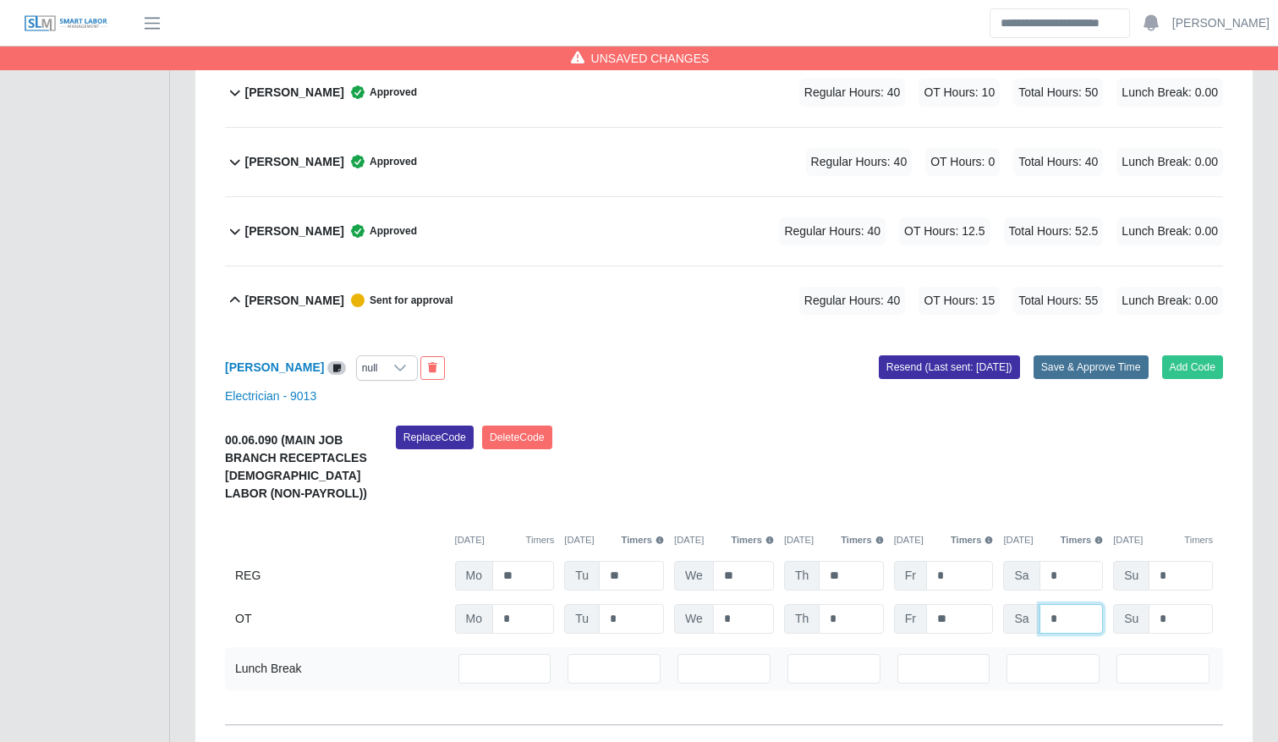
type input "*"
click at [1115, 365] on button "Save & Approve Time" at bounding box center [1091, 367] width 115 height 24
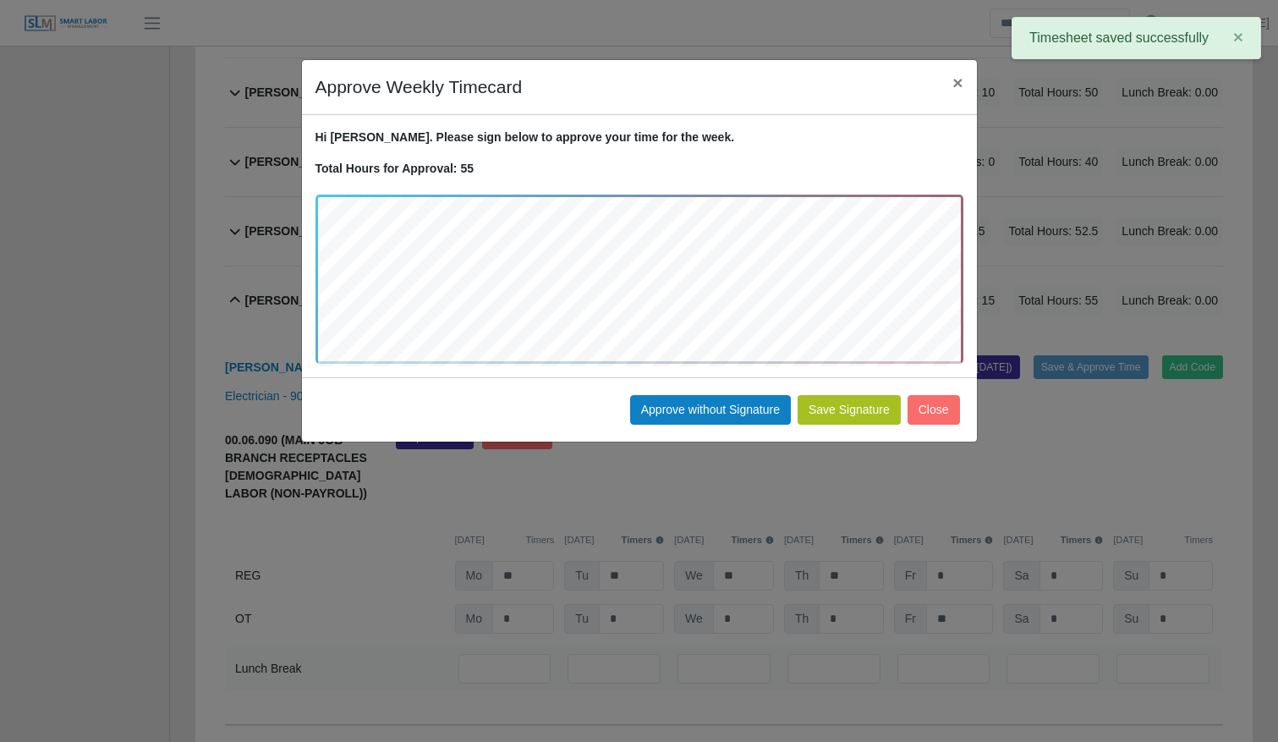
click at [860, 410] on button "Save Signature" at bounding box center [849, 410] width 103 height 30
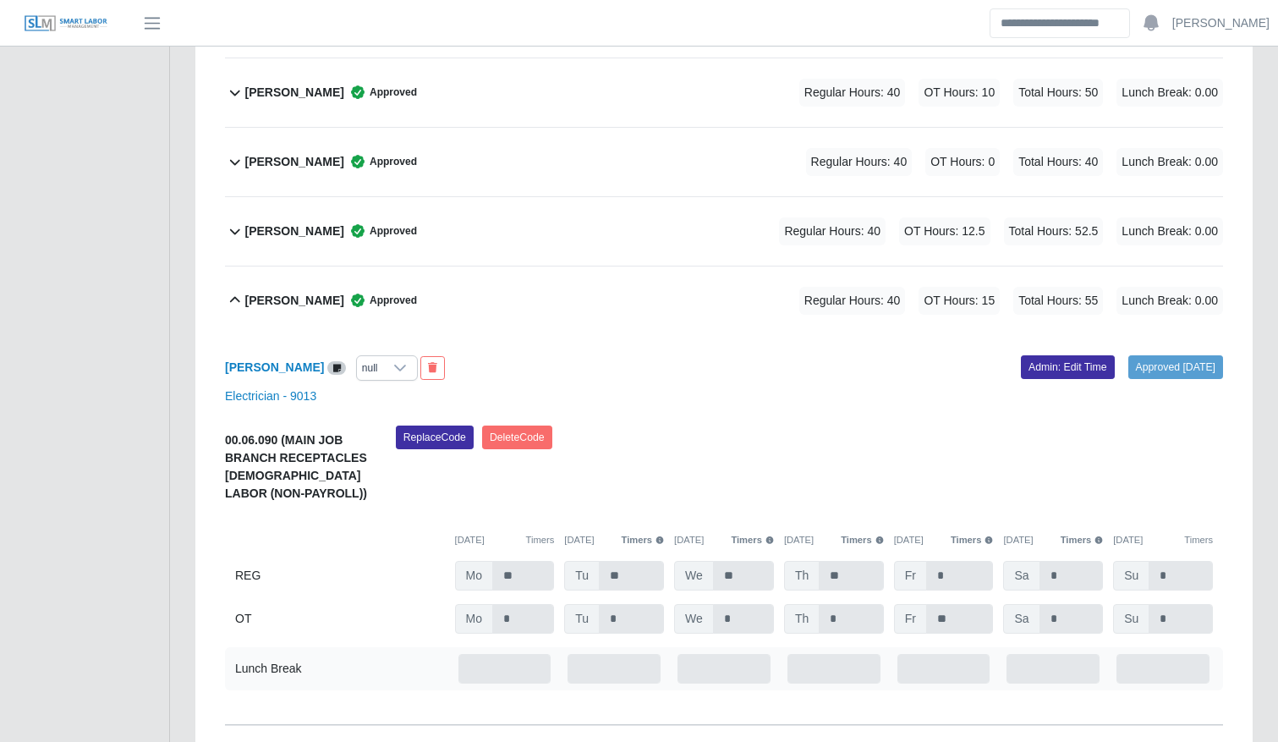
click at [678, 344] on div "[PERSON_NAME] null Approved [DATE] Admin: Edit Time Electrician - 9013 00.06.09…" at bounding box center [724, 530] width 998 height 390
click at [435, 288] on div "[PERSON_NAME] Approved Regular Hours: 40 OT Hours: 15 Total Hours: 55 Lunch Bre…" at bounding box center [734, 300] width 978 height 69
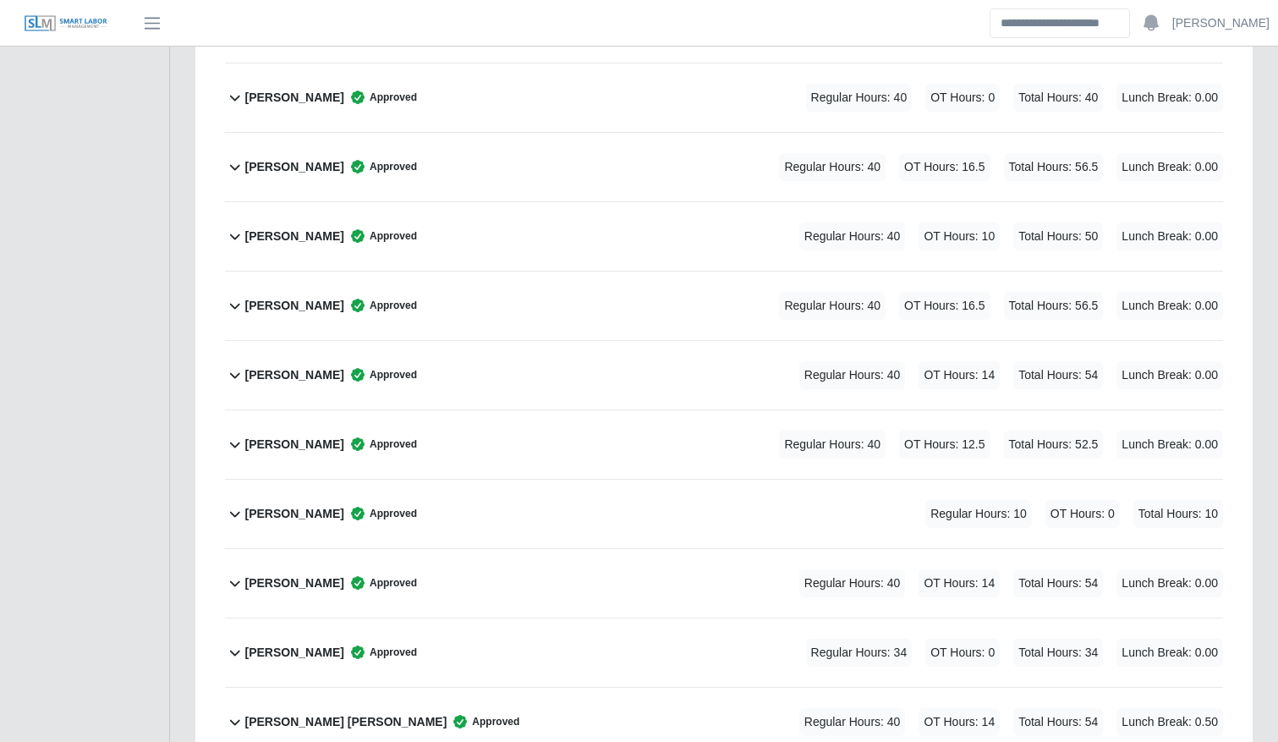
scroll to position [920, 0]
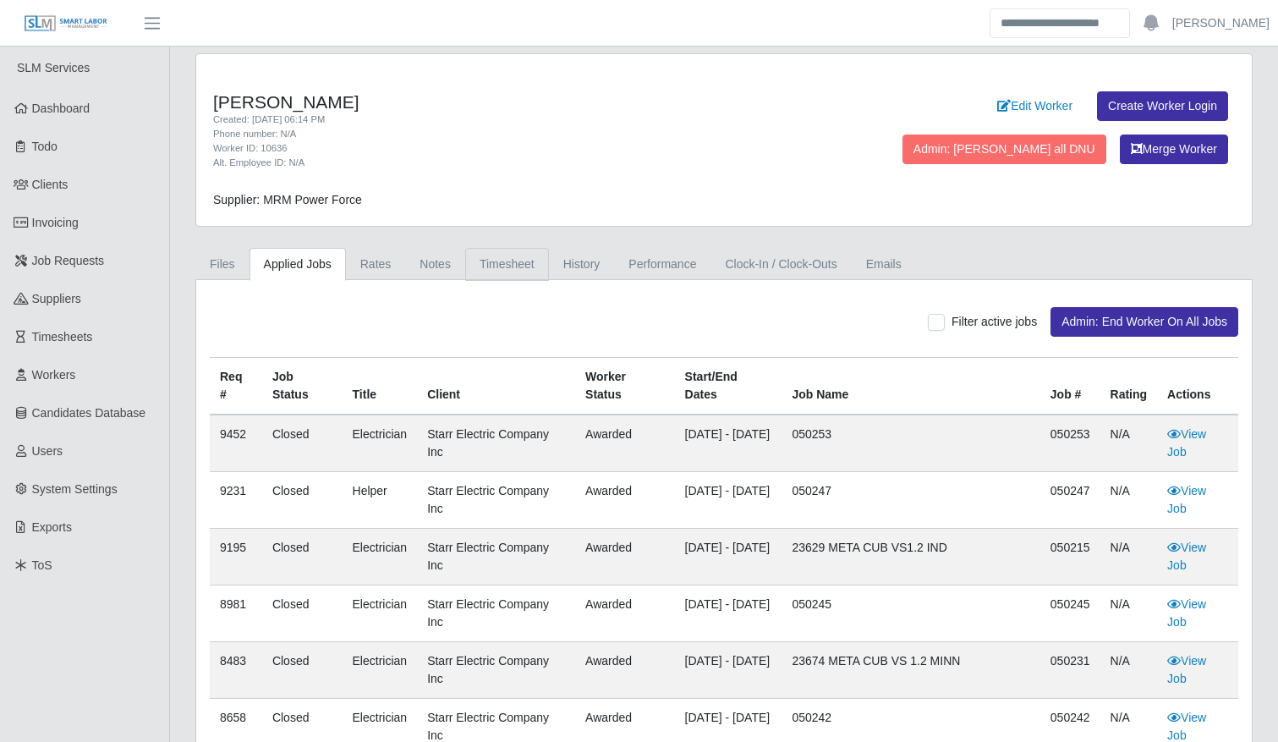
click at [499, 273] on link "Timesheet" at bounding box center [507, 264] width 84 height 33
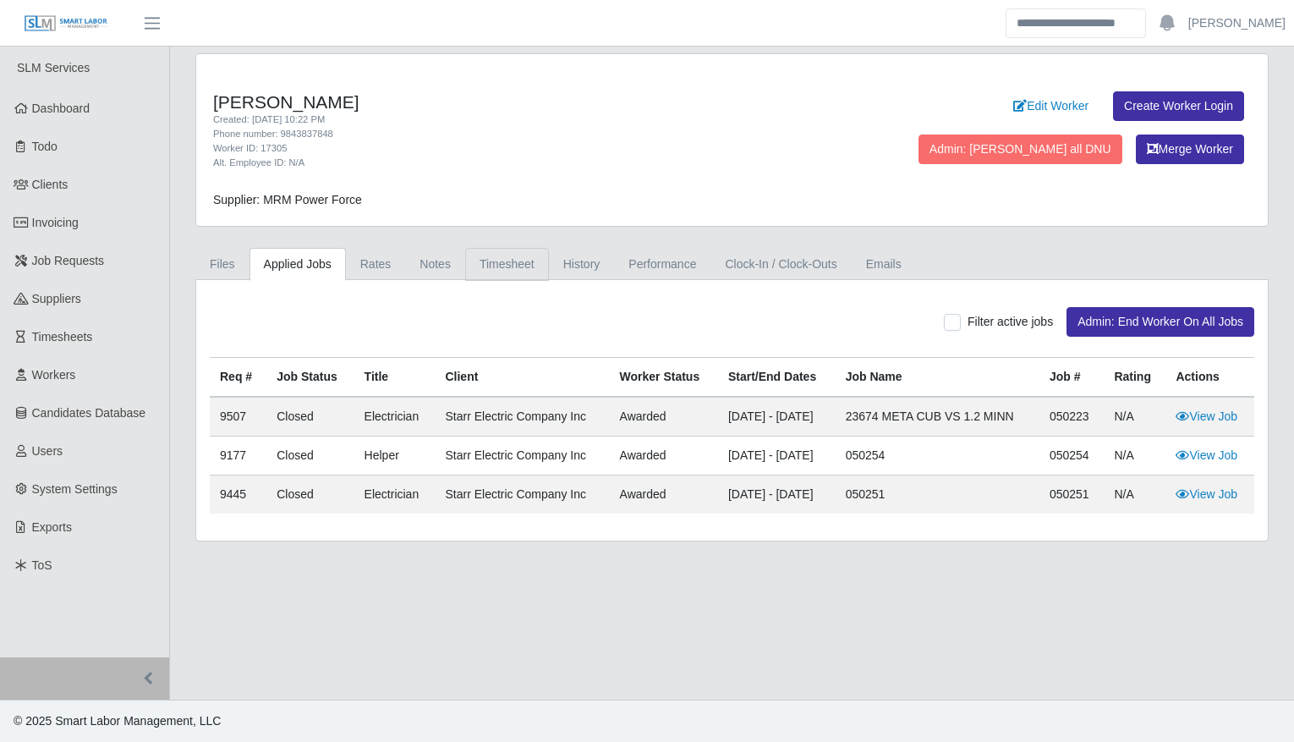
click at [514, 261] on link "Timesheet" at bounding box center [507, 264] width 84 height 33
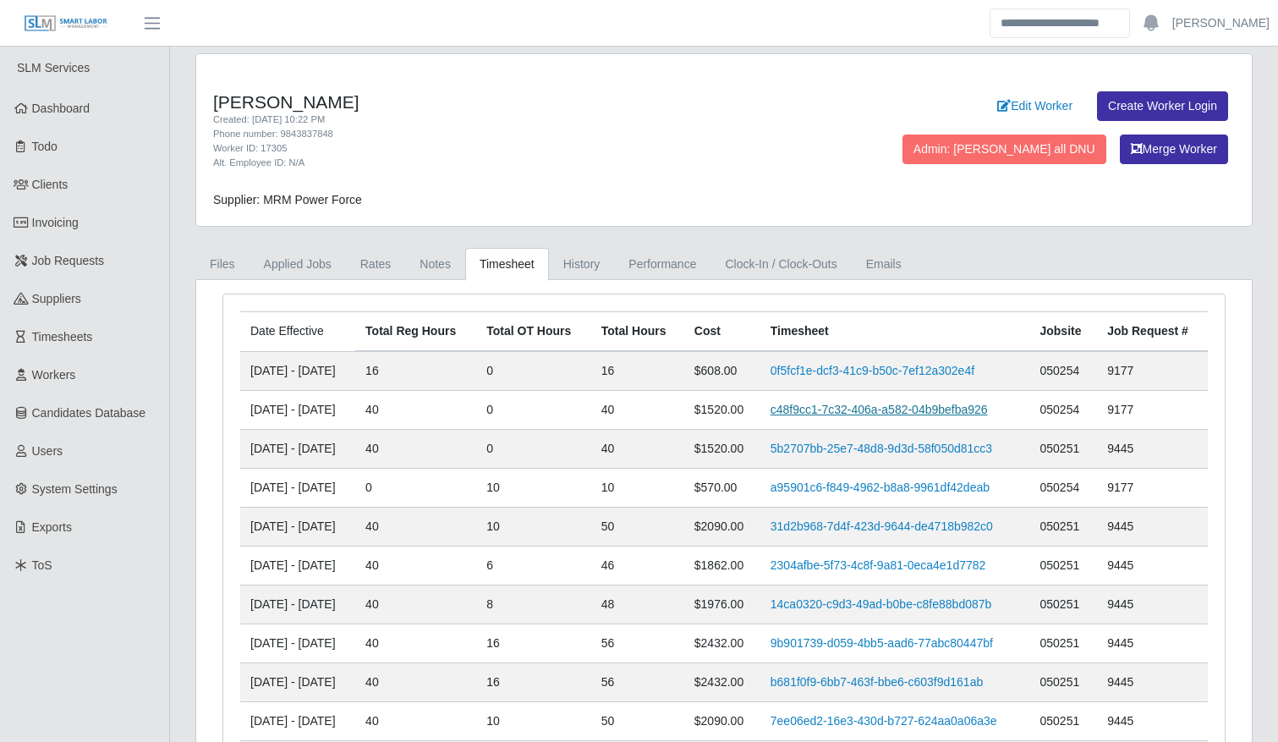
click at [806, 415] on link "c48f9cc1-7c32-406a-a582-04b9befba926" at bounding box center [879, 410] width 217 height 14
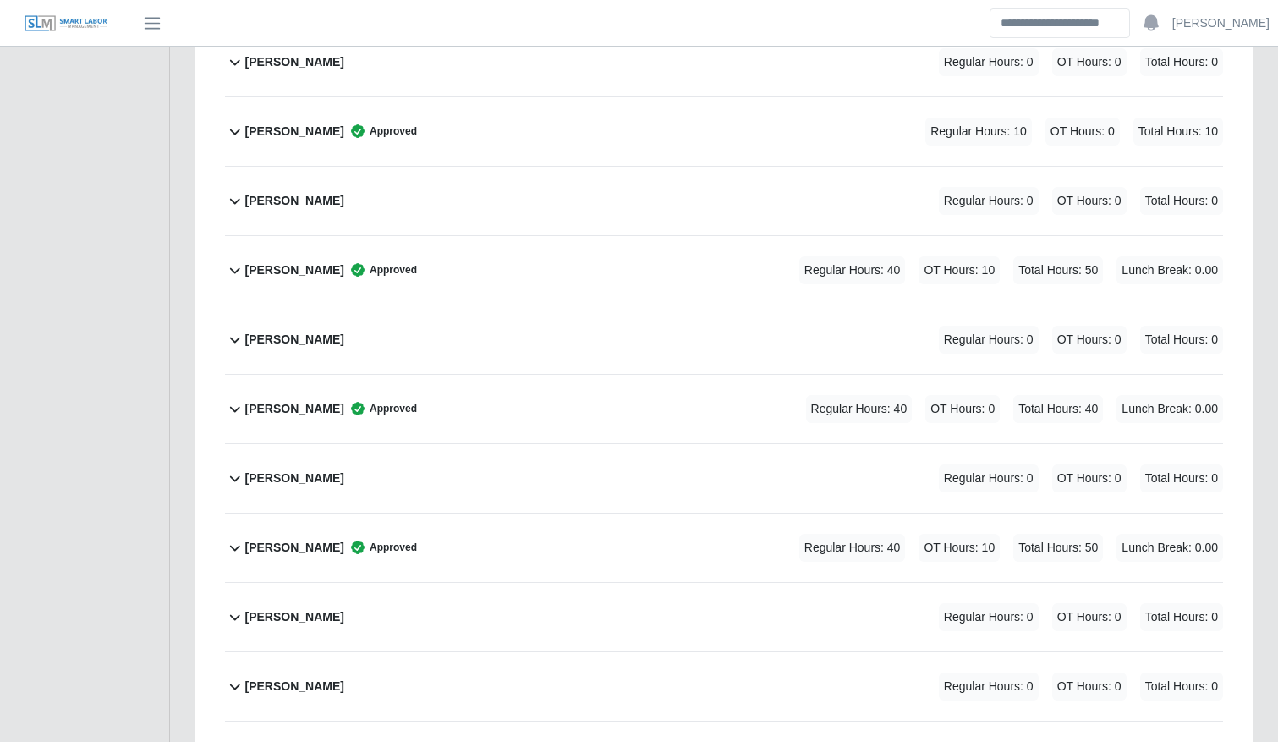
scroll to position [2691, 0]
click at [614, 399] on div "Jonatan Portillo Approved Regular Hours: 40 OT Hours: 0 Total Hours: 40 Lunch B…" at bounding box center [734, 408] width 978 height 69
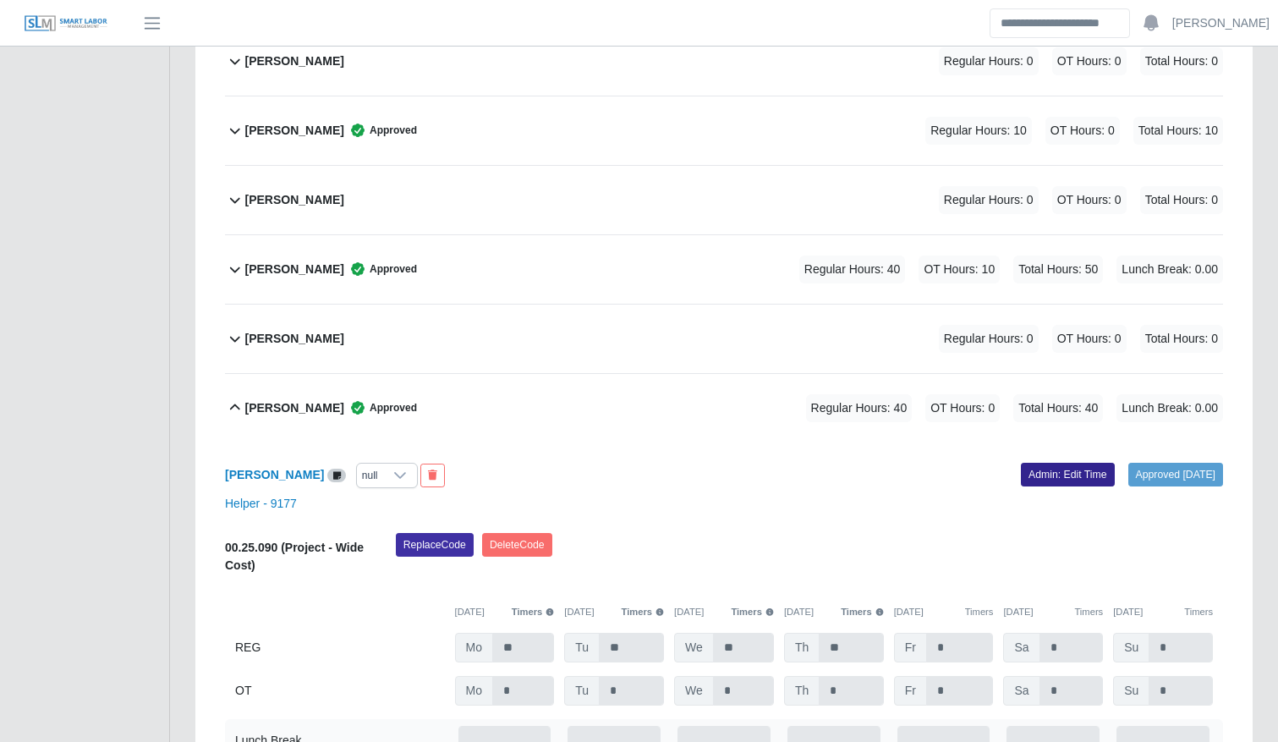
click at [1037, 475] on link "Admin: Edit Time" at bounding box center [1068, 475] width 94 height 24
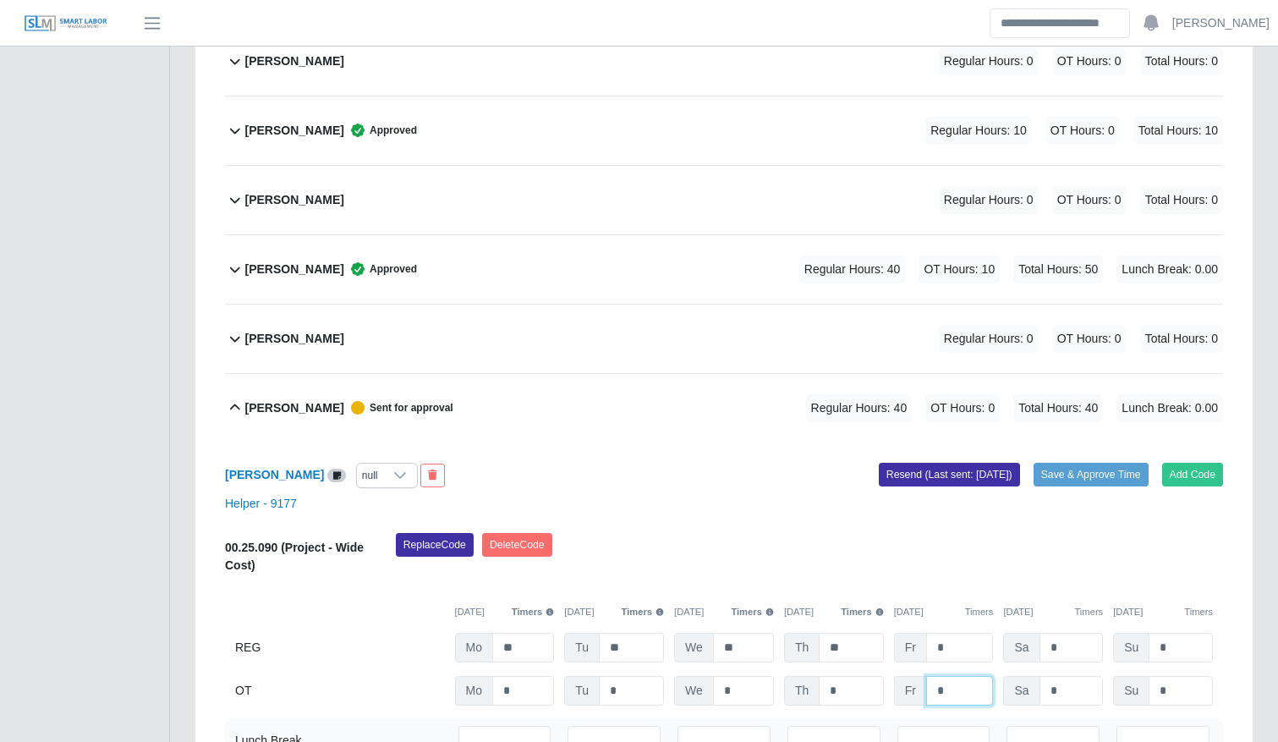
click at [940, 700] on input "*" at bounding box center [960, 691] width 68 height 30
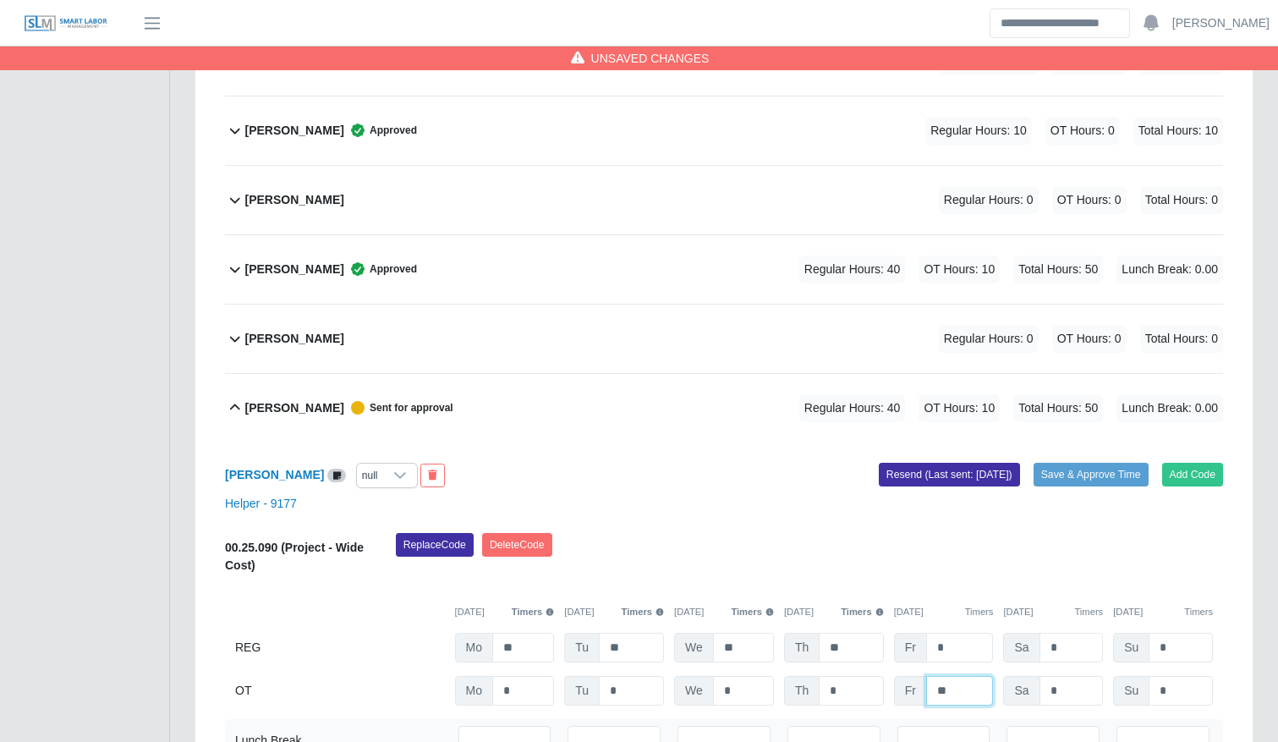
type input "**"
click at [686, 502] on div "Helper - 9177" at bounding box center [724, 504] width 1024 height 18
click at [1117, 465] on button "Save & Approve Time" at bounding box center [1091, 475] width 115 height 24
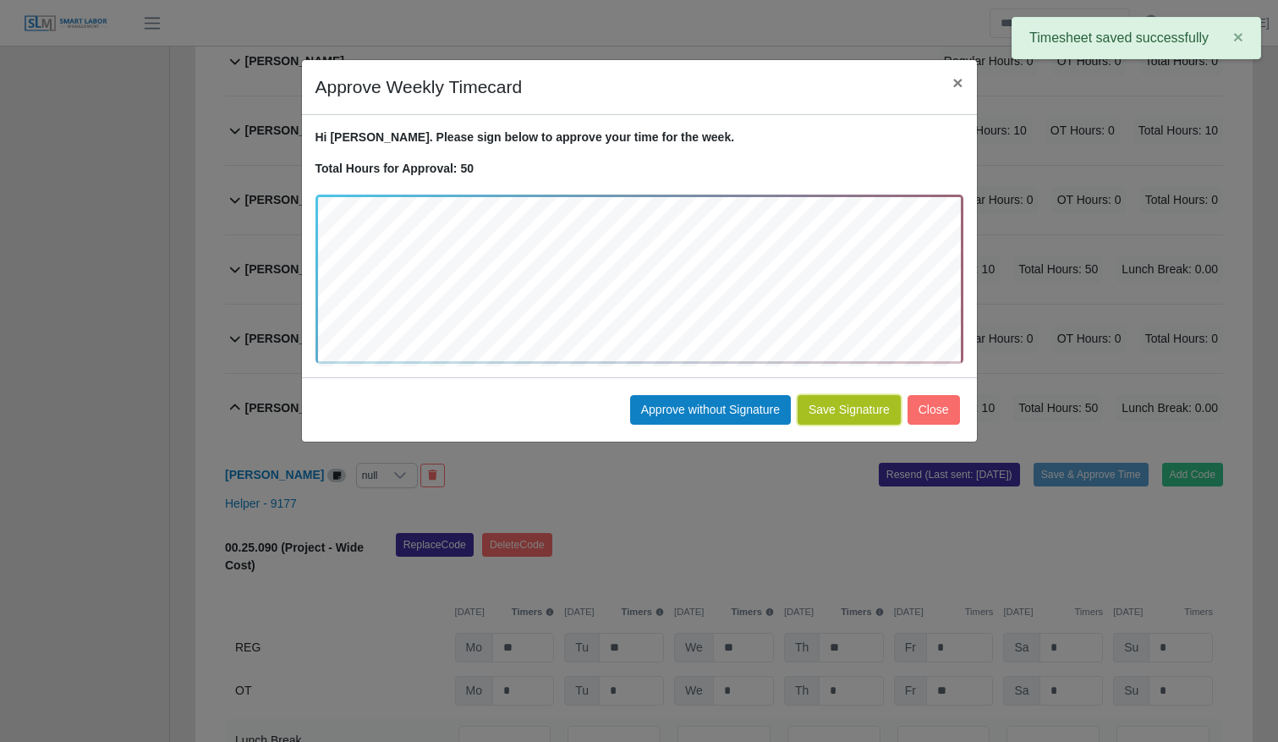
click at [839, 411] on button "Save Signature" at bounding box center [849, 410] width 103 height 30
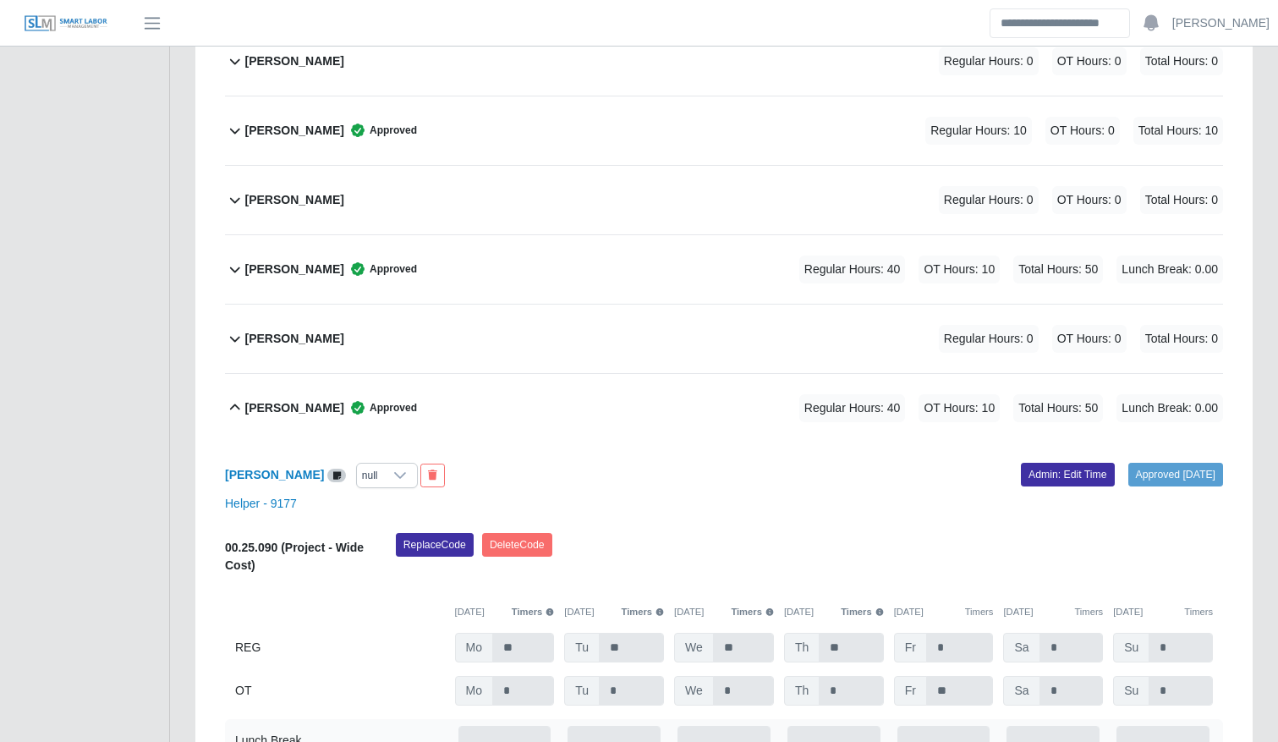
click at [479, 433] on div "Jonatan Portillo Approved Regular Hours: 40 OT Hours: 10 Total Hours: 50 Lunch …" at bounding box center [734, 408] width 978 height 69
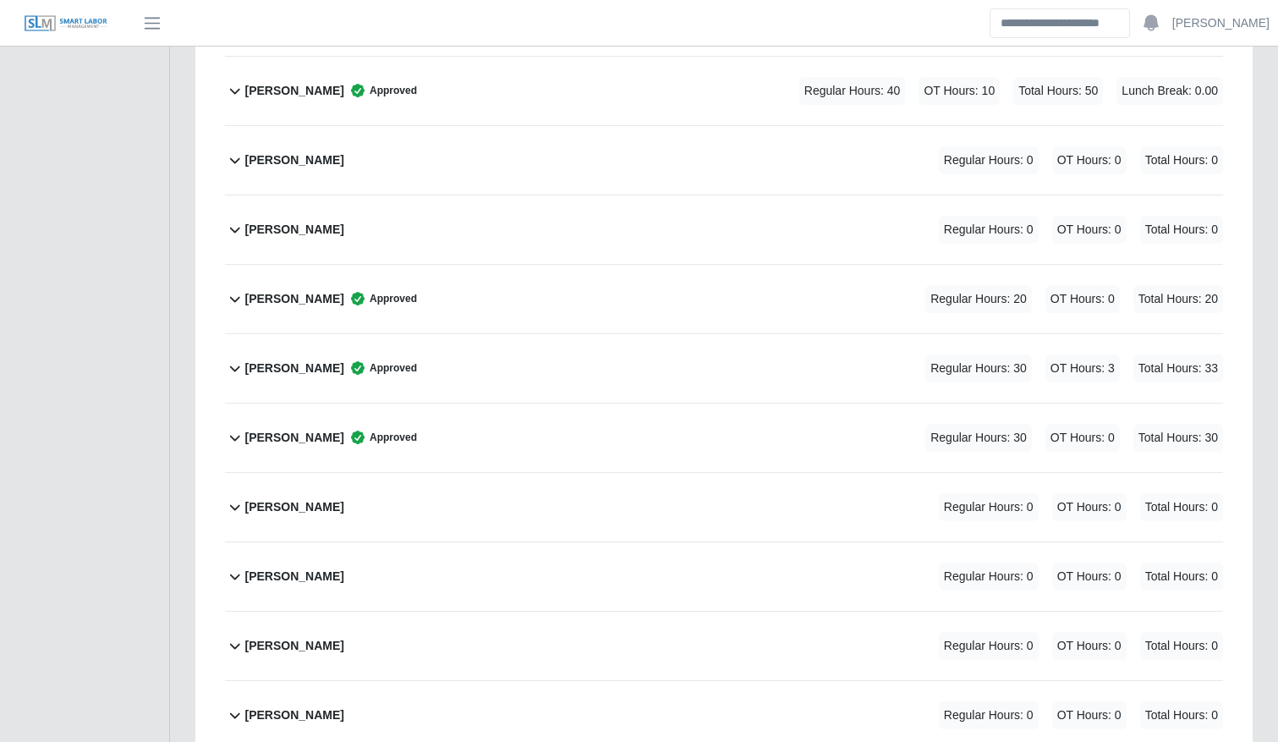
scroll to position [3176, 0]
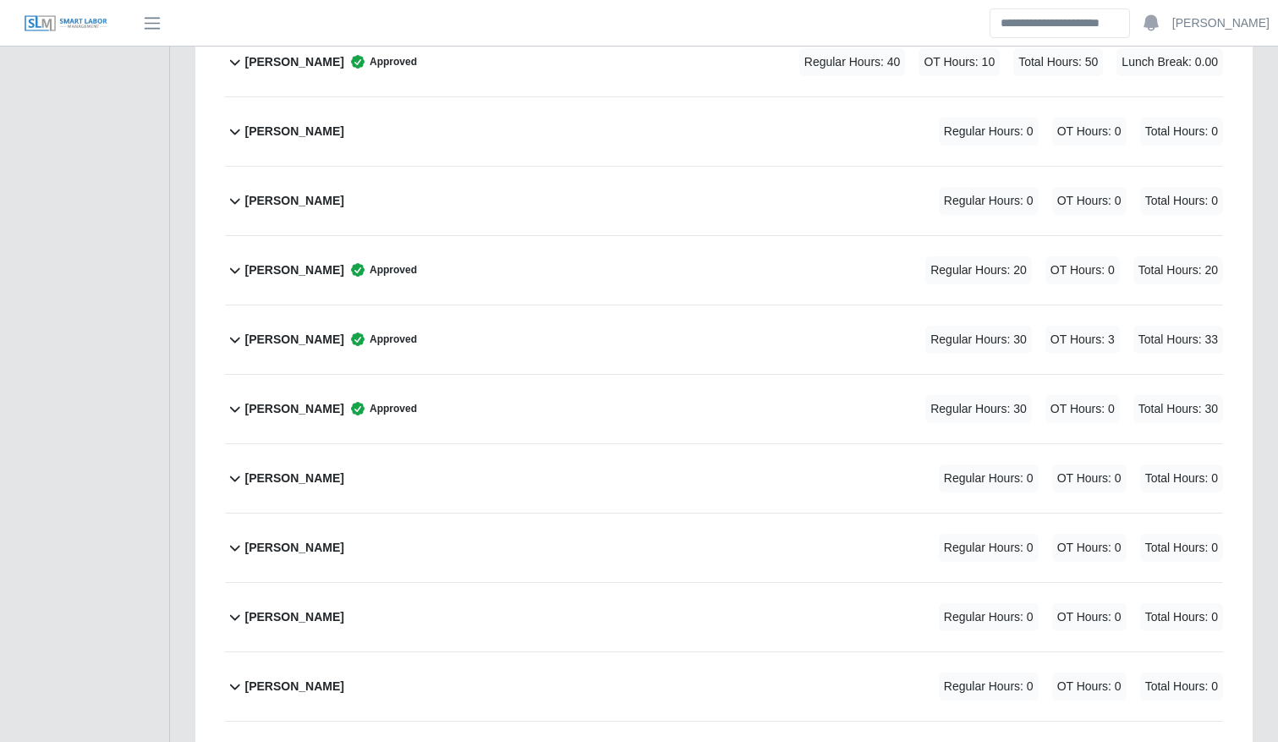
click at [351, 217] on div "Jose Castro Regular Hours: 0 OT Hours: 0 Total Hours: 0" at bounding box center [734, 201] width 978 height 69
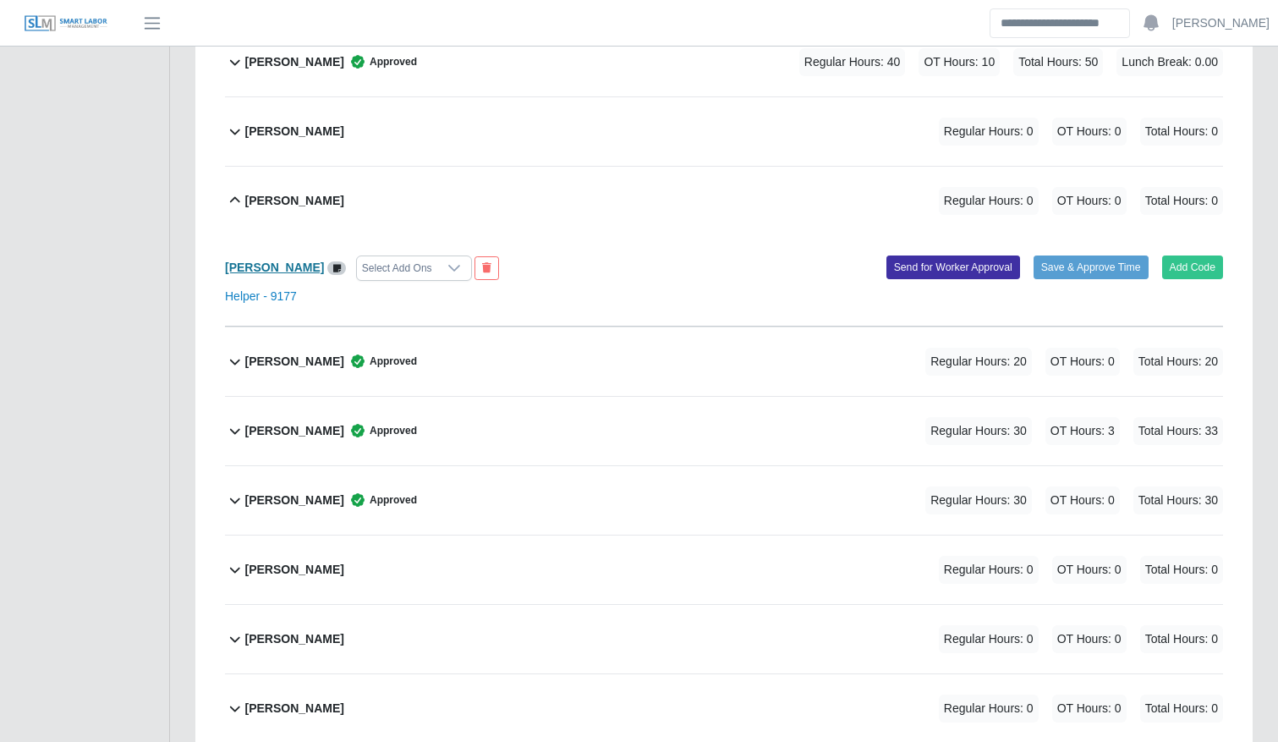
click at [235, 274] on b "[PERSON_NAME]" at bounding box center [274, 268] width 99 height 14
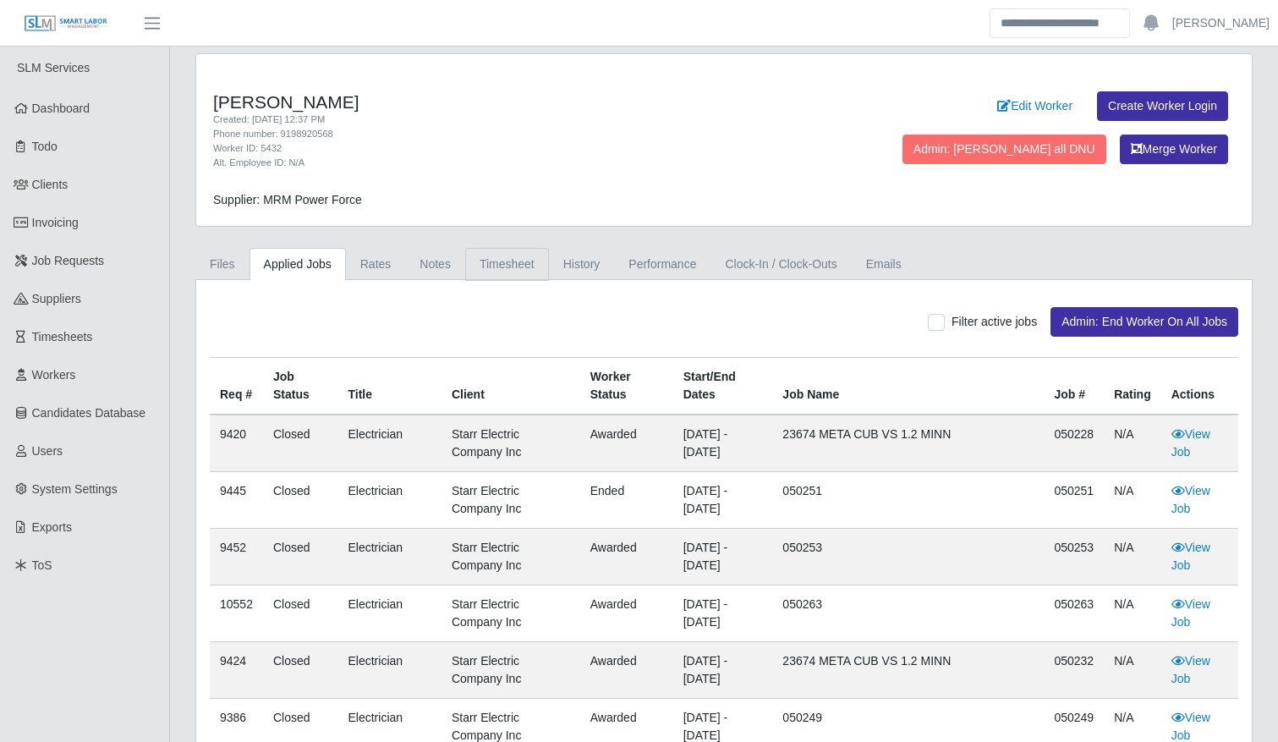
click at [522, 266] on link "Timesheet" at bounding box center [507, 264] width 84 height 33
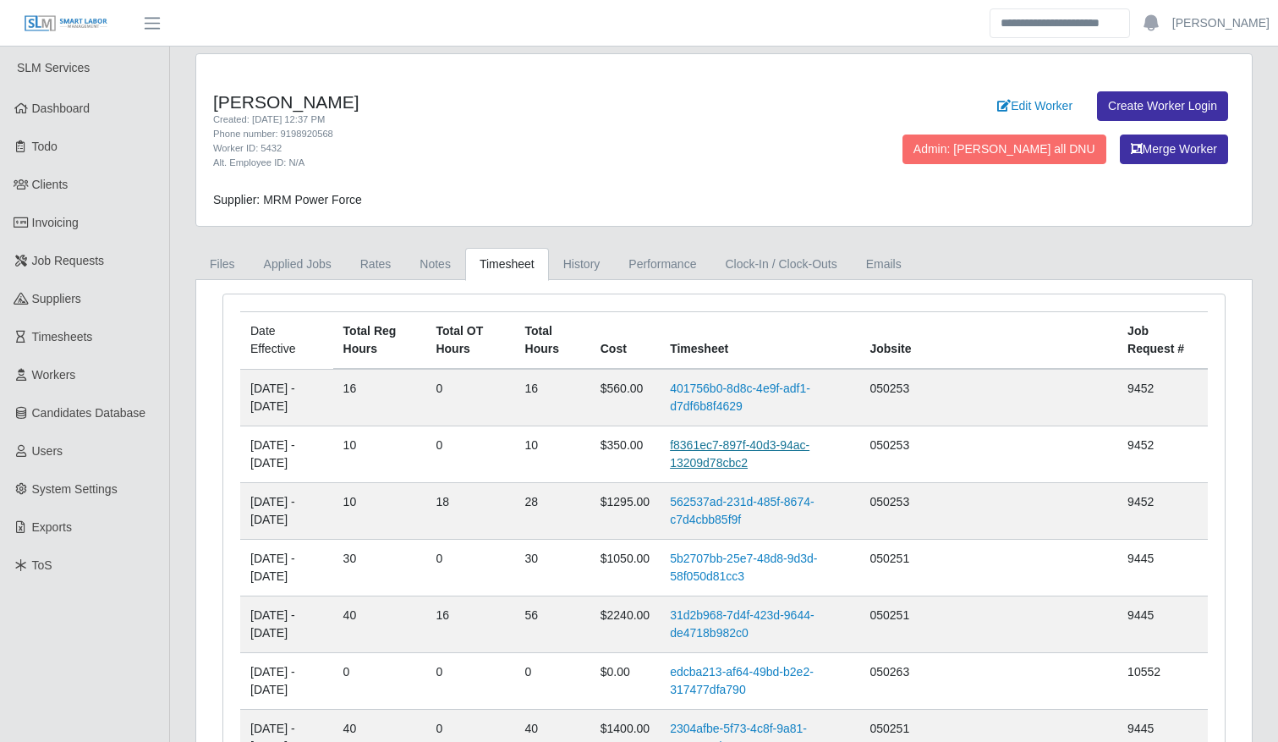
click at [769, 448] on link "f8361ec7-897f-40d3-94ac-13209d78cbc2" at bounding box center [740, 453] width 140 height 31
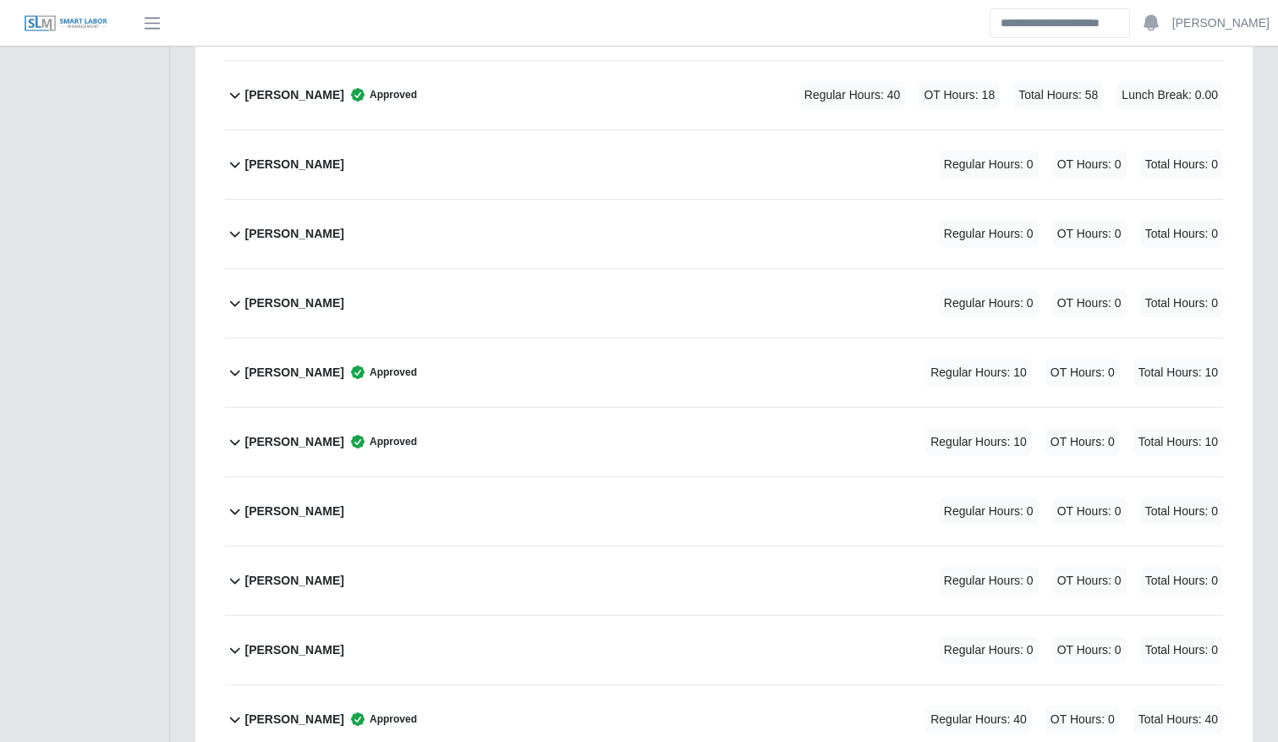
scroll to position [2321, 0]
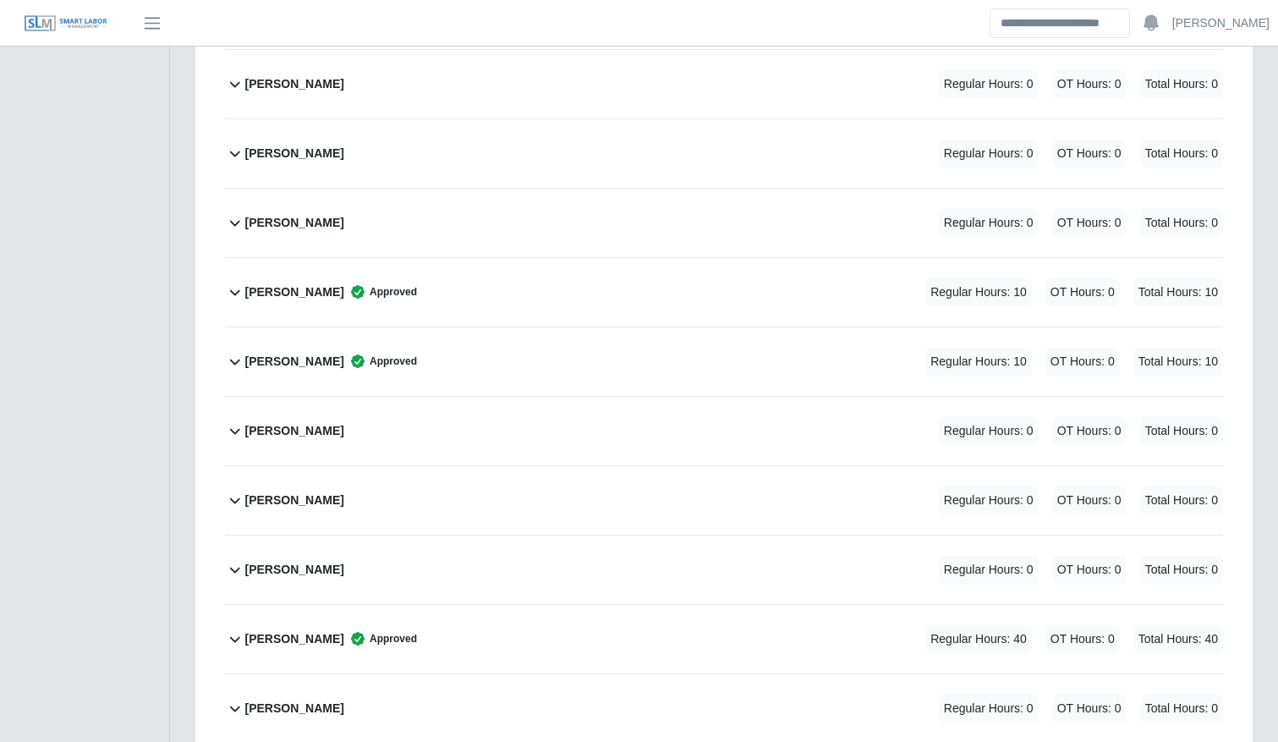
click at [732, 365] on div "[PERSON_NAME] Approved Regular Hours: 10 OT Hours: 0 Total Hours: 10" at bounding box center [734, 361] width 978 height 69
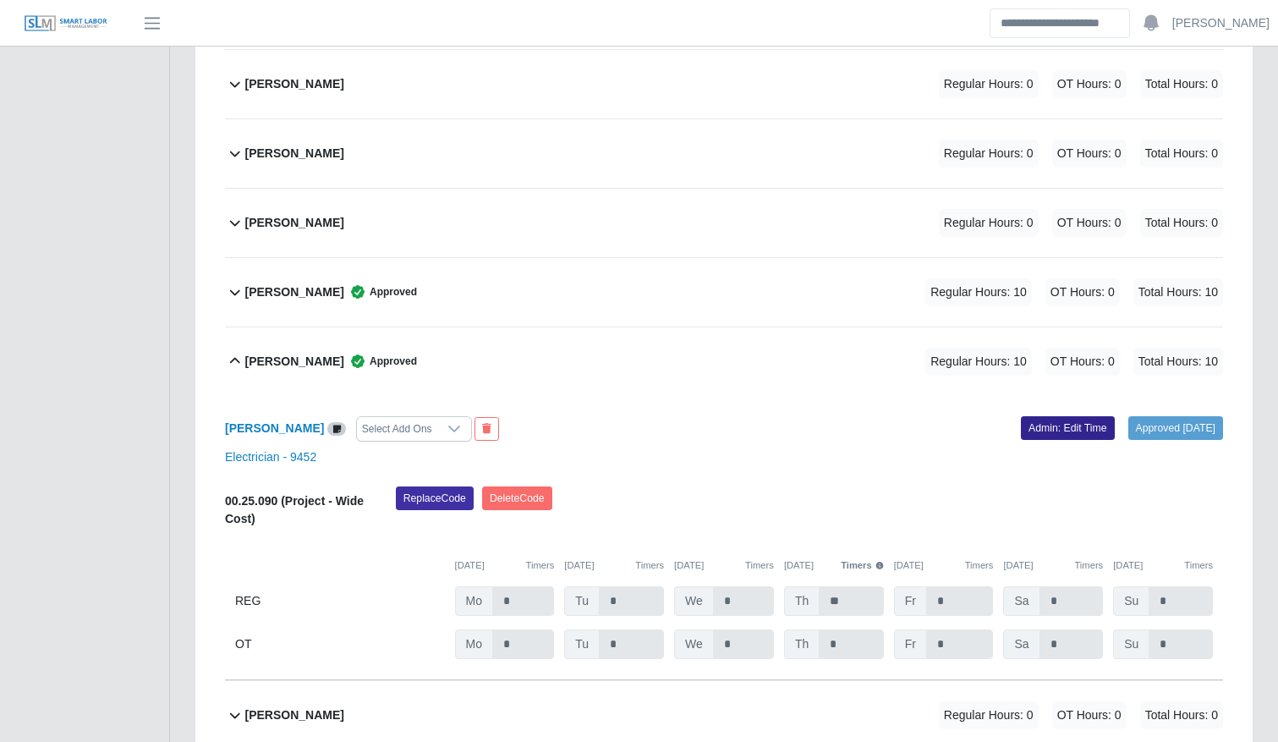
click at [1021, 433] on link "Admin: Edit Time" at bounding box center [1068, 428] width 94 height 24
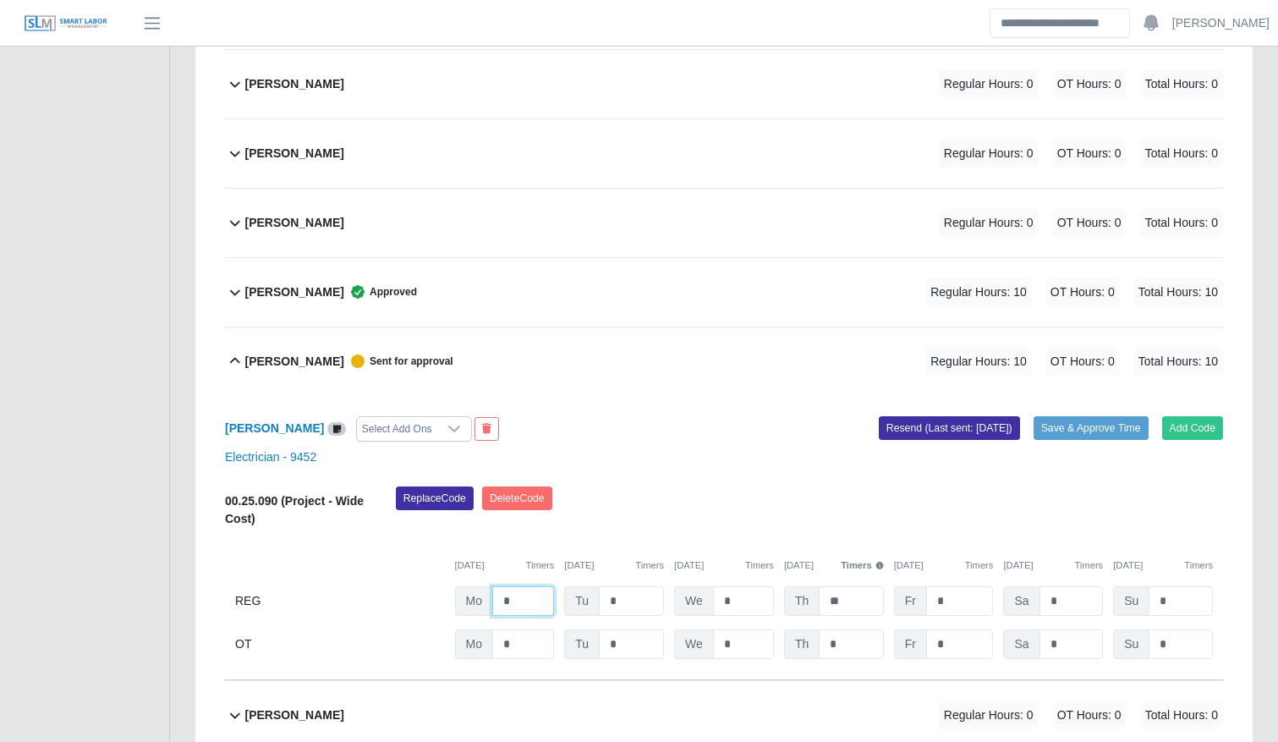
click at [508, 586] on input "*" at bounding box center [523, 601] width 62 height 30
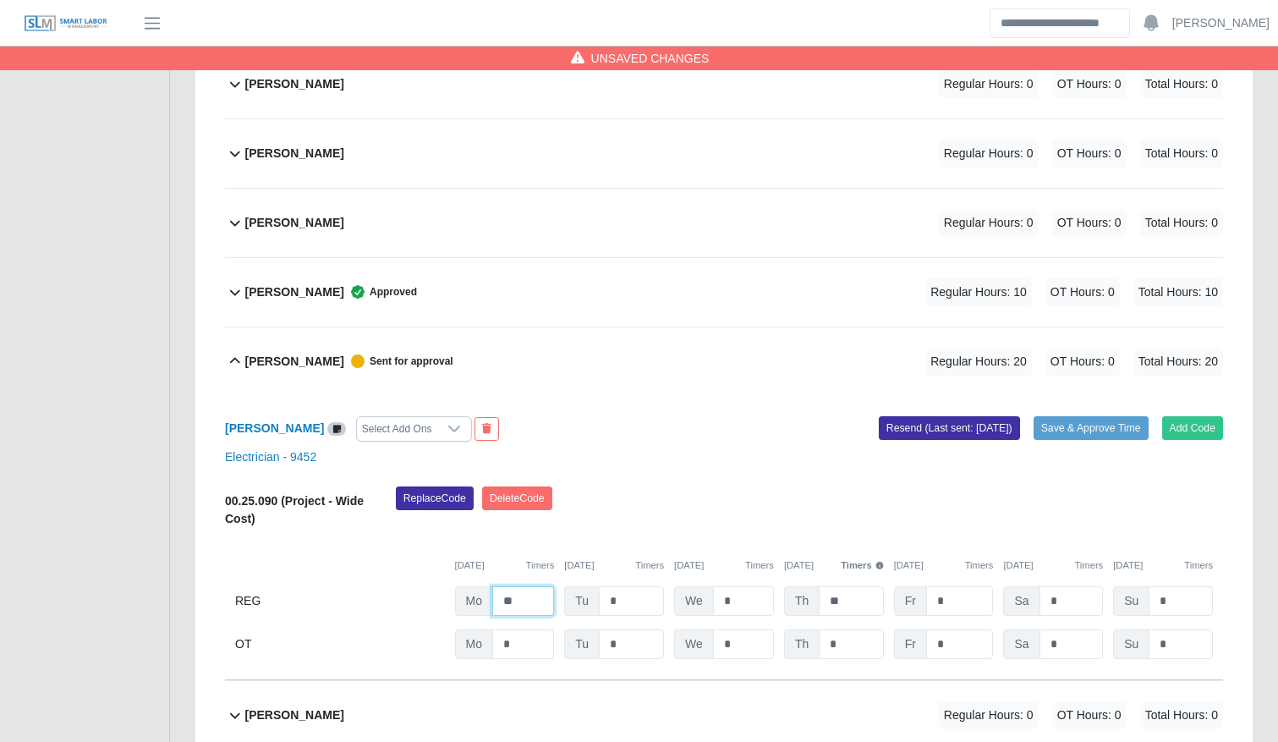
type input "**"
click at [952, 642] on input "*" at bounding box center [960, 644] width 68 height 30
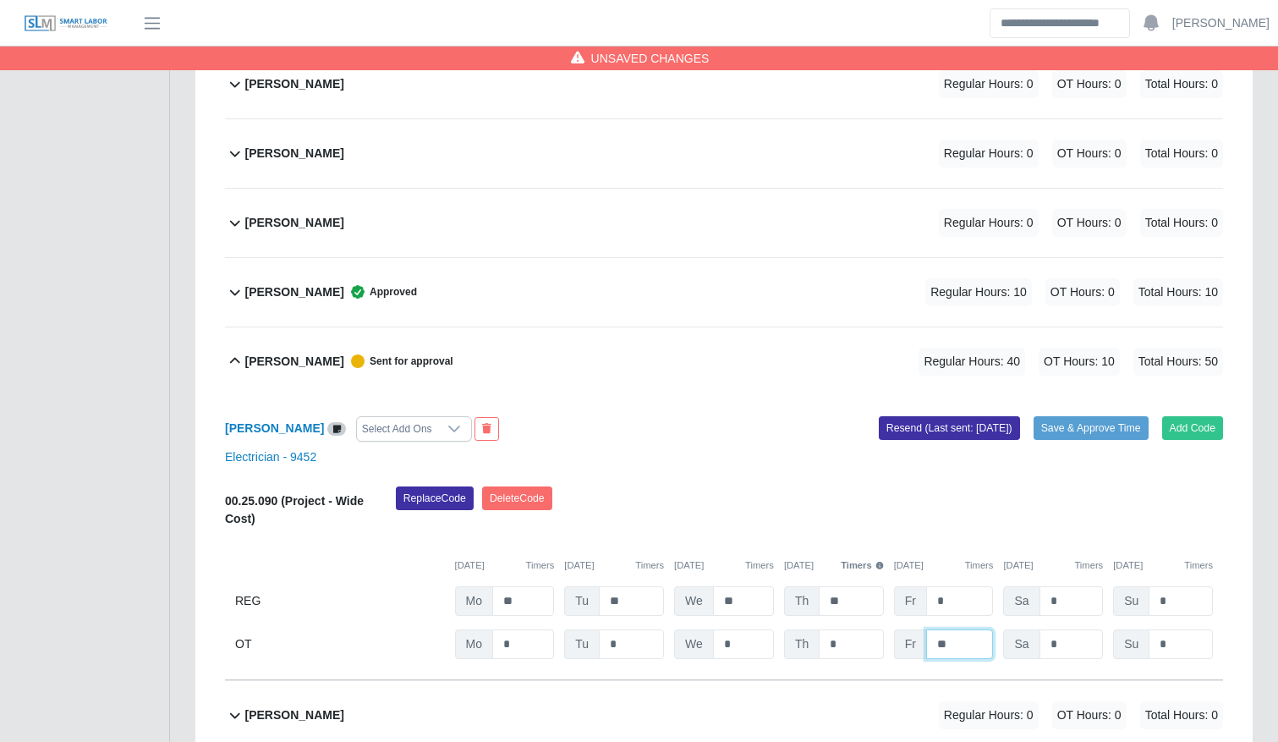
type input "**"
type input "*"
click at [1057, 500] on div "Replace Code Delete Code" at bounding box center [809, 512] width 853 height 52
click at [1076, 428] on button "Save & Approve Time" at bounding box center [1091, 428] width 115 height 24
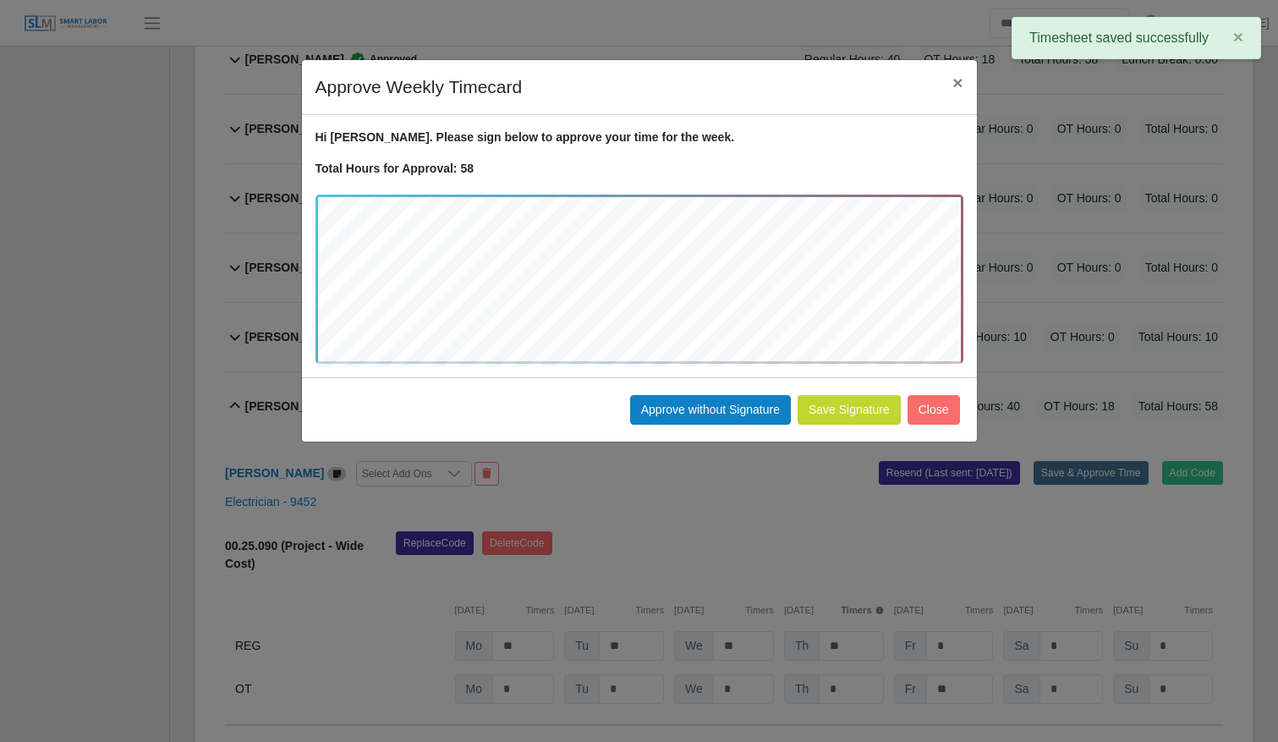
scroll to position [2194, 0]
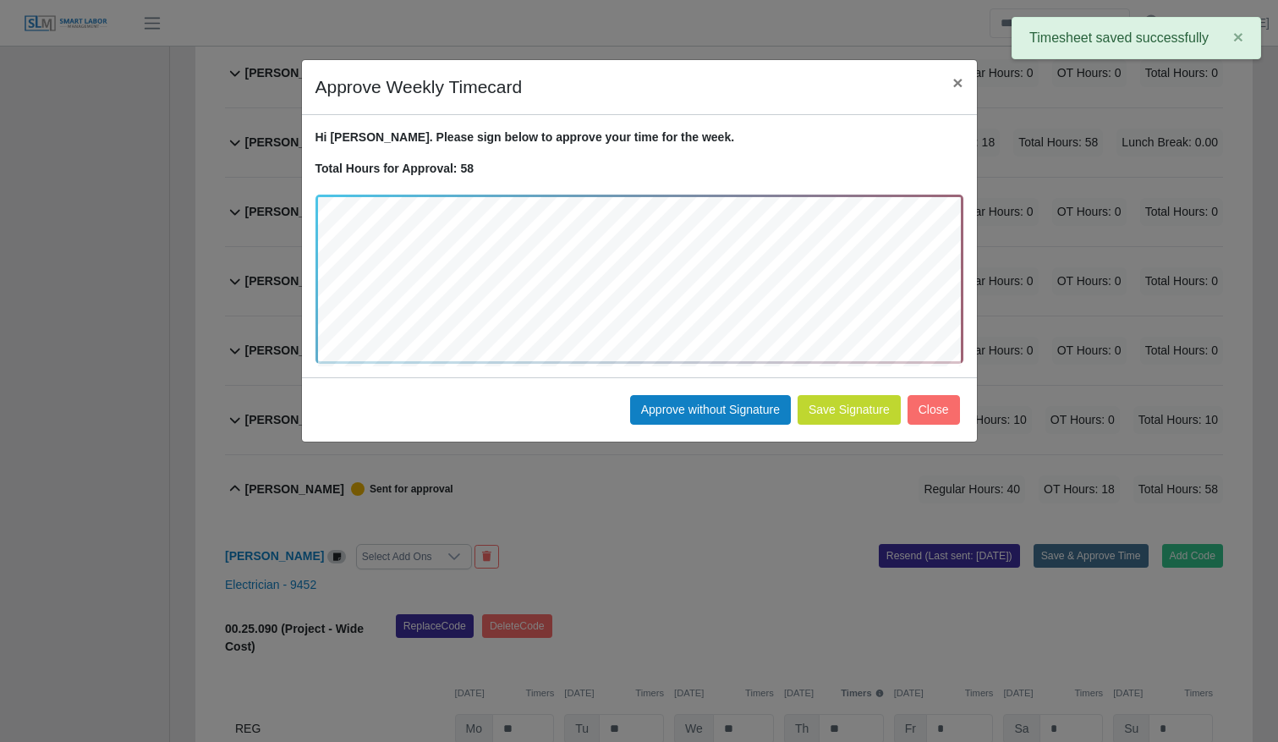
click at [864, 412] on button "Save Signature" at bounding box center [849, 410] width 103 height 30
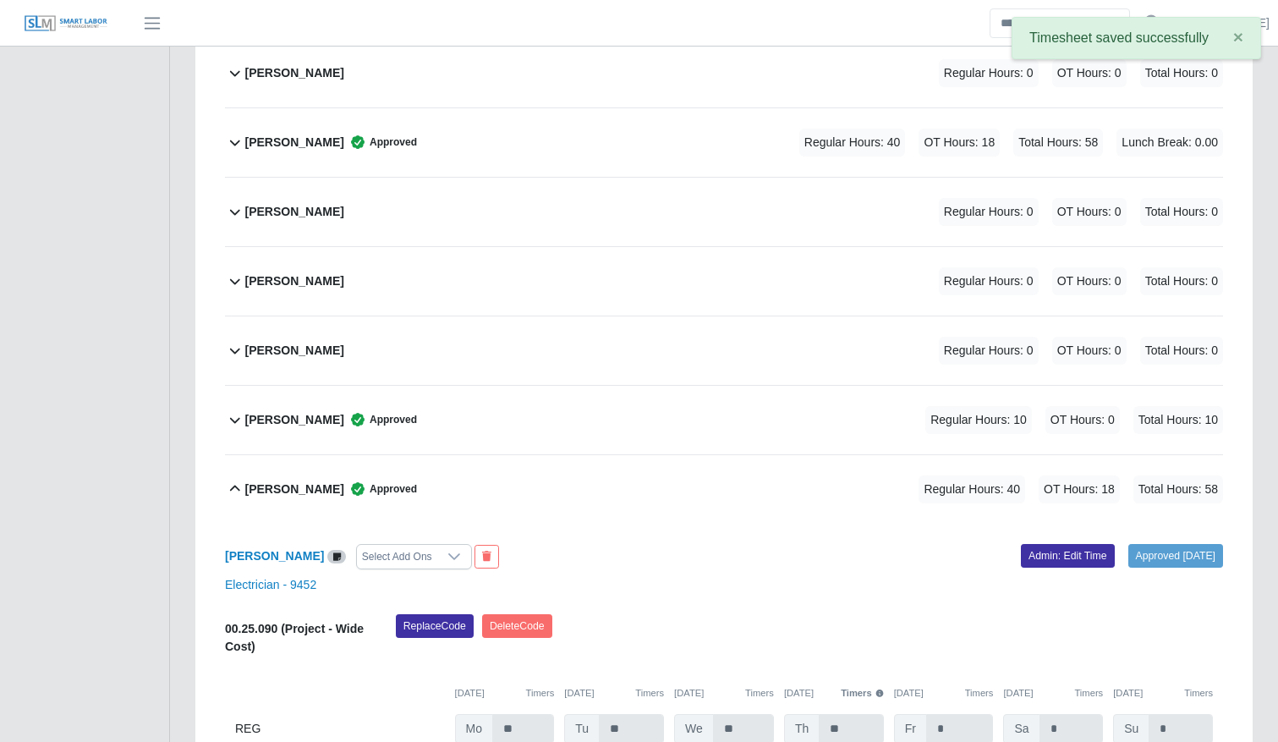
click at [344, 481] on span "Approved" at bounding box center [380, 489] width 73 height 17
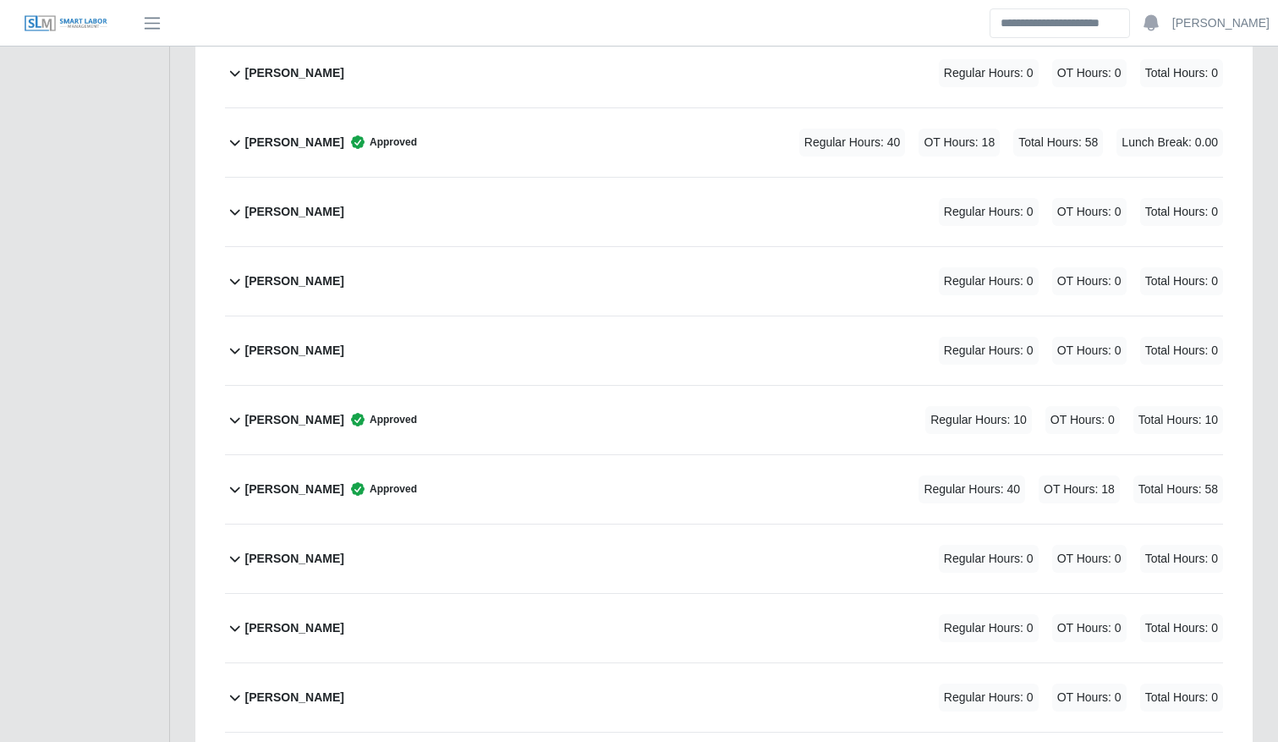
click at [323, 553] on div "Jose Garcia Regular Hours: 0 OT Hours: 0 Total Hours: 0" at bounding box center [734, 559] width 978 height 69
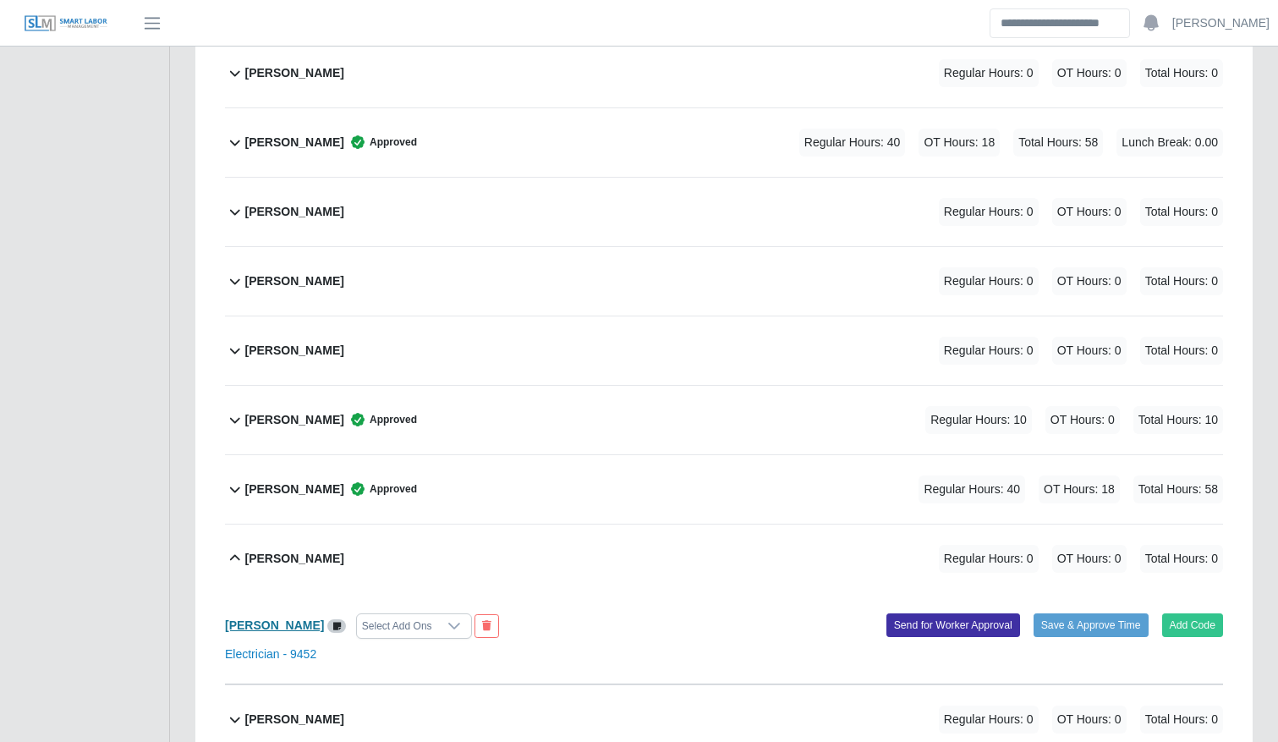
click at [258, 631] on b "[PERSON_NAME]" at bounding box center [274, 625] width 99 height 14
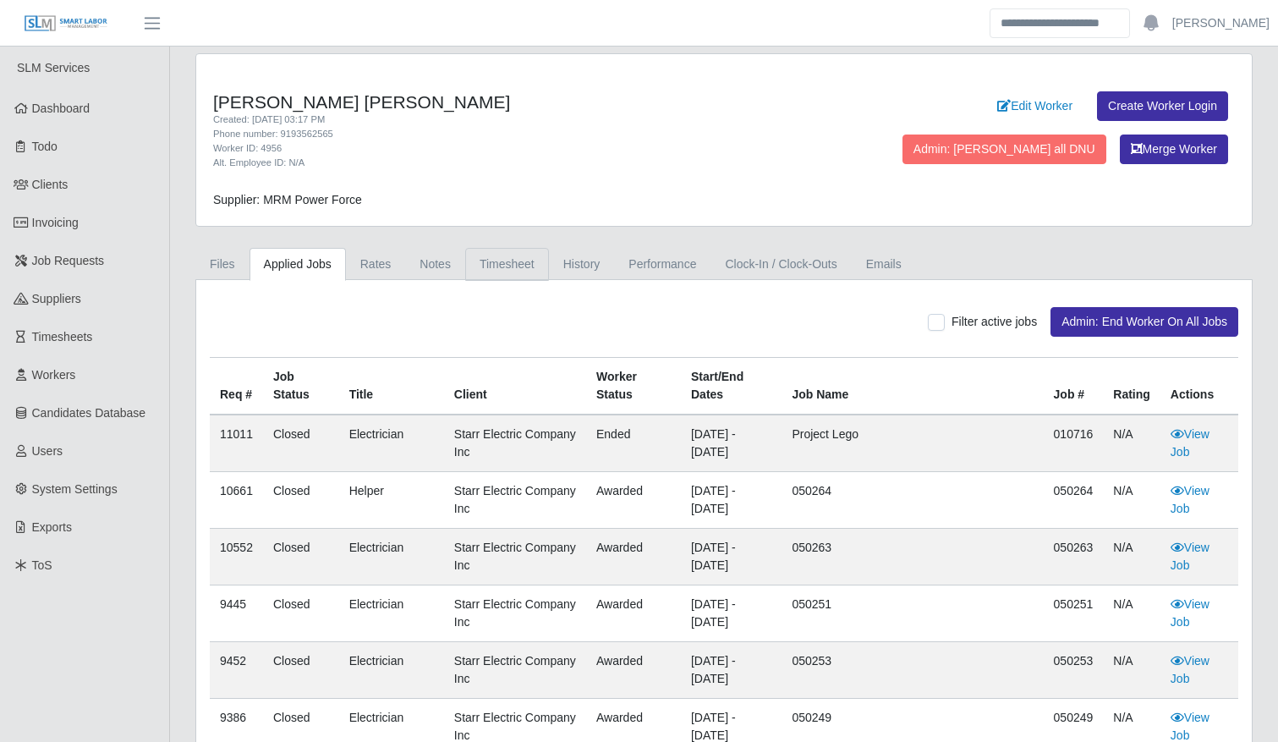
click at [488, 257] on link "Timesheet" at bounding box center [507, 264] width 84 height 33
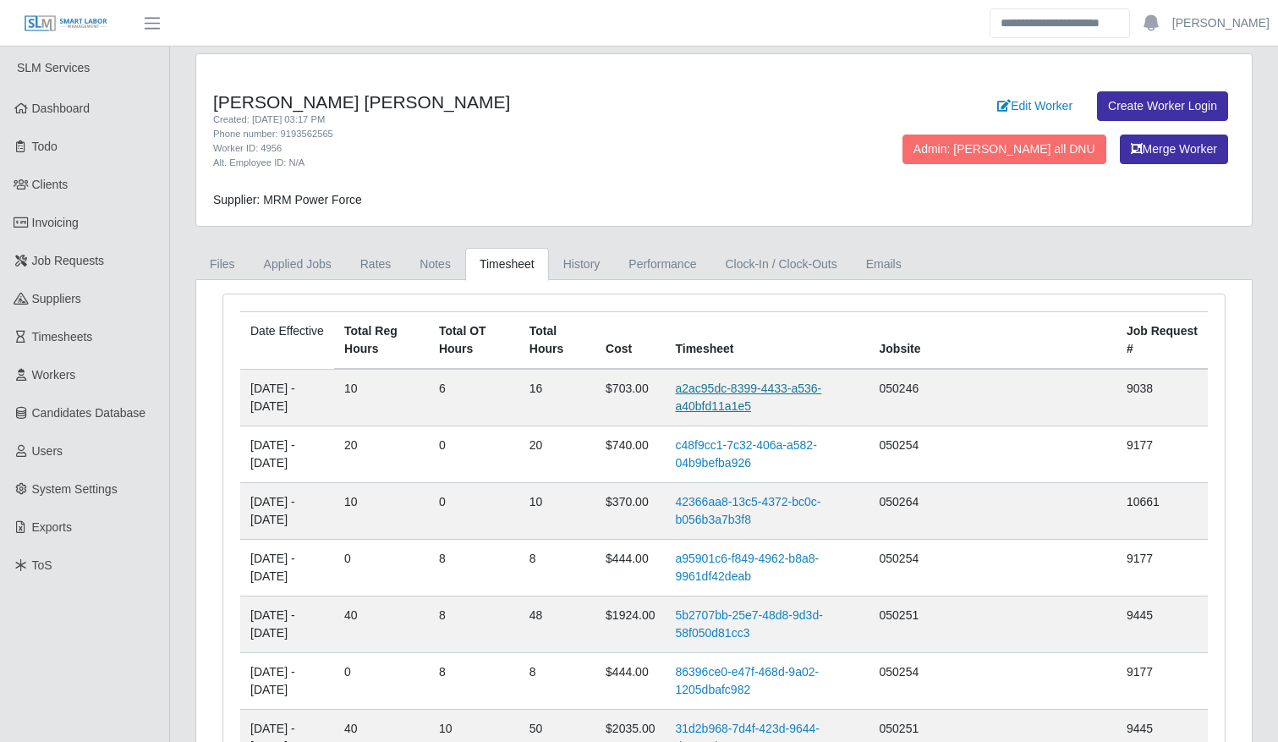
click at [746, 395] on link "a2ac95dc-8399-4433-a536-a40bfd11a1e5" at bounding box center [748, 397] width 146 height 31
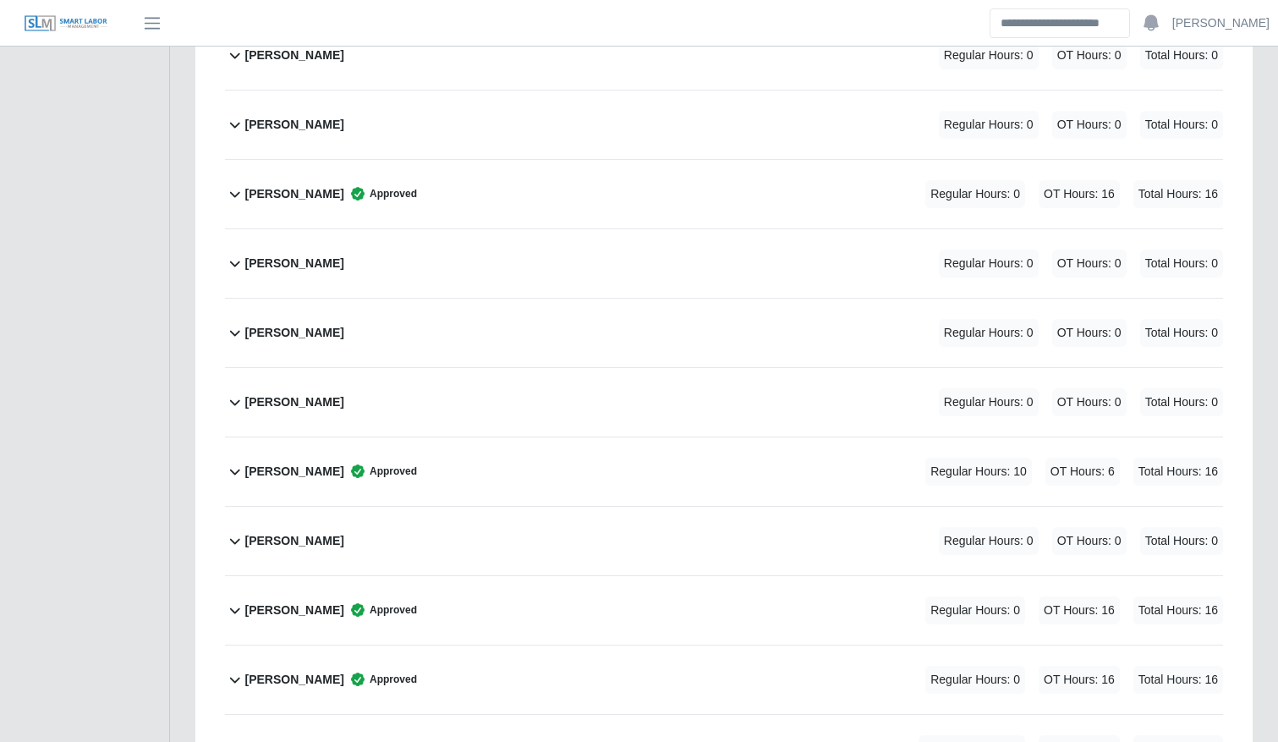
scroll to position [1521, 0]
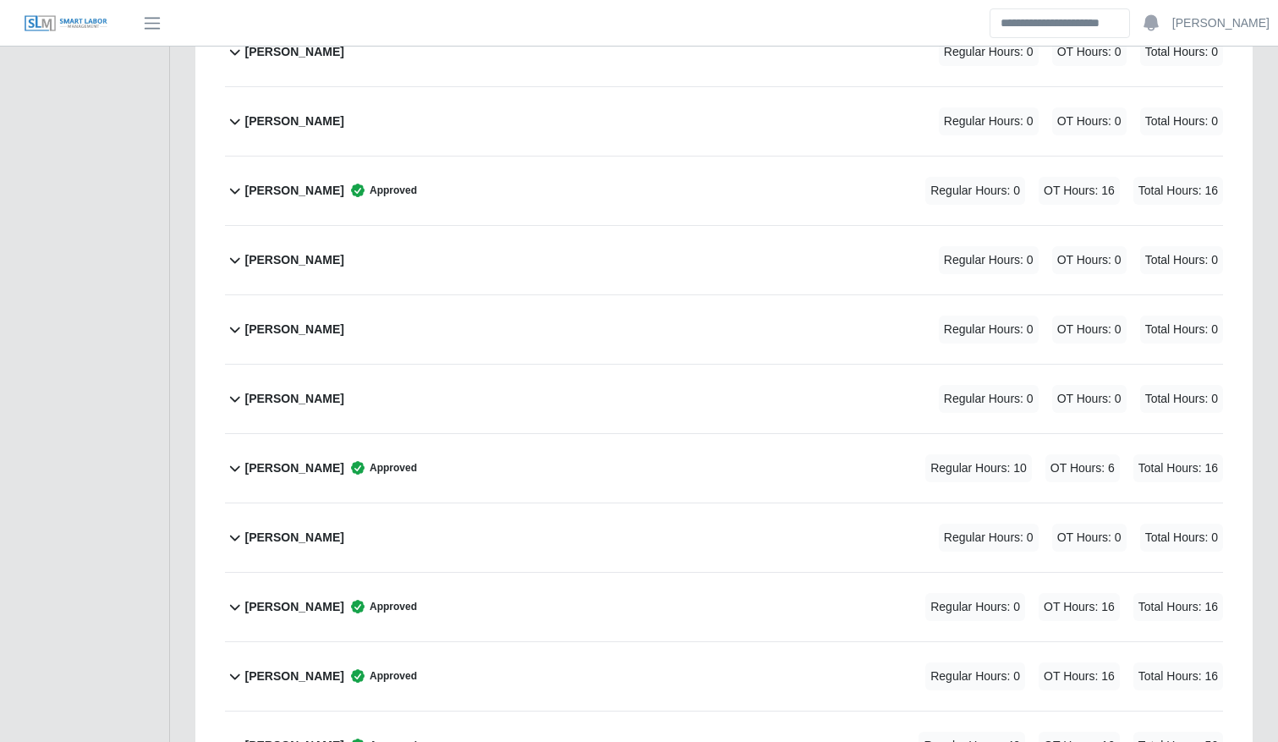
click at [750, 475] on div "[PERSON_NAME] Approved Regular Hours: 10 OT Hours: 6 Total Hours: 16" at bounding box center [734, 468] width 978 height 69
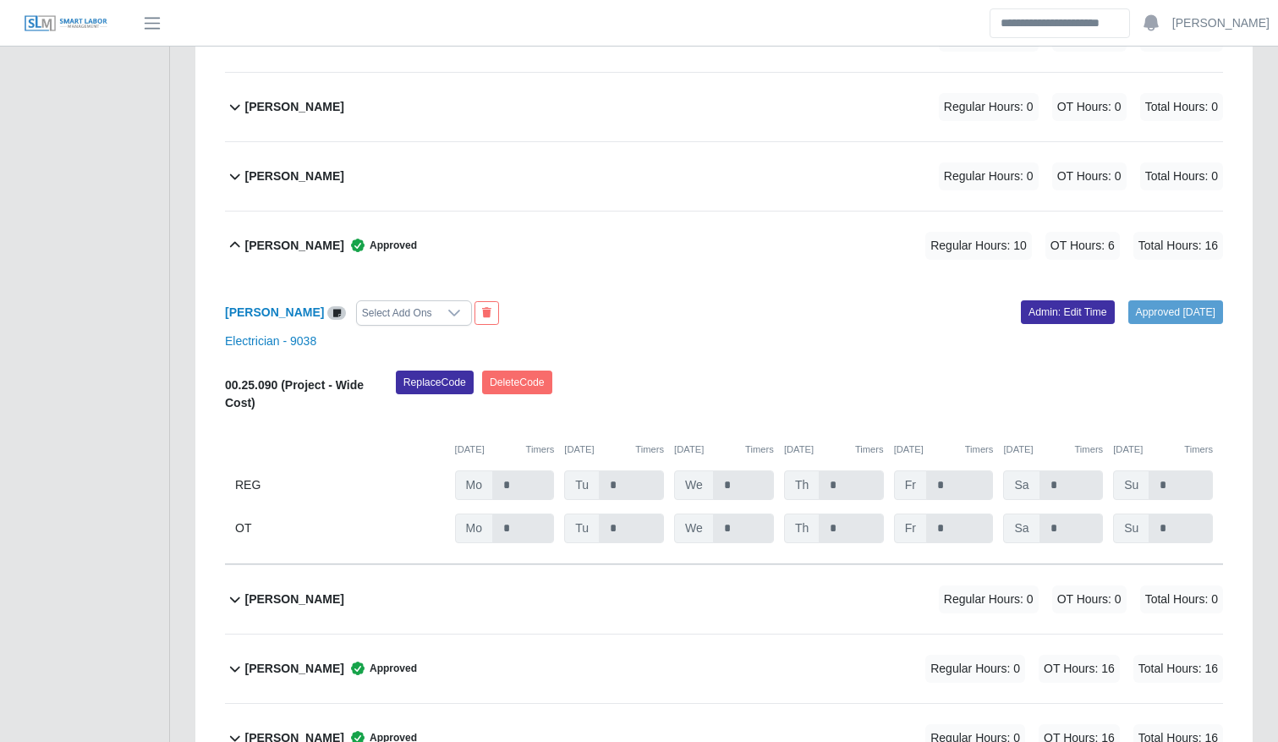
scroll to position [1745, 0]
click at [1063, 307] on link "Admin: Edit Time" at bounding box center [1068, 311] width 94 height 24
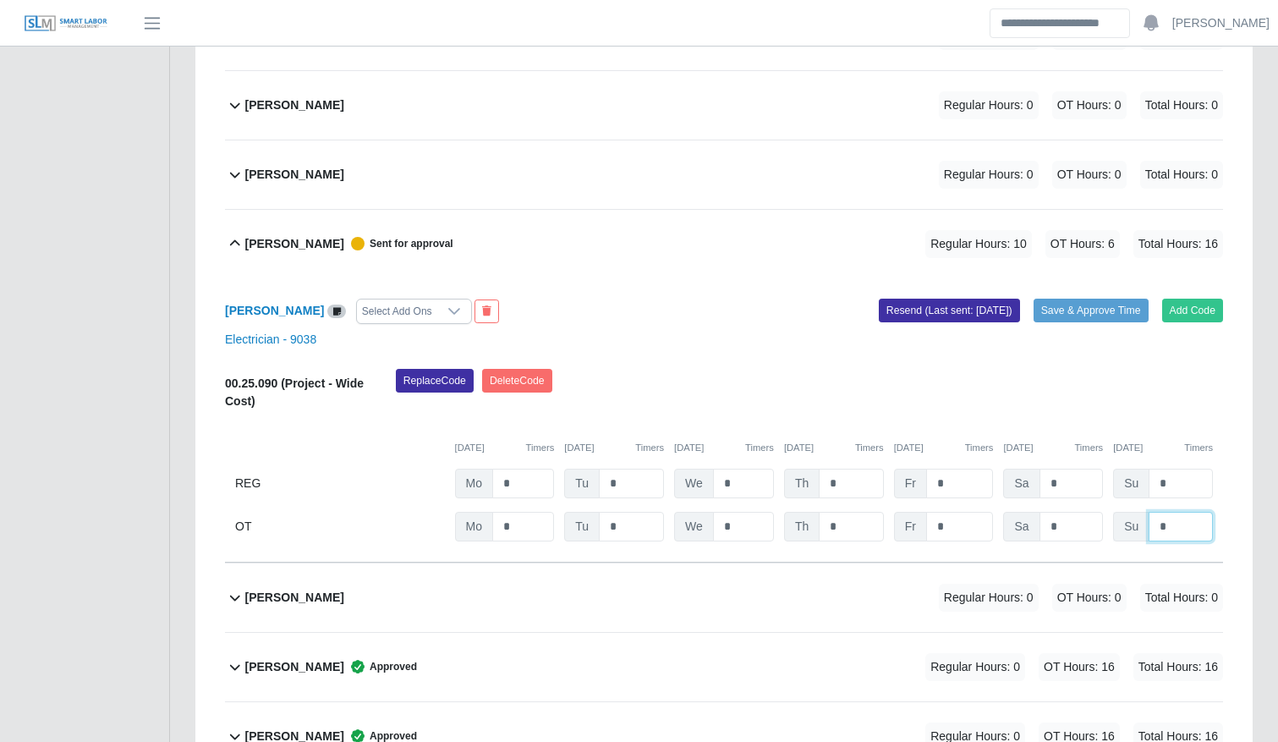
click at [1182, 540] on input "*" at bounding box center [1181, 527] width 64 height 30
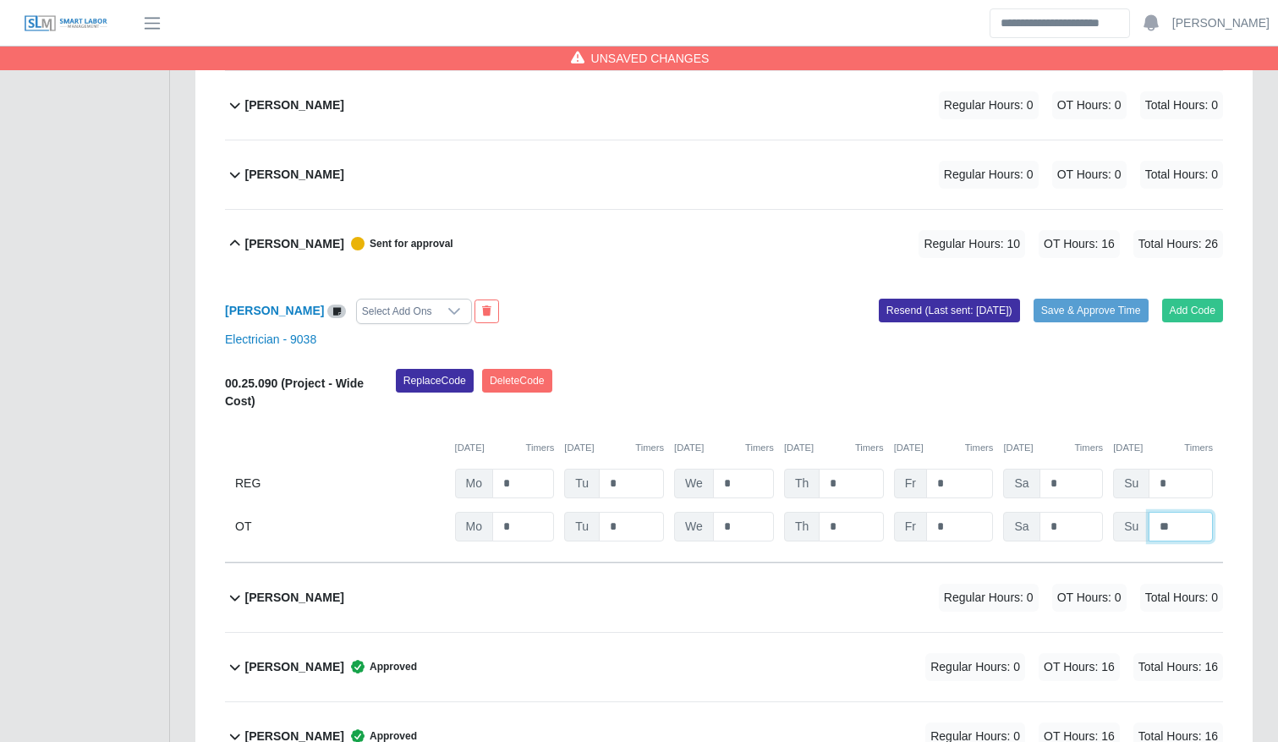
type input "**"
click at [1085, 327] on div "[PERSON_NAME] Select Add Ons Add Code Save & Approve Time Resend (Last sent: [D…" at bounding box center [724, 420] width 998 height 284
click at [1083, 321] on button "Save & Approve Time" at bounding box center [1091, 311] width 115 height 24
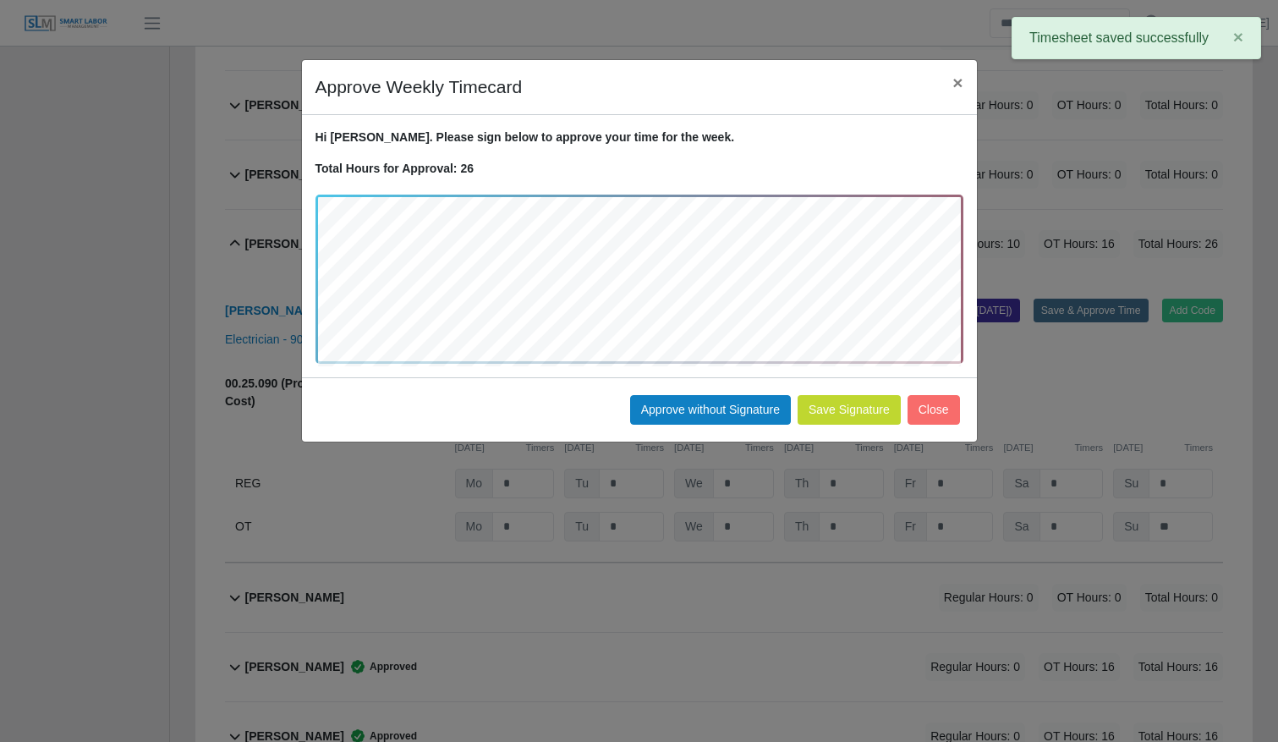
click at [864, 412] on button "Save Signature" at bounding box center [849, 410] width 103 height 30
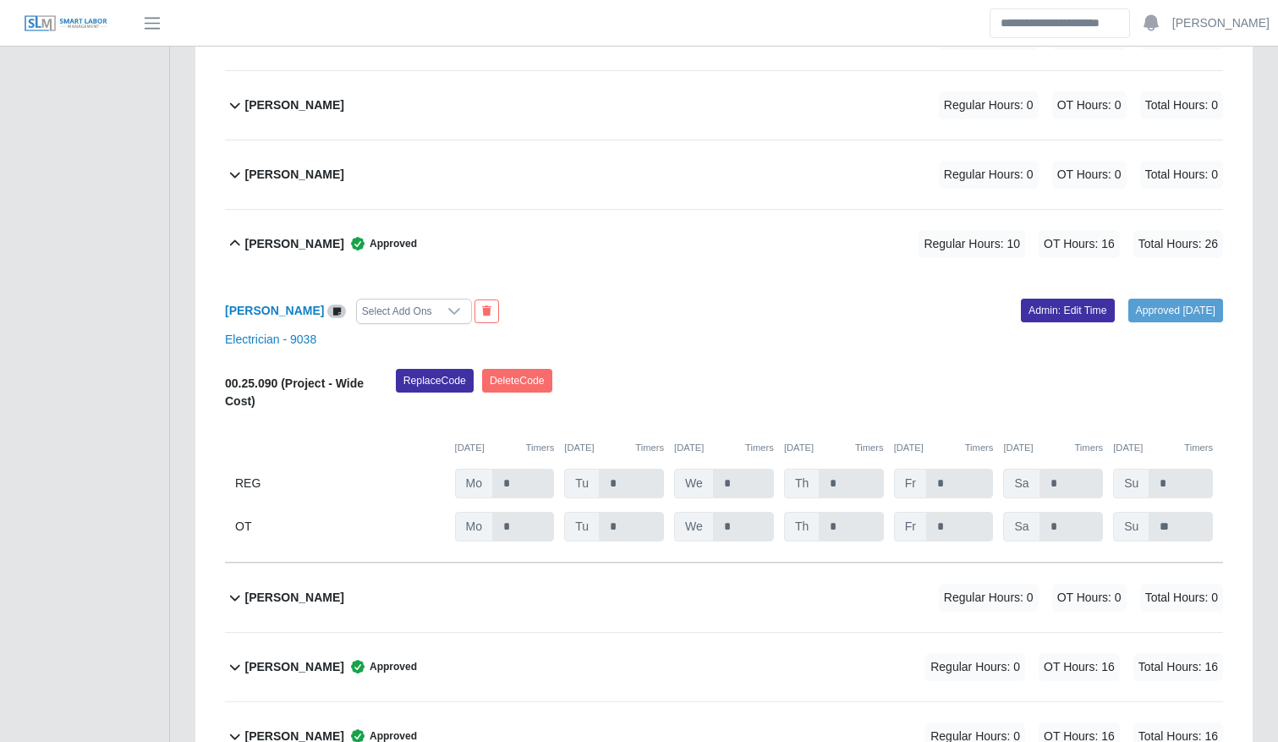
click at [448, 291] on div "Jose Garcia Select Add Ons Approved 09/30/2025 Admin: Edit Time Electrician - 9…" at bounding box center [724, 420] width 998 height 284
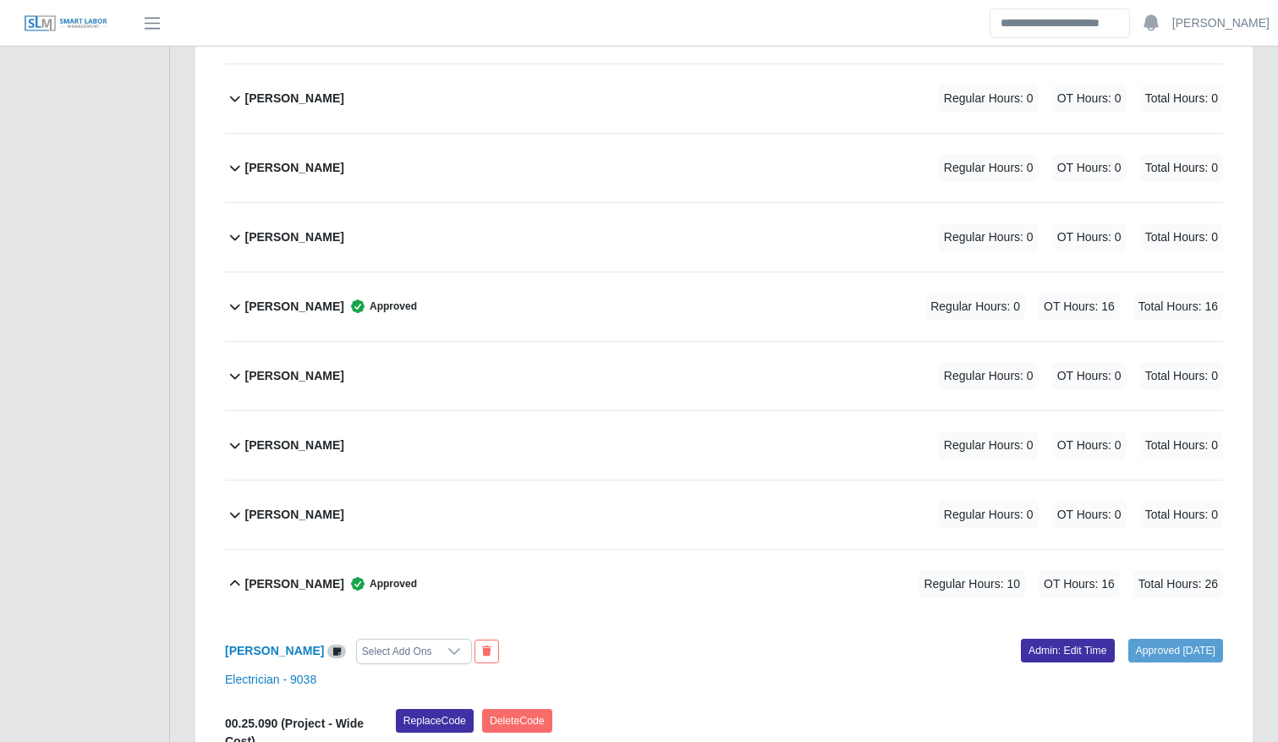
scroll to position [1192, 0]
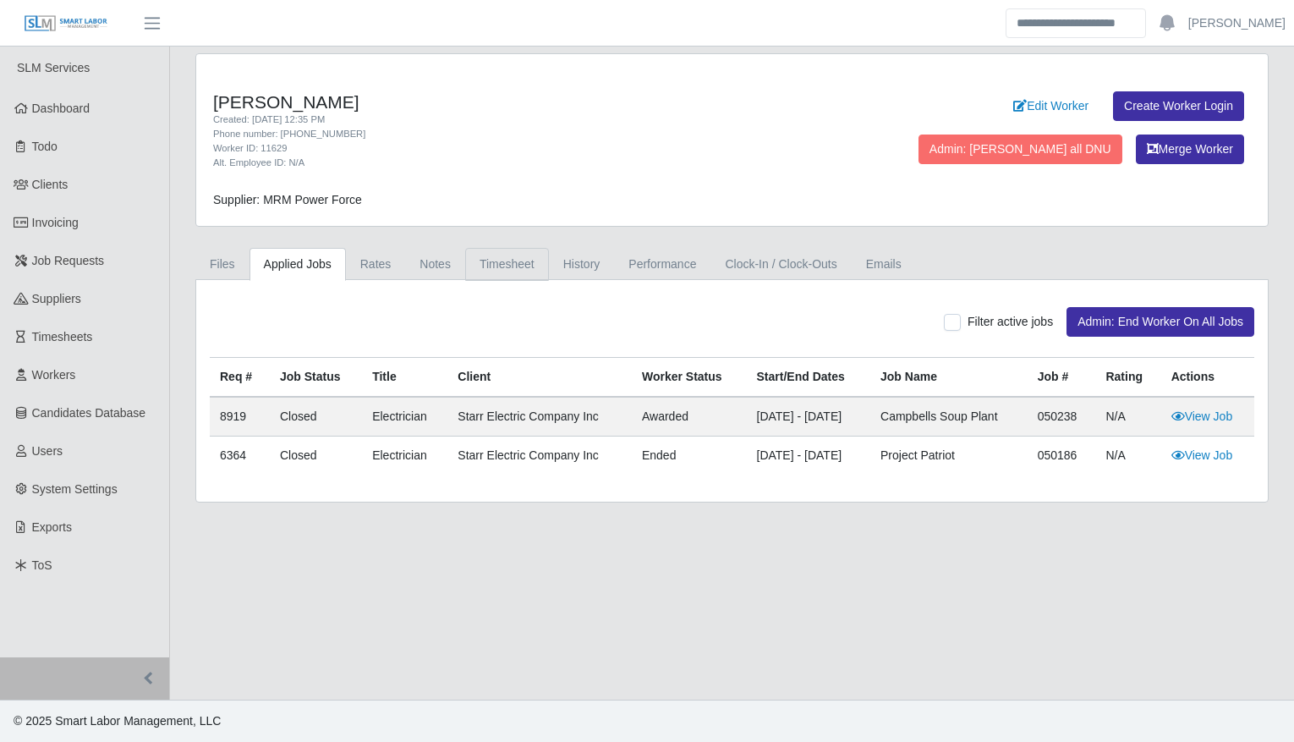
click at [508, 261] on link "Timesheet" at bounding box center [507, 264] width 84 height 33
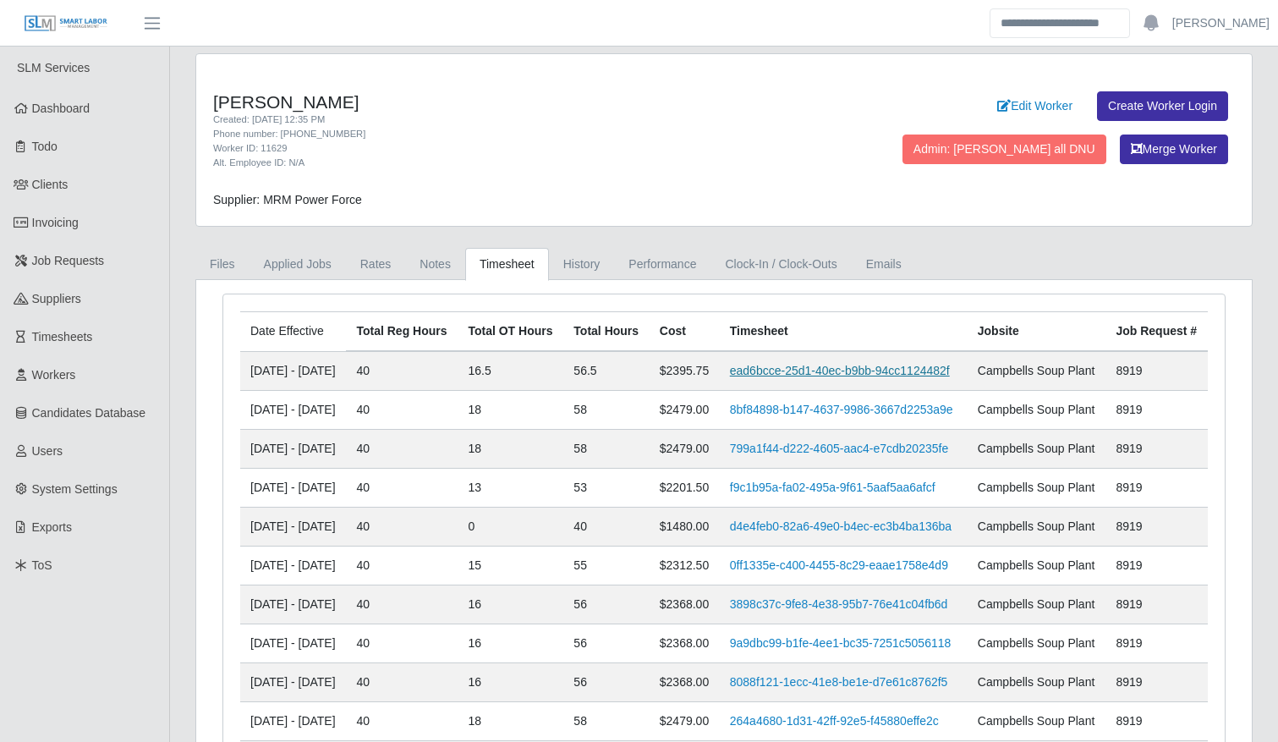
click at [766, 377] on link "ead6bcce-25d1-40ec-b9bb-94cc1124482f" at bounding box center [840, 371] width 220 height 14
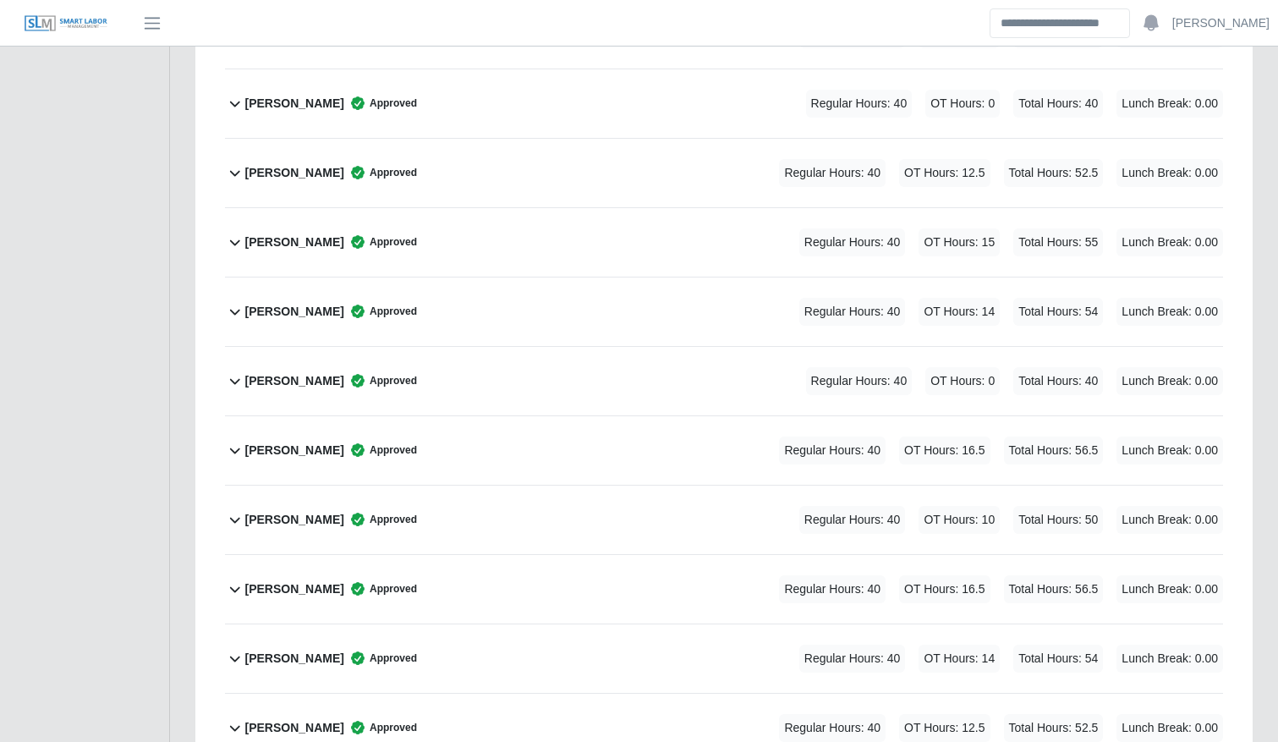
scroll to position [638, 0]
click at [584, 440] on div "[PERSON_NAME] Approved Regular Hours: 40 OT Hours: 16.5 Total Hours: 56.5 Lunch…" at bounding box center [734, 449] width 978 height 69
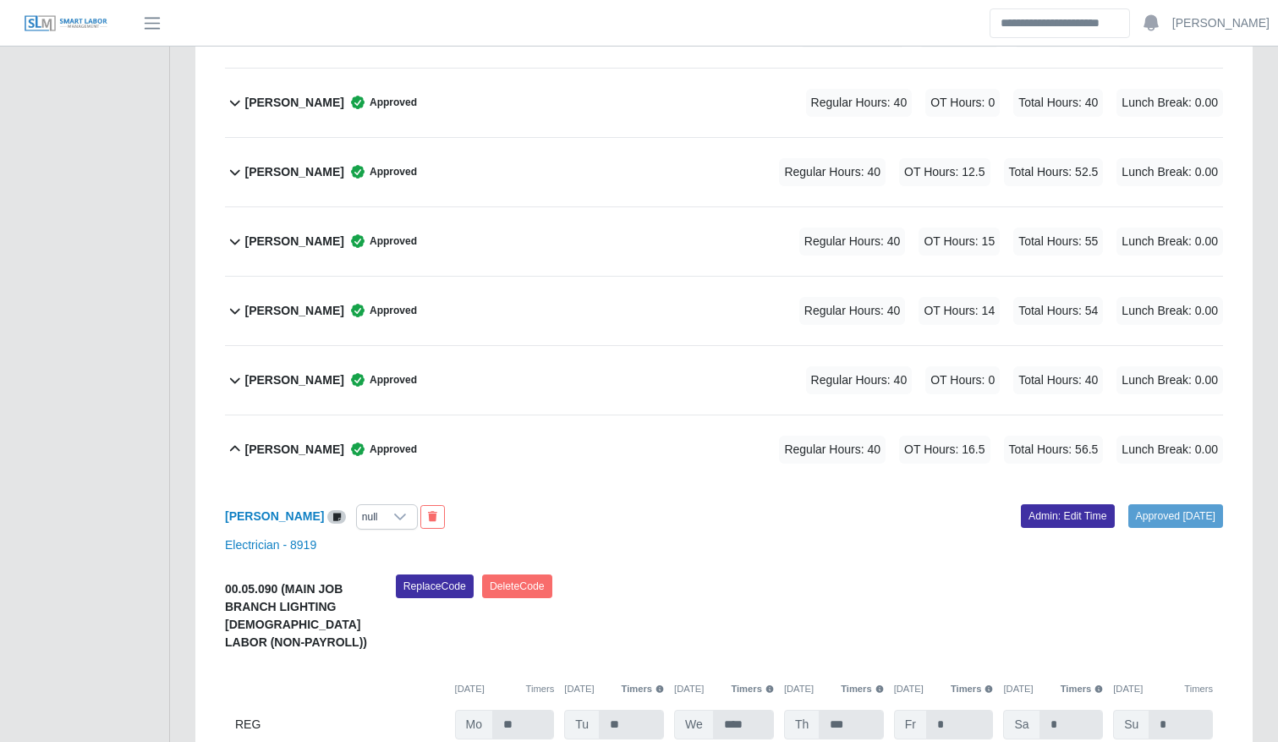
scroll to position [799, 0]
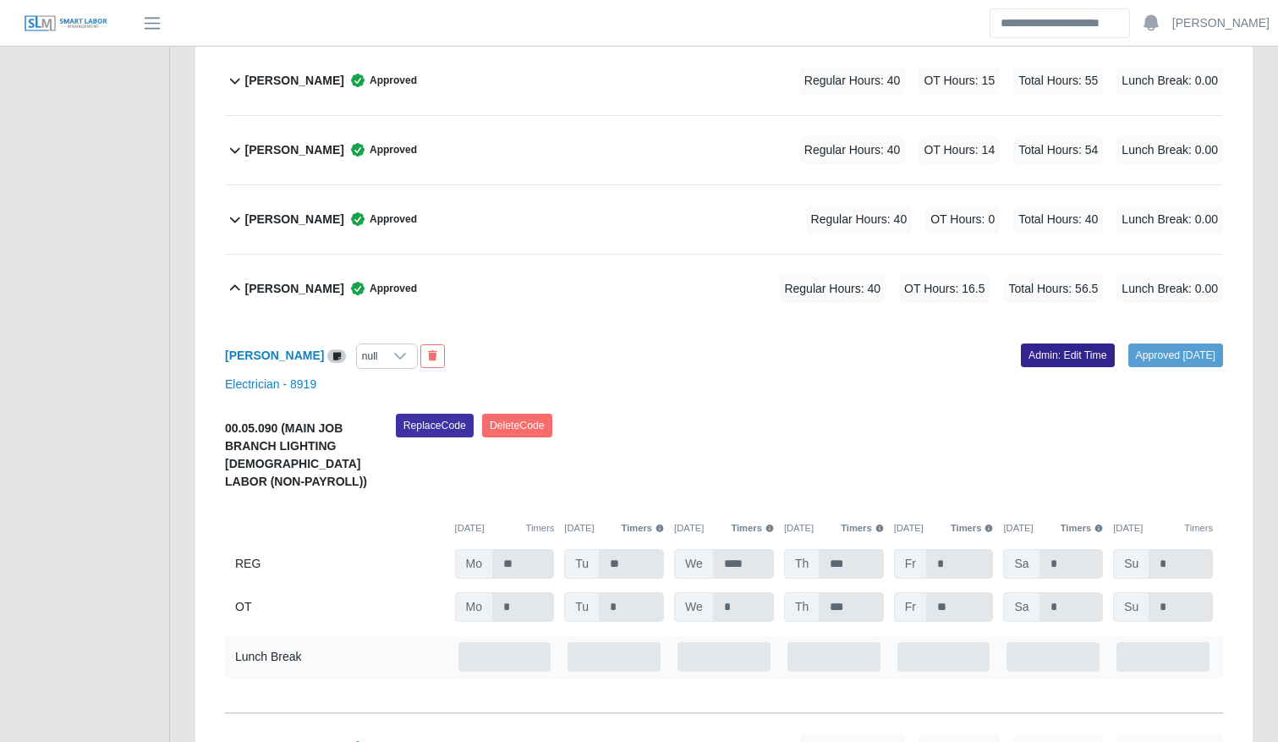
click at [1024, 358] on link "Admin: Edit Time" at bounding box center [1068, 355] width 94 height 24
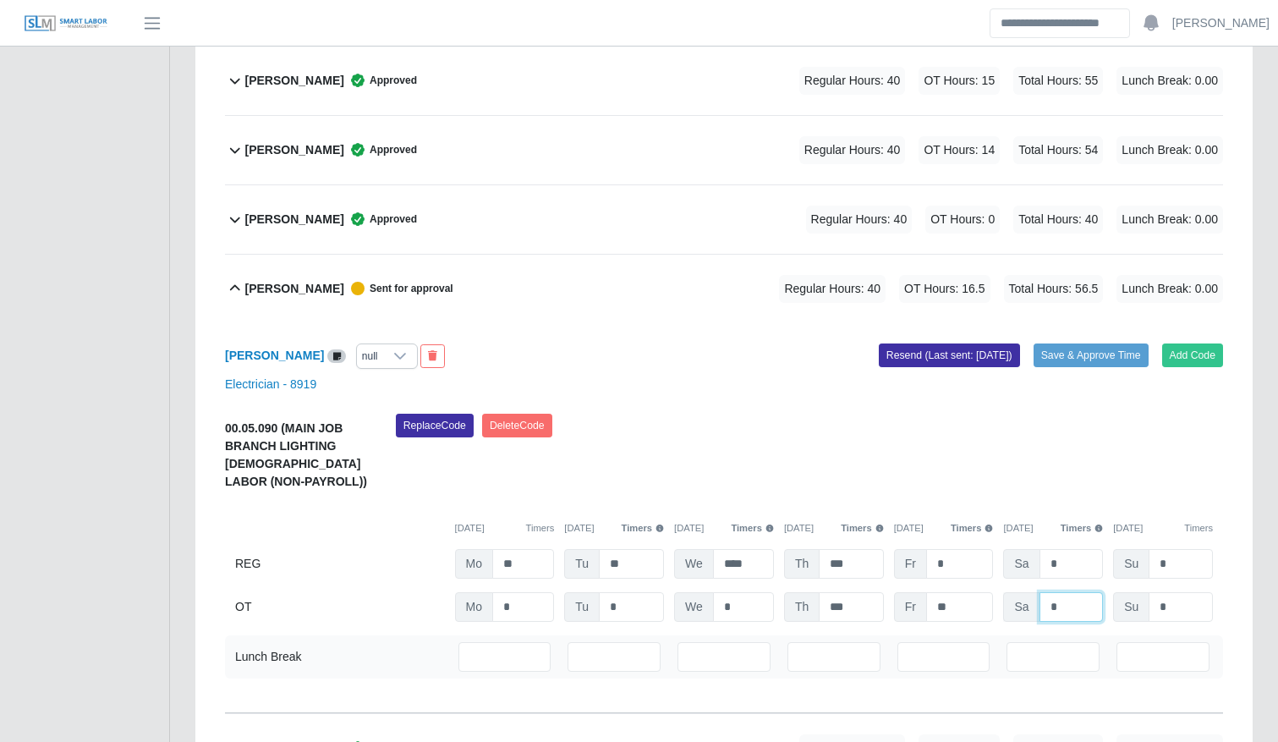
click at [1064, 597] on input "*" at bounding box center [1072, 607] width 64 height 30
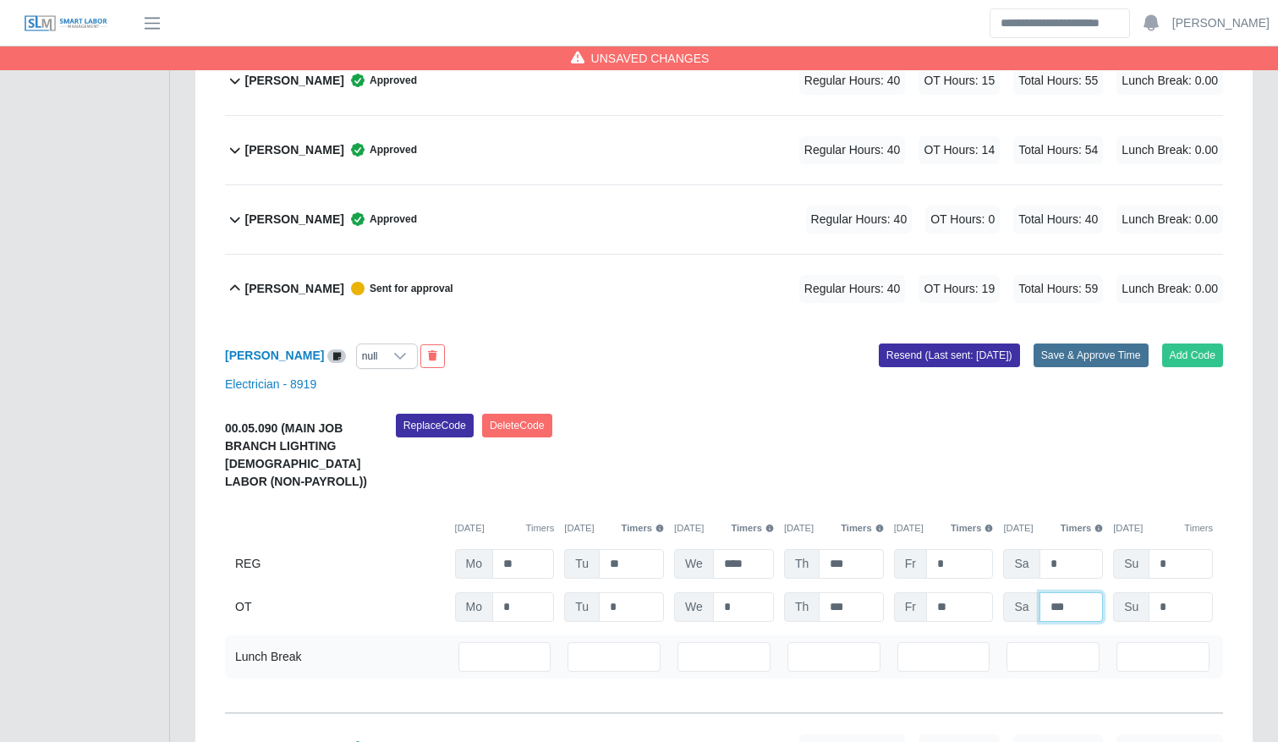
type input "***"
click at [1080, 356] on button "Save & Approve Time" at bounding box center [1091, 355] width 115 height 24
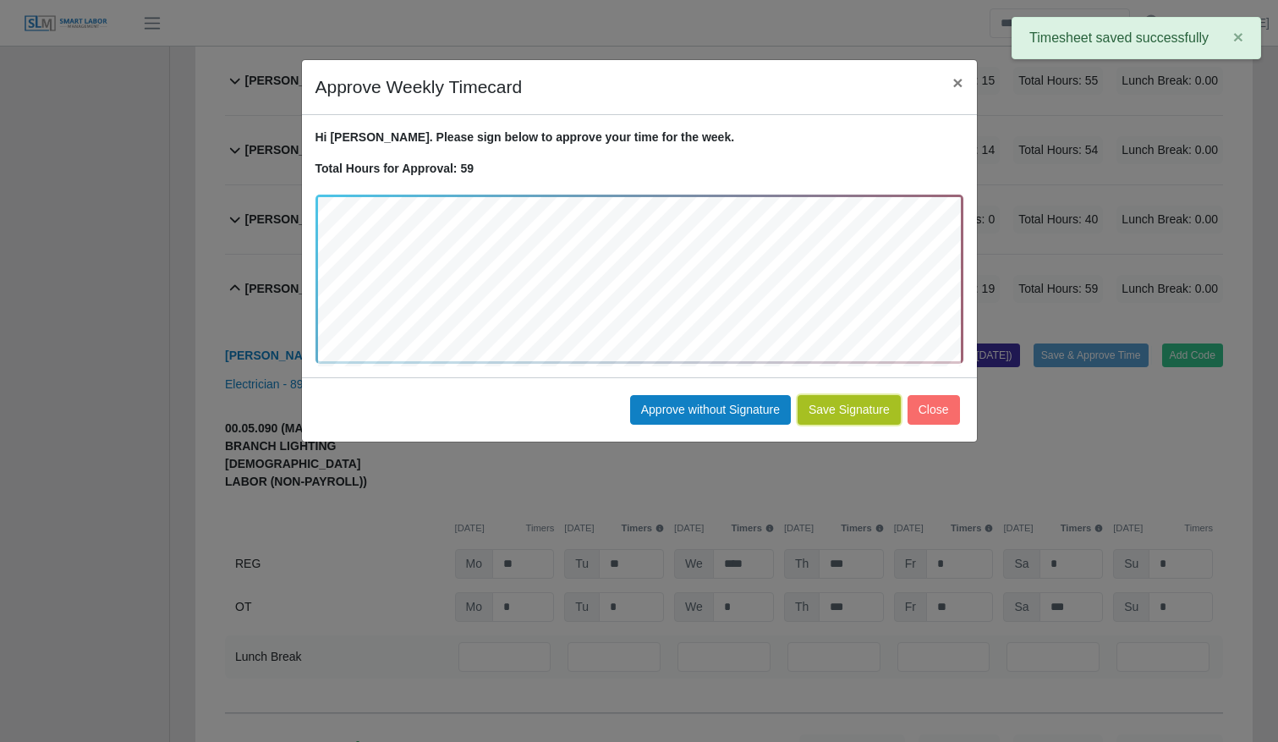
click at [843, 412] on button "Save Signature" at bounding box center [849, 410] width 103 height 30
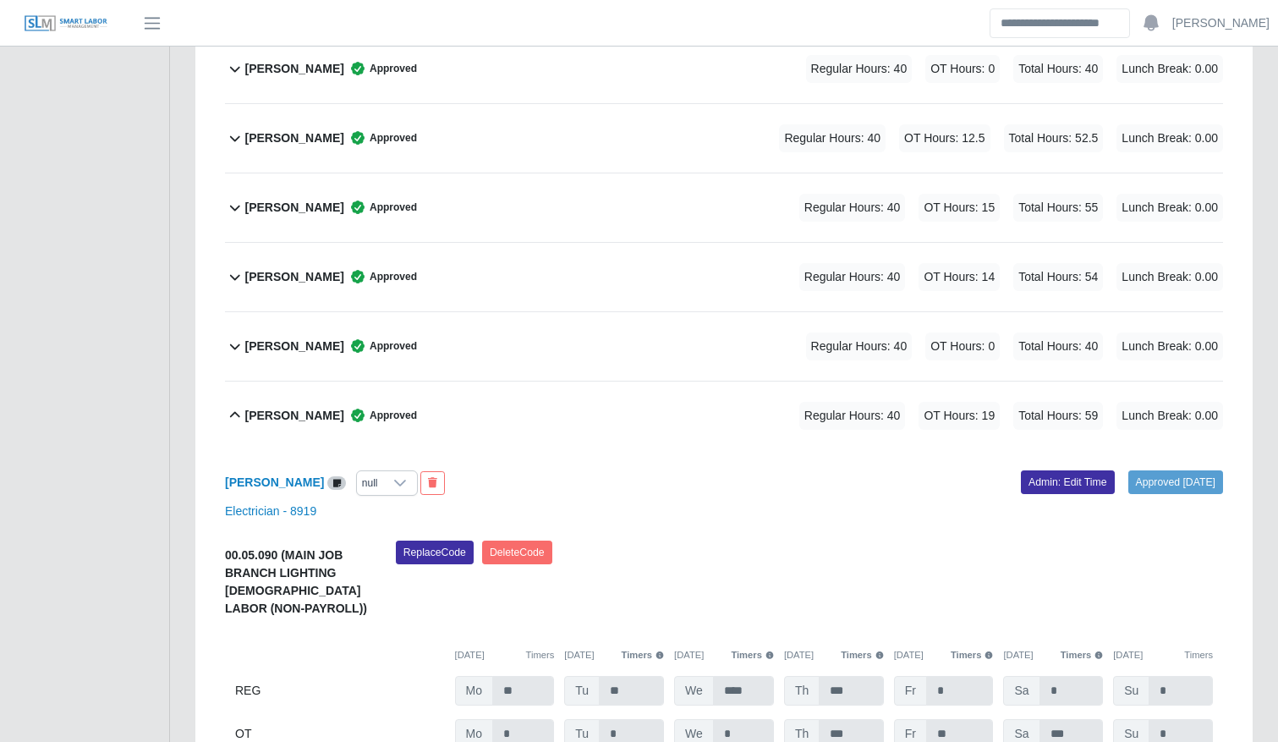
scroll to position [612, 0]
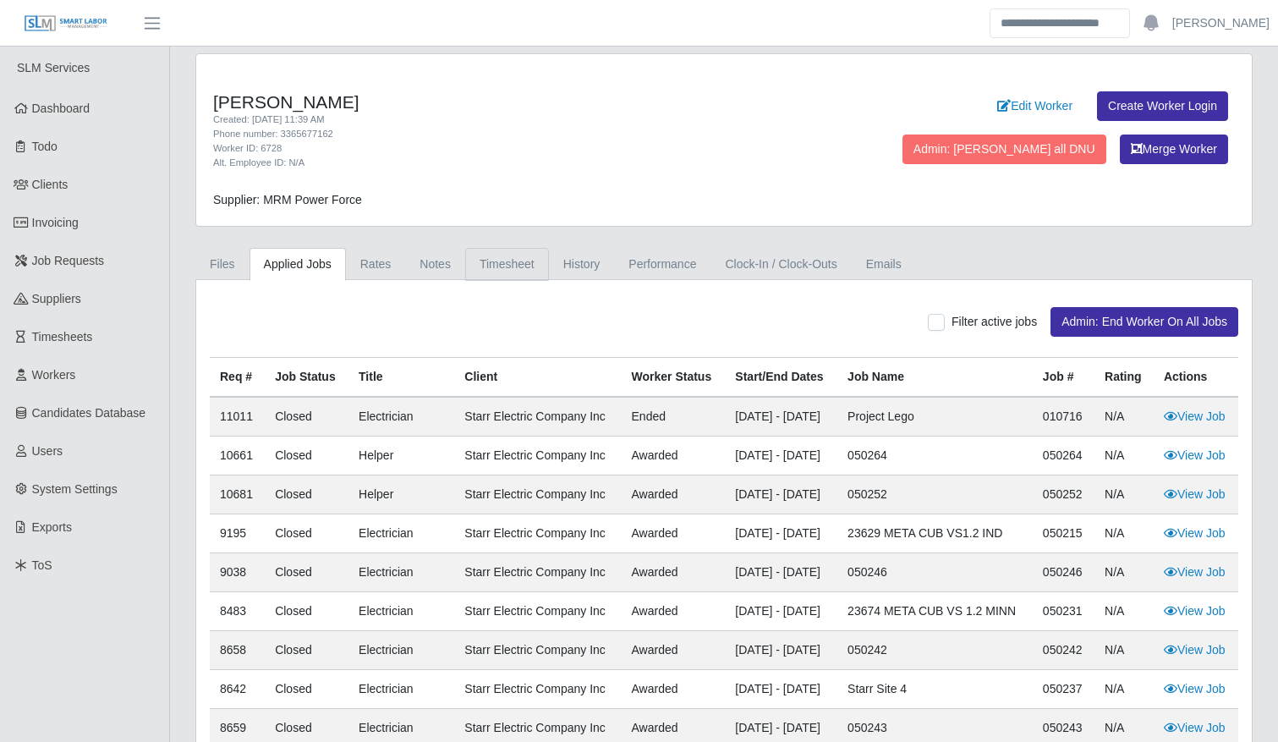
click at [502, 256] on link "Timesheet" at bounding box center [507, 264] width 84 height 33
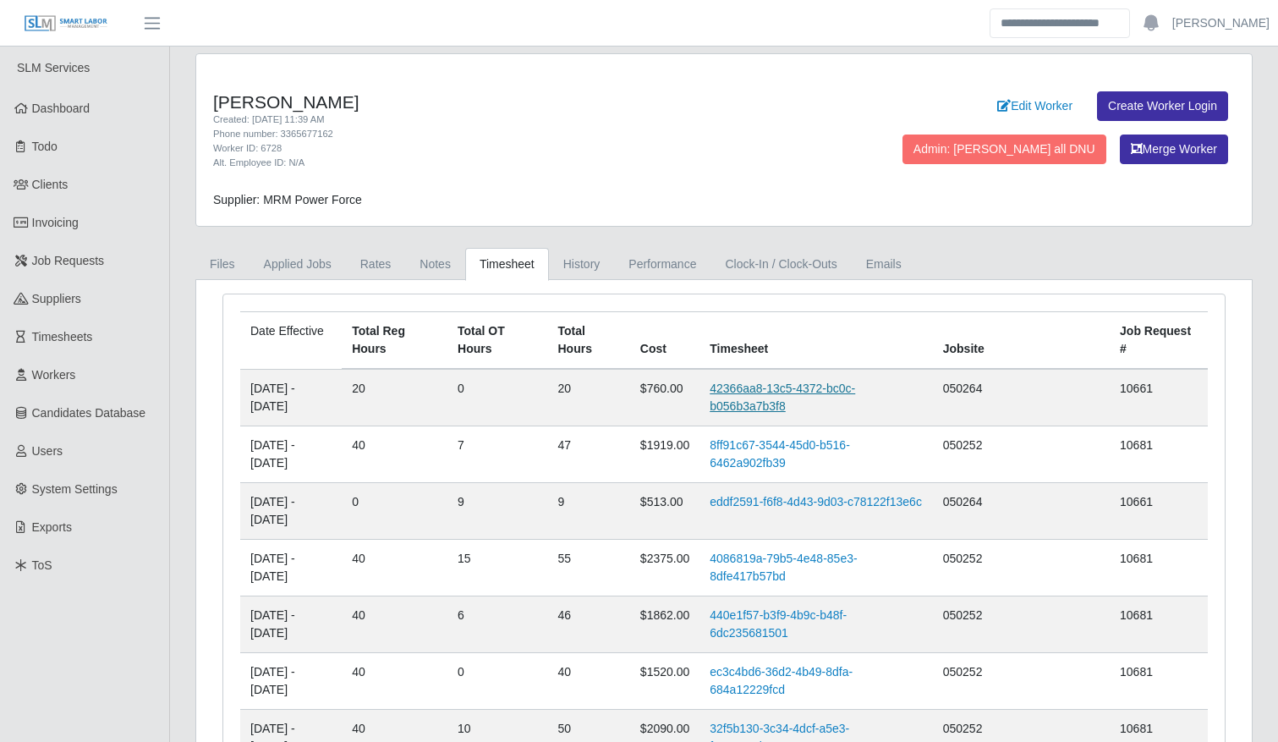
click at [766, 401] on link "42366aa8-13c5-4372-bc0c-b056b3a7b3f8" at bounding box center [783, 397] width 146 height 31
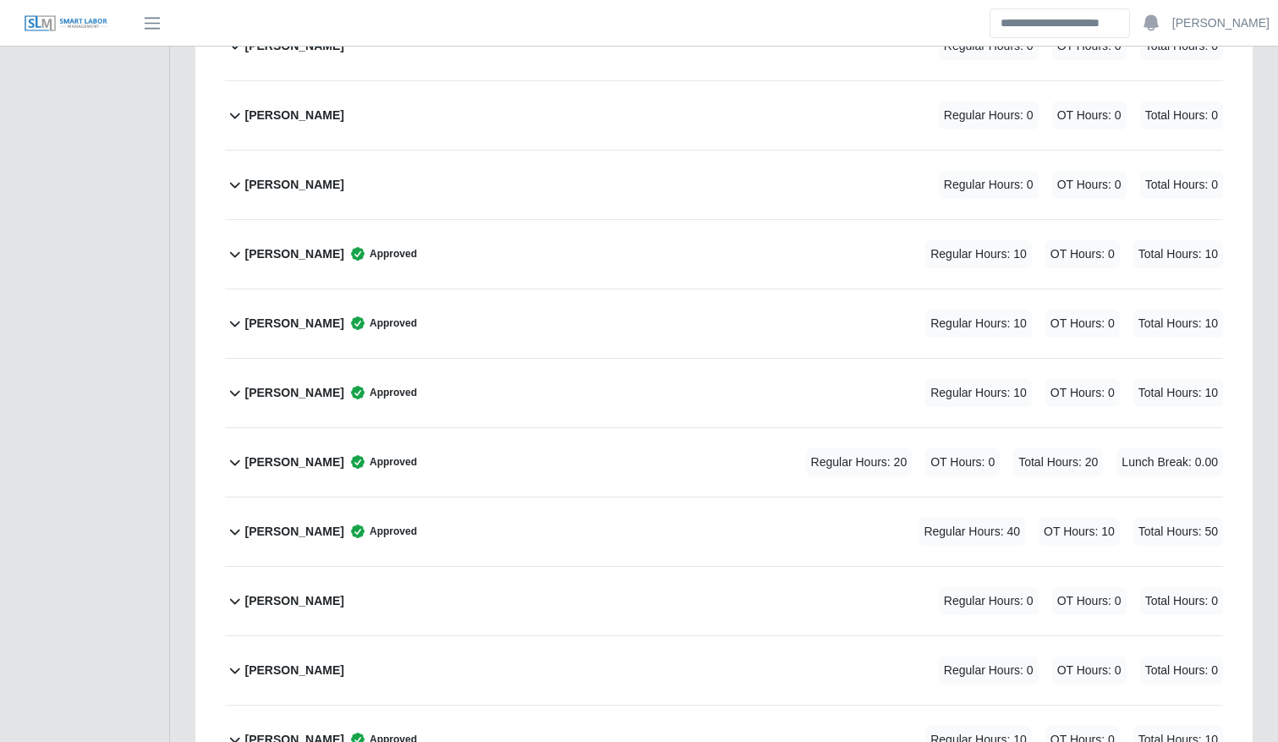
scroll to position [2500, 0]
click at [613, 459] on div "Jose Hernandez Approved Regular Hours: 20 OT Hours: 0 Total Hours: 20 Lunch Bre…" at bounding box center [734, 460] width 978 height 69
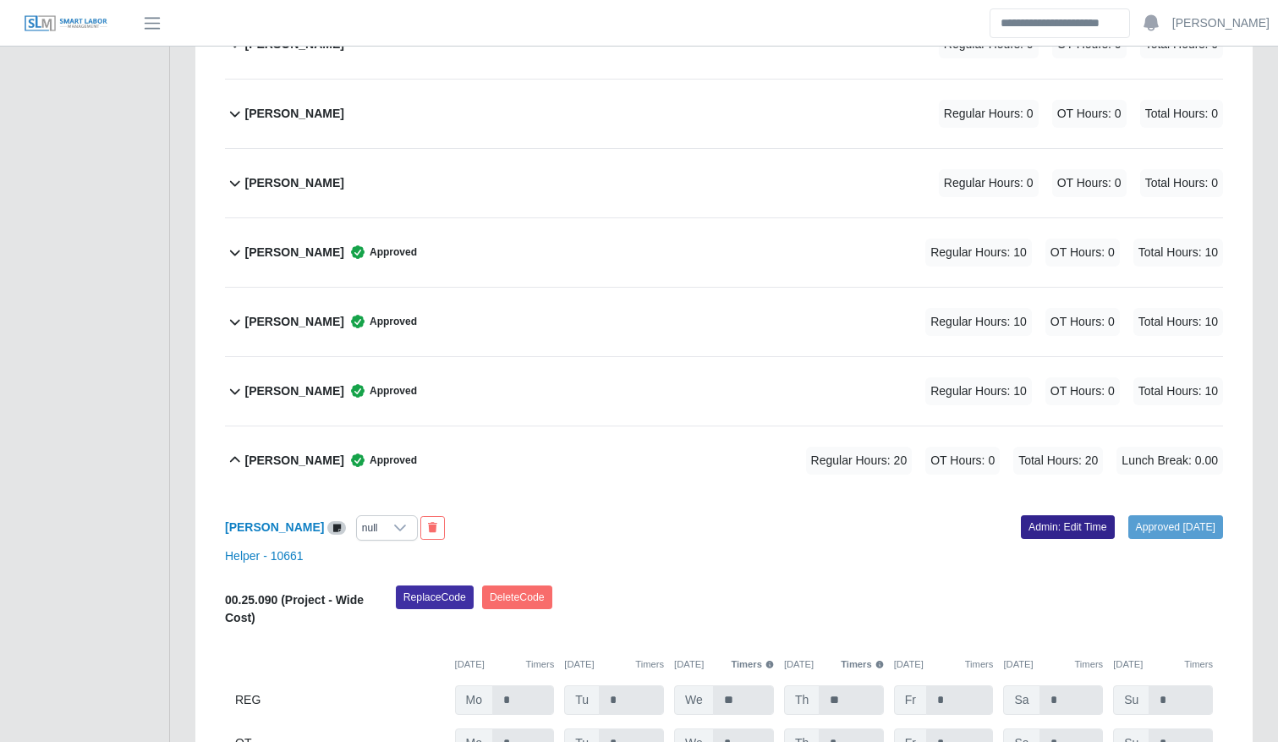
click at [1021, 530] on link "Admin: Edit Time" at bounding box center [1068, 527] width 94 height 24
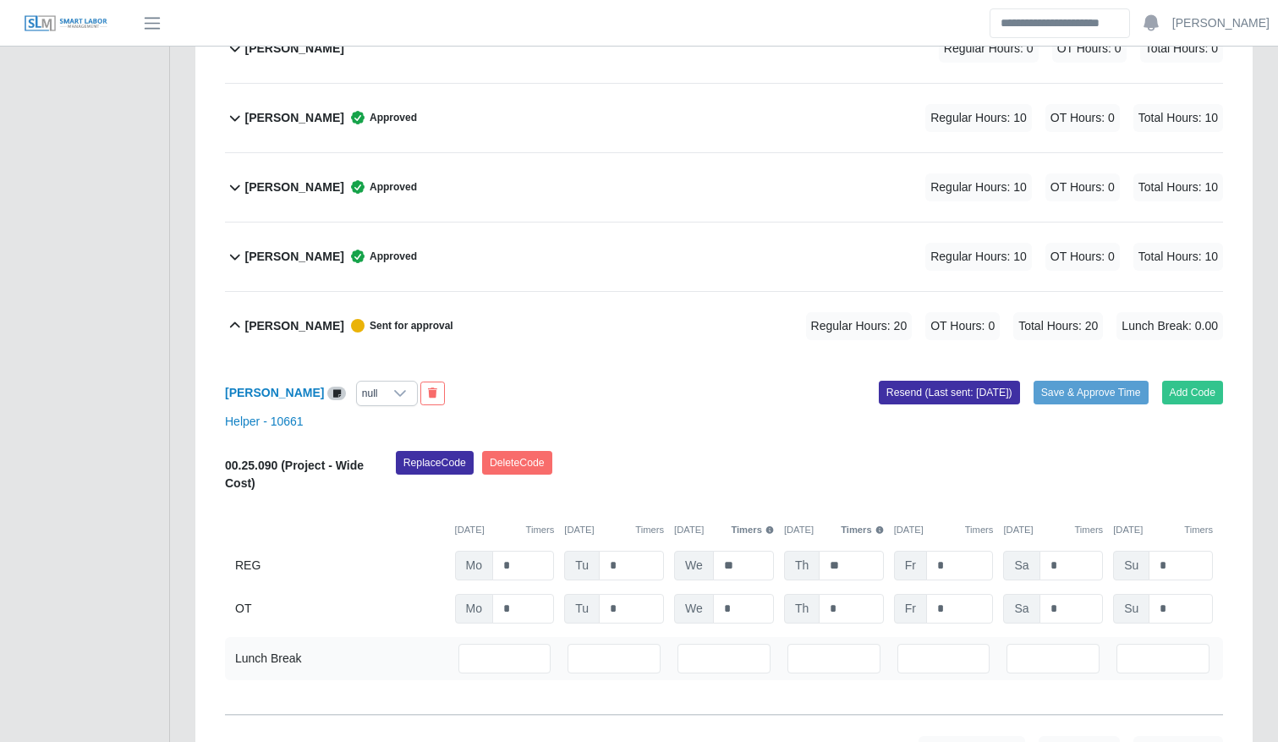
scroll to position [2635, 0]
click at [519, 555] on input "*" at bounding box center [523, 565] width 62 height 30
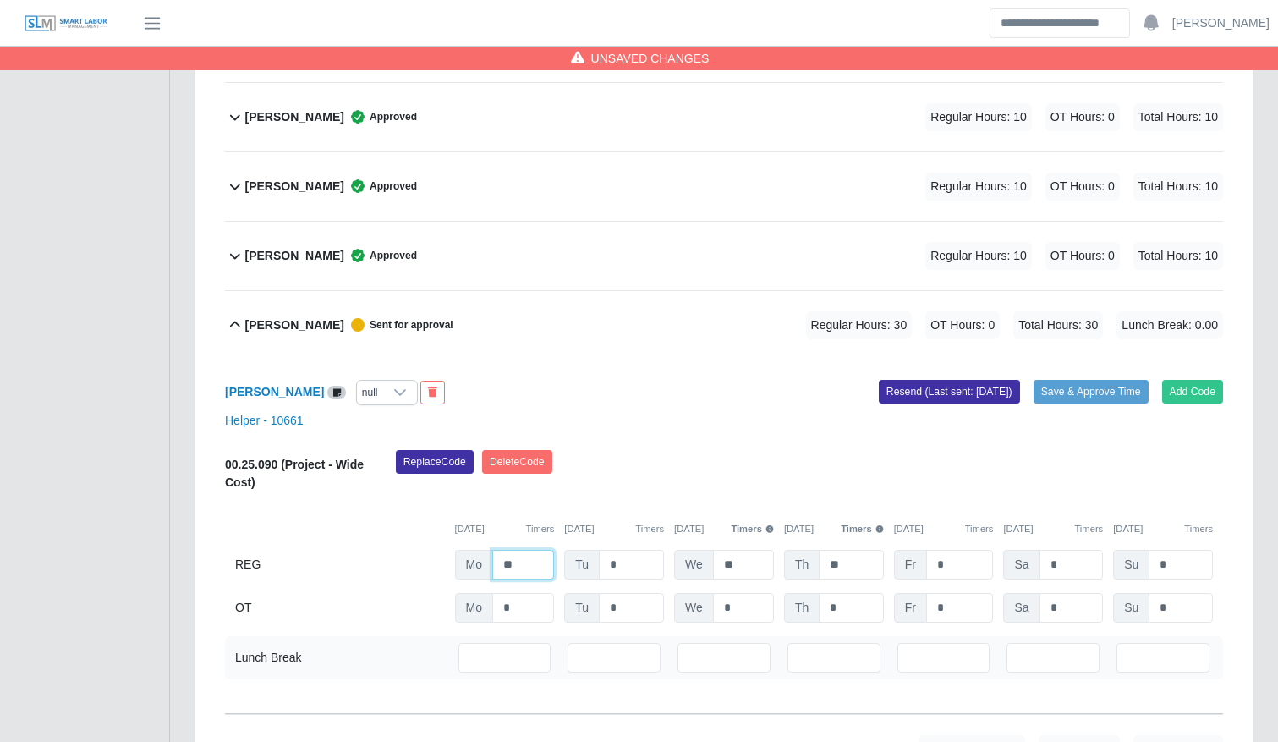
type input "**"
click at [976, 593] on input "*" at bounding box center [960, 608] width 68 height 30
type input "**"
click at [761, 412] on div "Helper - 10661" at bounding box center [724, 421] width 1024 height 18
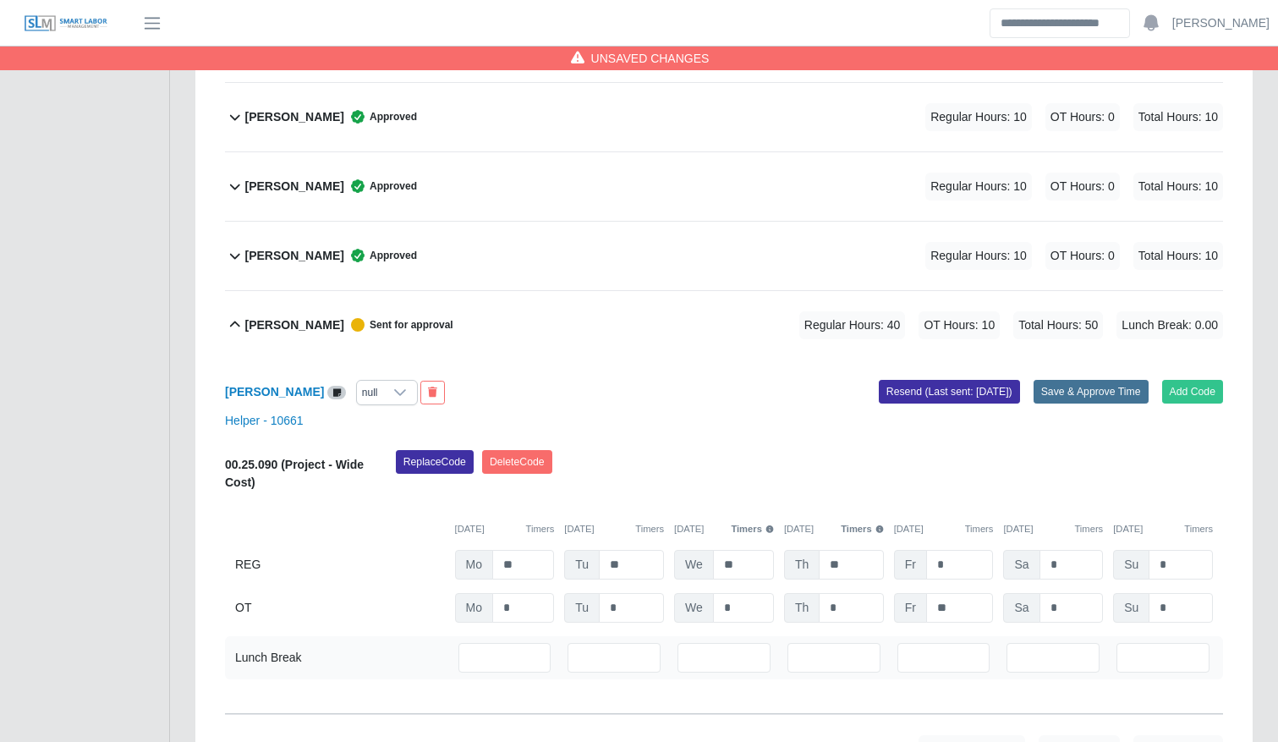
drag, startPoint x: 1062, startPoint y: 376, endPoint x: 1074, endPoint y: 393, distance: 20.5
click at [1074, 393] on div "Jose Hernandez null Add Code Save & Approve Time Resend (Last sent: 09/29/2025)…" at bounding box center [724, 537] width 998 height 354
click at [1074, 393] on button "Save & Approve Time" at bounding box center [1091, 392] width 115 height 24
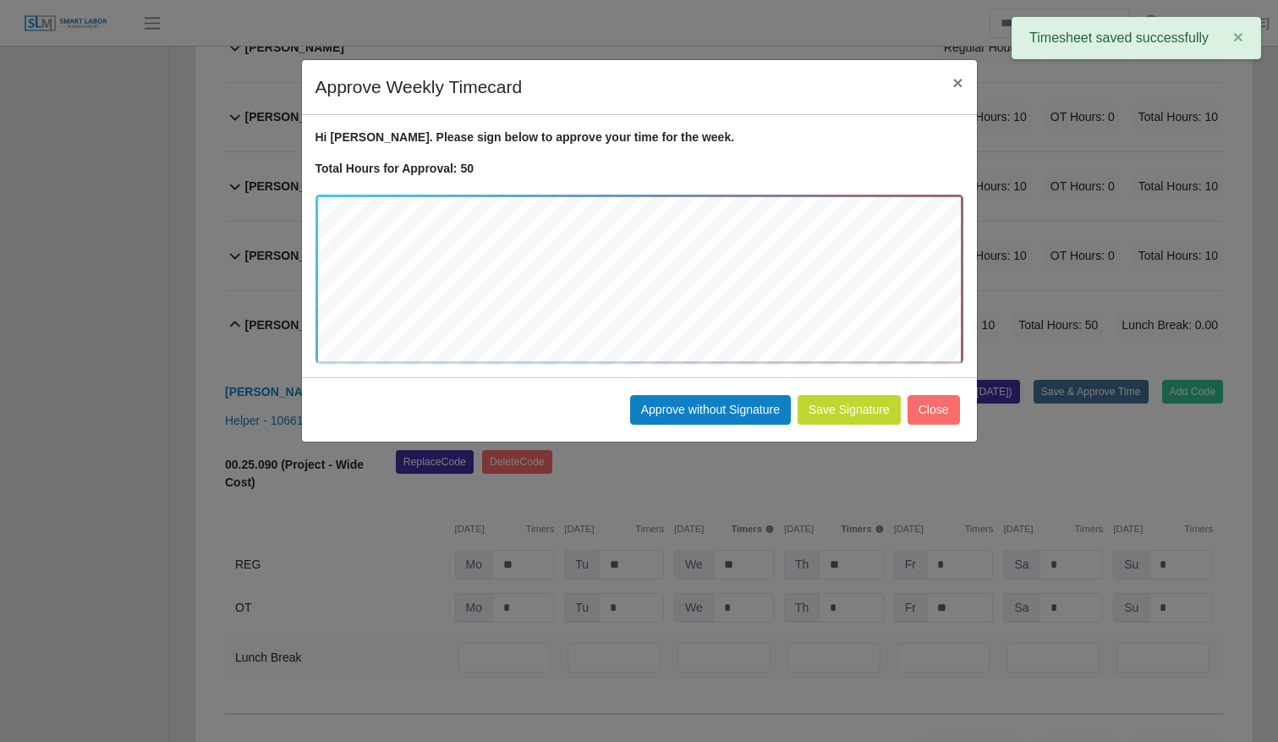
click at [860, 409] on button "Save Signature" at bounding box center [849, 410] width 103 height 30
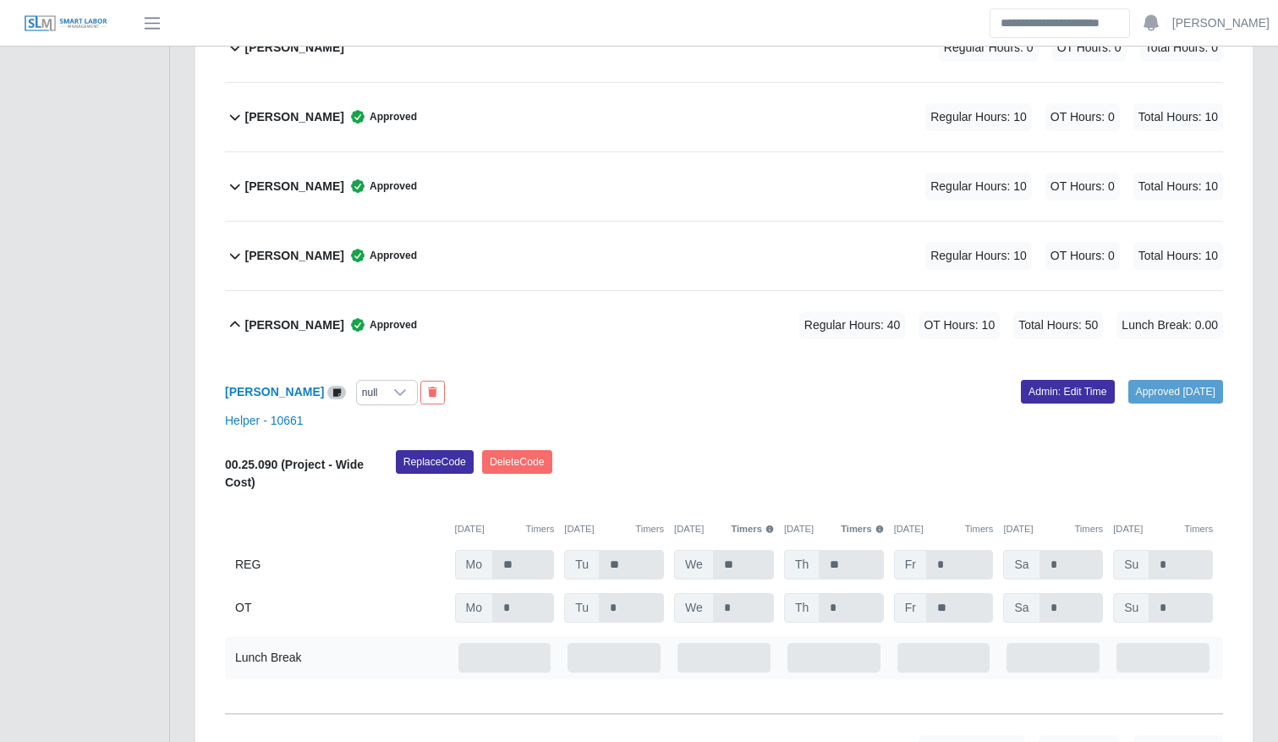
click at [594, 332] on div "Jose Hernandez Approved Regular Hours: 40 OT Hours: 10 Total Hours: 50 Lunch Br…" at bounding box center [734, 325] width 978 height 69
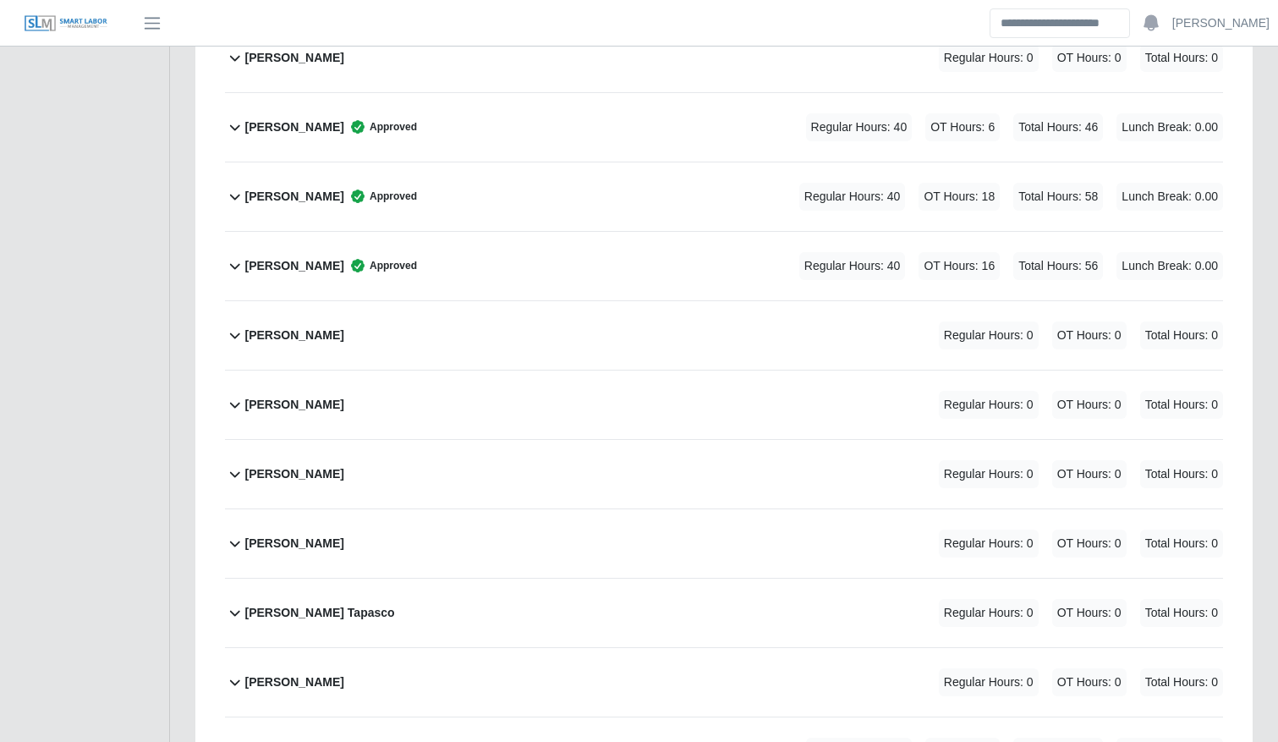
scroll to position [1002, 0]
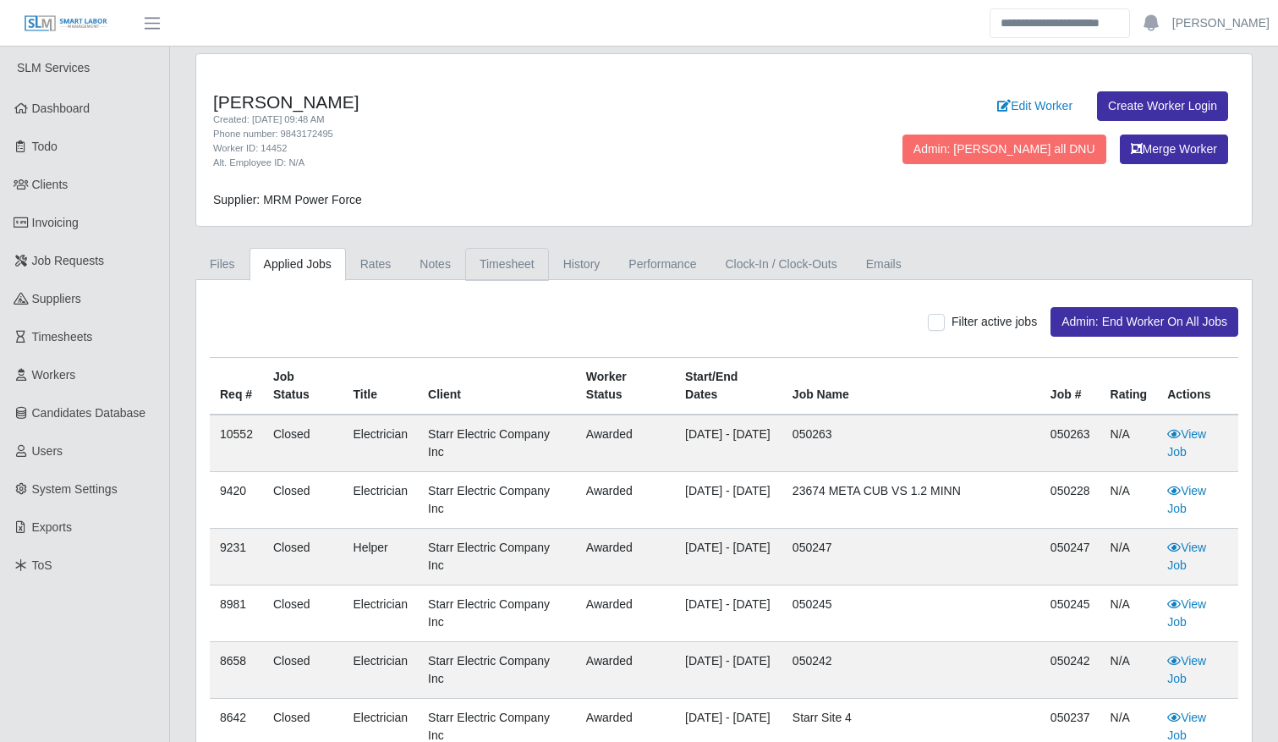
click at [486, 266] on link "Timesheet" at bounding box center [507, 264] width 84 height 33
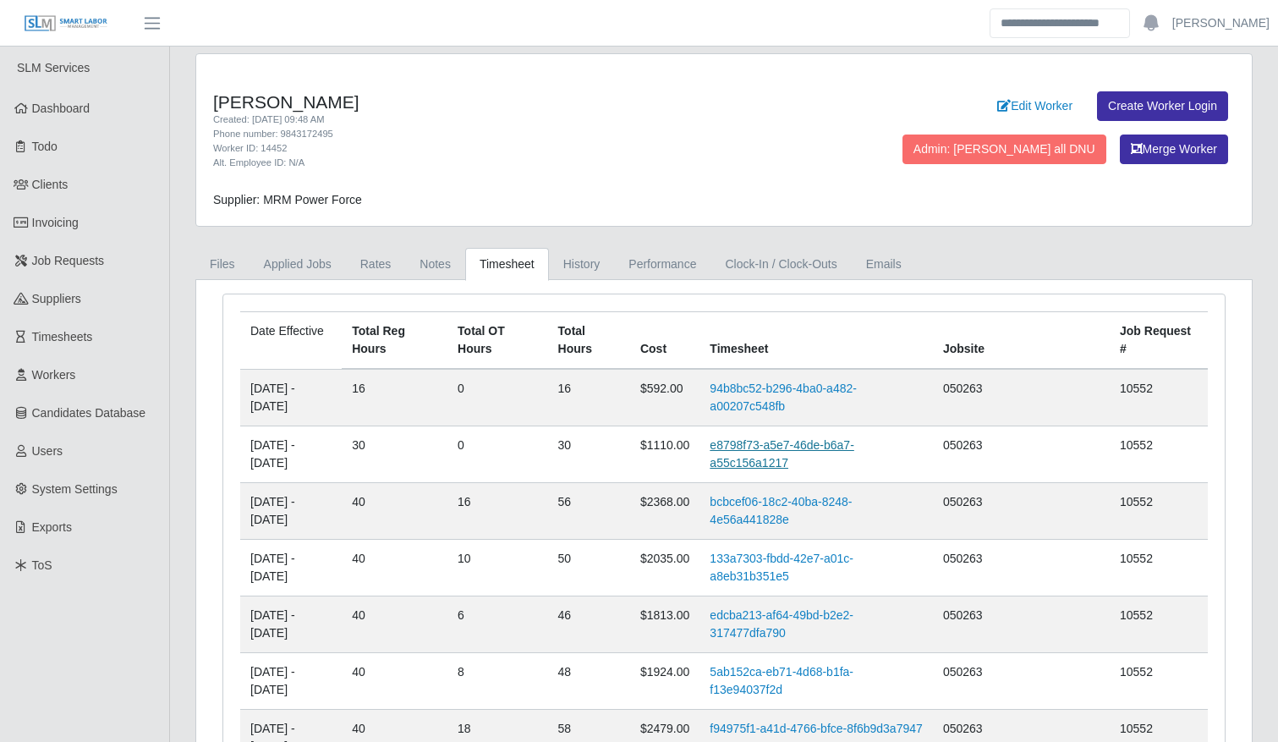
click at [802, 453] on link "e8798f73-a5e7-46de-b6a7-a55c156a1217" at bounding box center [782, 453] width 144 height 31
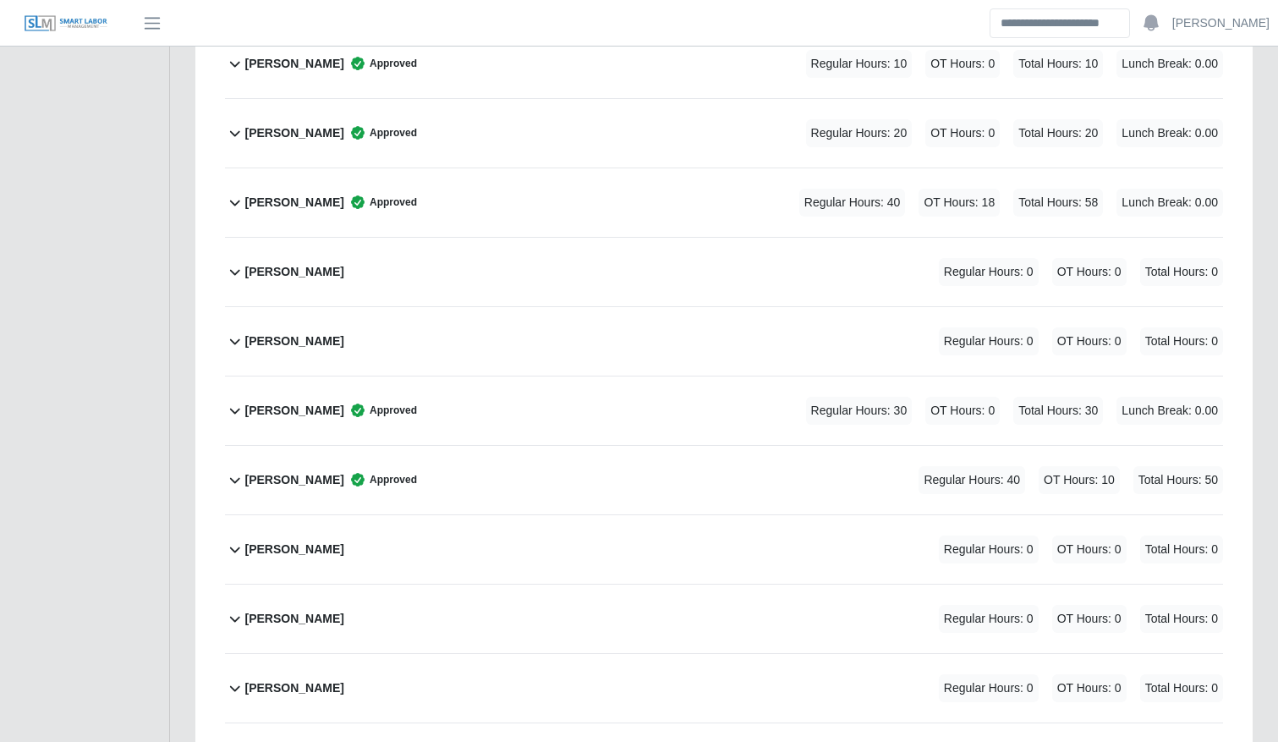
scroll to position [1934, 0]
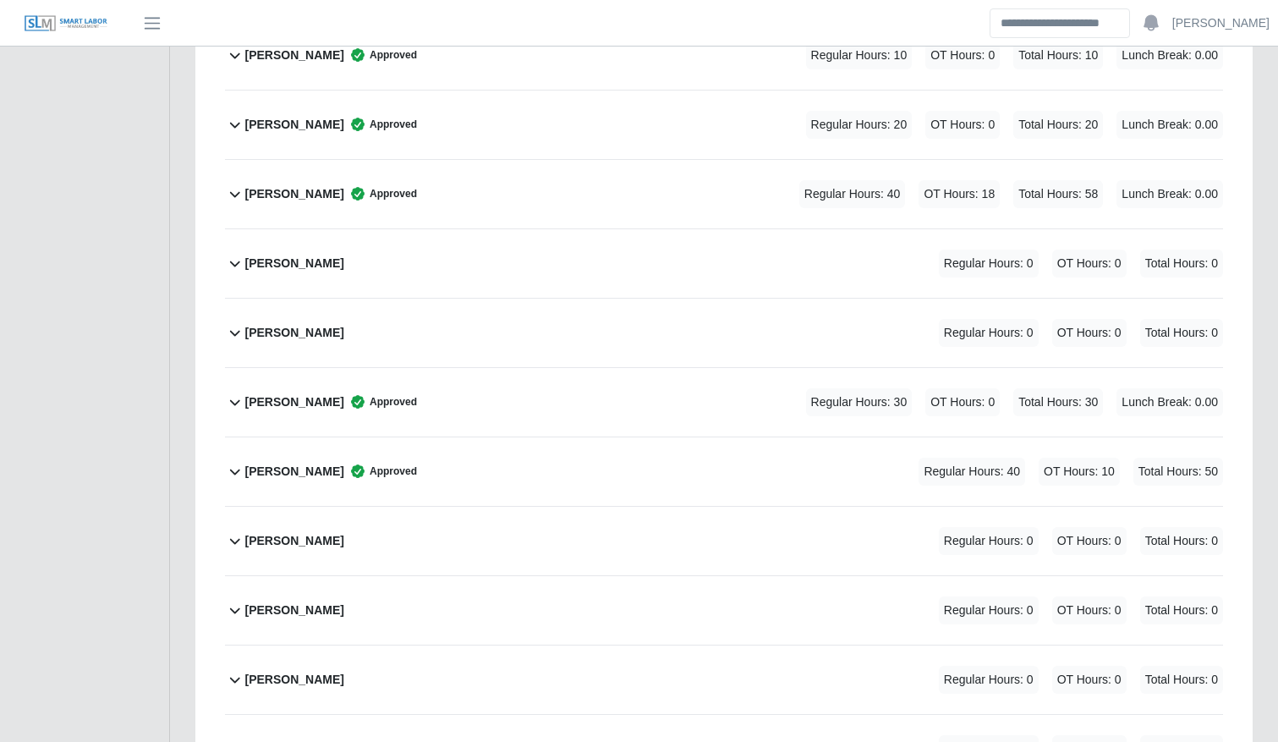
click at [568, 395] on div "[PERSON_NAME] Approved Regular Hours: 30 OT Hours: 0 Total Hours: 30 Lunch Brea…" at bounding box center [734, 402] width 978 height 69
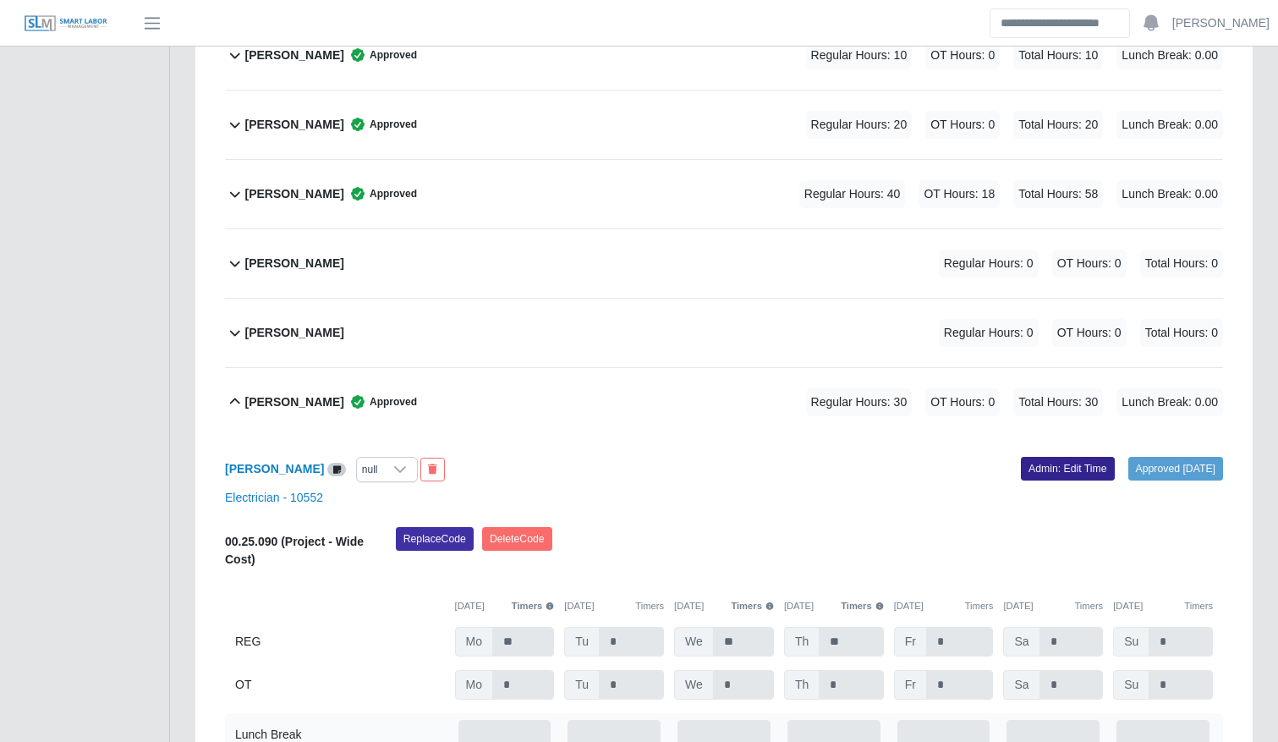
click at [1045, 476] on link "Admin: Edit Time" at bounding box center [1068, 469] width 94 height 24
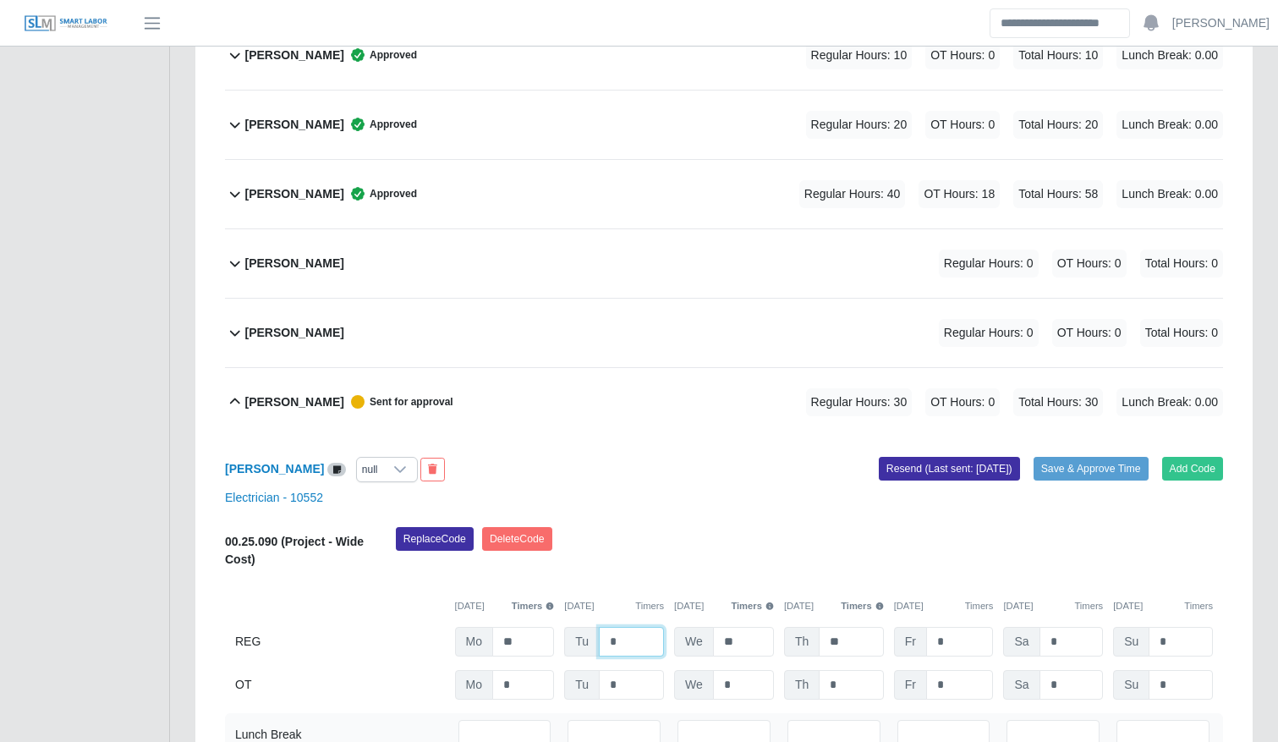
click at [627, 641] on input "*" at bounding box center [631, 642] width 65 height 30
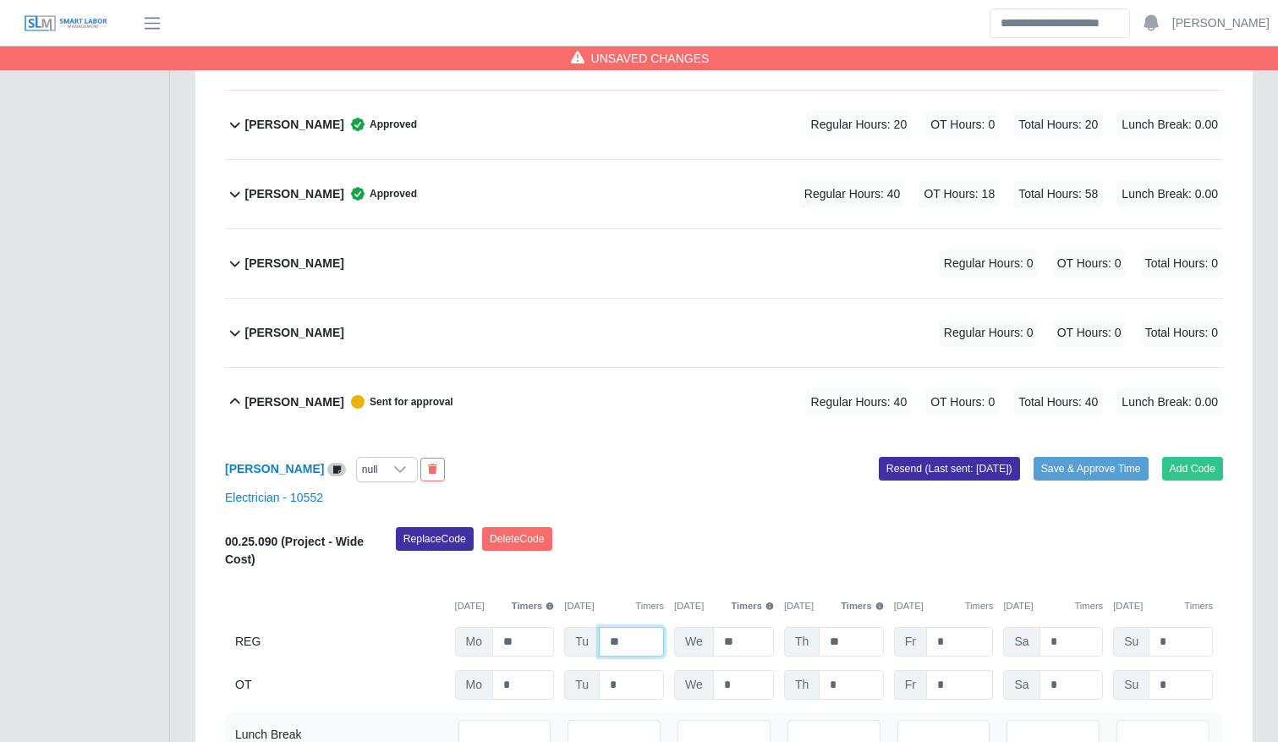
type input "**"
click at [963, 676] on input "*" at bounding box center [960, 685] width 68 height 30
type input "**"
click at [821, 546] on div "Replace Code Delete Code" at bounding box center [809, 553] width 853 height 52
click at [1102, 464] on button "Save & Approve Time" at bounding box center [1091, 469] width 115 height 24
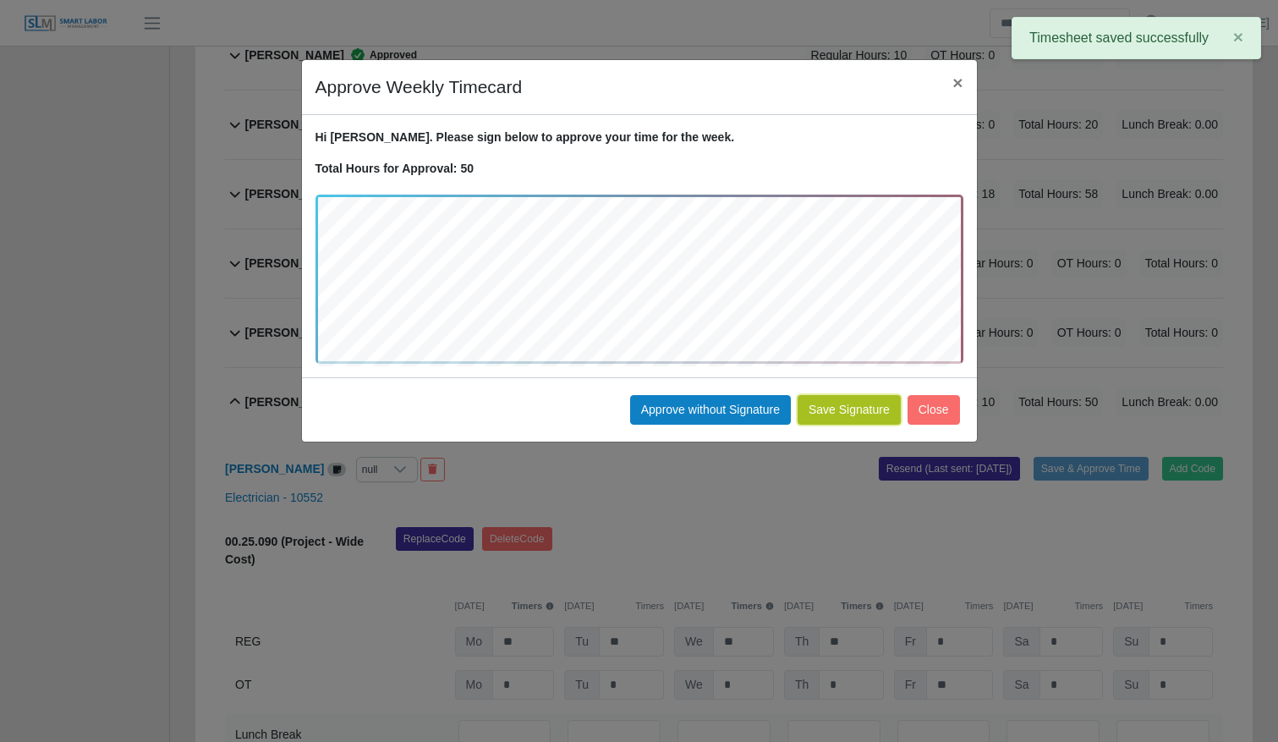
click at [860, 409] on button "Save Signature" at bounding box center [849, 410] width 103 height 30
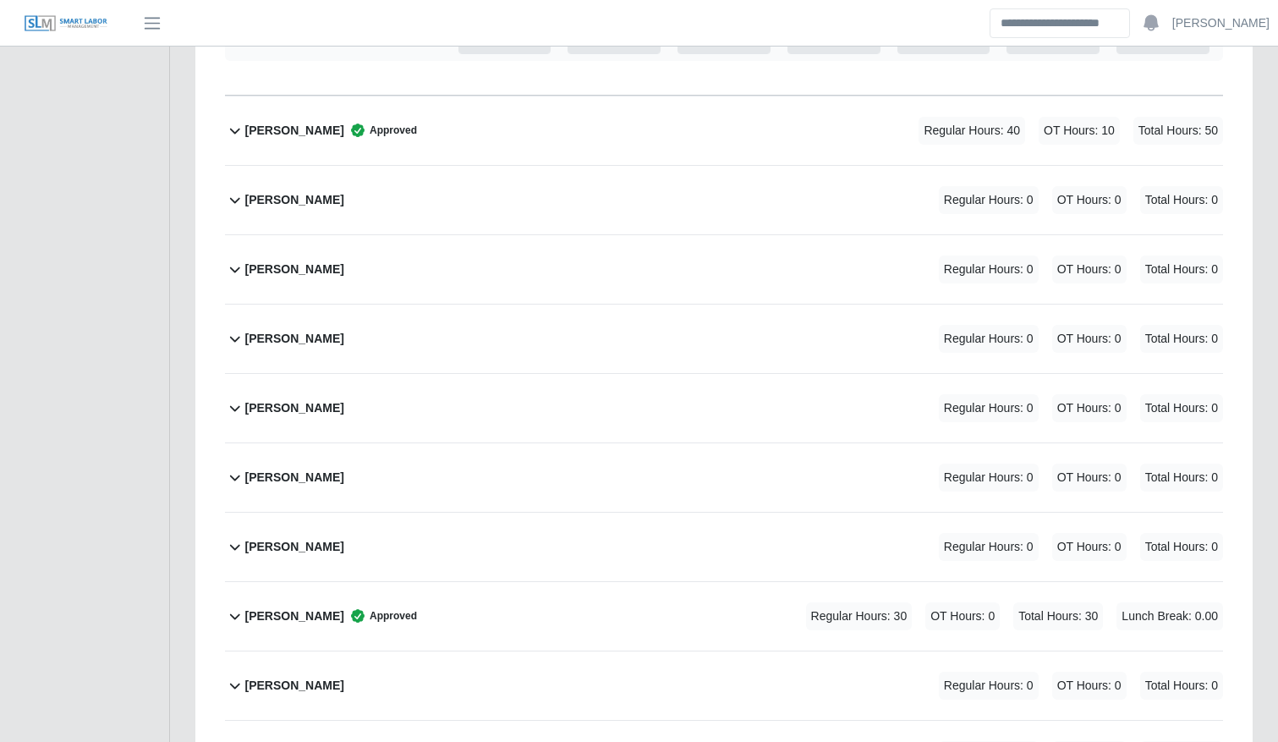
scroll to position [2663, 0]
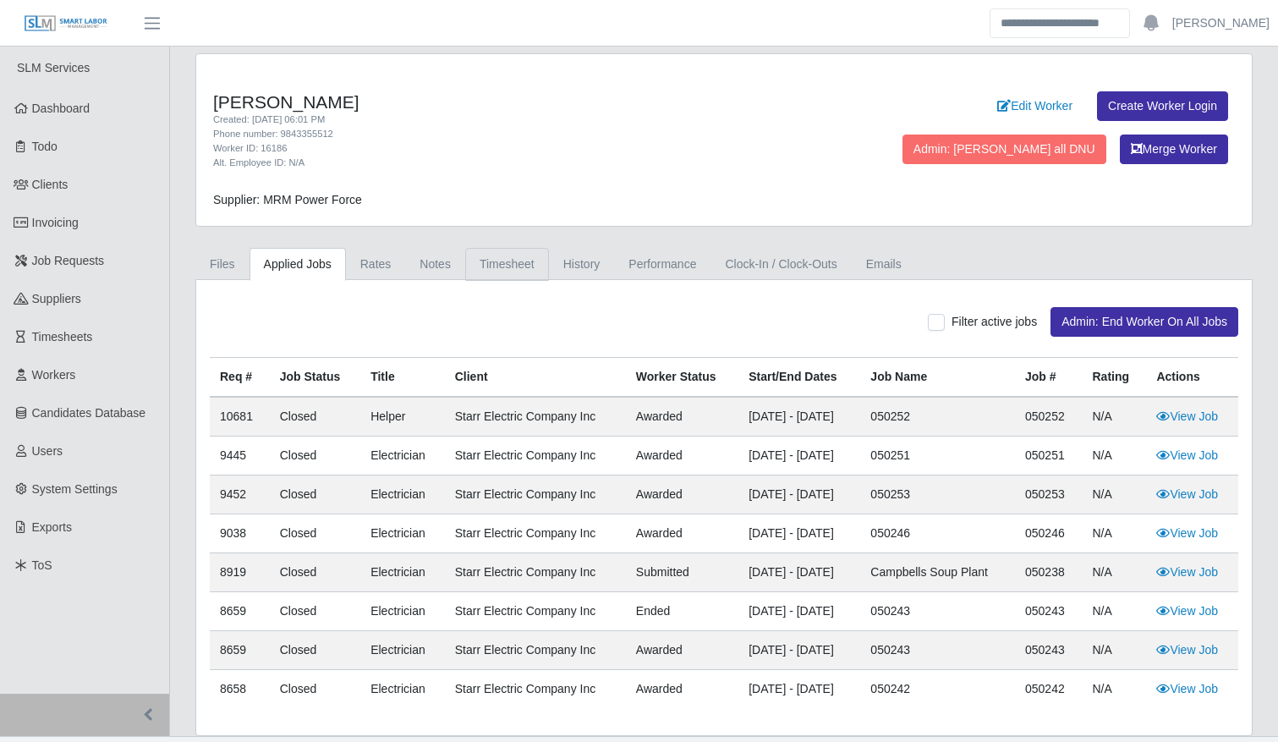
click at [497, 273] on link "Timesheet" at bounding box center [507, 264] width 84 height 33
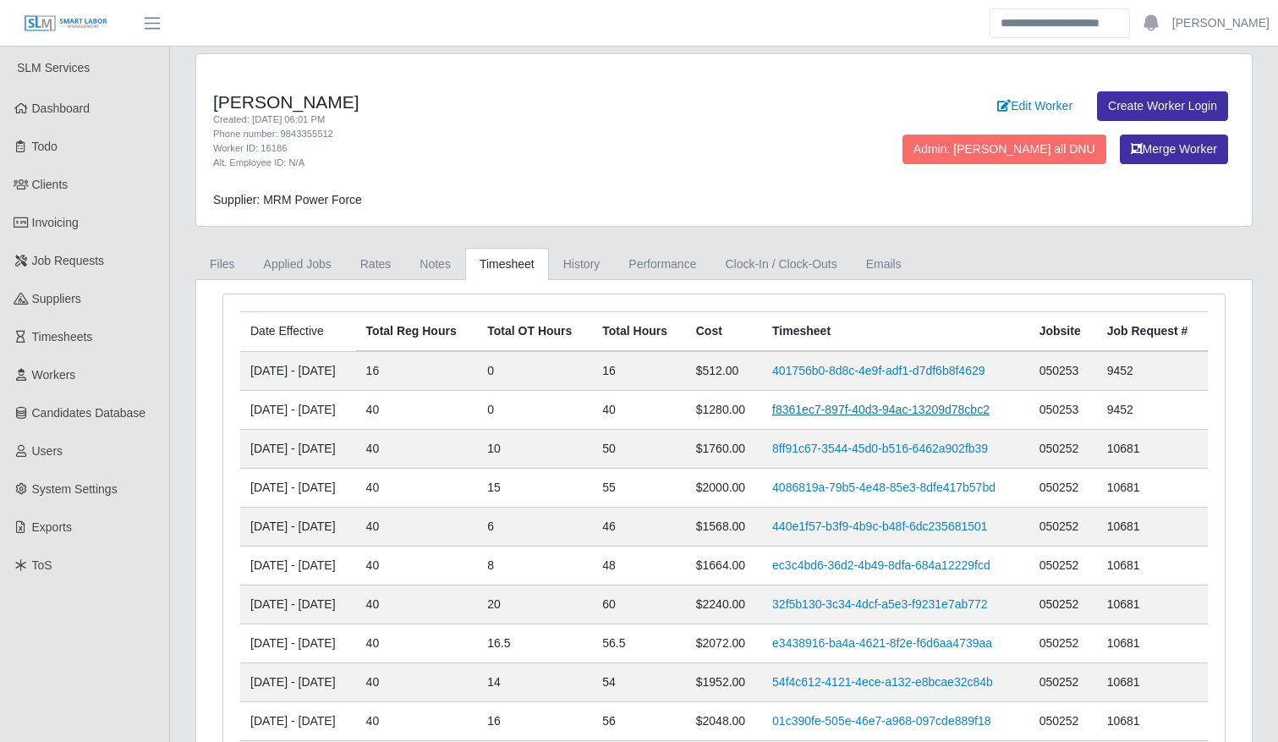
click at [821, 409] on link "f8361ec7-897f-40d3-94ac-13209d78cbc2" at bounding box center [880, 410] width 217 height 14
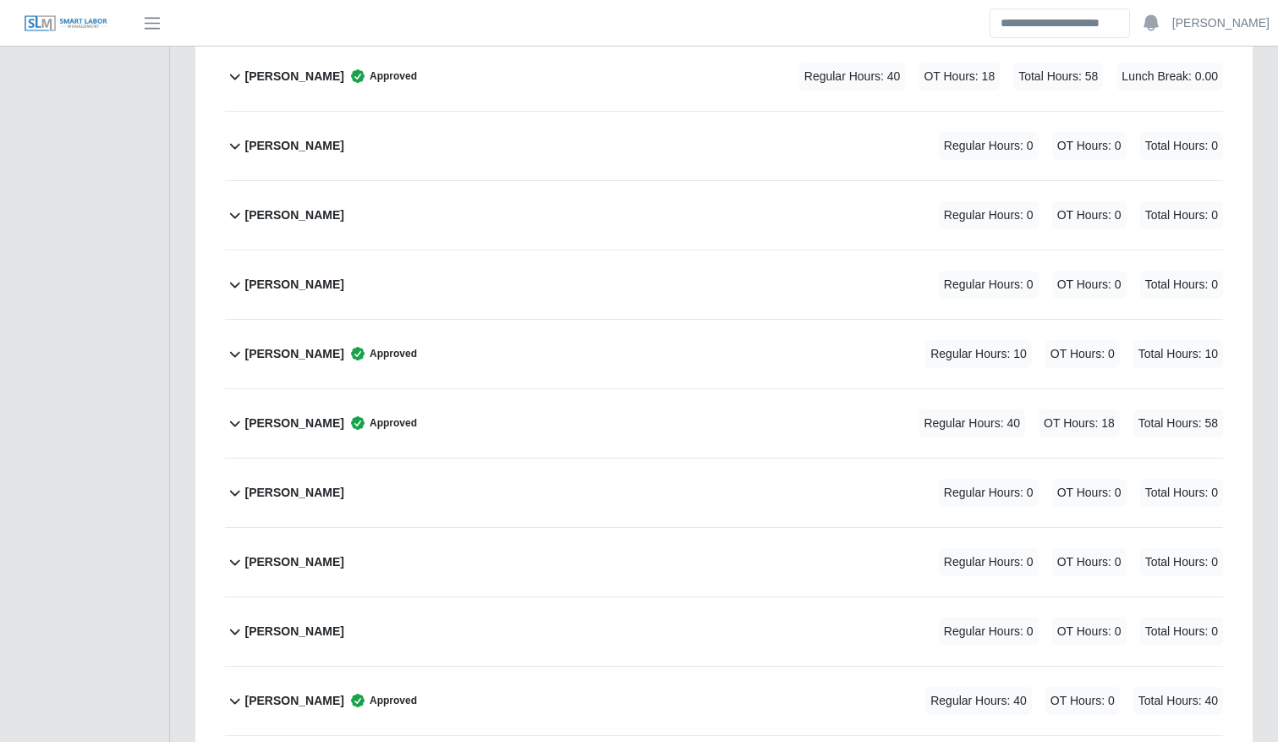
scroll to position [2702, 0]
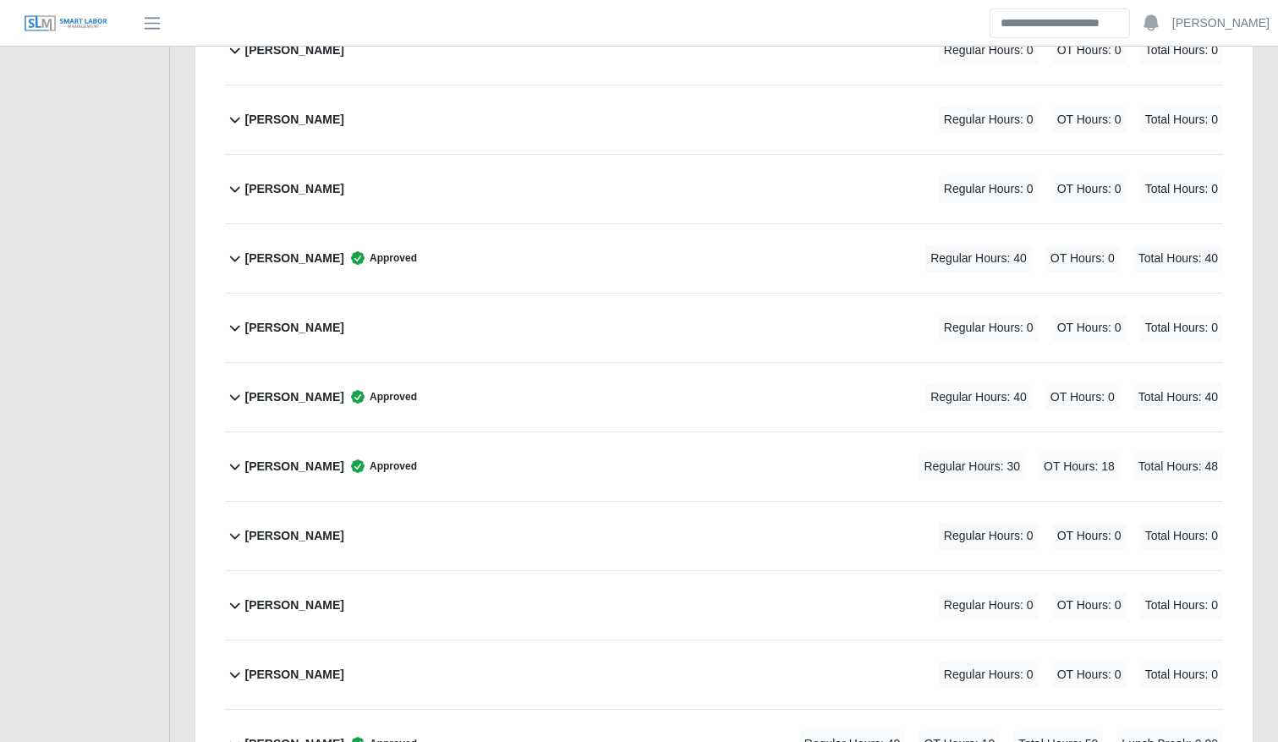
click at [474, 392] on div "Josue Dominguez Approved Regular Hours: 40 OT Hours: 0 Total Hours: 40" at bounding box center [734, 397] width 978 height 69
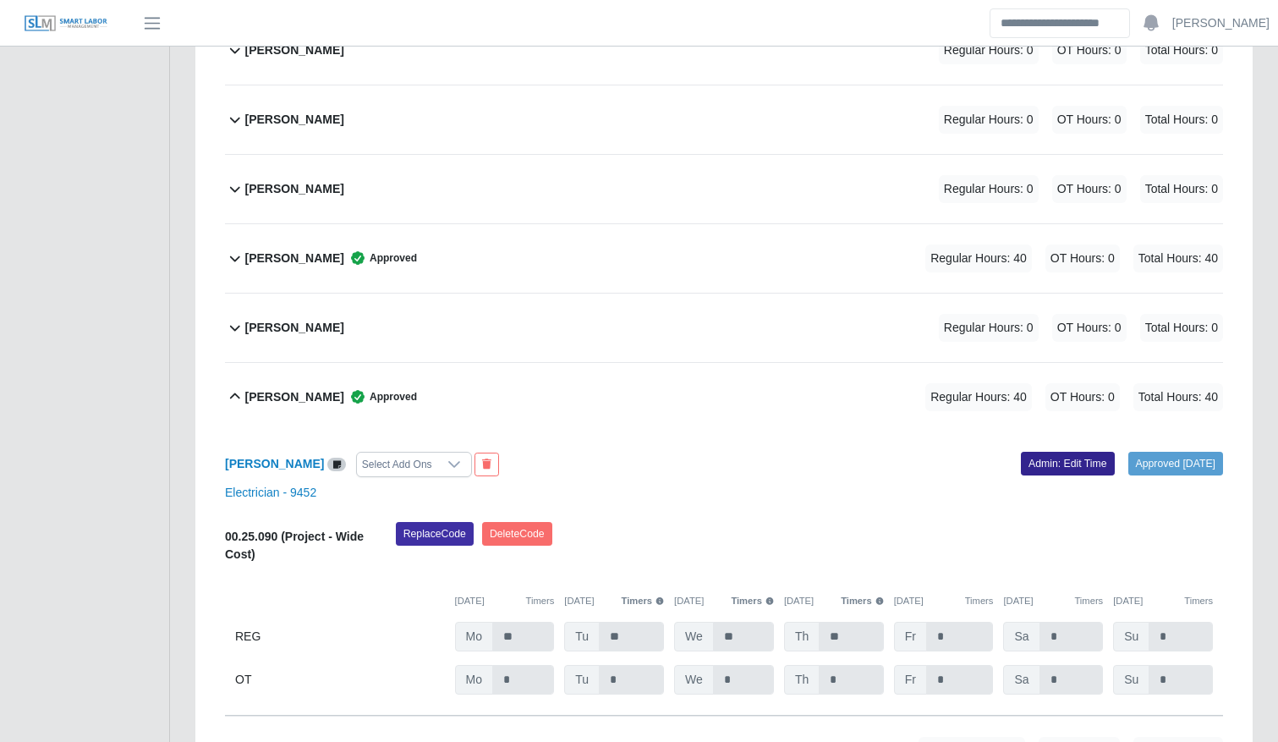
click at [1030, 470] on link "Admin: Edit Time" at bounding box center [1068, 464] width 94 height 24
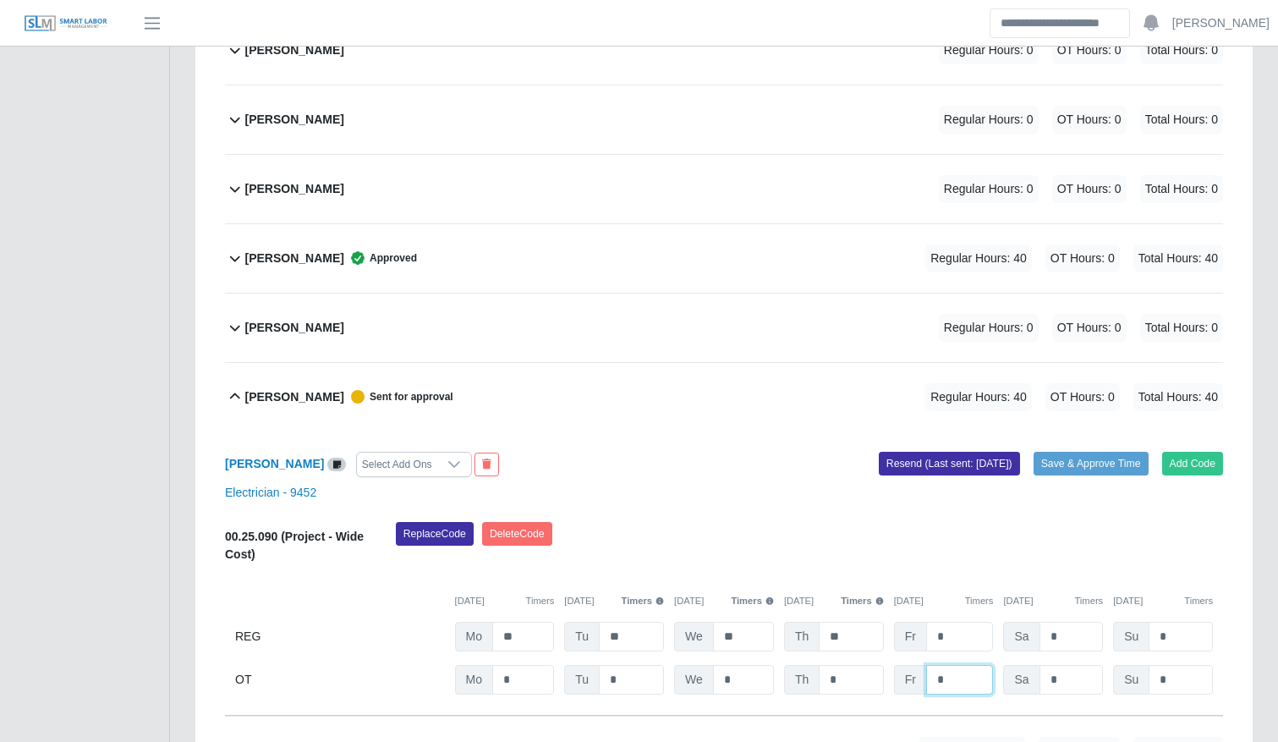
click at [960, 686] on input "*" at bounding box center [960, 680] width 68 height 30
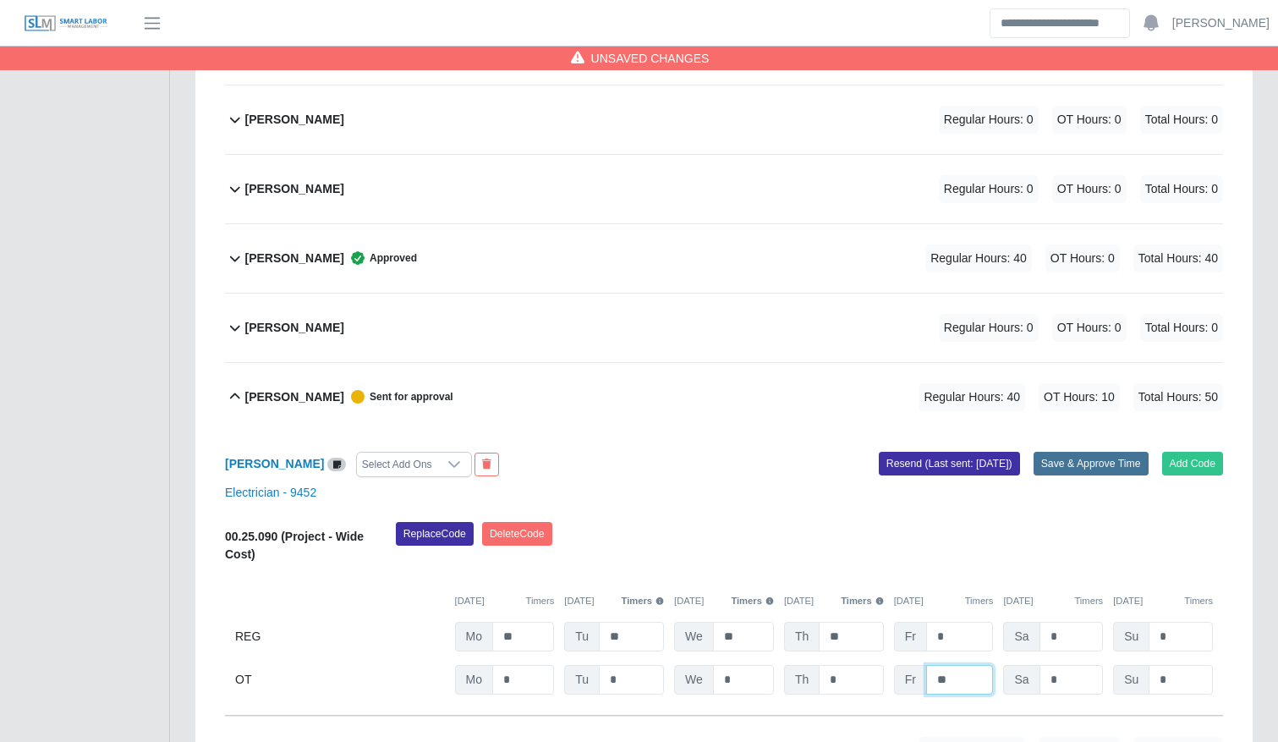
type input "**"
click at [1089, 456] on button "Save & Approve Time" at bounding box center [1091, 464] width 115 height 24
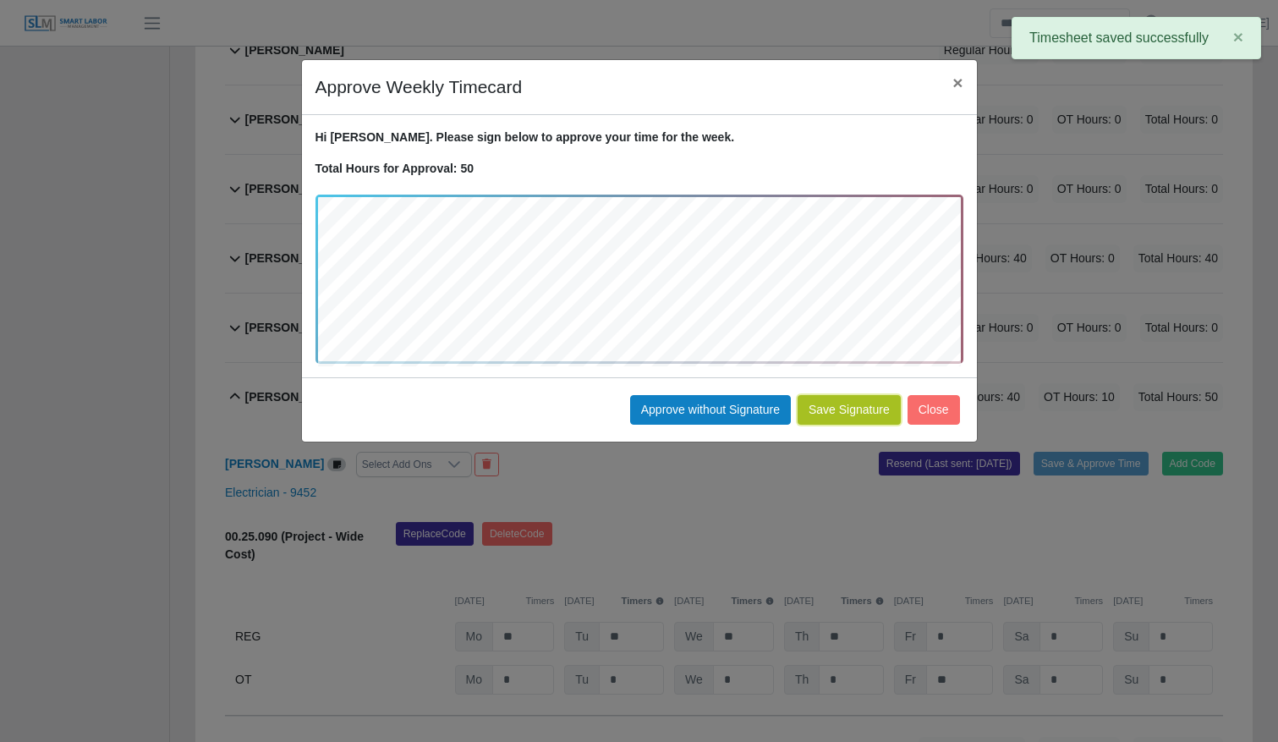
click at [860, 409] on button "Save Signature" at bounding box center [849, 410] width 103 height 30
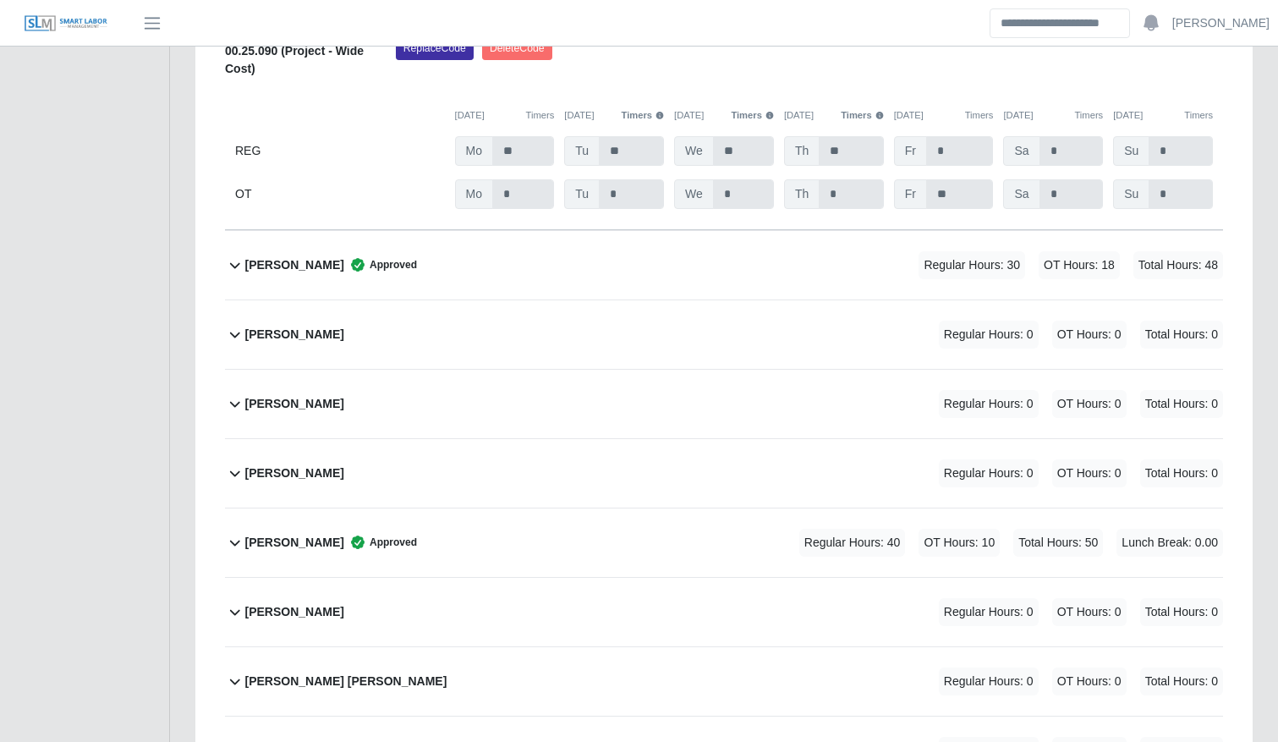
scroll to position [3192, 0]
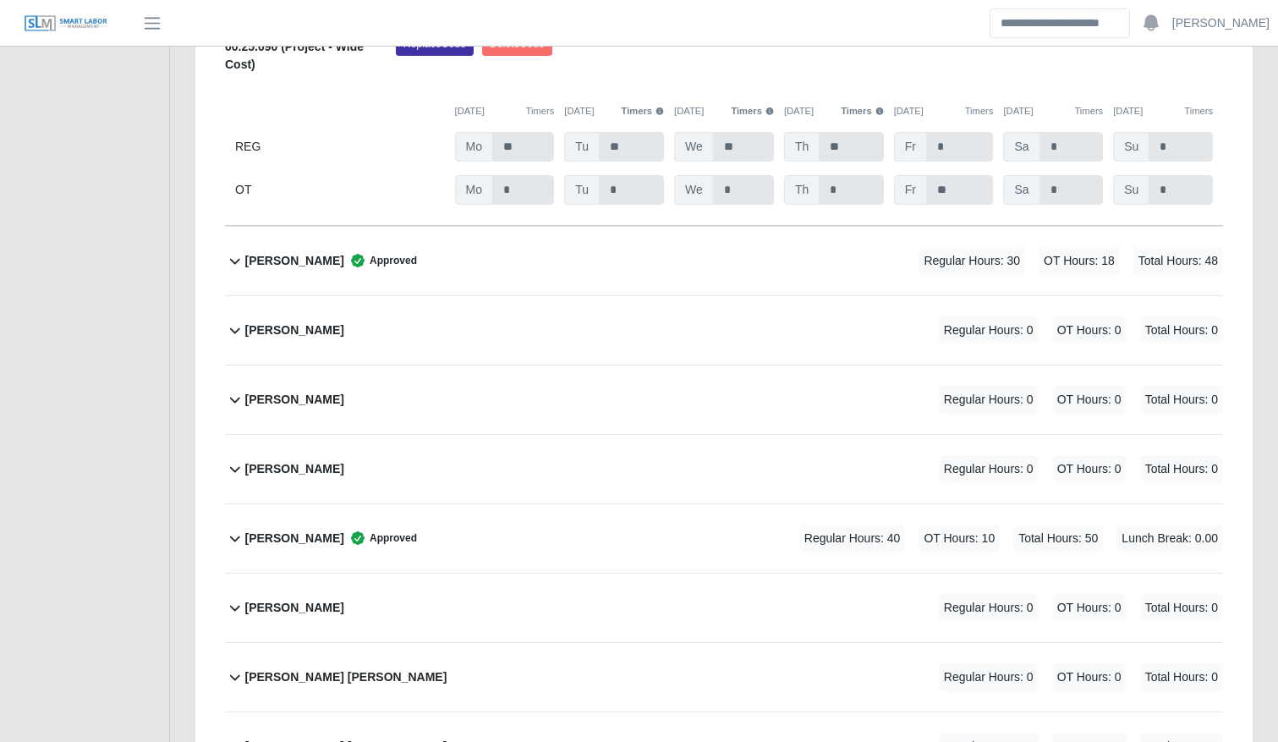
drag, startPoint x: 660, startPoint y: 332, endPoint x: 525, endPoint y: -91, distance: 444.7
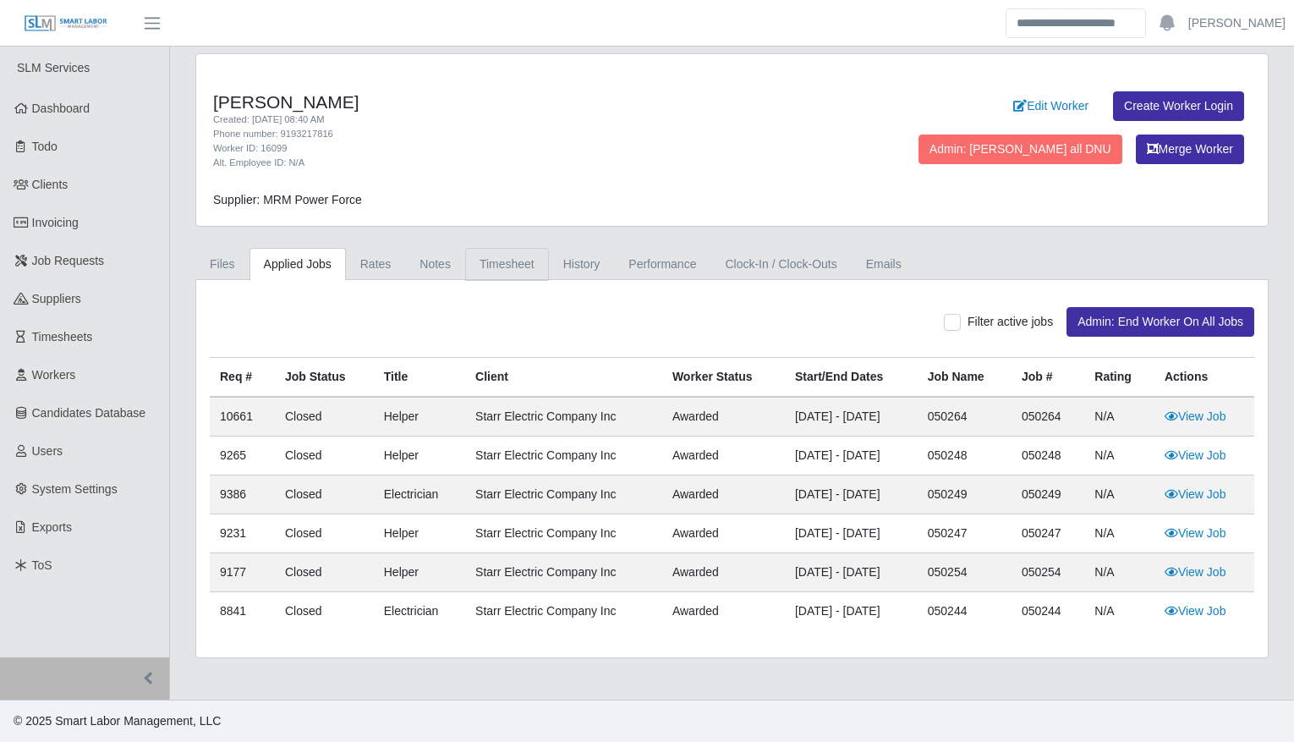
click at [504, 255] on link "Timesheet" at bounding box center [507, 264] width 84 height 33
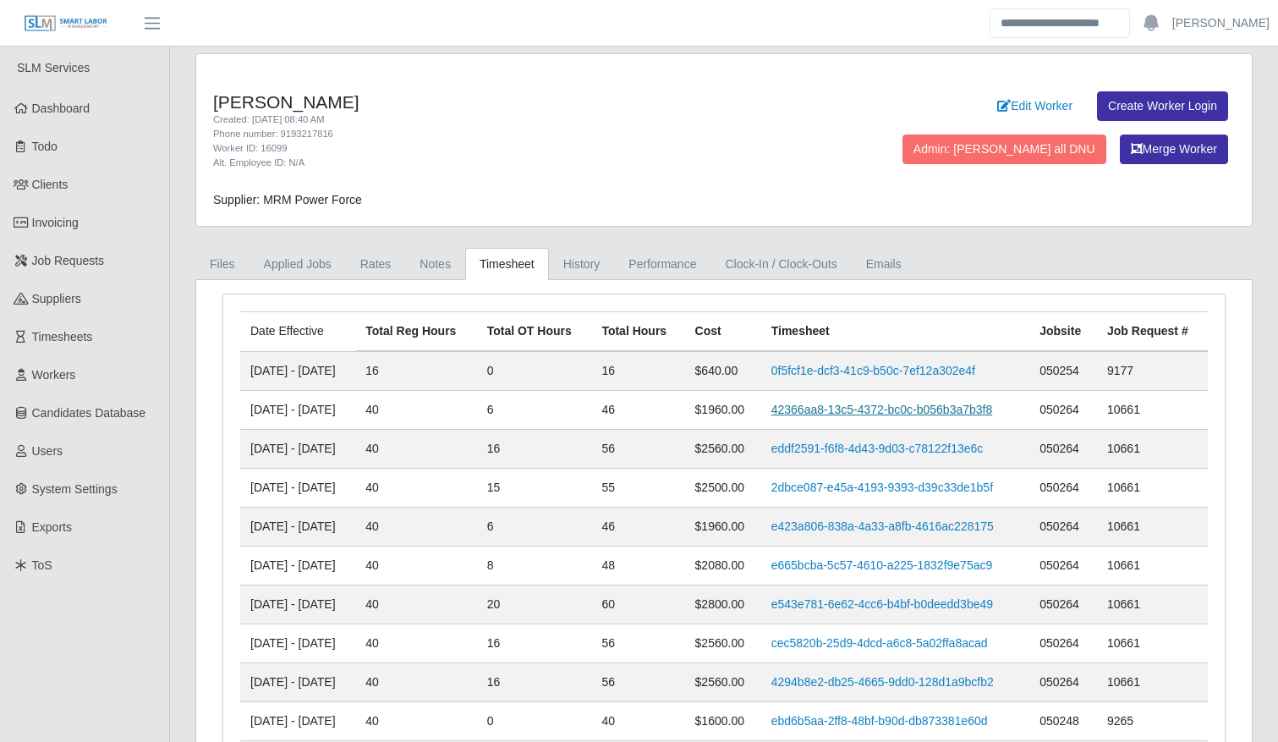
click at [794, 410] on link "42366aa8-13c5-4372-bc0c-b056b3a7b3f8" at bounding box center [883, 410] width 222 height 14
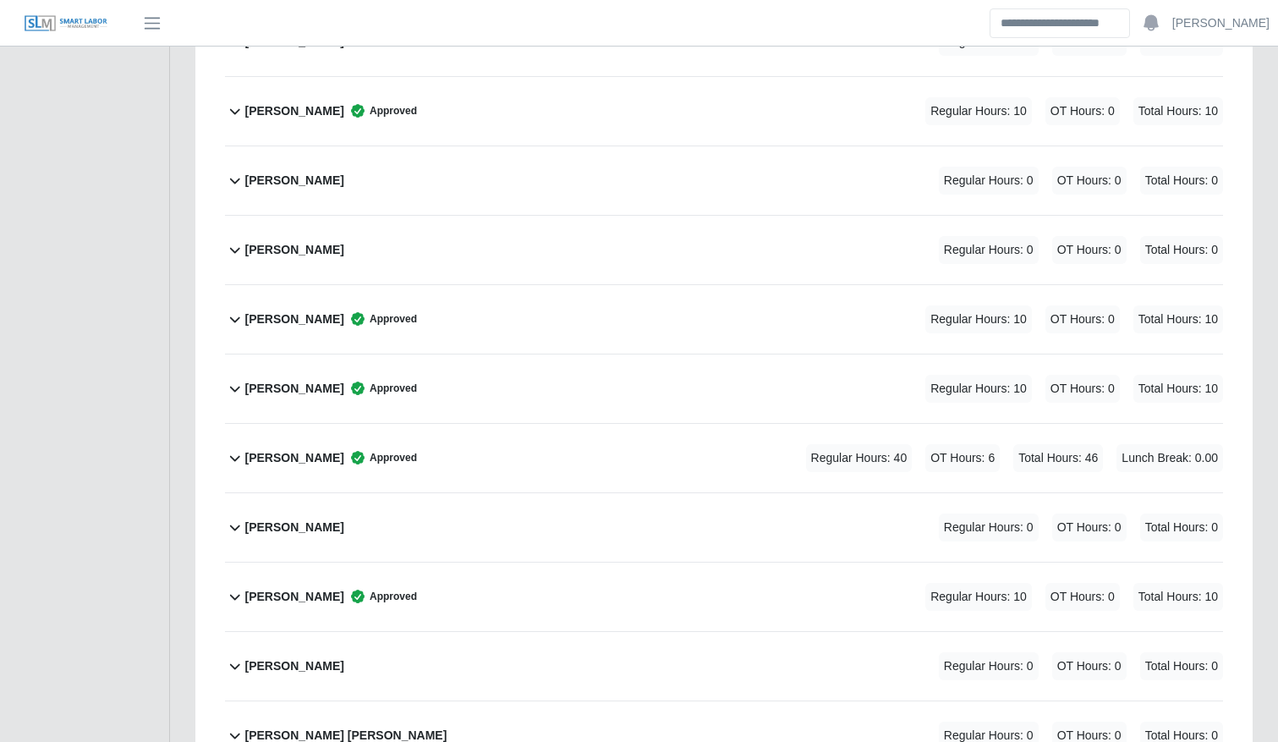
scroll to position [3165, 0]
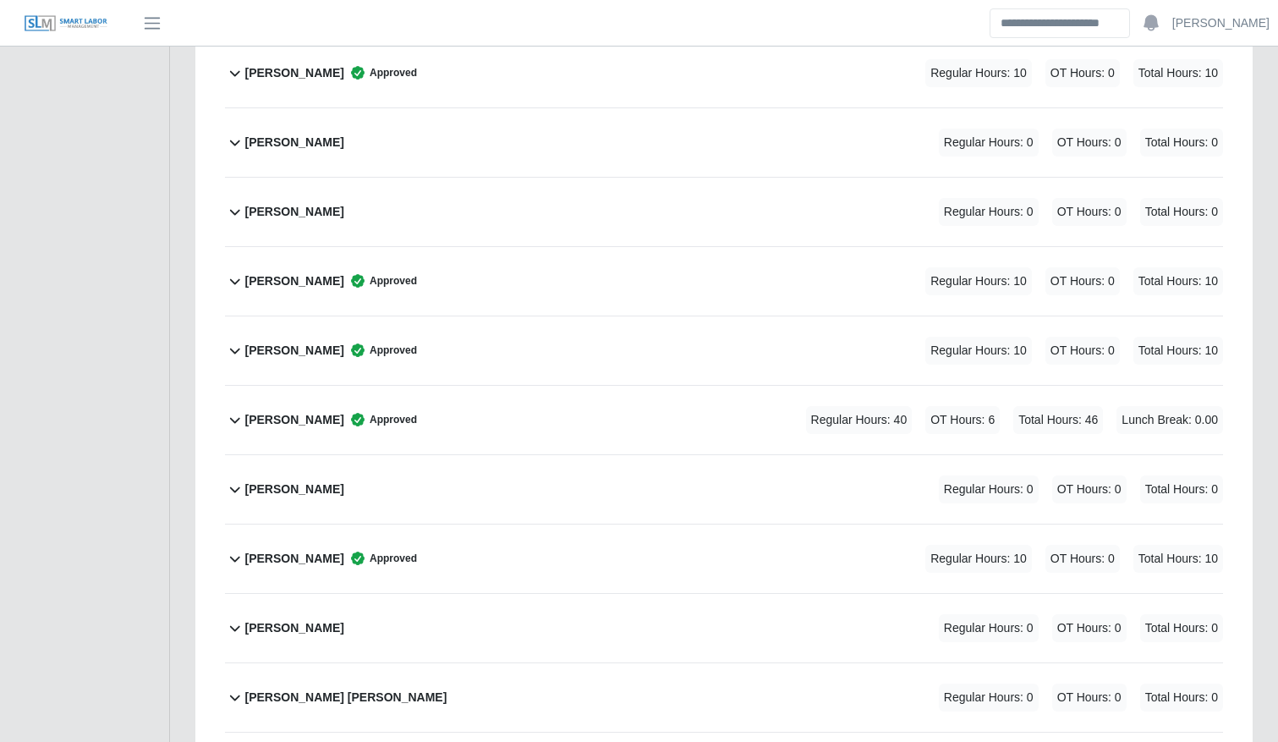
click at [543, 412] on div "[PERSON_NAME] Approved Regular Hours: 40 OT Hours: 6 Total Hours: 46 Lunch Brea…" at bounding box center [734, 420] width 978 height 69
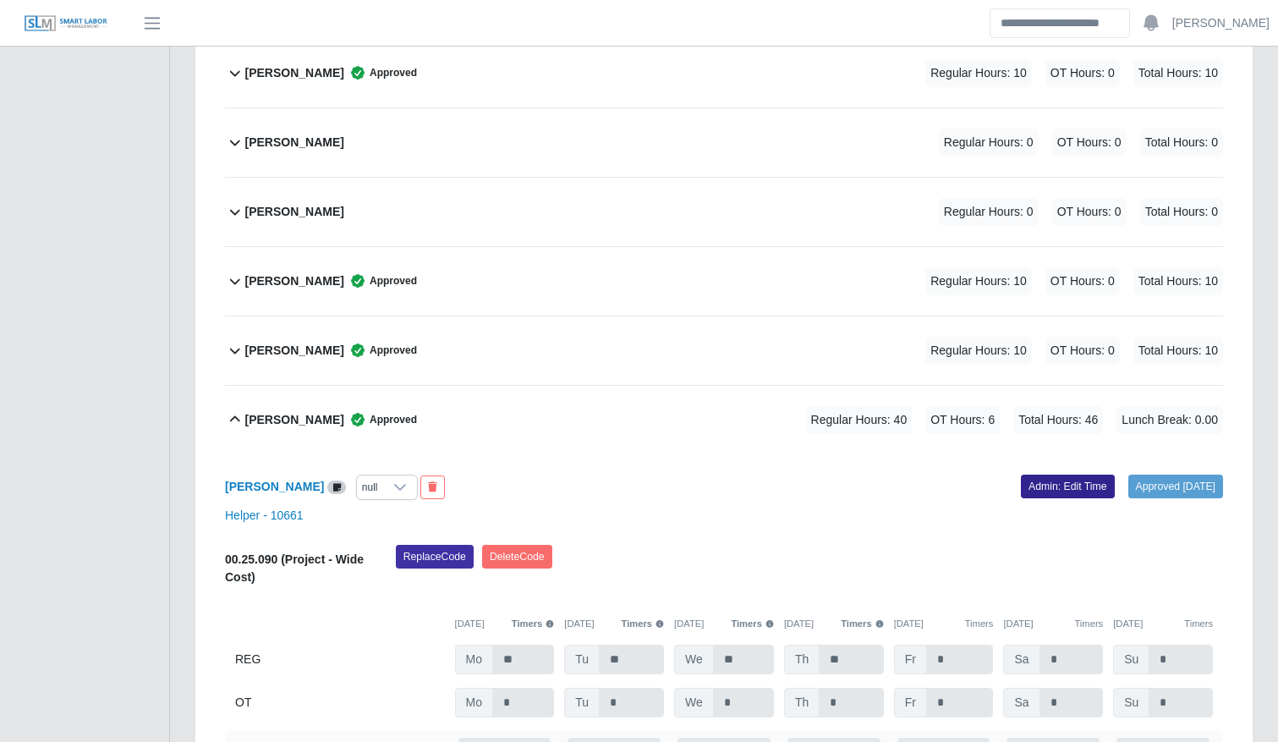
click at [1052, 483] on link "Admin: Edit Time" at bounding box center [1068, 487] width 94 height 24
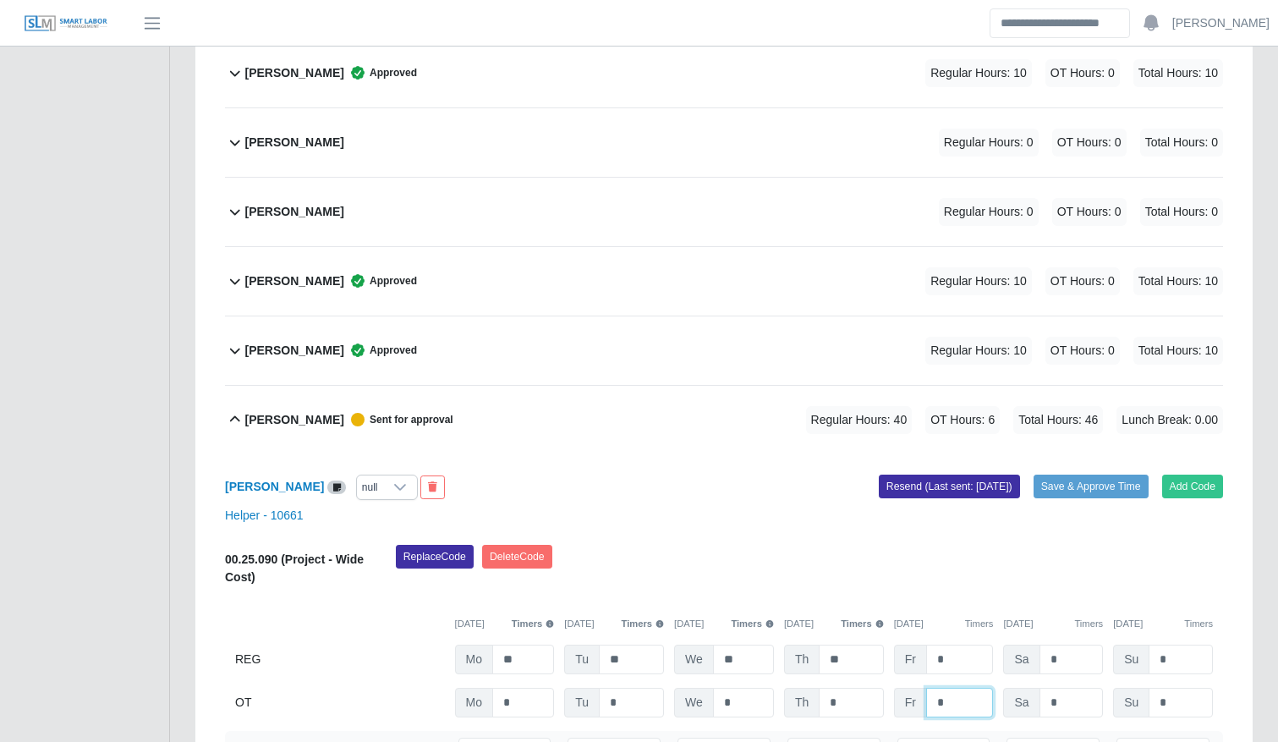
click at [986, 701] on input "*" at bounding box center [960, 703] width 68 height 30
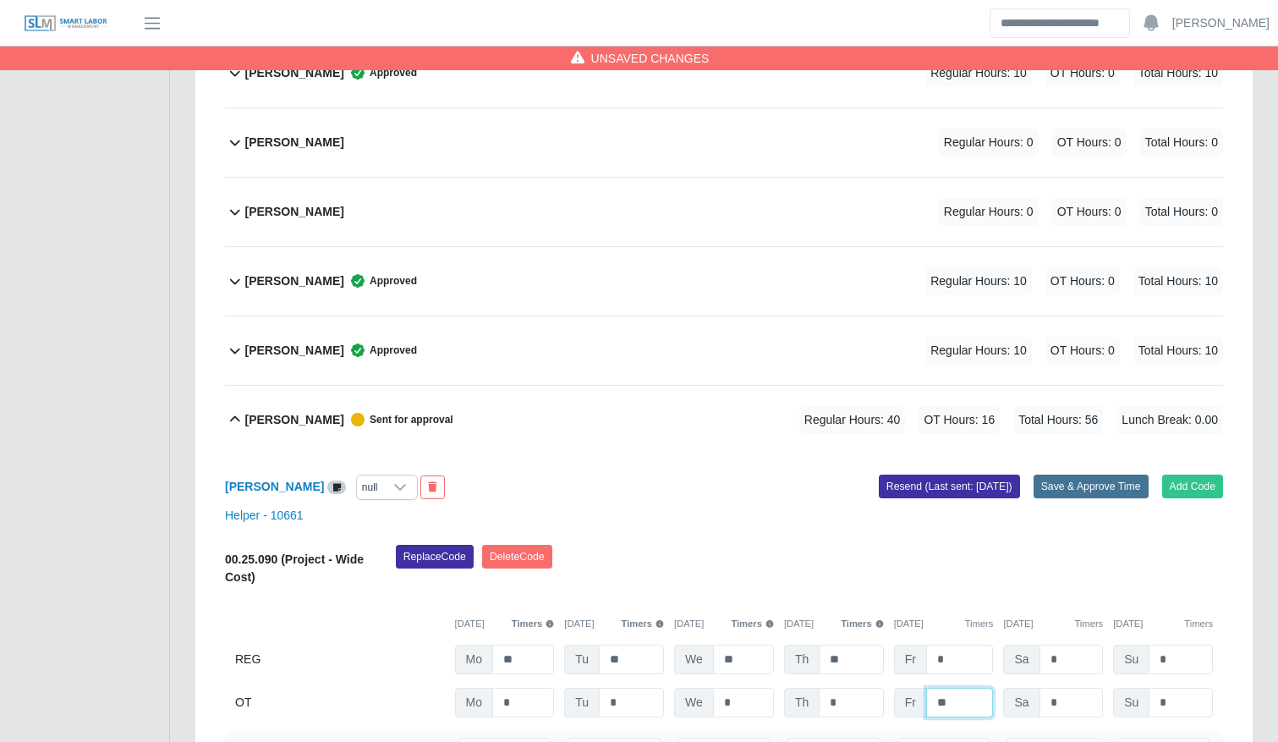
type input "**"
click at [1087, 487] on button "Save & Approve Time" at bounding box center [1091, 487] width 115 height 24
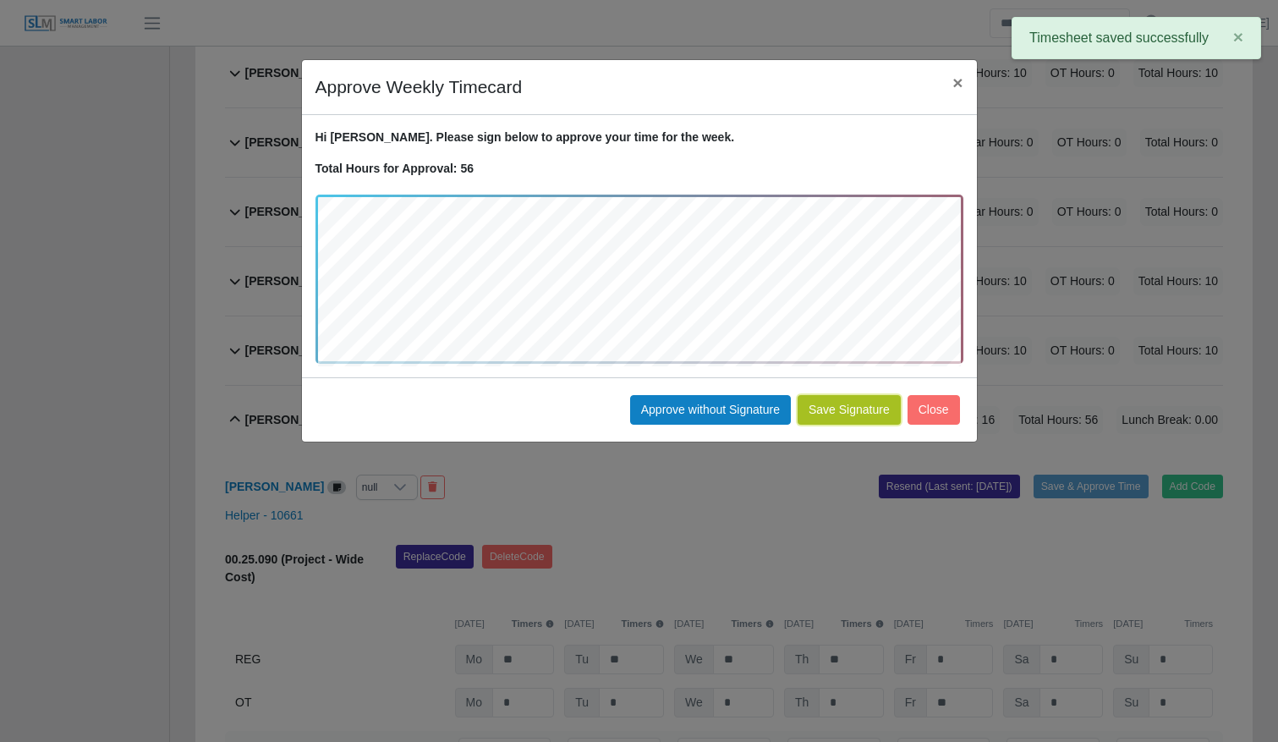
click at [860, 409] on button "Save Signature" at bounding box center [849, 410] width 103 height 30
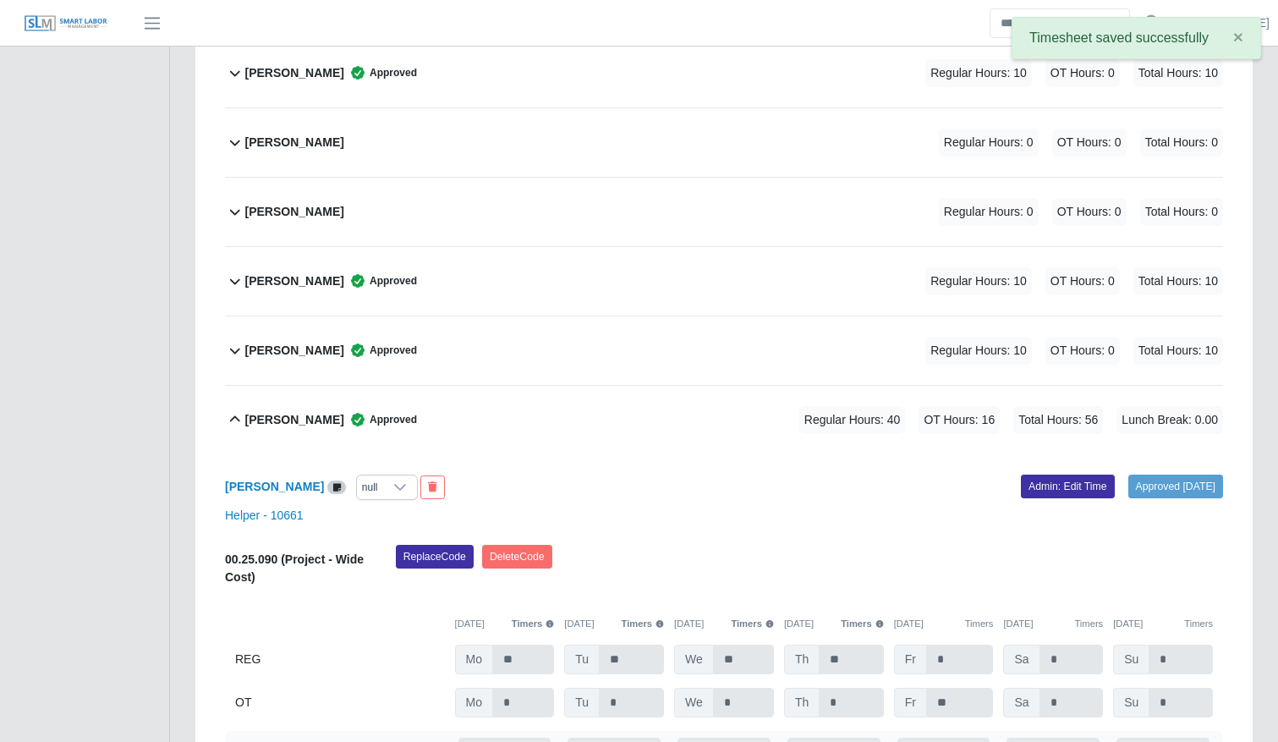
click at [381, 420] on span "Approved" at bounding box center [380, 419] width 73 height 17
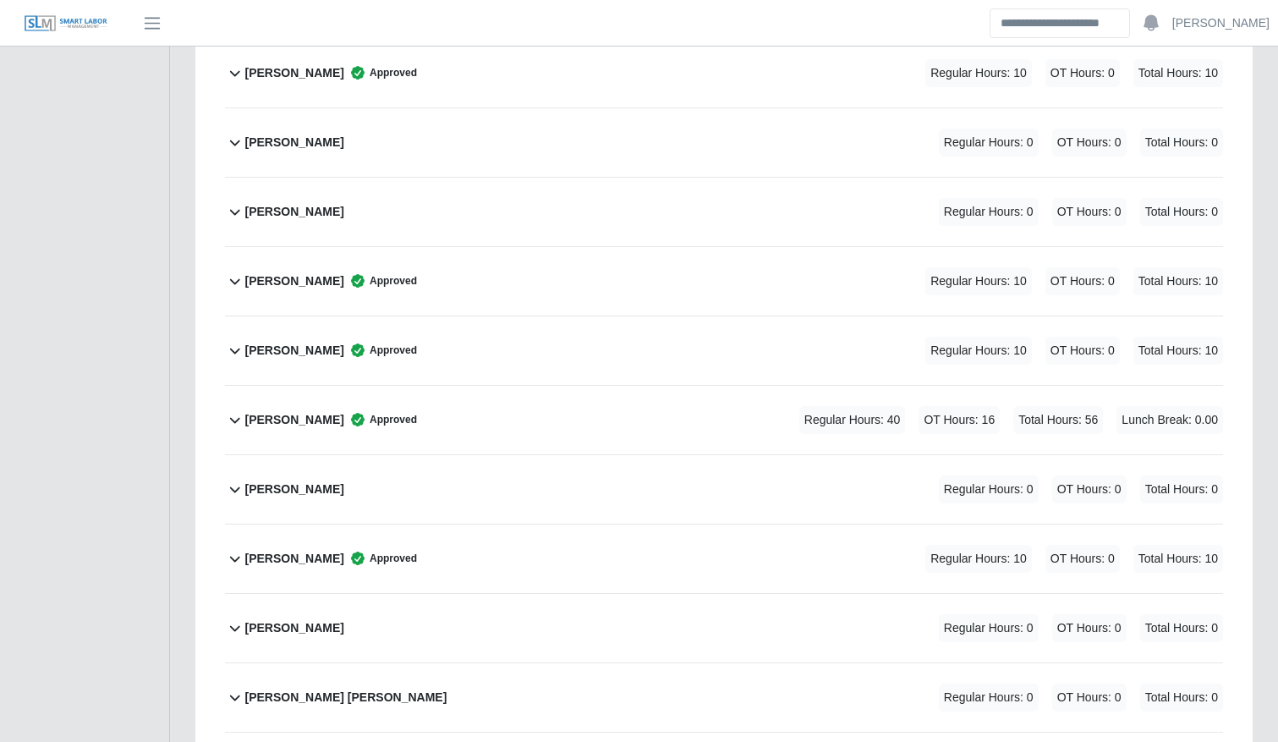
click at [390, 473] on div "Lesther Trochez Regular Hours: 0 OT Hours: 0 Total Hours: 0" at bounding box center [734, 489] width 978 height 69
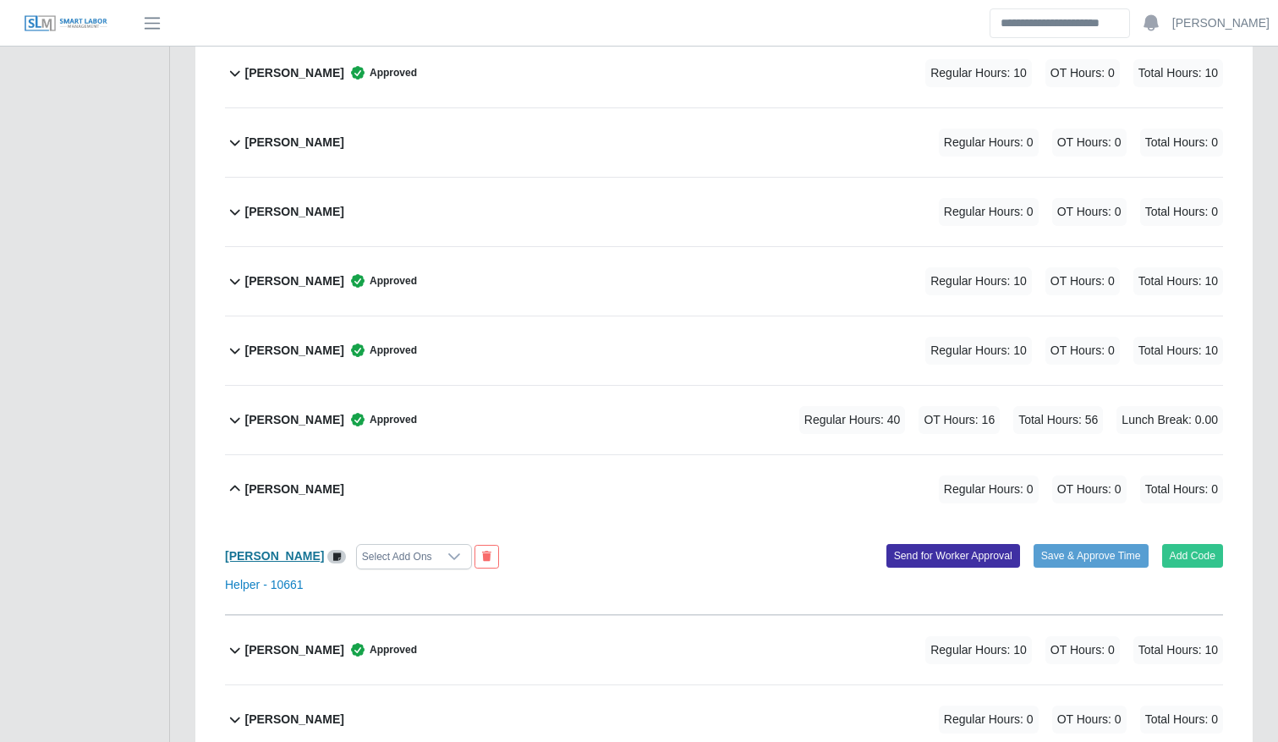
click at [280, 555] on b "[PERSON_NAME]" at bounding box center [274, 556] width 99 height 14
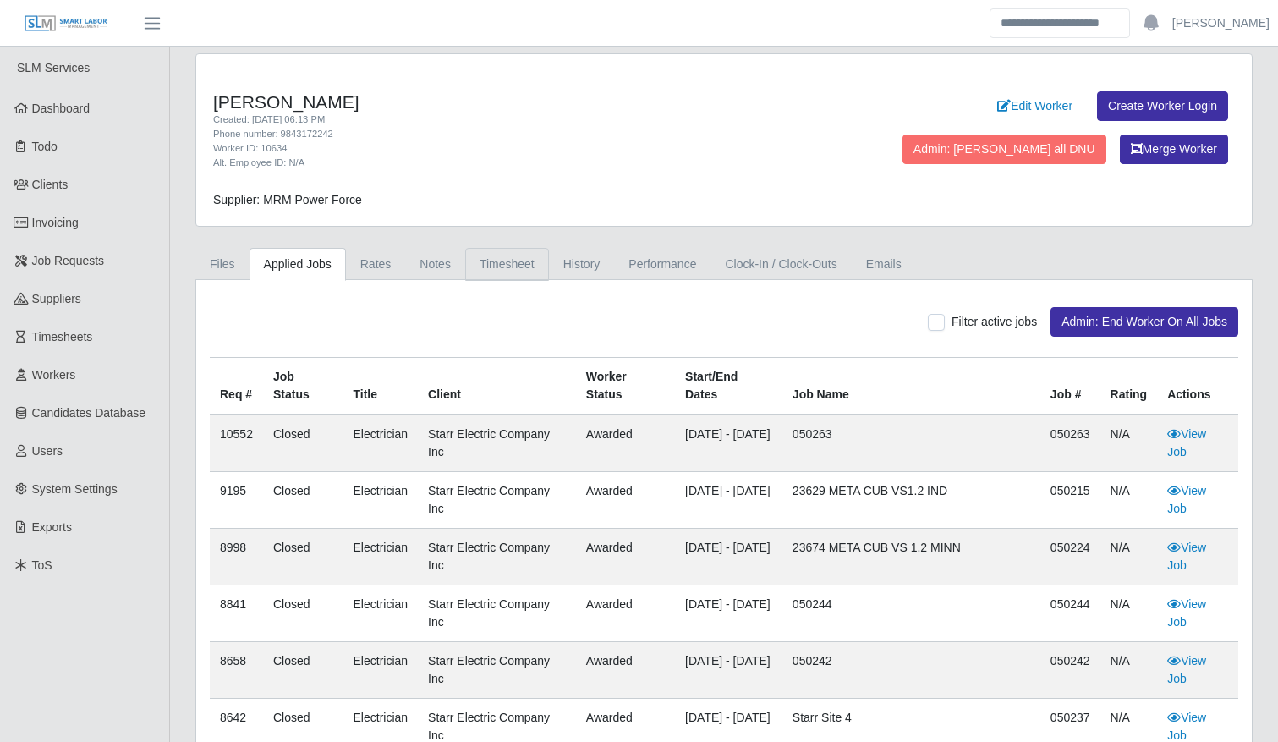
click at [508, 259] on link "Timesheet" at bounding box center [507, 264] width 84 height 33
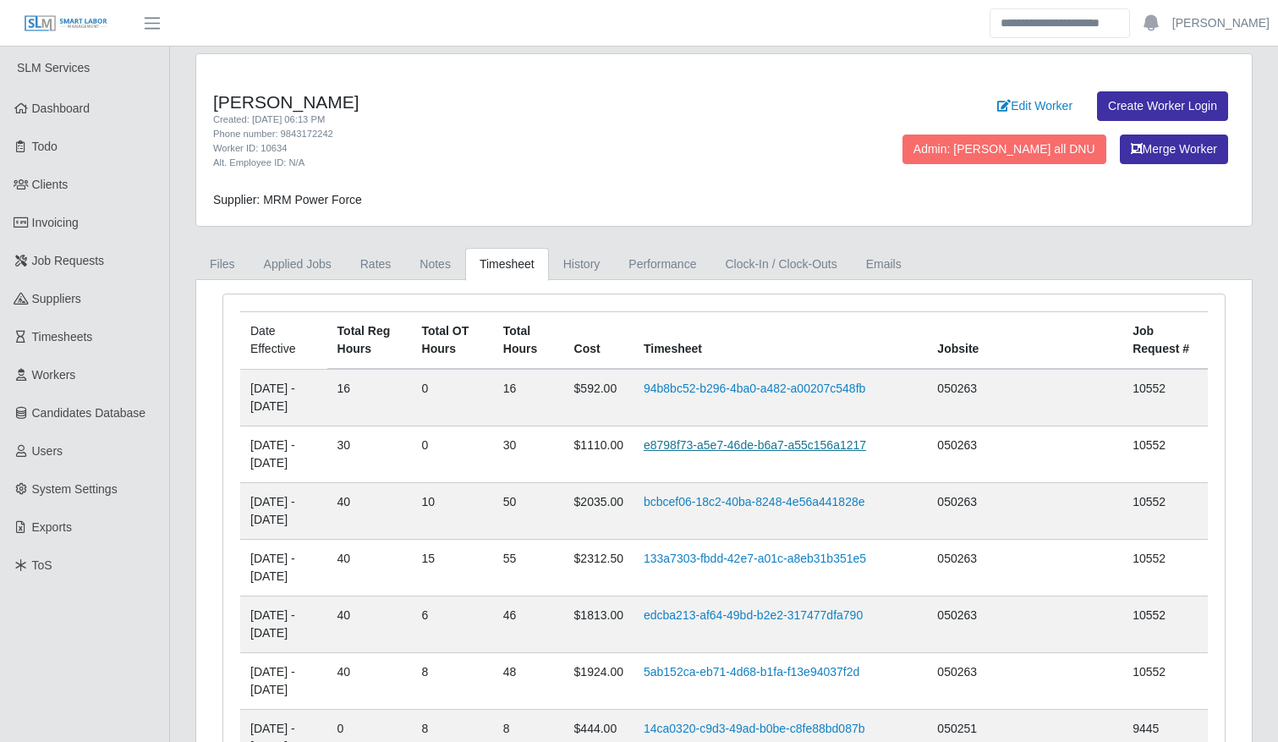
click at [811, 448] on link "e8798f73-a5e7-46de-b6a7-a55c156a1217" at bounding box center [755, 445] width 223 height 14
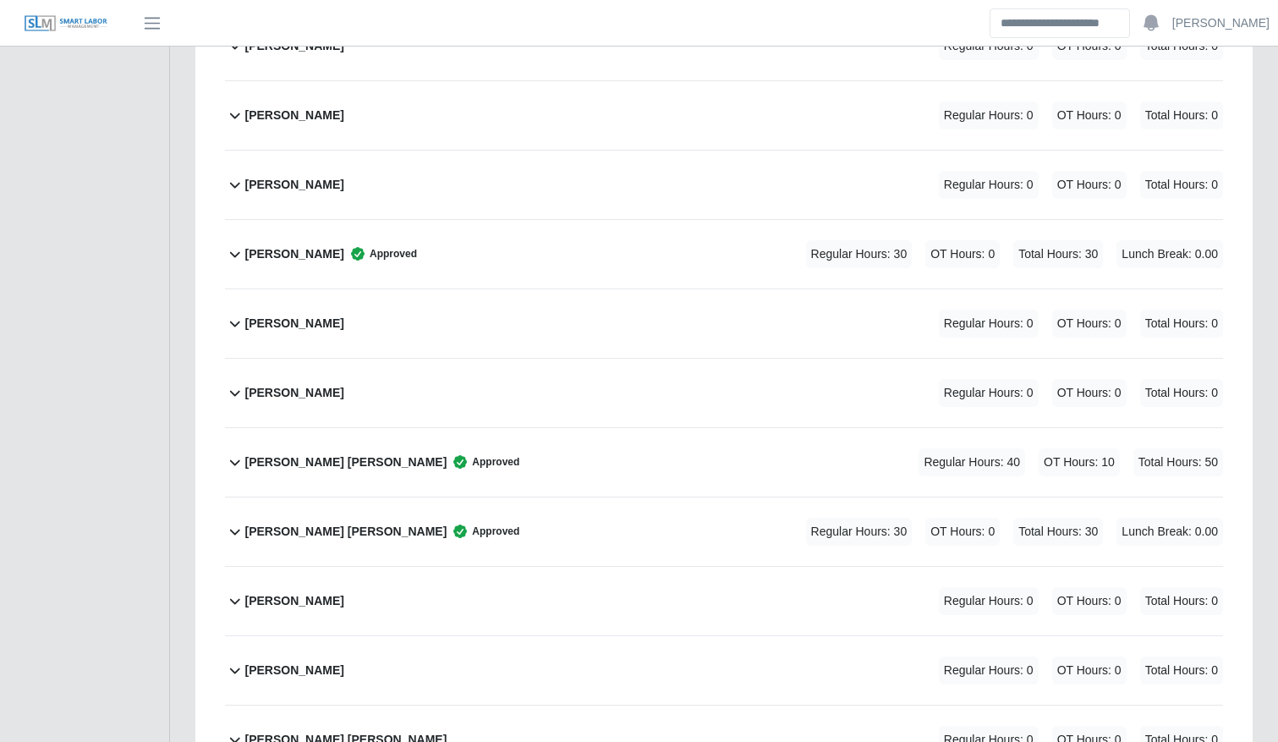
scroll to position [2578, 0]
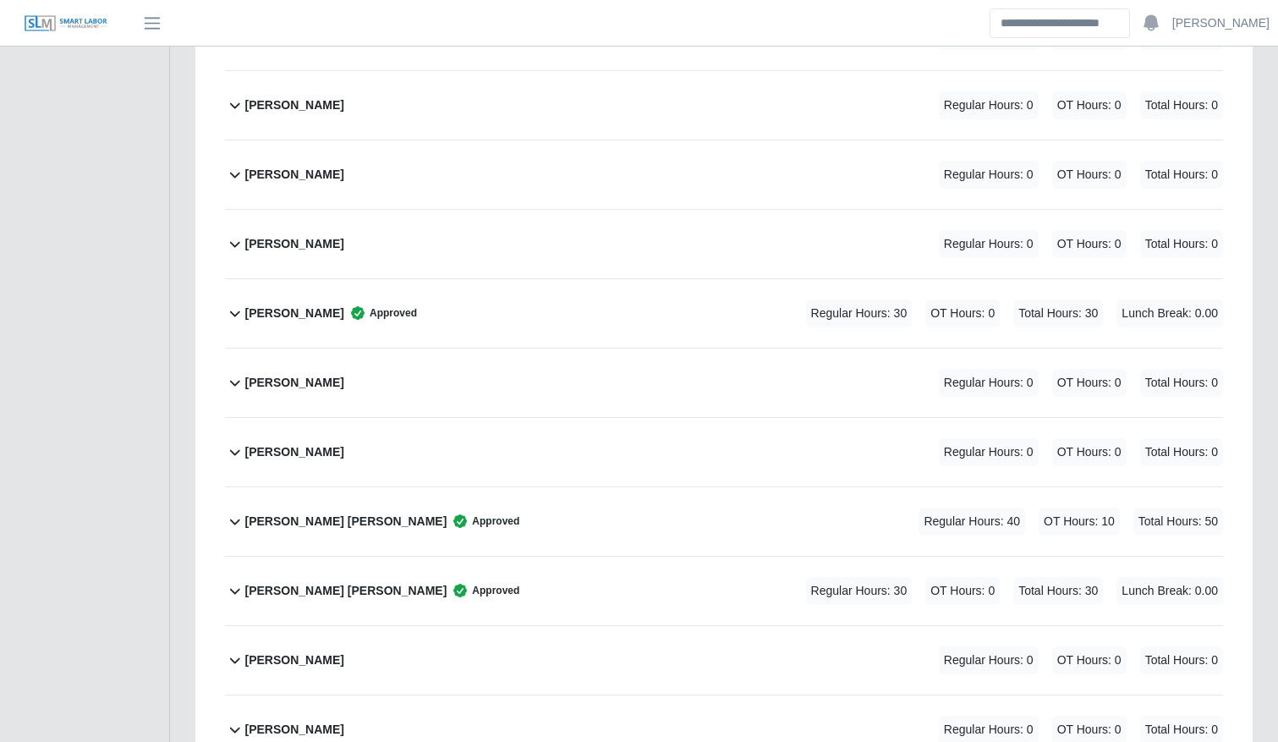
click at [467, 299] on div "[PERSON_NAME] Approved Regular Hours: 30 OT Hours: 0 Total Hours: 30 Lunch Brea…" at bounding box center [734, 313] width 978 height 69
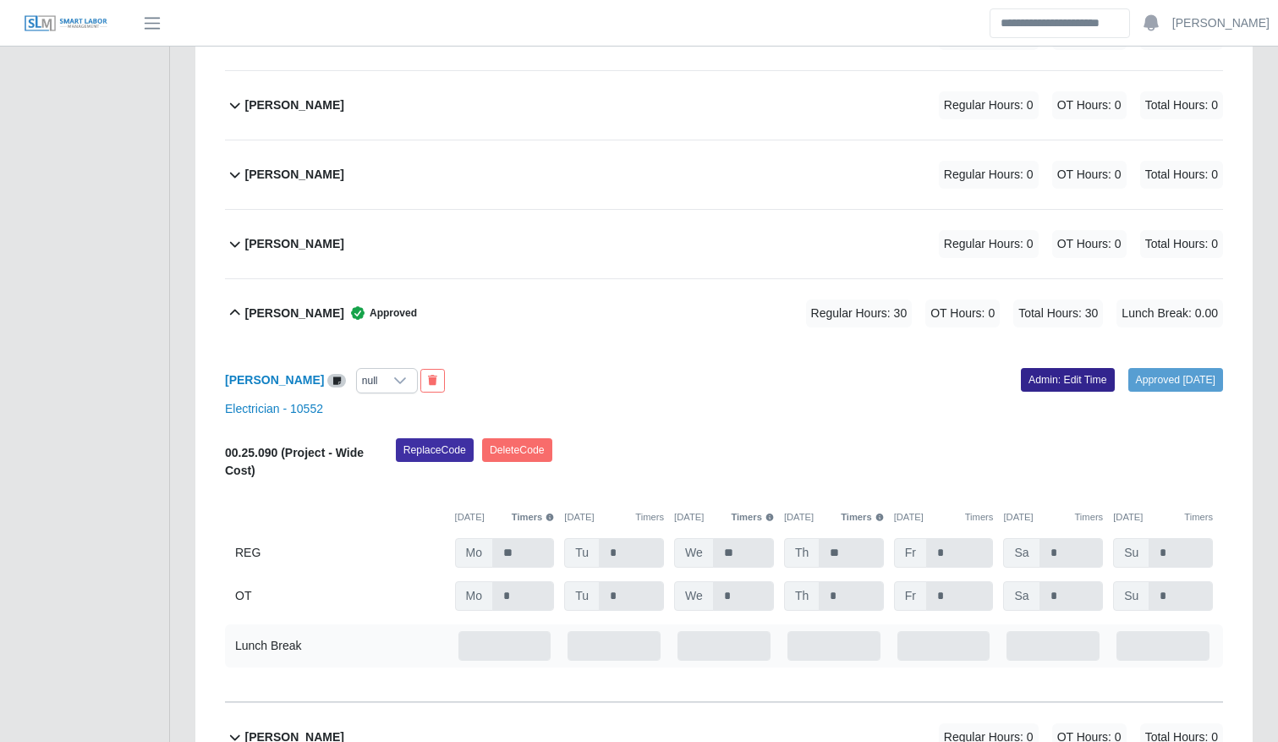
click at [1044, 373] on link "Admin: Edit Time" at bounding box center [1068, 380] width 94 height 24
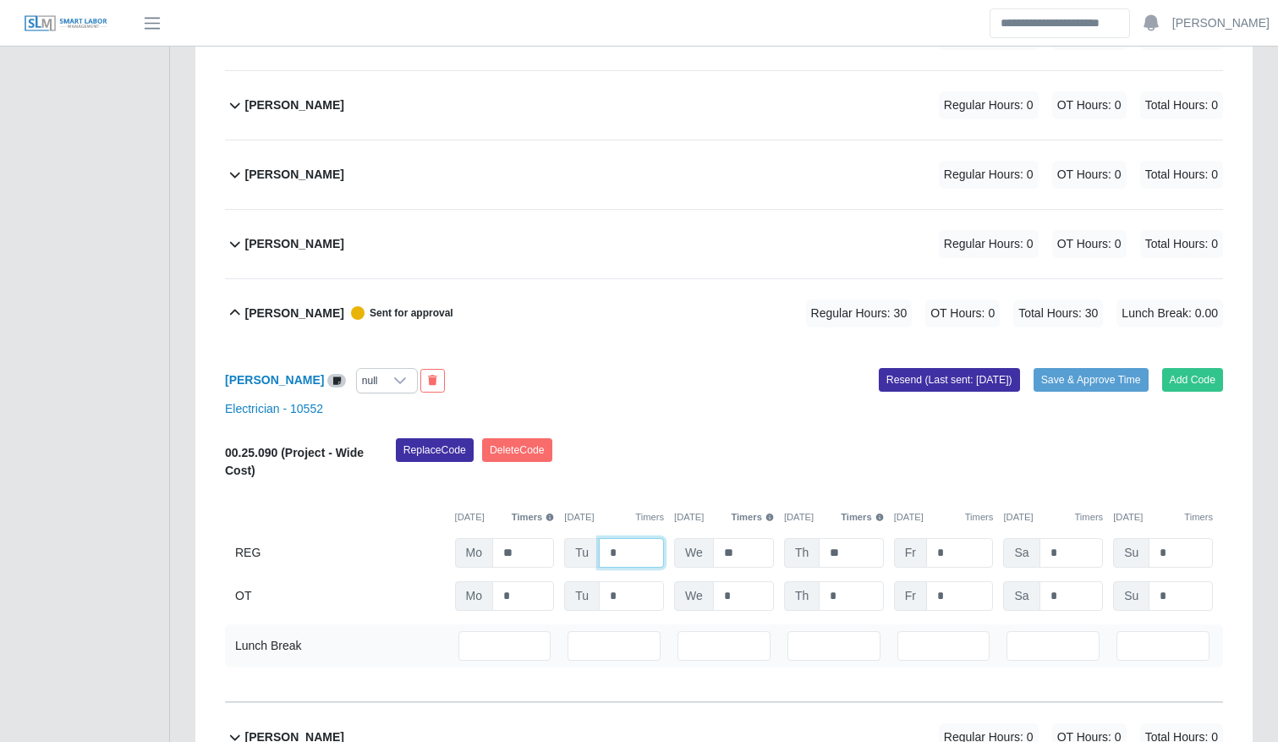
click at [631, 548] on input "*" at bounding box center [631, 553] width 65 height 30
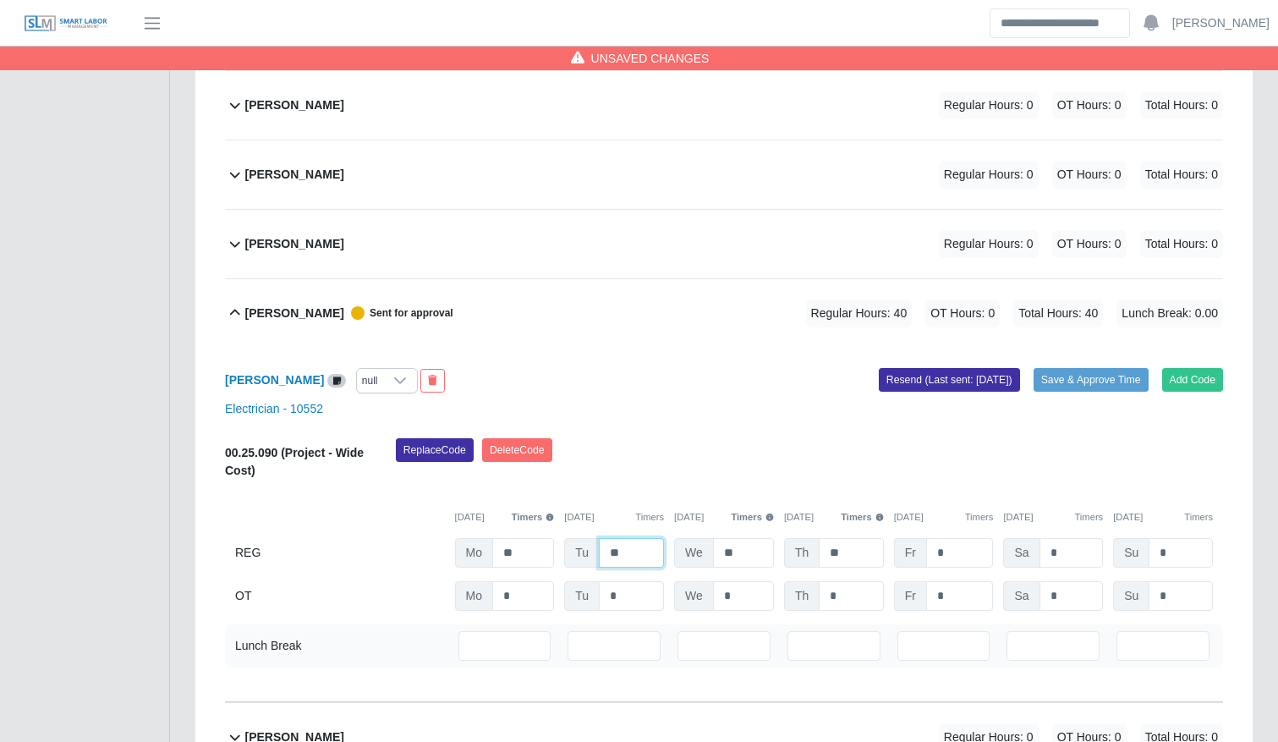
type input "**"
click at [976, 588] on input "*" at bounding box center [960, 596] width 68 height 30
type input "**"
click at [1091, 375] on button "Save & Approve Time" at bounding box center [1091, 380] width 115 height 24
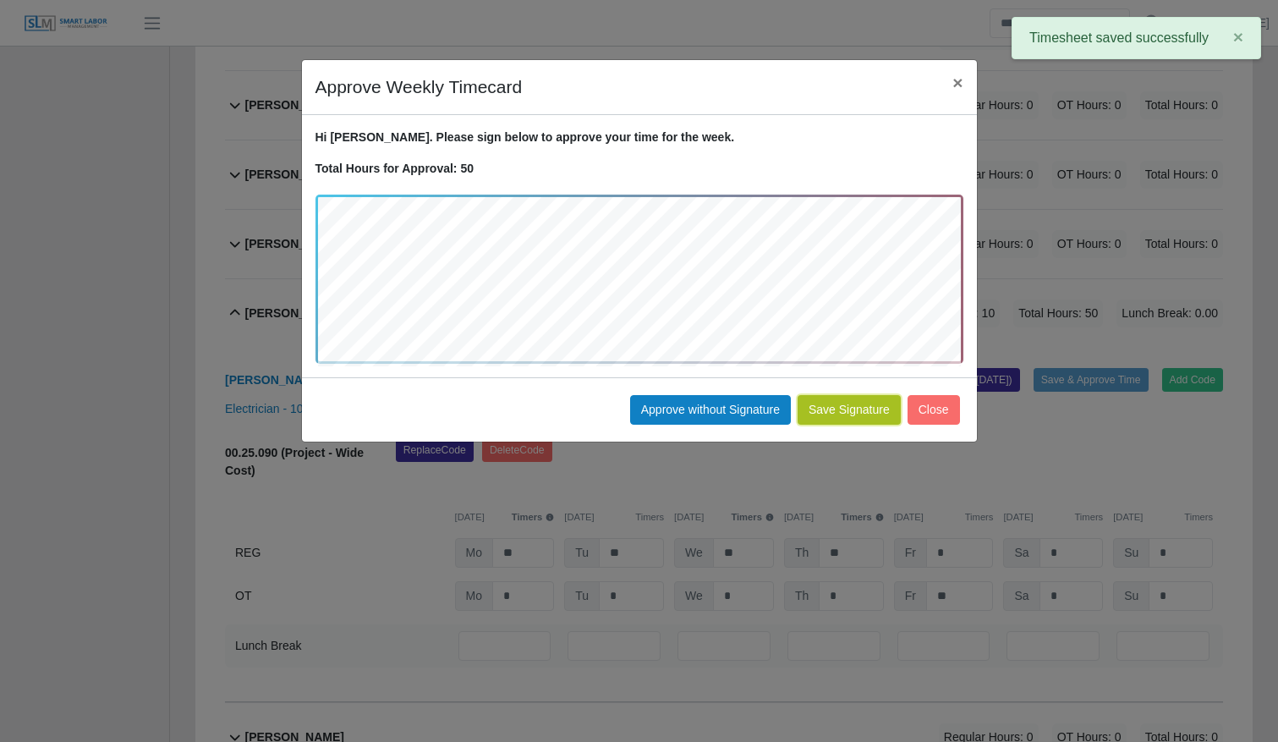
click at [873, 405] on button "Save Signature" at bounding box center [849, 410] width 103 height 30
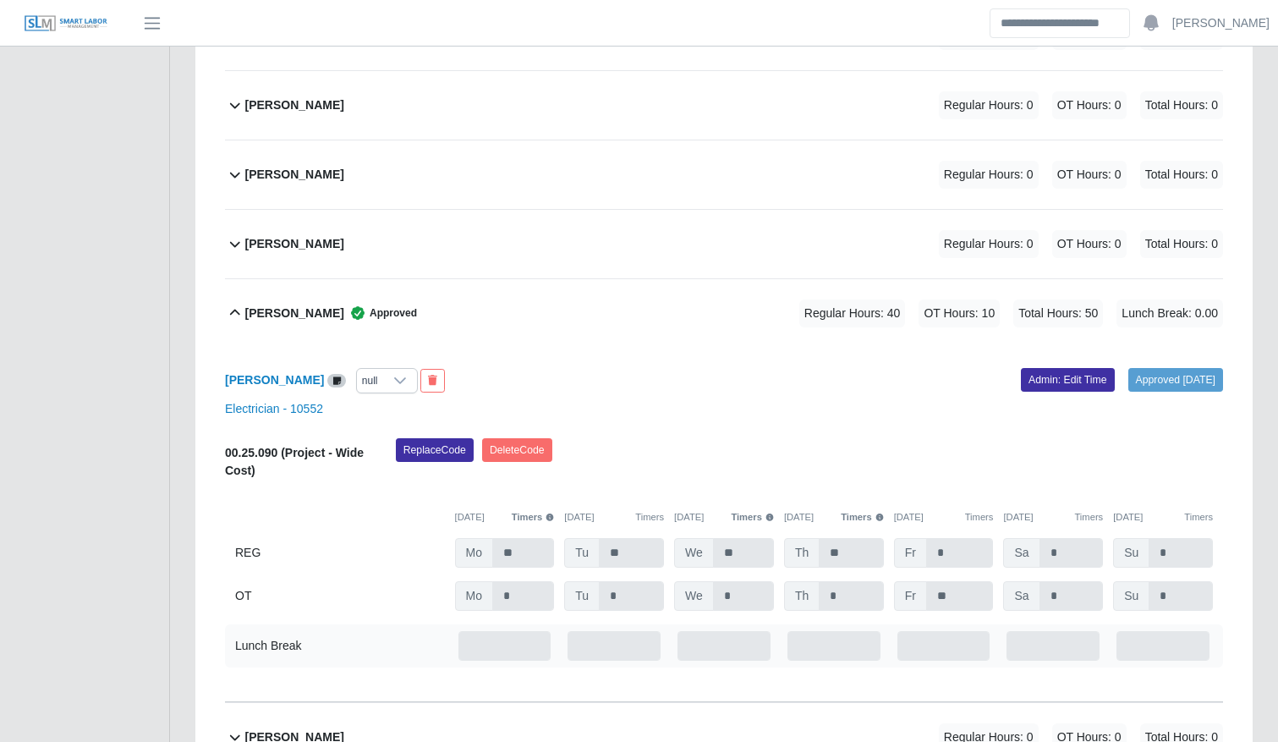
click at [525, 330] on div "[PERSON_NAME] Approved Regular Hours: 40 OT Hours: 10 Total Hours: 50 Lunch Bre…" at bounding box center [734, 313] width 978 height 69
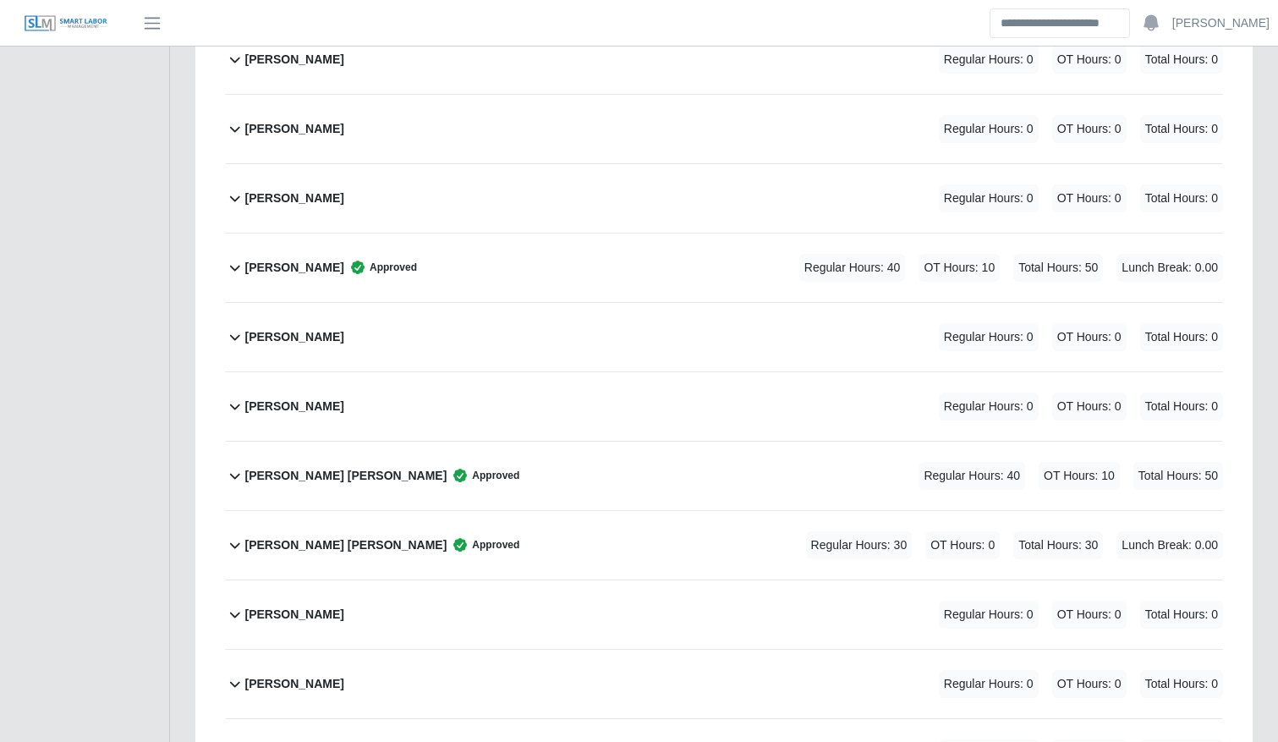
scroll to position [2624, 0]
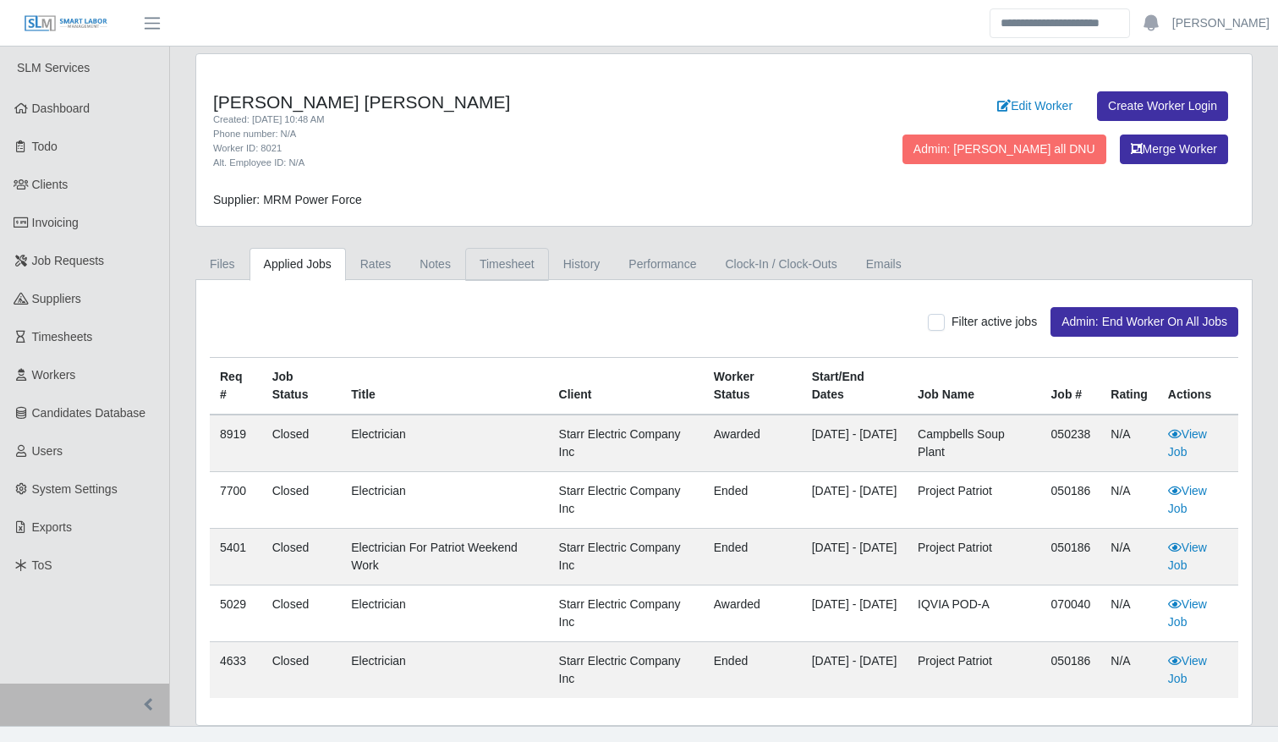
click at [496, 276] on link "Timesheet" at bounding box center [507, 264] width 84 height 33
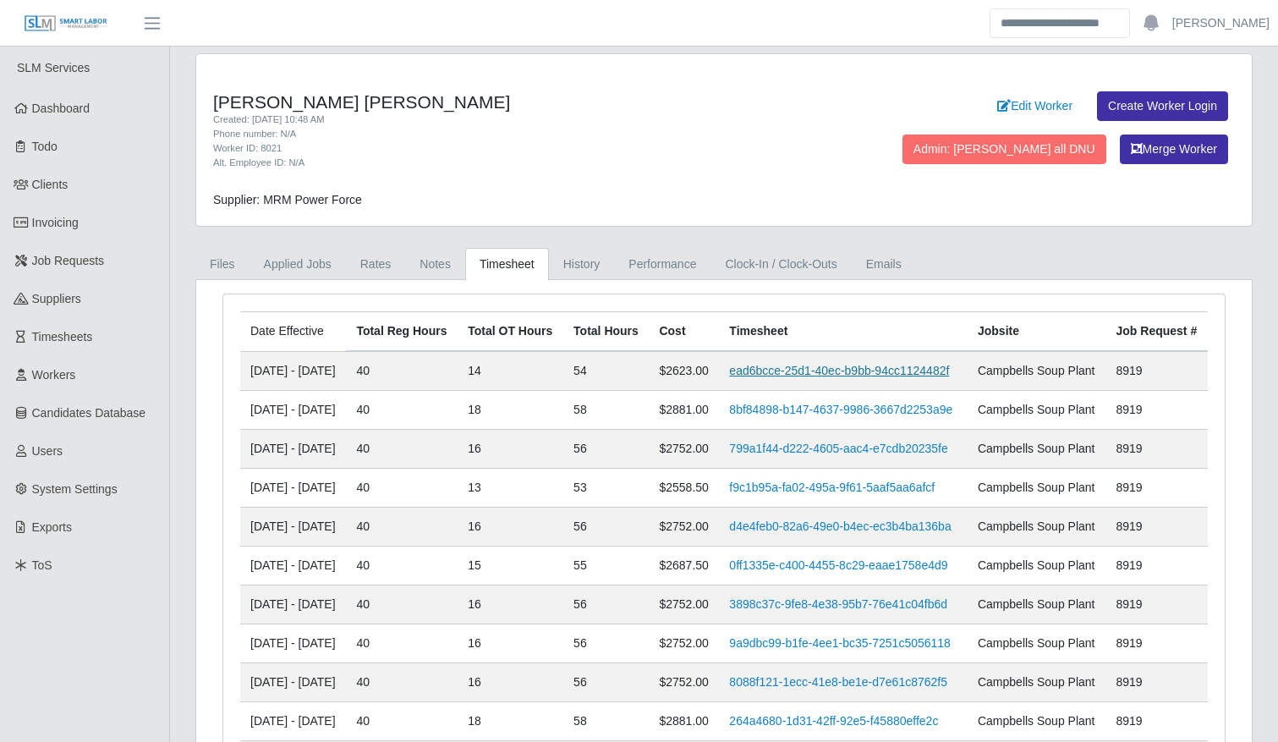
click at [818, 377] on link "ead6bcce-25d1-40ec-b9bb-94cc1124482f" at bounding box center [839, 371] width 220 height 14
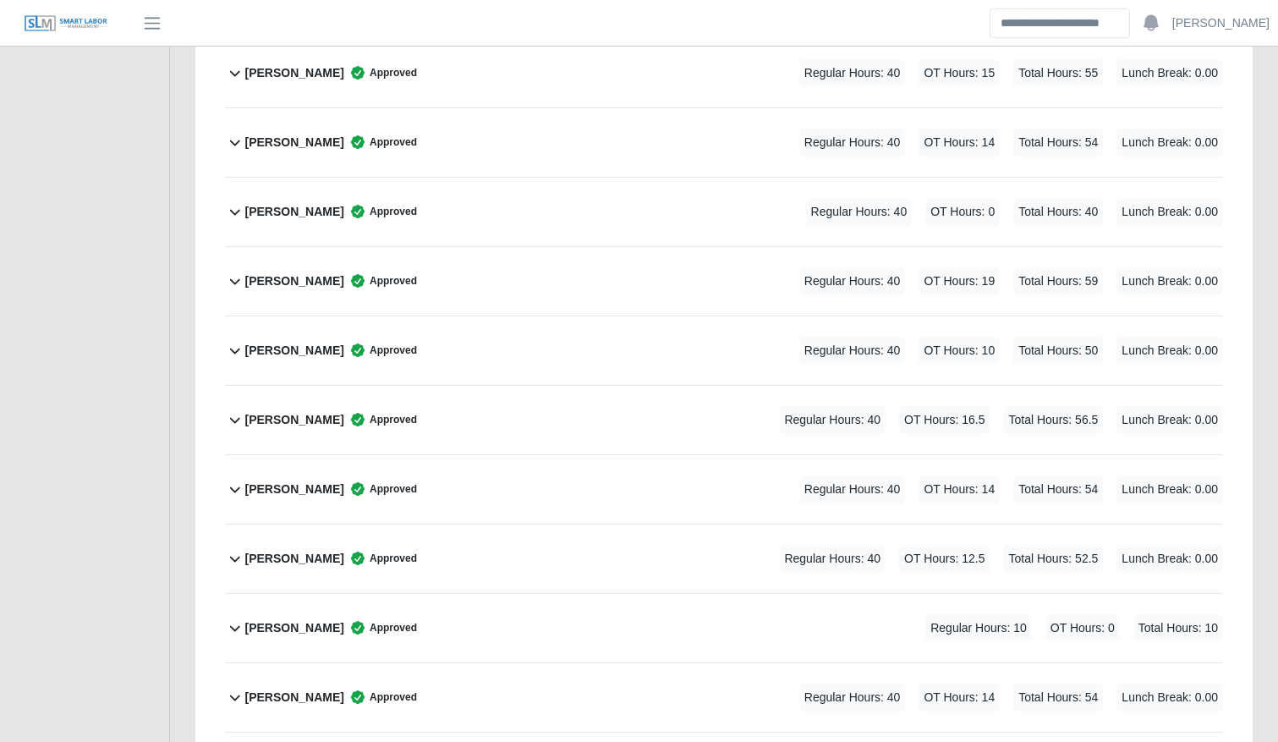
scroll to position [805, 0]
click at [452, 703] on div "Mario Hernandez Approved Regular Hours: 40 OT Hours: 14 Total Hours: 54 Lunch B…" at bounding box center [734, 699] width 978 height 69
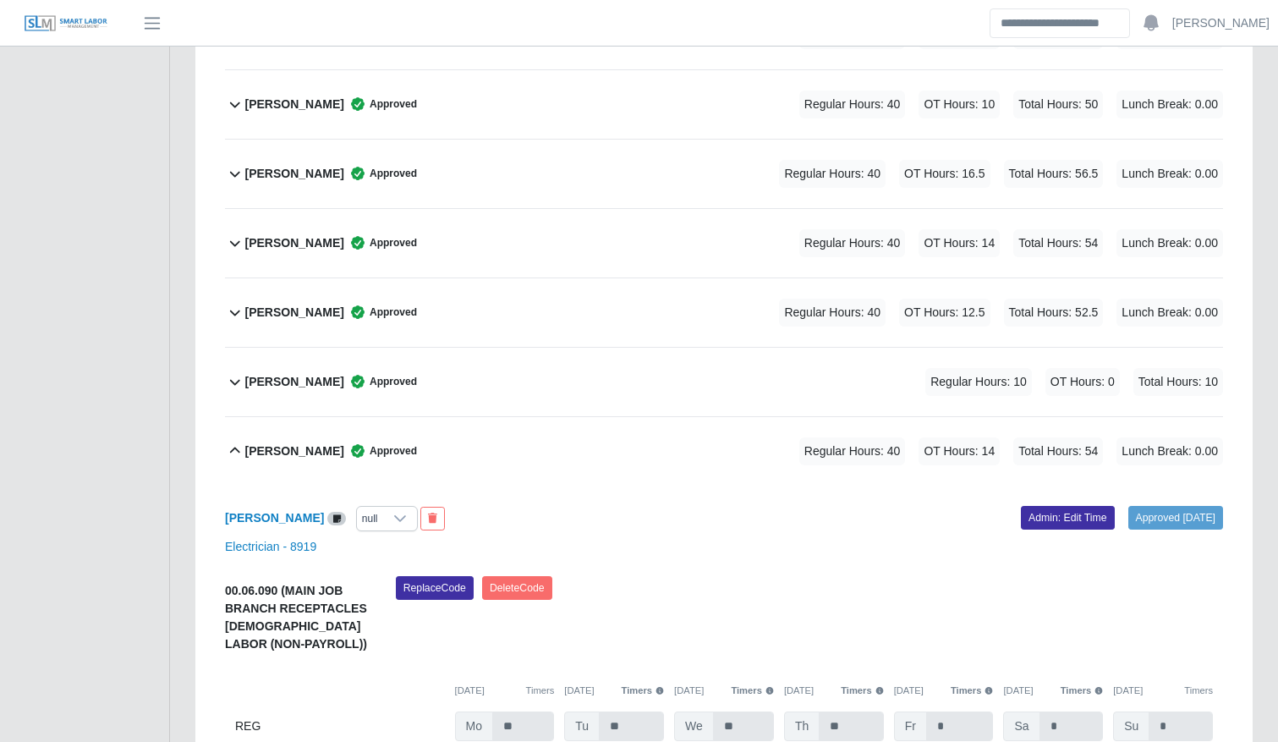
scroll to position [1086, 0]
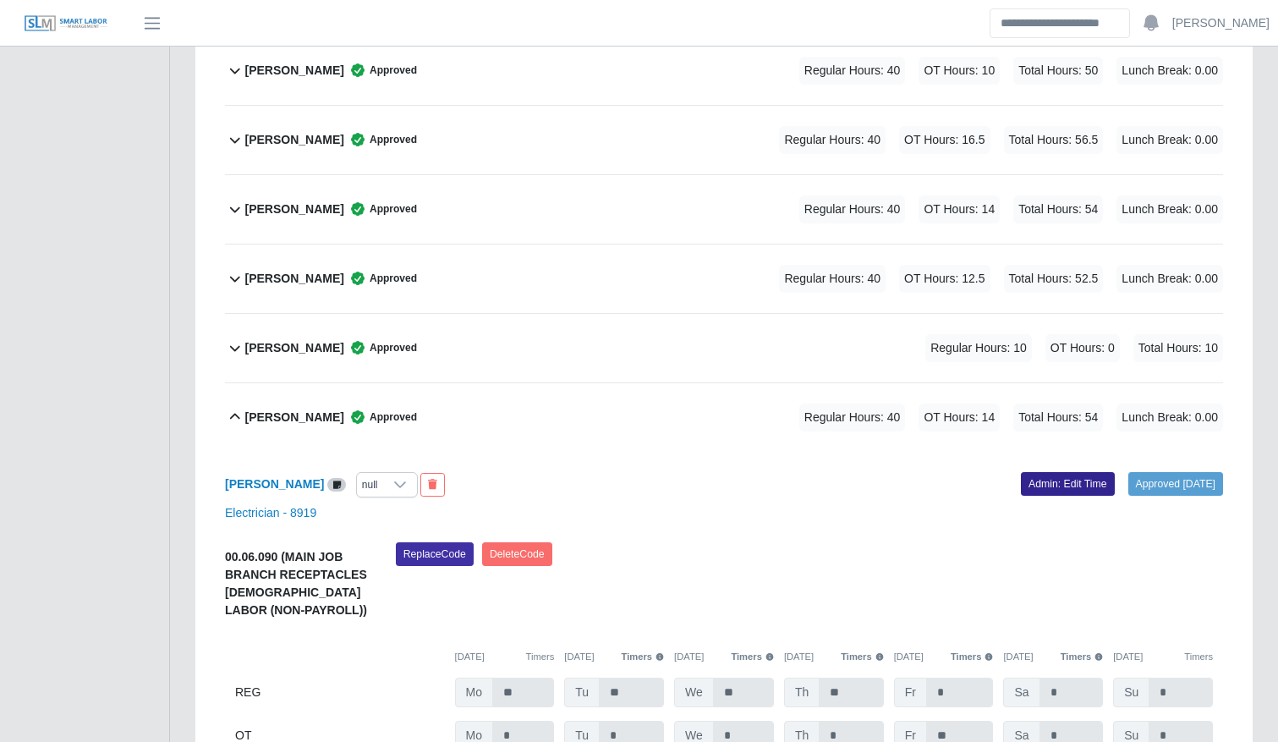
click at [1025, 480] on link "Admin: Edit Time" at bounding box center [1068, 484] width 94 height 24
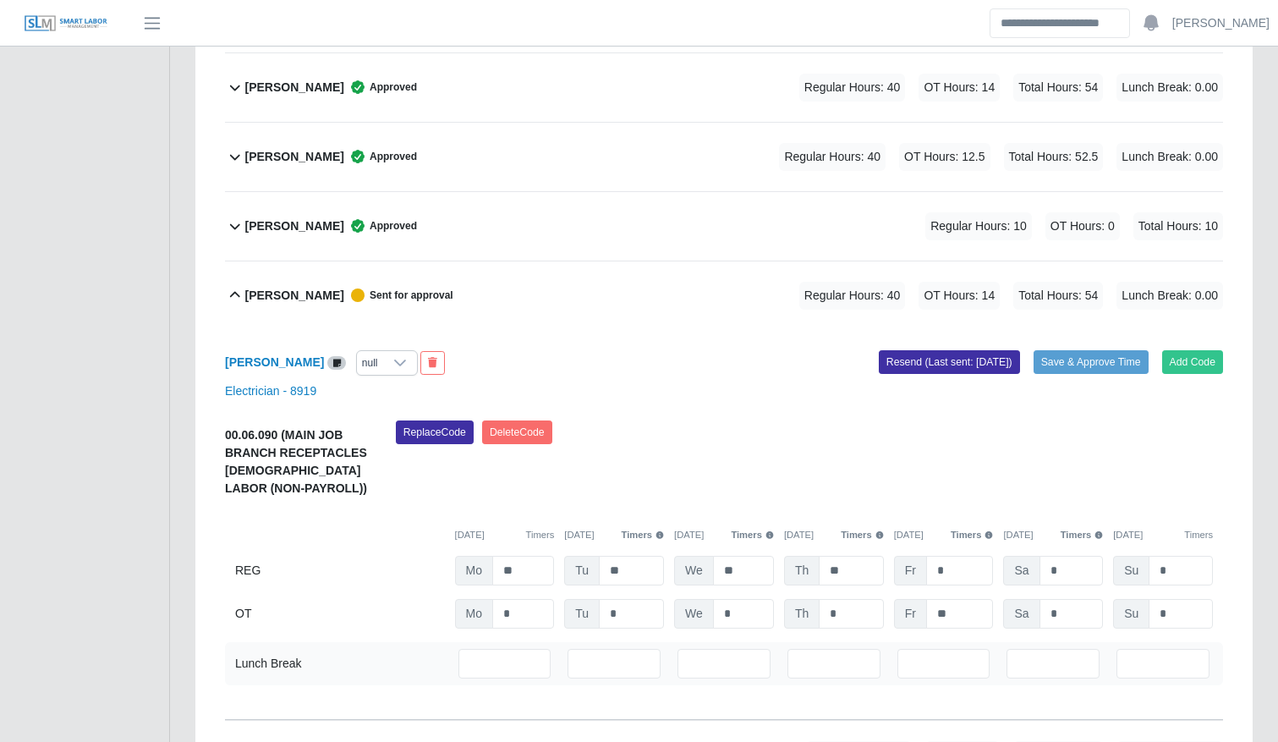
scroll to position [1209, 0]
click at [1061, 610] on input "*" at bounding box center [1072, 613] width 64 height 30
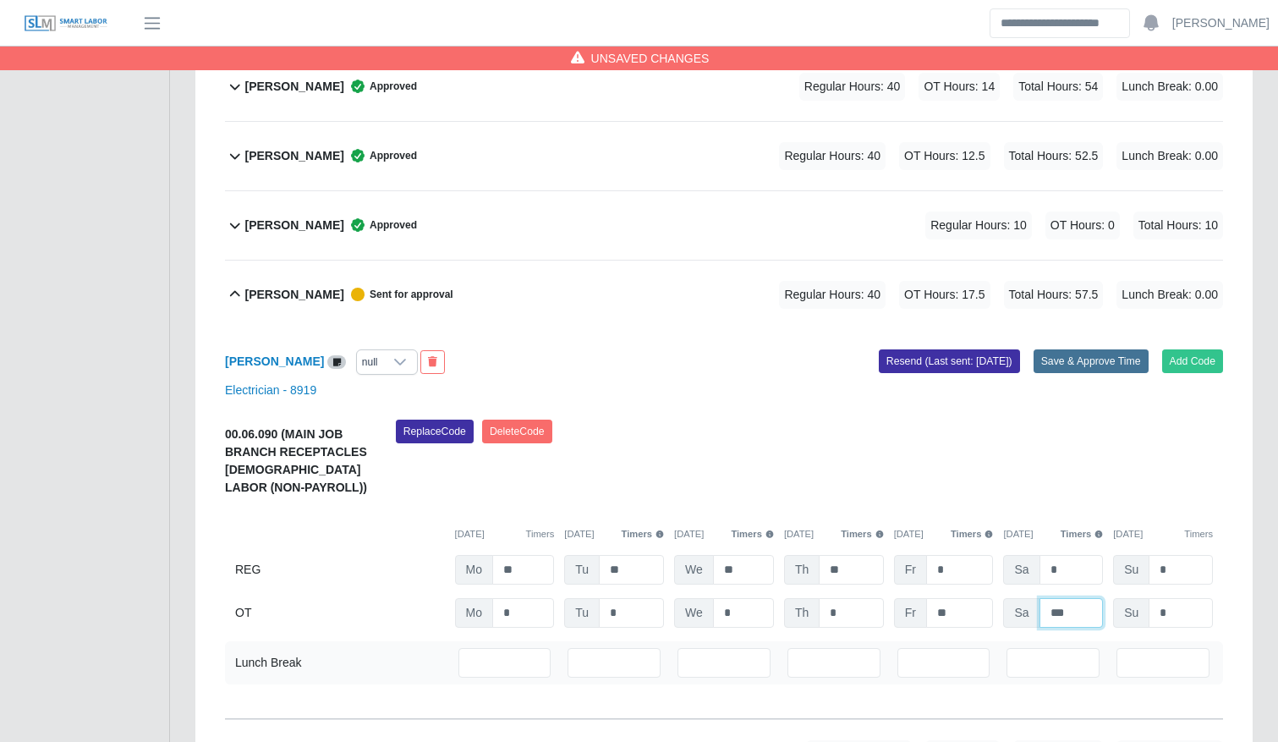
type input "***"
click at [1080, 365] on button "Save & Approve Time" at bounding box center [1091, 361] width 115 height 24
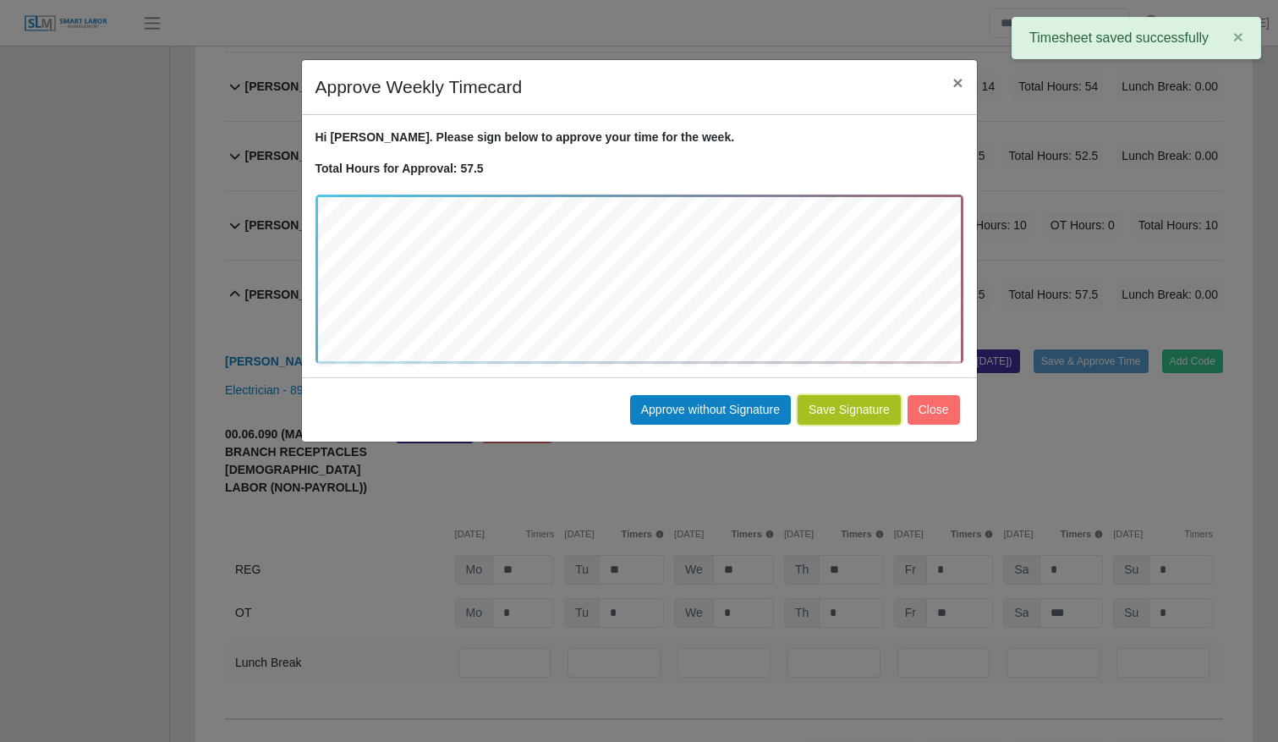
click at [867, 410] on button "Save Signature" at bounding box center [849, 410] width 103 height 30
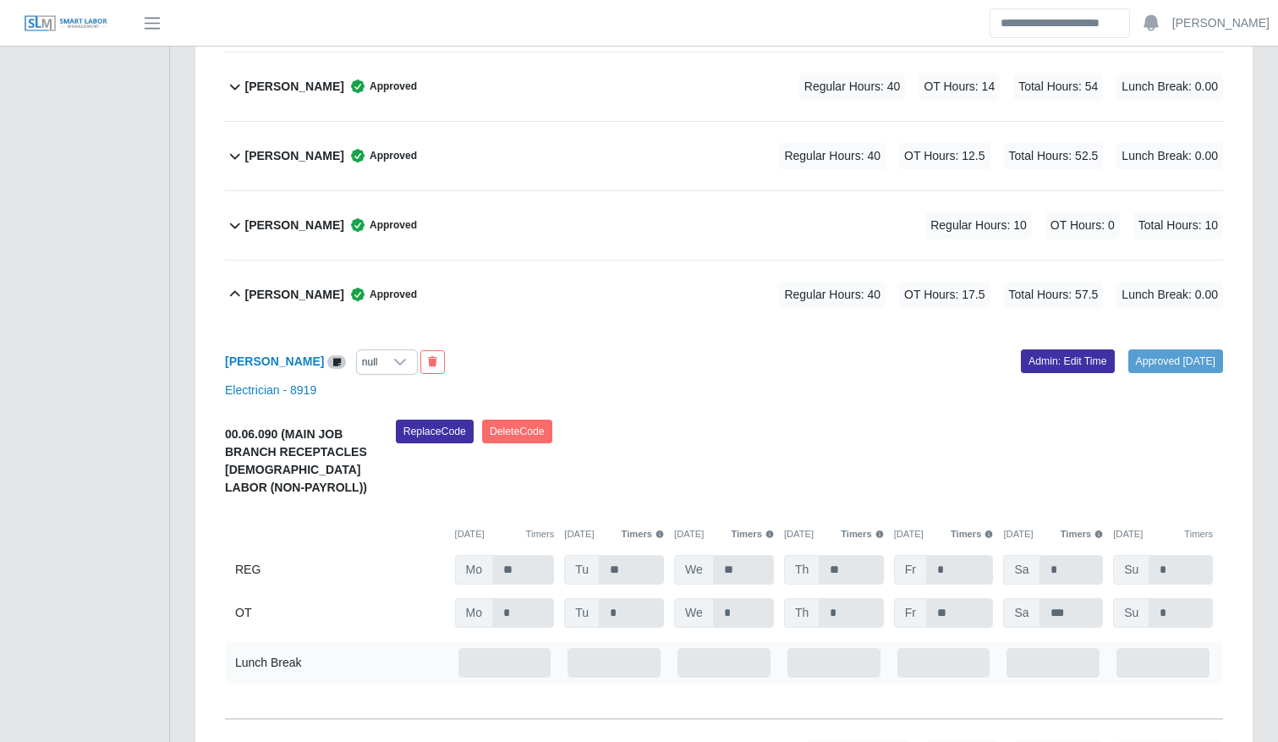
click at [436, 275] on div "Mario Hernandez Approved Regular Hours: 40 OT Hours: 17.5 Total Hours: 57.5 Lun…" at bounding box center [734, 295] width 978 height 69
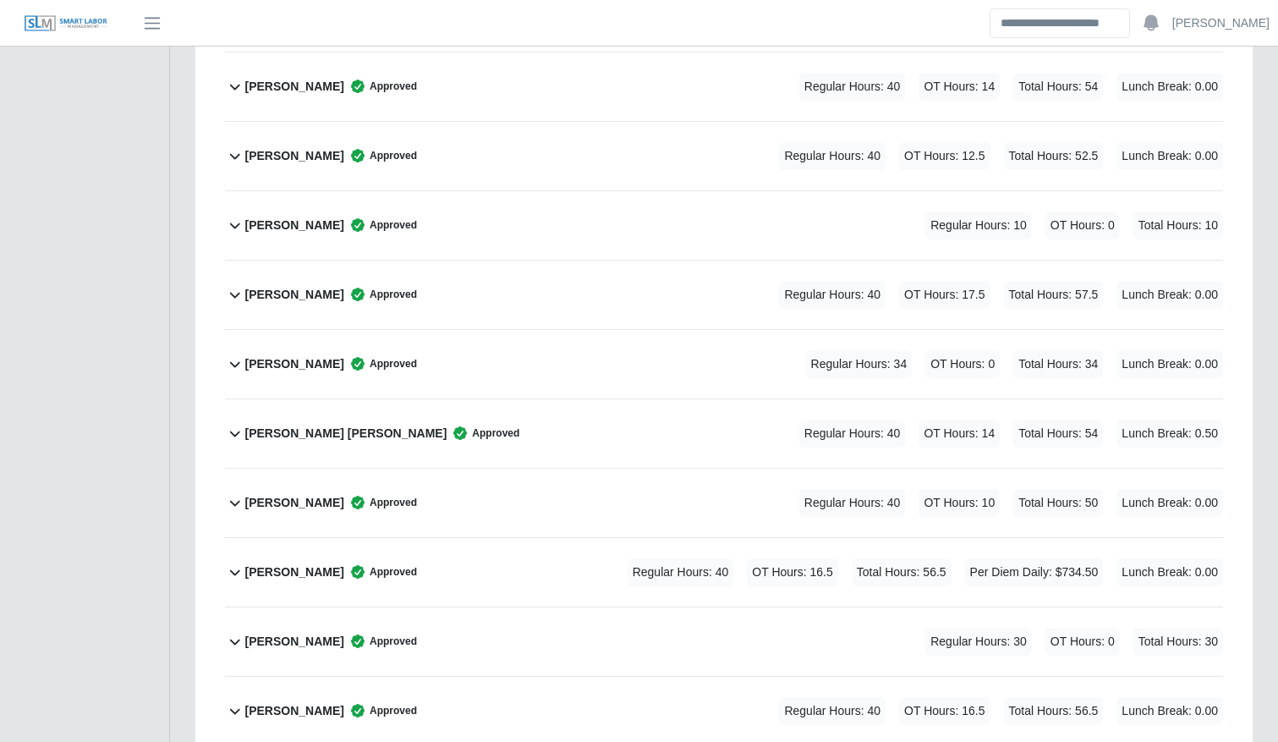
click at [439, 344] on div "Miguel Vasquez Approved Regular Hours: 34 OT Hours: 0 Total Hours: 34 Lunch Bre…" at bounding box center [734, 364] width 978 height 69
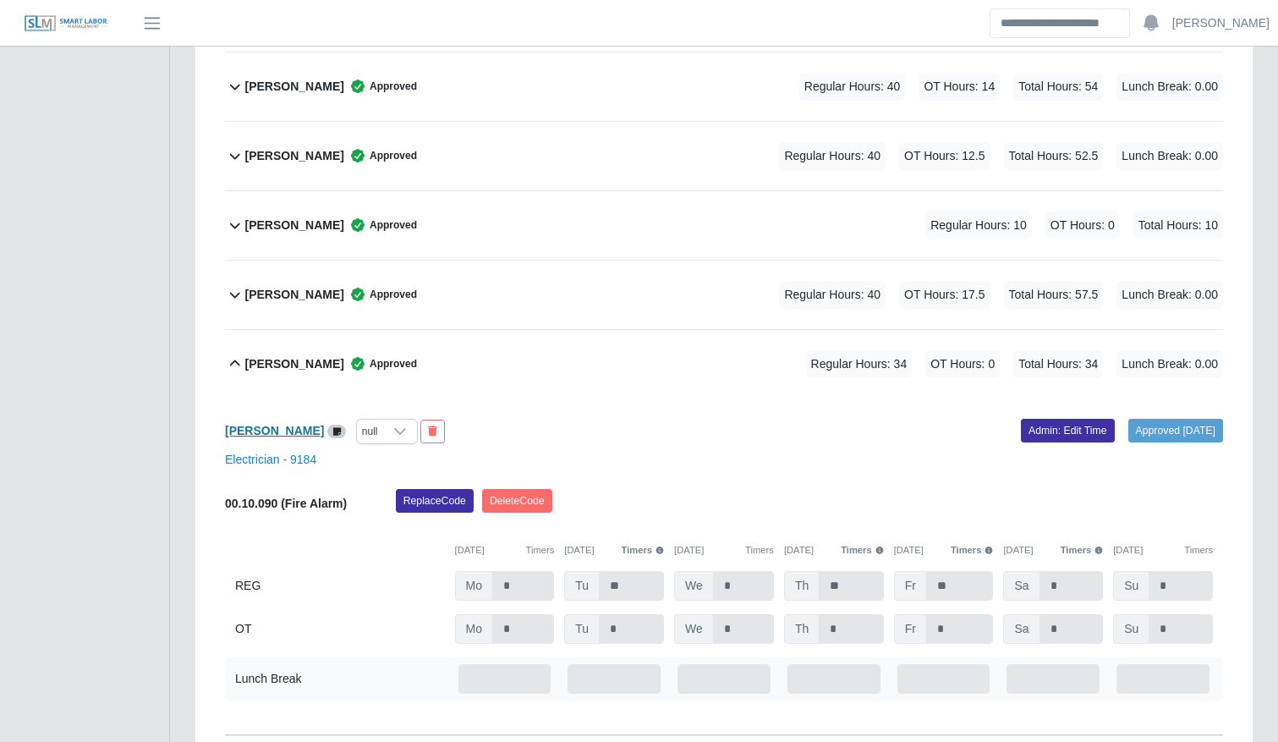
click at [261, 429] on b "Miguel Vasquez" at bounding box center [274, 431] width 99 height 14
click at [1024, 426] on link "Admin: Edit Time" at bounding box center [1068, 431] width 94 height 24
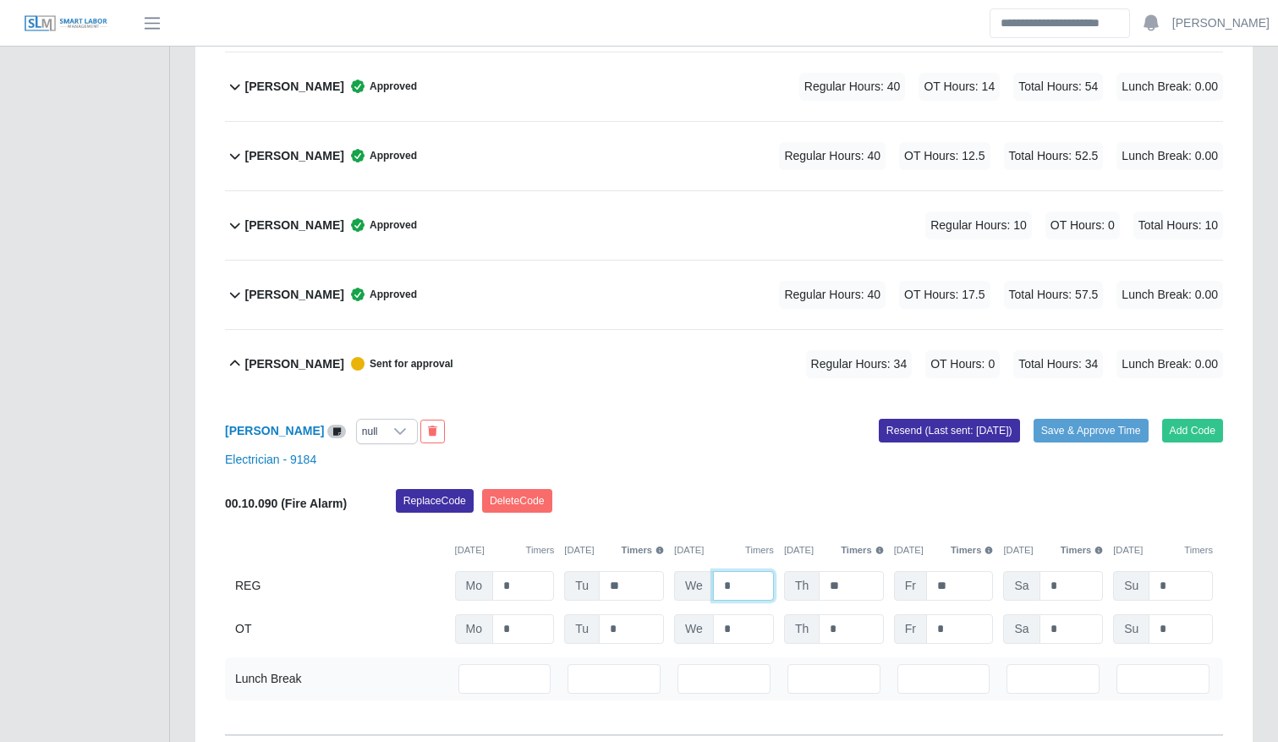
click at [730, 591] on input "*" at bounding box center [743, 586] width 61 height 30
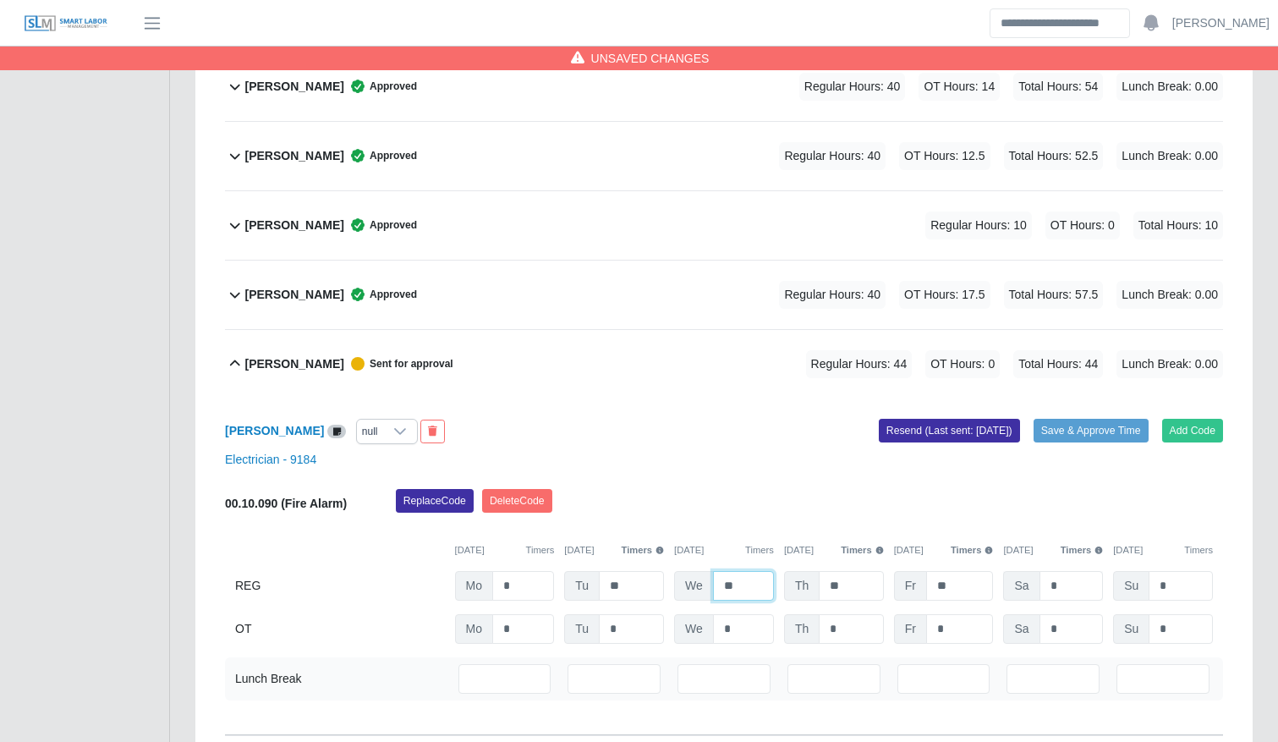
type input "**"
click at [1070, 594] on input "*" at bounding box center [1072, 586] width 64 height 30
type input "*"
click at [1069, 624] on input "*" at bounding box center [1072, 629] width 64 height 30
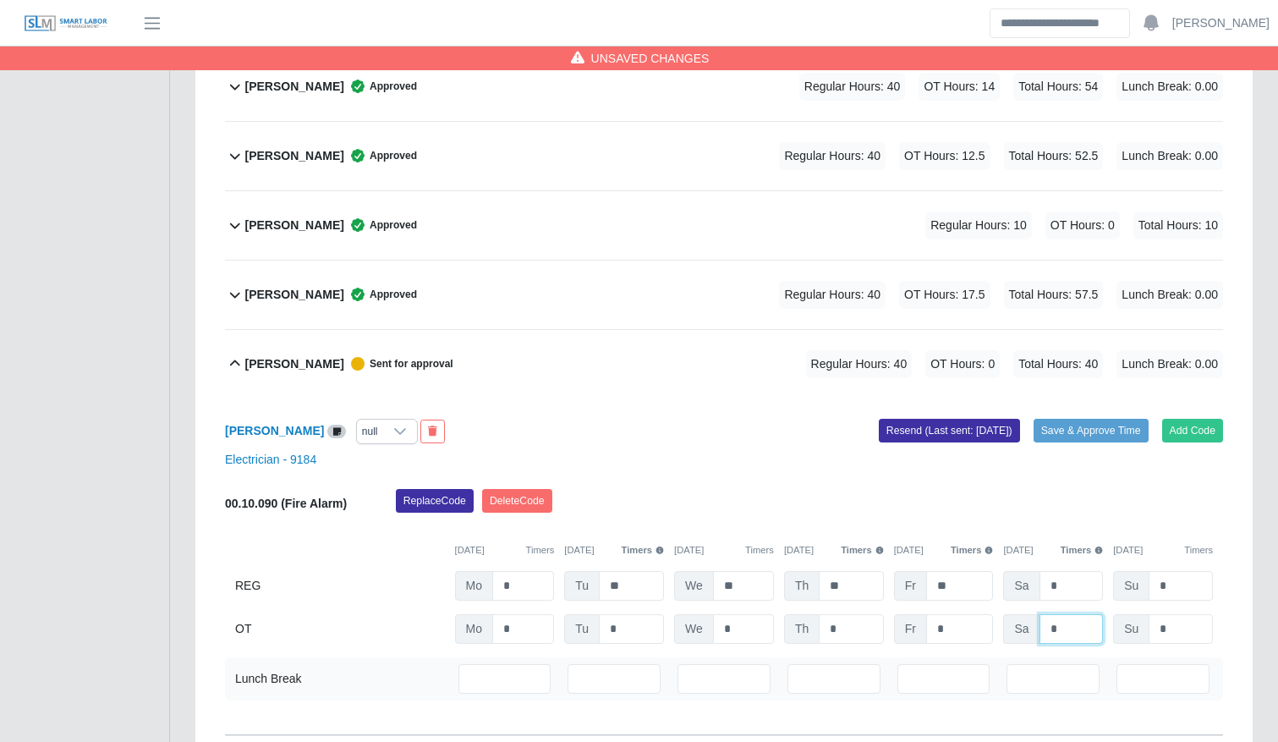
click at [1069, 624] on input "*" at bounding box center [1072, 629] width 64 height 30
type input "*"
click at [1121, 427] on button "Save & Approve Time" at bounding box center [1091, 431] width 115 height 24
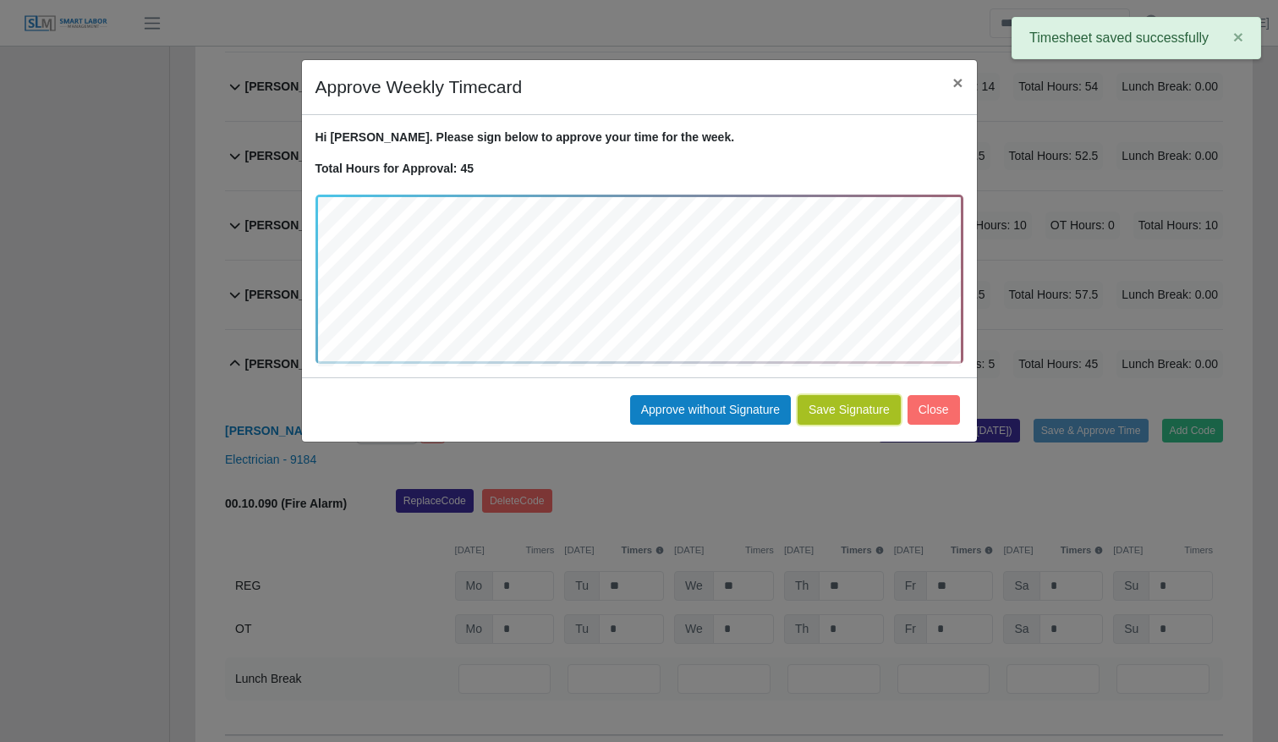
click at [867, 410] on button "Save Signature" at bounding box center [849, 410] width 103 height 30
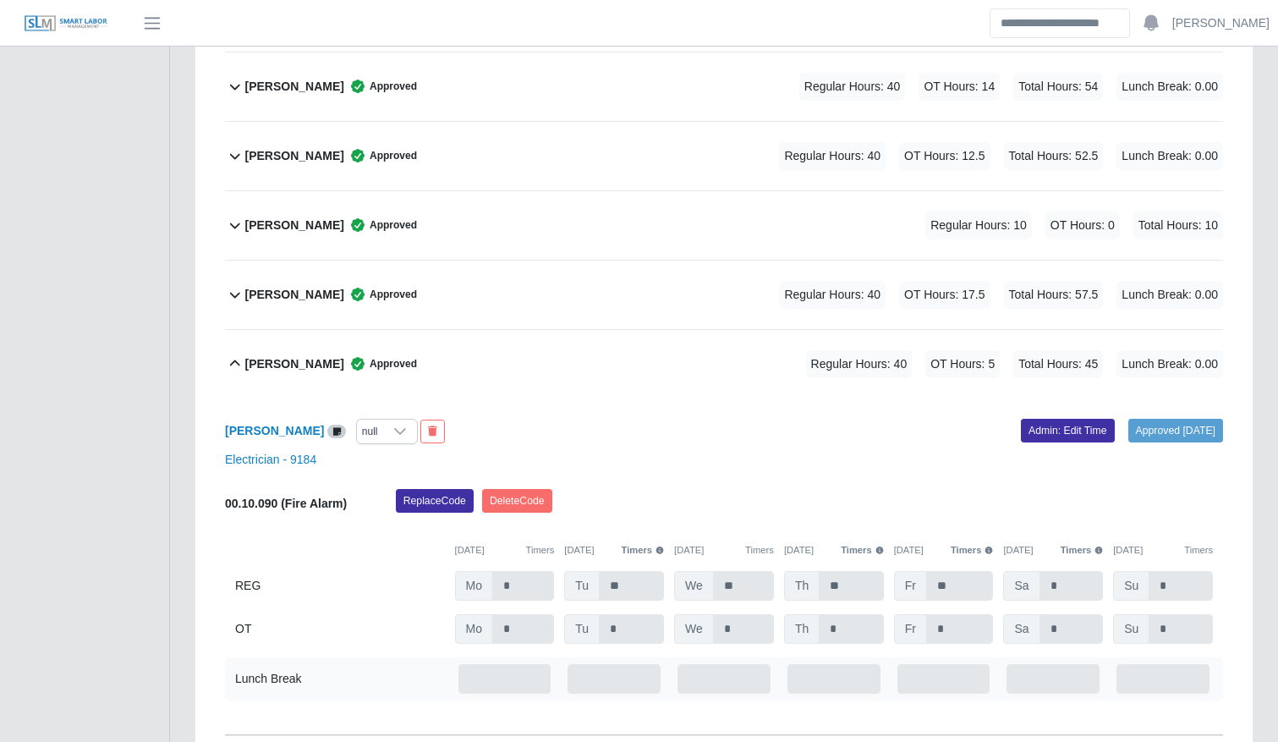
click at [428, 387] on div "Miguel Vasquez Approved Regular Hours: 40 OT Hours: 5 Total Hours: 45 Lunch Bre…" at bounding box center [734, 364] width 978 height 69
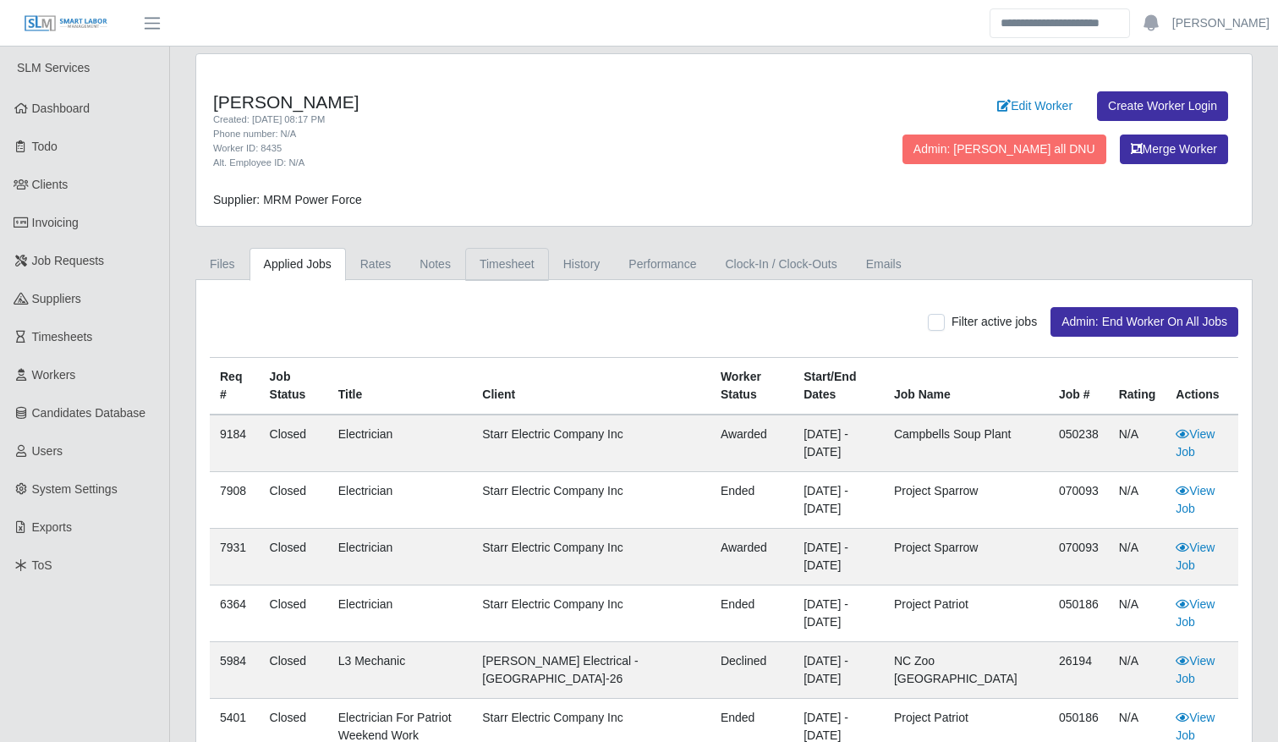
click at [483, 273] on link "Timesheet" at bounding box center [507, 264] width 84 height 33
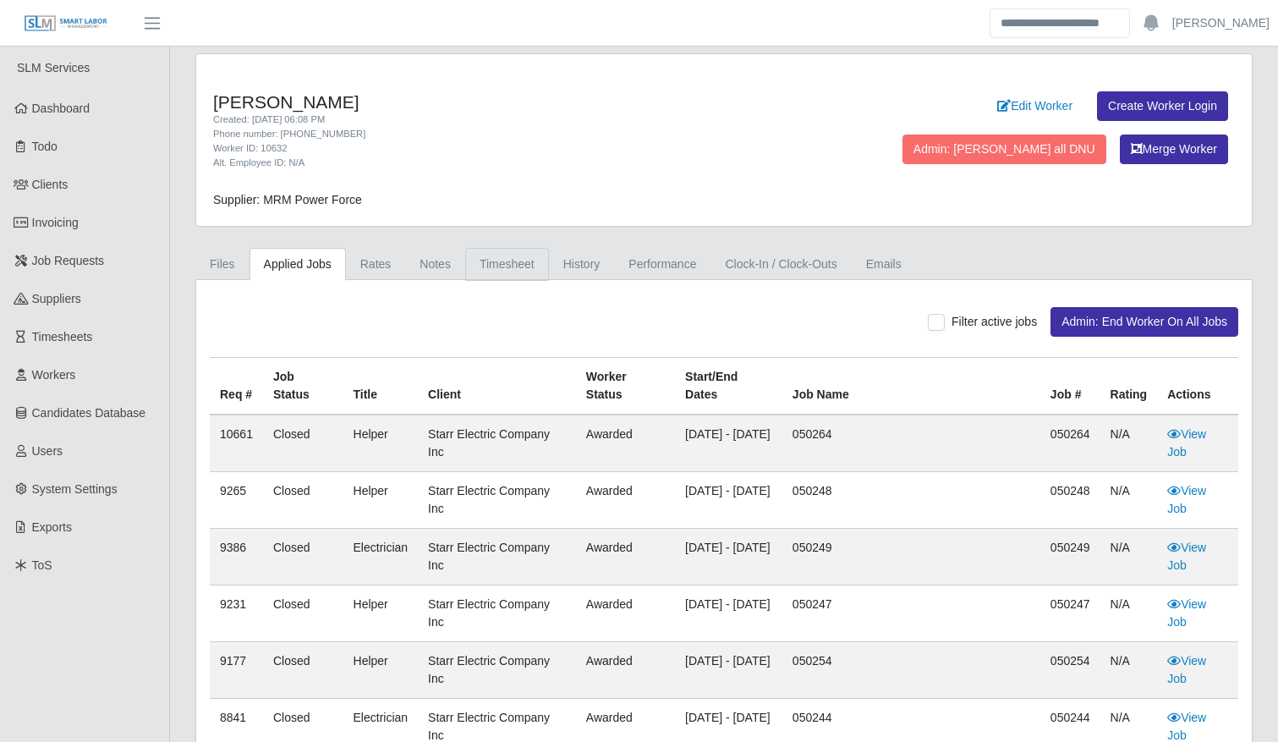
click at [488, 269] on link "Timesheet" at bounding box center [507, 264] width 84 height 33
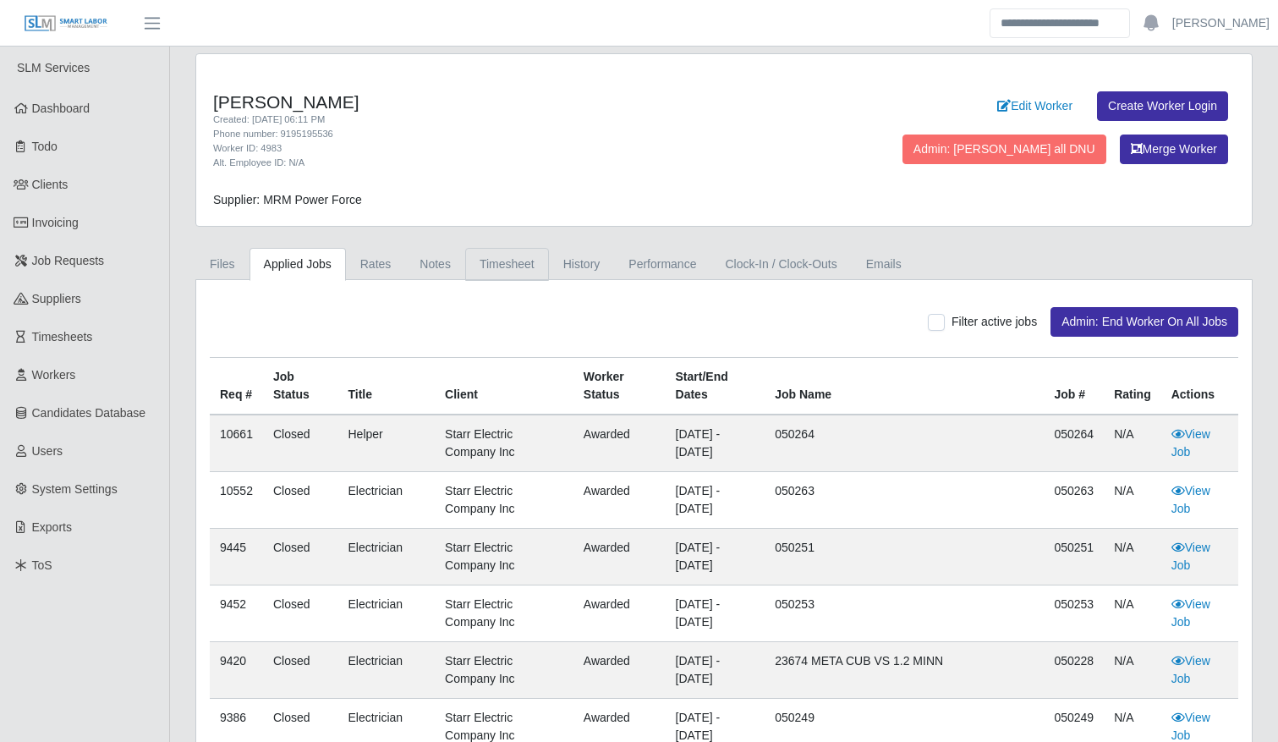
click at [475, 269] on link "Timesheet" at bounding box center [507, 264] width 84 height 33
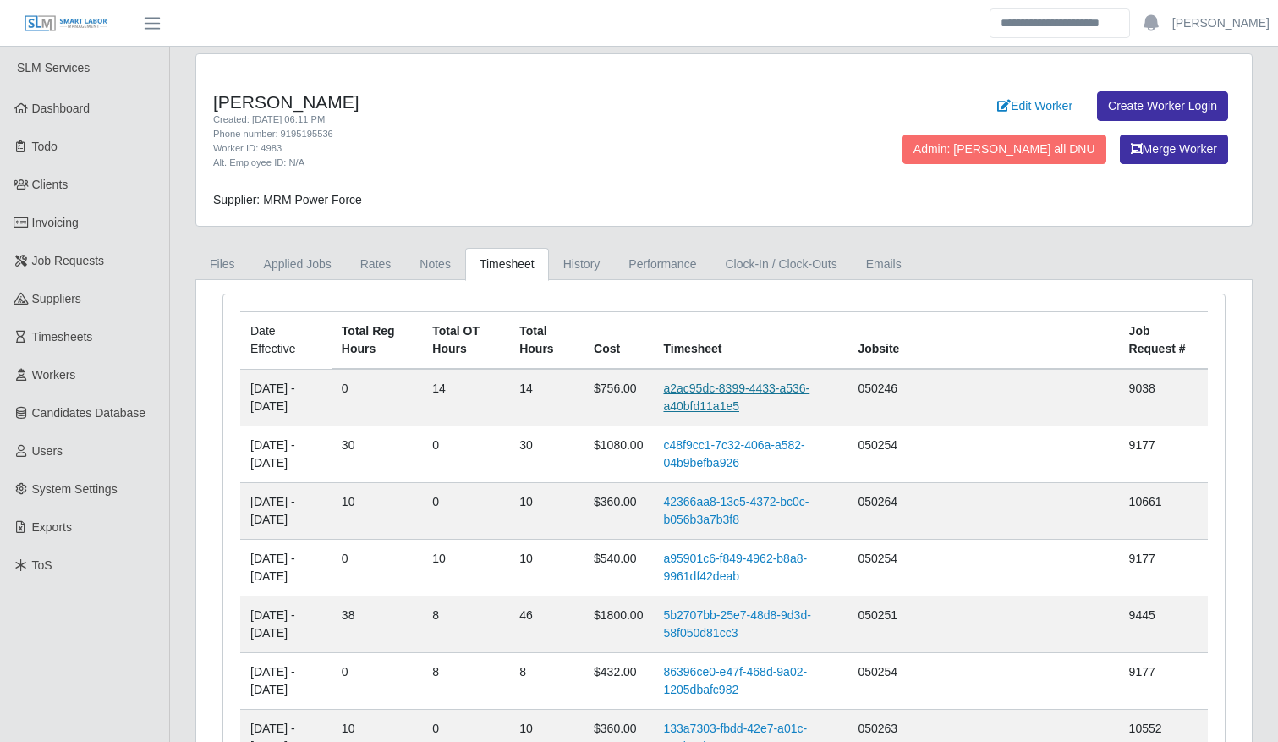
click at [768, 396] on link "a2ac95dc-8399-4433-a536-a40bfd11a1e5" at bounding box center [736, 397] width 146 height 31
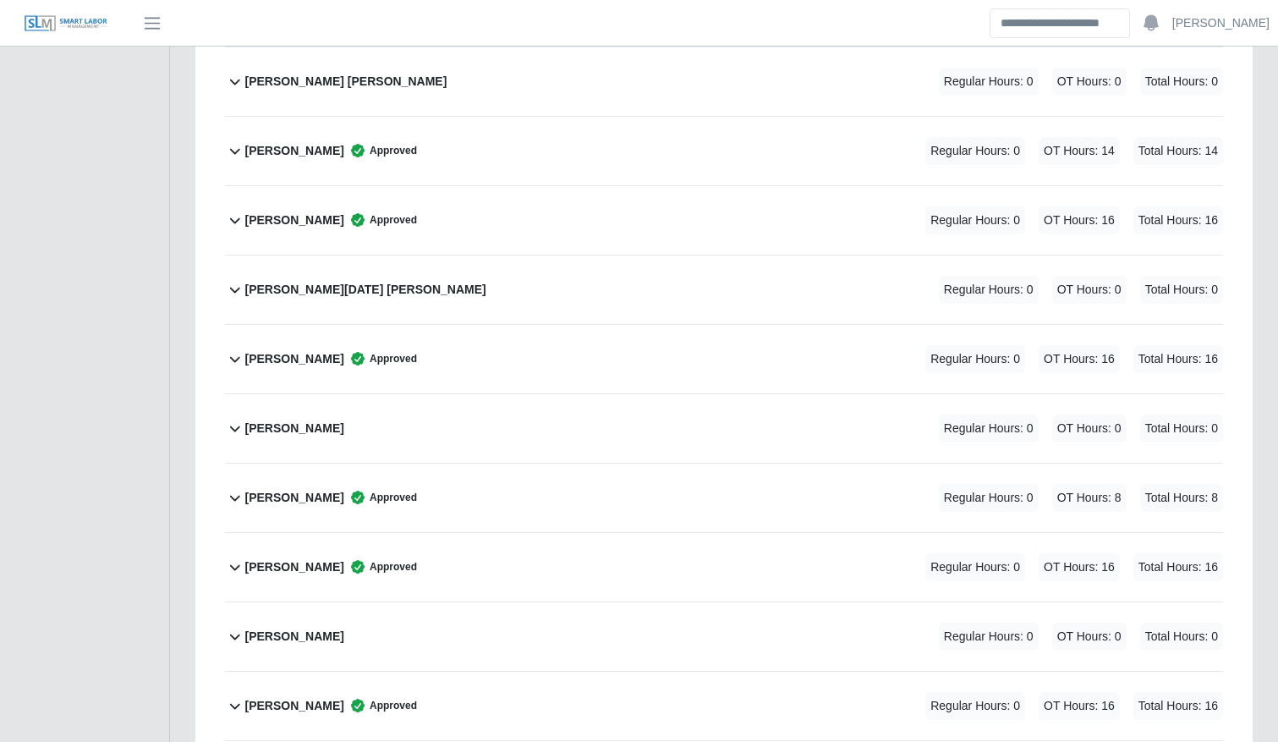
scroll to position [2947, 0]
click at [434, 164] on div "[PERSON_NAME] Approved Regular Hours: 0 OT Hours: 14 Total Hours: 14" at bounding box center [734, 152] width 978 height 69
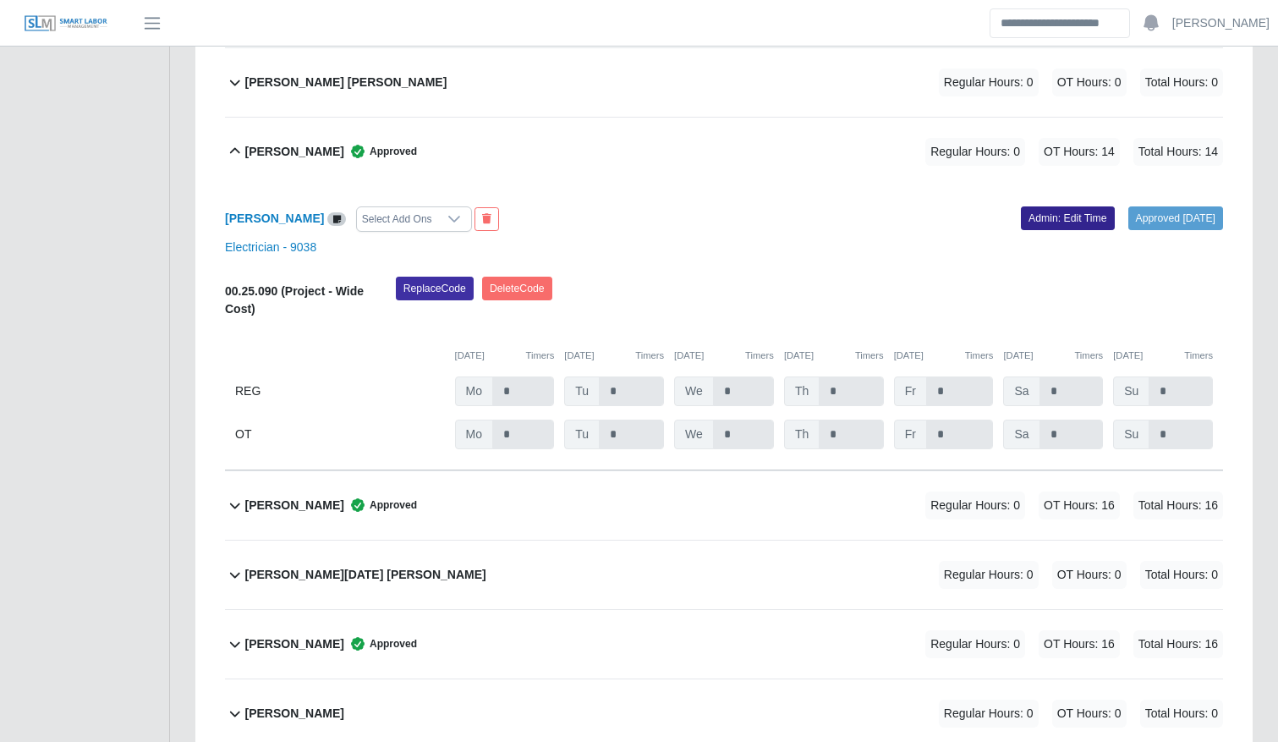
click at [1024, 217] on link "Admin: Edit Time" at bounding box center [1068, 218] width 94 height 24
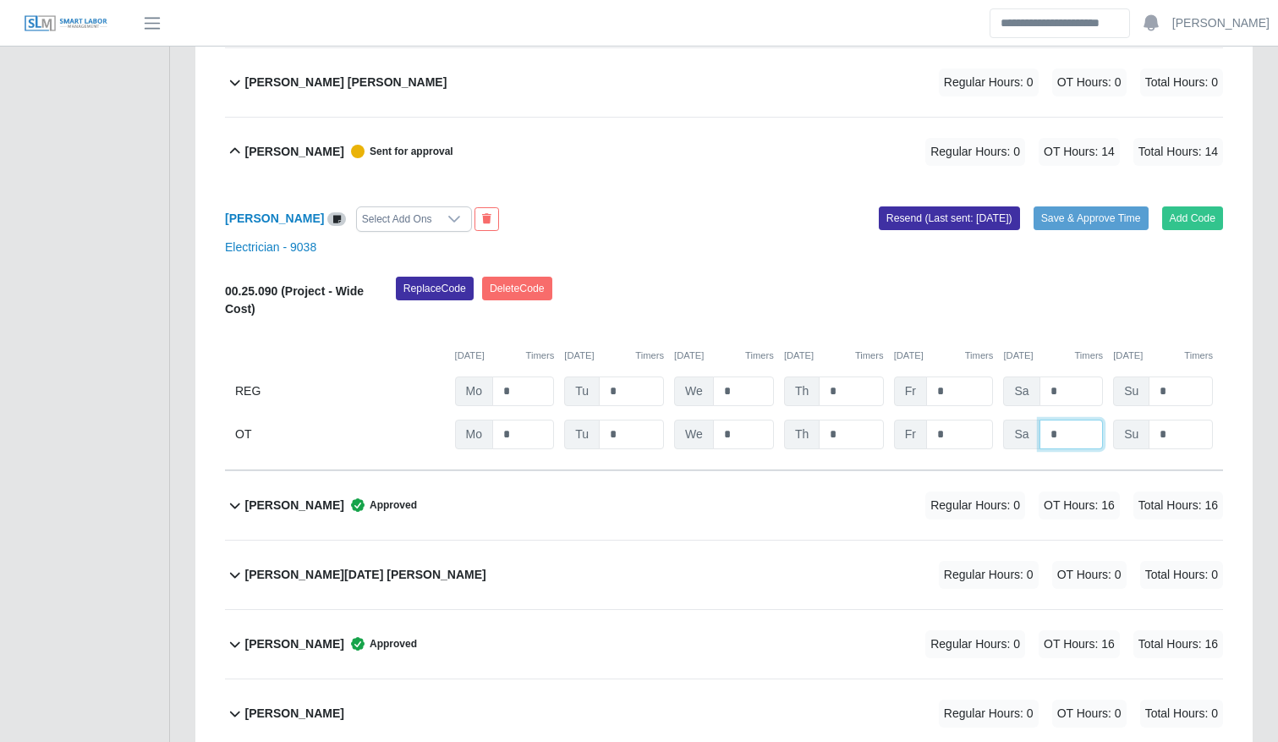
click at [1078, 426] on input "*" at bounding box center [1072, 435] width 64 height 30
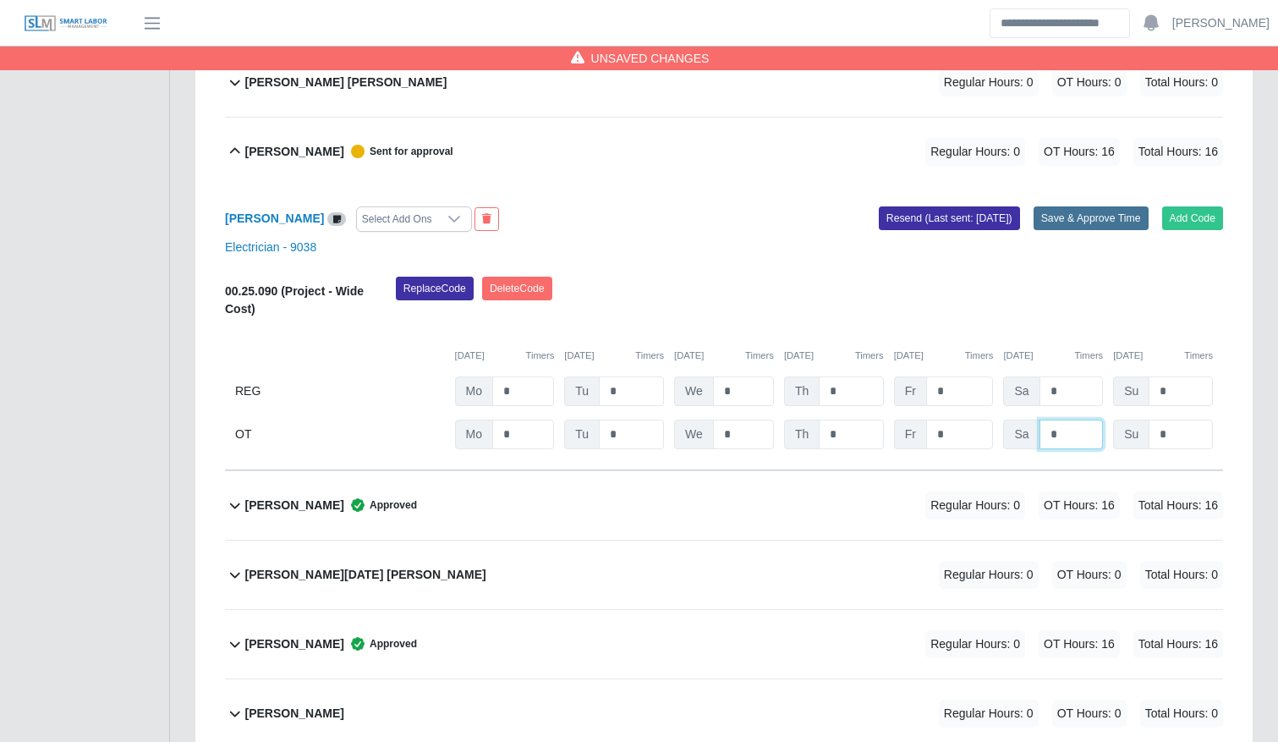
type input "*"
click at [1123, 219] on button "Save & Approve Time" at bounding box center [1091, 218] width 115 height 24
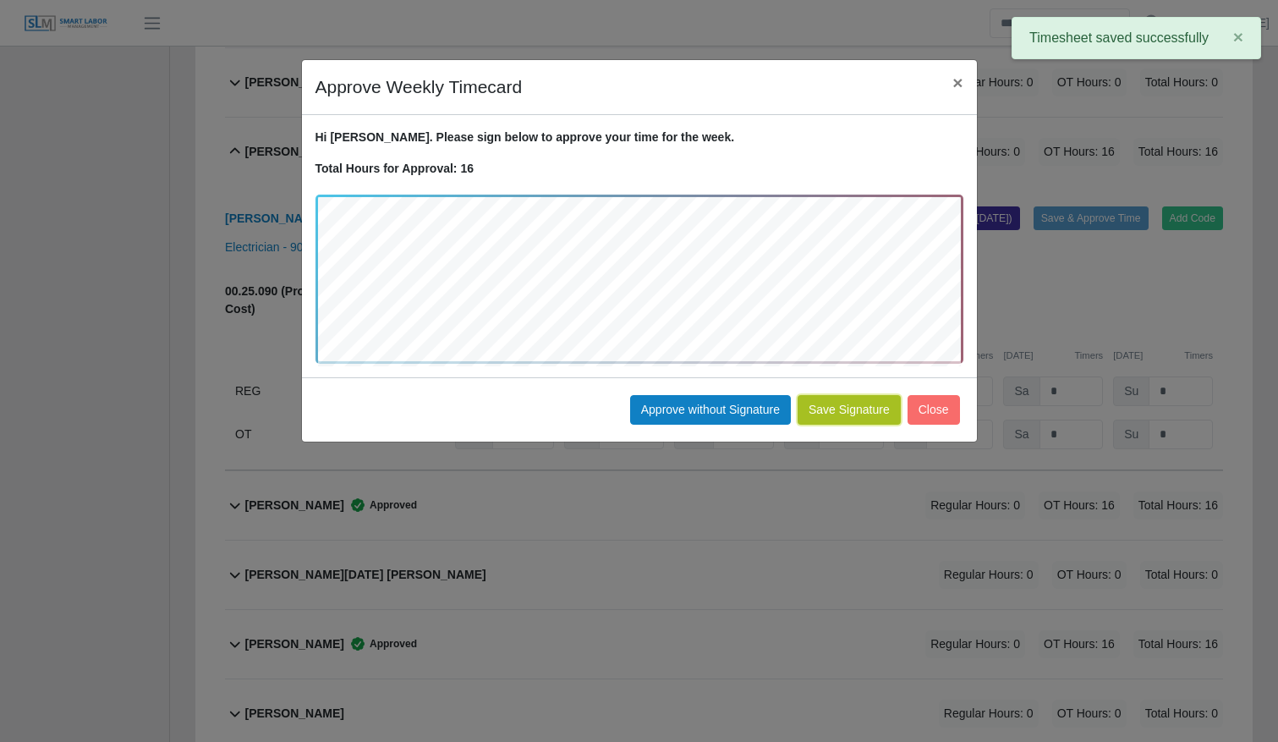
click at [856, 415] on button "Save Signature" at bounding box center [849, 410] width 103 height 30
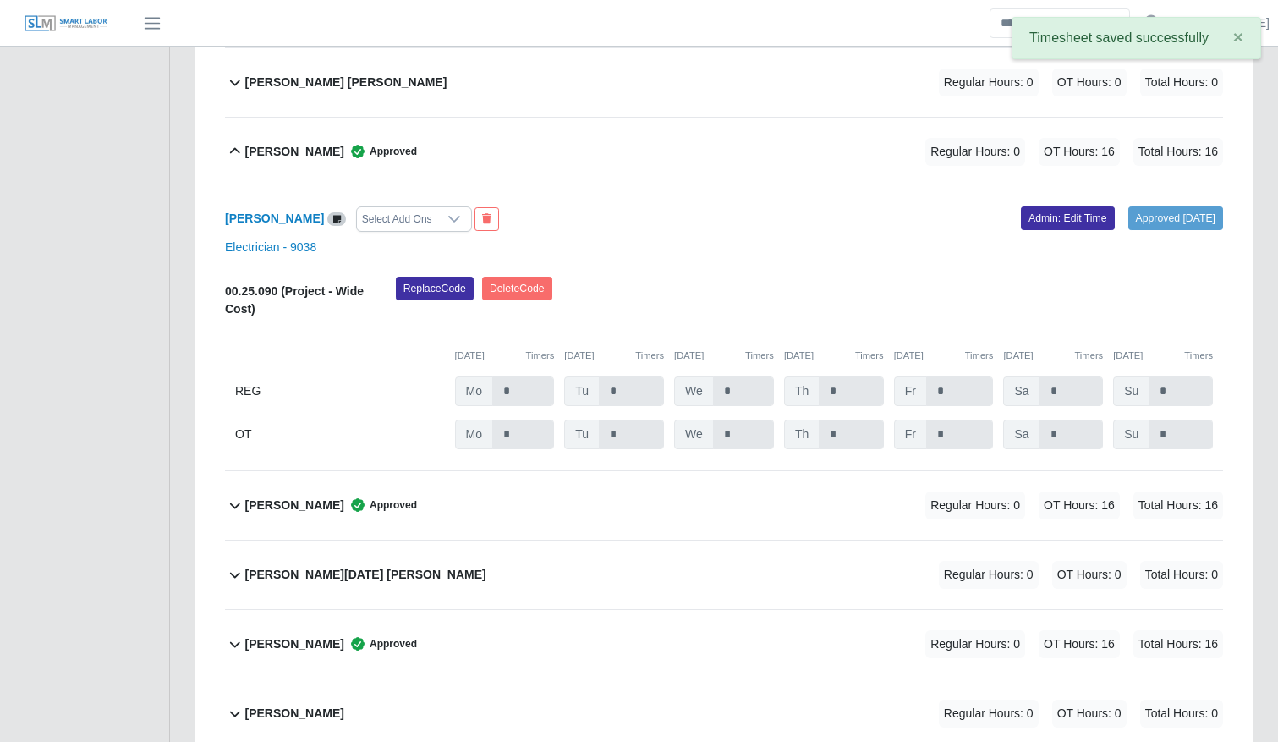
click at [665, 145] on div "Pedro Vasquez Approved Regular Hours: 0 OT Hours: 16 Total Hours: 16" at bounding box center [734, 152] width 978 height 69
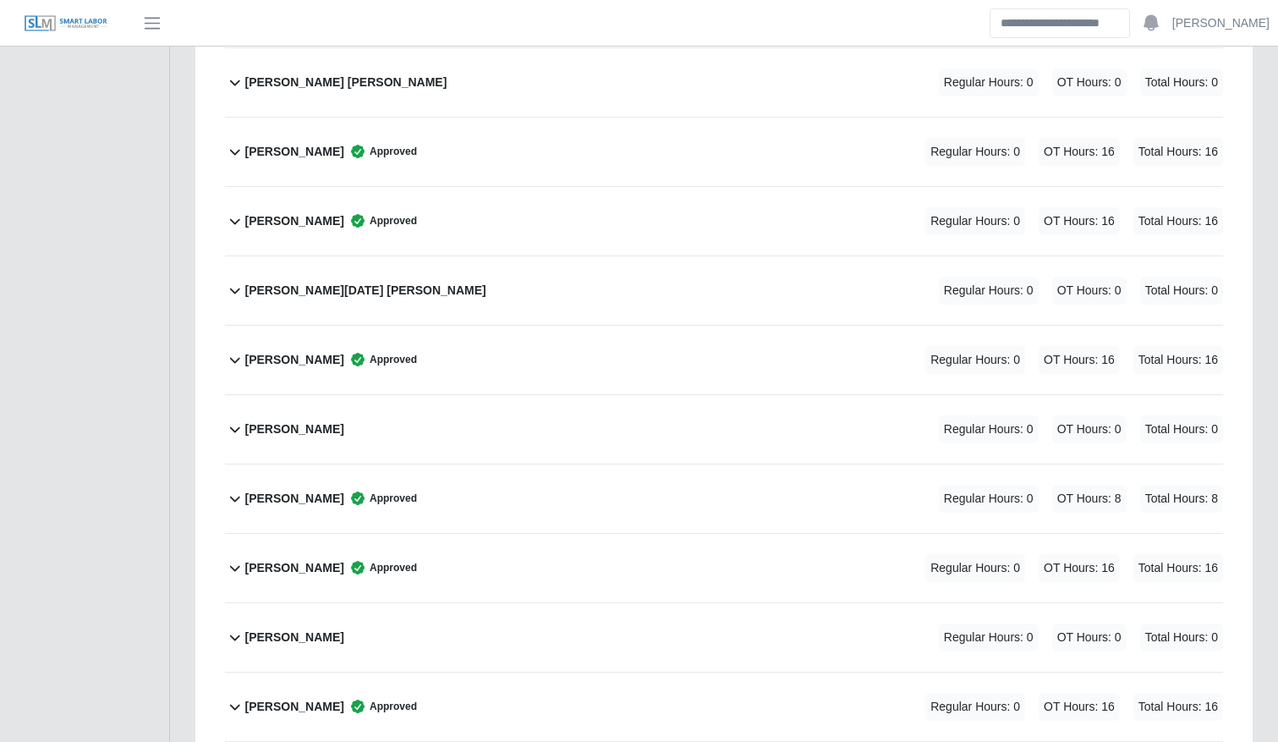
scroll to position [3142, 0]
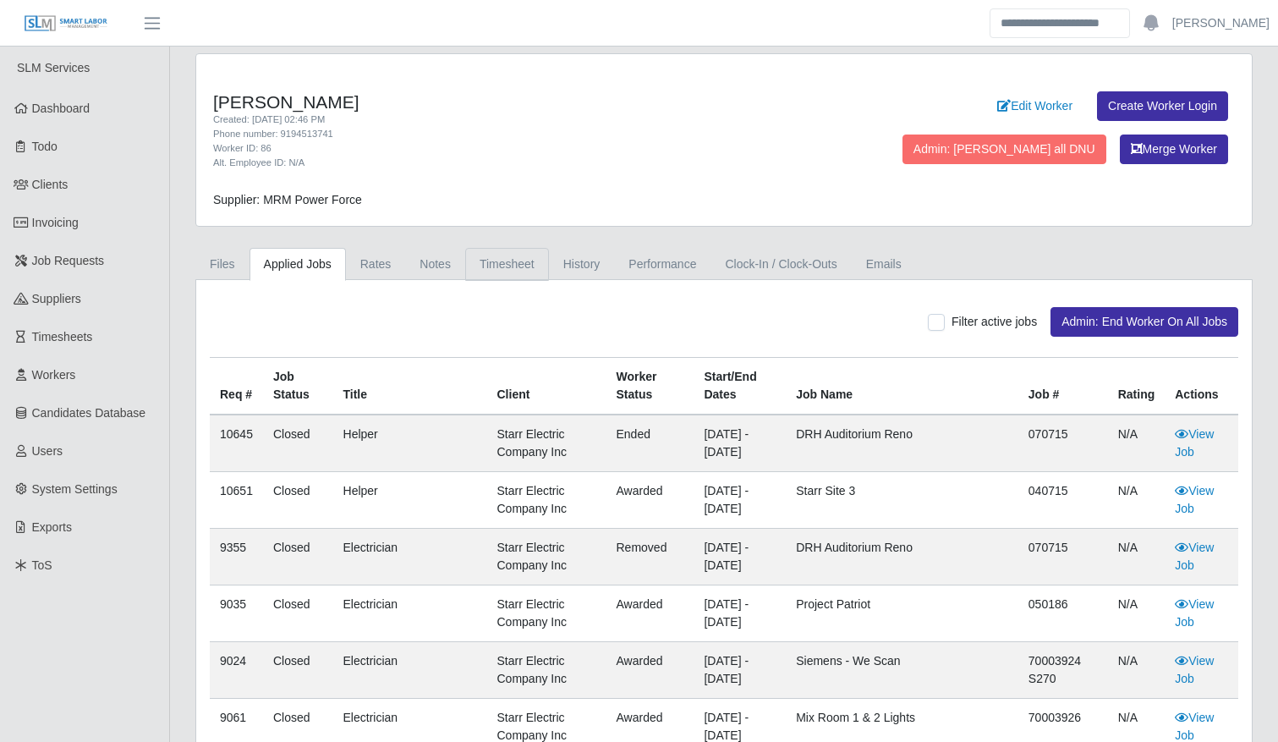
click at [499, 257] on link "Timesheet" at bounding box center [507, 264] width 84 height 33
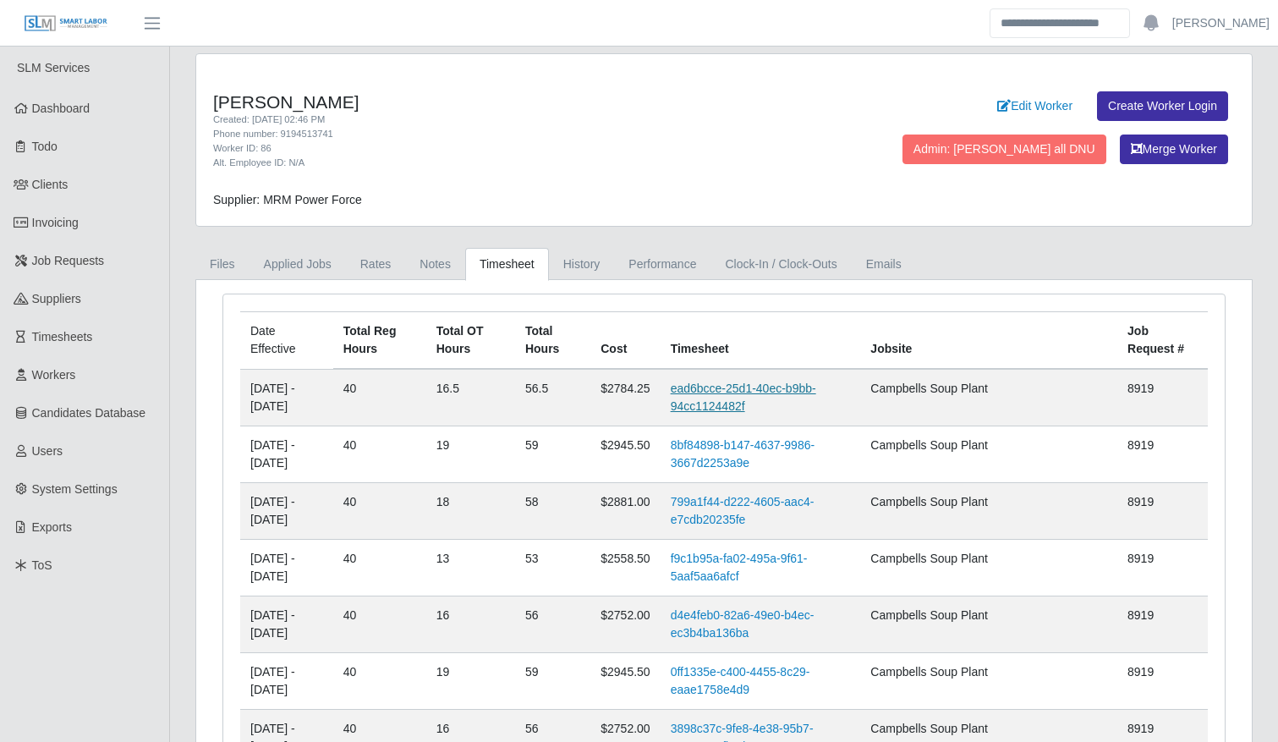
click at [746, 389] on link "ead6bcce-25d1-40ec-b9bb-94cc1124482f" at bounding box center [744, 397] width 146 height 31
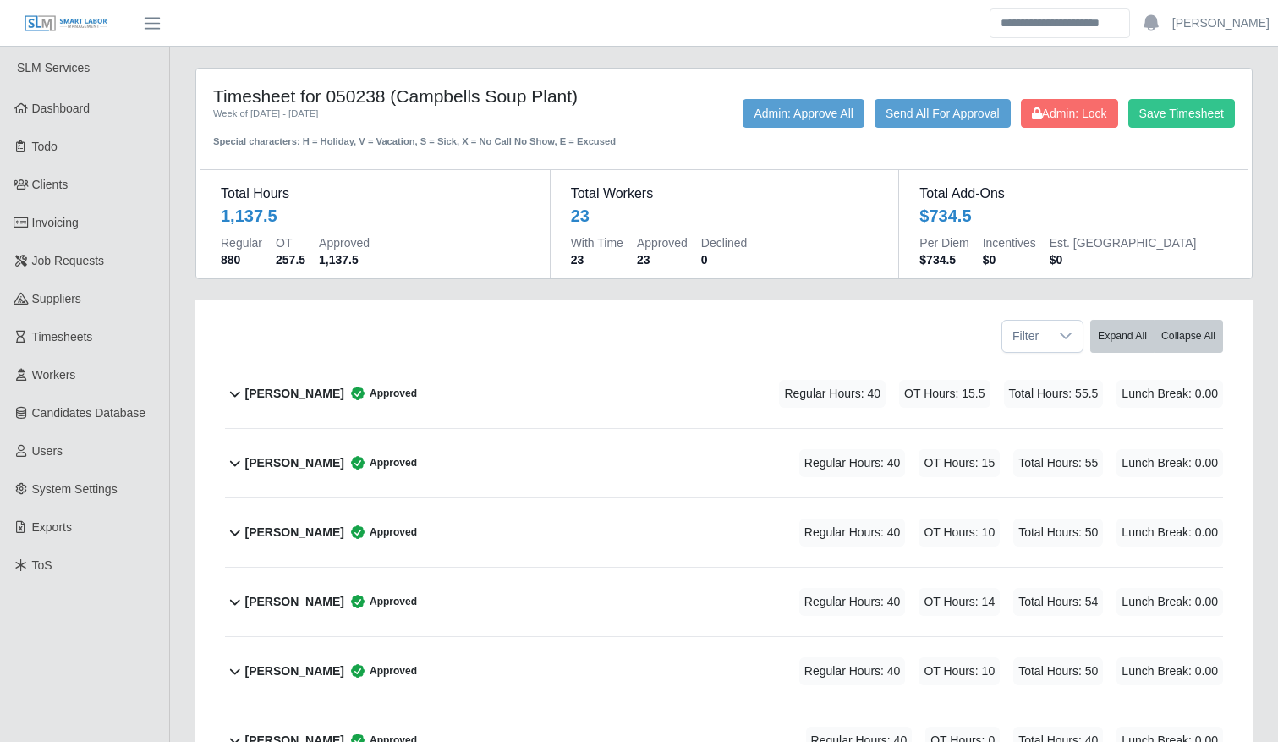
scroll to position [1338, 0]
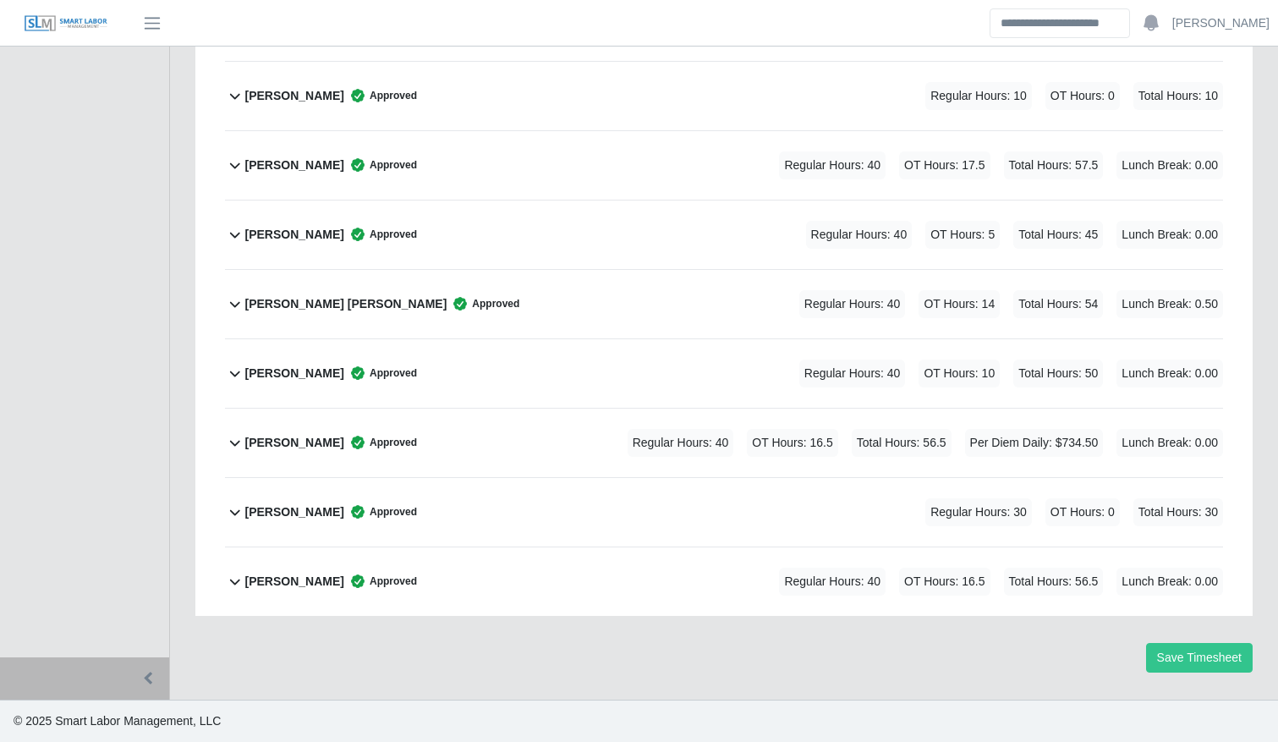
click at [744, 442] on div "Regular Hours: 40 OT Hours: 16.5 Total Hours: 56.5 Per Diem Daily: $734.50 Lunc…" at bounding box center [901, 443] width 643 height 28
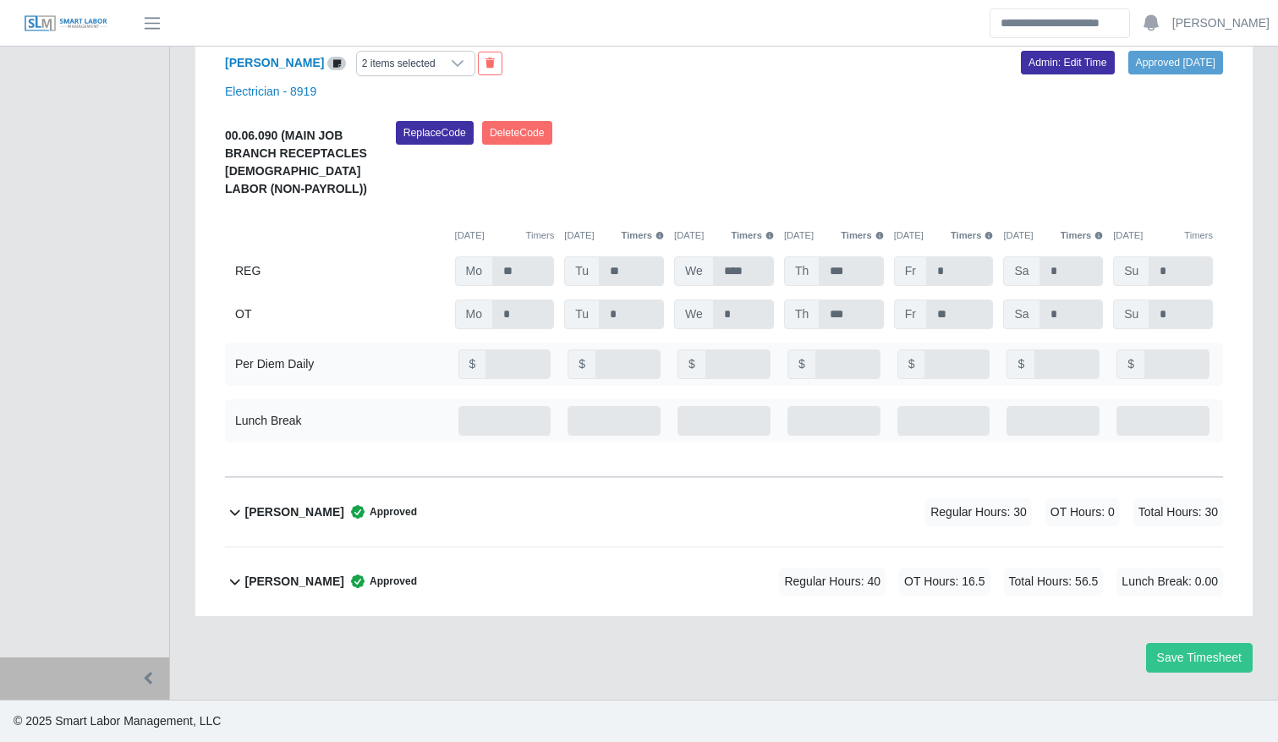
scroll to position [1553, 0]
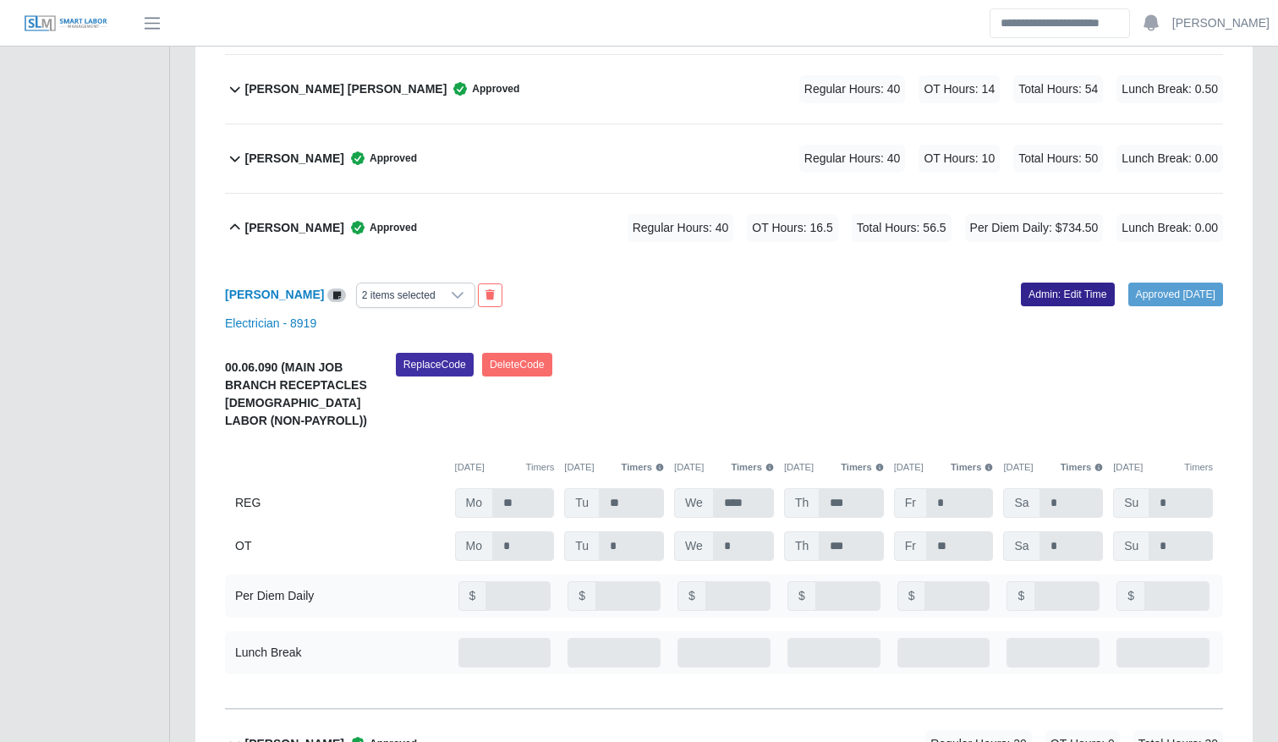
click at [1045, 300] on link "Admin: Edit Time" at bounding box center [1068, 295] width 94 height 24
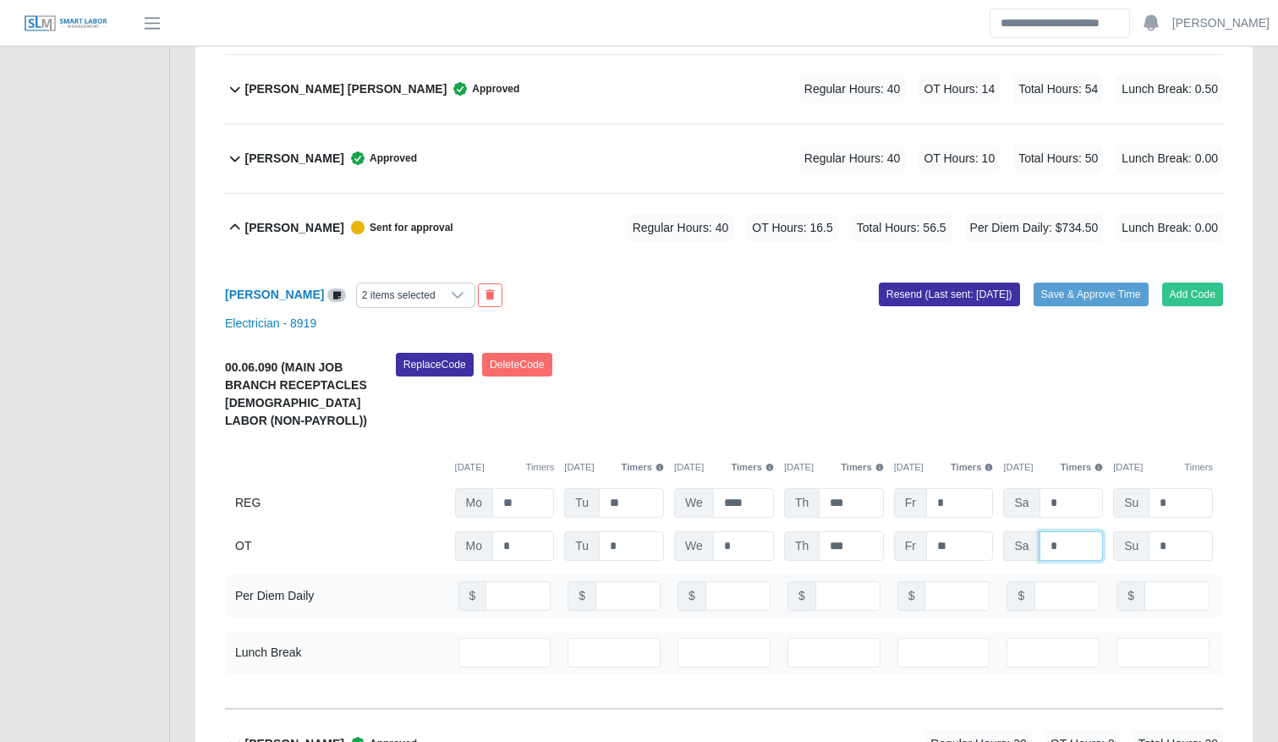
click at [1068, 553] on input "*" at bounding box center [1072, 546] width 64 height 30
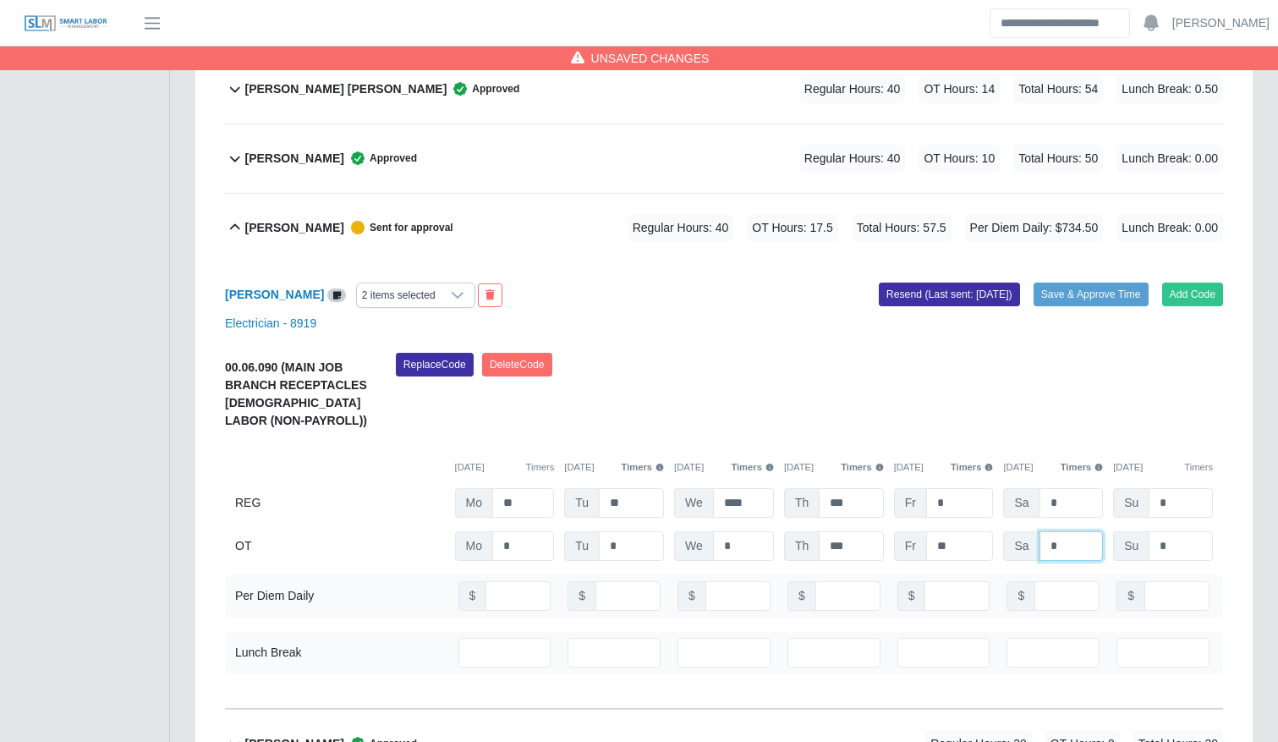
type input "*"
click at [1041, 599] on input "**" at bounding box center [1067, 596] width 65 height 30
type input "**"
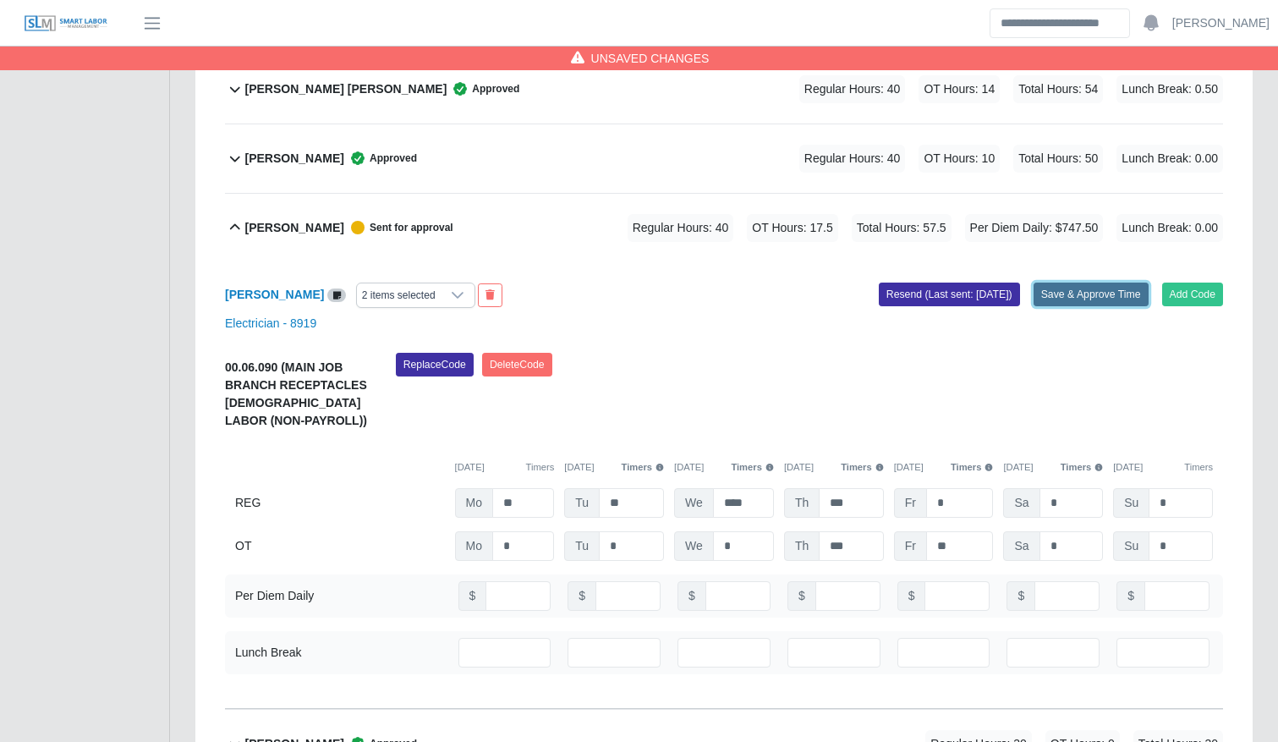
click at [1093, 291] on button "Save & Approve Time" at bounding box center [1091, 295] width 115 height 24
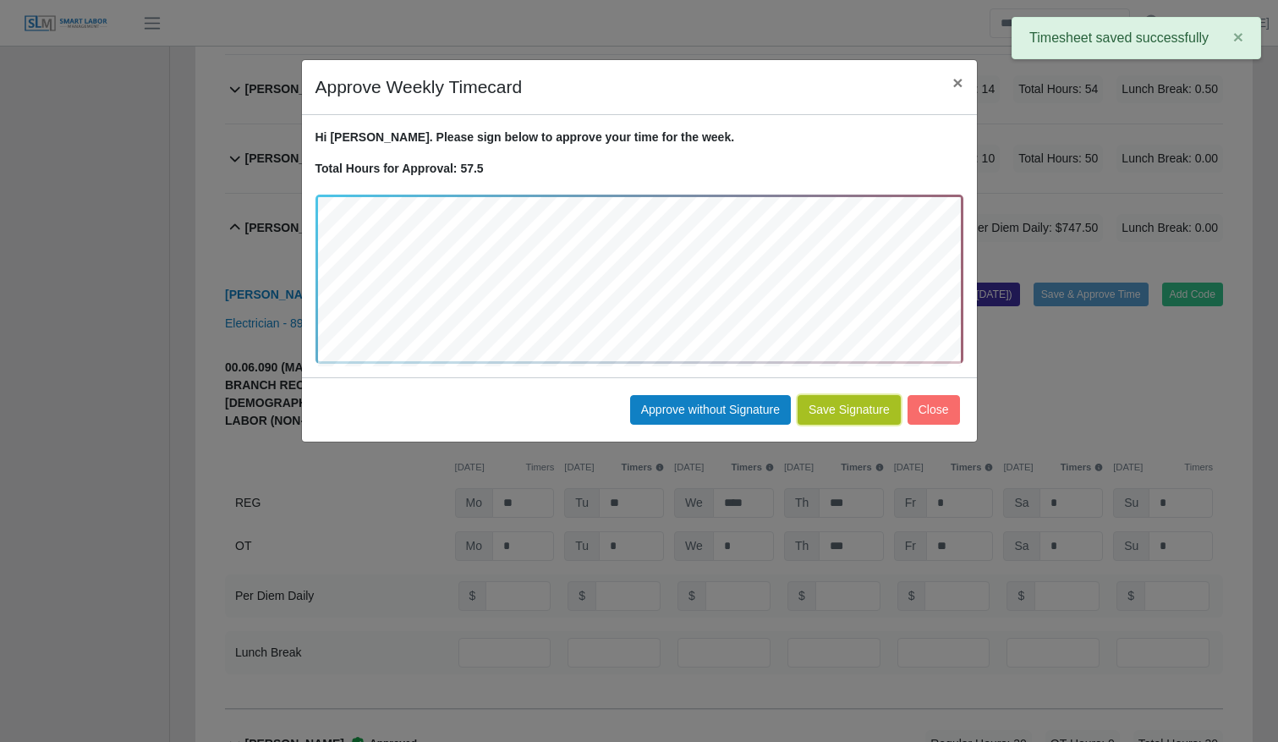
click at [856, 415] on button "Save Signature" at bounding box center [849, 410] width 103 height 30
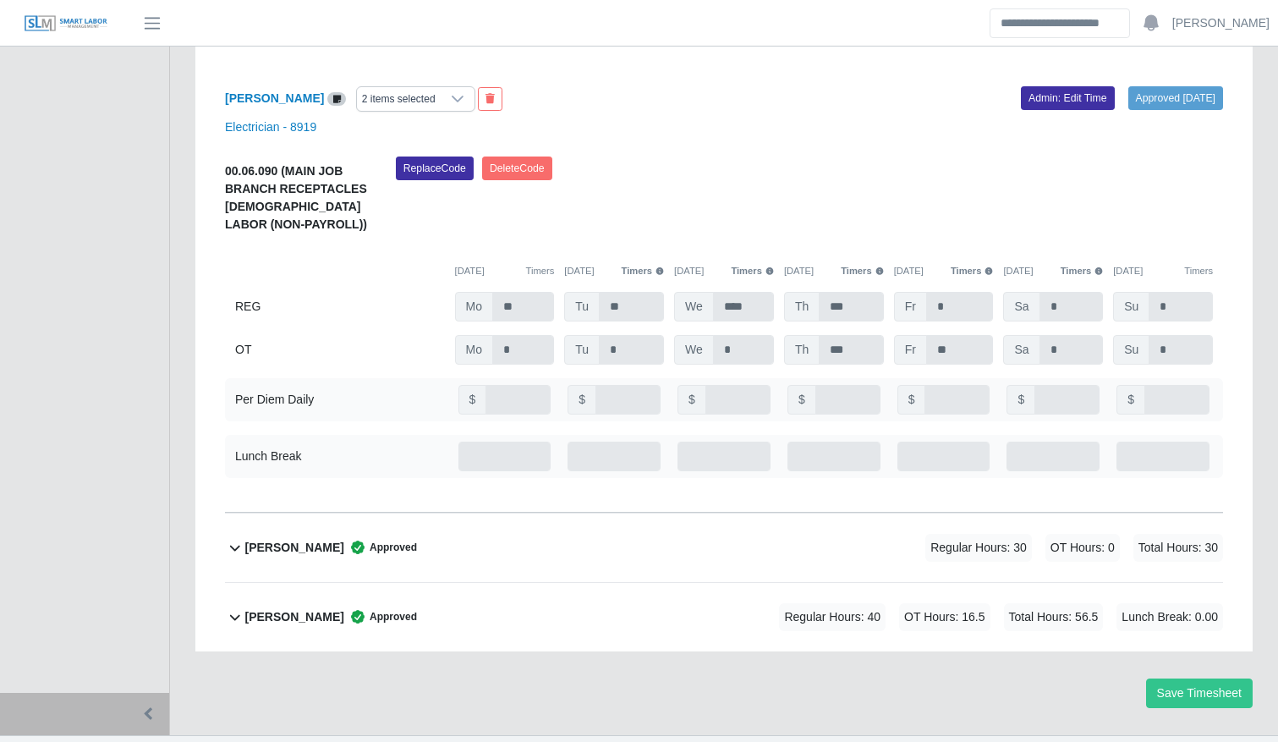
scroll to position [1785, 0]
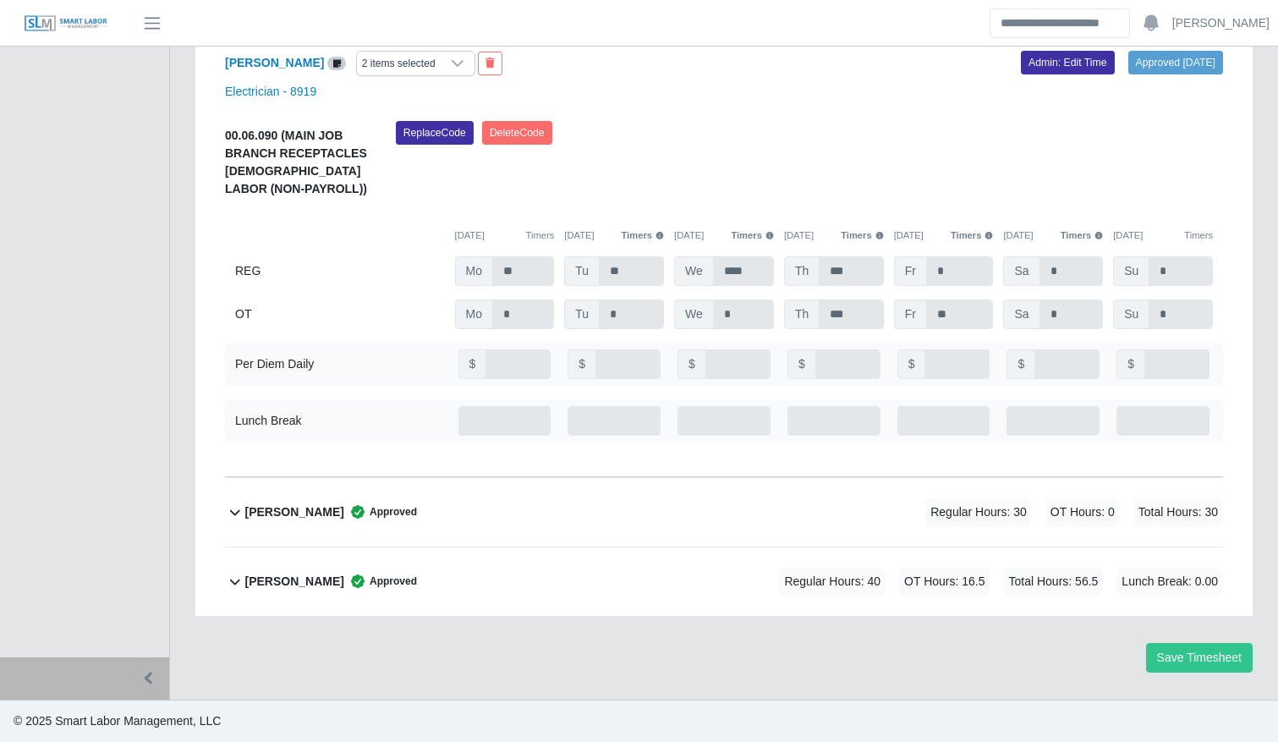
click at [459, 580] on div "Raul Flores Approved Regular Hours: 40 OT Hours: 16.5 Total Hours: 56.5 Lunch B…" at bounding box center [734, 581] width 978 height 69
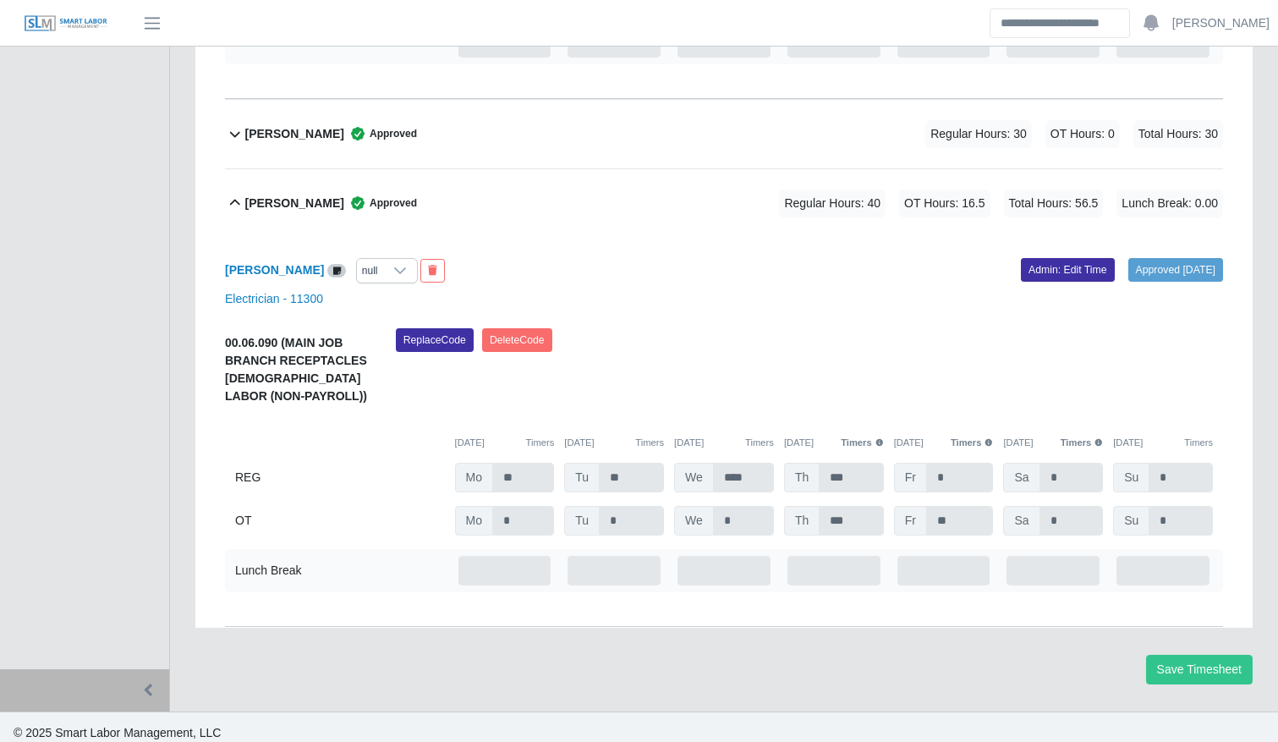
scroll to position [2176, 0]
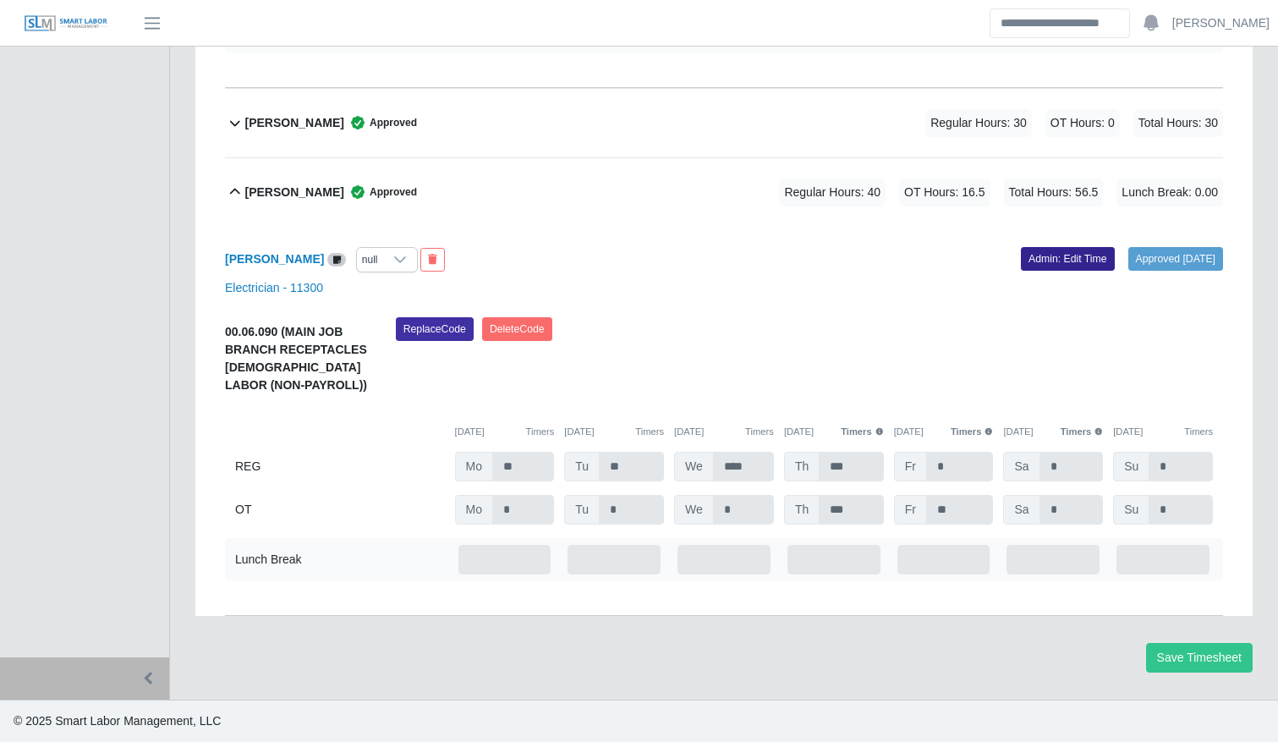
click at [1021, 255] on link "Admin: Edit Time" at bounding box center [1068, 259] width 94 height 24
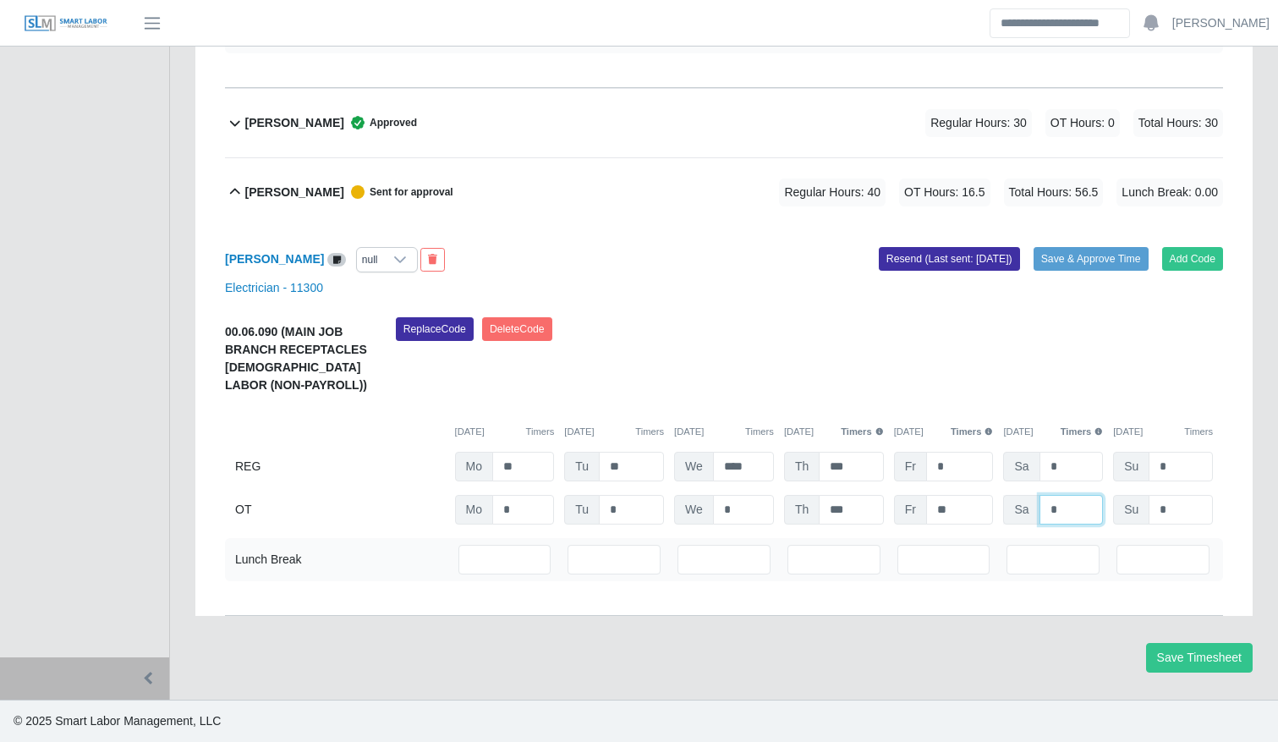
click at [1069, 509] on input "*" at bounding box center [1072, 510] width 64 height 30
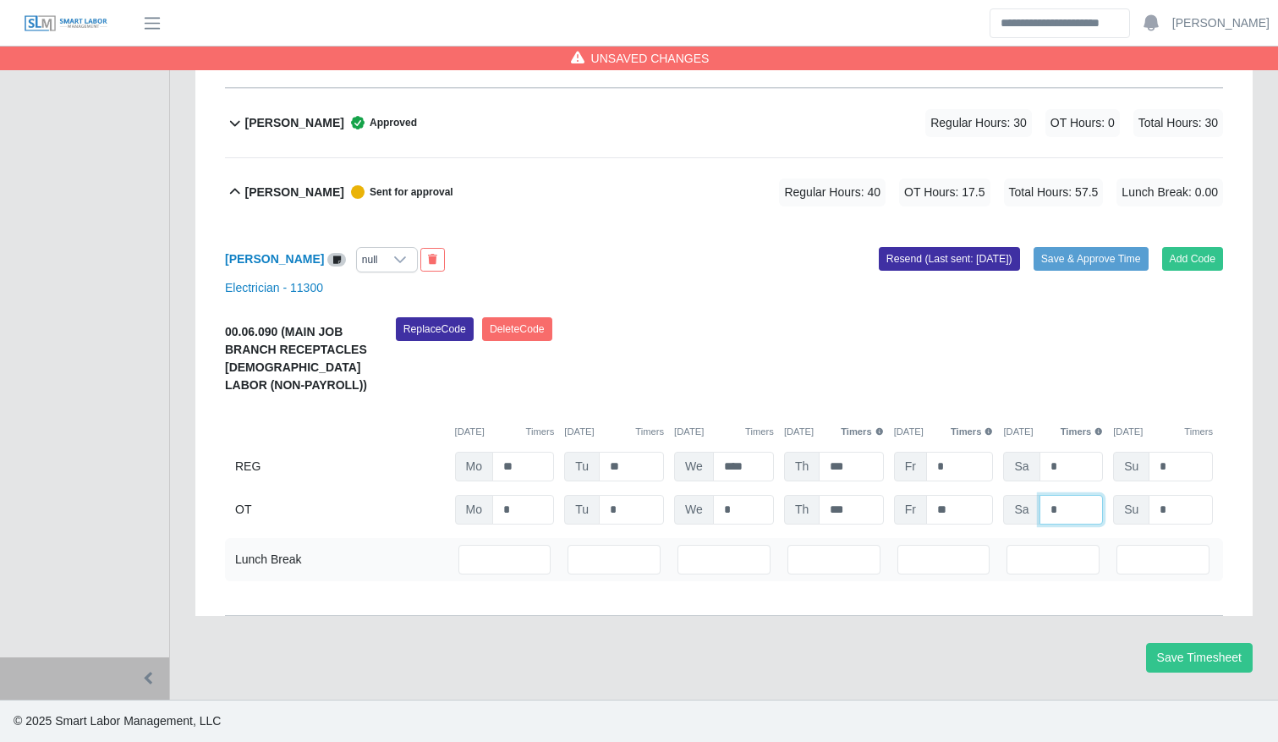
type input "*"
click at [1090, 271] on div "Add Code Save & Approve Time Resend (Last sent: 09/29/2025)" at bounding box center [980, 259] width 512 height 25
click at [1079, 265] on button "Save & Approve Time" at bounding box center [1091, 259] width 115 height 24
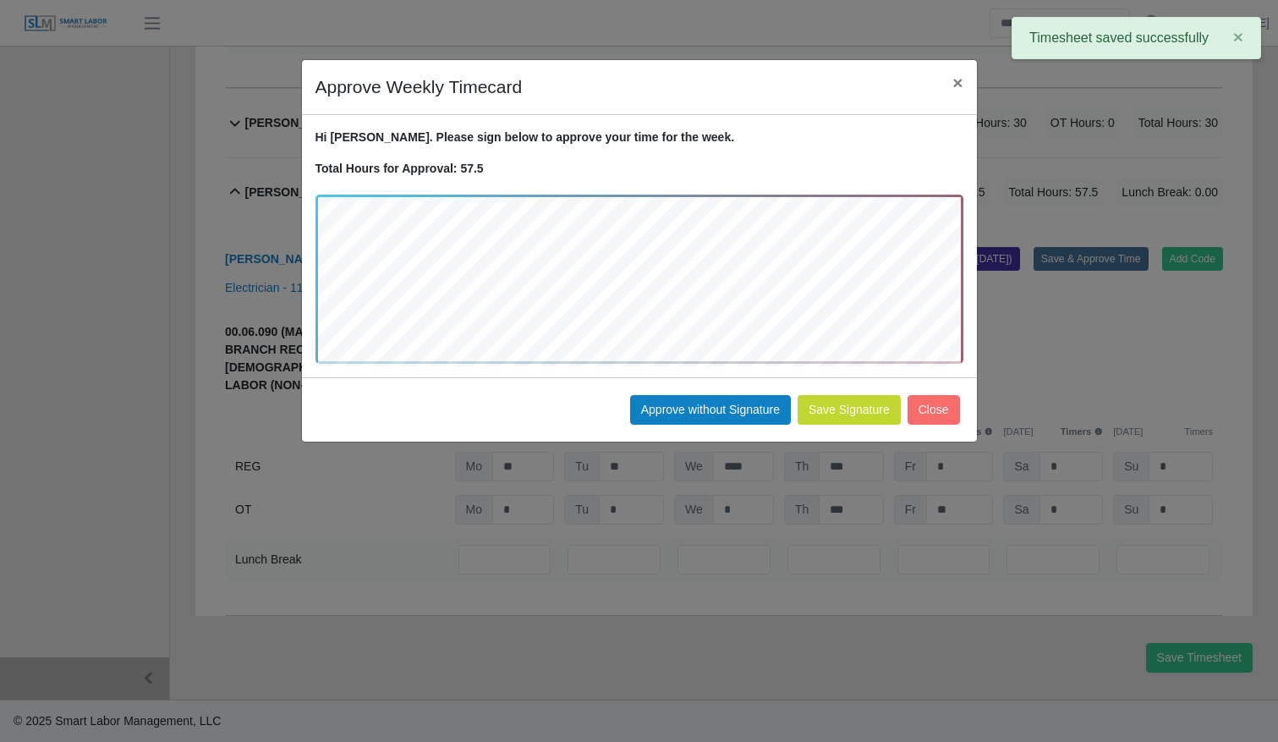
click at [851, 409] on button "Save Signature" at bounding box center [849, 410] width 103 height 30
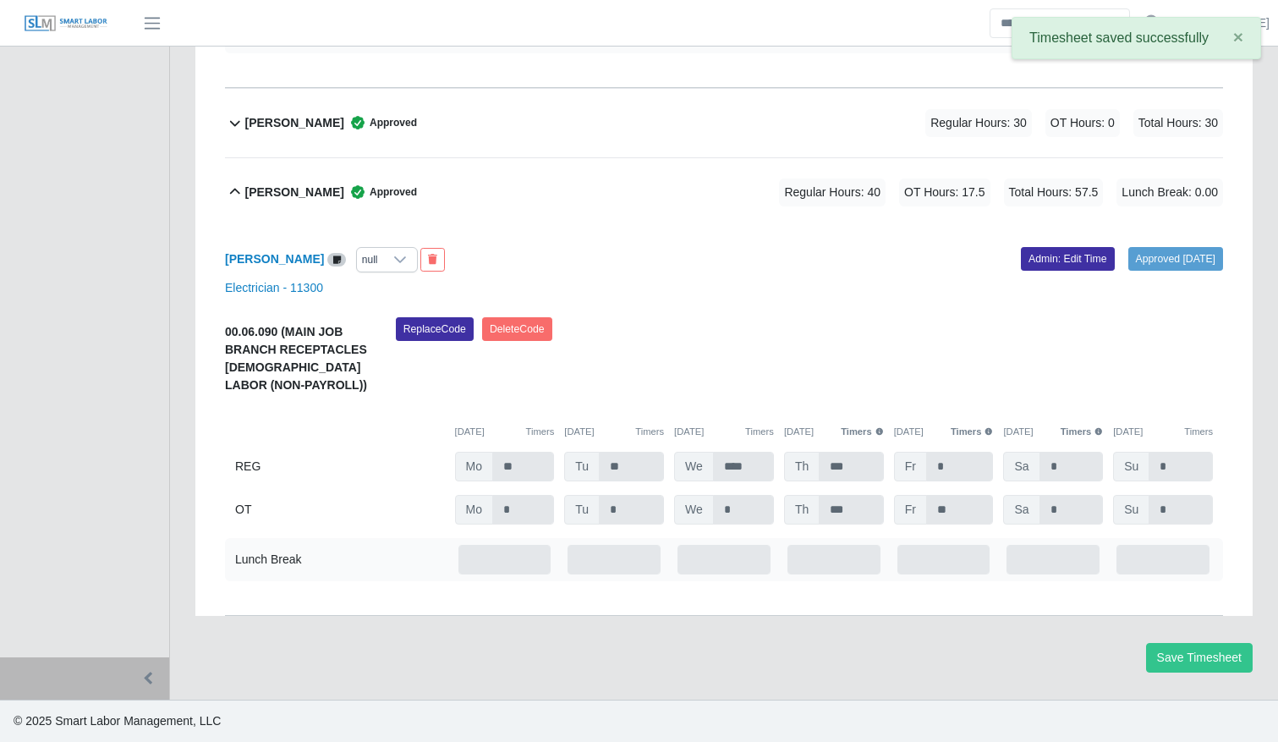
click at [261, 203] on div "Raul Flores Approved" at bounding box center [331, 193] width 172 height 28
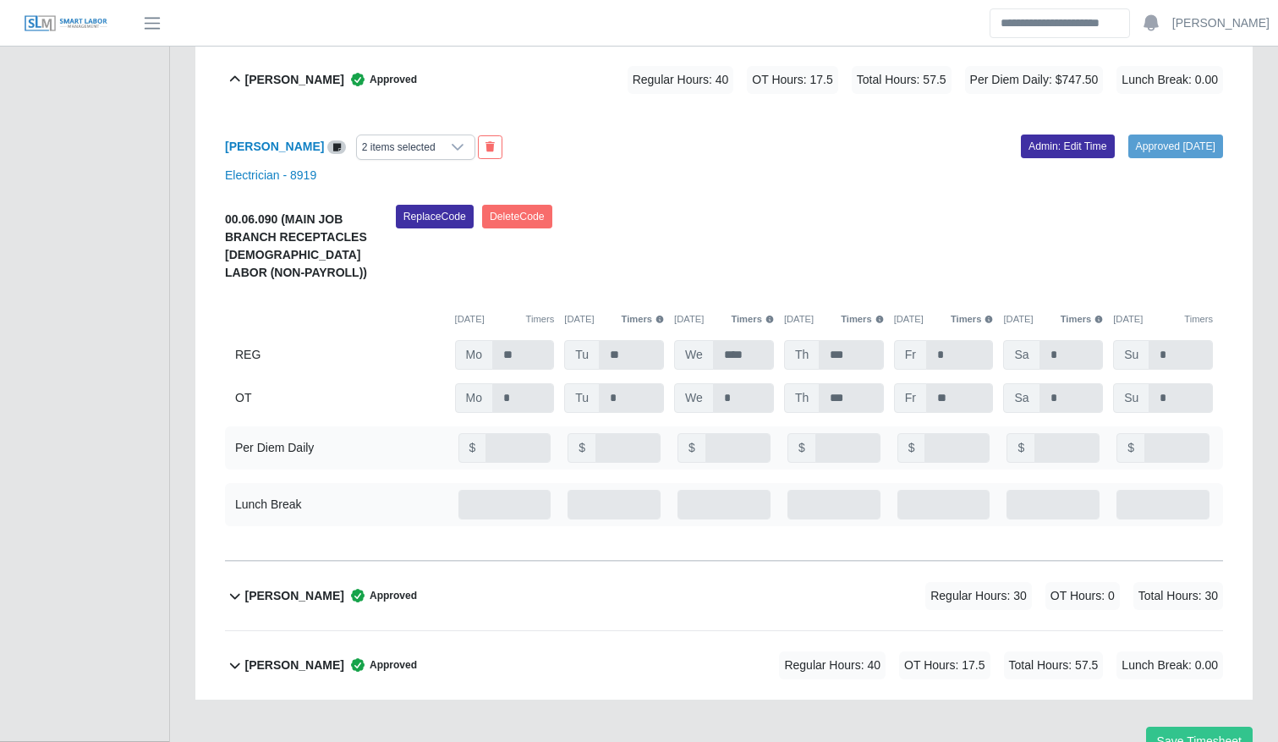
scroll to position [1695, 0]
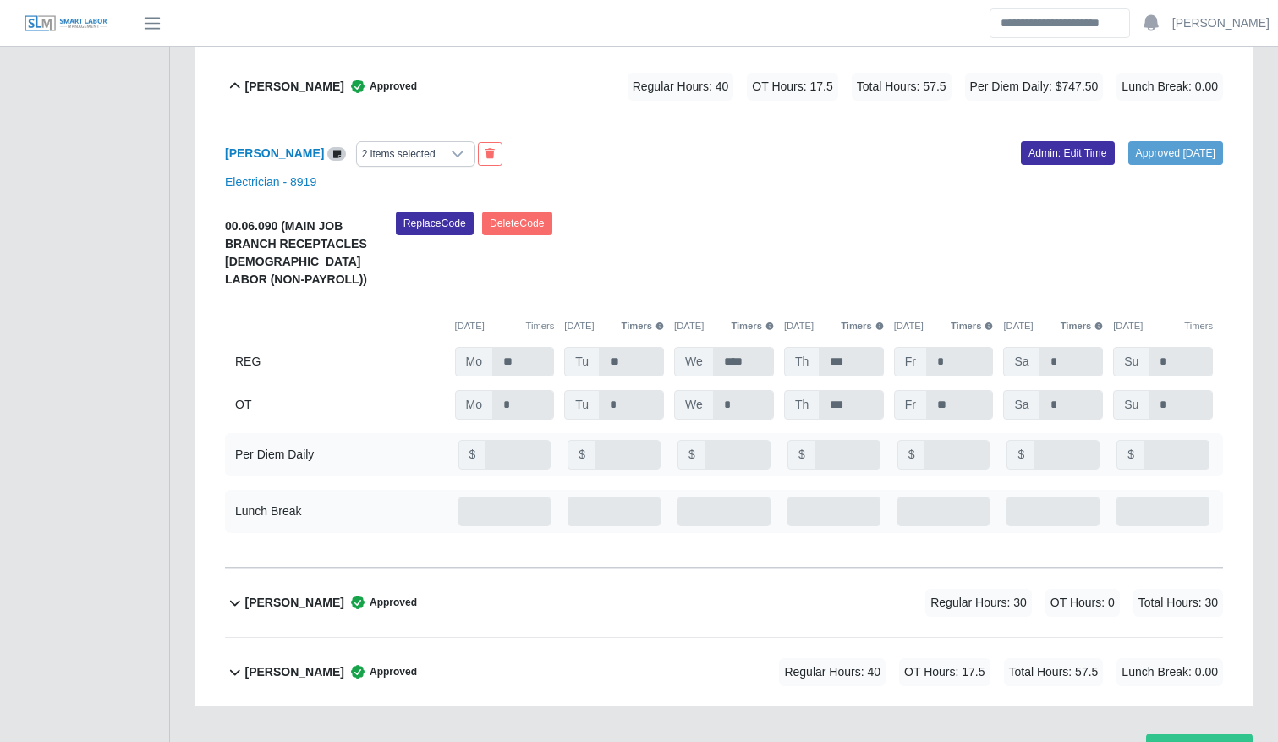
click at [354, 103] on div "Ramon Alexander Ortega Approved Regular Hours: 40 OT Hours: 17.5 Total Hours: 5…" at bounding box center [734, 86] width 978 height 69
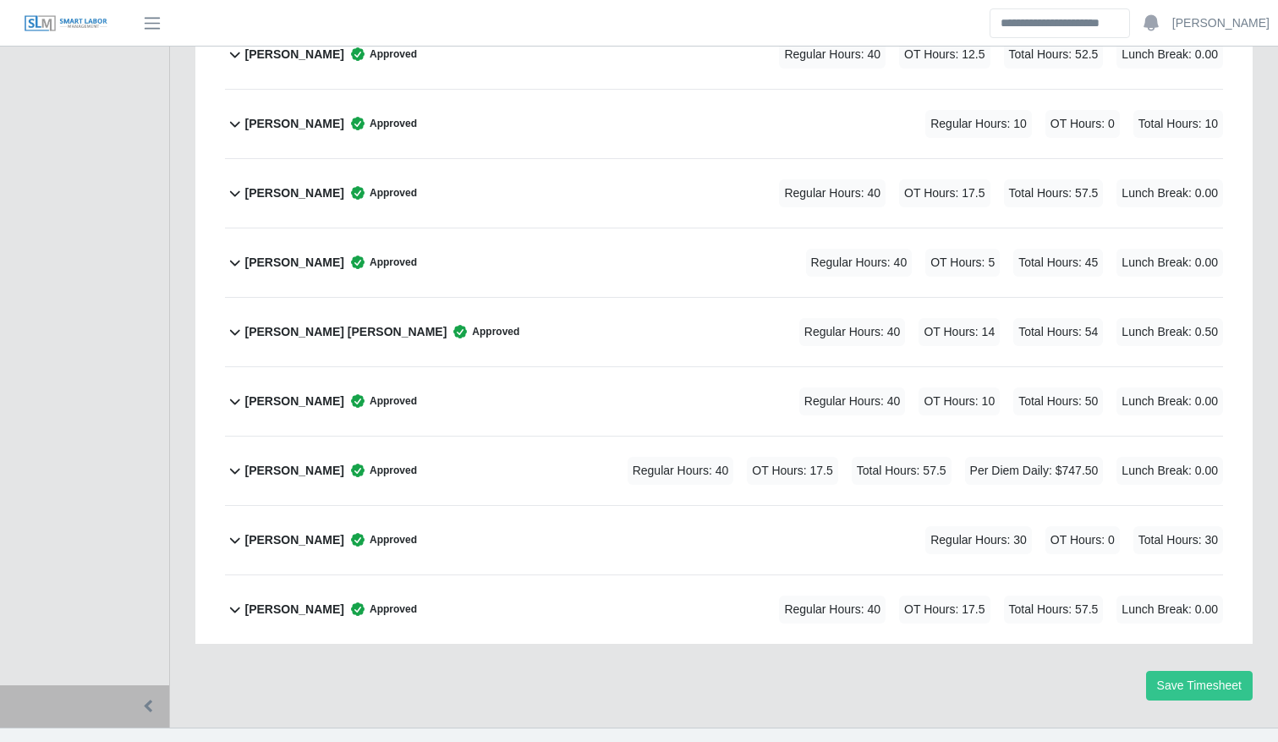
scroll to position [1310, 0]
click at [679, 107] on div "Lizeth Gutierrez Approved Regular Hours: 10 OT Hours: 0 Total Hours: 10" at bounding box center [734, 125] width 978 height 69
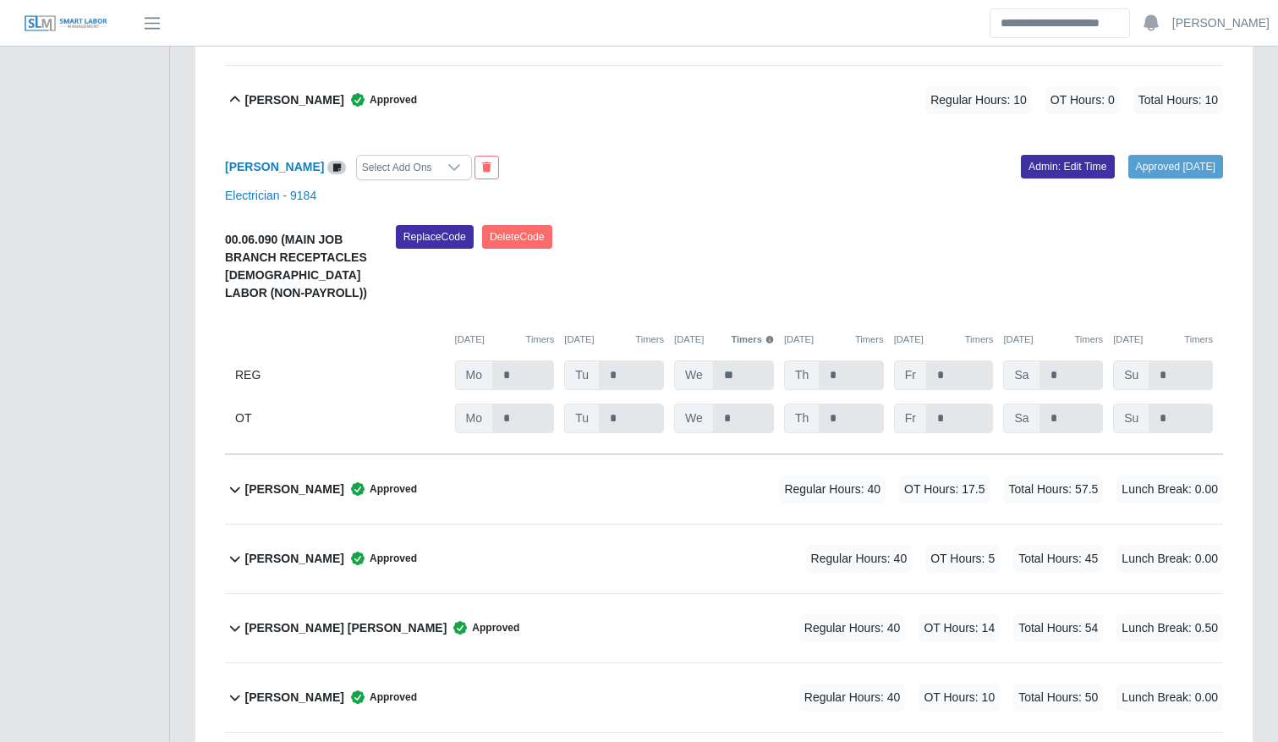
scroll to position [1261, 0]
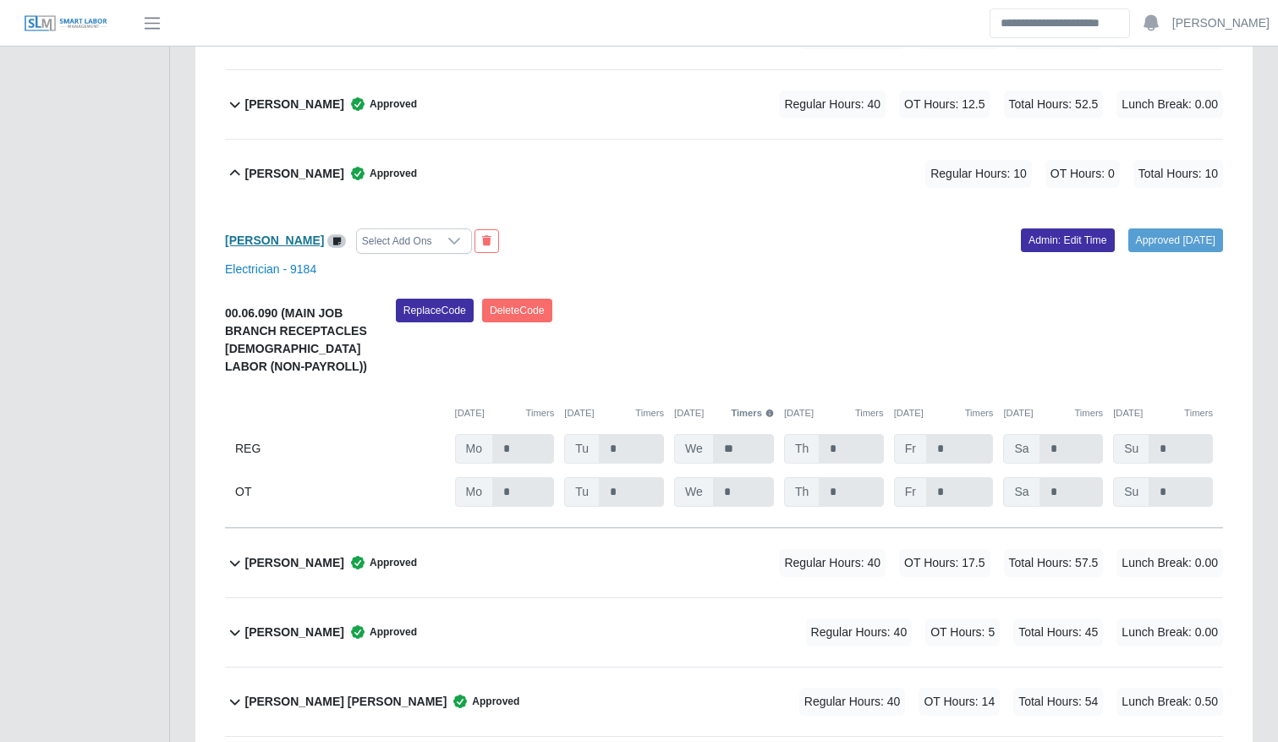
click at [279, 236] on b "Lizeth Gutierrez" at bounding box center [274, 240] width 99 height 14
click at [1021, 242] on link "Admin: Edit Time" at bounding box center [1068, 240] width 94 height 24
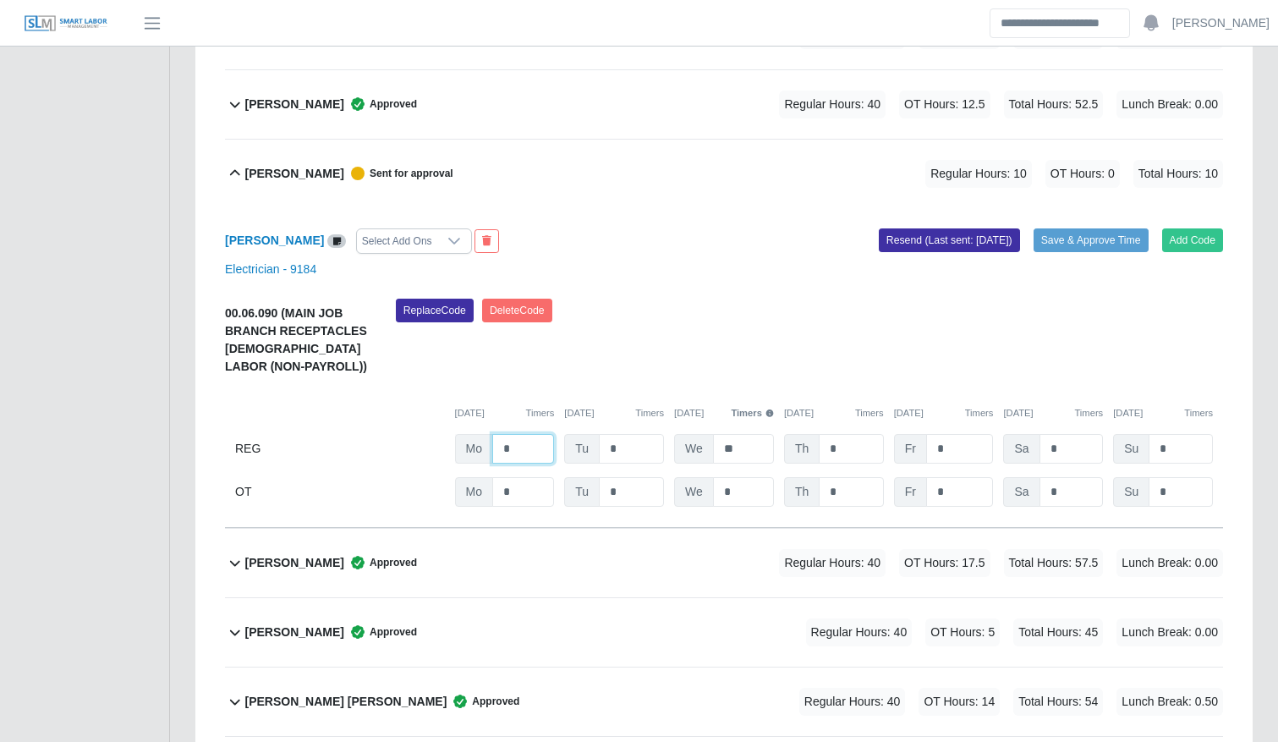
click at [523, 442] on input "*" at bounding box center [523, 449] width 62 height 30
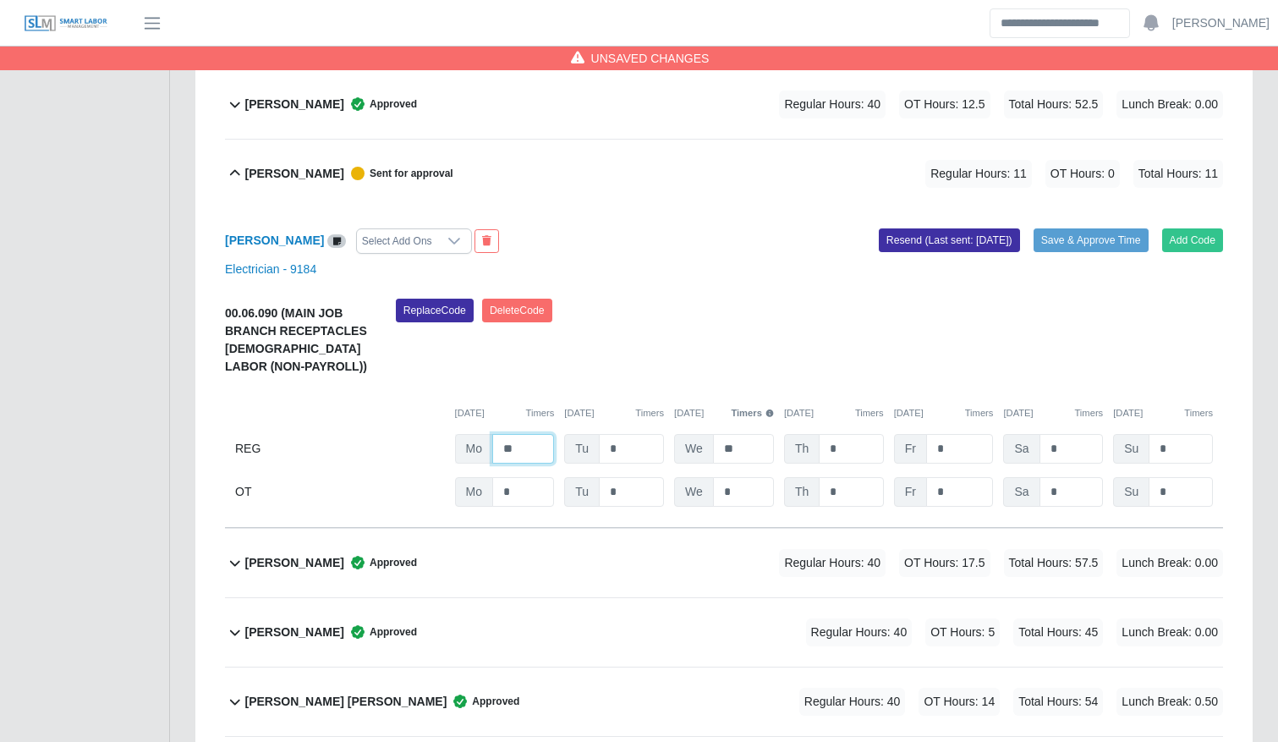
type input "**"
click at [1114, 236] on button "Save & Approve Time" at bounding box center [1091, 240] width 115 height 24
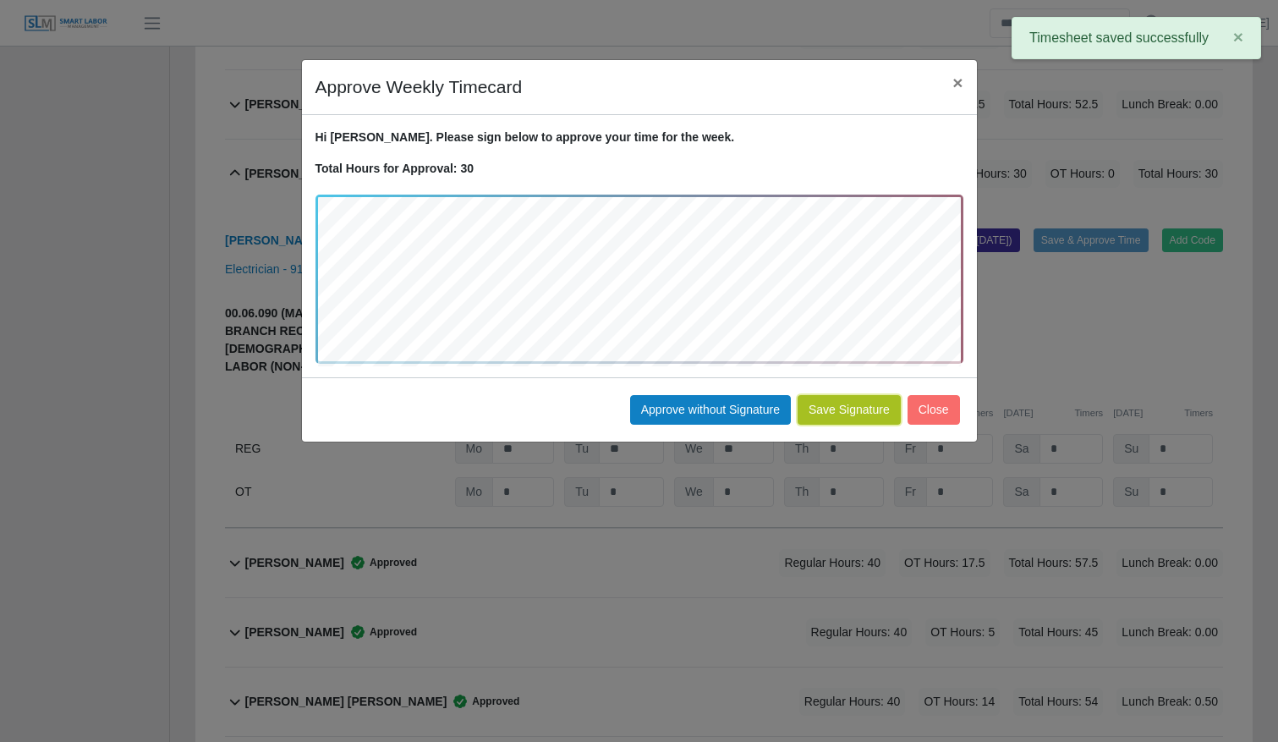
click at [856, 412] on button "Save Signature" at bounding box center [849, 410] width 103 height 30
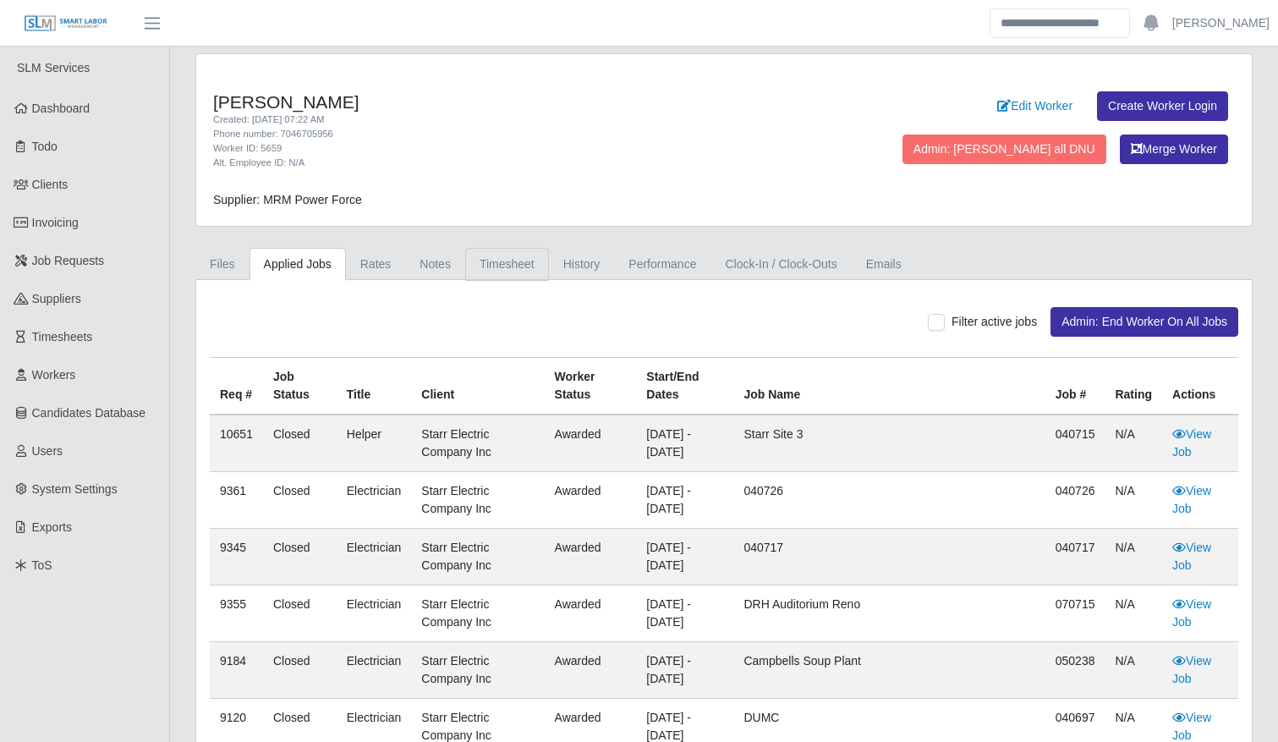
click at [479, 269] on link "Timesheet" at bounding box center [507, 264] width 84 height 33
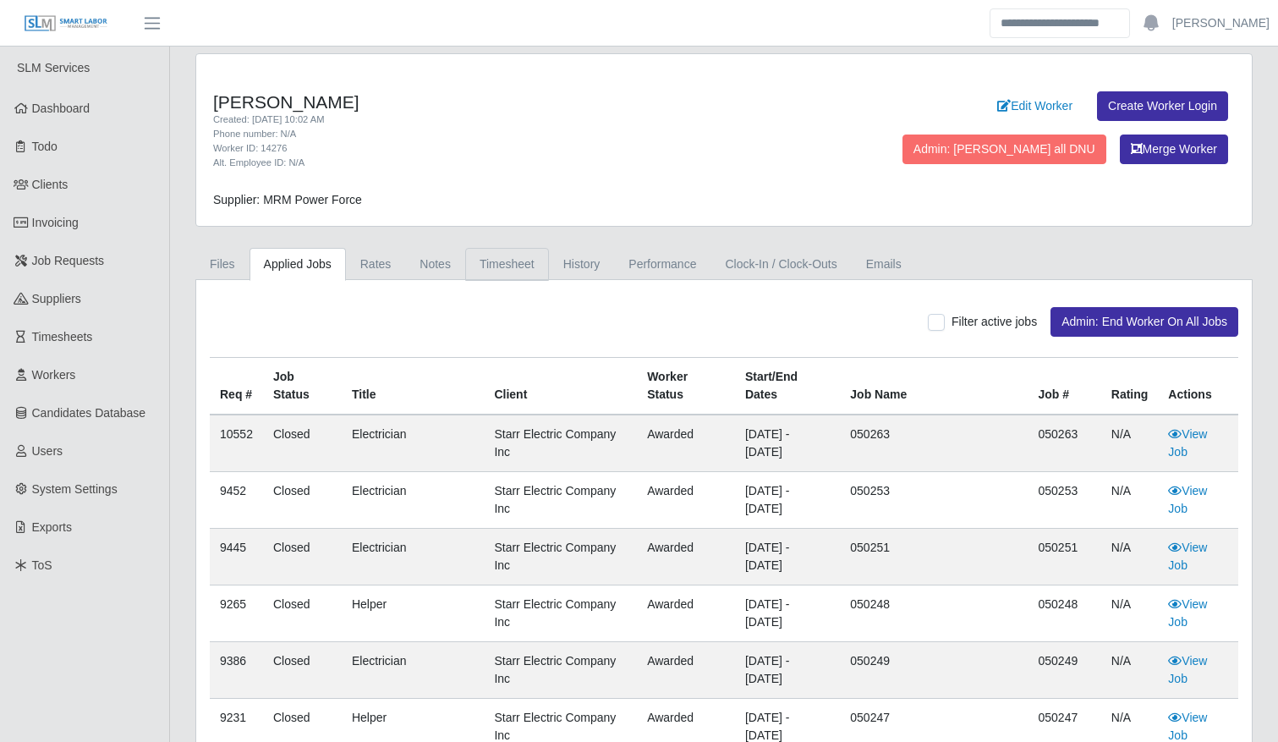
click at [516, 255] on link "Timesheet" at bounding box center [507, 264] width 84 height 33
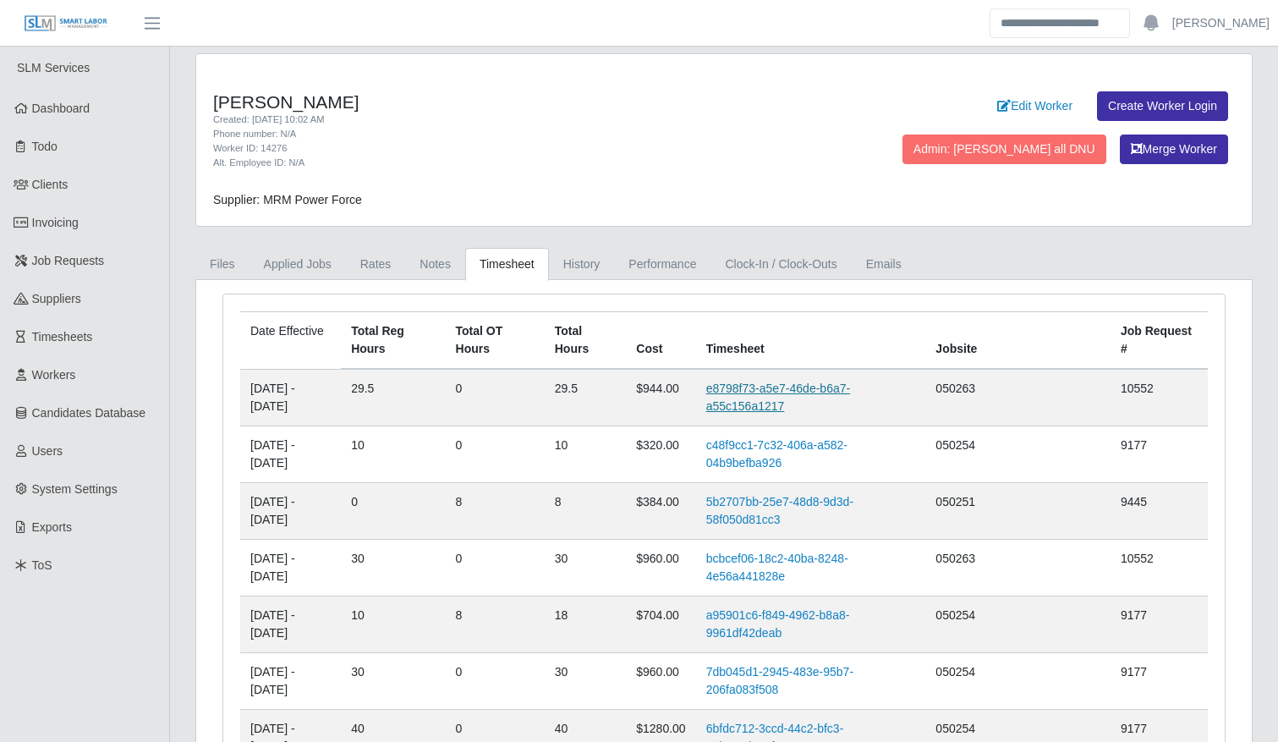
click at [765, 382] on link "e8798f73-a5e7-46de-b6a7-a55c156a1217" at bounding box center [778, 397] width 144 height 31
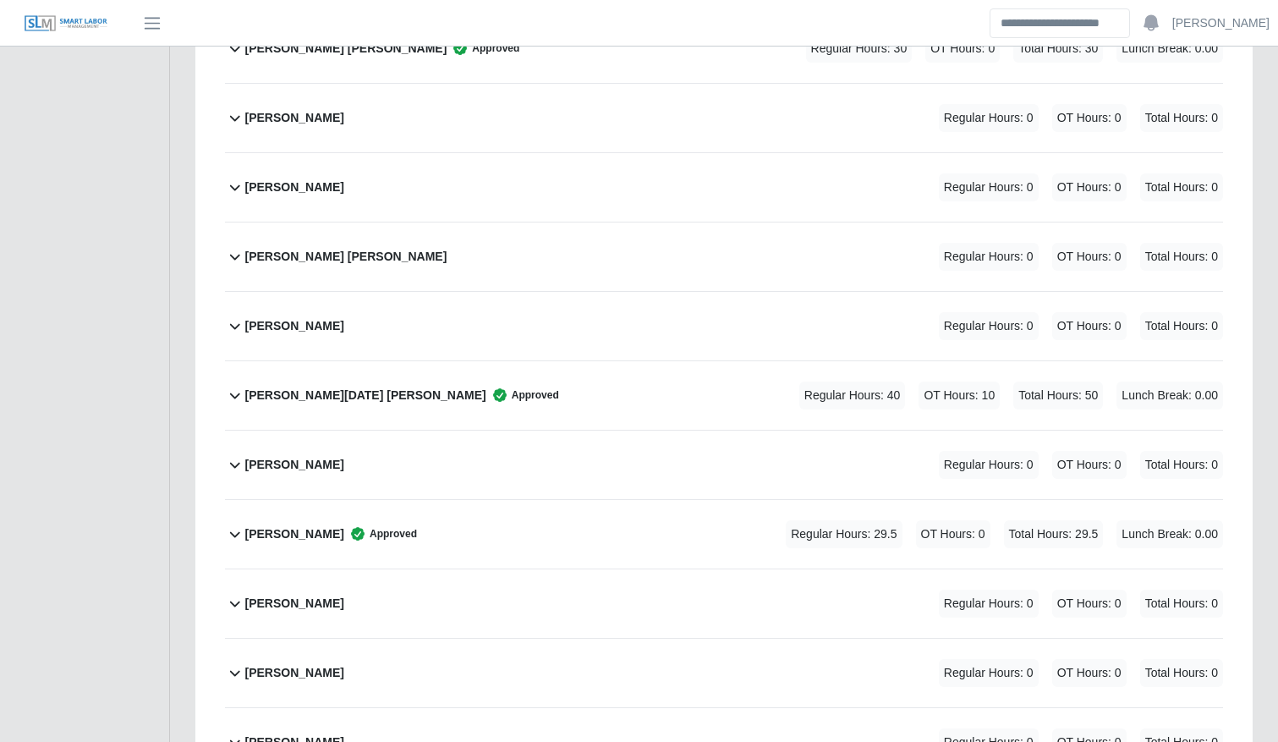
scroll to position [3151, 0]
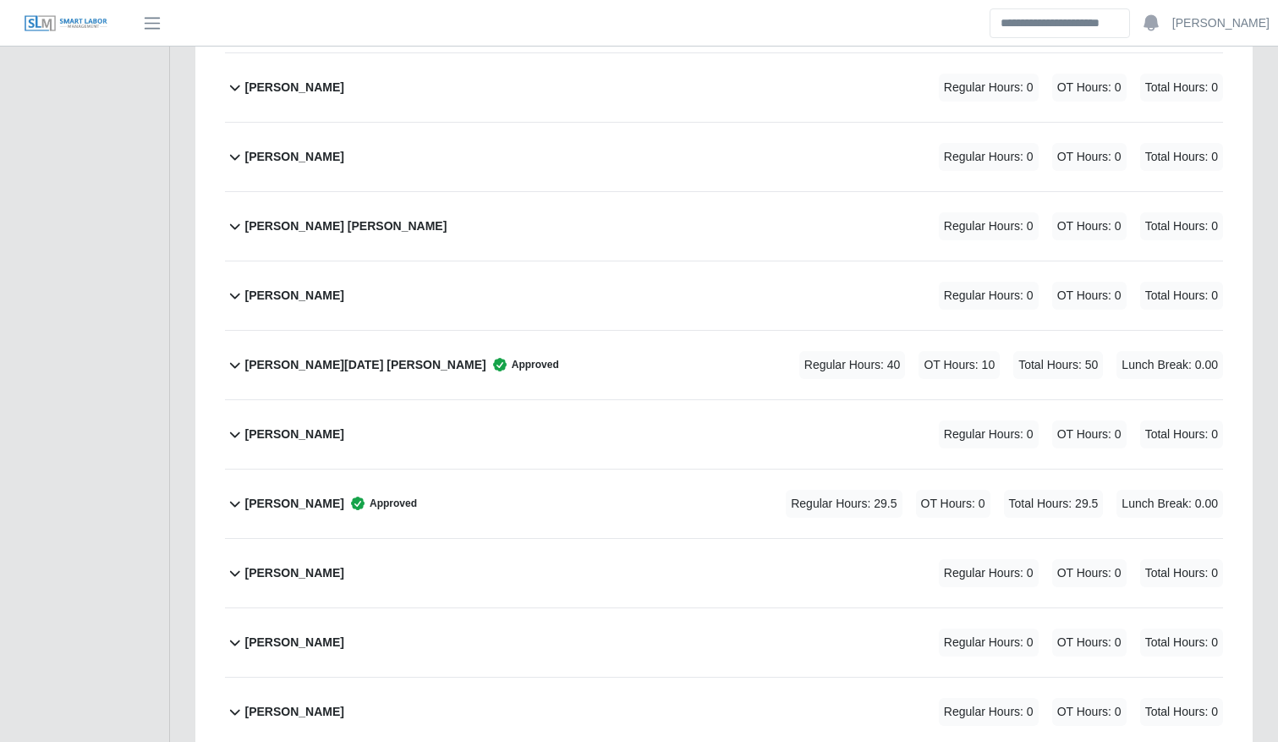
click at [745, 498] on div "Regular Hours: 29.5 OT Hours: 0 Total Hours: 29.5 Lunch Break: 0.00" at bounding box center [981, 504] width 485 height 28
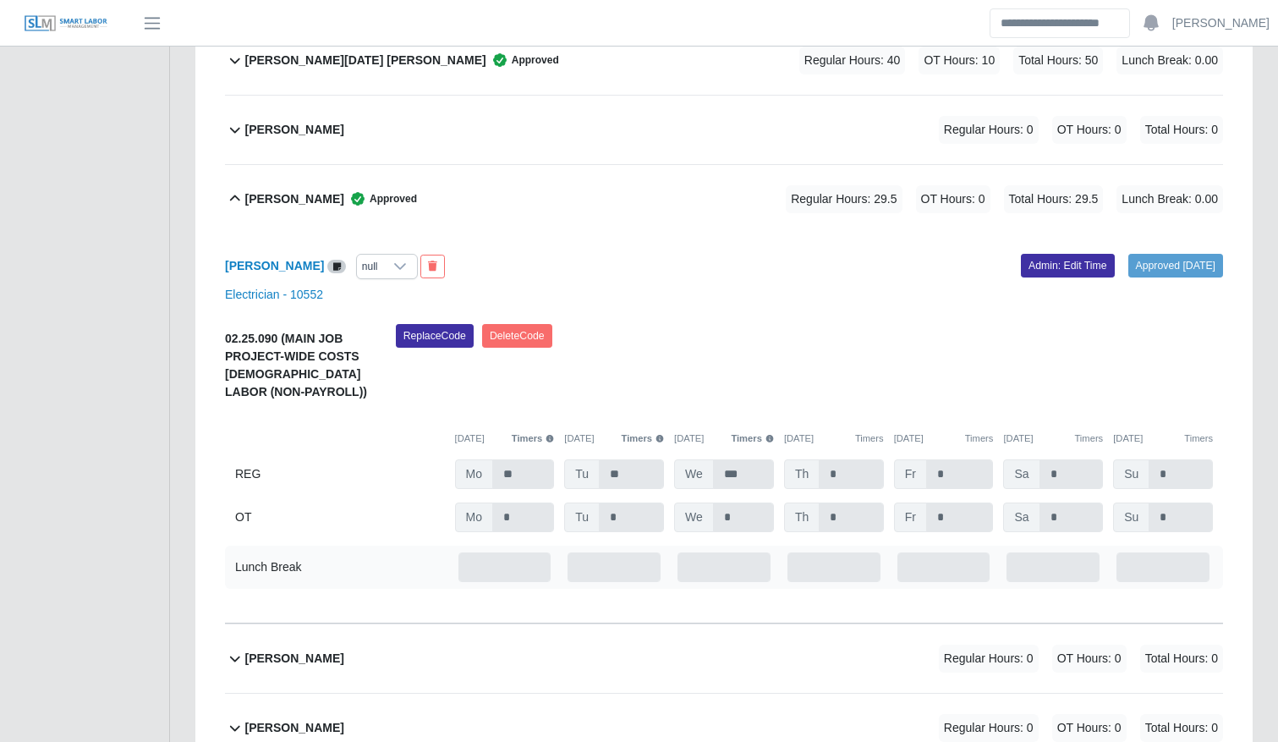
scroll to position [3456, 0]
click at [1049, 264] on link "Admin: Edit Time" at bounding box center [1068, 265] width 94 height 24
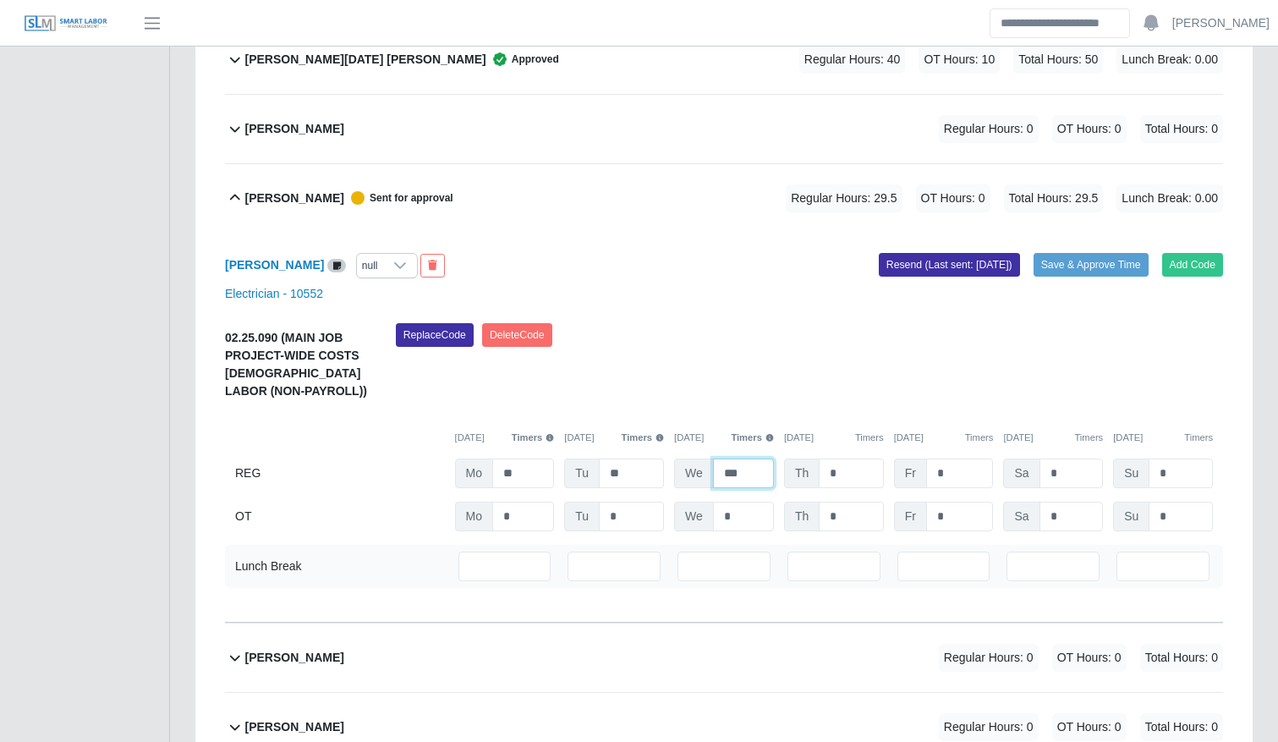
click at [739, 481] on input "***" at bounding box center [743, 474] width 61 height 30
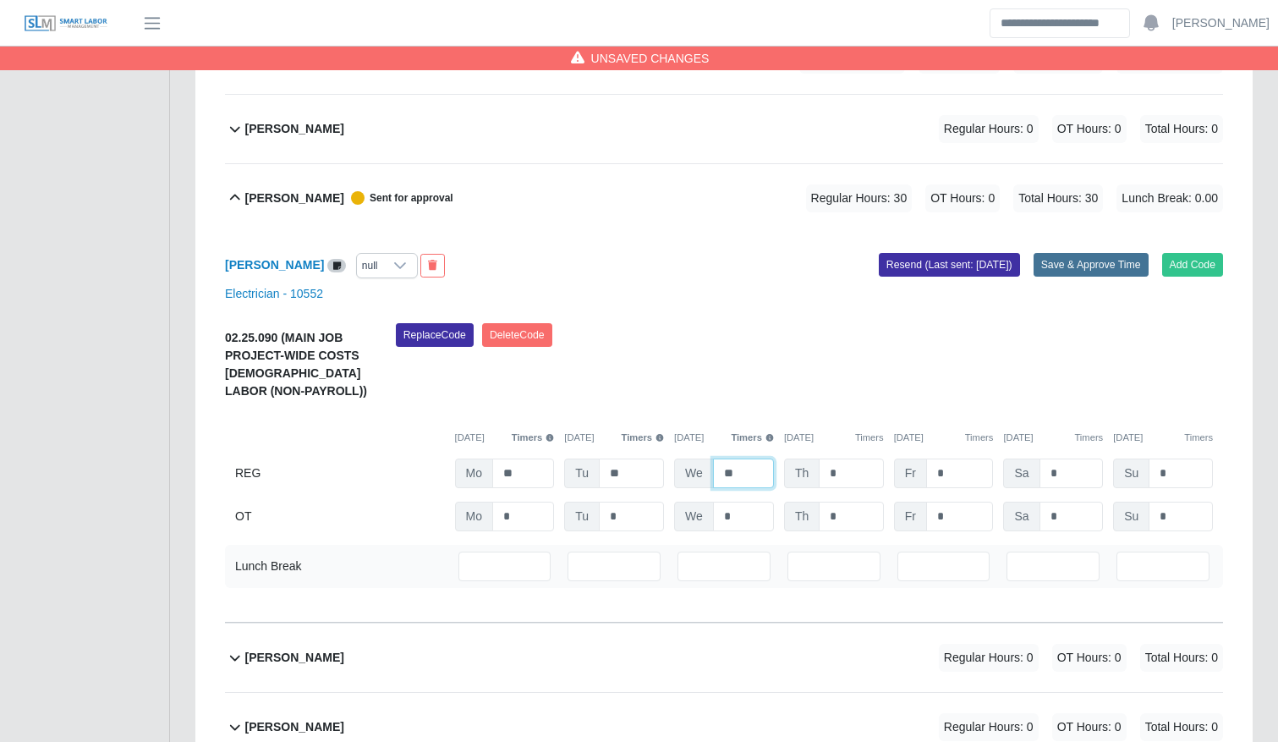
type input "**"
click at [1079, 256] on button "Save & Approve Time" at bounding box center [1091, 265] width 115 height 24
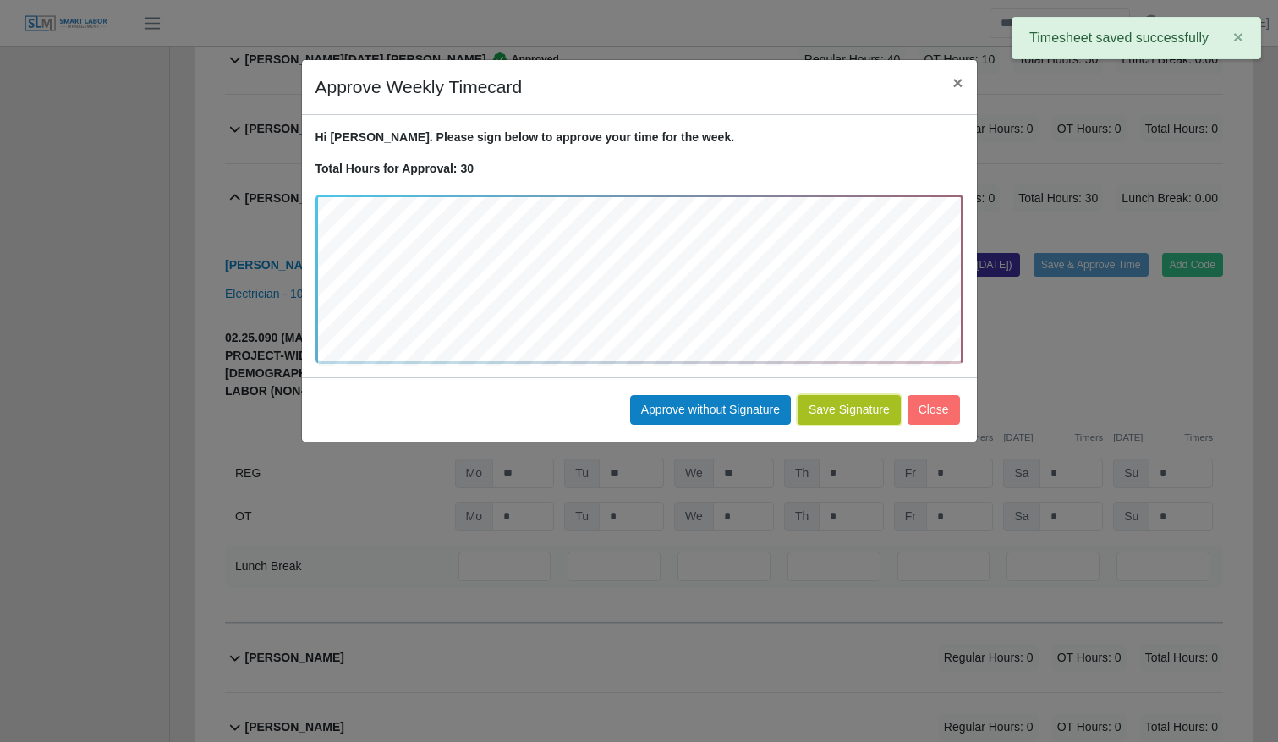
click at [828, 409] on button "Save Signature" at bounding box center [849, 410] width 103 height 30
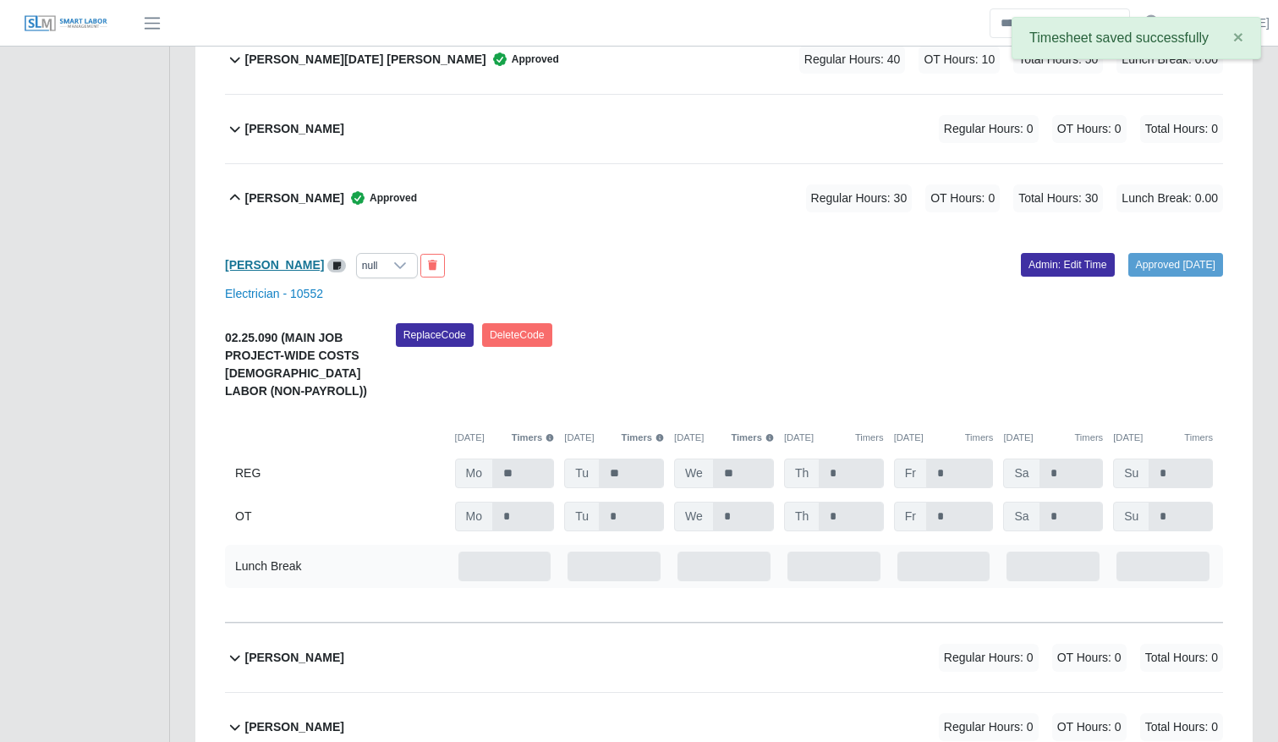
click at [296, 272] on b "Sandra Palacios" at bounding box center [274, 265] width 99 height 14
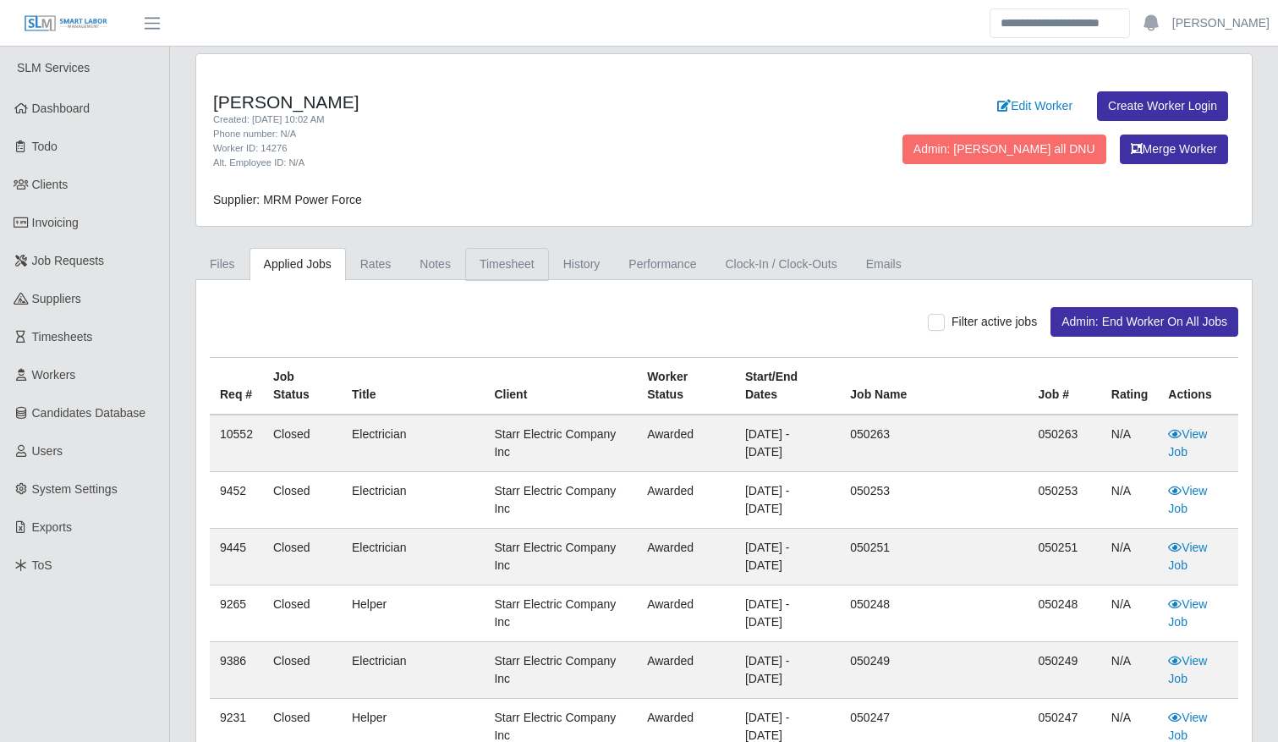
click at [517, 277] on link "Timesheet" at bounding box center [507, 264] width 84 height 33
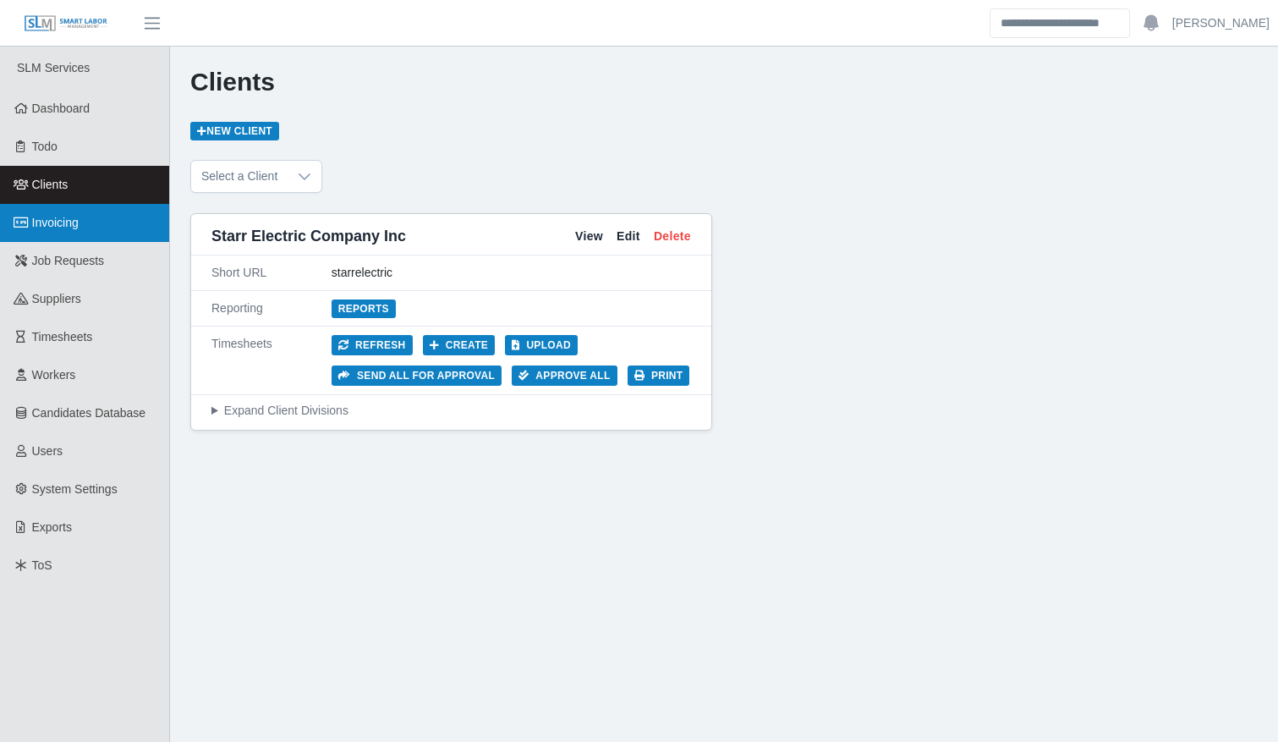
click at [83, 210] on link "Invoicing" at bounding box center [84, 223] width 169 height 38
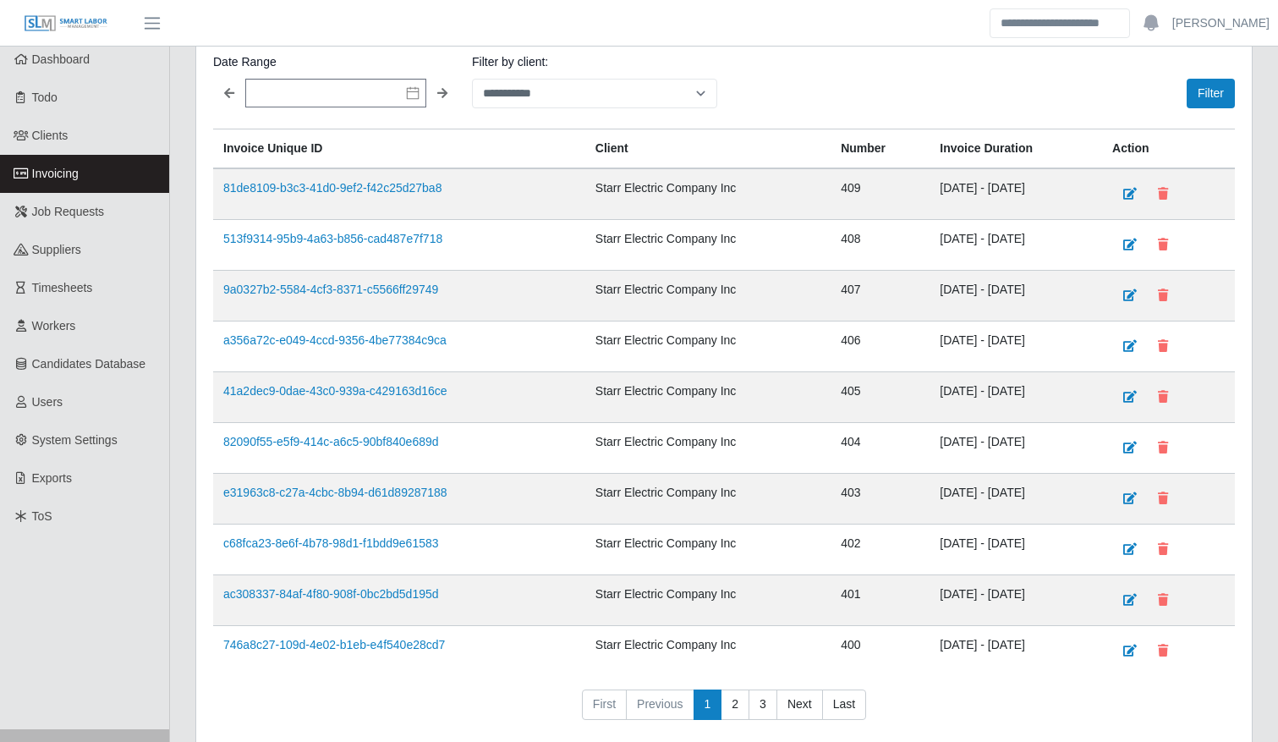
scroll to position [121, 0]
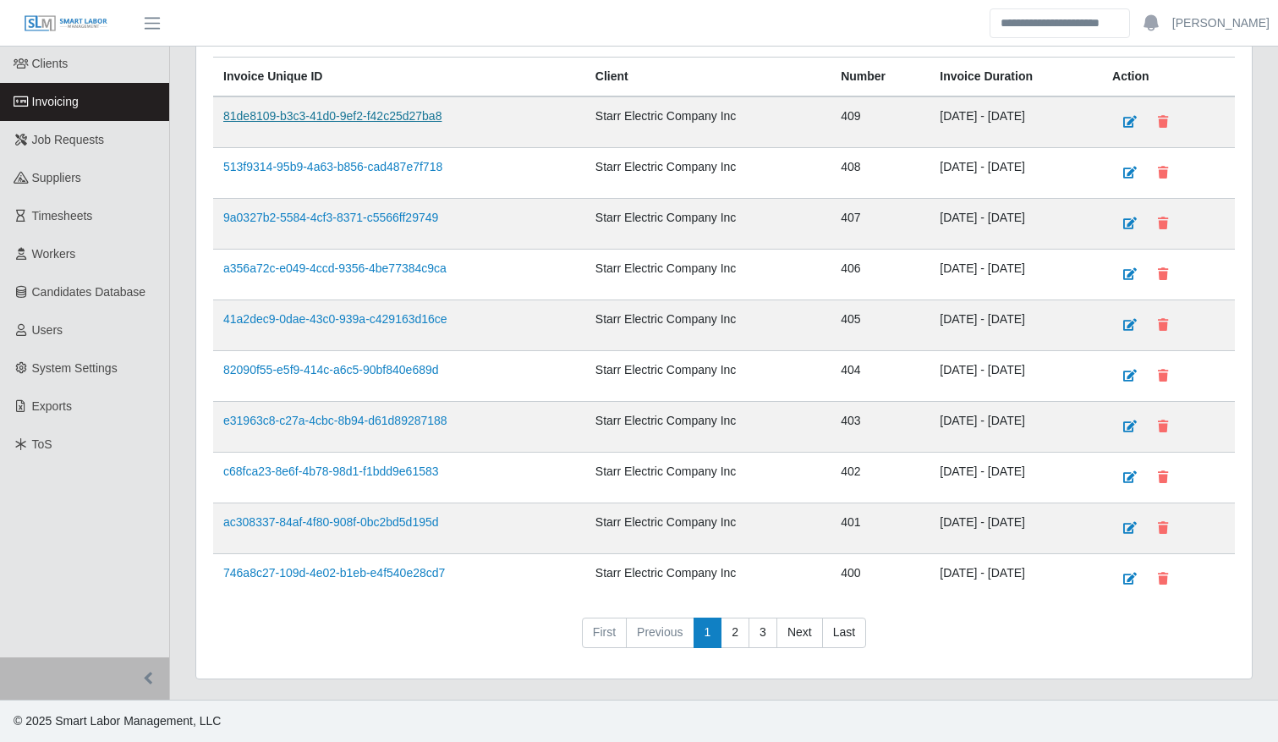
click at [333, 113] on link "81de8109-b3c3-41d0-9ef2-f42c25d27ba8" at bounding box center [332, 116] width 218 height 14
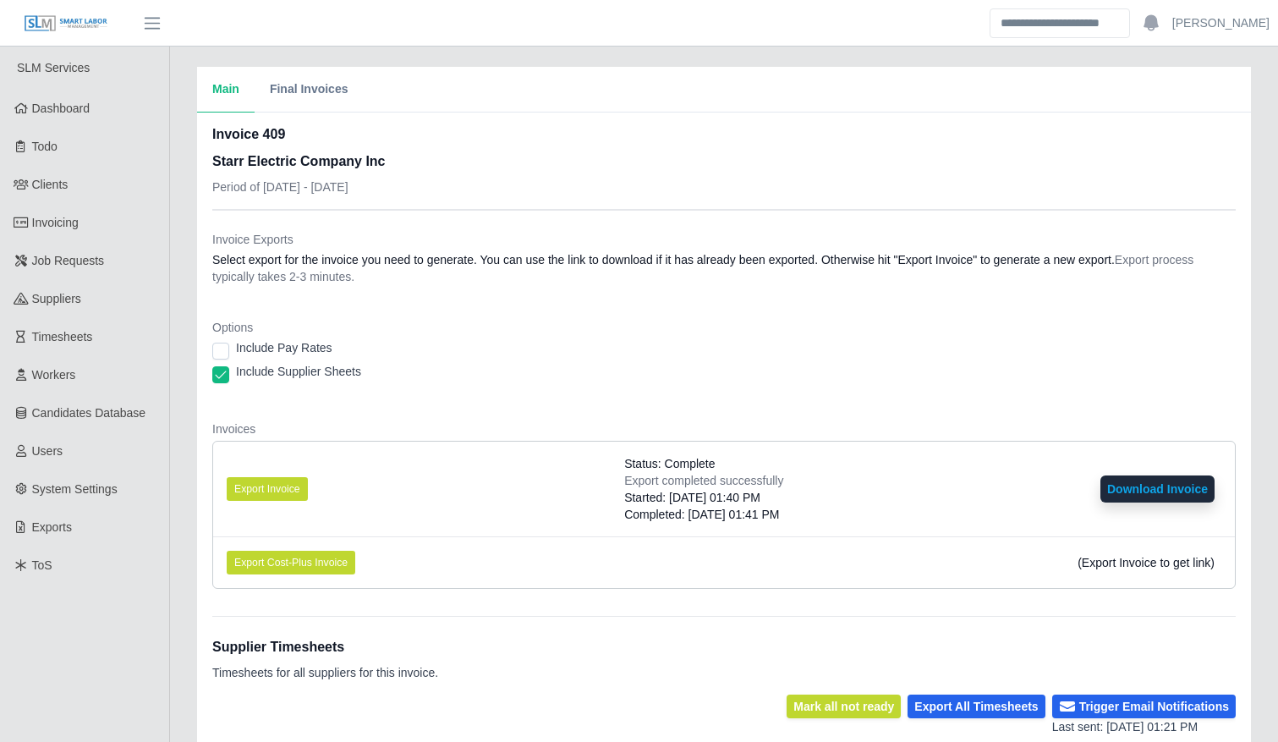
scroll to position [354, 0]
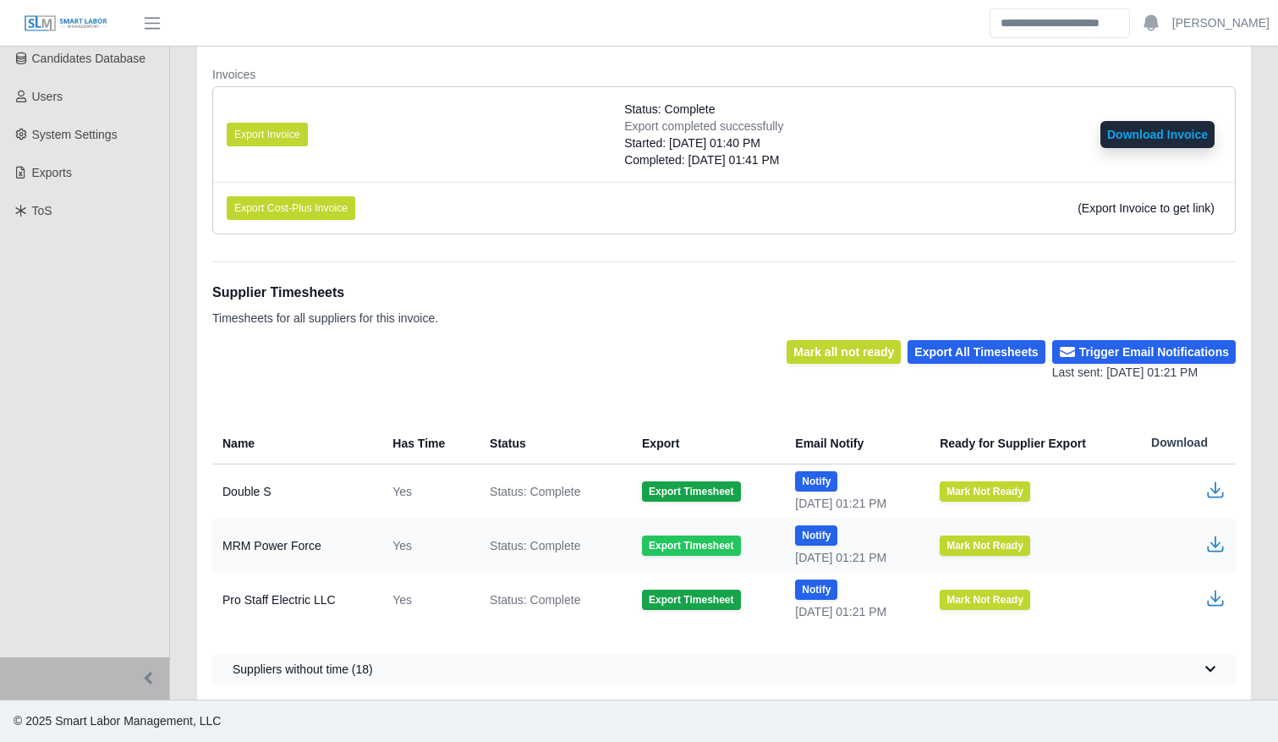
click at [700, 549] on button "Export Timesheet" at bounding box center [691, 546] width 98 height 20
click at [1214, 545] on icon "button" at bounding box center [1216, 542] width 10 height 12
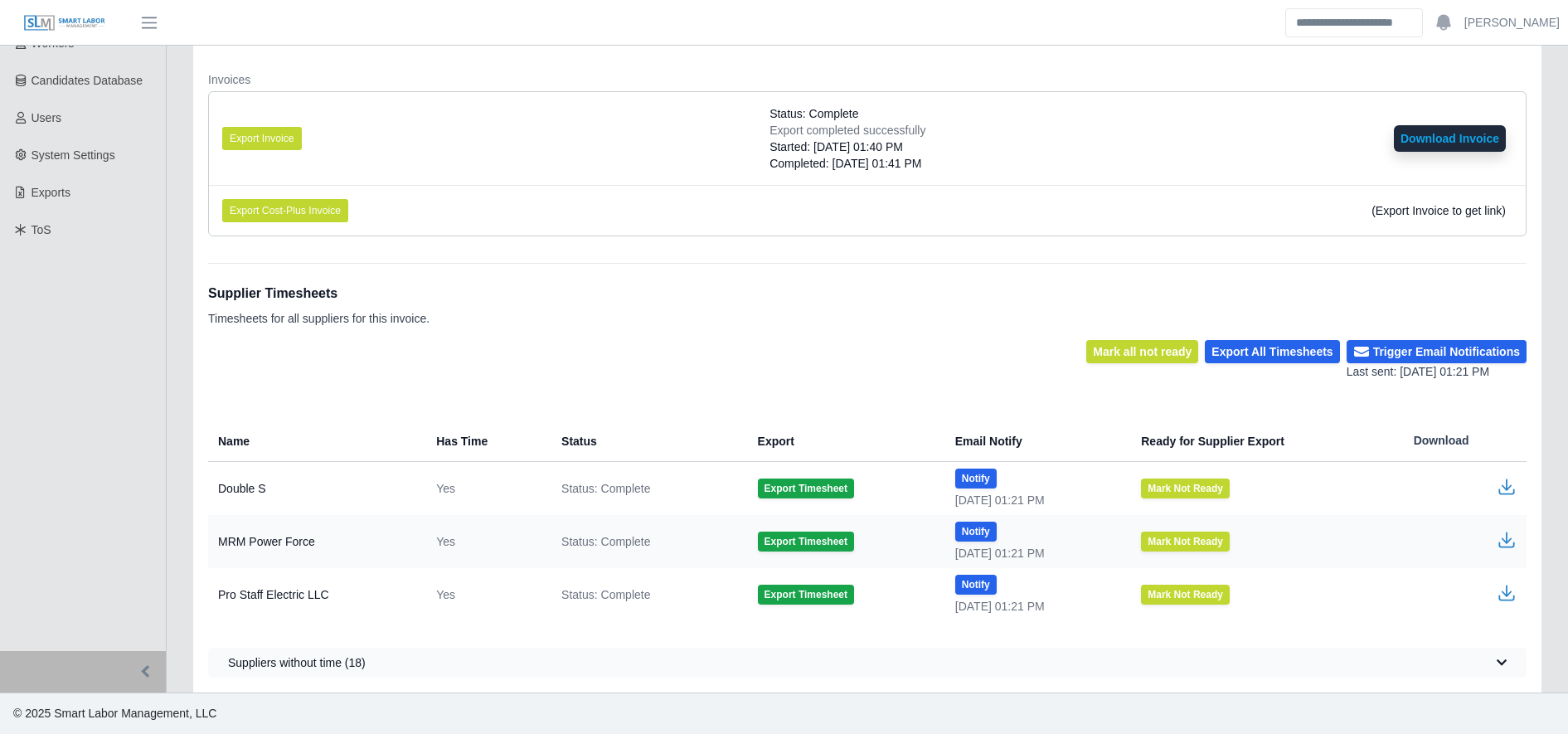
scroll to position [0, 0]
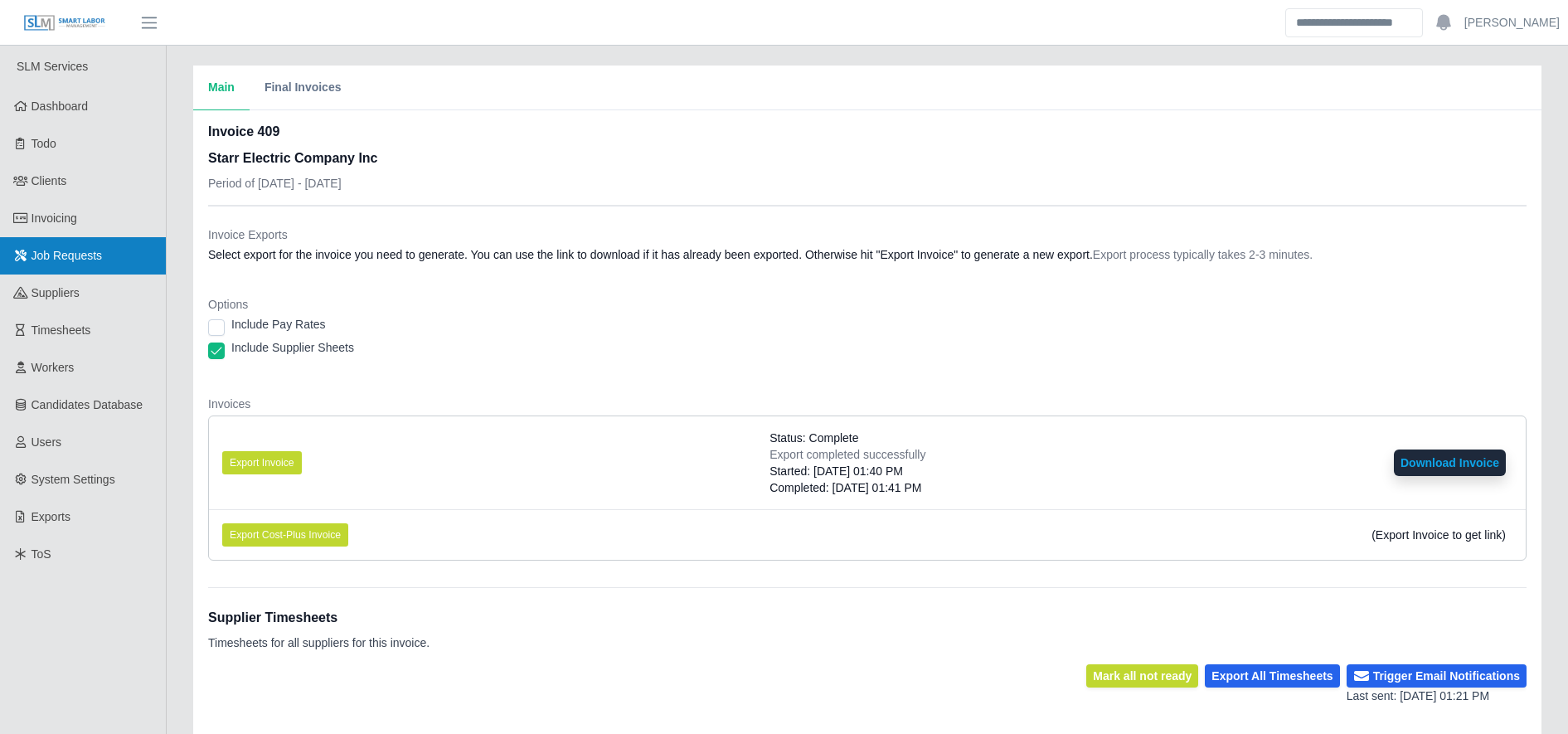
click at [99, 264] on link "Job Requests" at bounding box center [82, 256] width 166 height 37
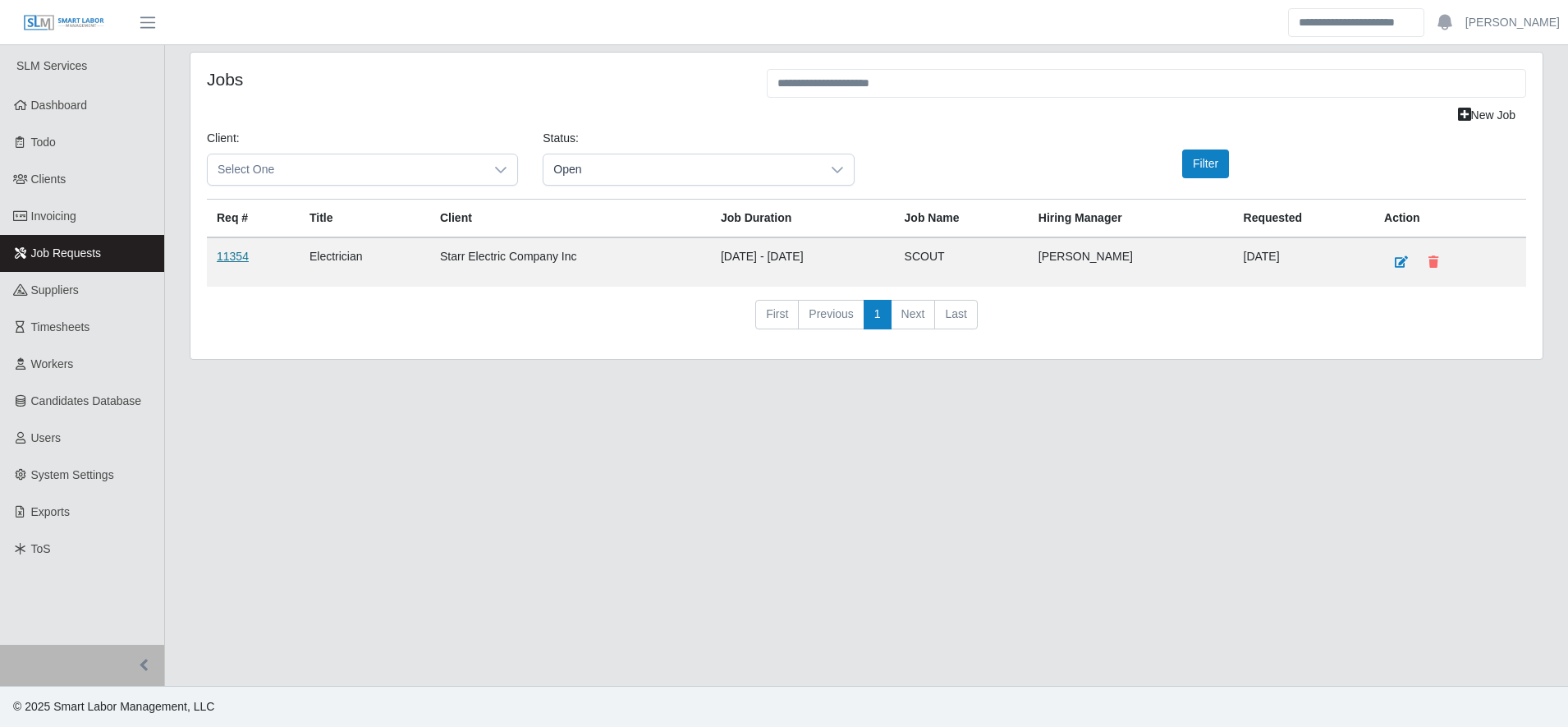
click at [226, 258] on link "11354" at bounding box center [232, 256] width 32 height 14
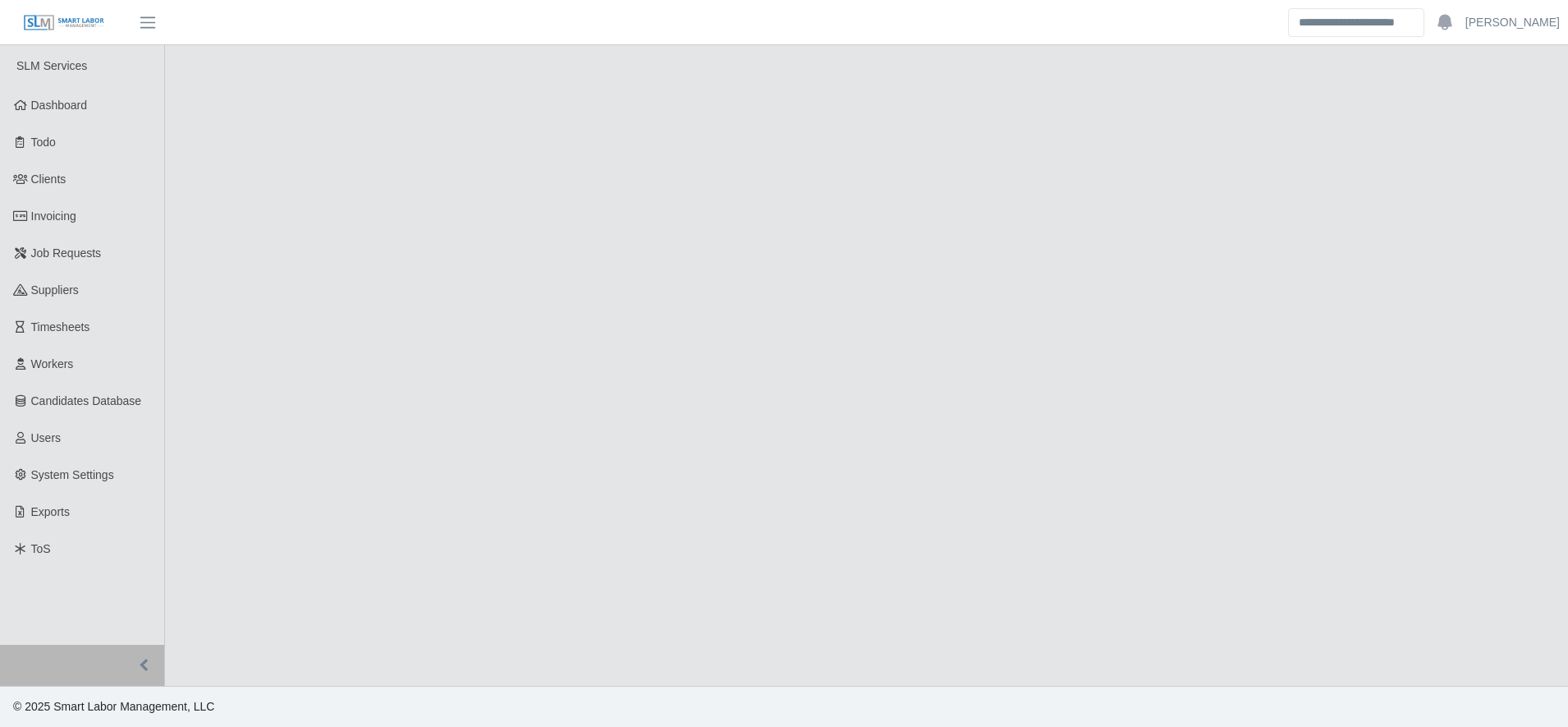
select select "****"
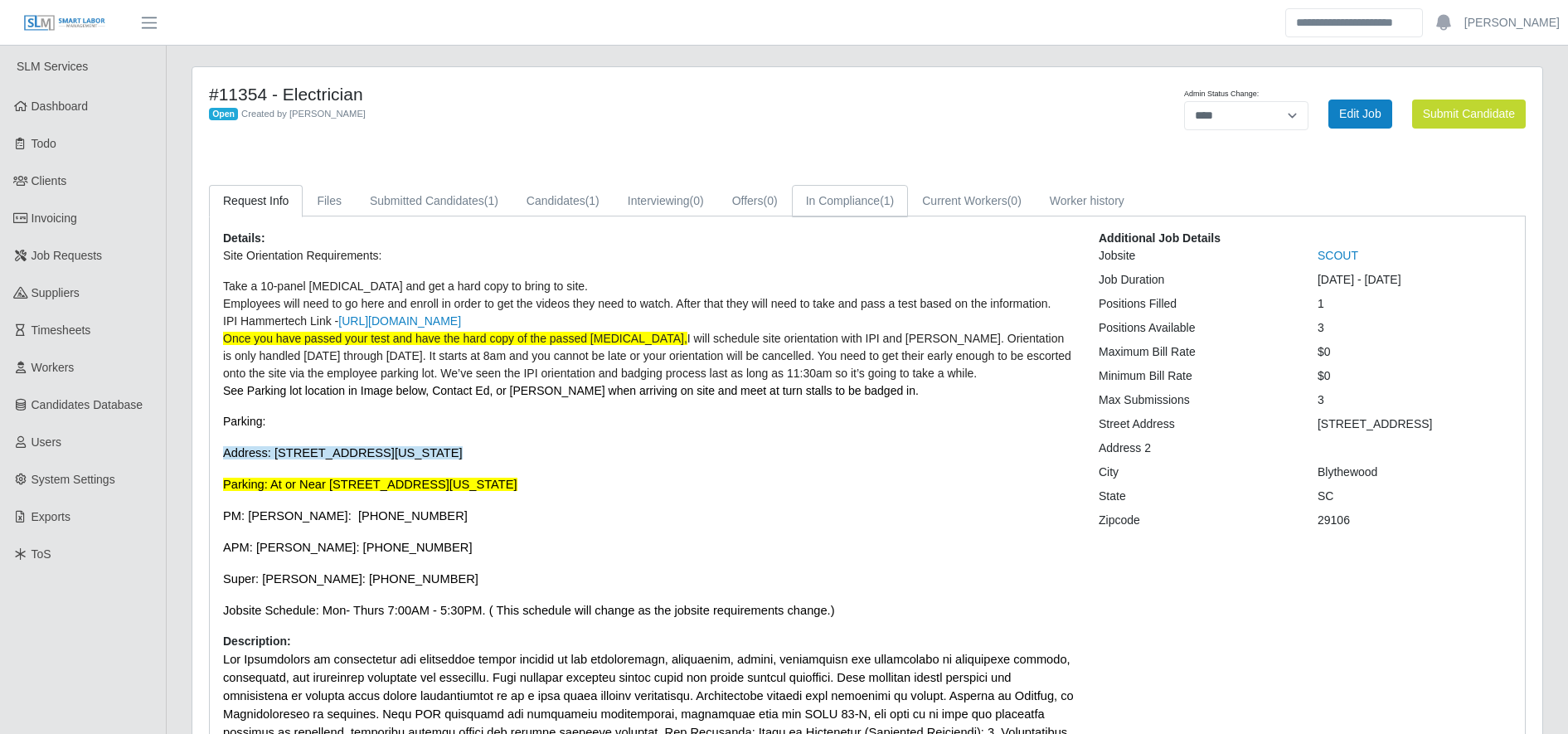
click at [858, 198] on link "In Compliance (1)" at bounding box center [850, 201] width 117 height 32
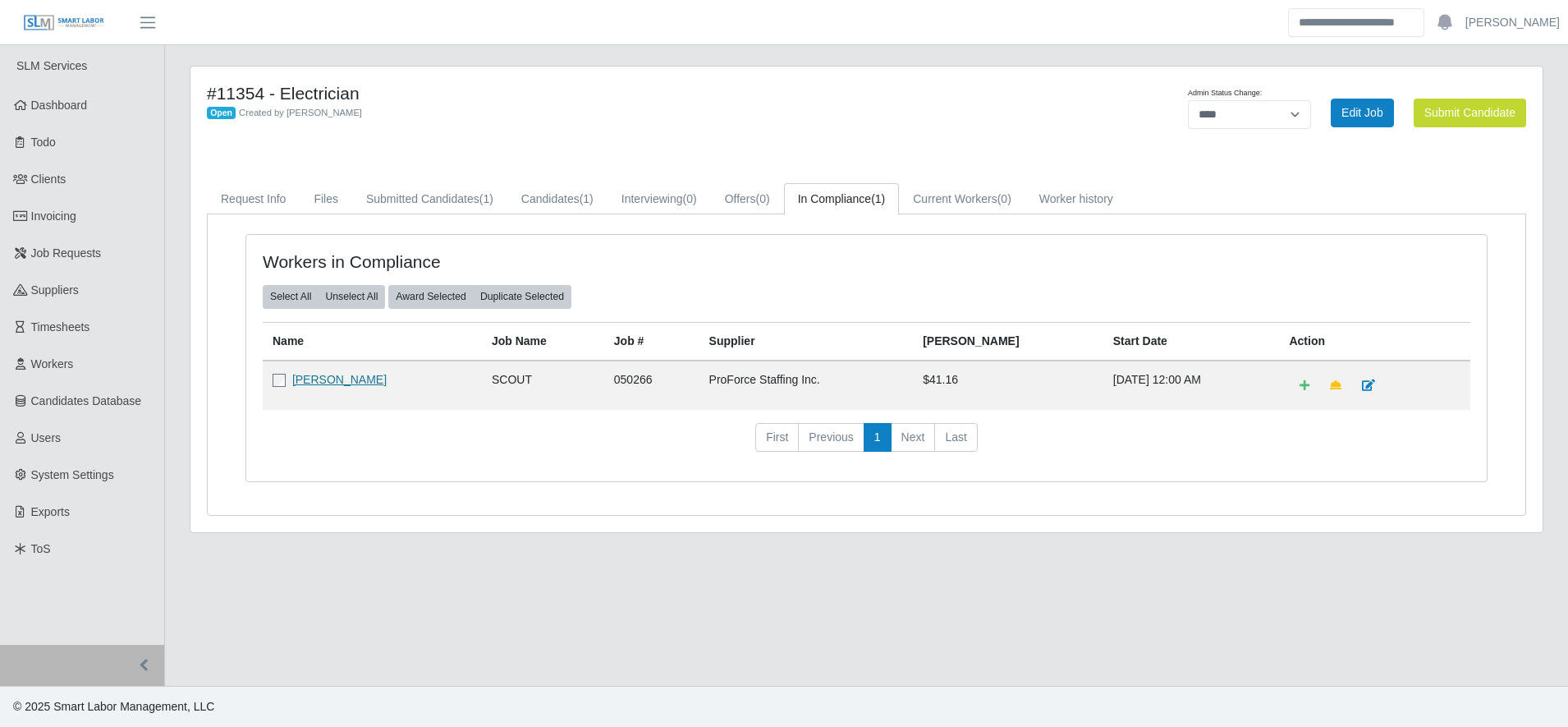
click at [326, 382] on link "[PERSON_NAME]" at bounding box center [339, 380] width 94 height 14
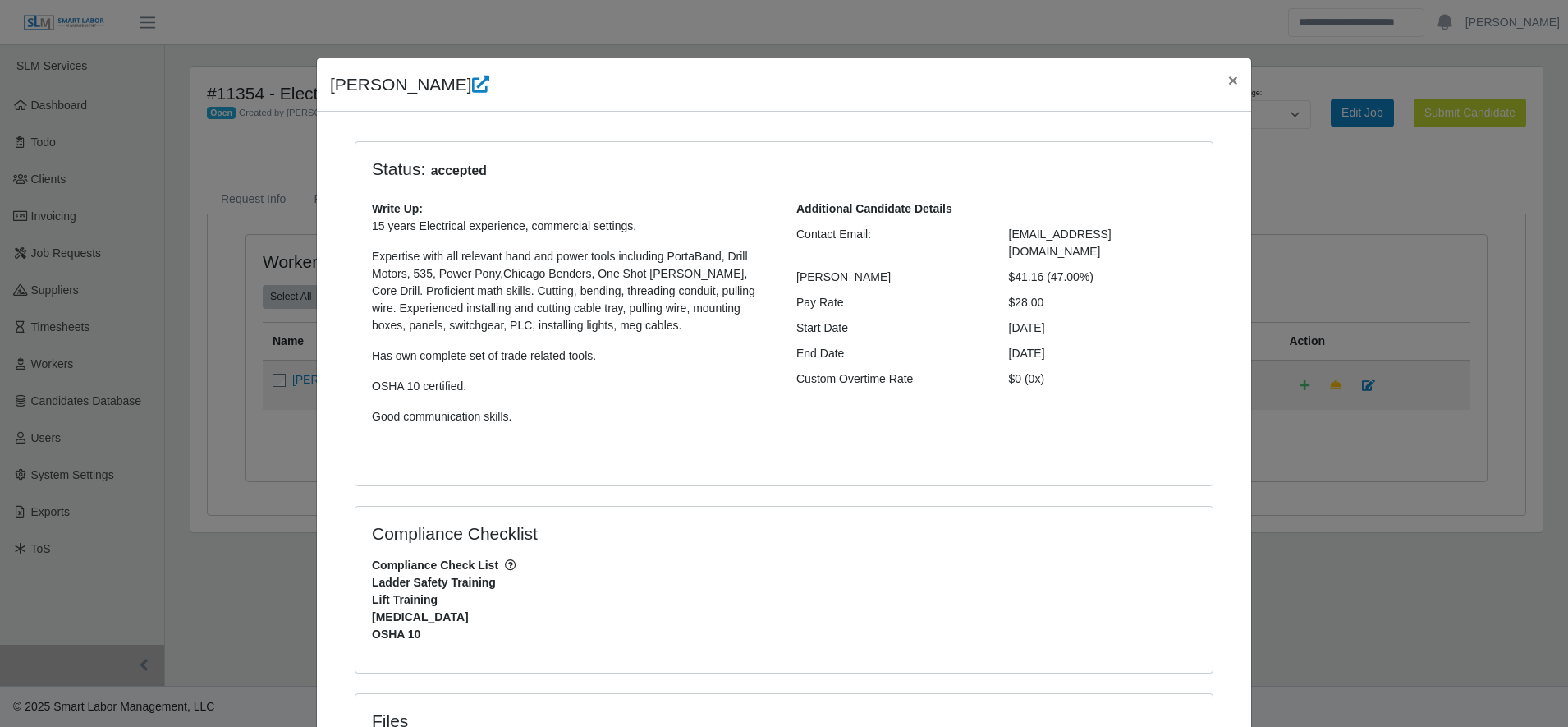
scroll to position [322, 0]
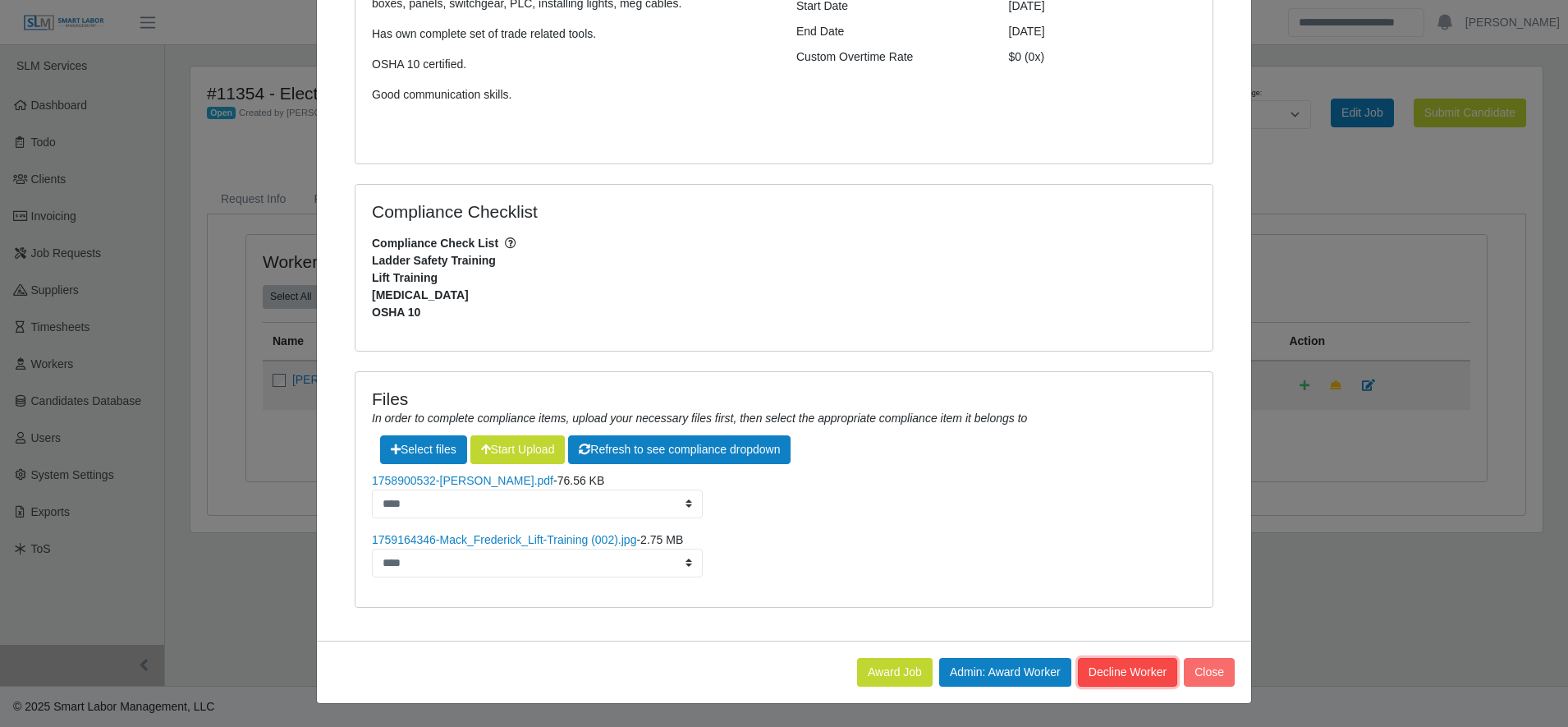
click at [1119, 675] on button "Decline Worker" at bounding box center [1127, 673] width 99 height 29
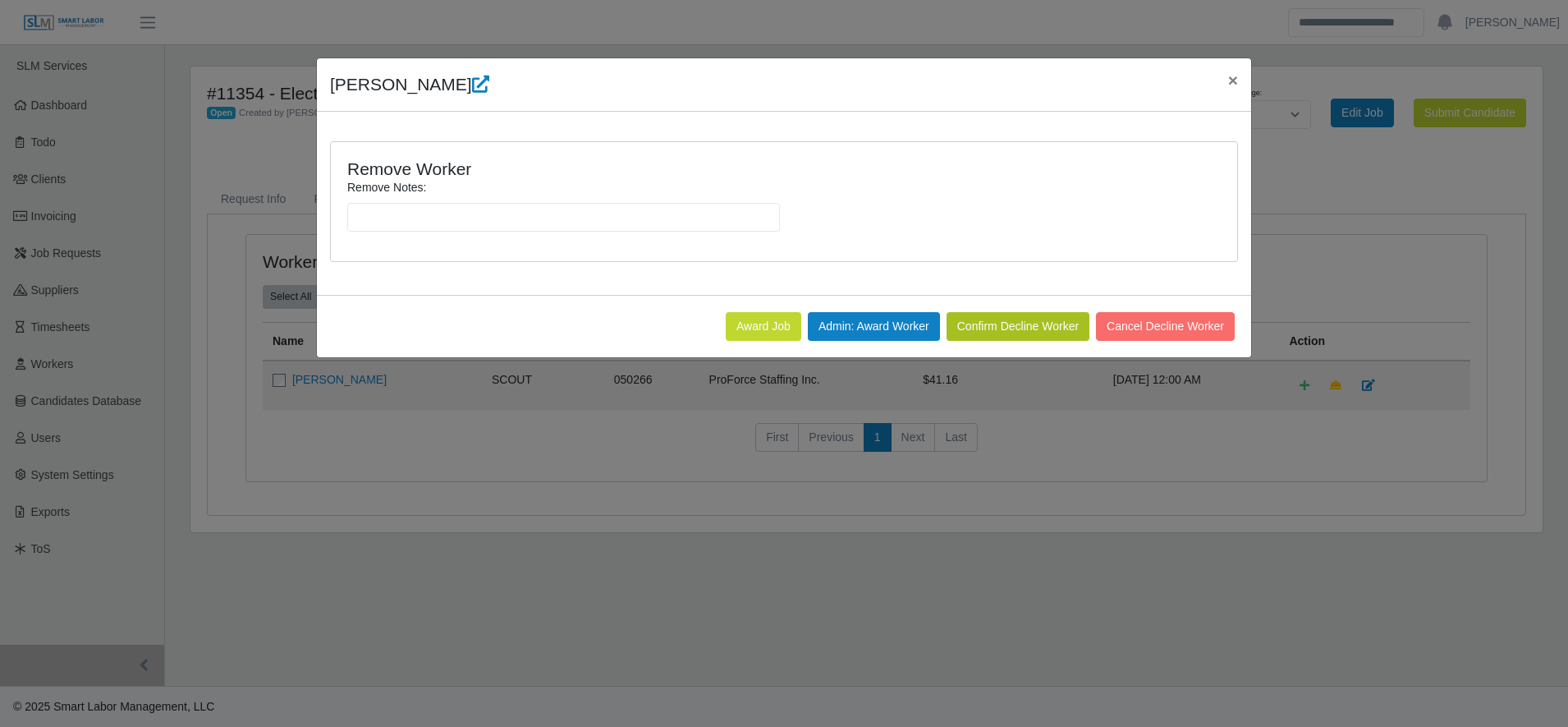
scroll to position [0, 0]
click at [626, 214] on input "Remove Notes:" at bounding box center [564, 217] width 433 height 29
type input "*"
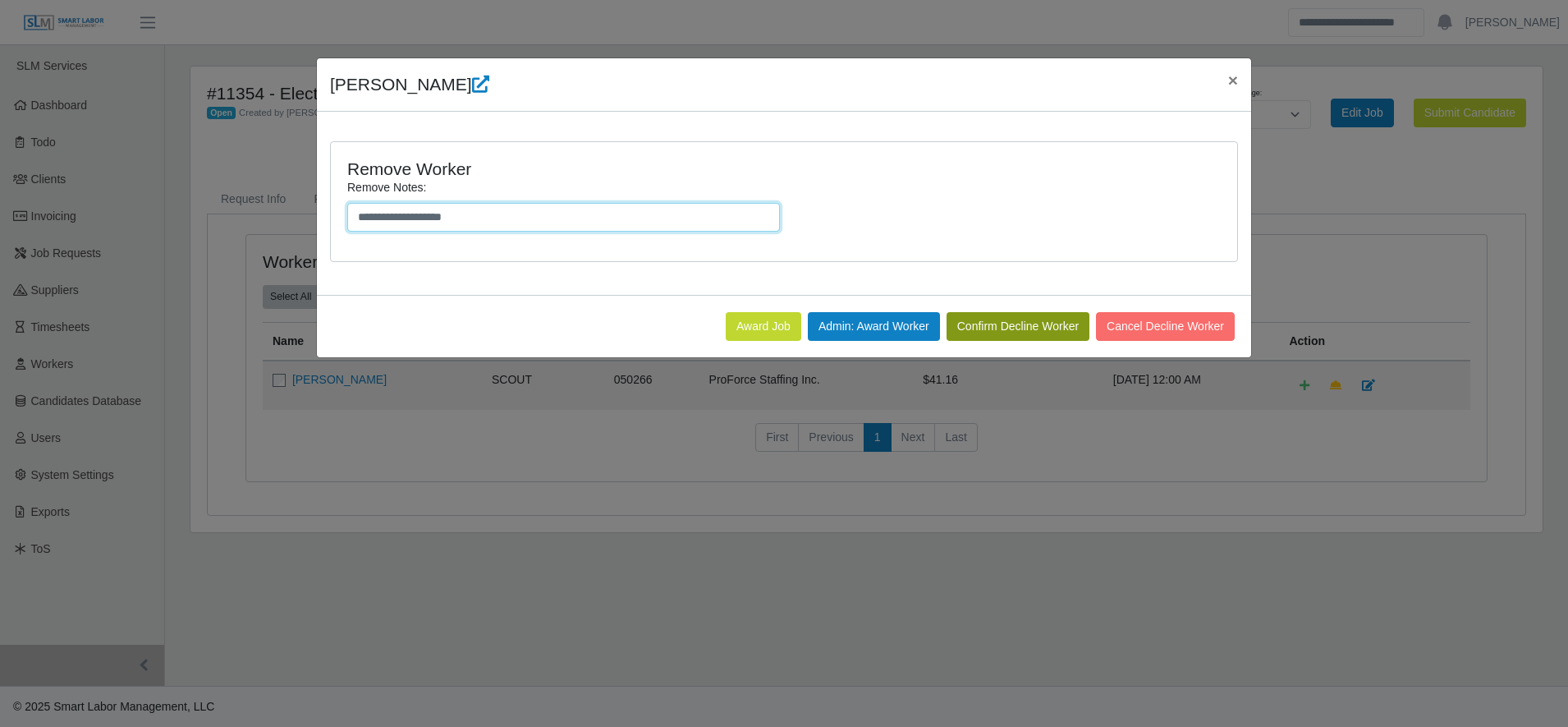
type input "**********"
click at [1037, 336] on button "Confirm Decline Worker" at bounding box center [1017, 326] width 143 height 29
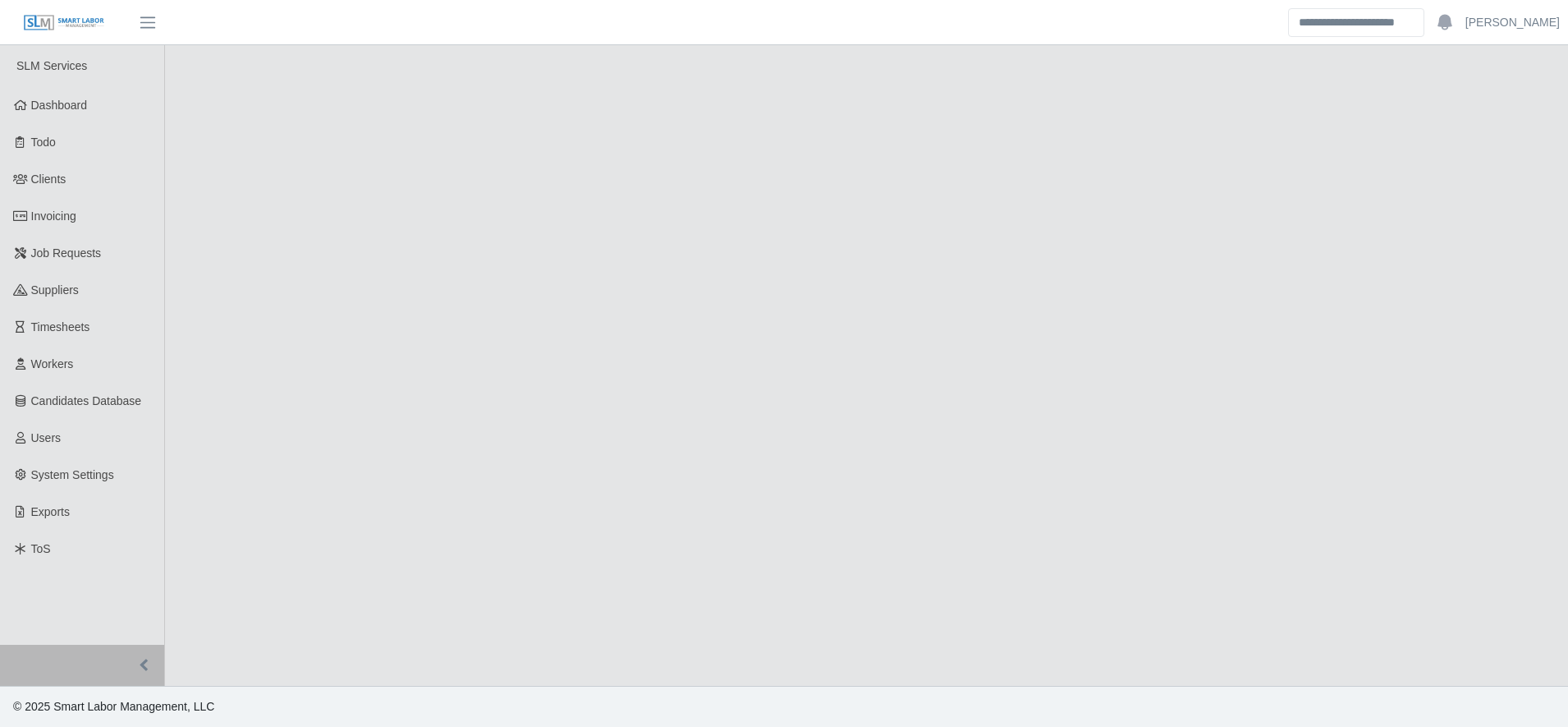
select select "****"
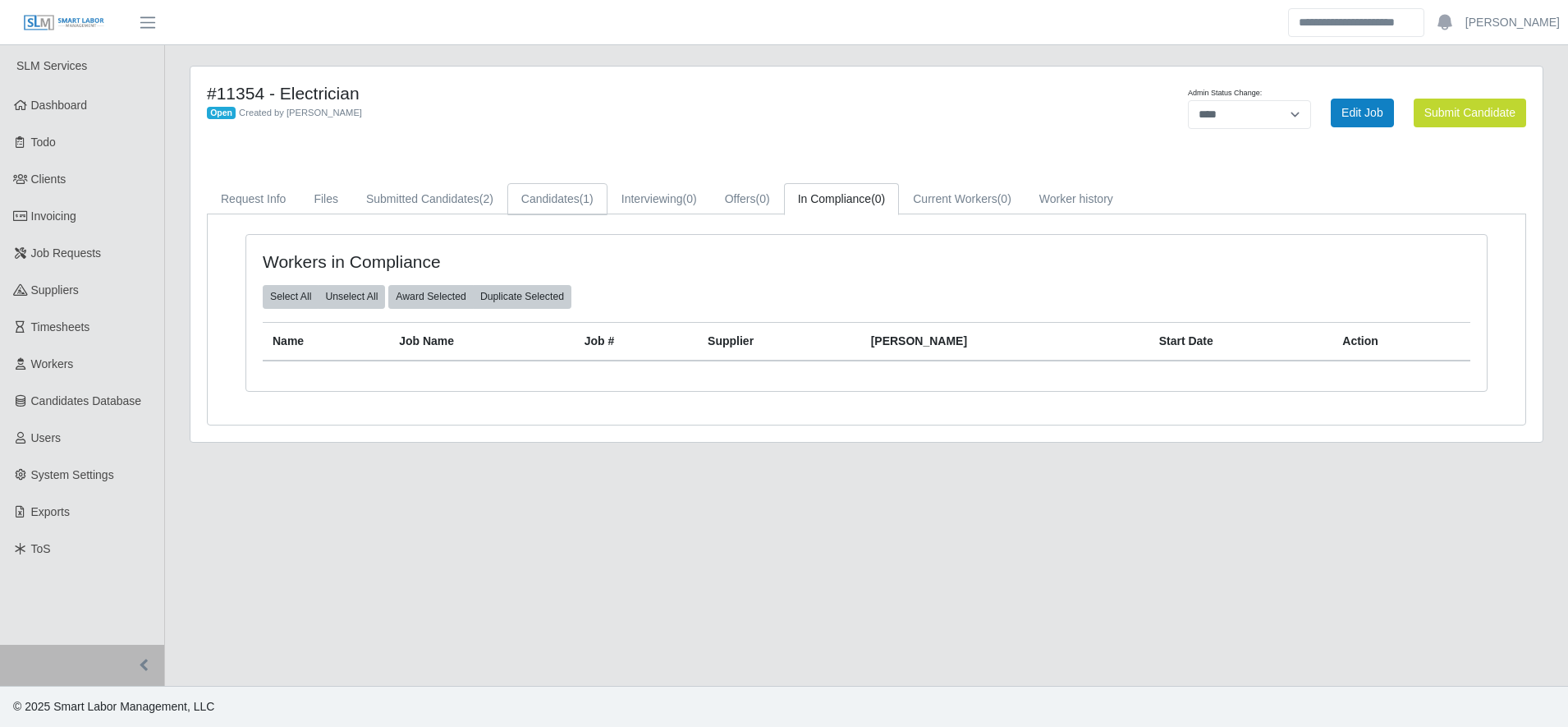
click at [535, 203] on link "Candidates (1)" at bounding box center [557, 199] width 100 height 32
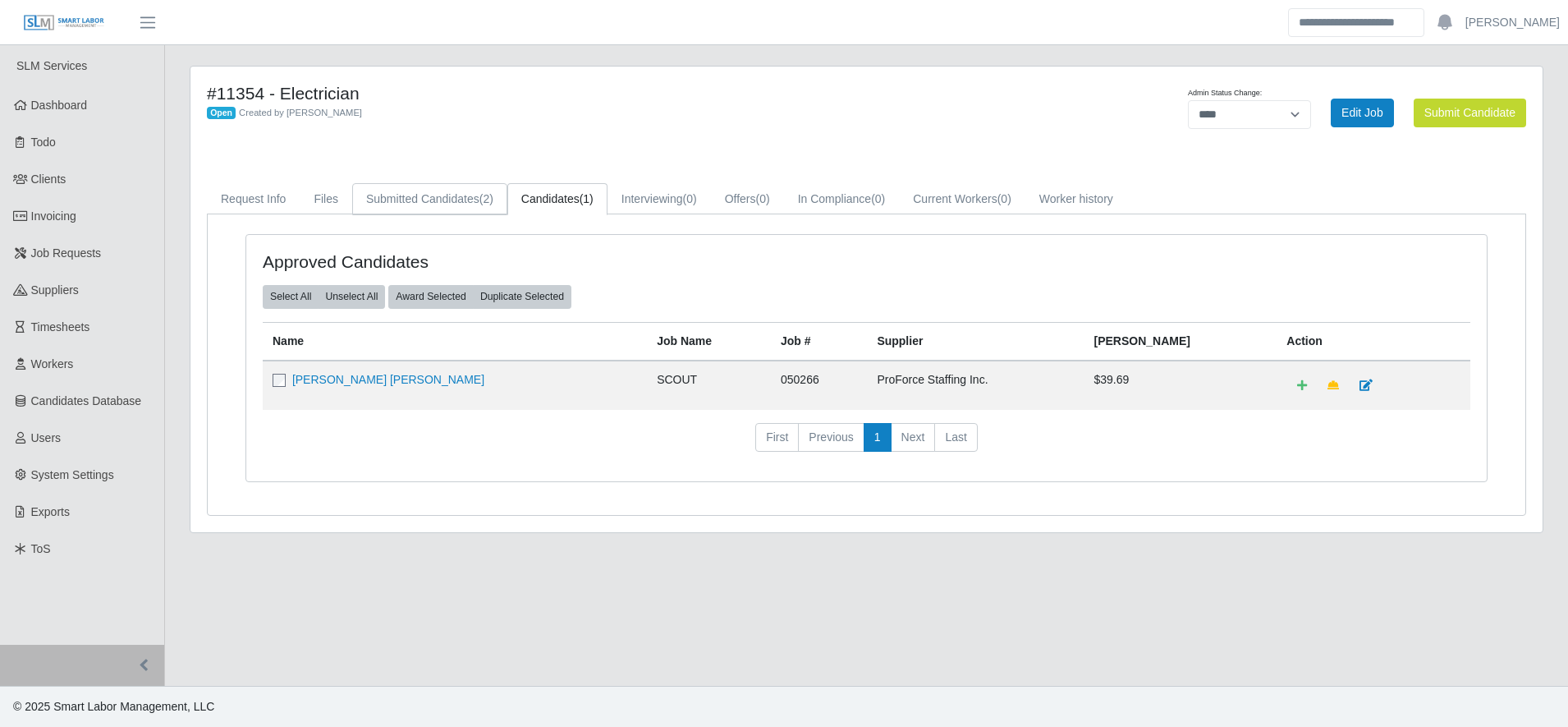
click at [457, 195] on link "Submitted Candidates (2)" at bounding box center [430, 199] width 155 height 32
